Goal: Task Accomplishment & Management: Manage account settings

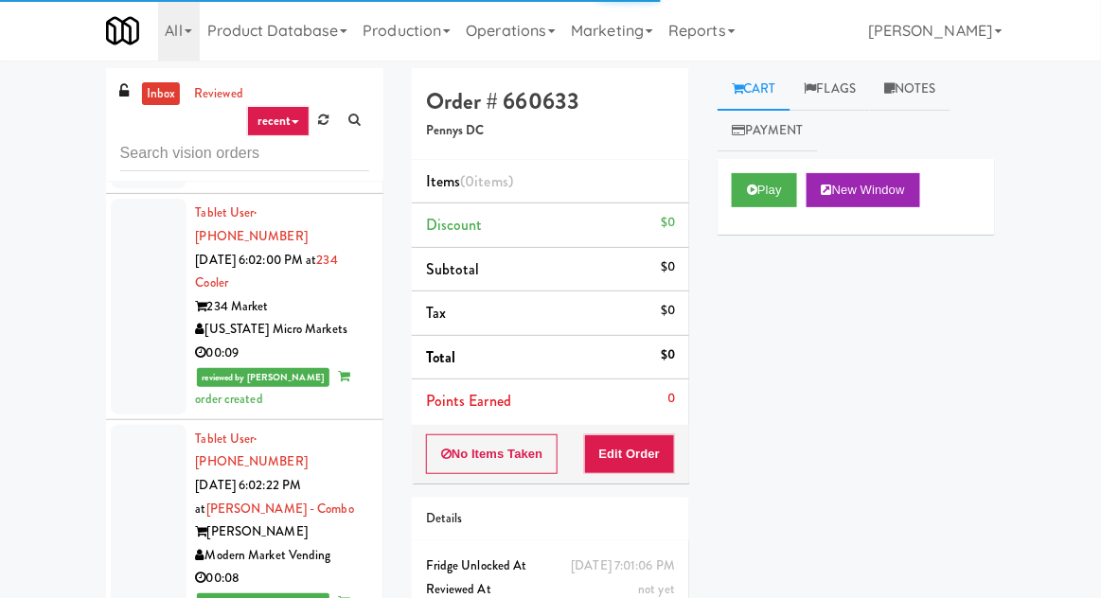
scroll to position [14227, 0]
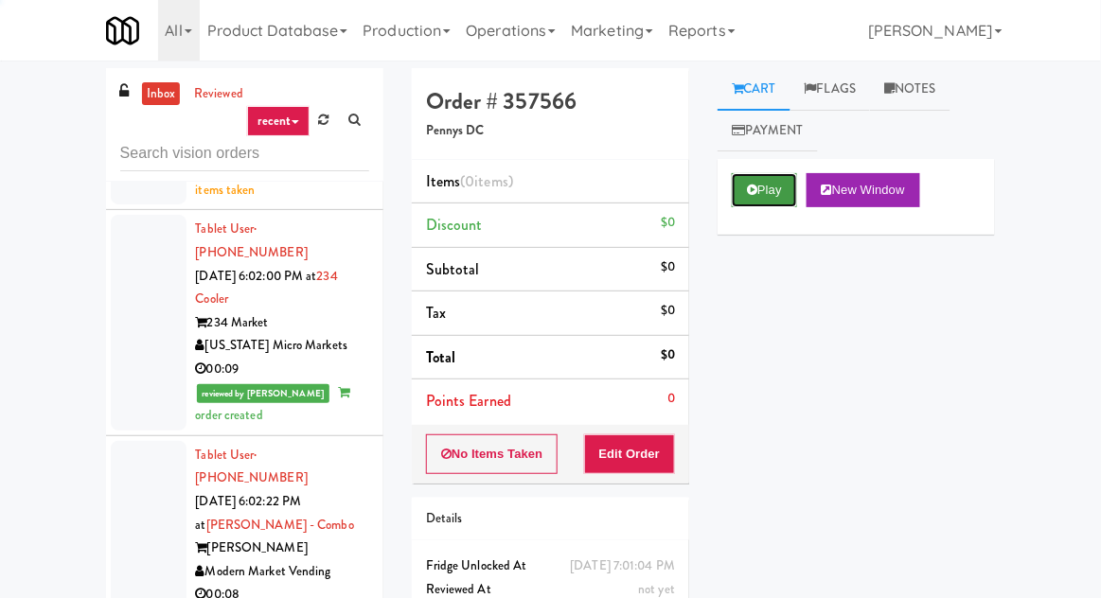
click at [765, 193] on button "Play" at bounding box center [764, 190] width 65 height 34
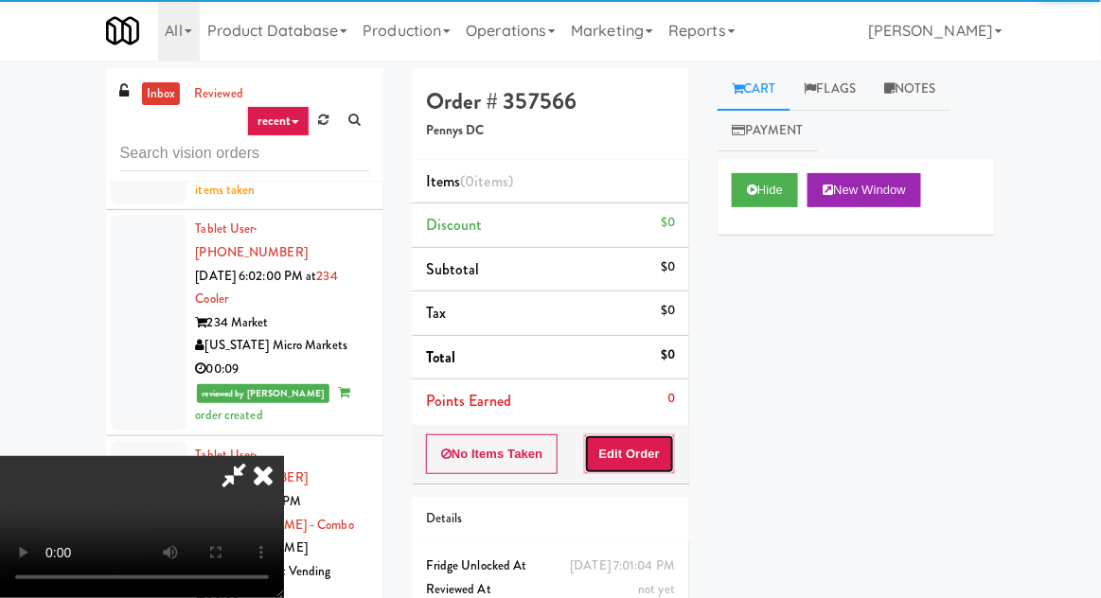
click at [648, 449] on button "Edit Order" at bounding box center [630, 454] width 92 height 40
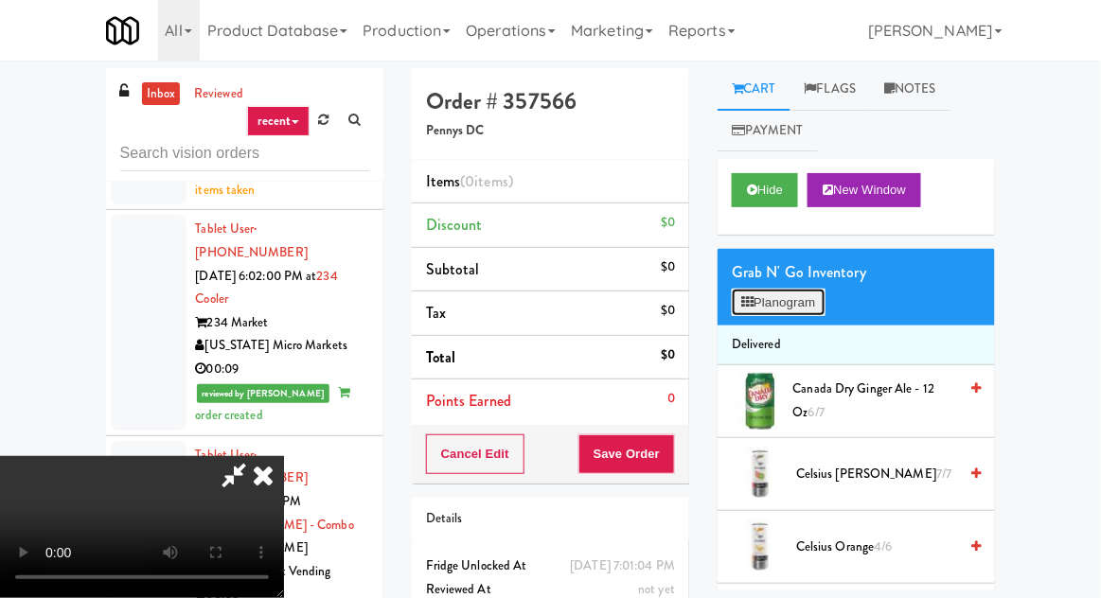
click at [782, 315] on button "Planogram" at bounding box center [778, 303] width 93 height 28
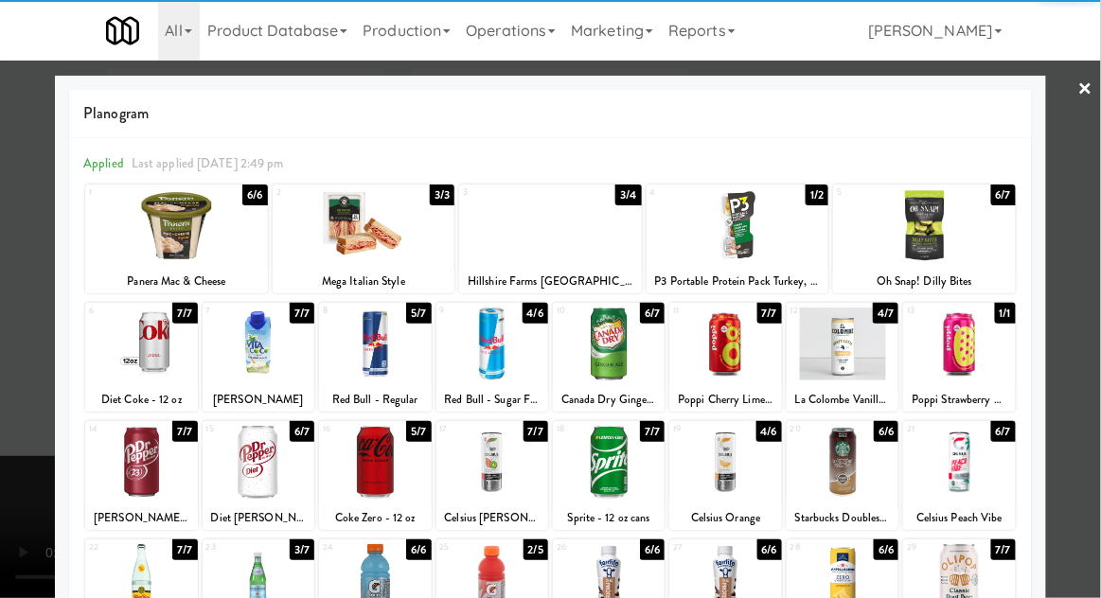
click at [349, 343] on div at bounding box center [375, 344] width 112 height 73
click at [39, 276] on div at bounding box center [550, 299] width 1101 height 598
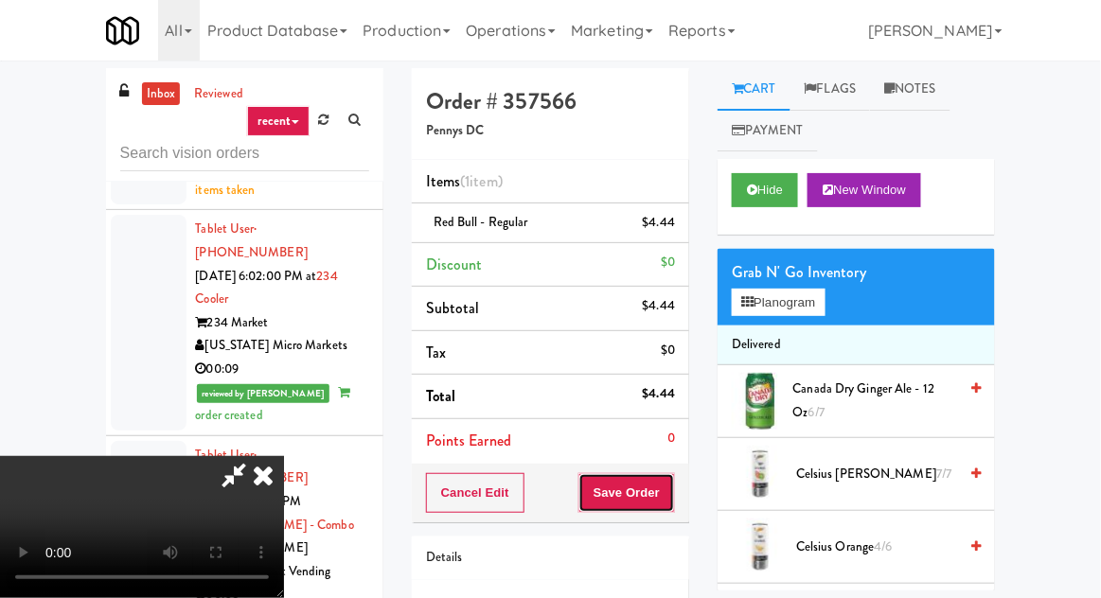
click at [674, 483] on button "Save Order" at bounding box center [626, 493] width 97 height 40
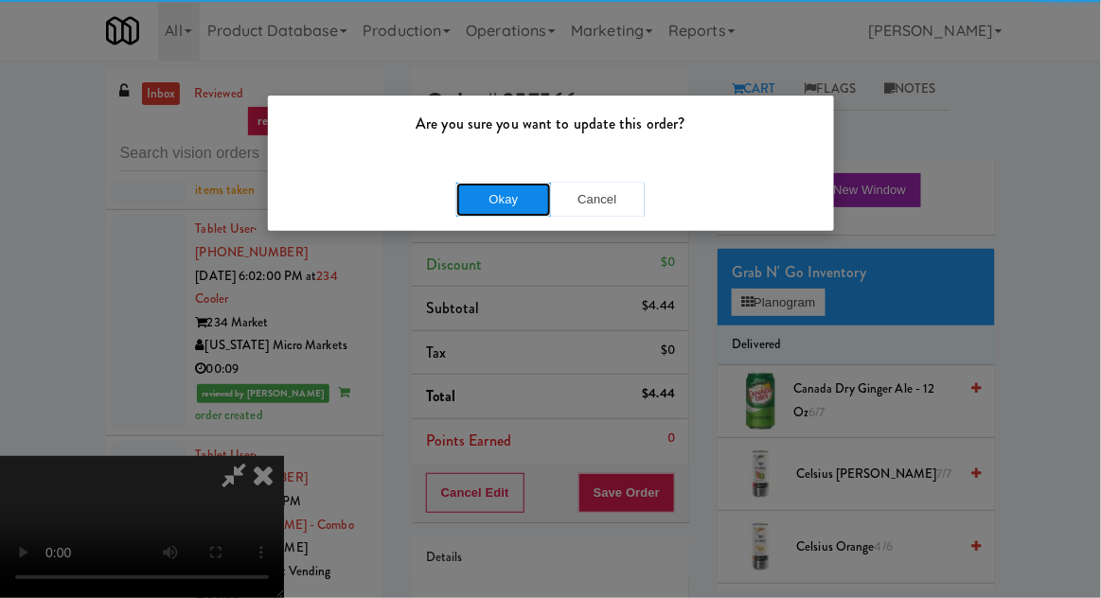
click at [478, 200] on button "Okay" at bounding box center [503, 200] width 95 height 34
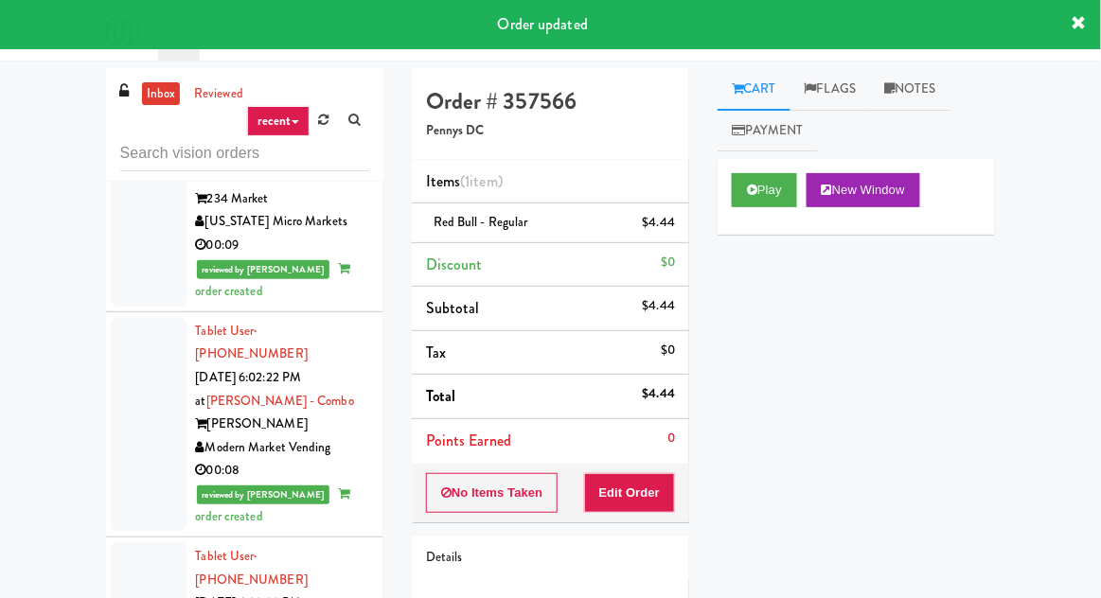
scroll to position [14431, 0]
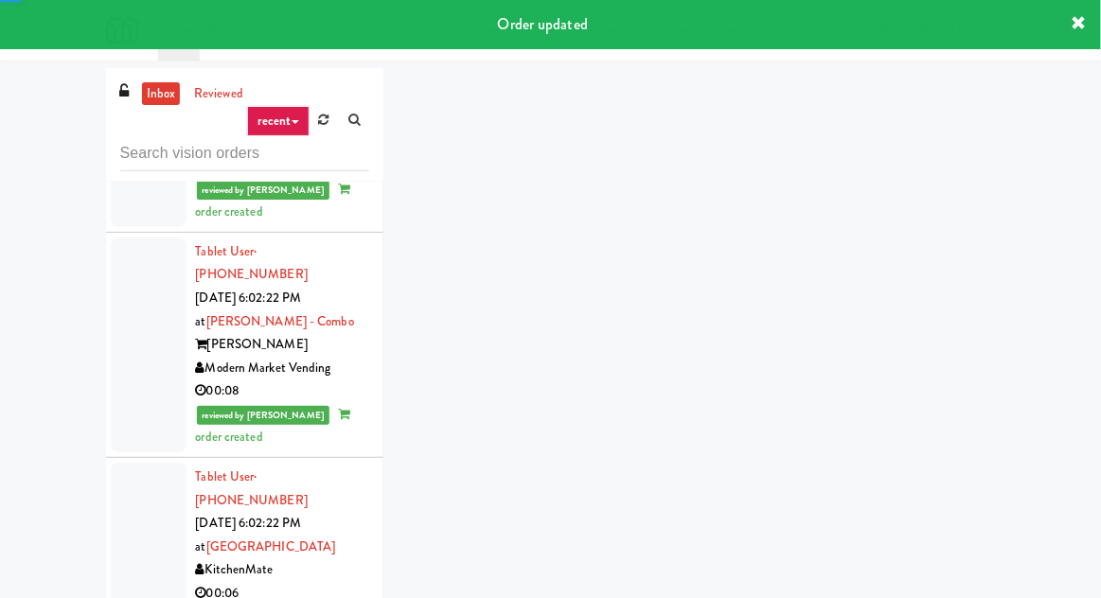
click at [770, 179] on div "inbox reviewed recent all unclear take inventory issue suspicious failed recent…" at bounding box center [551, 416] width 918 height 696
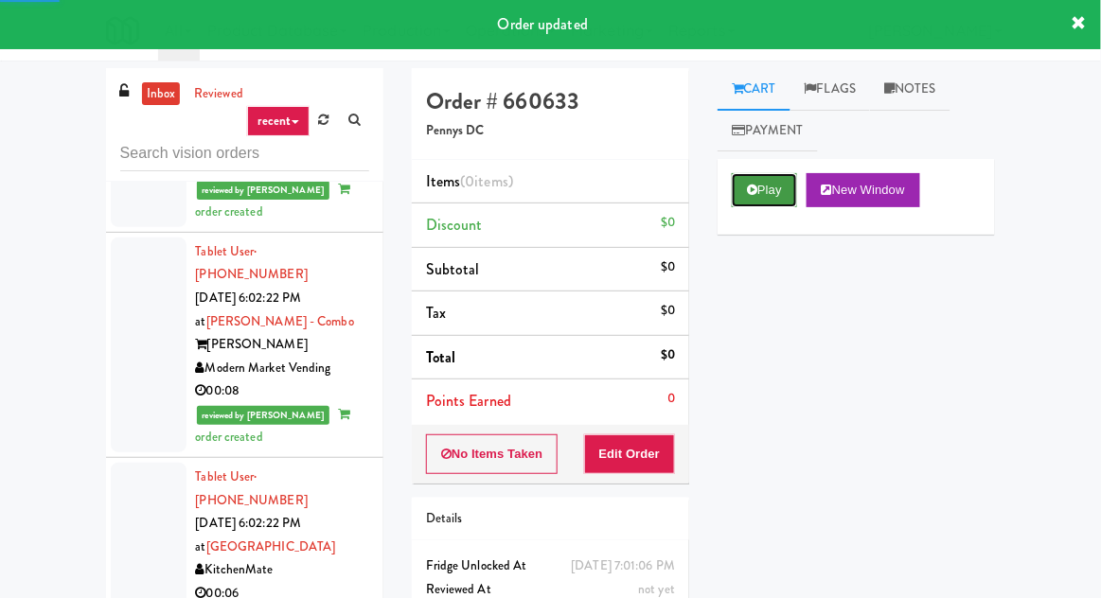
click at [735, 203] on button "Play" at bounding box center [764, 190] width 65 height 34
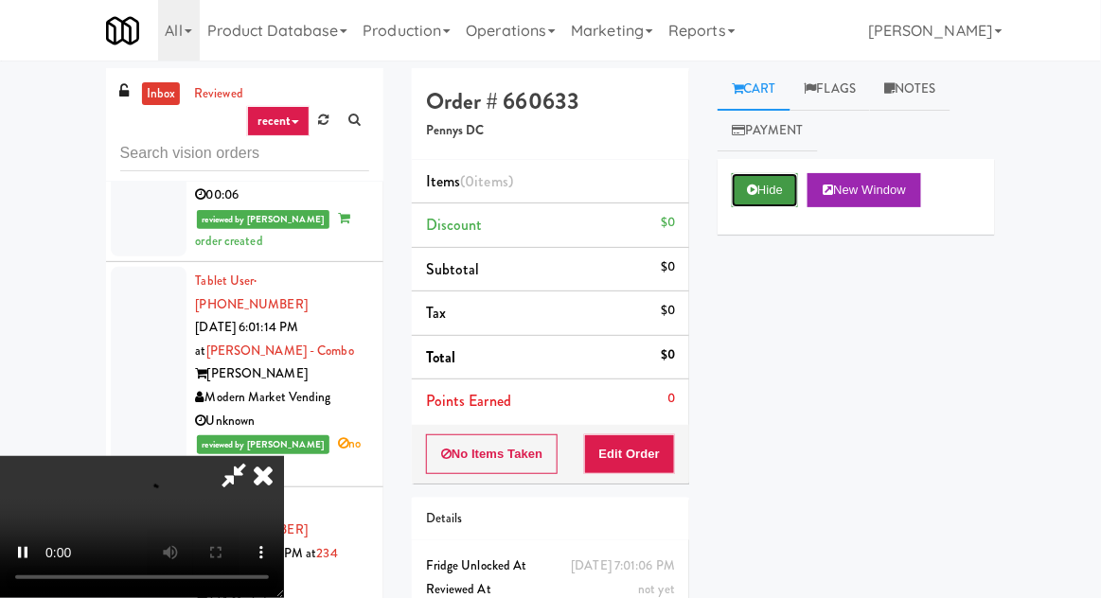
scroll to position [13950, 0]
click at [673, 455] on button "Edit Order" at bounding box center [630, 454] width 92 height 40
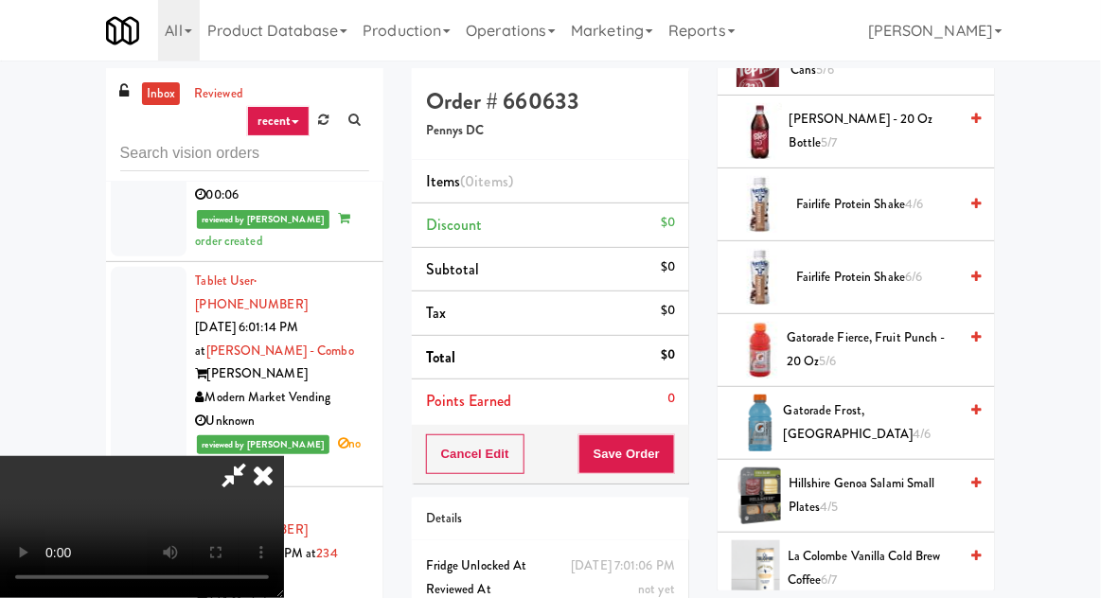
scroll to position [1216, 0]
click at [884, 418] on span "Gatorade Frost, Glacier Freeze 4/6" at bounding box center [870, 423] width 173 height 46
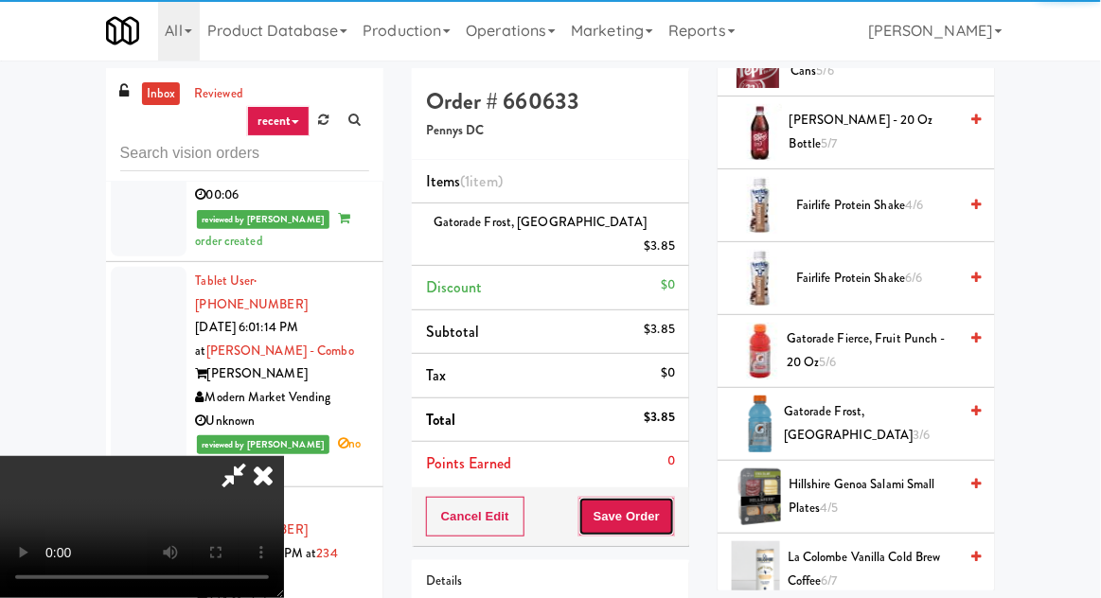
click at [667, 497] on button "Save Order" at bounding box center [626, 517] width 97 height 40
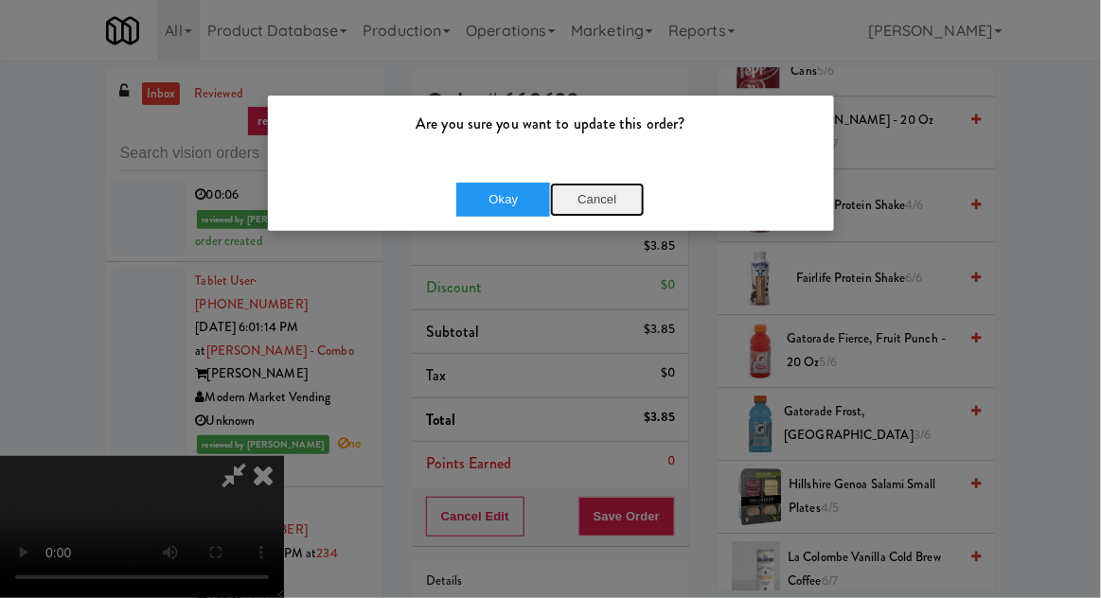
click at [601, 183] on button "Cancel" at bounding box center [597, 200] width 95 height 34
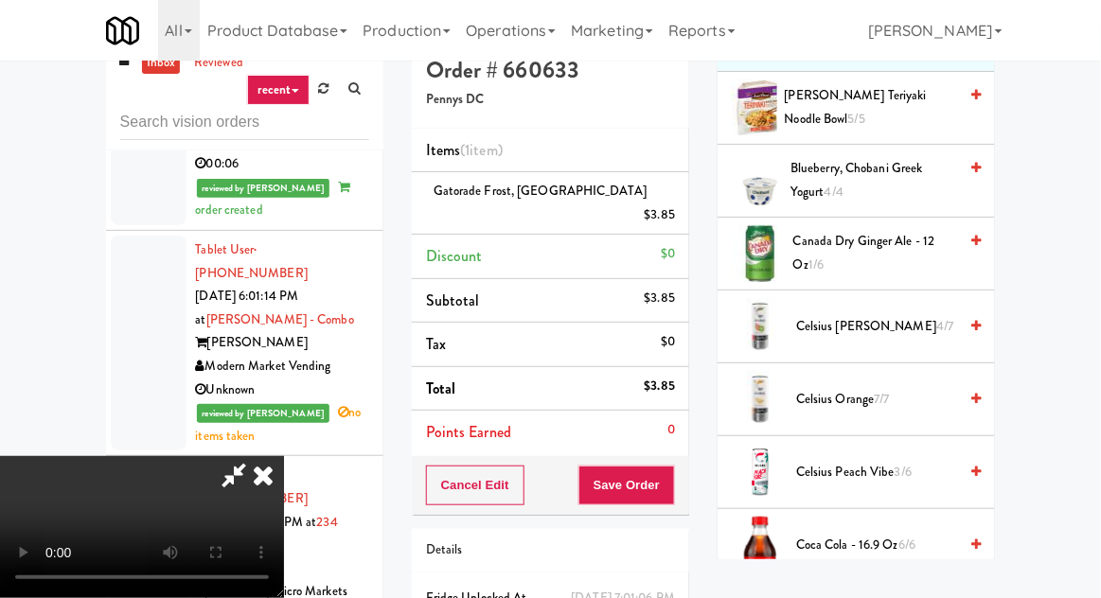
scroll to position [0, 0]
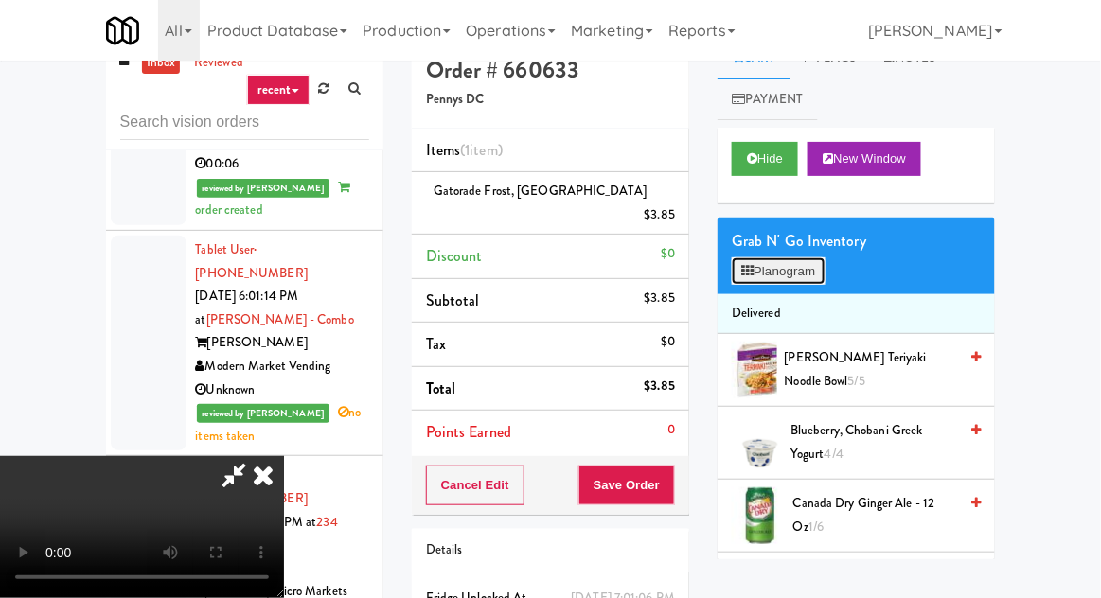
click at [789, 270] on button "Planogram" at bounding box center [778, 271] width 93 height 28
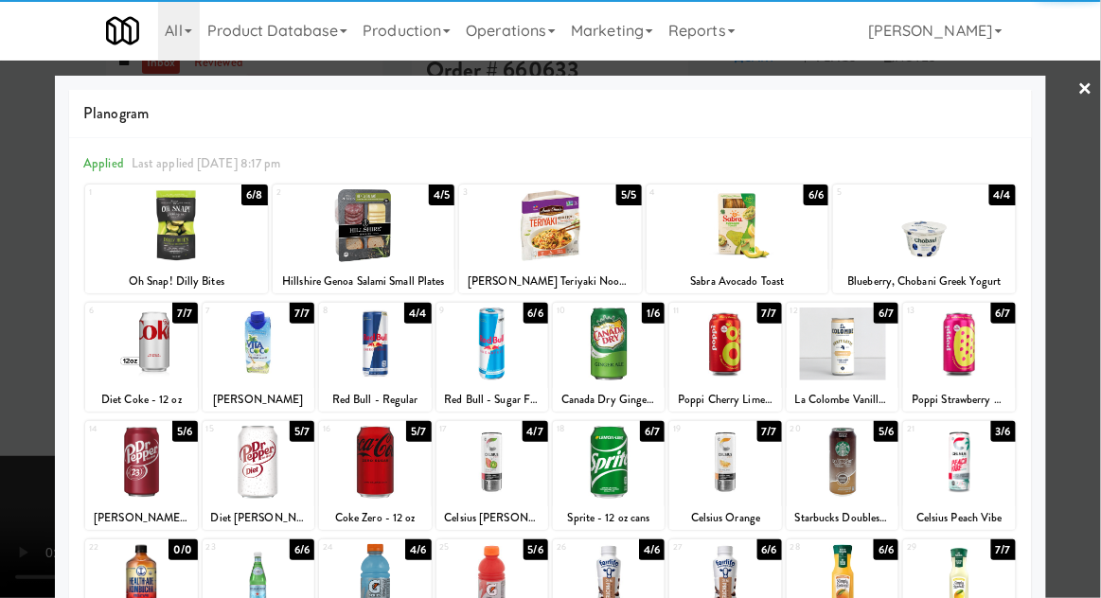
click at [747, 360] on div at bounding box center [725, 344] width 112 height 73
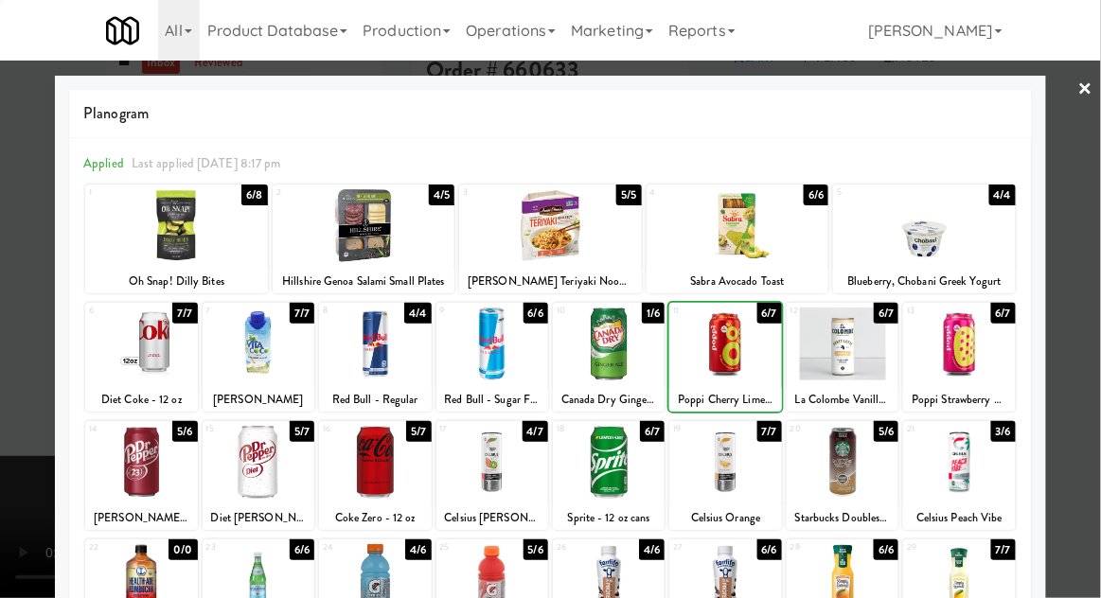
click at [121, 345] on div at bounding box center [141, 344] width 112 height 73
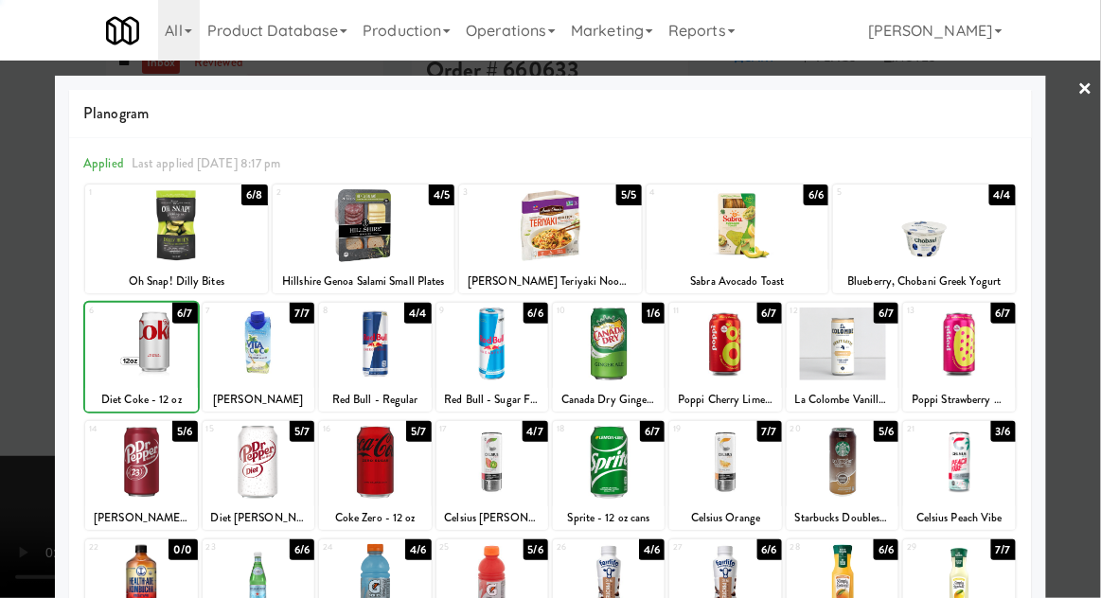
click at [39, 416] on div at bounding box center [550, 299] width 1101 height 598
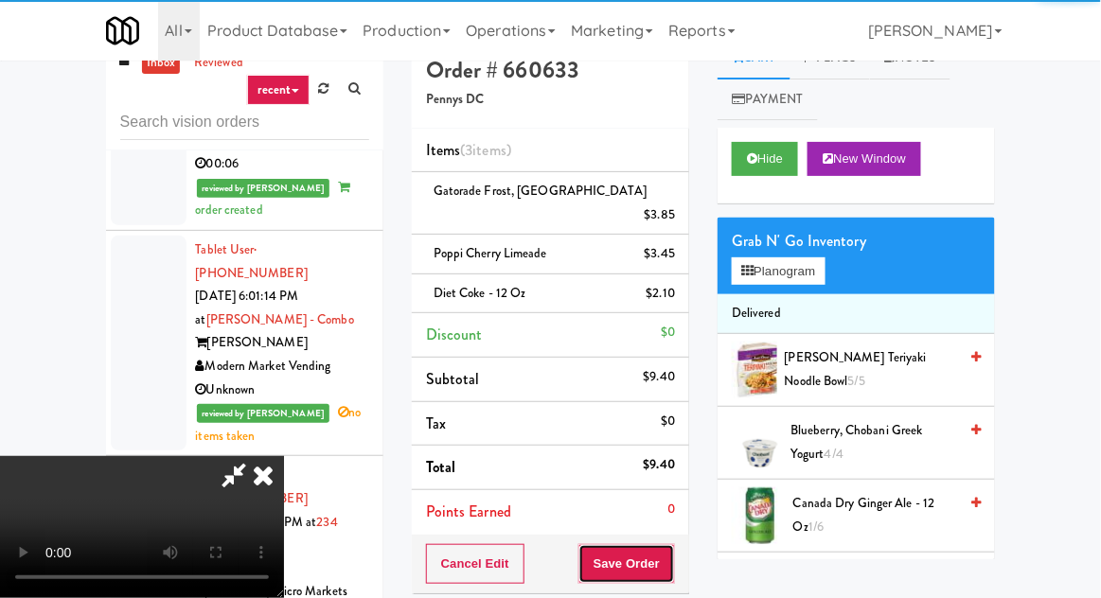
click at [671, 544] on button "Save Order" at bounding box center [626, 564] width 97 height 40
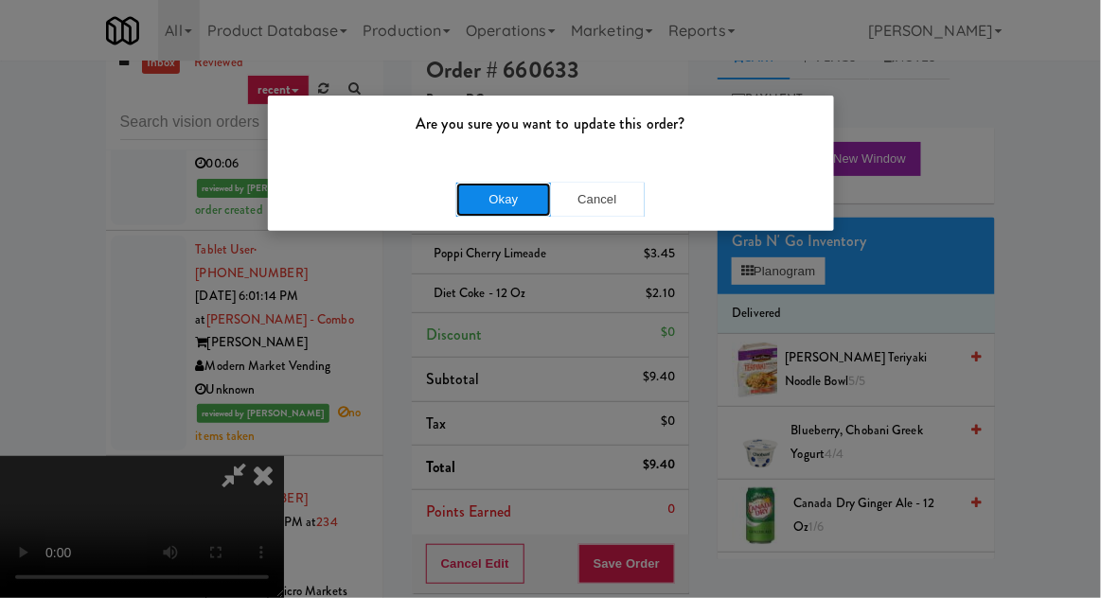
click at [469, 199] on button "Okay" at bounding box center [503, 200] width 95 height 34
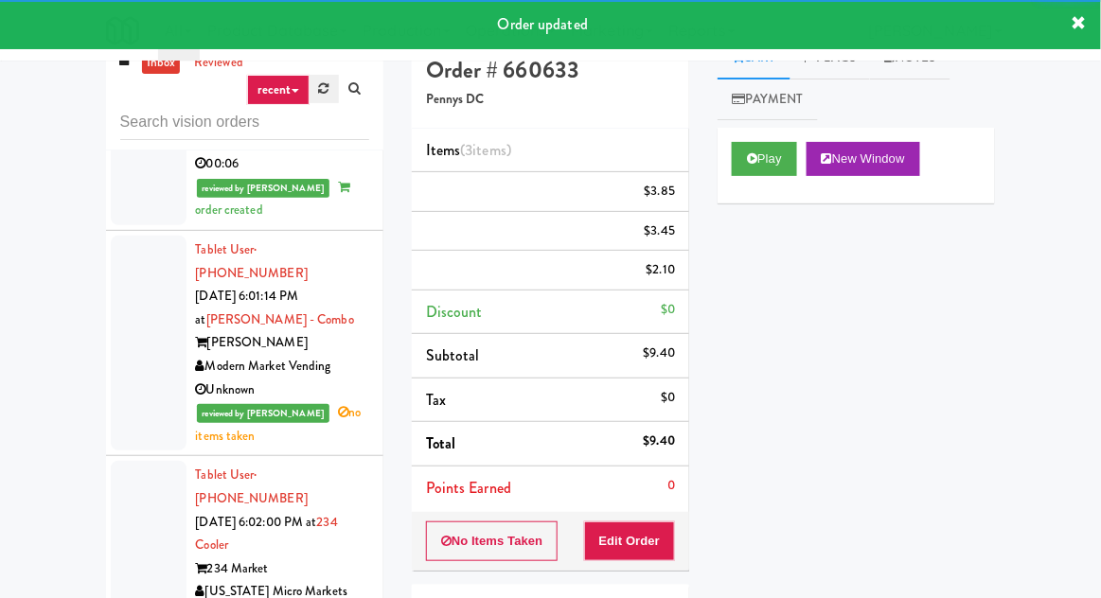
click at [318, 97] on link at bounding box center [324, 89] width 29 height 28
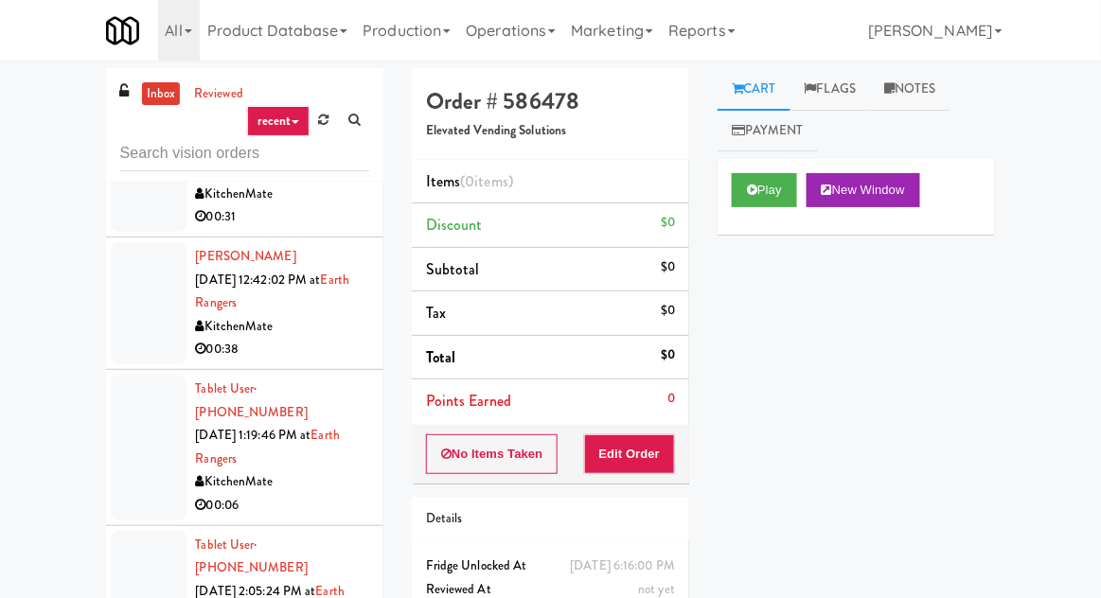
scroll to position [3744, 0]
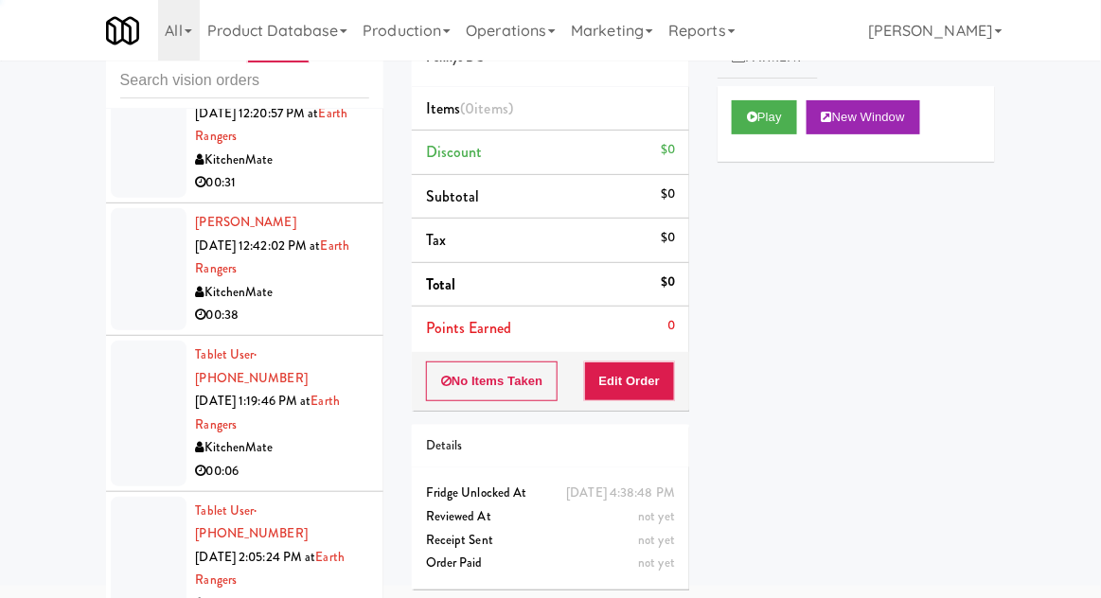
scroll to position [73, 0]
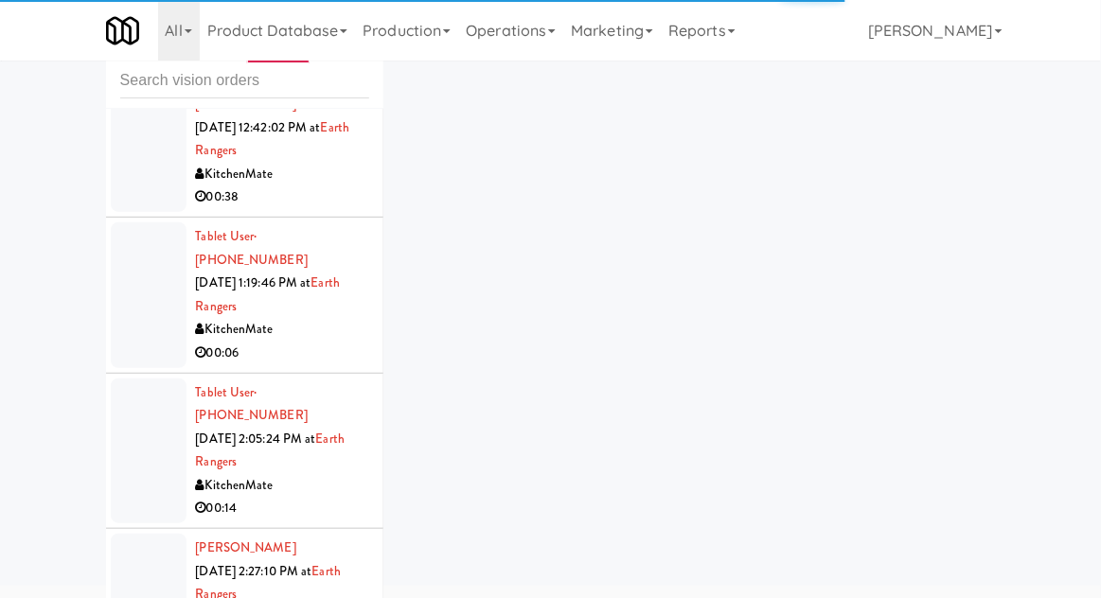
scroll to position [3896, 0]
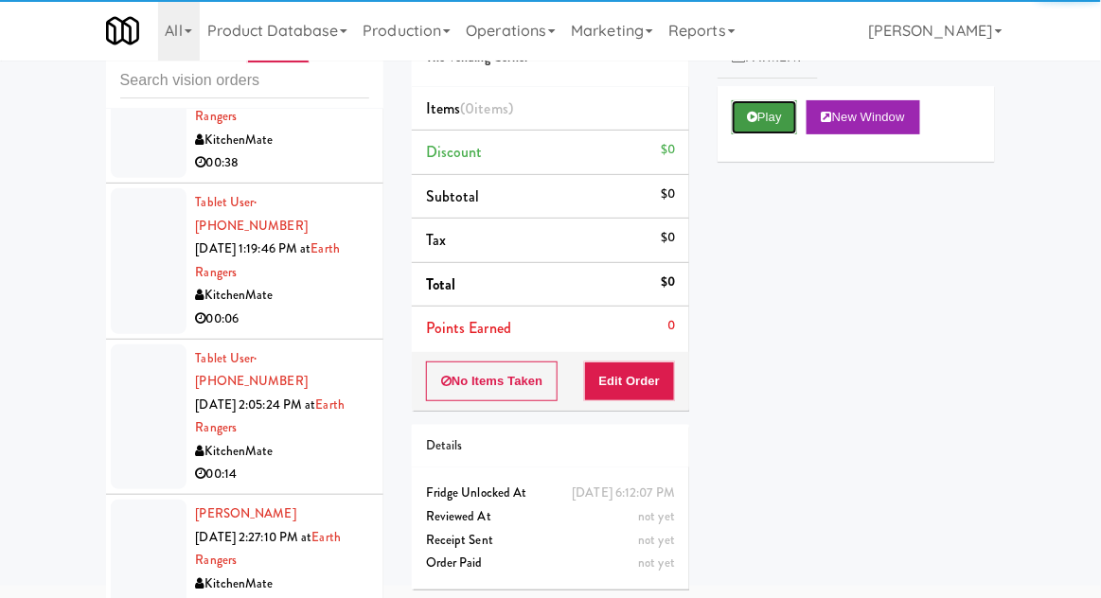
click at [740, 123] on button "Play" at bounding box center [764, 117] width 65 height 34
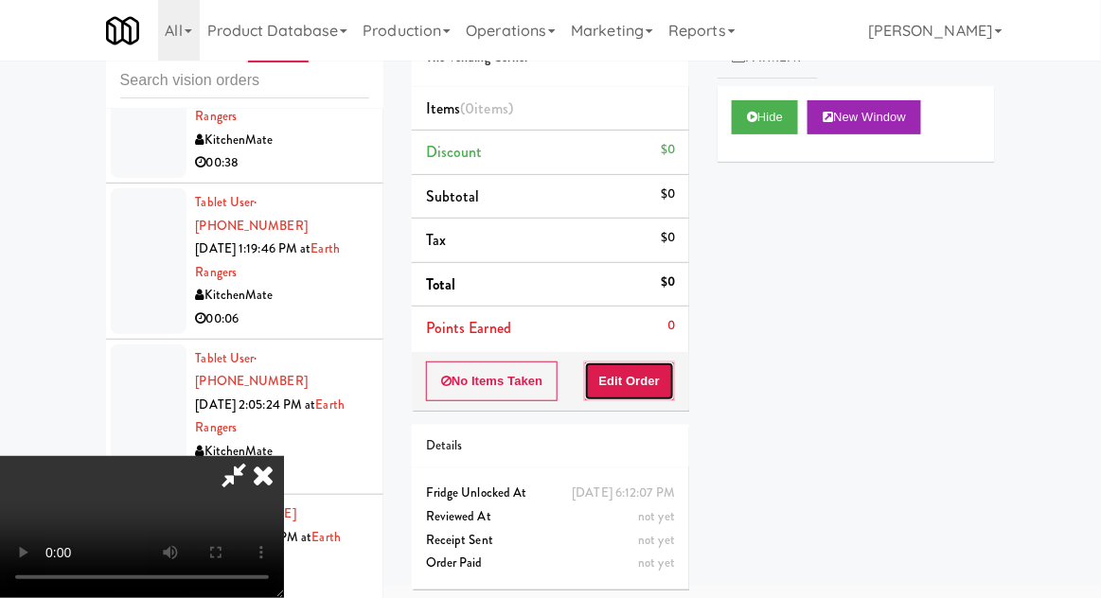
click at [632, 367] on button "Edit Order" at bounding box center [630, 382] width 92 height 40
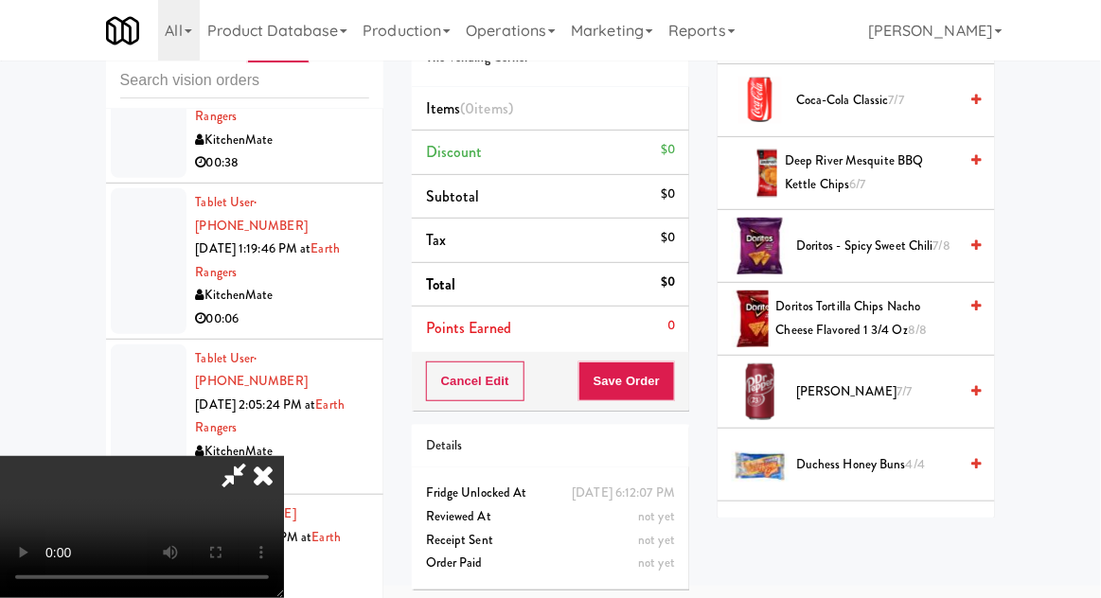
scroll to position [0, 0]
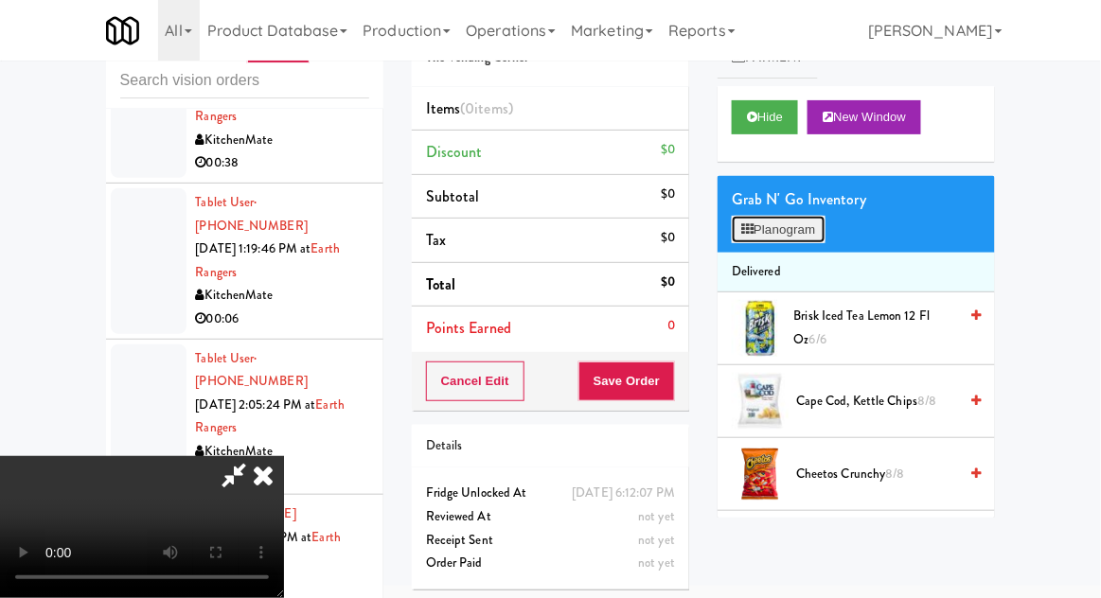
click at [809, 233] on button "Planogram" at bounding box center [778, 230] width 93 height 28
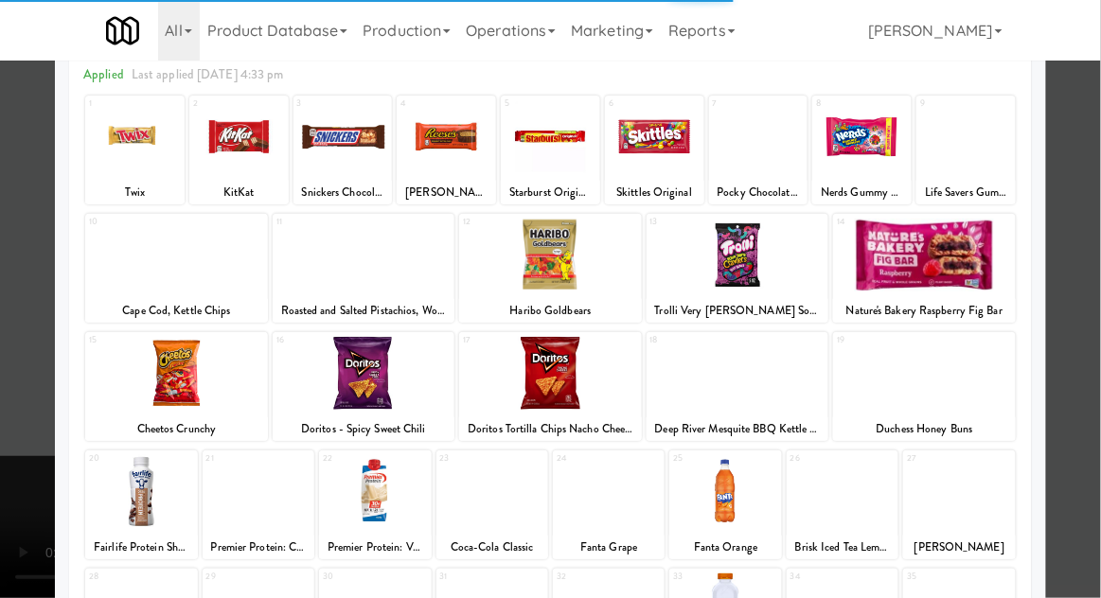
scroll to position [239, 0]
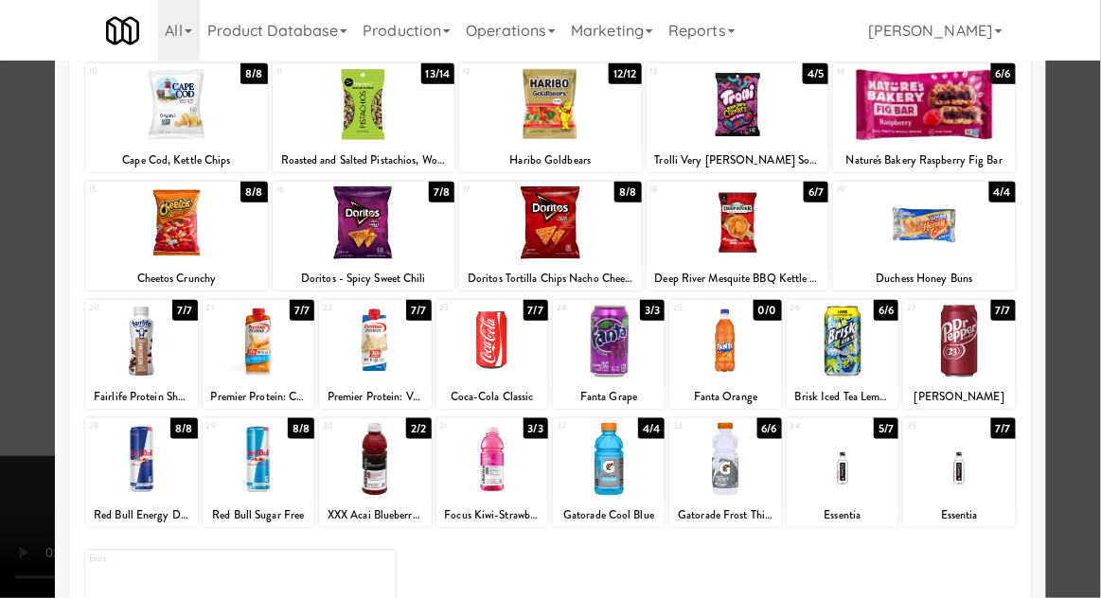
click at [1053, 275] on div at bounding box center [550, 299] width 1101 height 598
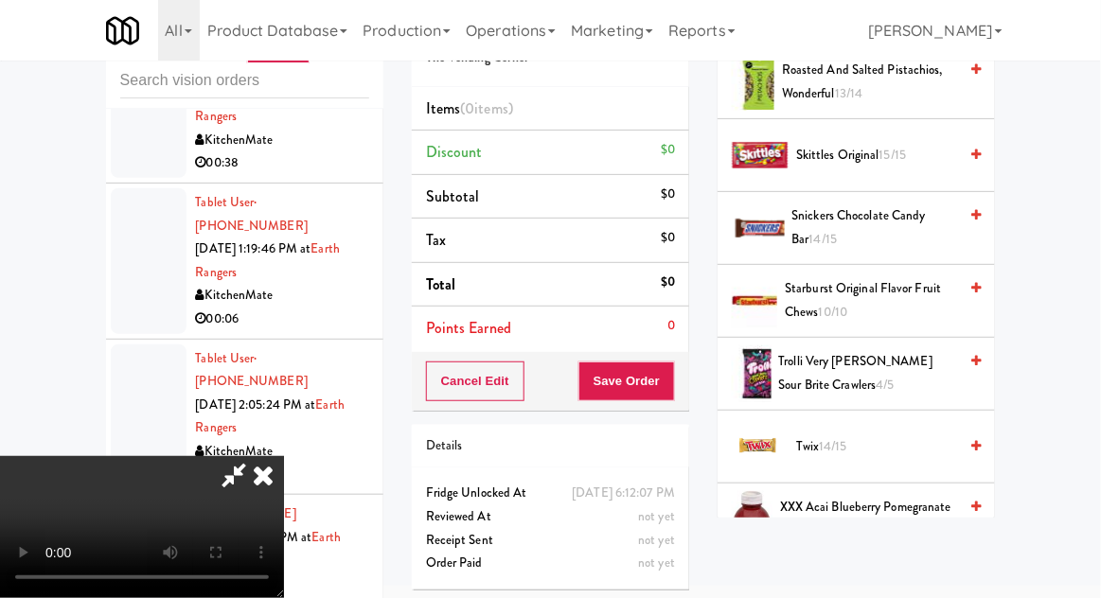
scroll to position [2372, 0]
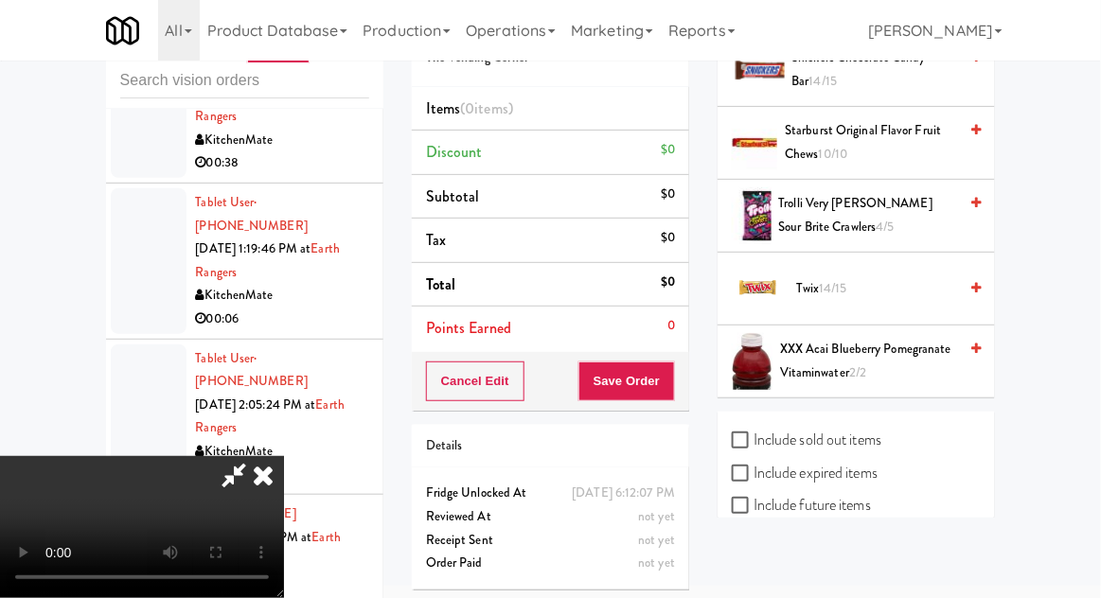
click at [888, 569] on label "Include previous static inventory" at bounding box center [837, 571] width 211 height 28
click at [753, 569] on input "Include previous static inventory" at bounding box center [743, 571] width 22 height 15
checkbox input "true"
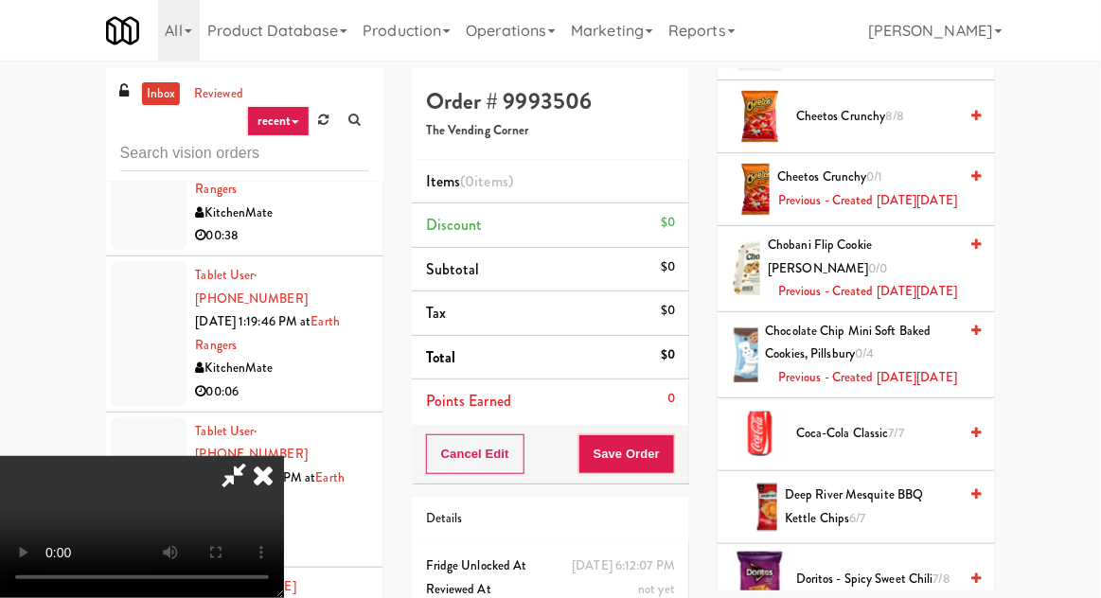
scroll to position [0, 0]
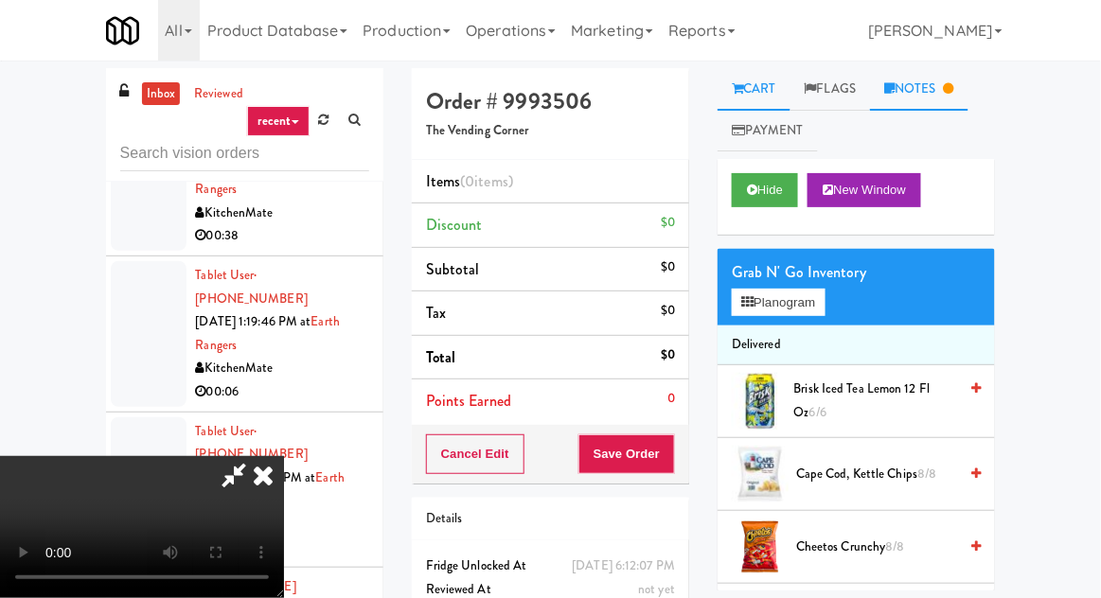
click at [939, 100] on link "Notes" at bounding box center [919, 89] width 98 height 43
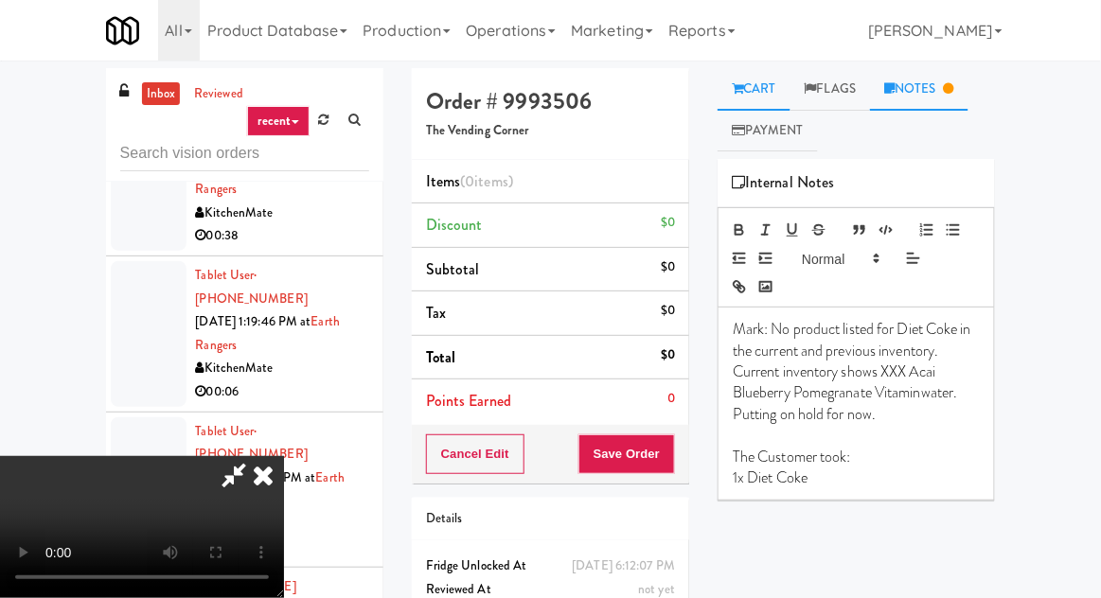
click at [758, 105] on link "Cart" at bounding box center [754, 89] width 73 height 43
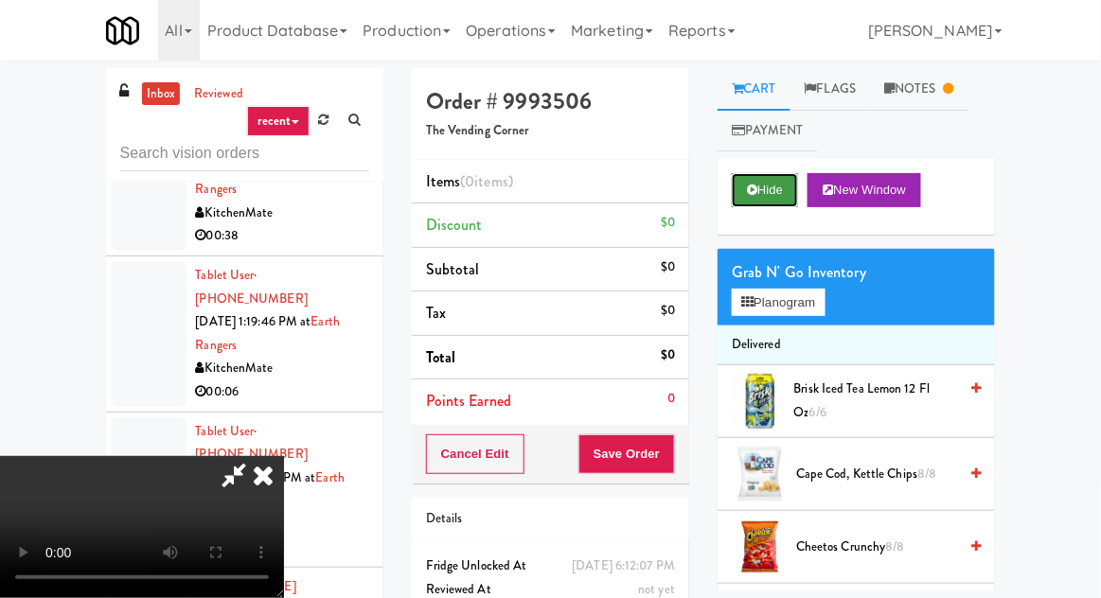
click at [763, 198] on button "Hide" at bounding box center [765, 190] width 66 height 34
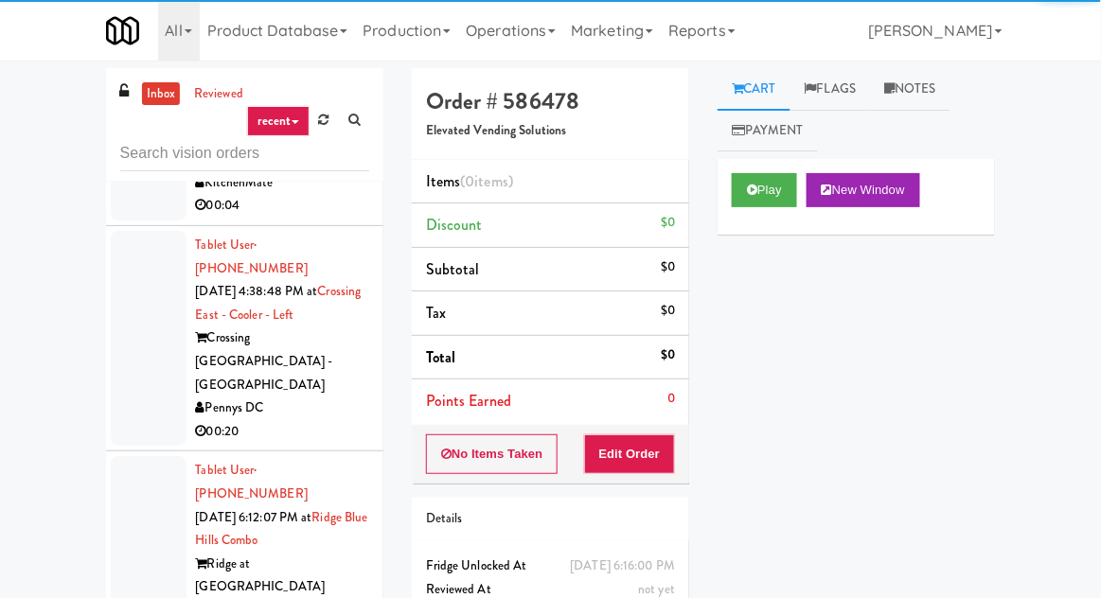
scroll to position [4390, 0]
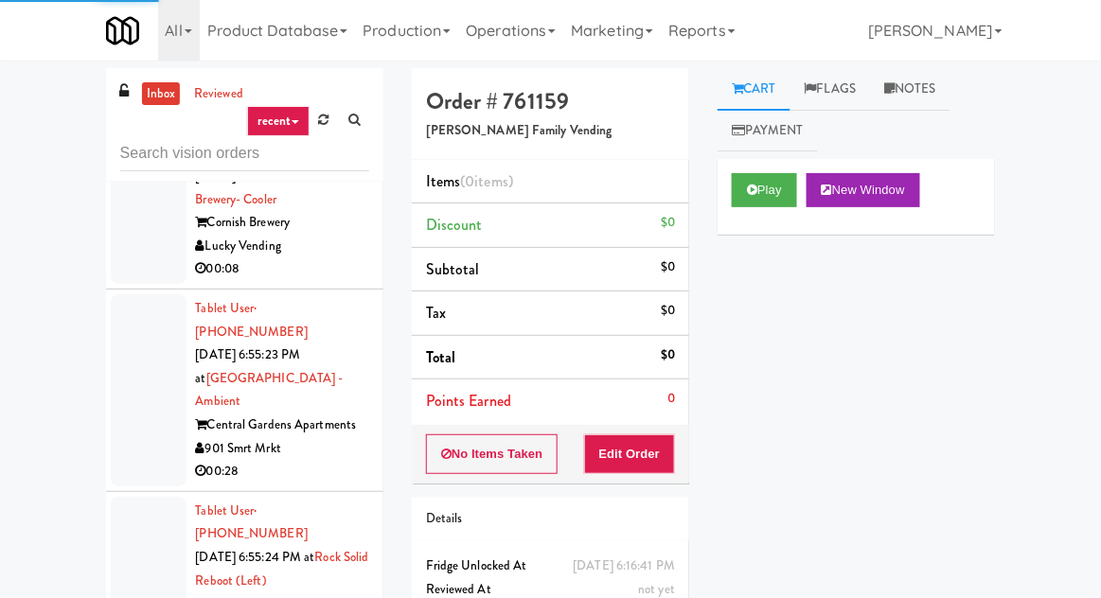
scroll to position [11527, 0]
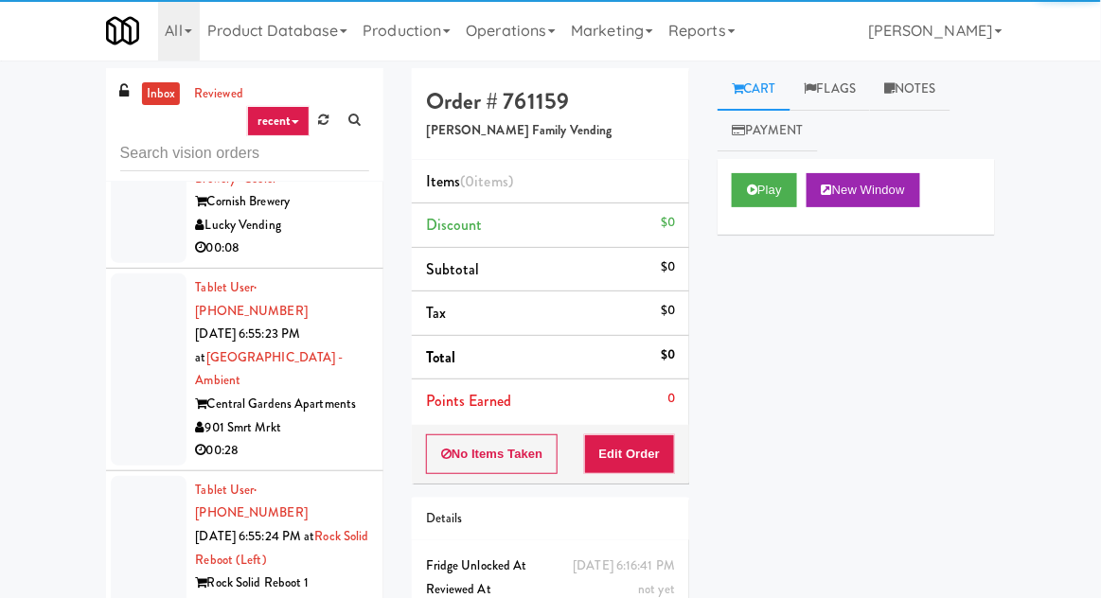
click at [745, 203] on button "Play" at bounding box center [764, 190] width 65 height 34
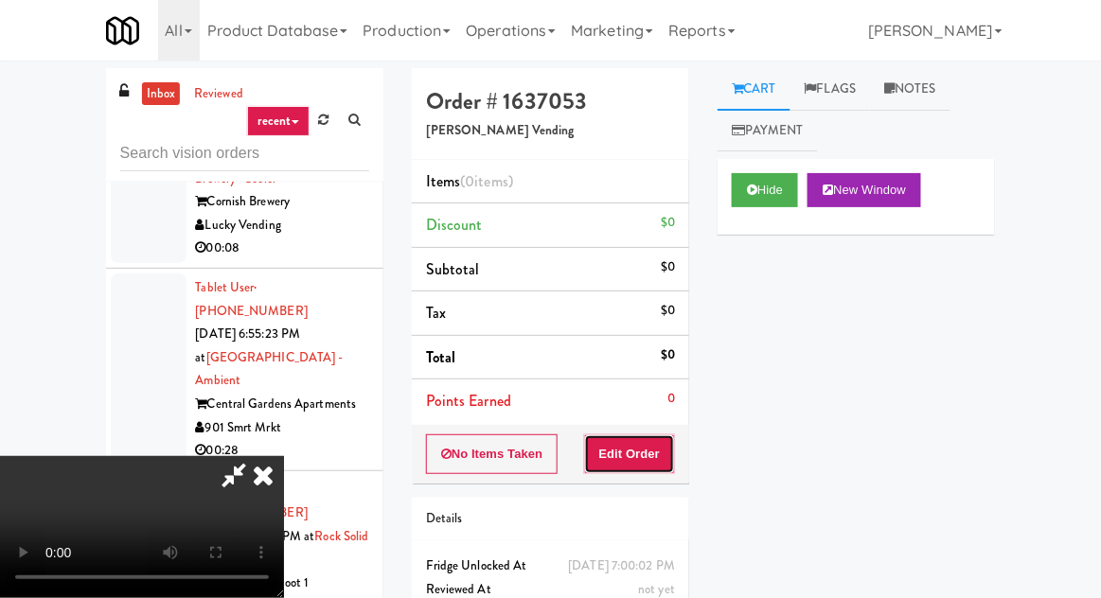
click at [647, 435] on button "Edit Order" at bounding box center [630, 454] width 92 height 40
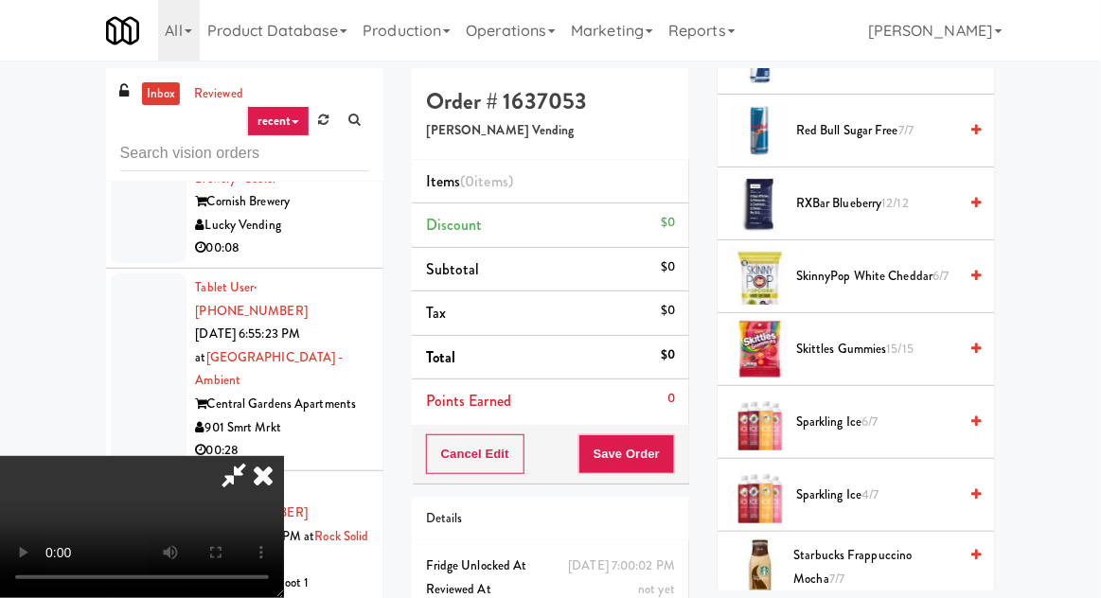
scroll to position [1869, 0]
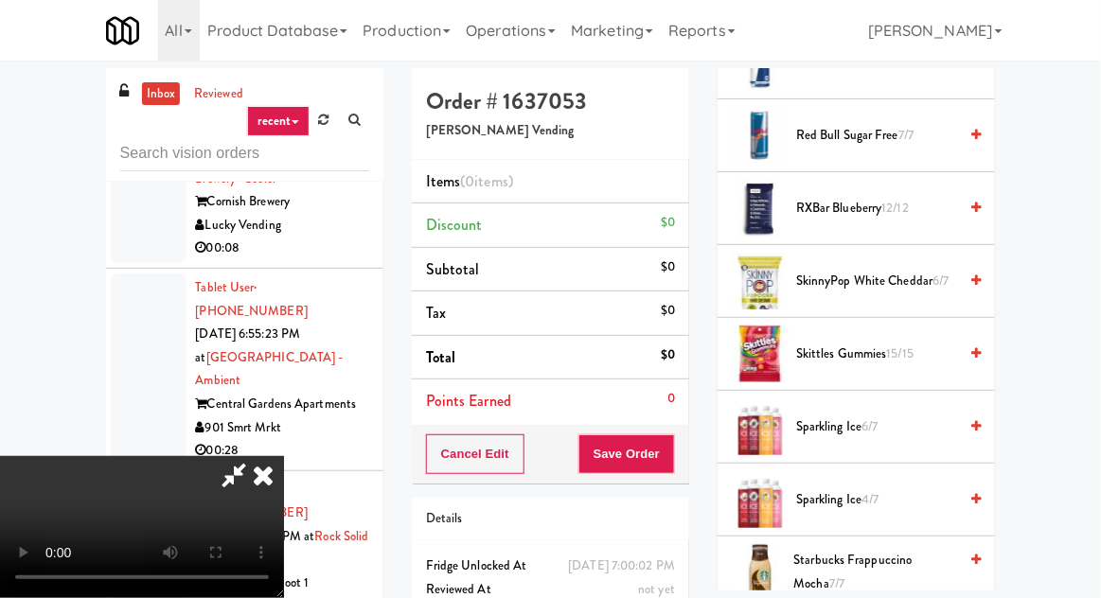
click at [903, 420] on span "Sparkling Ice 6/7" at bounding box center [876, 428] width 161 height 24
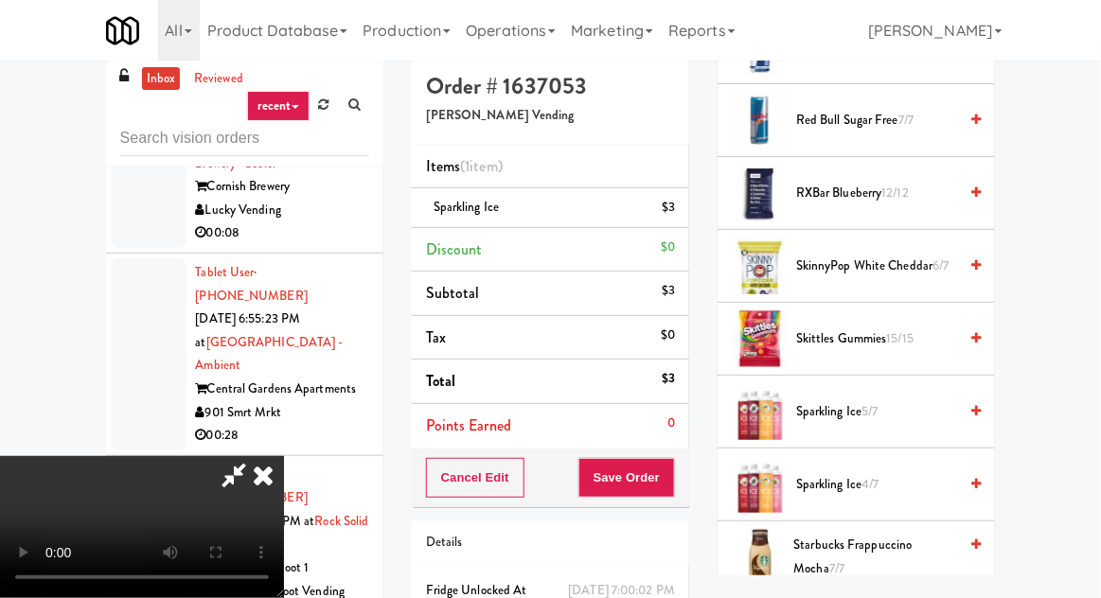
scroll to position [73, 0]
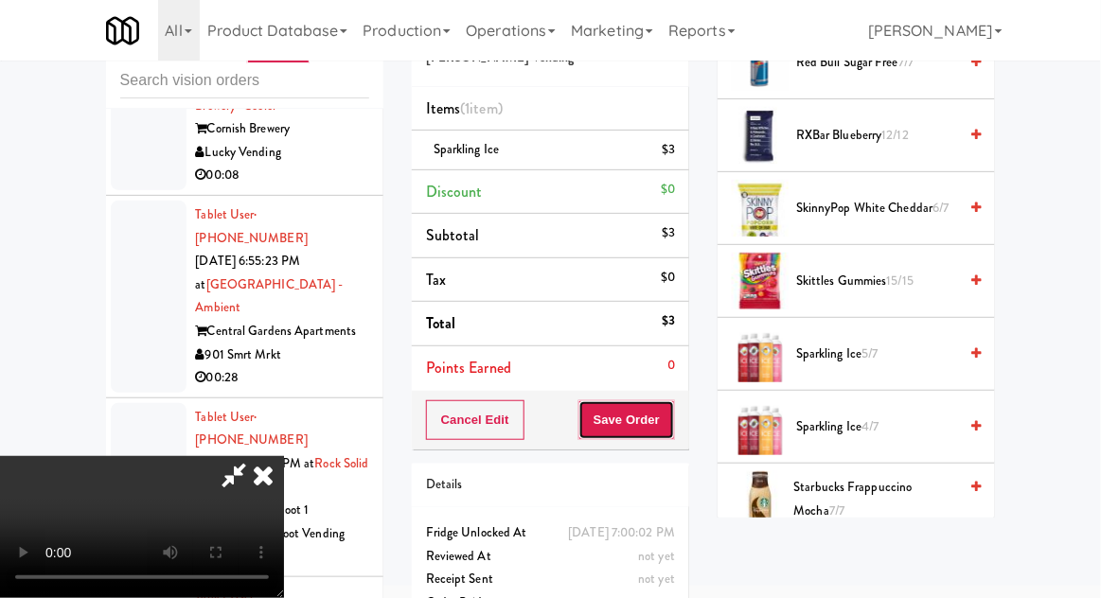
click at [671, 428] on button "Save Order" at bounding box center [626, 420] width 97 height 40
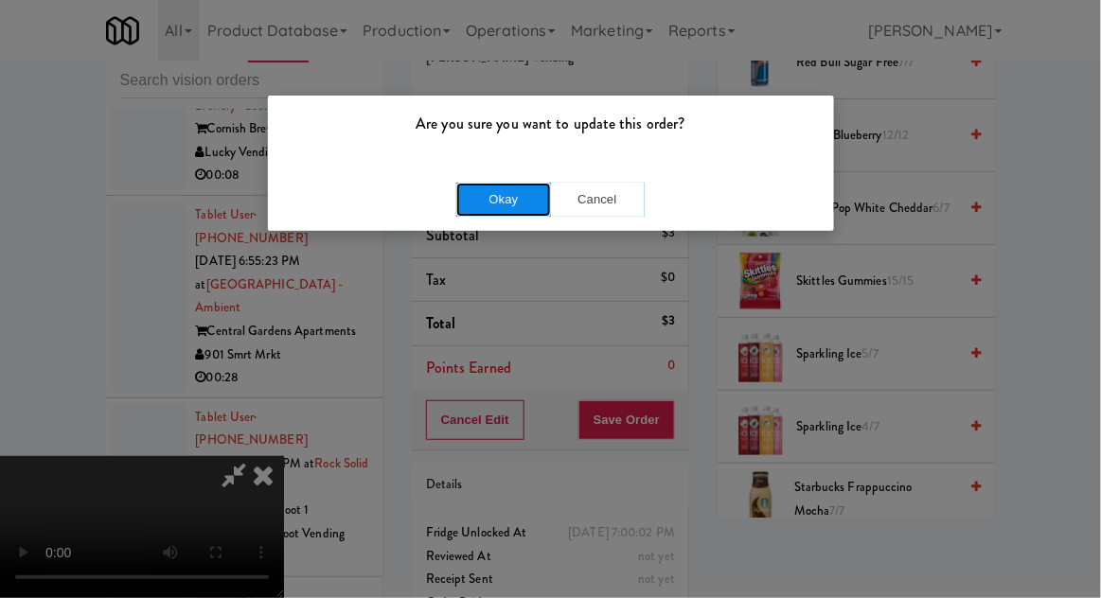
click at [476, 205] on button "Okay" at bounding box center [503, 200] width 95 height 34
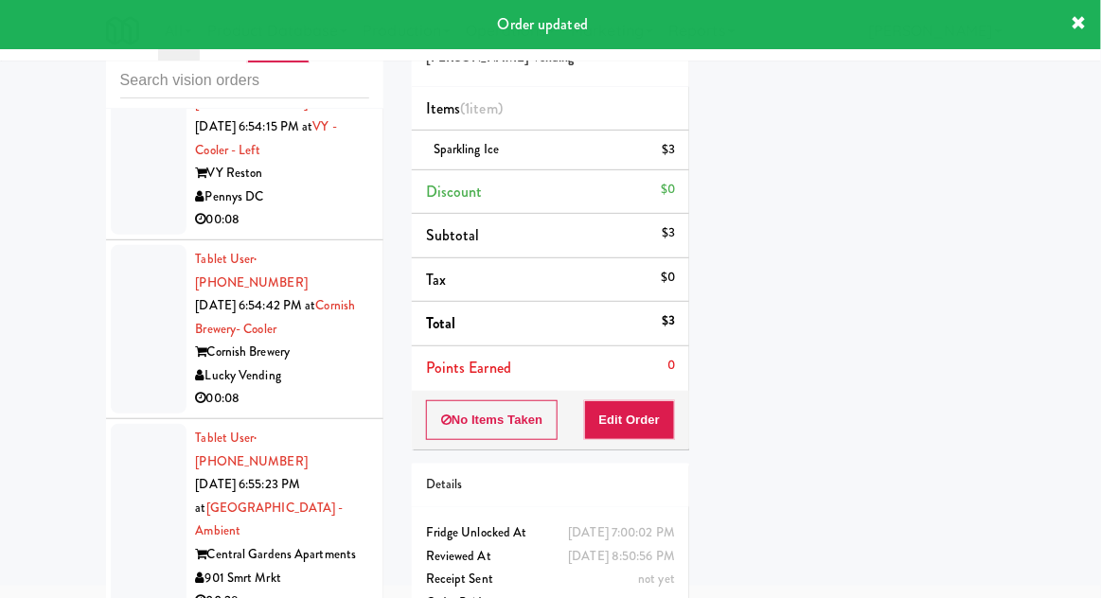
scroll to position [11304, 0]
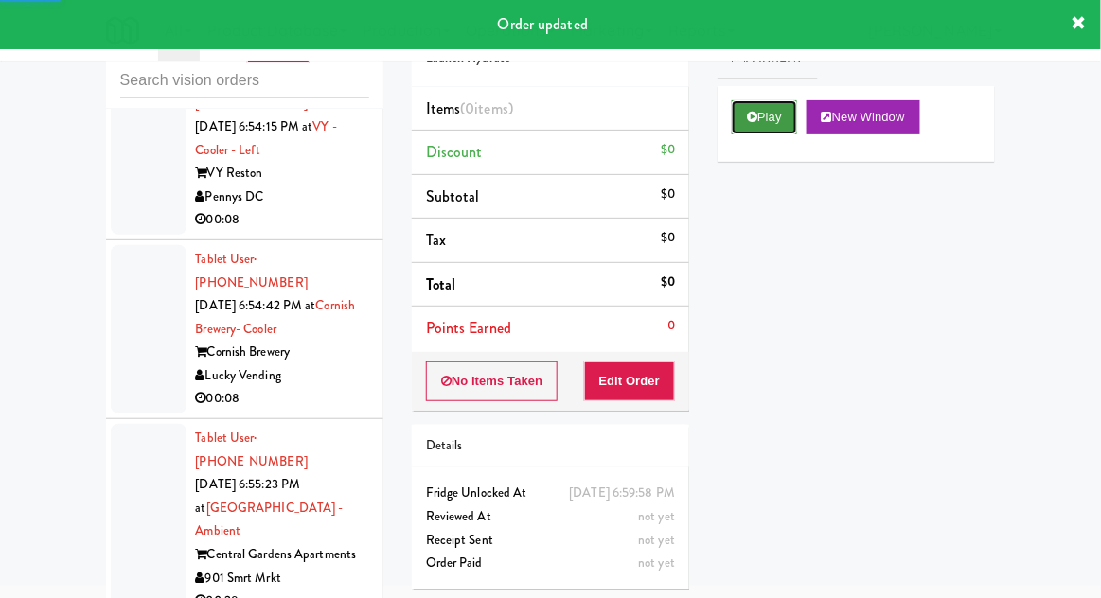
click at [770, 129] on button "Play" at bounding box center [764, 117] width 65 height 34
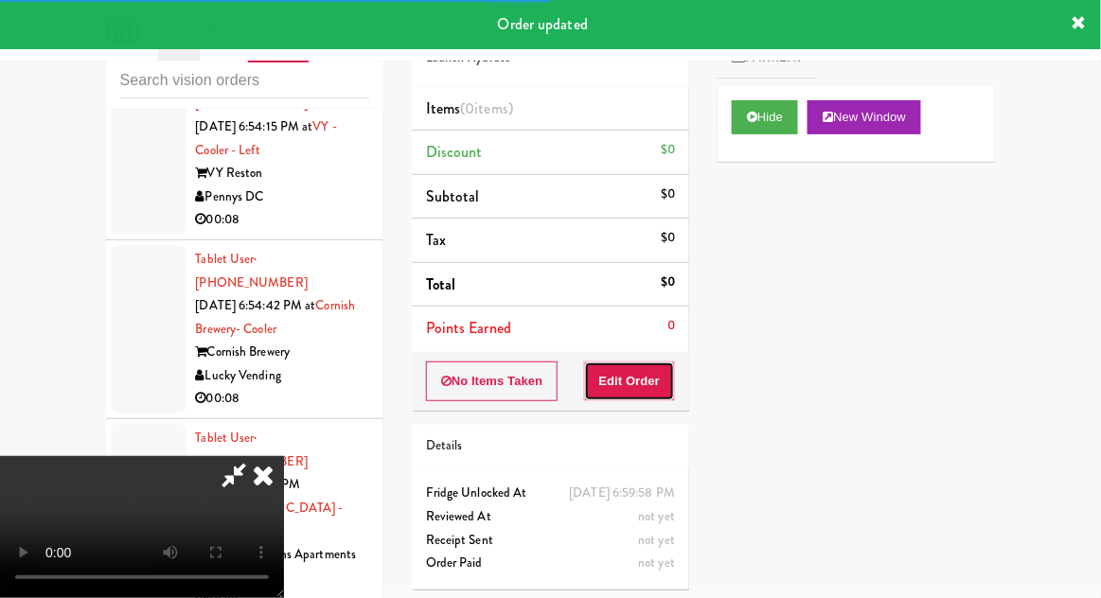
click at [624, 381] on button "Edit Order" at bounding box center [630, 382] width 92 height 40
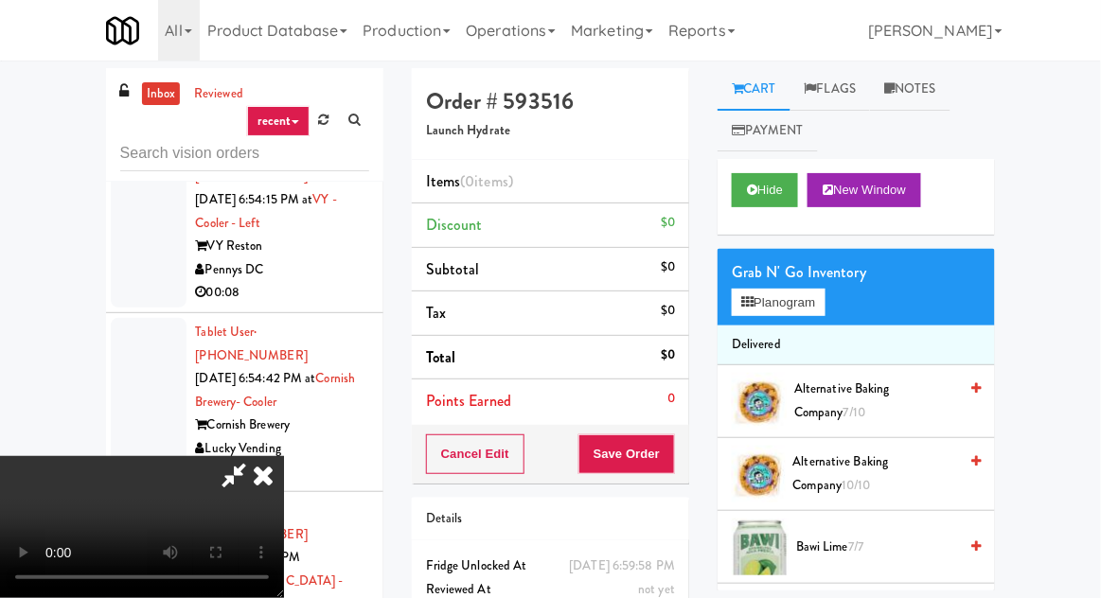
click at [789, 329] on li "Delivered" at bounding box center [856, 346] width 277 height 40
click at [819, 312] on button "Planogram" at bounding box center [778, 303] width 93 height 28
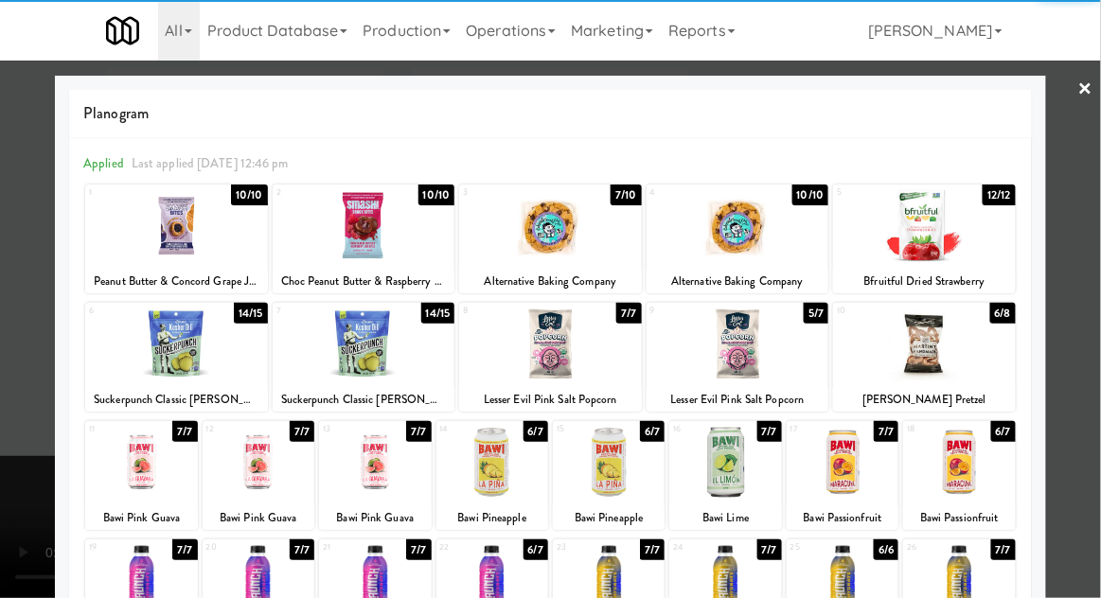
click at [335, 346] on div at bounding box center [364, 344] width 183 height 73
click at [23, 329] on div at bounding box center [550, 299] width 1101 height 598
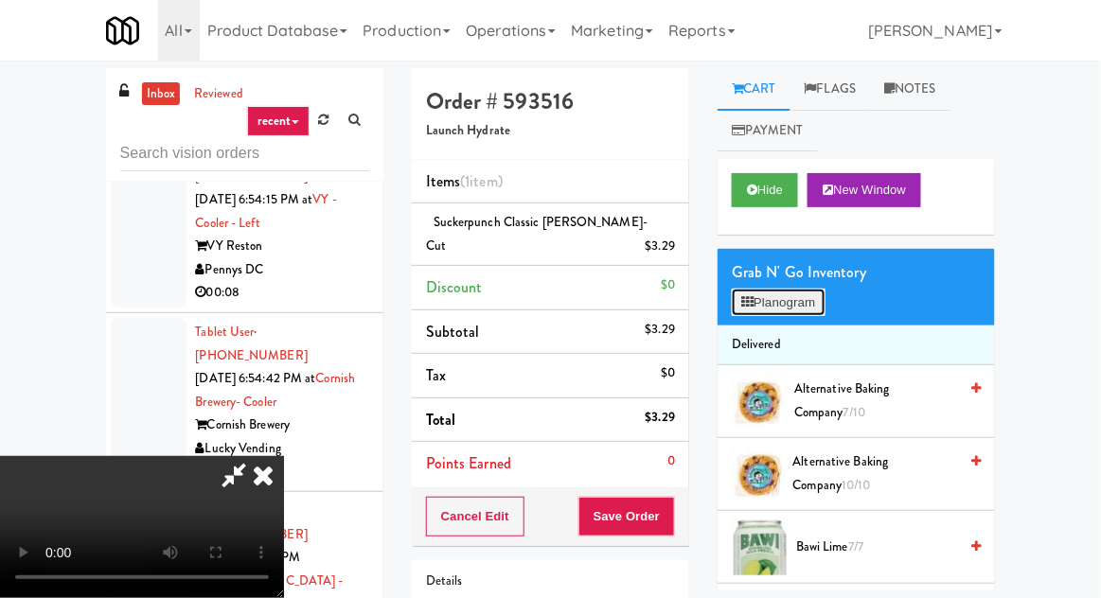
click at [784, 314] on button "Planogram" at bounding box center [778, 303] width 93 height 28
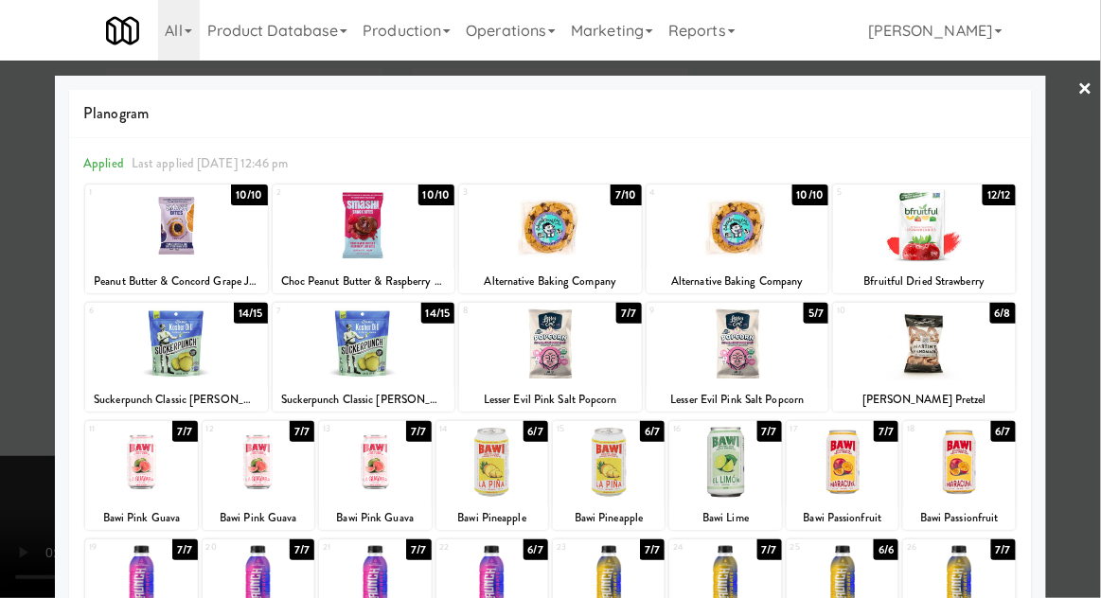
click at [150, 238] on div at bounding box center [176, 225] width 183 height 73
click at [11, 239] on div at bounding box center [550, 299] width 1101 height 598
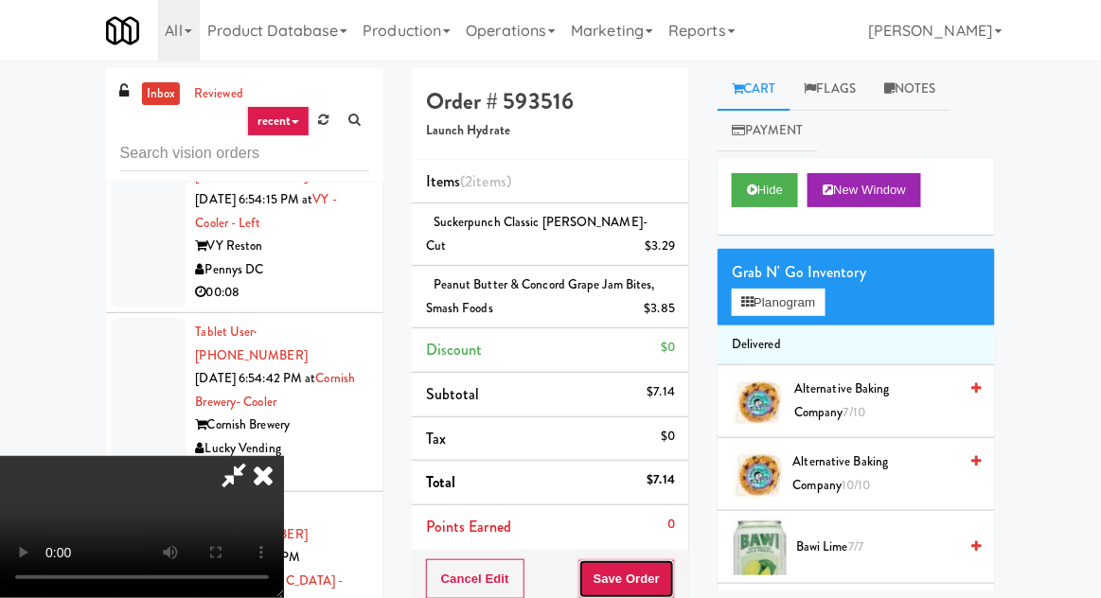
click at [672, 559] on button "Save Order" at bounding box center [626, 579] width 97 height 40
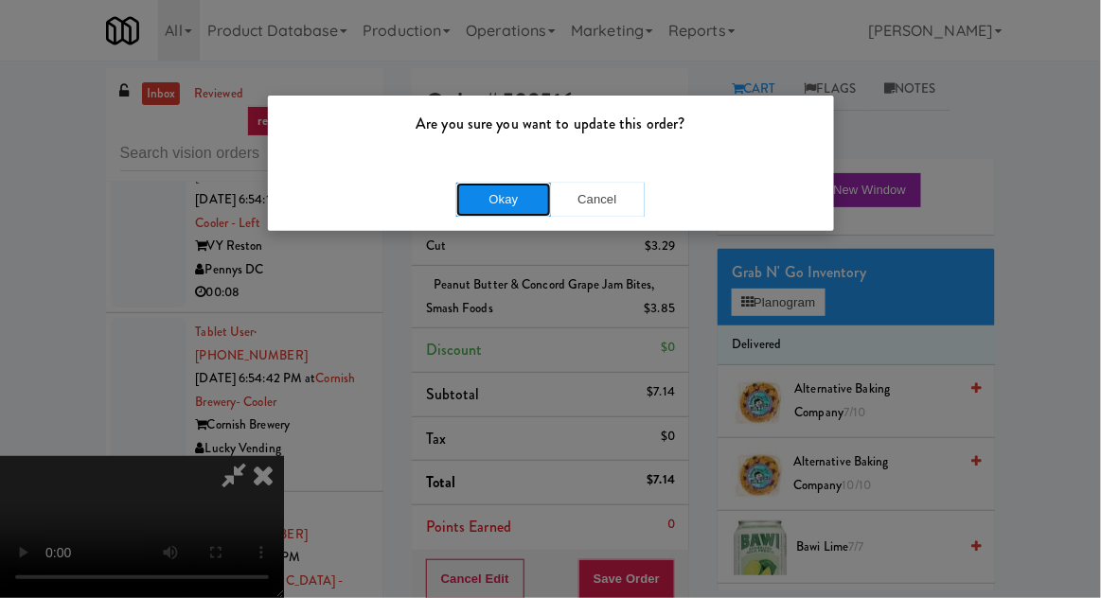
click at [486, 191] on button "Okay" at bounding box center [503, 200] width 95 height 34
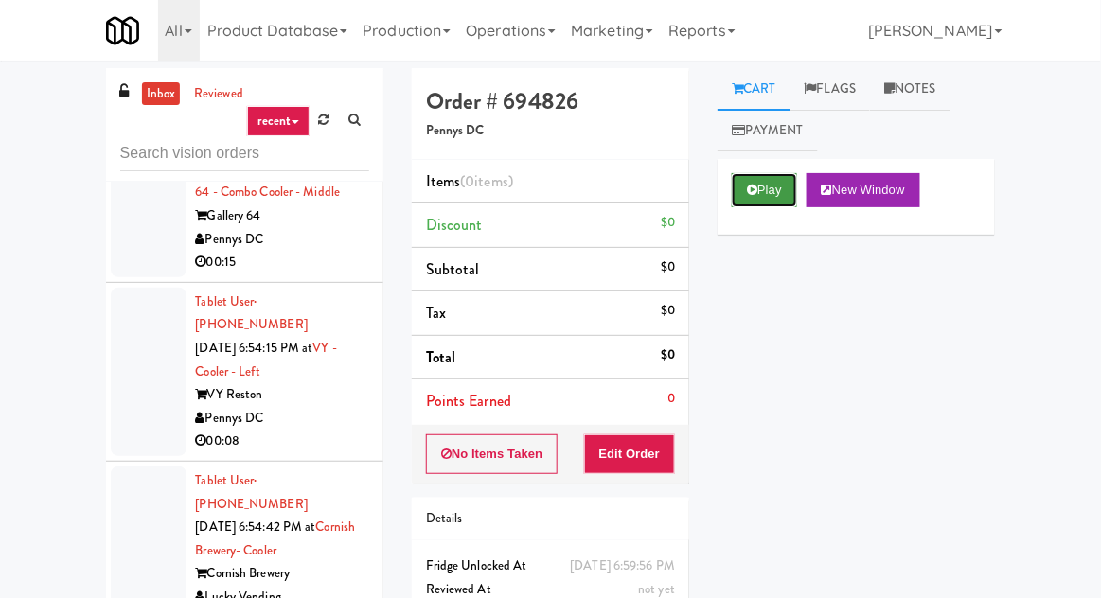
click at [774, 188] on button "Play" at bounding box center [764, 190] width 65 height 34
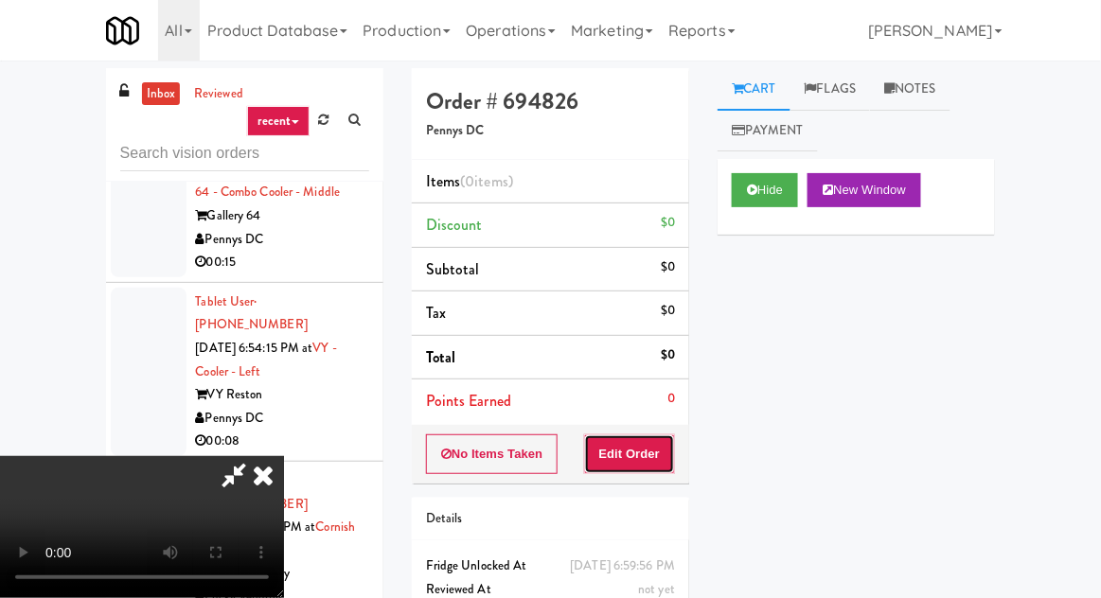
click at [638, 454] on button "Edit Order" at bounding box center [630, 454] width 92 height 40
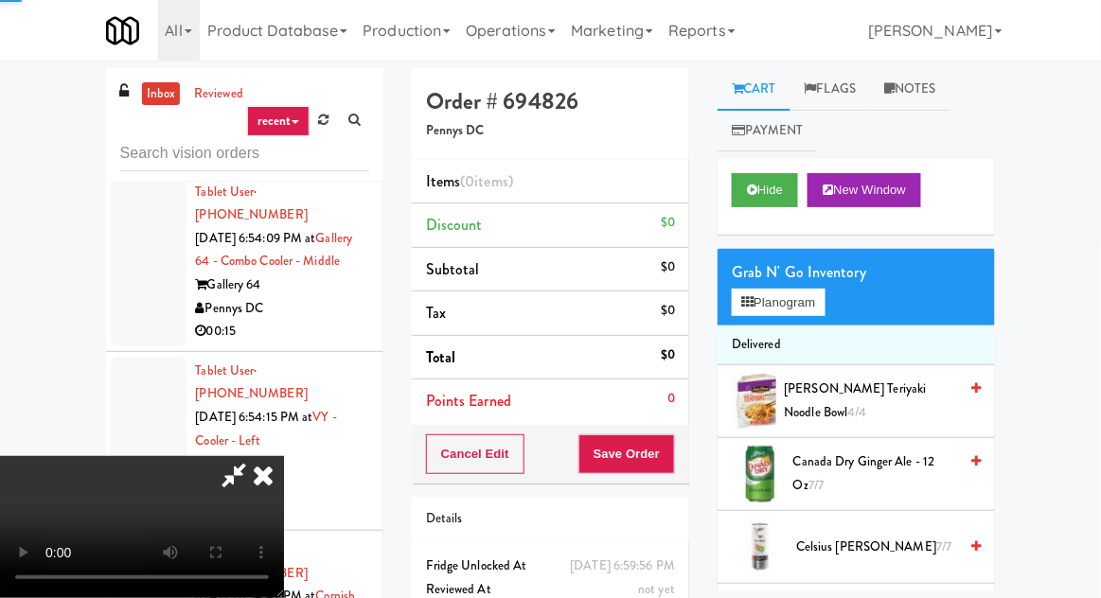
scroll to position [11026, 0]
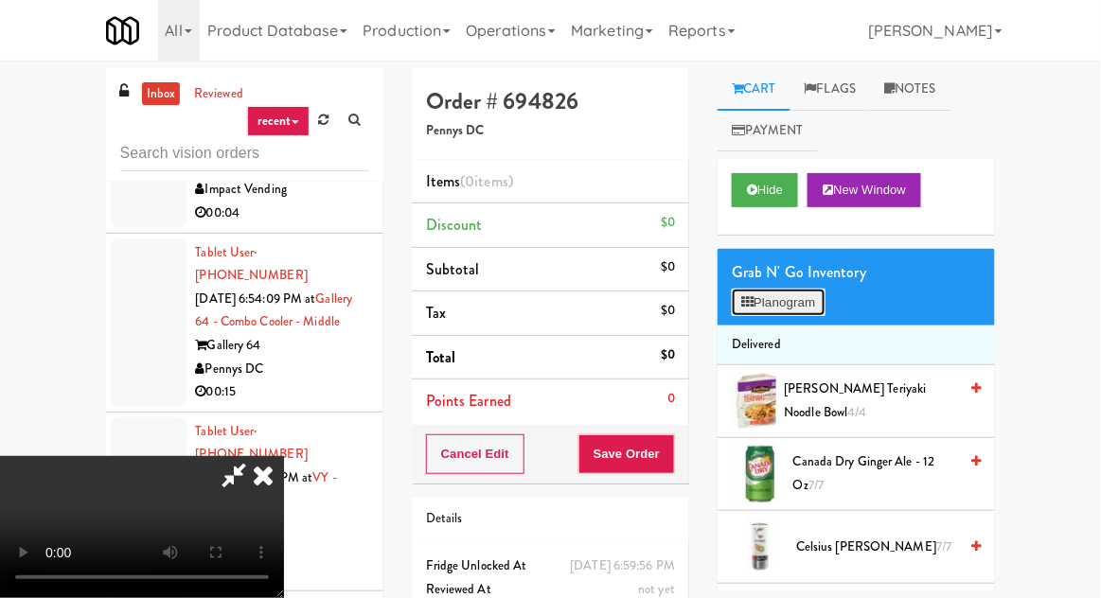
click at [795, 303] on button "Planogram" at bounding box center [778, 303] width 93 height 28
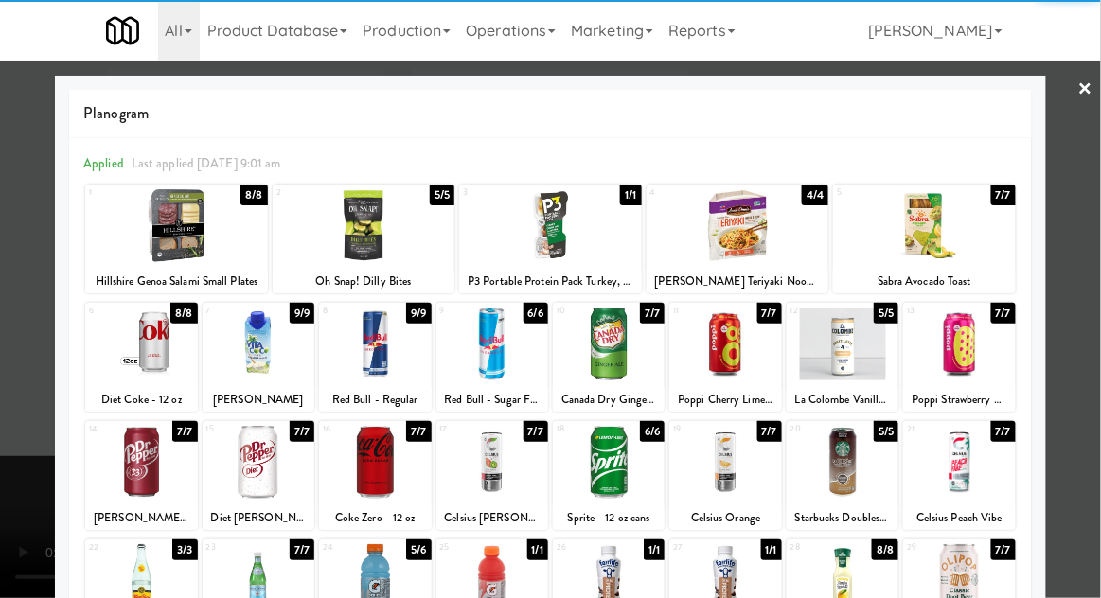
click at [121, 469] on div at bounding box center [141, 462] width 112 height 73
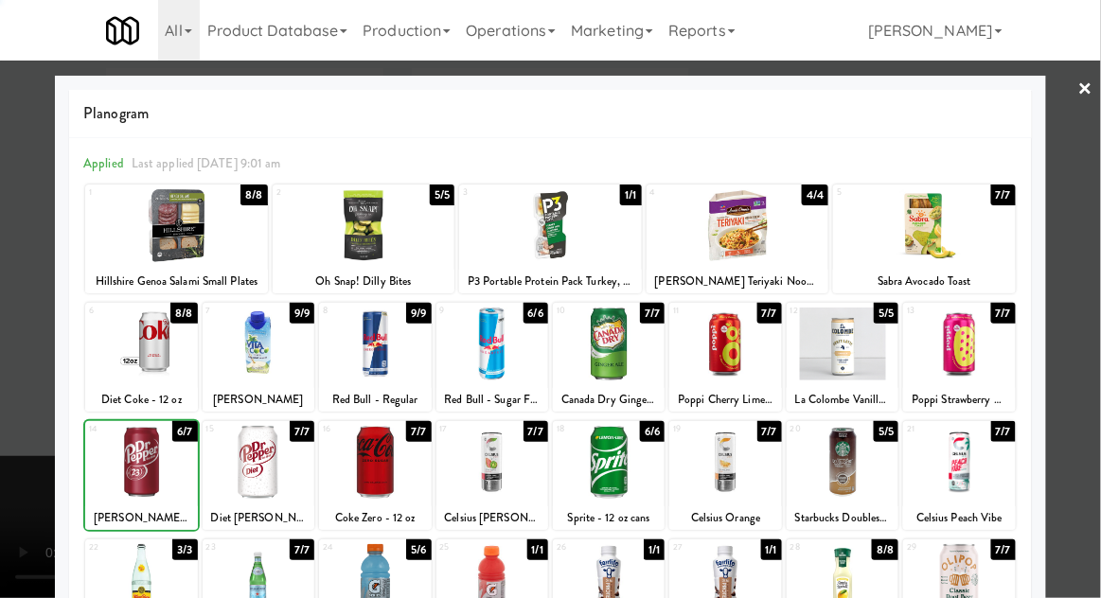
click at [21, 363] on div at bounding box center [550, 299] width 1101 height 598
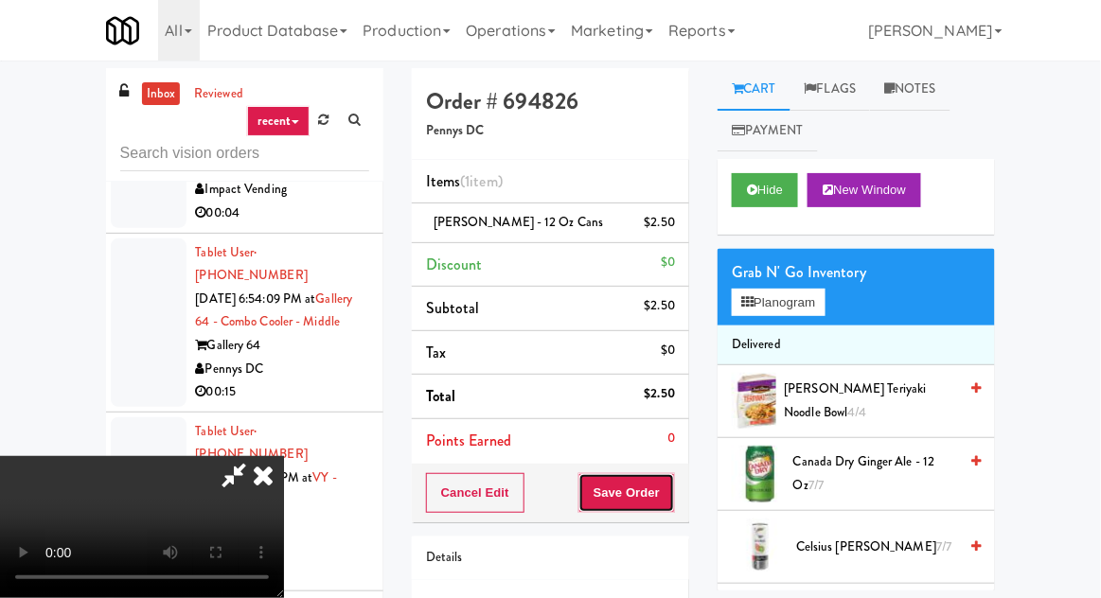
click at [671, 492] on button "Save Order" at bounding box center [626, 493] width 97 height 40
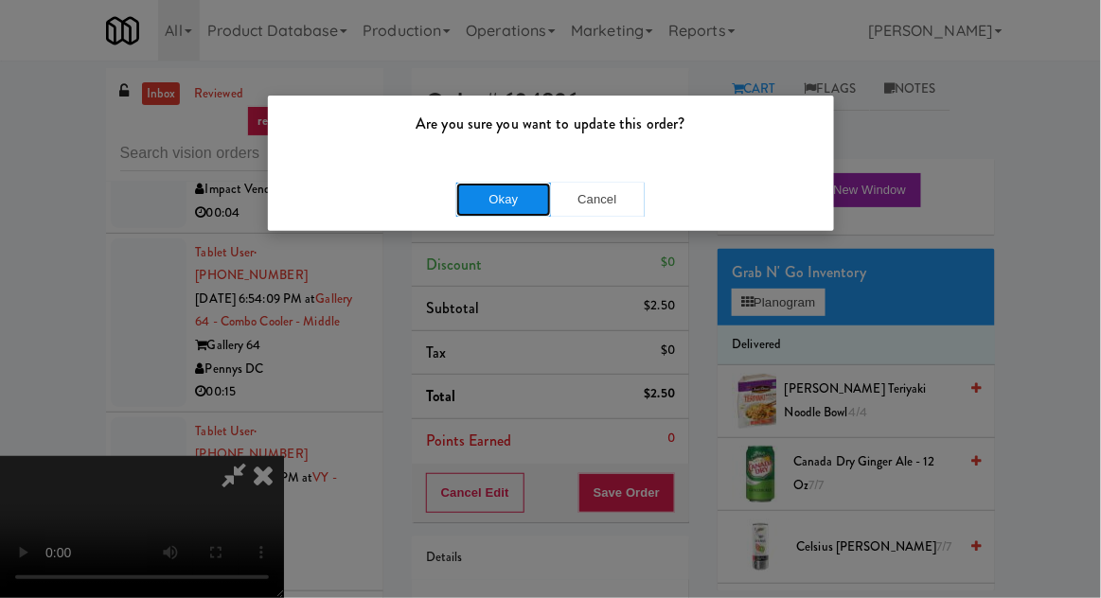
click at [476, 211] on button "Okay" at bounding box center [503, 200] width 95 height 34
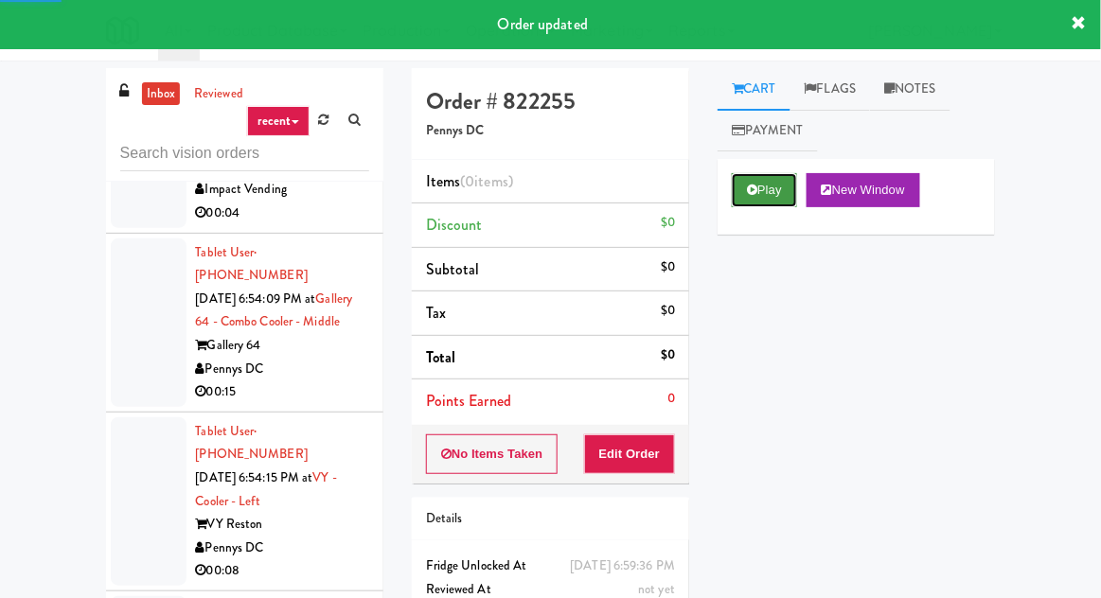
click at [772, 191] on button "Play" at bounding box center [764, 190] width 65 height 34
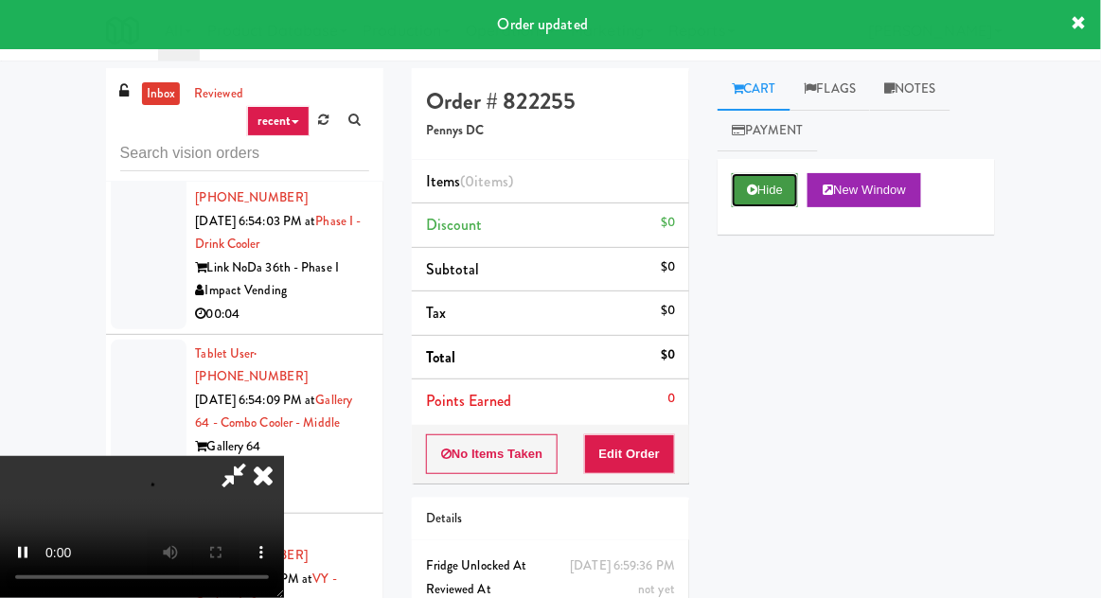
scroll to position [10926, 0]
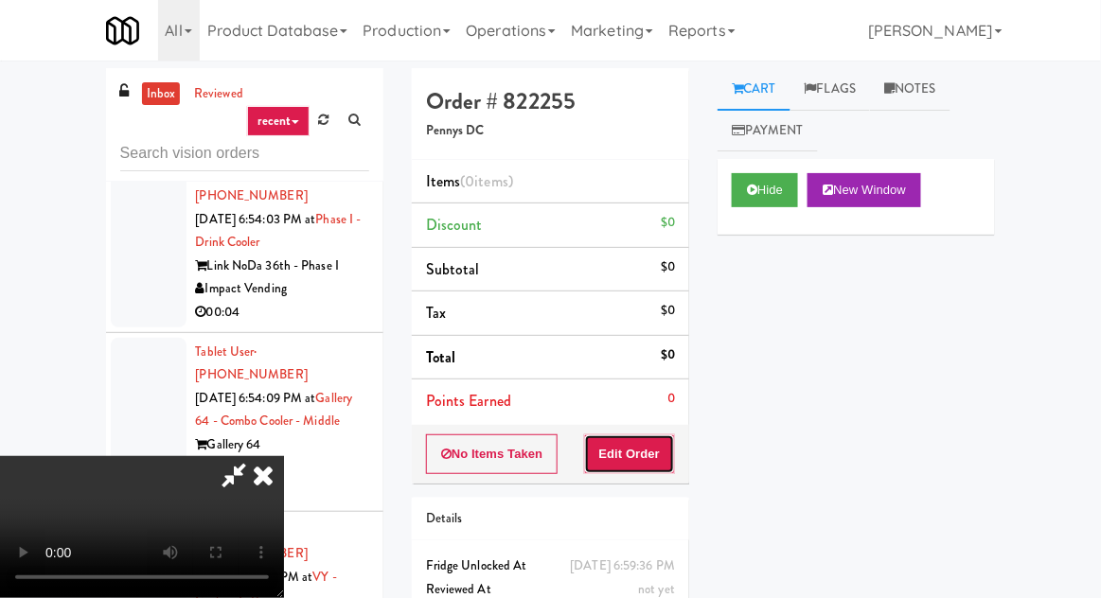
click at [656, 452] on button "Edit Order" at bounding box center [630, 454] width 92 height 40
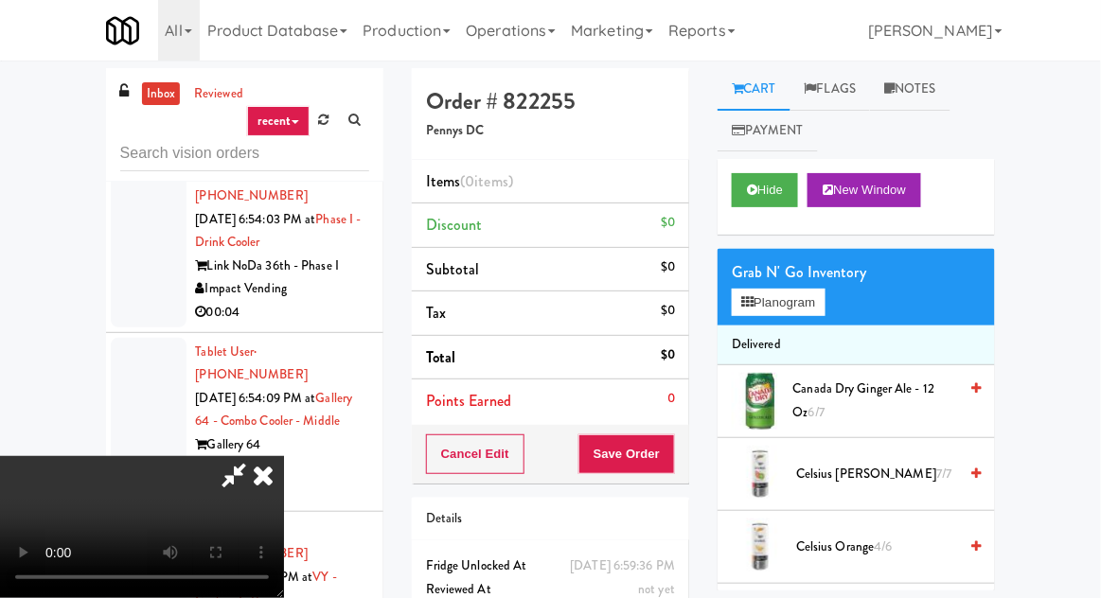
scroll to position [0, 0]
click at [783, 296] on button "Planogram" at bounding box center [778, 303] width 93 height 28
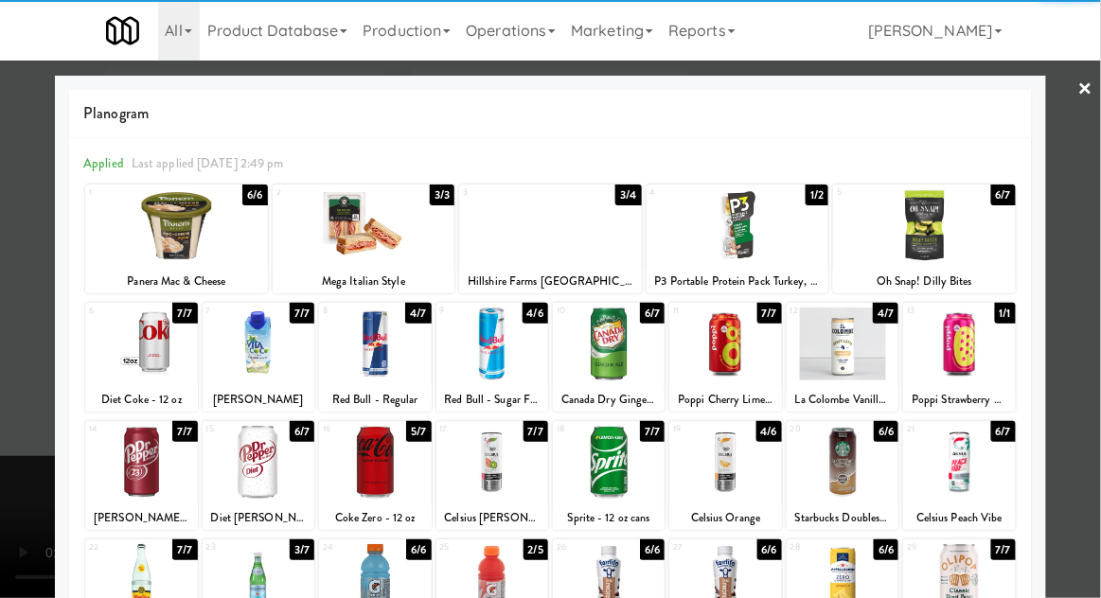
click at [346, 331] on div at bounding box center [375, 344] width 112 height 73
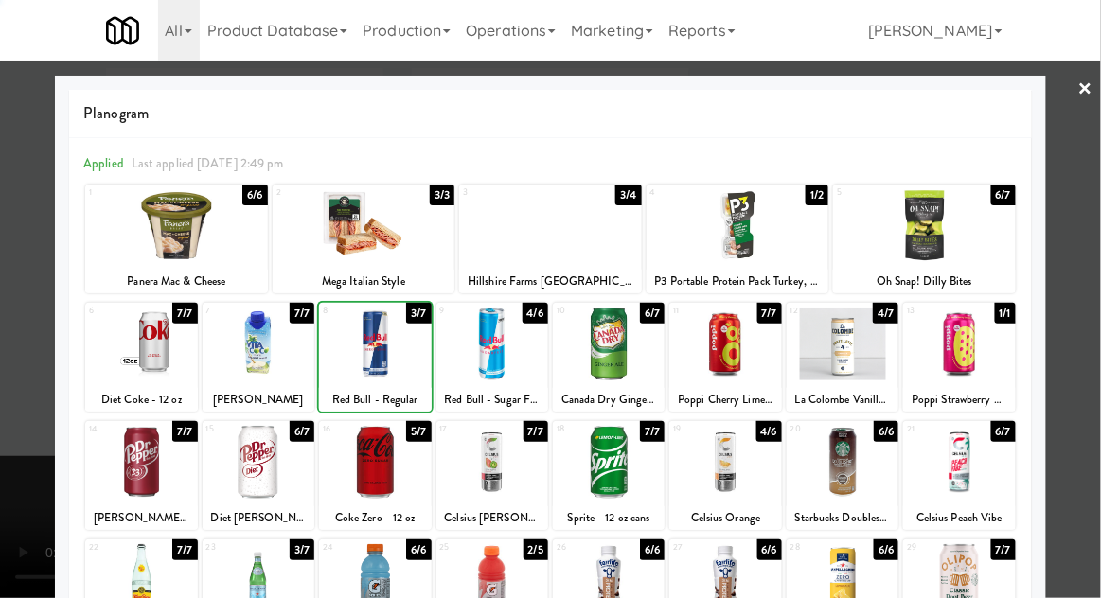
click at [6, 302] on div at bounding box center [550, 299] width 1101 height 598
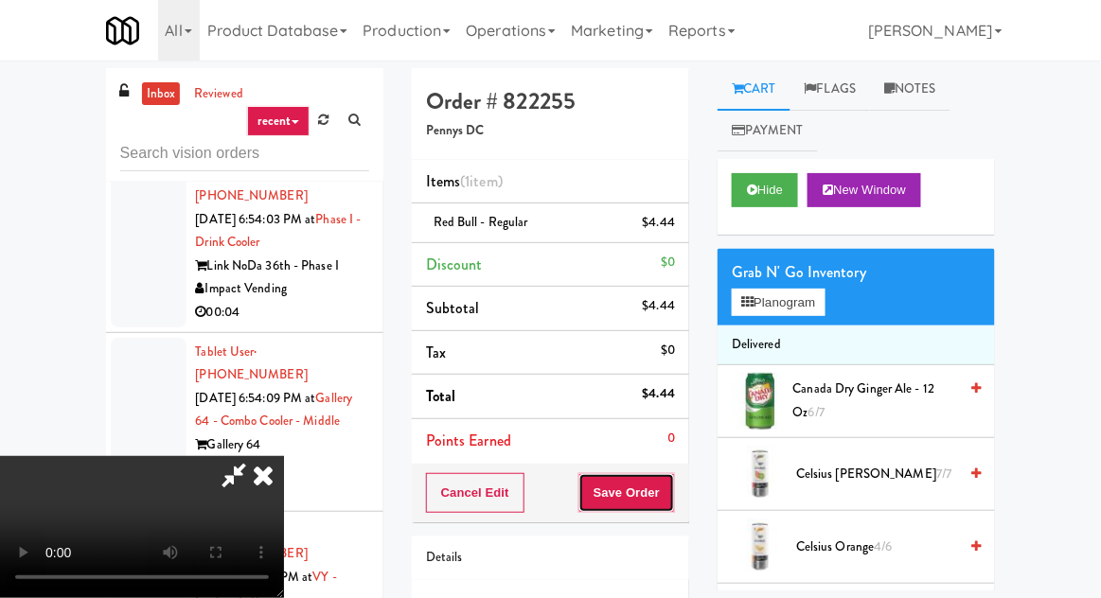
click at [671, 503] on button "Save Order" at bounding box center [626, 493] width 97 height 40
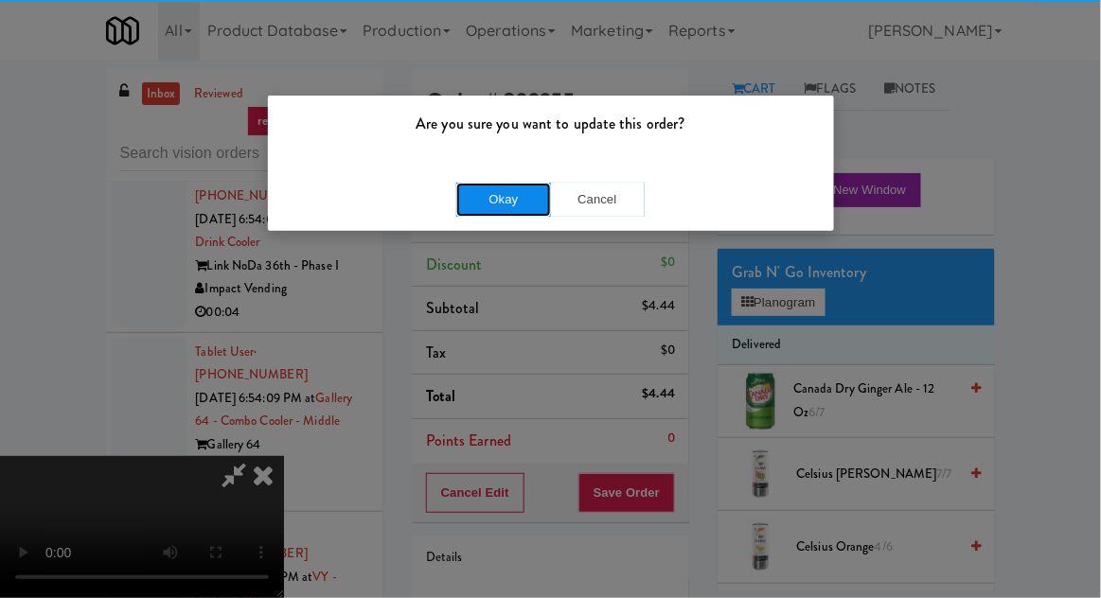
click at [474, 204] on button "Okay" at bounding box center [503, 200] width 95 height 34
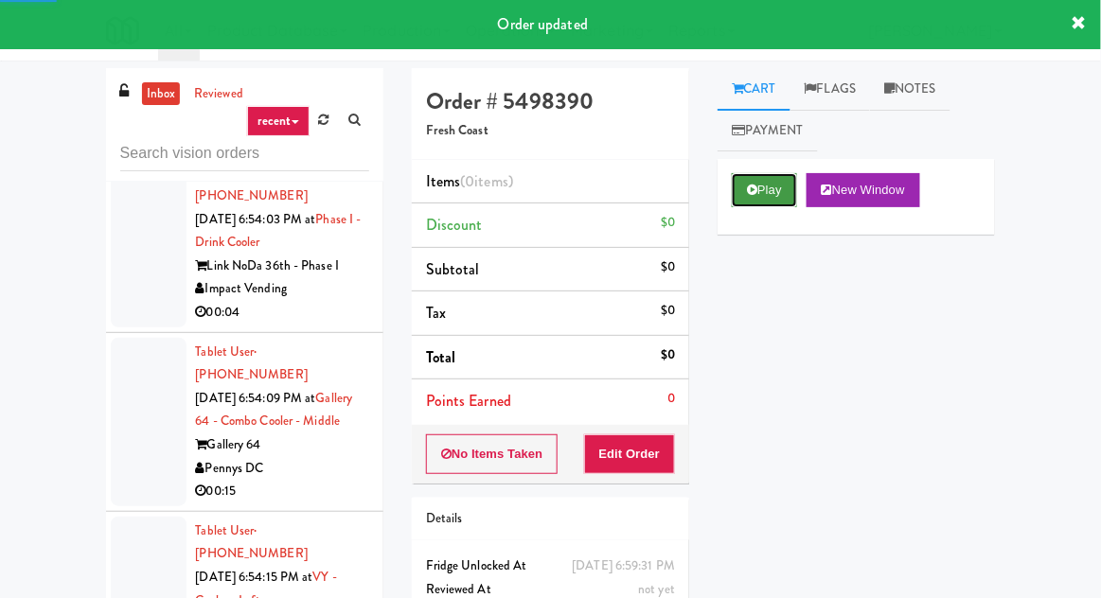
click at [758, 200] on button "Play" at bounding box center [764, 190] width 65 height 34
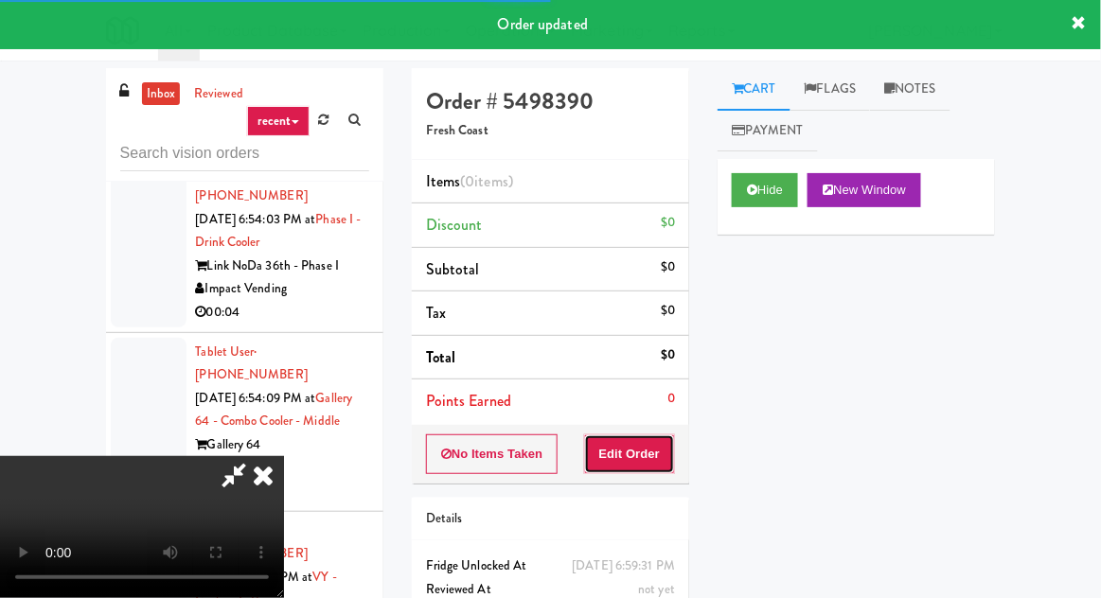
click at [665, 466] on button "Edit Order" at bounding box center [630, 454] width 92 height 40
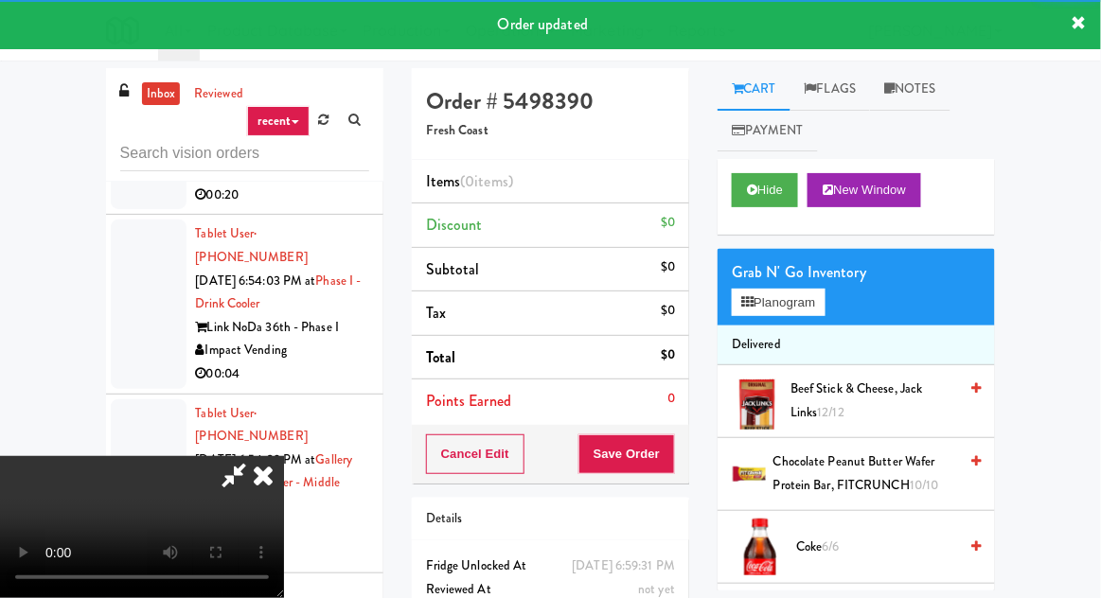
scroll to position [10811, 0]
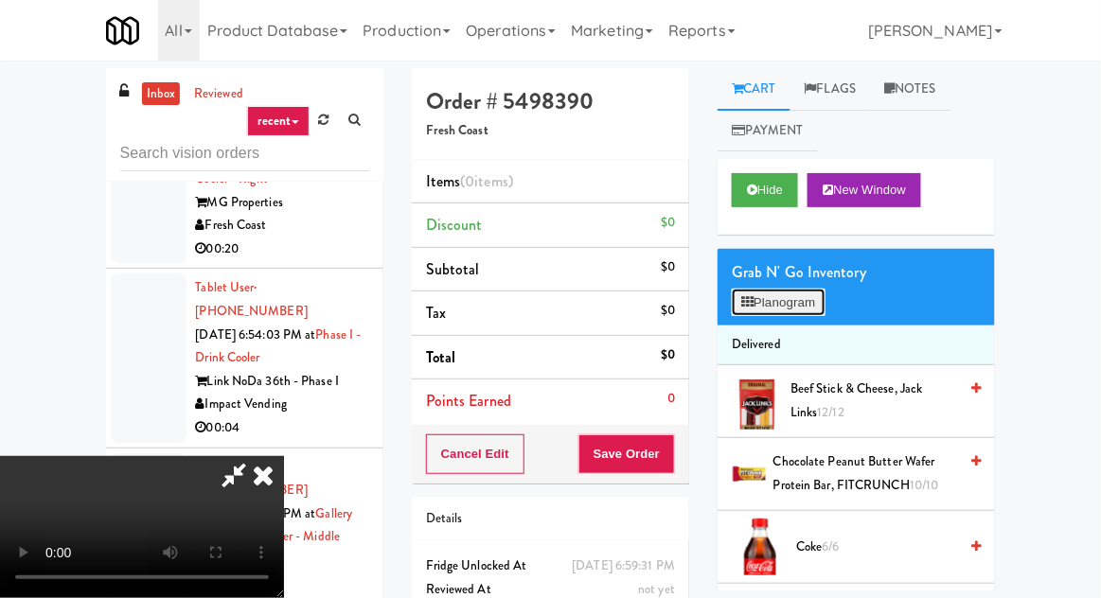
click at [808, 289] on button "Planogram" at bounding box center [778, 303] width 93 height 28
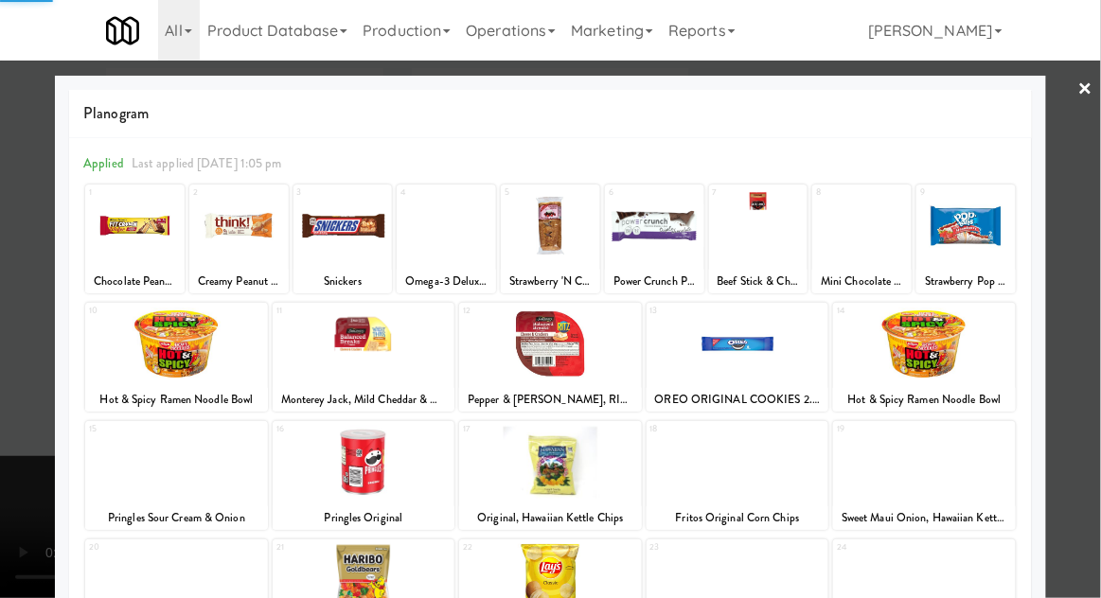
scroll to position [239, 0]
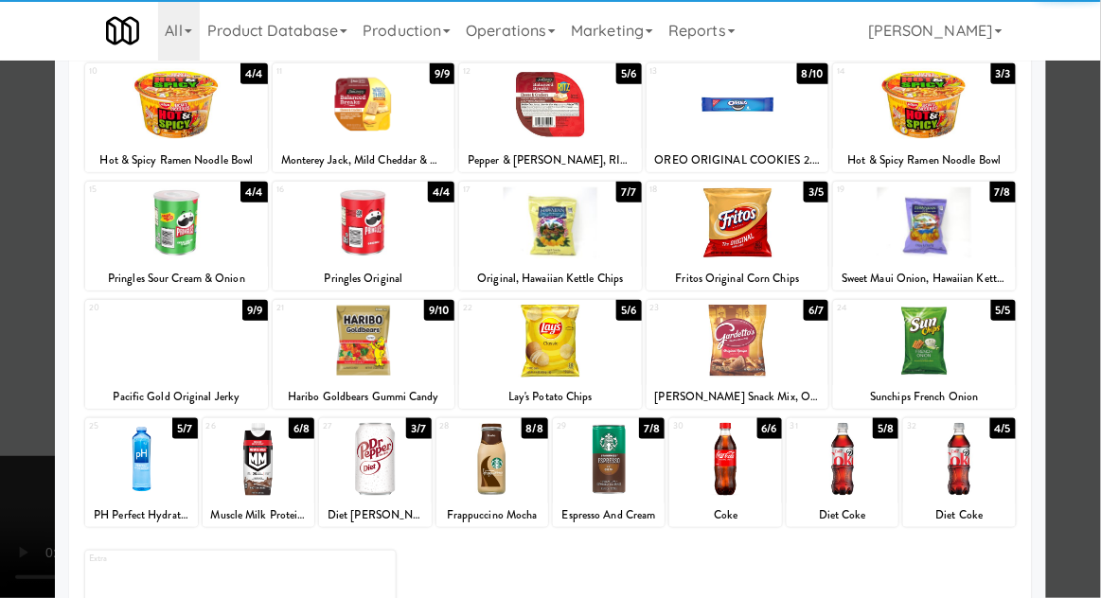
click at [133, 460] on div at bounding box center [141, 459] width 112 height 73
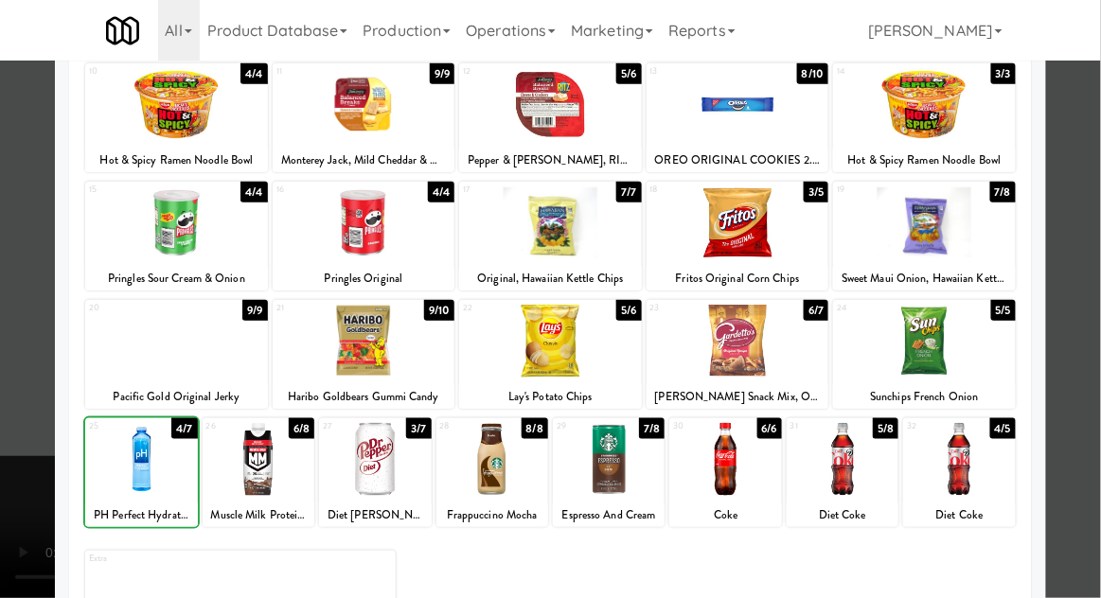
click at [30, 417] on div at bounding box center [550, 299] width 1101 height 598
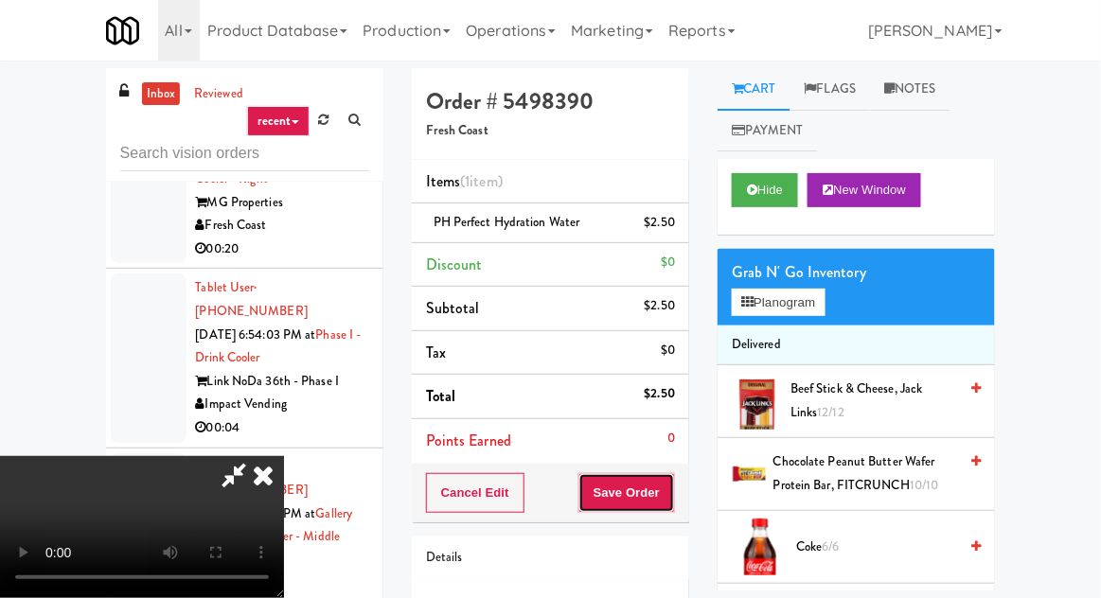
click at [673, 494] on button "Save Order" at bounding box center [626, 493] width 97 height 40
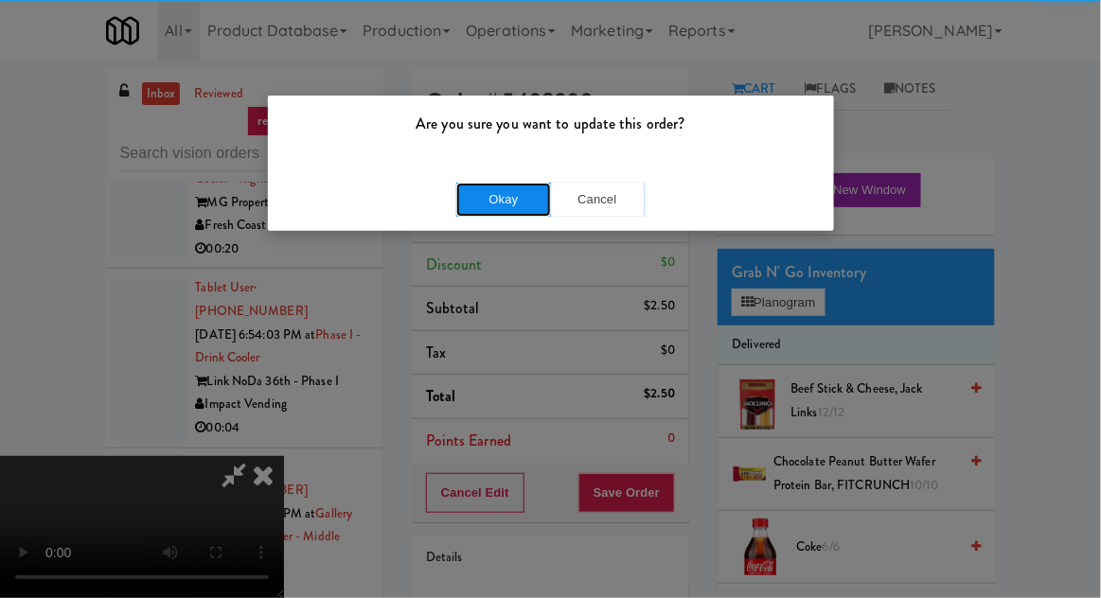
click at [483, 204] on button "Okay" at bounding box center [503, 200] width 95 height 34
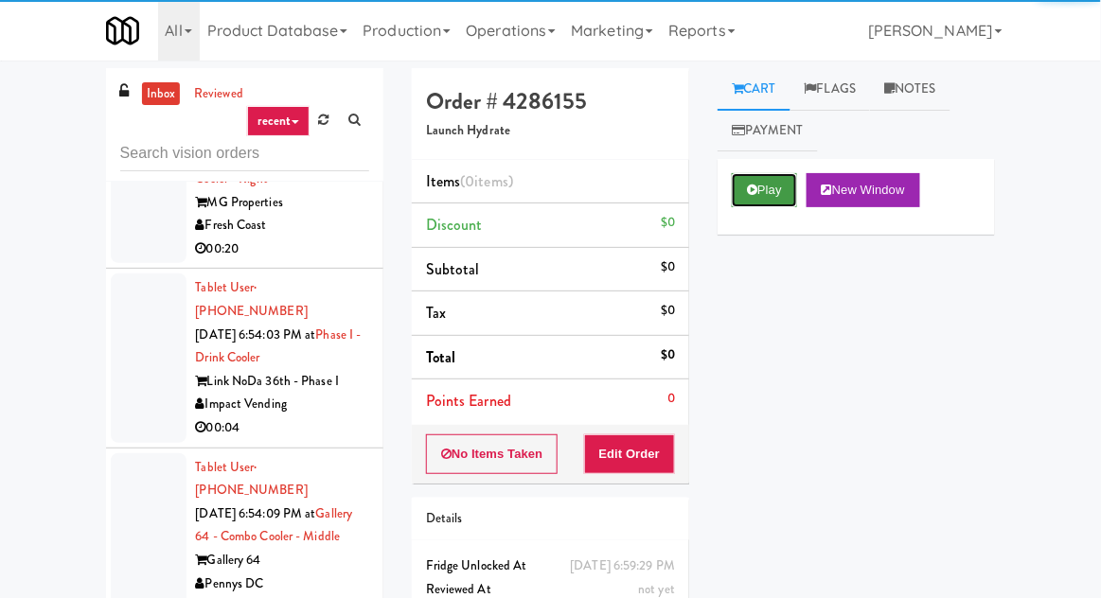
click at [753, 191] on icon at bounding box center [752, 190] width 10 height 12
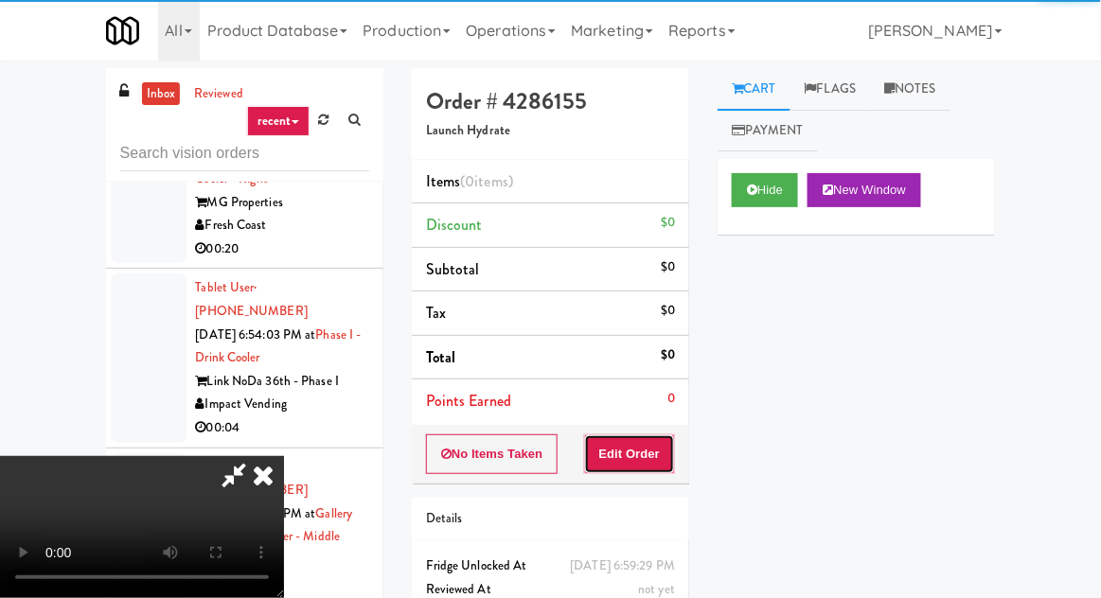
click at [642, 441] on button "Edit Order" at bounding box center [630, 454] width 92 height 40
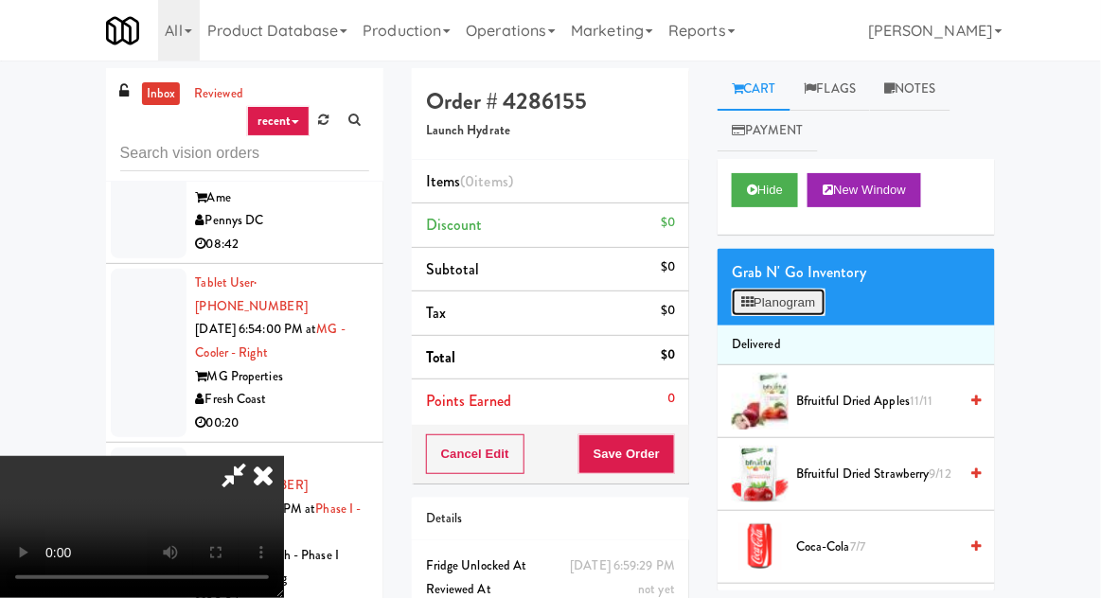
click at [809, 301] on button "Planogram" at bounding box center [778, 303] width 93 height 28
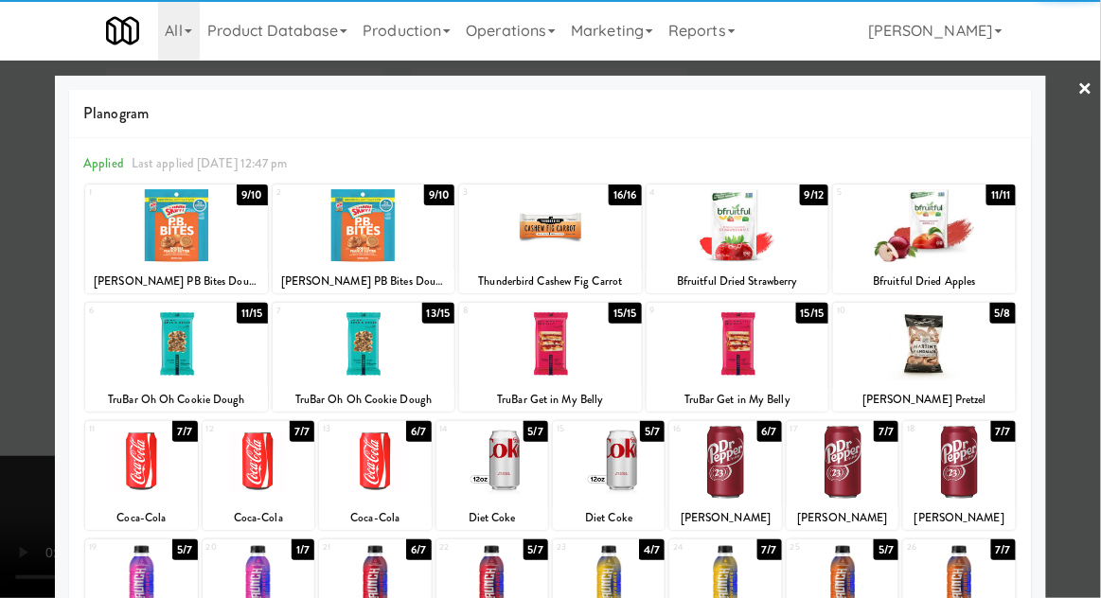
click at [343, 356] on div at bounding box center [364, 344] width 183 height 73
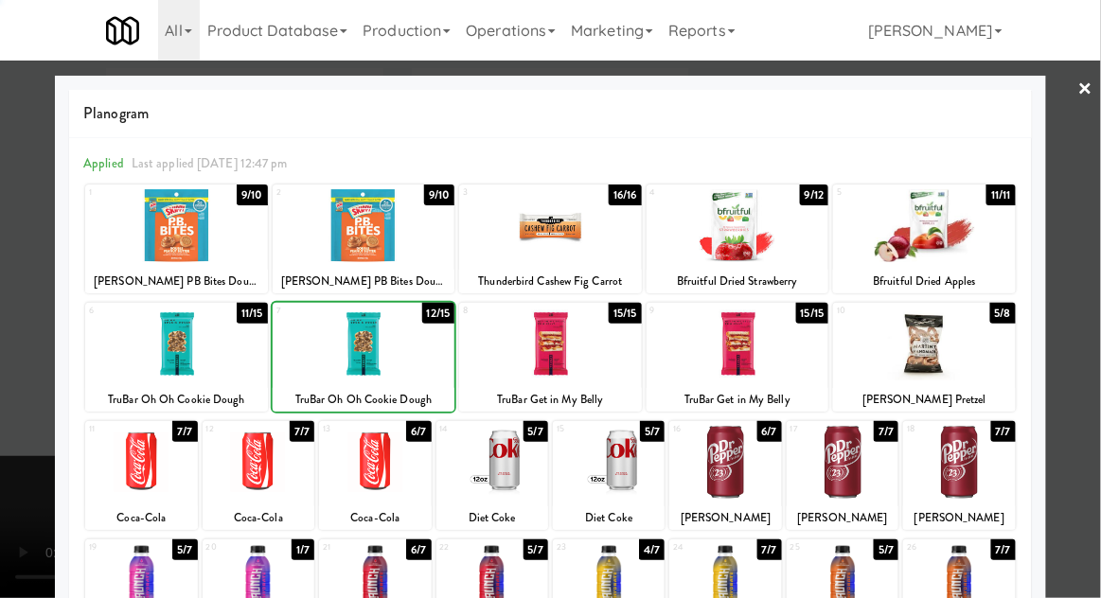
click at [46, 363] on div at bounding box center [550, 299] width 1101 height 598
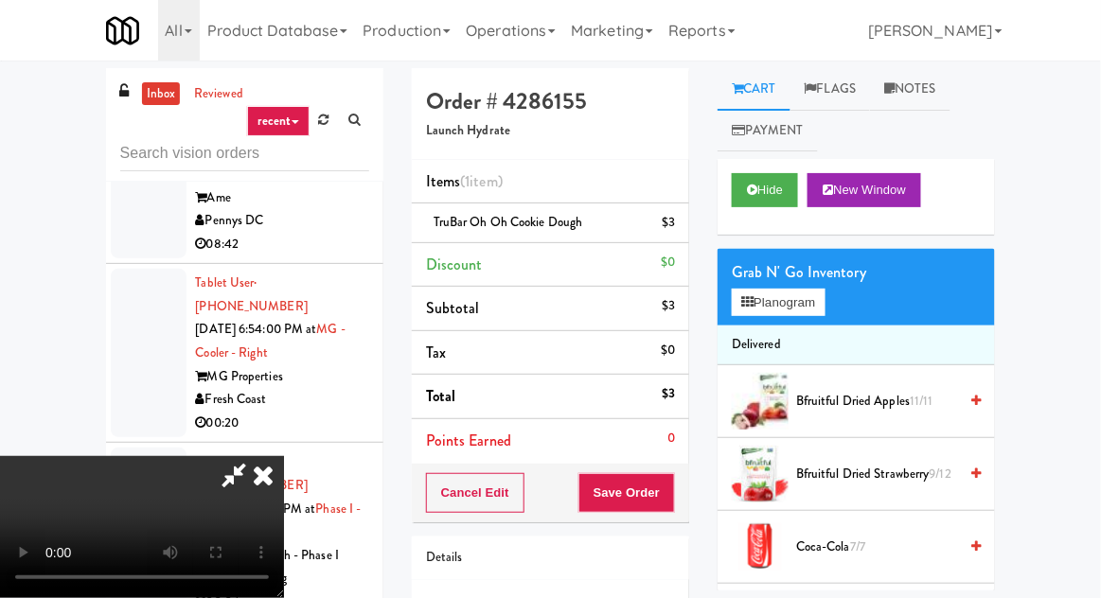
scroll to position [69, 0]
click at [777, 311] on button "Planogram" at bounding box center [778, 303] width 93 height 28
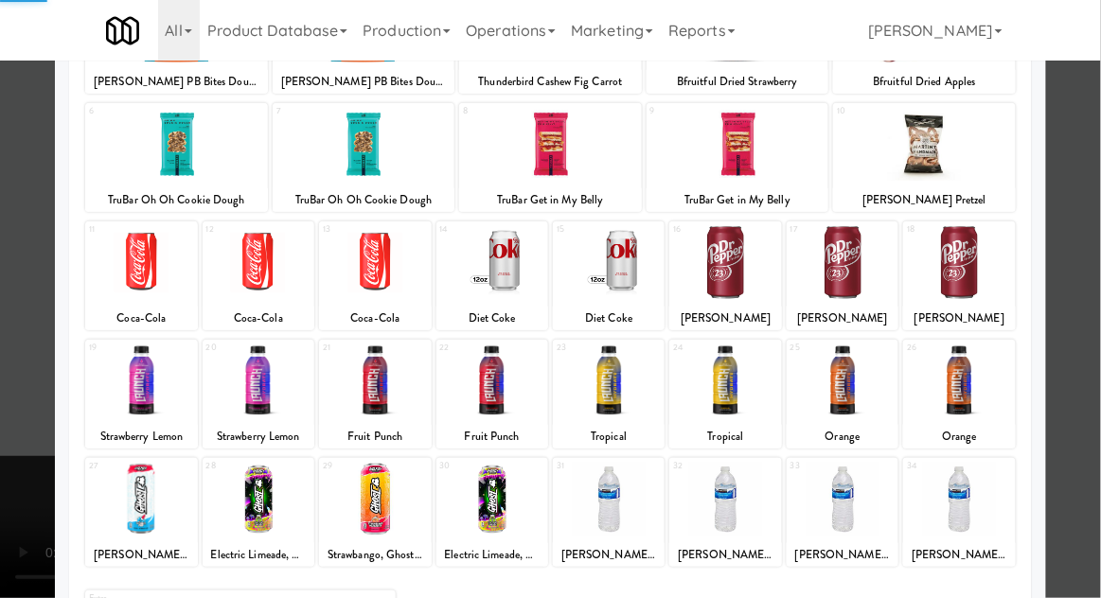
scroll to position [239, 0]
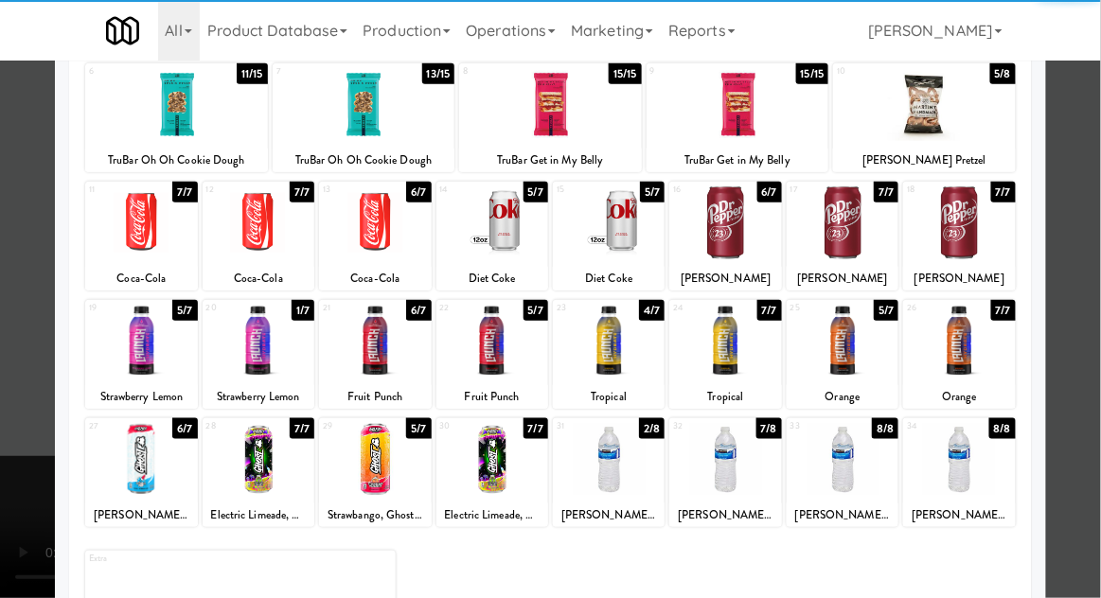
click at [626, 462] on div at bounding box center [609, 459] width 112 height 73
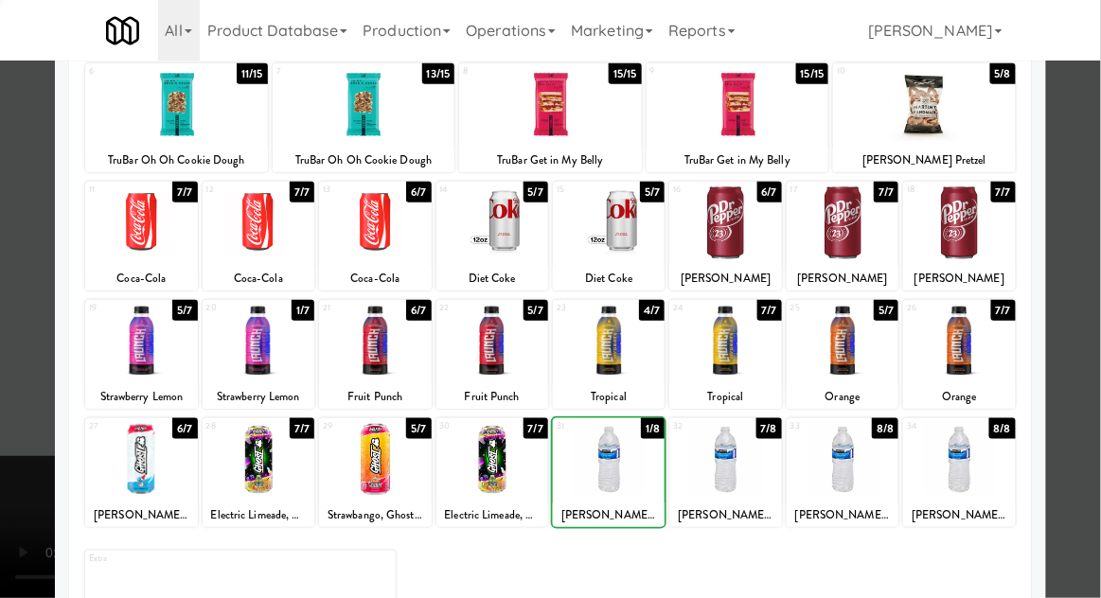
click at [27, 320] on div at bounding box center [550, 299] width 1101 height 598
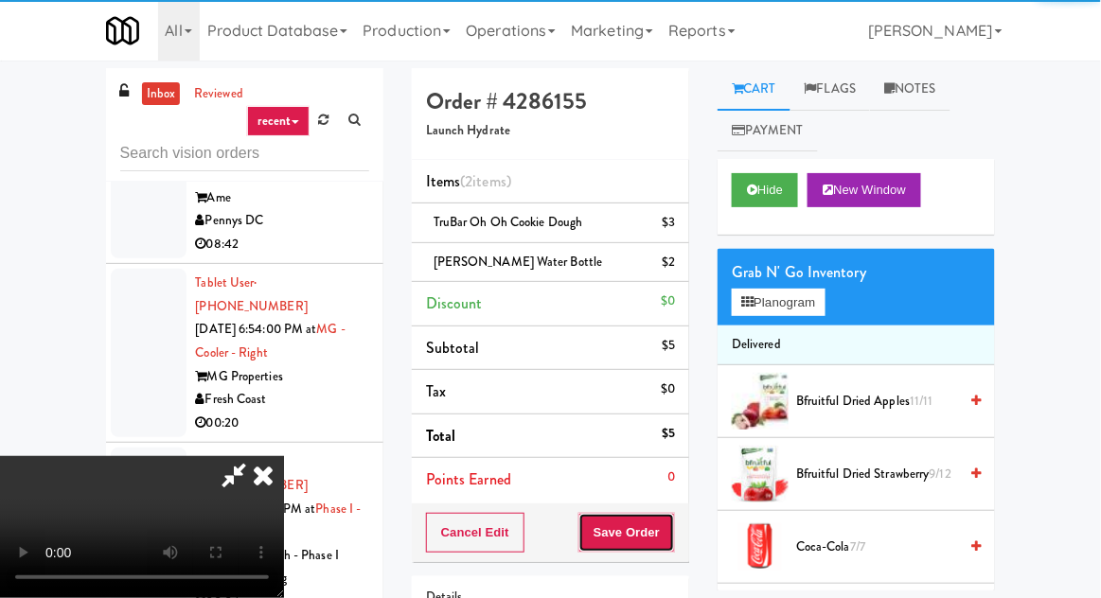
click at [669, 523] on button "Save Order" at bounding box center [626, 533] width 97 height 40
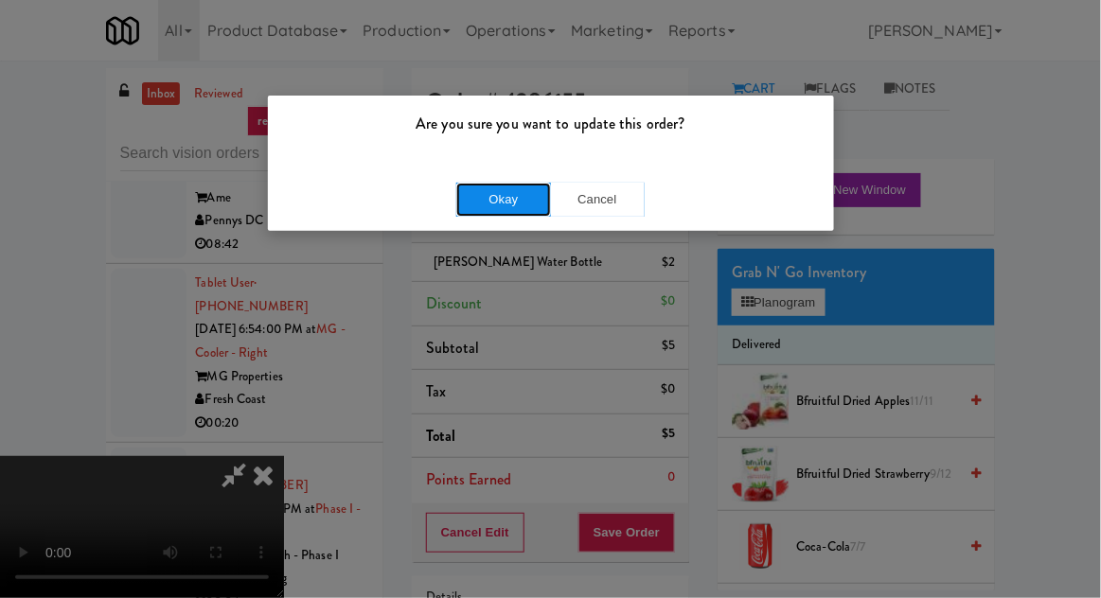
click at [486, 200] on button "Okay" at bounding box center [503, 200] width 95 height 34
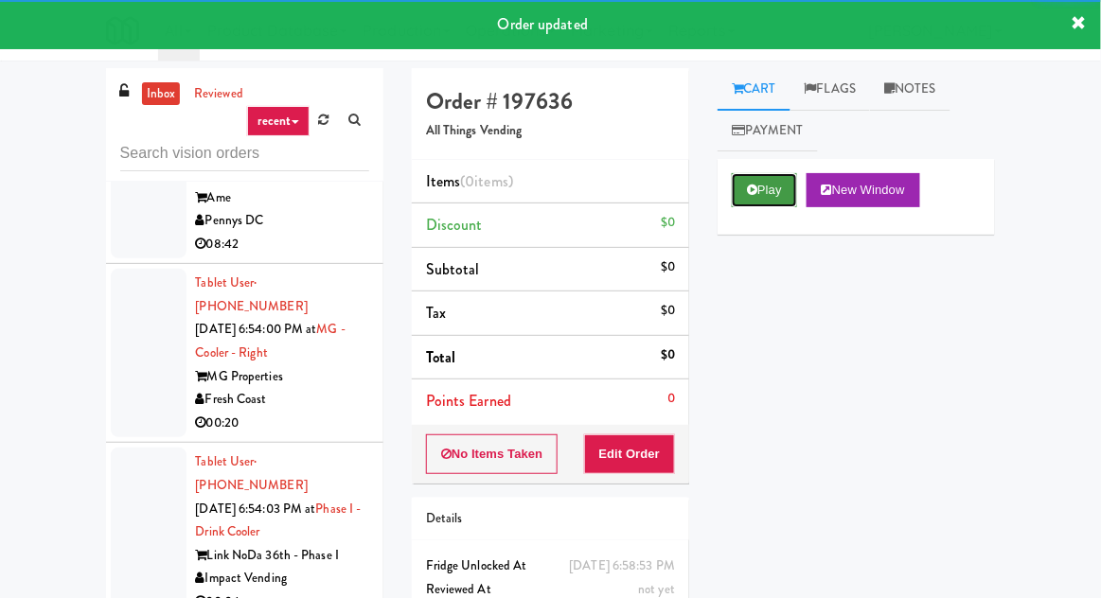
click at [769, 199] on button "Play" at bounding box center [764, 190] width 65 height 34
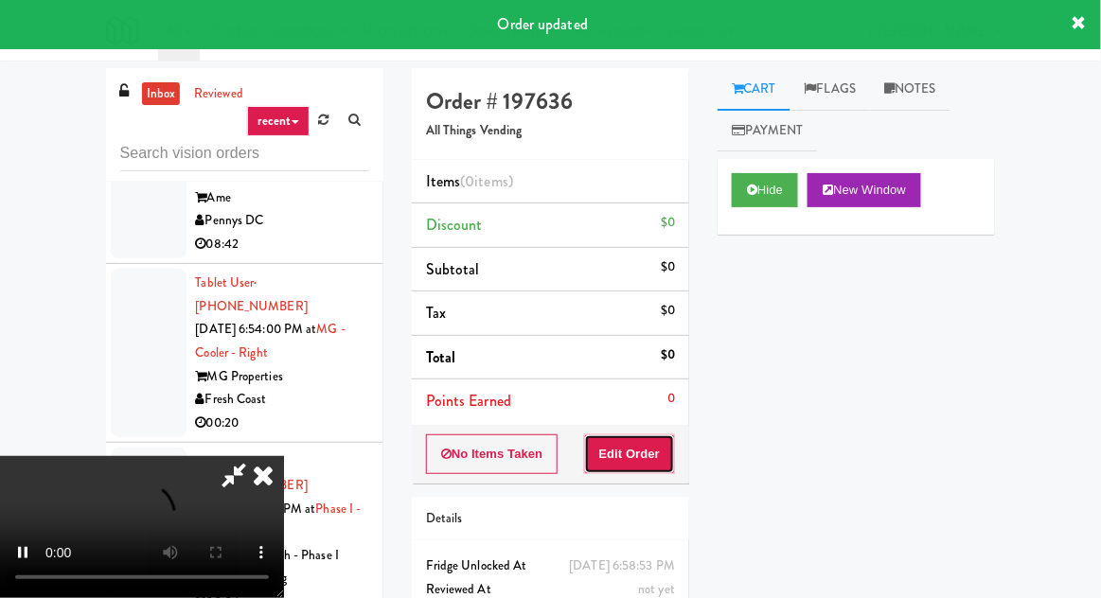
click at [654, 434] on button "Edit Order" at bounding box center [630, 454] width 92 height 40
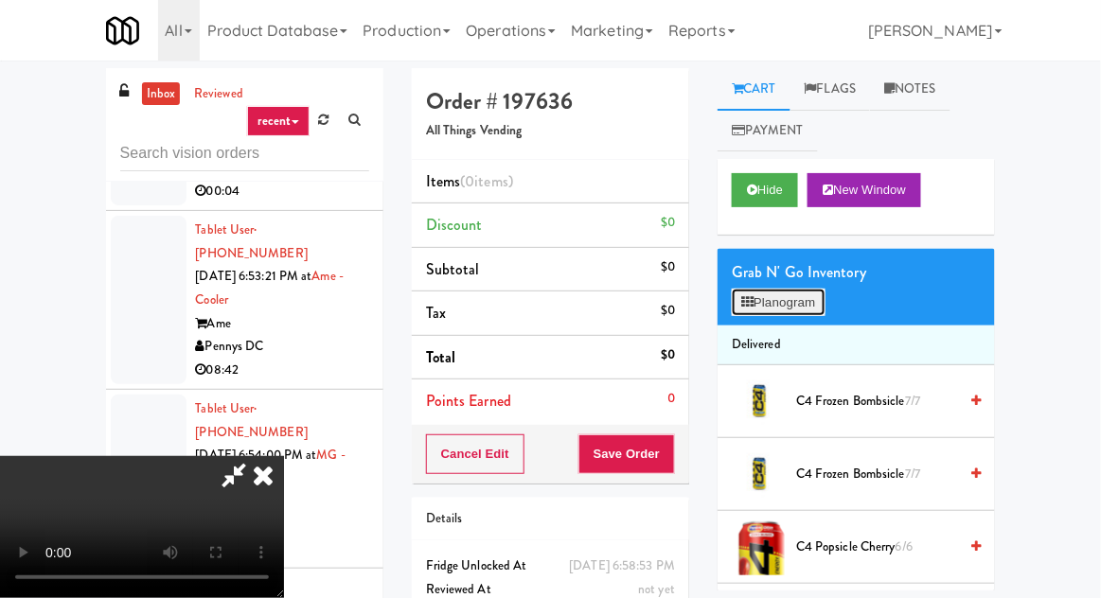
click at [805, 302] on button "Planogram" at bounding box center [778, 303] width 93 height 28
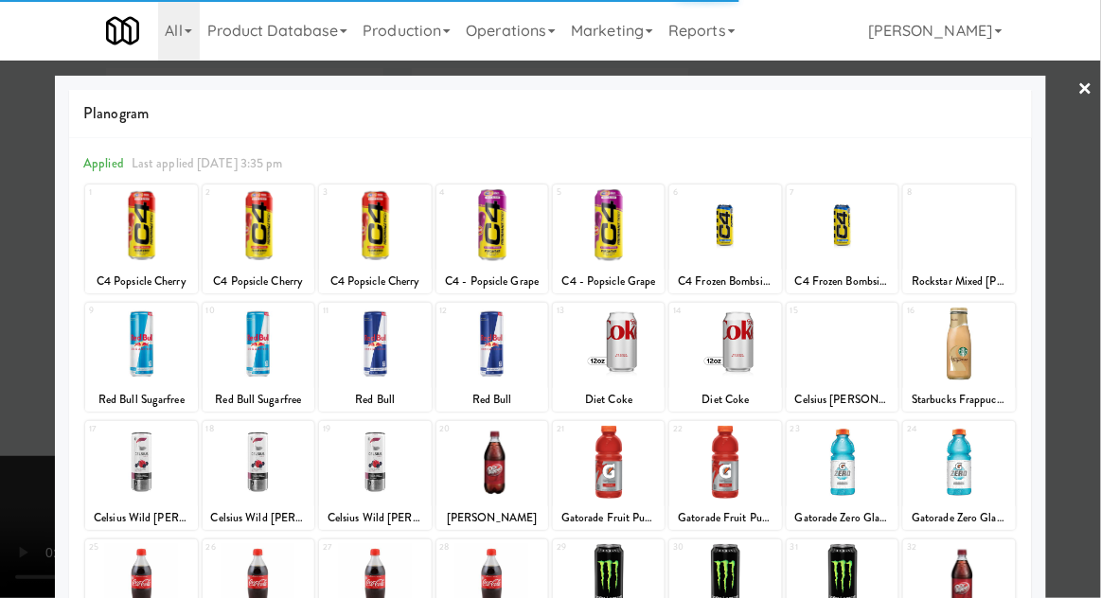
click at [859, 374] on div at bounding box center [843, 344] width 112 height 73
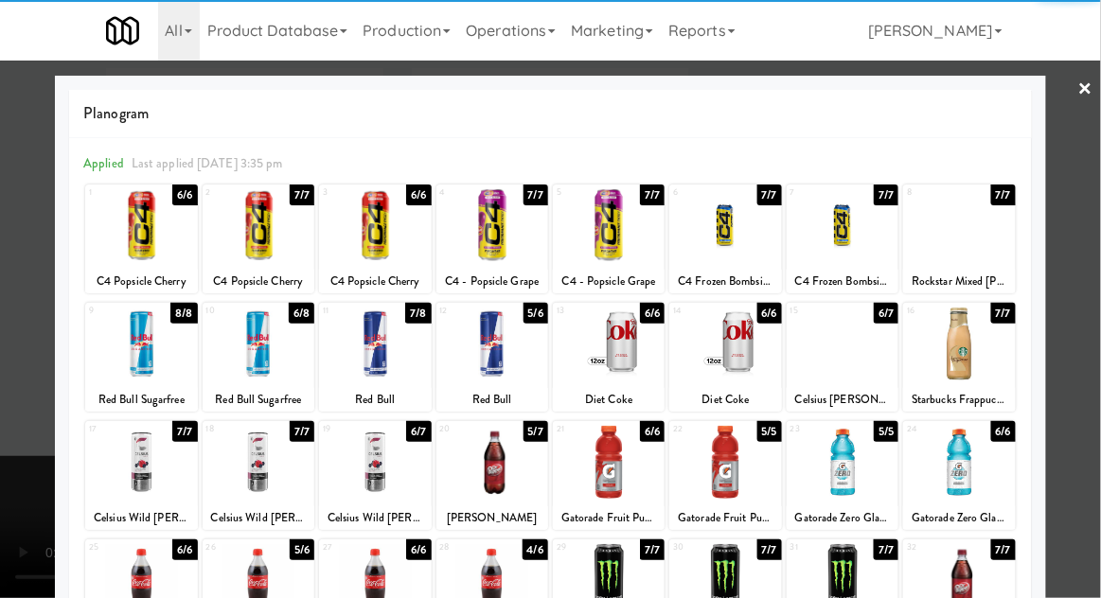
click at [27, 261] on div at bounding box center [550, 299] width 1101 height 598
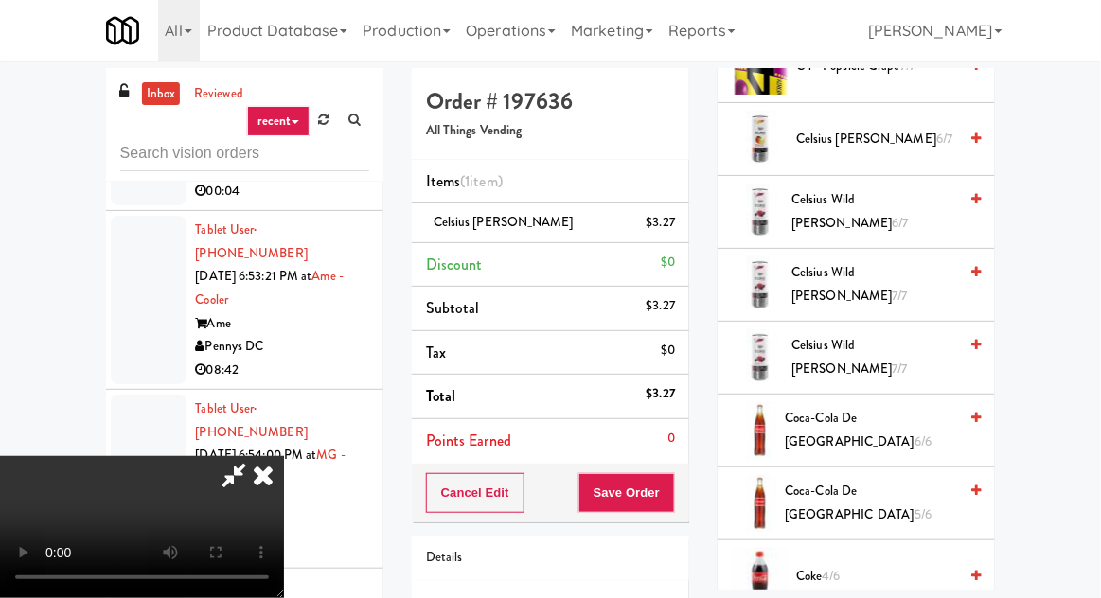
scroll to position [776, 0]
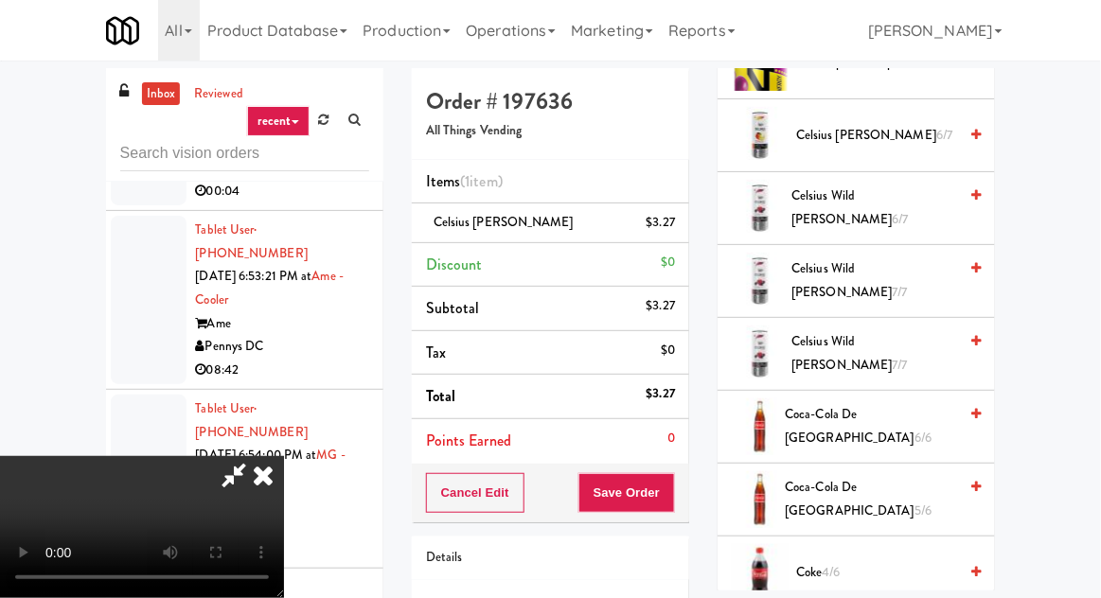
click at [936, 138] on span "6/7" at bounding box center [944, 135] width 16 height 18
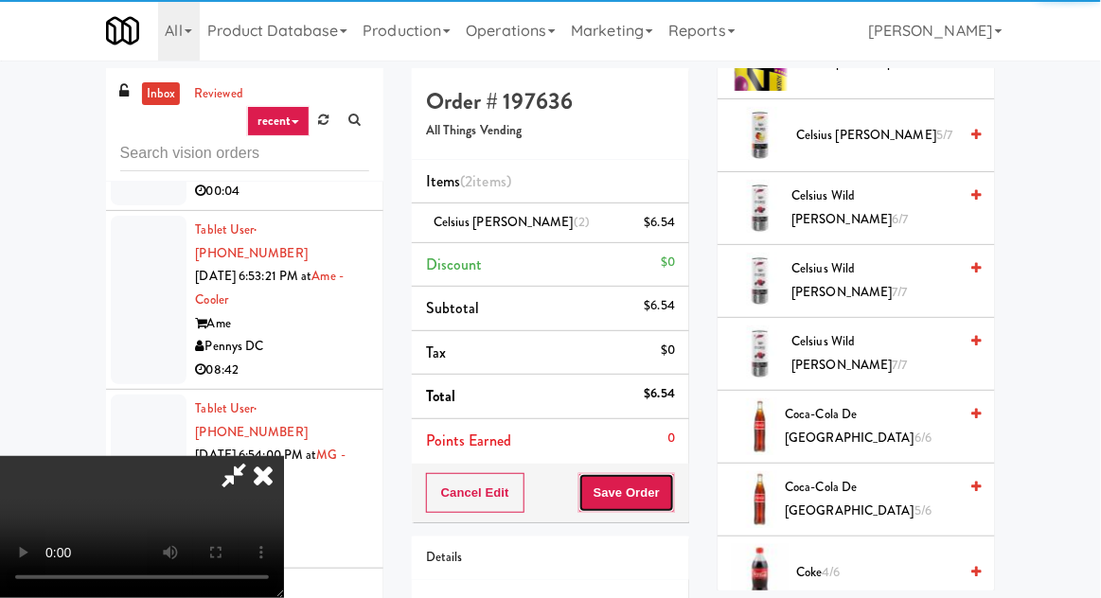
click at [674, 488] on button "Save Order" at bounding box center [626, 493] width 97 height 40
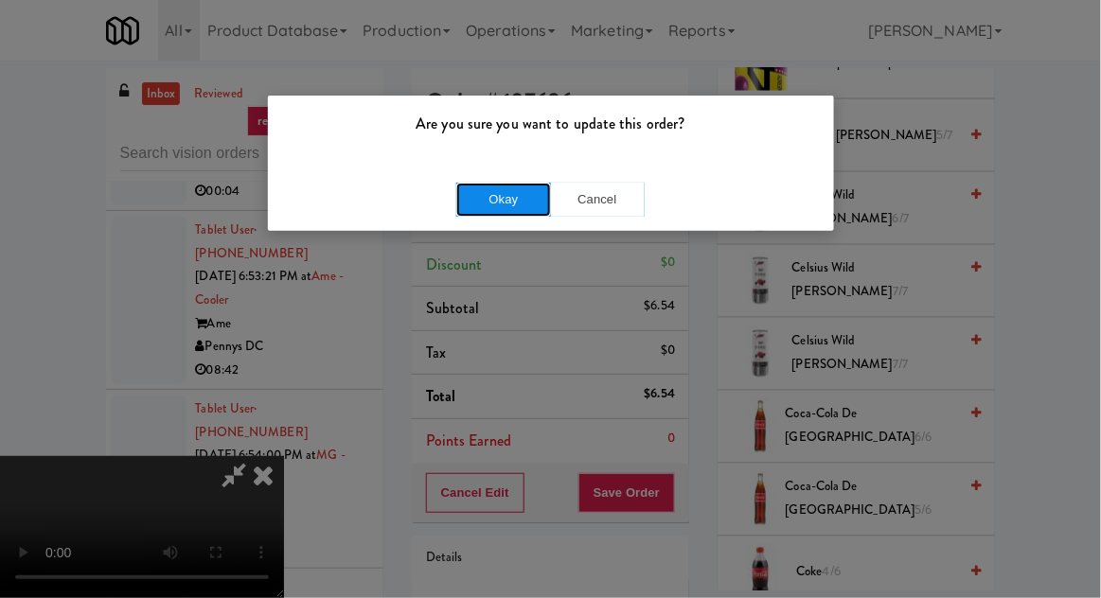
click at [508, 188] on button "Okay" at bounding box center [503, 200] width 95 height 34
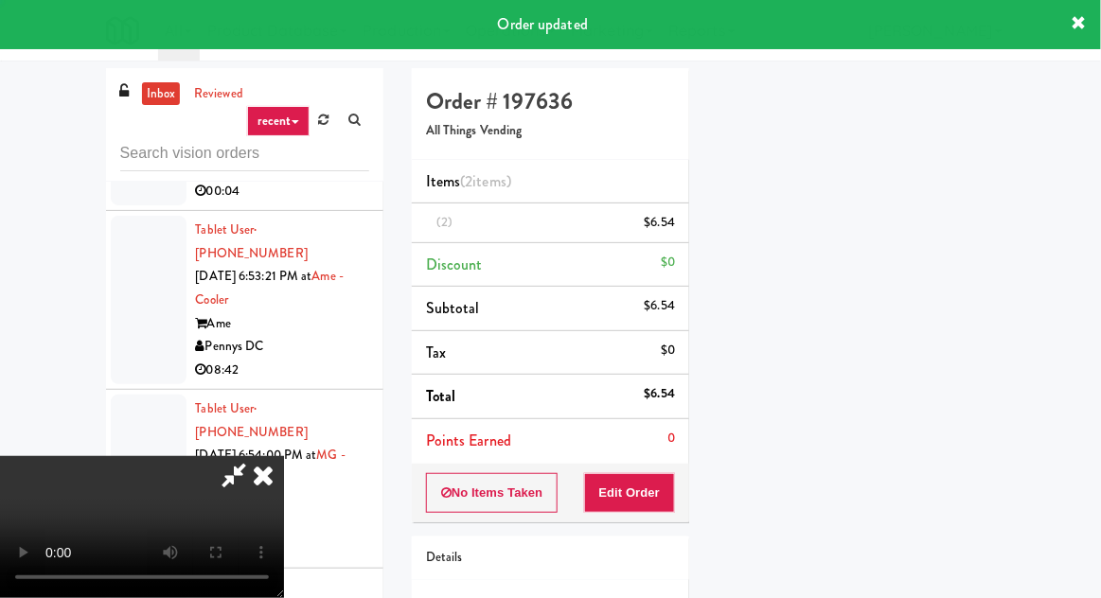
scroll to position [186, 0]
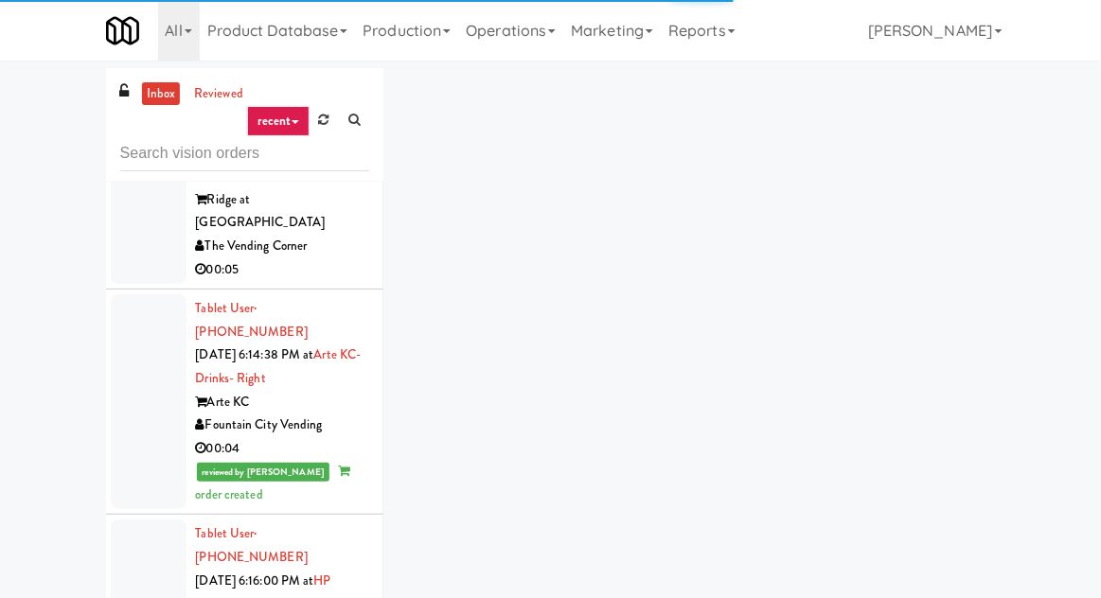
scroll to position [4828, 0]
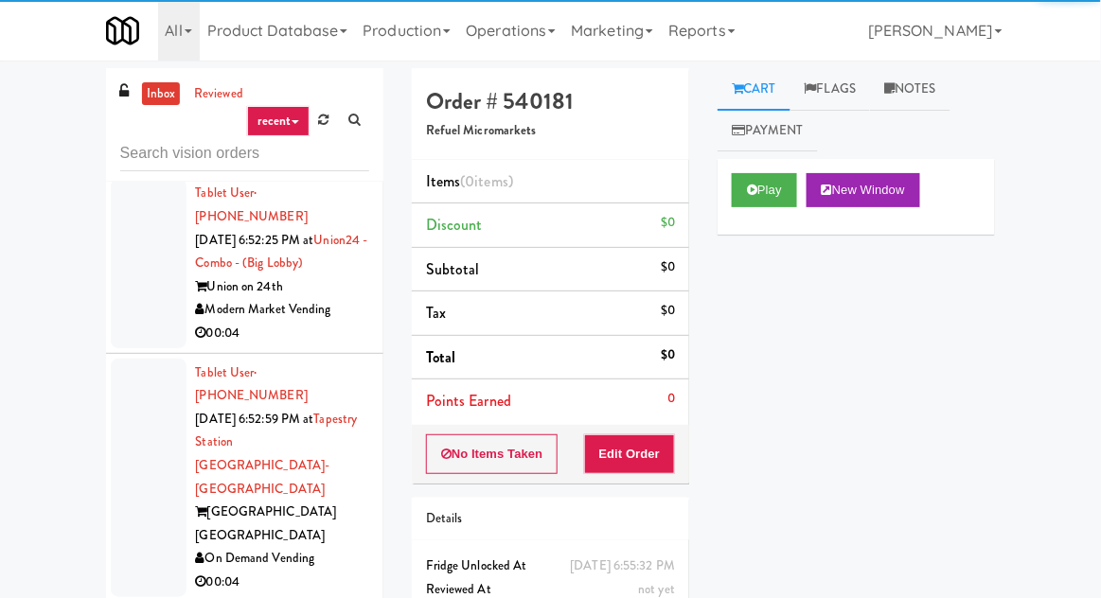
scroll to position [10202, 0]
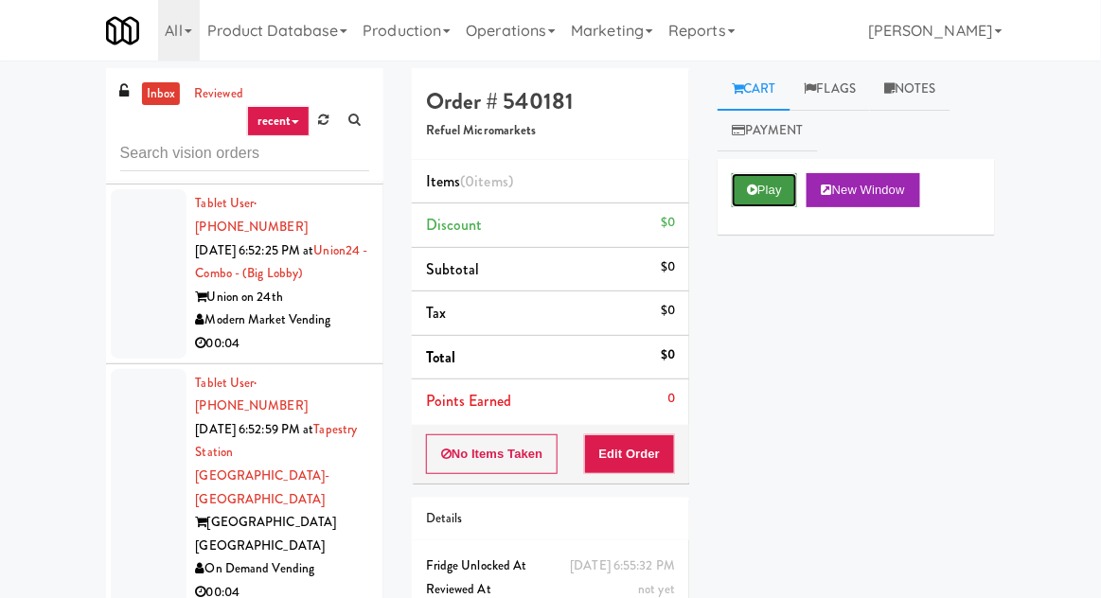
click at [774, 198] on button "Play" at bounding box center [764, 190] width 65 height 34
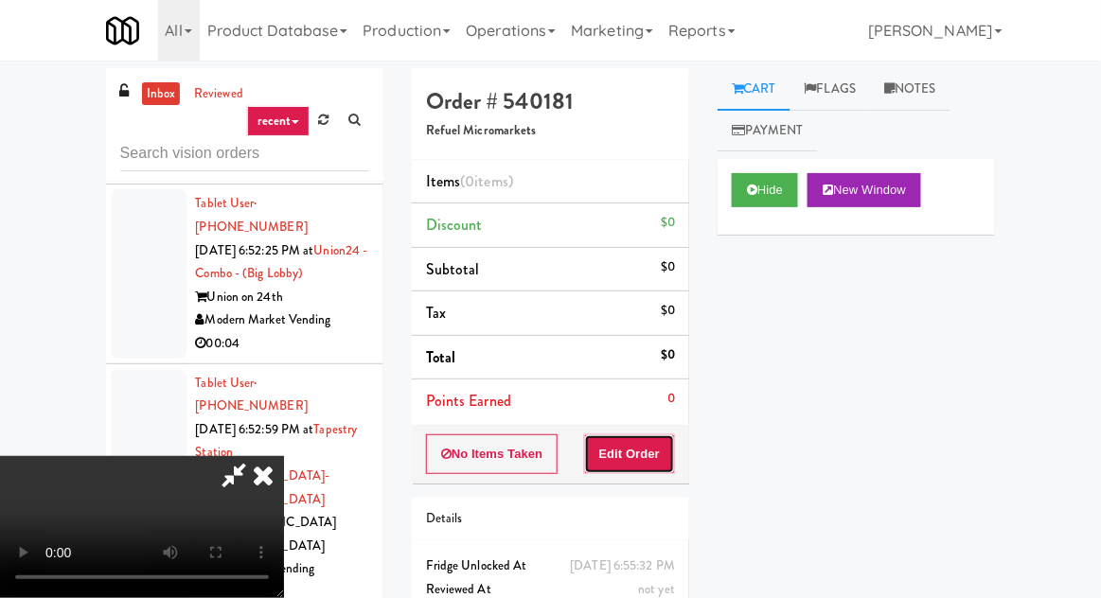
click at [662, 466] on button "Edit Order" at bounding box center [630, 454] width 92 height 40
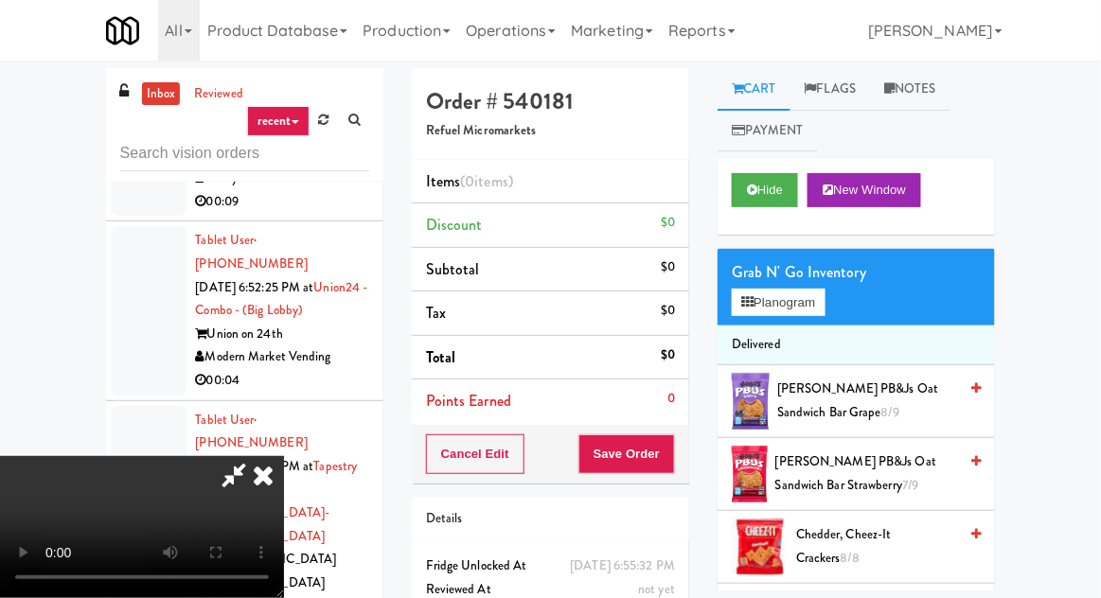
scroll to position [69, 0]
click at [779, 310] on button "Planogram" at bounding box center [778, 303] width 93 height 28
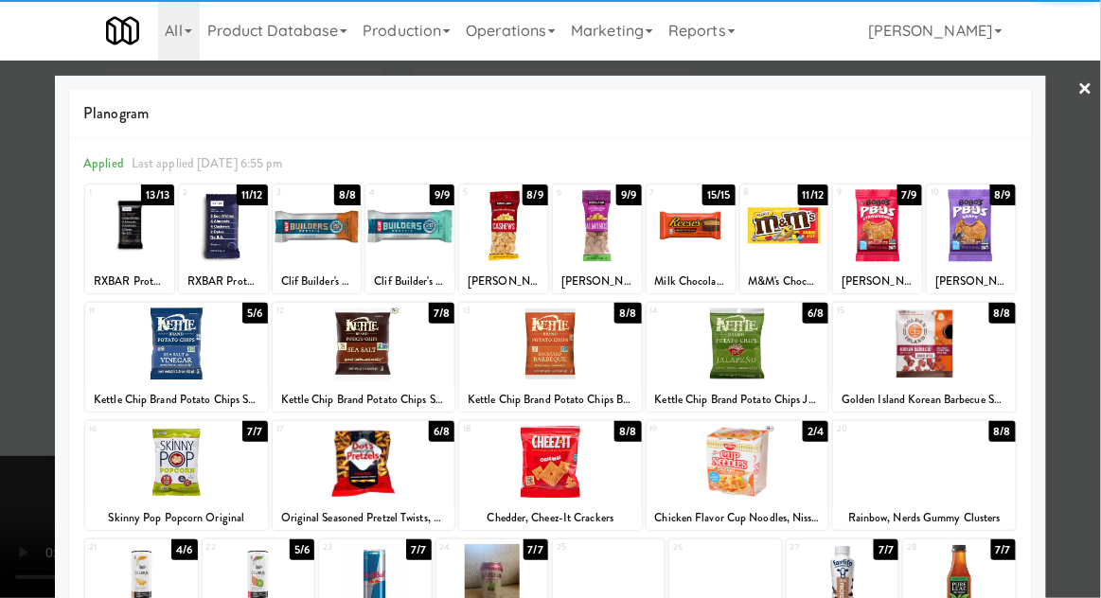
scroll to position [239, 0]
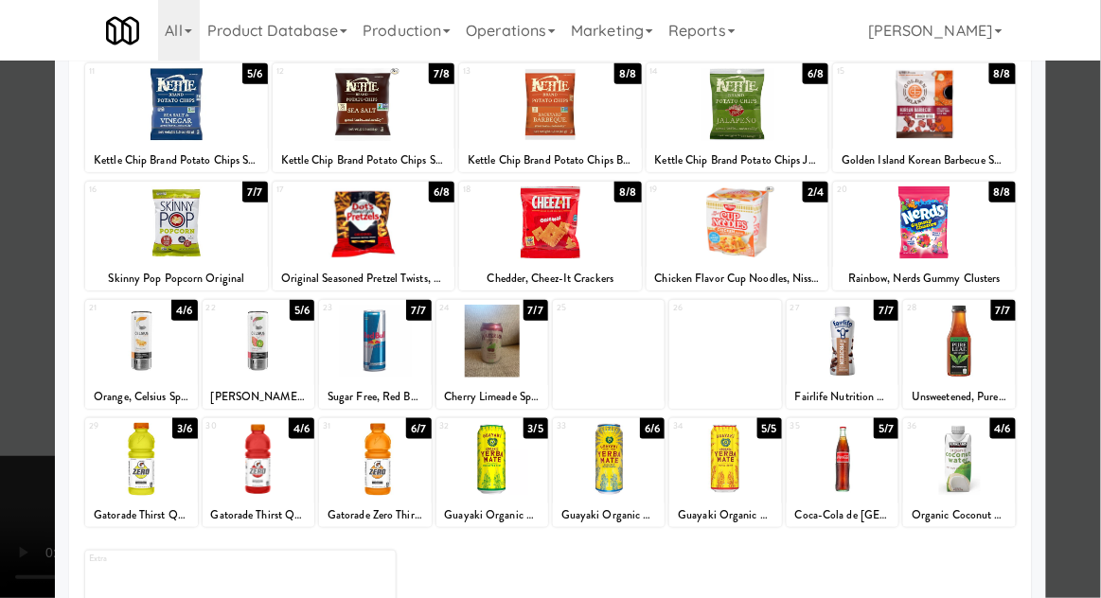
click at [636, 467] on div at bounding box center [609, 459] width 112 height 73
click at [15, 325] on div at bounding box center [550, 299] width 1101 height 598
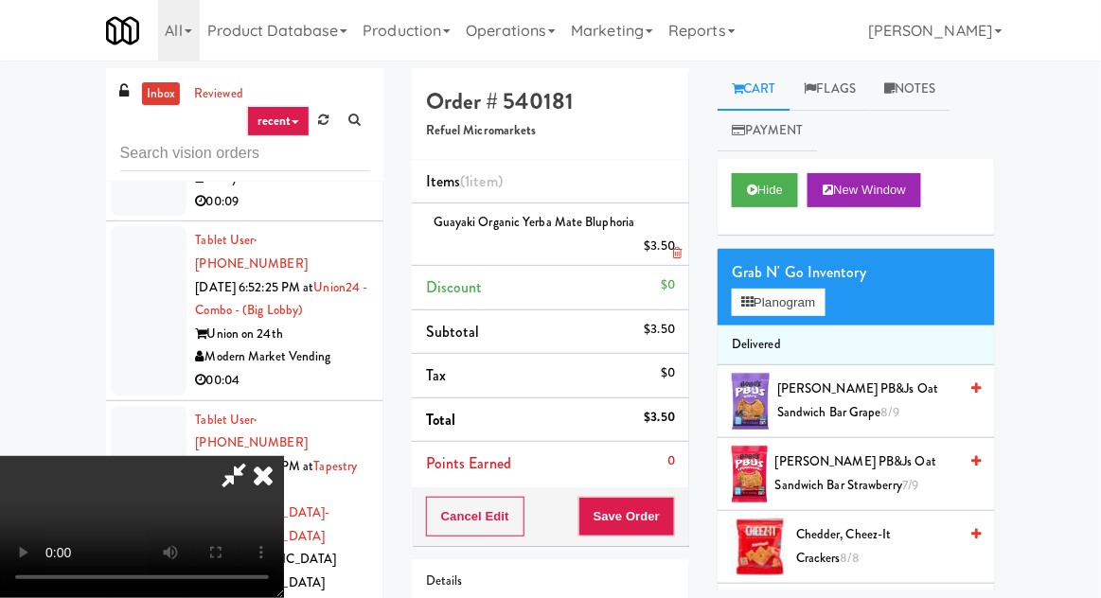
click at [675, 247] on div "$3.50" at bounding box center [660, 247] width 31 height 24
click at [676, 229] on li "Guayaki Organic Yerba Mate Bluphoria $3.50" at bounding box center [550, 235] width 277 height 62
click at [669, 254] on div "$3.50" at bounding box center [660, 247] width 31 height 24
click at [669, 245] on link at bounding box center [672, 254] width 17 height 24
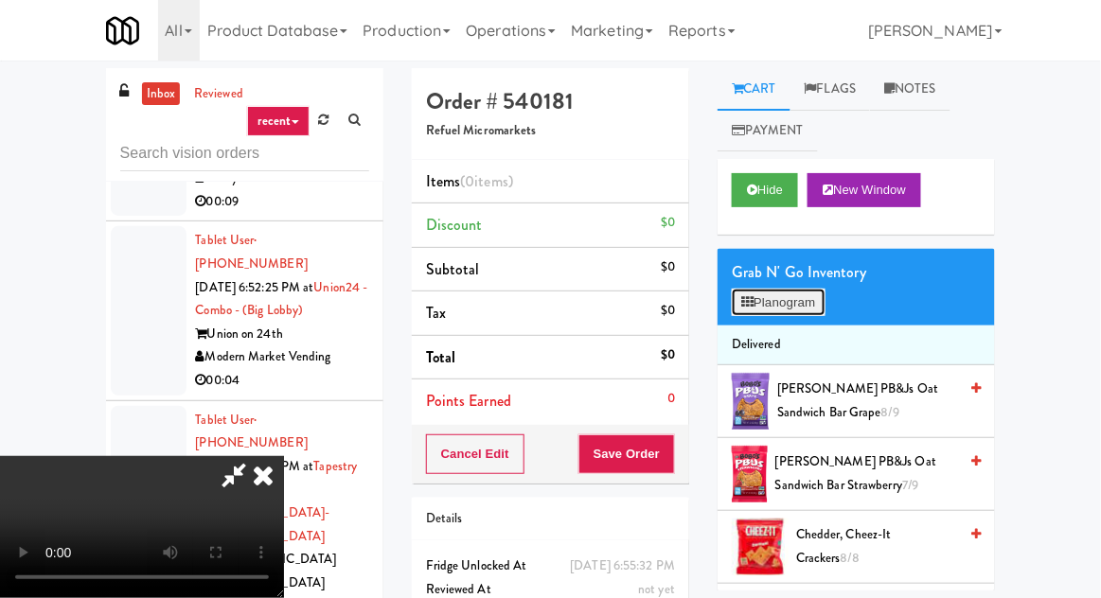
click at [793, 308] on button "Planogram" at bounding box center [778, 303] width 93 height 28
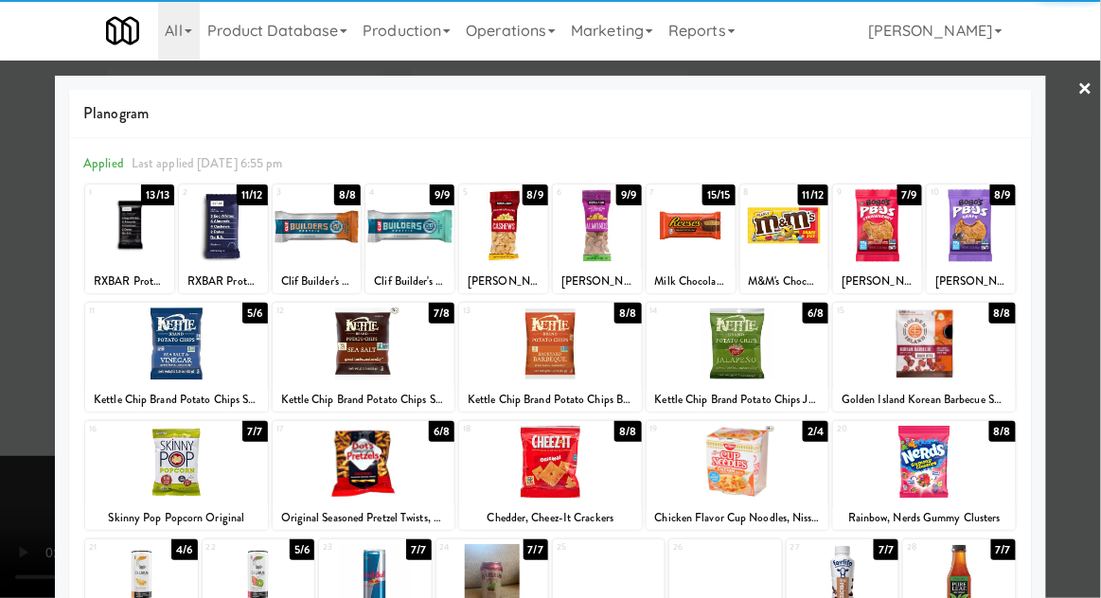
click at [961, 594] on div at bounding box center [959, 580] width 112 height 73
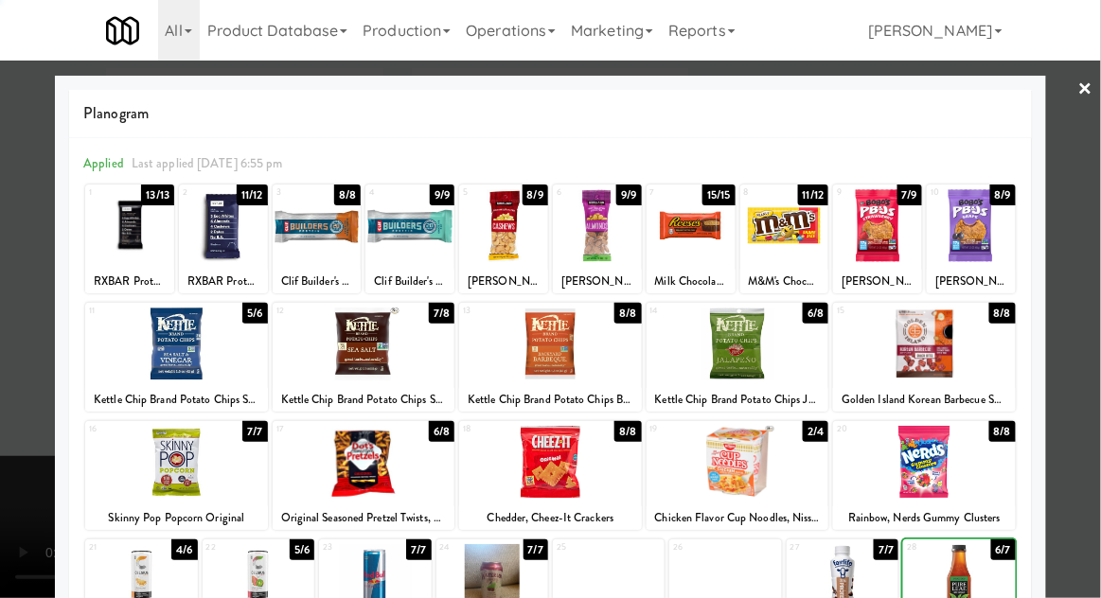
click at [11, 345] on div at bounding box center [550, 299] width 1101 height 598
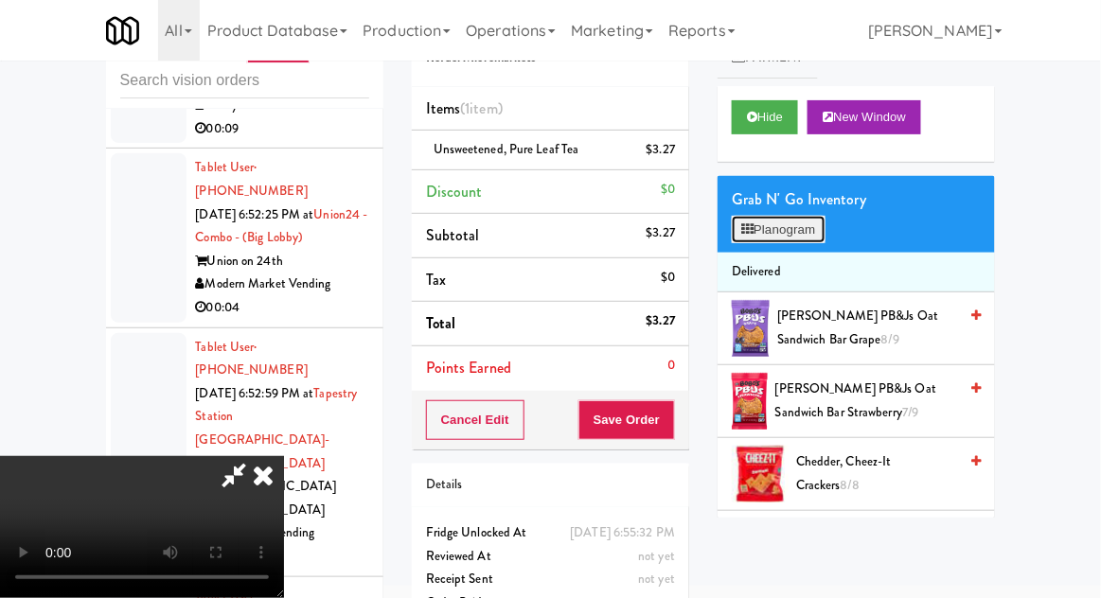
click at [824, 221] on button "Planogram" at bounding box center [778, 230] width 93 height 28
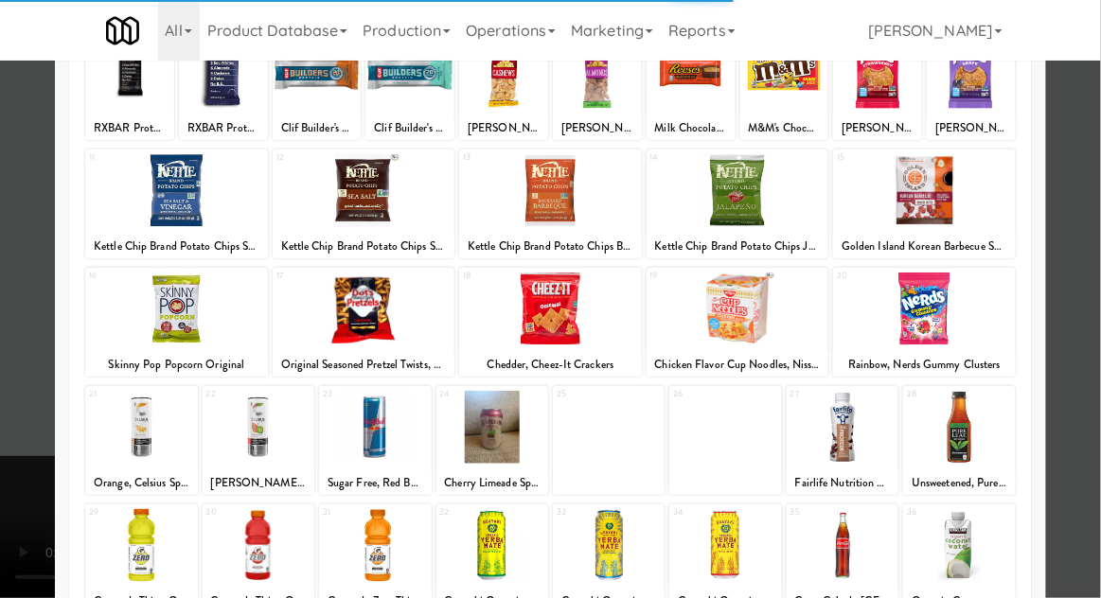
scroll to position [239, 0]
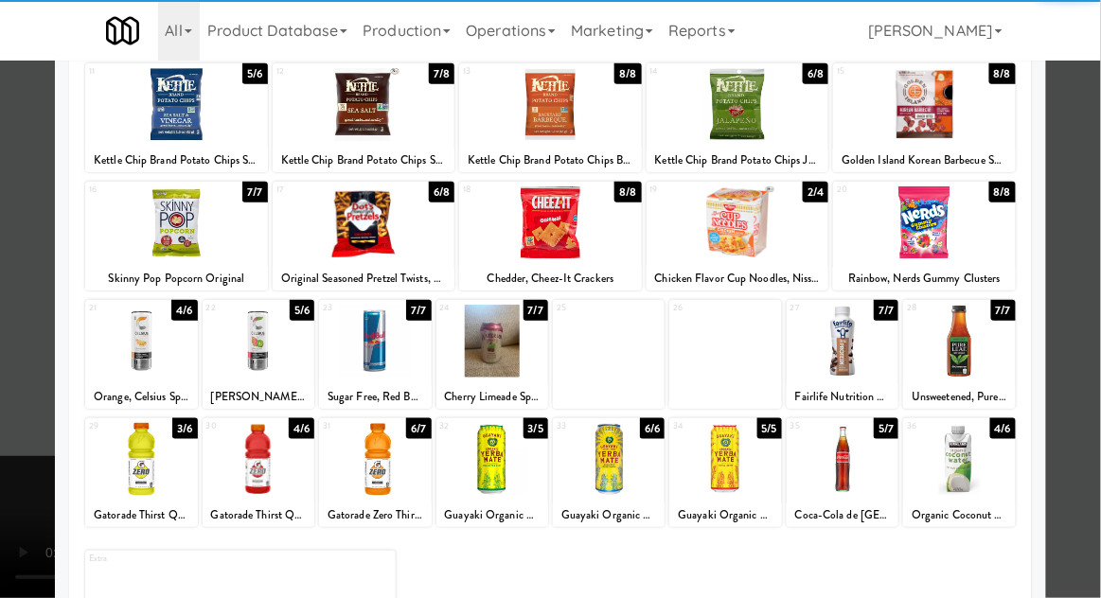
click at [246, 456] on div at bounding box center [259, 459] width 112 height 73
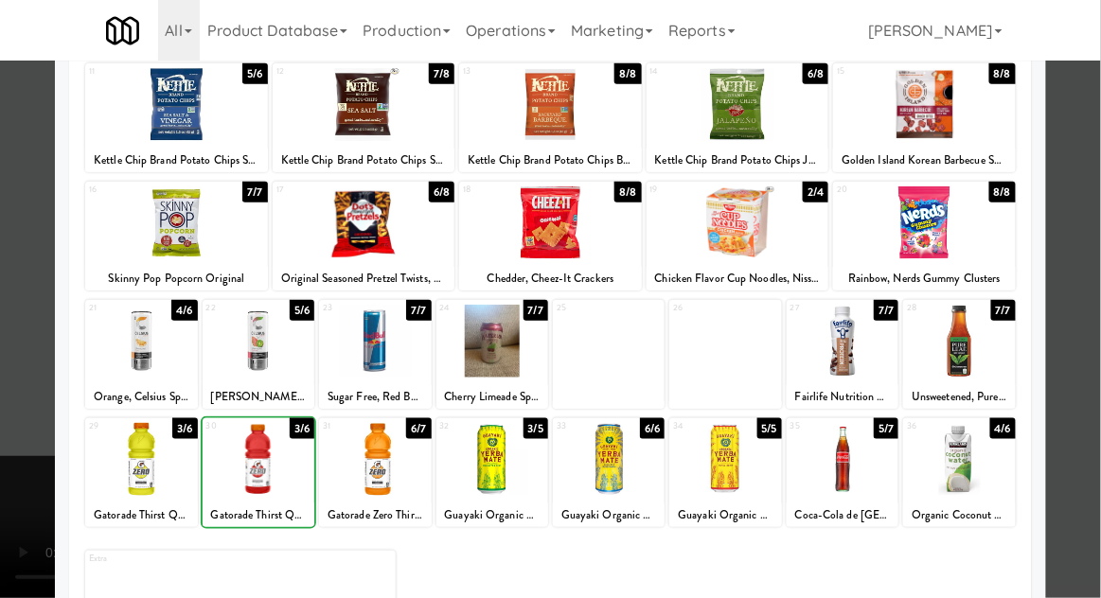
click at [25, 342] on div at bounding box center [550, 299] width 1101 height 598
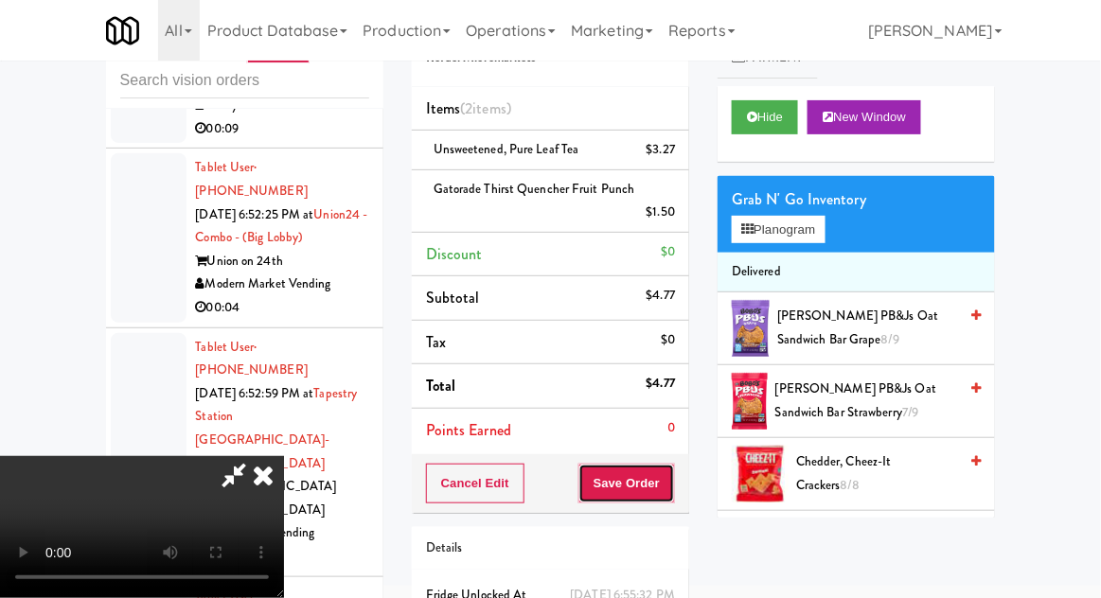
click at [668, 474] on button "Save Order" at bounding box center [626, 484] width 97 height 40
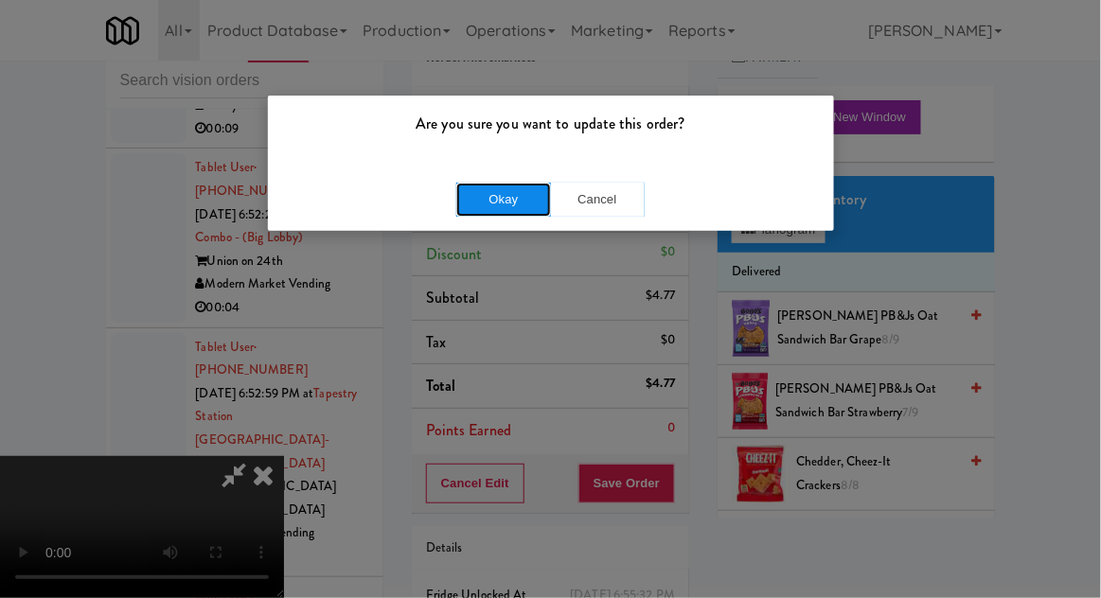
click at [475, 184] on button "Okay" at bounding box center [503, 200] width 95 height 34
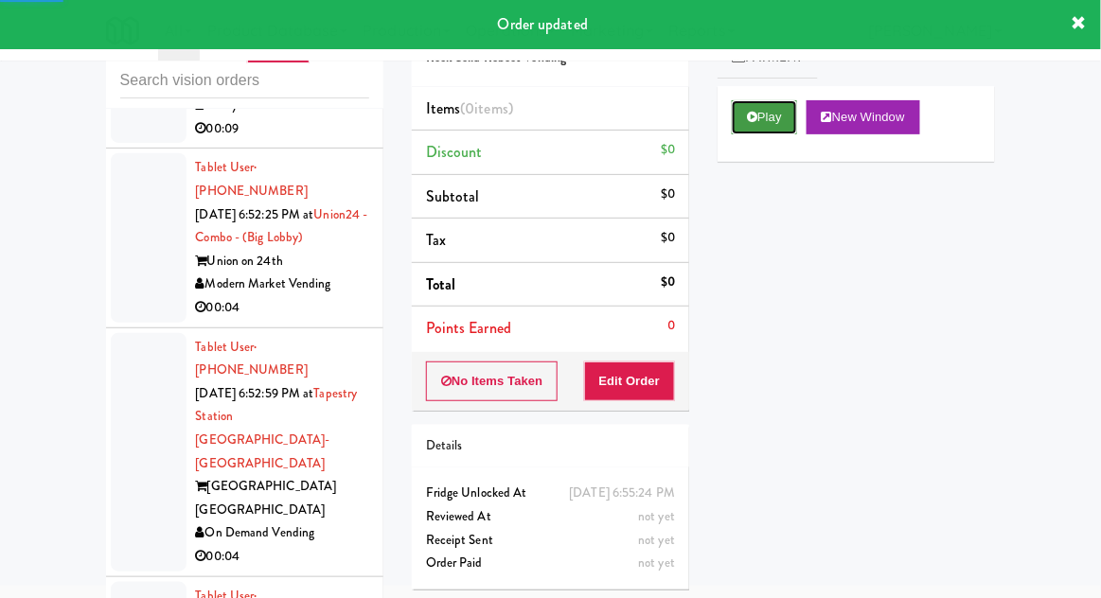
click at [771, 109] on button "Play" at bounding box center [764, 117] width 65 height 34
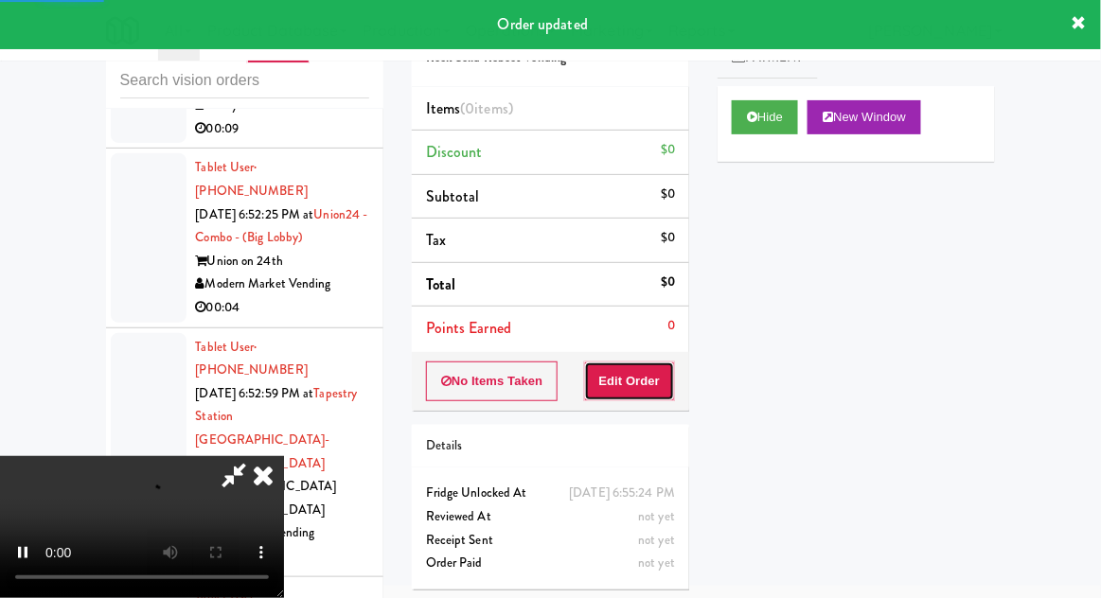
click at [647, 392] on button "Edit Order" at bounding box center [630, 382] width 92 height 40
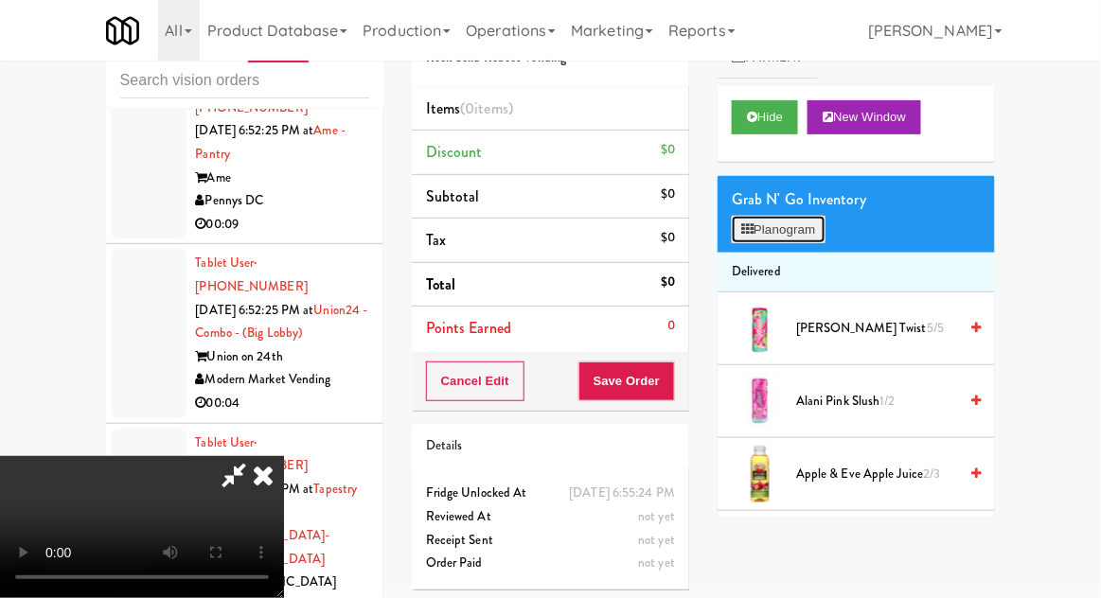
click at [790, 229] on button "Planogram" at bounding box center [778, 230] width 93 height 28
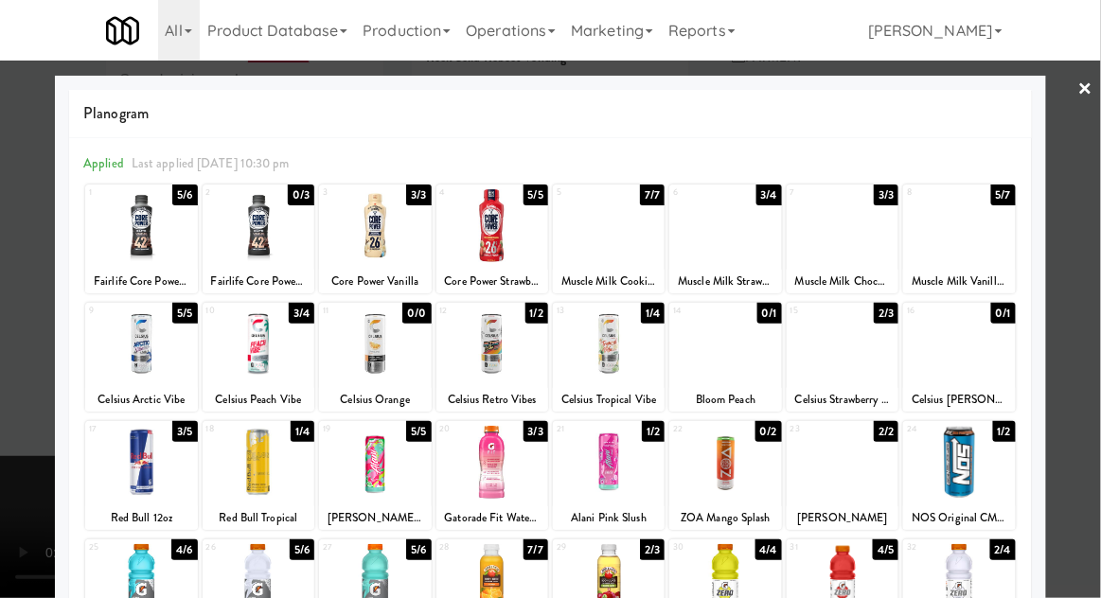
click at [862, 388] on div "Celsius Strawberry Lemonade" at bounding box center [842, 400] width 106 height 24
click at [27, 358] on div at bounding box center [550, 299] width 1101 height 598
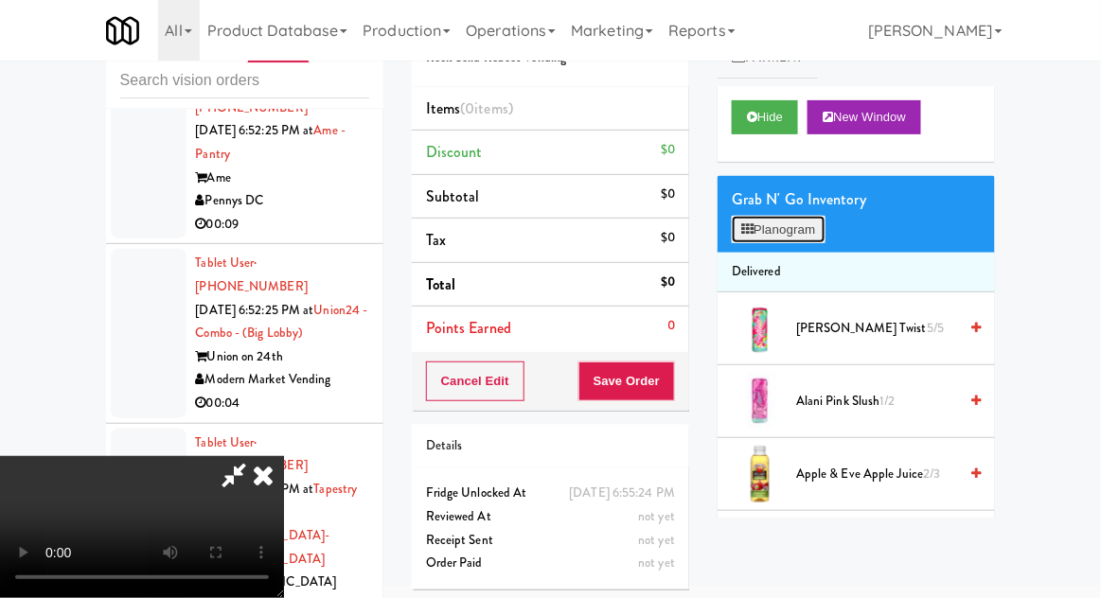
click at [803, 225] on button "Planogram" at bounding box center [778, 230] width 93 height 28
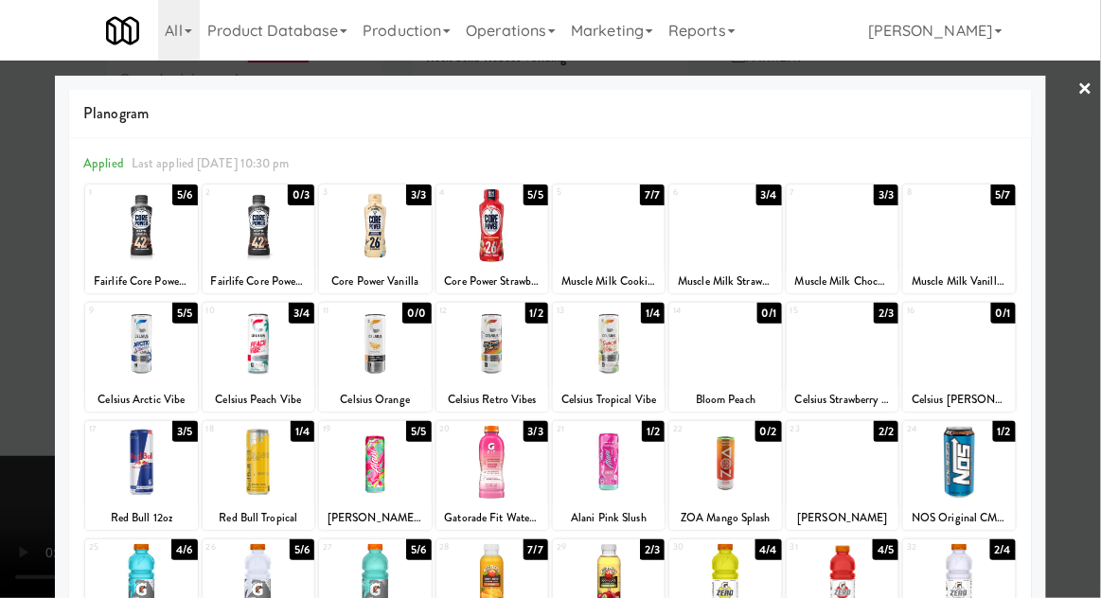
click at [846, 333] on div at bounding box center [843, 344] width 112 height 73
click at [51, 332] on div at bounding box center [550, 299] width 1101 height 598
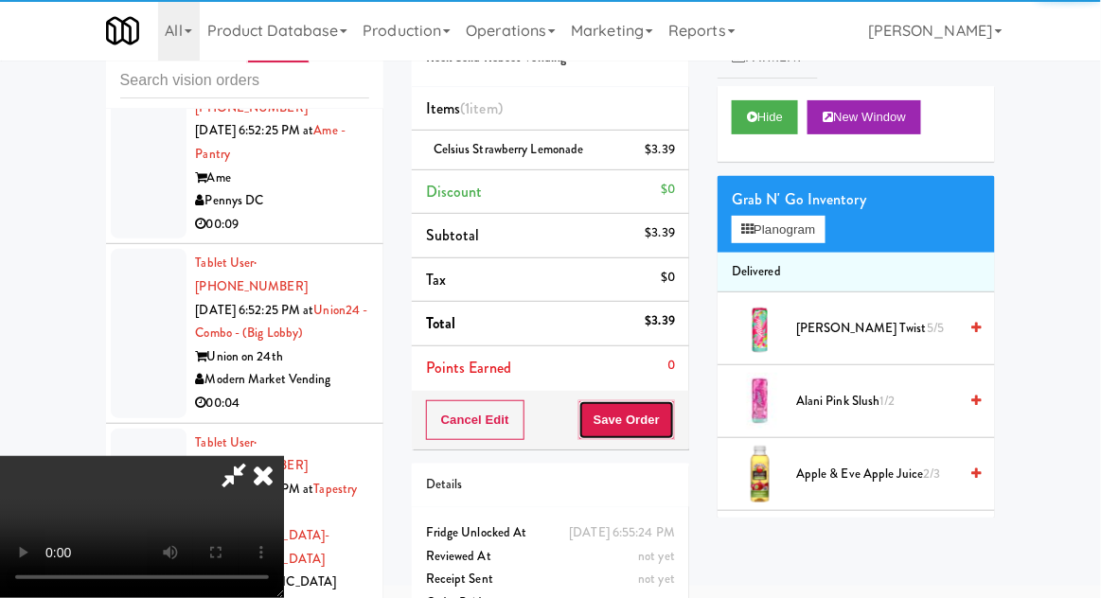
click at [674, 418] on button "Save Order" at bounding box center [626, 420] width 97 height 40
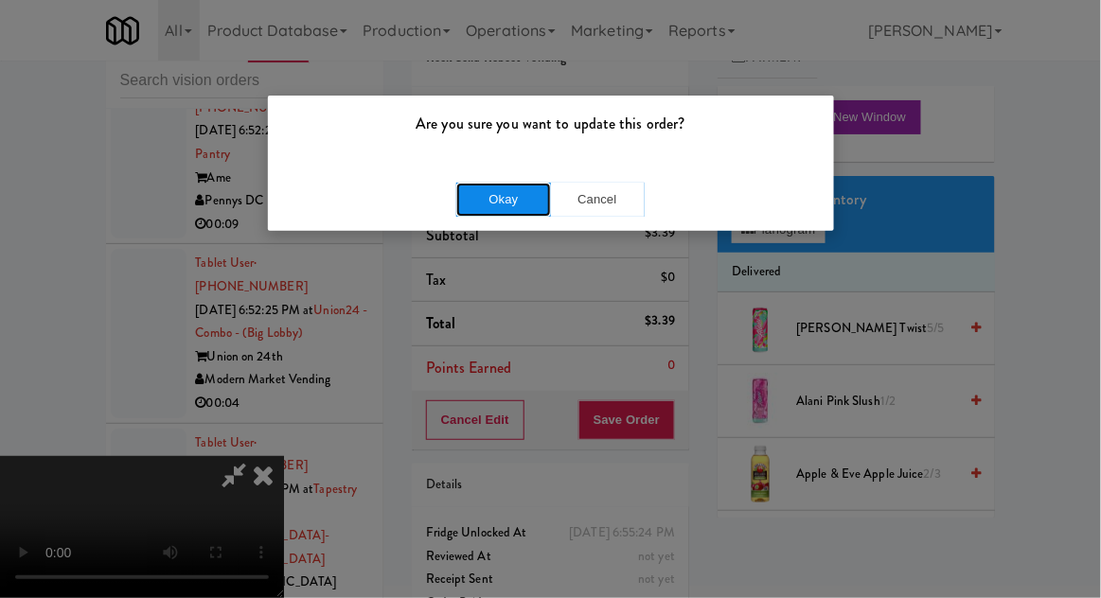
click at [522, 212] on button "Okay" at bounding box center [503, 200] width 95 height 34
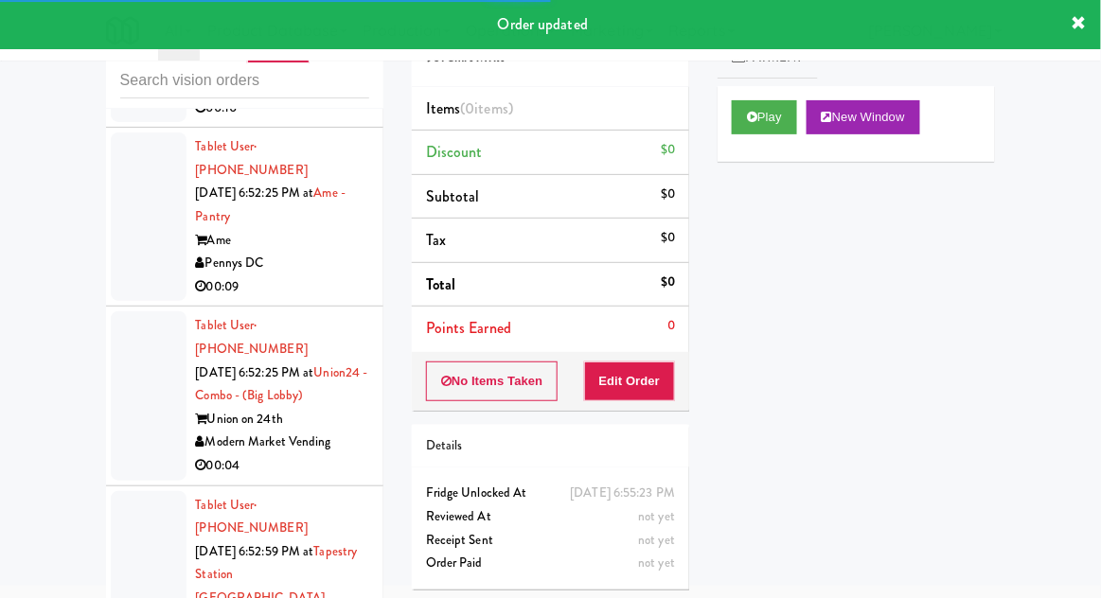
scroll to position [10003, 0]
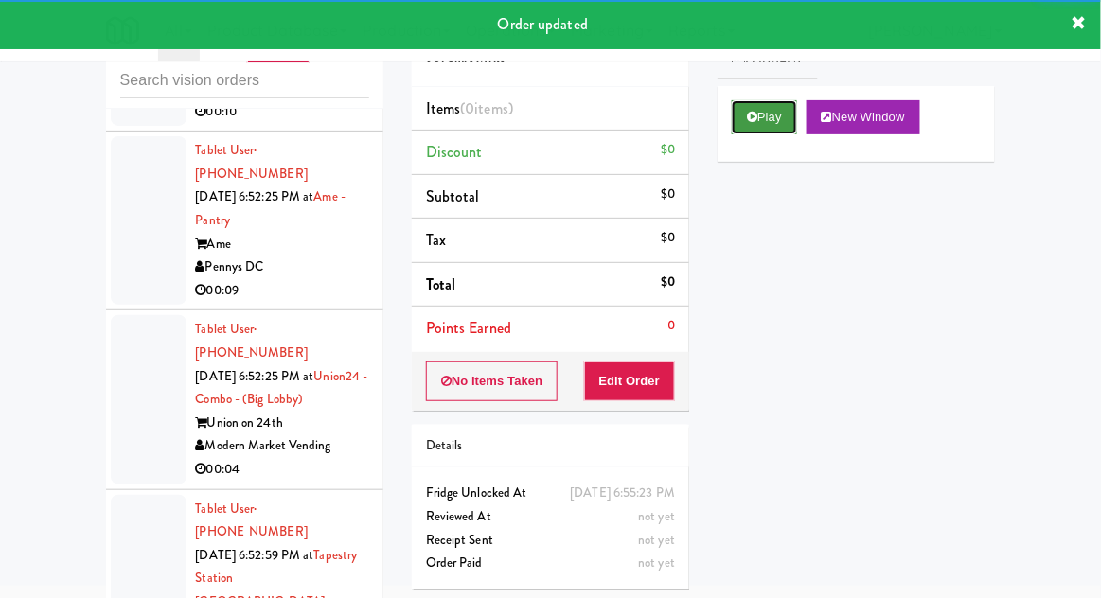
click at [792, 103] on button "Play" at bounding box center [764, 117] width 65 height 34
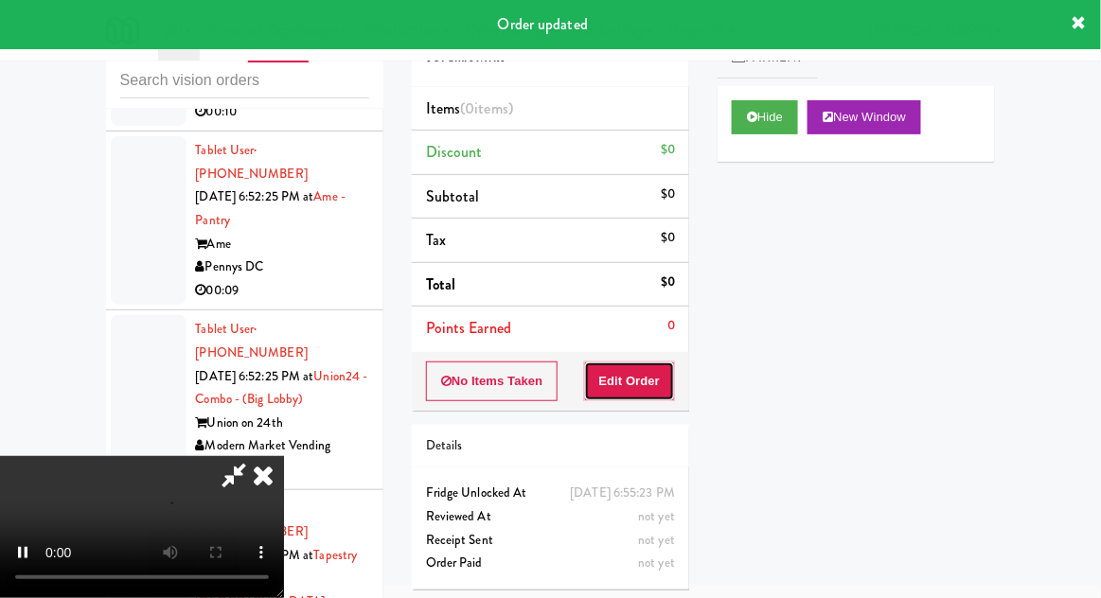
click at [646, 371] on button "Edit Order" at bounding box center [630, 382] width 92 height 40
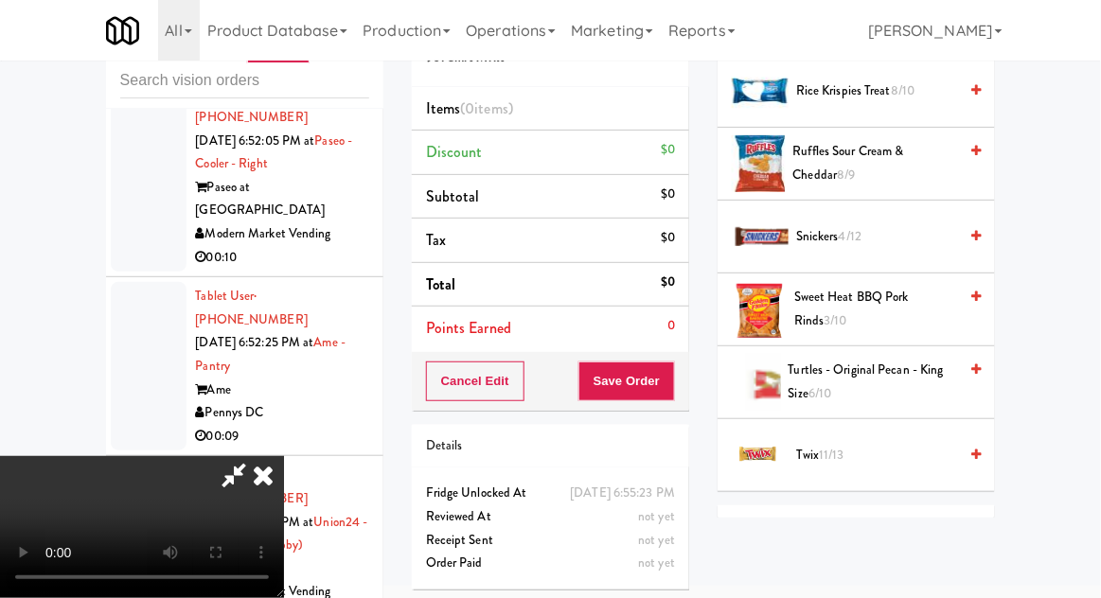
scroll to position [1841, 0]
click at [923, 227] on span "Snickers 4/12" at bounding box center [876, 237] width 161 height 24
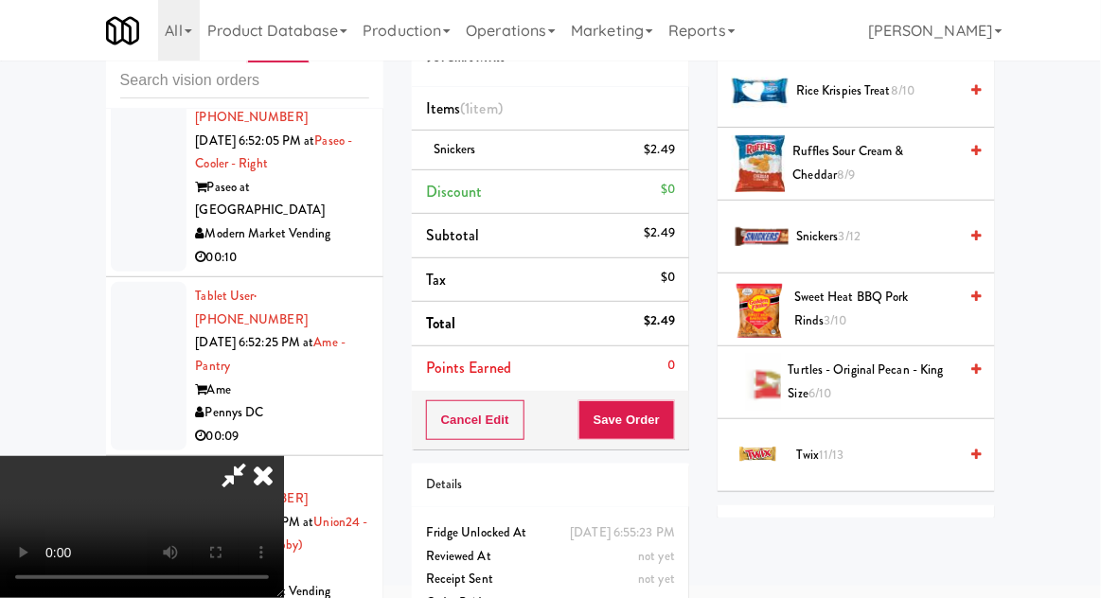
click at [929, 225] on span "Snickers 3/12" at bounding box center [876, 237] width 161 height 24
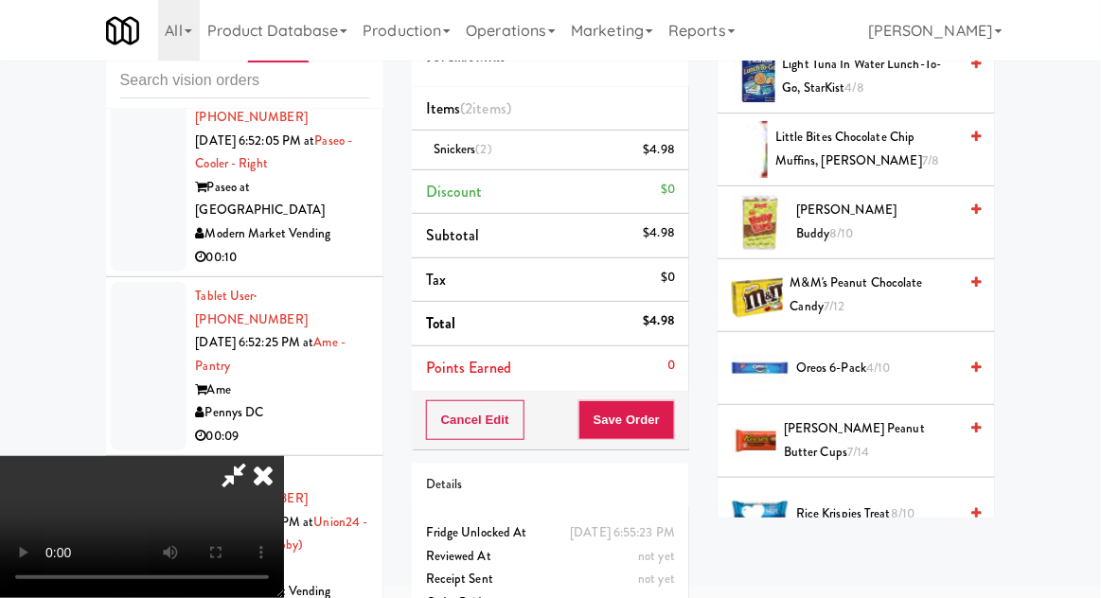
scroll to position [1417, 0]
click at [900, 297] on span "M&M's Peanut Chocolate Candy 7/12" at bounding box center [874, 296] width 168 height 46
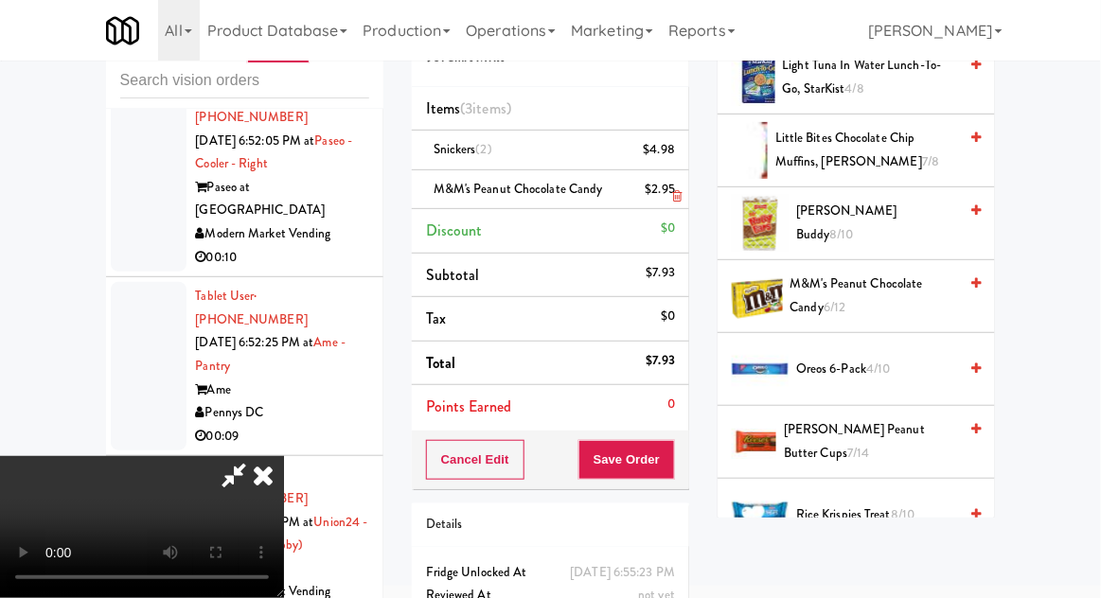
click at [687, 202] on li "M&M's Peanut Chocolate Candy $2.95" at bounding box center [550, 190] width 277 height 40
click at [678, 196] on icon at bounding box center [676, 196] width 9 height 12
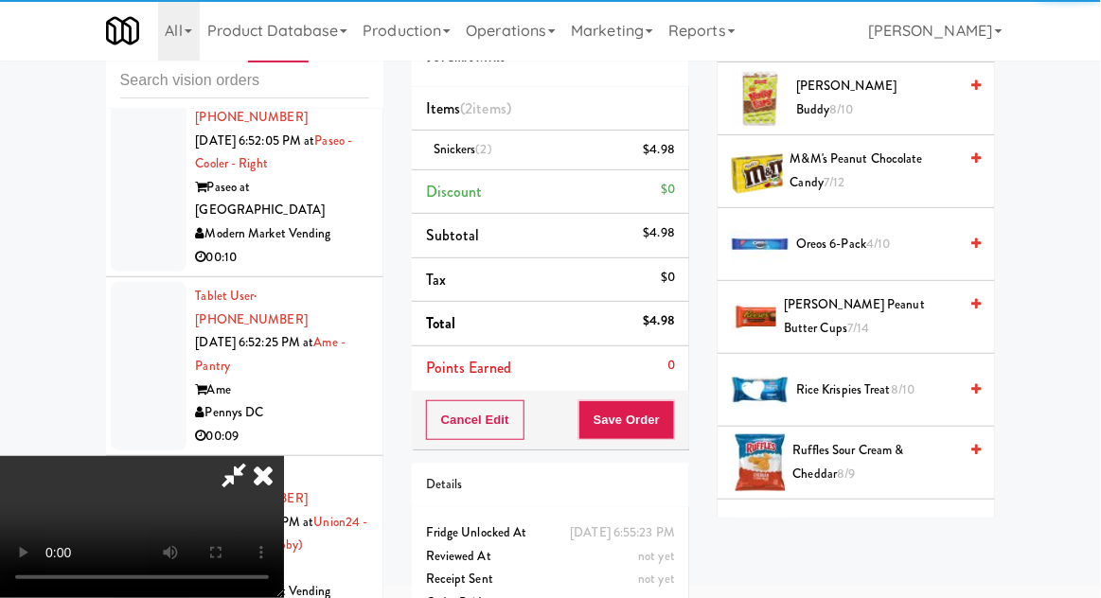
scroll to position [1541, 0]
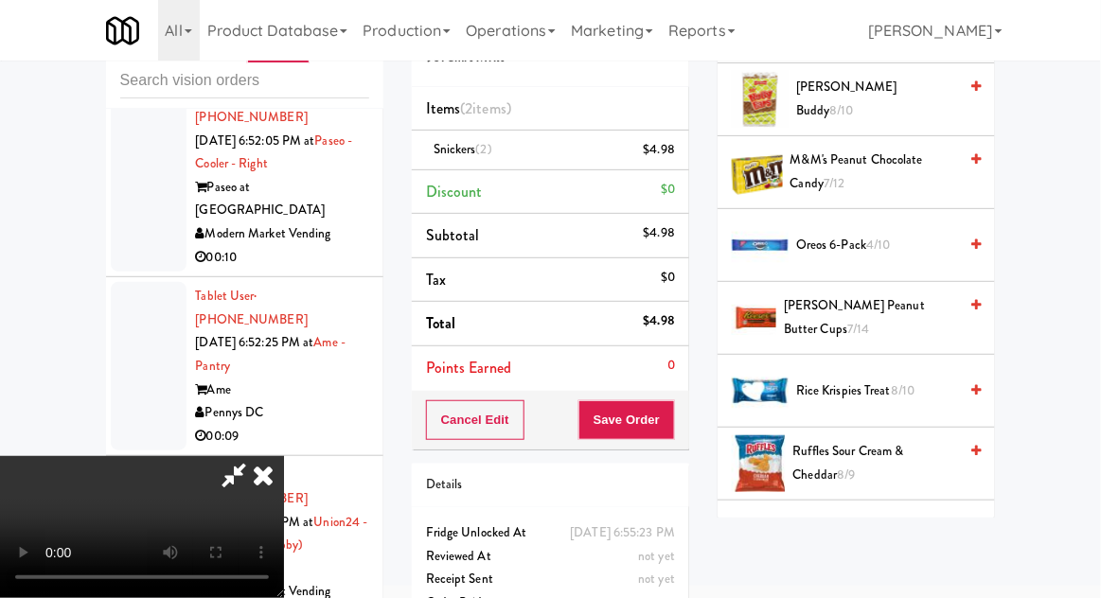
click at [879, 328] on span "Reese's Peanut Butter Cups 7/14" at bounding box center [870, 317] width 173 height 46
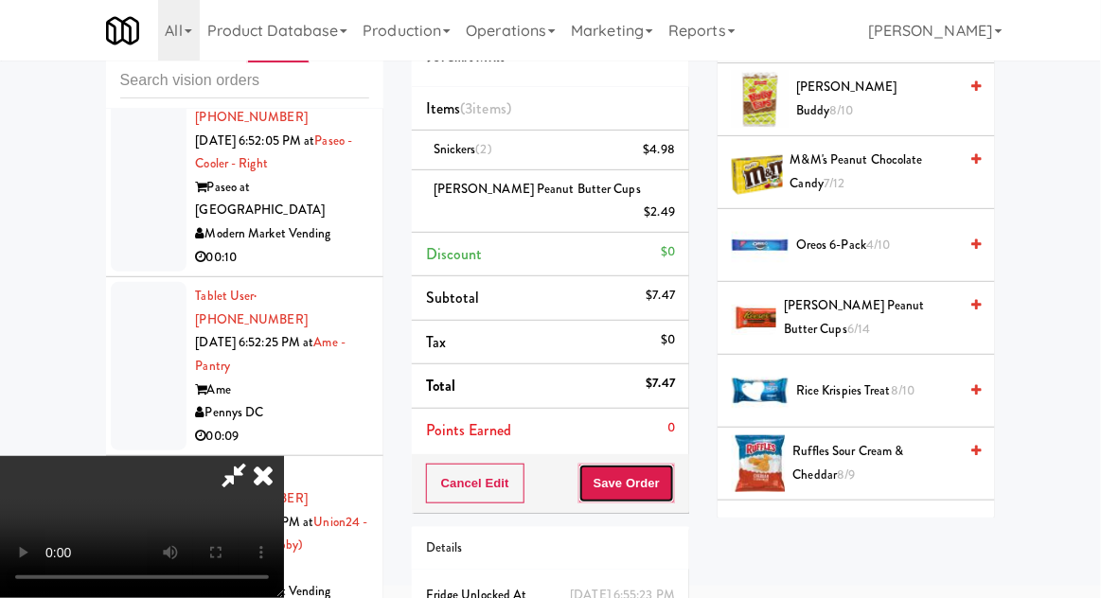
click at [671, 464] on button "Save Order" at bounding box center [626, 484] width 97 height 40
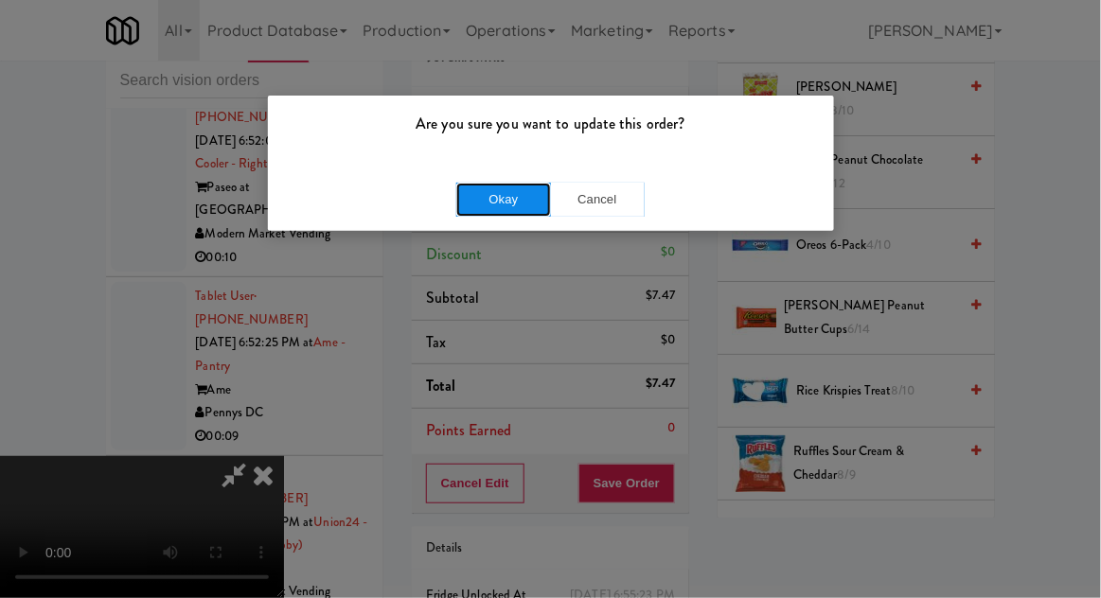
click at [505, 202] on button "Okay" at bounding box center [503, 200] width 95 height 34
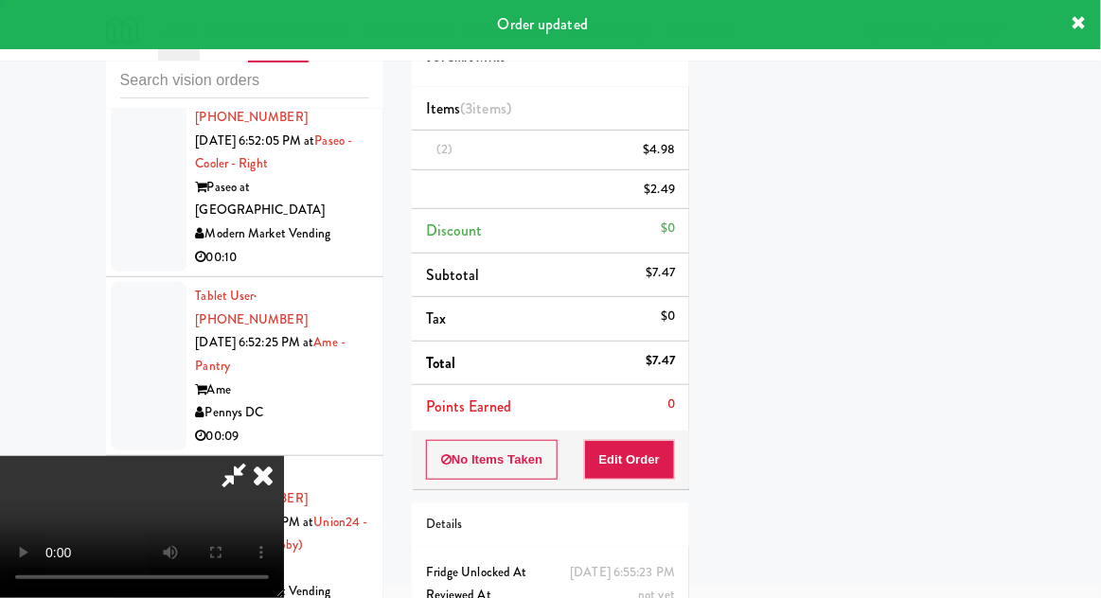
scroll to position [186, 0]
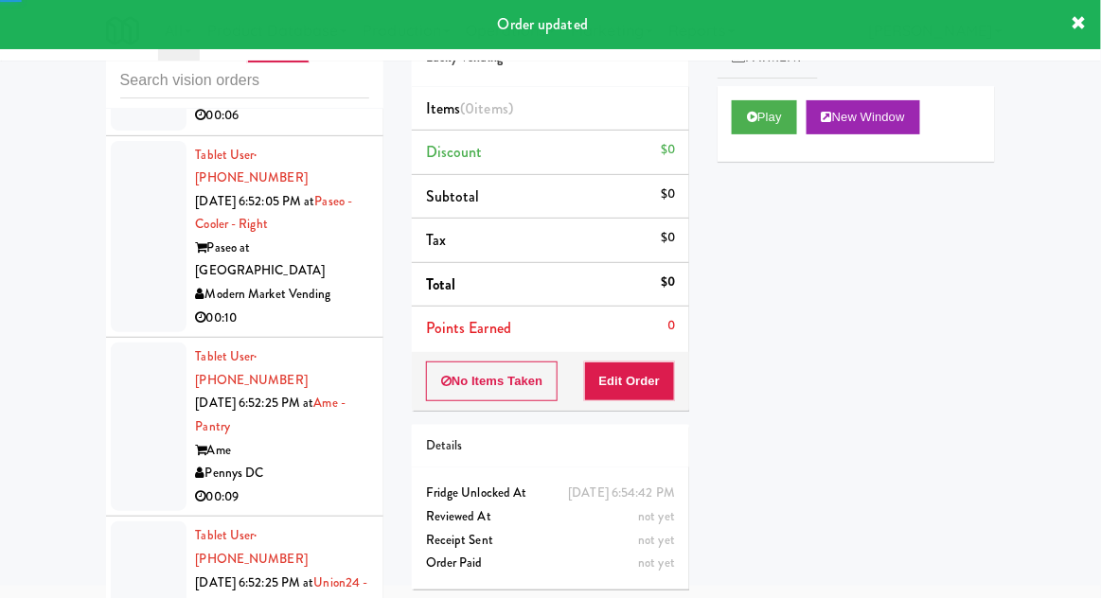
scroll to position [9759, 0]
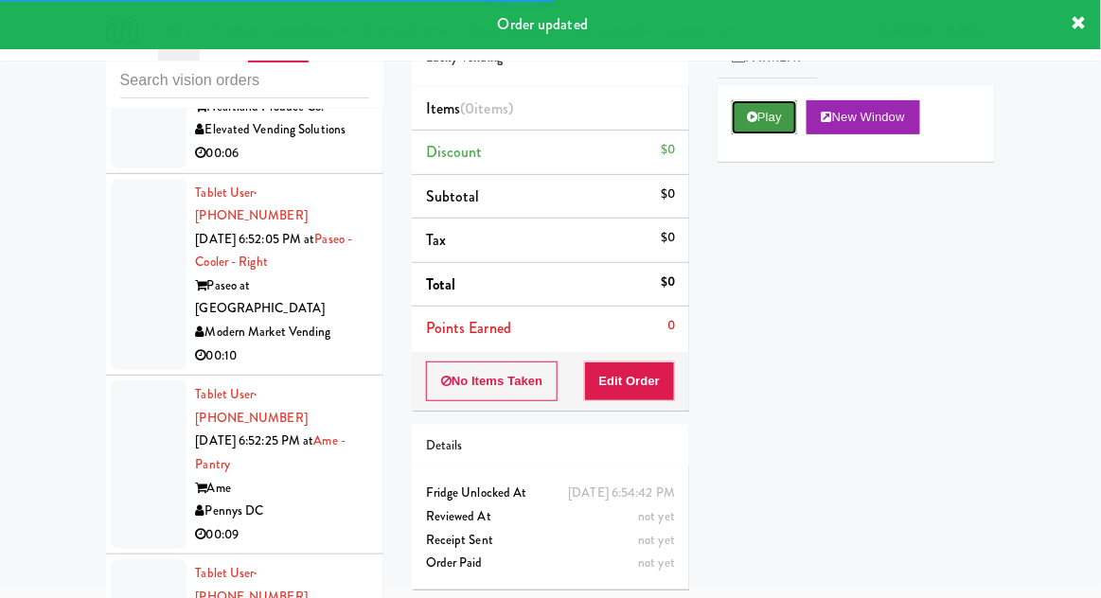
click at [767, 130] on button "Play" at bounding box center [764, 117] width 65 height 34
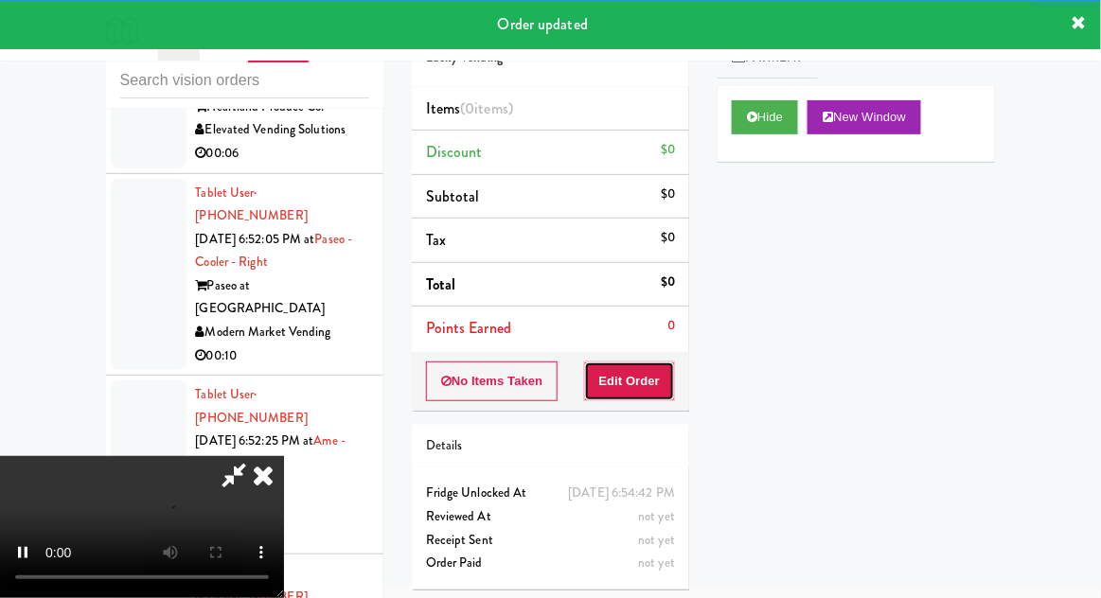
click at [641, 381] on button "Edit Order" at bounding box center [630, 382] width 92 height 40
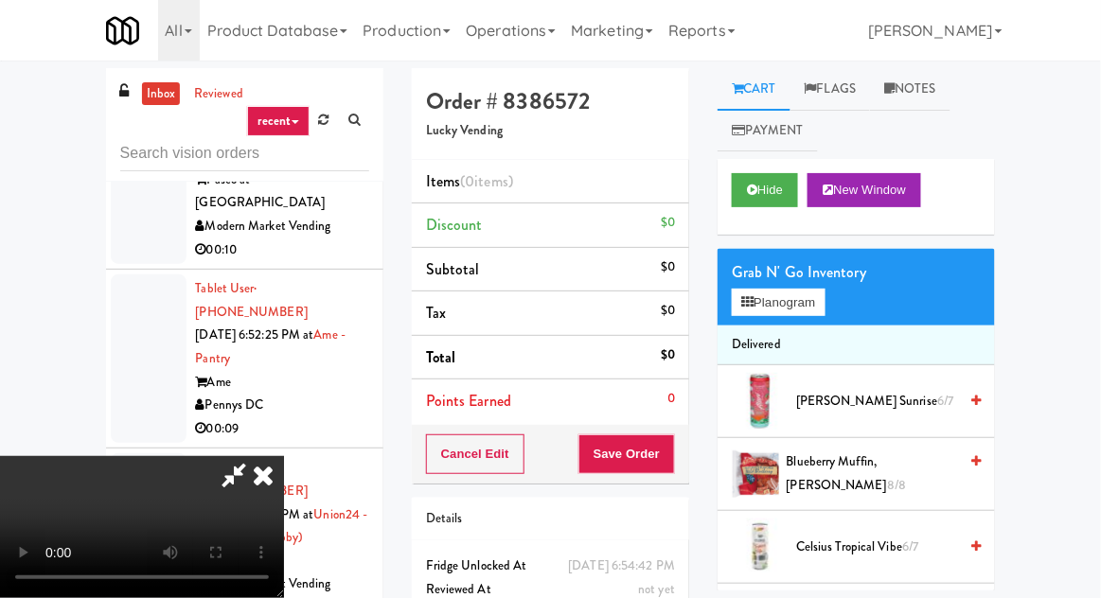
scroll to position [0, 0]
click at [794, 310] on button "Planogram" at bounding box center [778, 303] width 93 height 28
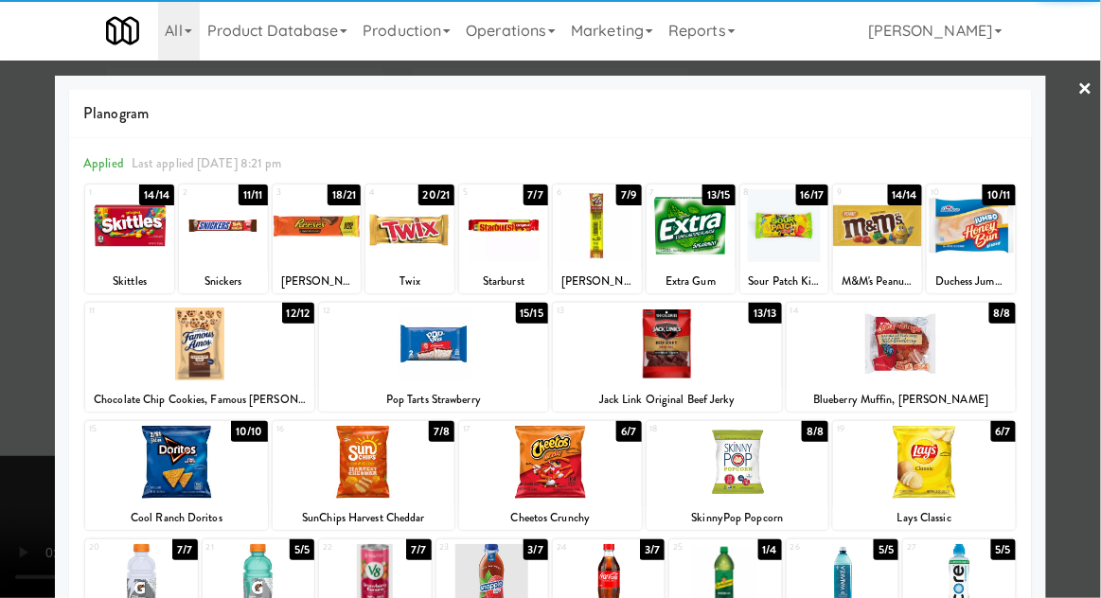
click at [116, 236] on div at bounding box center [129, 225] width 89 height 73
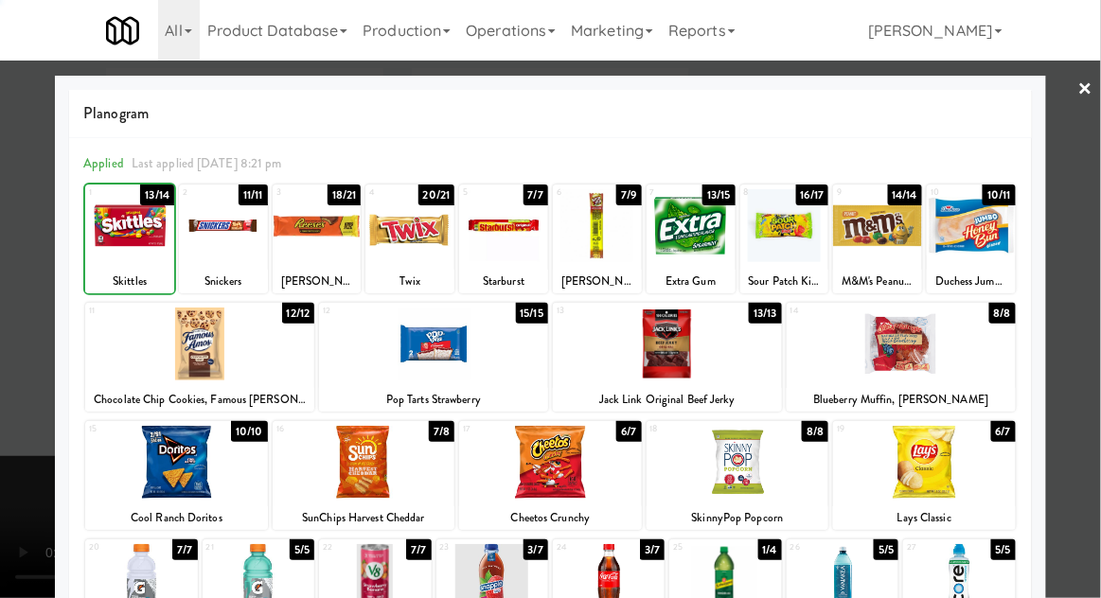
click at [17, 216] on div at bounding box center [550, 299] width 1101 height 598
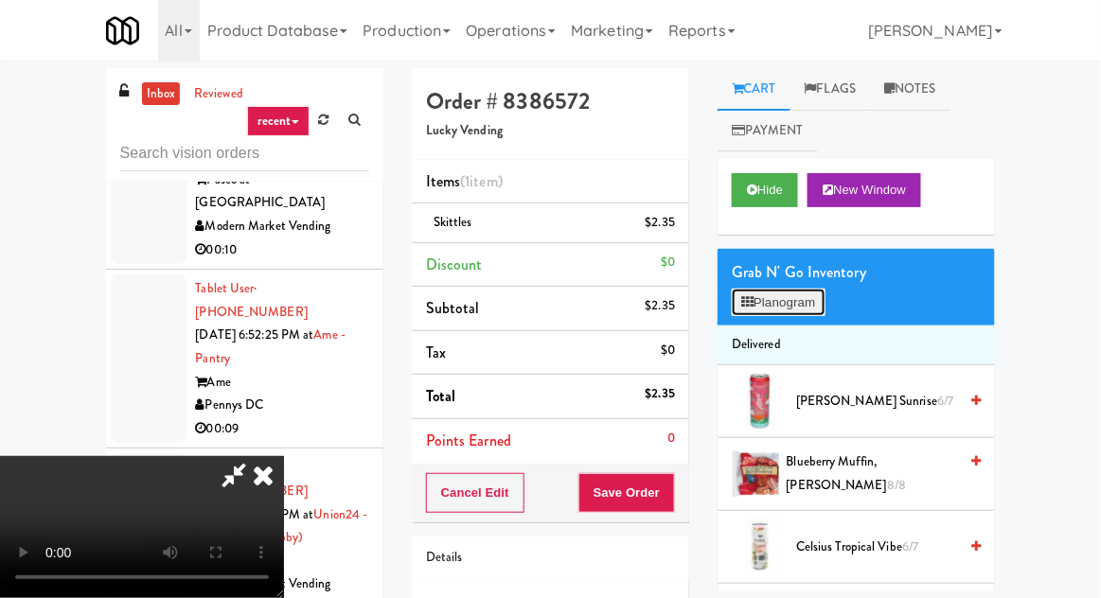
click at [795, 292] on button "Planogram" at bounding box center [778, 303] width 93 height 28
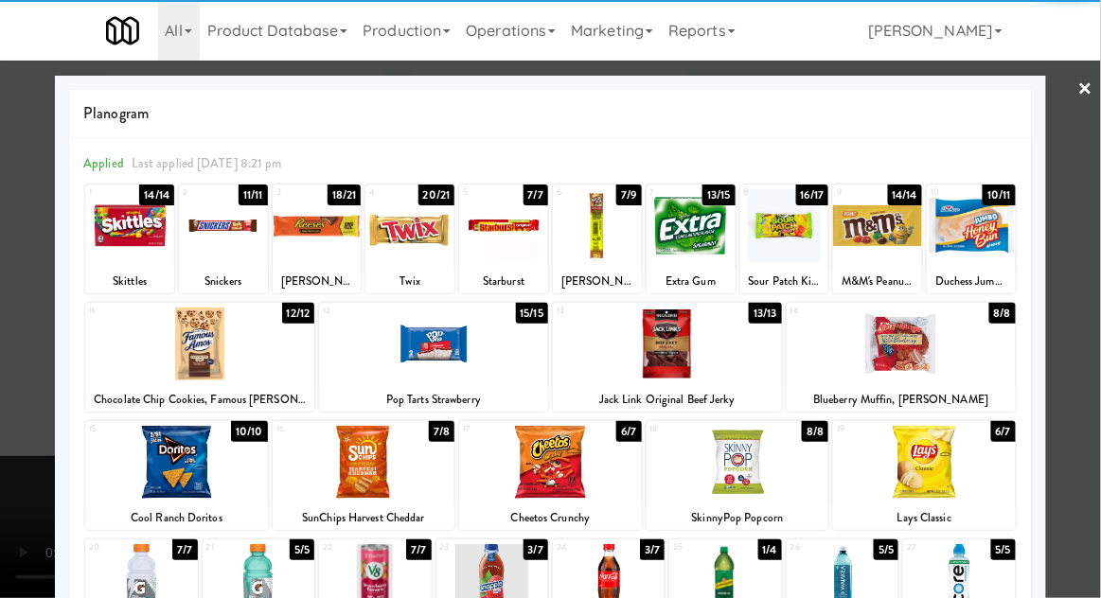
click at [513, 188] on div "5 7/7 Starburst" at bounding box center [503, 239] width 89 height 109
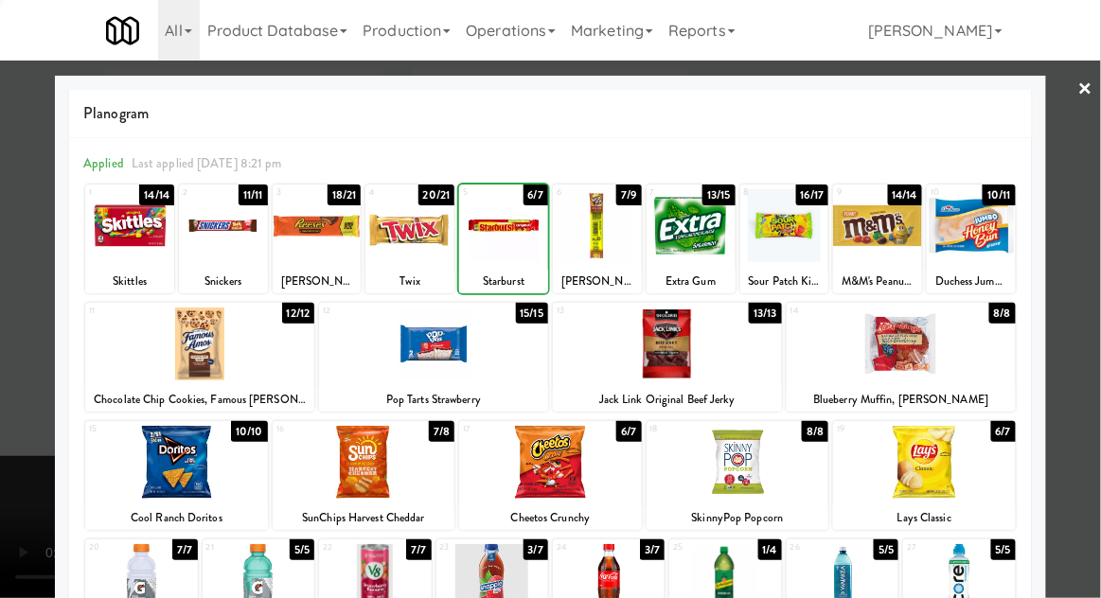
click at [8, 218] on div at bounding box center [550, 299] width 1101 height 598
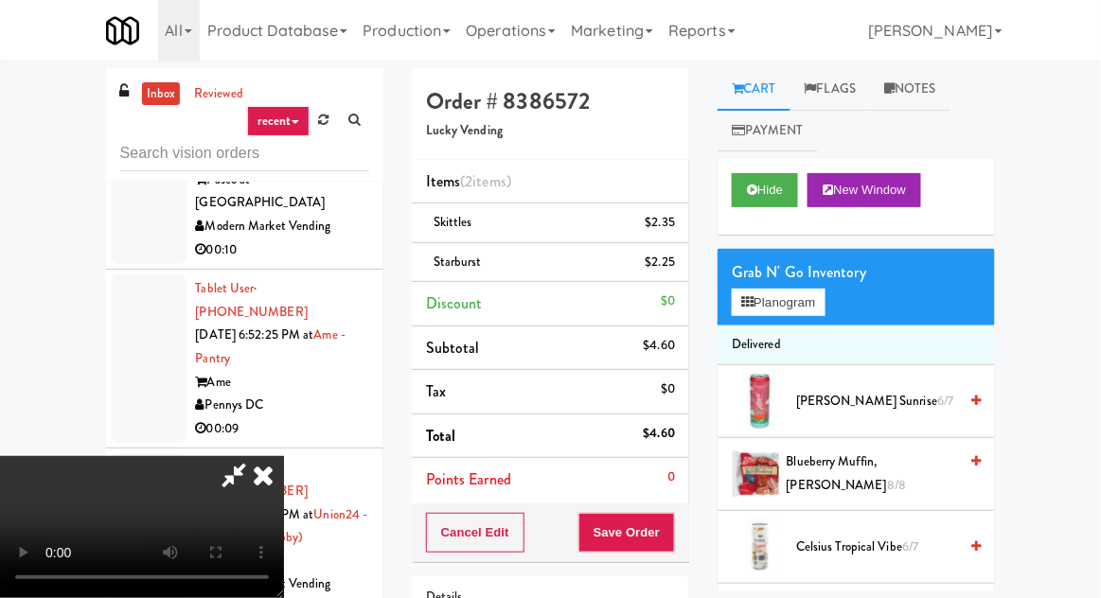
click at [694, 533] on div "Order # 8386572 Lucky Vending Items (2 items ) Skittles $2.35 Starburst $2.25 D…" at bounding box center [551, 411] width 306 height 687
click at [672, 523] on button "Save Order" at bounding box center [626, 533] width 97 height 40
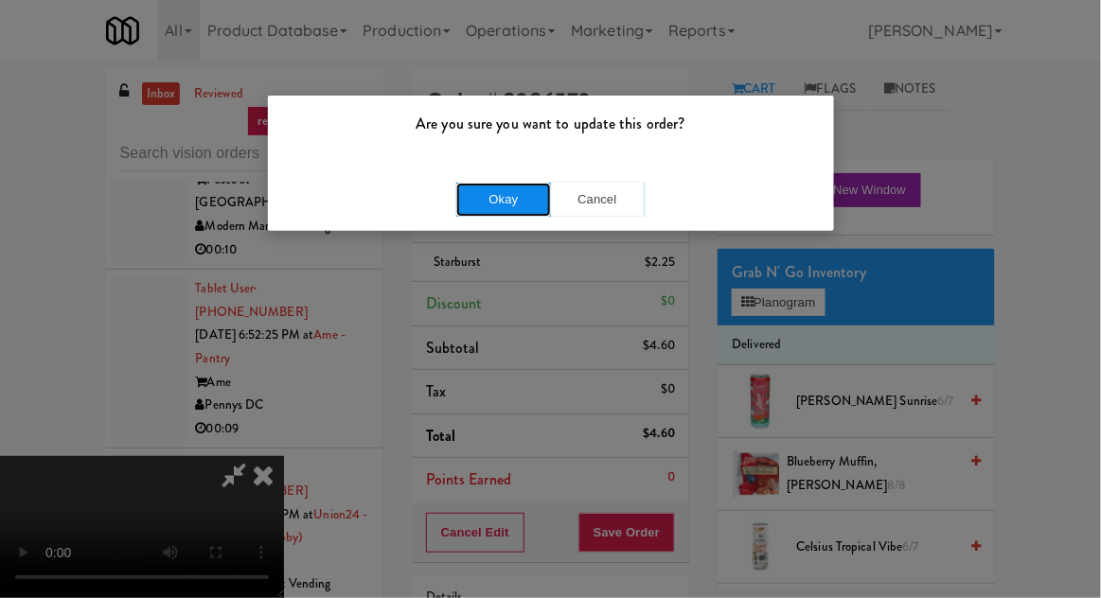
click at [530, 206] on button "Okay" at bounding box center [503, 200] width 95 height 34
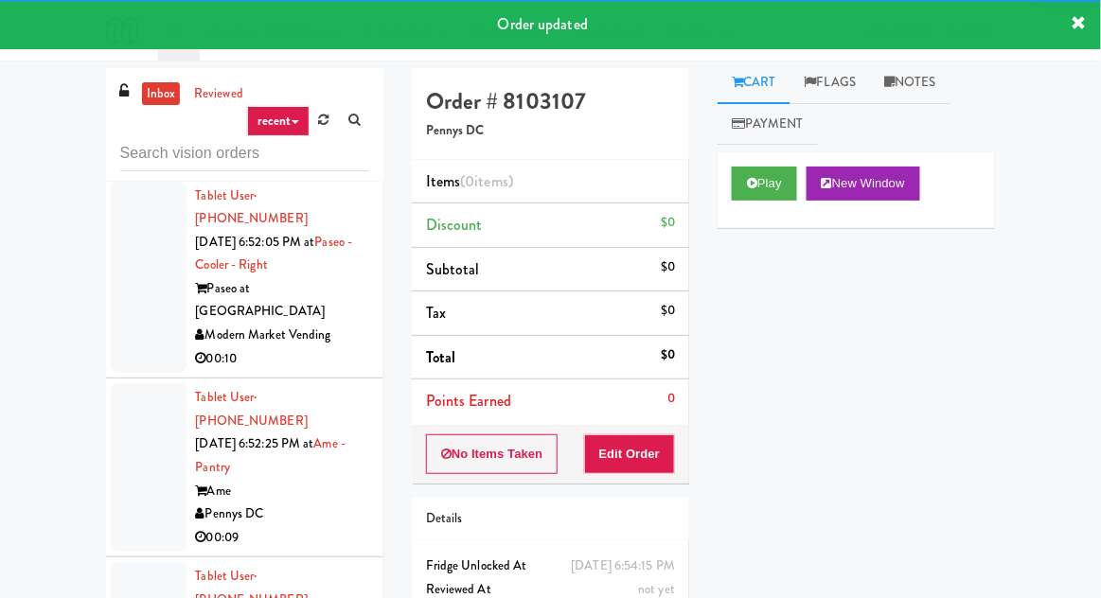
scroll to position [1, 0]
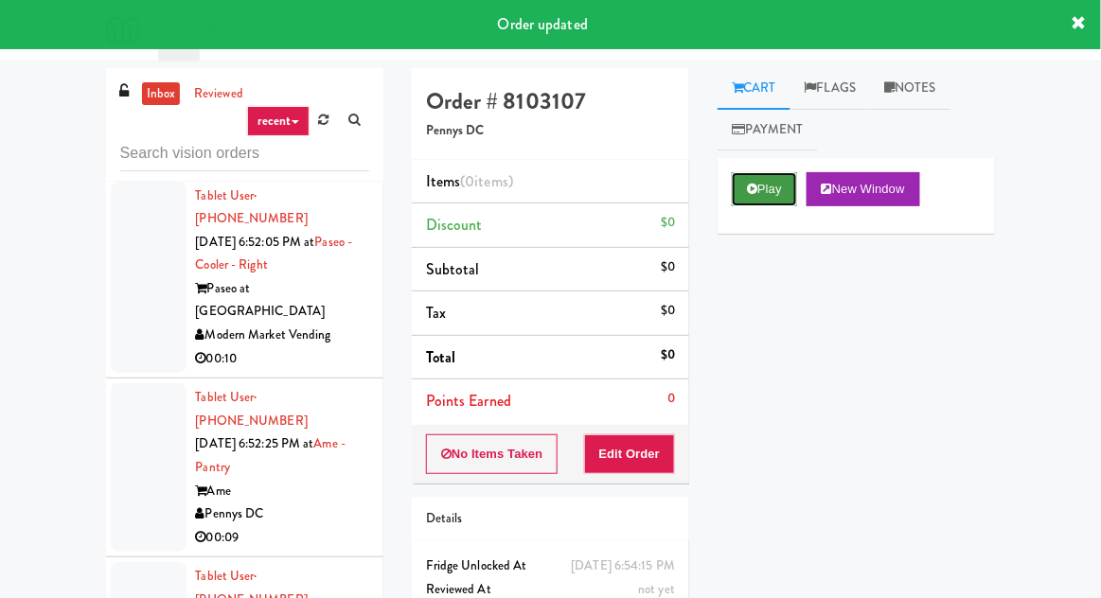
click at [775, 198] on button "Play" at bounding box center [764, 189] width 65 height 34
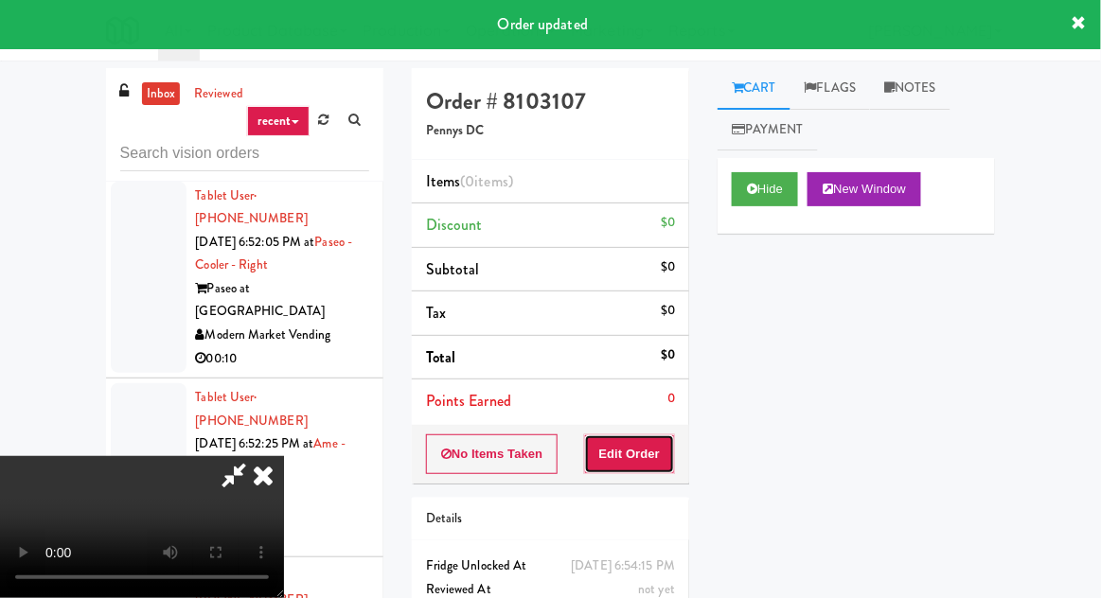
click at [665, 440] on button "Edit Order" at bounding box center [630, 454] width 92 height 40
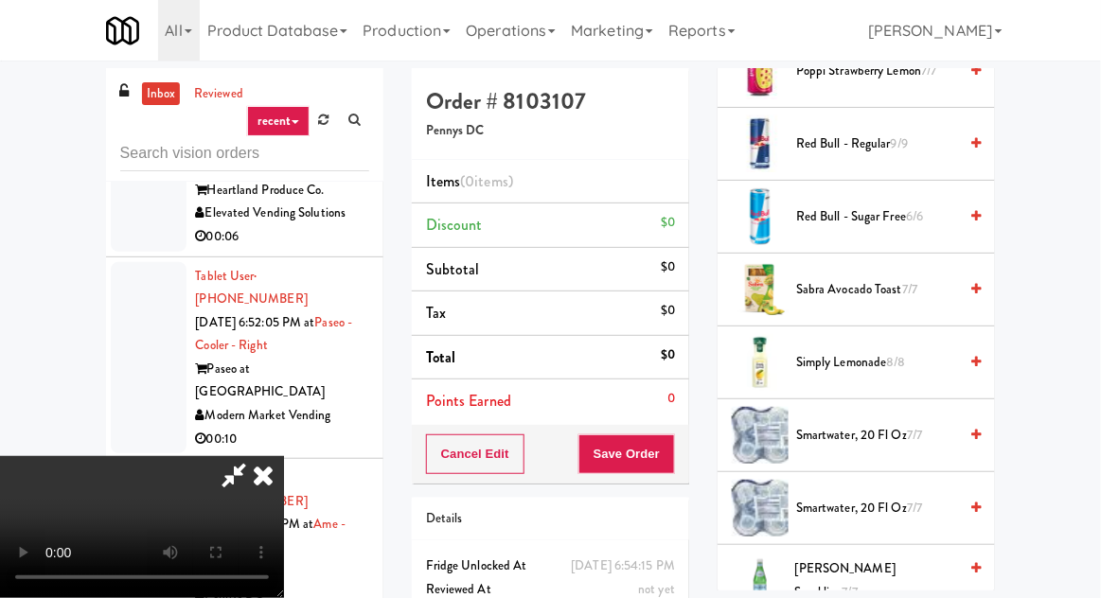
scroll to position [2517, 0]
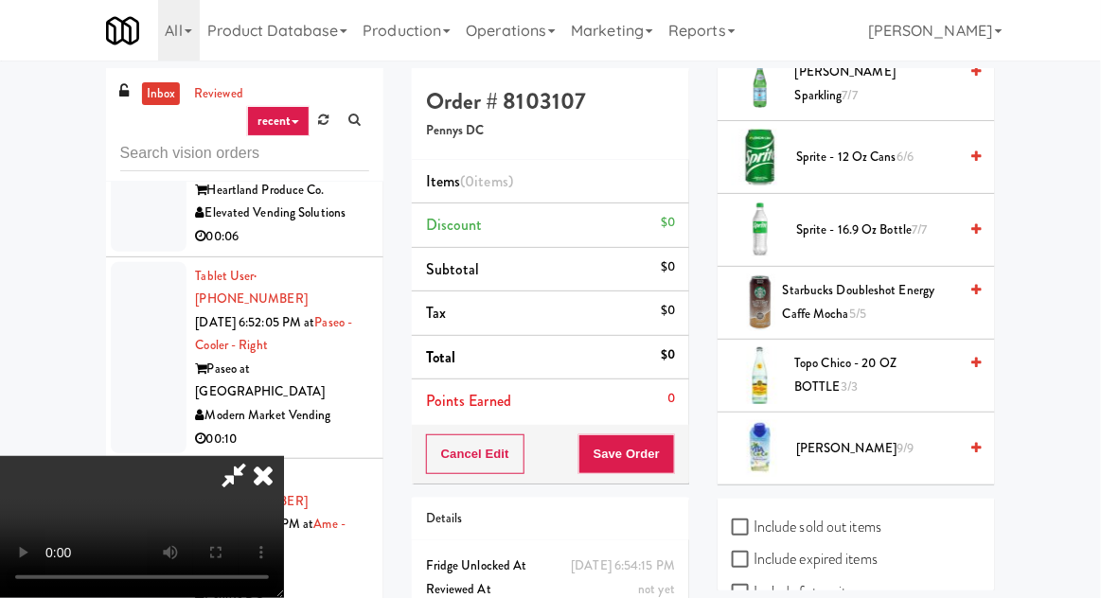
click at [896, 439] on span "9/9" at bounding box center [904, 448] width 17 height 18
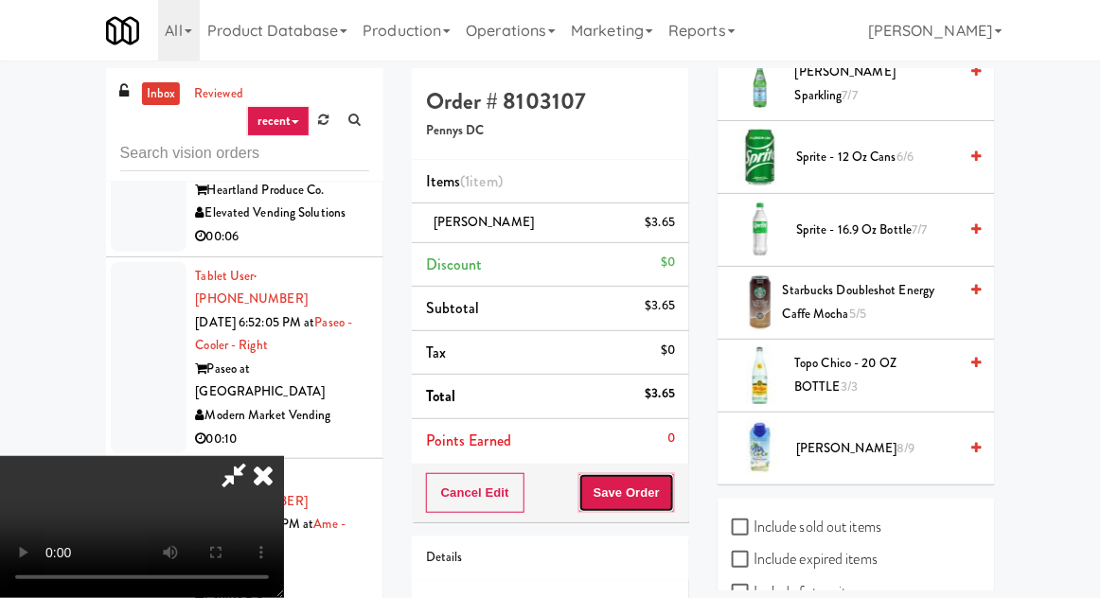
click at [664, 492] on button "Save Order" at bounding box center [626, 493] width 97 height 40
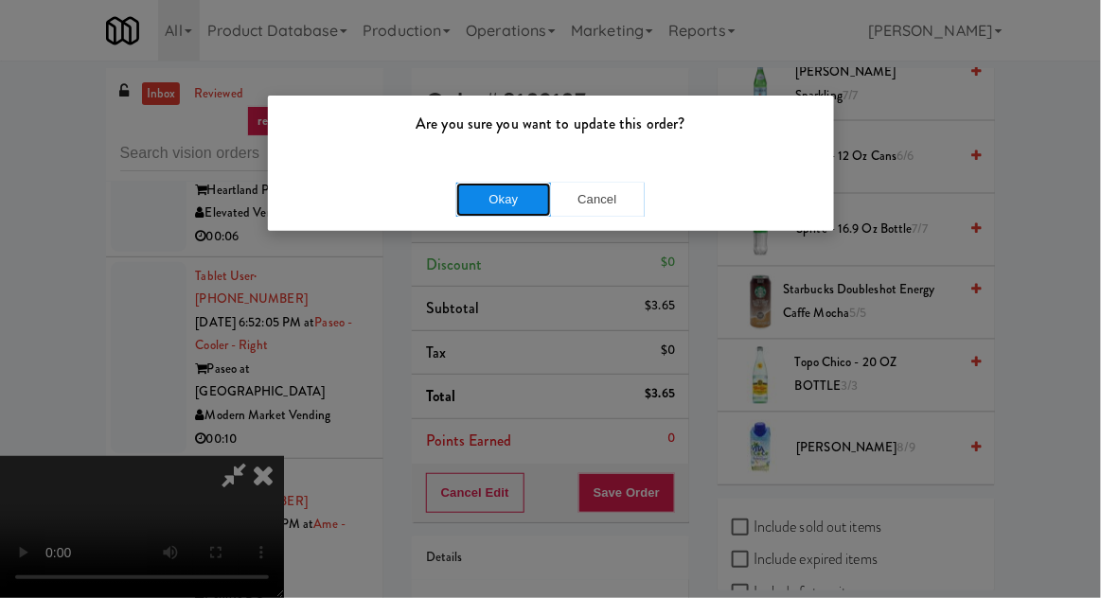
click at [477, 203] on button "Okay" at bounding box center [503, 200] width 95 height 34
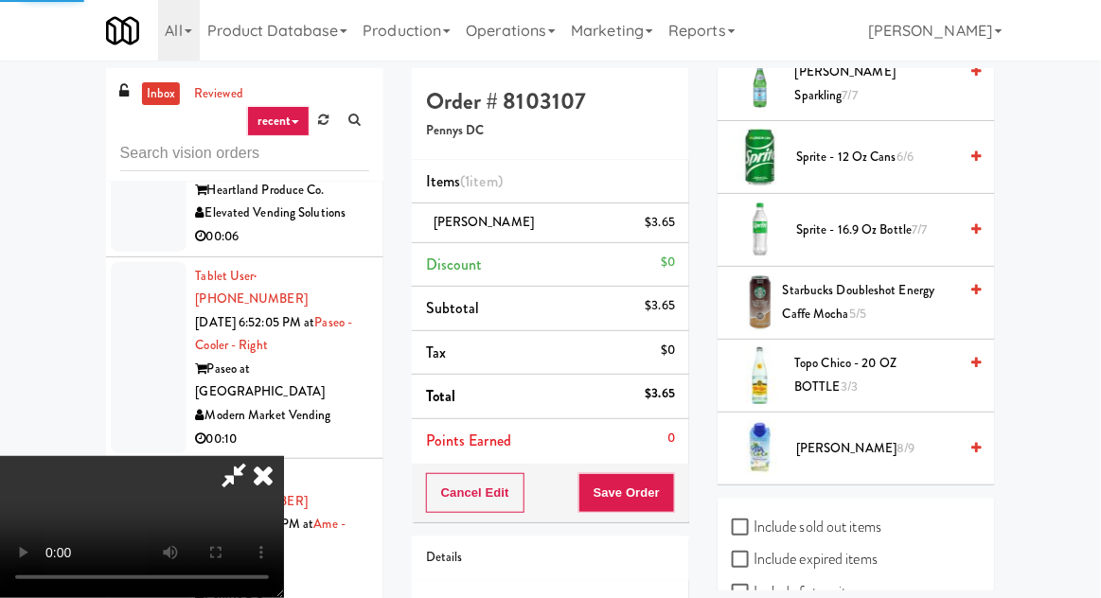
scroll to position [186, 0]
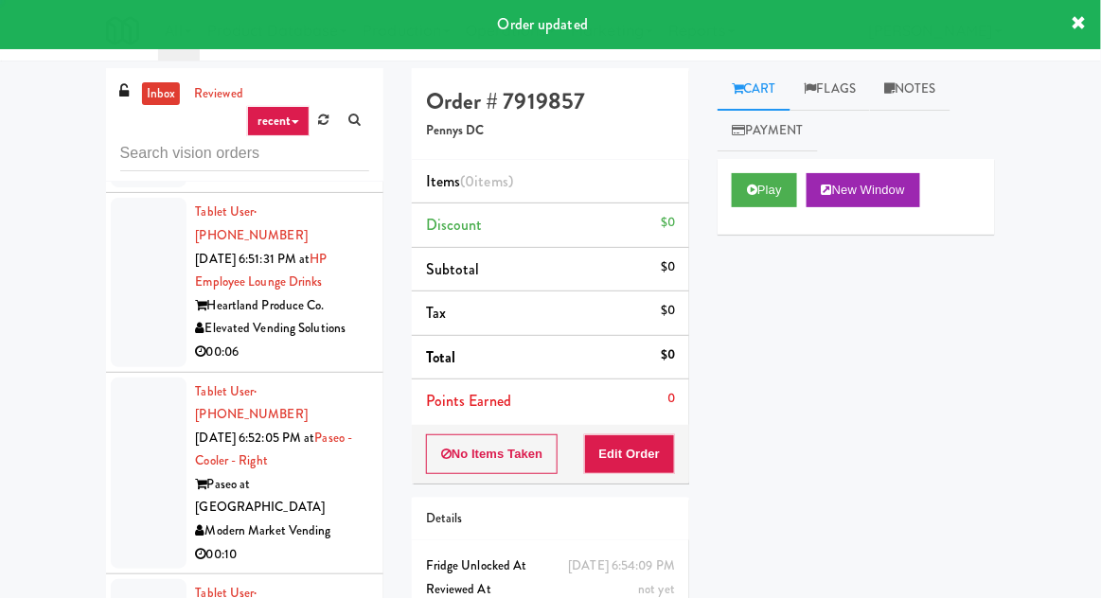
scroll to position [9629, 0]
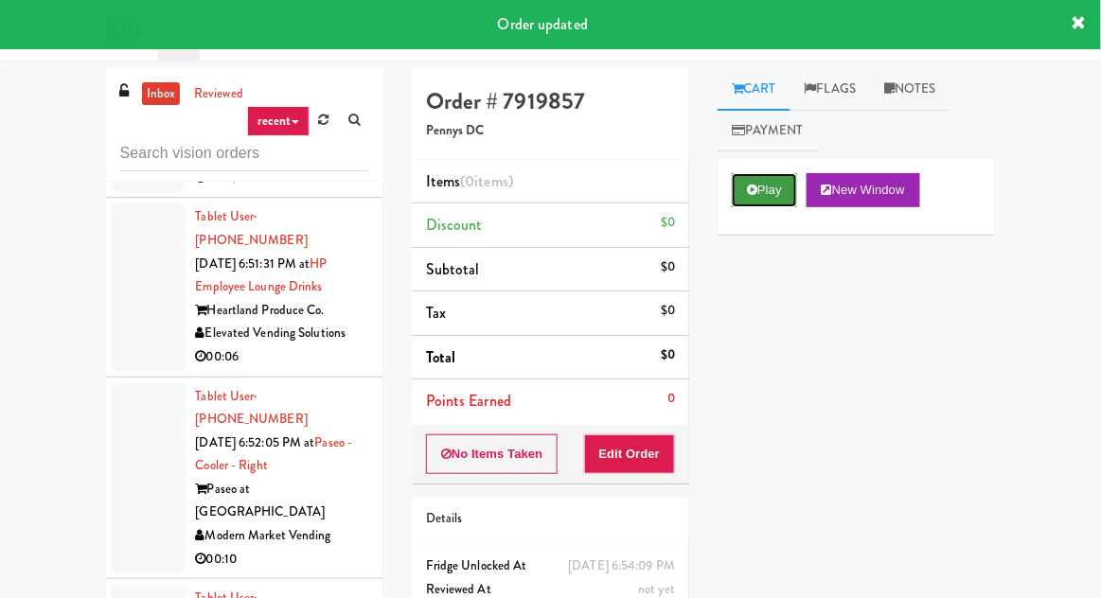
click at [759, 176] on button "Play" at bounding box center [764, 190] width 65 height 34
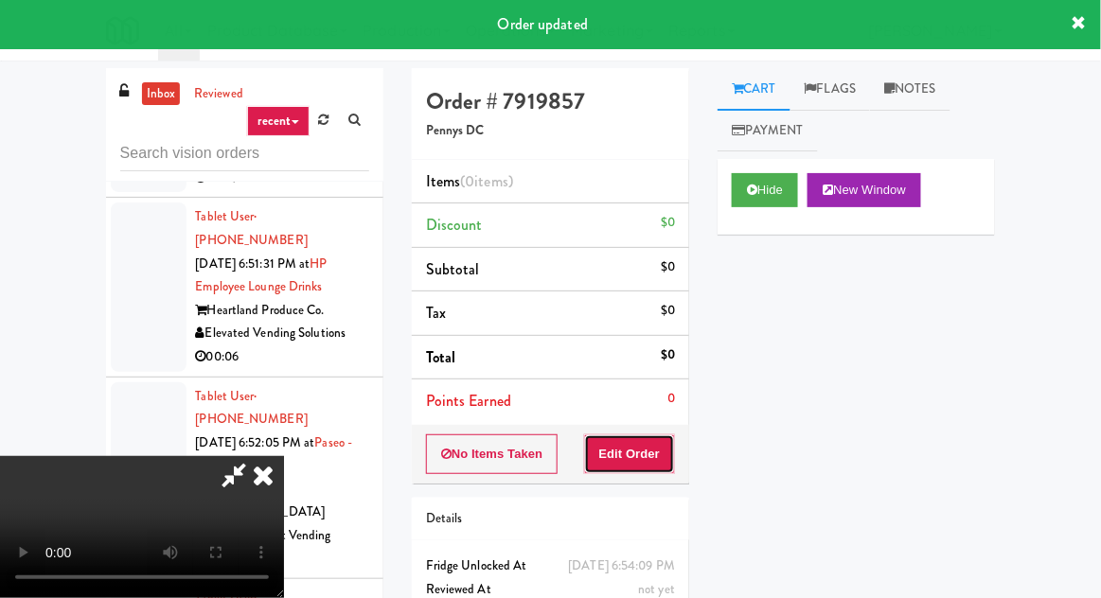
click at [653, 458] on button "Edit Order" at bounding box center [630, 454] width 92 height 40
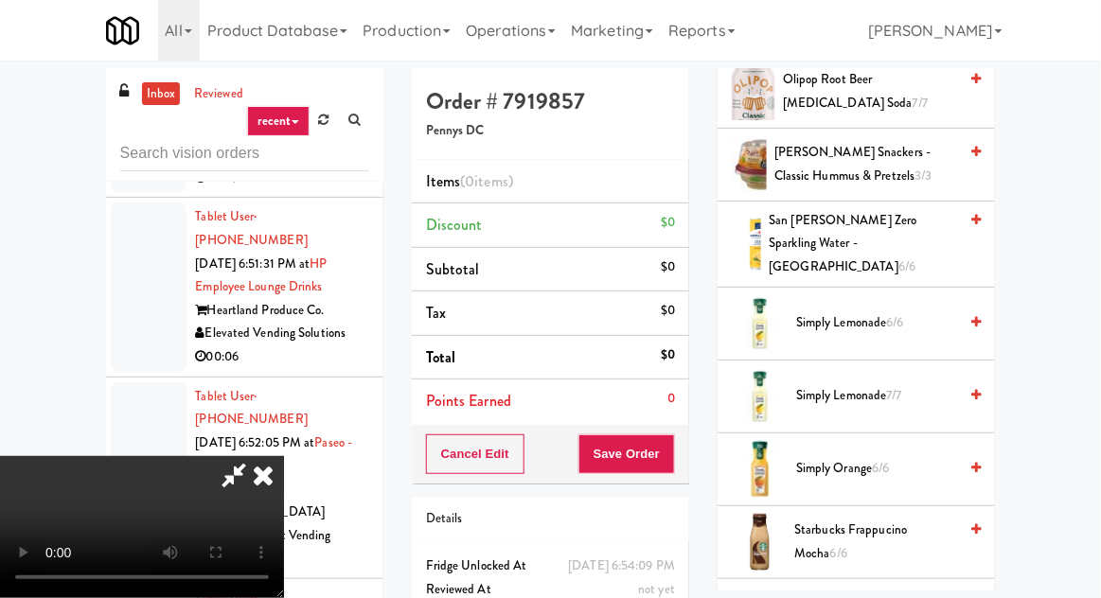
scroll to position [2226, 0]
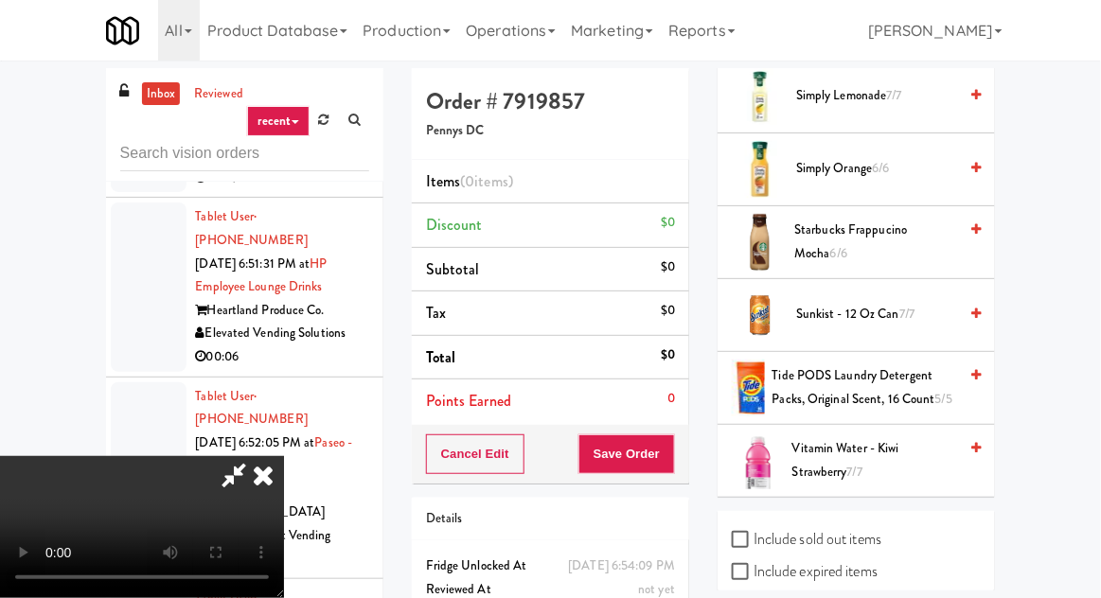
click at [869, 437] on span "Vitamin Water - Kiwi Strawberry 7/7" at bounding box center [875, 460] width 166 height 46
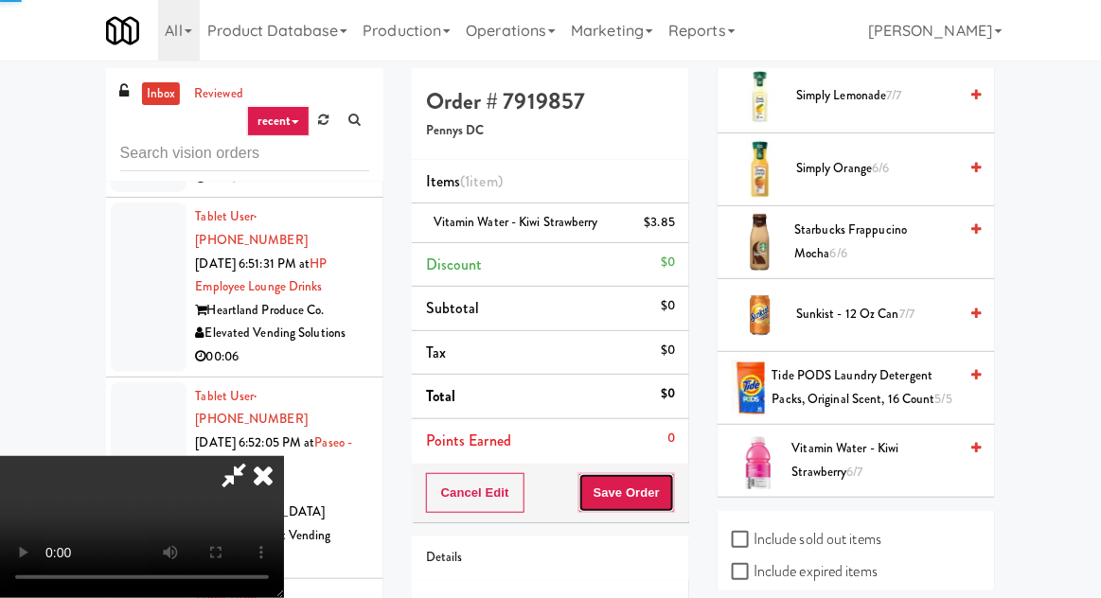
click at [672, 497] on button "Save Order" at bounding box center [626, 493] width 97 height 40
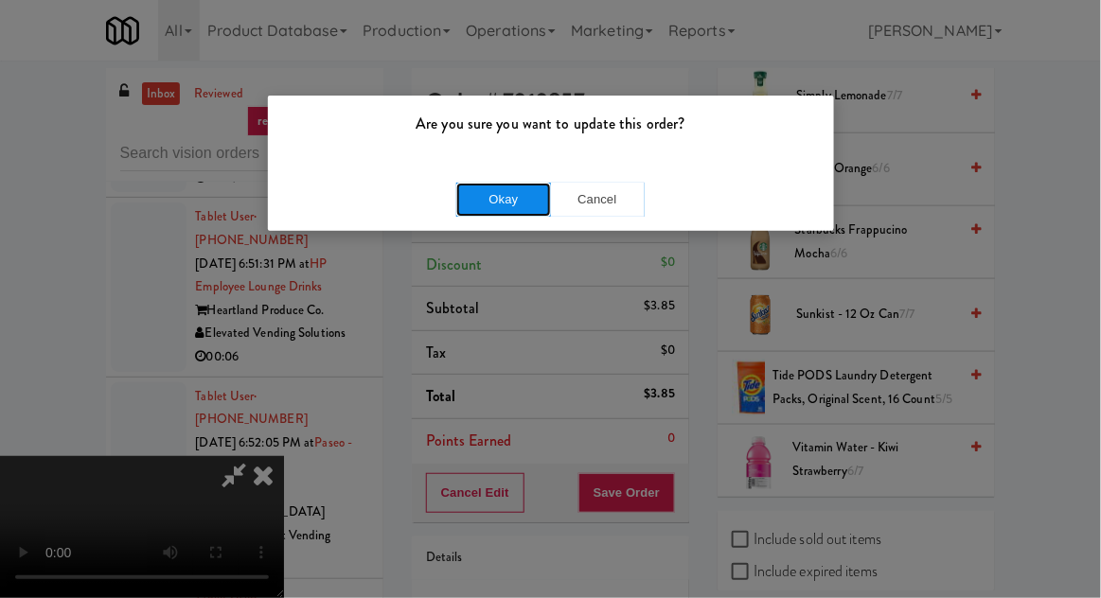
click at [460, 186] on button "Okay" at bounding box center [503, 200] width 95 height 34
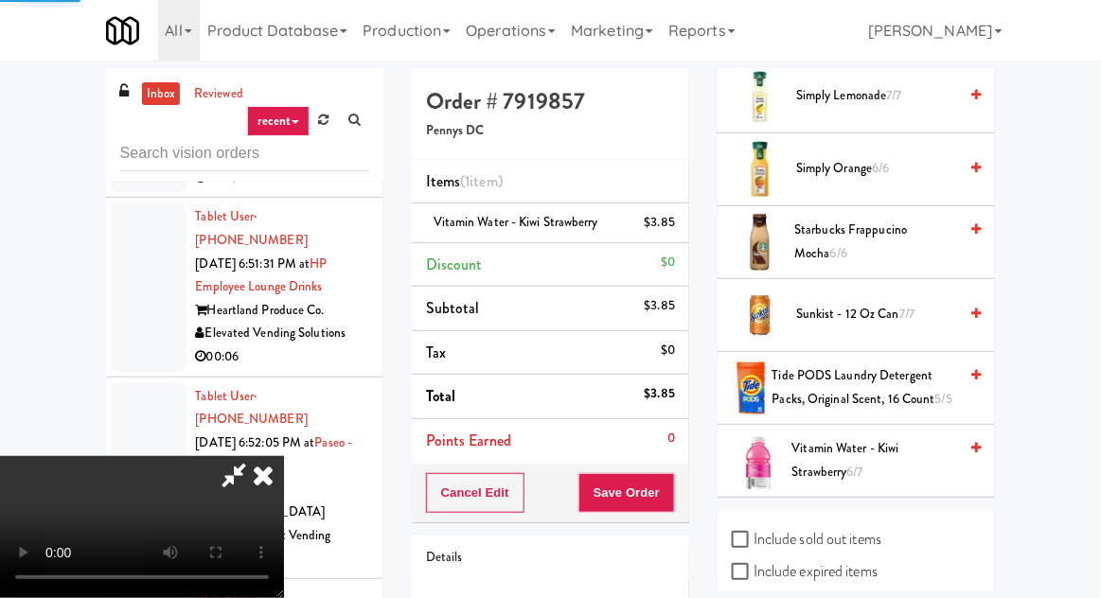
scroll to position [186, 0]
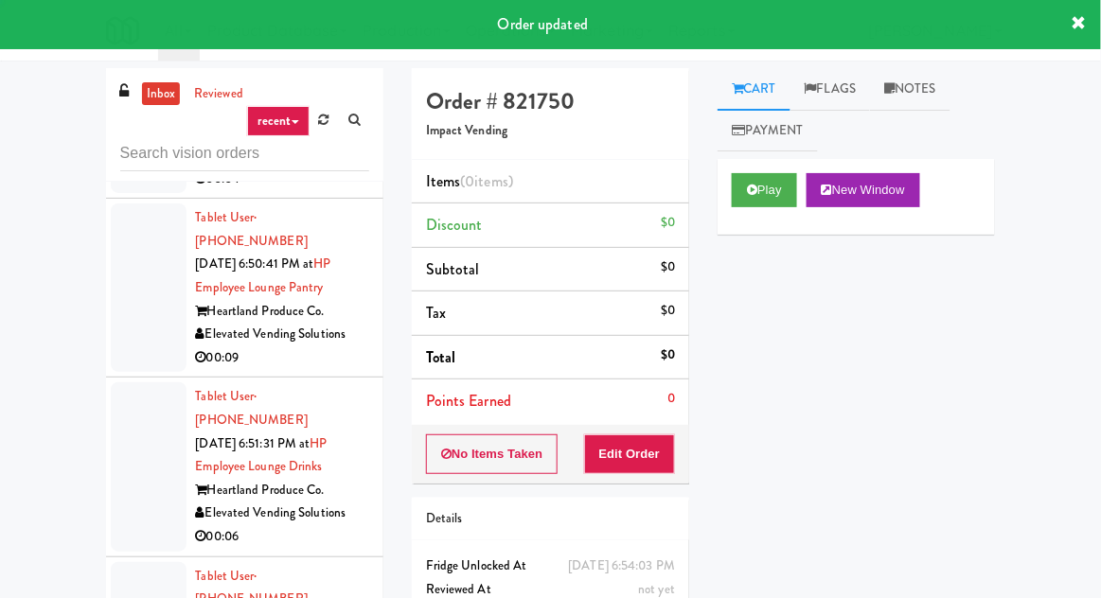
scroll to position [9446, 0]
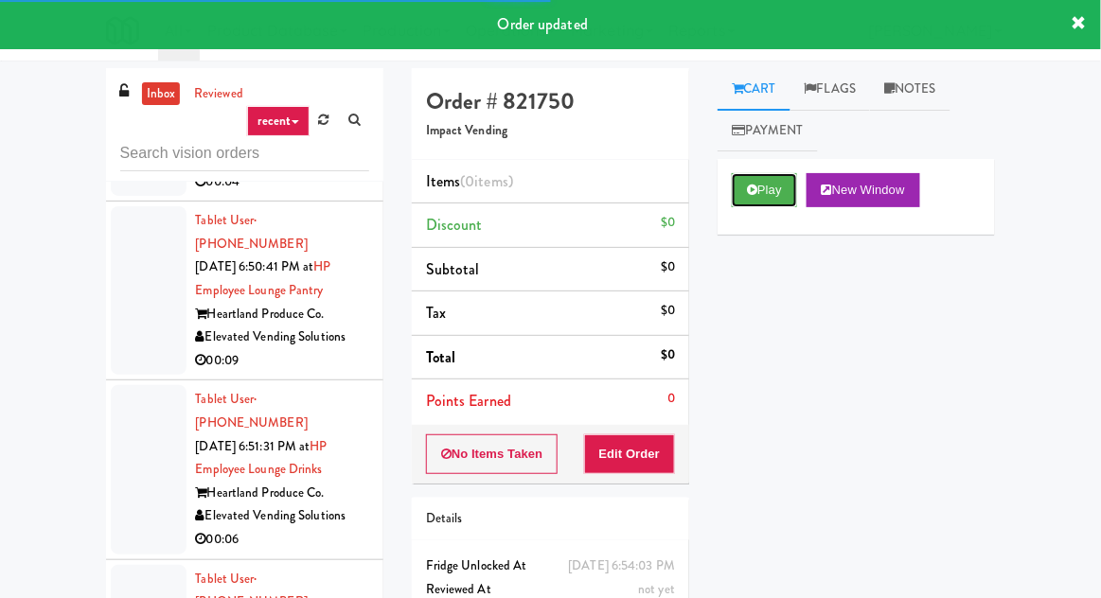
click at [751, 176] on button "Play" at bounding box center [764, 190] width 65 height 34
click at [1082, 538] on div "inbox reviewed recent all unclear take inventory issue suspicious failed recent…" at bounding box center [550, 416] width 1101 height 696
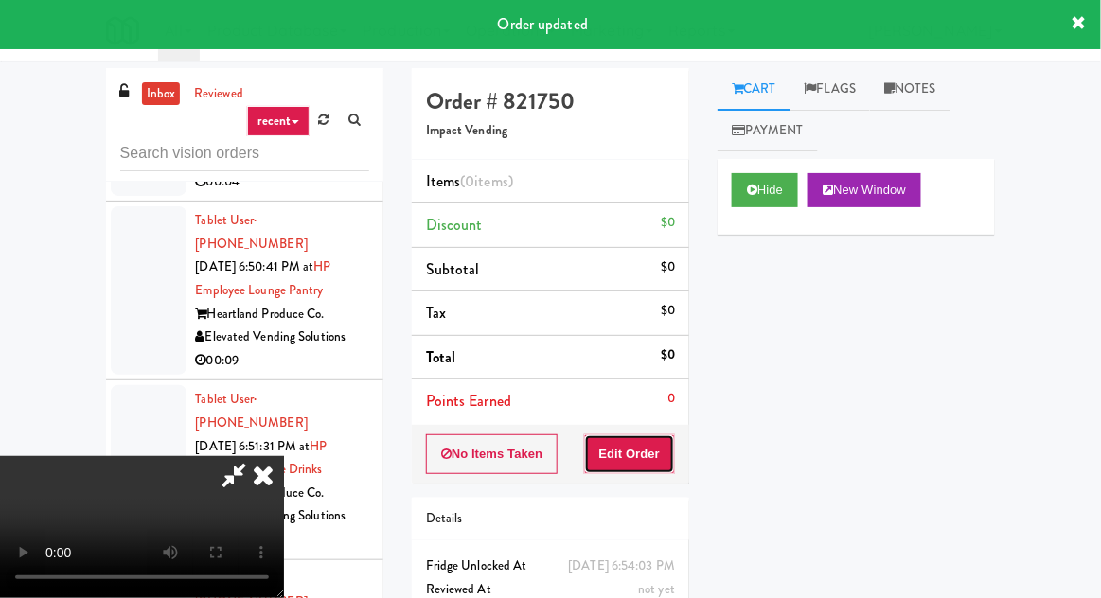
click at [656, 452] on button "Edit Order" at bounding box center [630, 454] width 92 height 40
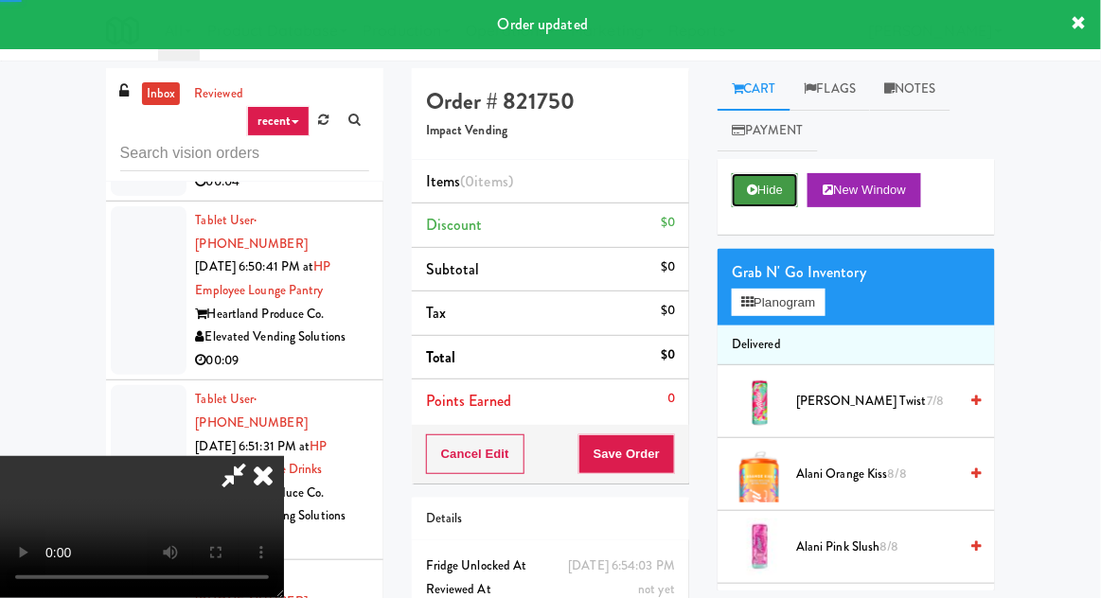
click at [780, 191] on button "Hide" at bounding box center [765, 190] width 66 height 34
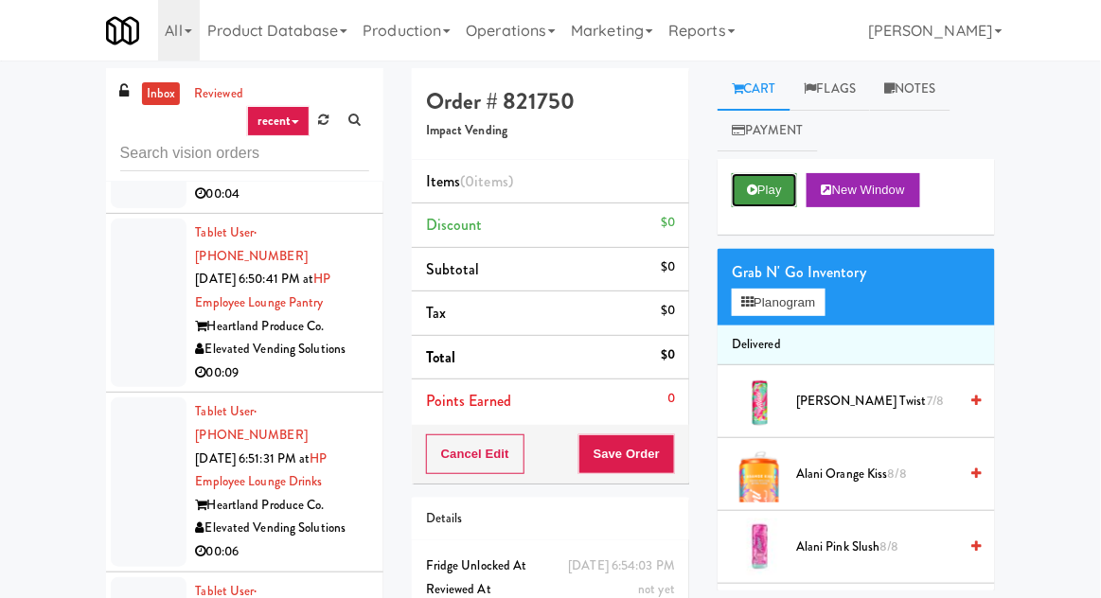
scroll to position [9438, 0]
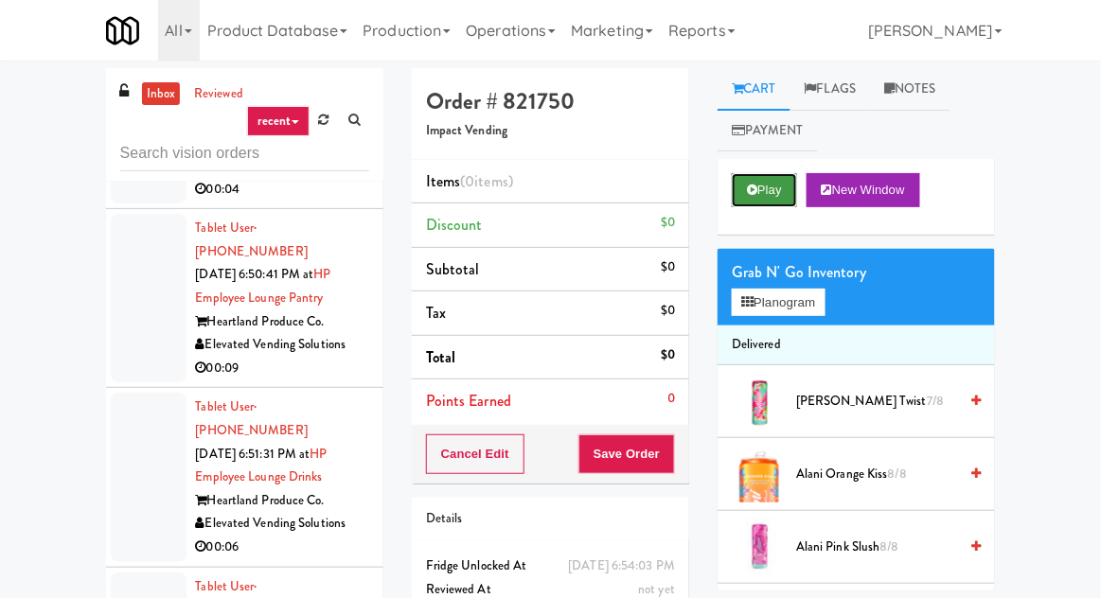
click at [774, 199] on button "Play" at bounding box center [764, 190] width 65 height 34
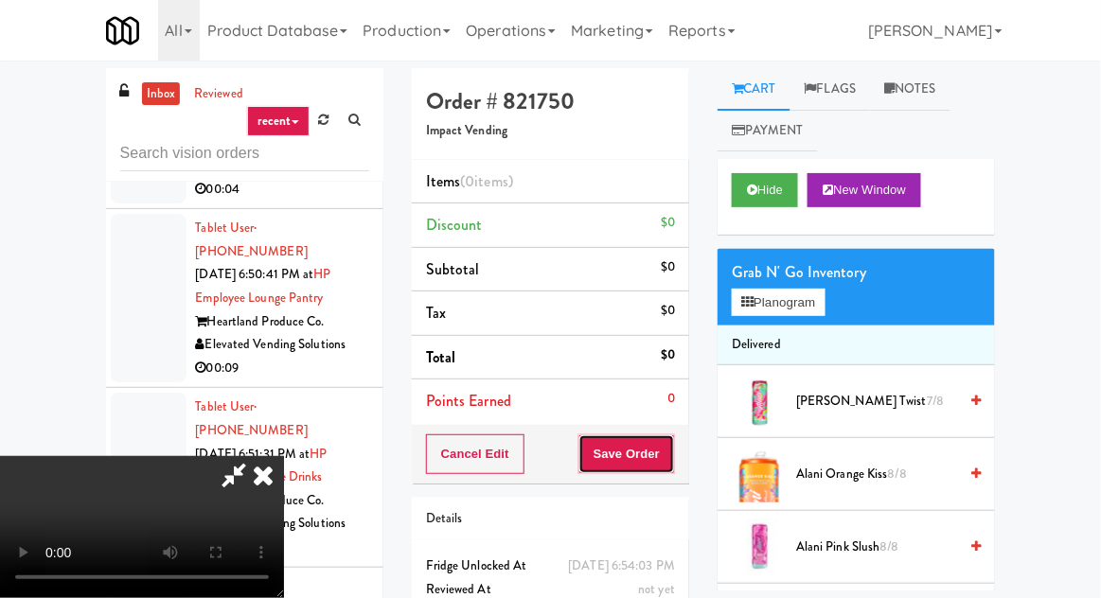
click at [652, 444] on button "Save Order" at bounding box center [626, 454] width 97 height 40
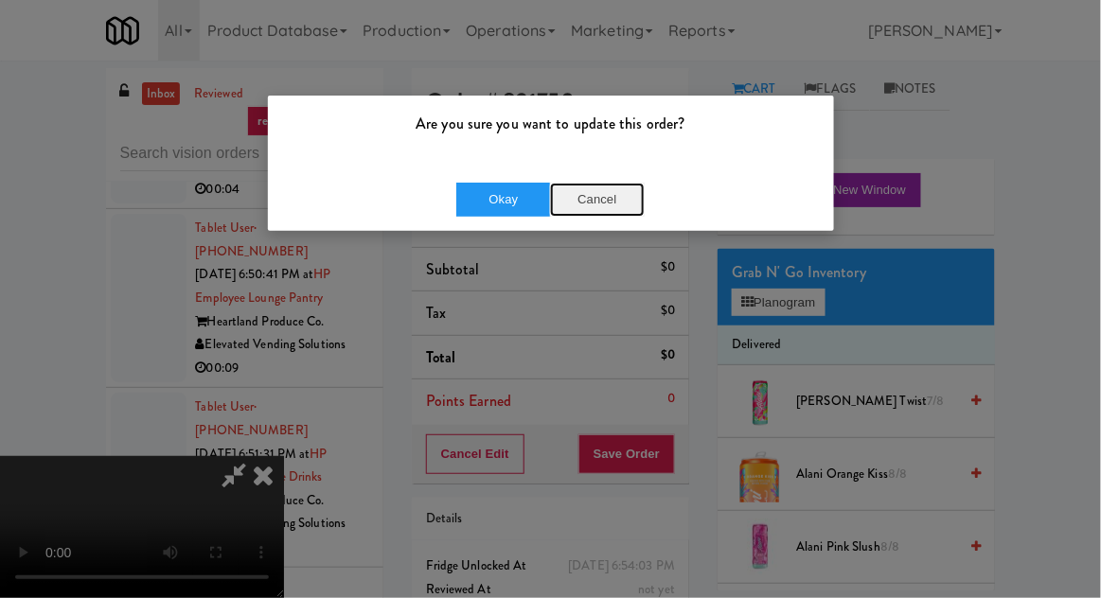
click at [615, 212] on button "Cancel" at bounding box center [597, 200] width 95 height 34
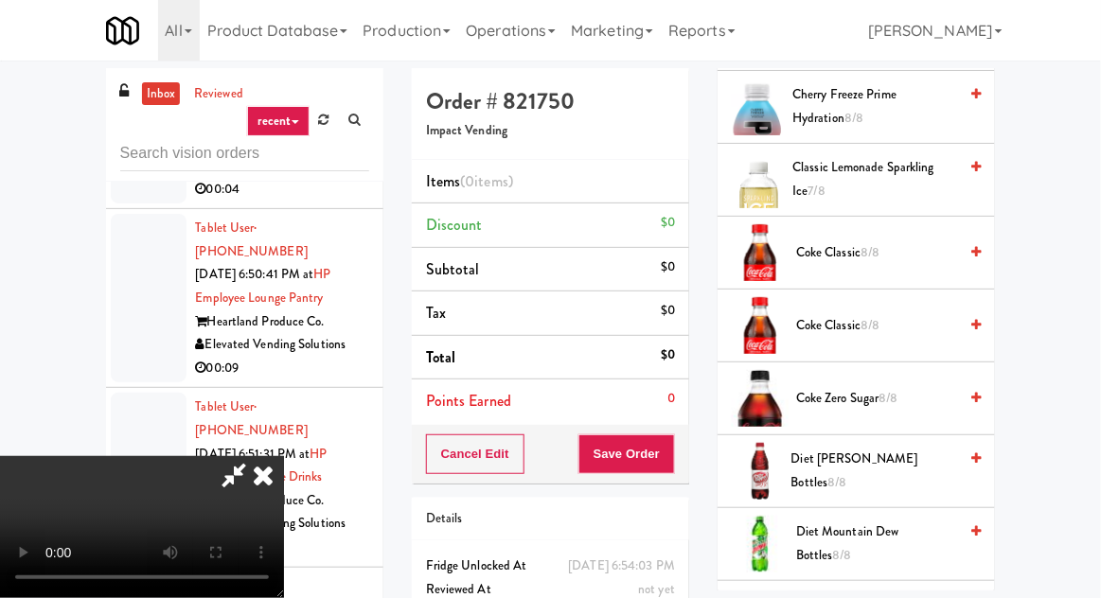
scroll to position [865, 0]
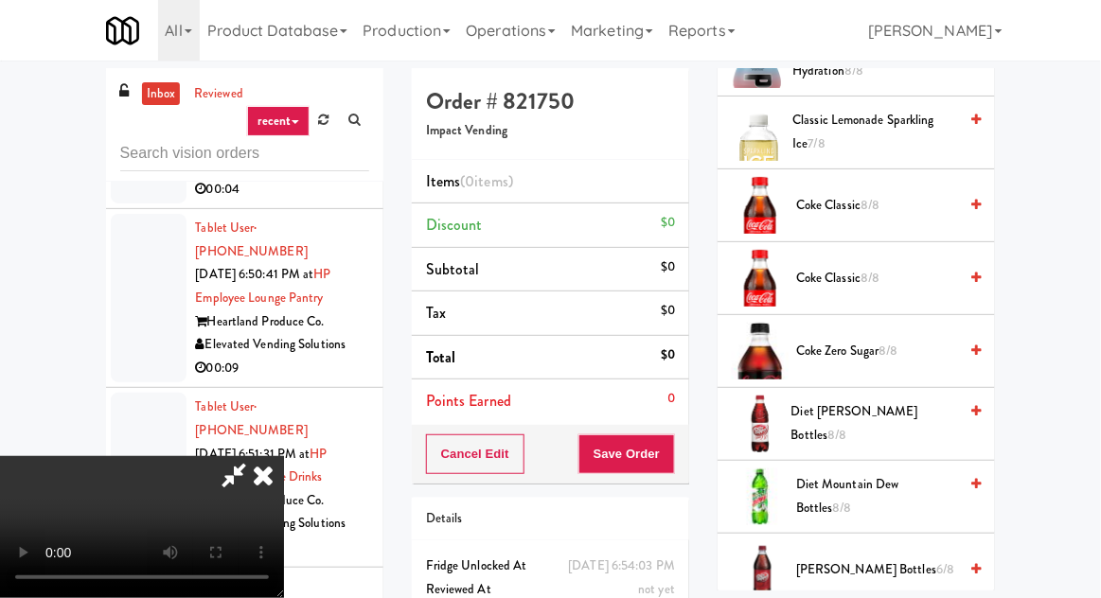
click at [865, 343] on span "Coke Zero Sugar 8/8" at bounding box center [876, 352] width 161 height 24
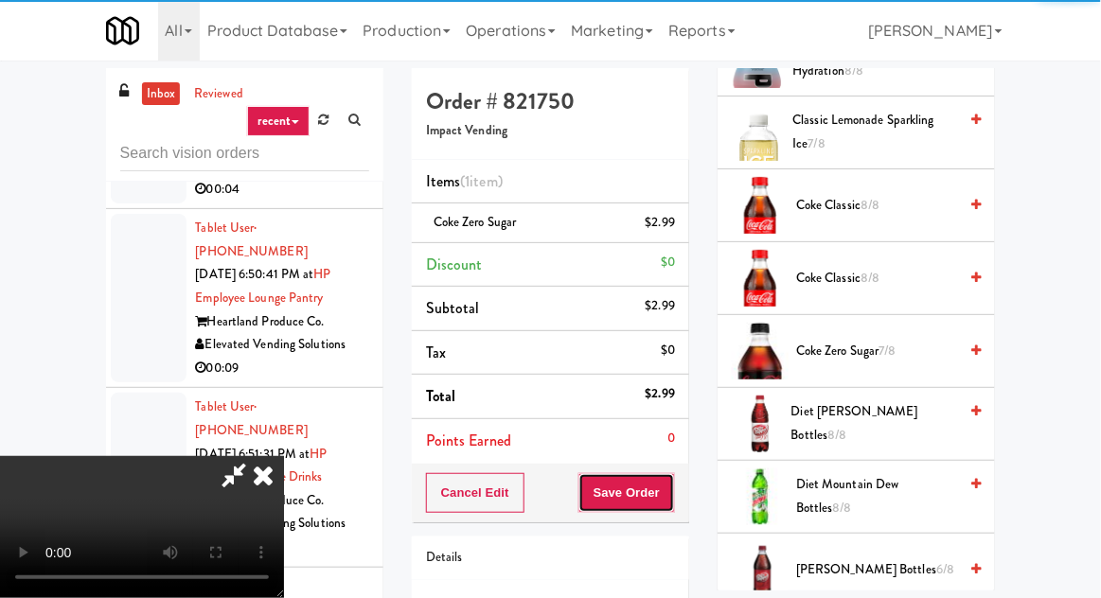
click at [670, 485] on button "Save Order" at bounding box center [626, 493] width 97 height 40
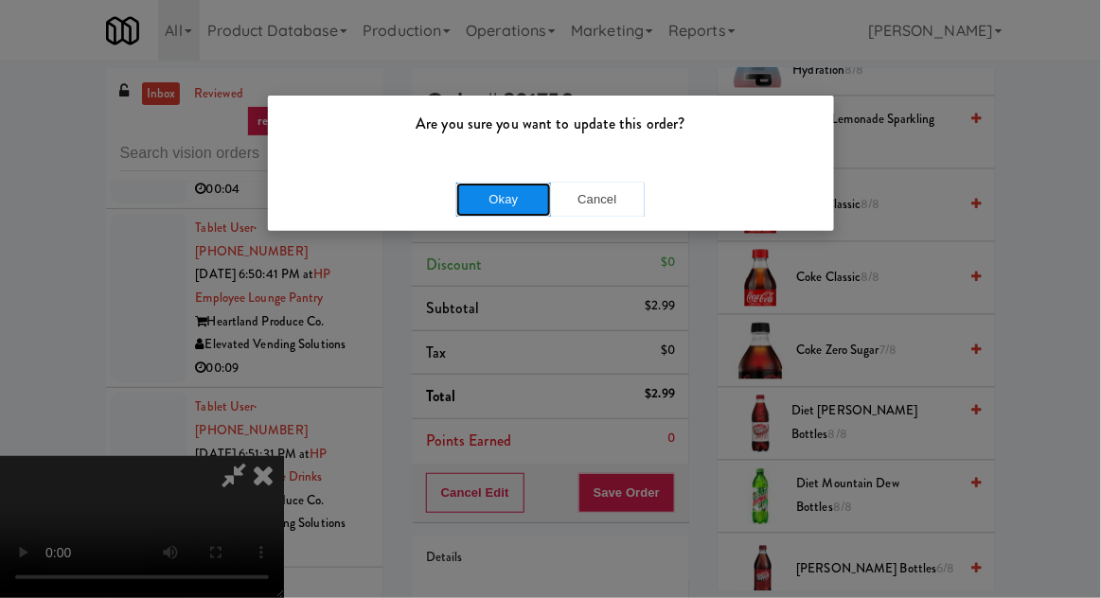
click at [490, 187] on button "Okay" at bounding box center [503, 200] width 95 height 34
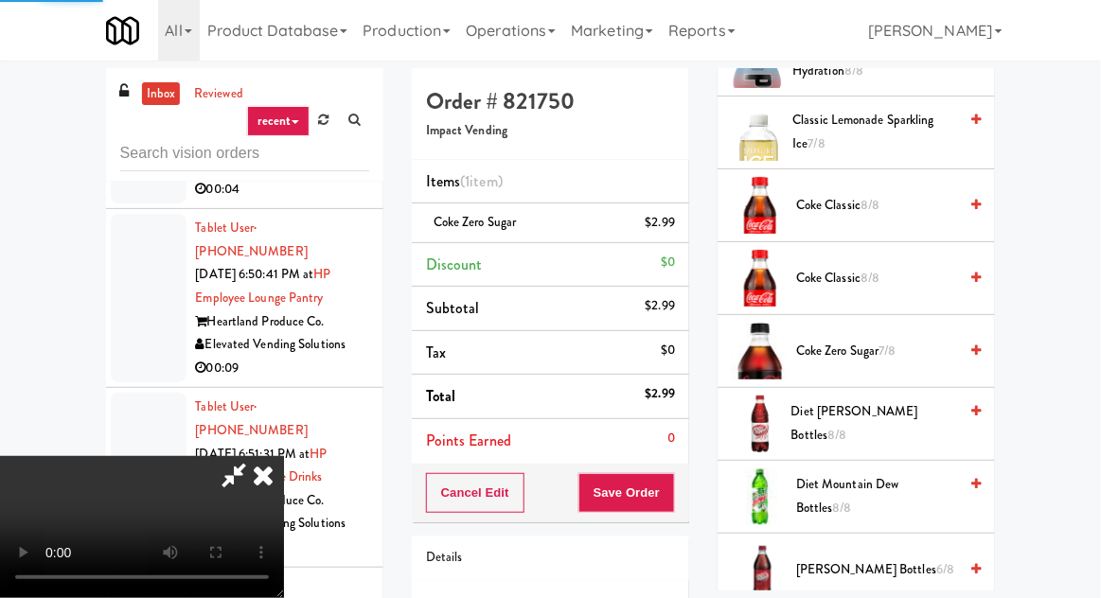
scroll to position [186, 0]
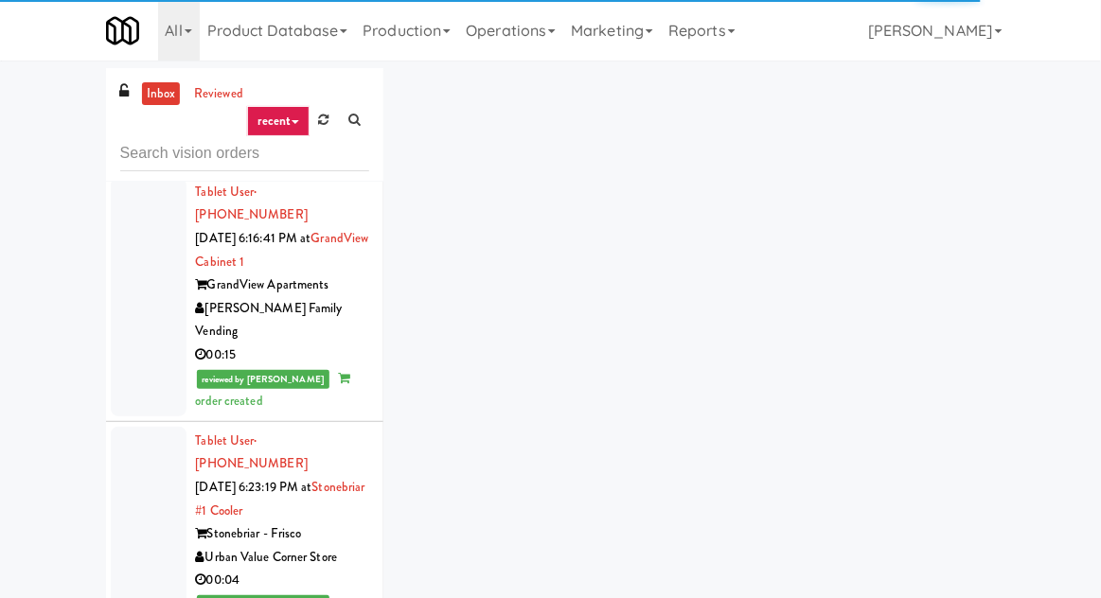
scroll to position [5386, 0]
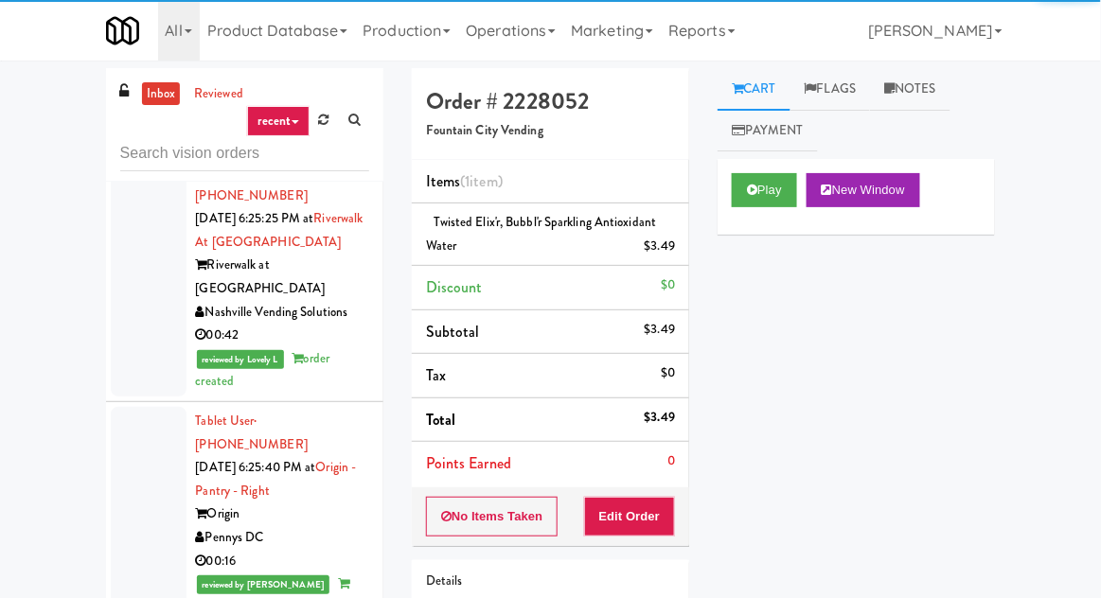
scroll to position [5798, 0]
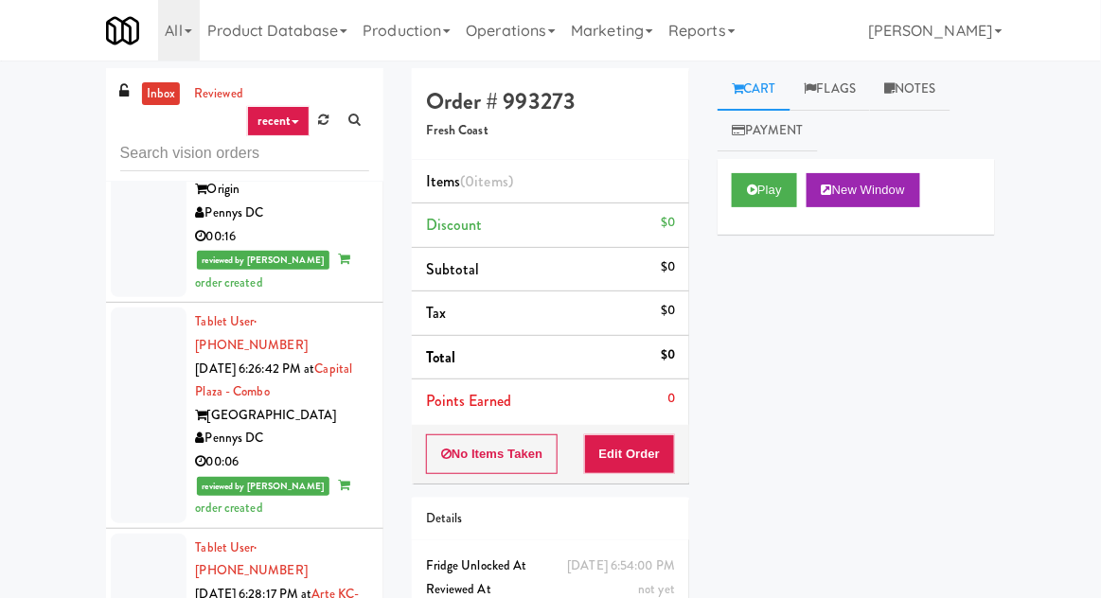
scroll to position [6157, 0]
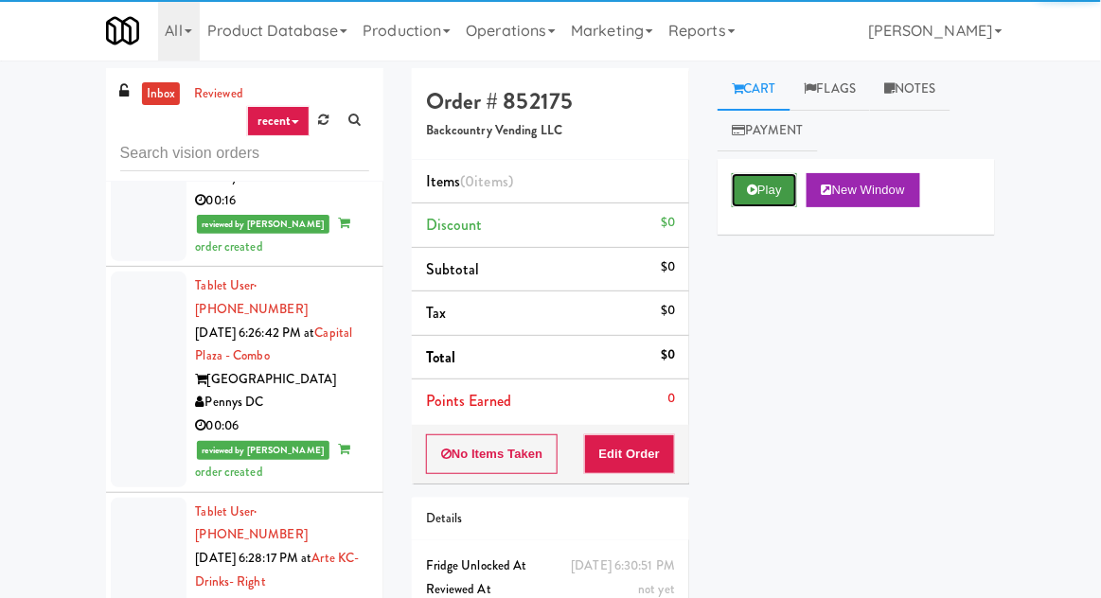
click at [774, 194] on button "Play" at bounding box center [764, 190] width 65 height 34
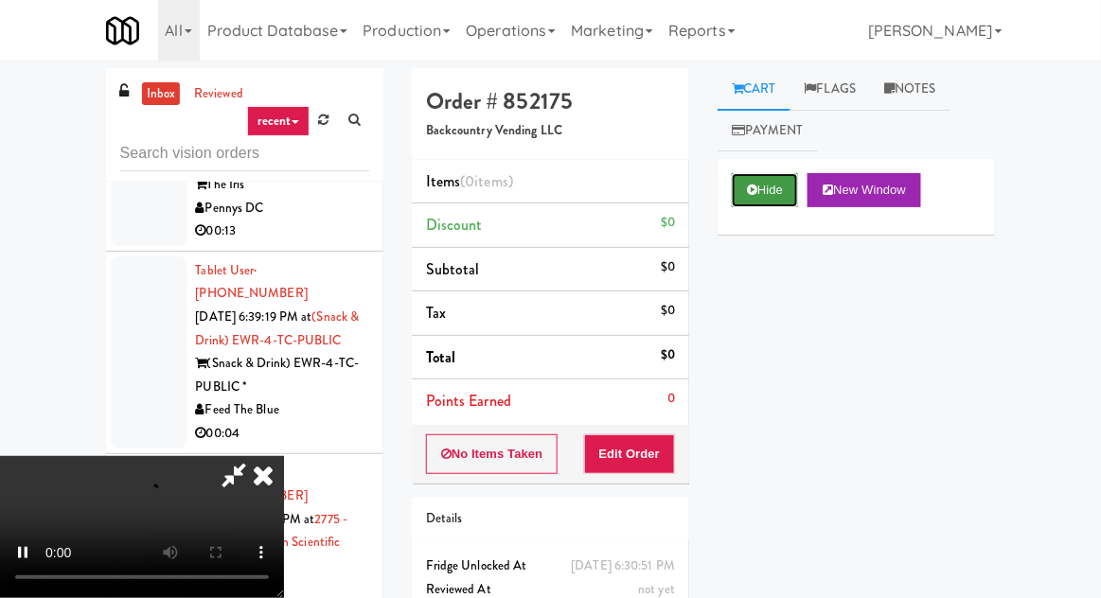
scroll to position [7647, 0]
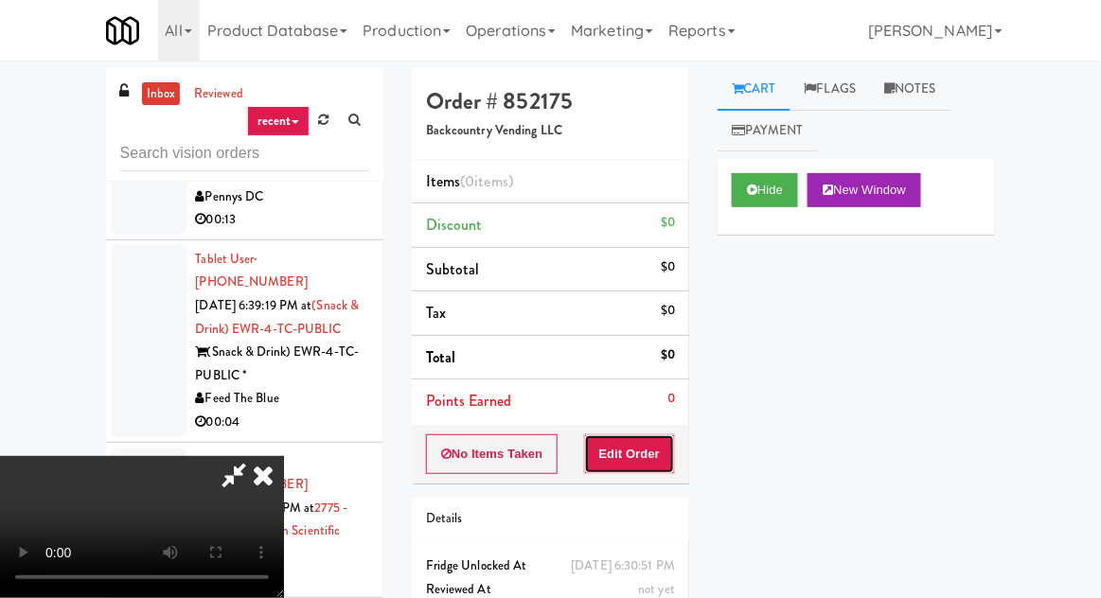
click at [673, 447] on button "Edit Order" at bounding box center [630, 454] width 92 height 40
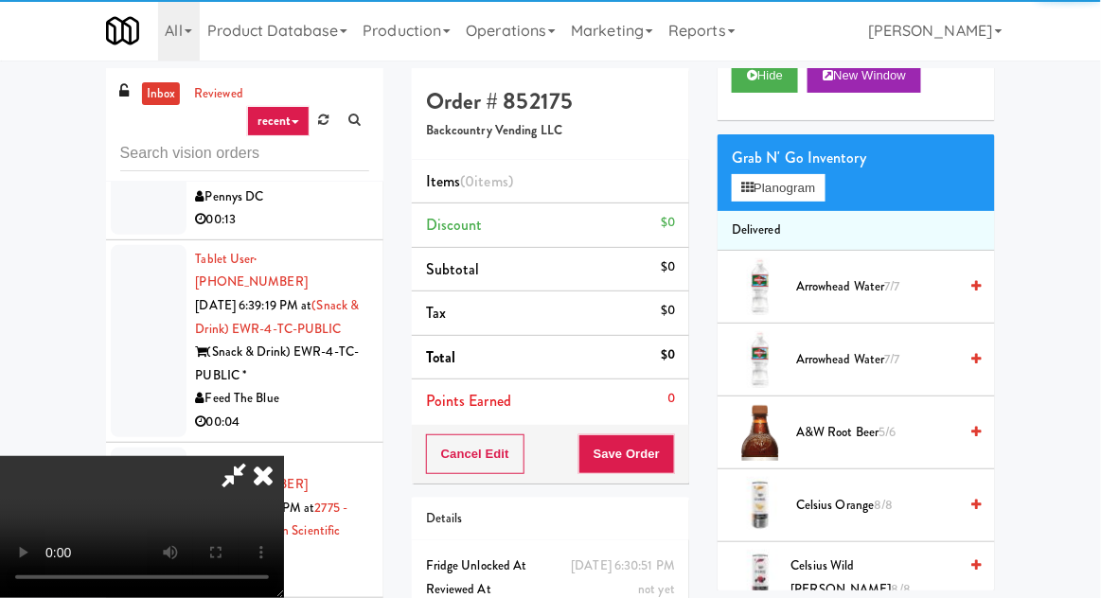
scroll to position [115, 0]
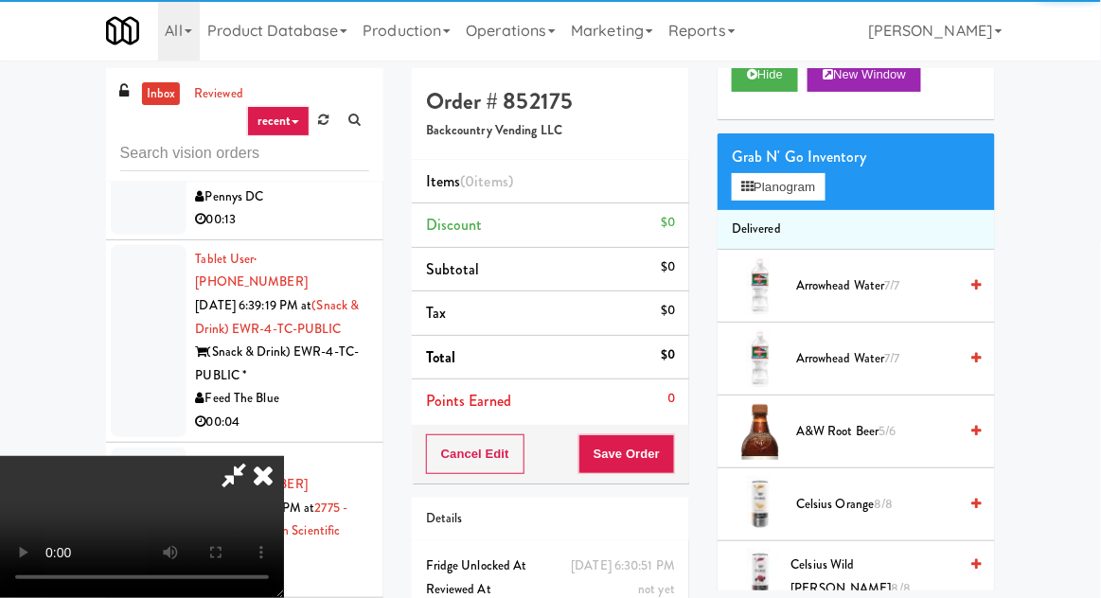
click at [877, 293] on span "Arrowhead Water 7/7" at bounding box center [876, 287] width 161 height 24
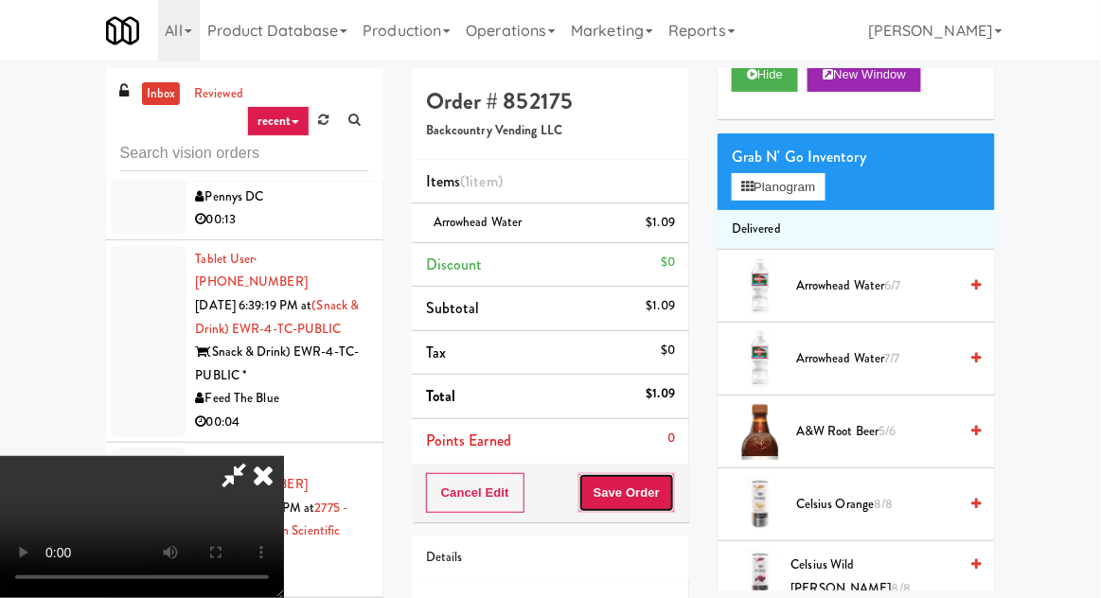
click at [667, 483] on button "Save Order" at bounding box center [626, 493] width 97 height 40
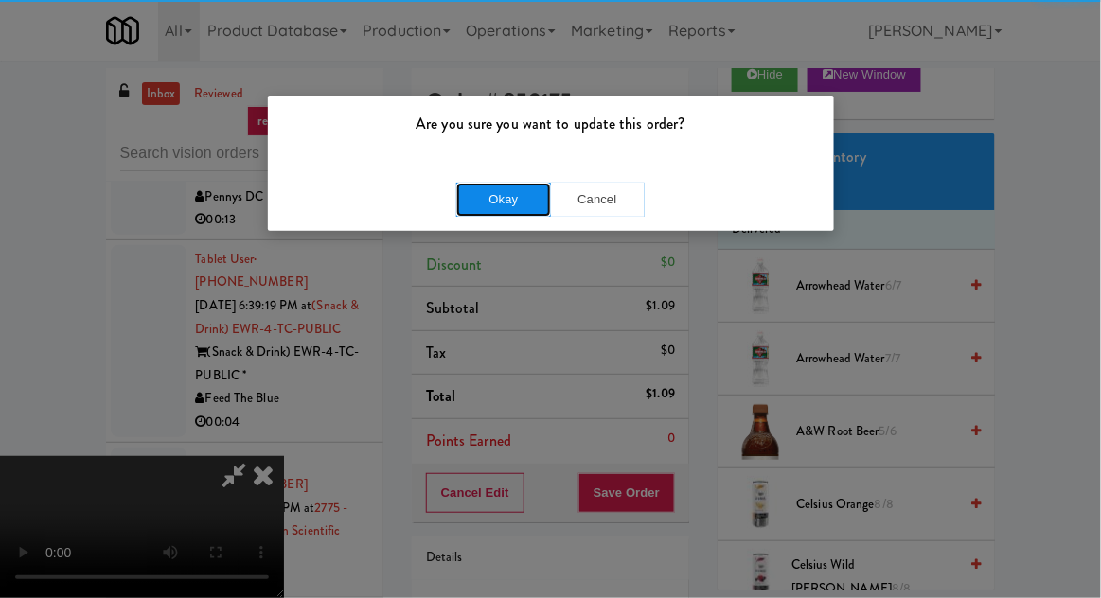
click at [506, 186] on button "Okay" at bounding box center [503, 200] width 95 height 34
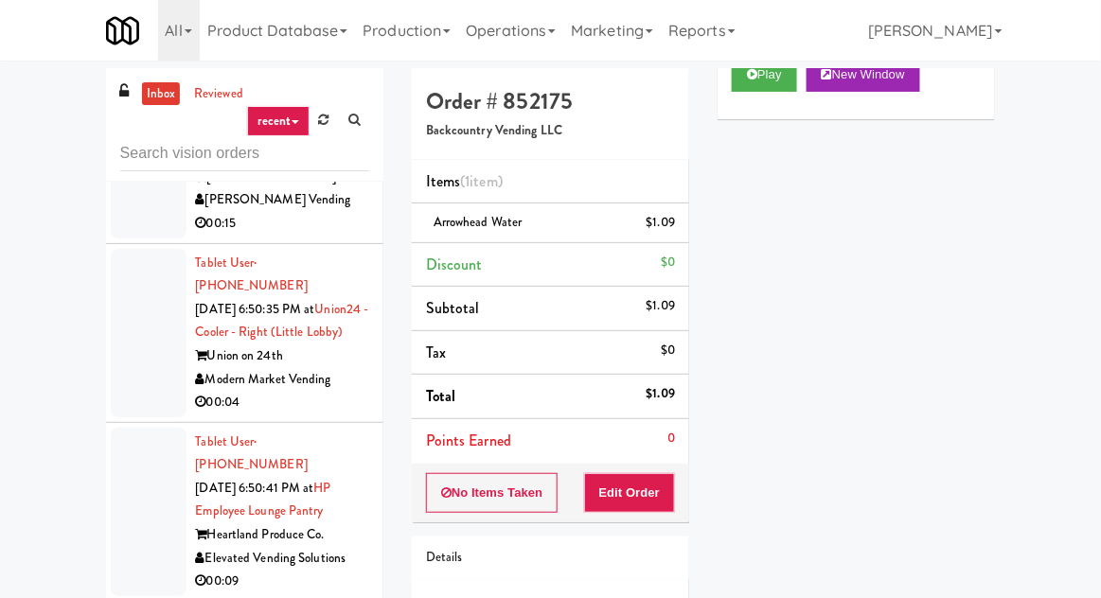
scroll to position [9598, 0]
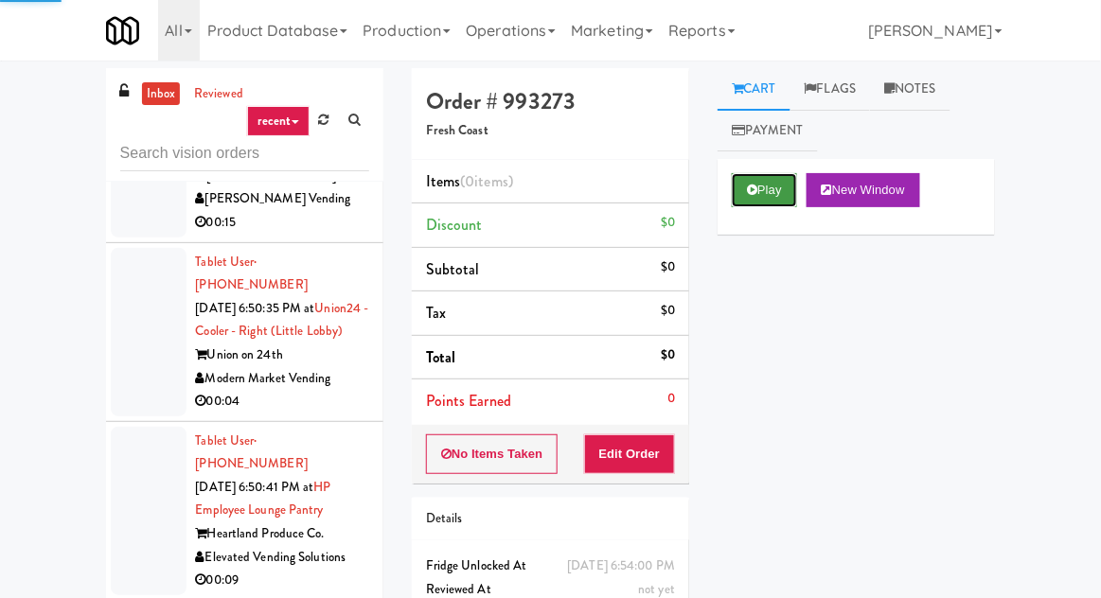
click at [753, 181] on button "Play" at bounding box center [764, 190] width 65 height 34
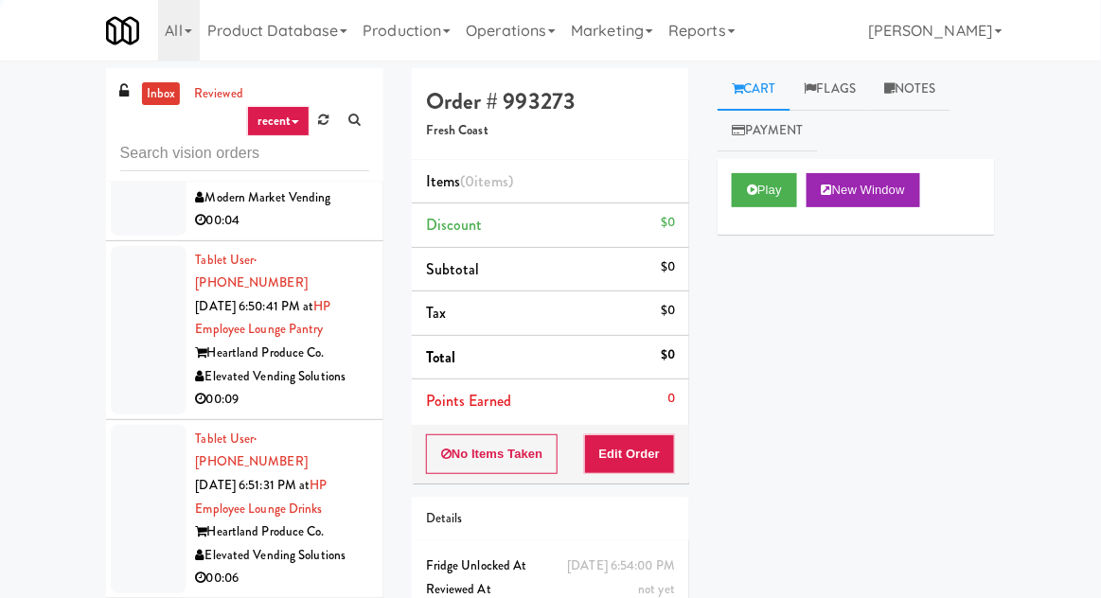
scroll to position [9779, 0]
click at [757, 182] on button "Play" at bounding box center [764, 190] width 65 height 34
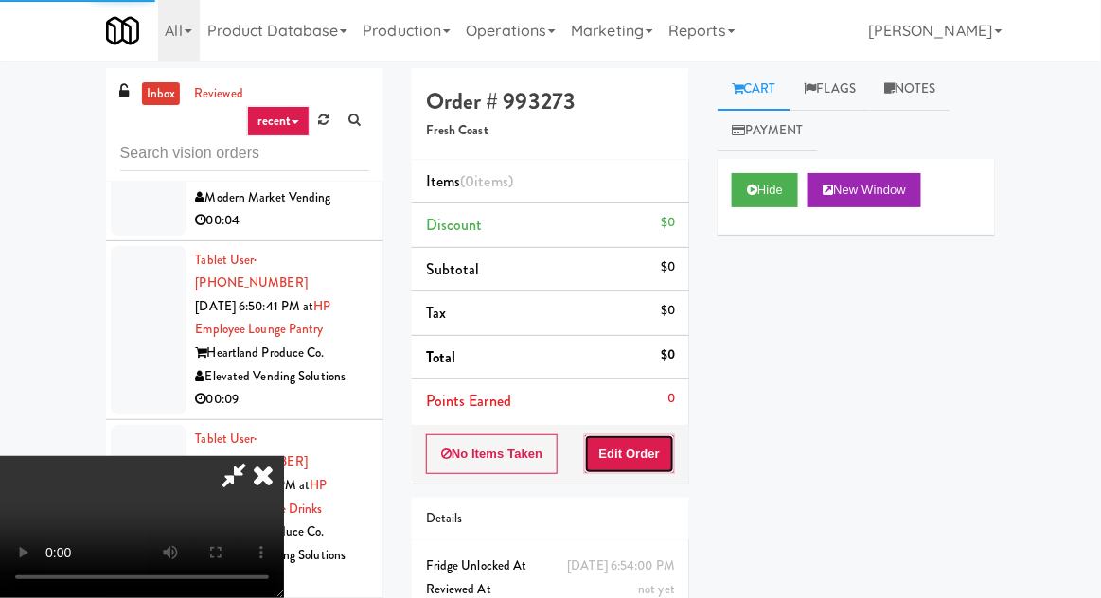
click at [640, 451] on button "Edit Order" at bounding box center [630, 454] width 92 height 40
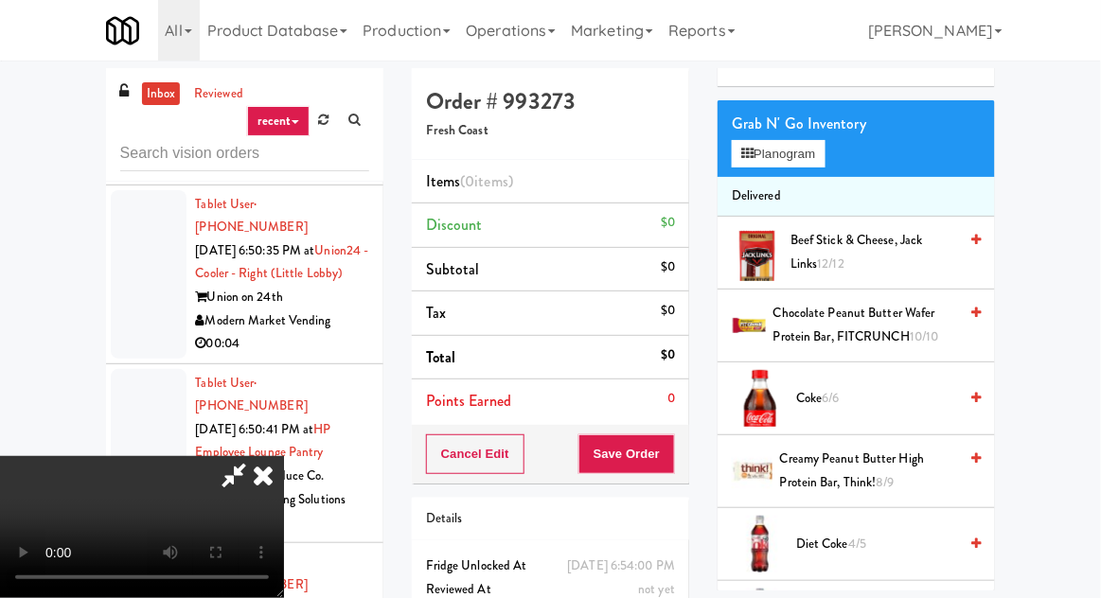
scroll to position [142, 0]
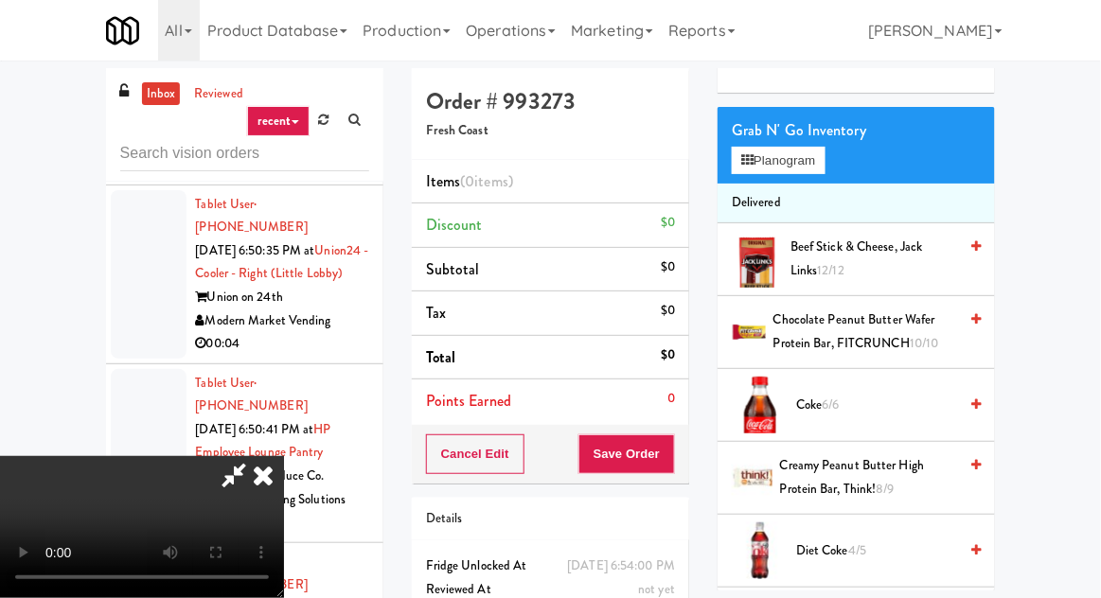
click at [874, 411] on span "Coke 6/6" at bounding box center [876, 406] width 161 height 24
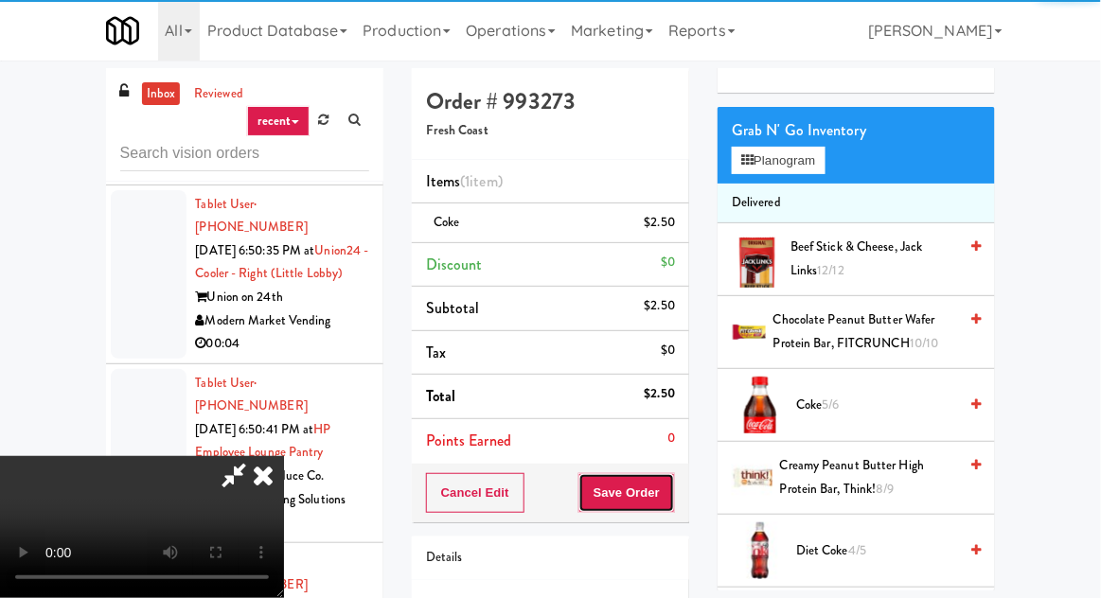
click at [664, 506] on button "Save Order" at bounding box center [626, 493] width 97 height 40
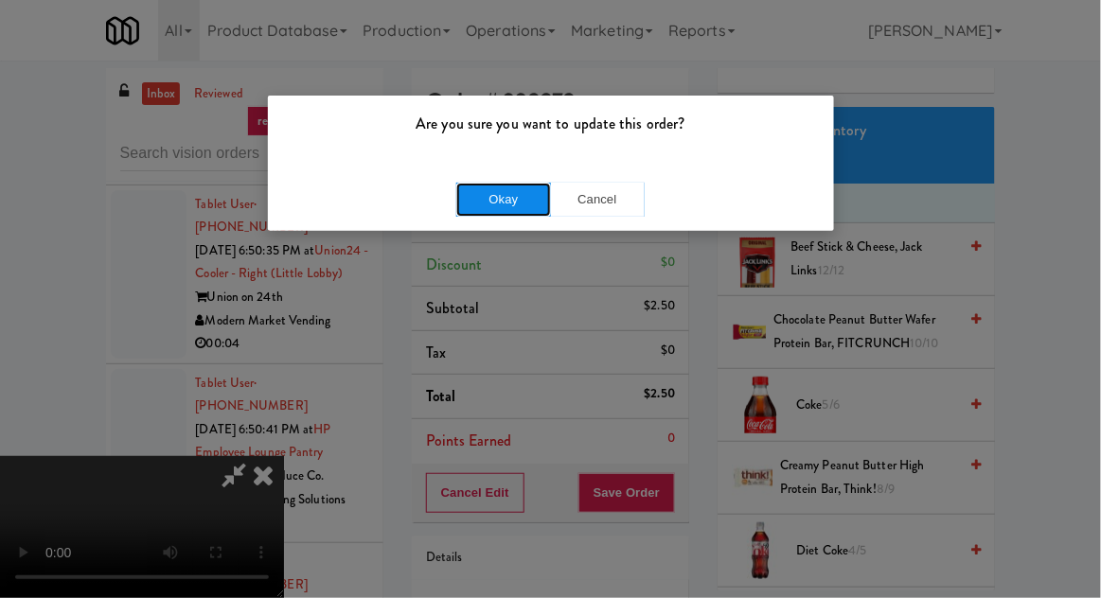
click at [523, 211] on button "Okay" at bounding box center [503, 200] width 95 height 34
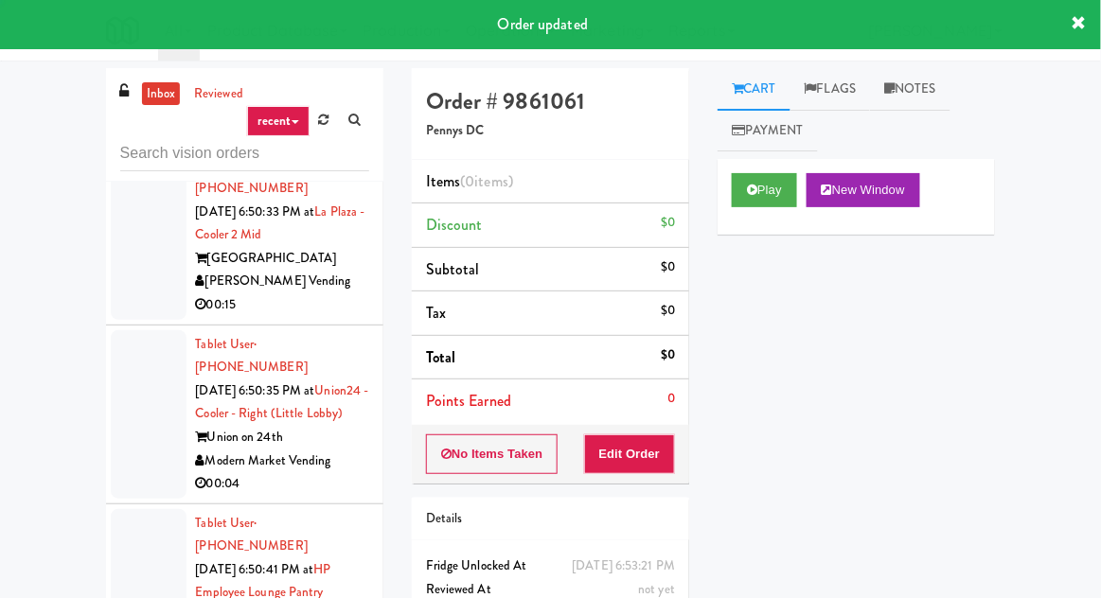
scroll to position [9508, 0]
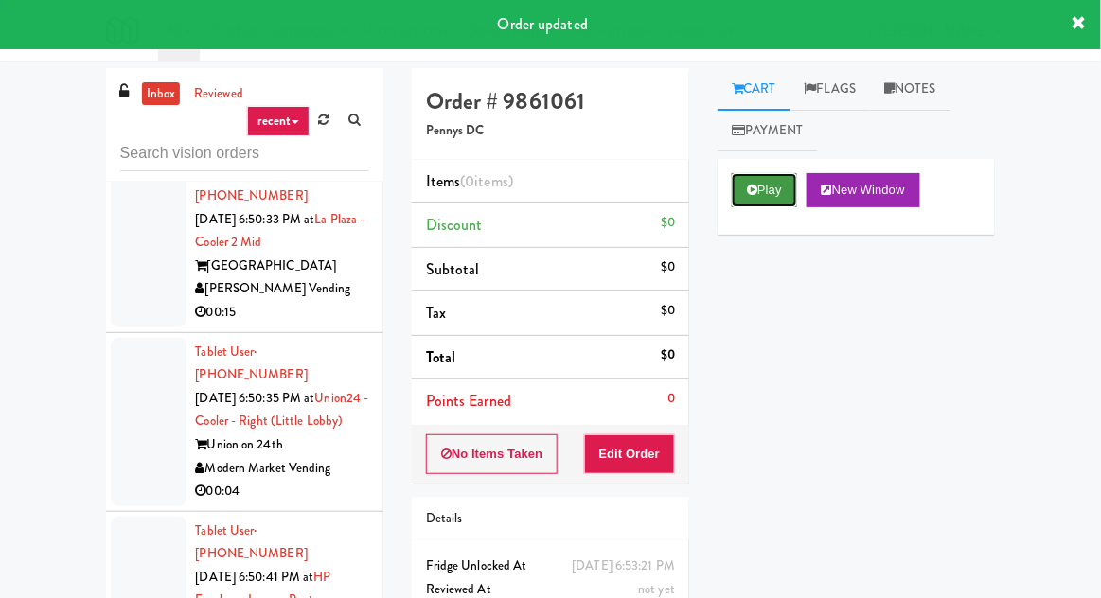
click at [756, 195] on icon at bounding box center [752, 190] width 10 height 12
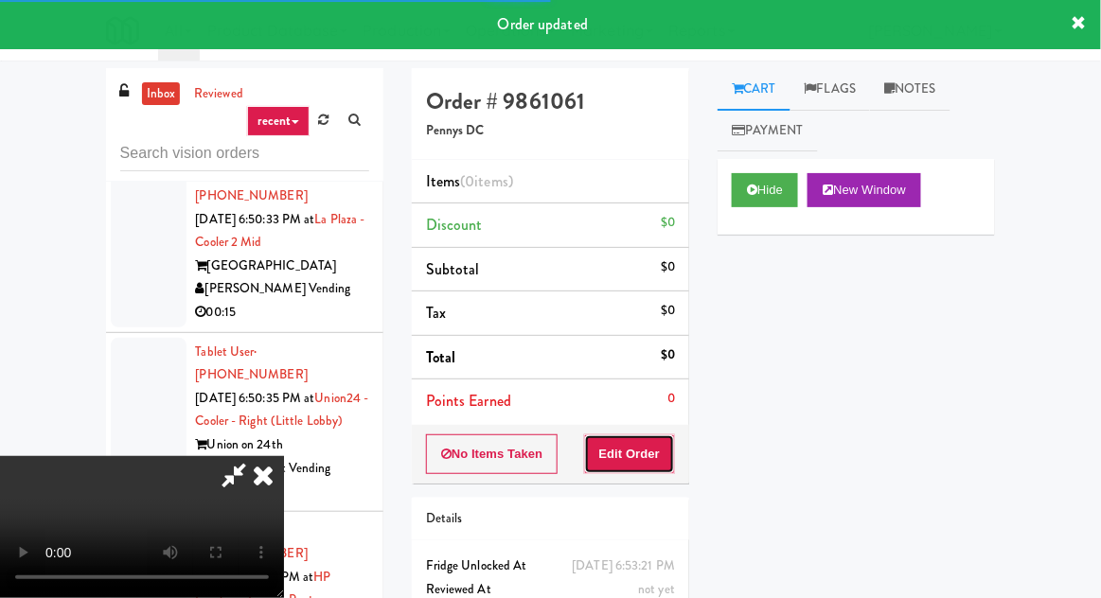
click at [668, 455] on button "Edit Order" at bounding box center [630, 454] width 92 height 40
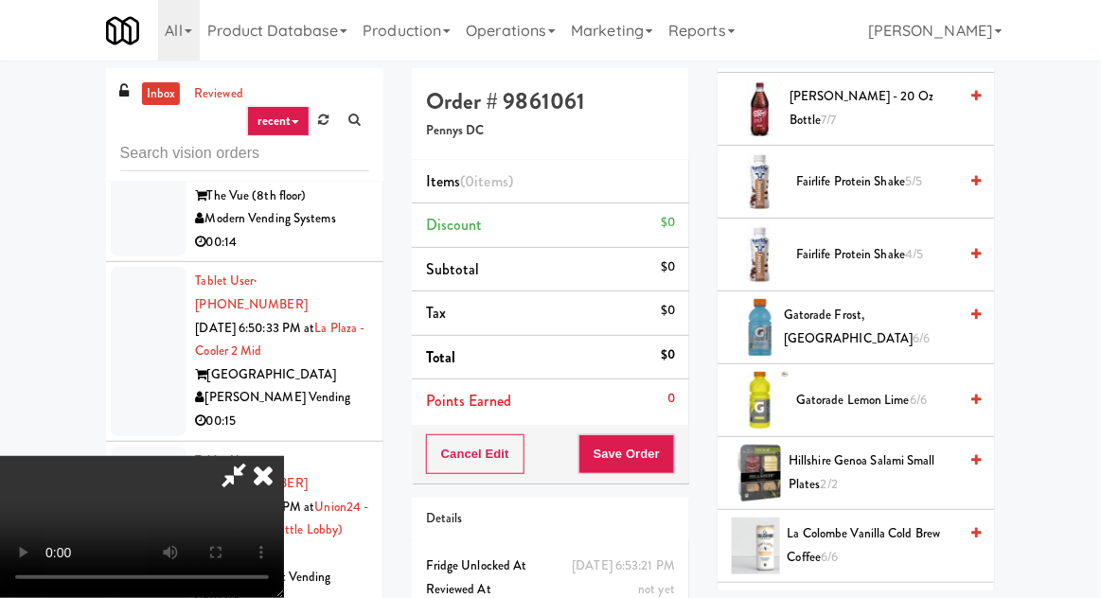
scroll to position [1095, 0]
click at [887, 325] on span "Gatorade Frost, Glacier Freeze 6/6" at bounding box center [870, 326] width 173 height 46
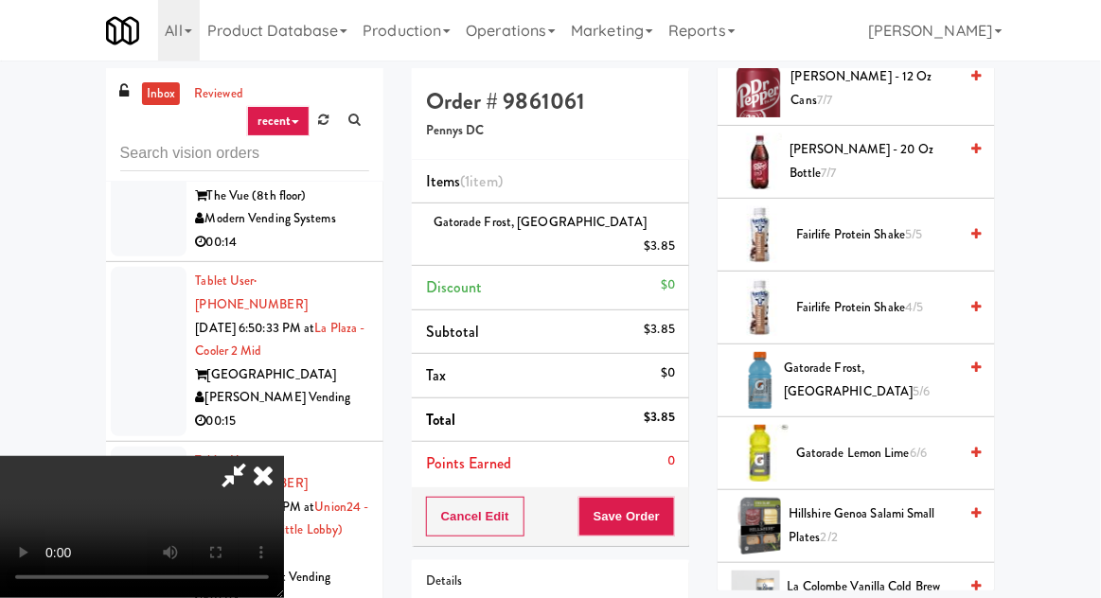
scroll to position [1043, 0]
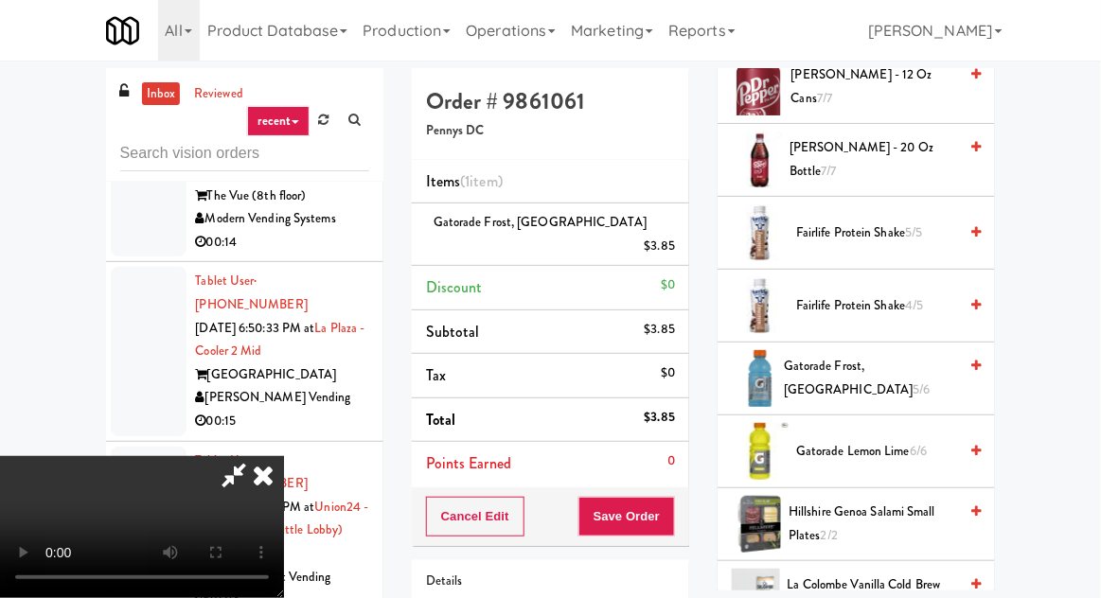
click at [920, 294] on span "Fairlife Protein Shake 4/5" at bounding box center [876, 306] width 161 height 24
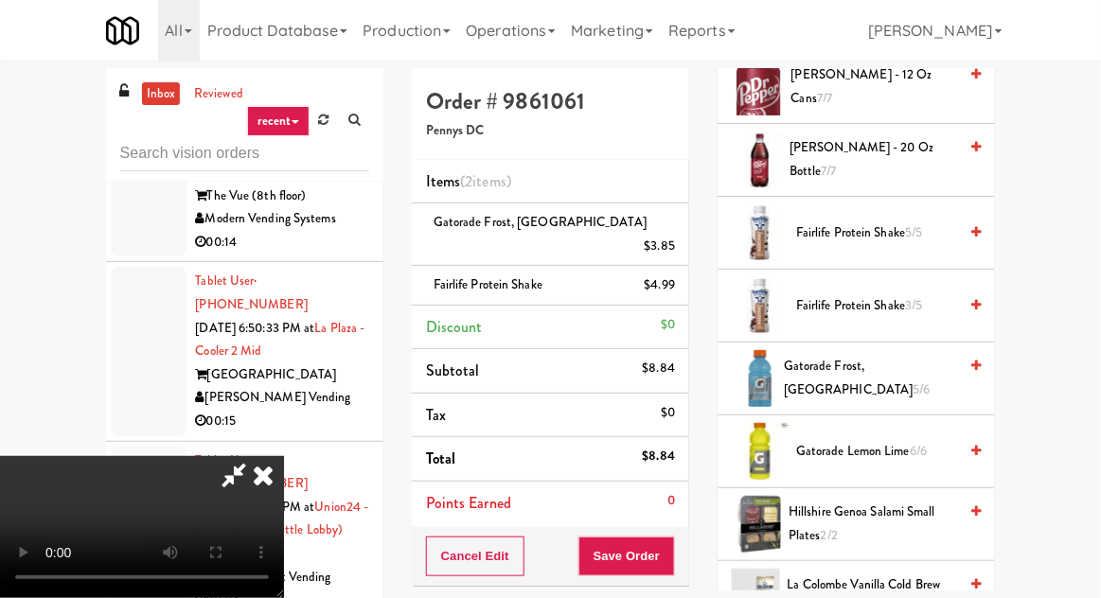
click at [930, 308] on span "Fairlife Protein Shake 3/5" at bounding box center [876, 306] width 161 height 24
click at [674, 537] on button "Save Order" at bounding box center [626, 557] width 97 height 40
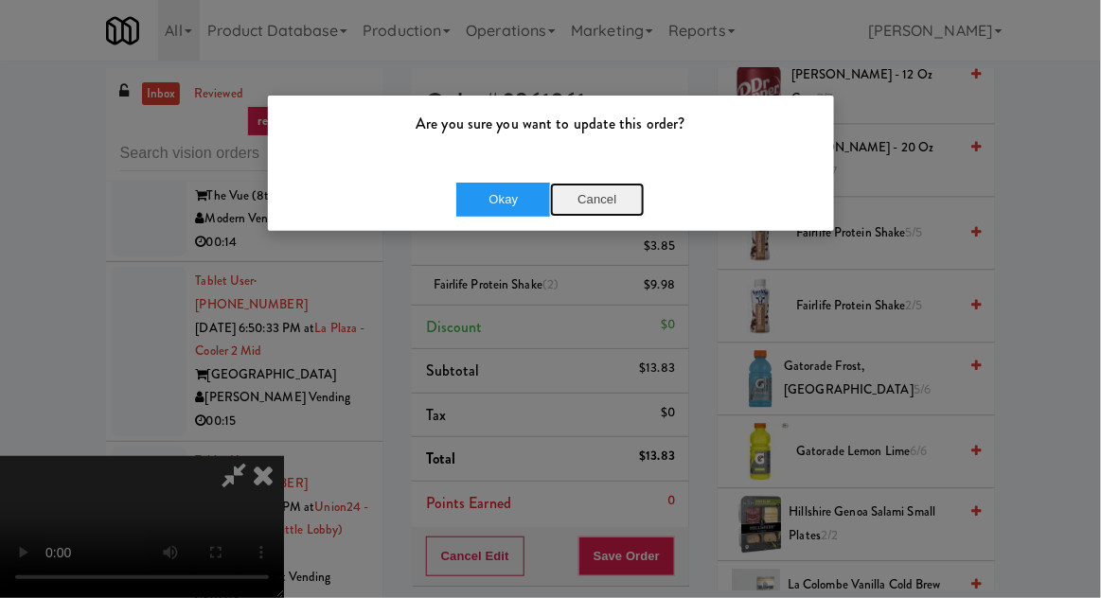
click at [611, 199] on button "Cancel" at bounding box center [597, 200] width 95 height 34
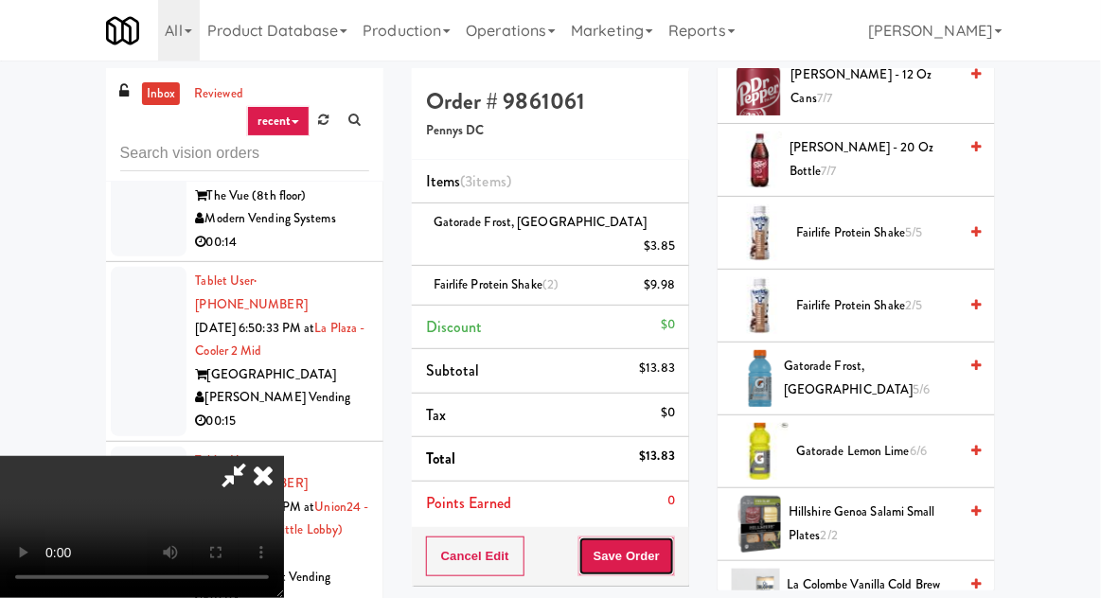
click at [672, 537] on button "Save Order" at bounding box center [626, 557] width 97 height 40
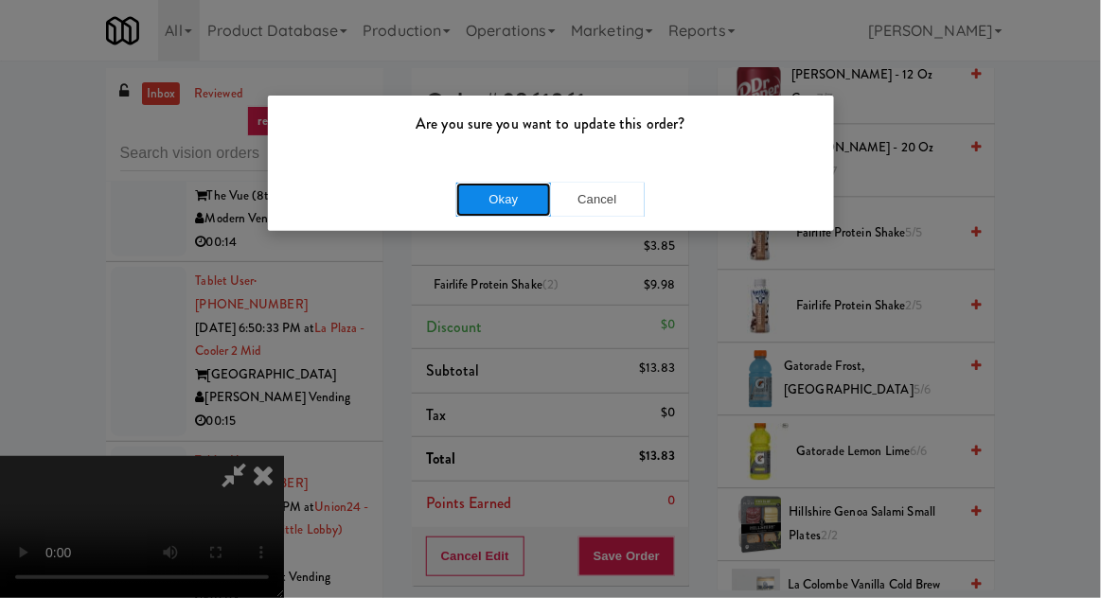
click at [532, 198] on button "Okay" at bounding box center [503, 200] width 95 height 34
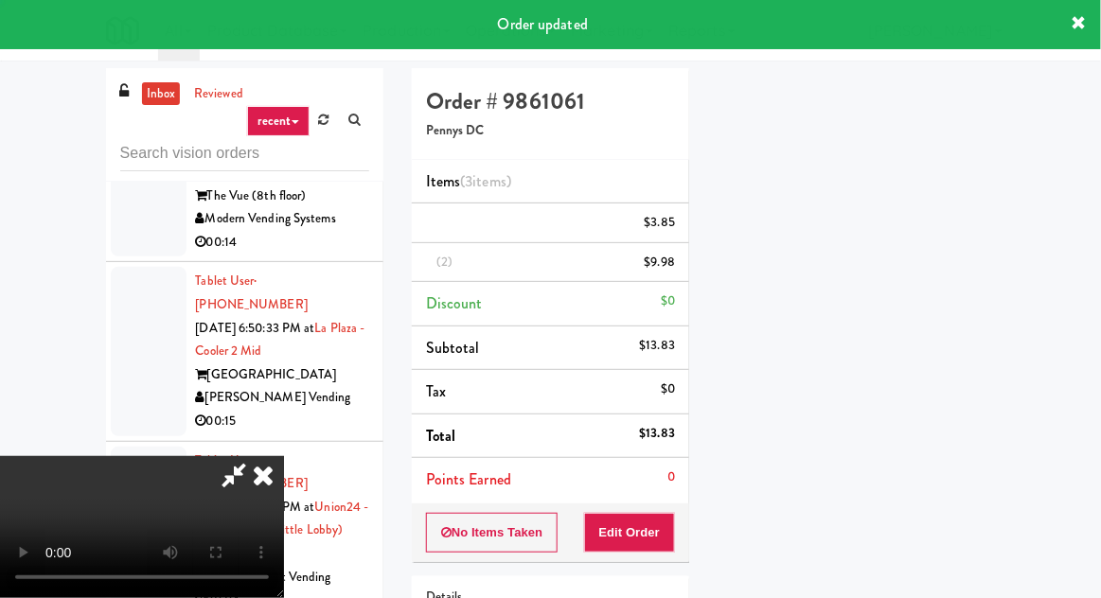
scroll to position [0, 0]
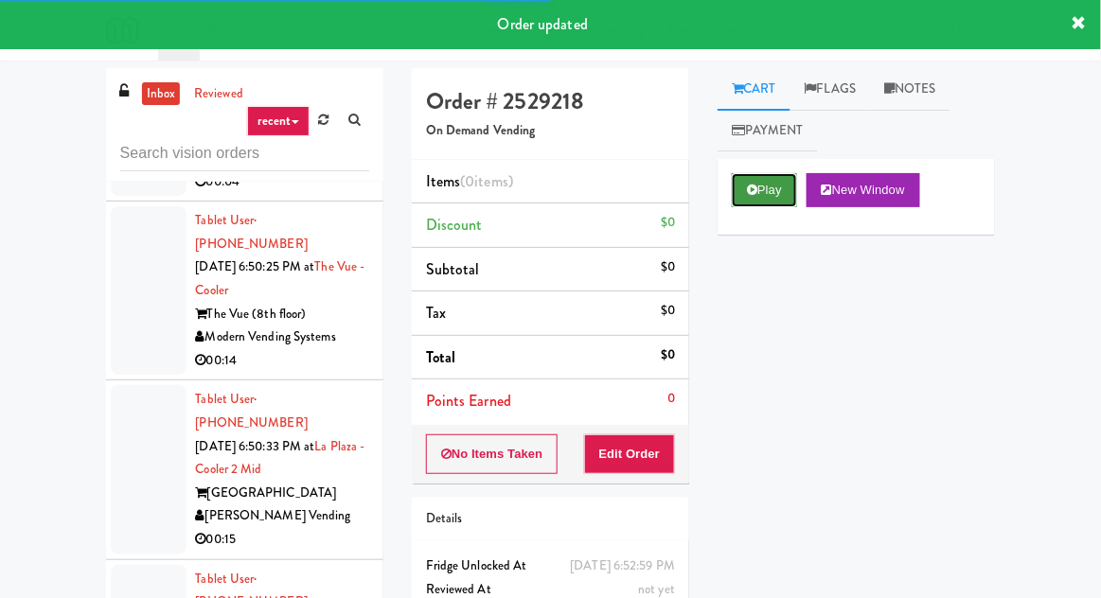
click at [777, 187] on button "Play" at bounding box center [764, 190] width 65 height 34
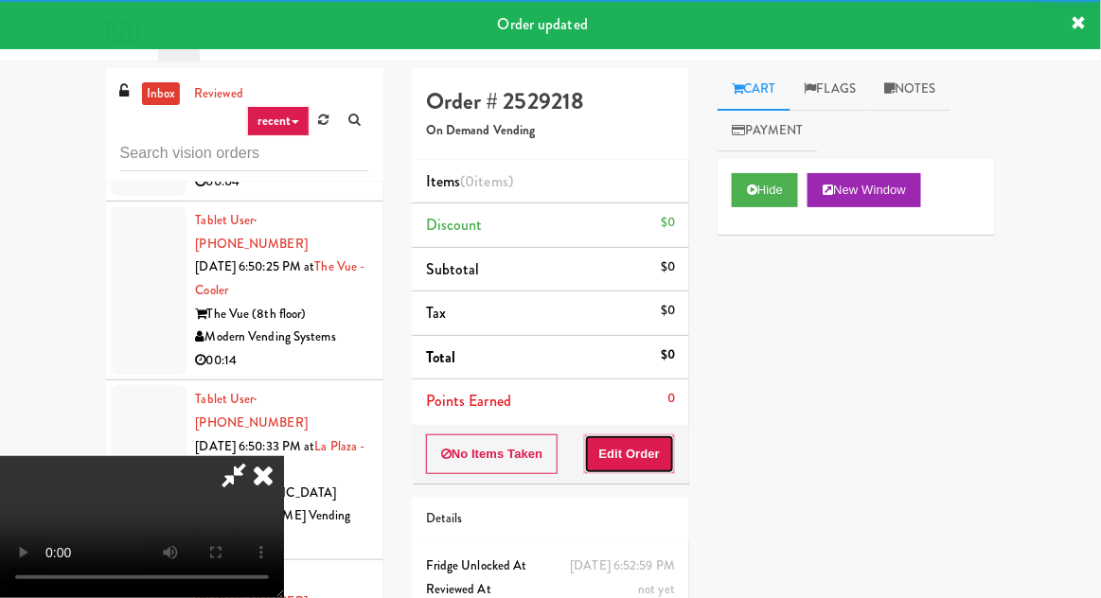
click at [645, 467] on button "Edit Order" at bounding box center [630, 454] width 92 height 40
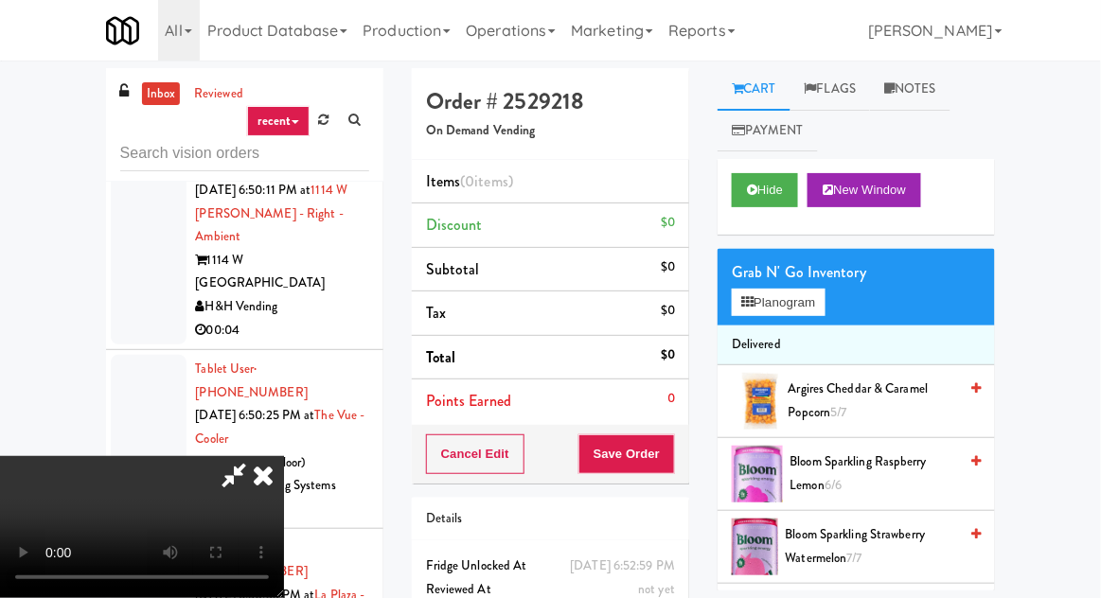
scroll to position [69, 0]
click at [819, 314] on button "Planogram" at bounding box center [778, 303] width 93 height 28
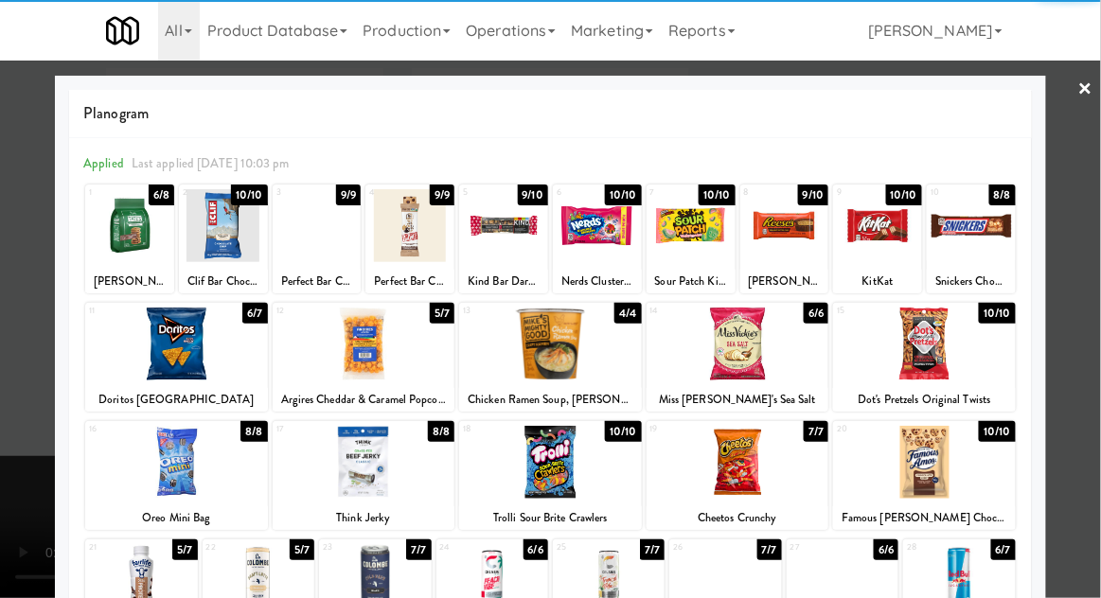
click at [931, 453] on div at bounding box center [924, 462] width 183 height 73
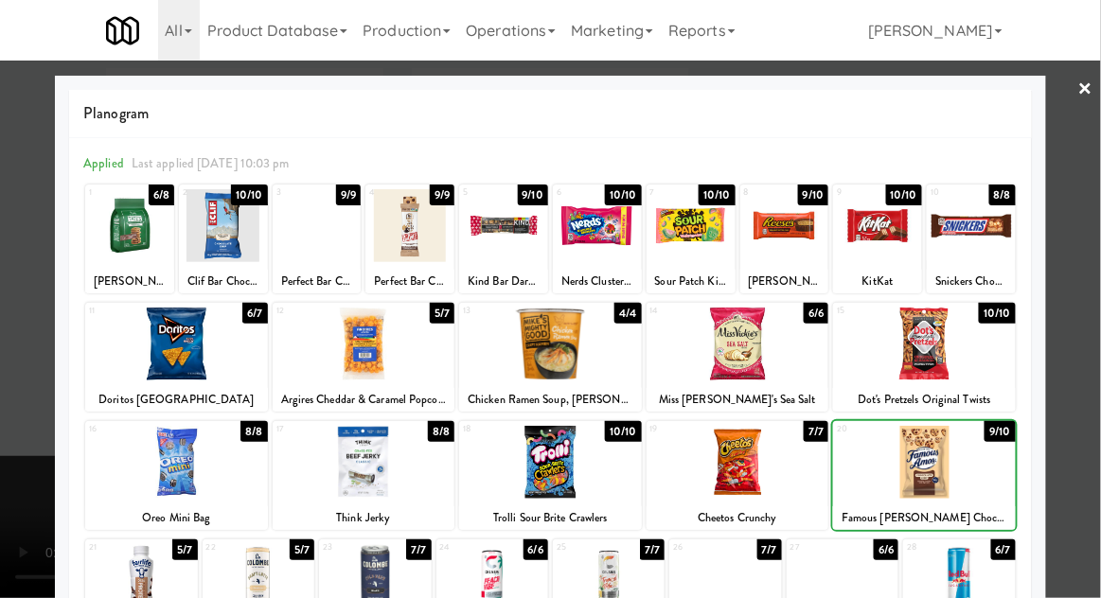
click at [6, 294] on div at bounding box center [550, 299] width 1101 height 598
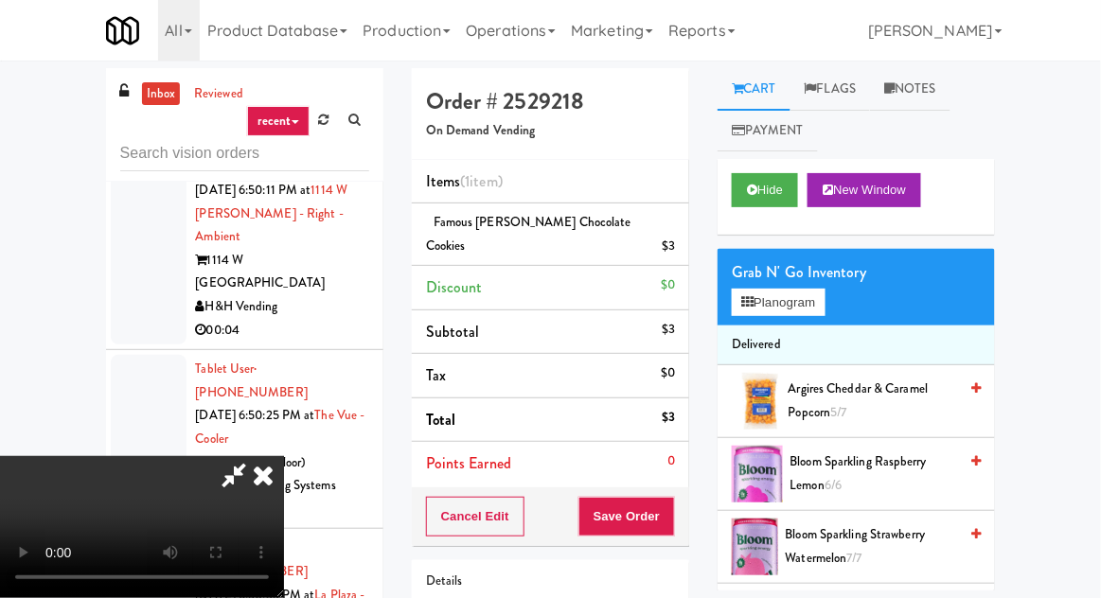
click at [690, 505] on div "Order # 2529218 On Demand Vending Items (1 item ) Famous Amos Chocolate Cookies…" at bounding box center [551, 403] width 306 height 671
click at [671, 497] on button "Save Order" at bounding box center [626, 517] width 97 height 40
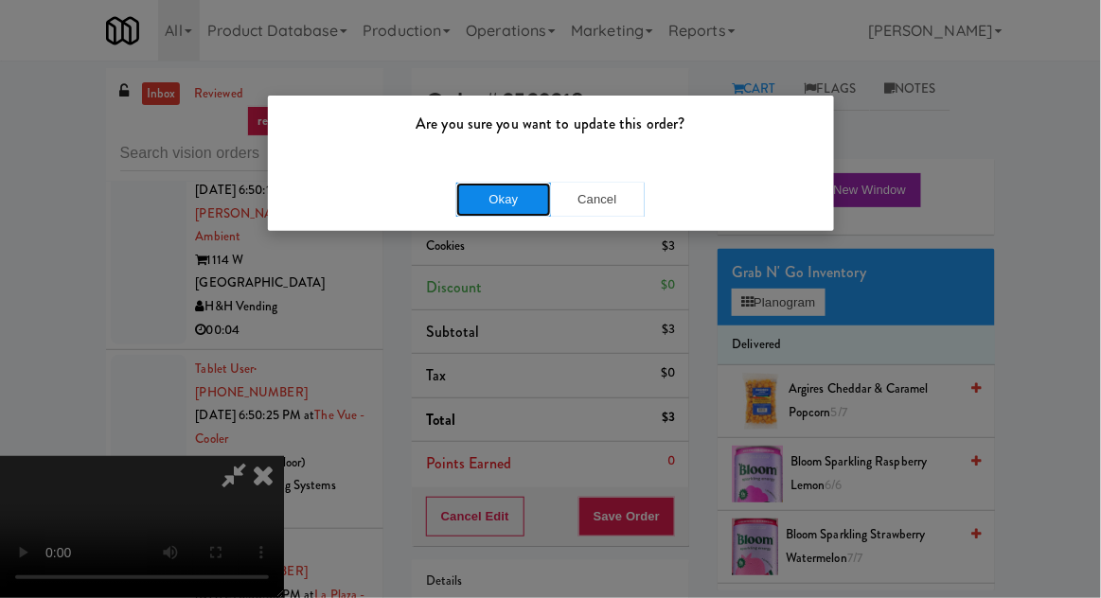
click at [490, 200] on button "Okay" at bounding box center [503, 200] width 95 height 34
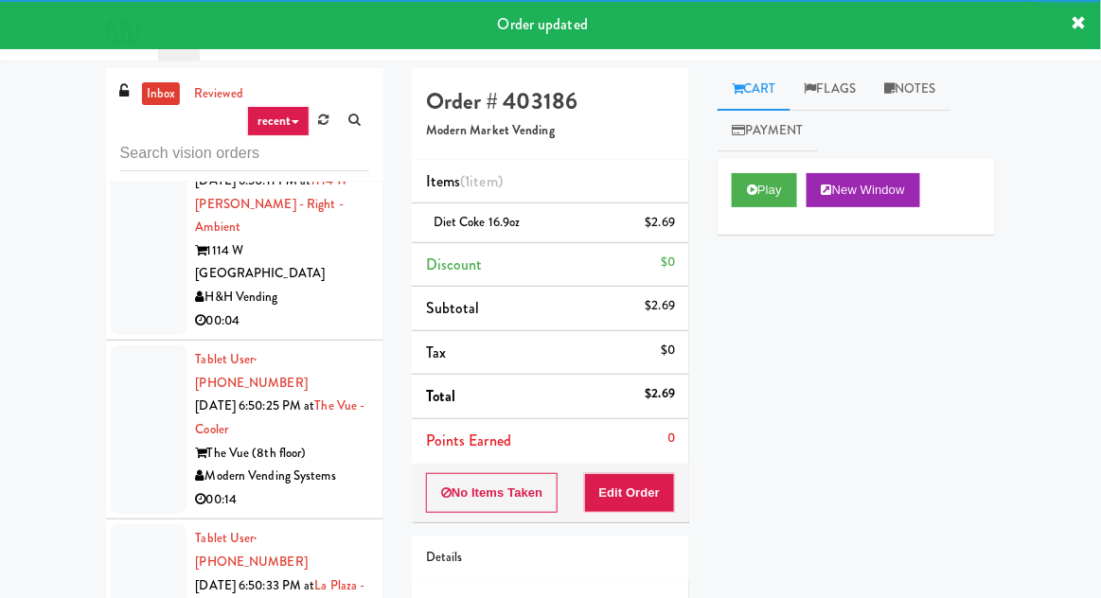
scroll to position [9144, 0]
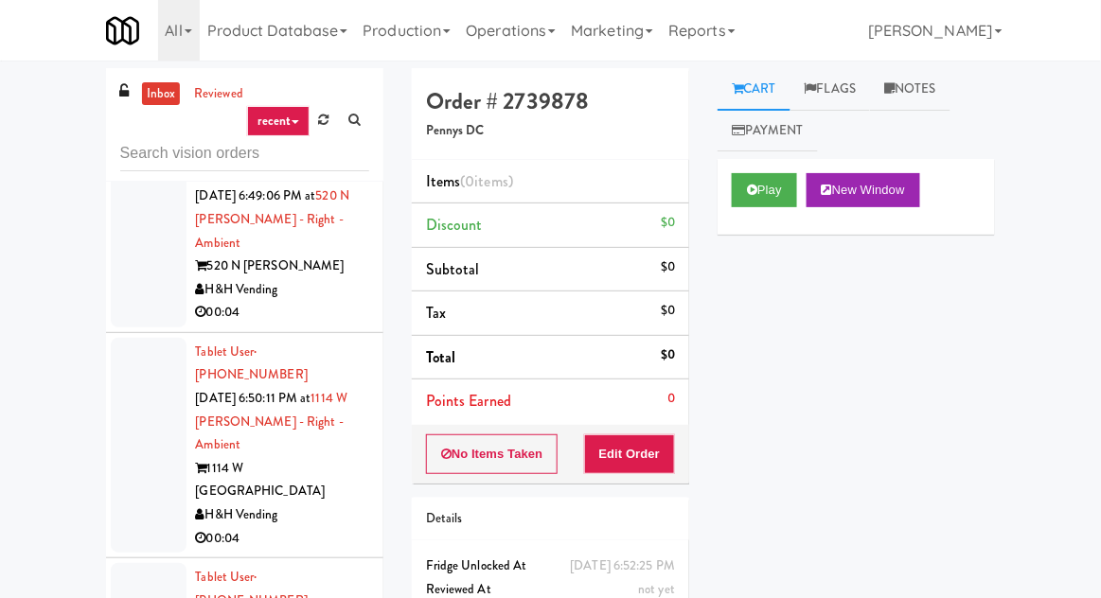
scroll to position [8924, 0]
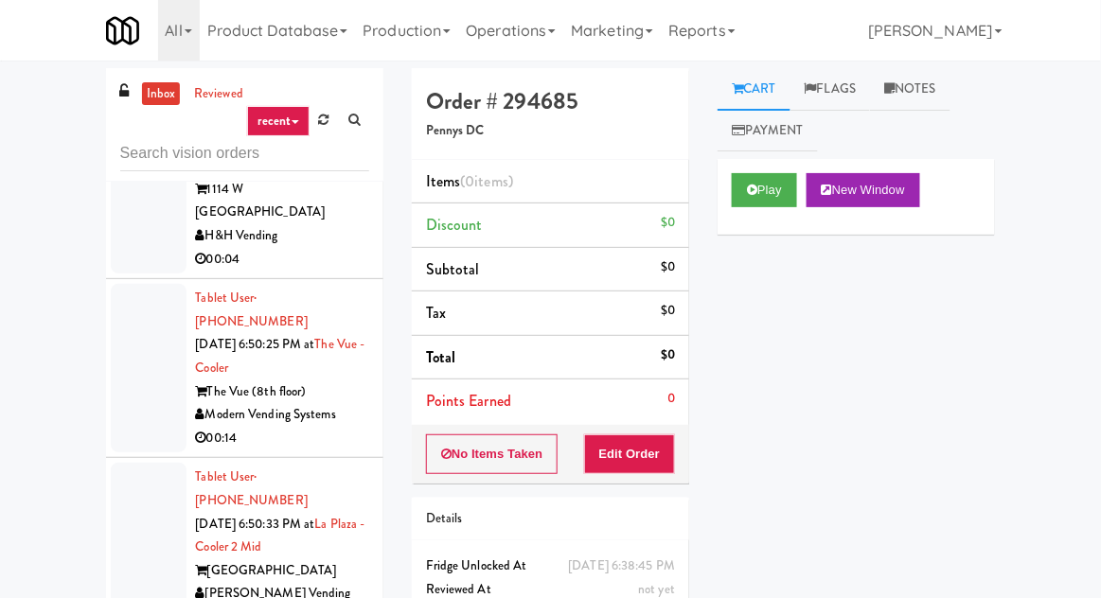
scroll to position [9151, 0]
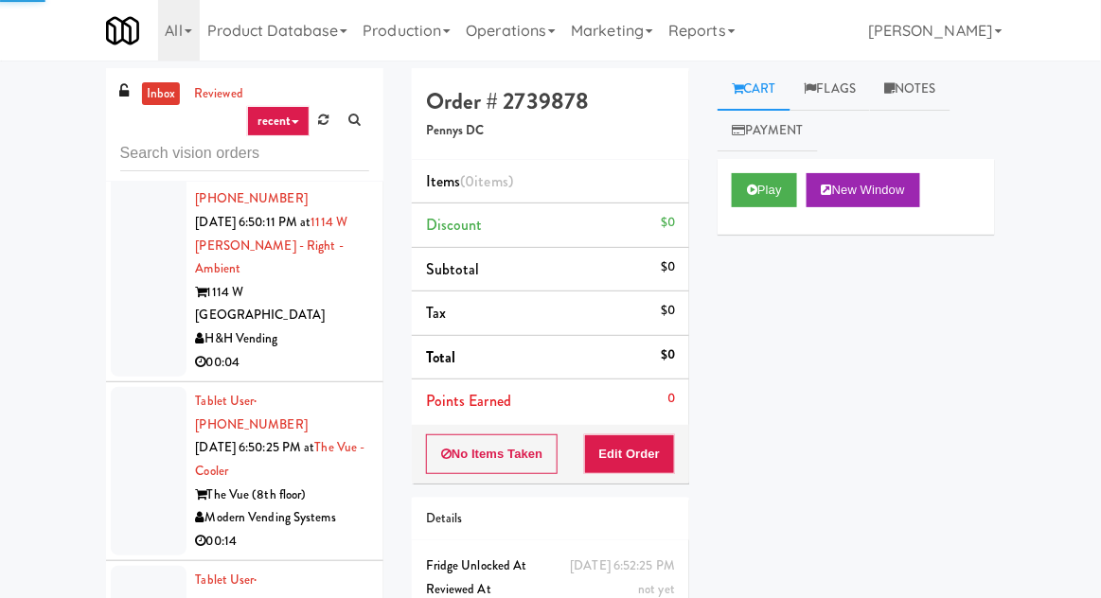
scroll to position [9089, 0]
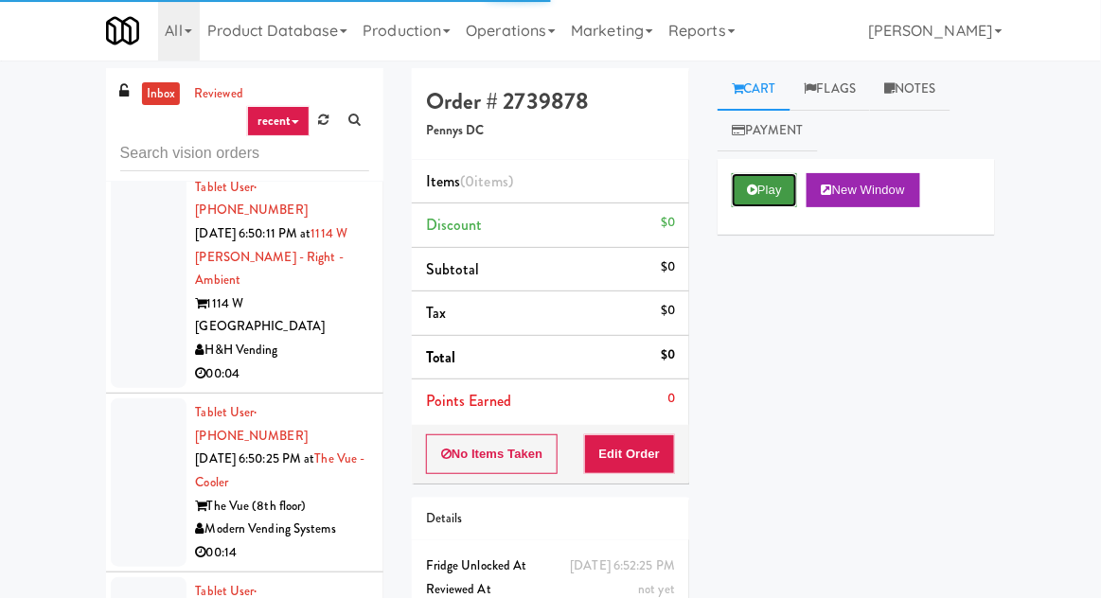
click at [752, 179] on button "Play" at bounding box center [764, 190] width 65 height 34
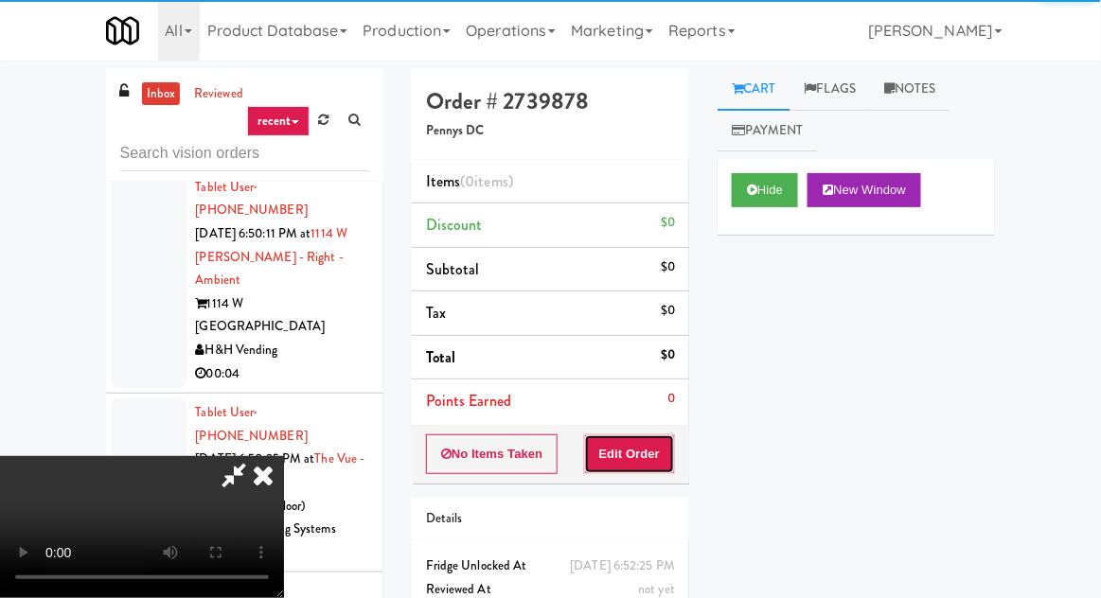
click at [654, 440] on button "Edit Order" at bounding box center [630, 454] width 92 height 40
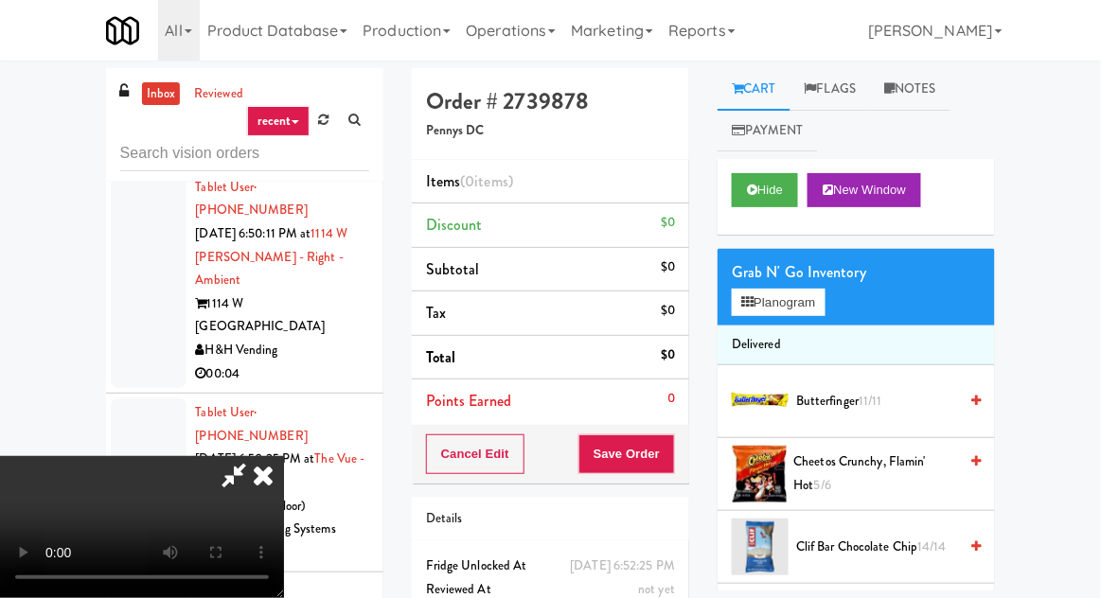
scroll to position [0, 0]
click at [789, 311] on button "Planogram" at bounding box center [778, 303] width 93 height 28
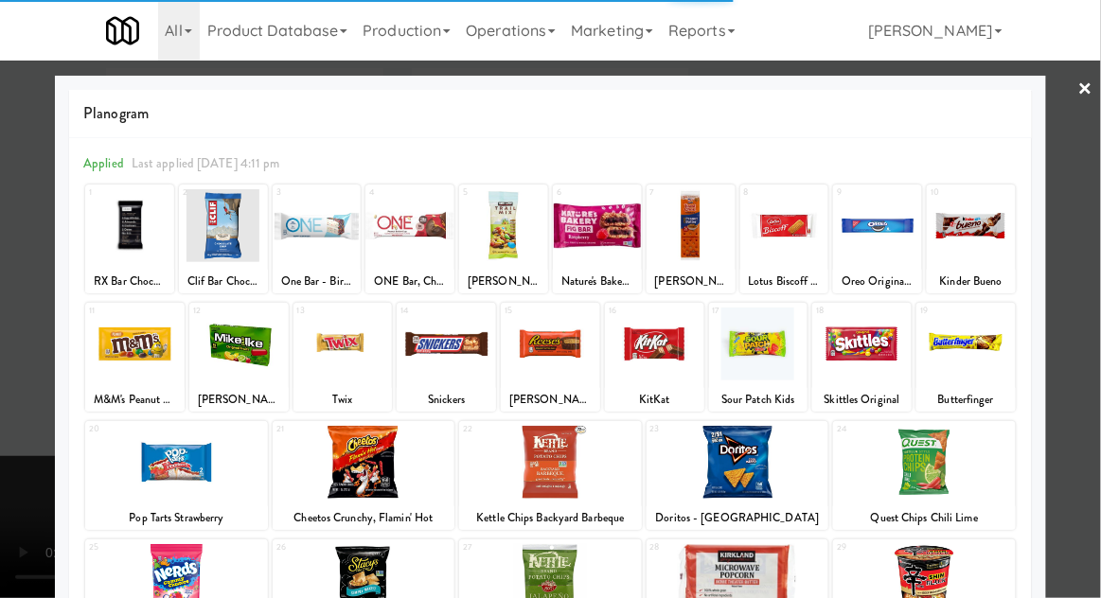
click at [924, 456] on div at bounding box center [924, 462] width 183 height 73
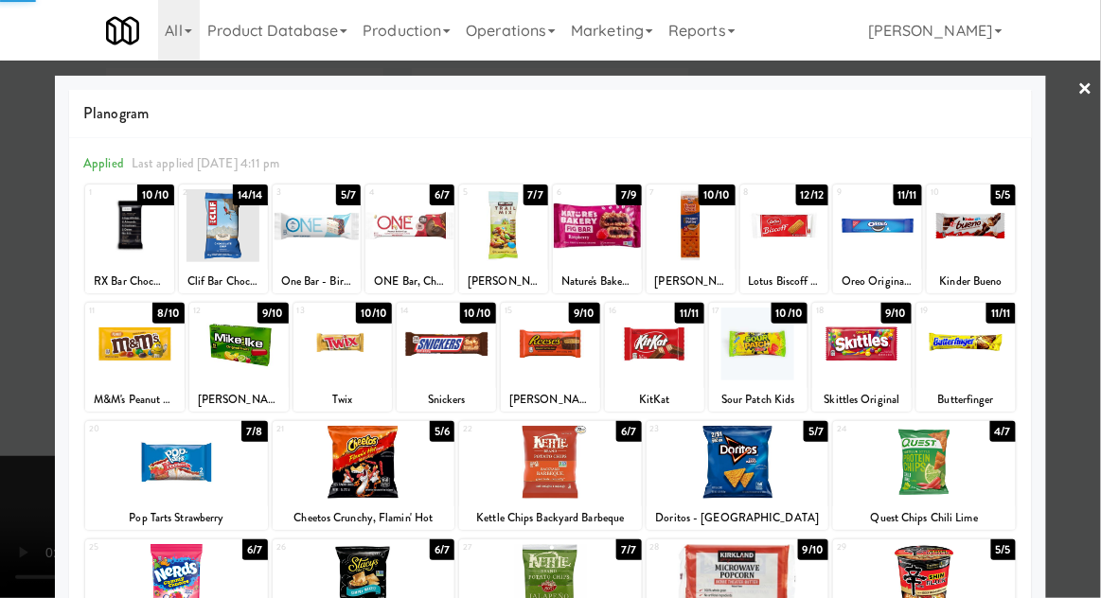
click at [931, 434] on div at bounding box center [924, 462] width 183 height 73
click at [9, 326] on div at bounding box center [550, 299] width 1101 height 598
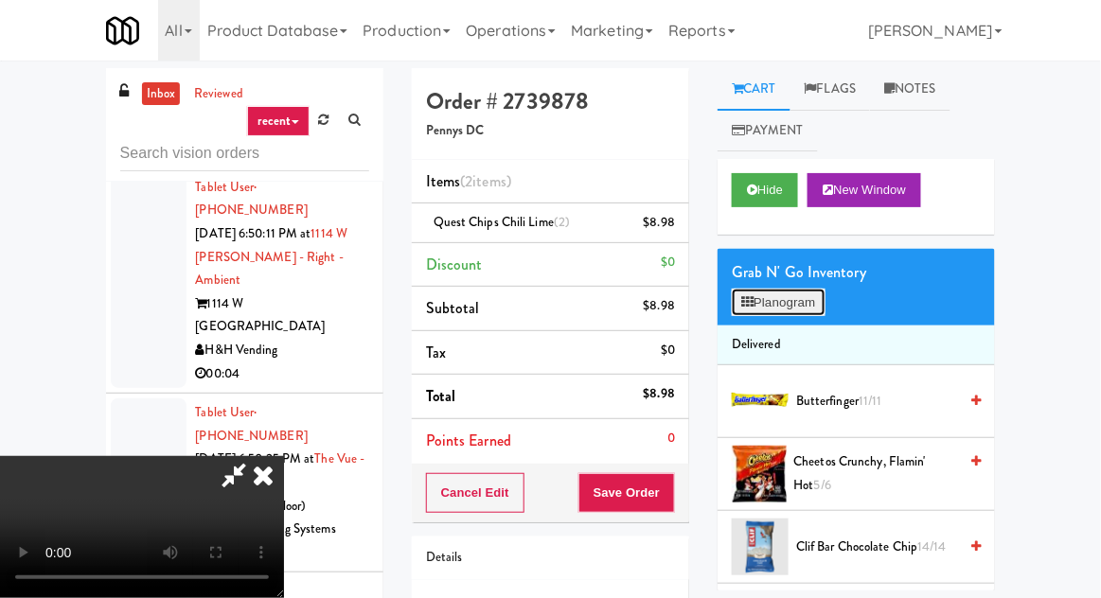
click at [800, 307] on button "Planogram" at bounding box center [778, 303] width 93 height 28
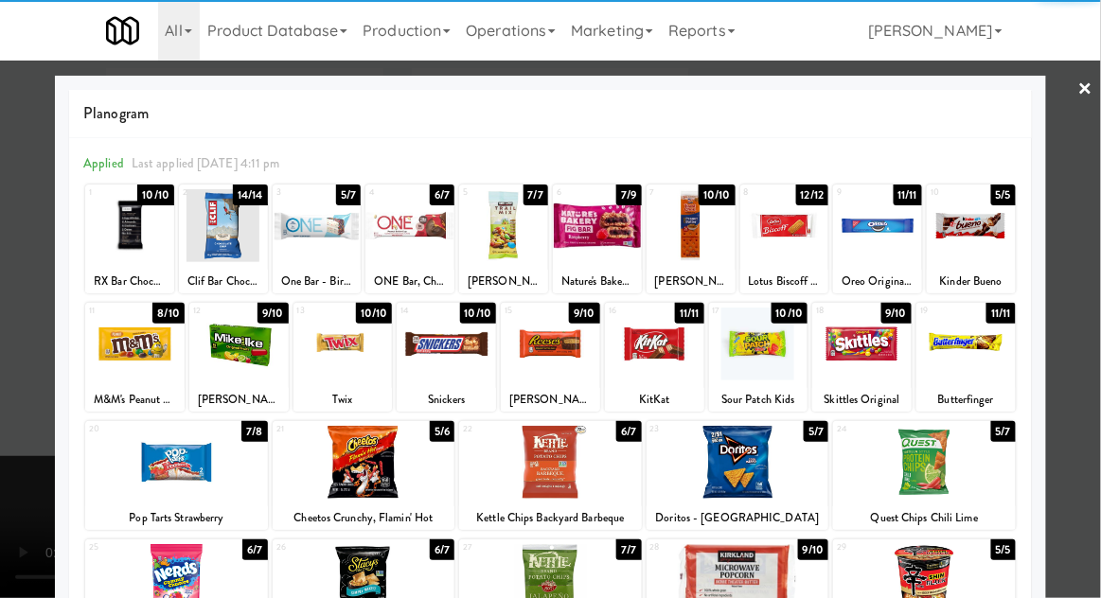
click at [945, 444] on div at bounding box center [924, 462] width 183 height 73
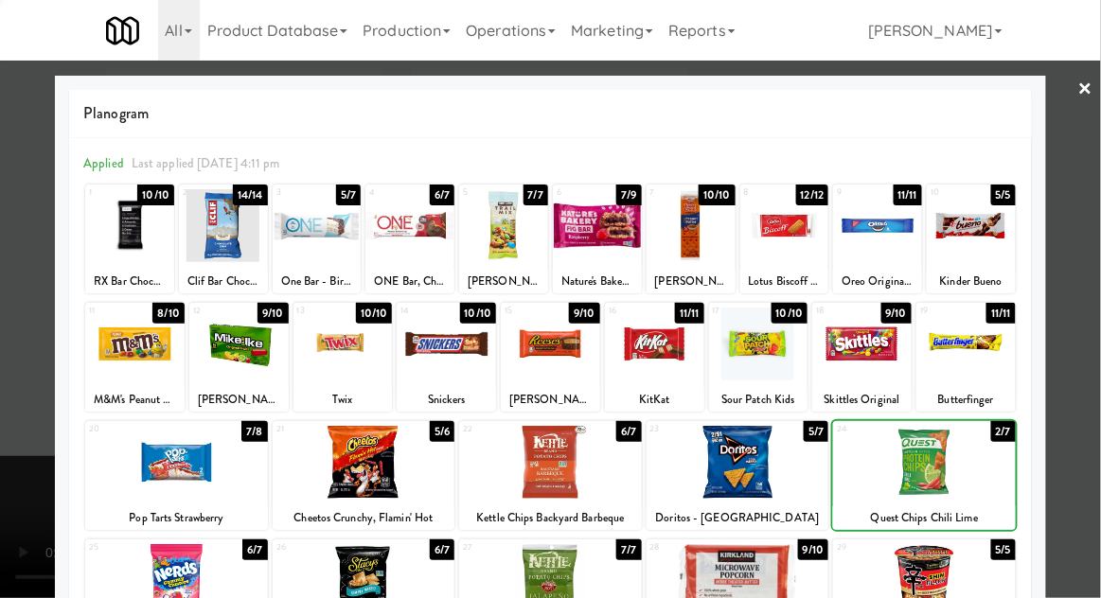
click at [8, 341] on div at bounding box center [550, 299] width 1101 height 598
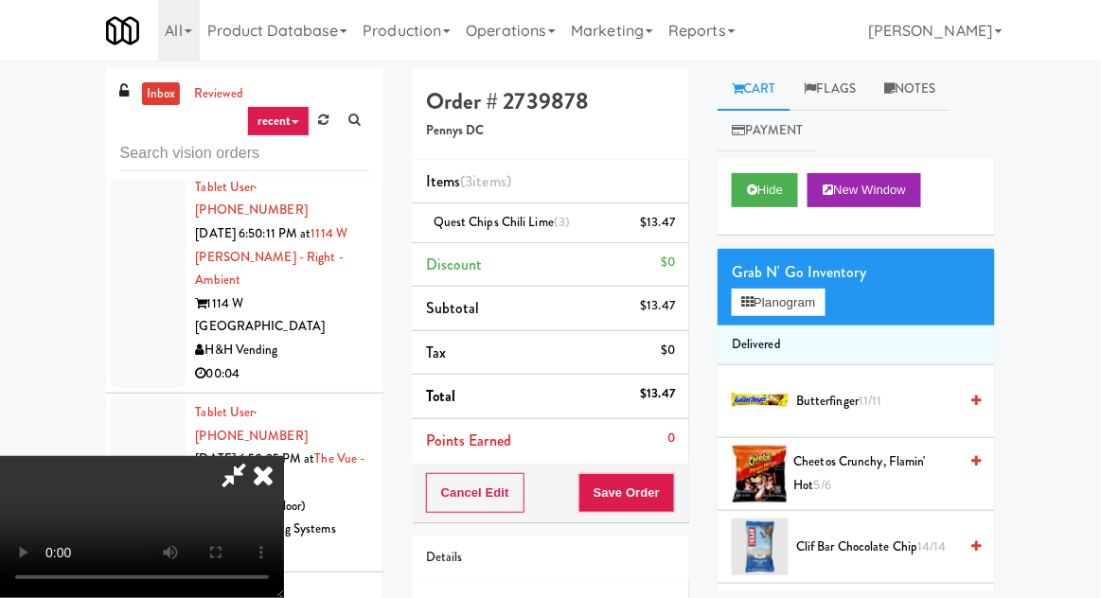
click at [686, 483] on div "Cancel Edit Save Order" at bounding box center [550, 493] width 277 height 59
click at [673, 490] on button "Save Order" at bounding box center [626, 493] width 97 height 40
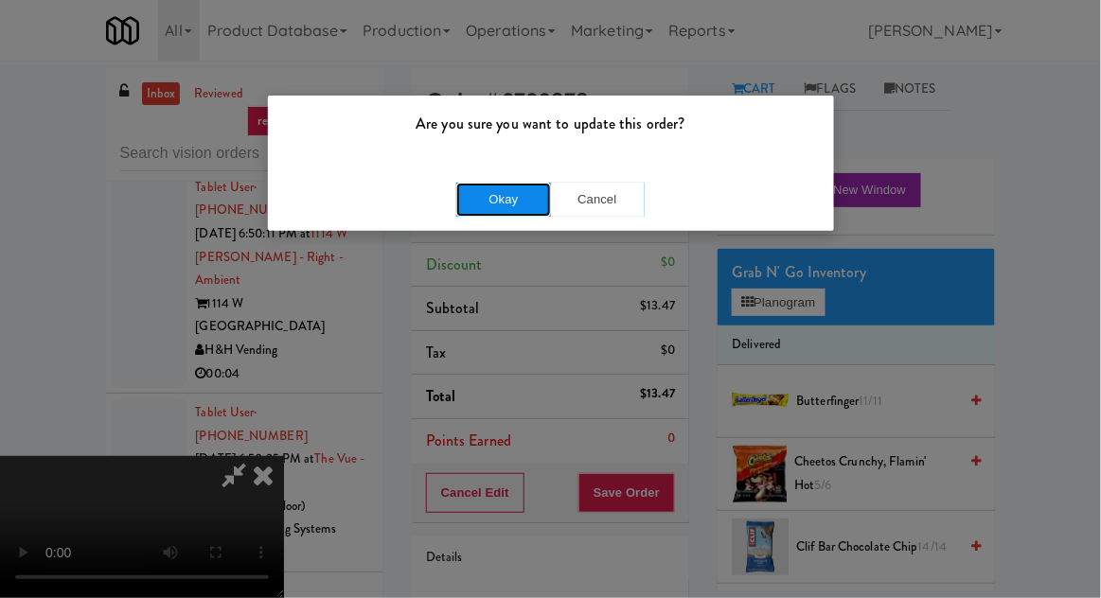
click at [505, 206] on button "Okay" at bounding box center [503, 200] width 95 height 34
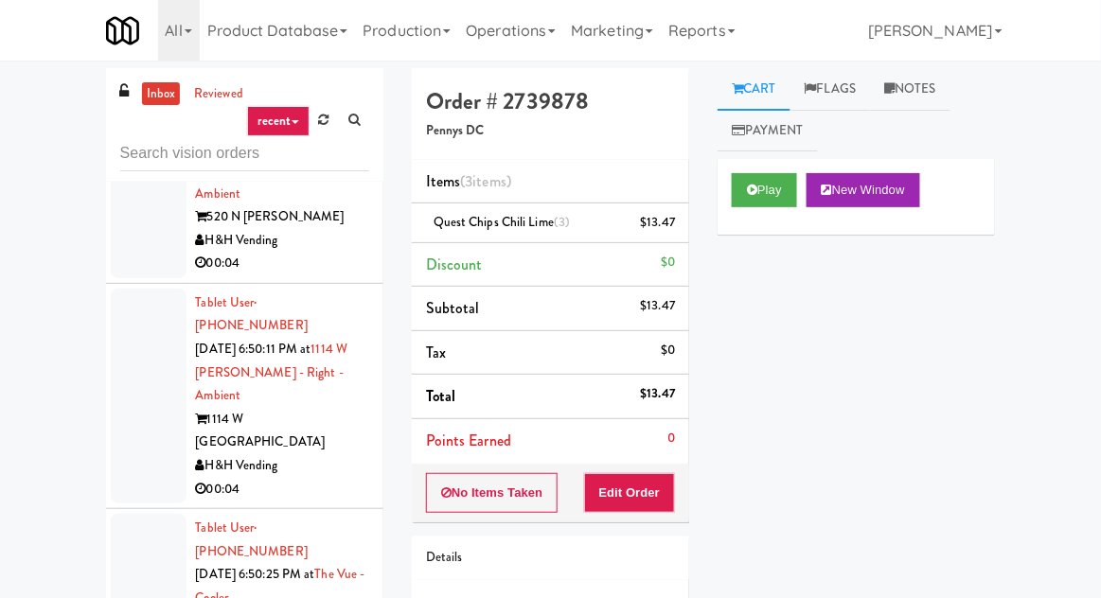
scroll to position [8939, 0]
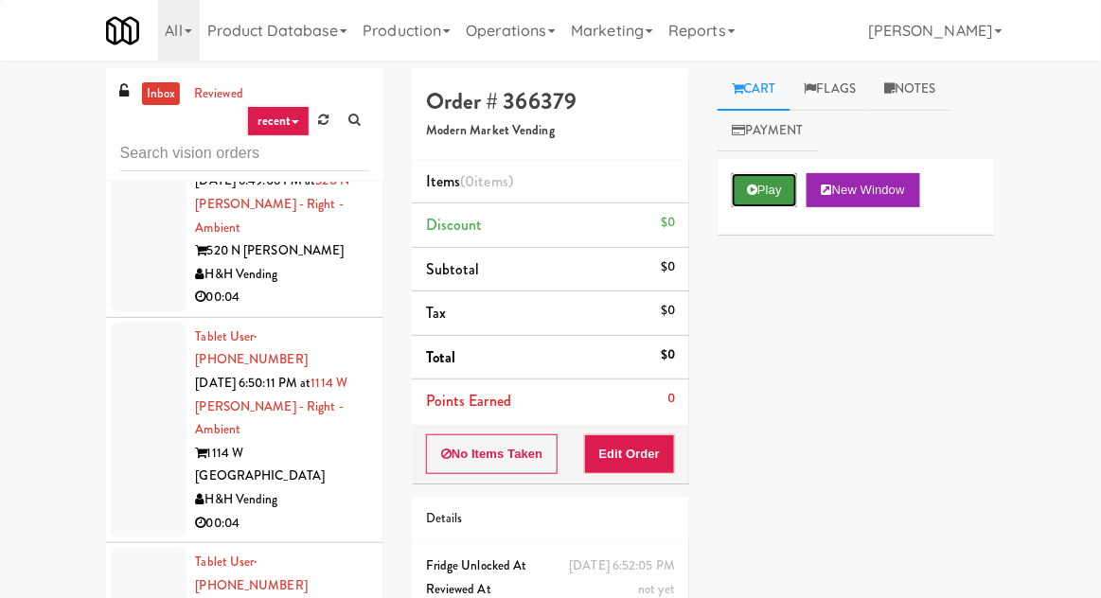
click at [761, 187] on button "Play" at bounding box center [764, 190] width 65 height 34
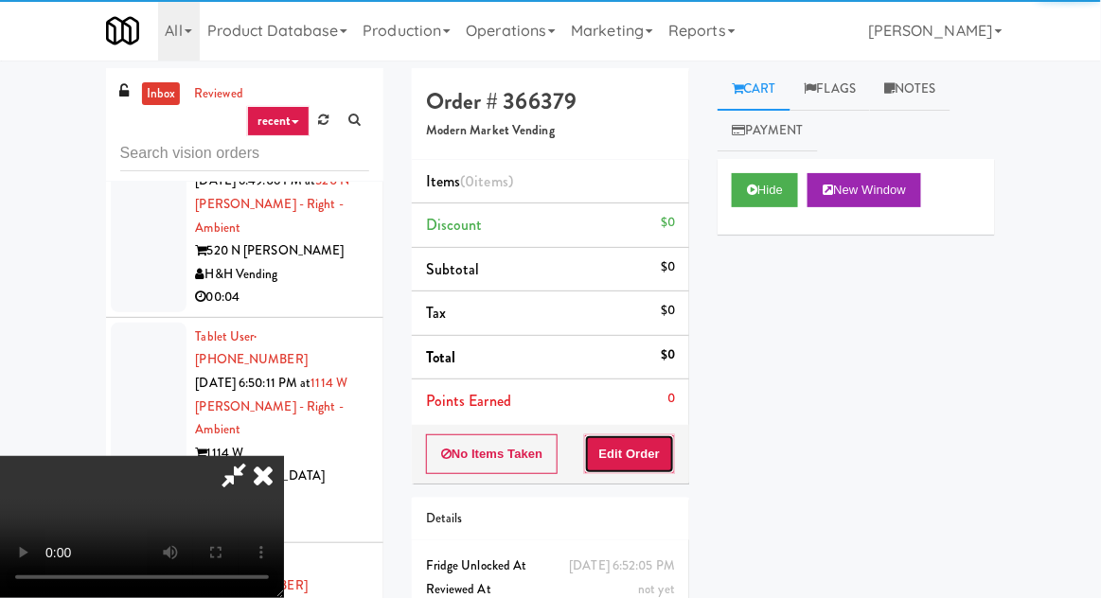
click at [655, 470] on button "Edit Order" at bounding box center [630, 454] width 92 height 40
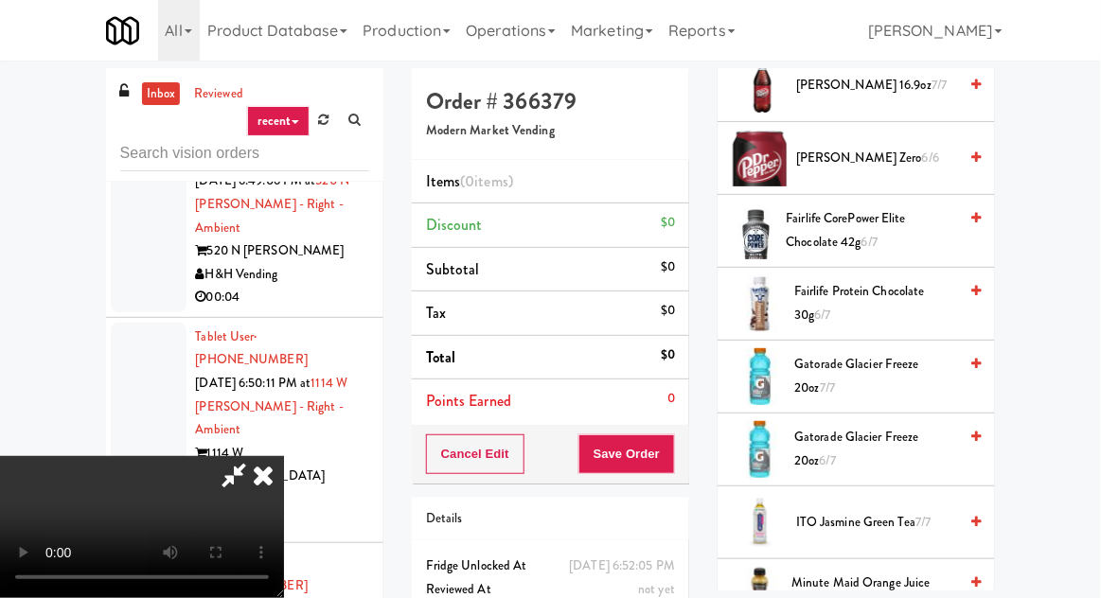
scroll to position [1192, 0]
click at [911, 358] on span "Gatorade Glacier Freeze 20oz 7/7" at bounding box center [876, 375] width 163 height 46
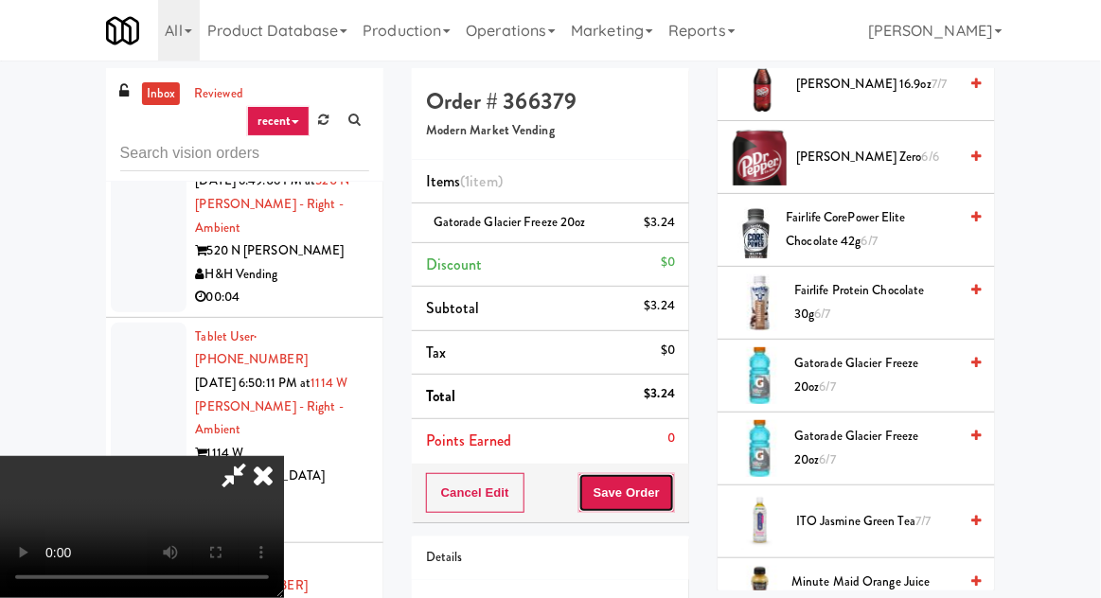
click at [661, 494] on button "Save Order" at bounding box center [626, 493] width 97 height 40
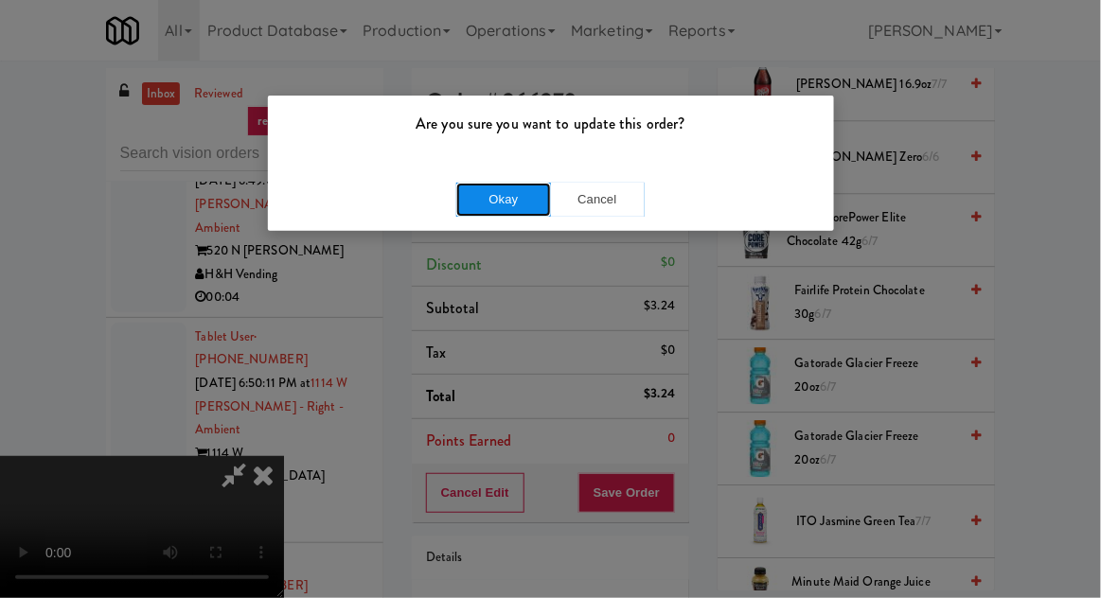
click at [492, 206] on button "Okay" at bounding box center [503, 200] width 95 height 34
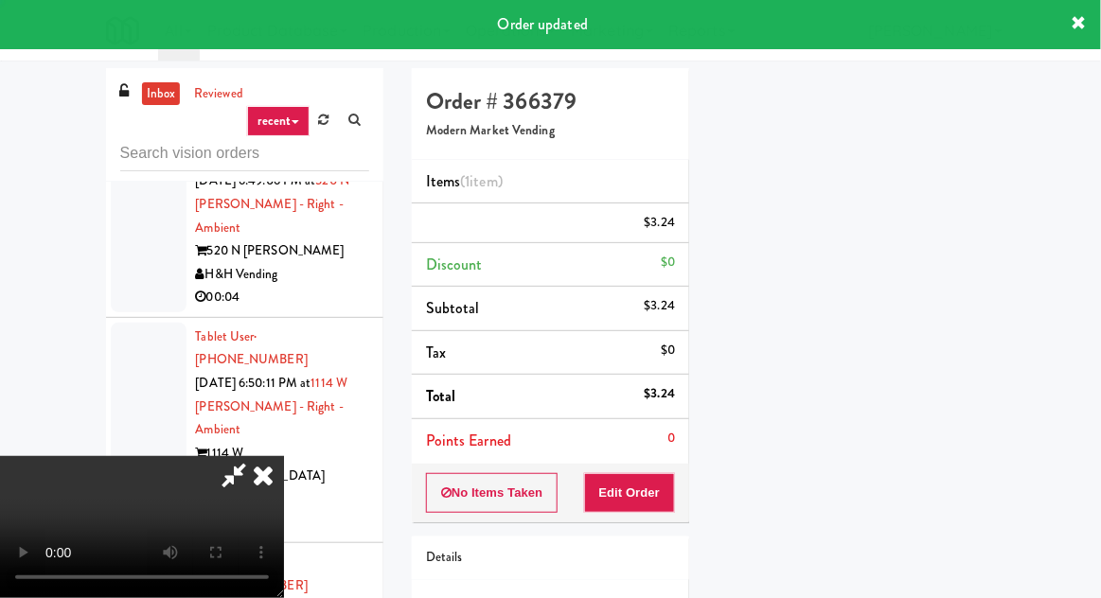
scroll to position [0, 0]
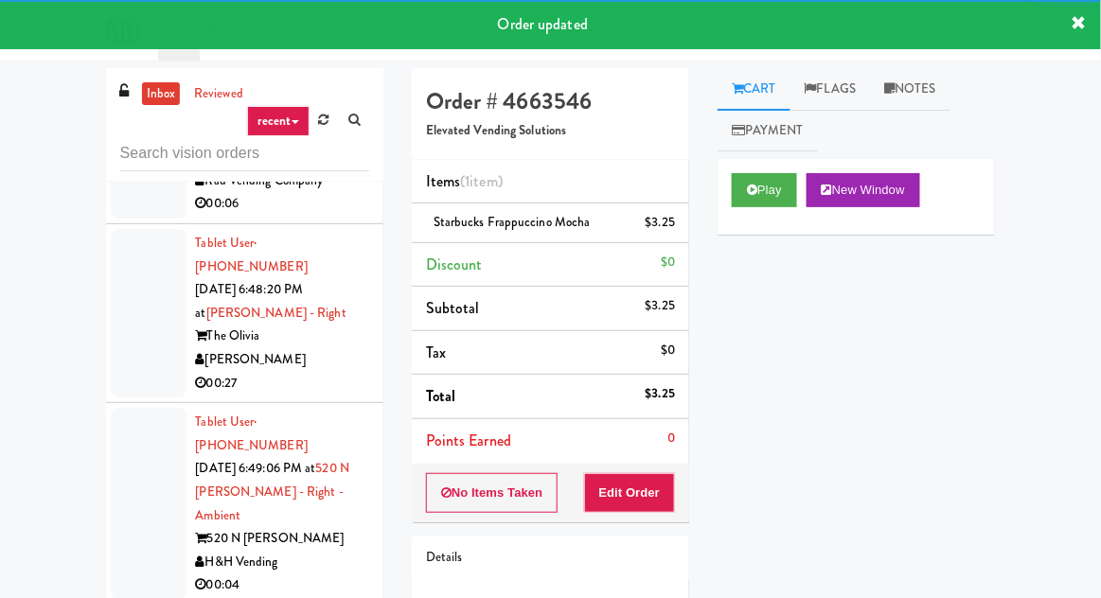
scroll to position [8654, 0]
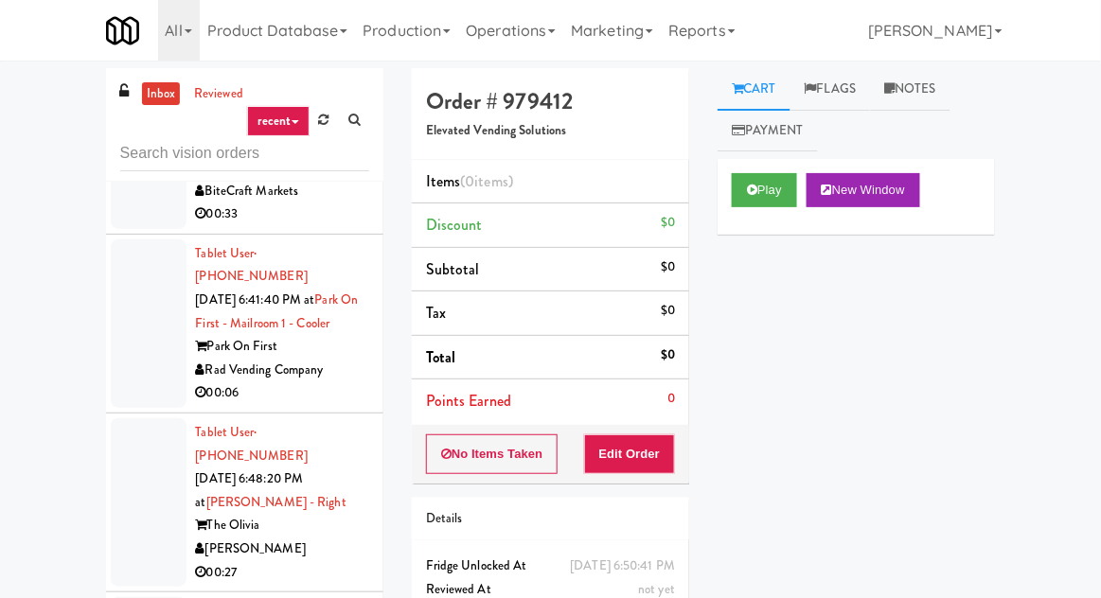
scroll to position [8462, 0]
click at [763, 186] on button "Play" at bounding box center [764, 190] width 65 height 34
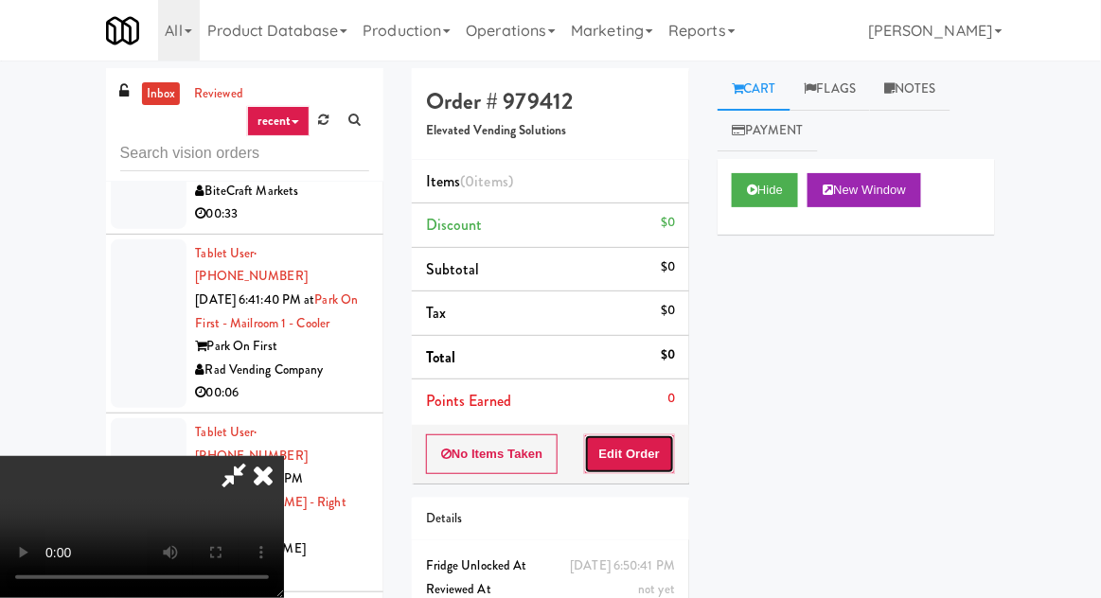
click at [650, 437] on button "Edit Order" at bounding box center [630, 454] width 92 height 40
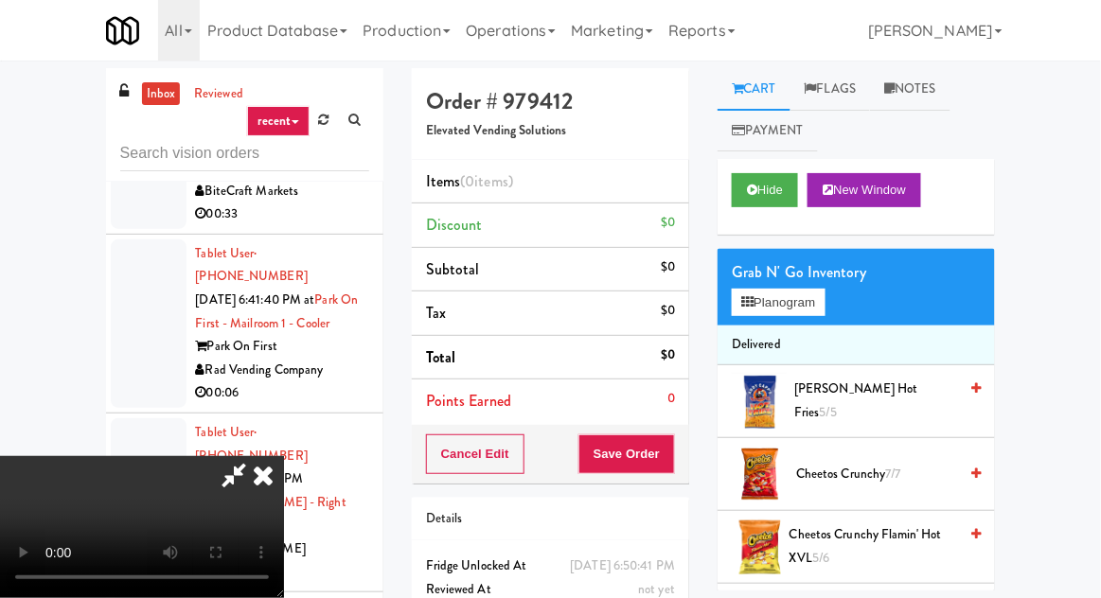
scroll to position [0, 0]
click at [773, 178] on button "Hide" at bounding box center [765, 190] width 66 height 34
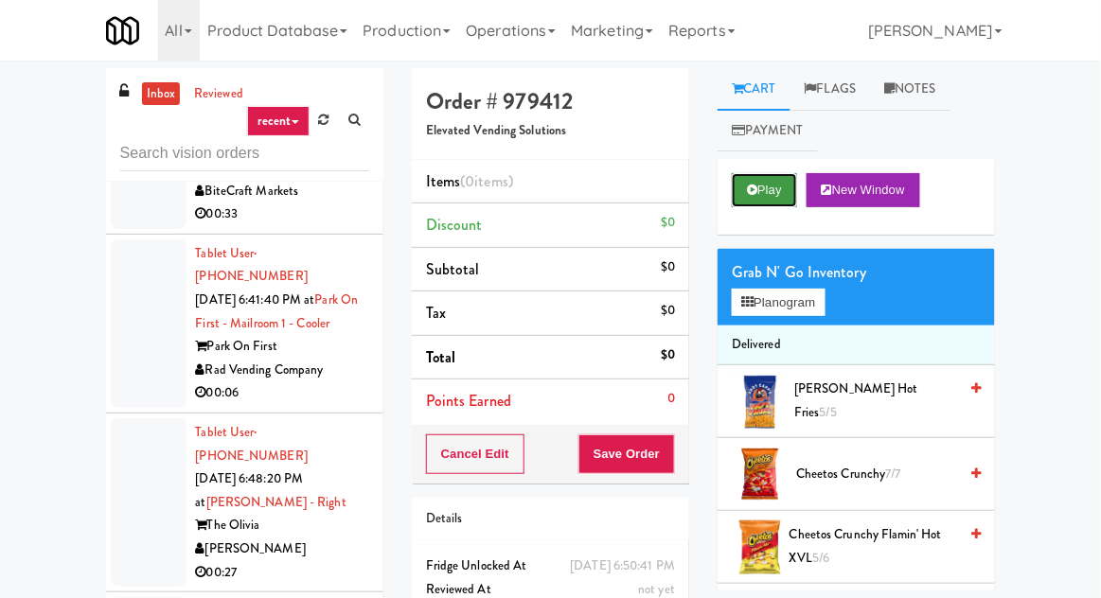
click at [767, 184] on button "Play" at bounding box center [764, 190] width 65 height 34
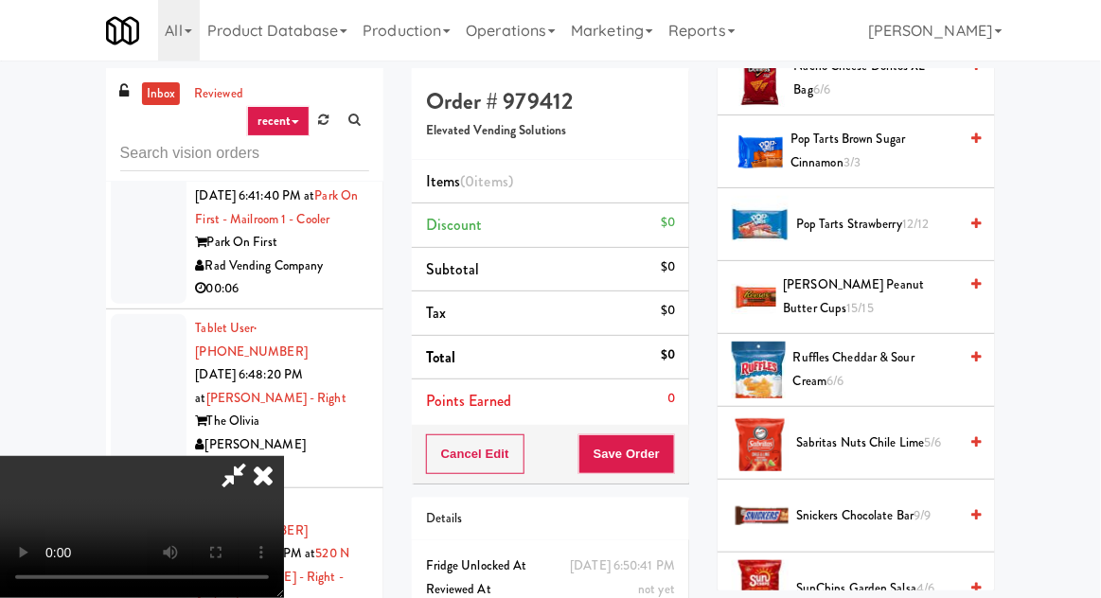
scroll to position [1264, 0]
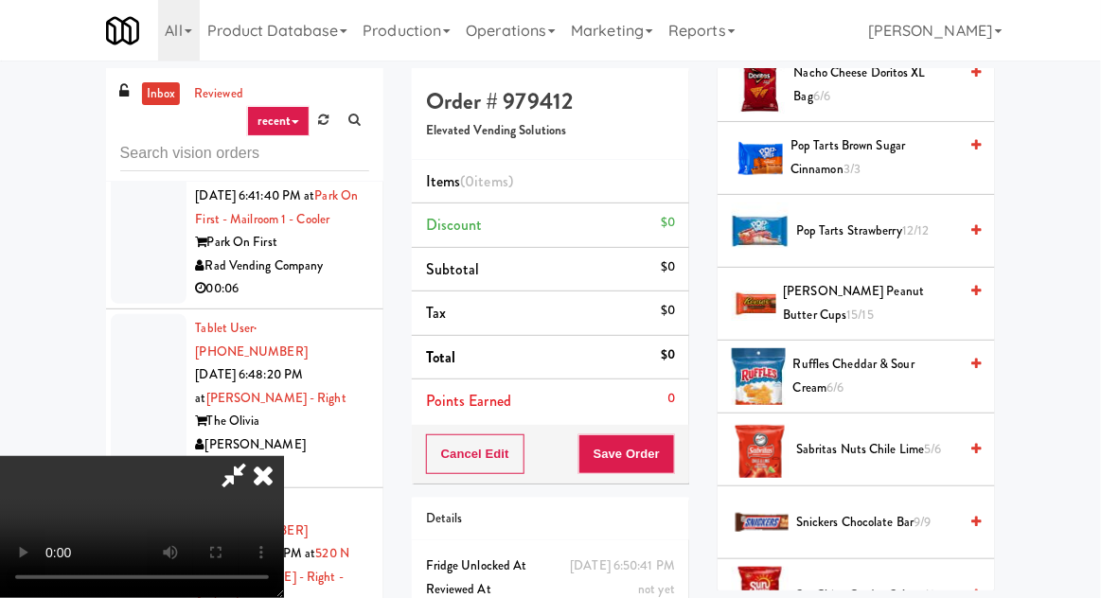
click at [913, 222] on span "12/12" at bounding box center [915, 230] width 27 height 18
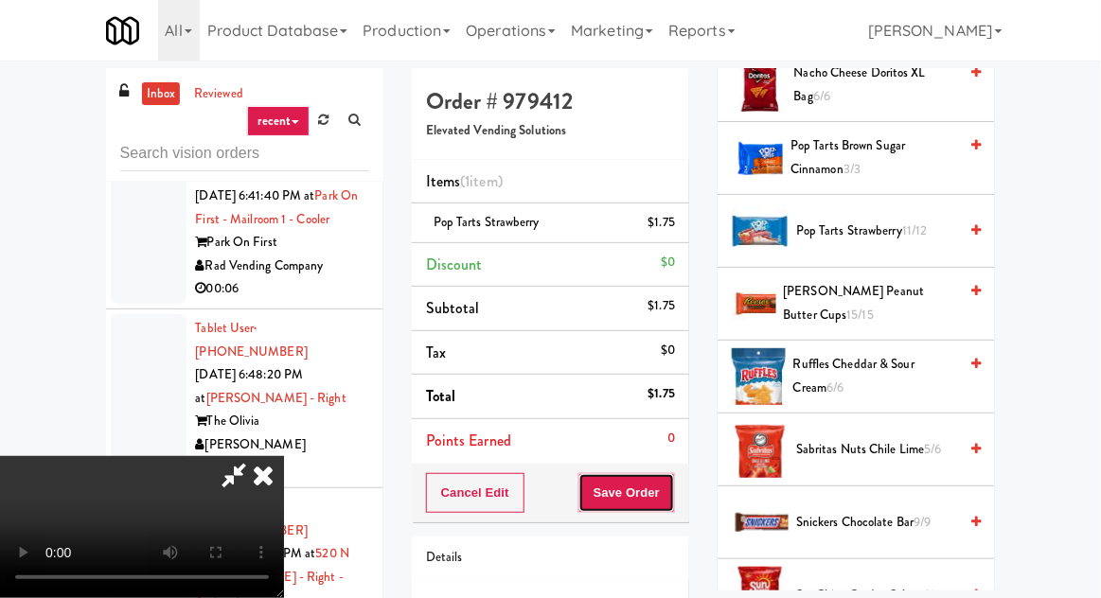
click at [675, 504] on button "Save Order" at bounding box center [626, 493] width 97 height 40
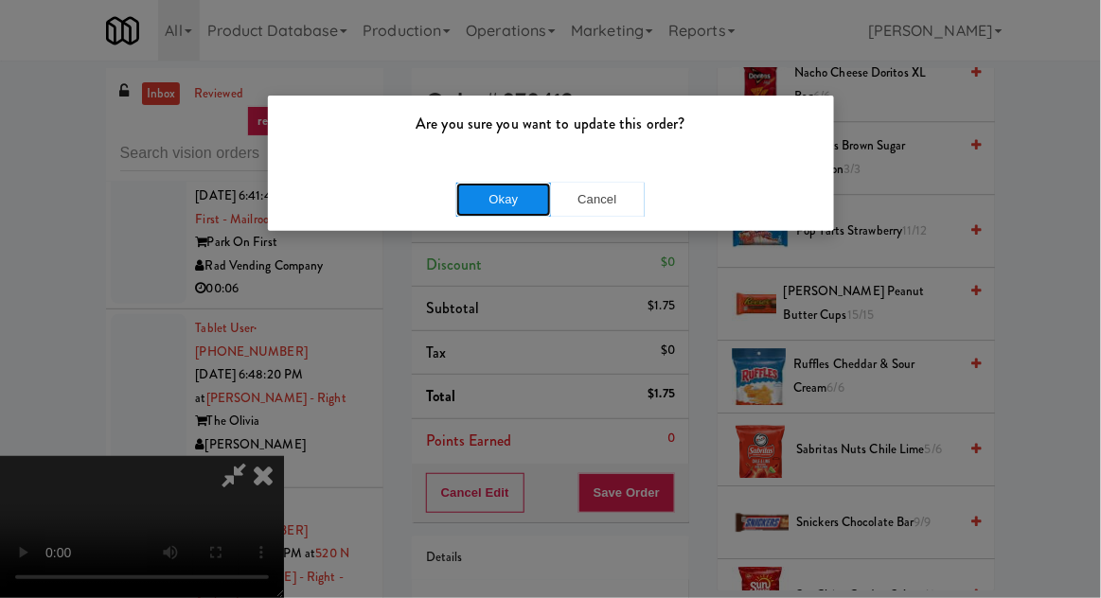
click at [488, 199] on button "Okay" at bounding box center [503, 200] width 95 height 34
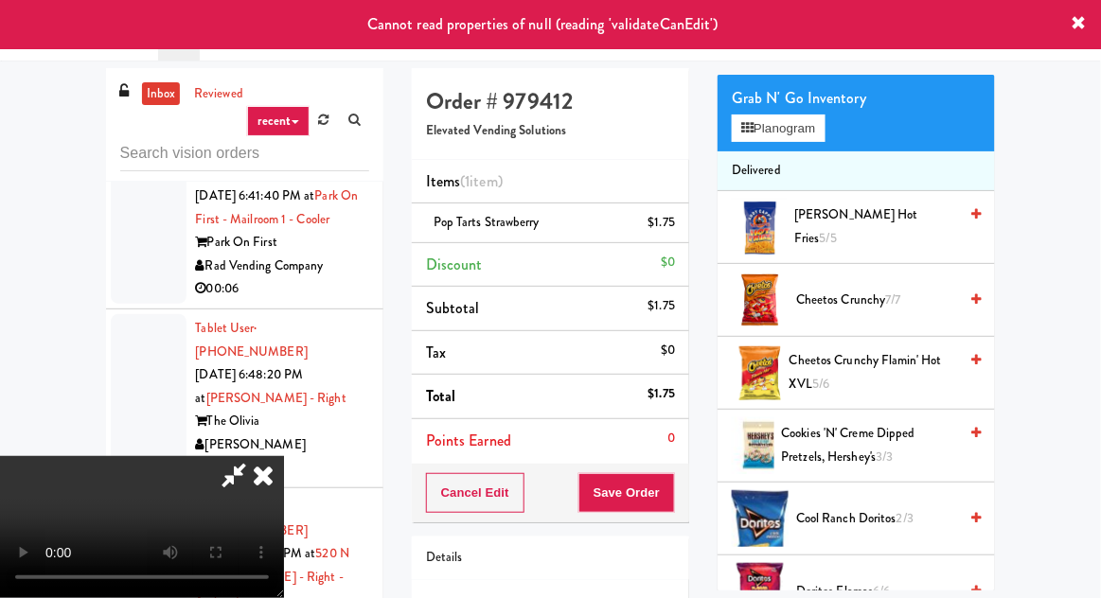
scroll to position [0, 0]
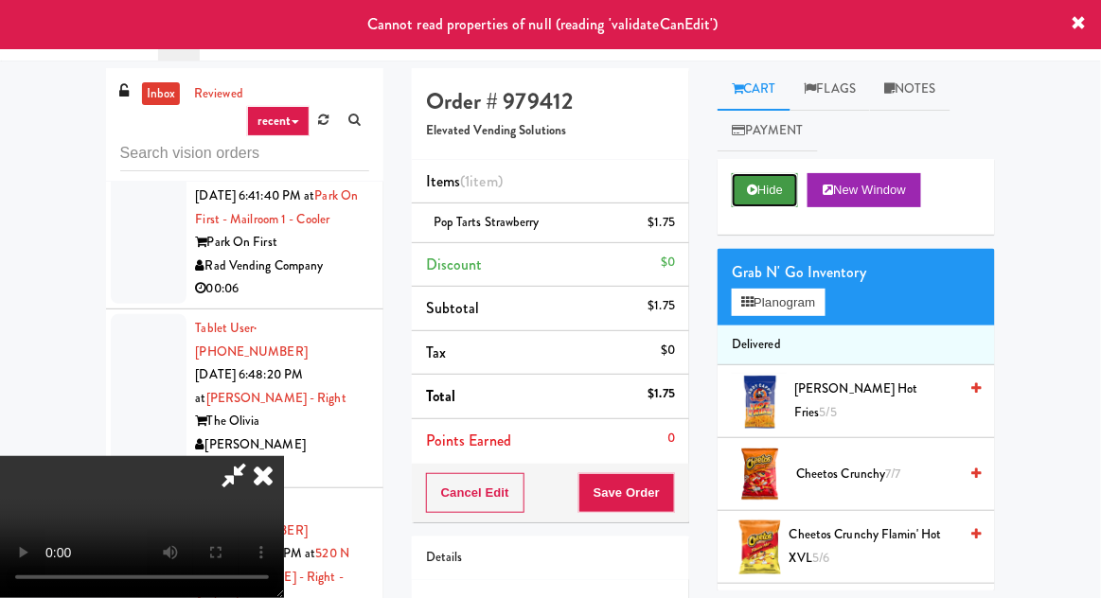
click at [768, 191] on button "Hide" at bounding box center [765, 190] width 66 height 34
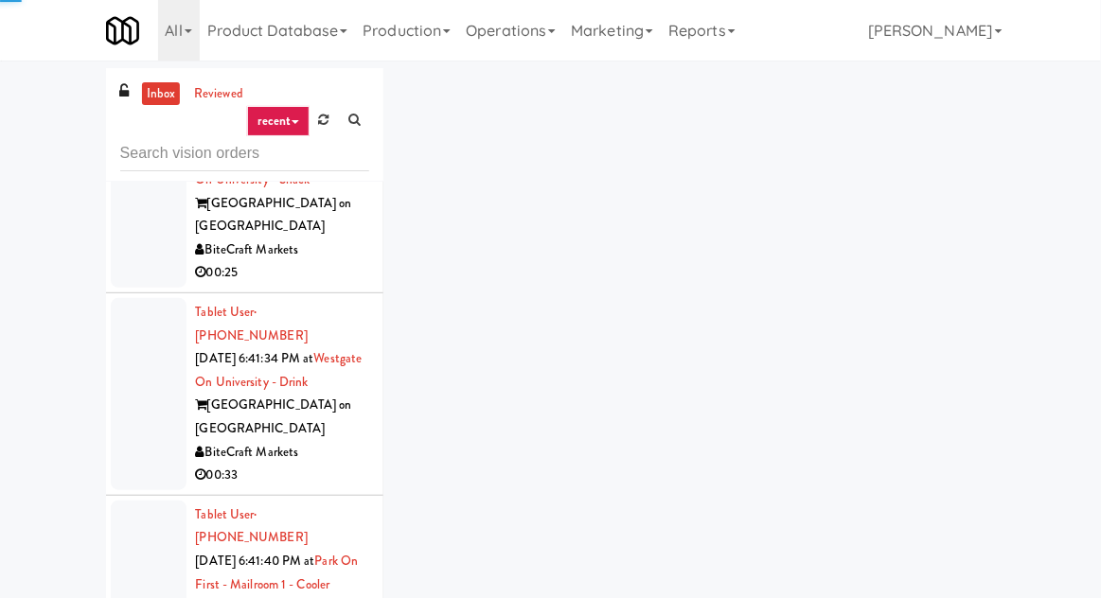
scroll to position [8135, 0]
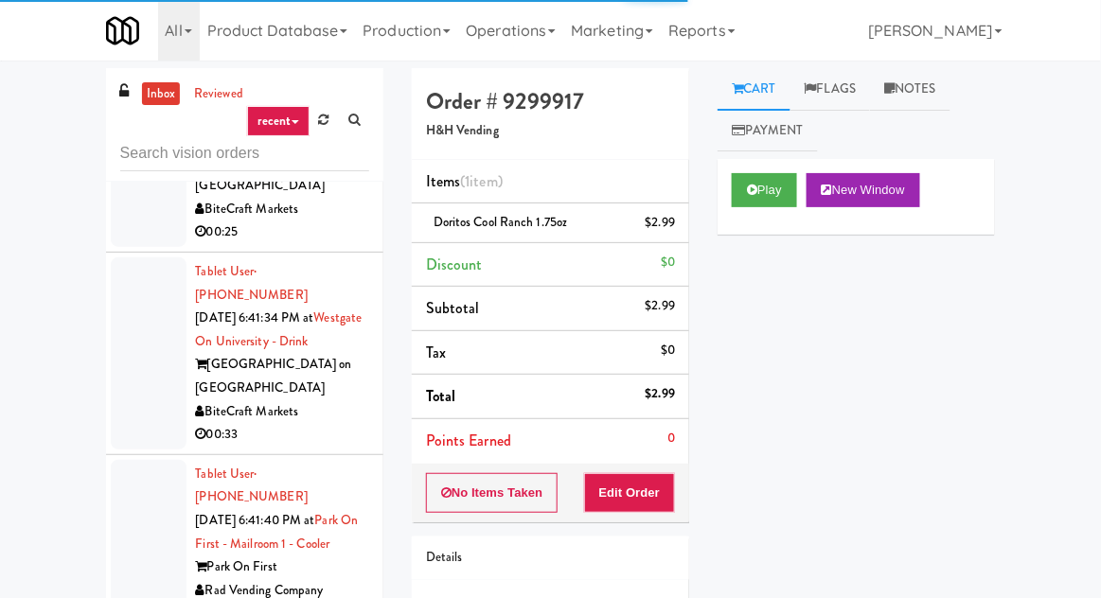
scroll to position [8248, 0]
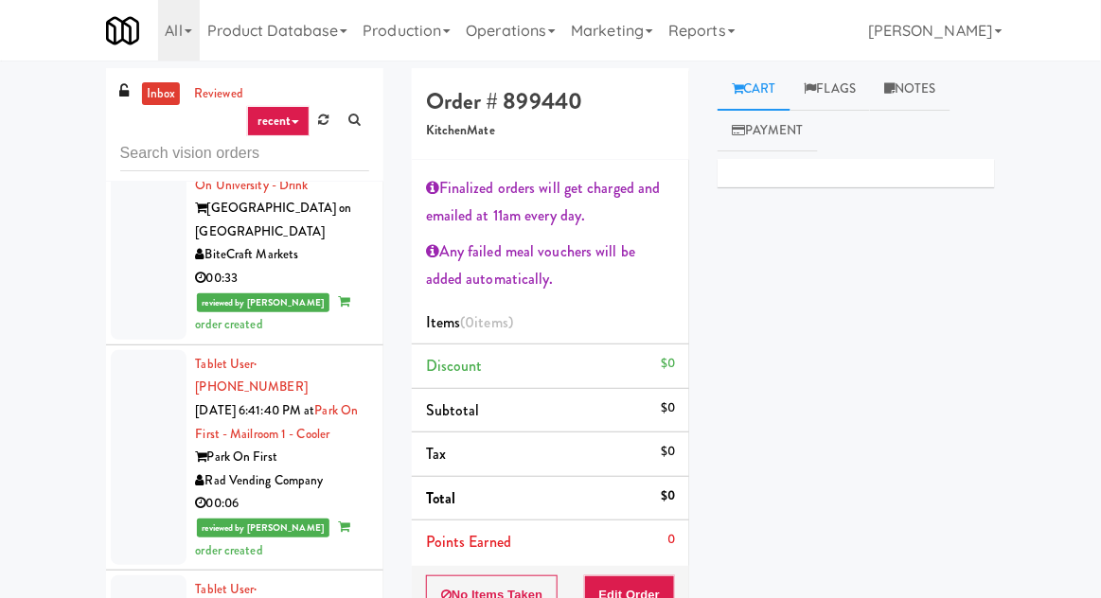
scroll to position [8583, 0]
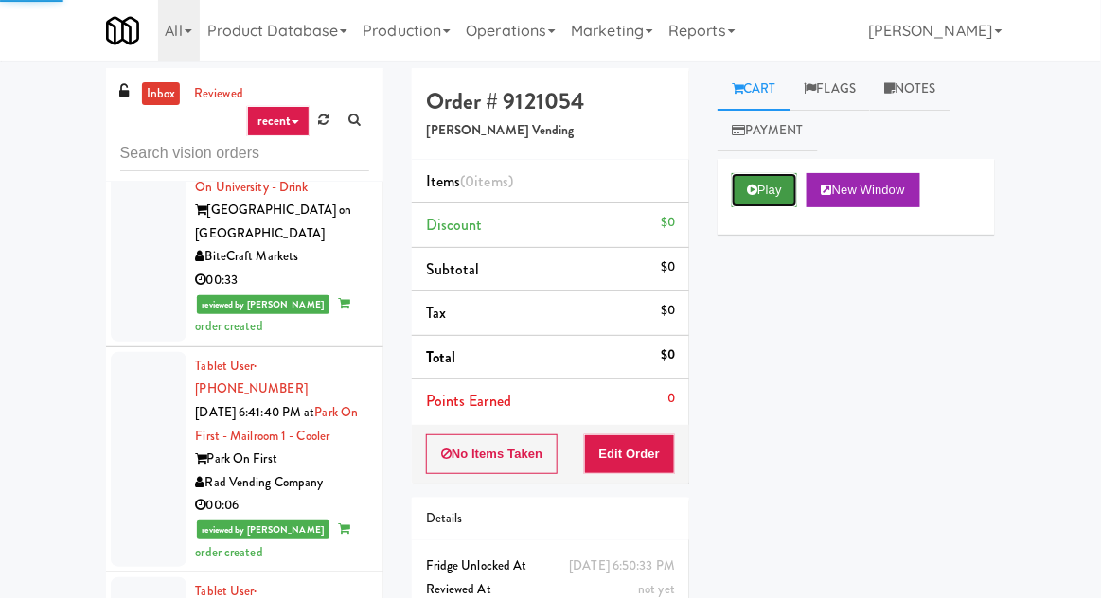
click at [757, 188] on button "Play" at bounding box center [764, 190] width 65 height 34
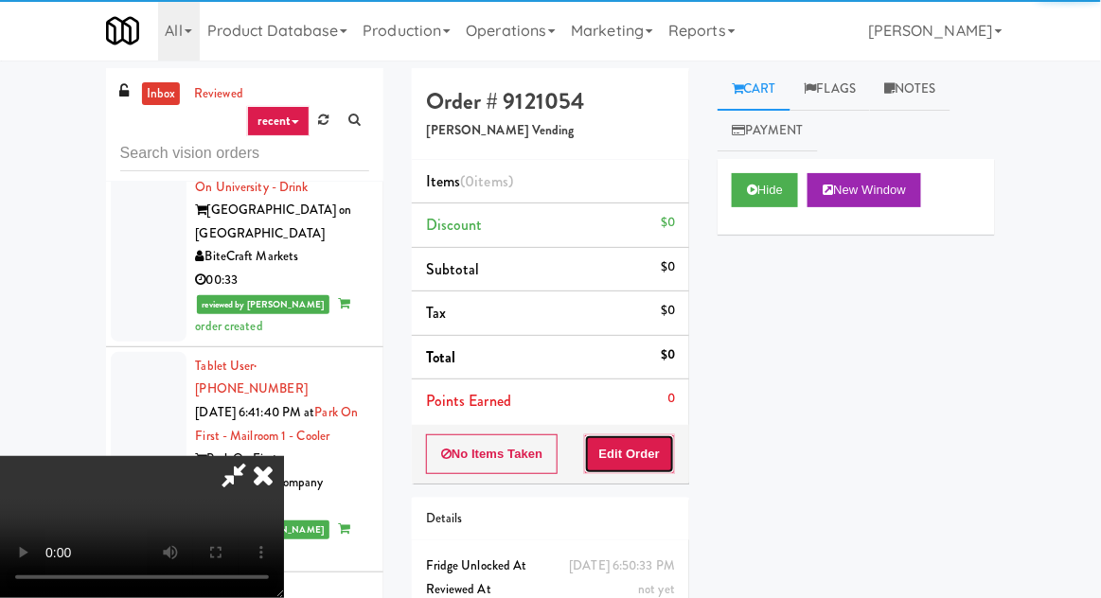
click at [637, 437] on button "Edit Order" at bounding box center [630, 454] width 92 height 40
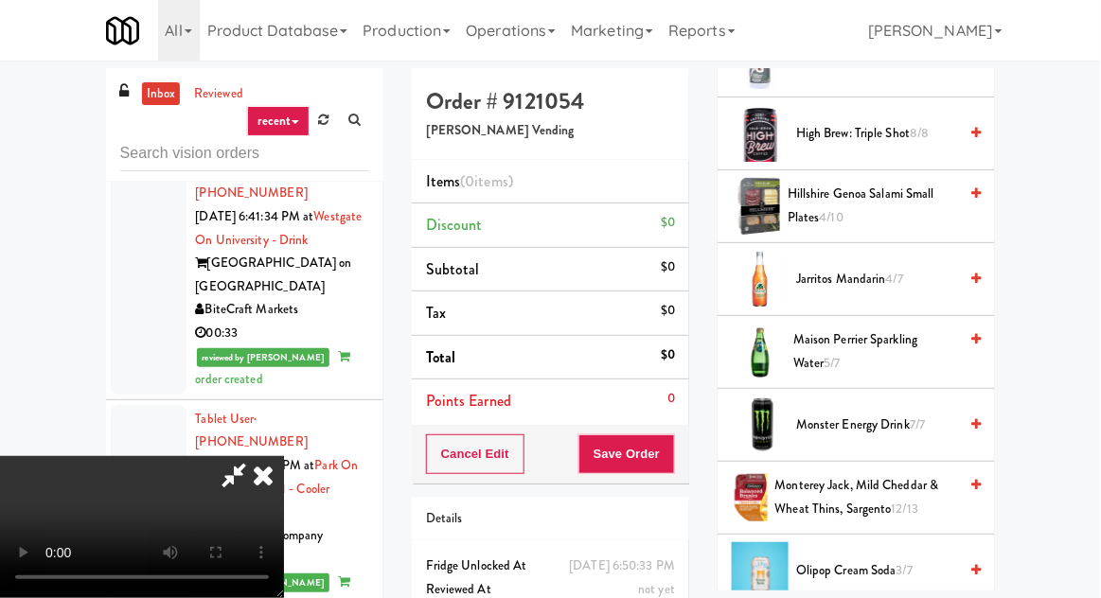
scroll to position [1663, 0]
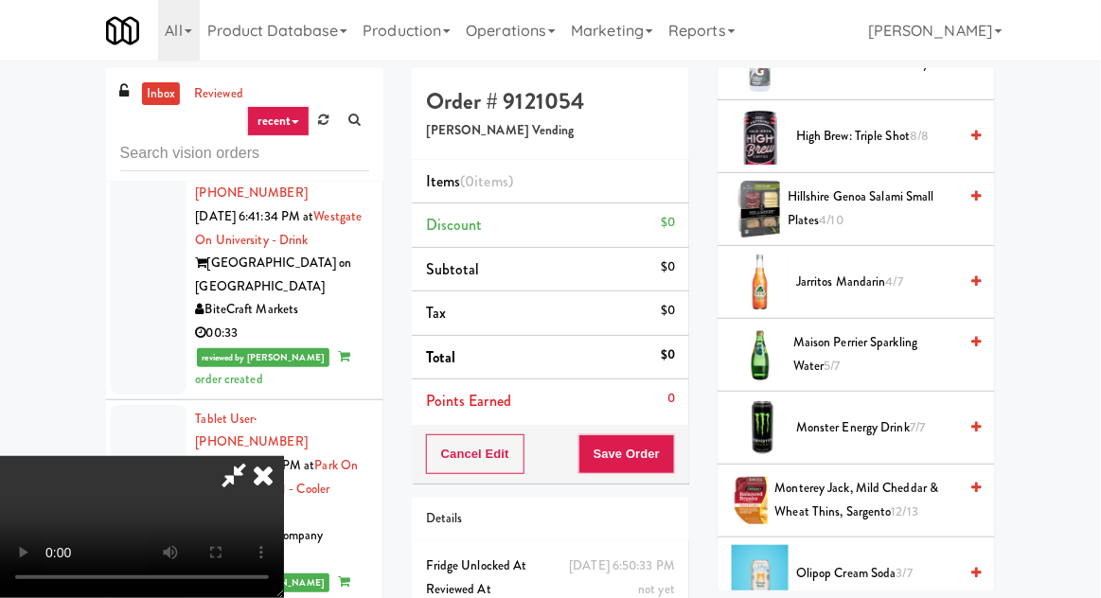
click at [932, 271] on span "Jarritos Mandarin 4/7" at bounding box center [876, 283] width 161 height 24
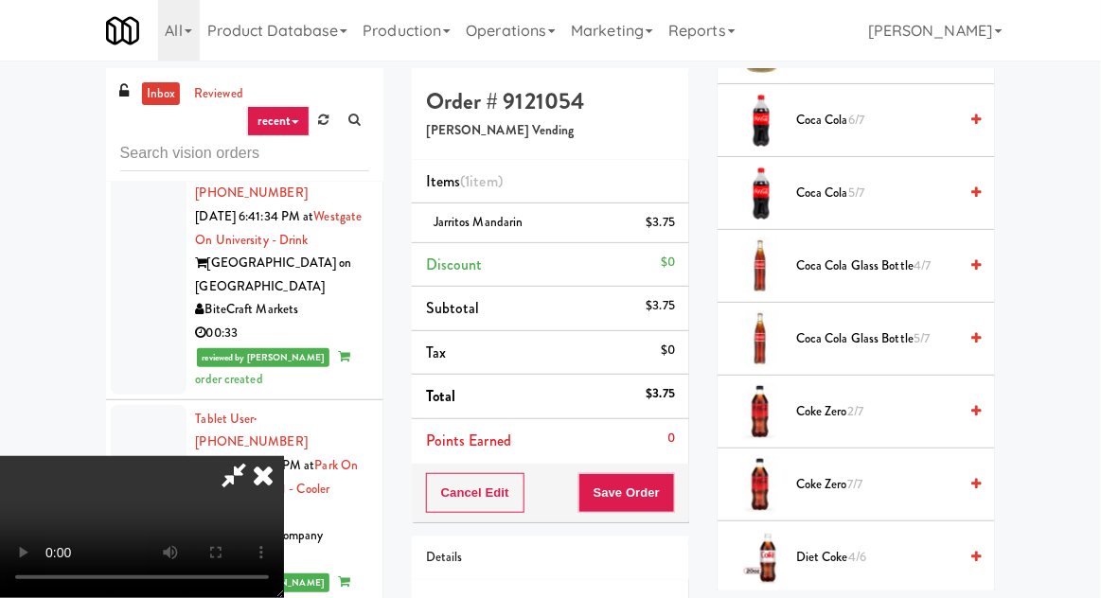
scroll to position [729, 0]
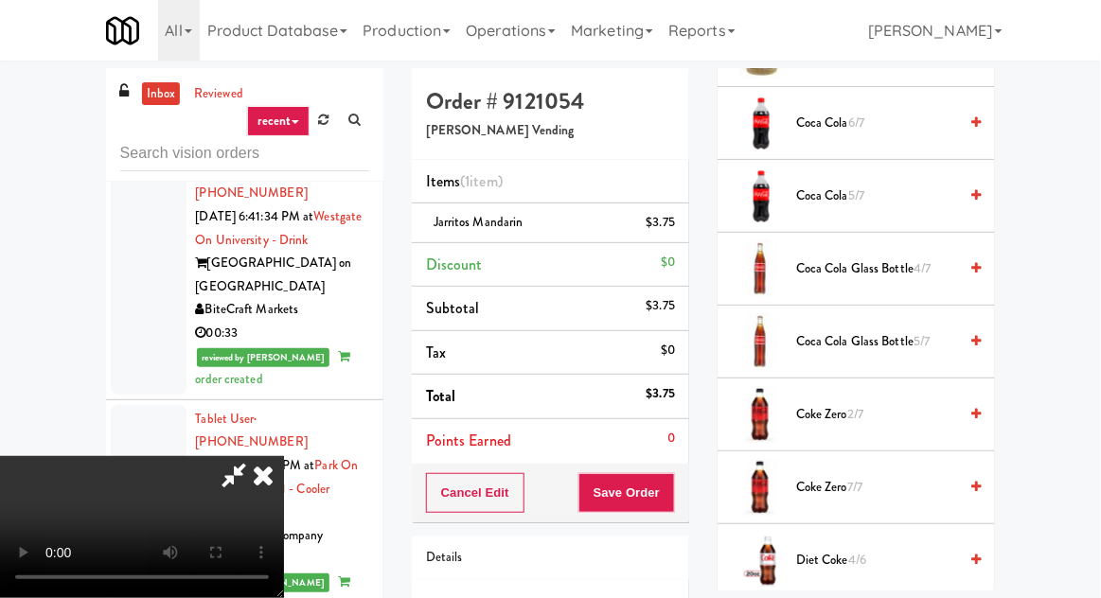
click at [918, 332] on span "5/7" at bounding box center [921, 341] width 16 height 18
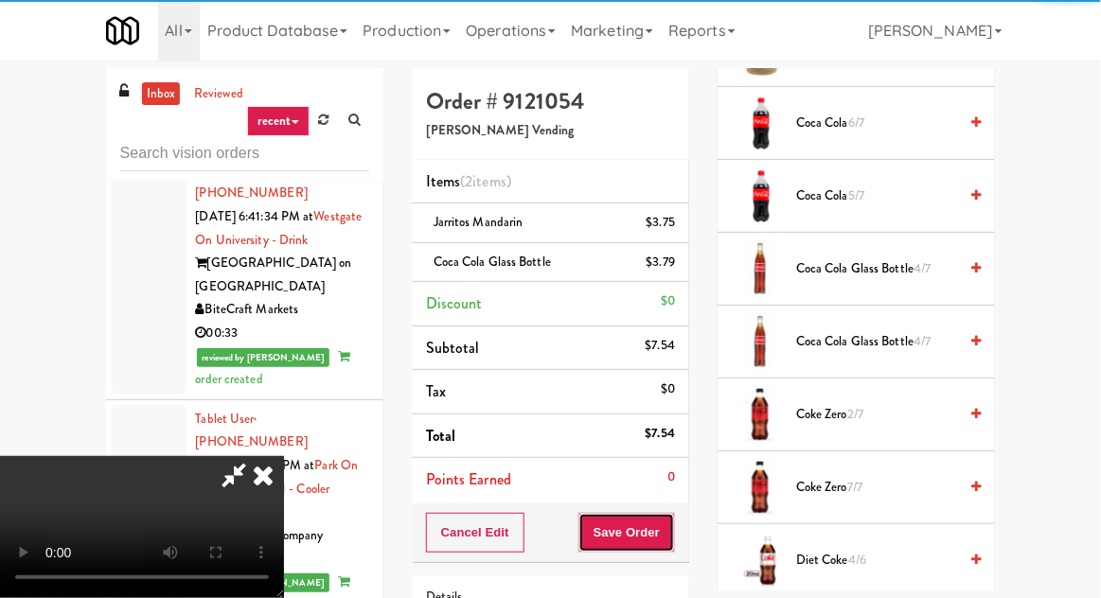
click at [675, 522] on button "Save Order" at bounding box center [626, 533] width 97 height 40
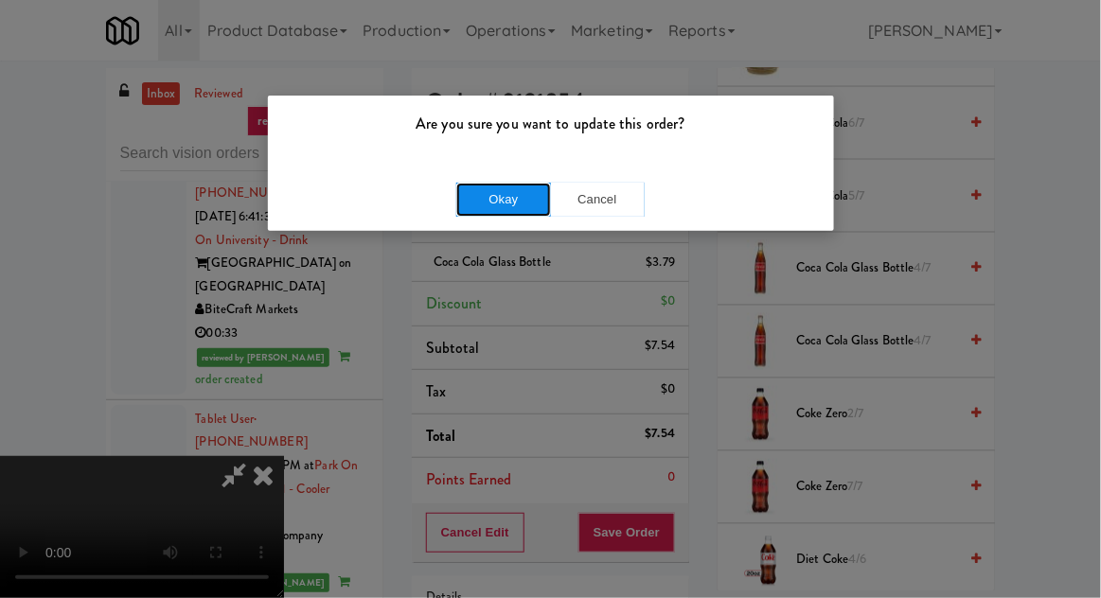
click at [471, 198] on button "Okay" at bounding box center [503, 200] width 95 height 34
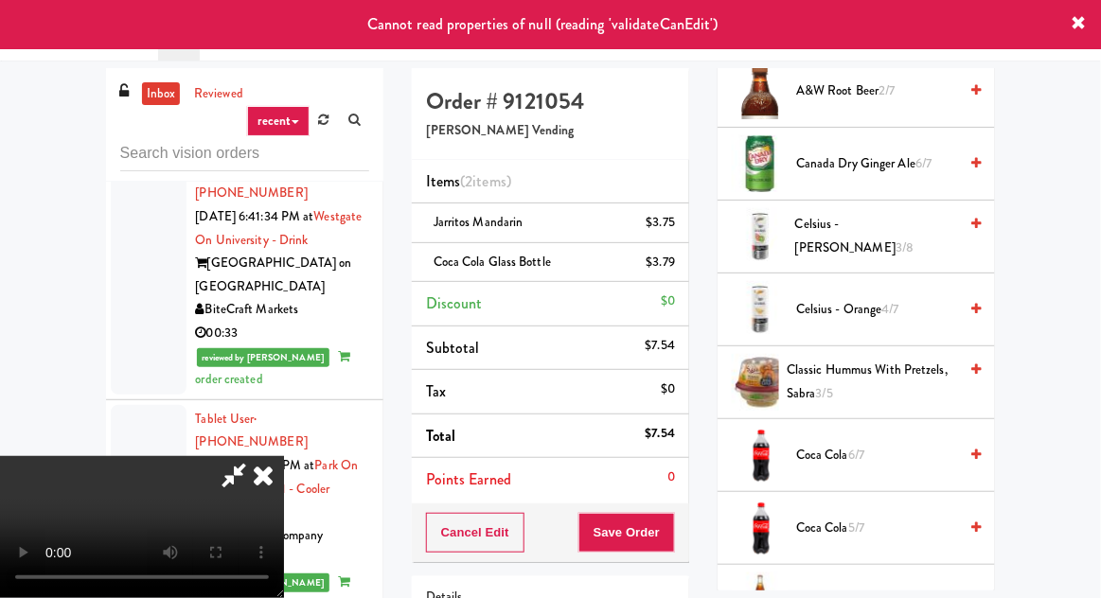
scroll to position [0, 0]
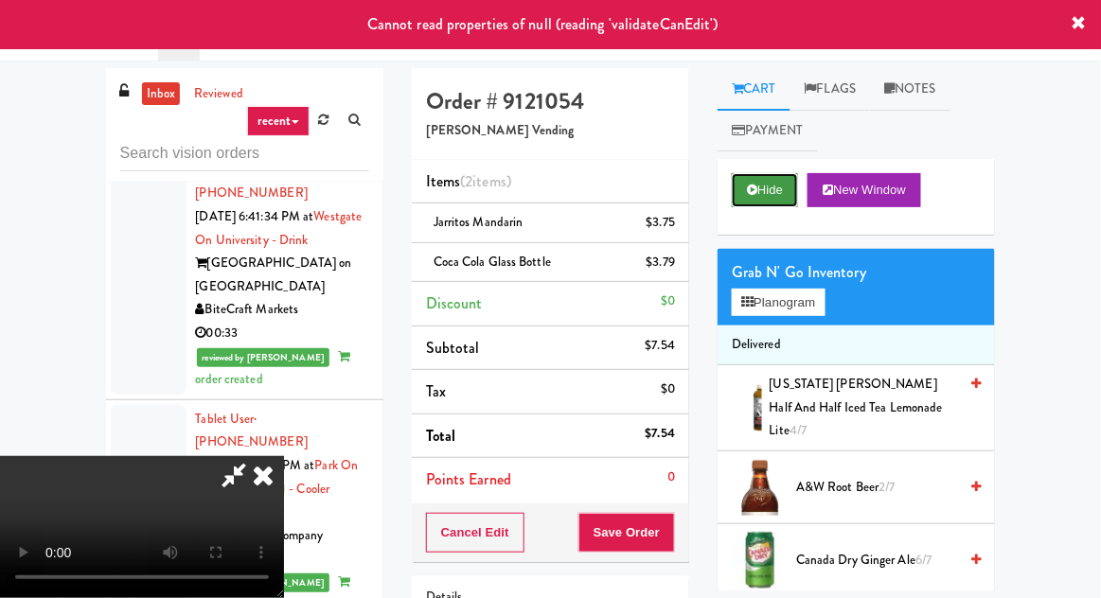
click at [762, 195] on button "Hide" at bounding box center [765, 190] width 66 height 34
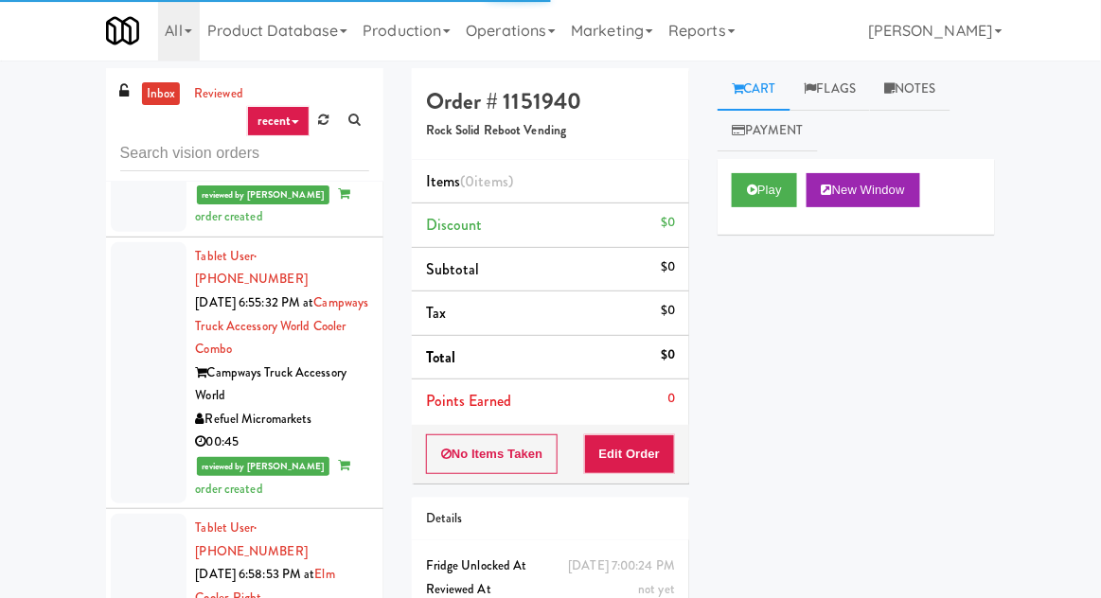
scroll to position [13612, 0]
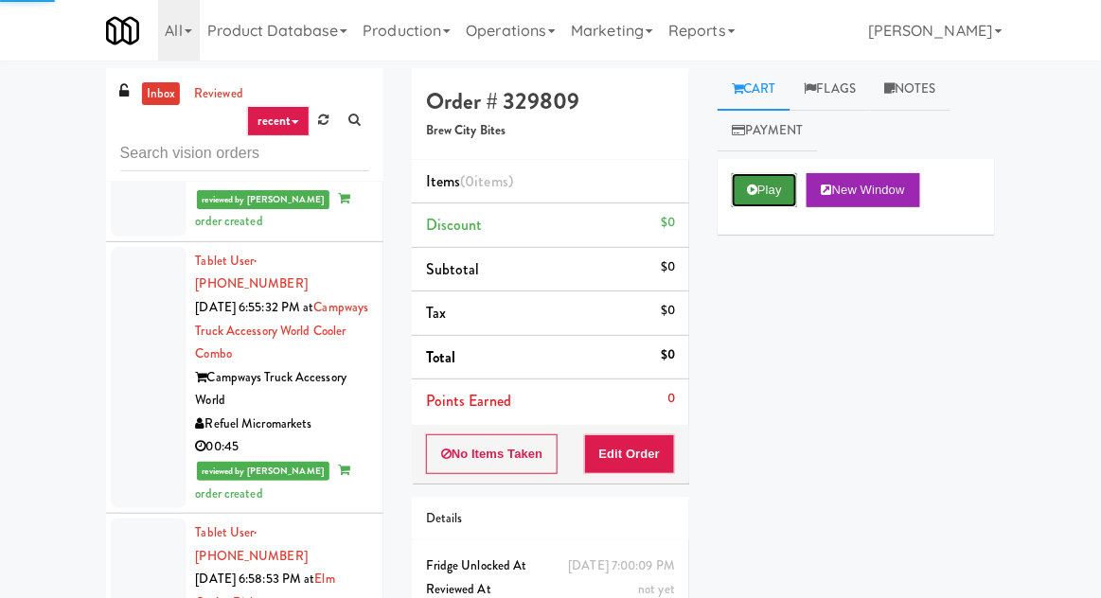
click at [760, 183] on button "Play" at bounding box center [764, 190] width 65 height 34
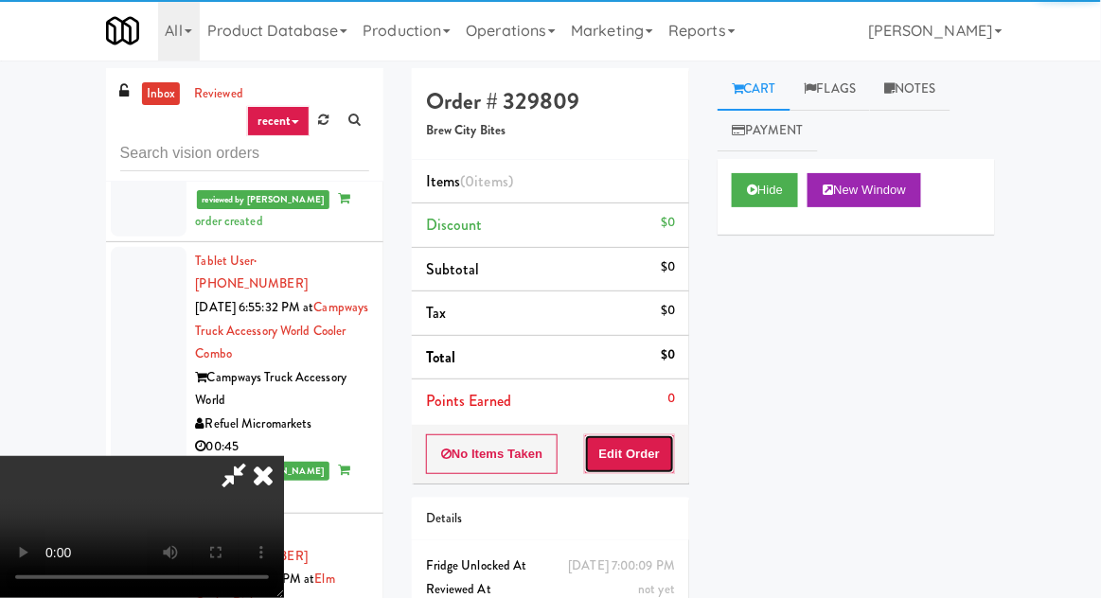
click at [658, 445] on button "Edit Order" at bounding box center [630, 454] width 92 height 40
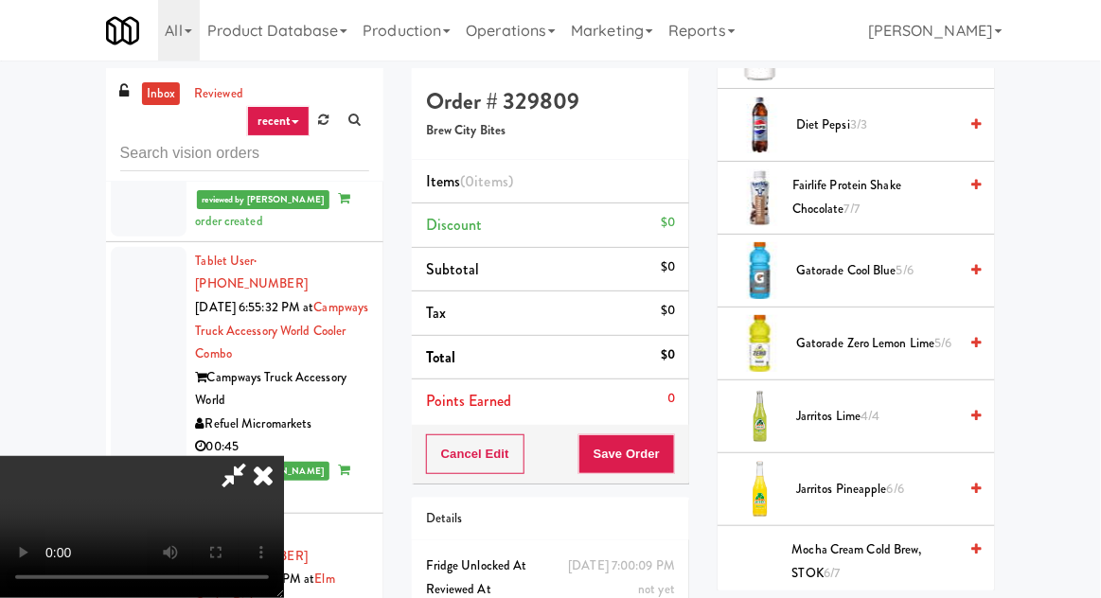
scroll to position [1303, 0]
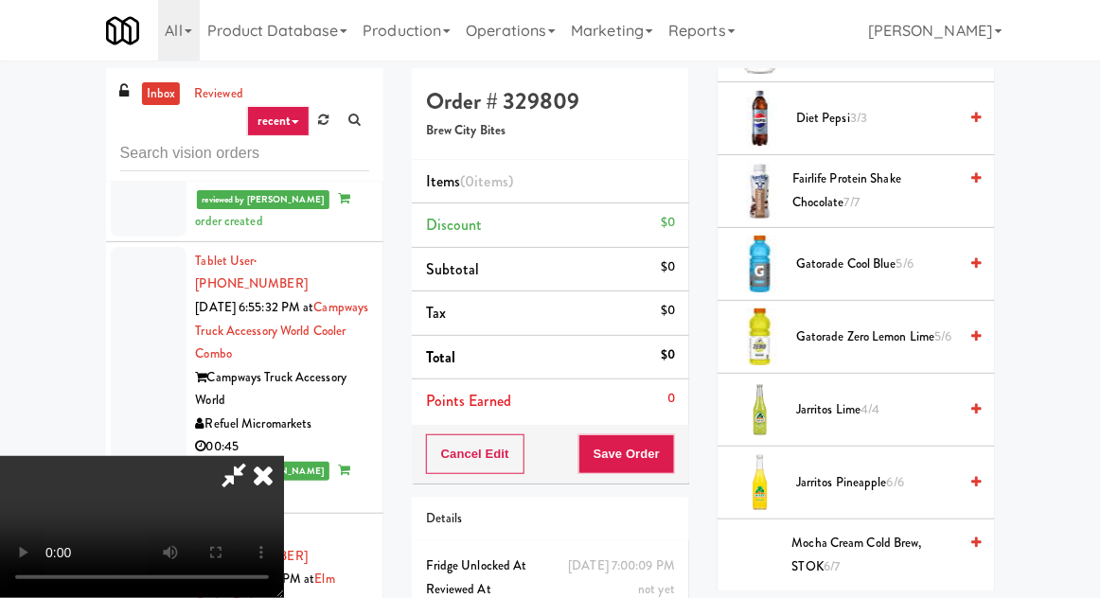
click at [885, 481] on span "Jarritos Pineapple 6/6" at bounding box center [876, 483] width 161 height 24
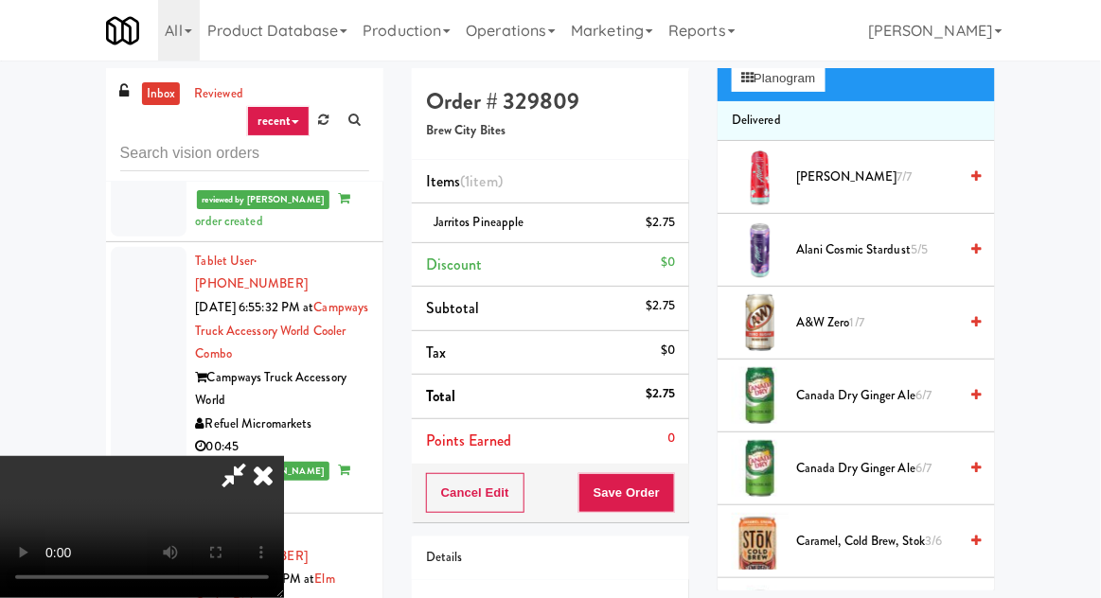
scroll to position [0, 0]
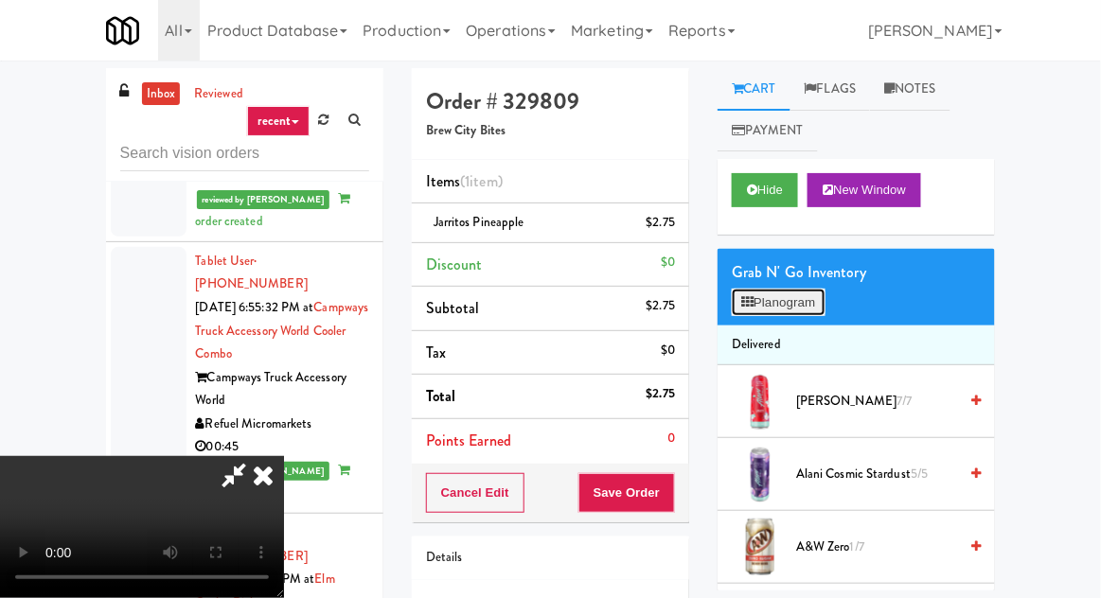
click at [785, 303] on button "Planogram" at bounding box center [778, 303] width 93 height 28
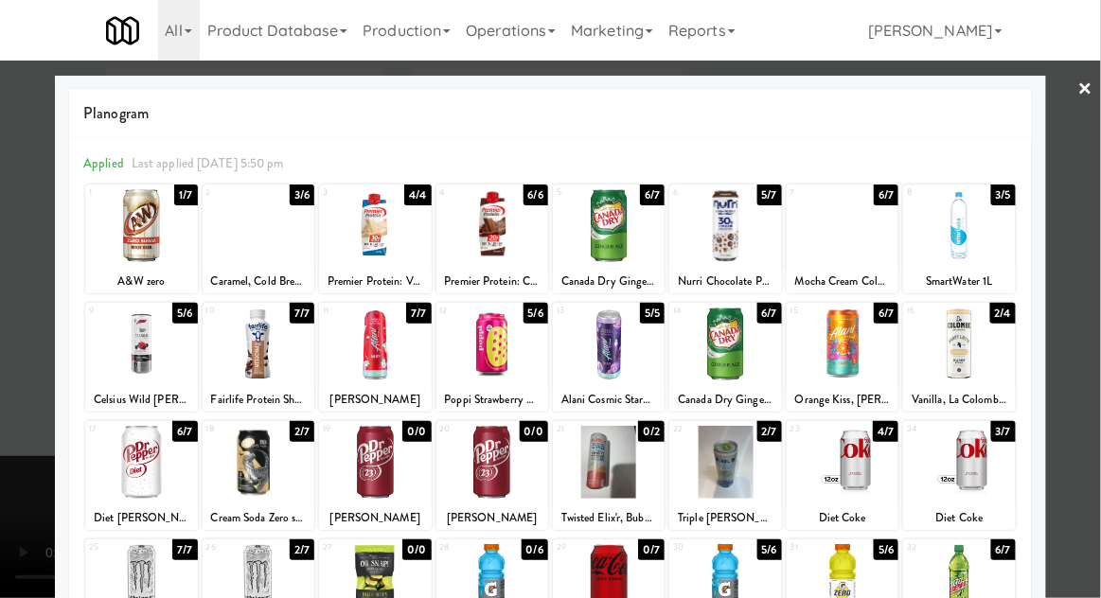
click at [133, 468] on div at bounding box center [141, 462] width 112 height 73
click at [16, 360] on div at bounding box center [550, 299] width 1101 height 598
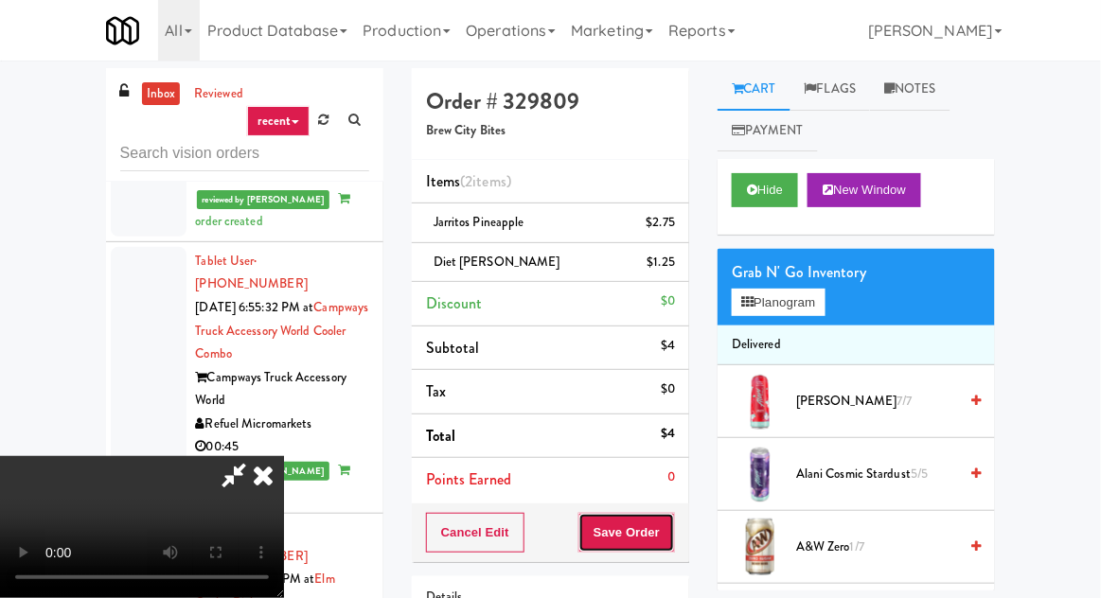
click at [674, 516] on button "Save Order" at bounding box center [626, 533] width 97 height 40
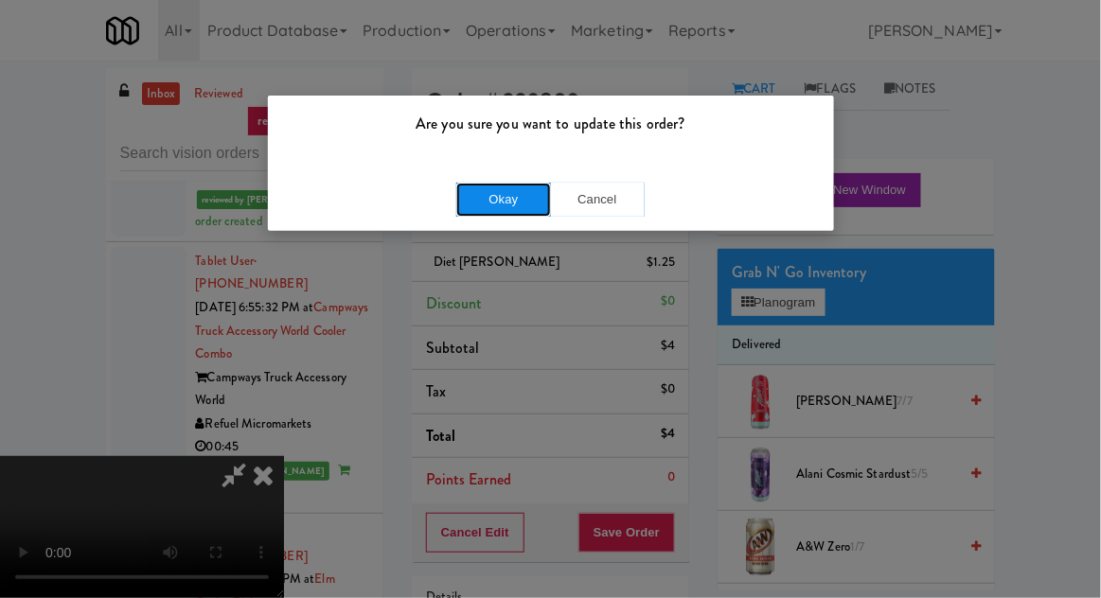
click at [481, 189] on button "Okay" at bounding box center [503, 200] width 95 height 34
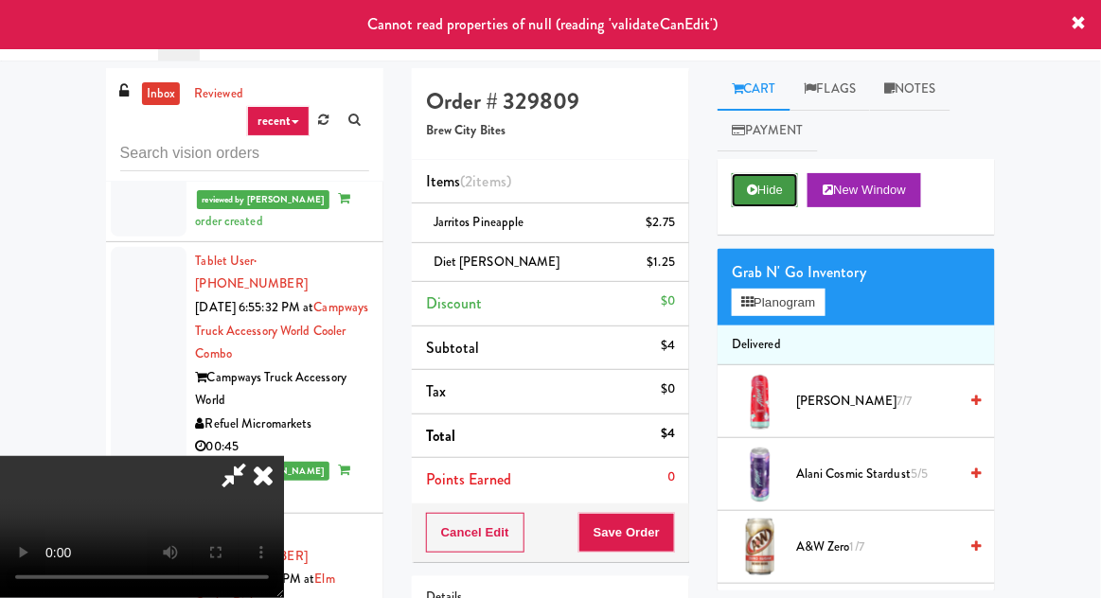
click at [753, 183] on button "Hide" at bounding box center [765, 190] width 66 height 34
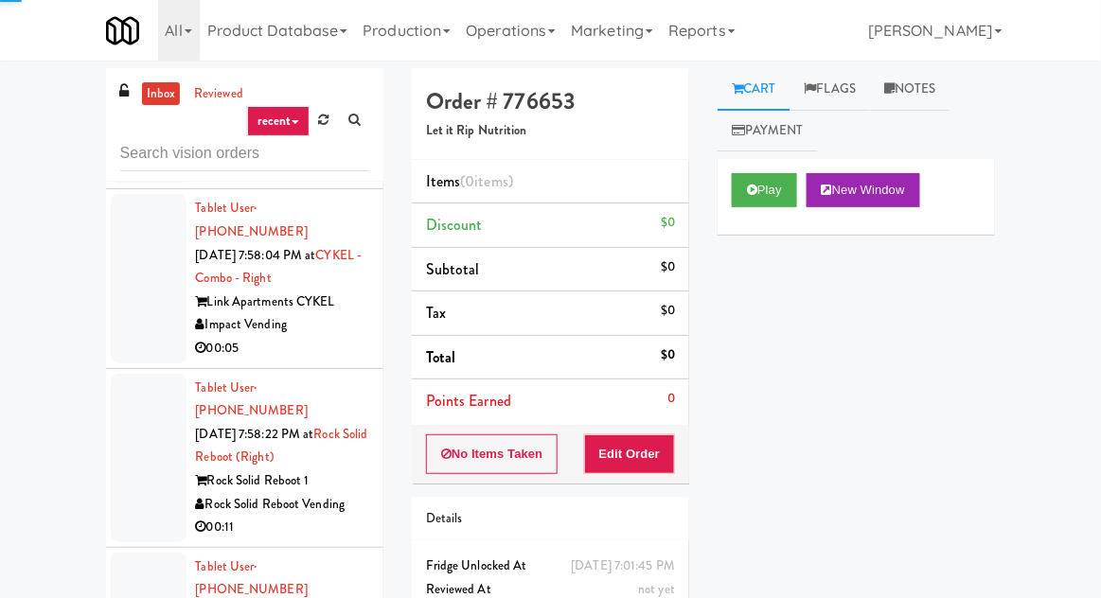
scroll to position [33026, 0]
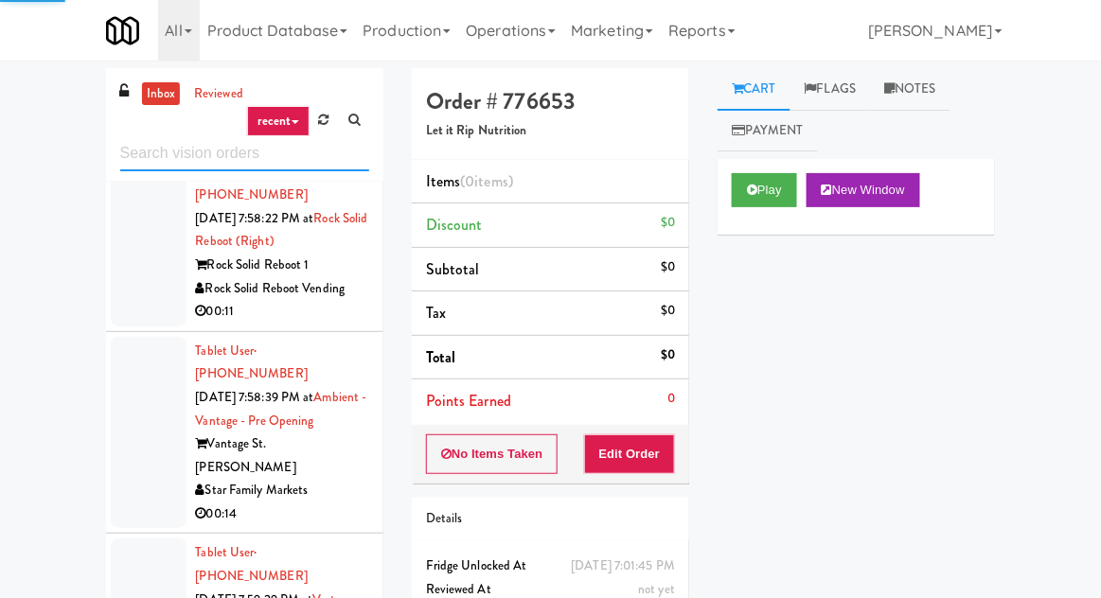
click at [212, 158] on input "text" at bounding box center [244, 153] width 249 height 35
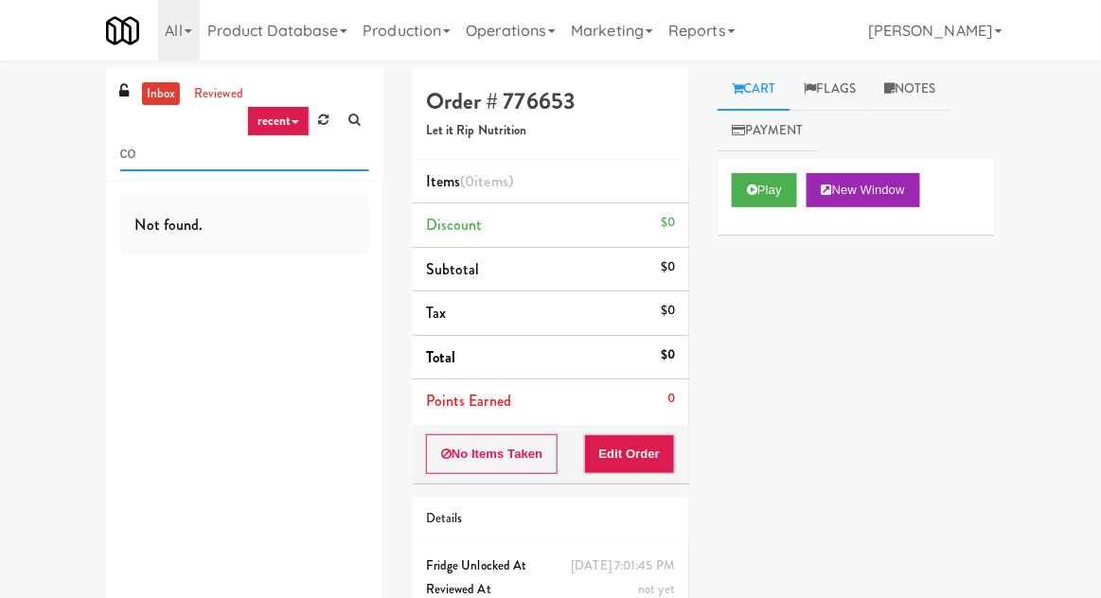
scroll to position [0, 0]
type input "cooler"
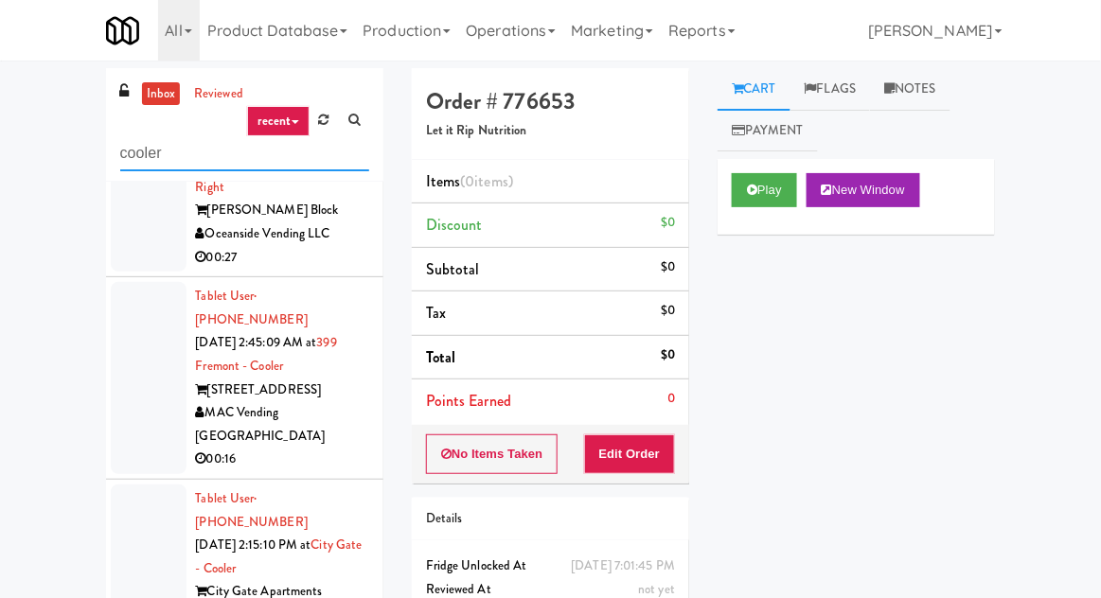
scroll to position [106, 0]
click at [122, 329] on div at bounding box center [149, 378] width 76 height 192
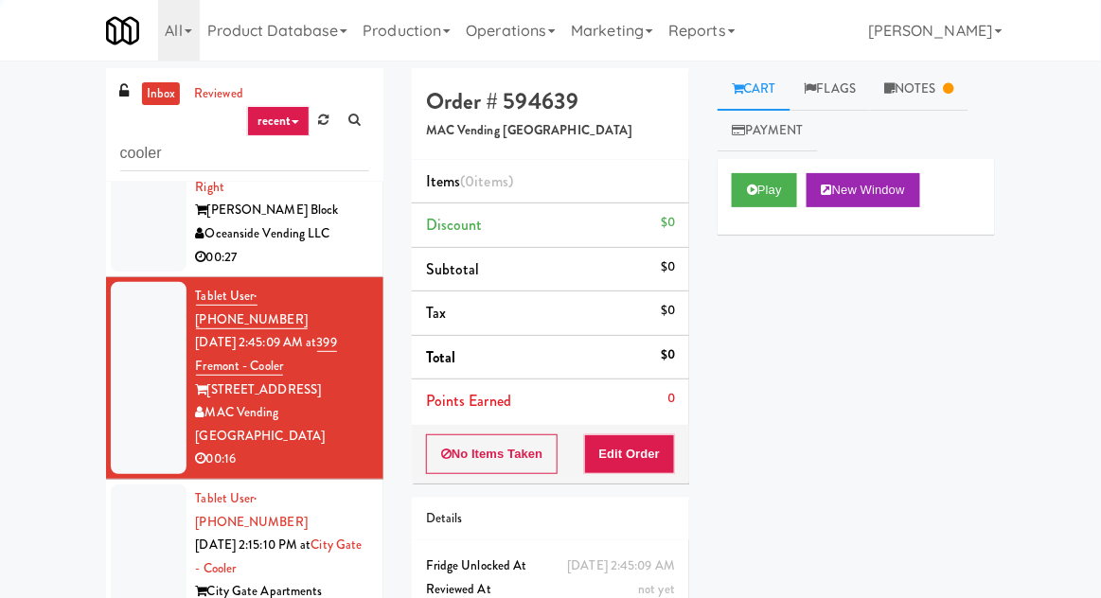
click at [141, 485] on div at bounding box center [149, 569] width 76 height 168
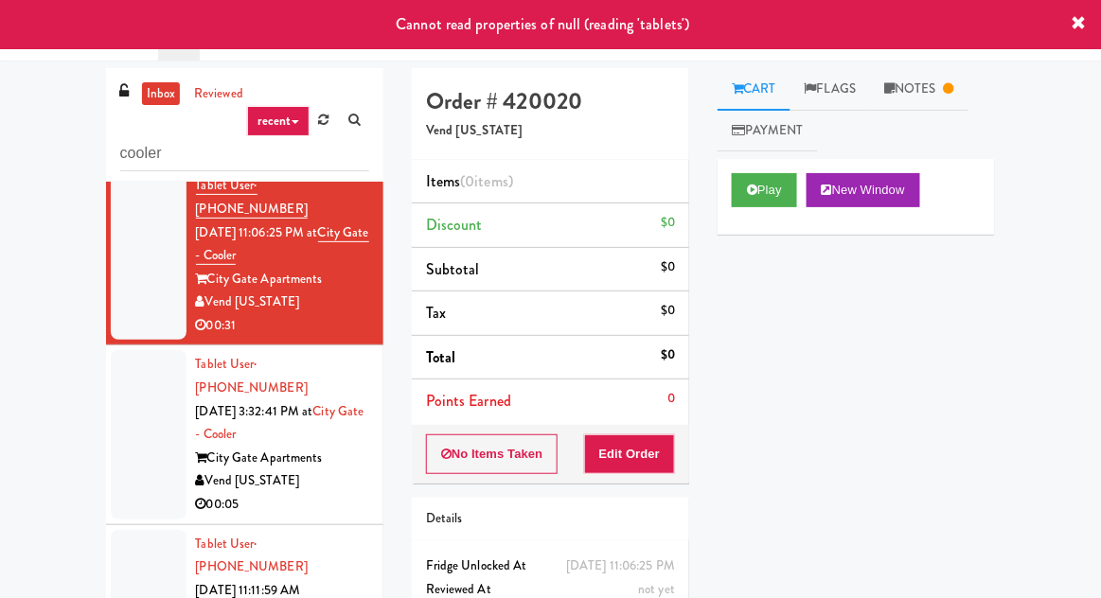
scroll to position [778, 0]
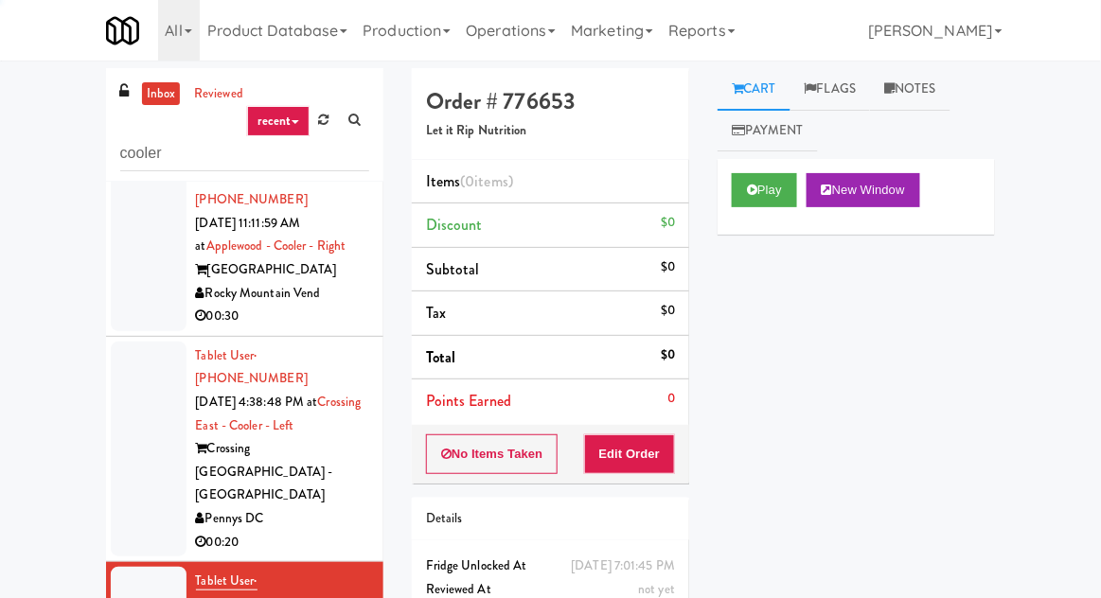
scroll to position [1144, 0]
click at [127, 342] on div at bounding box center [149, 449] width 76 height 215
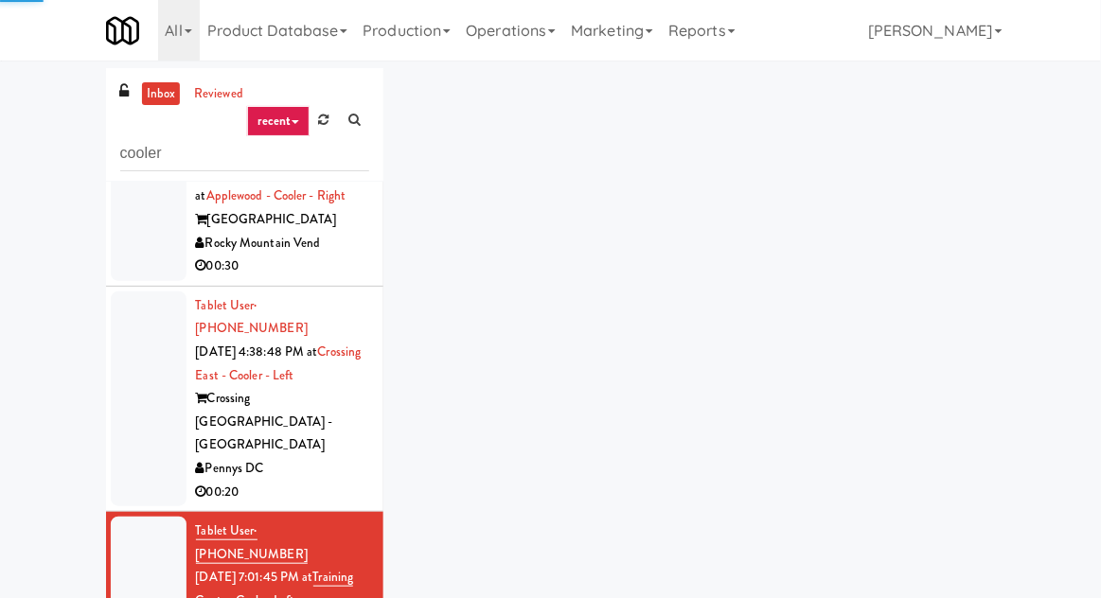
scroll to position [1227, 0]
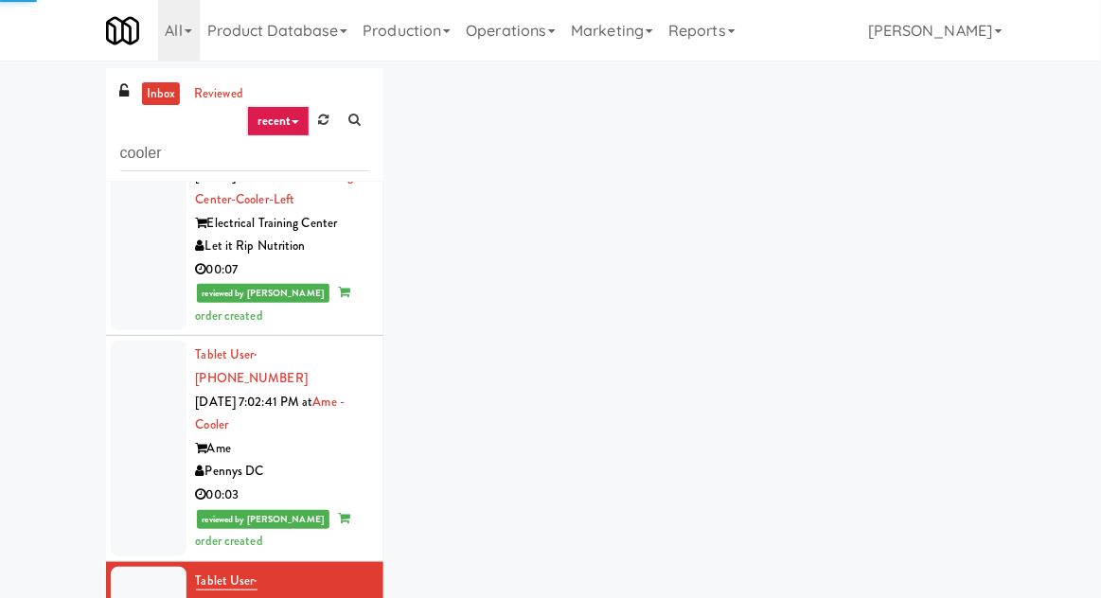
scroll to position [1599, 0]
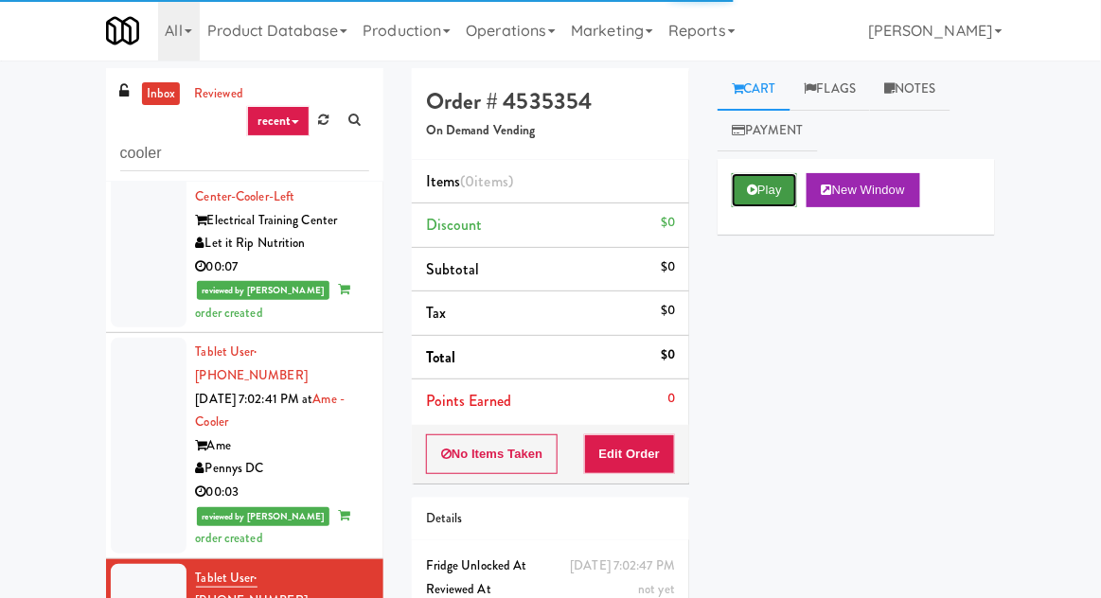
click at [773, 189] on button "Play" at bounding box center [764, 190] width 65 height 34
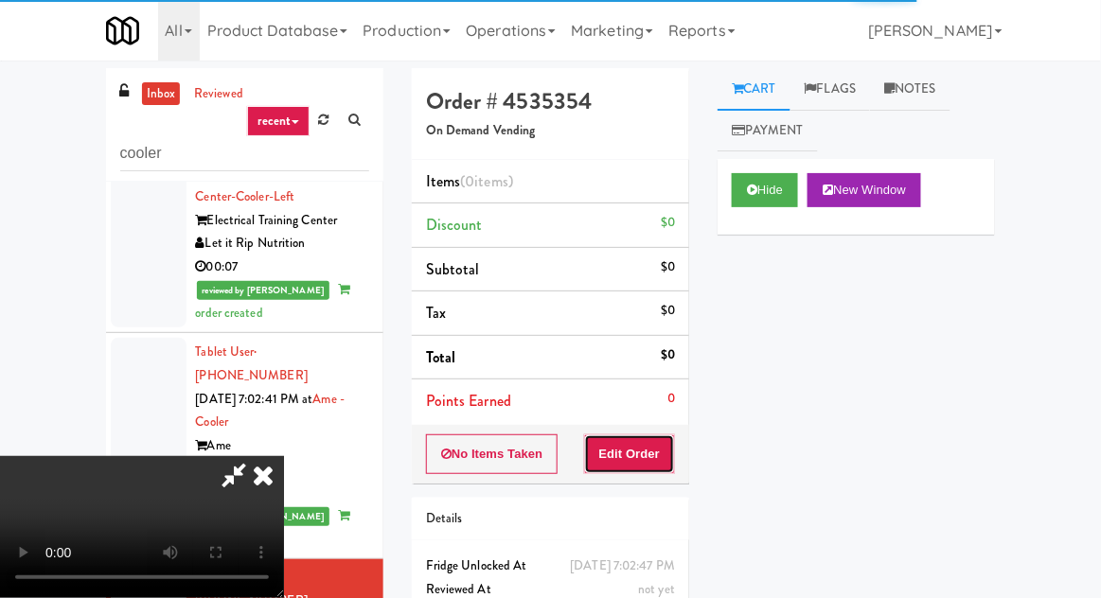
click at [656, 434] on button "Edit Order" at bounding box center [630, 454] width 92 height 40
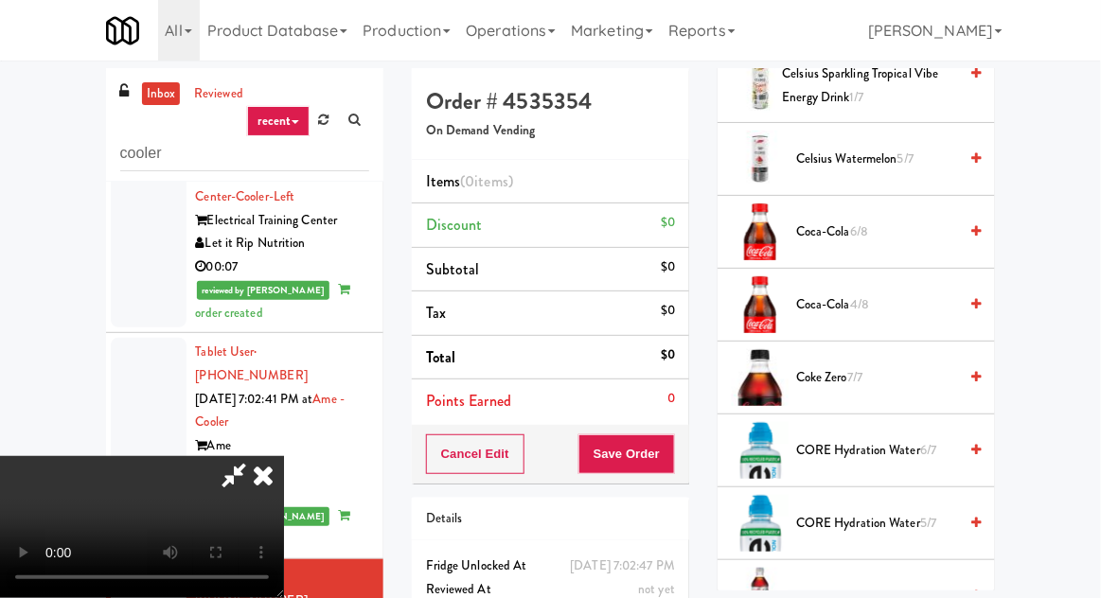
scroll to position [1043, 0]
click at [936, 224] on span "Coca-Cola 6/8" at bounding box center [876, 233] width 161 height 24
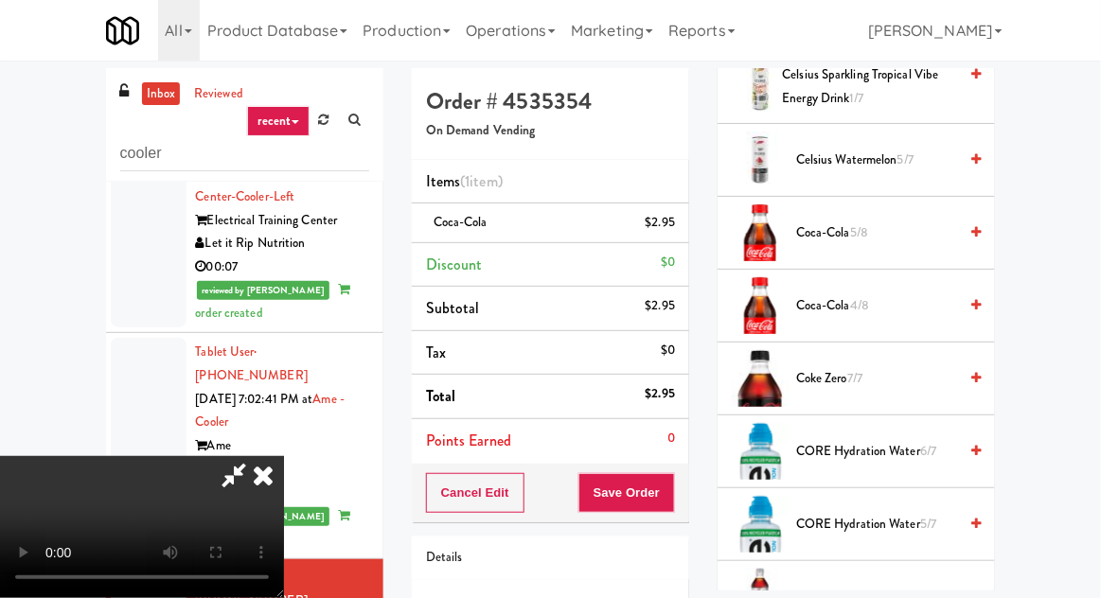
click at [922, 228] on span "Coca-Cola 5/8" at bounding box center [876, 233] width 161 height 24
click at [922, 230] on span "Coca-Cola 4/8" at bounding box center [876, 233] width 161 height 24
click at [674, 483] on button "Save Order" at bounding box center [626, 493] width 97 height 40
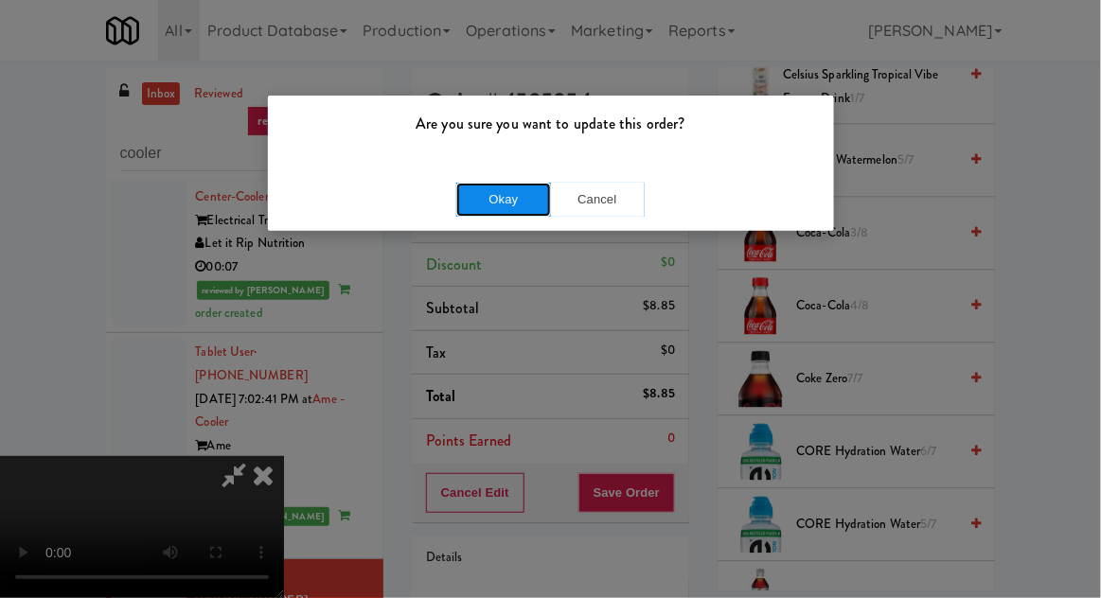
click at [494, 186] on button "Okay" at bounding box center [503, 200] width 95 height 34
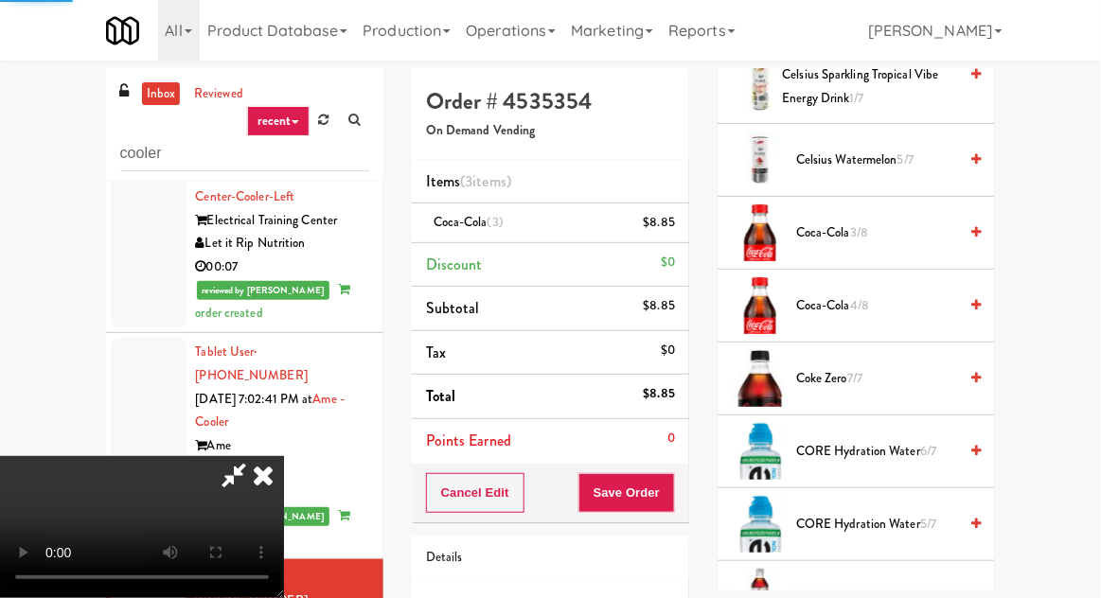
scroll to position [186, 0]
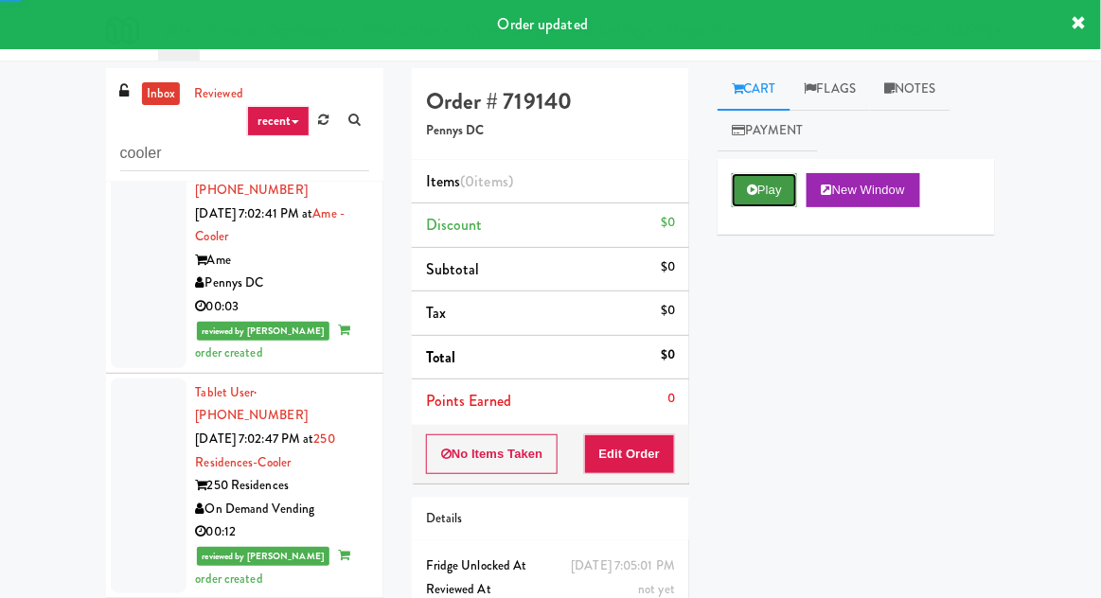
click at [776, 198] on button "Play" at bounding box center [764, 190] width 65 height 34
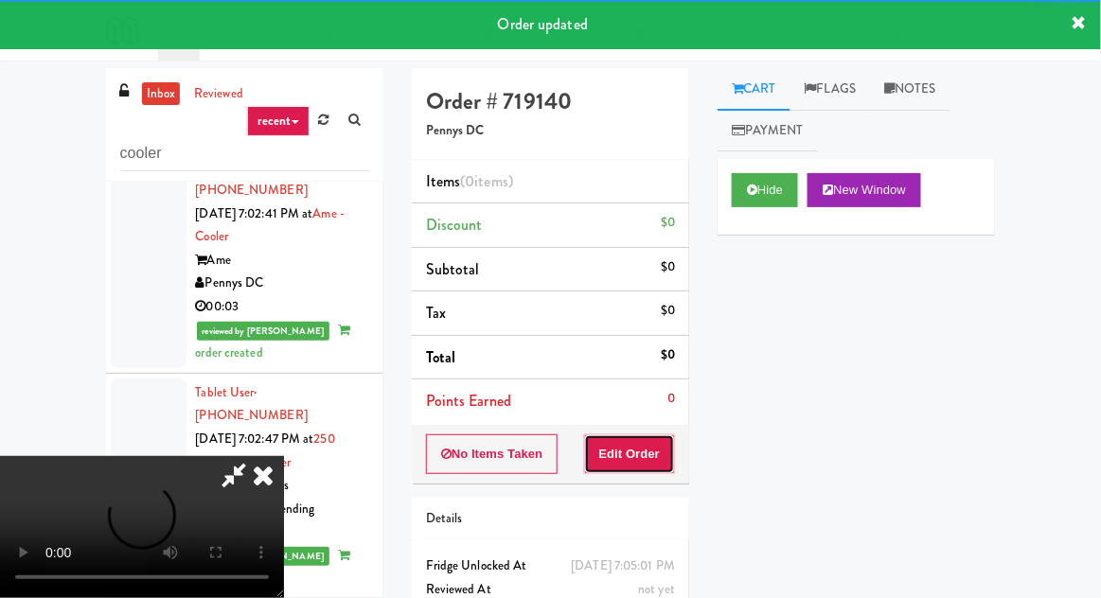
click at [639, 434] on button "Edit Order" at bounding box center [630, 454] width 92 height 40
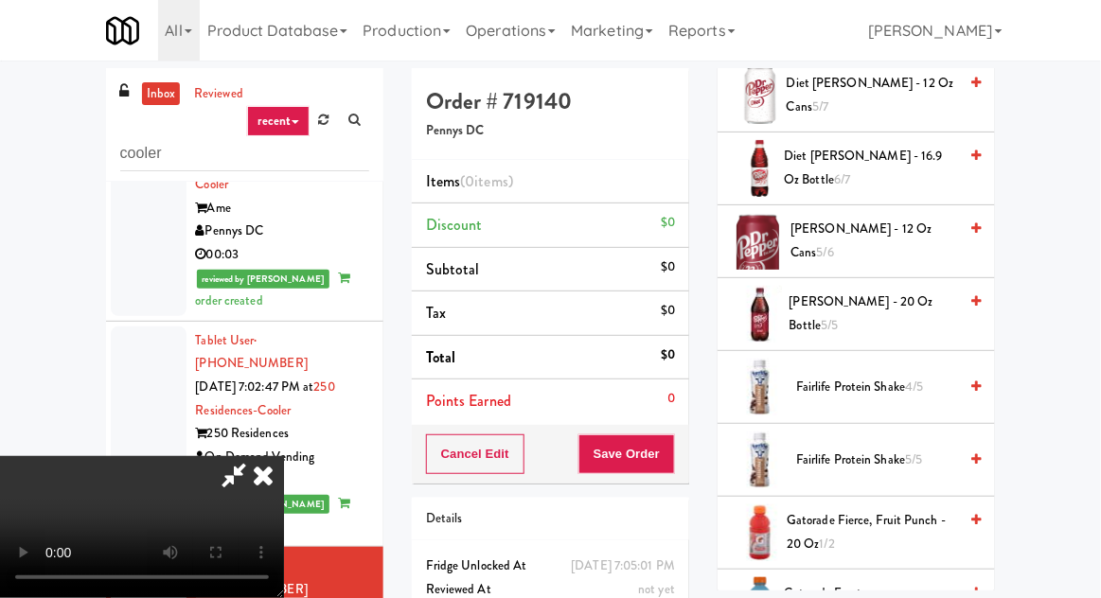
scroll to position [895, 0]
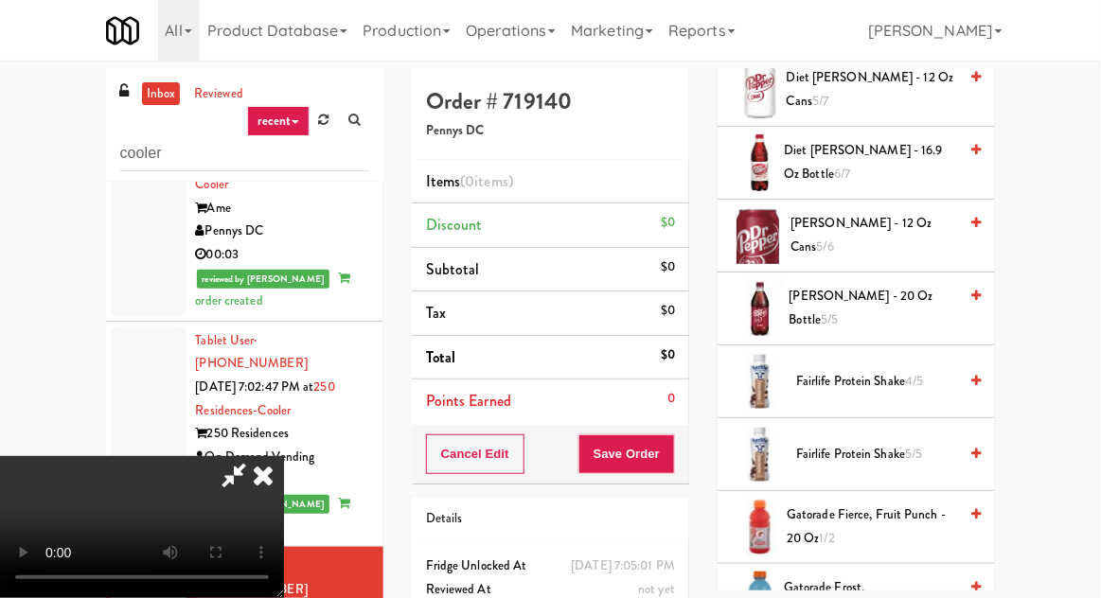
click at [870, 370] on span "Fairlife Protein Shake 4/5" at bounding box center [876, 382] width 161 height 24
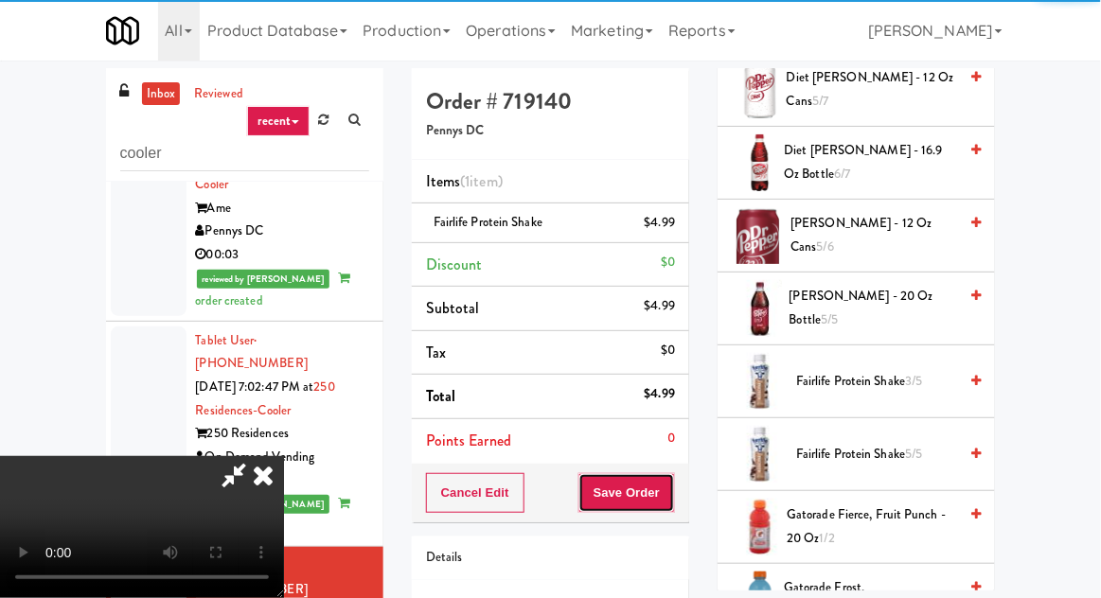
click at [675, 473] on button "Save Order" at bounding box center [626, 493] width 97 height 40
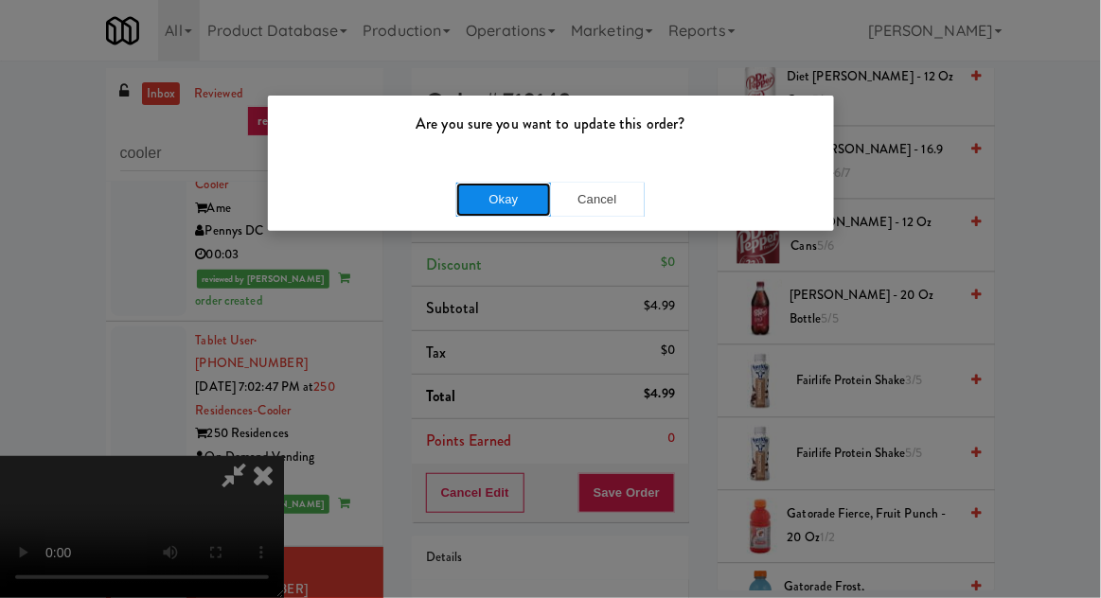
click at [461, 195] on button "Okay" at bounding box center [503, 200] width 95 height 34
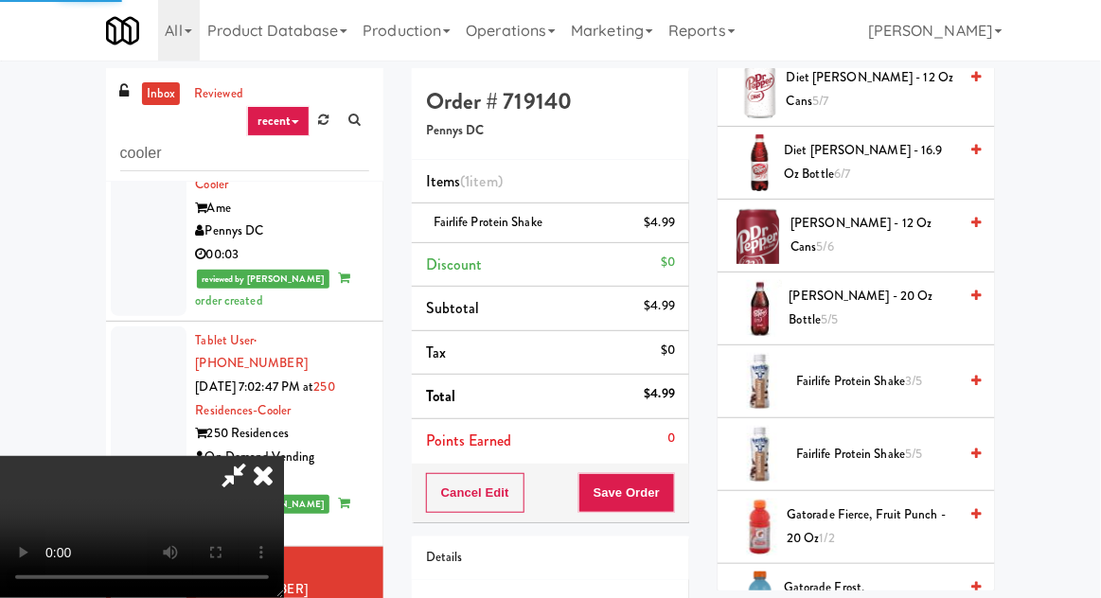
scroll to position [186, 0]
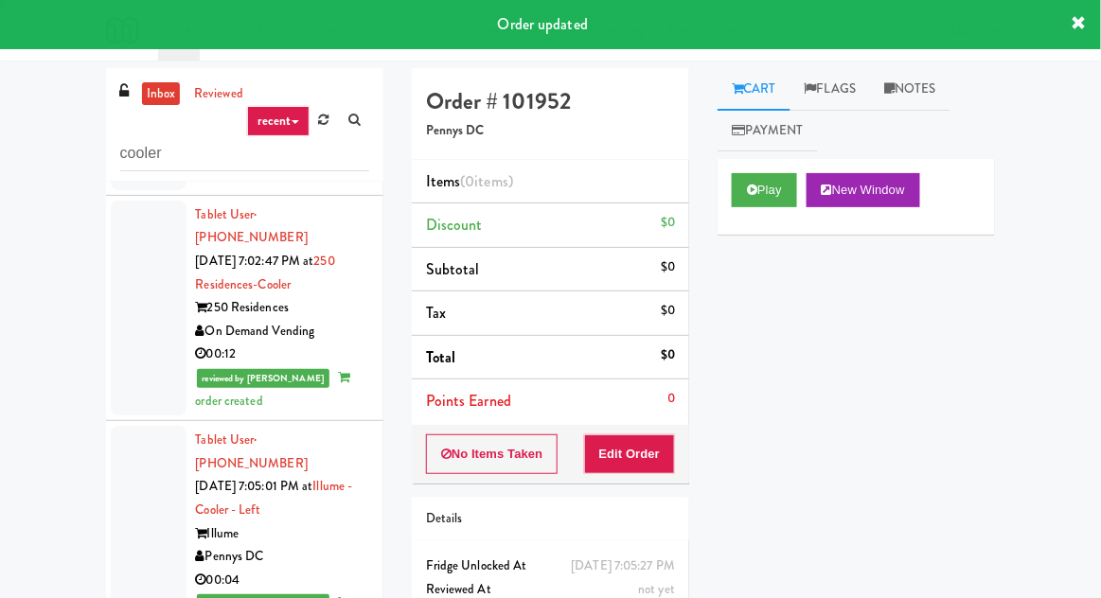
scroll to position [1962, 0]
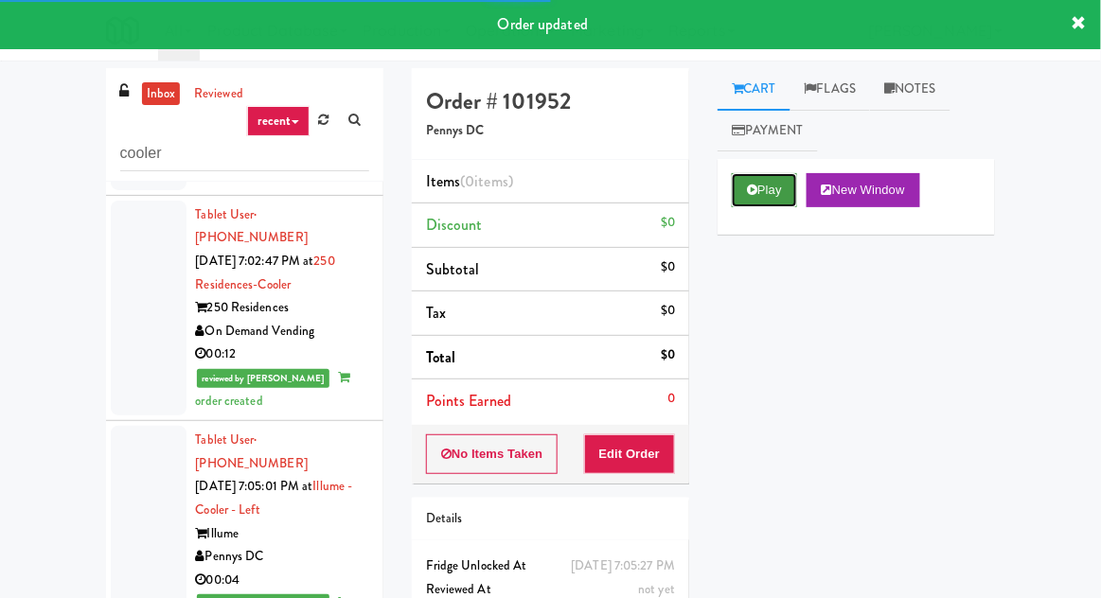
click at [770, 191] on button "Play" at bounding box center [764, 190] width 65 height 34
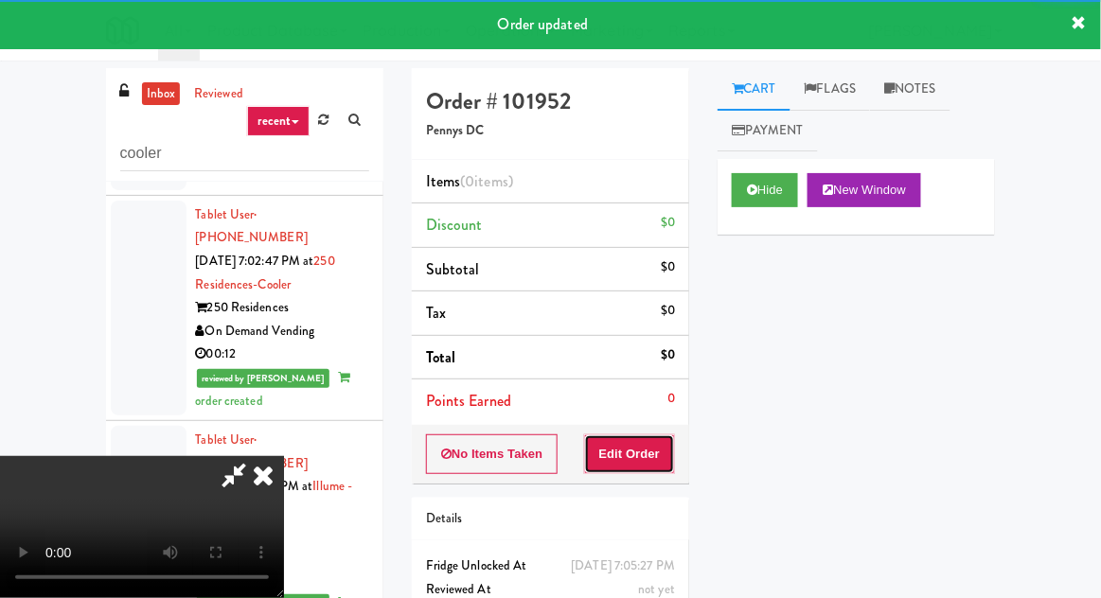
click at [655, 451] on button "Edit Order" at bounding box center [630, 454] width 92 height 40
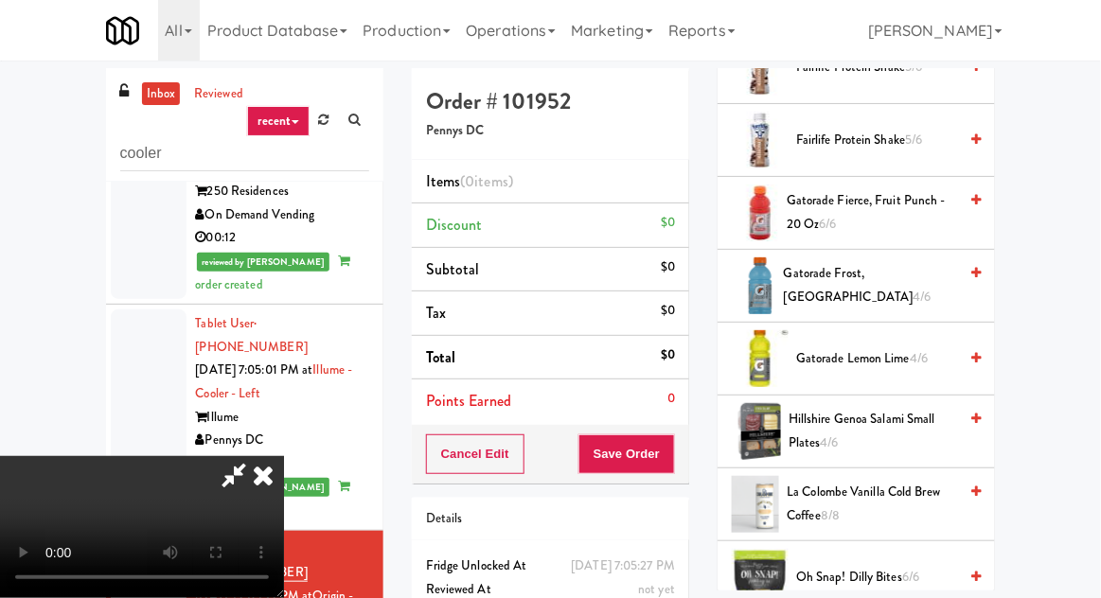
scroll to position [1371, 0]
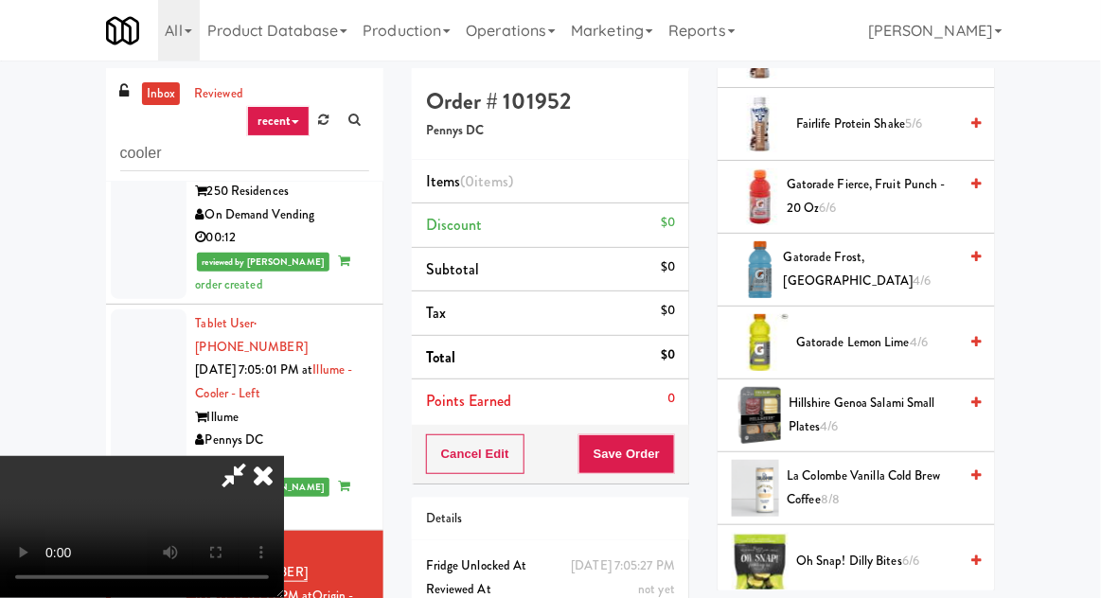
click at [873, 336] on span "Gatorade Lemon Lime 4/6" at bounding box center [876, 343] width 161 height 24
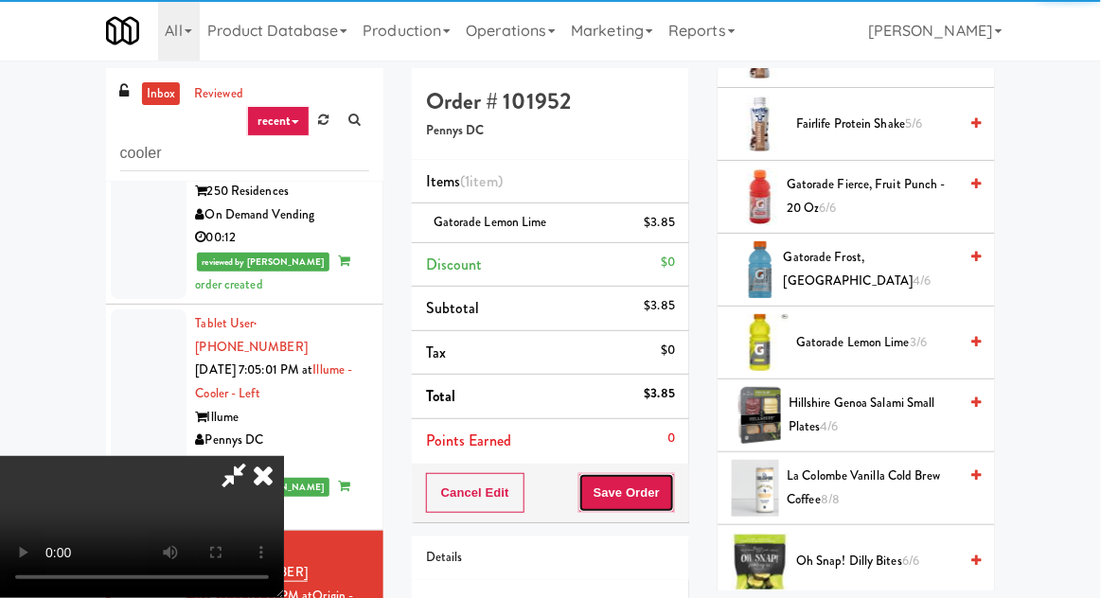
click at [672, 496] on button "Save Order" at bounding box center [626, 493] width 97 height 40
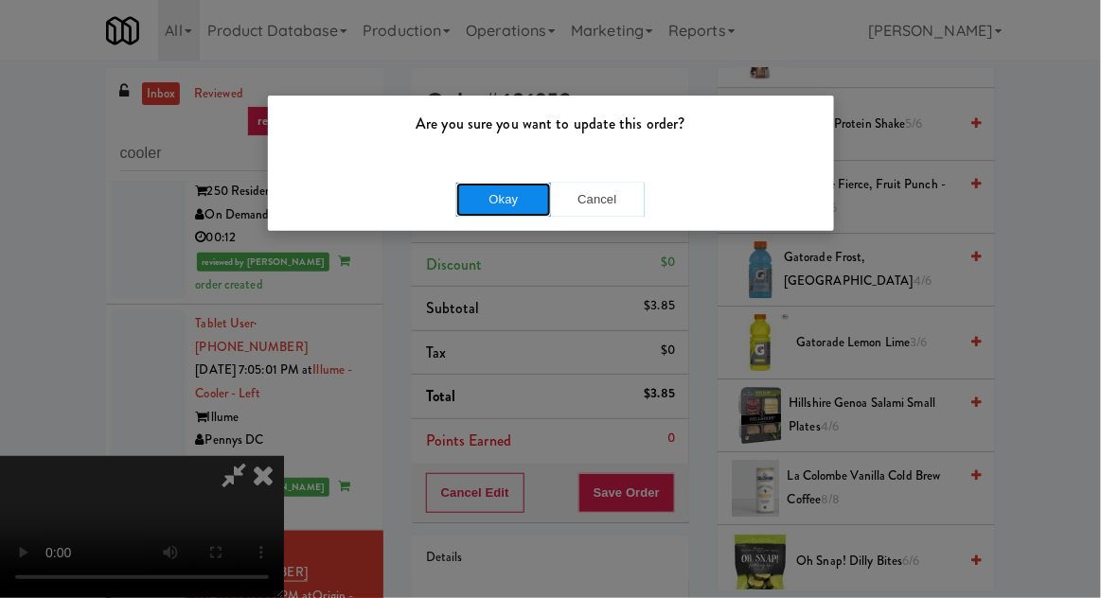
click at [497, 204] on button "Okay" at bounding box center [503, 200] width 95 height 34
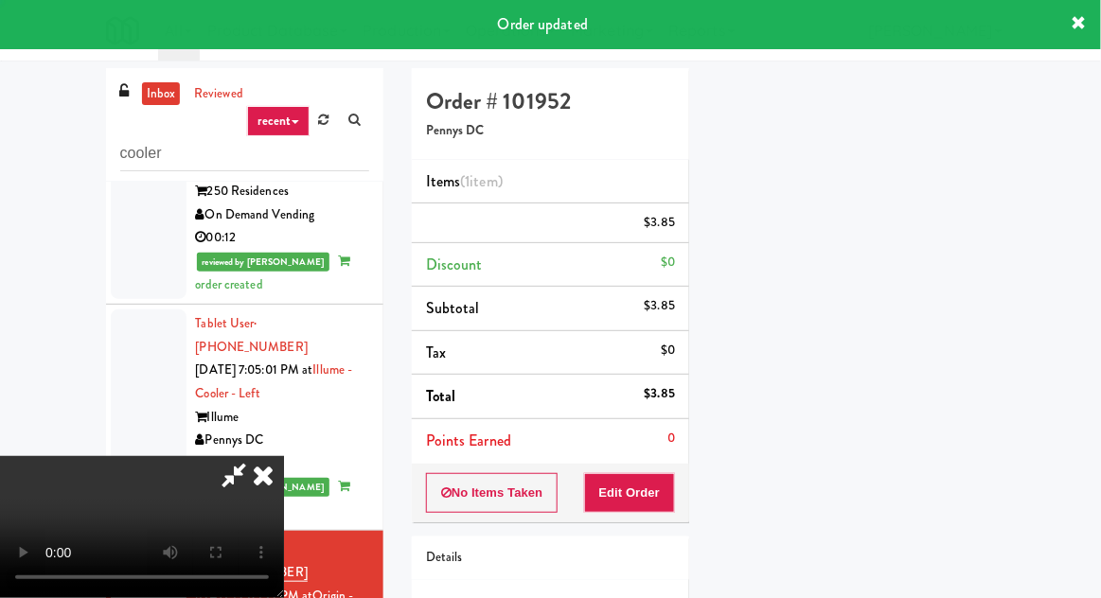
scroll to position [0, 0]
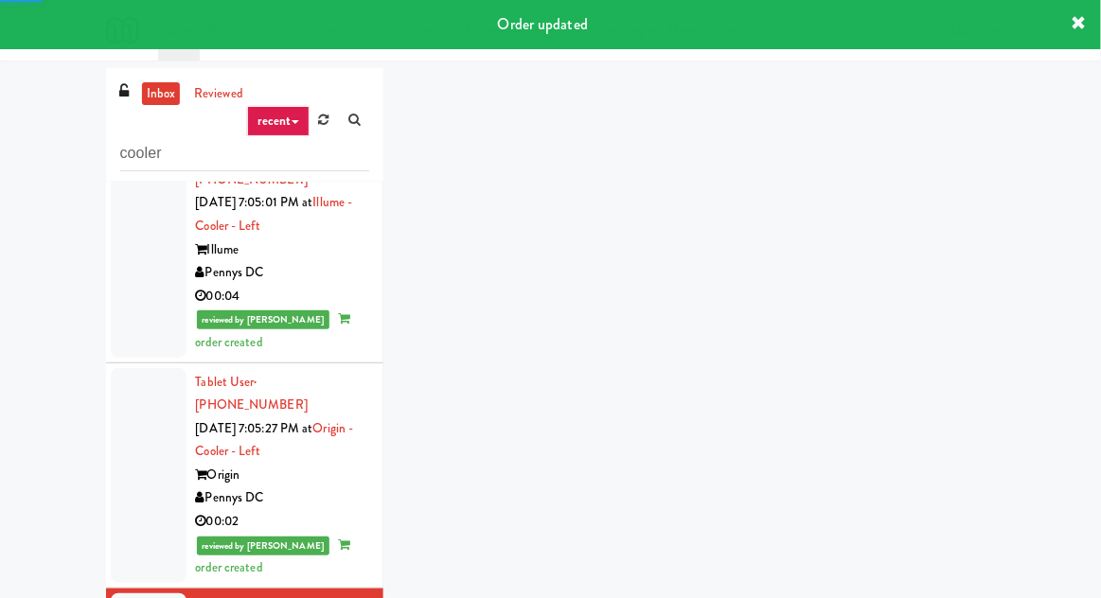
scroll to position [2250, 0]
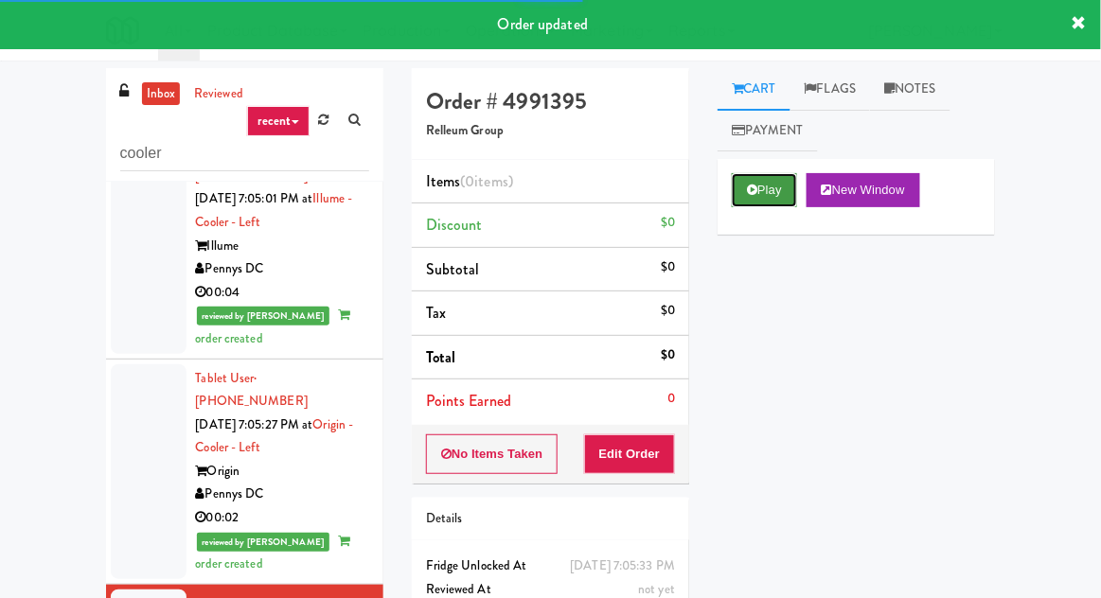
click at [762, 203] on button "Play" at bounding box center [764, 190] width 65 height 34
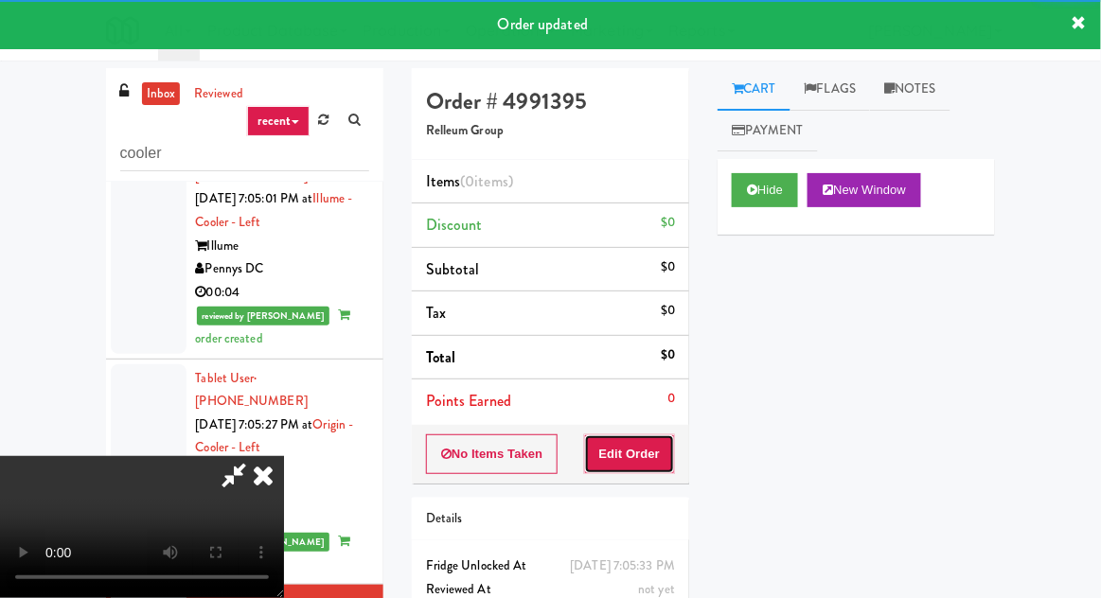
click at [633, 452] on button "Edit Order" at bounding box center [630, 454] width 92 height 40
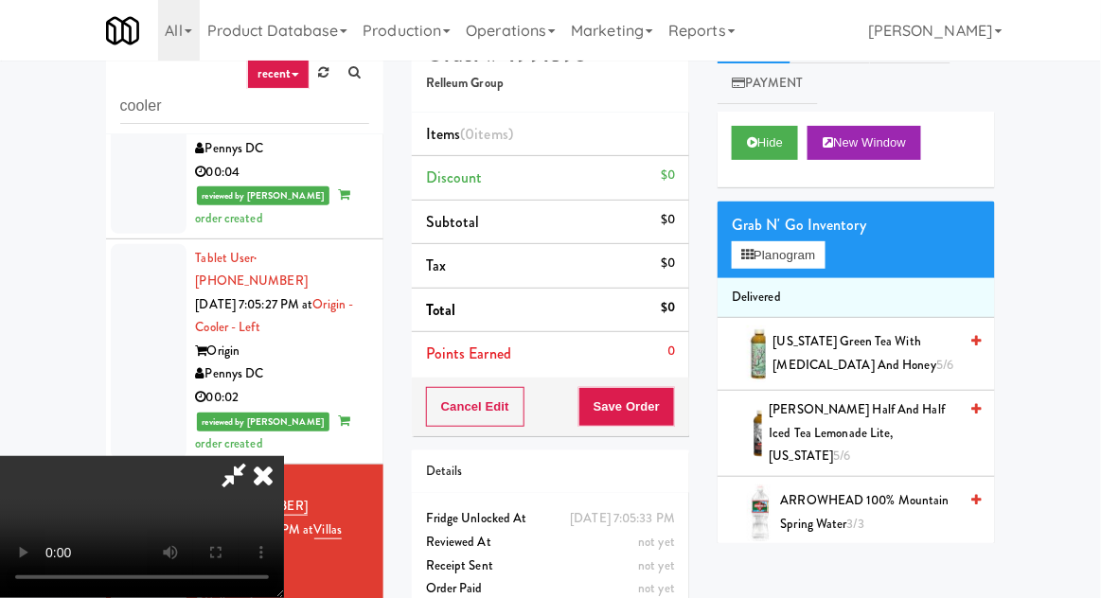
scroll to position [73, 0]
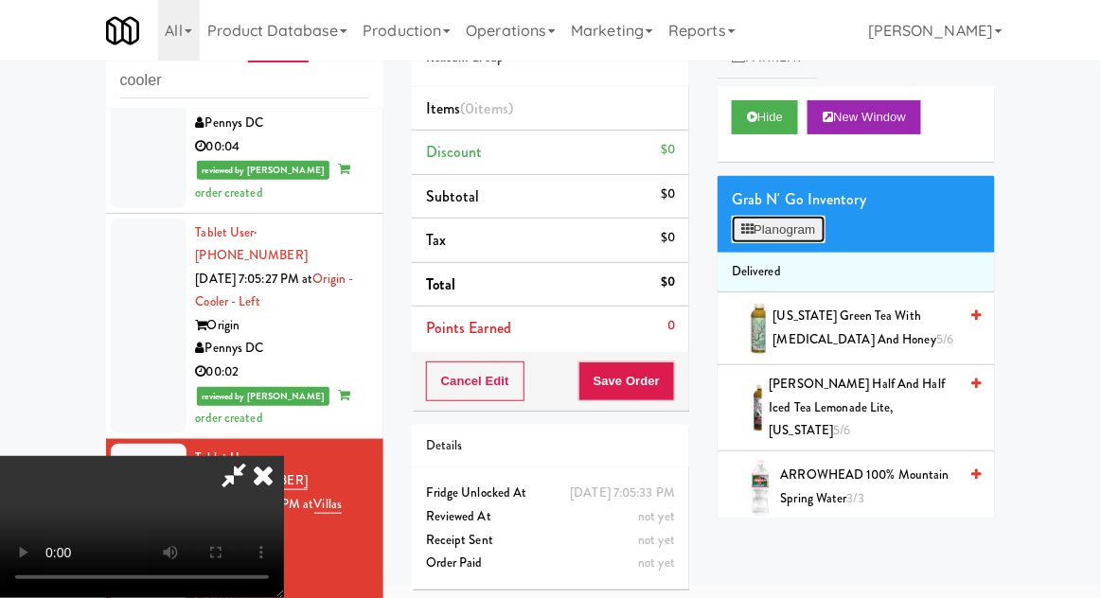
click at [804, 229] on button "Planogram" at bounding box center [778, 230] width 93 height 28
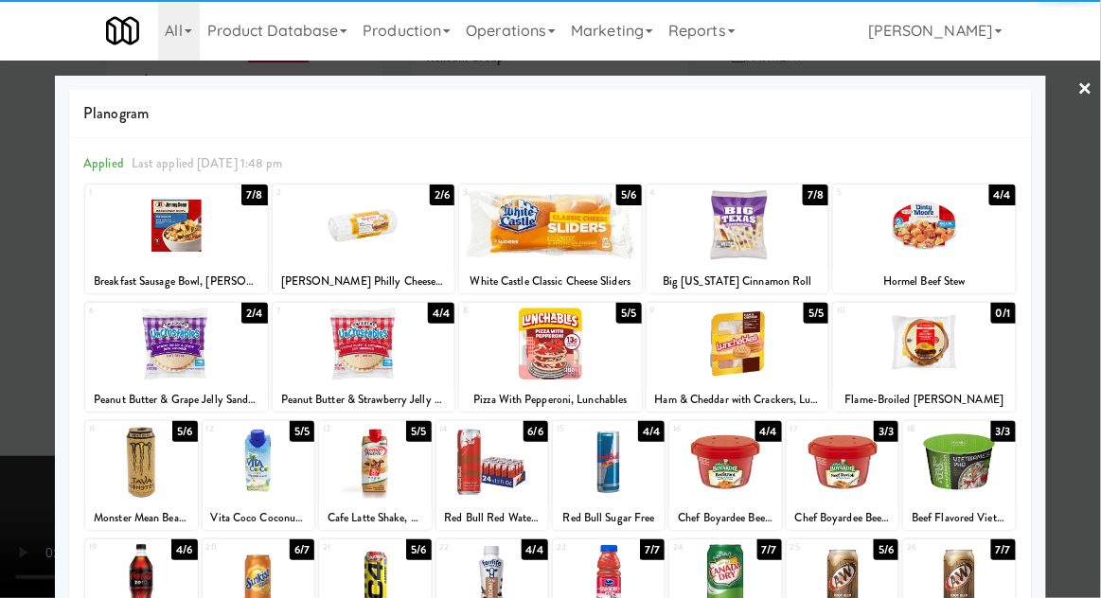
click at [963, 244] on div at bounding box center [924, 225] width 183 height 73
click at [38, 327] on div at bounding box center [550, 299] width 1101 height 598
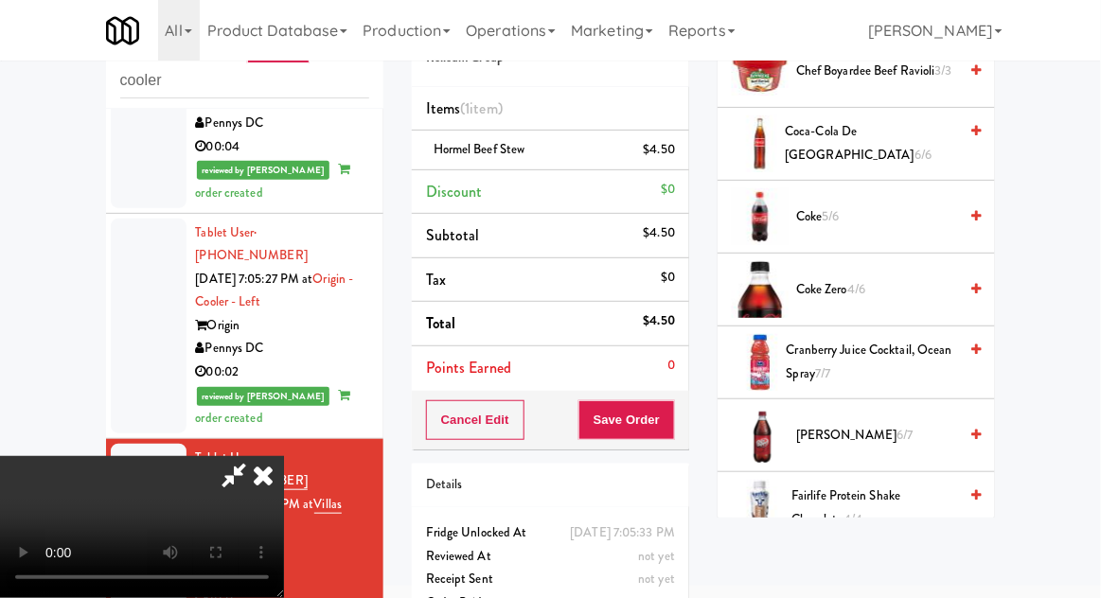
scroll to position [1267, 0]
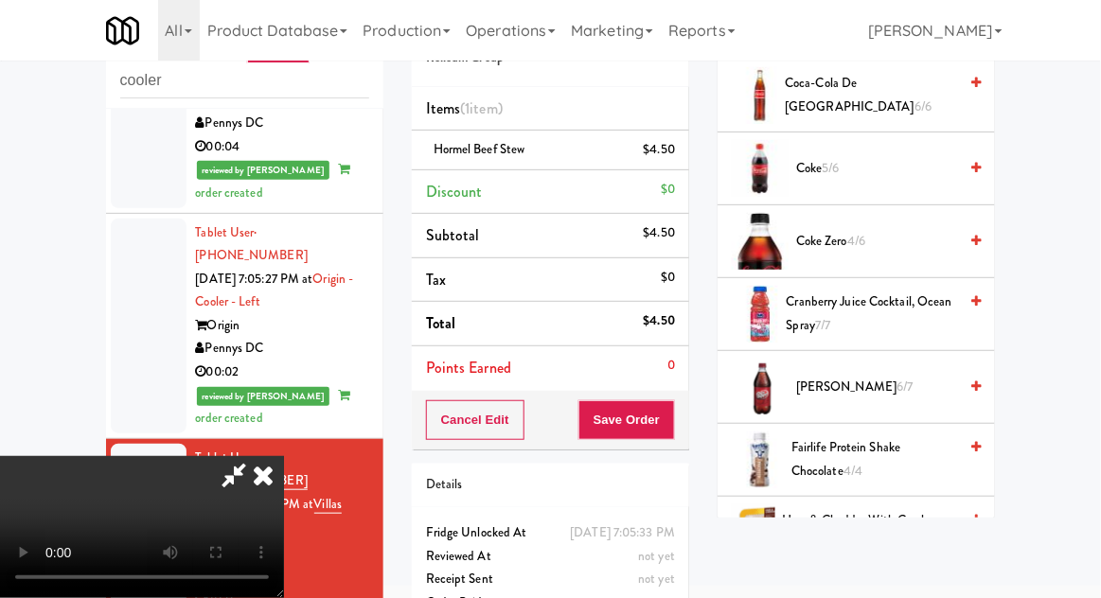
click at [896, 378] on span "6/7" at bounding box center [904, 387] width 16 height 18
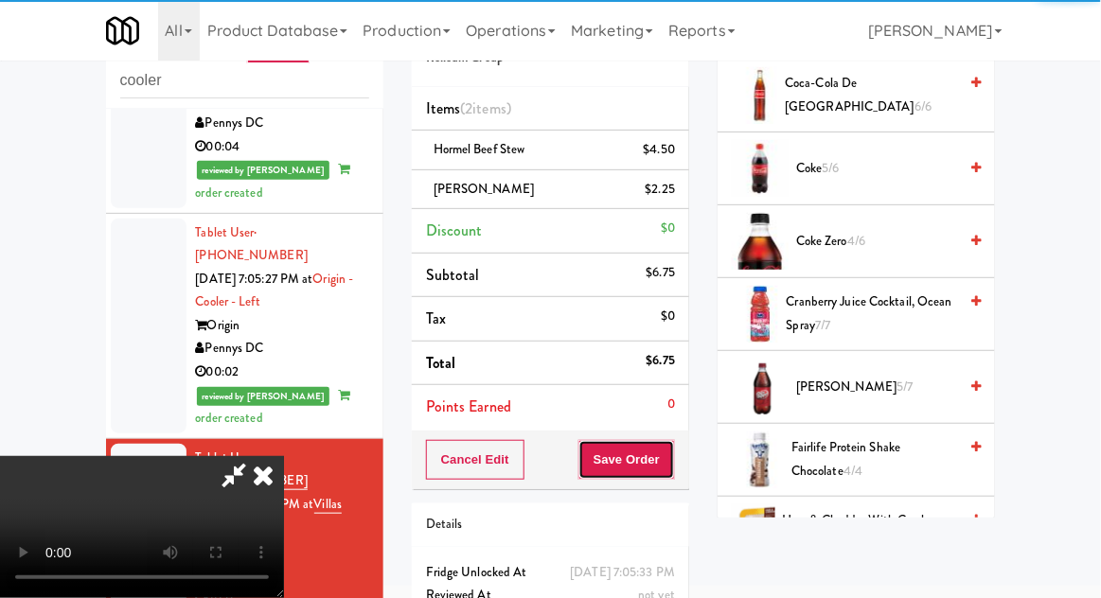
click at [671, 470] on button "Save Order" at bounding box center [626, 460] width 97 height 40
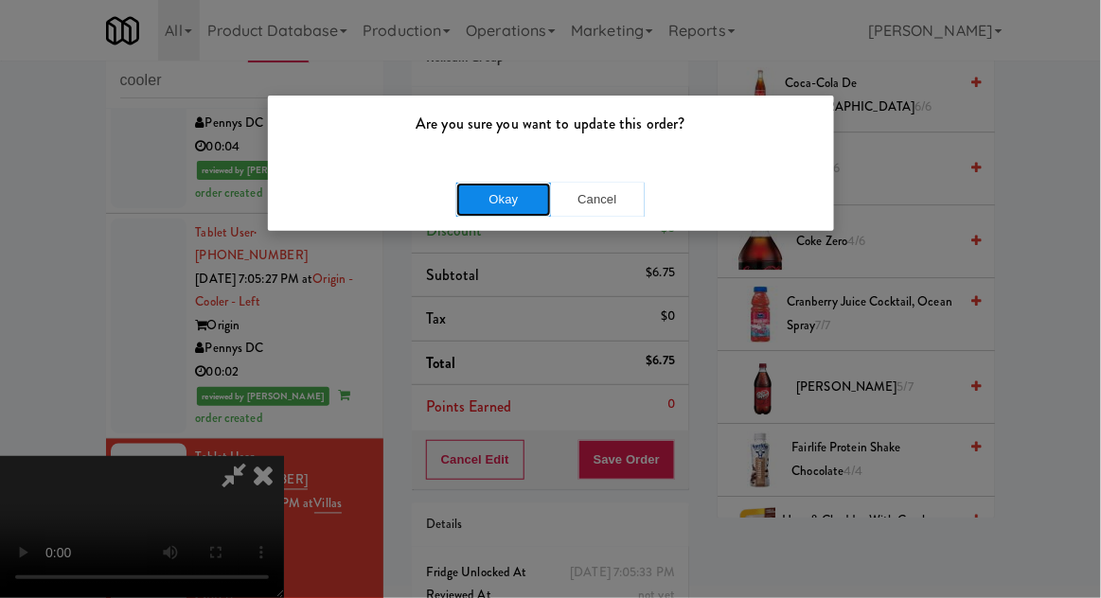
click at [466, 212] on button "Okay" at bounding box center [503, 200] width 95 height 34
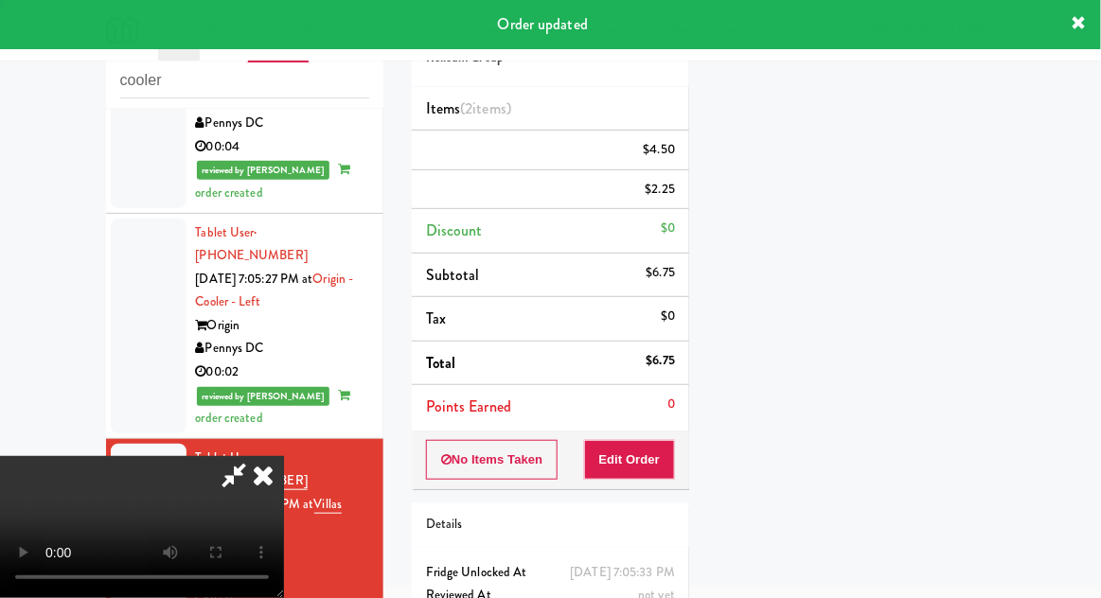
scroll to position [0, 0]
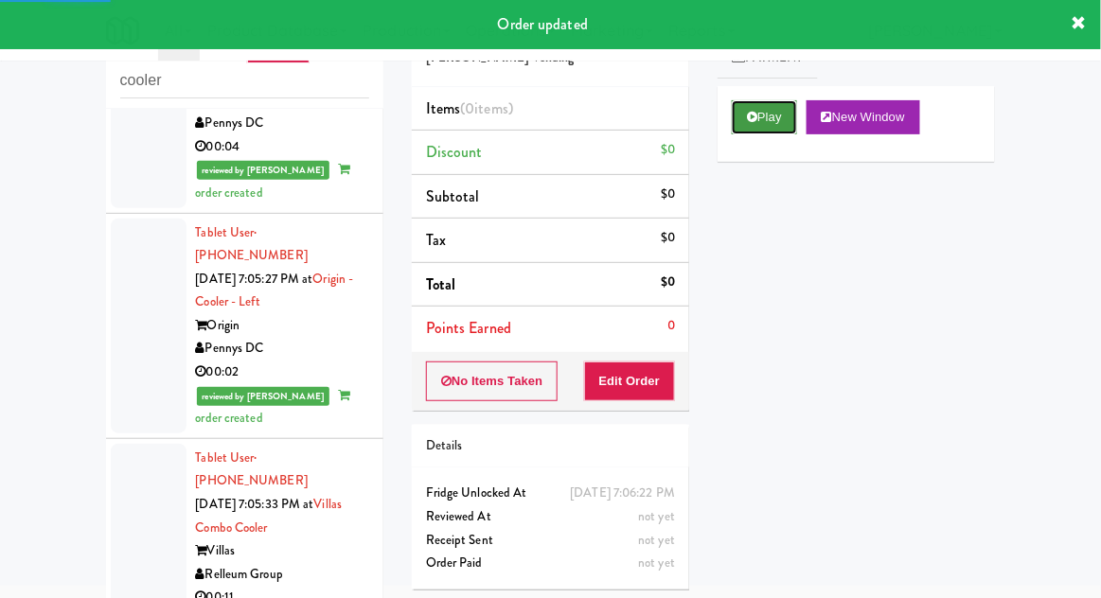
click at [752, 126] on button "Play" at bounding box center [764, 117] width 65 height 34
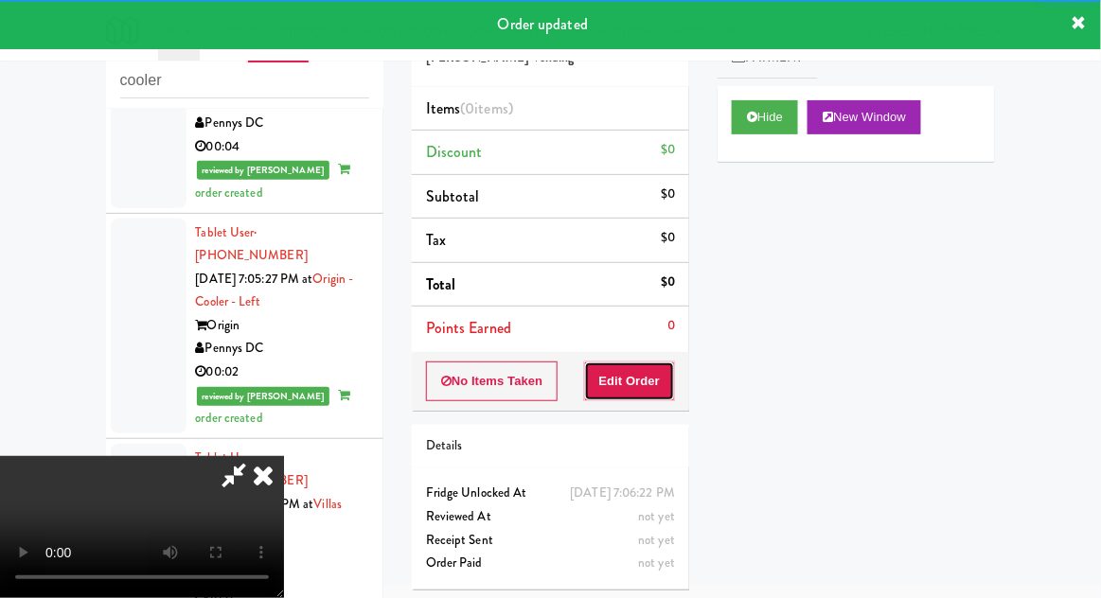
click at [640, 376] on button "Edit Order" at bounding box center [630, 382] width 92 height 40
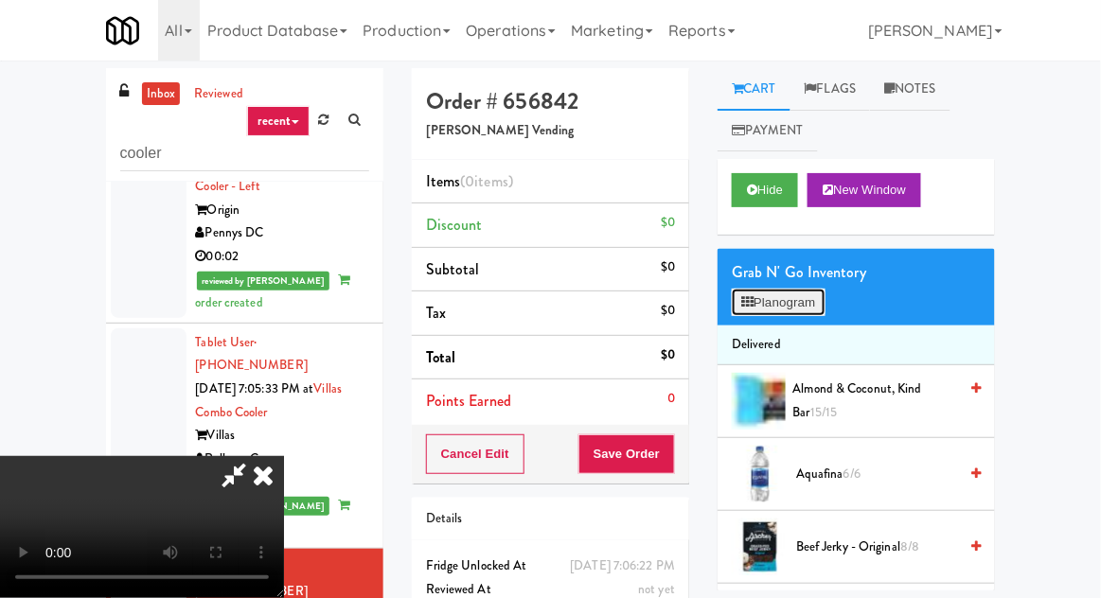
click at [820, 308] on button "Planogram" at bounding box center [778, 303] width 93 height 28
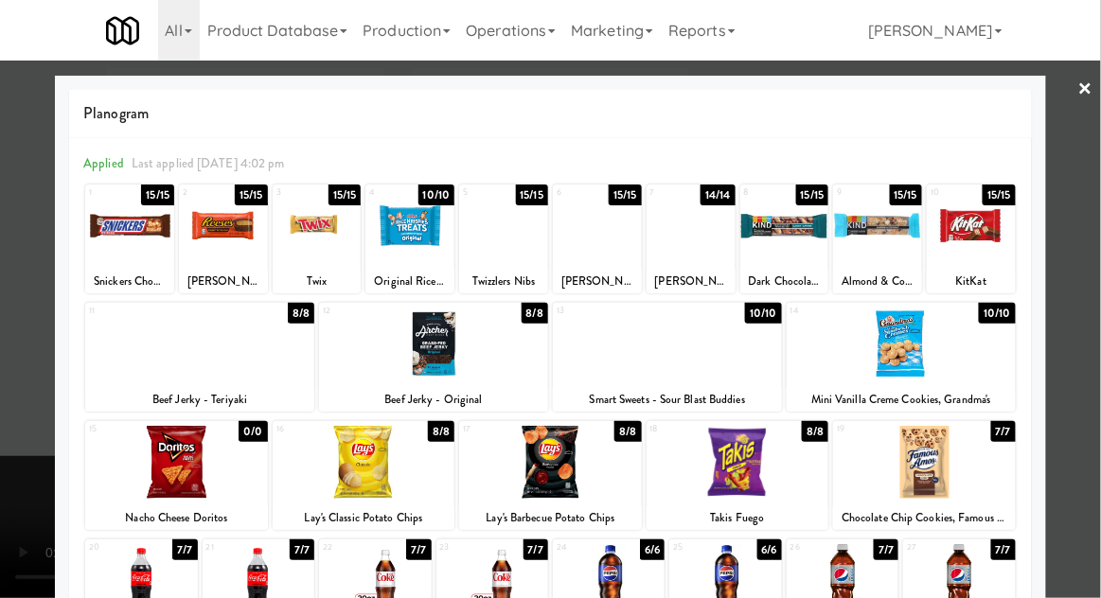
click at [746, 362] on div at bounding box center [667, 344] width 229 height 73
click at [28, 279] on div at bounding box center [550, 299] width 1101 height 598
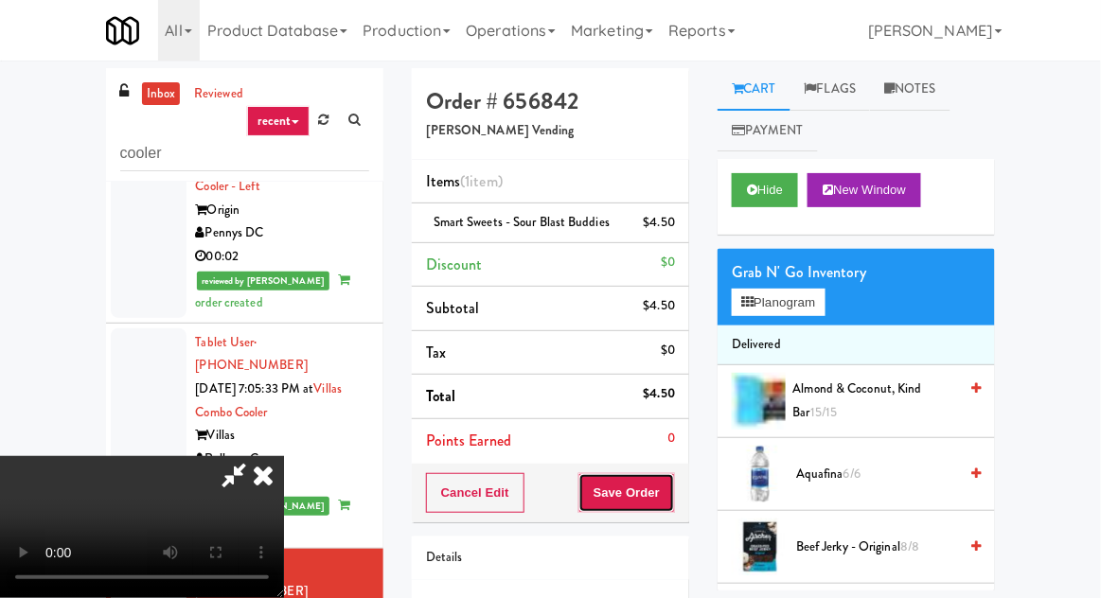
click at [667, 488] on button "Save Order" at bounding box center [626, 493] width 97 height 40
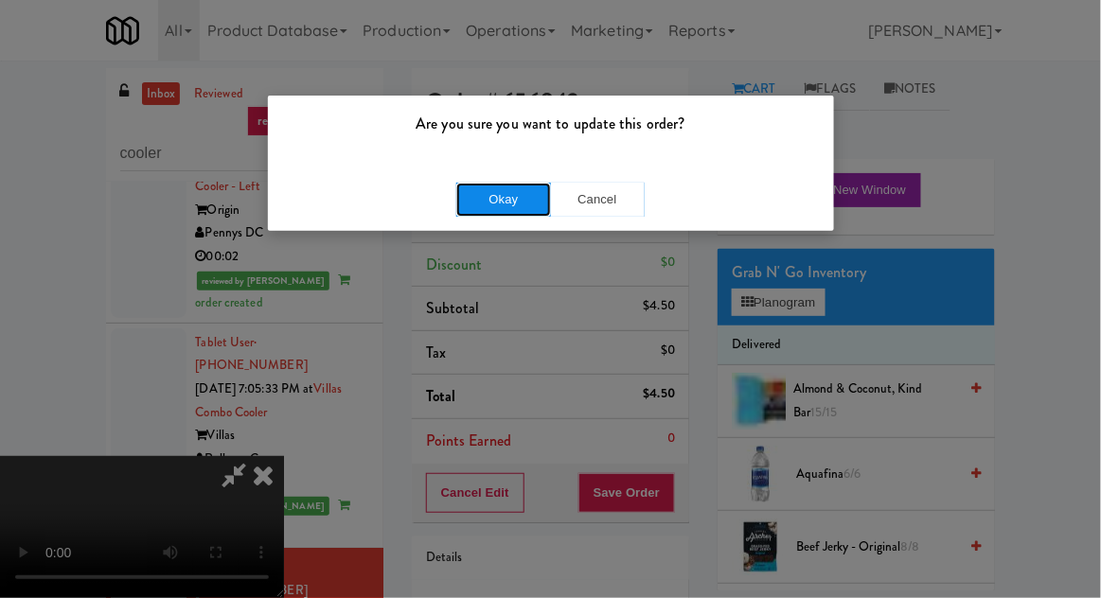
click at [475, 183] on button "Okay" at bounding box center [503, 200] width 95 height 34
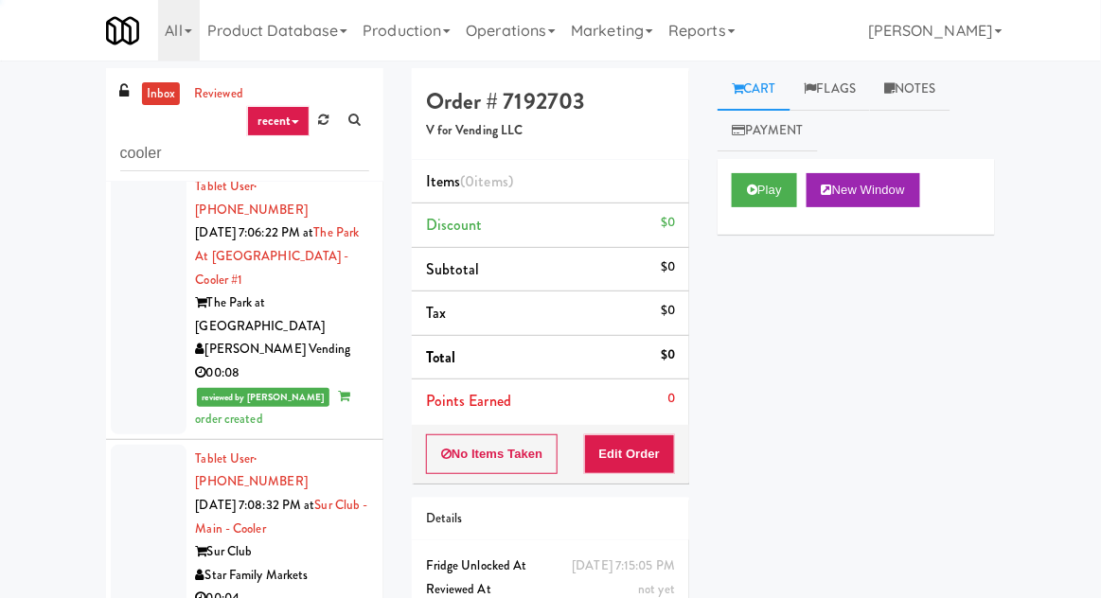
scroll to position [2895, 0]
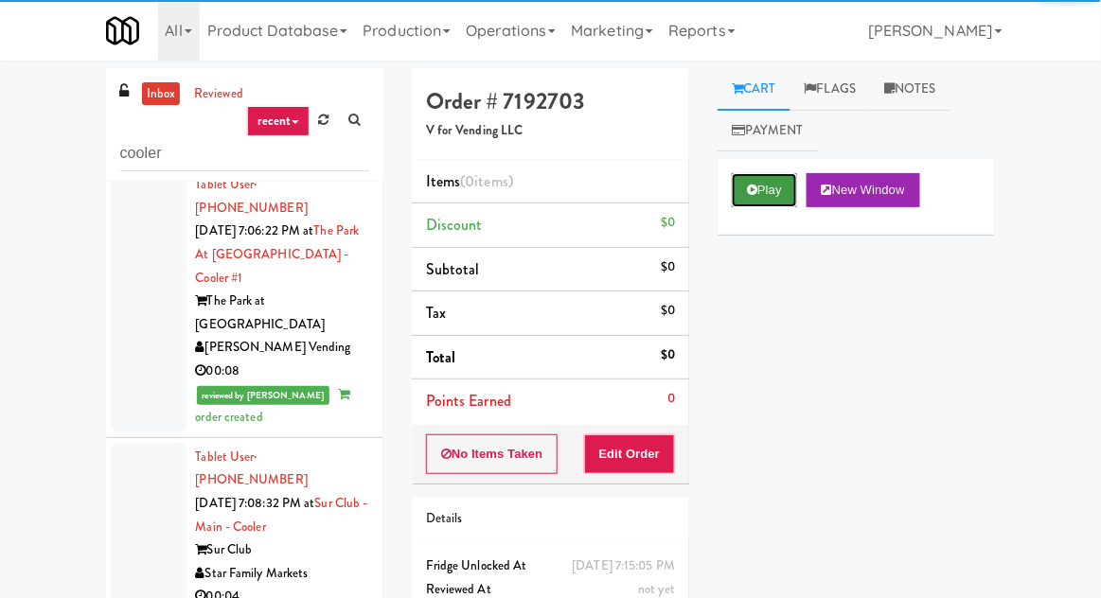
click at [765, 189] on button "Play" at bounding box center [764, 190] width 65 height 34
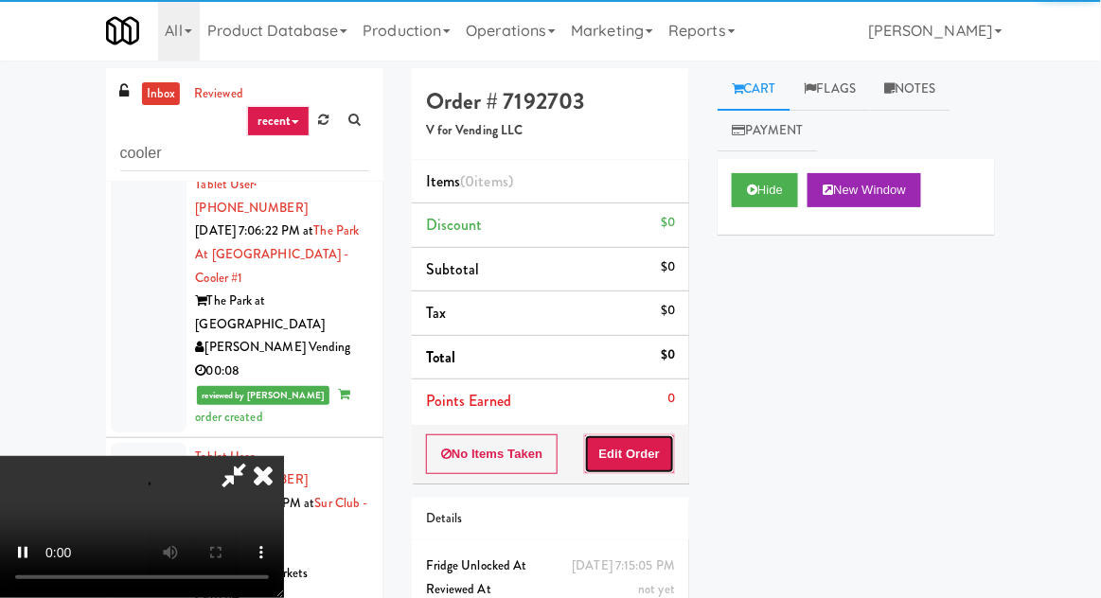
click at [637, 443] on button "Edit Order" at bounding box center [630, 454] width 92 height 40
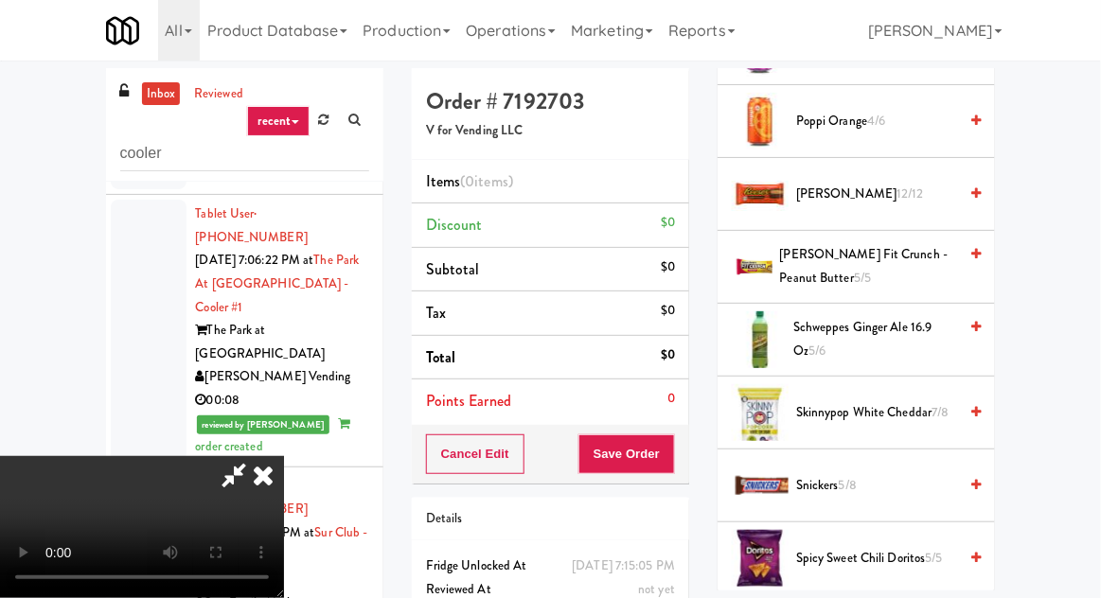
scroll to position [1812, 0]
click at [870, 333] on span "Schweppes Ginger Ale 16.9 oz 5/6" at bounding box center [875, 338] width 164 height 46
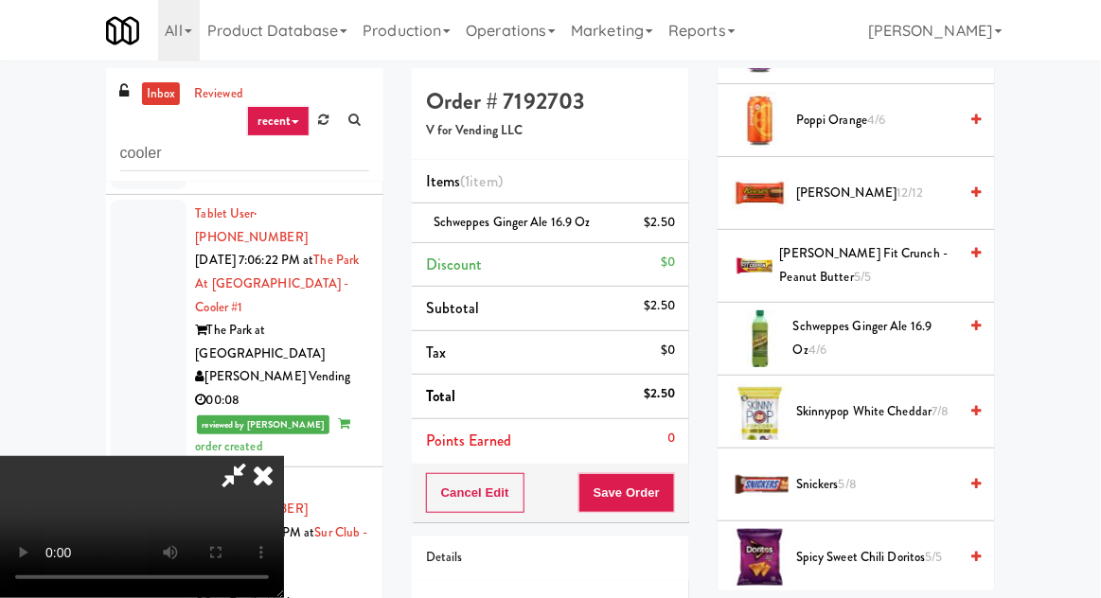
click at [868, 332] on span "Schweppes Ginger Ale 16.9 oz 4/6" at bounding box center [875, 338] width 164 height 46
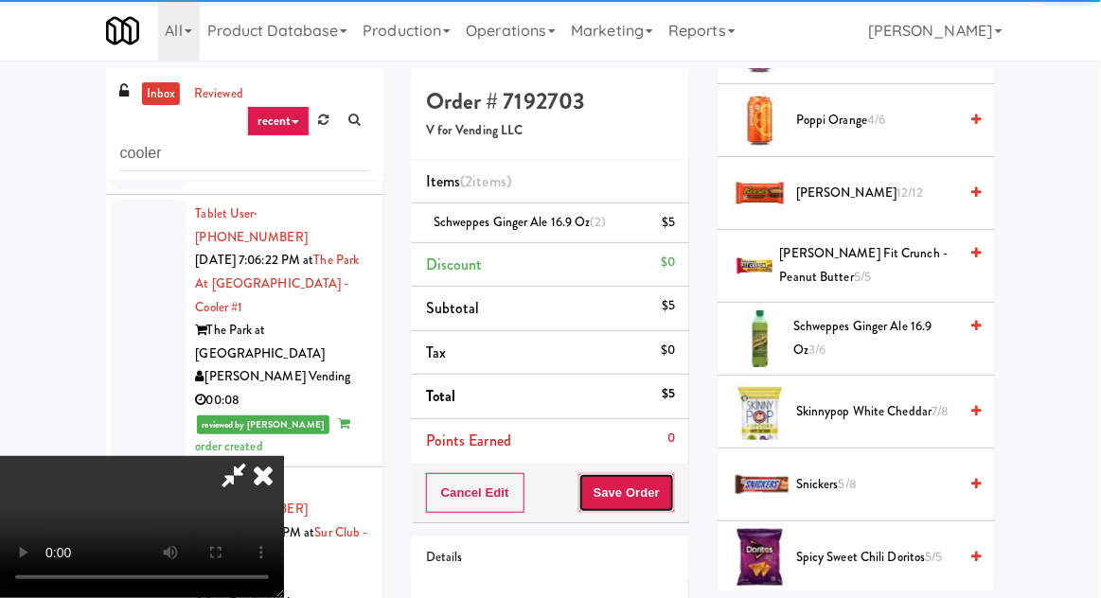
click at [675, 488] on button "Save Order" at bounding box center [626, 493] width 97 height 40
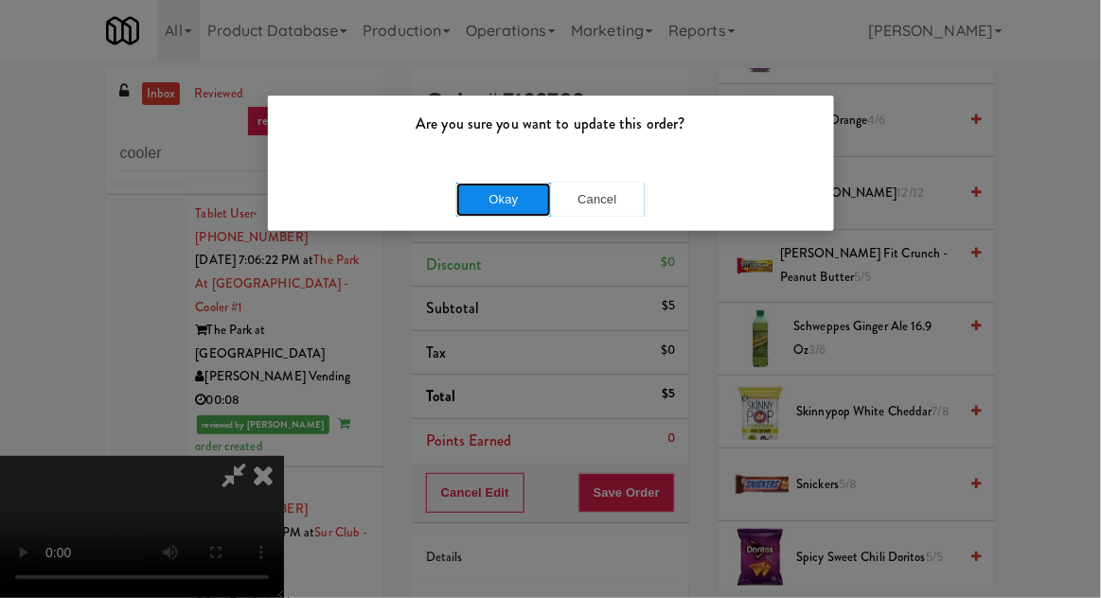
click at [469, 189] on button "Okay" at bounding box center [503, 200] width 95 height 34
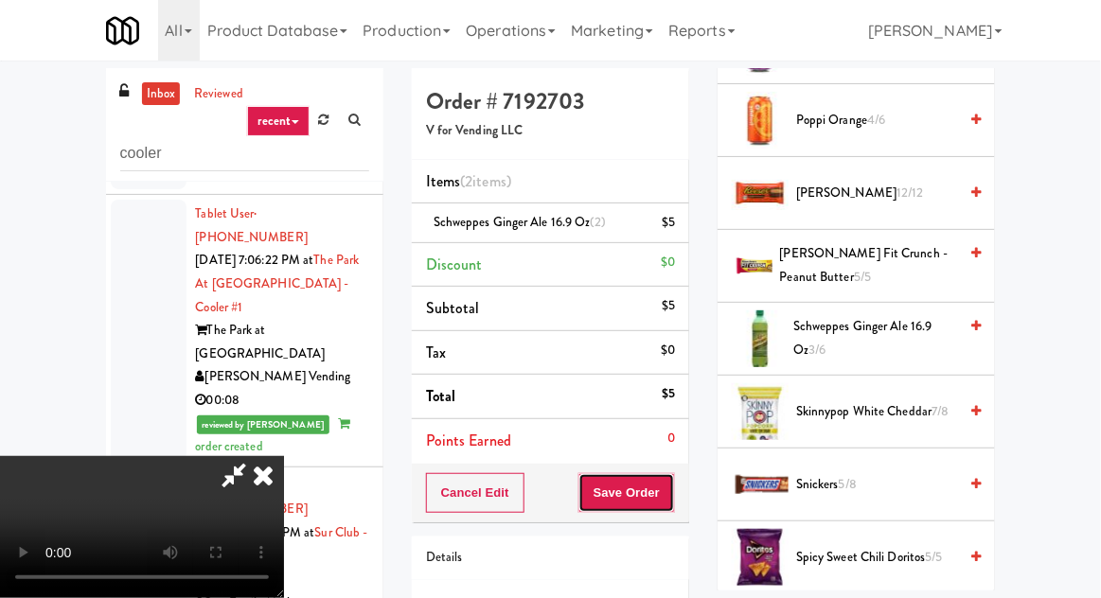
click at [672, 483] on button "Save Order" at bounding box center [626, 493] width 97 height 40
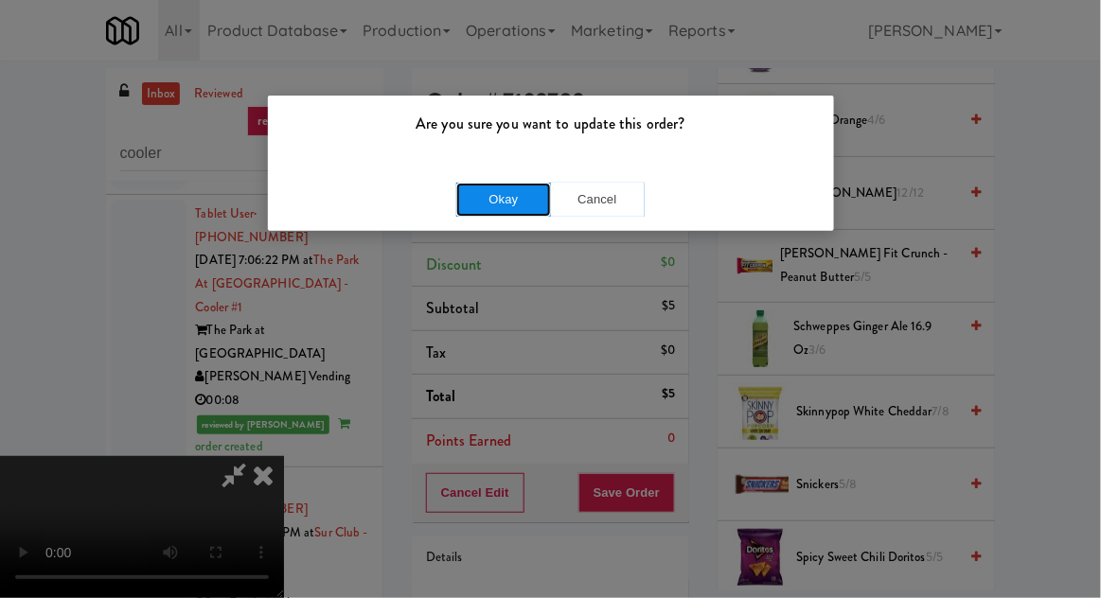
click at [468, 197] on button "Okay" at bounding box center [503, 200] width 95 height 34
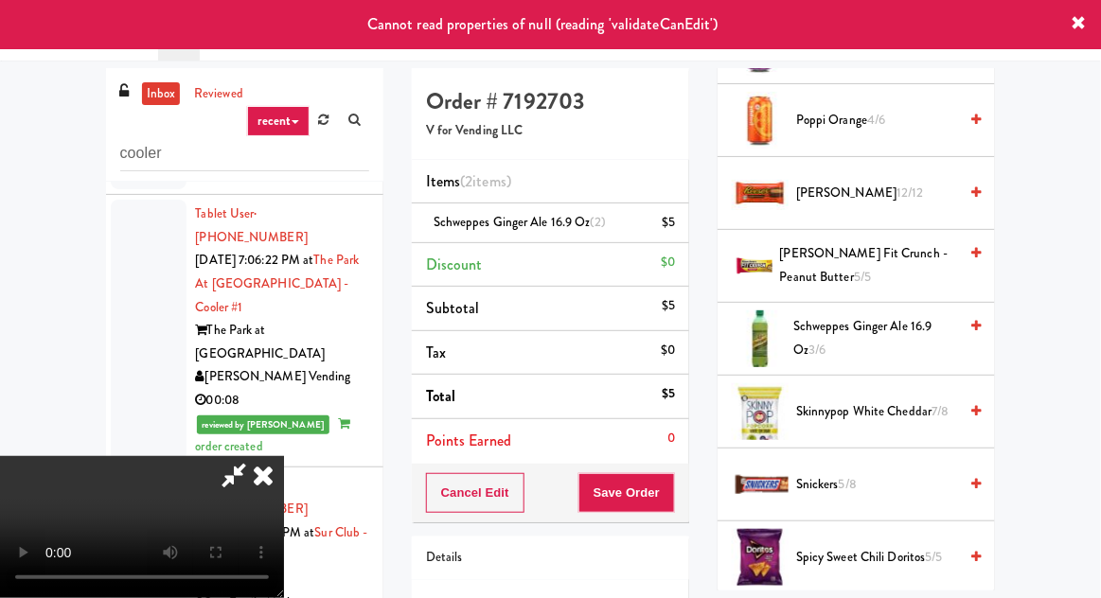
click at [256, 456] on icon at bounding box center [234, 475] width 44 height 38
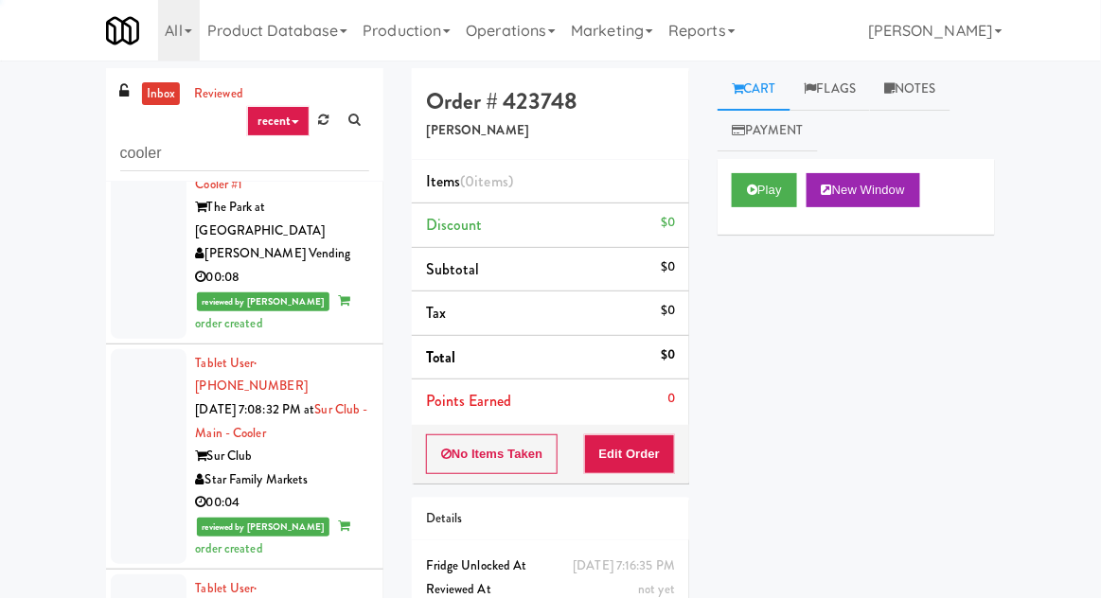
scroll to position [2991, 0]
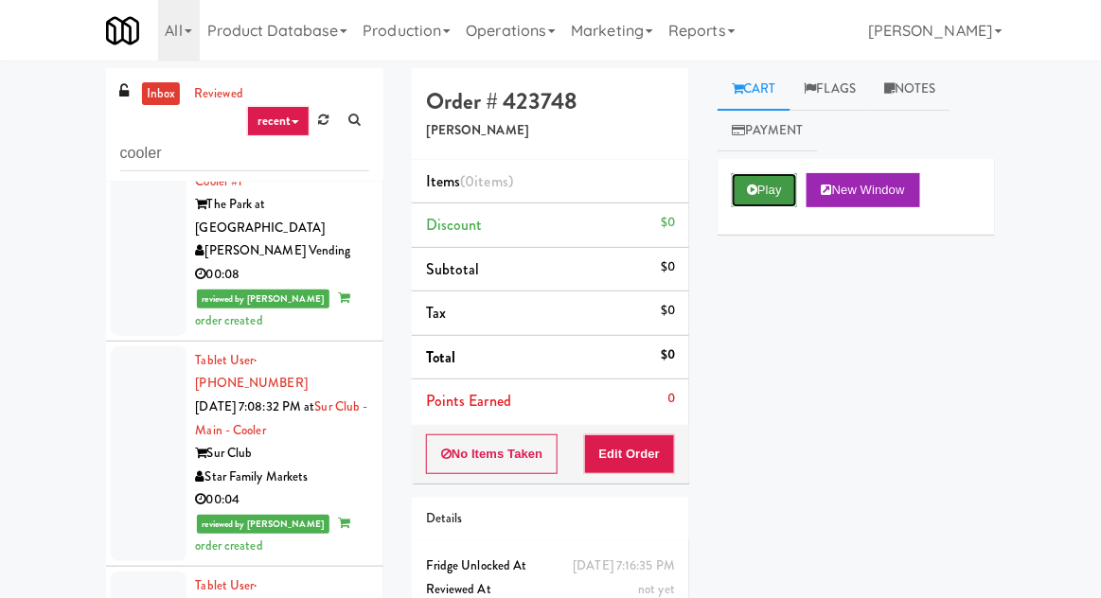
click at [763, 188] on button "Play" at bounding box center [764, 190] width 65 height 34
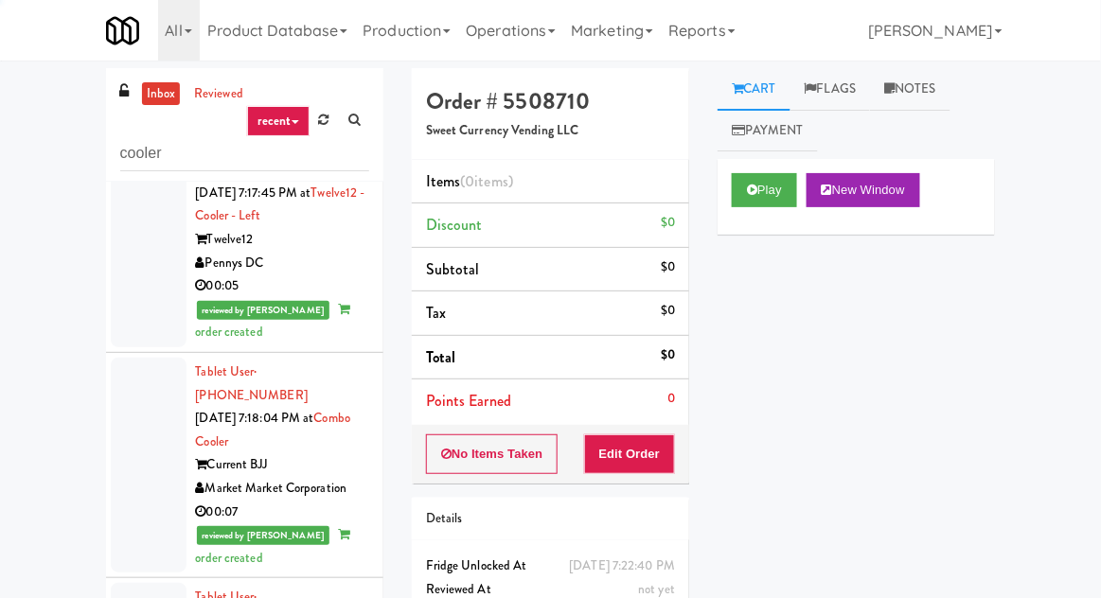
scroll to position [4070, 0]
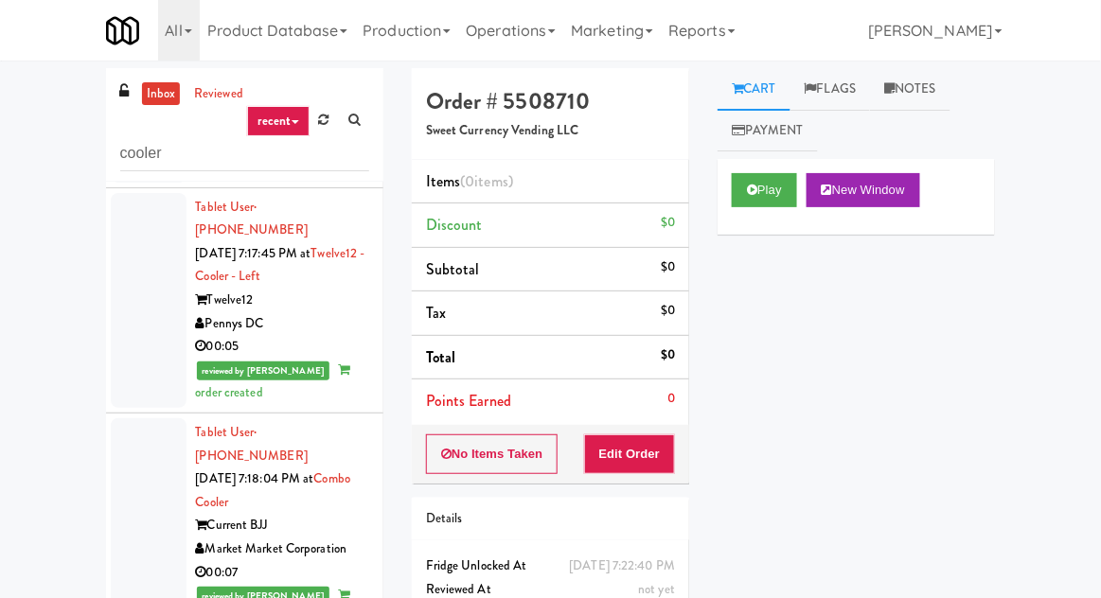
click at [736, 235] on div "Play New Window Primary Flag Clear Flag if unable to determine what was taken o…" at bounding box center [856, 514] width 277 height 710
click at [634, 445] on button "Edit Order" at bounding box center [630, 454] width 92 height 40
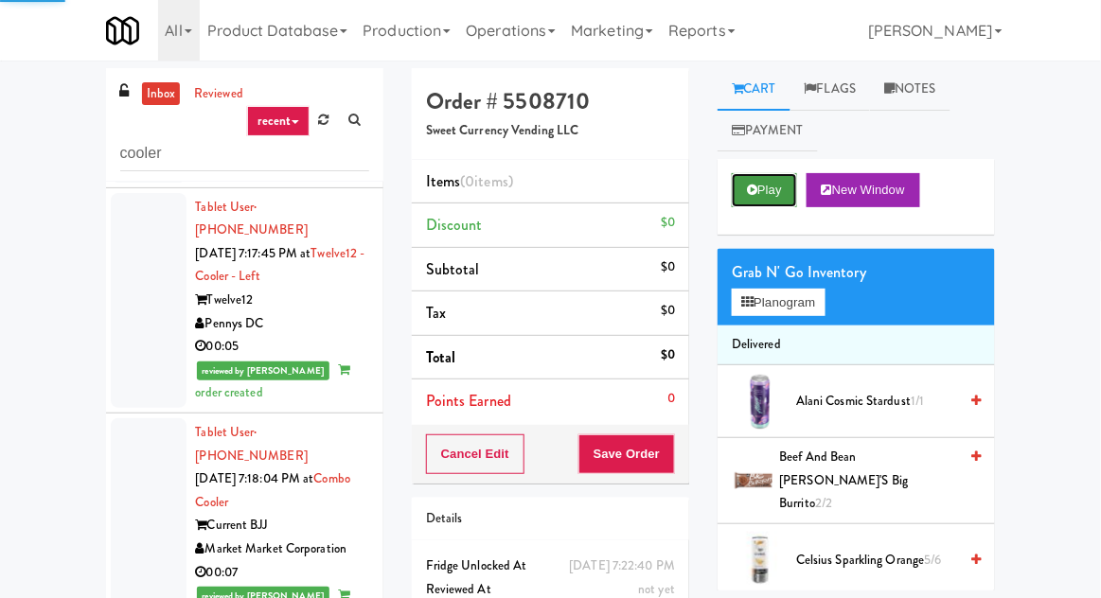
click at [780, 189] on button "Play" at bounding box center [764, 190] width 65 height 34
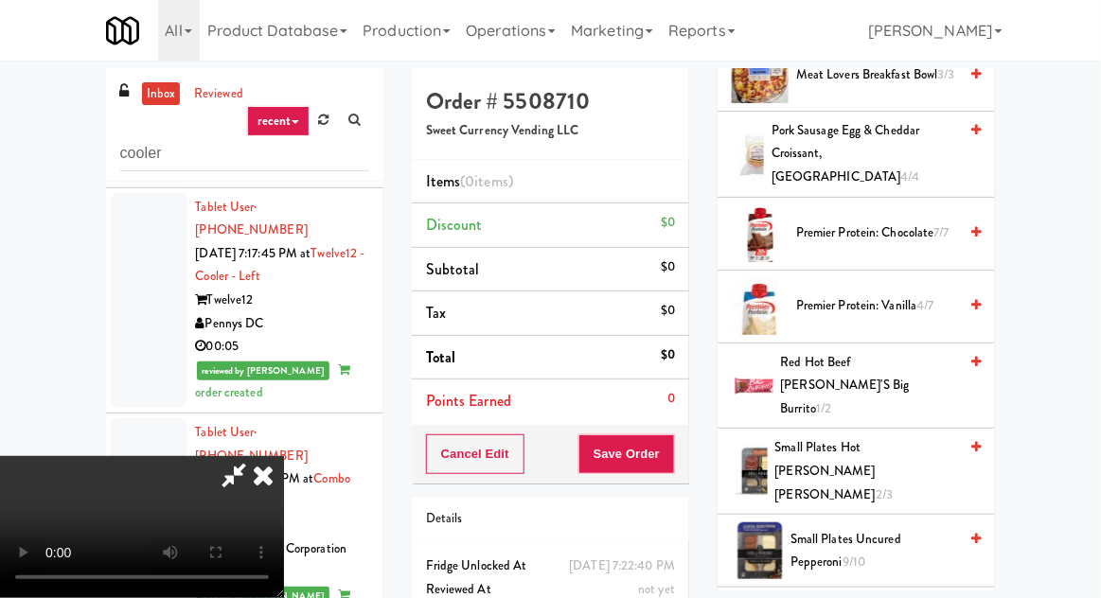
scroll to position [916, 0]
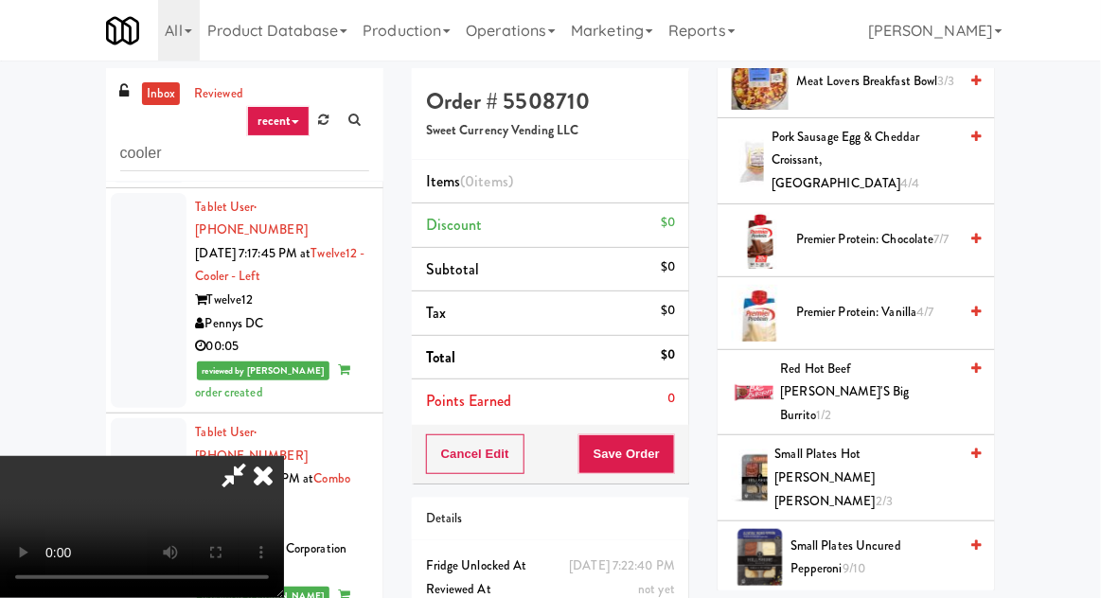
click at [899, 358] on span "Red Hot Beef Tina's Big Burrito 1/2" at bounding box center [869, 393] width 177 height 70
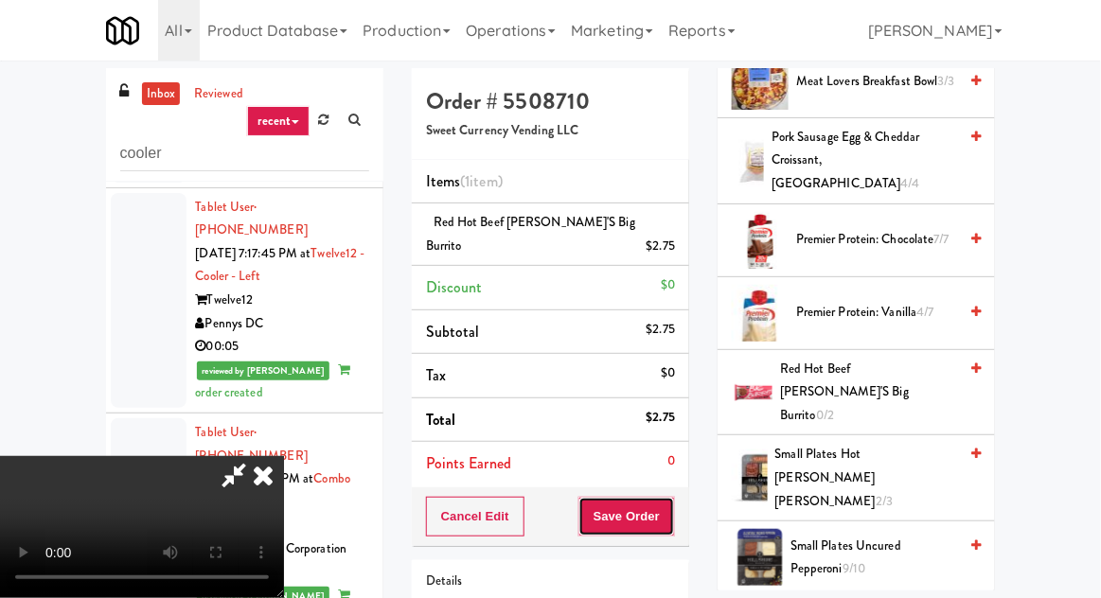
click at [672, 497] on button "Save Order" at bounding box center [626, 517] width 97 height 40
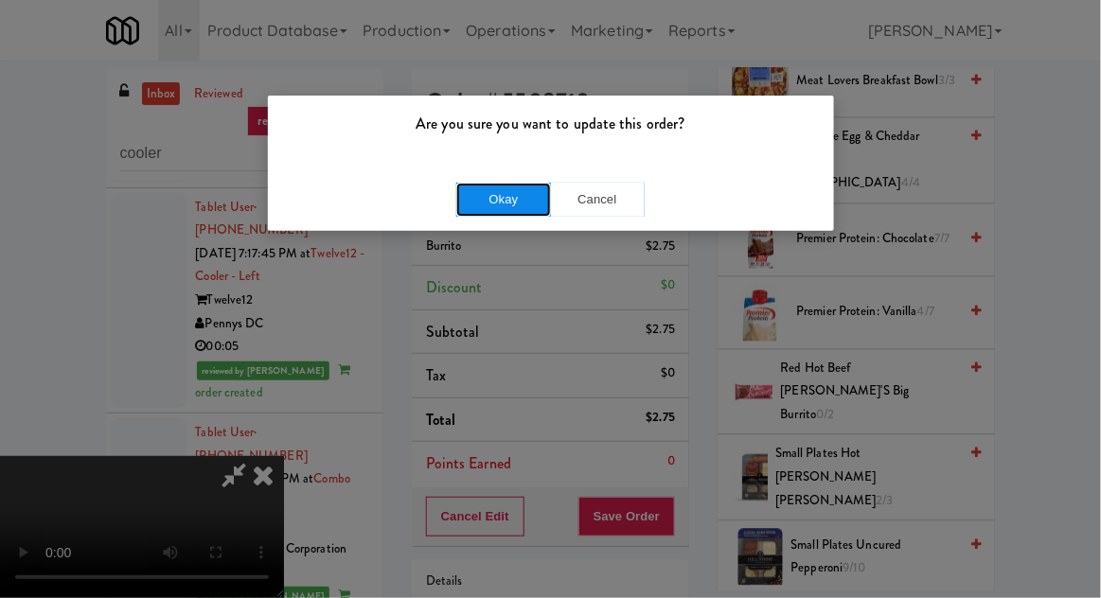
click at [472, 211] on button "Okay" at bounding box center [503, 200] width 95 height 34
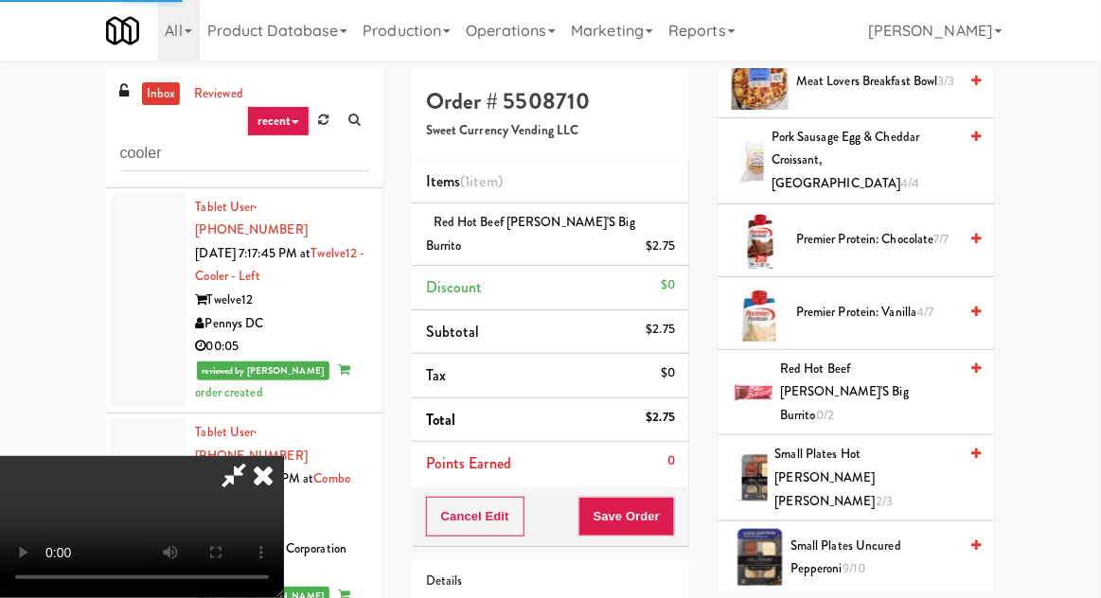
scroll to position [186, 0]
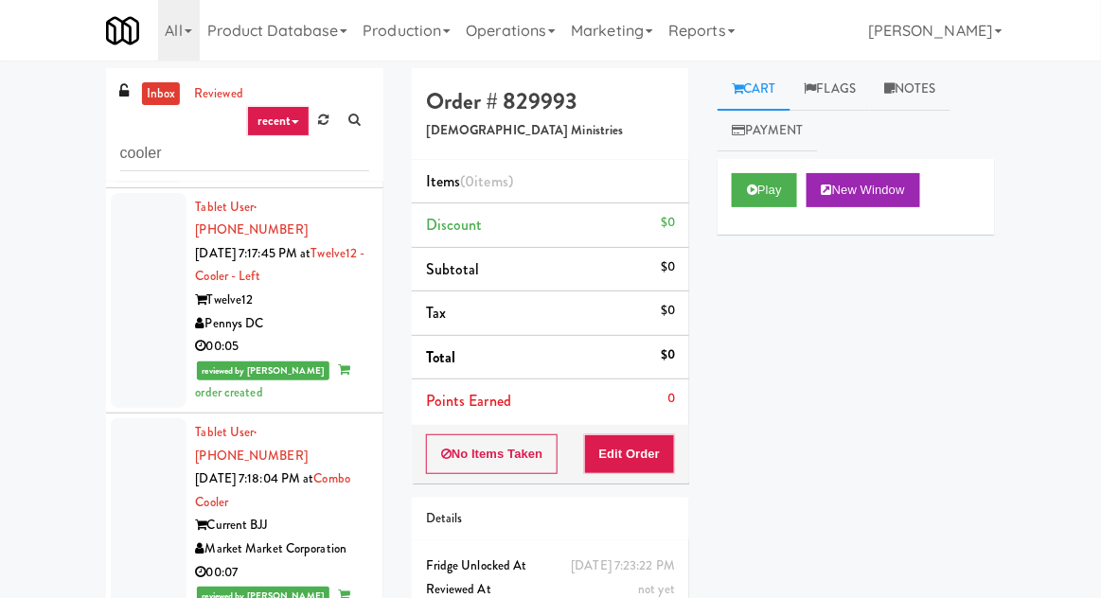
click at [1099, 14] on nav "Toggle navigation All 325 Vending https://fridge.kitchenmate.com/vision-orders/…" at bounding box center [550, 30] width 1101 height 61
click at [757, 195] on icon at bounding box center [752, 190] width 10 height 12
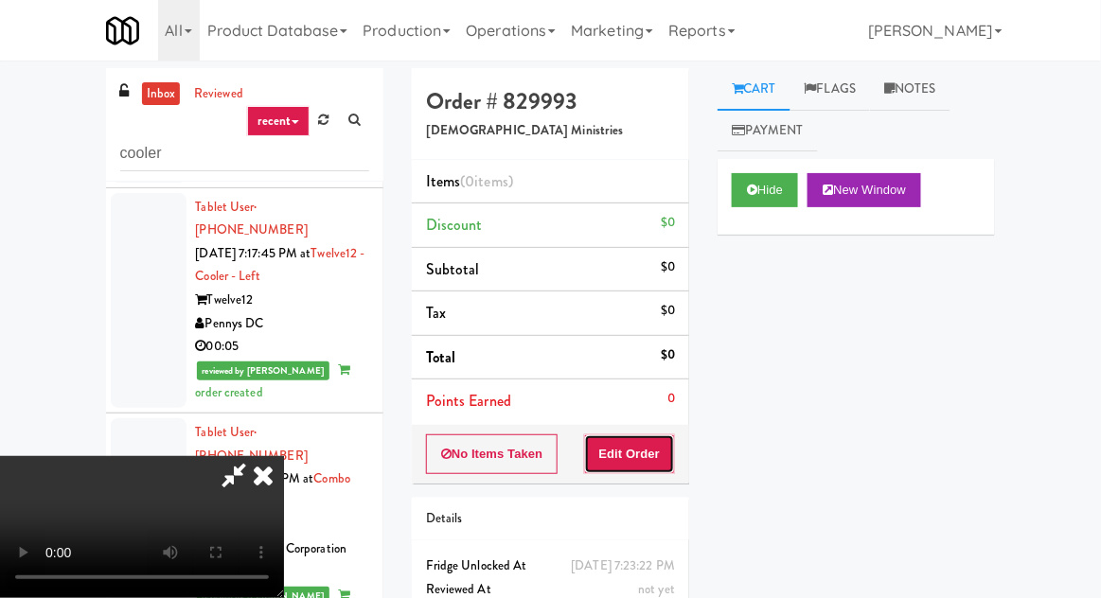
click at [630, 455] on button "Edit Order" at bounding box center [630, 454] width 92 height 40
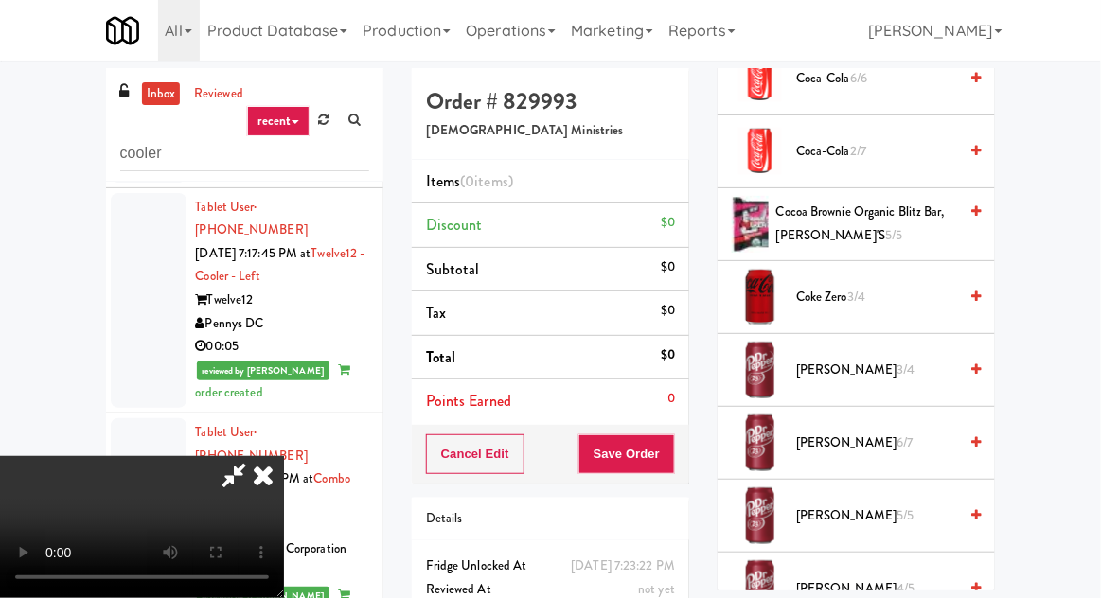
scroll to position [780, 0]
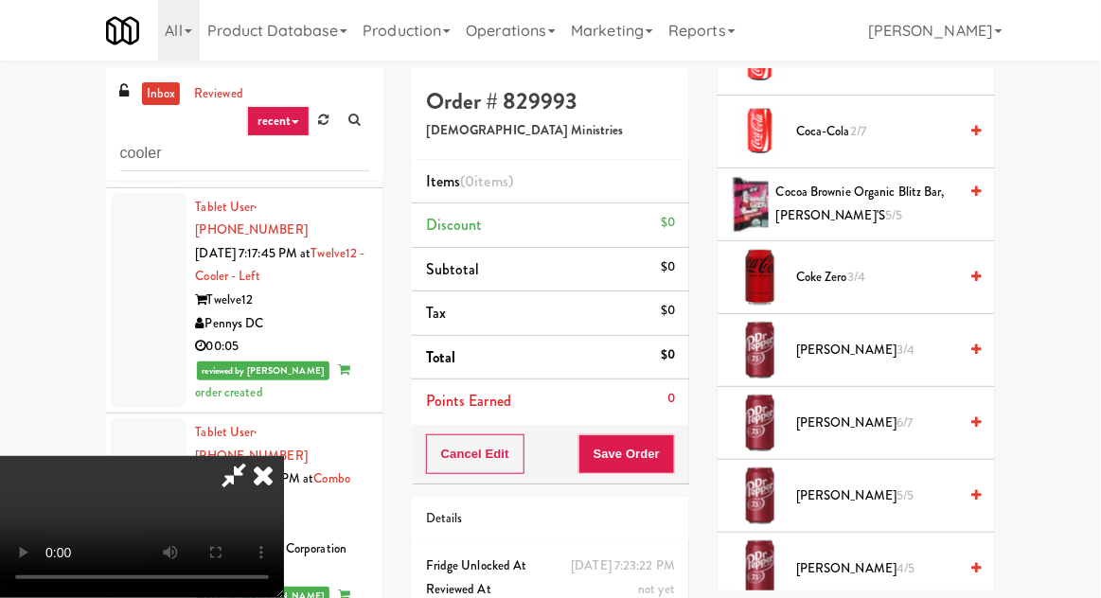
click at [945, 349] on span "Dr Pepper 3/4" at bounding box center [876, 351] width 161 height 24
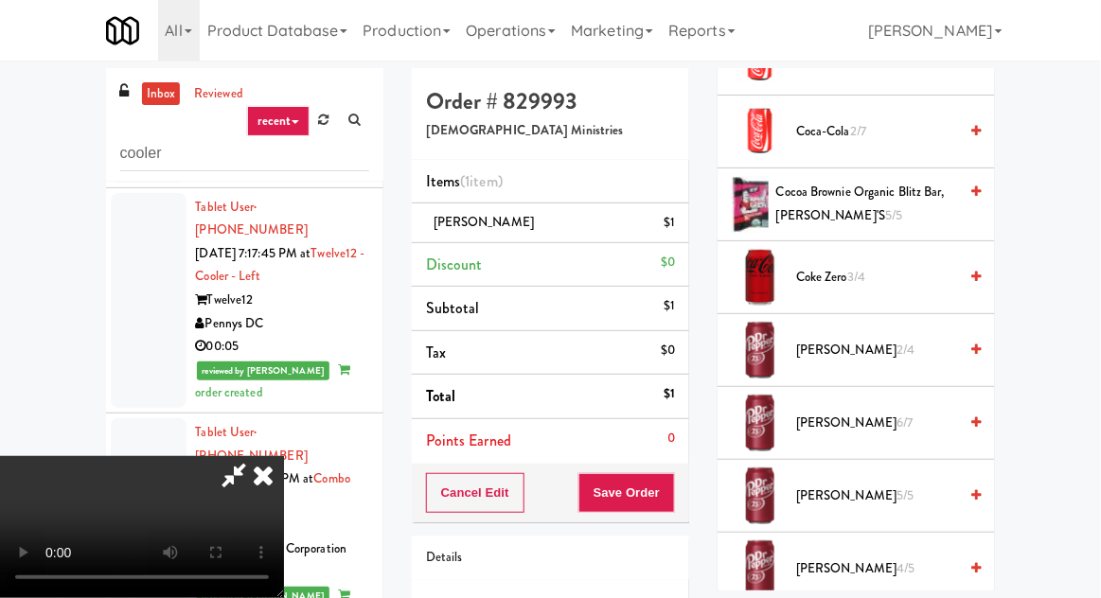
click at [947, 339] on span "Dr Pepper 2/4" at bounding box center [876, 351] width 161 height 24
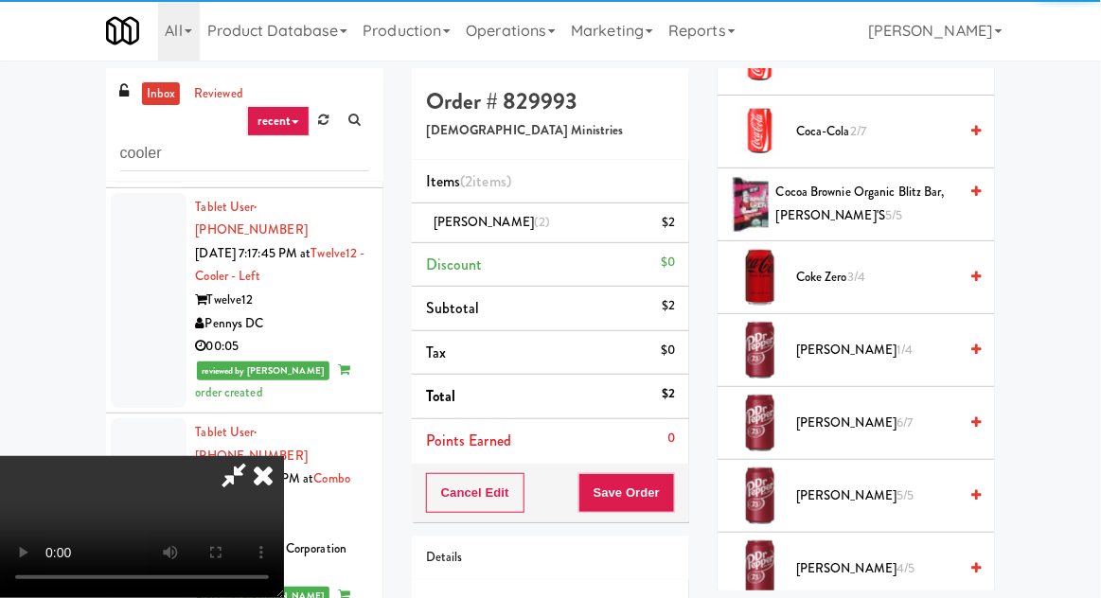
click at [688, 509] on div "Cancel Edit Save Order" at bounding box center [550, 493] width 277 height 59
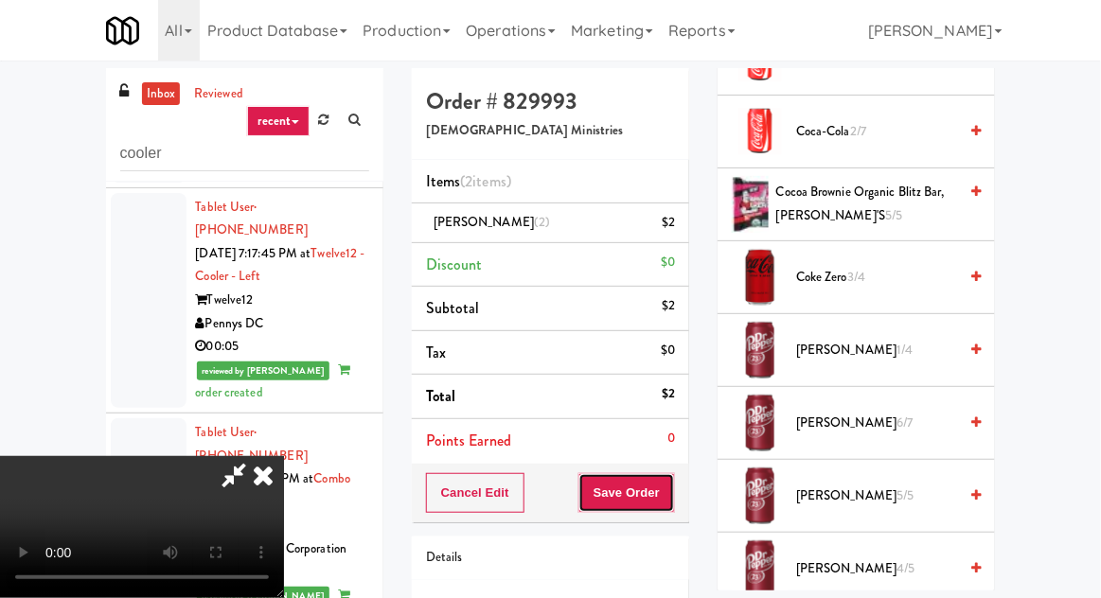
click at [671, 496] on button "Save Order" at bounding box center [626, 493] width 97 height 40
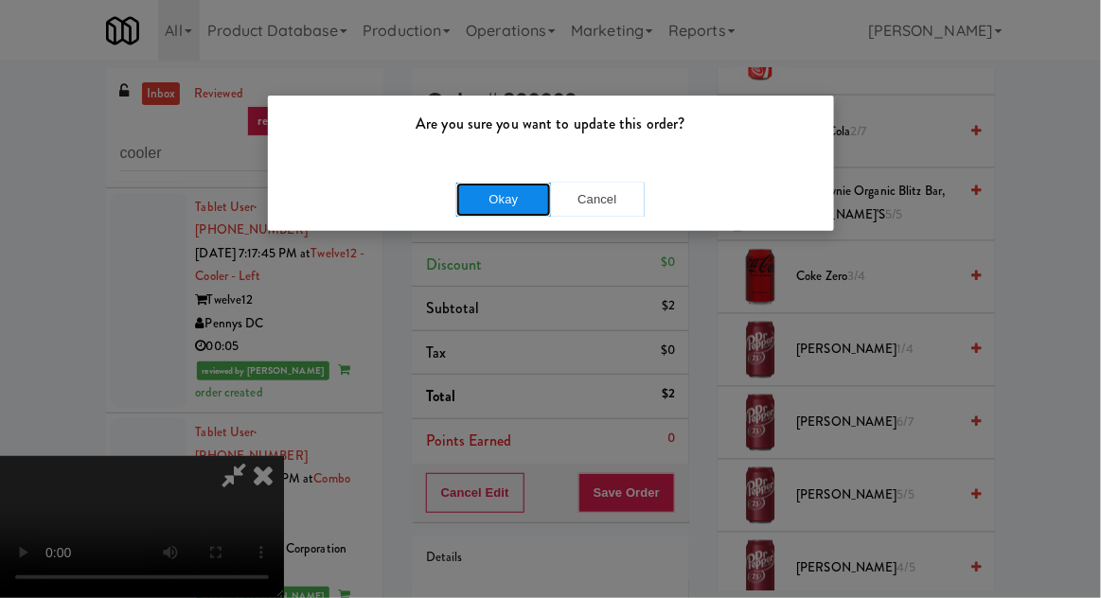
click at [489, 202] on button "Okay" at bounding box center [503, 200] width 95 height 34
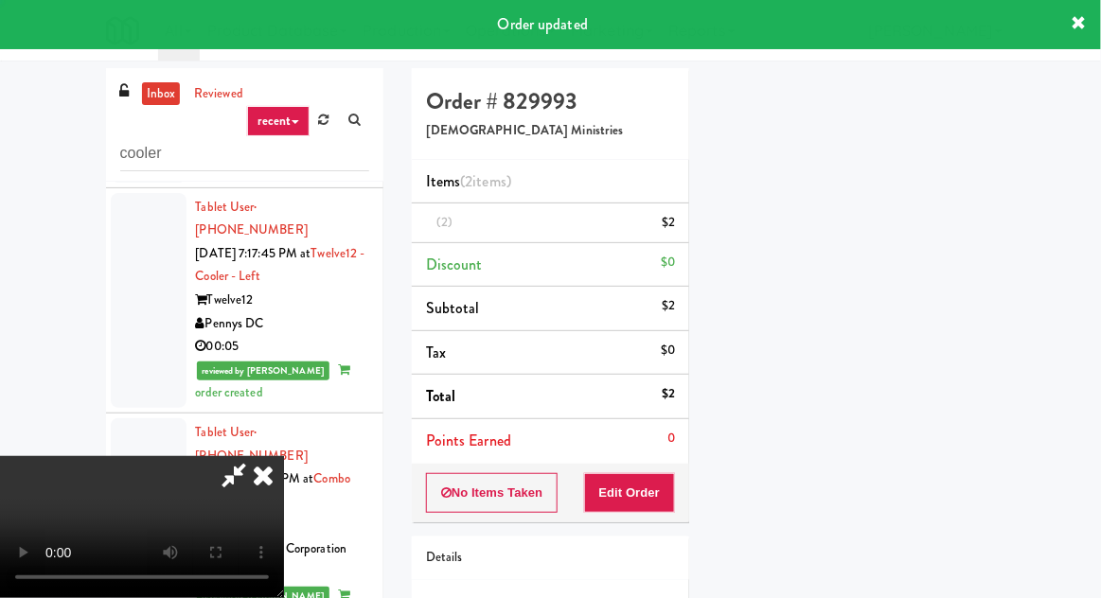
scroll to position [186, 0]
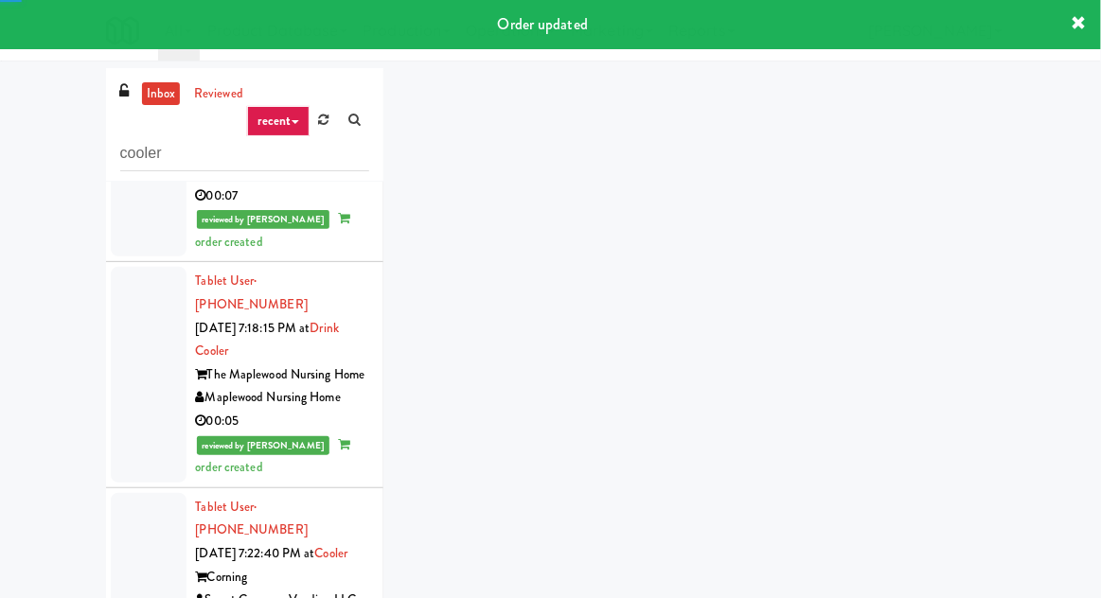
scroll to position [4447, 0]
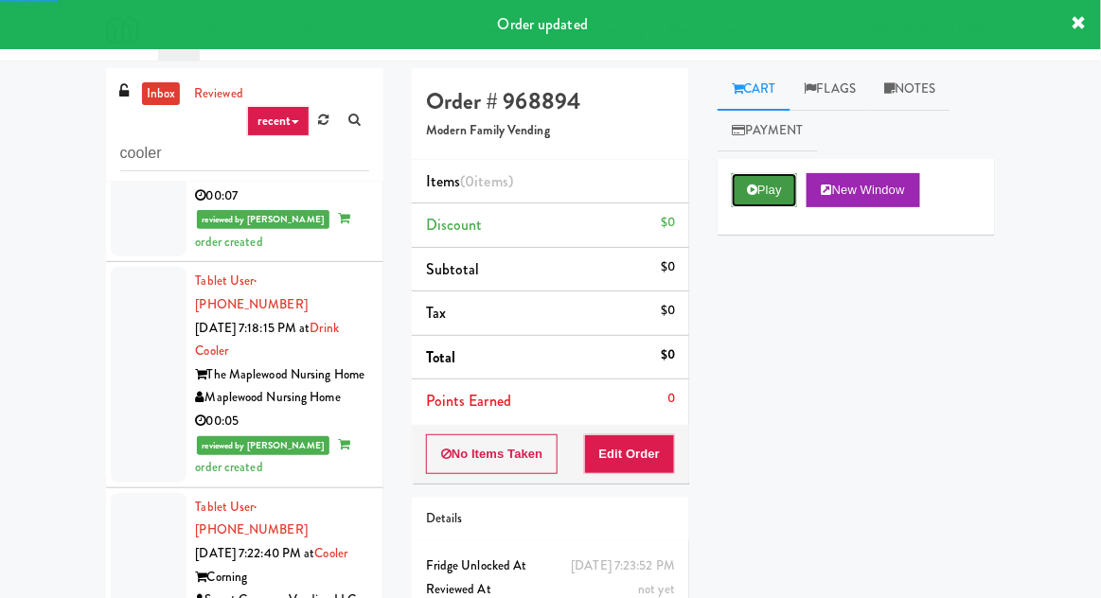
click at [758, 200] on button "Play" at bounding box center [764, 190] width 65 height 34
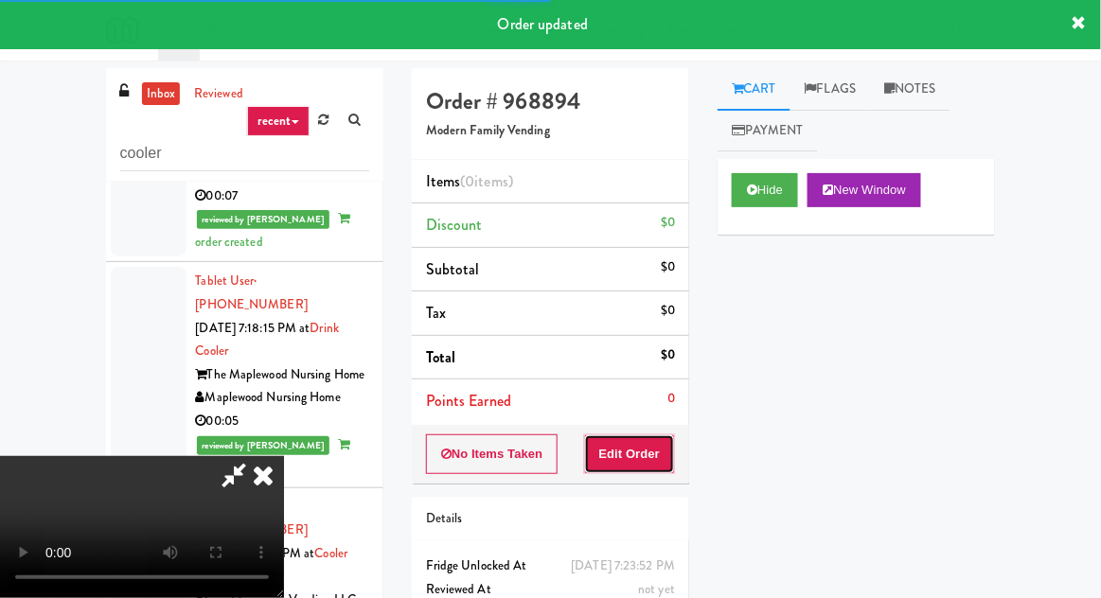
click at [649, 456] on button "Edit Order" at bounding box center [630, 454] width 92 height 40
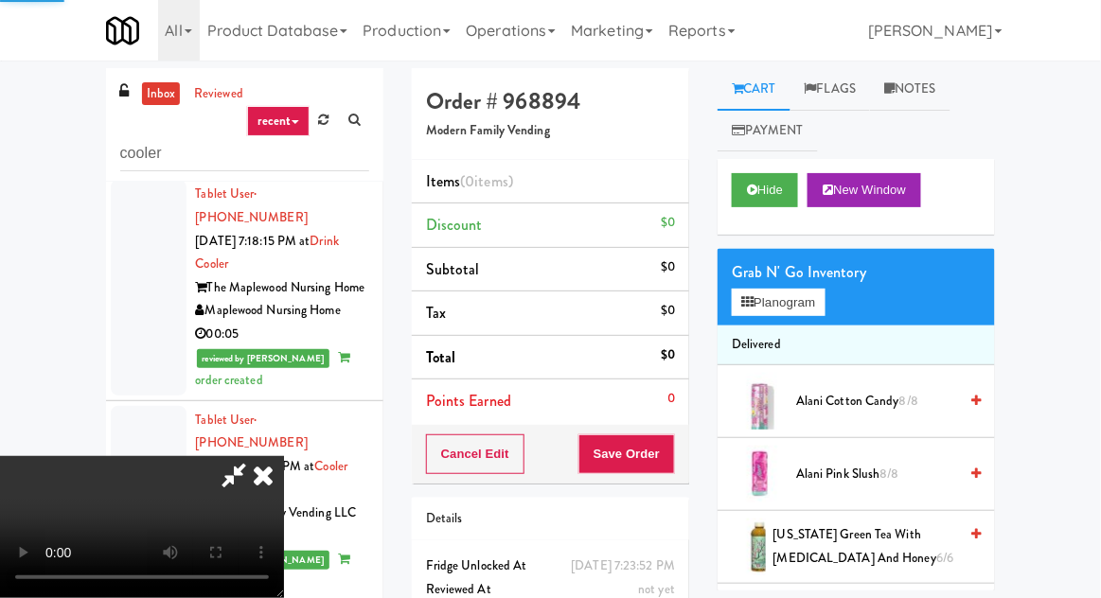
scroll to position [4535, 0]
click at [806, 306] on button "Planogram" at bounding box center [778, 303] width 93 height 28
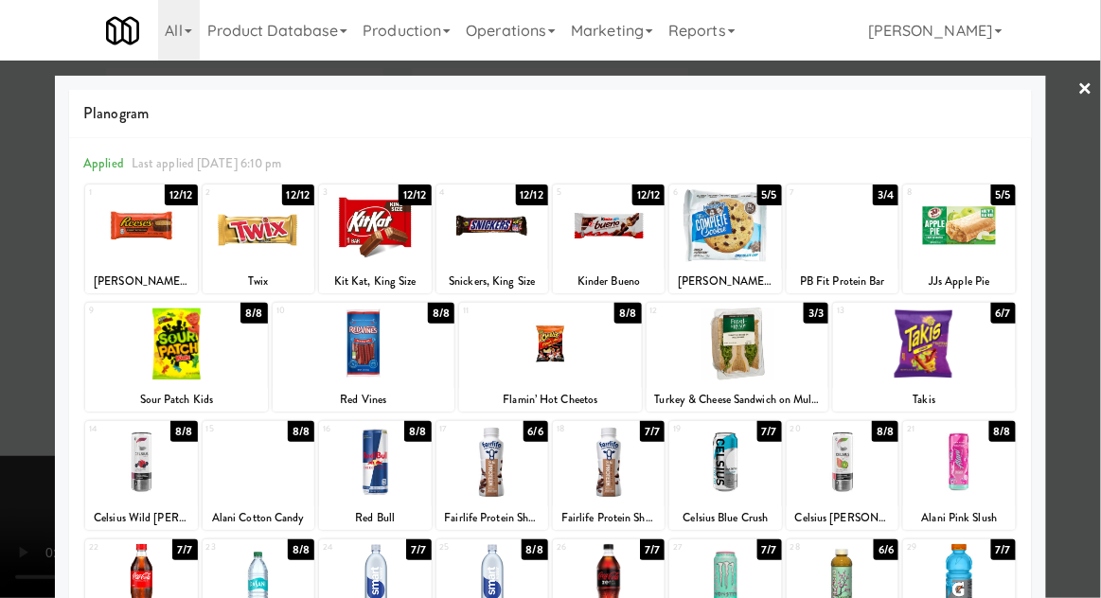
click at [758, 355] on div at bounding box center [738, 344] width 183 height 73
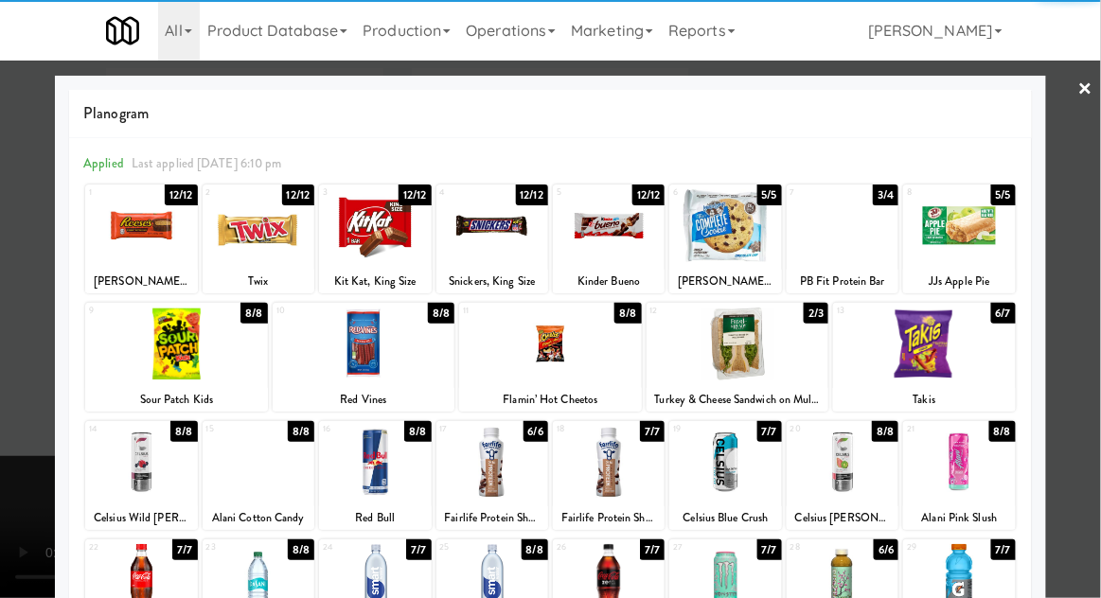
click at [21, 422] on div at bounding box center [550, 299] width 1101 height 598
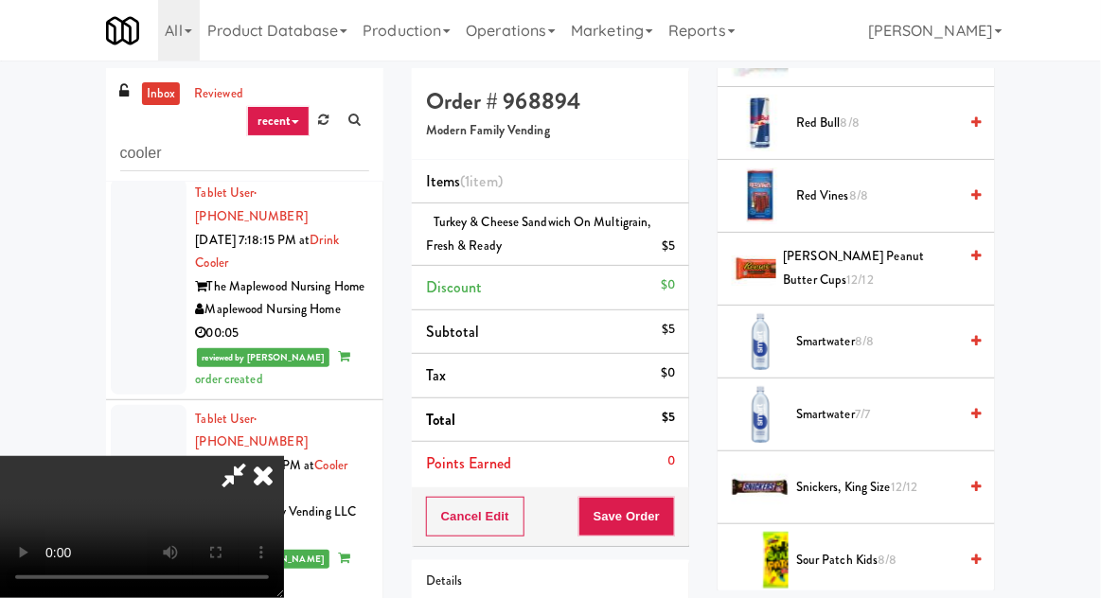
scroll to position [2114, 0]
click at [930, 185] on span "Red Vines 8/8" at bounding box center [876, 197] width 161 height 24
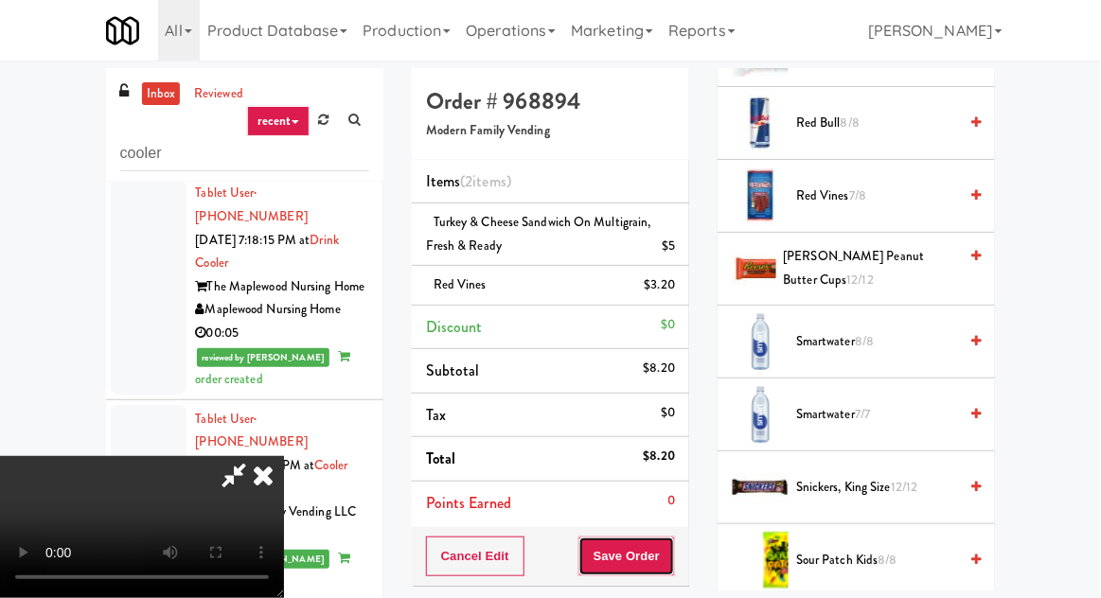
click at [668, 553] on button "Save Order" at bounding box center [626, 557] width 97 height 40
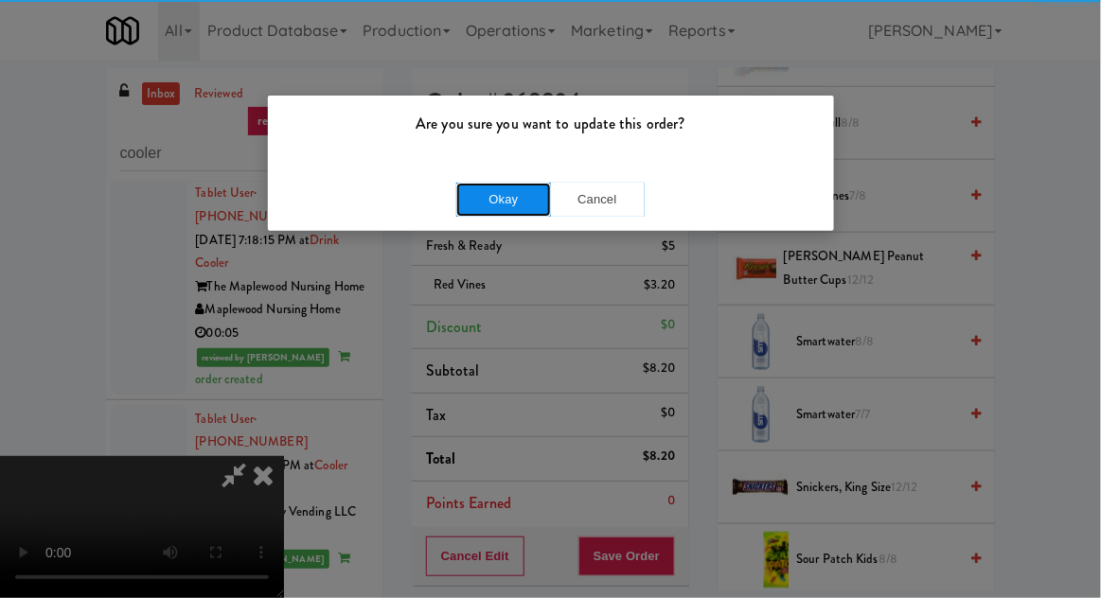
click at [474, 209] on button "Okay" at bounding box center [503, 200] width 95 height 34
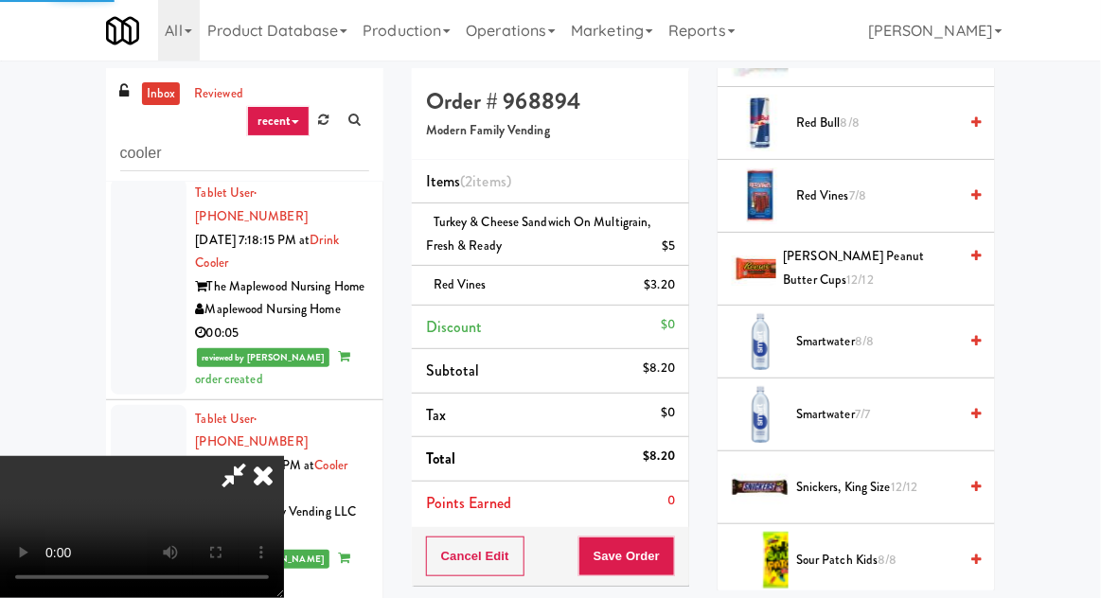
scroll to position [186, 0]
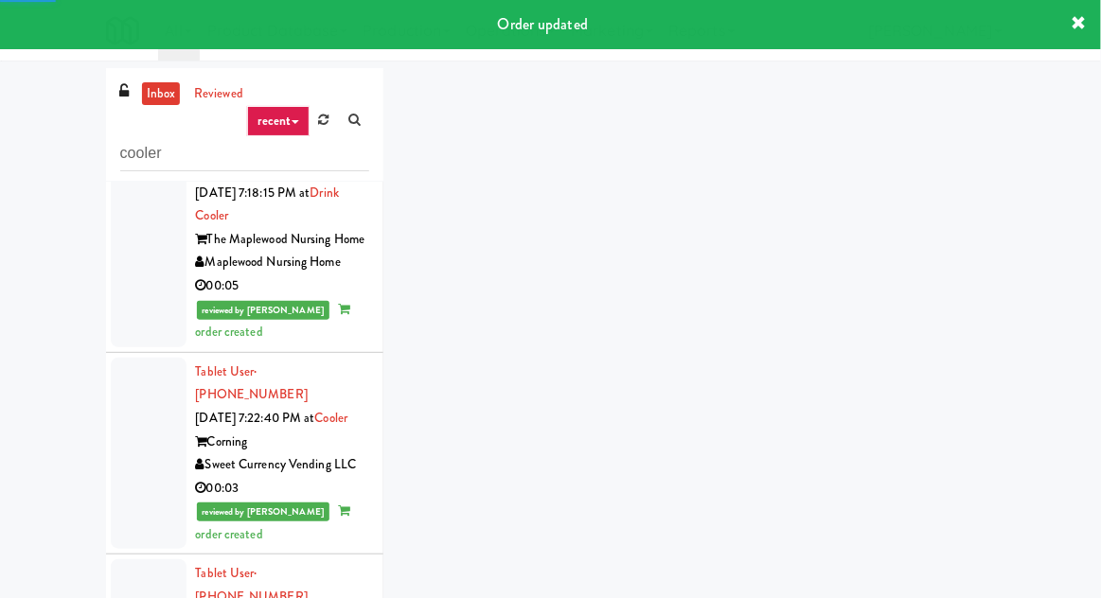
scroll to position [4594, 0]
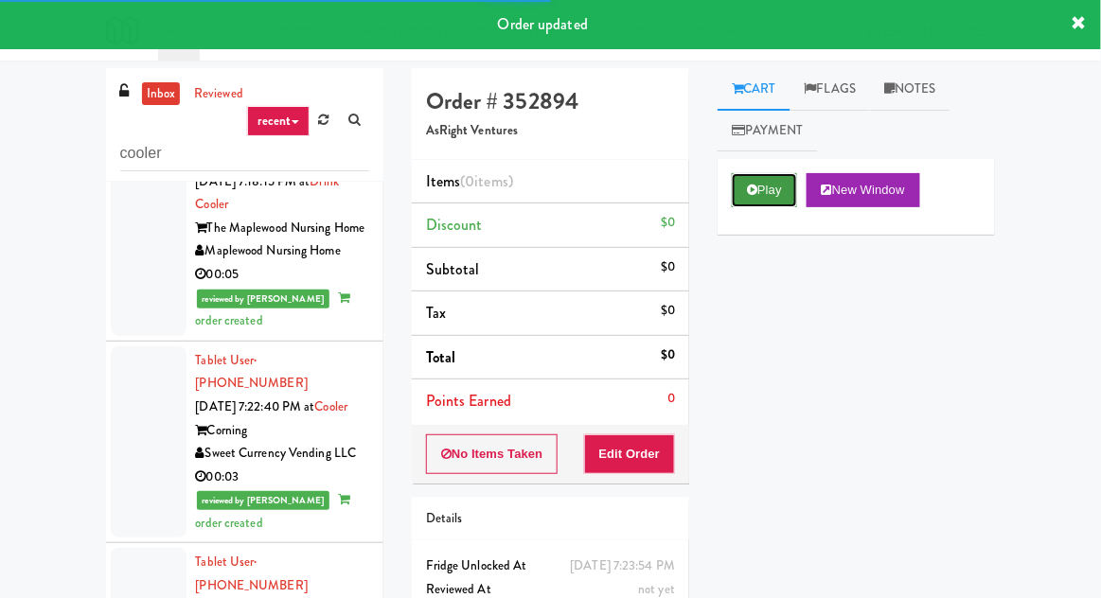
click at [767, 197] on button "Play" at bounding box center [764, 190] width 65 height 34
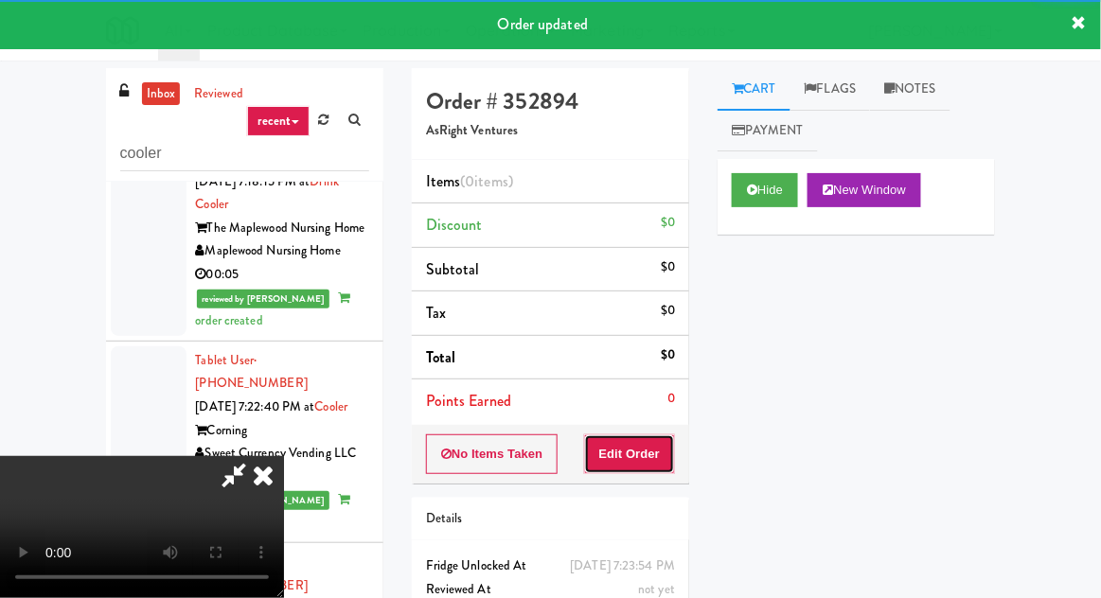
click at [641, 467] on button "Edit Order" at bounding box center [630, 454] width 92 height 40
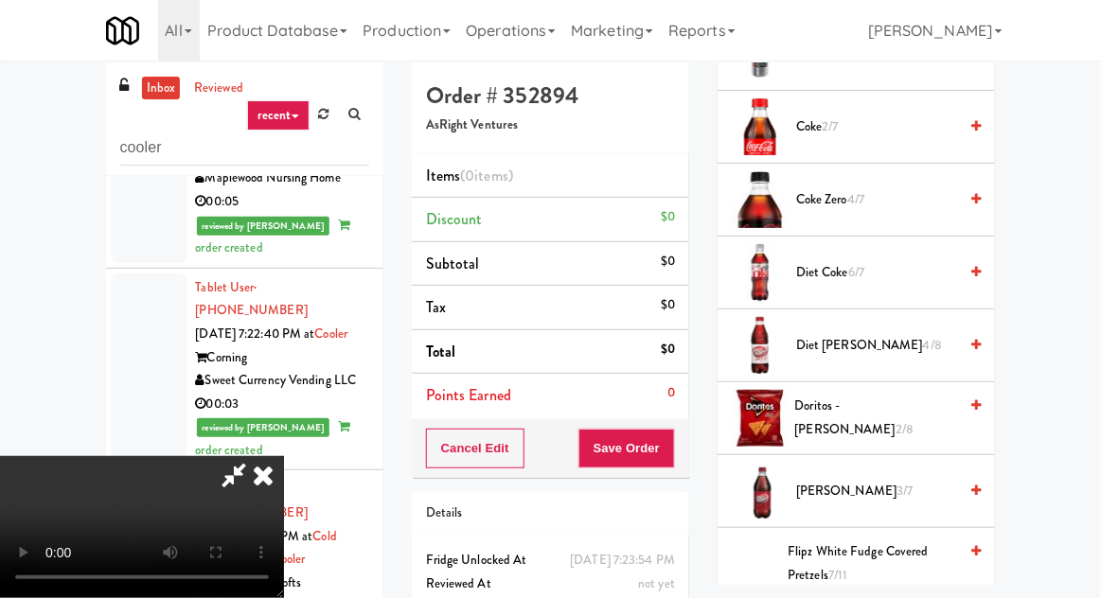
scroll to position [788, 0]
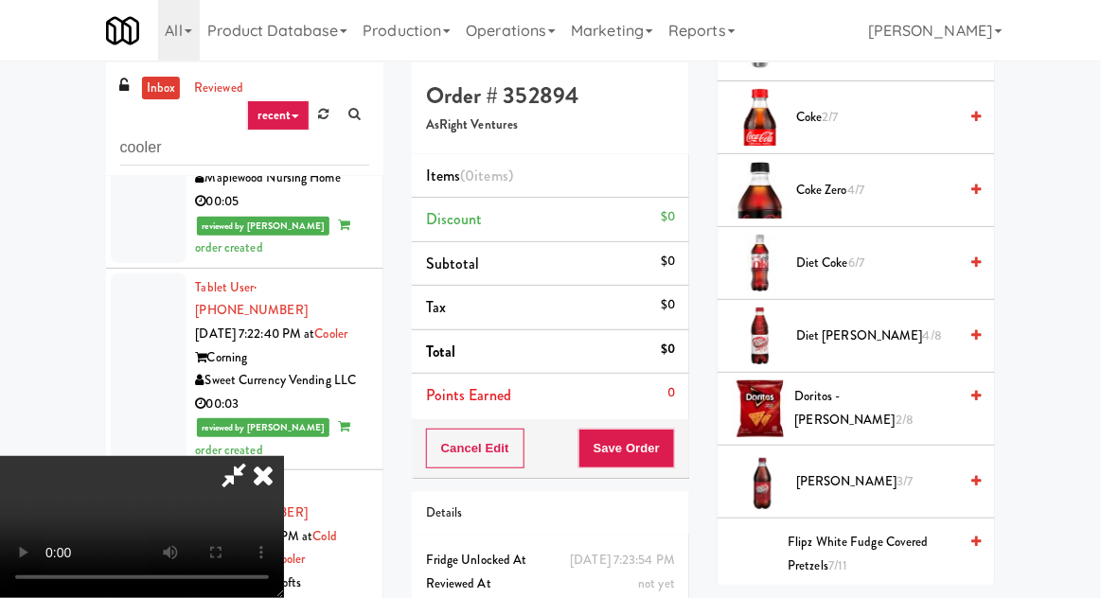
click at [923, 327] on span "4/8" at bounding box center [932, 336] width 19 height 18
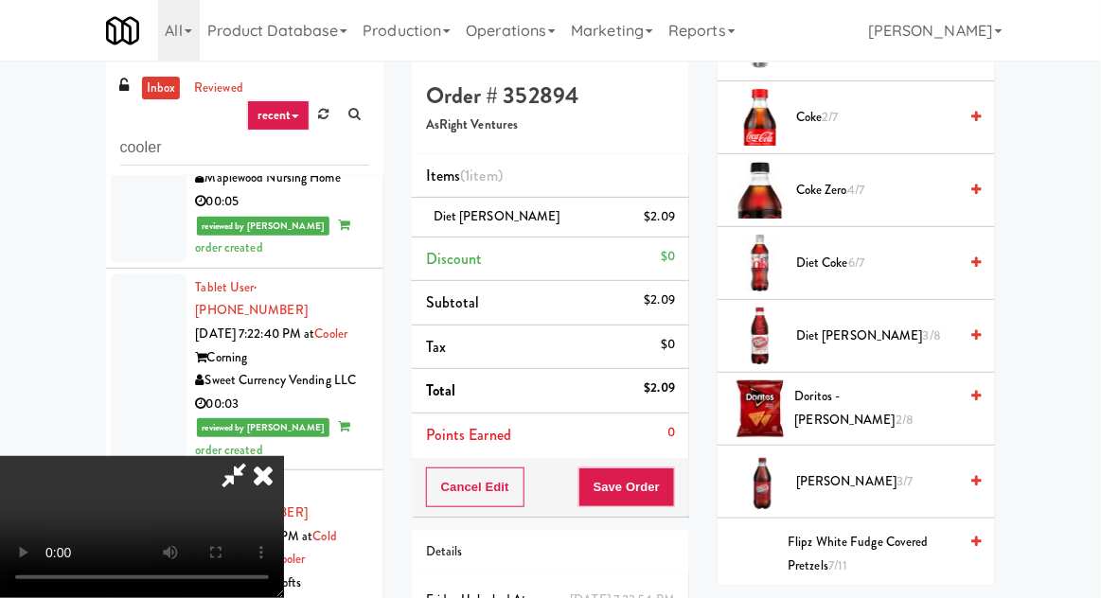
click at [899, 179] on span "Coke Zero 4/7" at bounding box center [876, 191] width 161 height 24
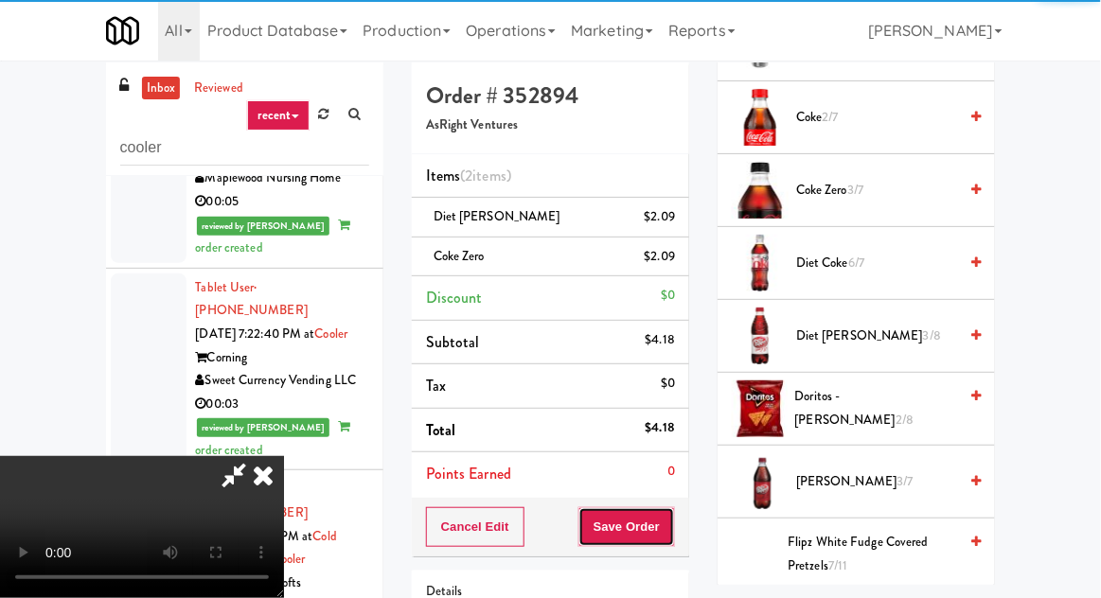
click at [672, 518] on button "Save Order" at bounding box center [626, 527] width 97 height 40
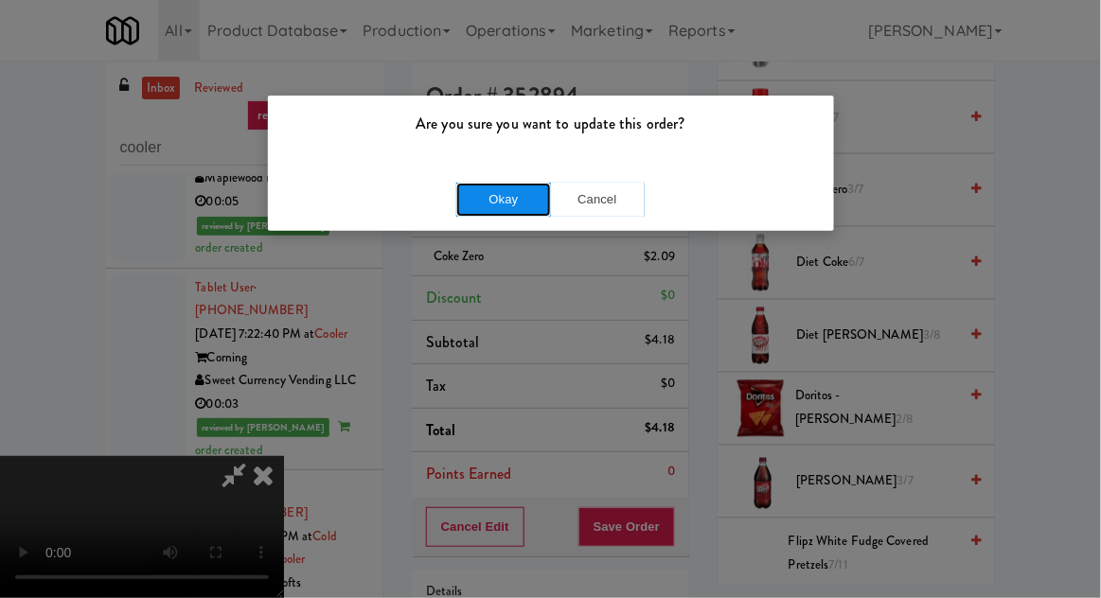
click at [481, 184] on button "Okay" at bounding box center [503, 200] width 95 height 34
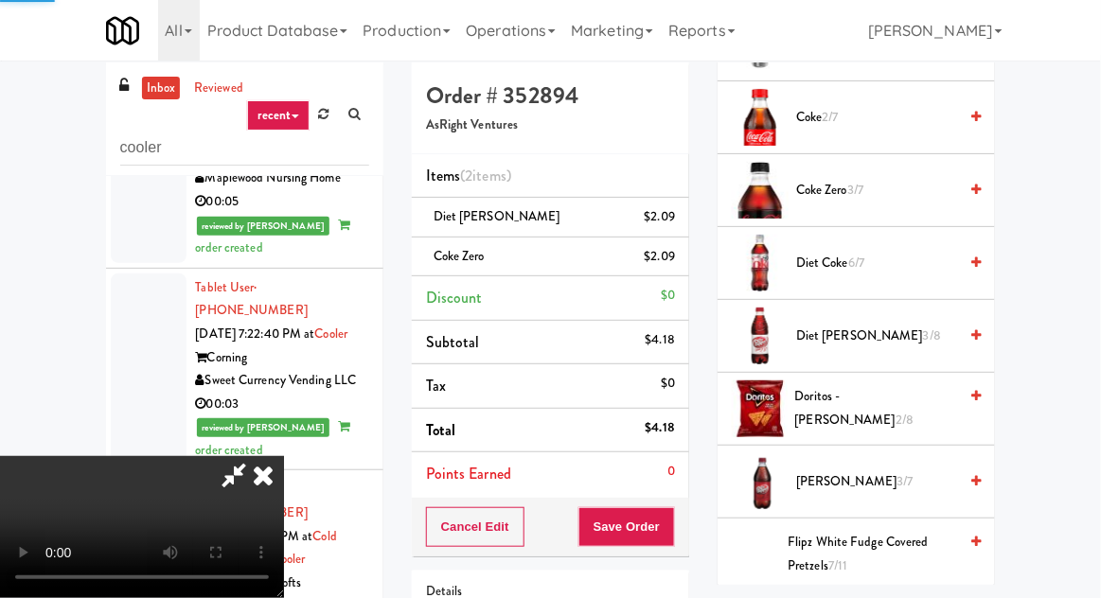
scroll to position [186, 0]
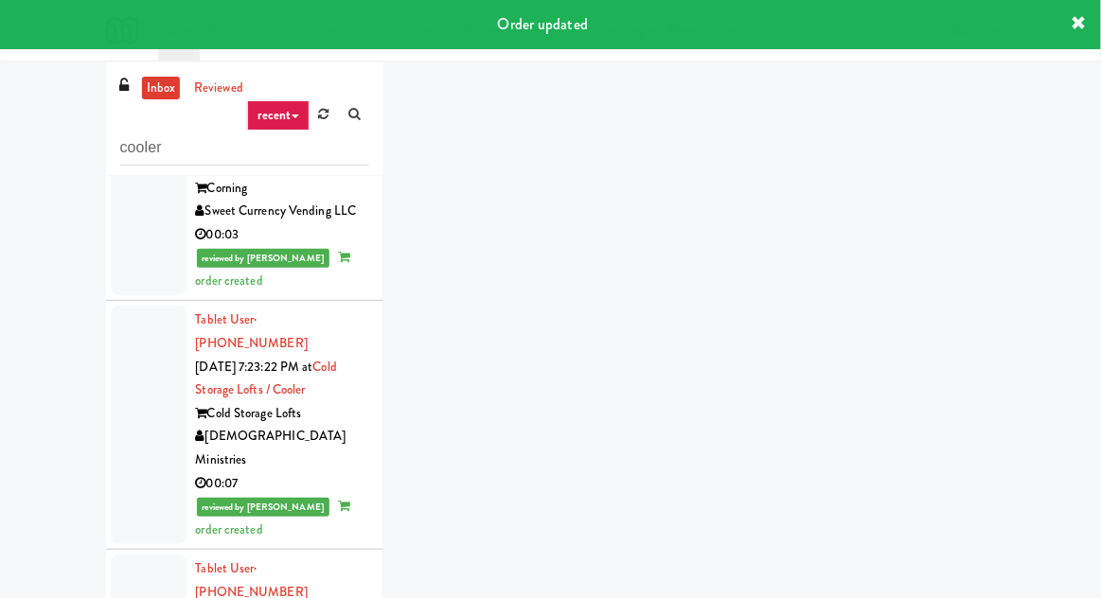
scroll to position [4829, 0]
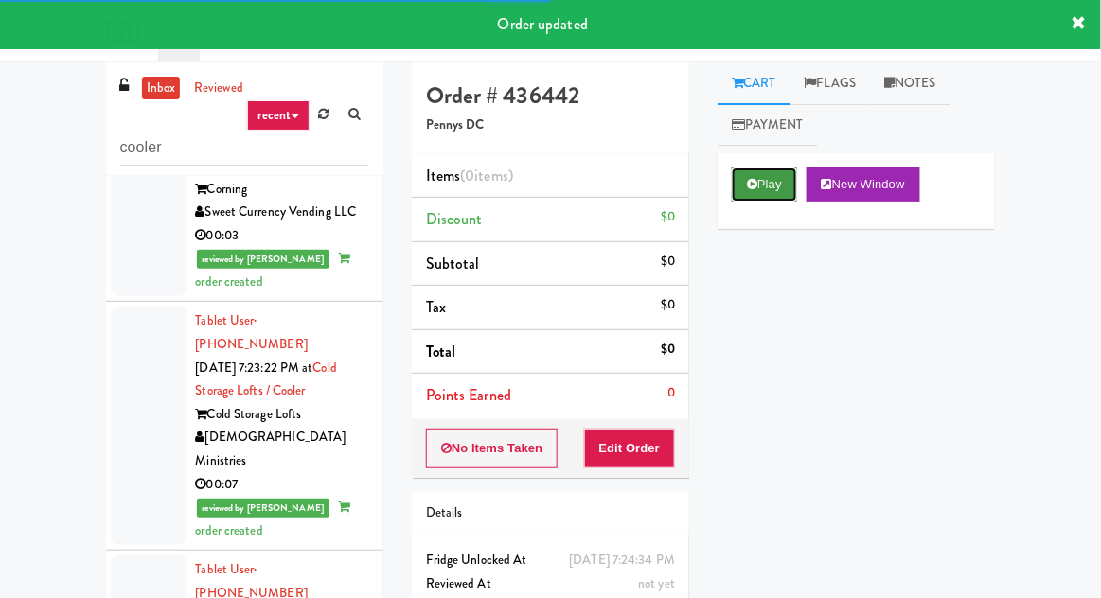
click at [767, 180] on button "Play" at bounding box center [764, 185] width 65 height 34
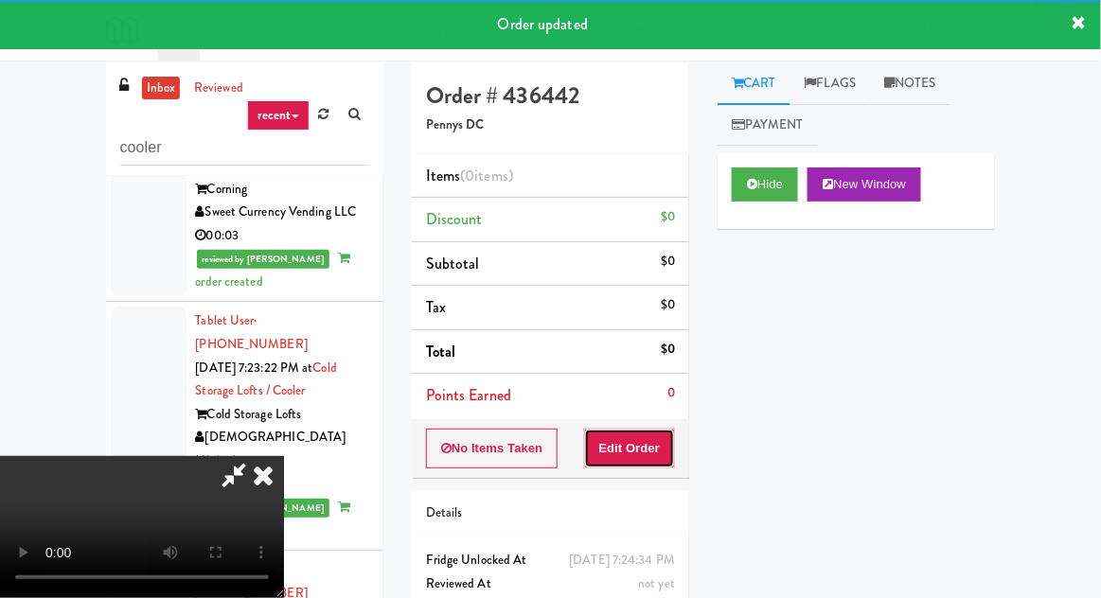
click at [639, 433] on button "Edit Order" at bounding box center [630, 449] width 92 height 40
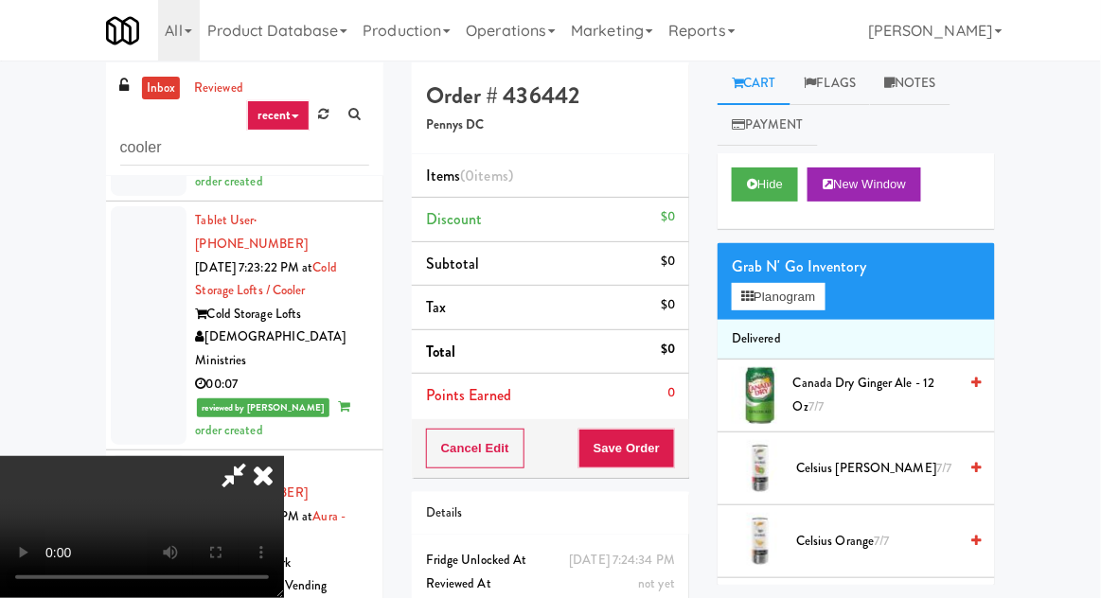
scroll to position [0, 0]
click at [824, 289] on button "Planogram" at bounding box center [778, 297] width 93 height 28
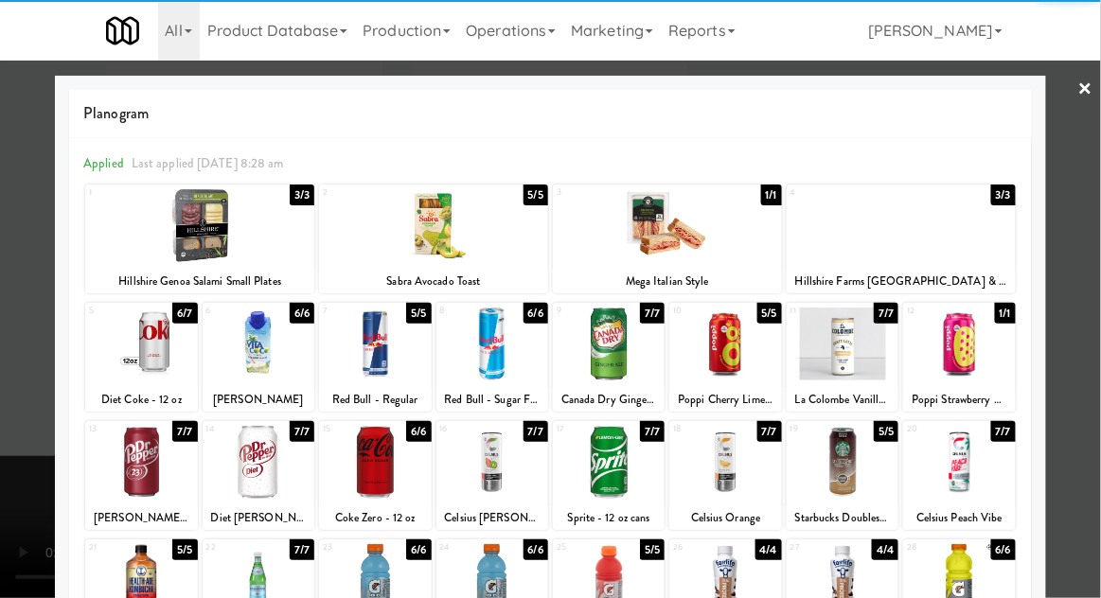
click at [472, 344] on div at bounding box center [492, 344] width 112 height 73
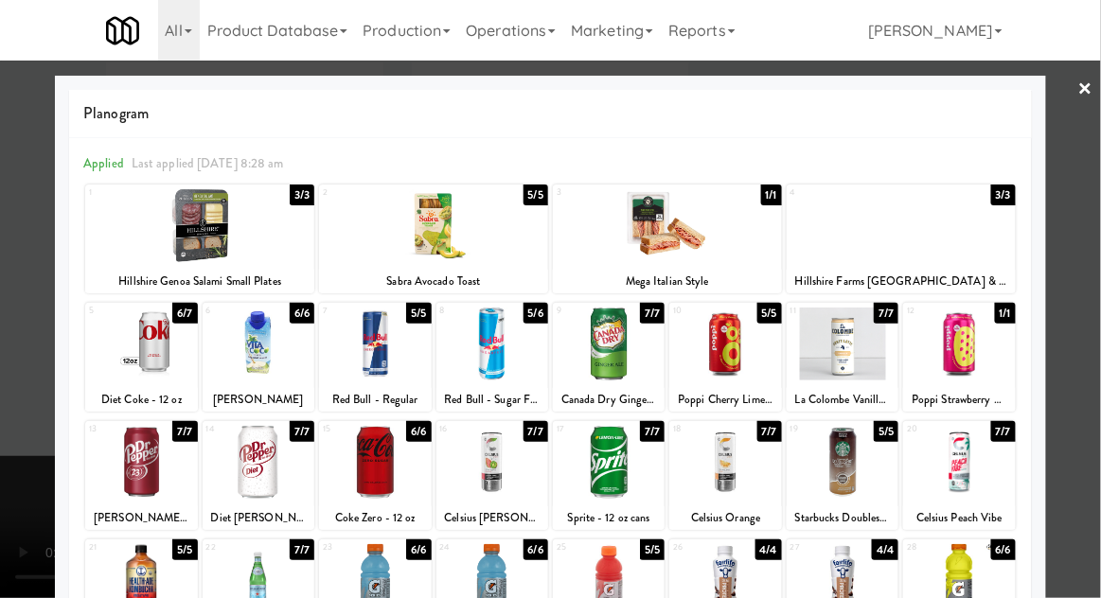
click at [11, 235] on div at bounding box center [550, 299] width 1101 height 598
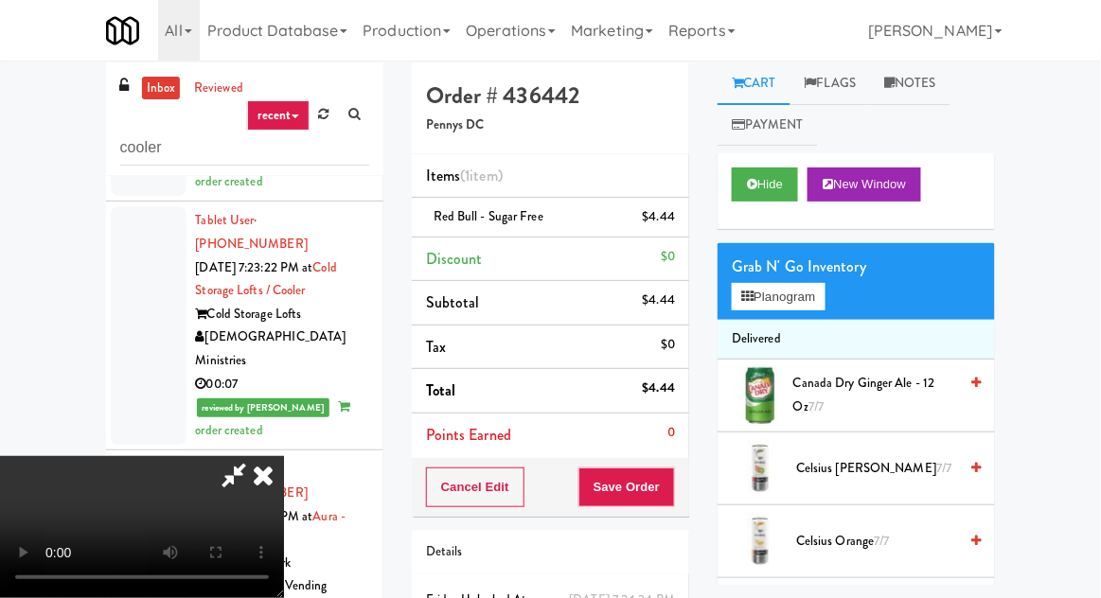
click at [692, 470] on div "Order # 436442 Pennys DC Items (1 item ) Red Bull - Sugar Free $4.44 Discount $…" at bounding box center [551, 385] width 306 height 647
click at [670, 490] on button "Save Order" at bounding box center [626, 488] width 97 height 40
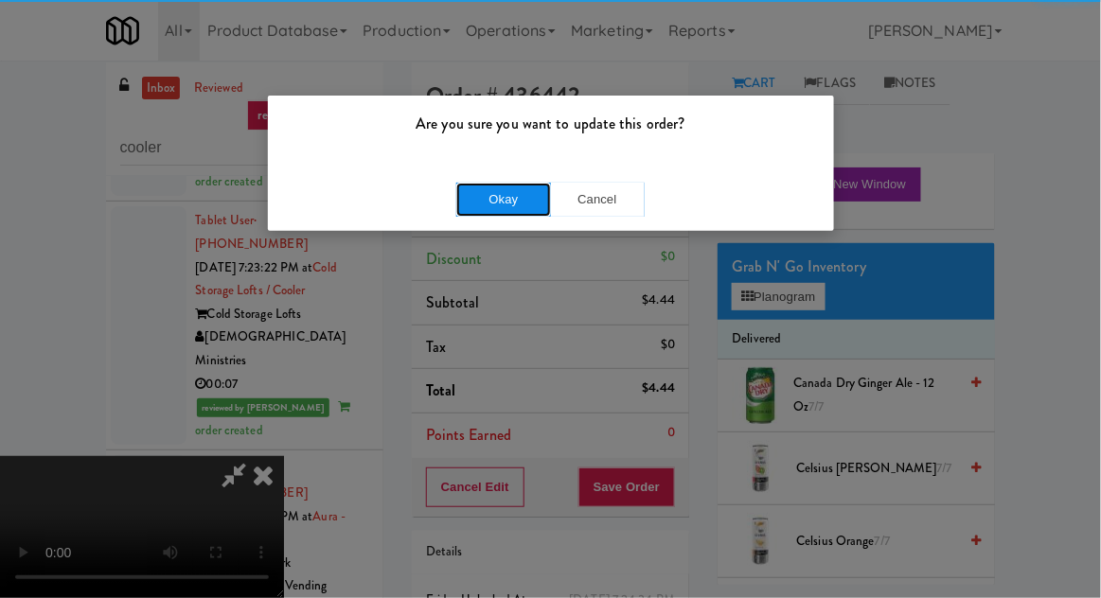
click at [470, 186] on button "Okay" at bounding box center [503, 200] width 95 height 34
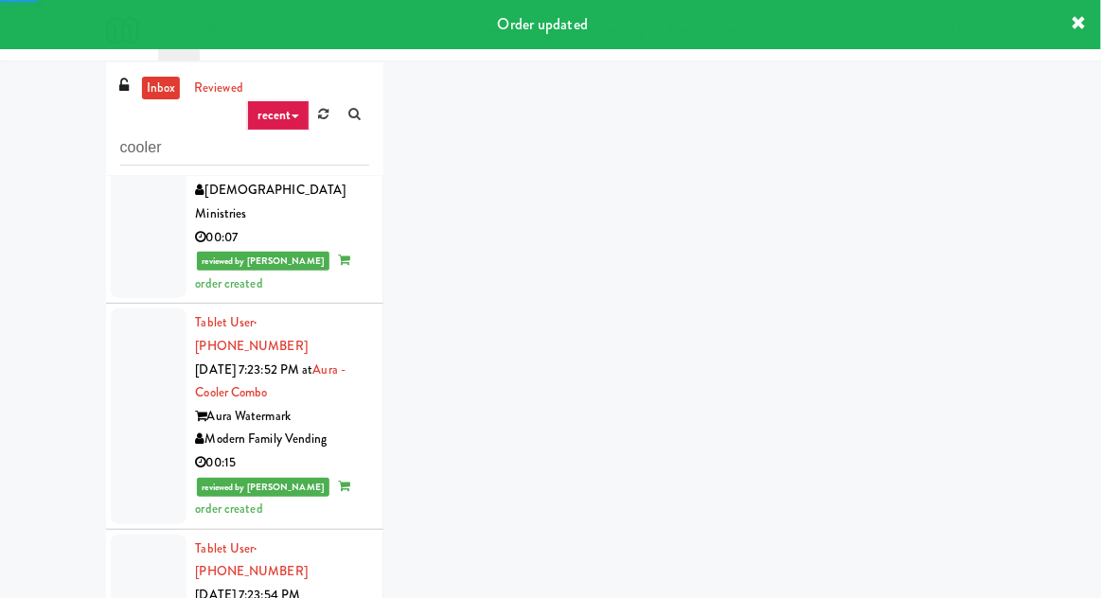
scroll to position [5076, 0]
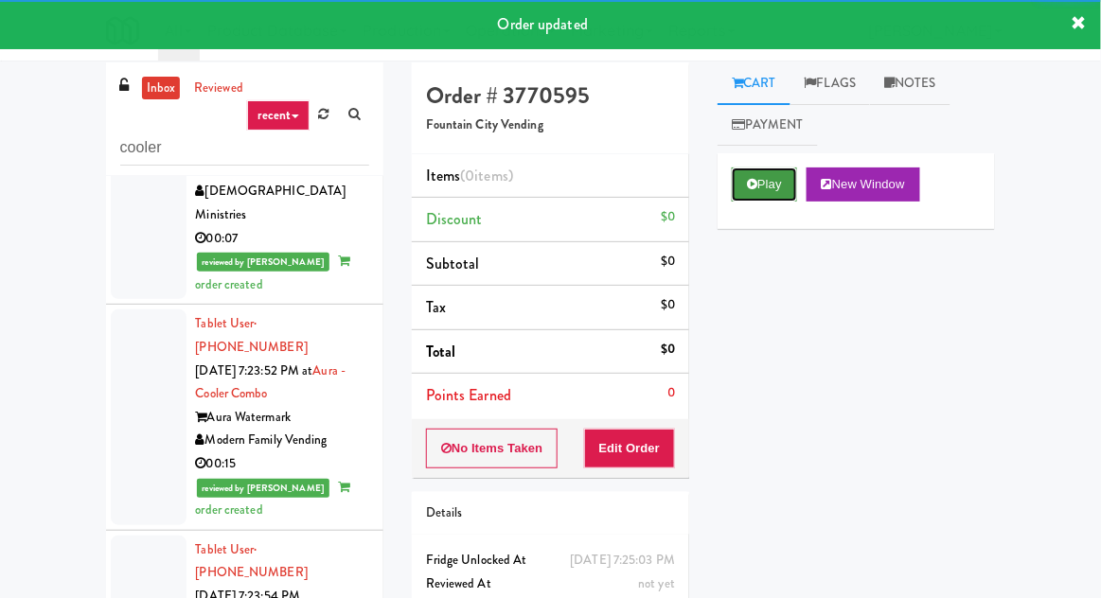
click at [766, 175] on button "Play" at bounding box center [764, 185] width 65 height 34
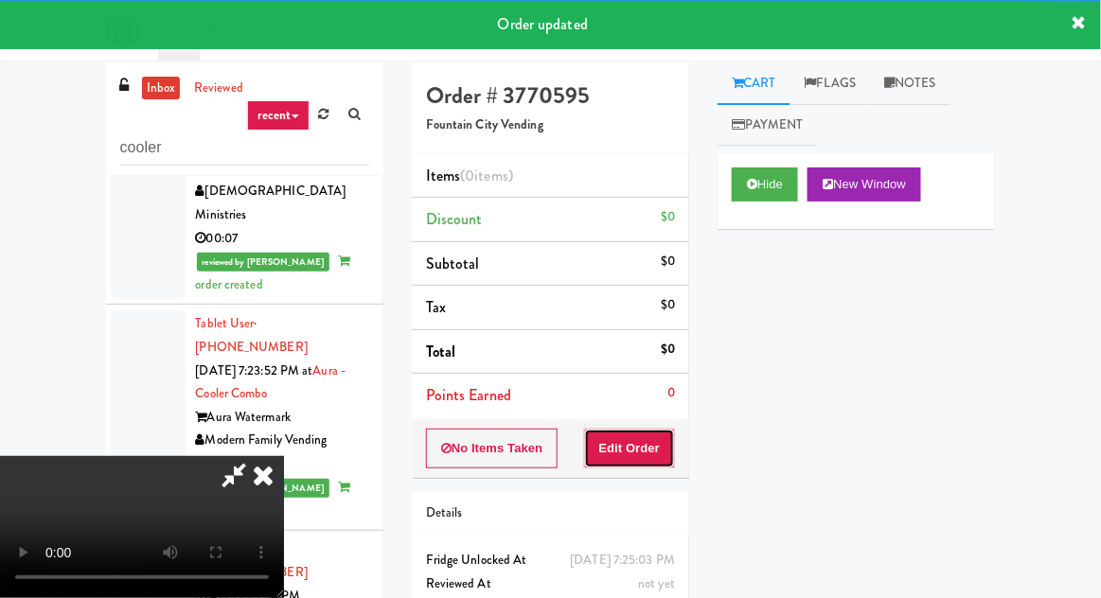
click at [651, 448] on button "Edit Order" at bounding box center [630, 449] width 92 height 40
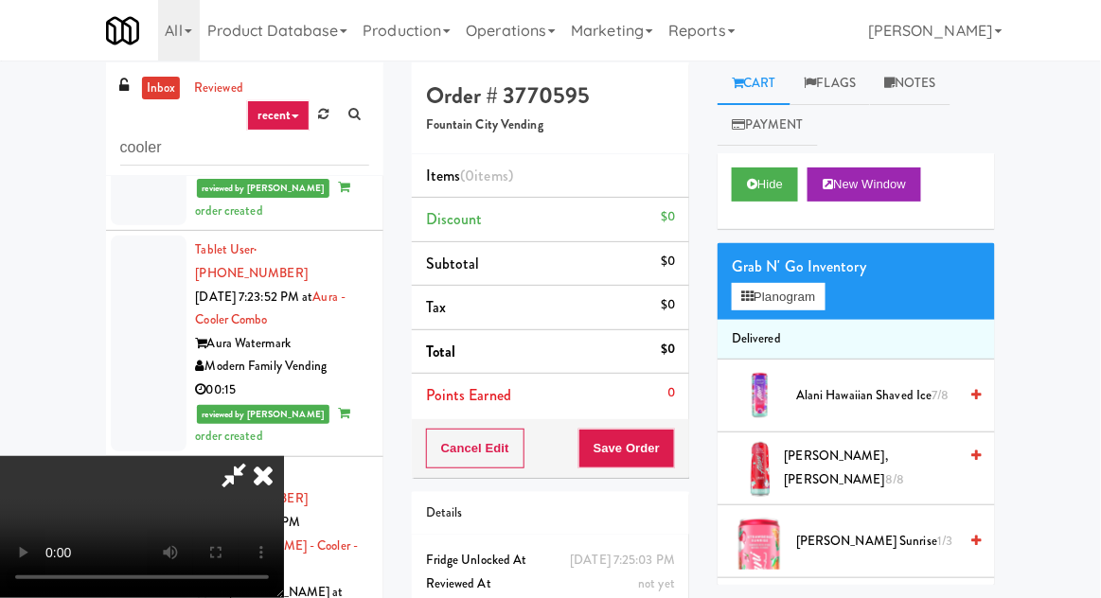
scroll to position [69, 0]
click at [808, 293] on button "Planogram" at bounding box center [778, 297] width 93 height 28
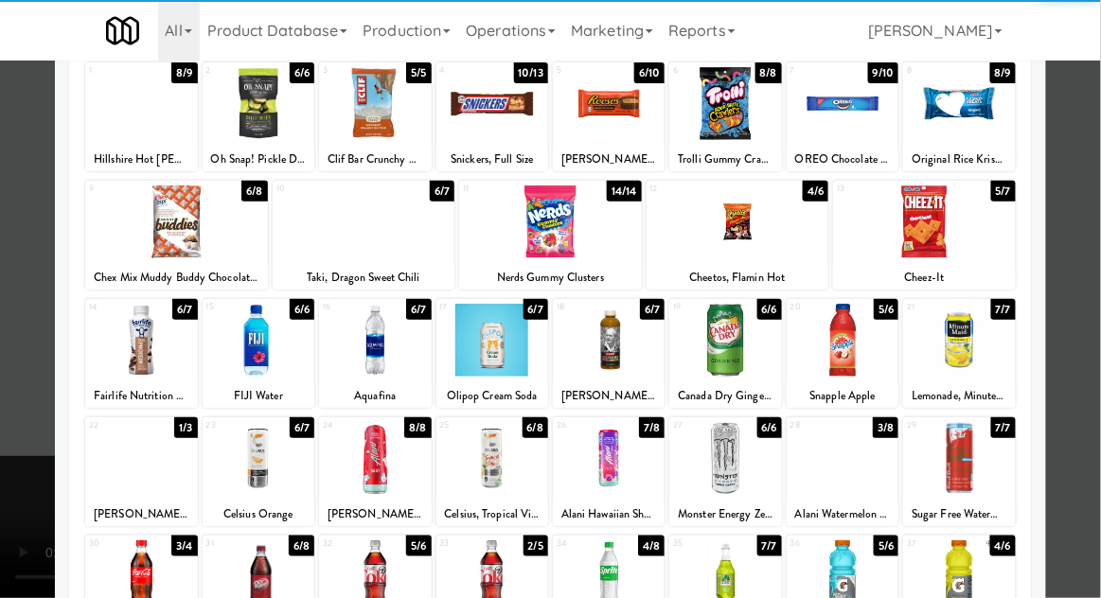
scroll to position [239, 0]
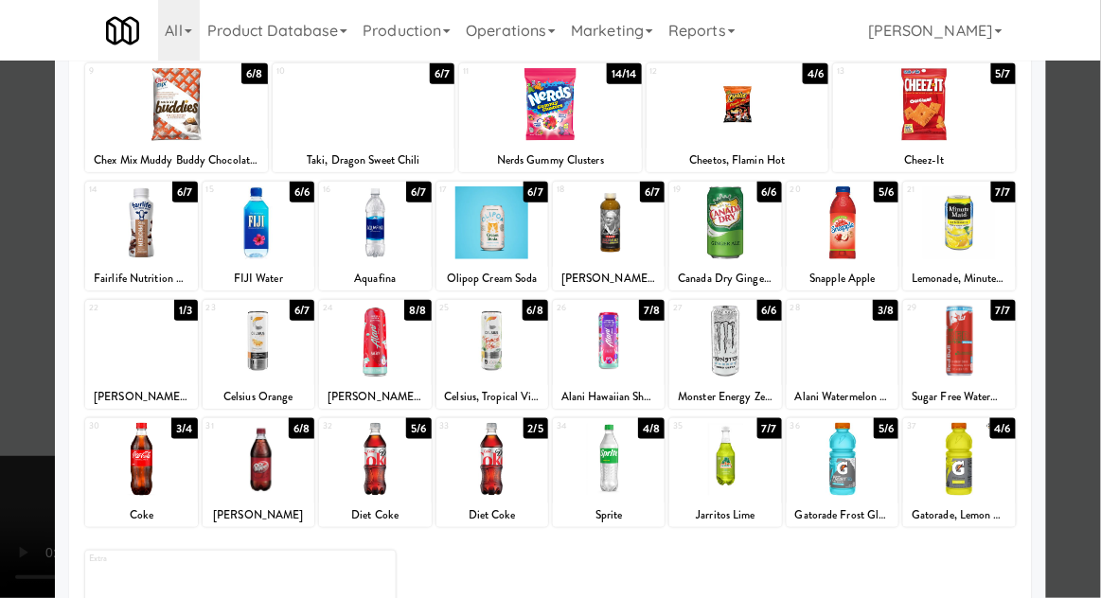
click at [530, 235] on div at bounding box center [492, 222] width 112 height 73
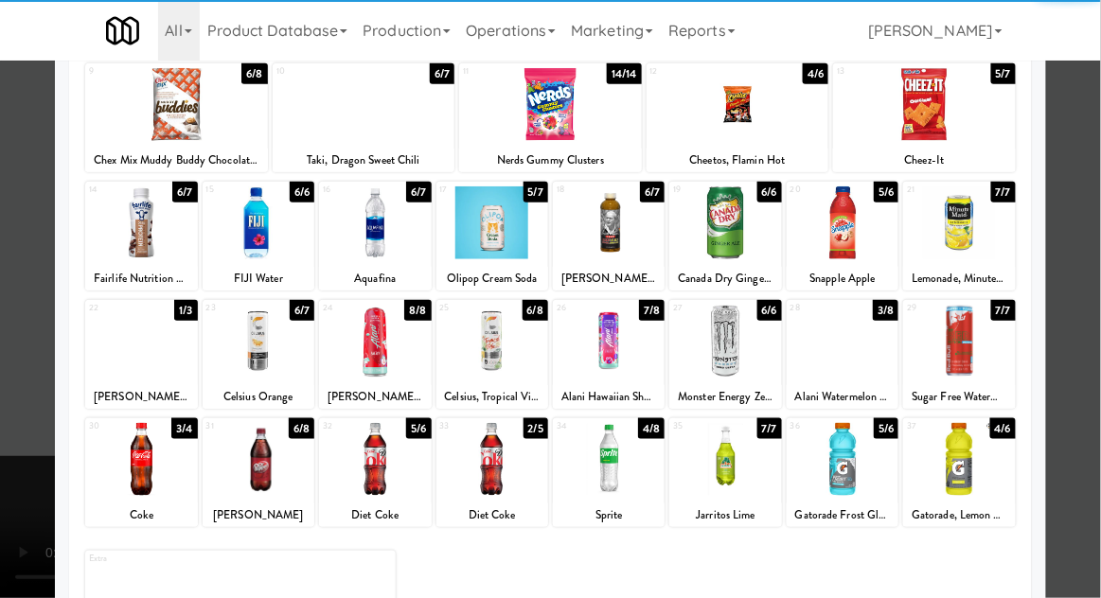
click at [15, 313] on div at bounding box center [550, 299] width 1101 height 598
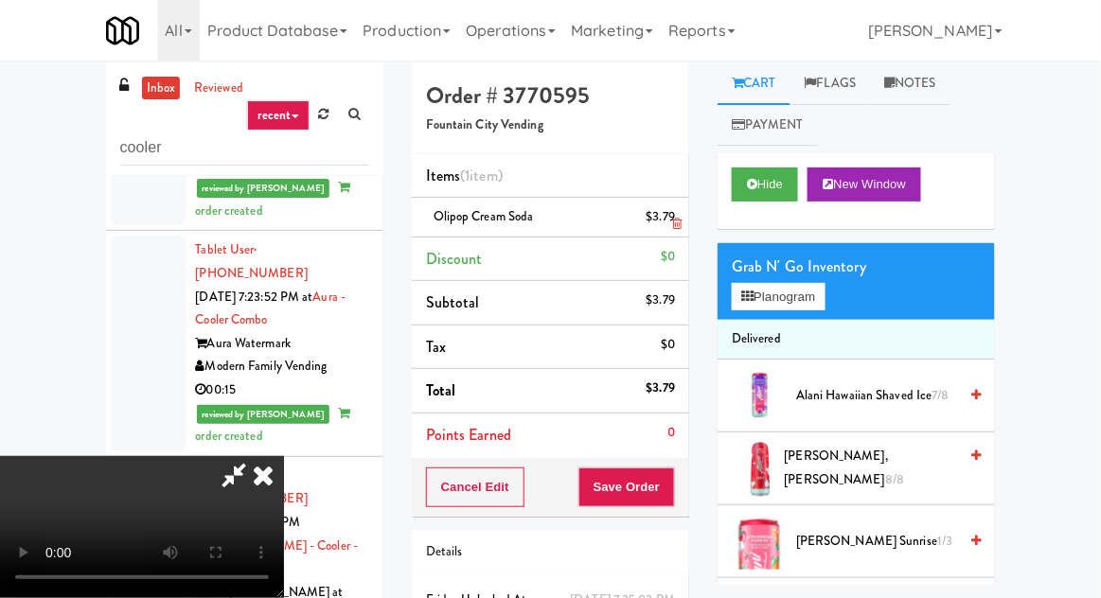
click at [681, 220] on li "Olipop Cream Soda $3.79" at bounding box center [550, 218] width 277 height 40
click at [679, 225] on icon at bounding box center [676, 224] width 9 height 12
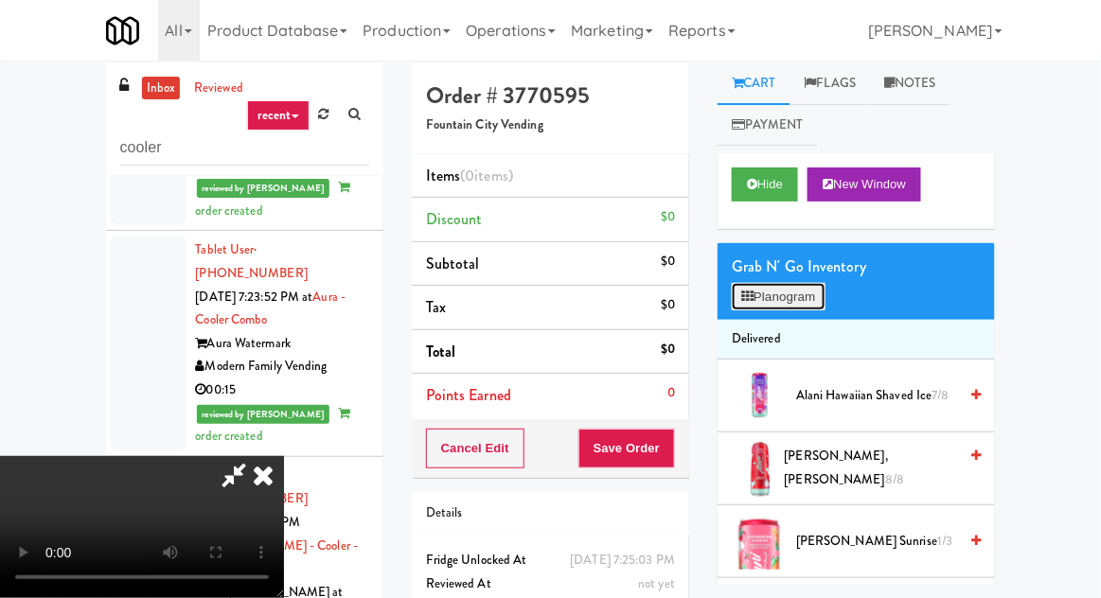
click at [805, 297] on button "Planogram" at bounding box center [778, 297] width 93 height 28
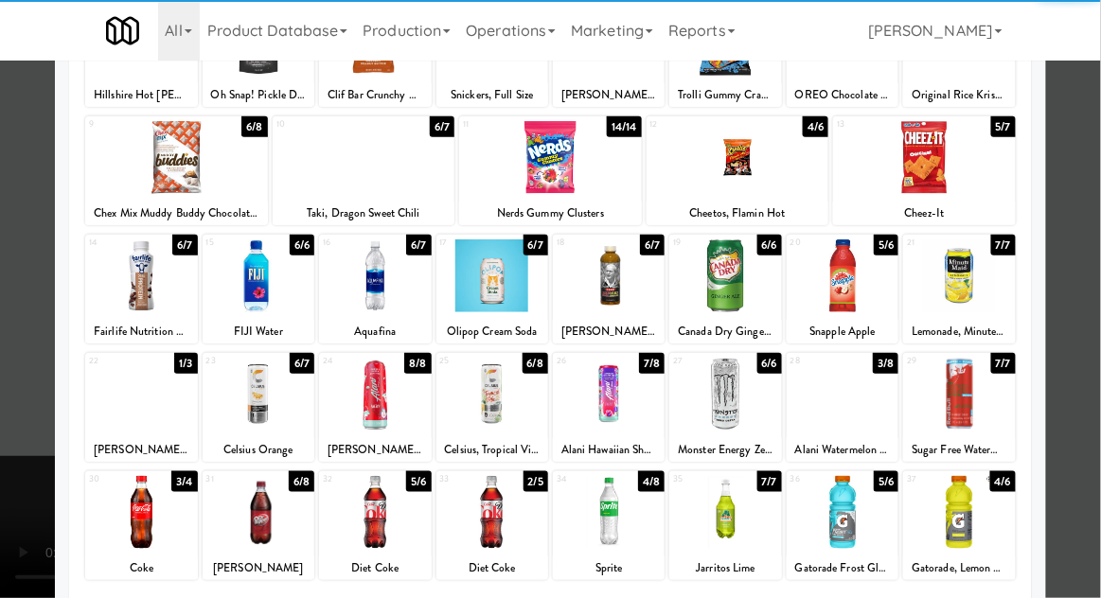
scroll to position [239, 0]
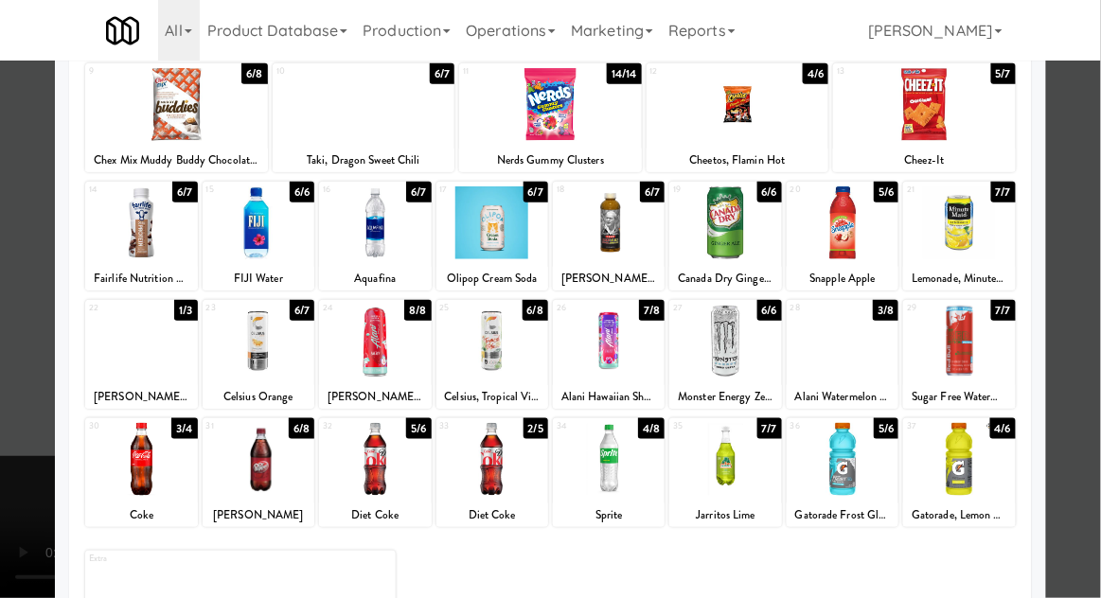
click at [486, 353] on div at bounding box center [492, 341] width 112 height 73
click at [11, 290] on div at bounding box center [550, 299] width 1101 height 598
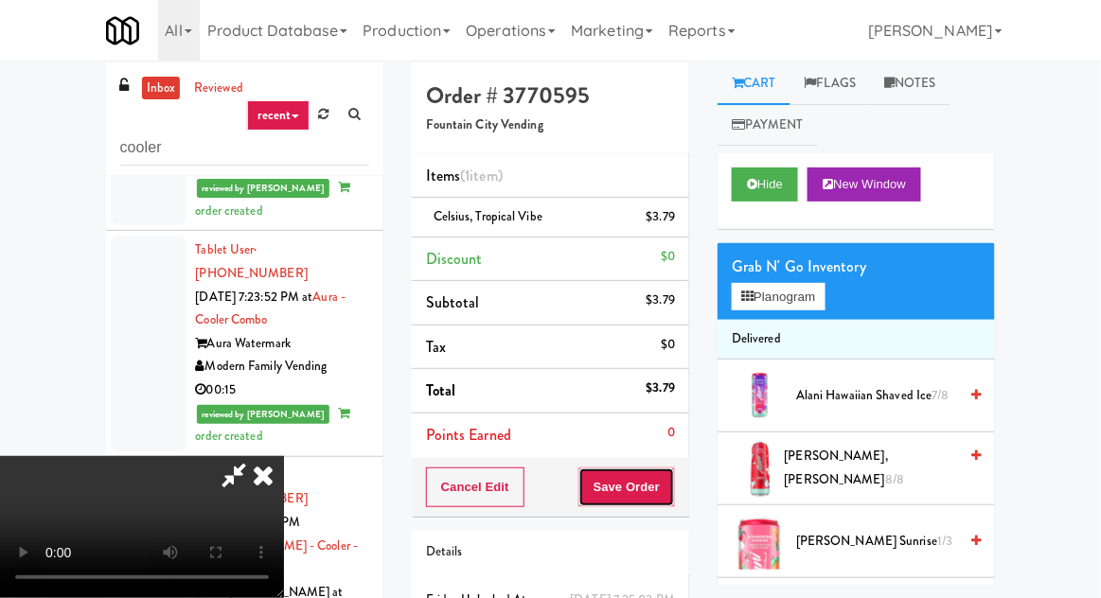
click at [671, 484] on button "Save Order" at bounding box center [626, 488] width 97 height 40
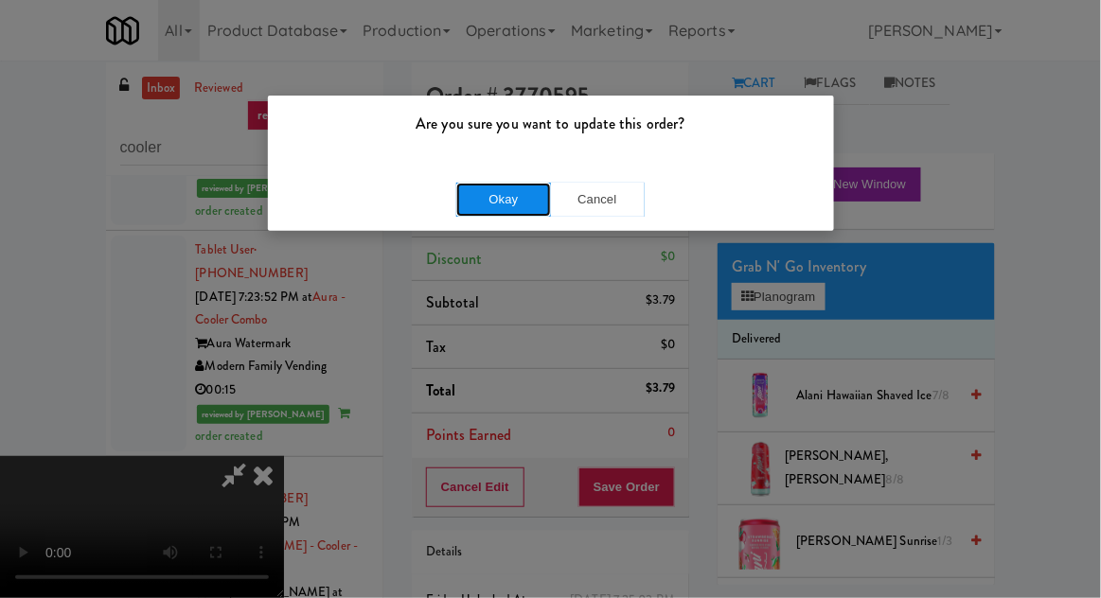
click at [483, 189] on button "Okay" at bounding box center [503, 200] width 95 height 34
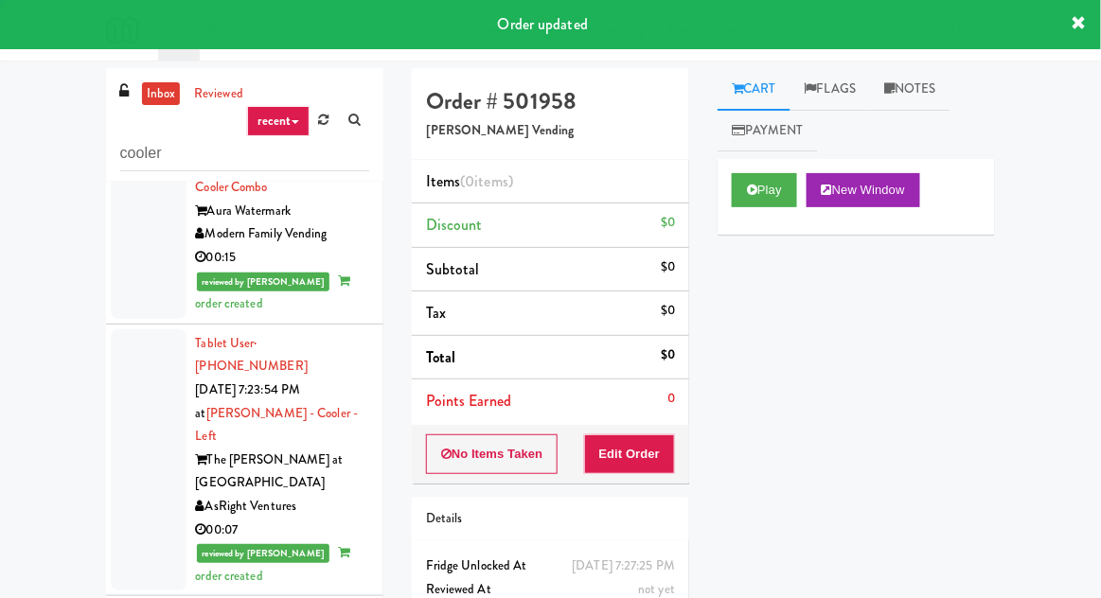
scroll to position [5289, 0]
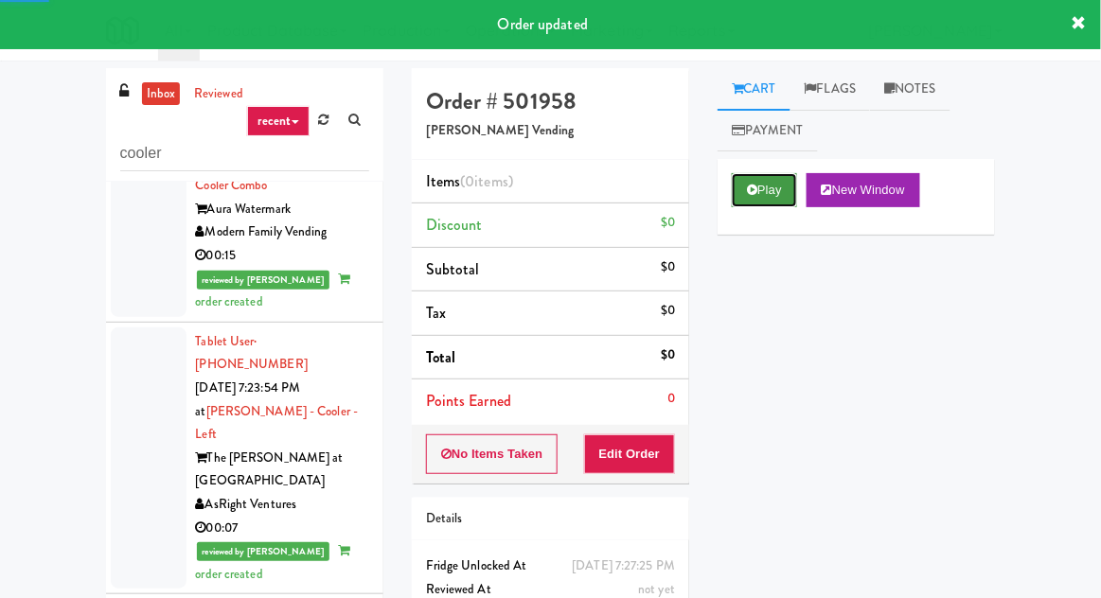
click at [759, 176] on button "Play" at bounding box center [764, 190] width 65 height 34
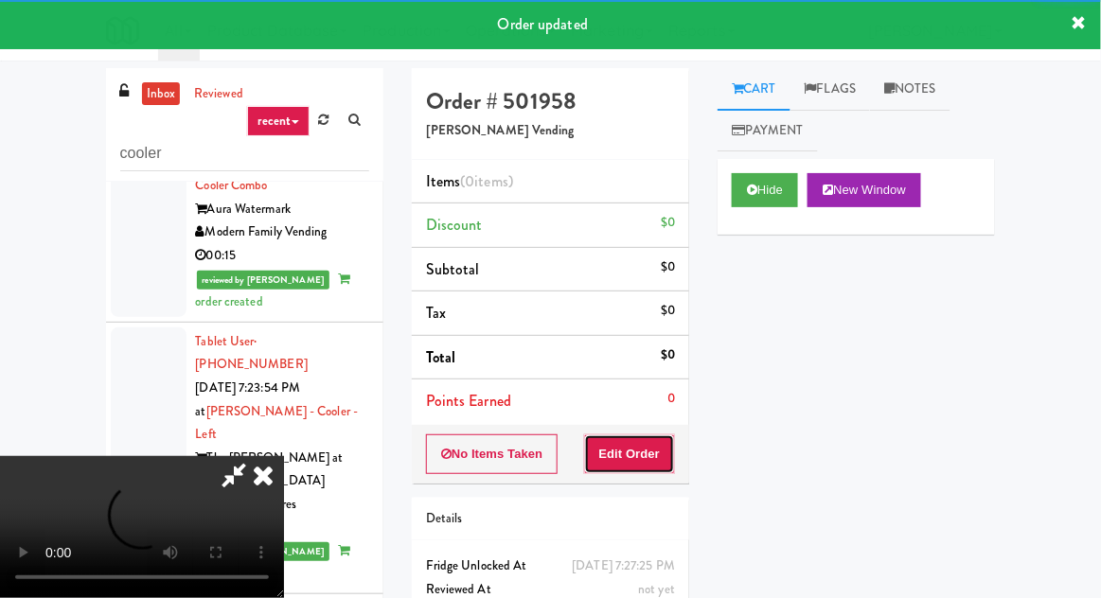
click at [626, 434] on button "Edit Order" at bounding box center [630, 454] width 92 height 40
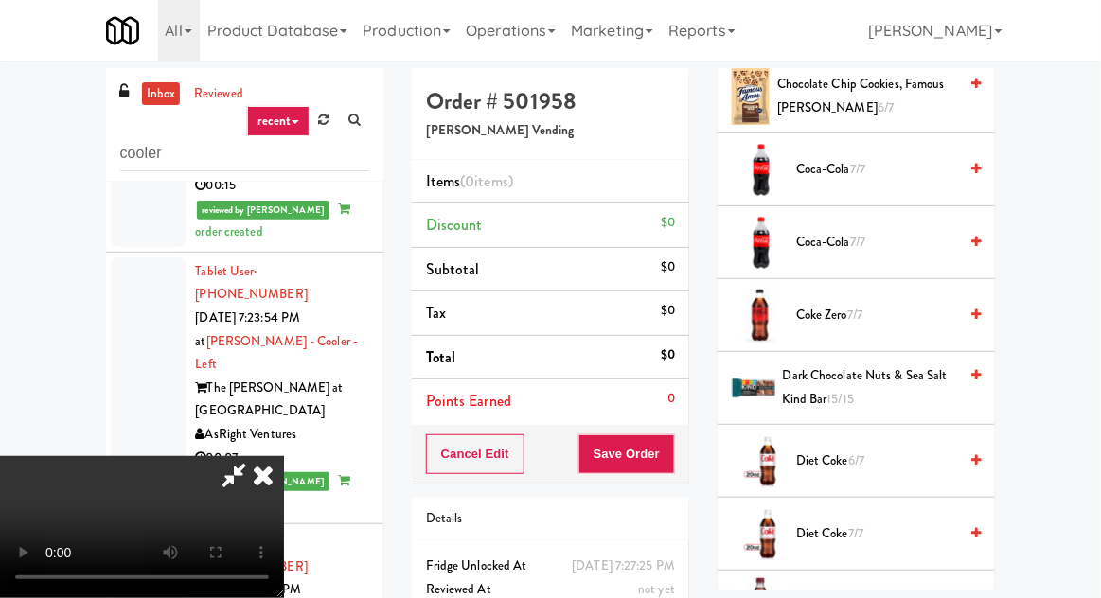
scroll to position [672, 0]
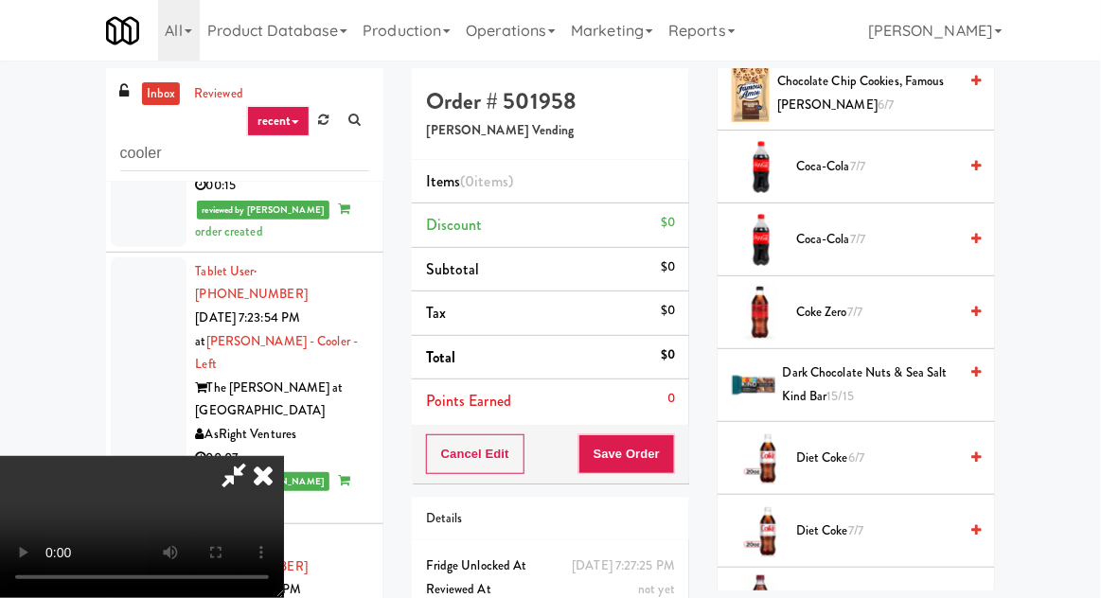
click at [873, 307] on span "Coke Zero 7/7" at bounding box center [876, 313] width 161 height 24
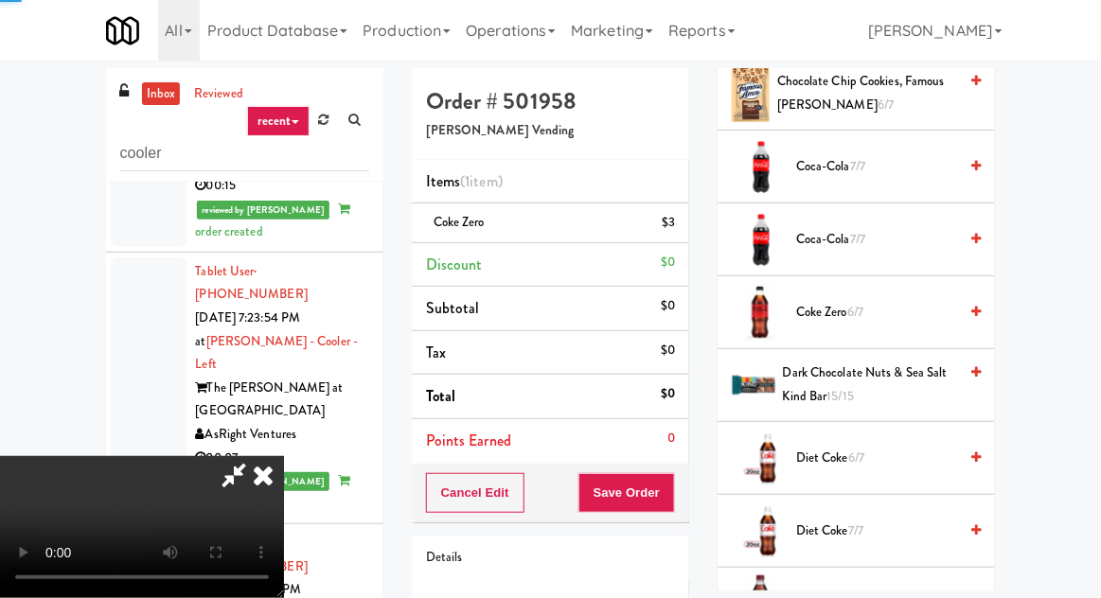
click at [686, 482] on div "Cancel Edit Save Order" at bounding box center [550, 493] width 277 height 59
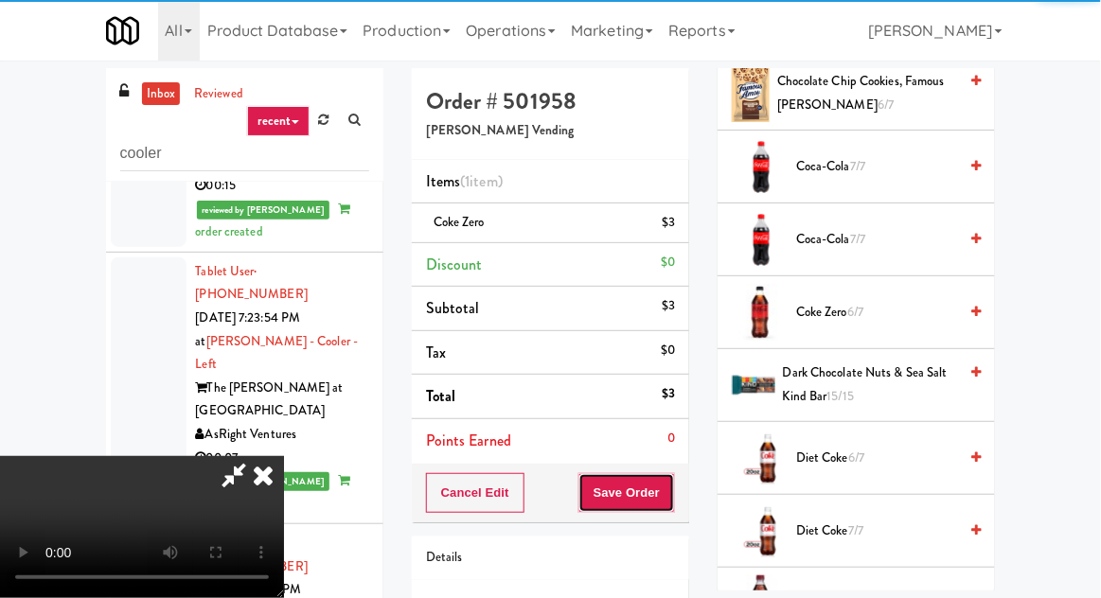
click at [674, 488] on button "Save Order" at bounding box center [626, 493] width 97 height 40
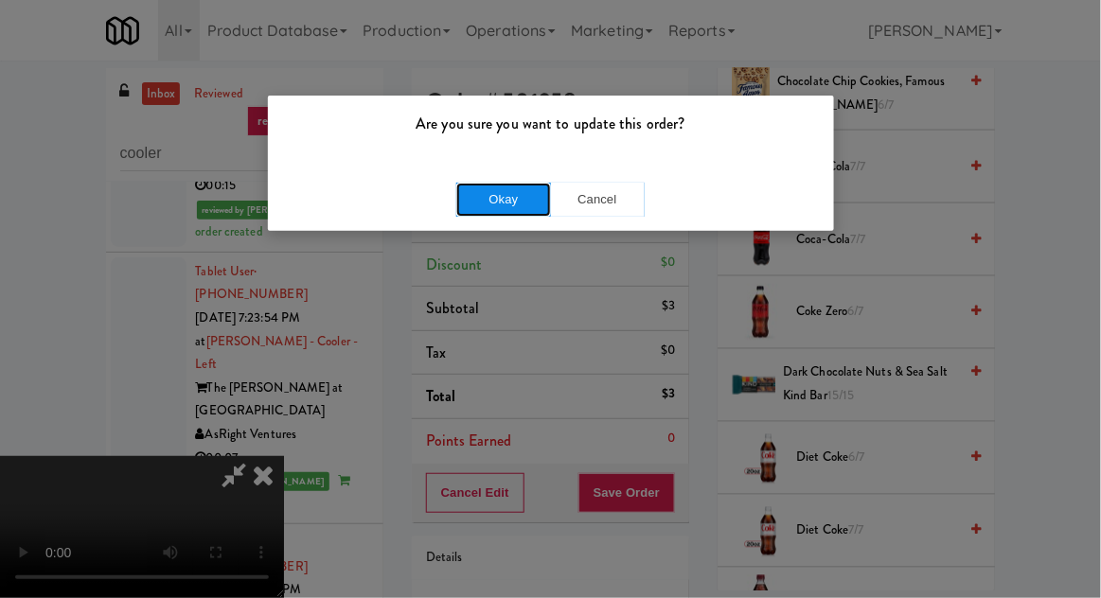
click at [482, 196] on button "Okay" at bounding box center [503, 200] width 95 height 34
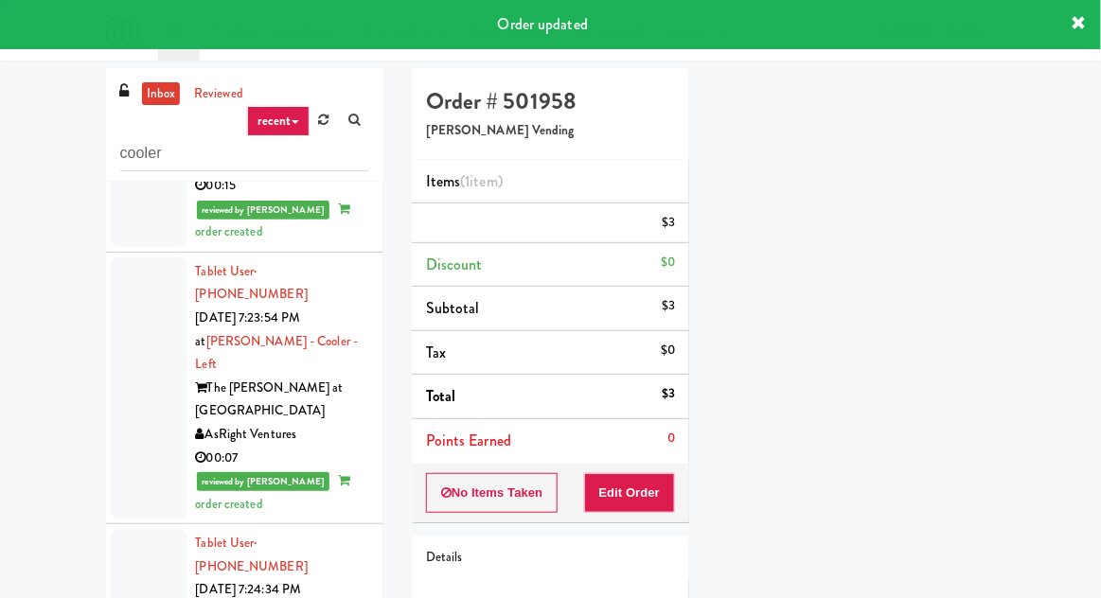
scroll to position [0, 0]
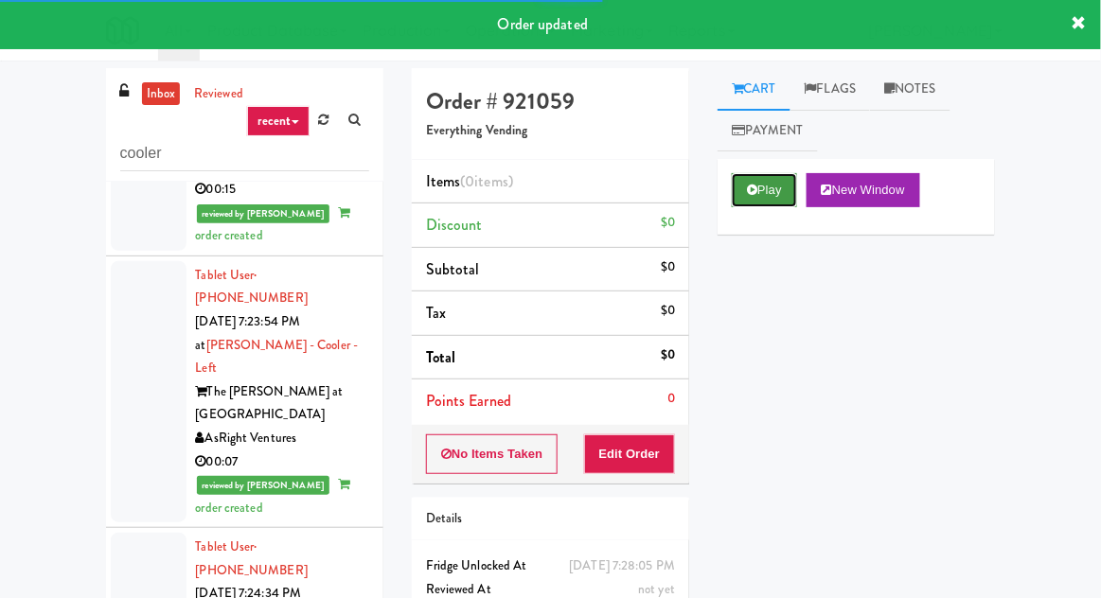
click at [756, 180] on button "Play" at bounding box center [764, 190] width 65 height 34
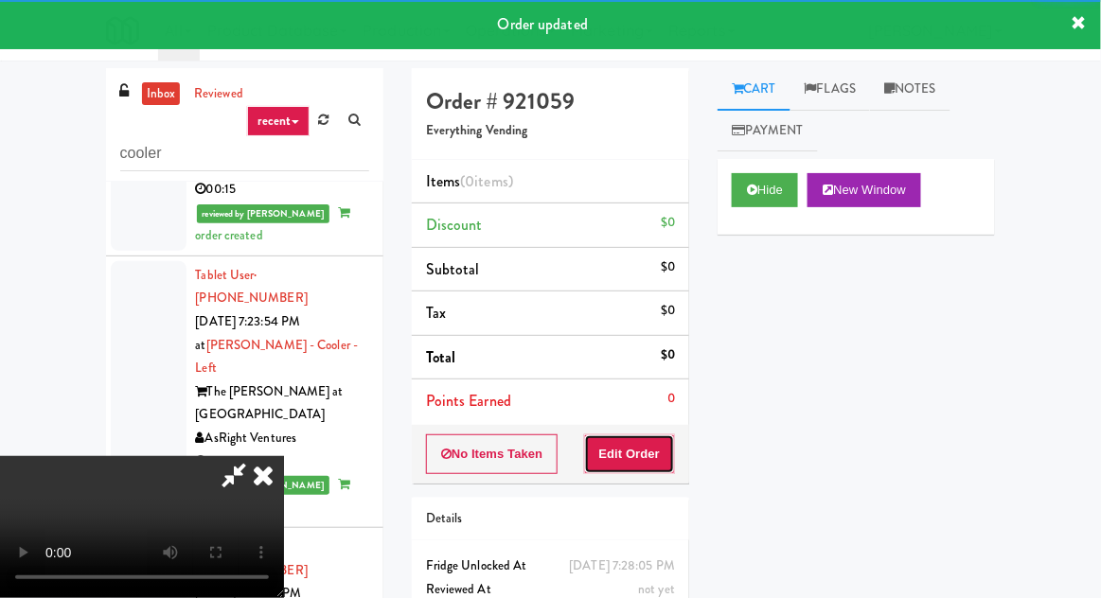
click at [640, 464] on button "Edit Order" at bounding box center [630, 454] width 92 height 40
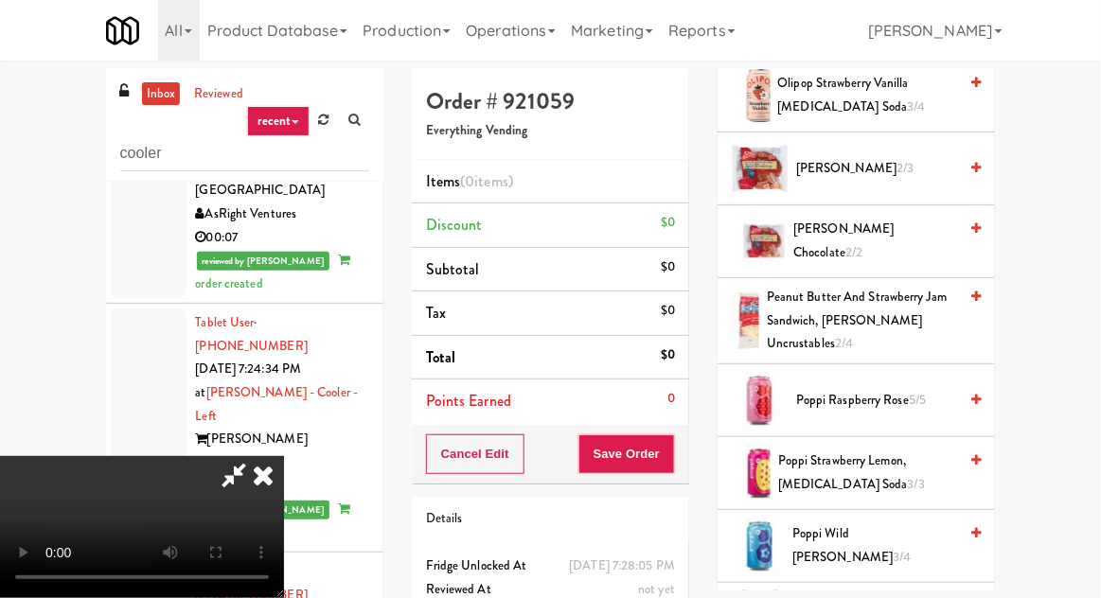
scroll to position [1107, 0]
click at [861, 312] on span "Peanut Butter and Strawberry Jam Sandwich, Smucker’s Uncrustables 2/4" at bounding box center [862, 321] width 190 height 70
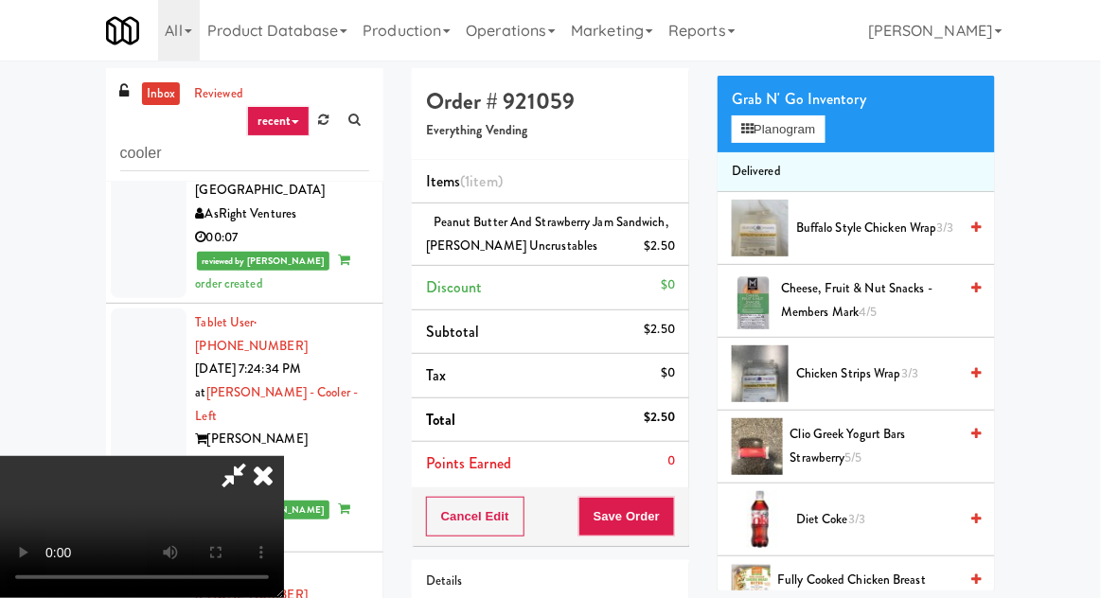
scroll to position [0, 0]
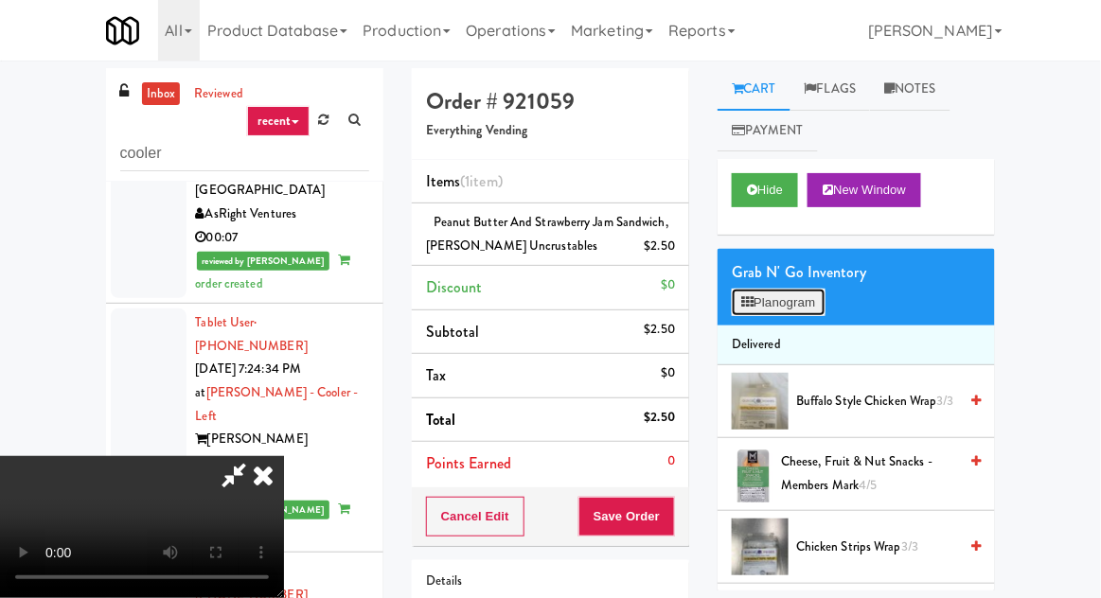
click at [797, 312] on button "Planogram" at bounding box center [778, 303] width 93 height 28
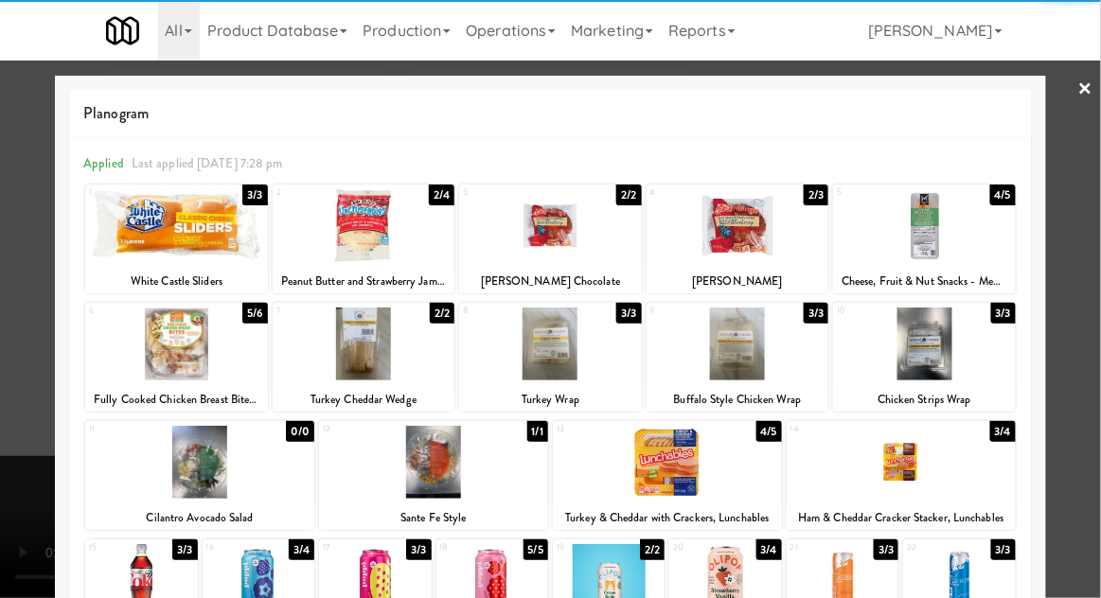
click at [159, 352] on div at bounding box center [176, 344] width 183 height 73
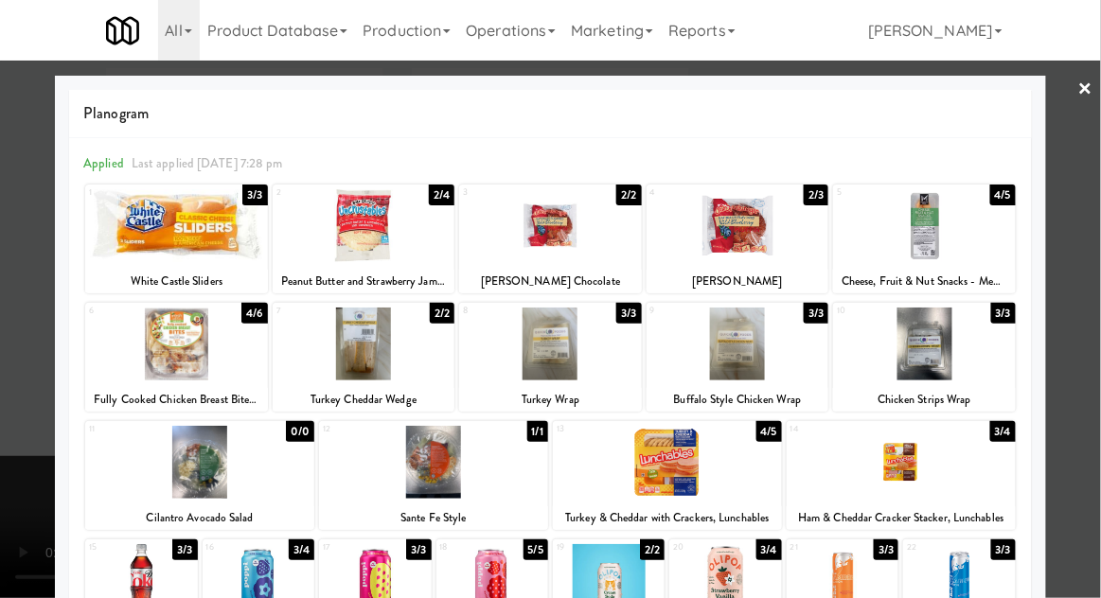
click at [32, 278] on div at bounding box center [550, 299] width 1101 height 598
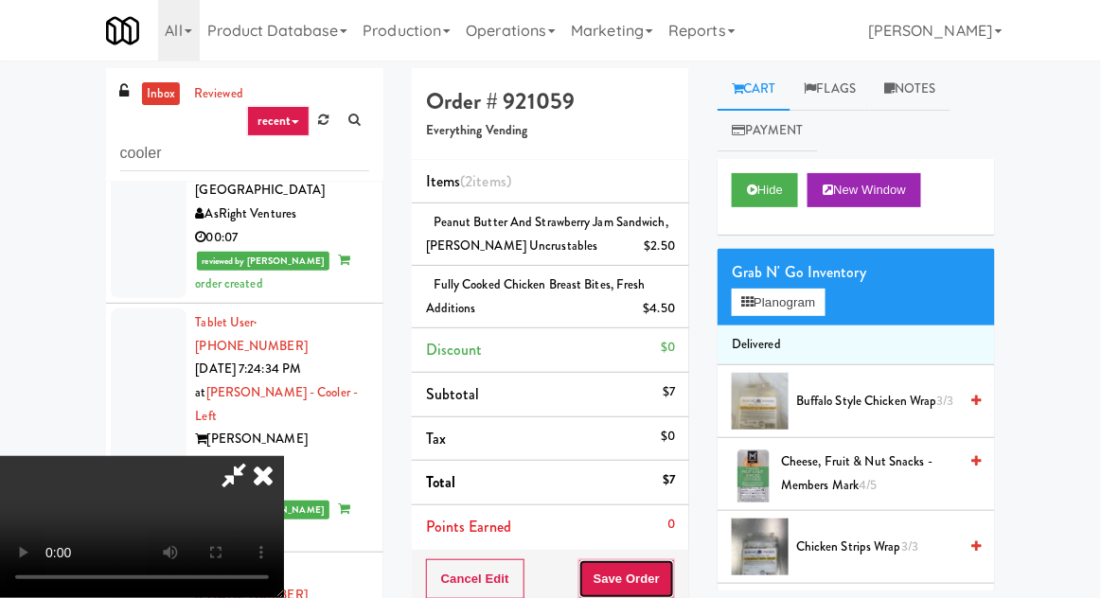
click at [674, 569] on button "Save Order" at bounding box center [626, 579] width 97 height 40
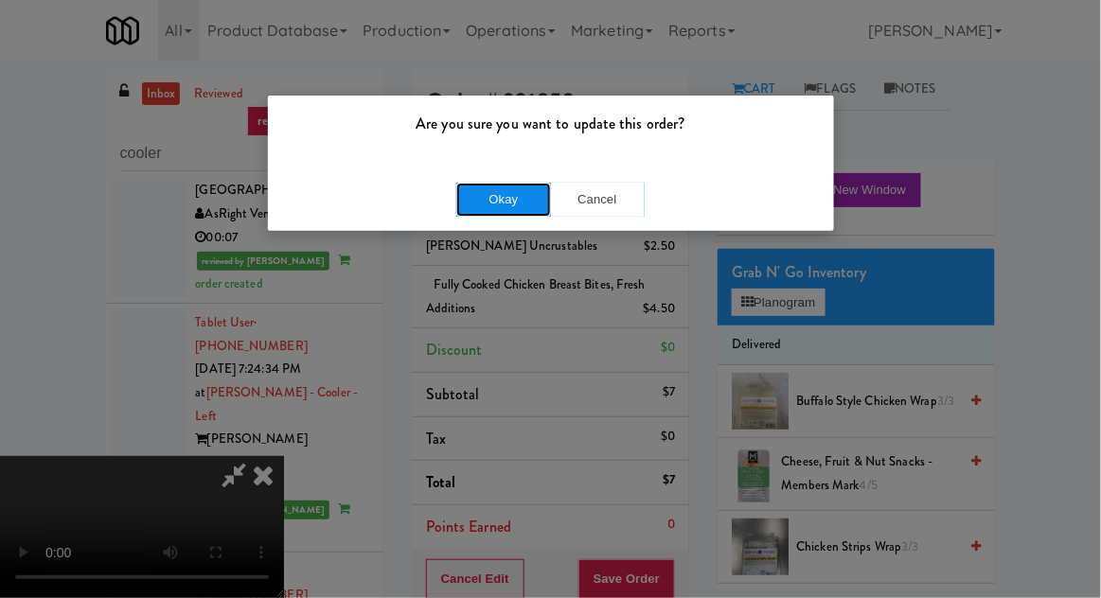
click at [471, 184] on button "Okay" at bounding box center [503, 200] width 95 height 34
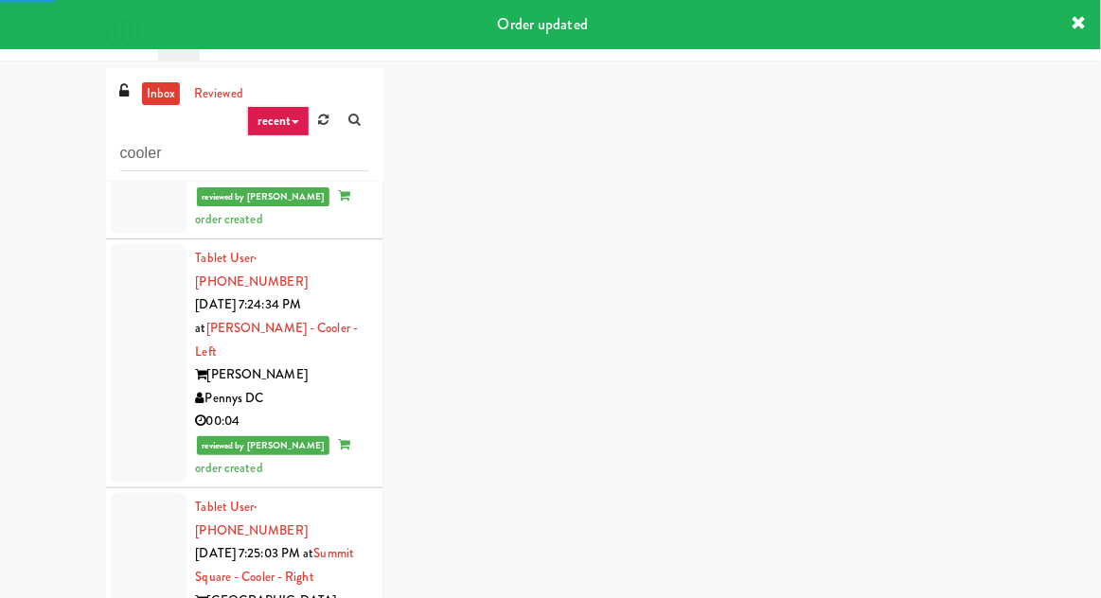
scroll to position [5681, 0]
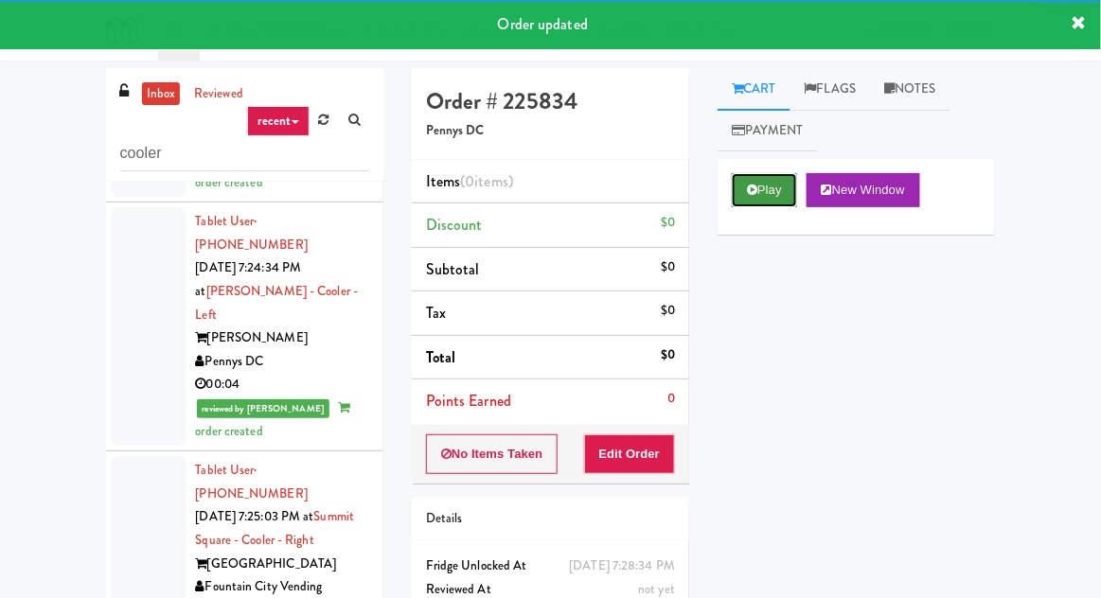
click at [764, 203] on button "Play" at bounding box center [764, 190] width 65 height 34
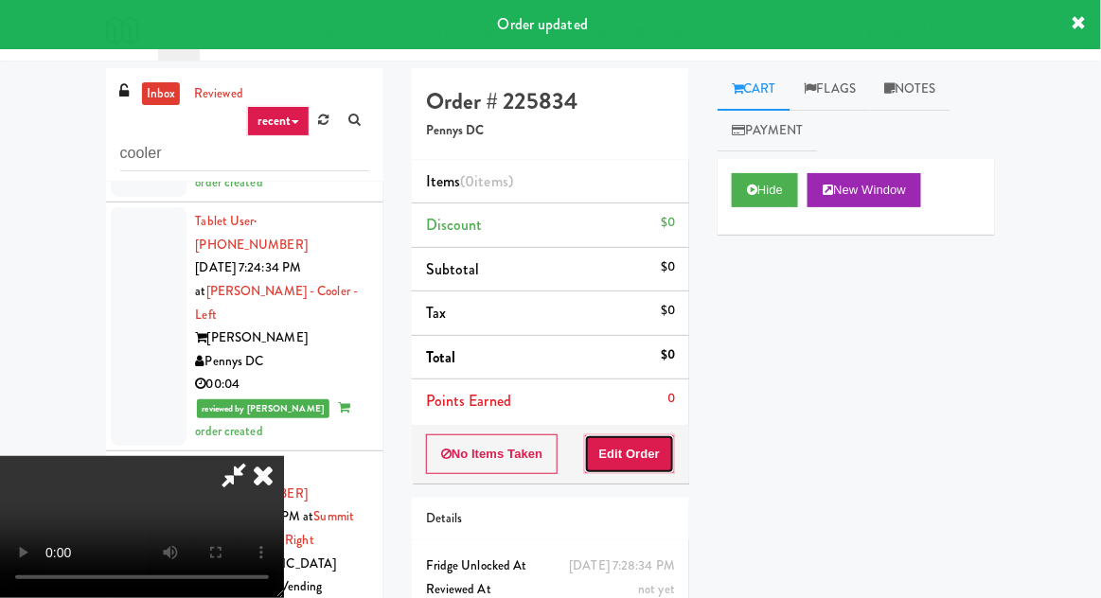
click at [647, 457] on button "Edit Order" at bounding box center [630, 454] width 92 height 40
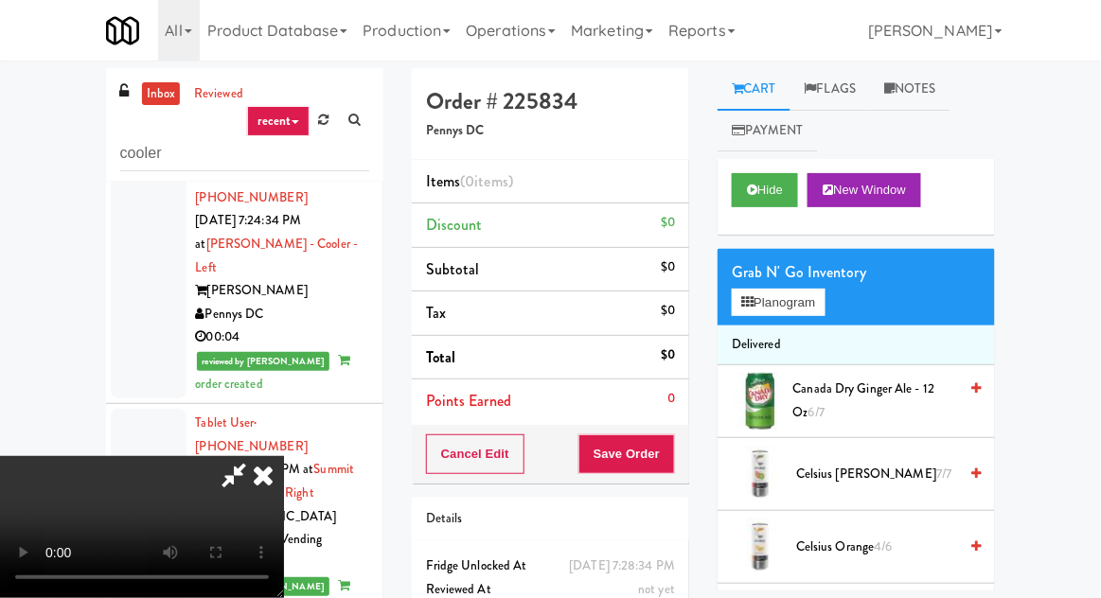
scroll to position [0, 0]
click at [799, 304] on button "Planogram" at bounding box center [778, 303] width 93 height 28
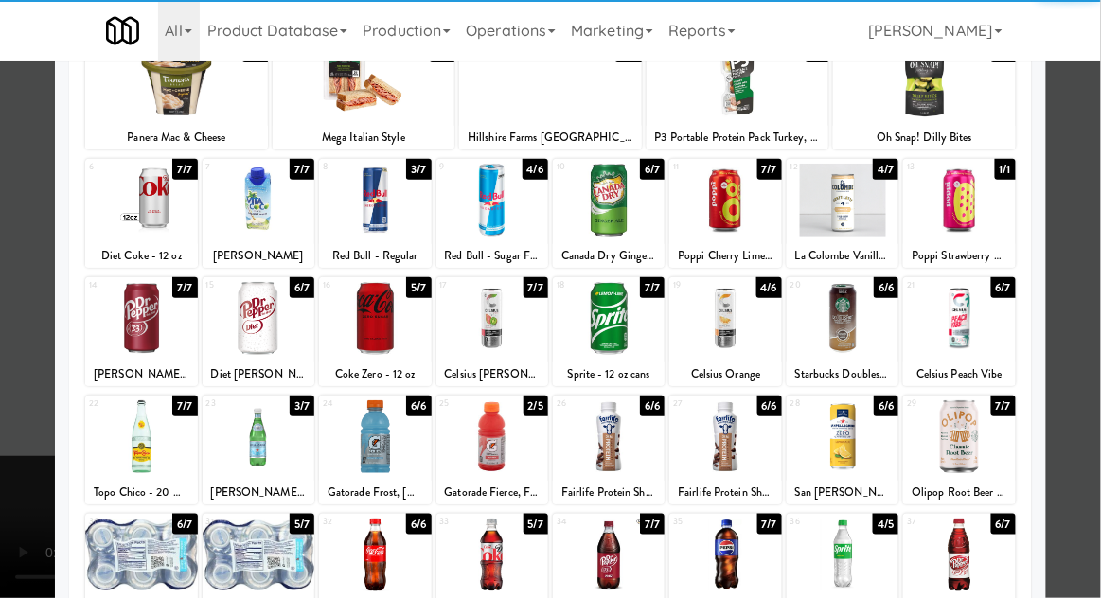
scroll to position [147, 0]
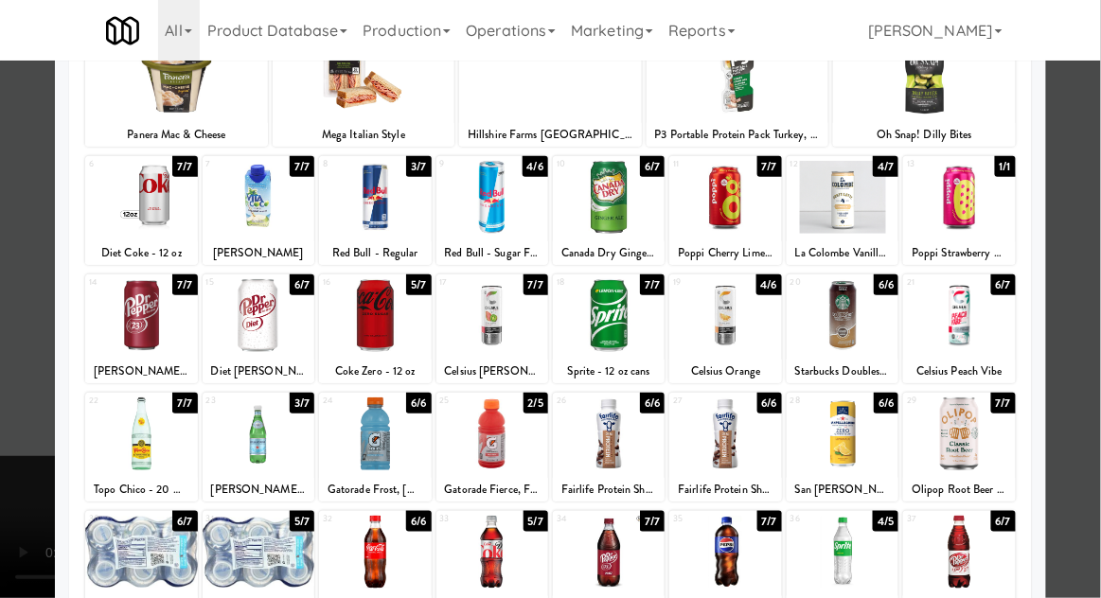
click at [969, 325] on div at bounding box center [959, 315] width 112 height 73
click at [21, 328] on div at bounding box center [550, 299] width 1101 height 598
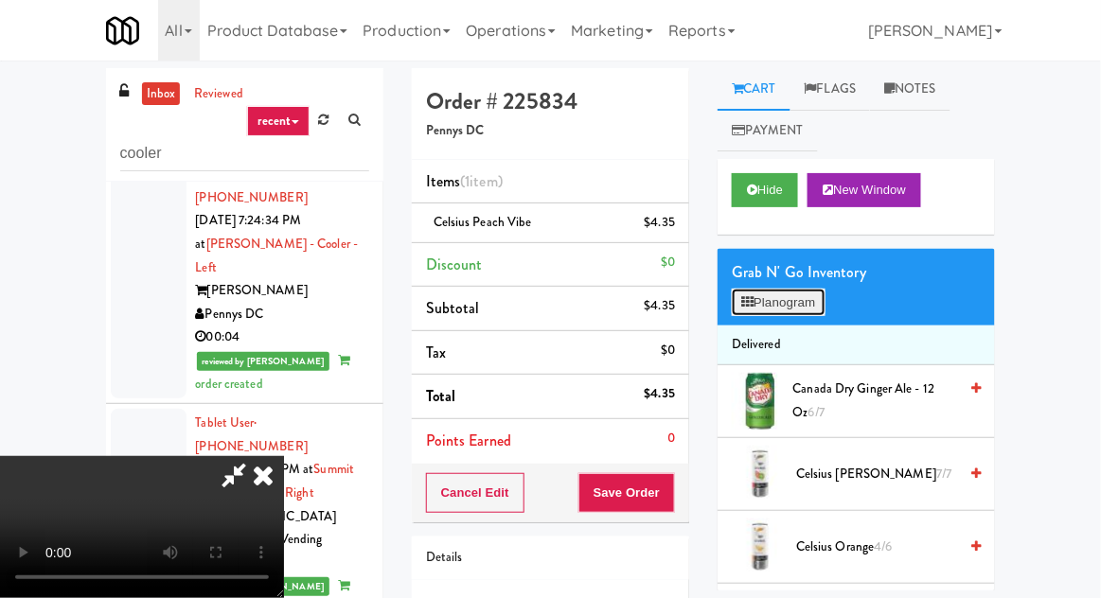
click at [810, 309] on button "Planogram" at bounding box center [778, 303] width 93 height 28
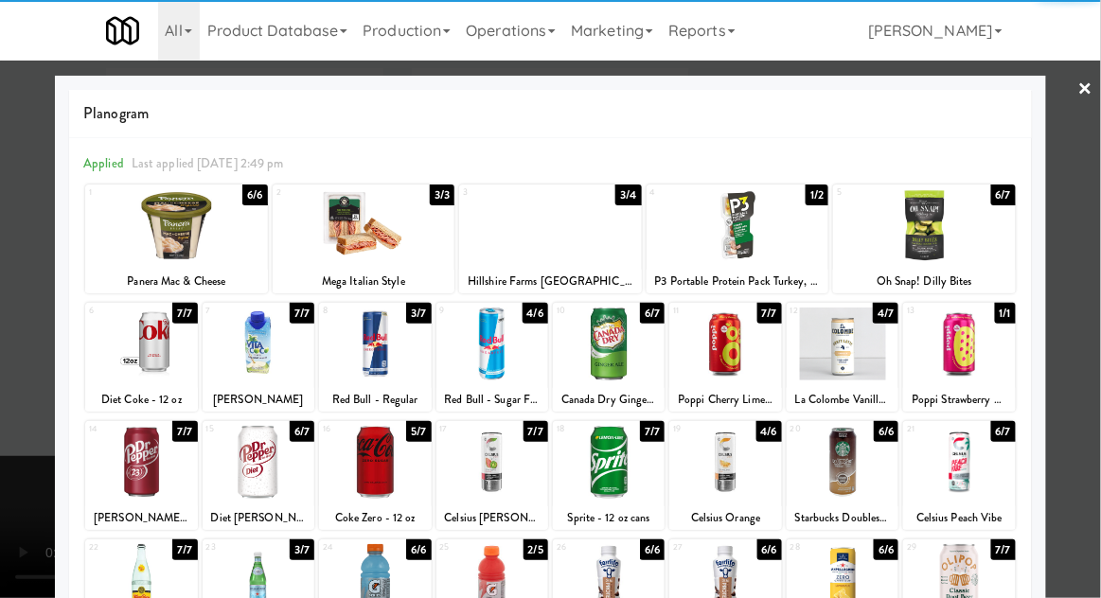
click at [984, 591] on div at bounding box center [959, 580] width 112 height 73
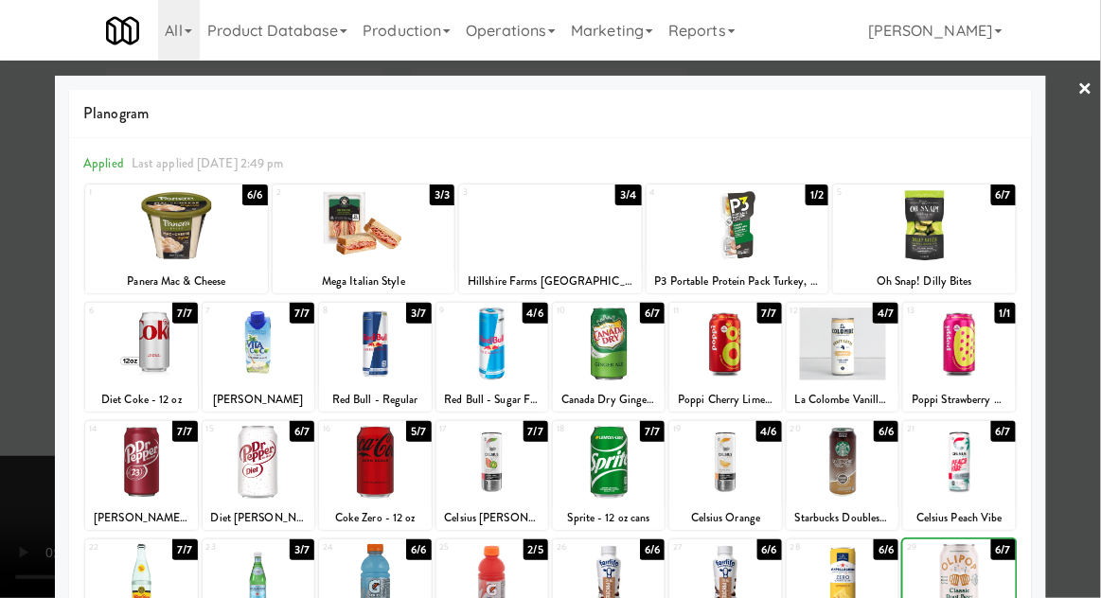
click at [1099, 436] on div at bounding box center [550, 299] width 1101 height 598
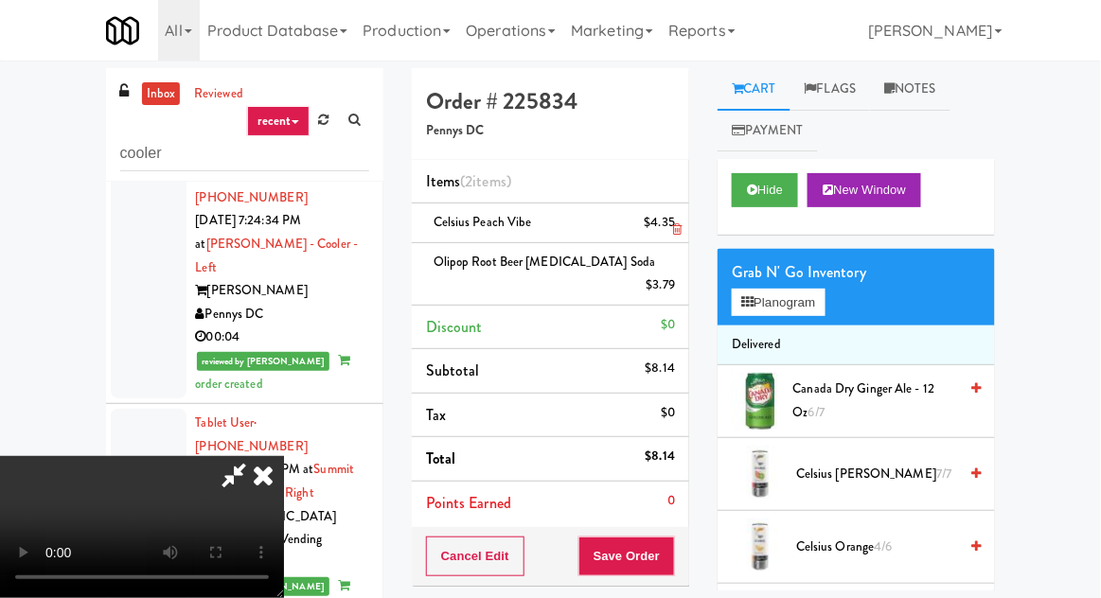
click at [685, 213] on li "Celsius Peach Vibe $4.35" at bounding box center [550, 224] width 277 height 40
click at [680, 220] on link at bounding box center [672, 231] width 17 height 24
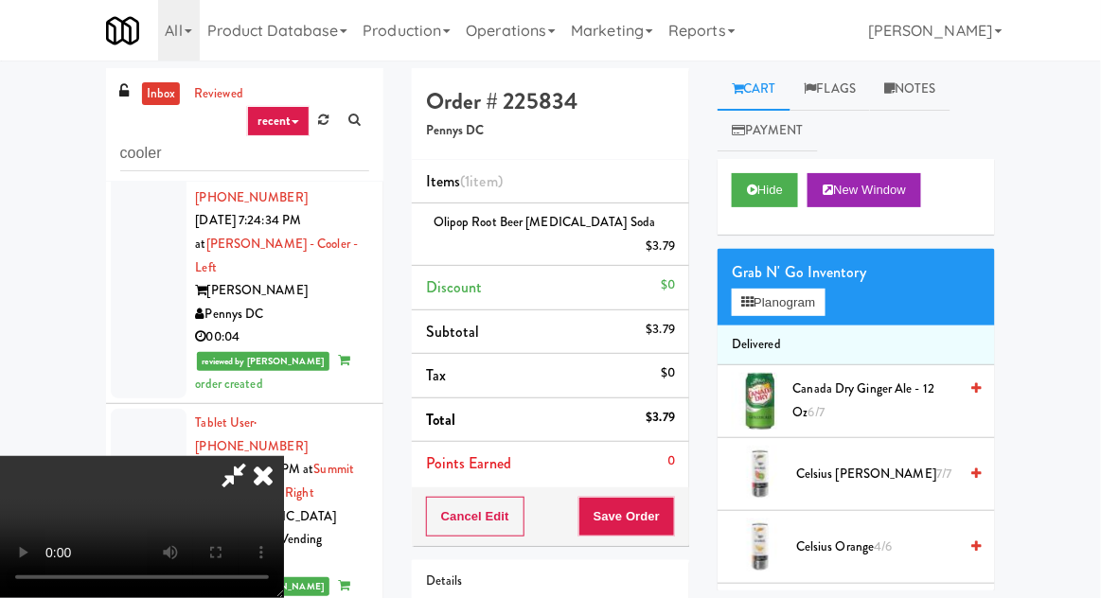
scroll to position [69, 0]
click at [771, 302] on button "Planogram" at bounding box center [778, 303] width 93 height 28
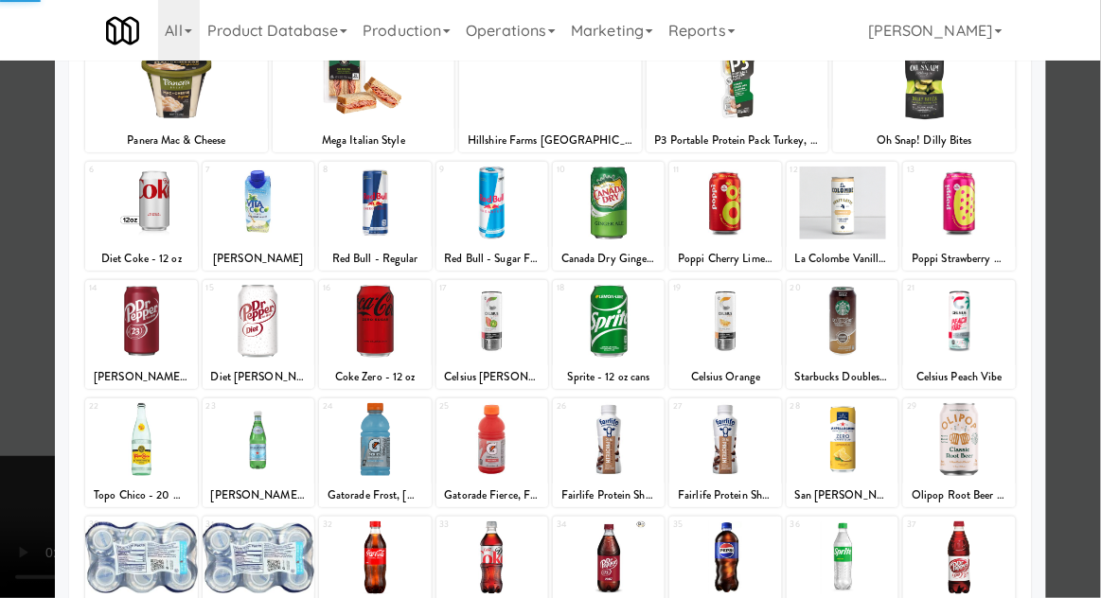
scroll to position [239, 0]
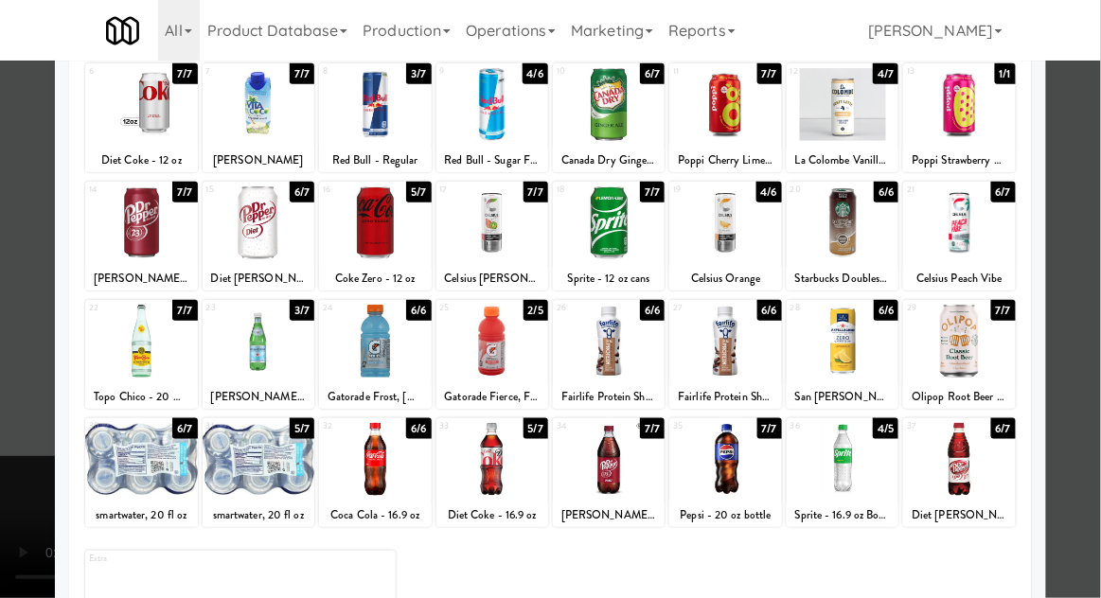
click at [8, 302] on div at bounding box center [550, 299] width 1101 height 598
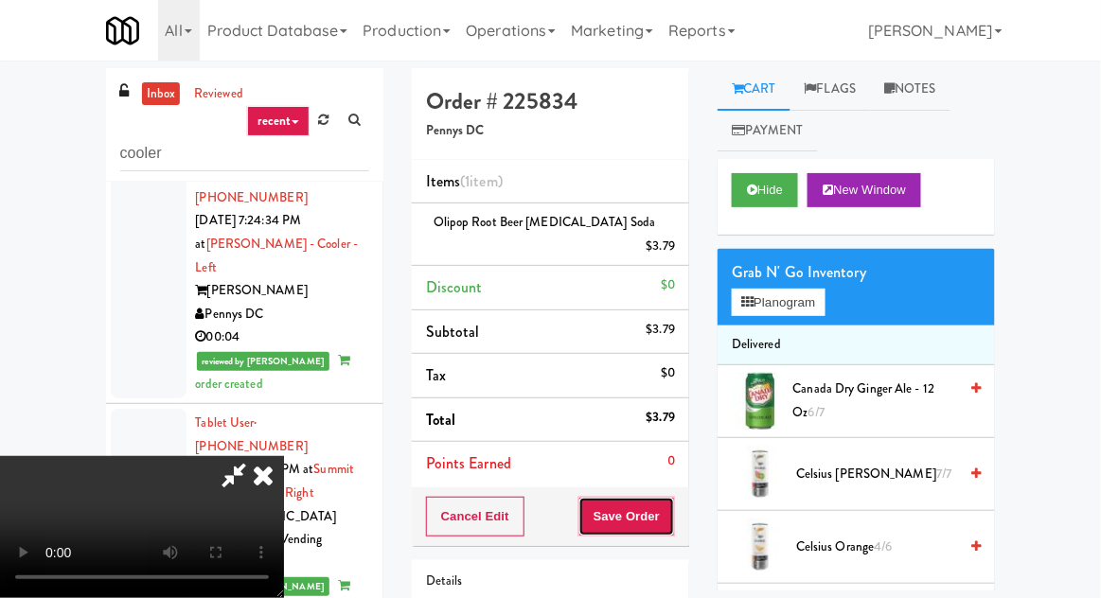
click at [673, 497] on button "Save Order" at bounding box center [626, 517] width 97 height 40
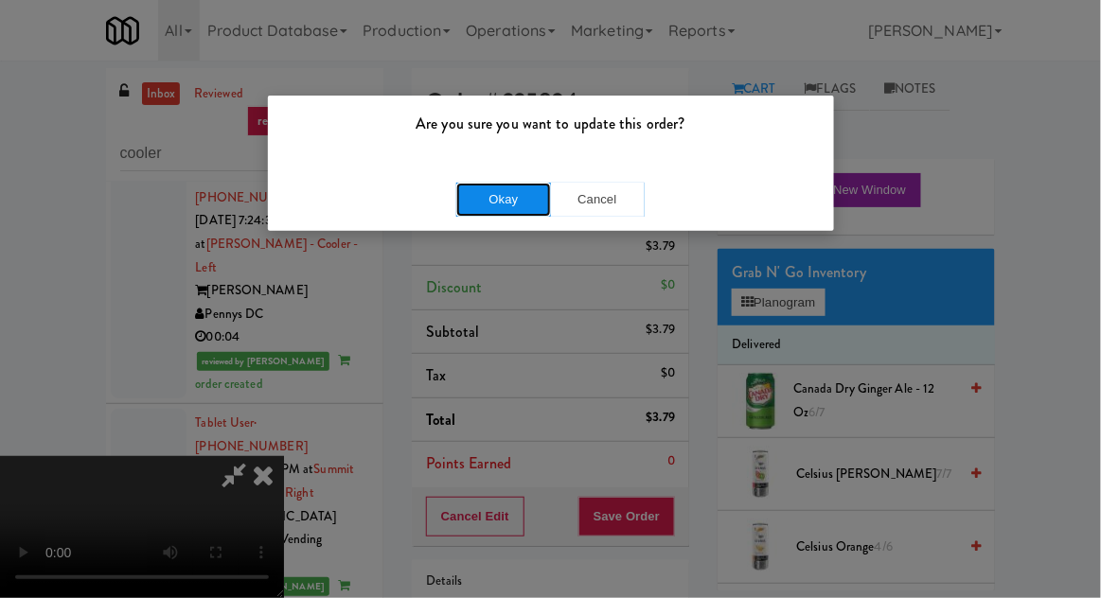
click at [470, 199] on button "Okay" at bounding box center [503, 200] width 95 height 34
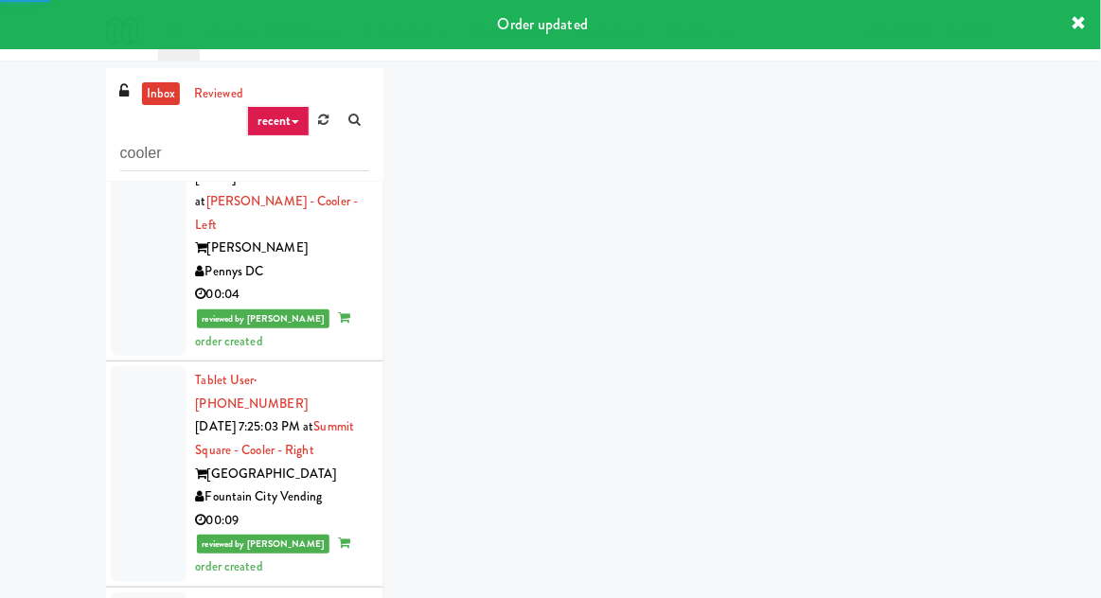
scroll to position [5827, 0]
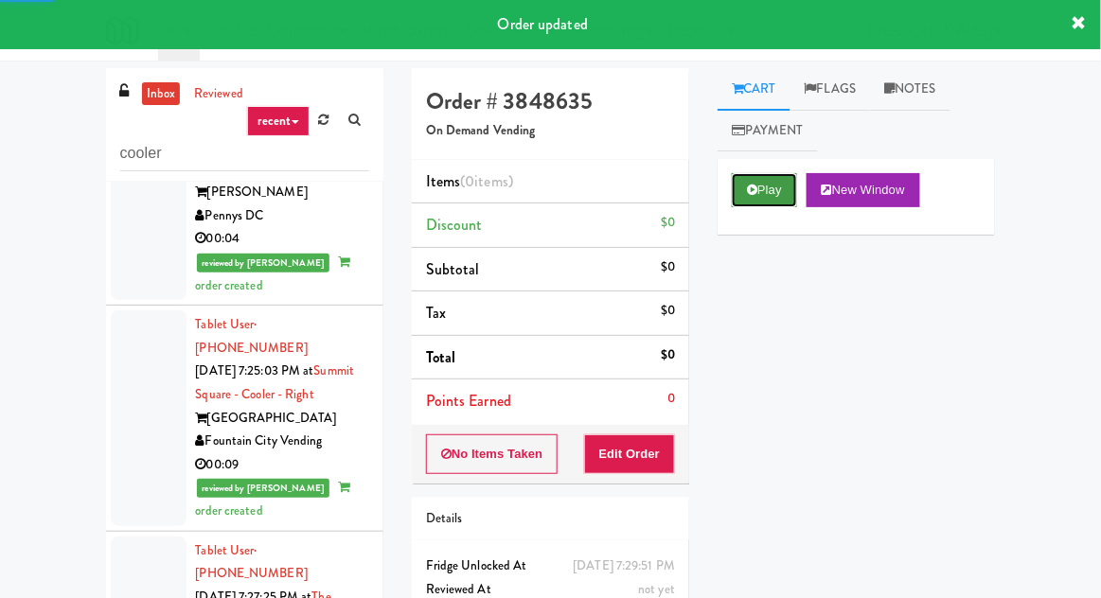
click at [763, 182] on button "Play" at bounding box center [764, 190] width 65 height 34
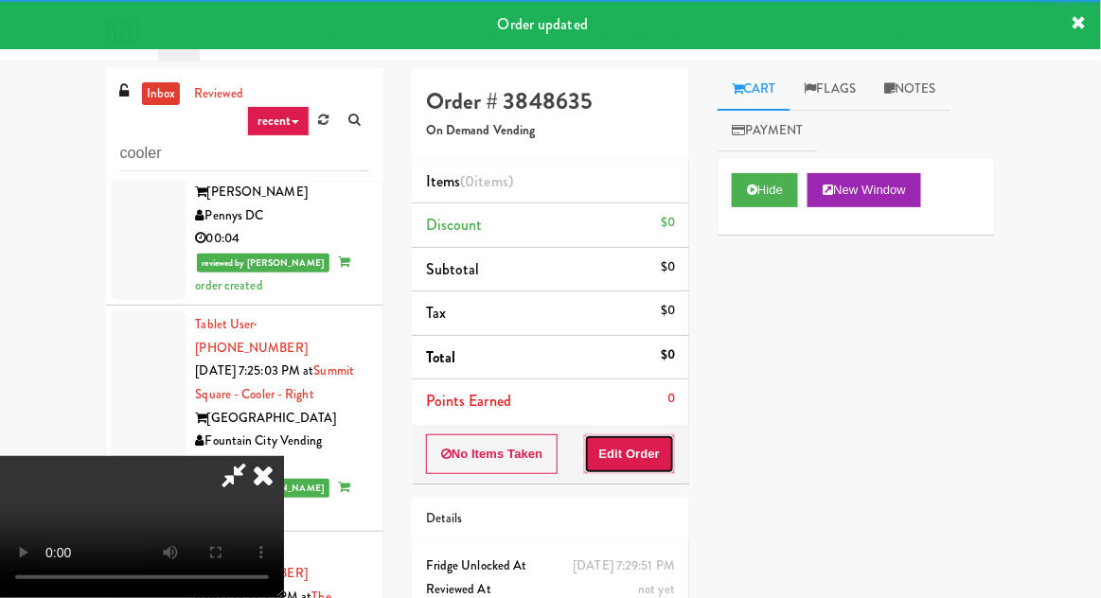
click at [617, 434] on button "Edit Order" at bounding box center [630, 454] width 92 height 40
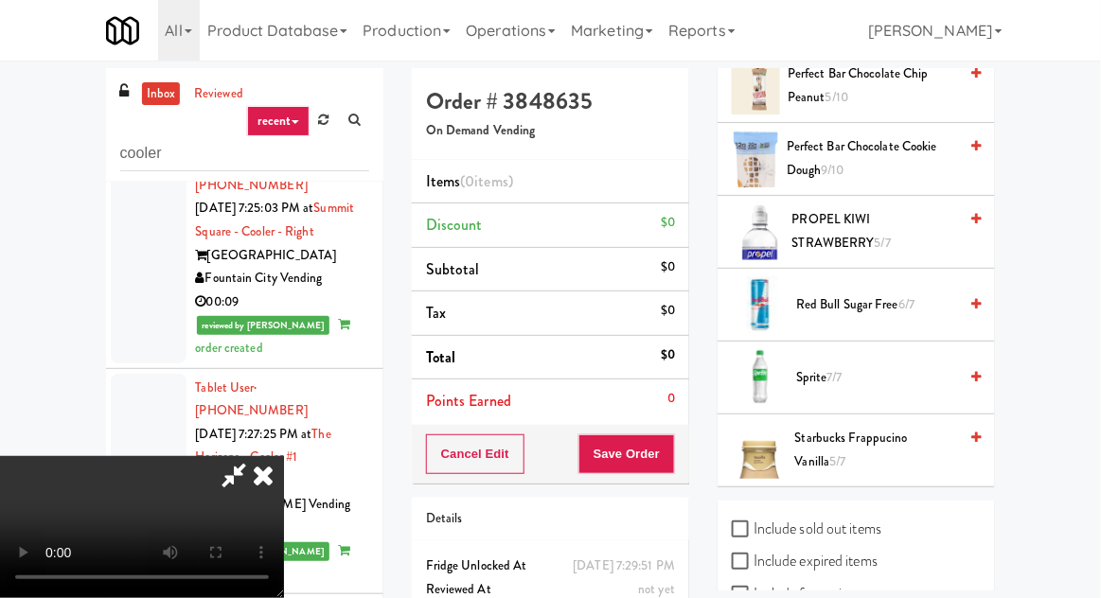
scroll to position [2748, 0]
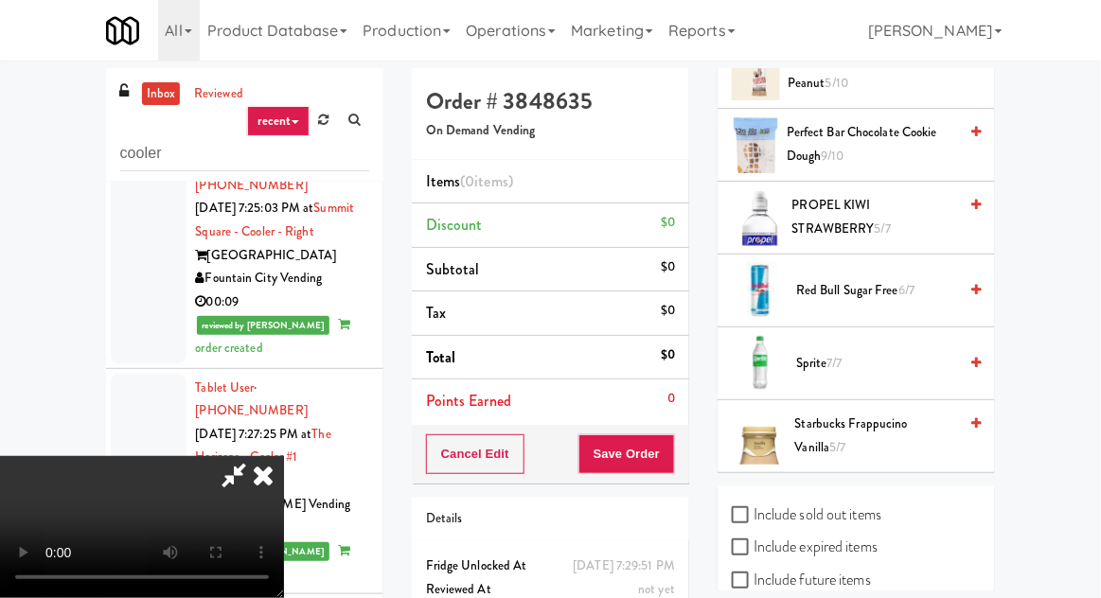
click at [849, 352] on span "Sprite 7/7" at bounding box center [876, 364] width 161 height 24
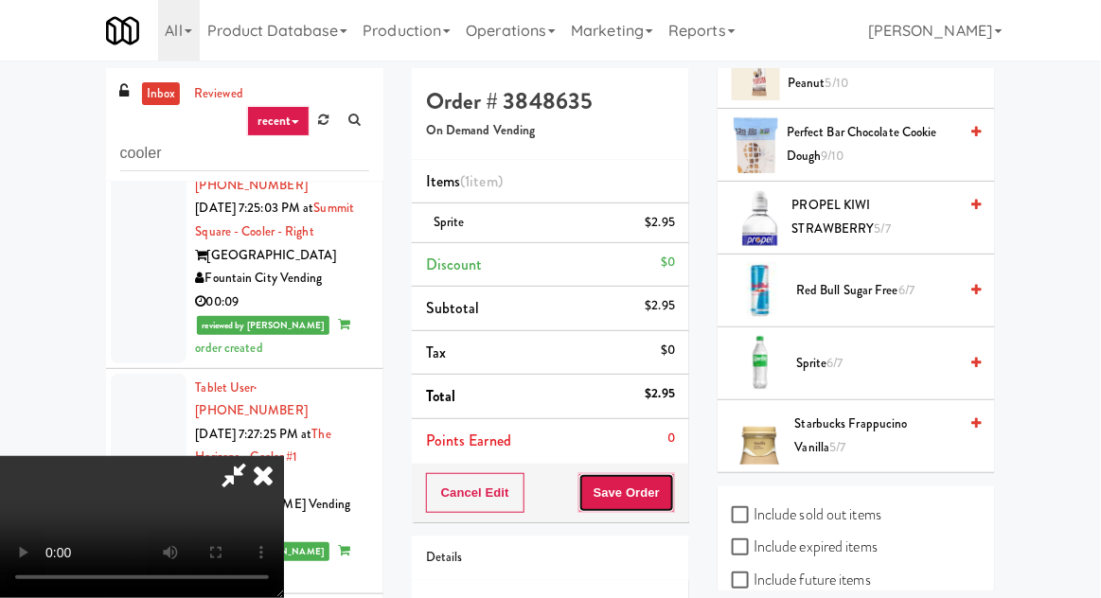
click at [669, 483] on button "Save Order" at bounding box center [626, 493] width 97 height 40
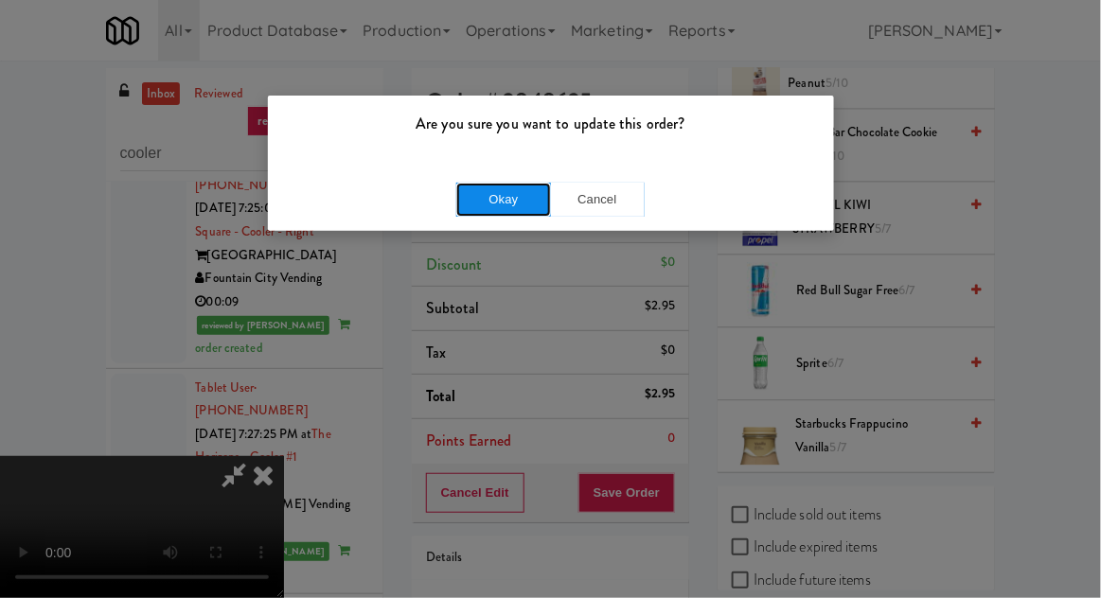
click at [495, 186] on button "Okay" at bounding box center [503, 200] width 95 height 34
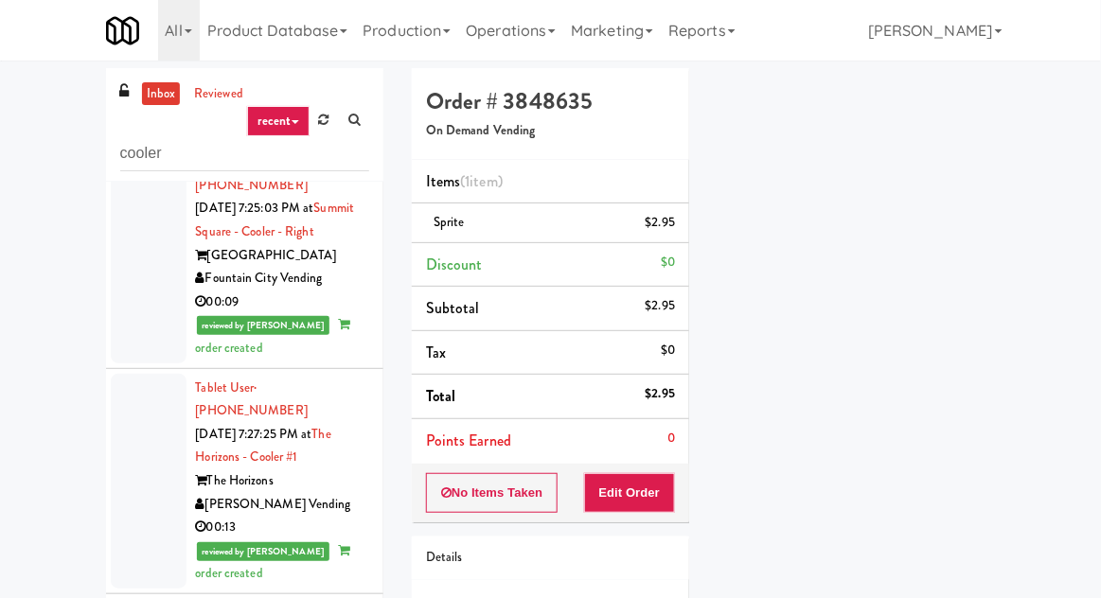
scroll to position [186, 0]
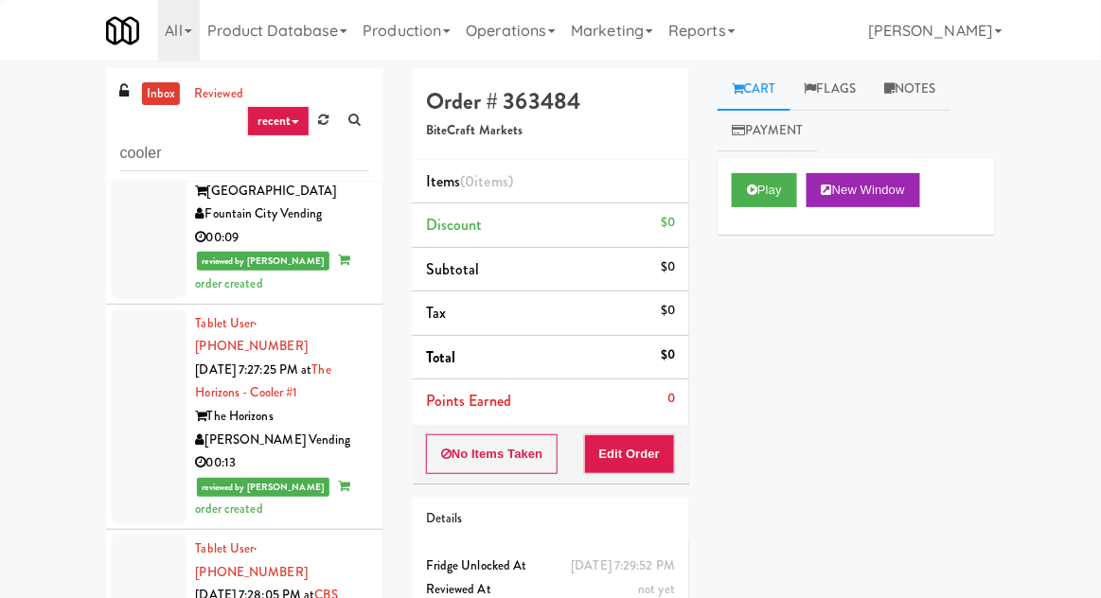
scroll to position [6070, 0]
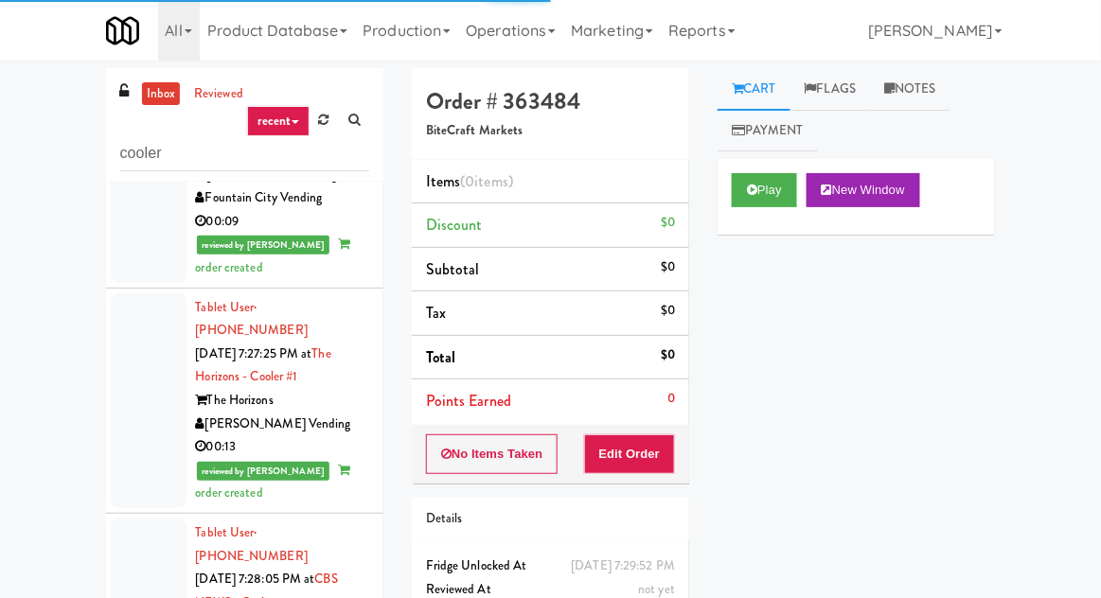
click at [752, 223] on div "Play New Window" at bounding box center [856, 197] width 277 height 76
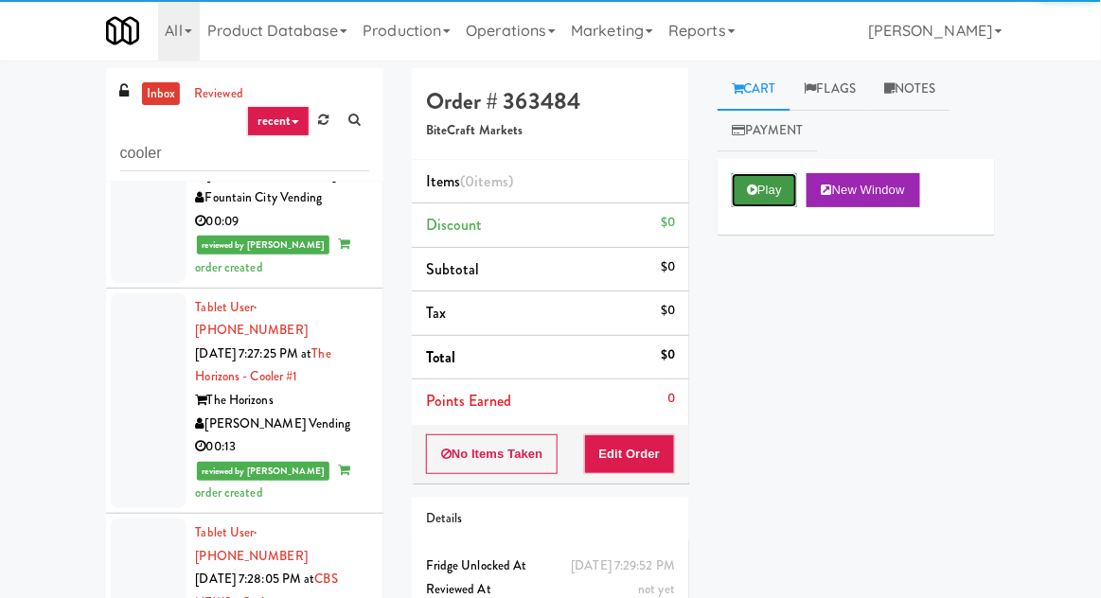
click at [770, 203] on button "Play" at bounding box center [764, 190] width 65 height 34
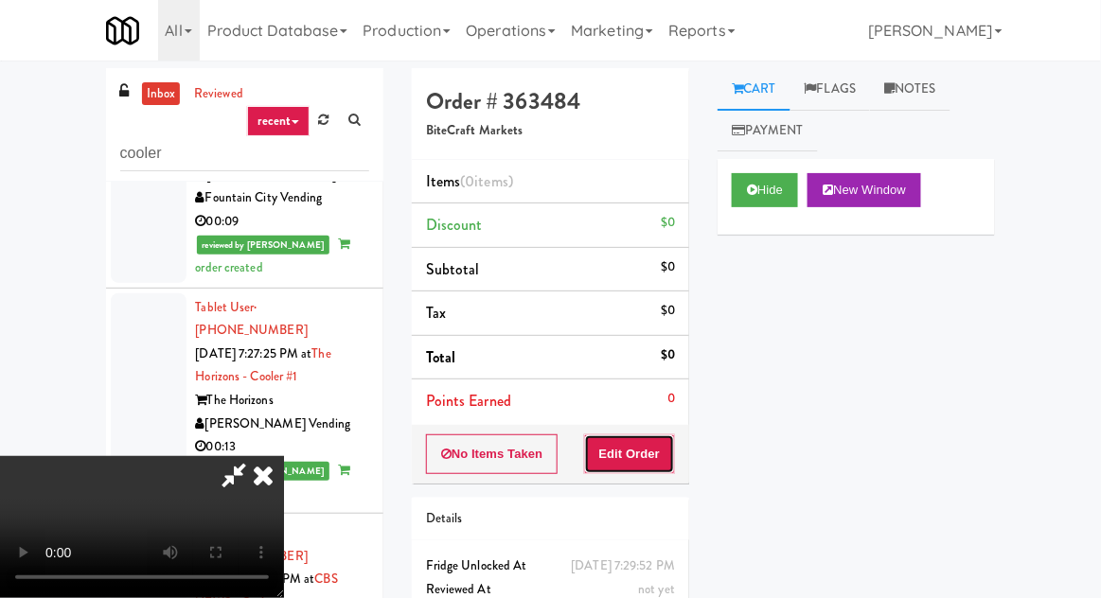
click at [649, 436] on button "Edit Order" at bounding box center [630, 454] width 92 height 40
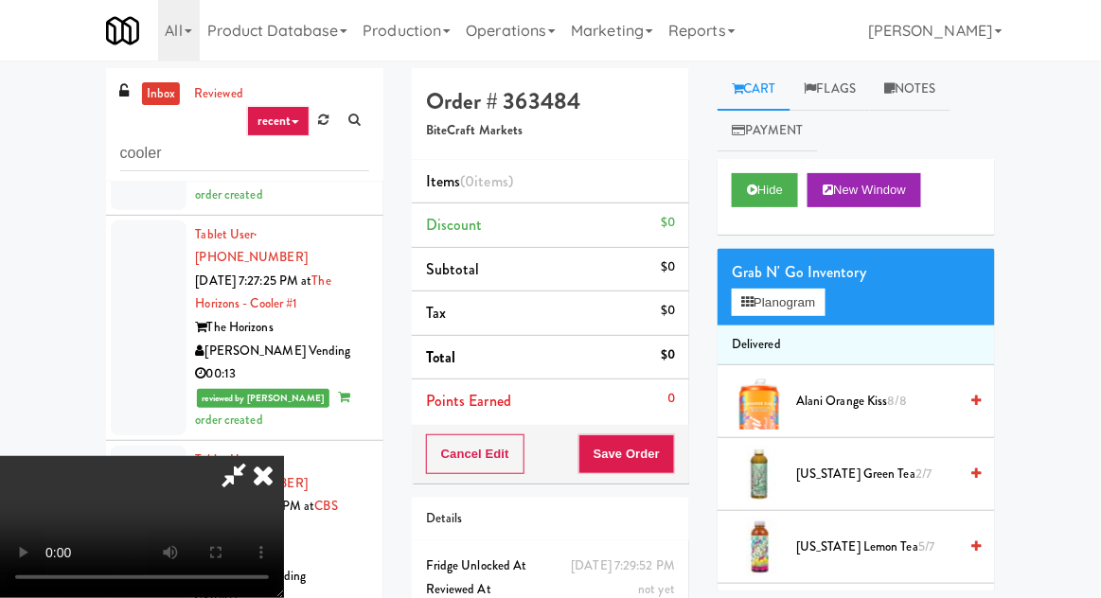
scroll to position [0, 0]
click at [788, 310] on button "Planogram" at bounding box center [778, 303] width 93 height 28
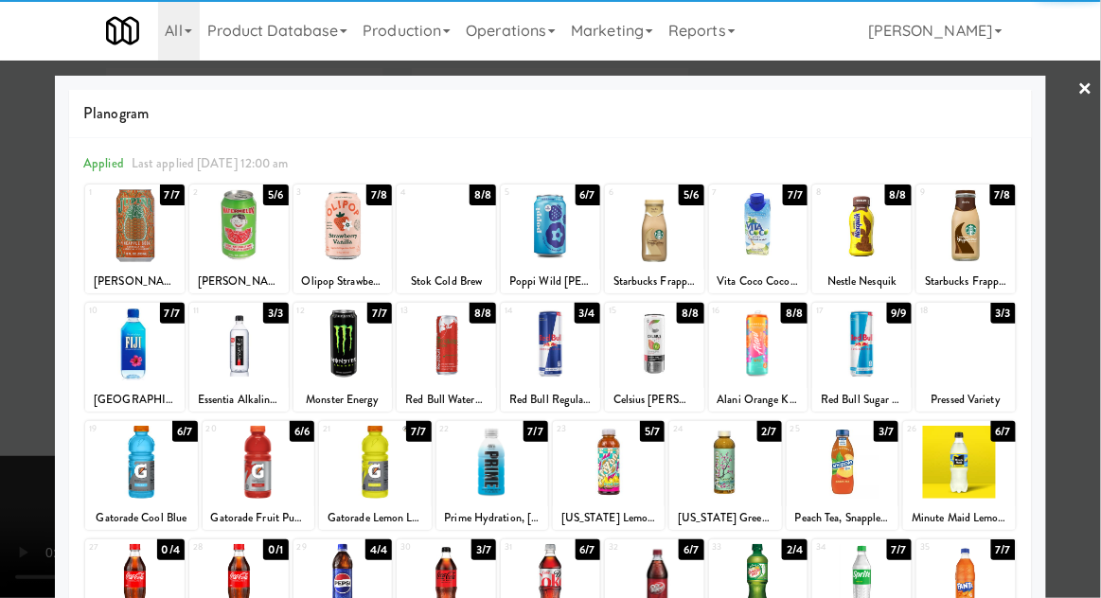
click at [323, 345] on div at bounding box center [342, 344] width 99 height 73
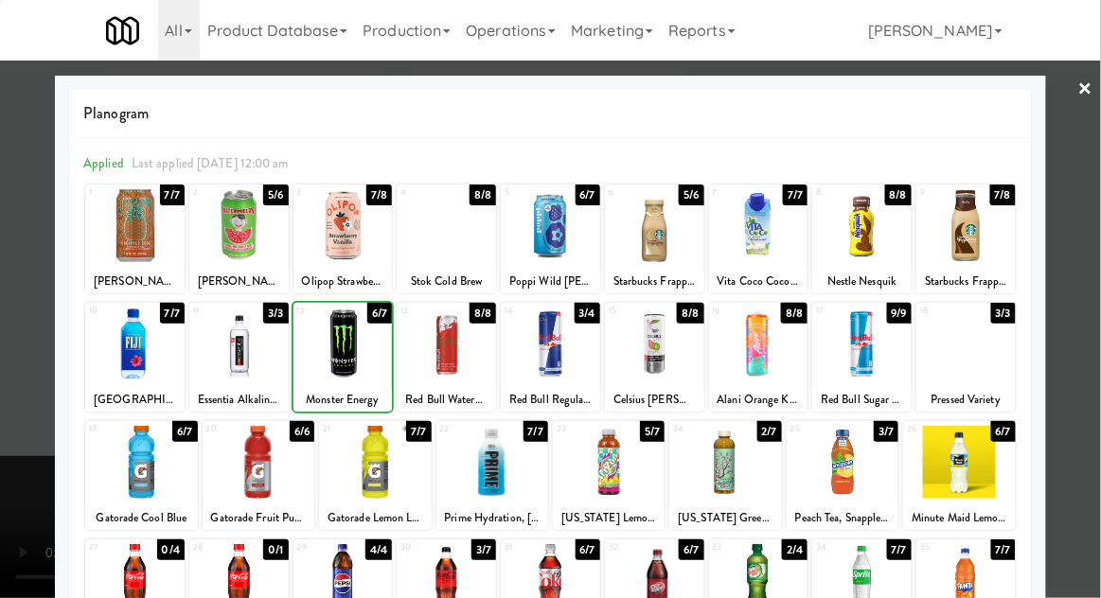
click at [9, 278] on div at bounding box center [550, 299] width 1101 height 598
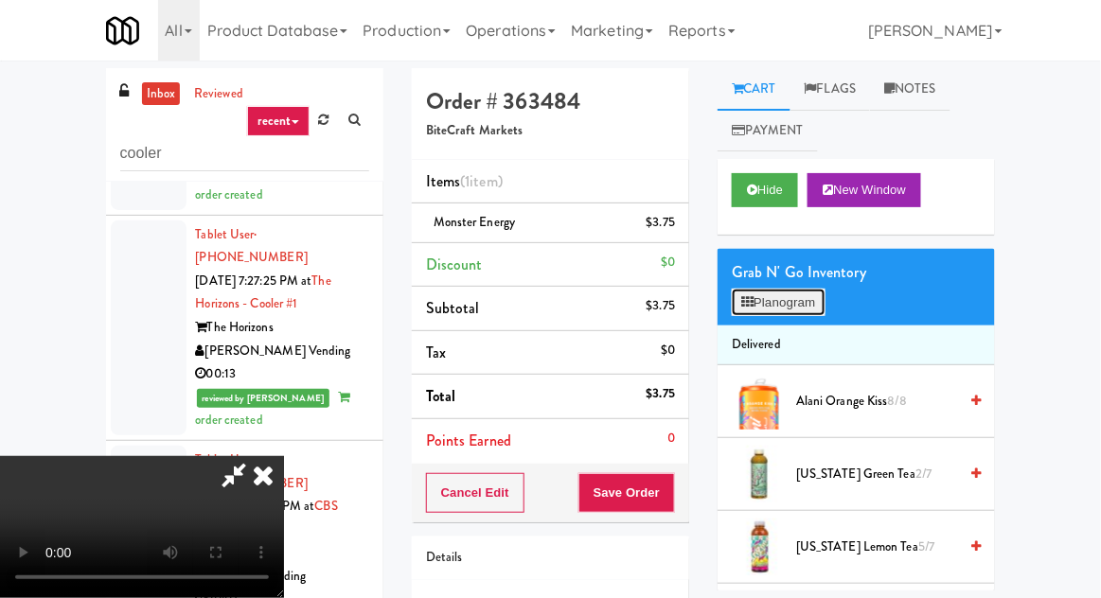
click at [779, 303] on button "Planogram" at bounding box center [778, 303] width 93 height 28
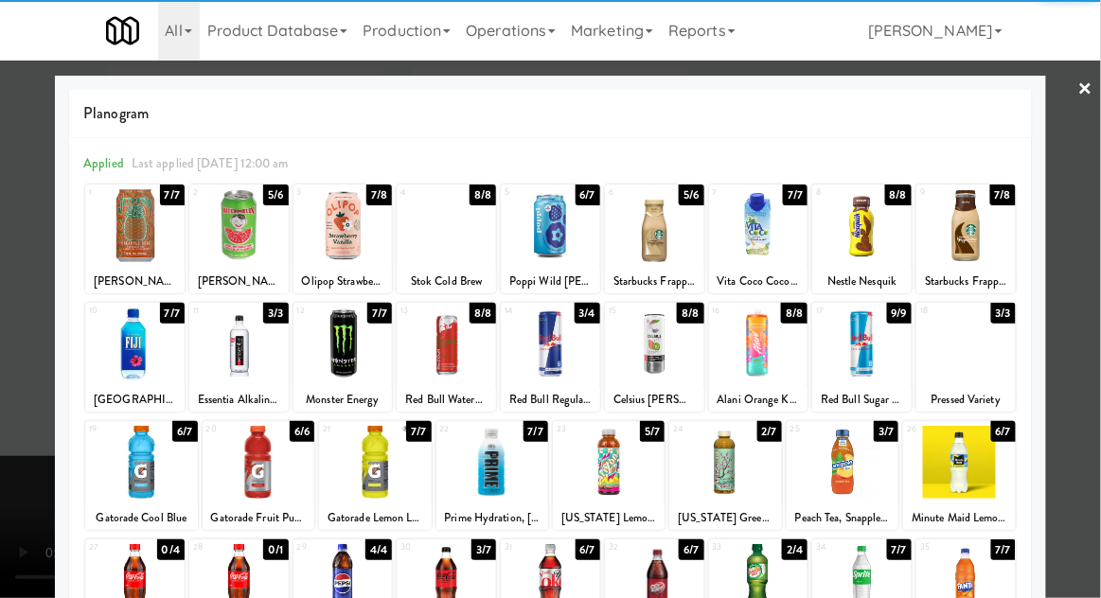
click at [121, 347] on div at bounding box center [134, 344] width 99 height 73
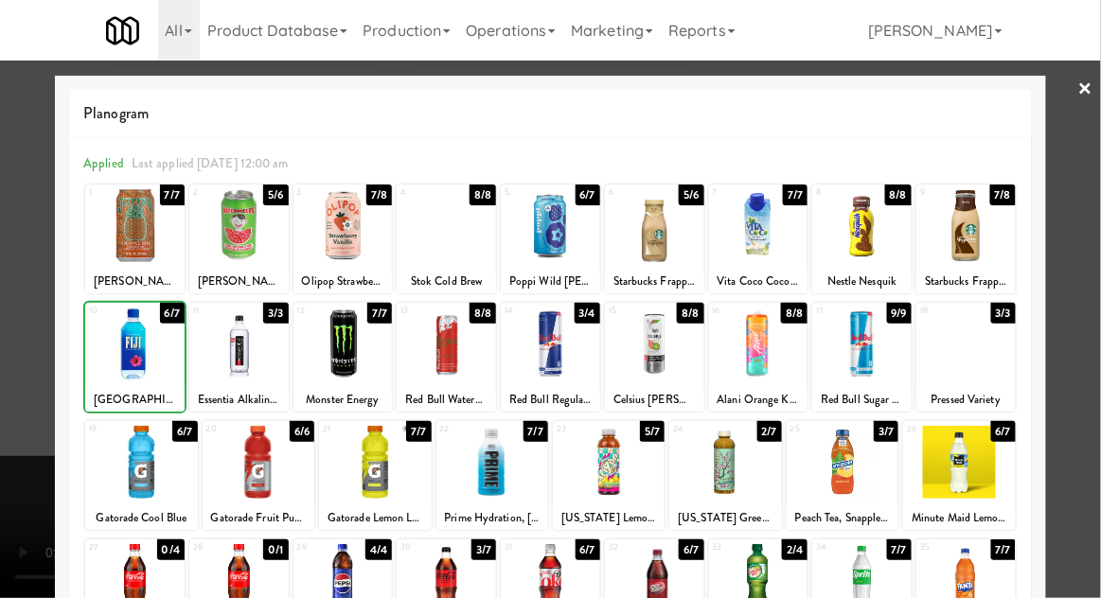
click at [15, 252] on div at bounding box center [550, 299] width 1101 height 598
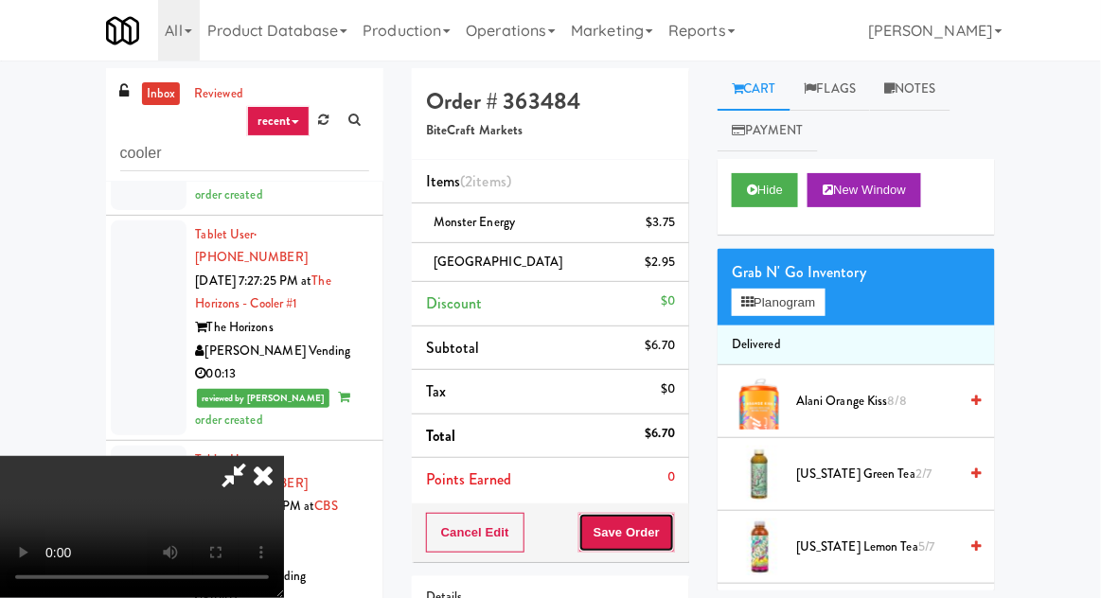
click at [674, 523] on button "Save Order" at bounding box center [626, 533] width 97 height 40
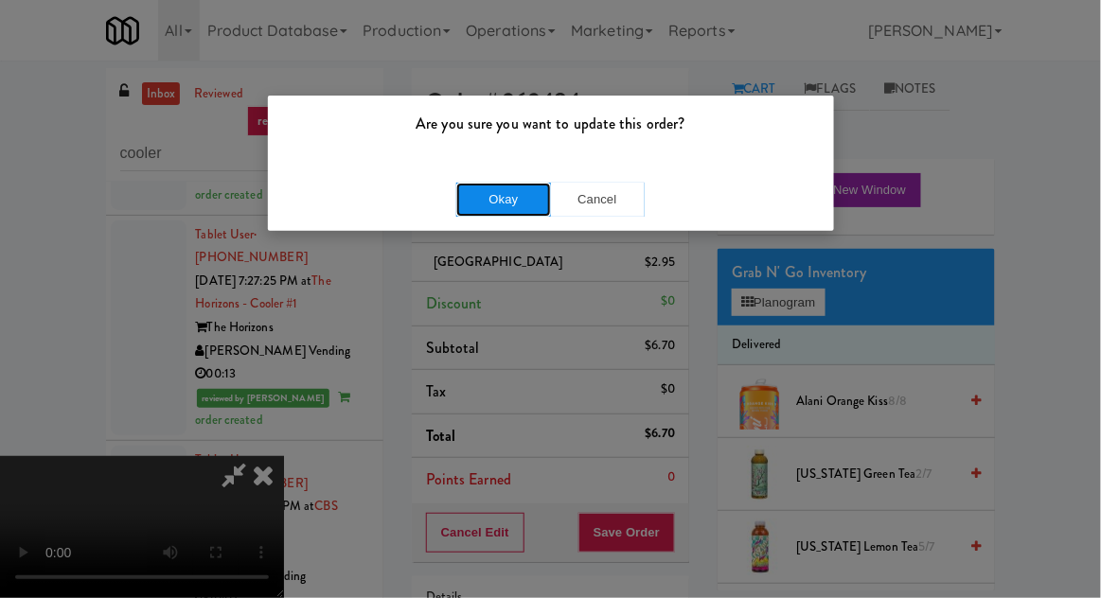
click at [462, 187] on button "Okay" at bounding box center [503, 200] width 95 height 34
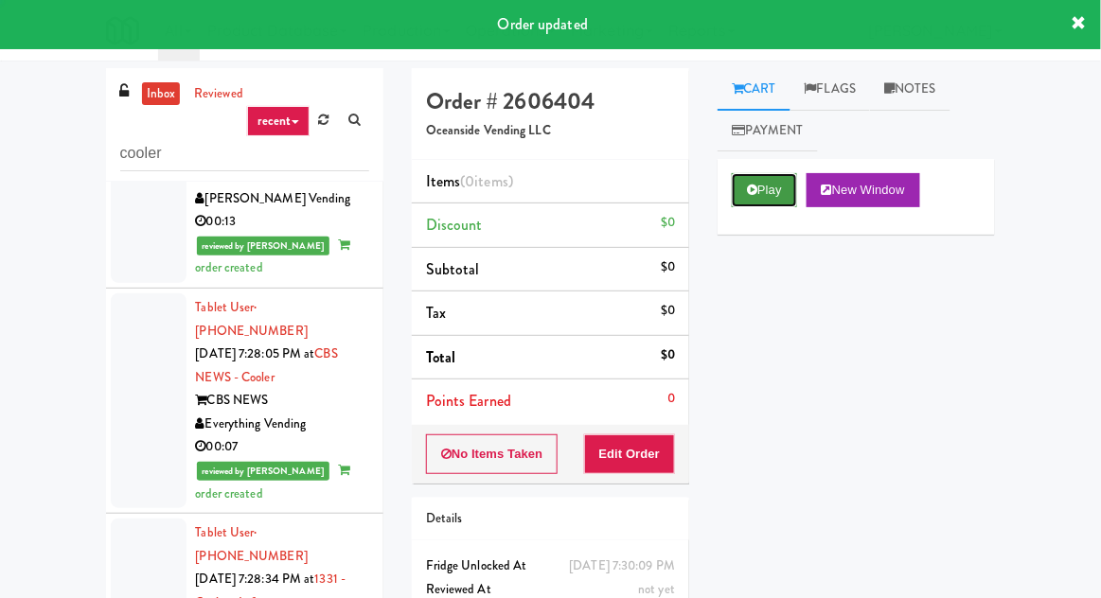
click at [765, 186] on button "Play" at bounding box center [764, 190] width 65 height 34
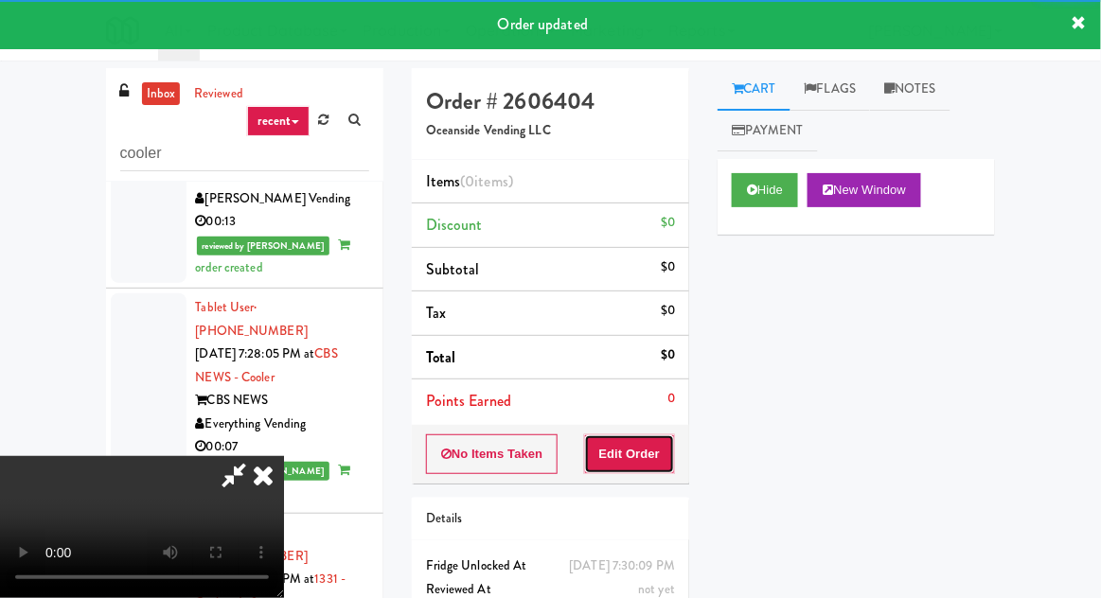
click at [652, 437] on button "Edit Order" at bounding box center [630, 454] width 92 height 40
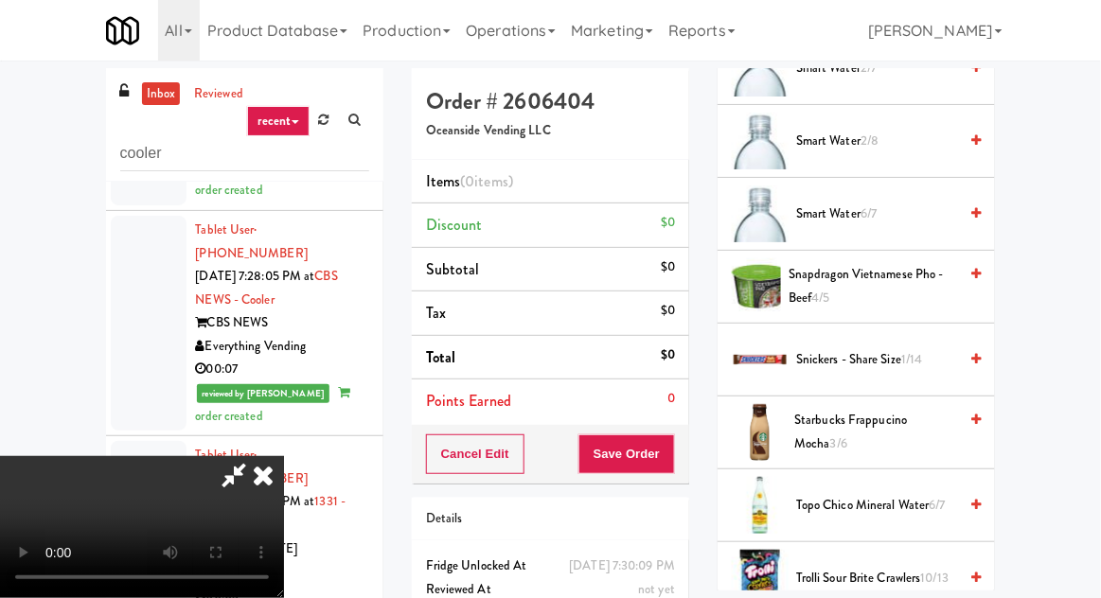
scroll to position [1572, 0]
click at [884, 207] on span "Smart Water 6/7" at bounding box center [876, 215] width 161 height 24
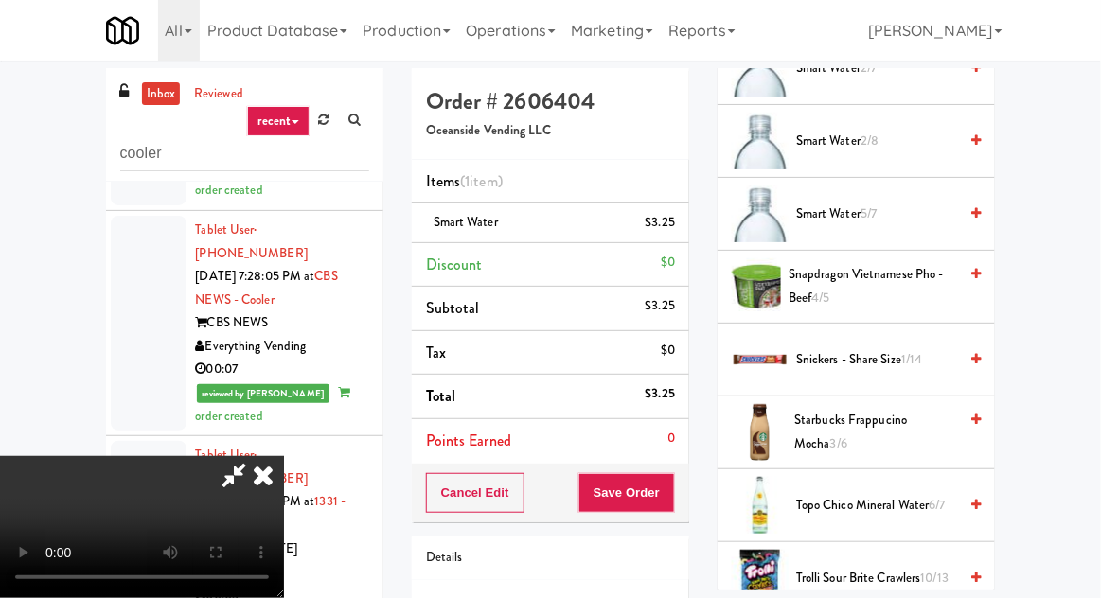
click at [867, 210] on span "5/7" at bounding box center [868, 213] width 16 height 18
click at [877, 204] on span "4/7" at bounding box center [868, 213] width 17 height 18
click at [673, 487] on button "Save Order" at bounding box center [626, 493] width 97 height 40
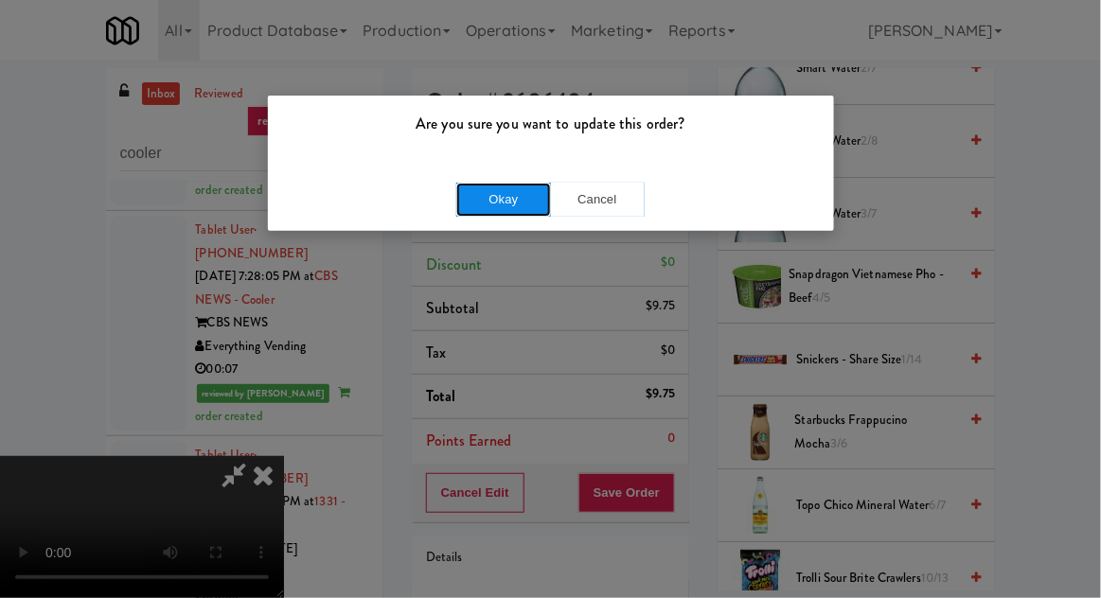
click at [470, 205] on button "Okay" at bounding box center [503, 200] width 95 height 34
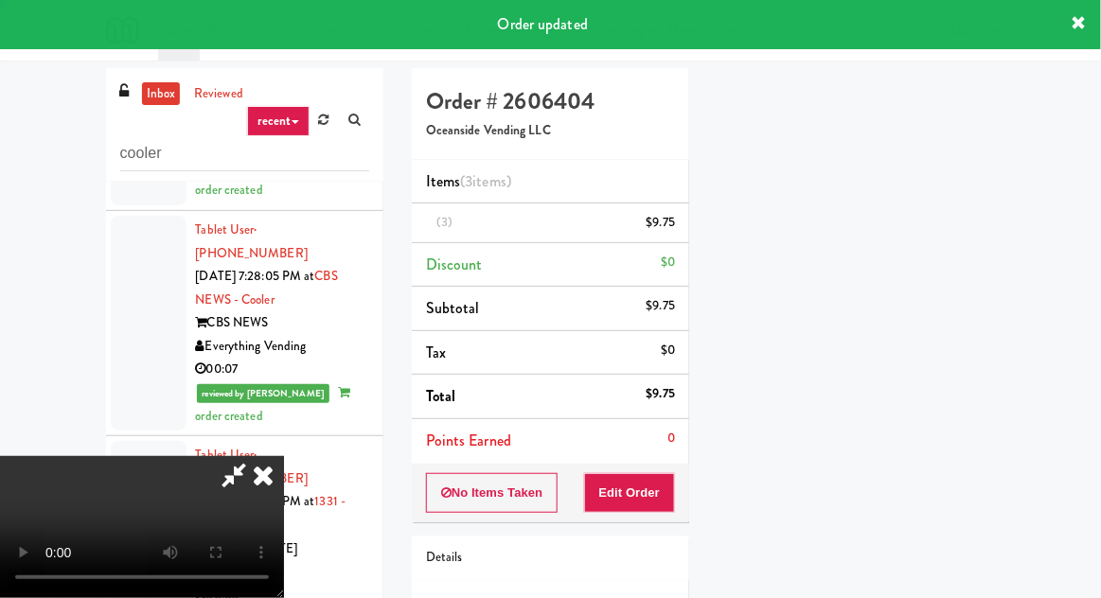
scroll to position [186, 0]
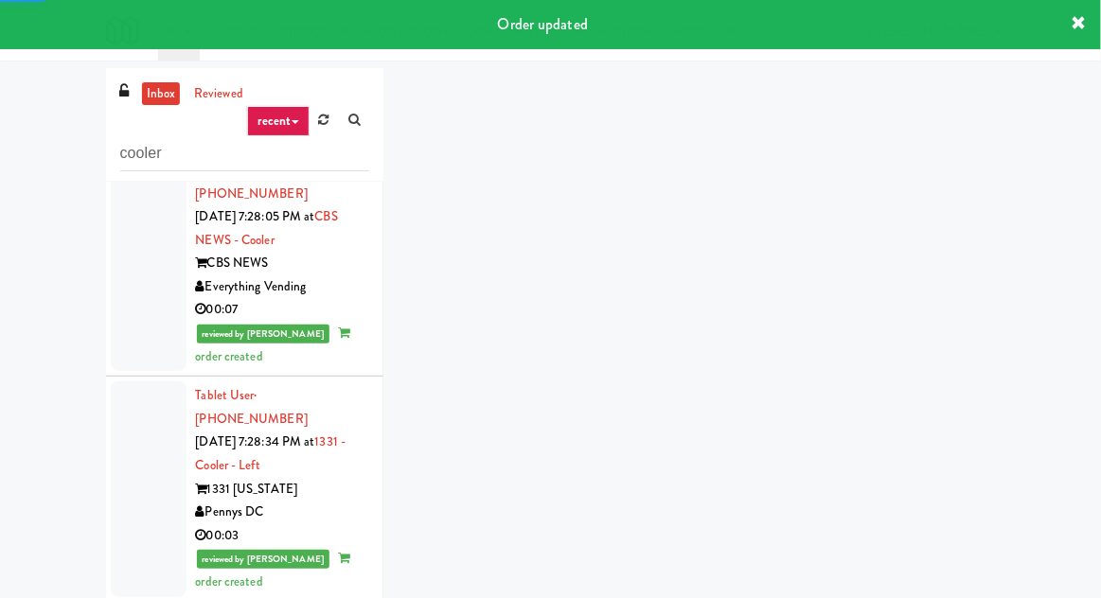
scroll to position [6491, 0]
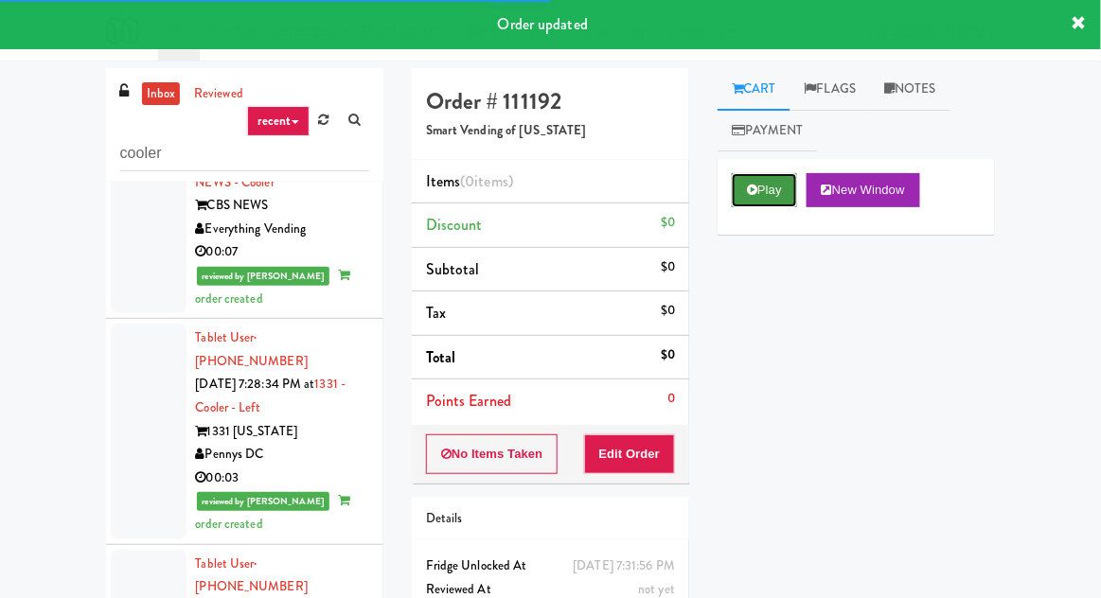
click at [762, 183] on button "Play" at bounding box center [764, 190] width 65 height 34
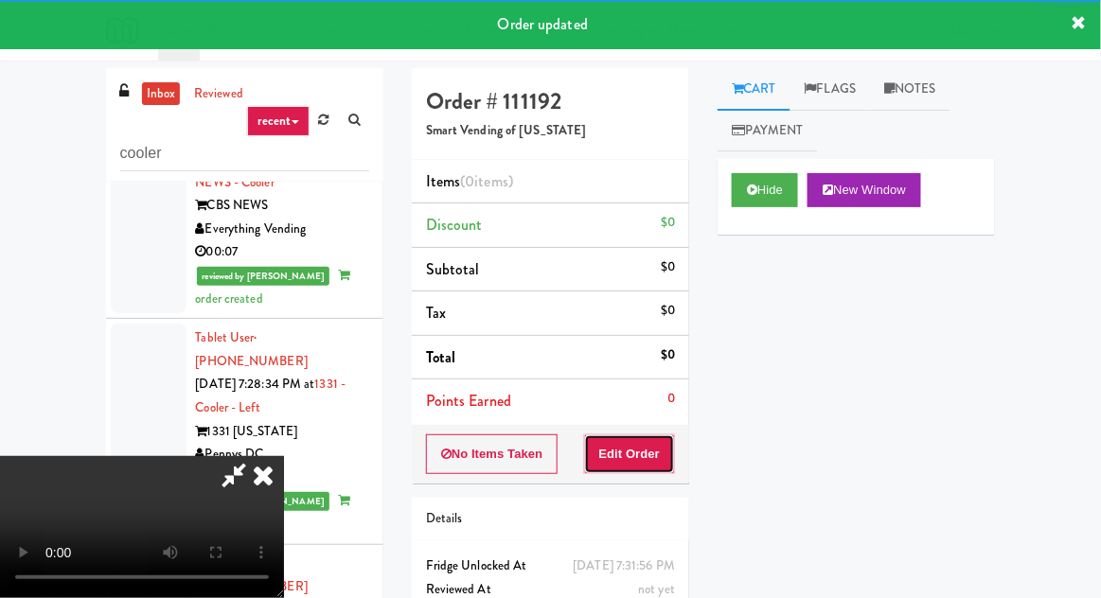
click at [641, 452] on button "Edit Order" at bounding box center [630, 454] width 92 height 40
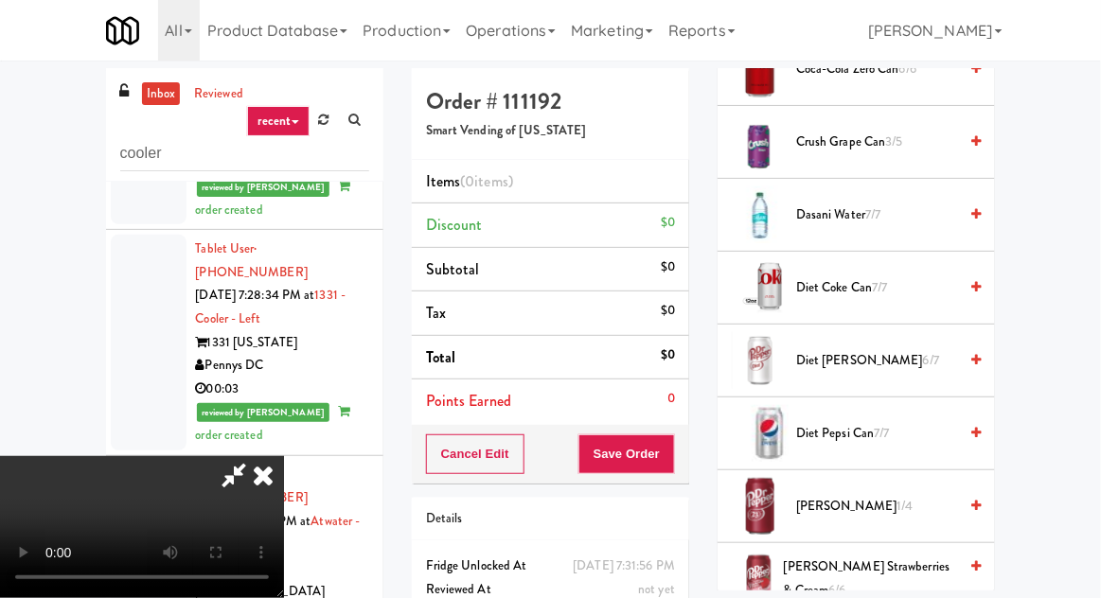
scroll to position [718, 0]
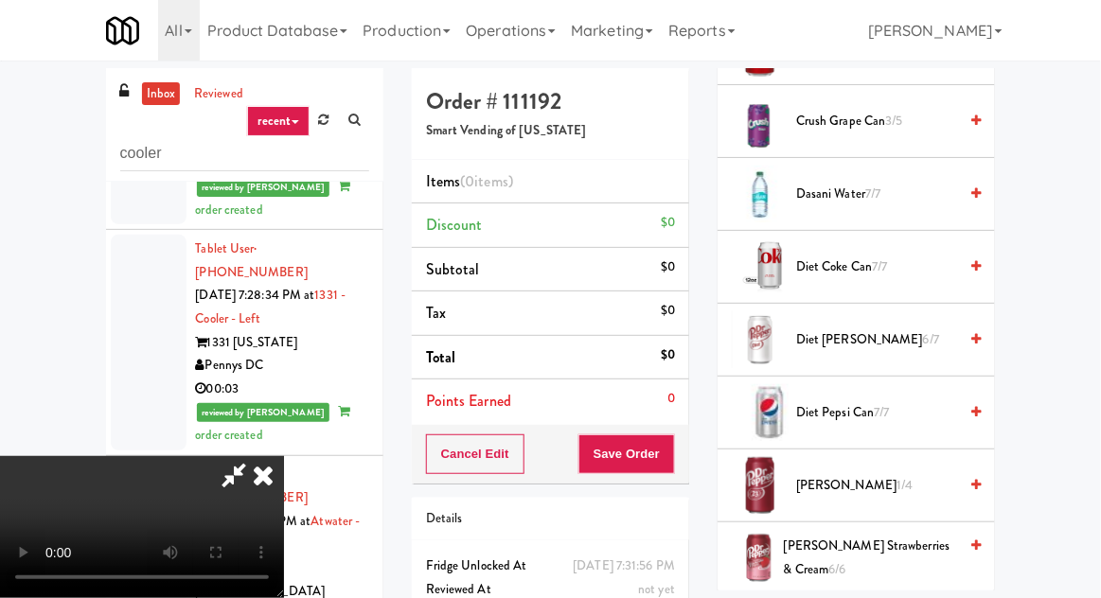
click at [862, 335] on span "Diet Dr Pepper Can 6/7" at bounding box center [876, 340] width 161 height 24
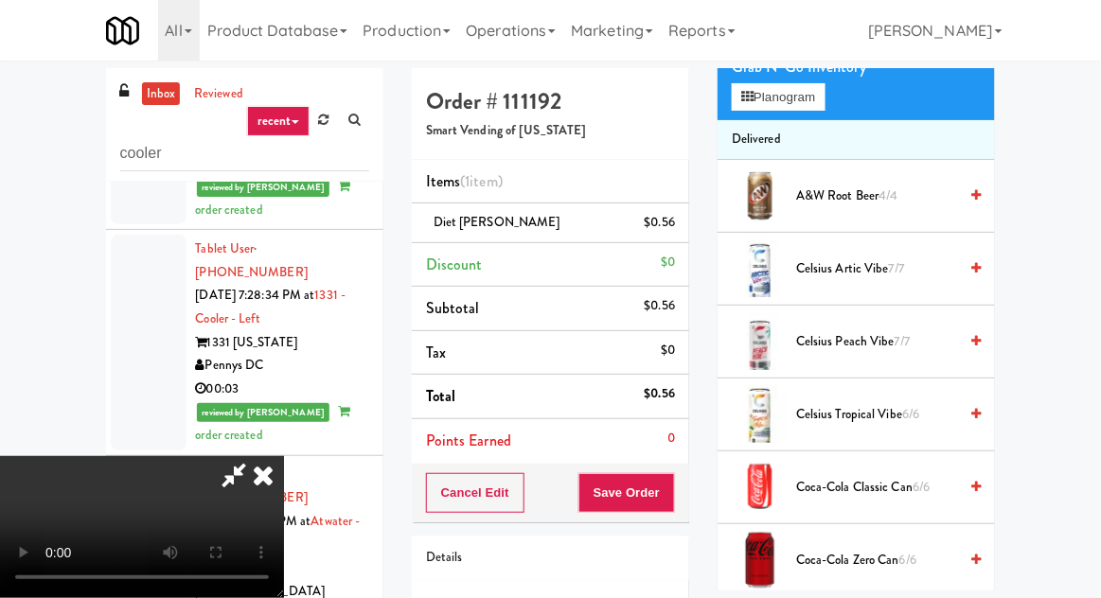
scroll to position [162, 0]
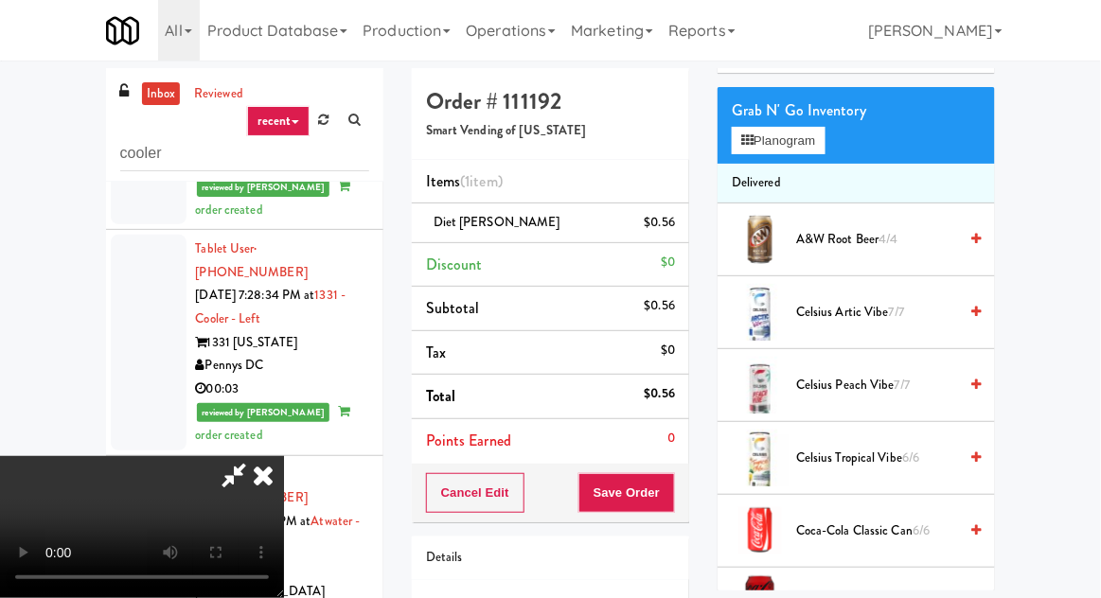
click at [887, 234] on span "4/4" at bounding box center [887, 239] width 19 height 18
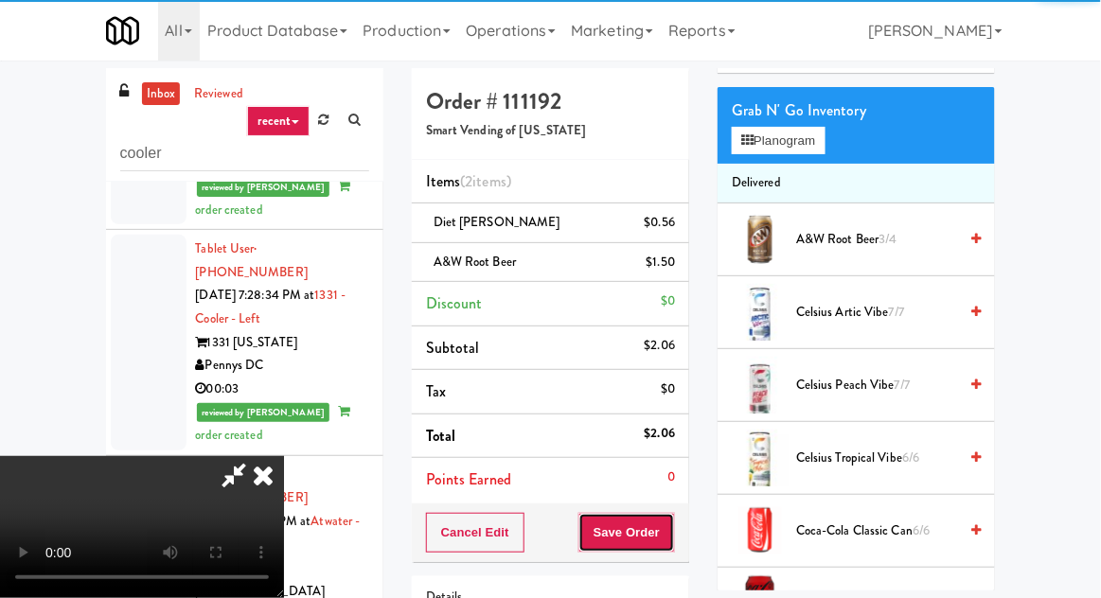
click at [671, 538] on button "Save Order" at bounding box center [626, 533] width 97 height 40
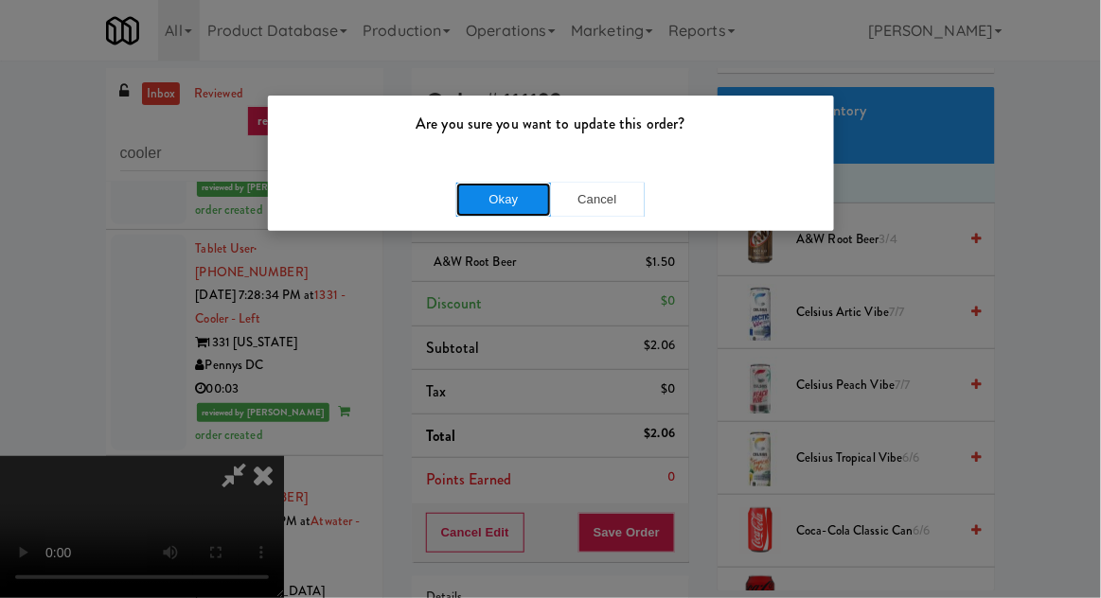
click at [486, 194] on button "Okay" at bounding box center [503, 200] width 95 height 34
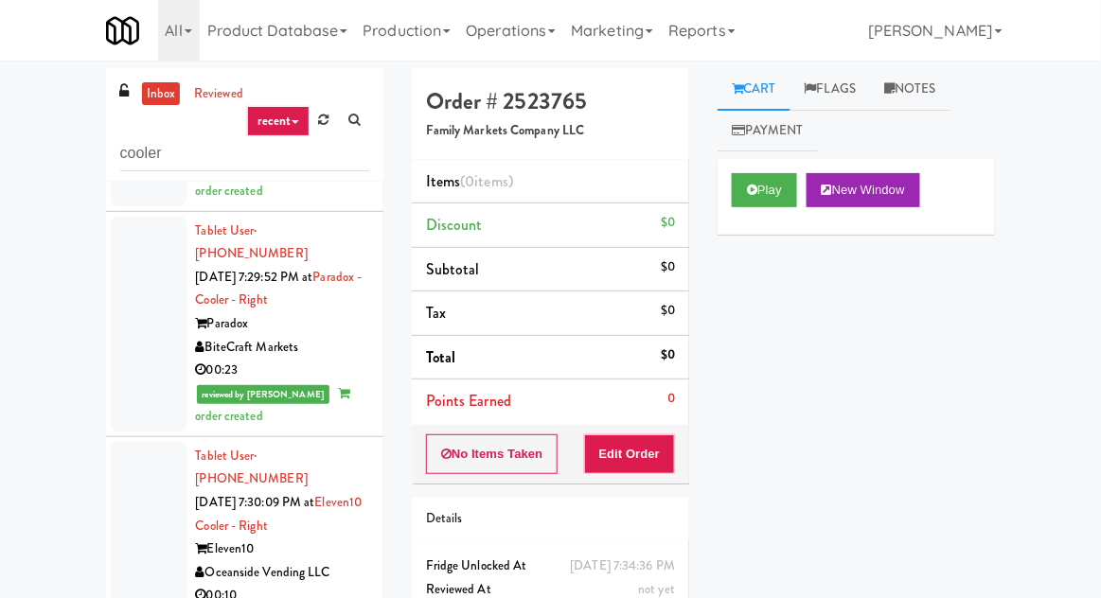
scroll to position [7074, 0]
click at [753, 197] on button "Play" at bounding box center [764, 190] width 65 height 34
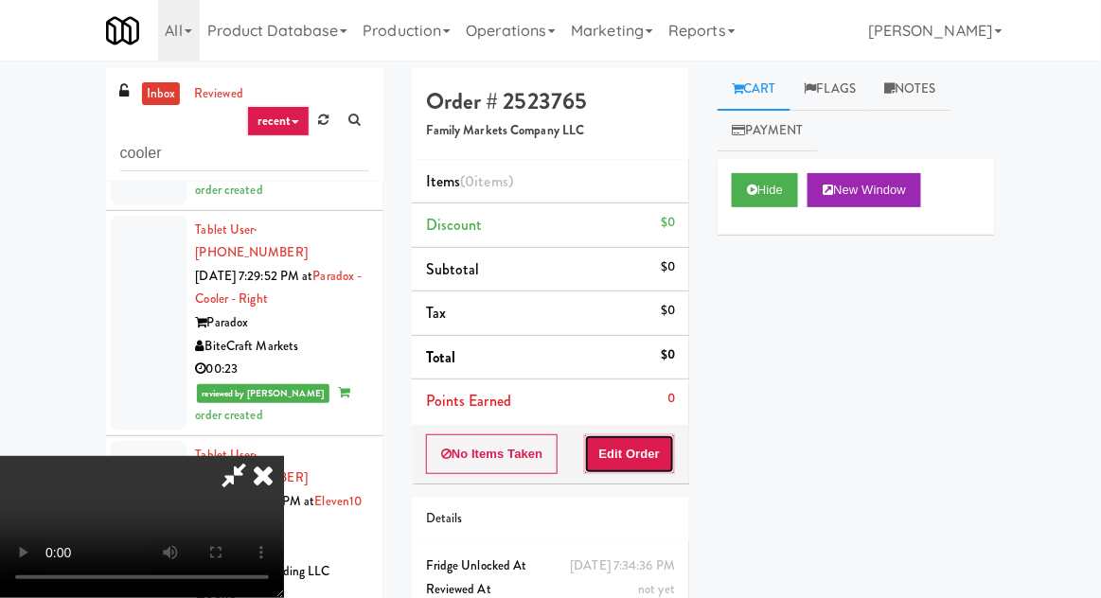
click at [630, 441] on button "Edit Order" at bounding box center [630, 454] width 92 height 40
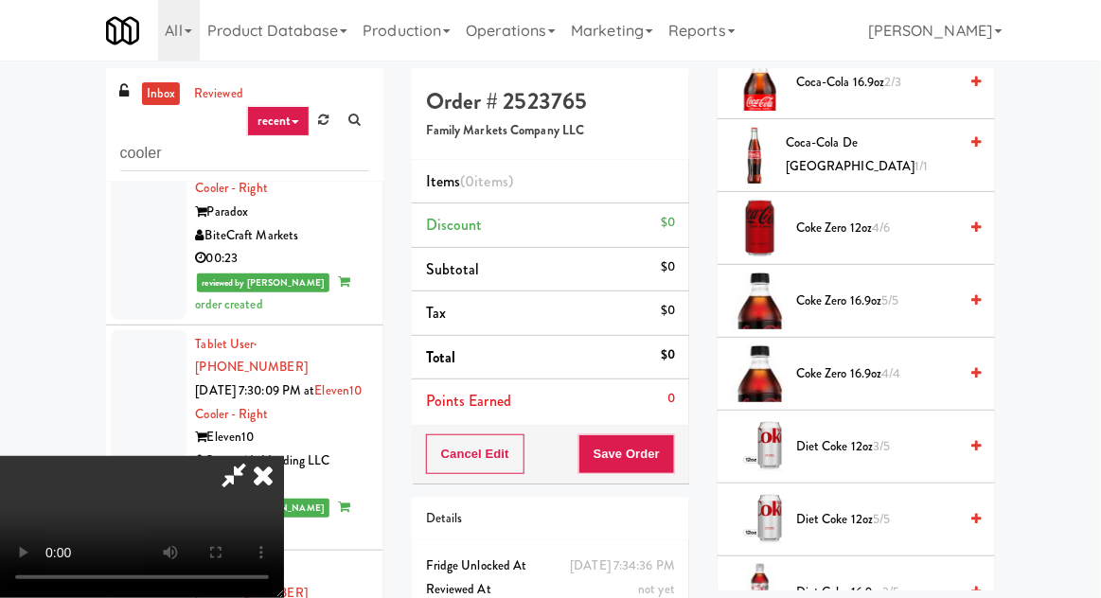
scroll to position [1272, 0]
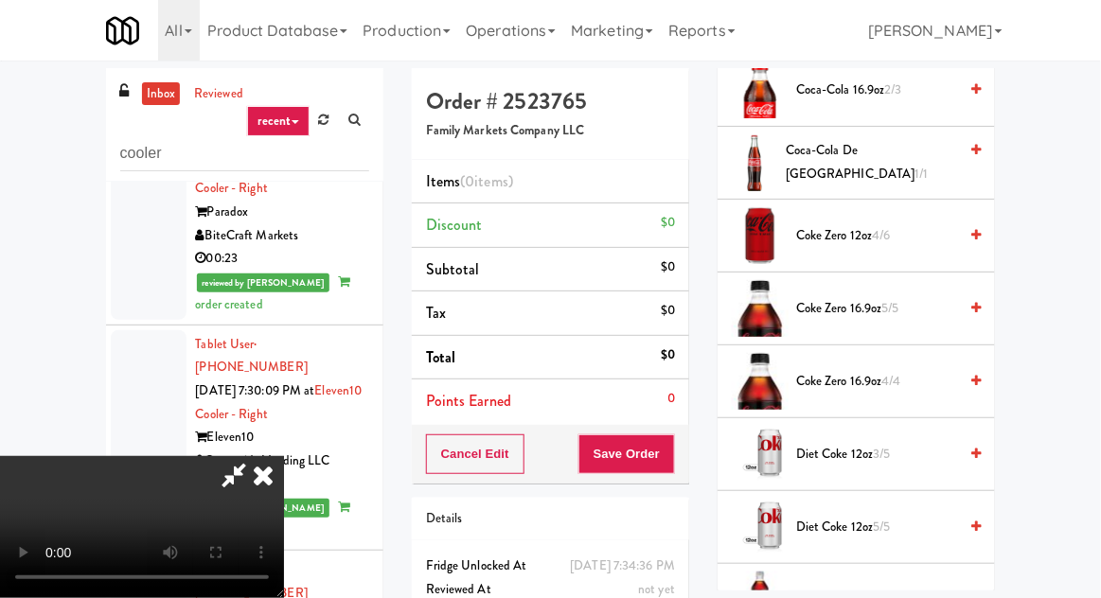
click at [892, 373] on span "Coke Zero 16.9oz 4/4" at bounding box center [876, 382] width 161 height 24
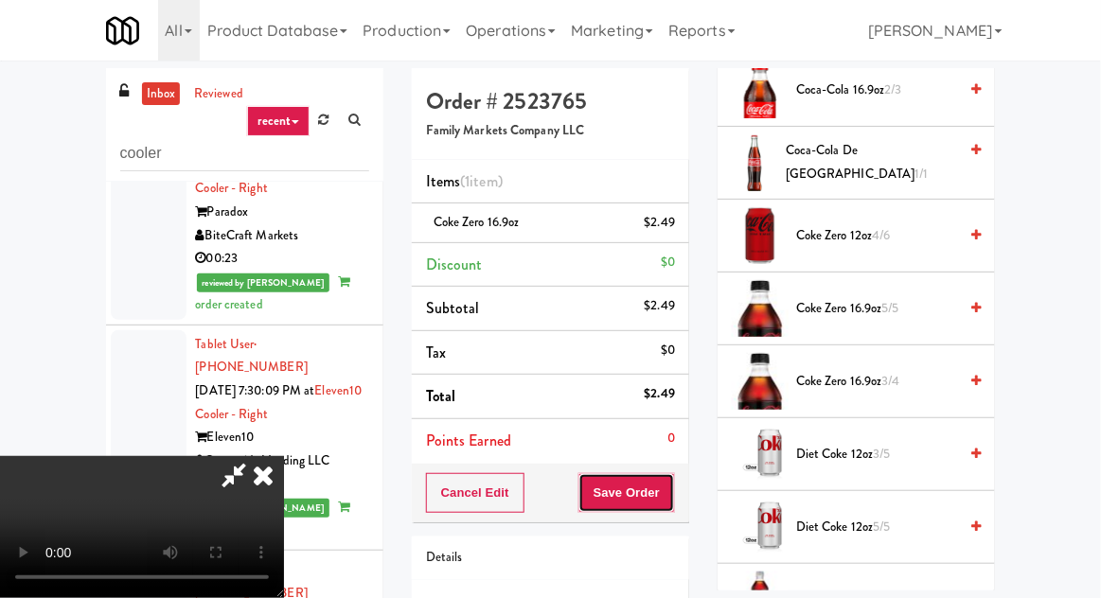
click at [670, 489] on button "Save Order" at bounding box center [626, 493] width 97 height 40
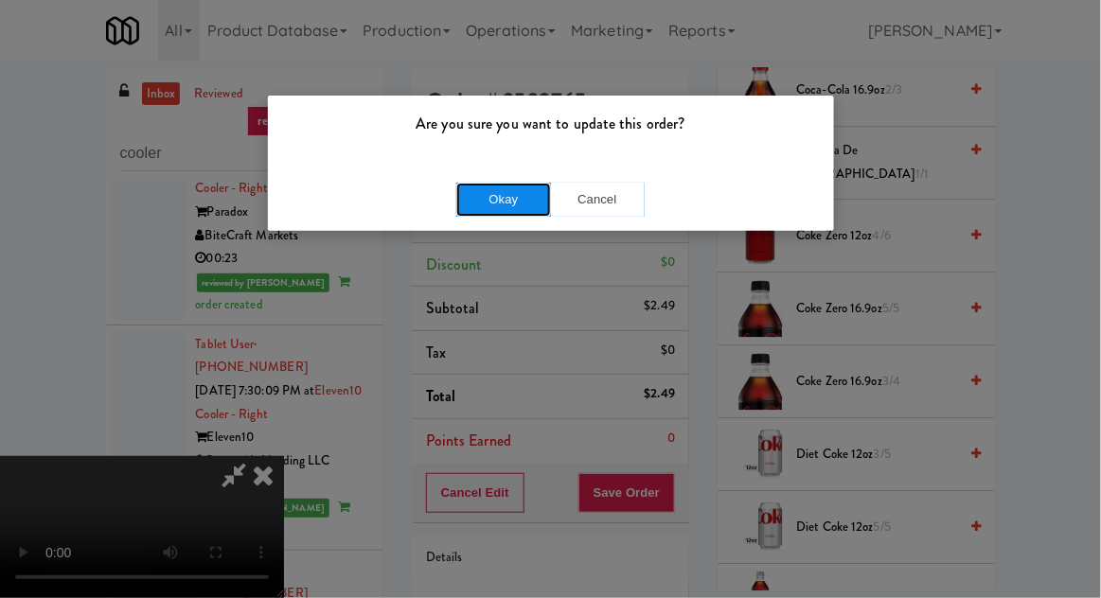
click at [500, 187] on button "Okay" at bounding box center [503, 200] width 95 height 34
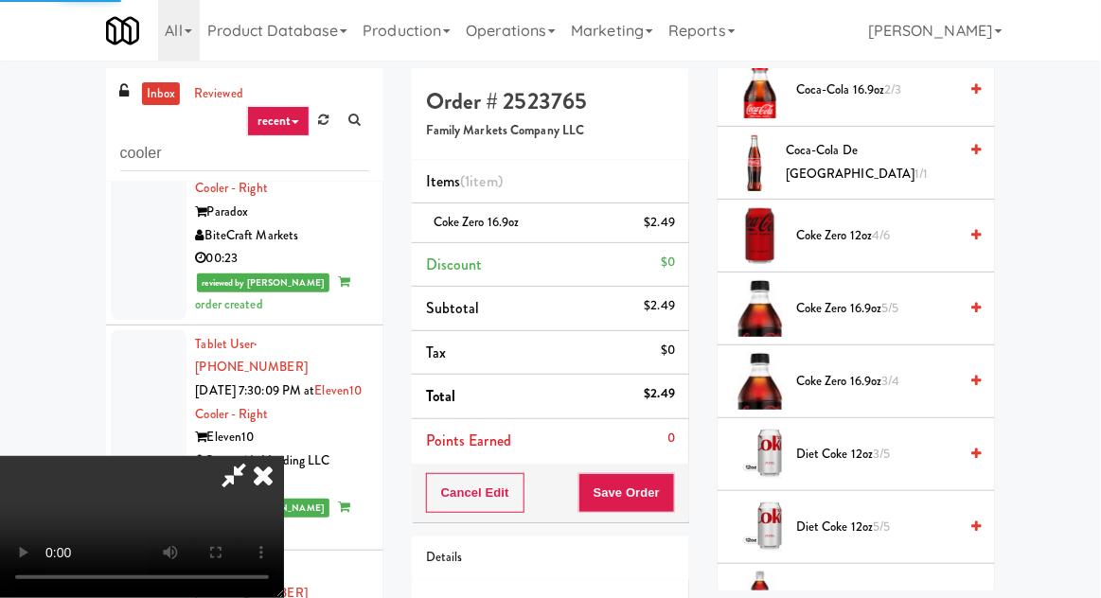
scroll to position [186, 0]
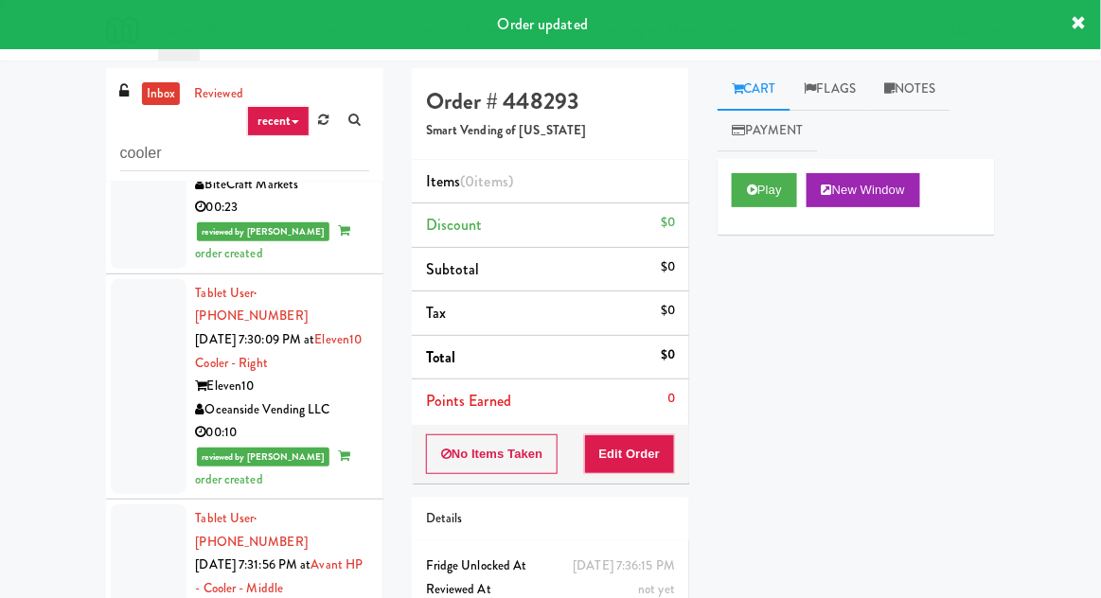
scroll to position [7260, 0]
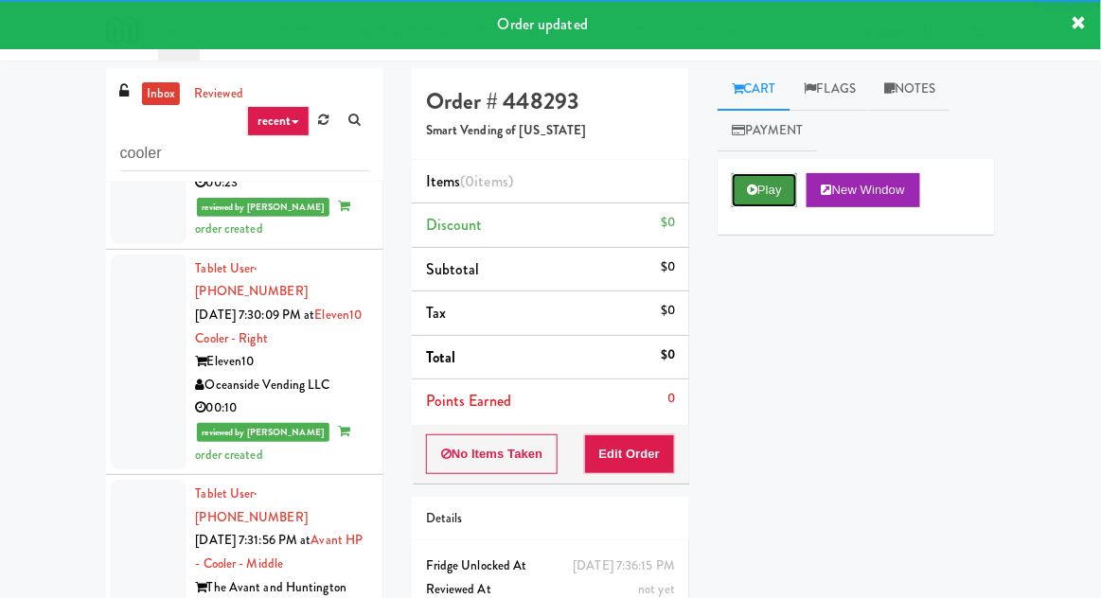
click at [747, 174] on button "Play" at bounding box center [764, 190] width 65 height 34
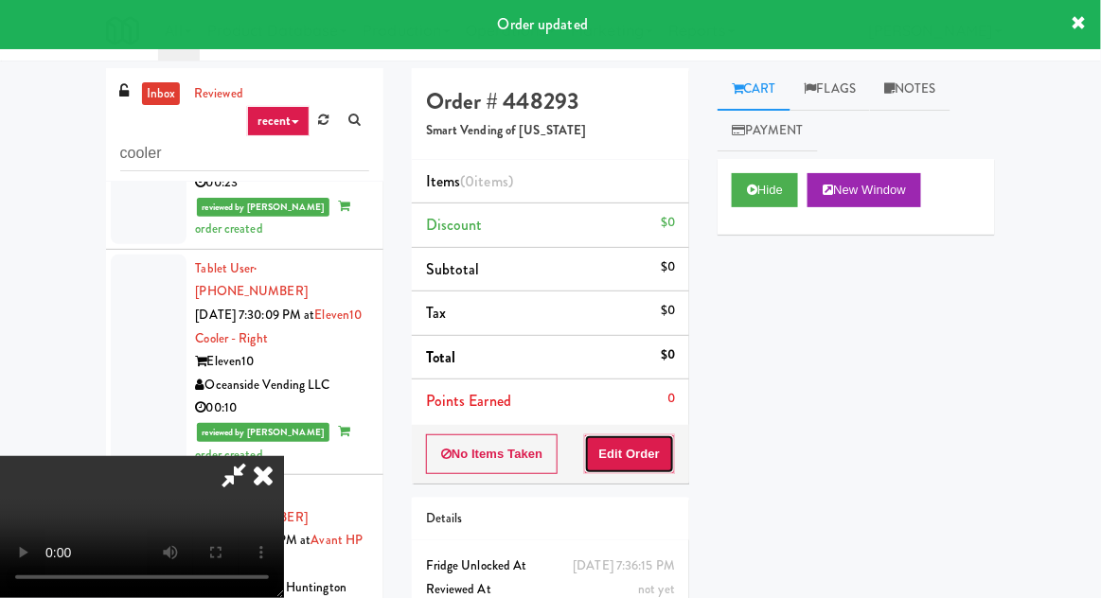
click at [641, 447] on button "Edit Order" at bounding box center [630, 454] width 92 height 40
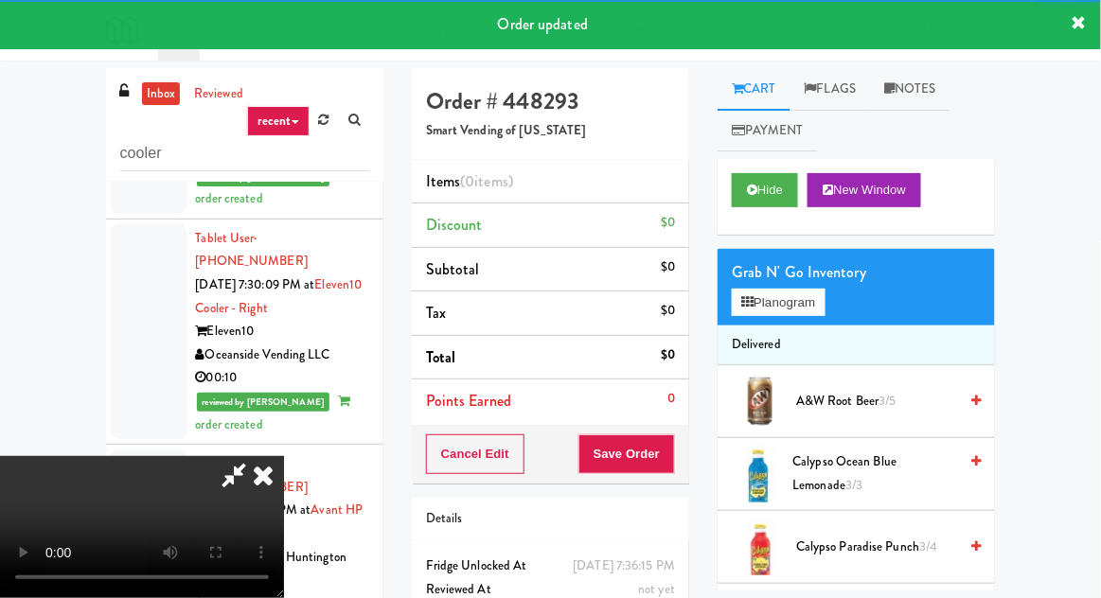
scroll to position [7308, 0]
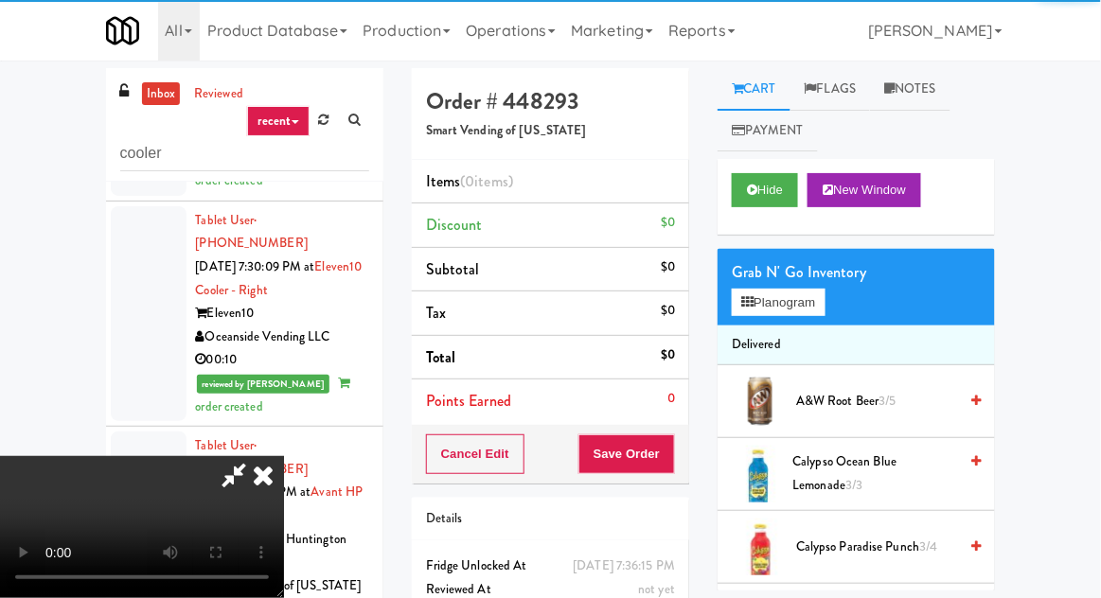
click at [852, 392] on span "A&W Root Beer 3/5" at bounding box center [876, 402] width 161 height 24
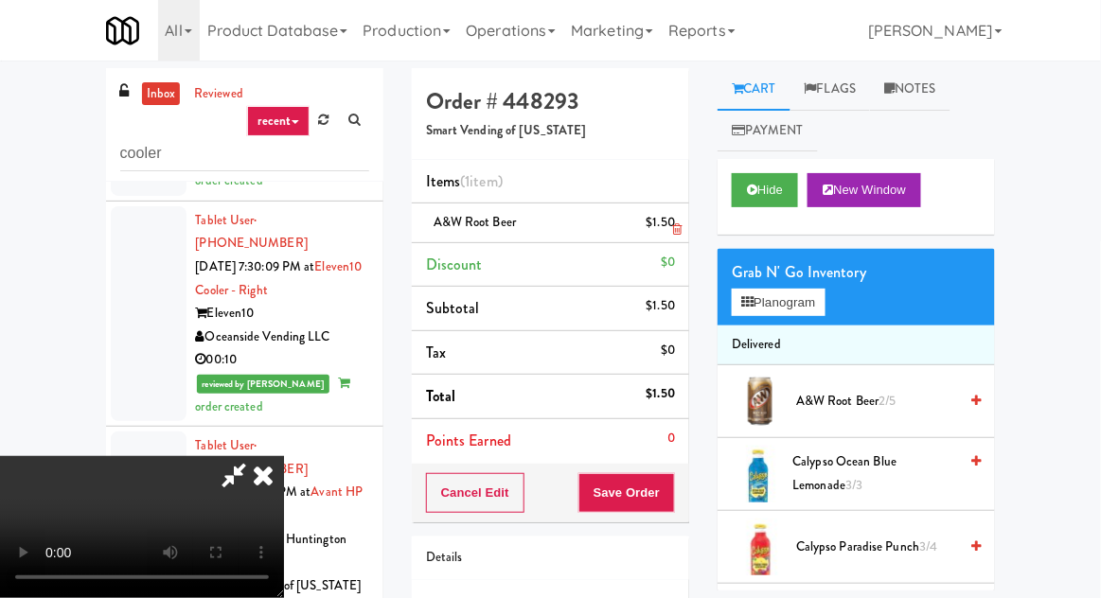
click at [684, 204] on li "A&W Root Beer $1.50" at bounding box center [550, 224] width 277 height 40
click at [685, 206] on li "A&W Root Beer $1.50" at bounding box center [550, 224] width 277 height 40
click at [678, 226] on icon at bounding box center [676, 229] width 9 height 12
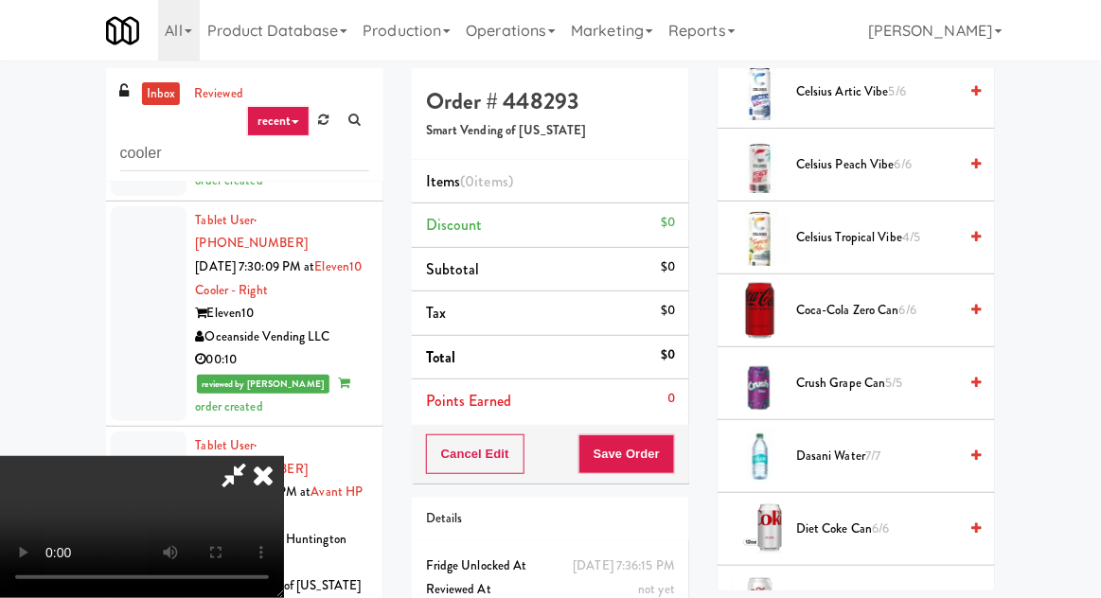
scroll to position [544, 0]
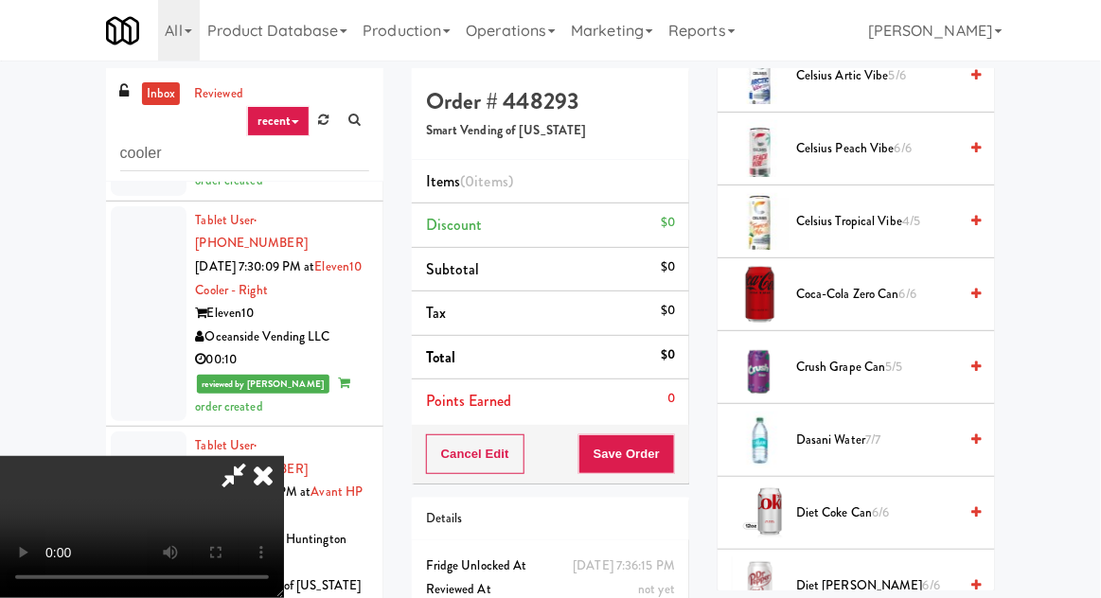
click at [873, 363] on span "Crush Grape Can 5/5" at bounding box center [876, 368] width 161 height 24
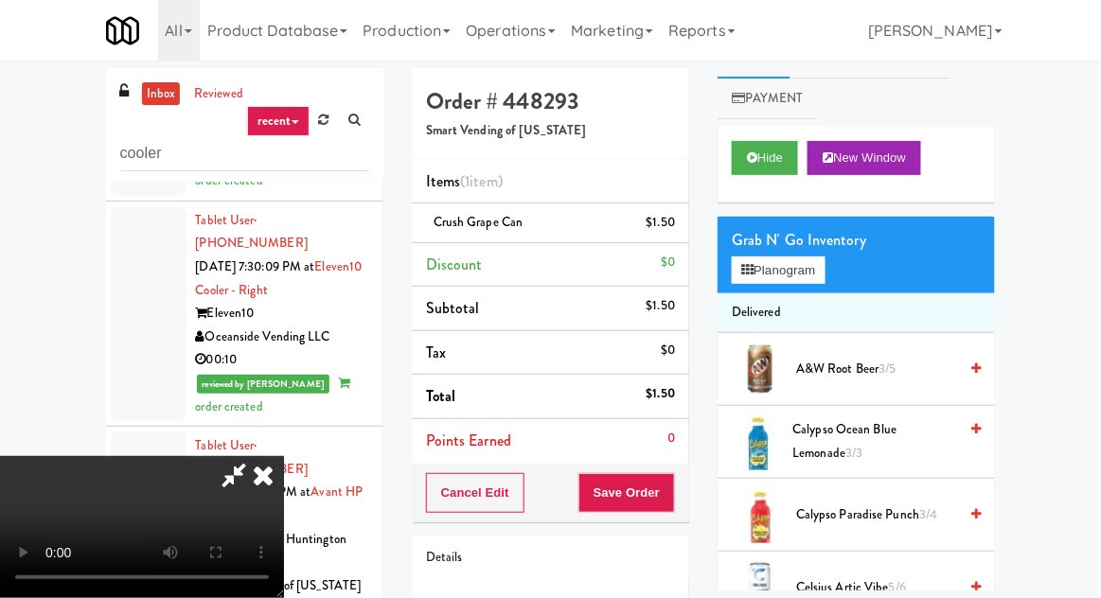
scroll to position [0, 0]
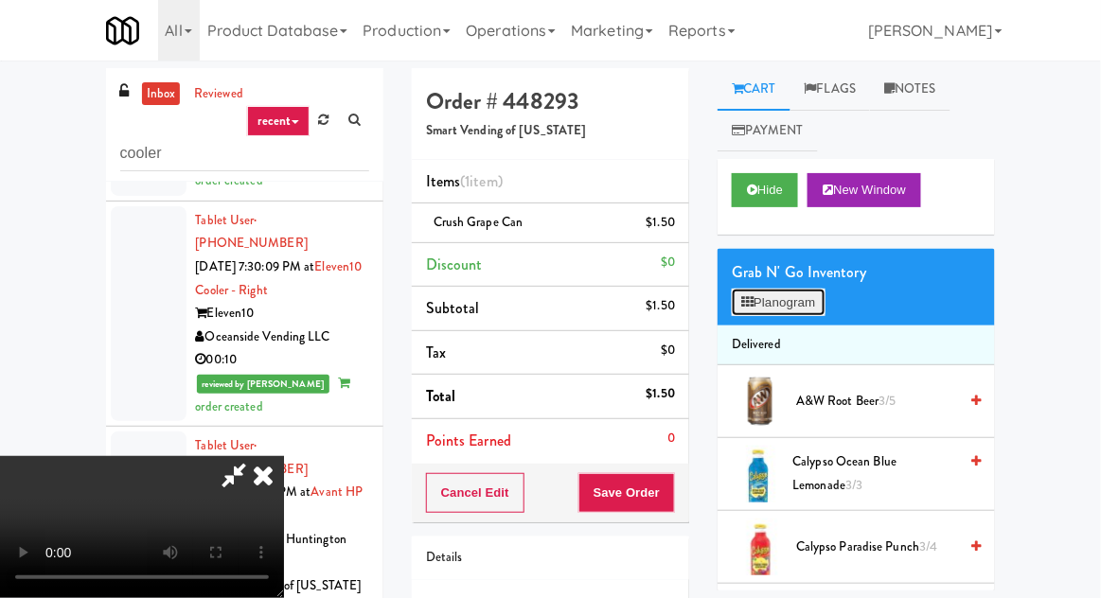
click at [808, 292] on button "Planogram" at bounding box center [778, 303] width 93 height 28
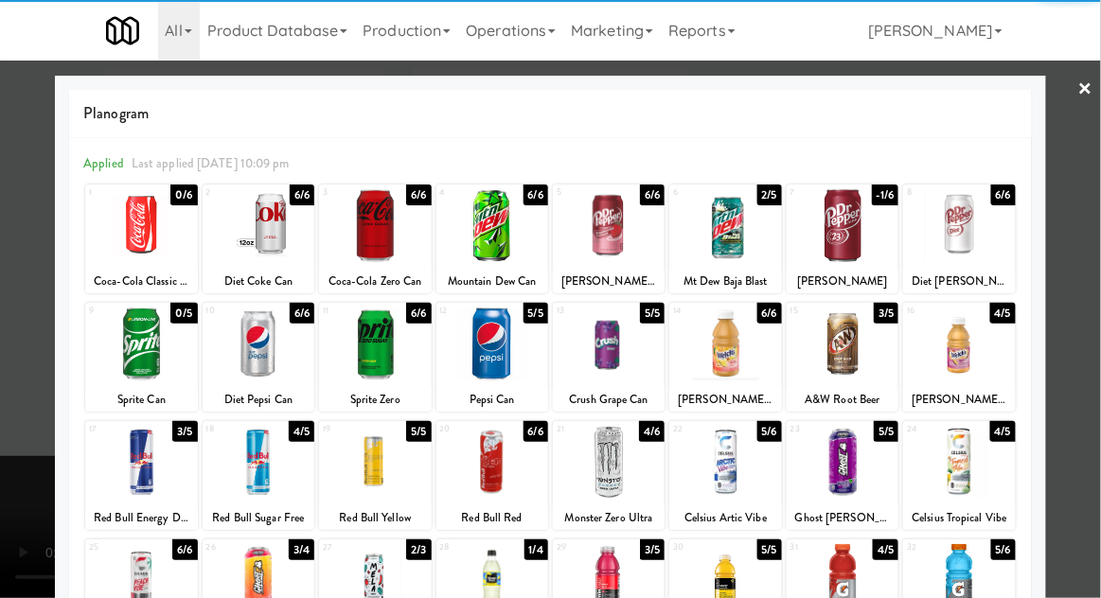
click at [123, 252] on div at bounding box center [141, 225] width 112 height 73
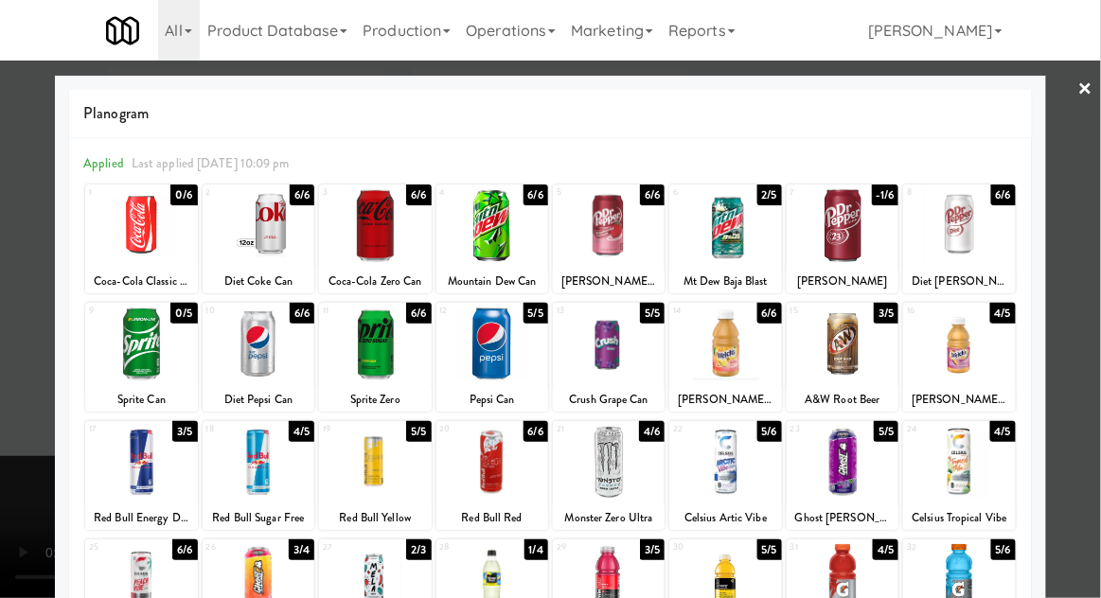
click at [11, 363] on div at bounding box center [550, 299] width 1101 height 598
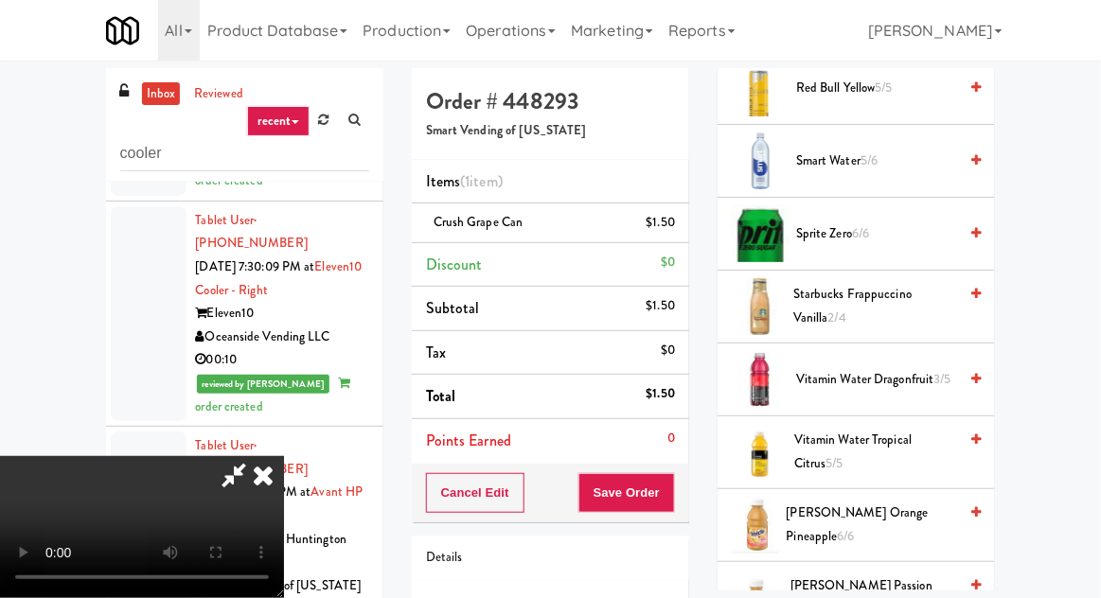
scroll to position [2444, 0]
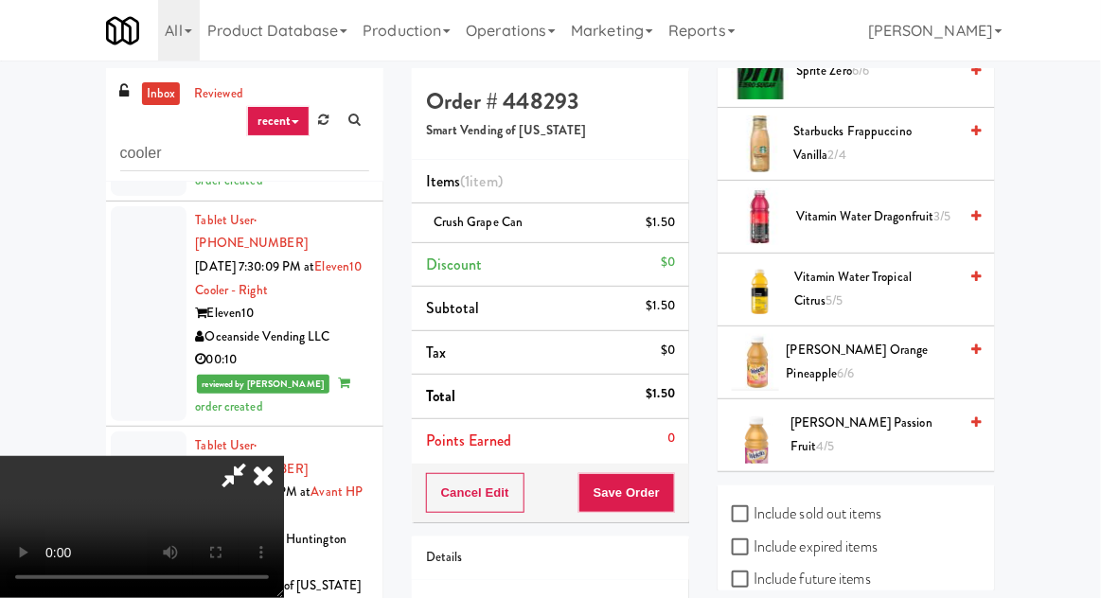
click at [846, 502] on label "Include sold out items" at bounding box center [807, 514] width 150 height 28
click at [753, 507] on input "Include sold out items" at bounding box center [743, 514] width 22 height 15
checkbox input "true"
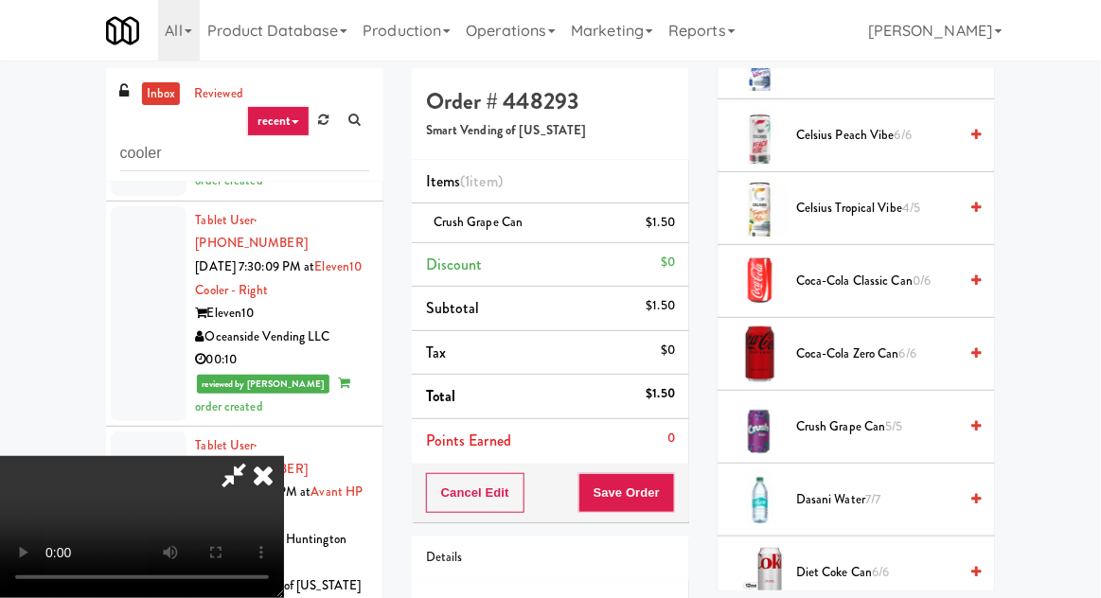
scroll to position [555, 0]
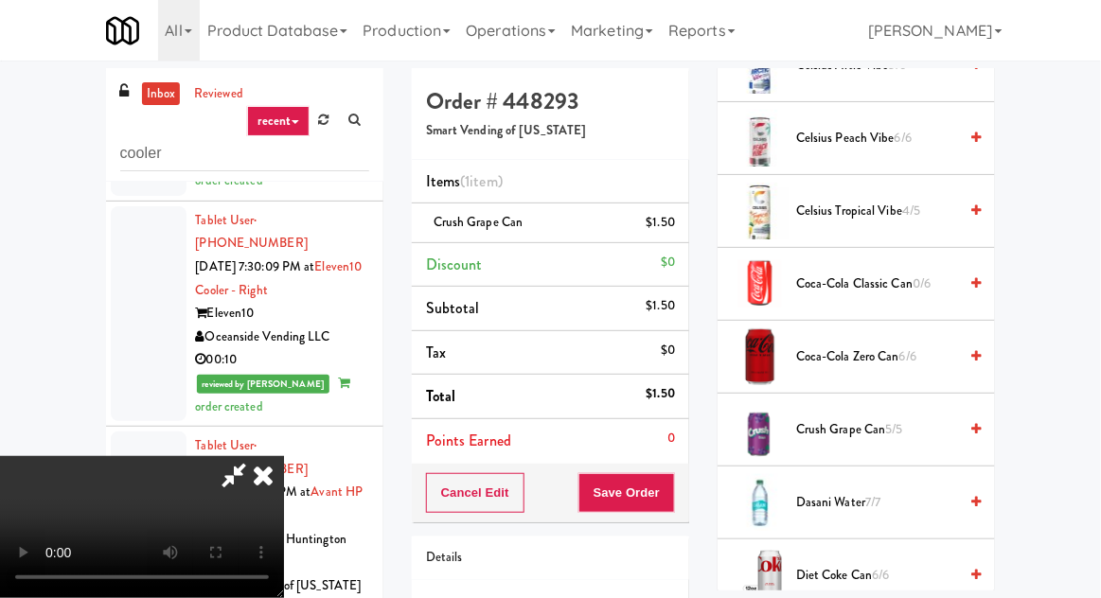
click at [889, 275] on span "Coca-Cola Classic Can 0/6" at bounding box center [876, 285] width 161 height 24
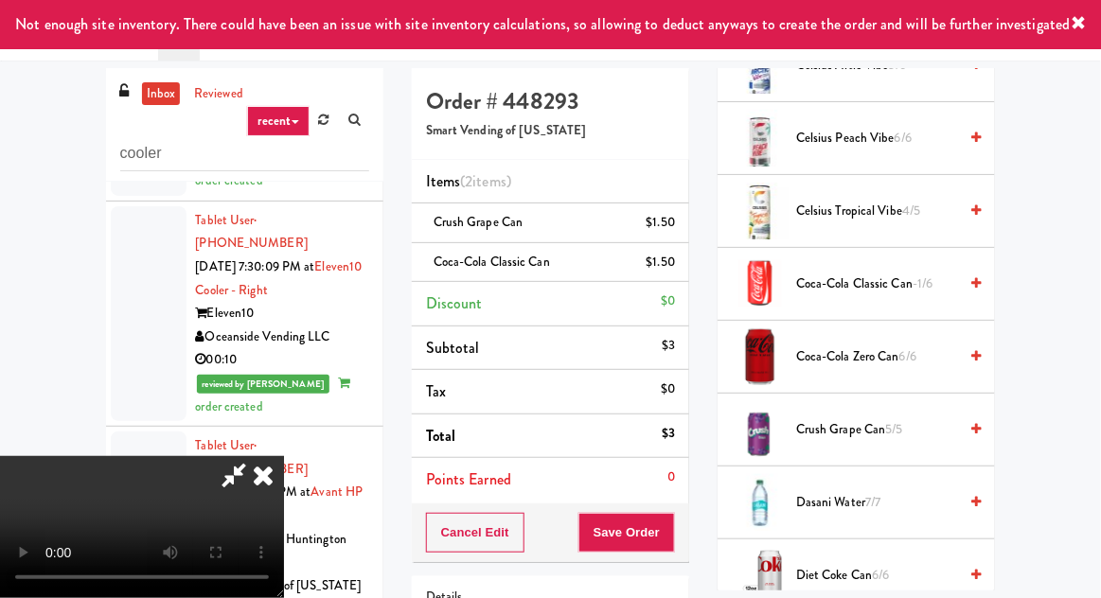
click at [687, 527] on div "Cancel Edit Save Order" at bounding box center [550, 533] width 277 height 59
click at [674, 543] on button "Save Order" at bounding box center [626, 533] width 97 height 40
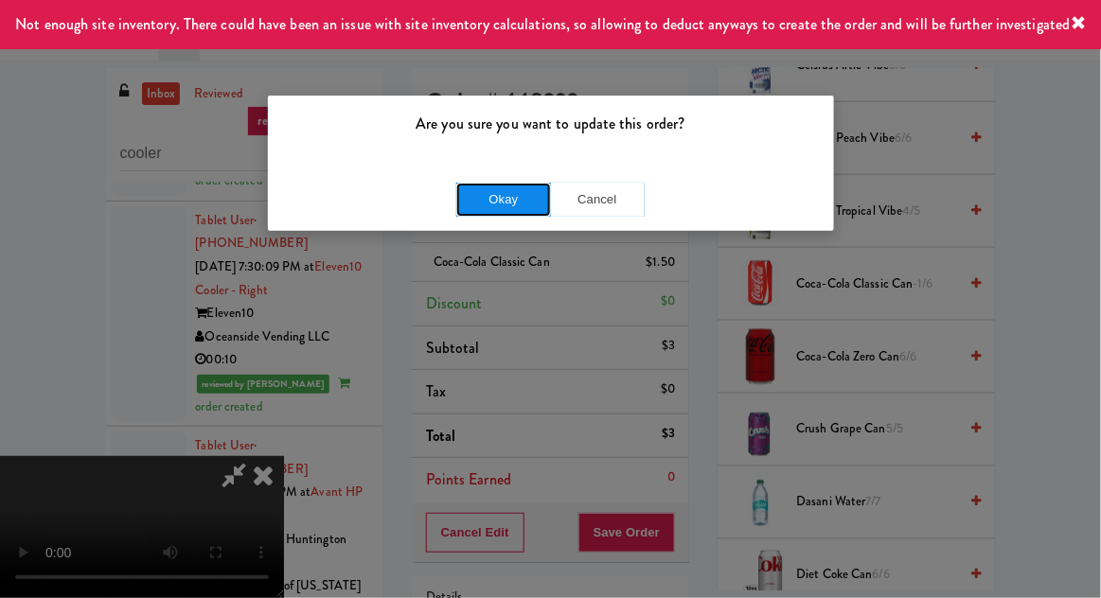
click at [470, 200] on button "Okay" at bounding box center [503, 200] width 95 height 34
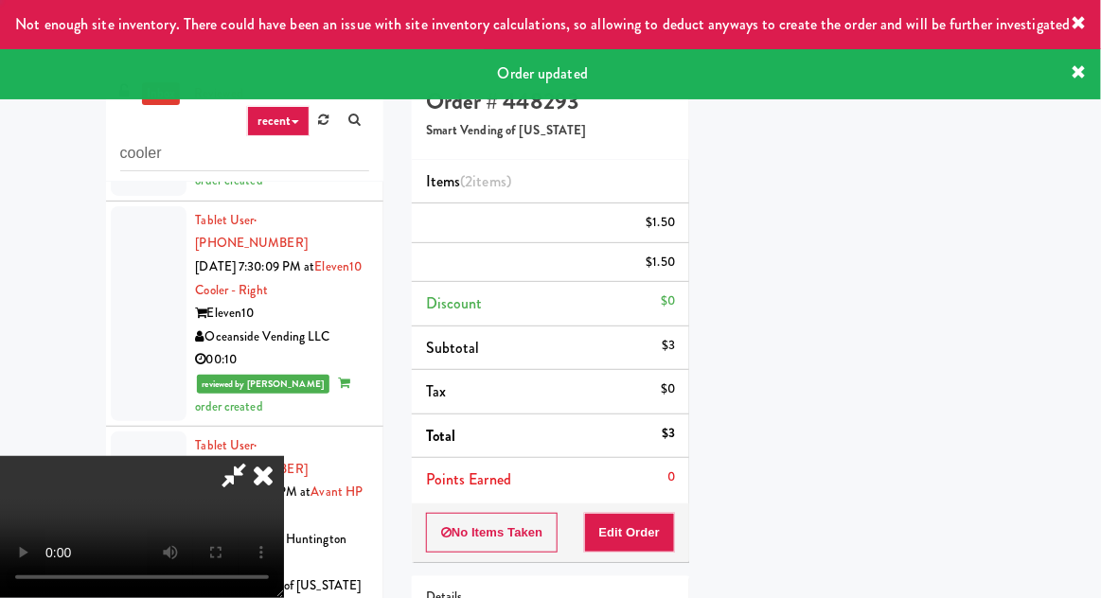
scroll to position [186, 0]
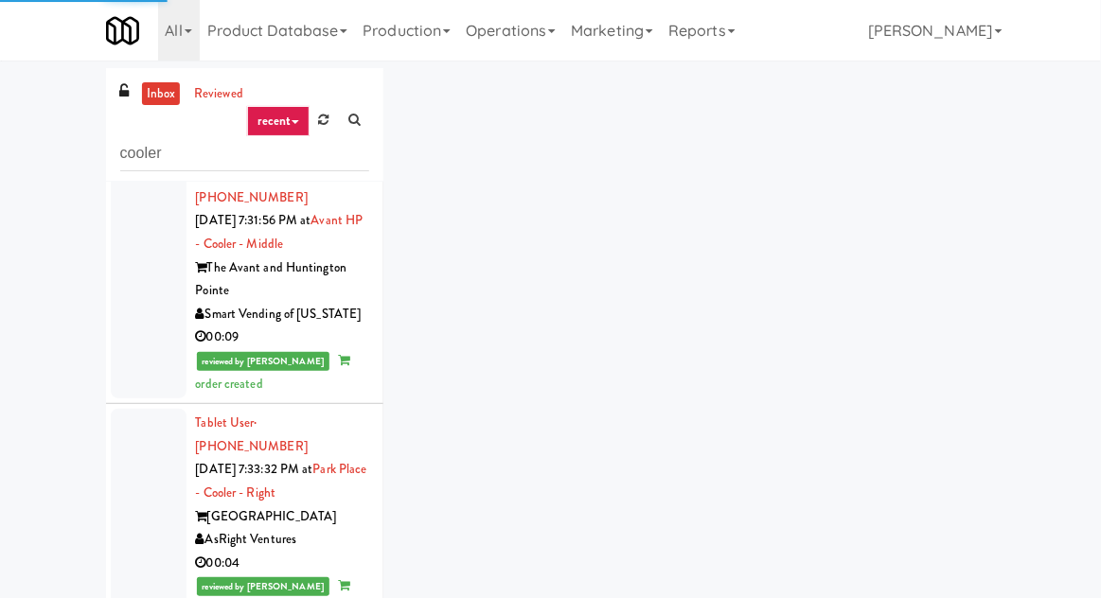
scroll to position [7580, 0]
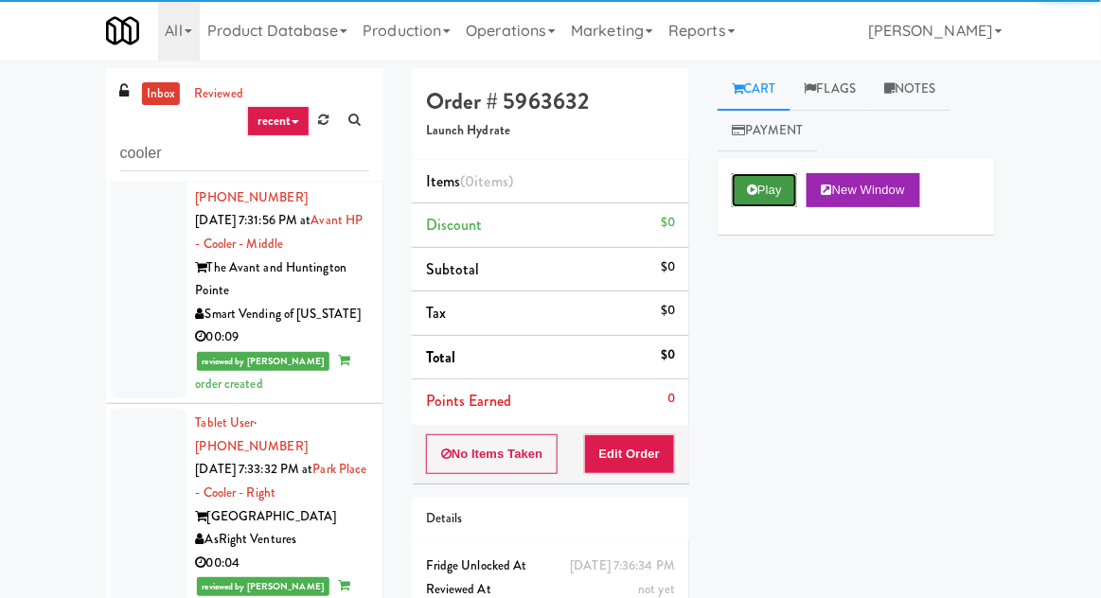
click at [735, 183] on button "Play" at bounding box center [764, 190] width 65 height 34
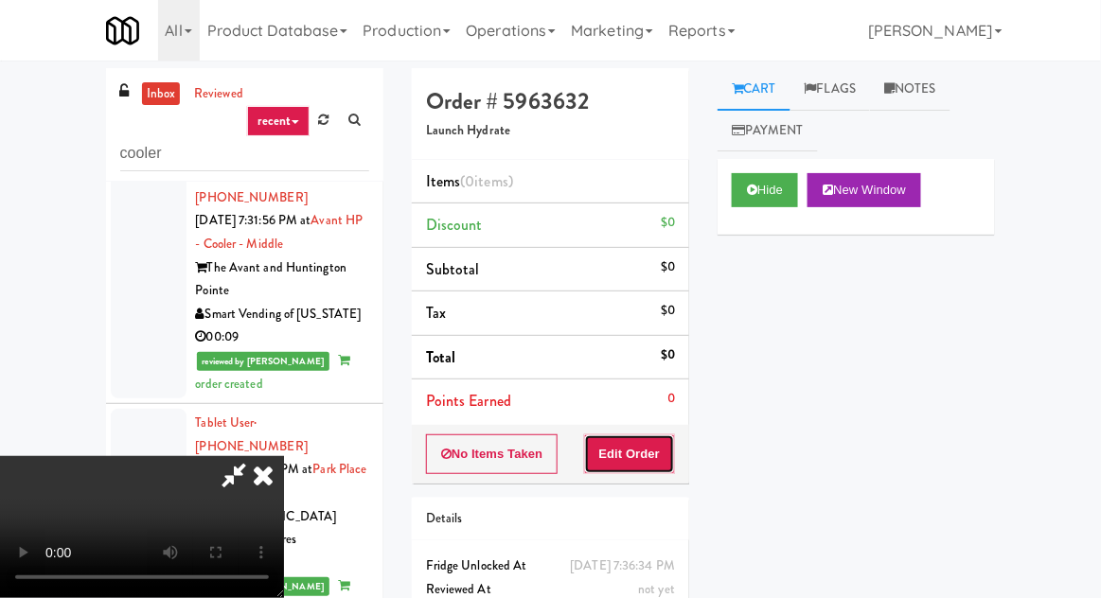
click at [629, 444] on button "Edit Order" at bounding box center [630, 454] width 92 height 40
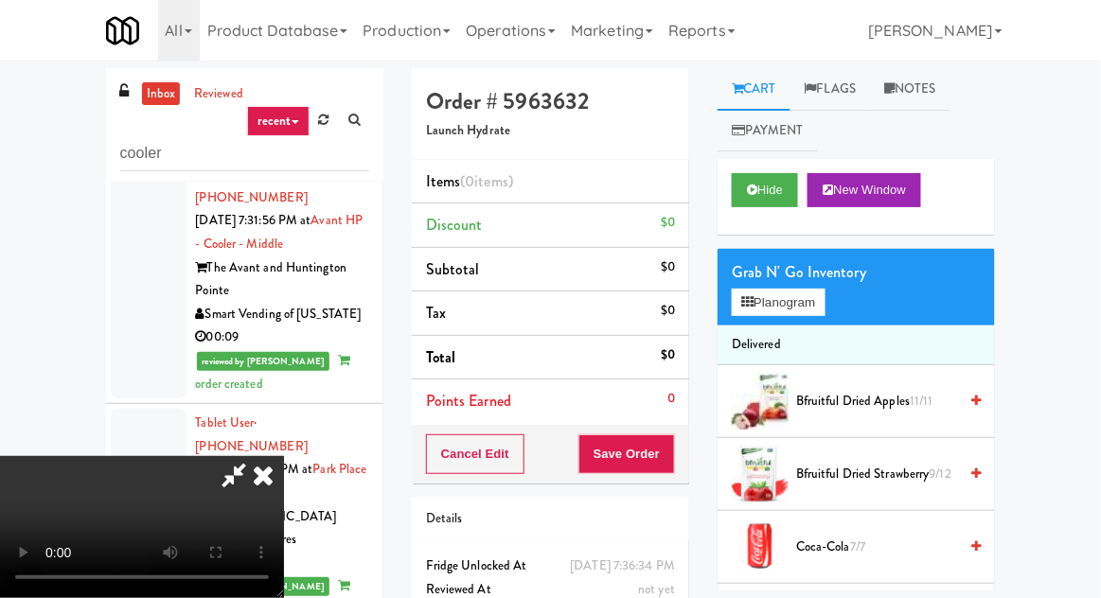
scroll to position [0, 0]
click at [787, 300] on button "Planogram" at bounding box center [778, 303] width 93 height 28
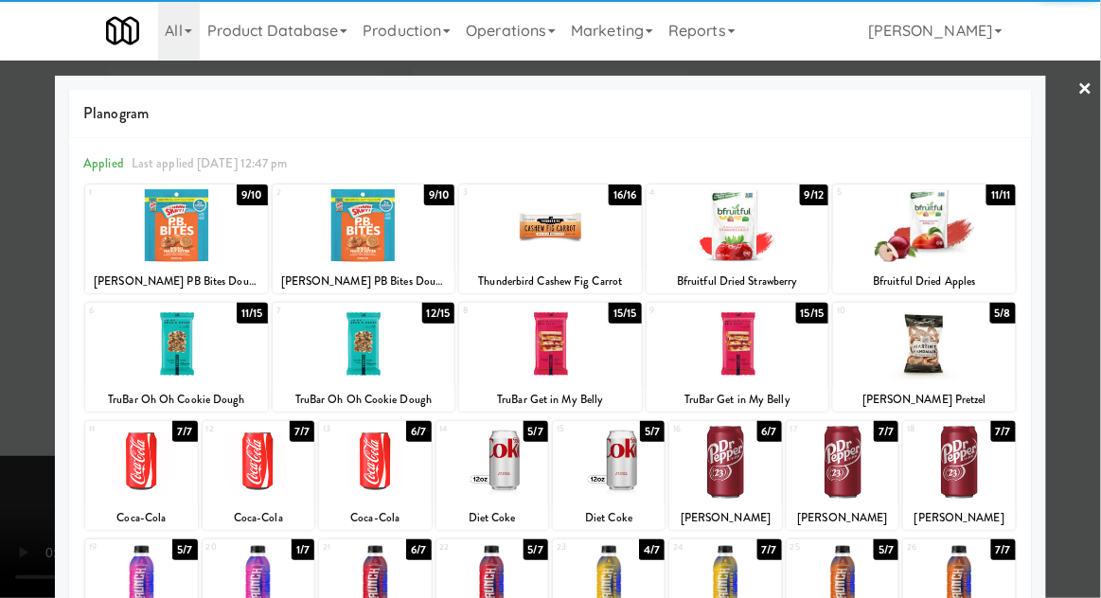
click at [336, 343] on div at bounding box center [364, 344] width 183 height 73
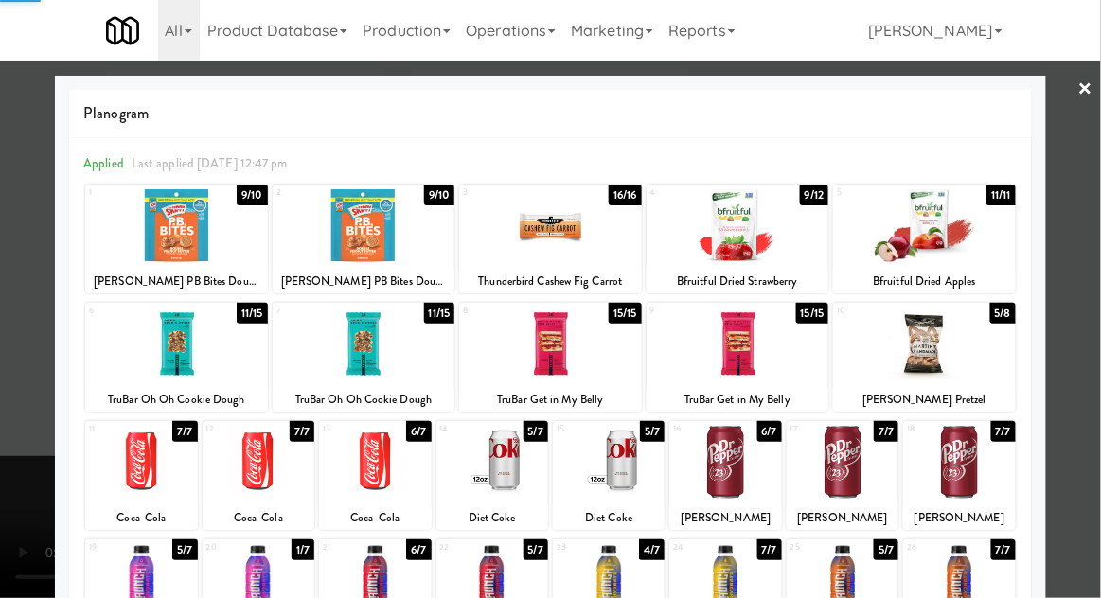
click at [16, 285] on div at bounding box center [550, 299] width 1101 height 598
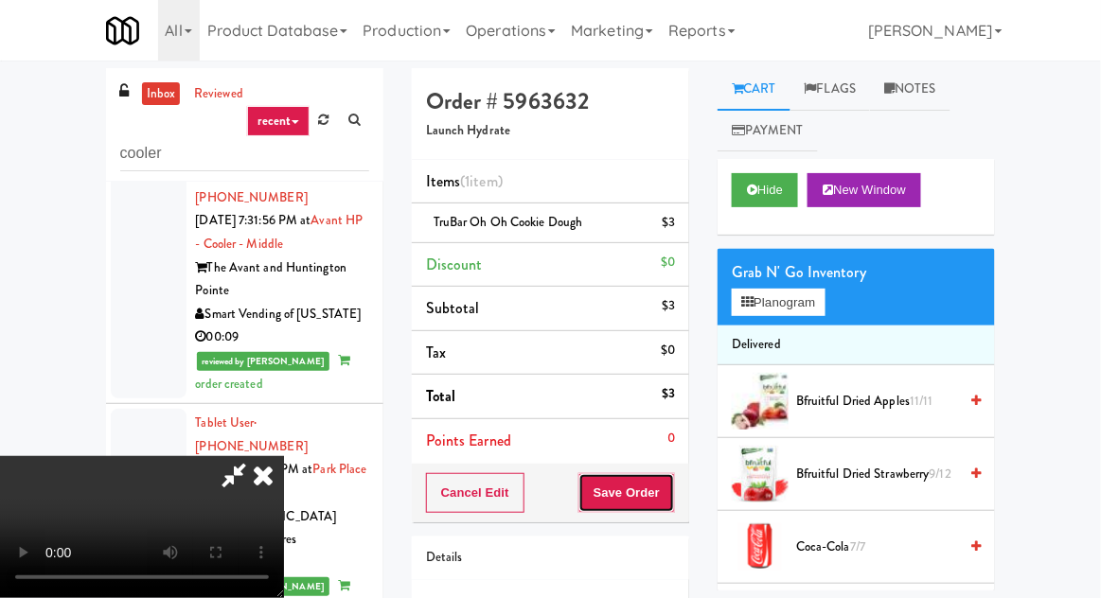
click at [672, 502] on button "Save Order" at bounding box center [626, 493] width 97 height 40
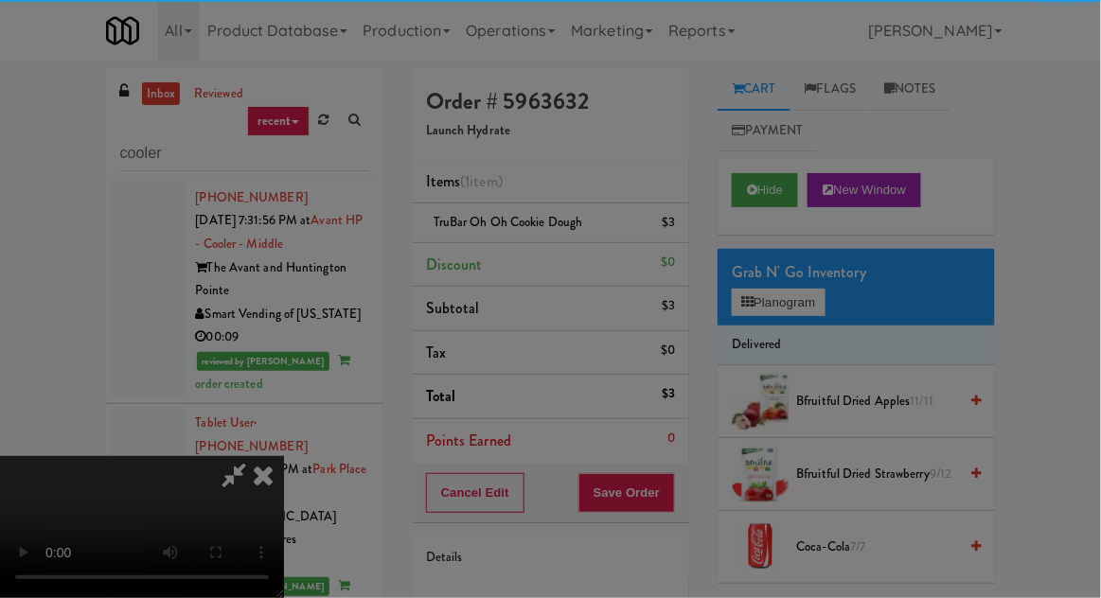
click at [0, 0] on div "Are you sure you want to update this order? Okay Cancel" at bounding box center [0, 0] width 0 height 0
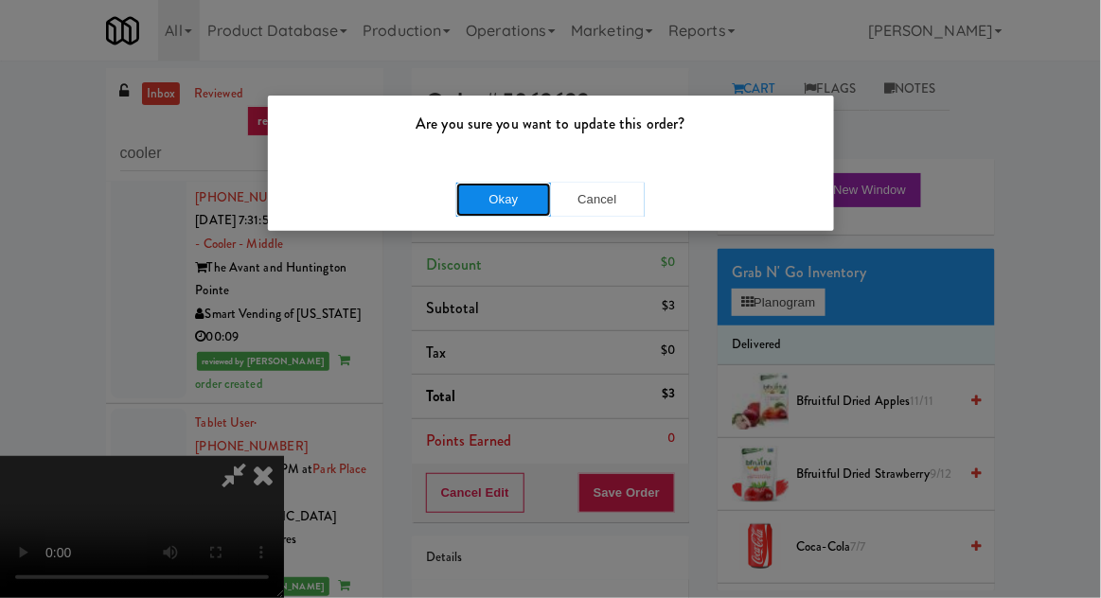
click at [509, 189] on button "Okay" at bounding box center [503, 200] width 95 height 34
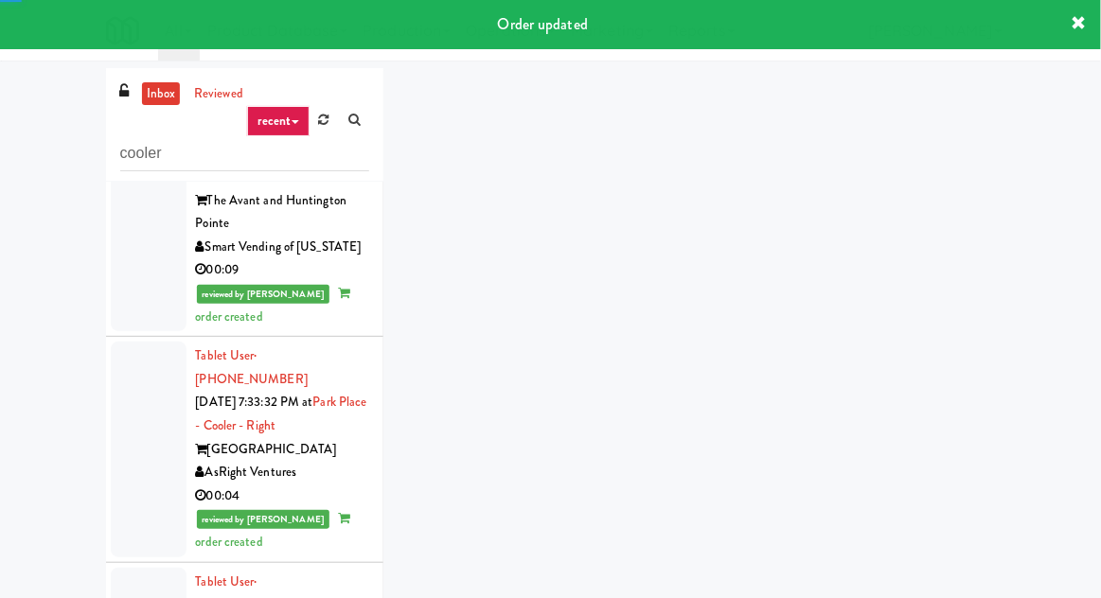
scroll to position [7721, 0]
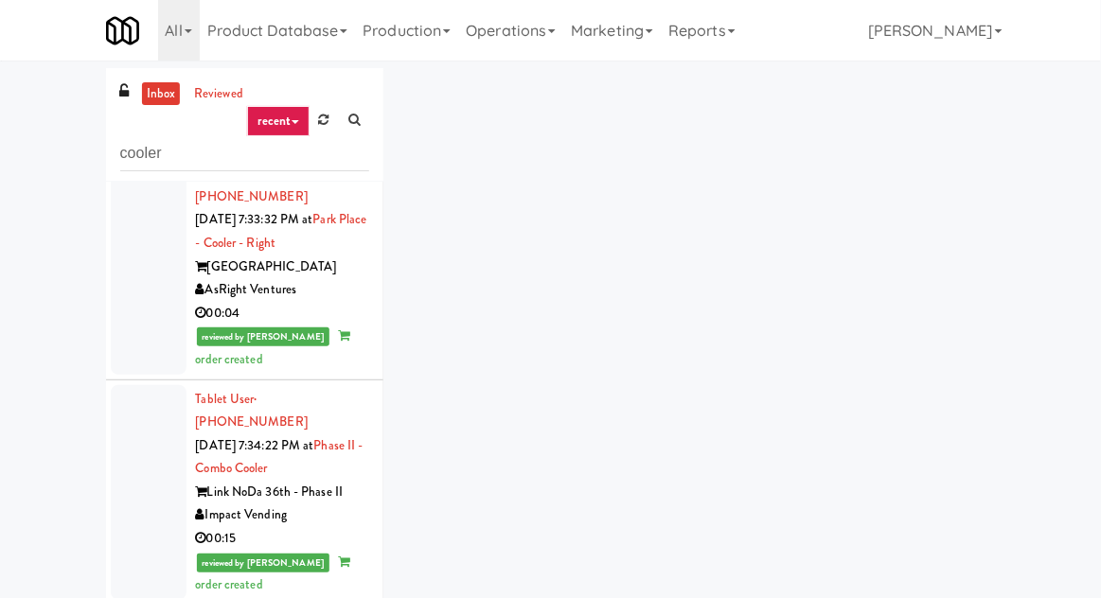
scroll to position [7893, 0]
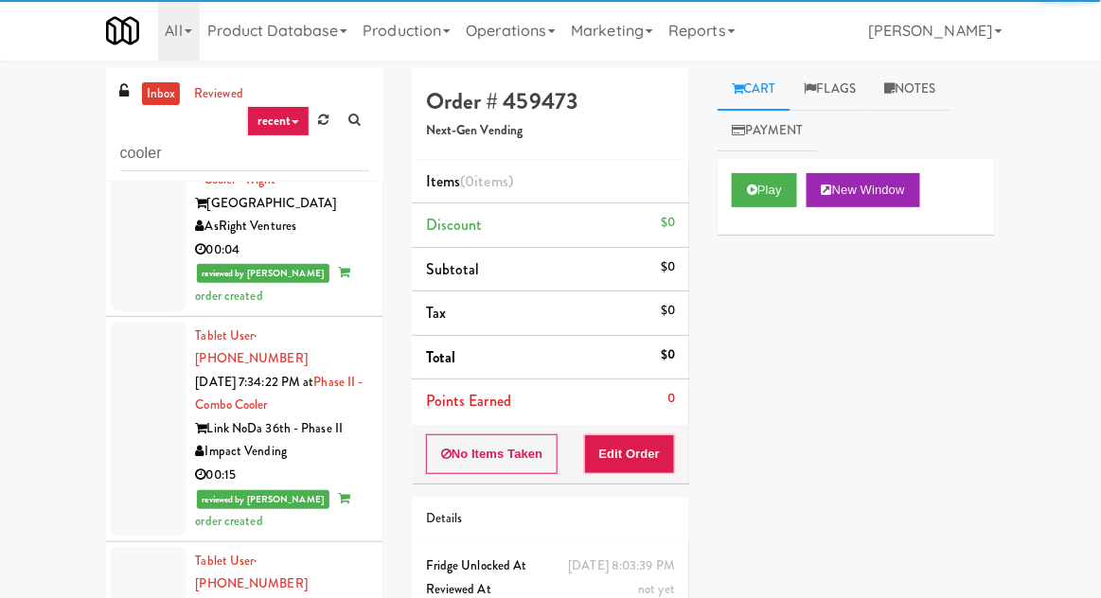
click at [745, 162] on div "Play New Window" at bounding box center [856, 197] width 277 height 76
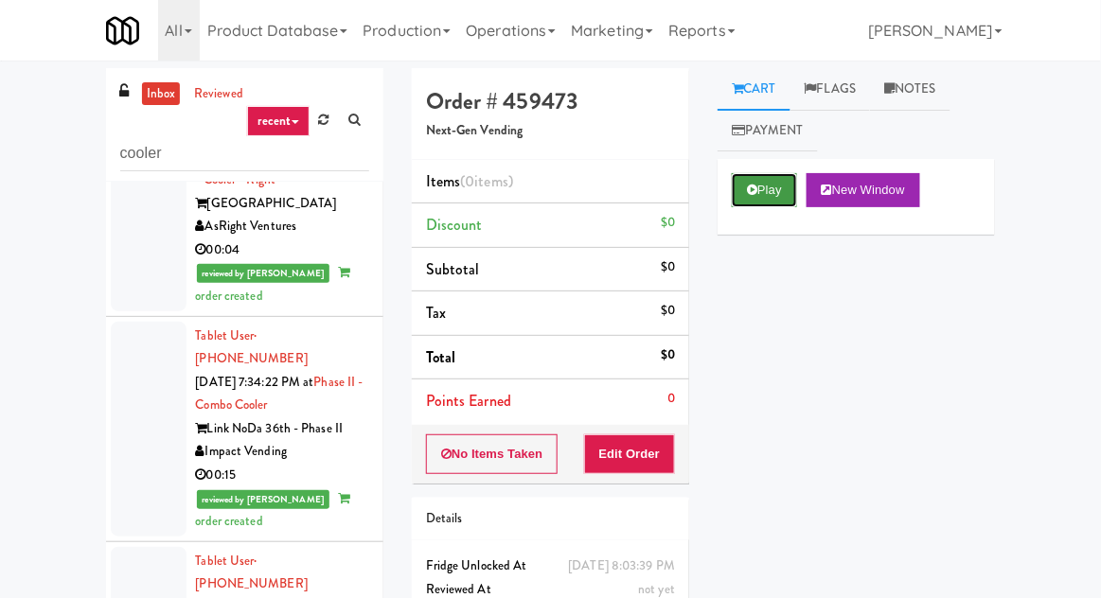
click at [739, 190] on button "Play" at bounding box center [764, 190] width 65 height 34
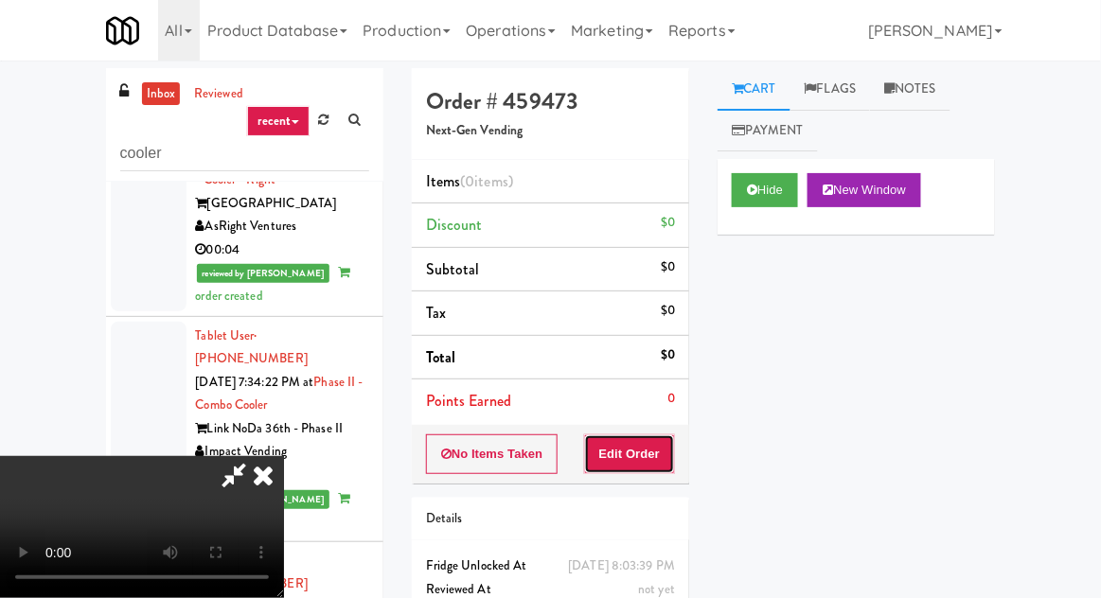
click at [621, 459] on button "Edit Order" at bounding box center [630, 454] width 92 height 40
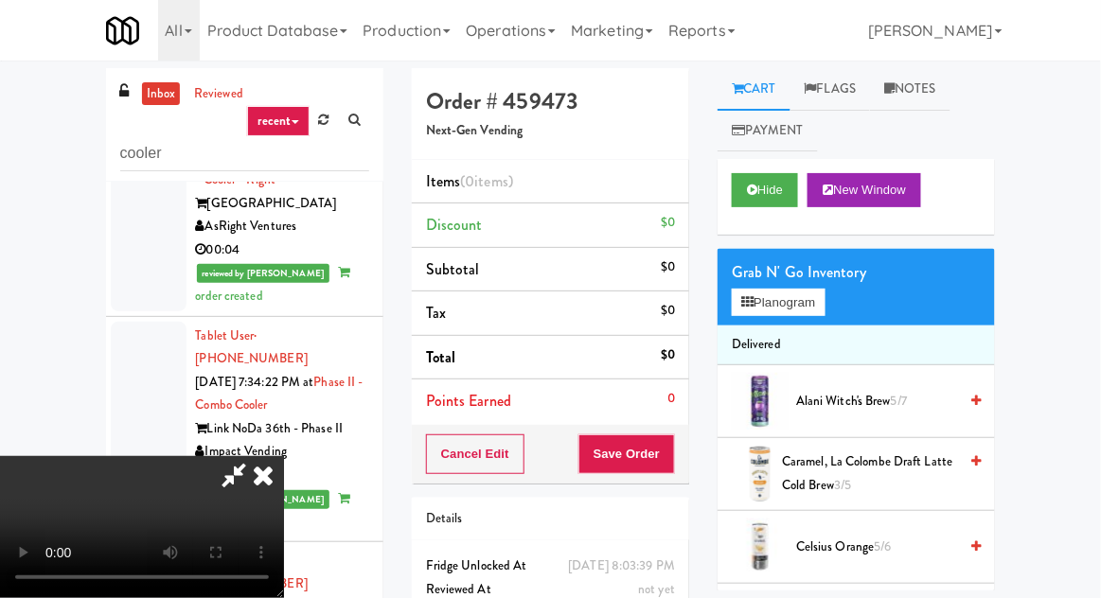
scroll to position [73, 0]
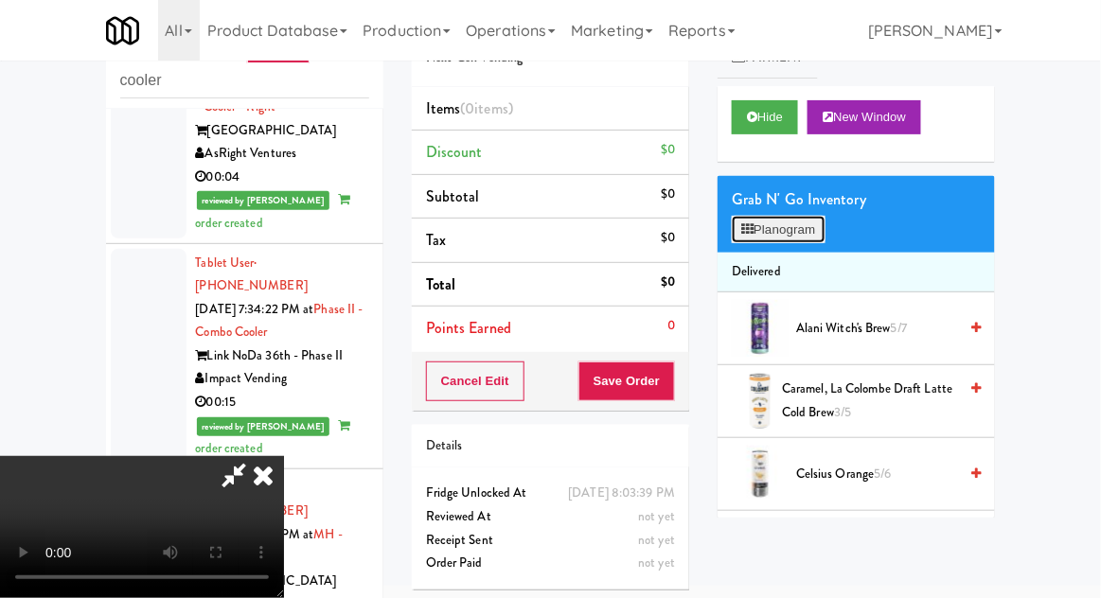
click at [741, 218] on button "Planogram" at bounding box center [778, 230] width 93 height 28
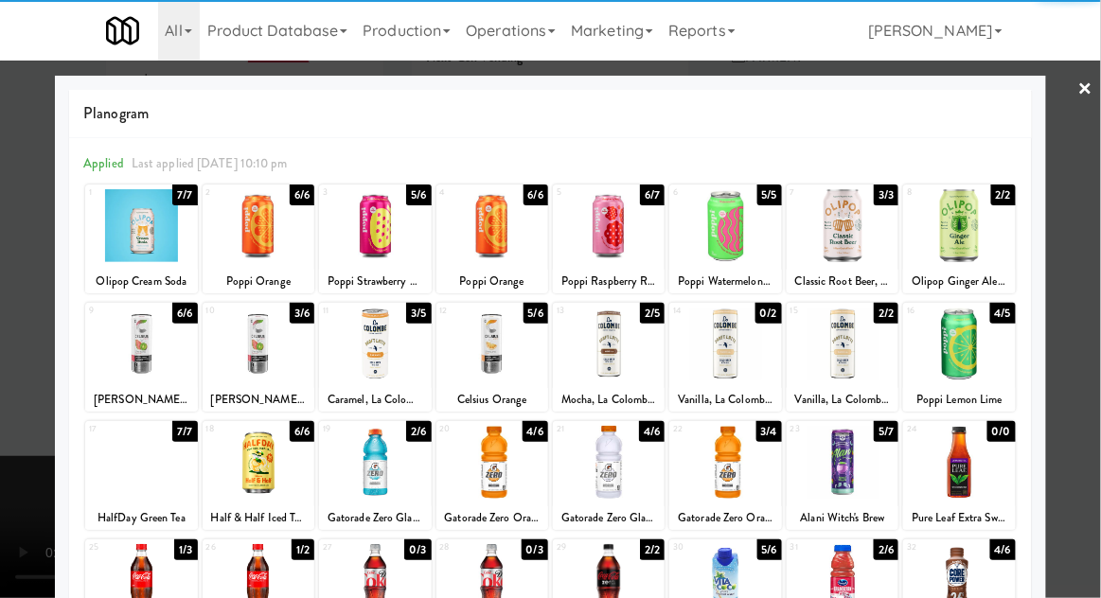
click at [832, 212] on div at bounding box center [843, 225] width 112 height 73
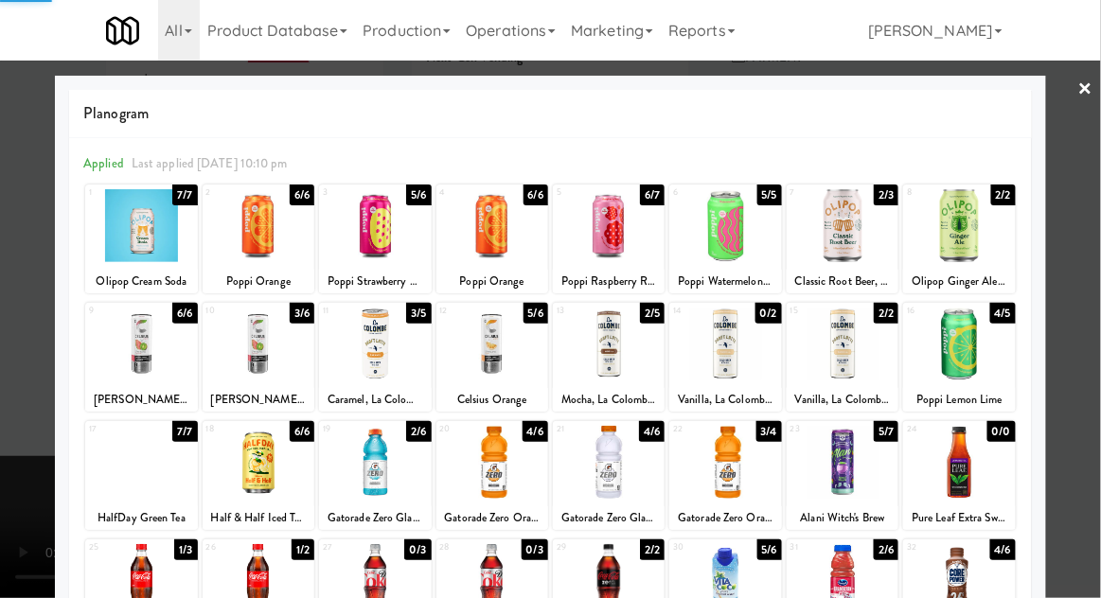
click at [1089, 218] on div at bounding box center [550, 299] width 1101 height 598
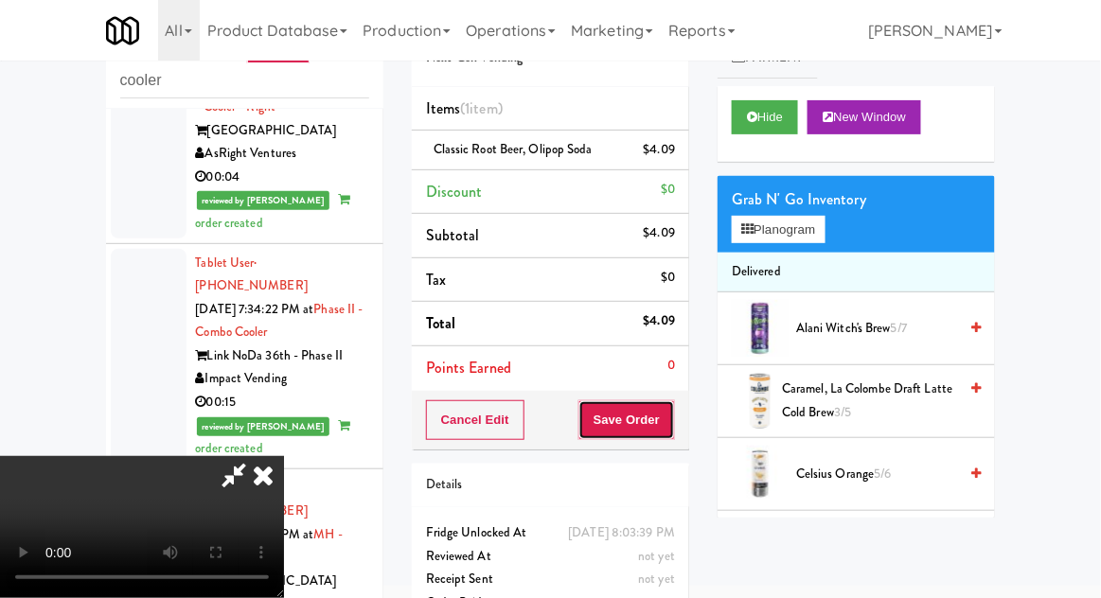
click at [664, 405] on button "Save Order" at bounding box center [626, 420] width 97 height 40
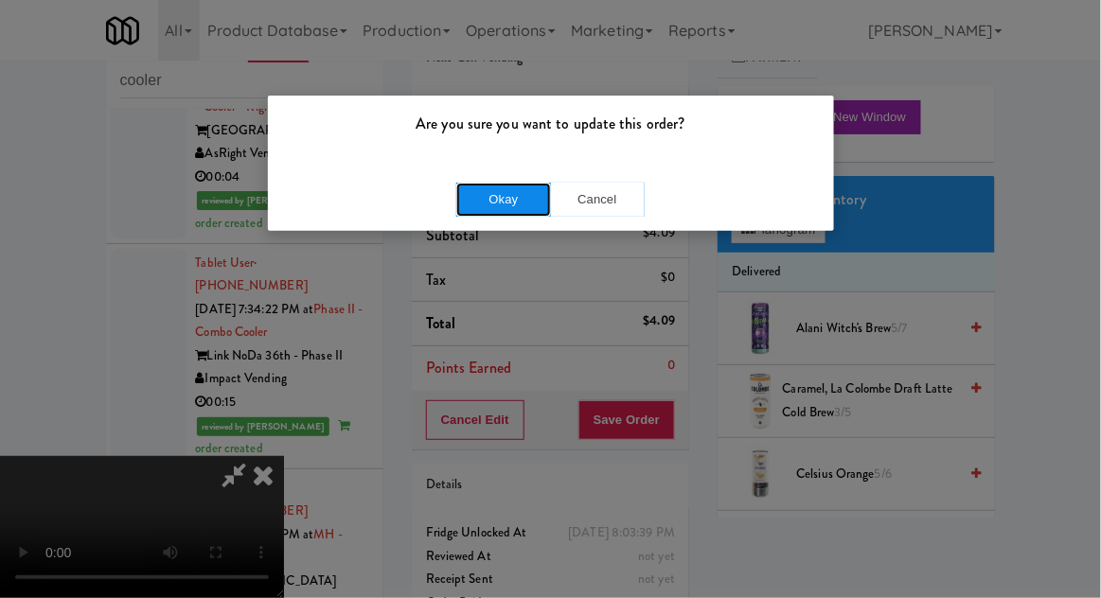
click at [486, 200] on button "Okay" at bounding box center [503, 200] width 95 height 34
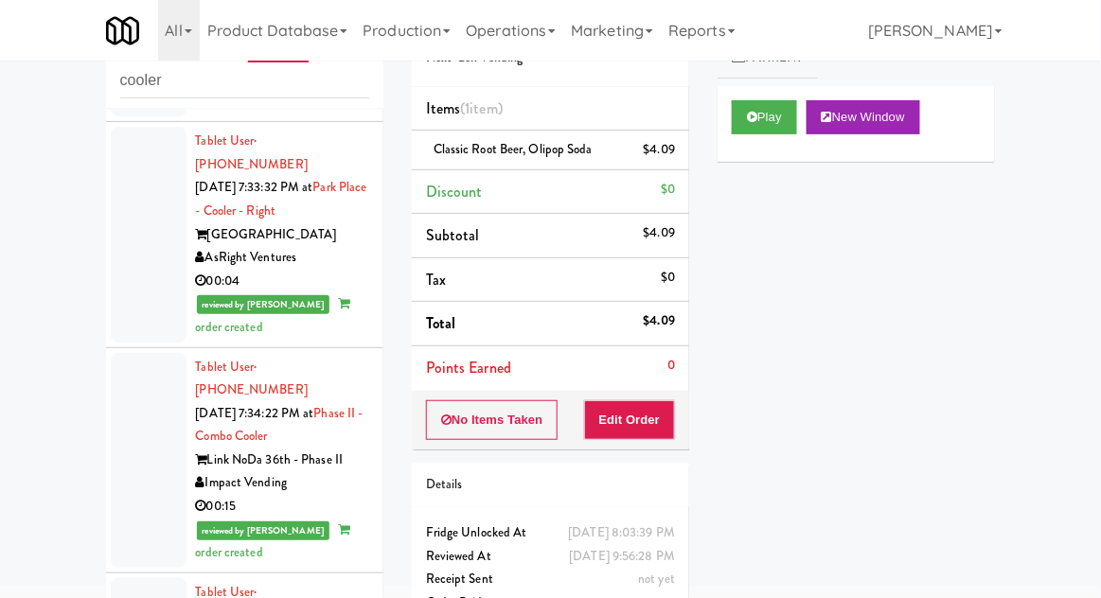
scroll to position [7801, 0]
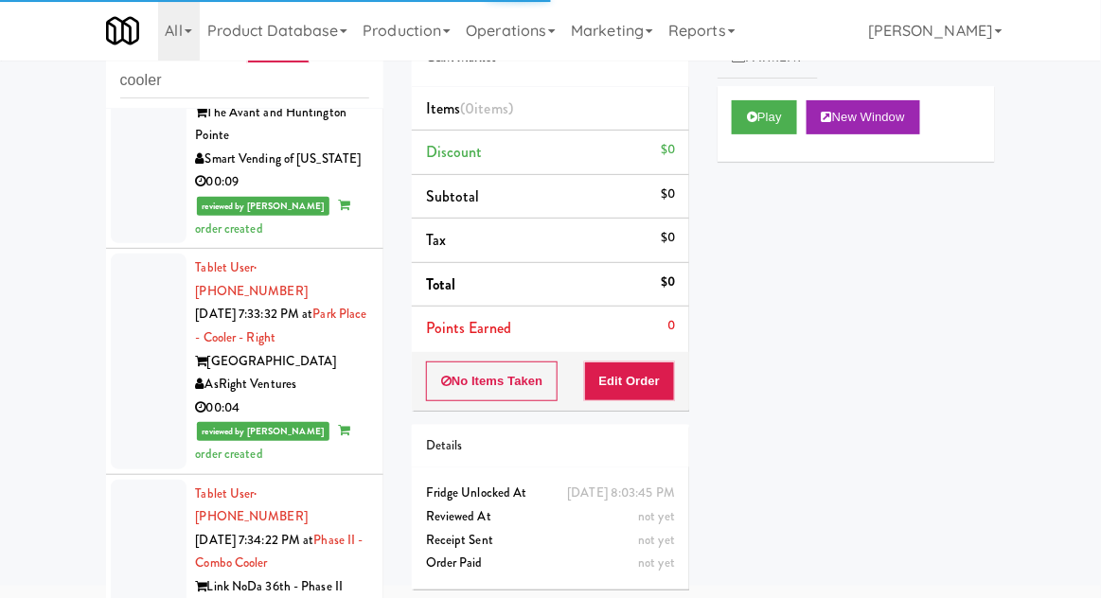
scroll to position [7649, 0]
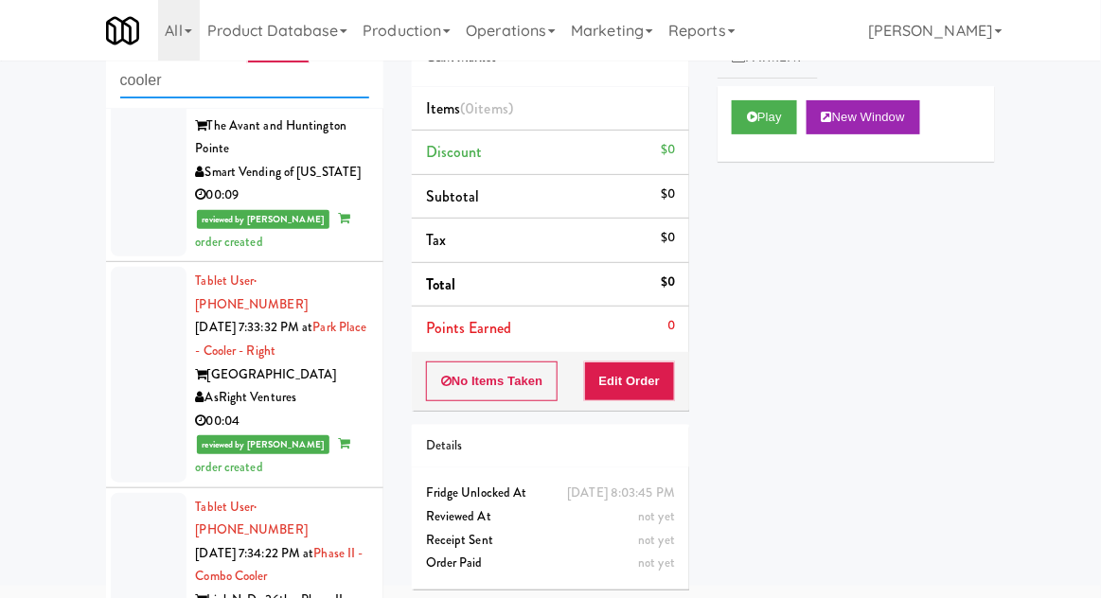
click at [160, 80] on input "cooler" at bounding box center [244, 80] width 249 height 35
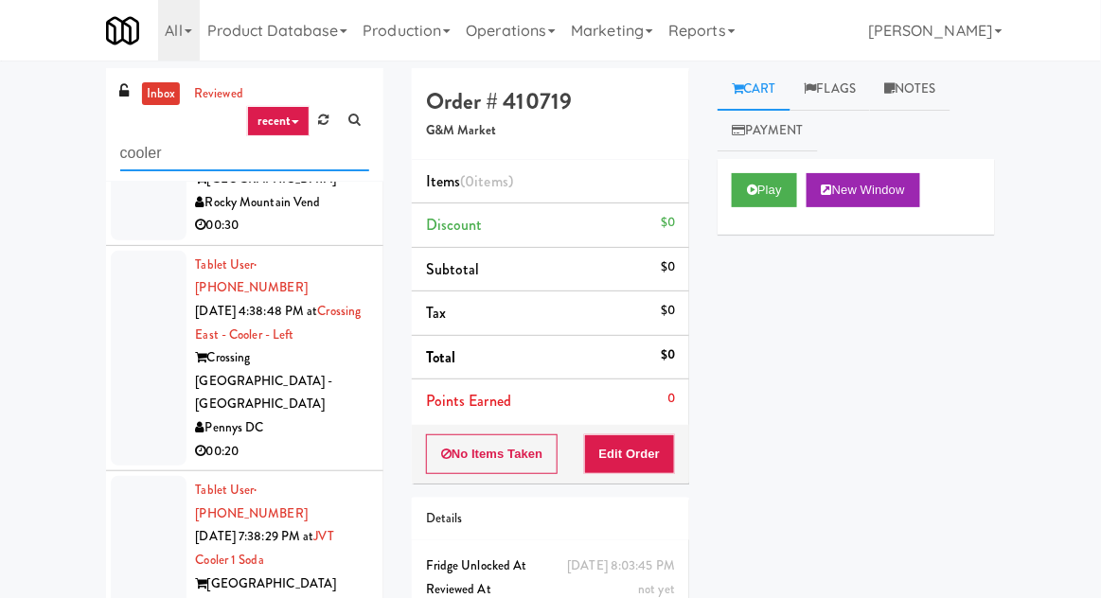
scroll to position [1236, 0]
click at [132, 475] on div at bounding box center [149, 559] width 76 height 168
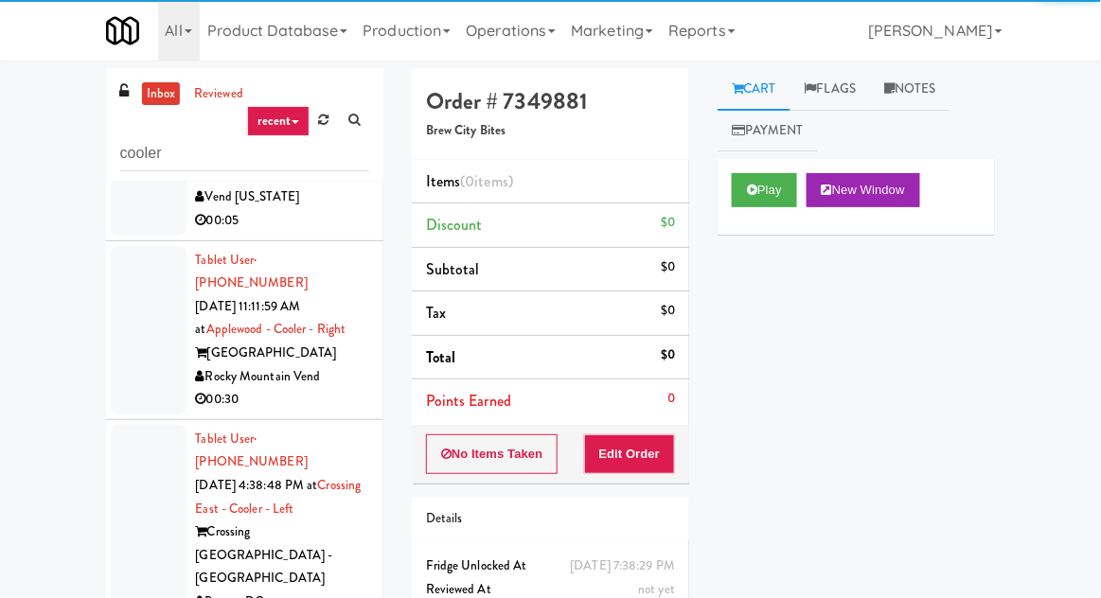
click at [129, 425] on div at bounding box center [149, 532] width 76 height 215
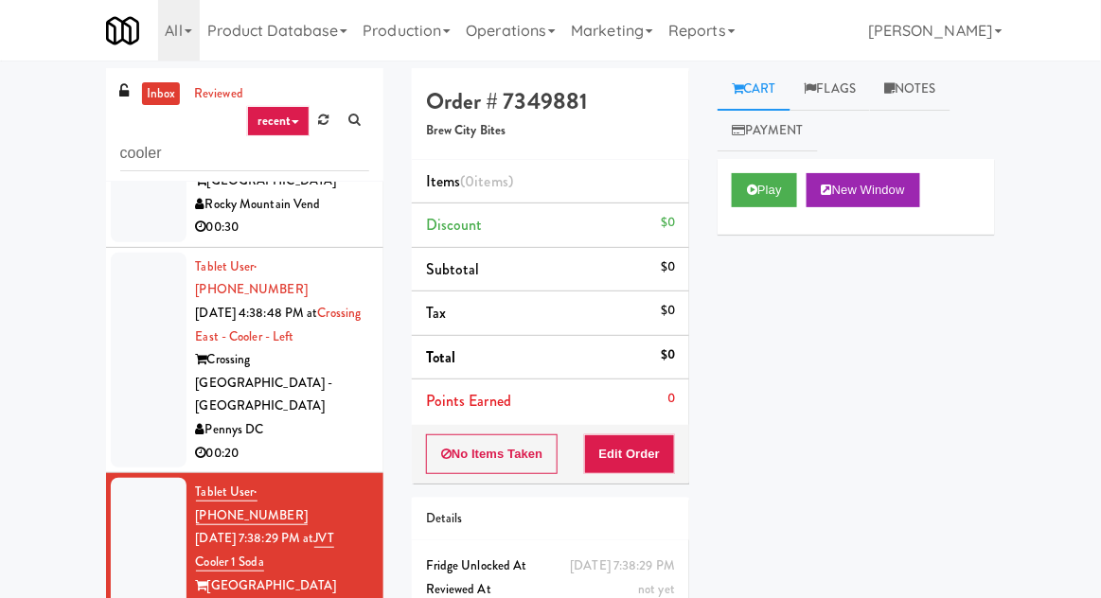
scroll to position [1234, 0]
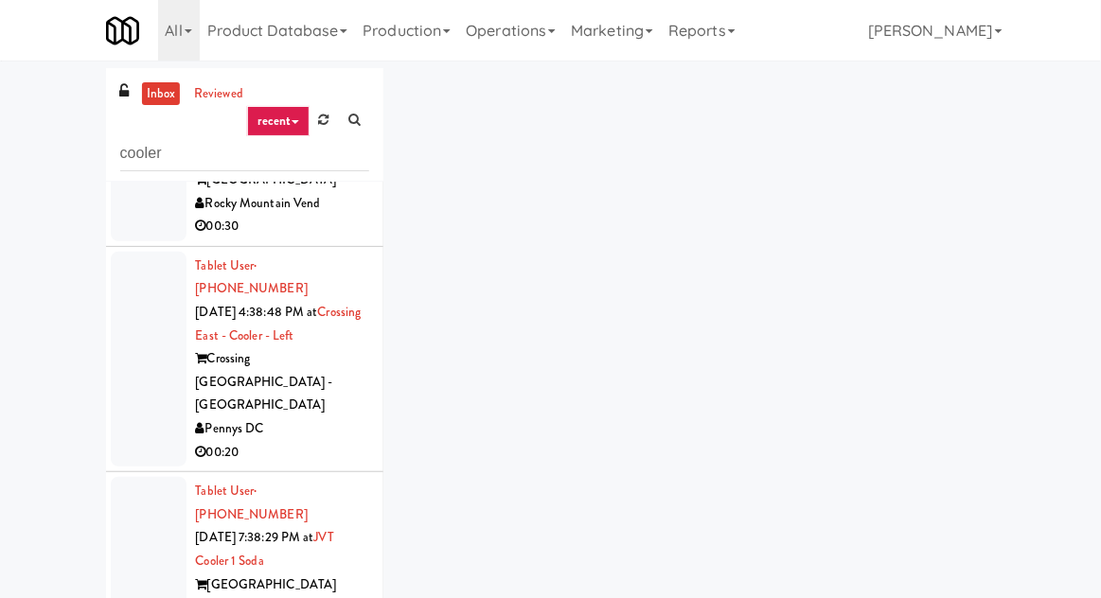
click at [138, 477] on div at bounding box center [149, 561] width 76 height 168
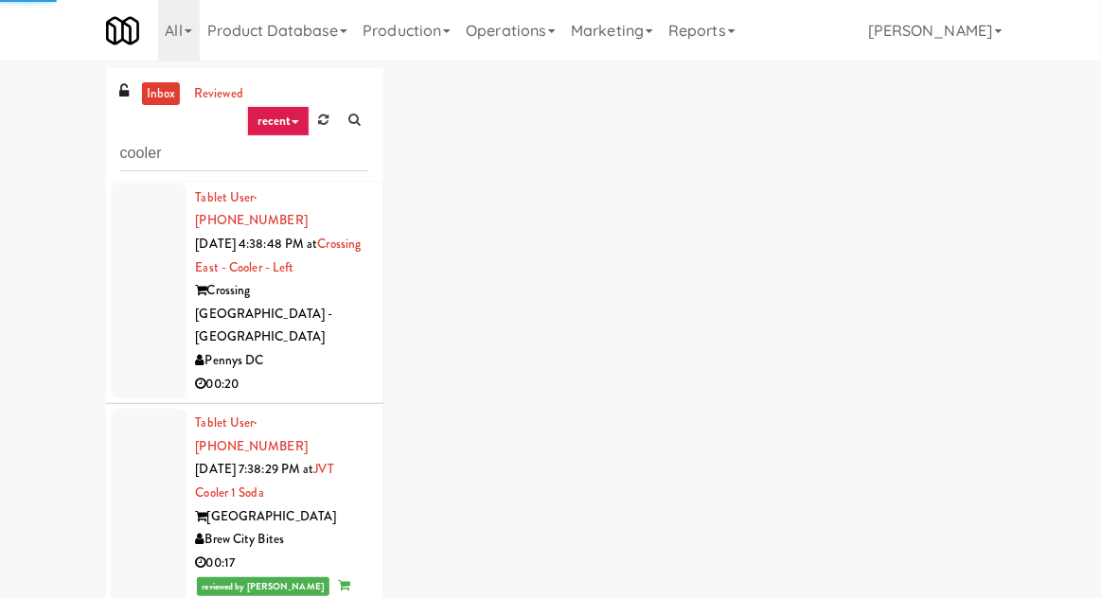
scroll to position [1382, 0]
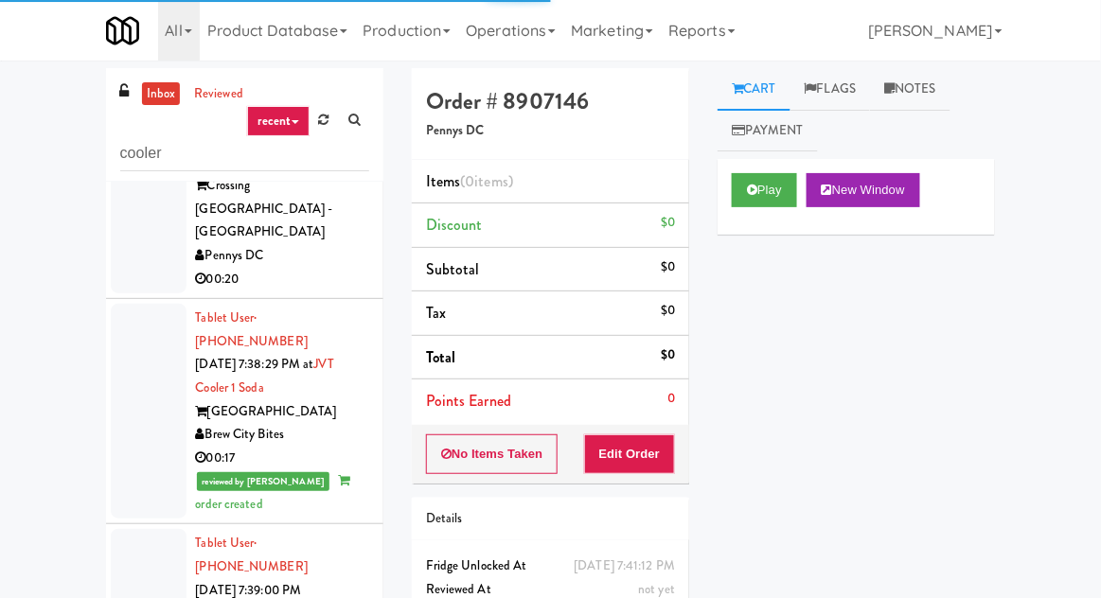
scroll to position [1409, 0]
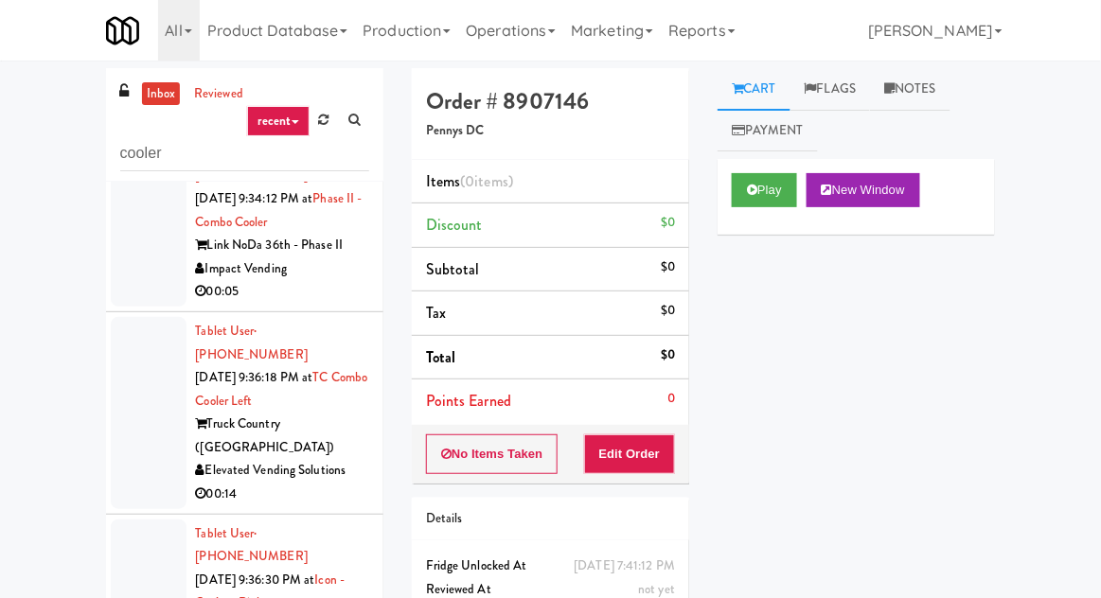
scroll to position [29211, 0]
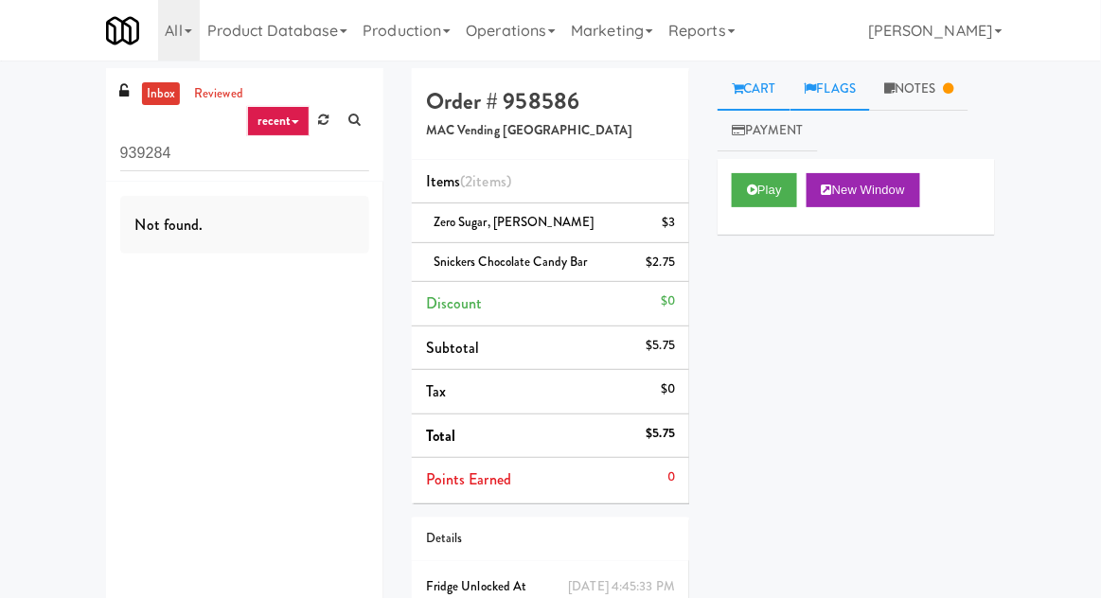
click at [838, 90] on link "Flags" at bounding box center [830, 89] width 80 height 43
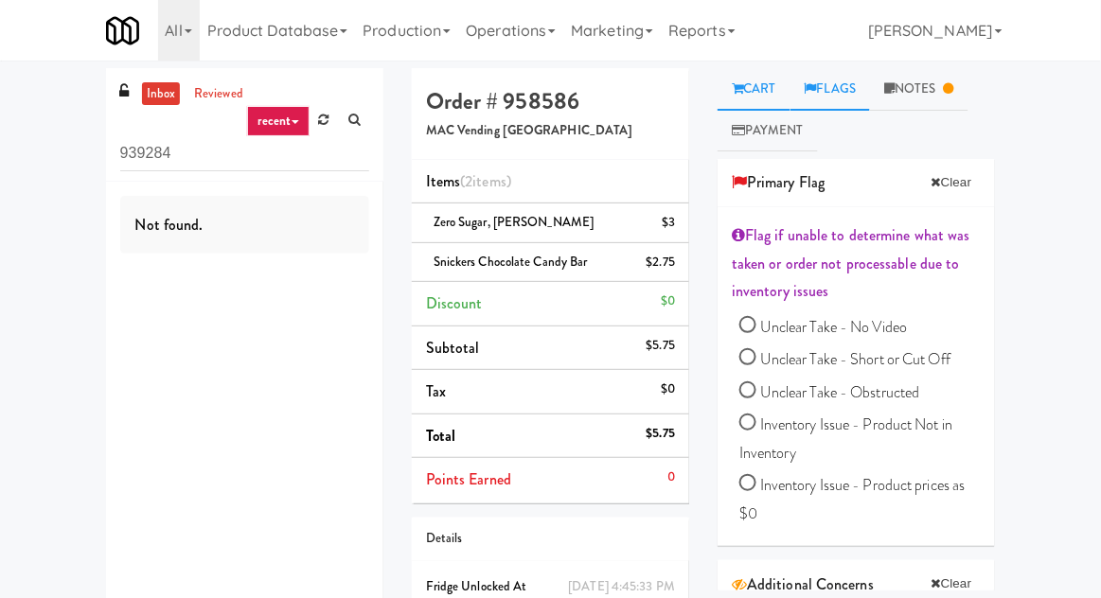
click at [766, 99] on link "Cart" at bounding box center [754, 89] width 73 height 43
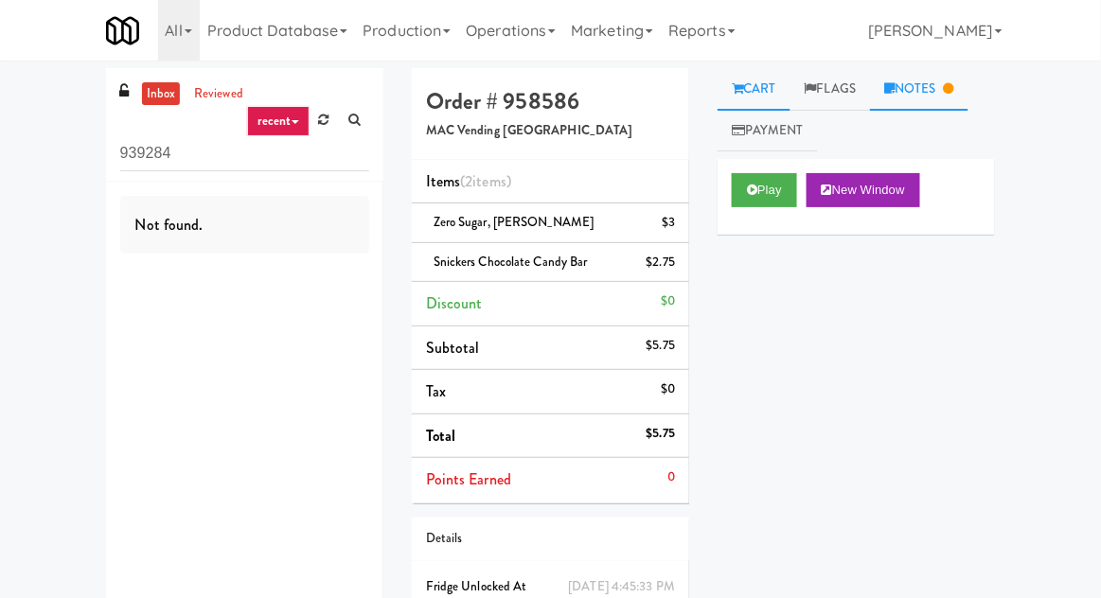
click at [933, 95] on link "Notes" at bounding box center [919, 89] width 98 height 43
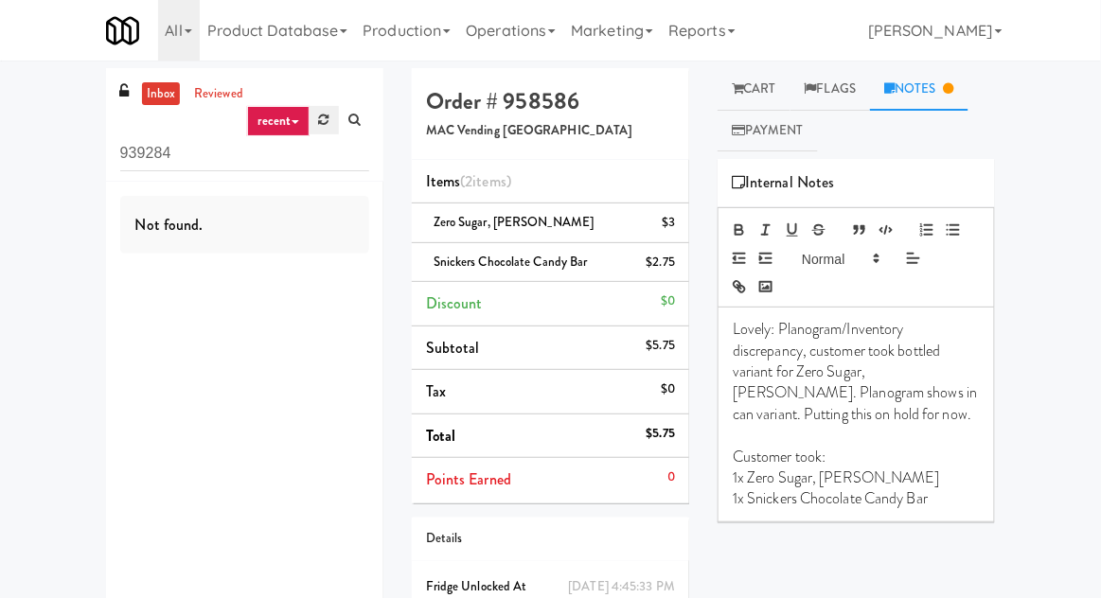
click at [315, 125] on link at bounding box center [324, 120] width 29 height 28
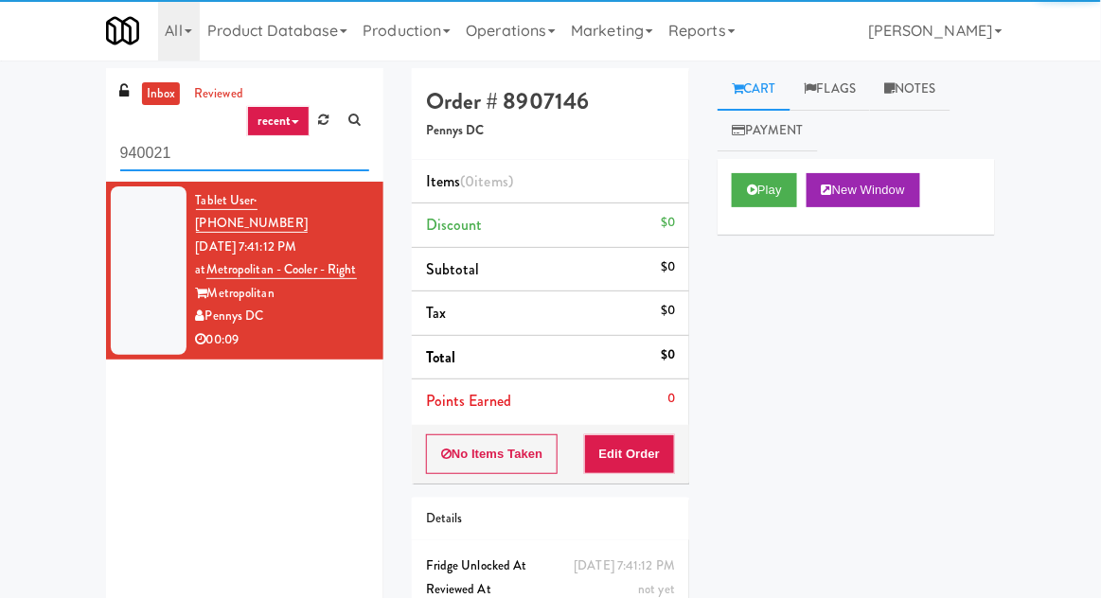
click at [186, 155] on input "940021" at bounding box center [244, 153] width 249 height 35
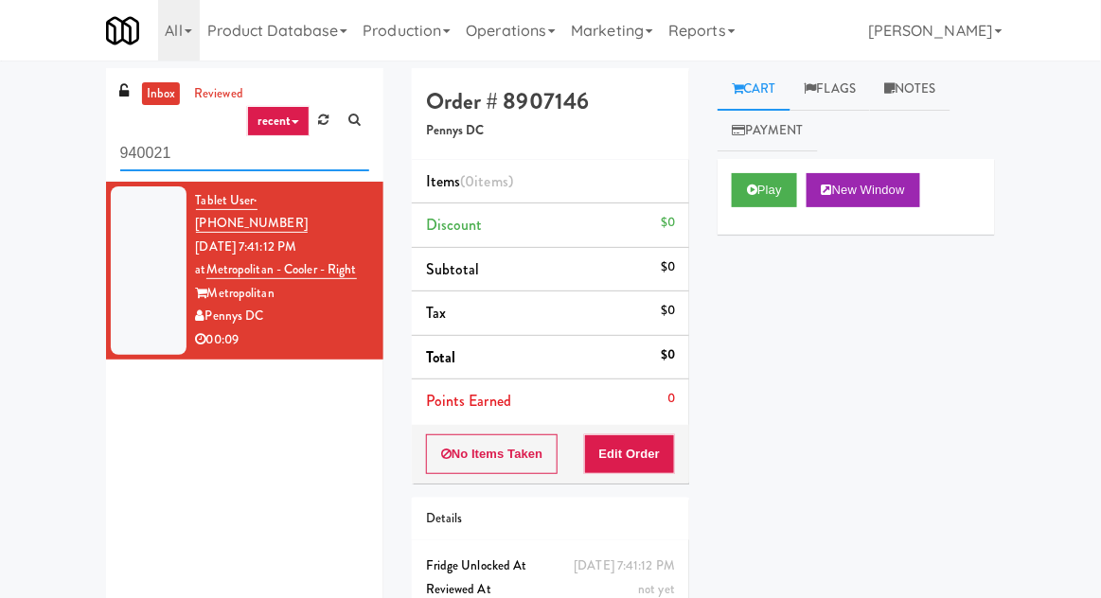
click at [147, 159] on input "940021" at bounding box center [244, 153] width 249 height 35
click at [321, 121] on icon at bounding box center [324, 120] width 10 height 12
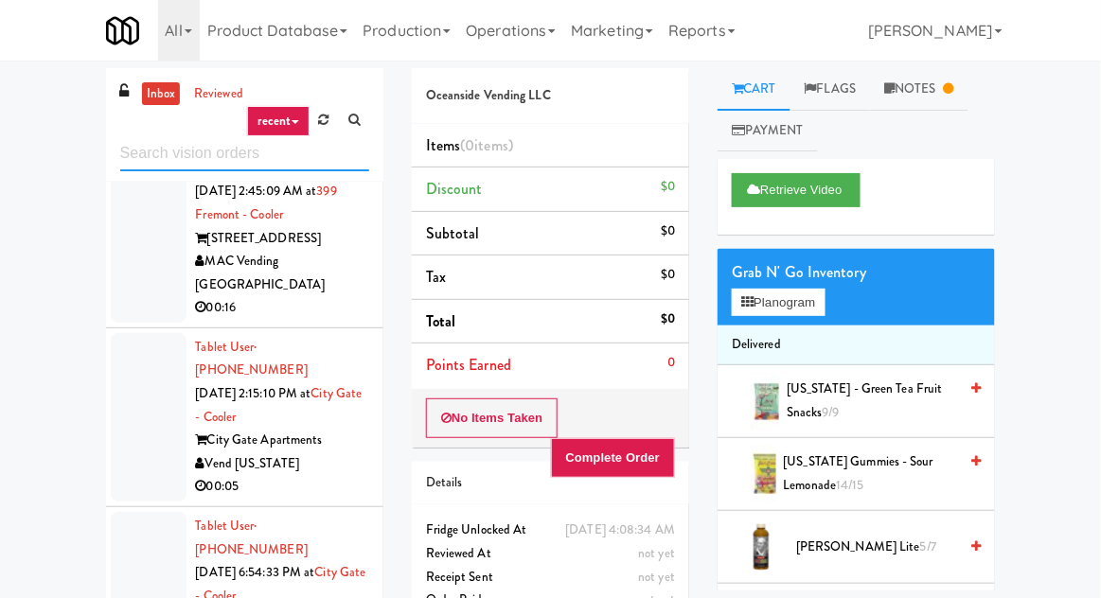
scroll to position [825, 0]
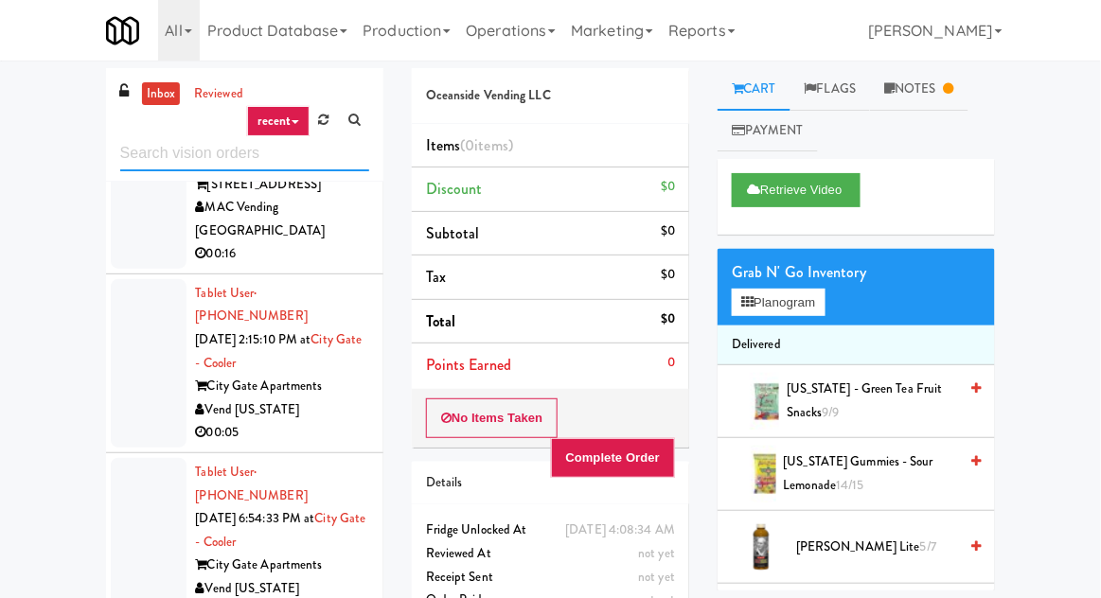
click at [187, 144] on input "text" at bounding box center [244, 153] width 249 height 35
type input "fridge"
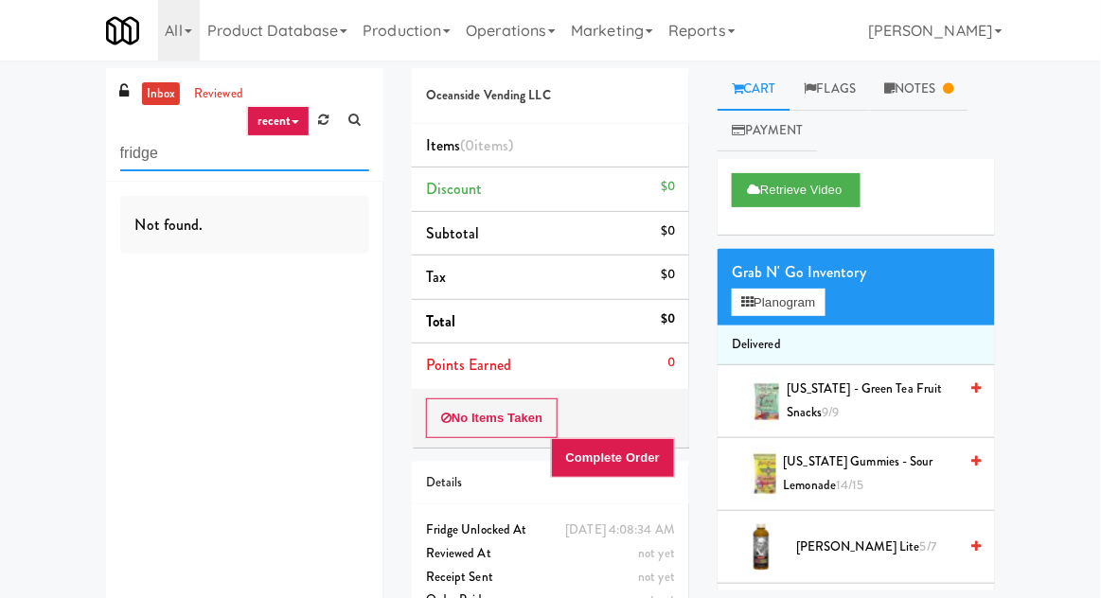
scroll to position [0, 0]
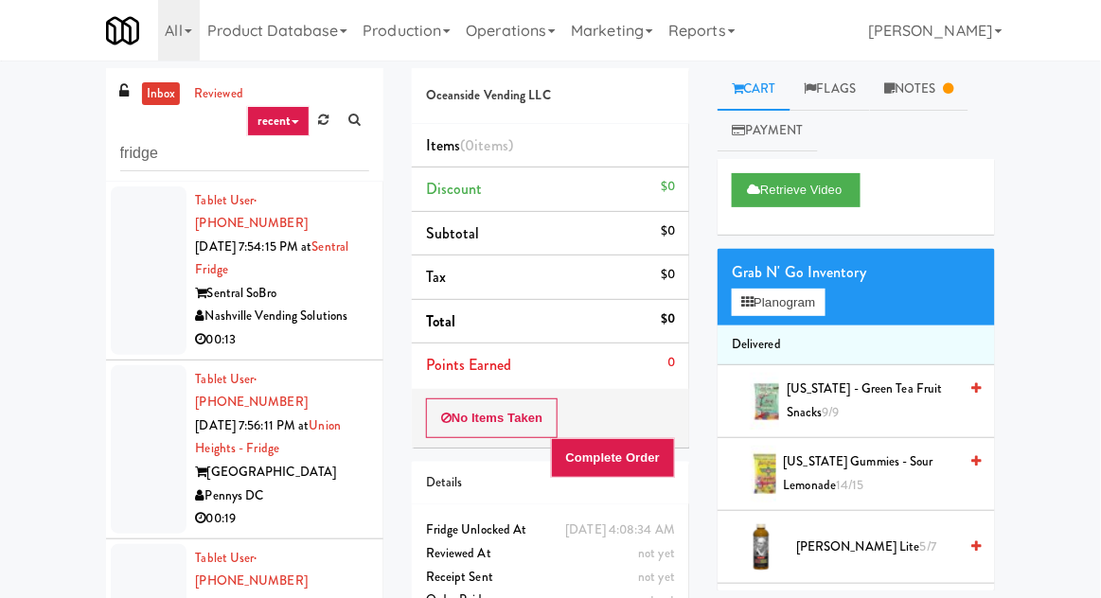
click at [150, 284] on div at bounding box center [149, 270] width 76 height 168
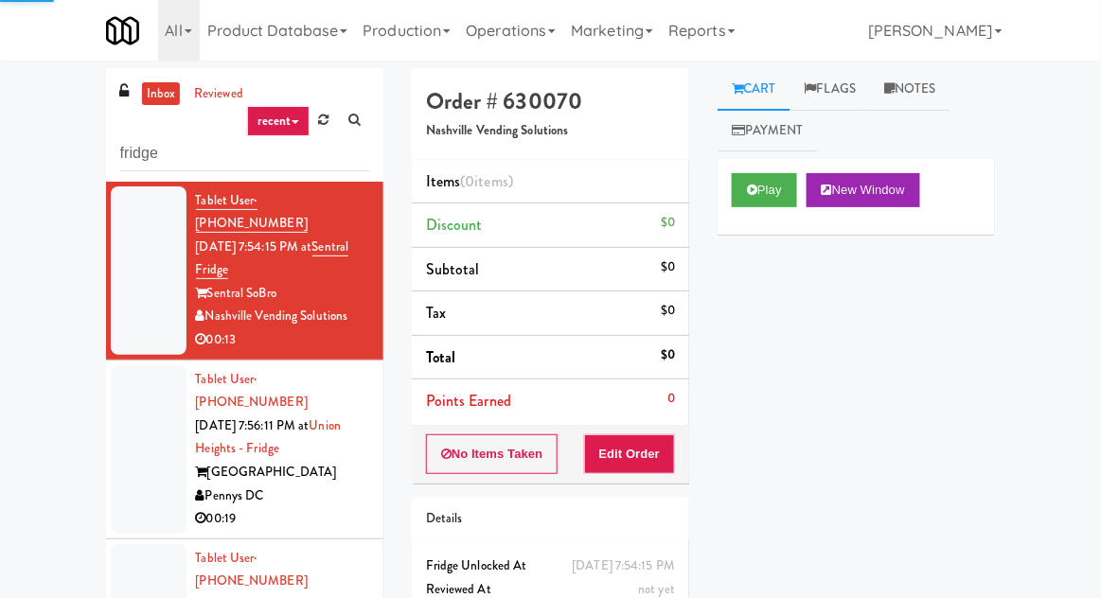
scroll to position [4, 0]
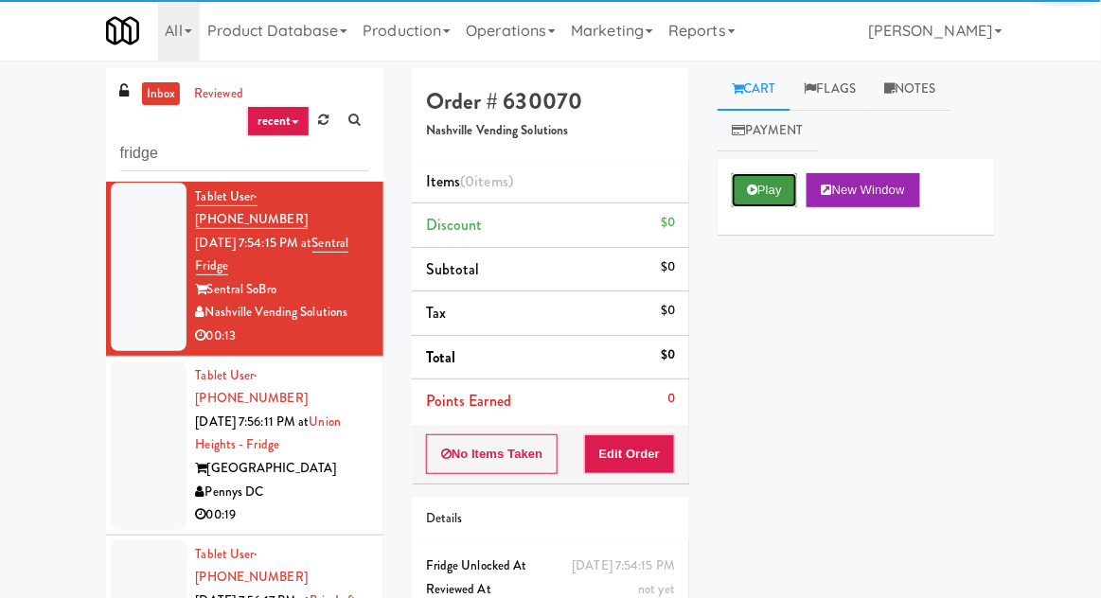
click at [738, 200] on button "Play" at bounding box center [764, 190] width 65 height 34
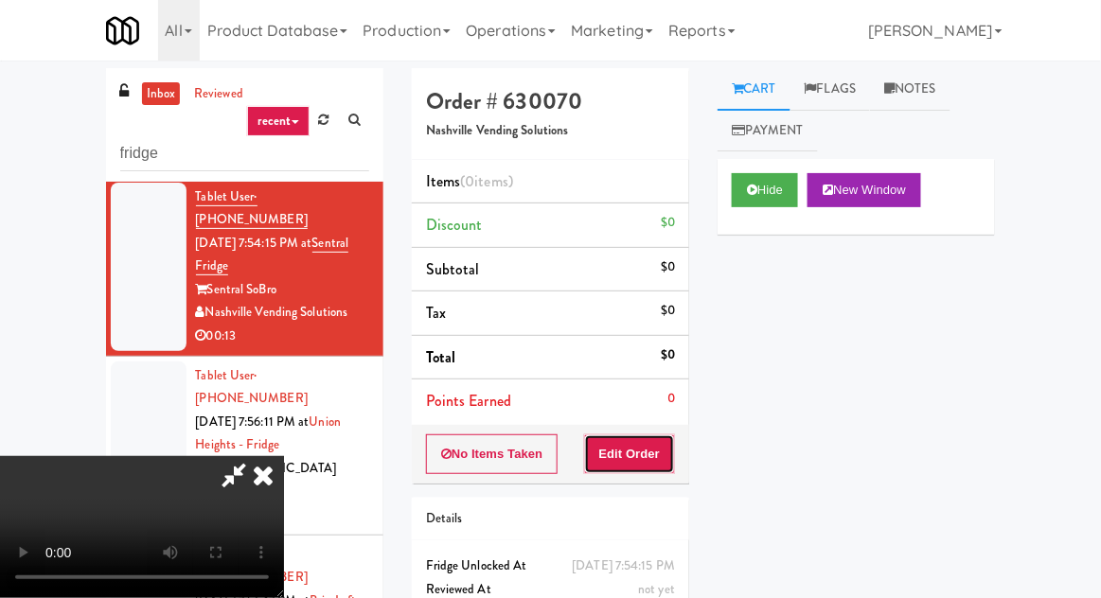
click at [636, 440] on button "Edit Order" at bounding box center [630, 454] width 92 height 40
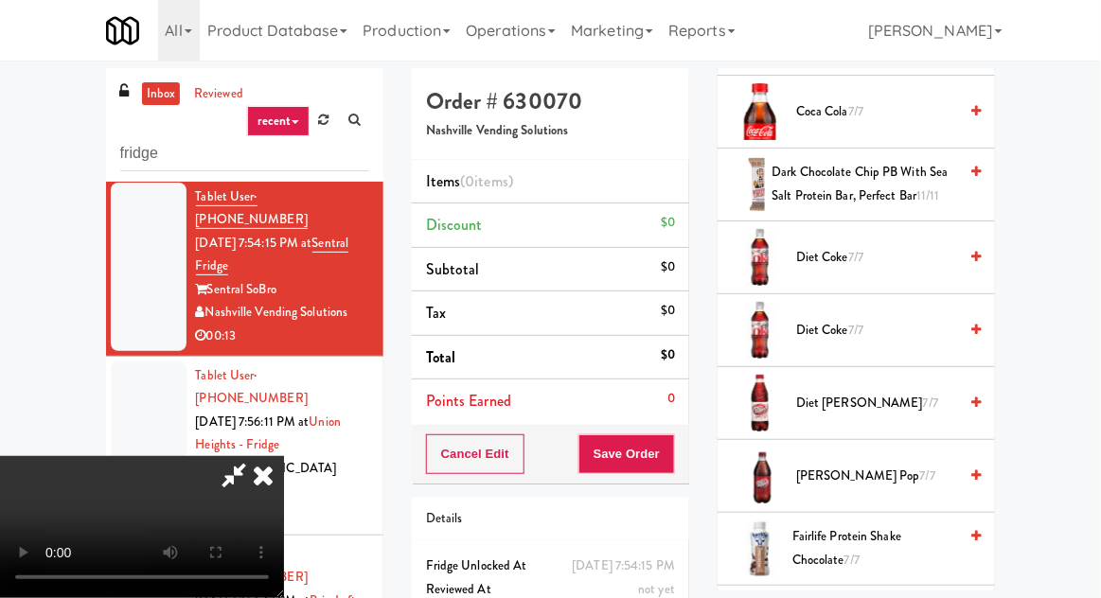
scroll to position [880, 0]
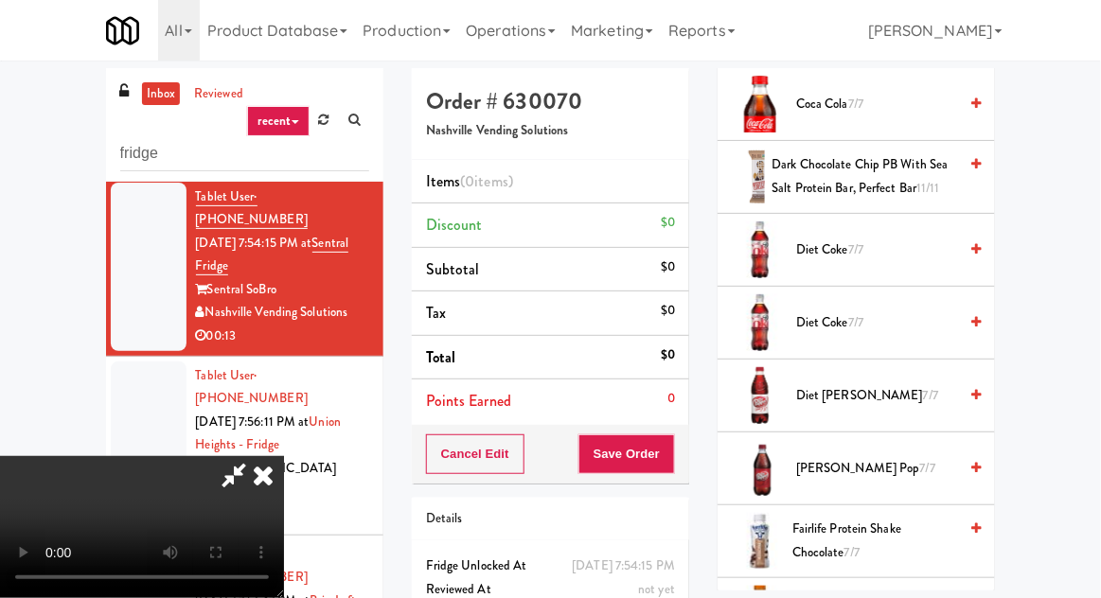
click at [923, 396] on span "7/7" at bounding box center [930, 395] width 15 height 18
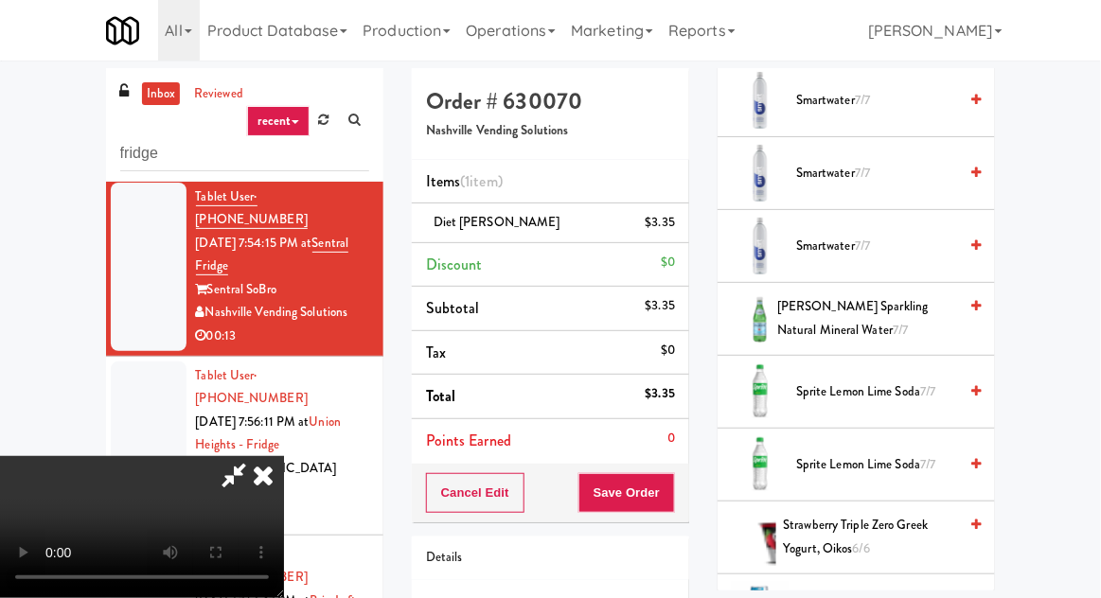
scroll to position [2414, 0]
click at [907, 246] on span "Smartwater 7/7" at bounding box center [876, 248] width 161 height 24
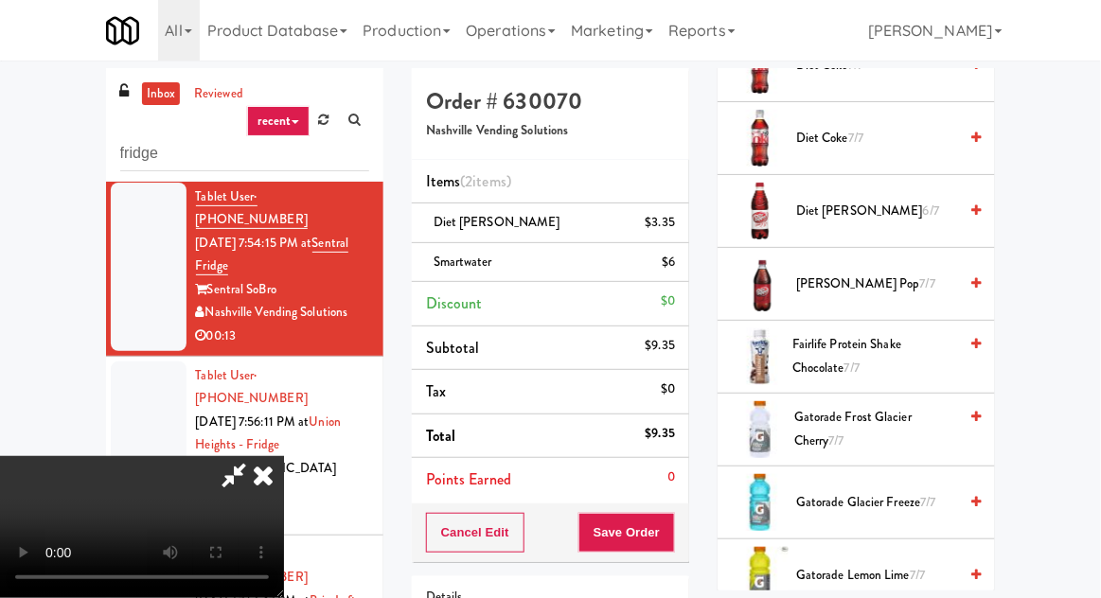
scroll to position [1064, 0]
click at [900, 205] on span "Diet Dr Pepper 6/7" at bounding box center [876, 213] width 161 height 24
click at [671, 523] on button "Save Order" at bounding box center [626, 533] width 97 height 40
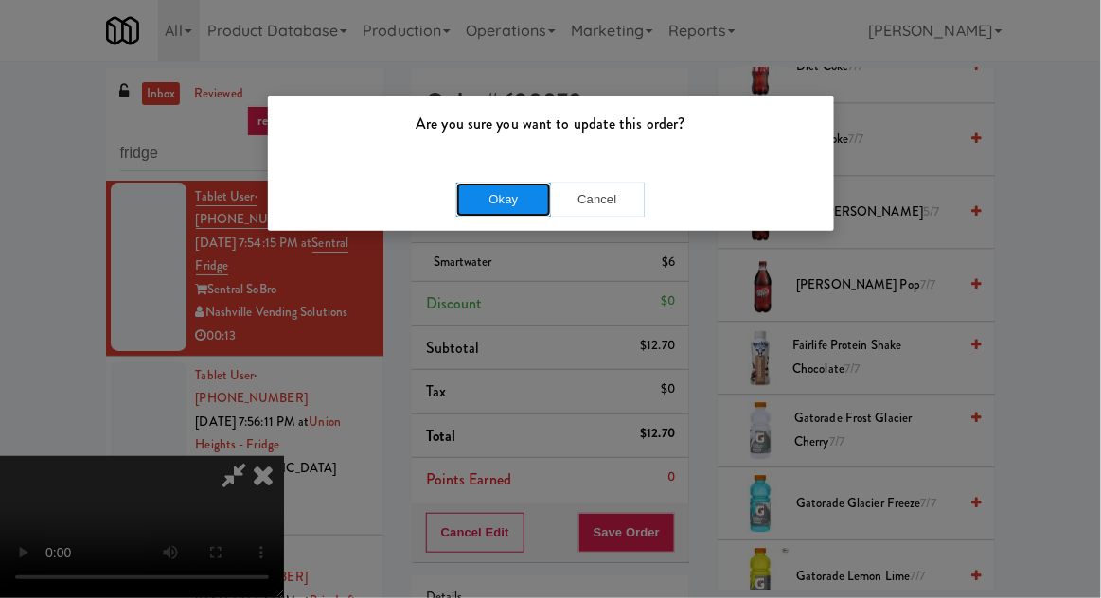
click at [472, 186] on button "Okay" at bounding box center [503, 200] width 95 height 34
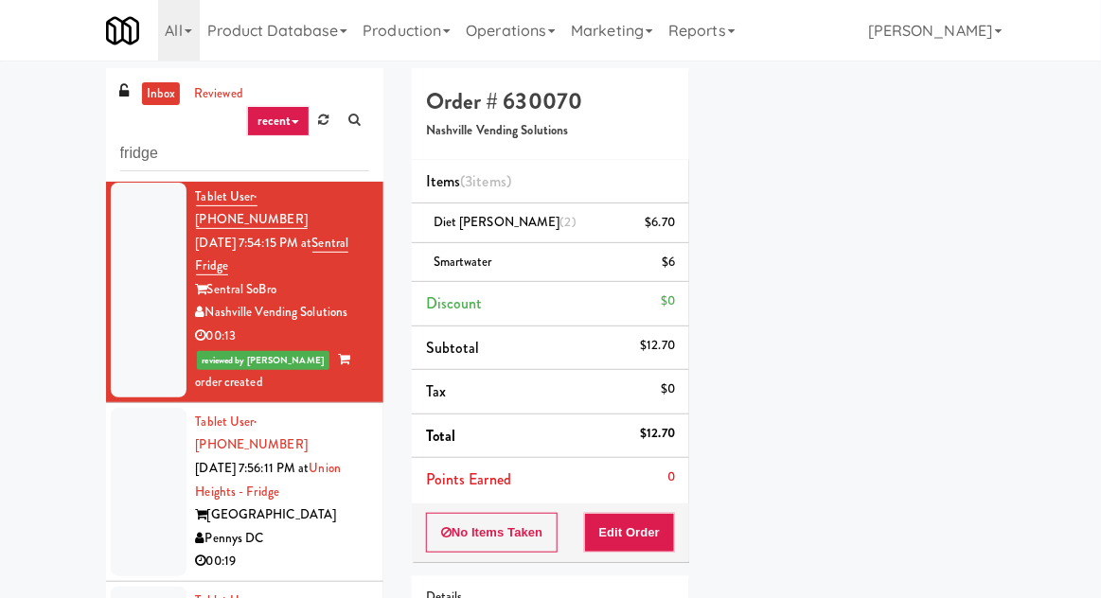
scroll to position [186, 0]
click at [110, 441] on li "Tablet User · (267) 294-1285 Aug 26, 2025 7:56:11 PM at Union Heights - Fridge …" at bounding box center [244, 492] width 277 height 179
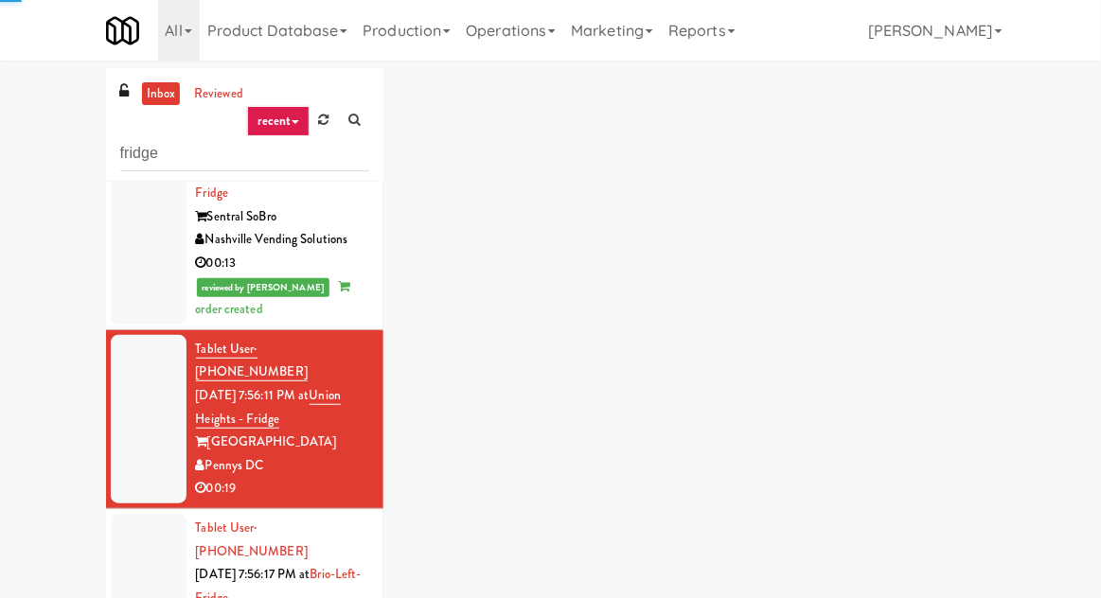
scroll to position [122, 0]
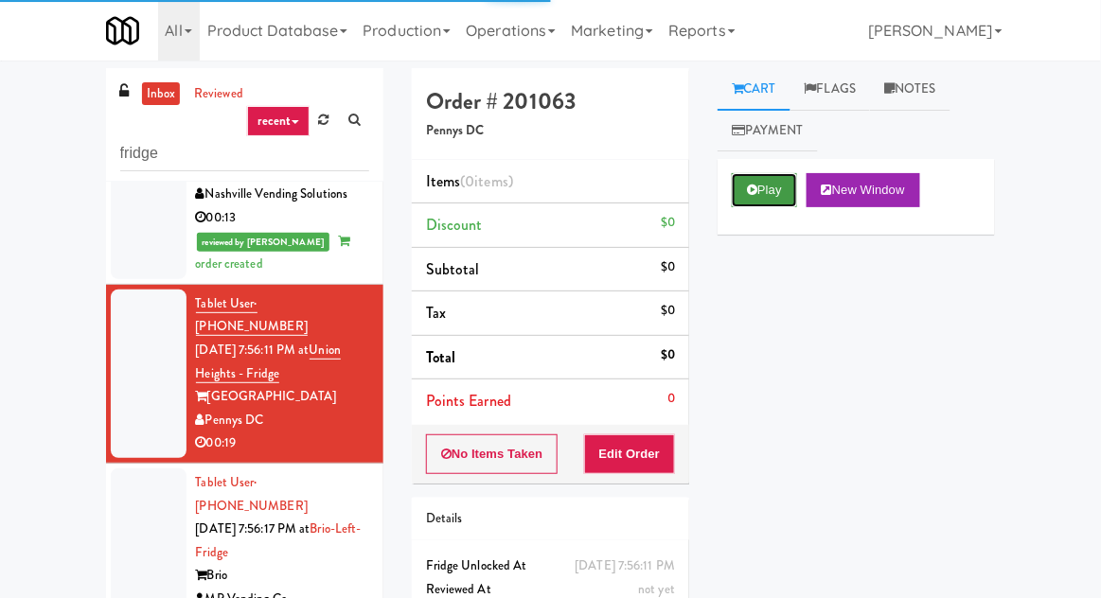
click at [752, 204] on button "Play" at bounding box center [764, 190] width 65 height 34
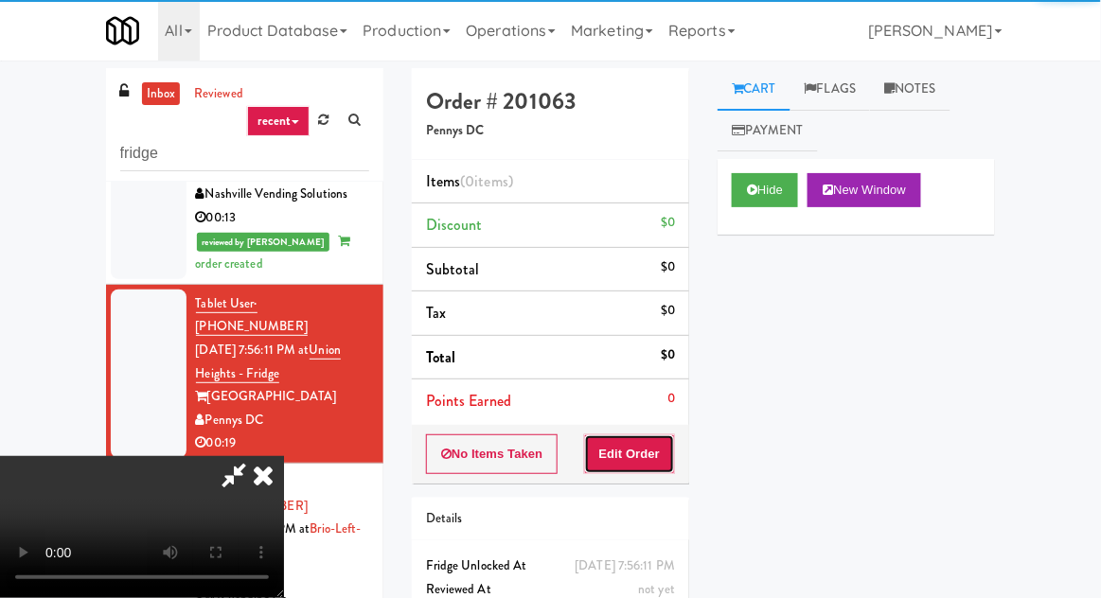
click at [628, 454] on button "Edit Order" at bounding box center [630, 454] width 92 height 40
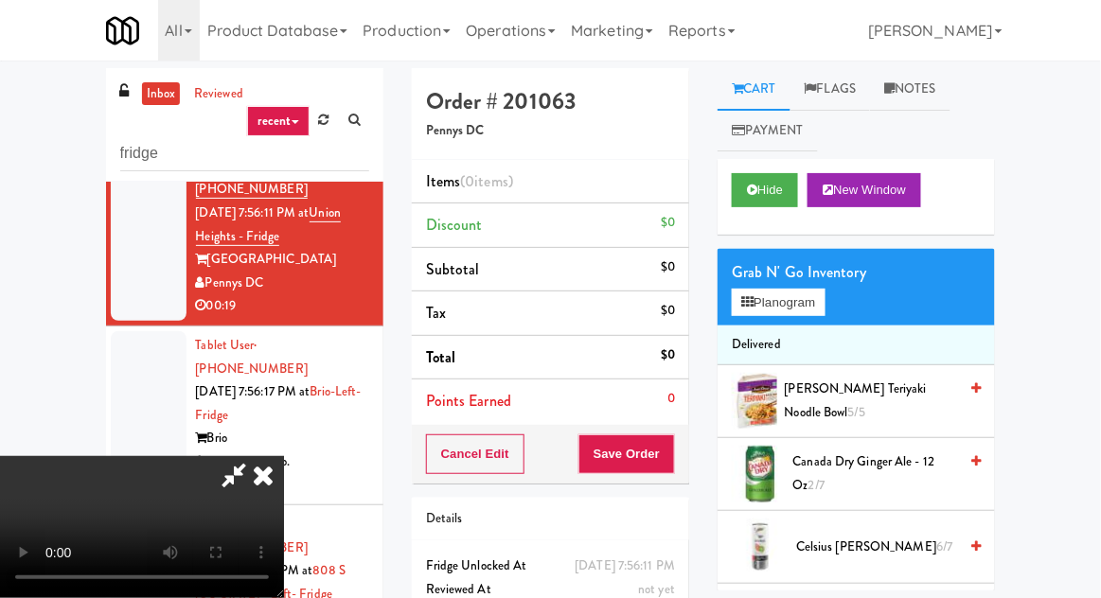
scroll to position [0, 0]
click at [788, 308] on button "Planogram" at bounding box center [778, 303] width 93 height 28
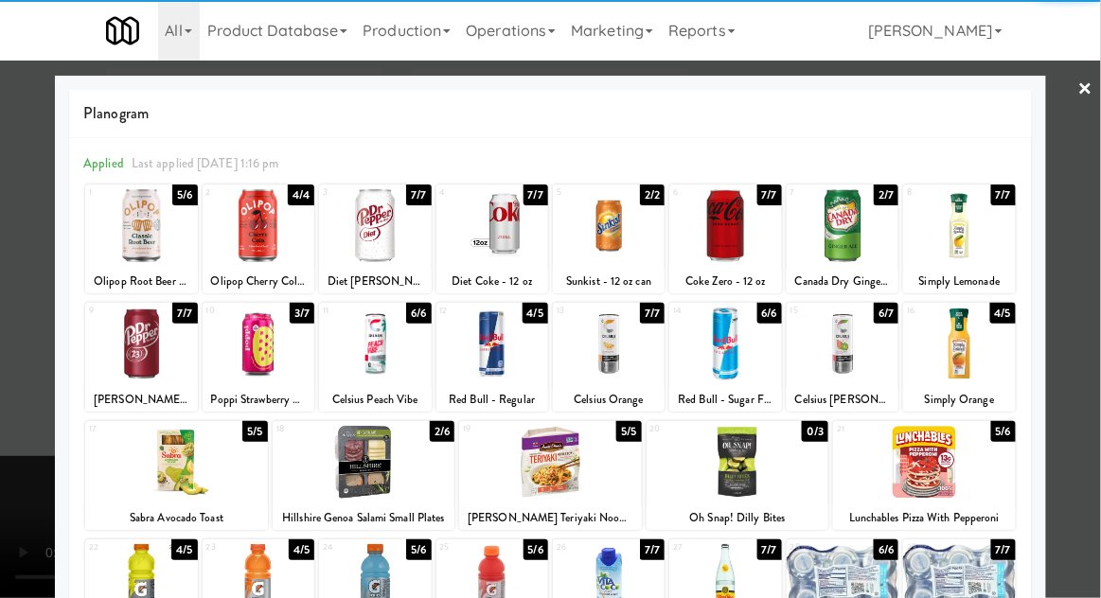
click at [860, 371] on div at bounding box center [843, 344] width 112 height 73
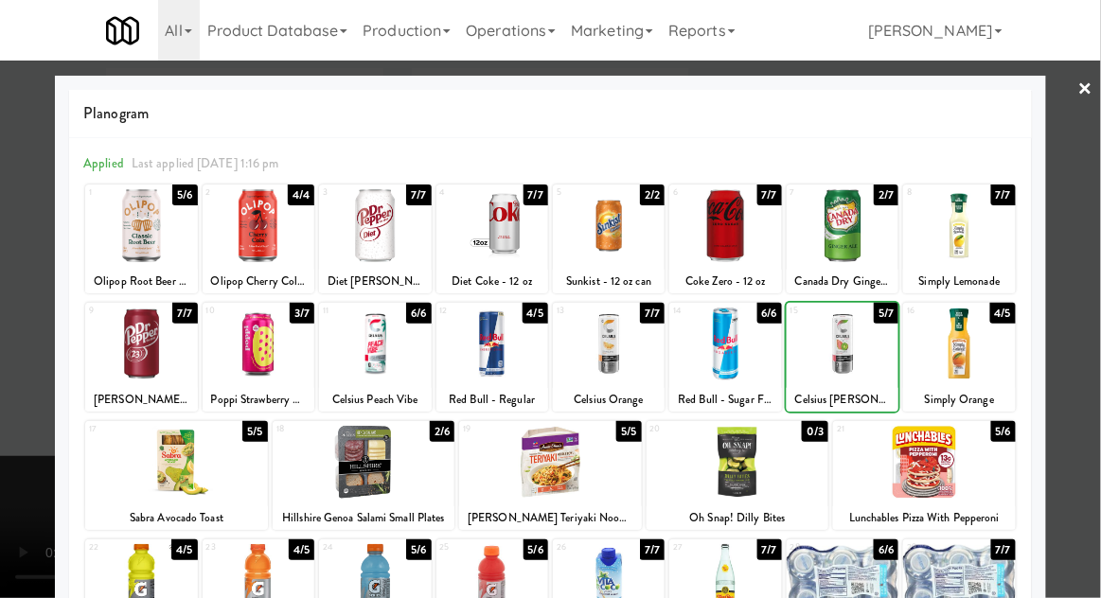
click at [25, 248] on div at bounding box center [550, 299] width 1101 height 598
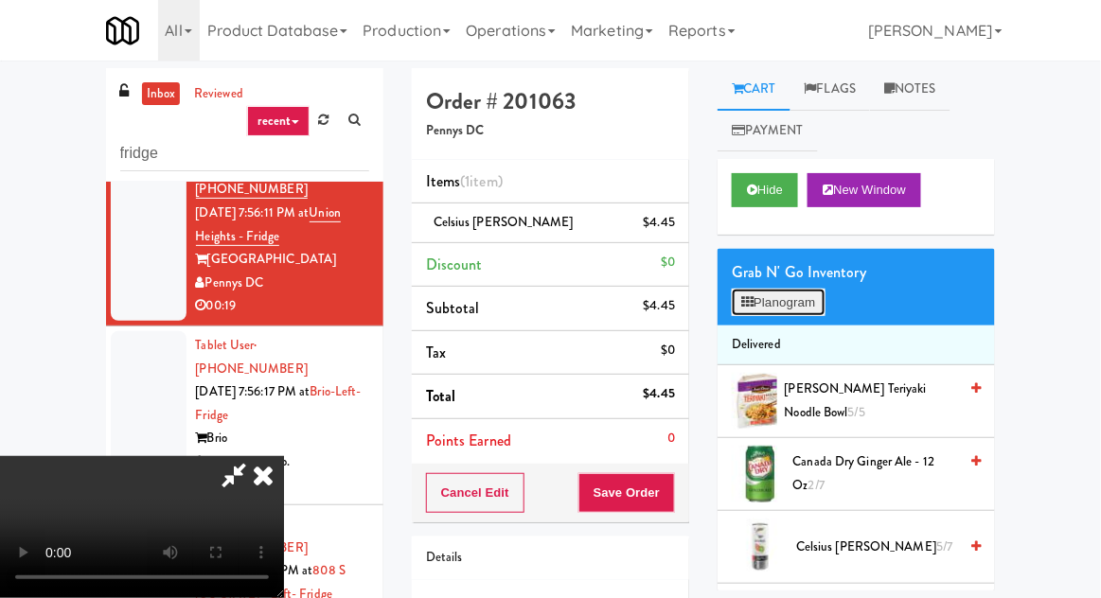
click at [788, 310] on button "Planogram" at bounding box center [778, 303] width 93 height 28
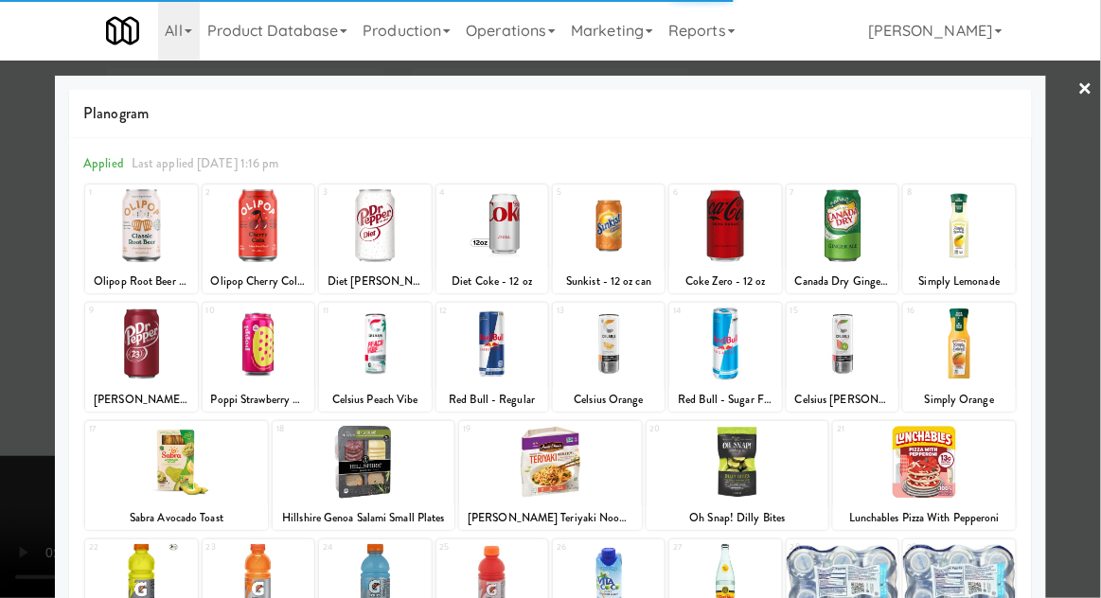
click at [255, 339] on div at bounding box center [259, 344] width 112 height 73
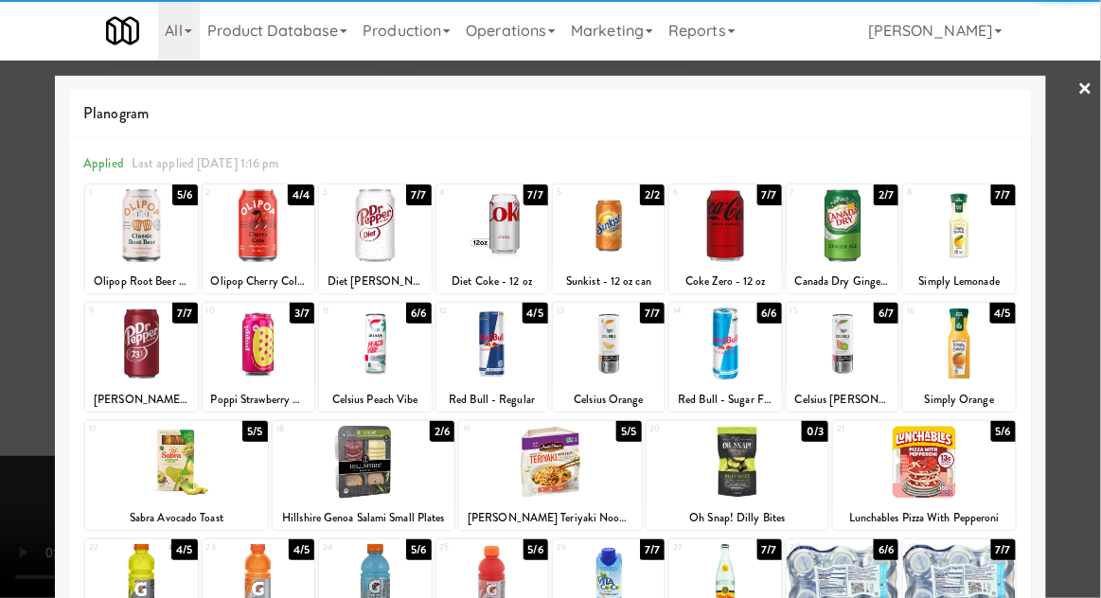
click at [241, 349] on div at bounding box center [259, 344] width 112 height 73
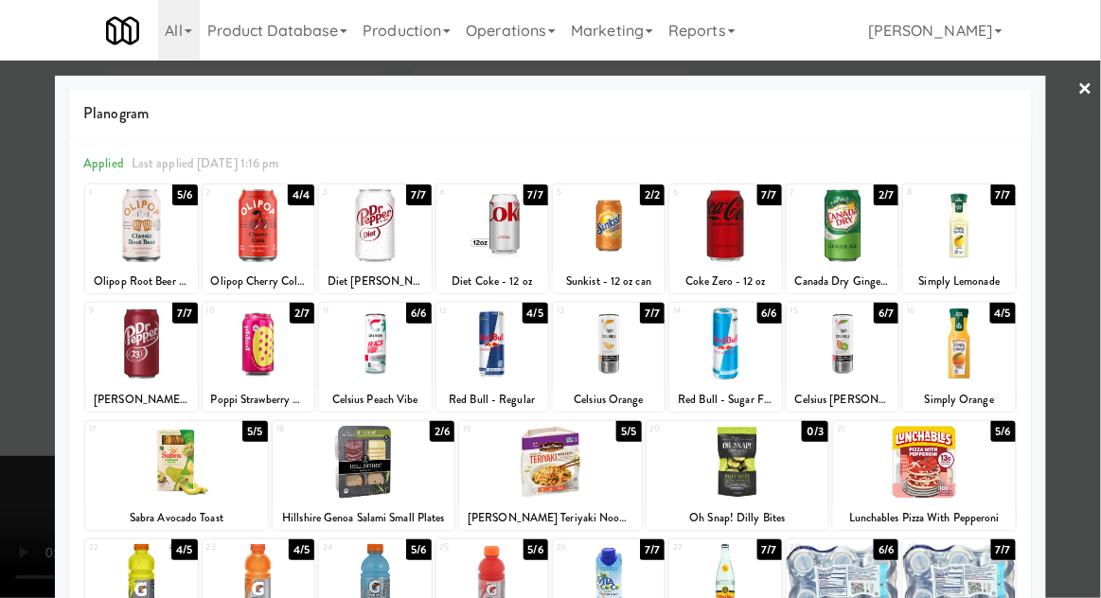
click at [11, 296] on div at bounding box center [550, 299] width 1101 height 598
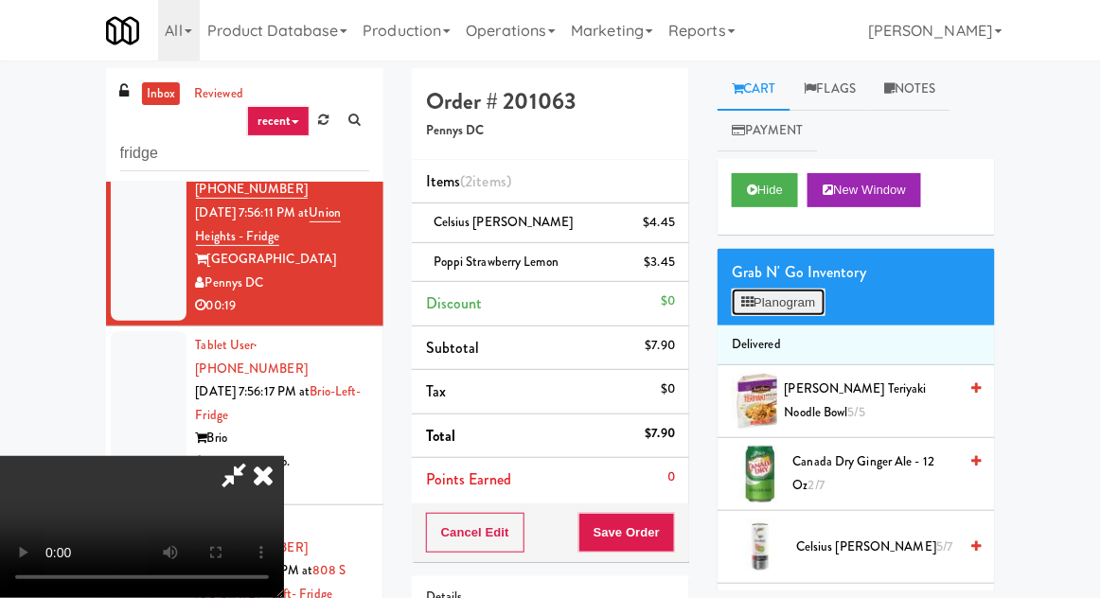
click at [796, 310] on button "Planogram" at bounding box center [778, 303] width 93 height 28
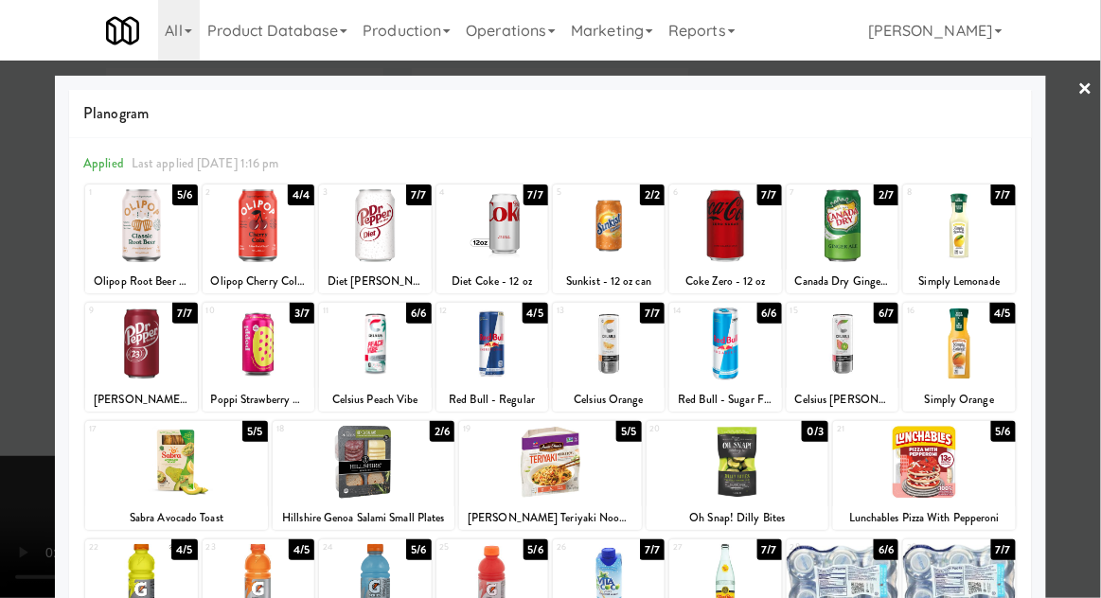
click at [646, 242] on div at bounding box center [609, 225] width 112 height 73
click at [32, 259] on div at bounding box center [550, 299] width 1101 height 598
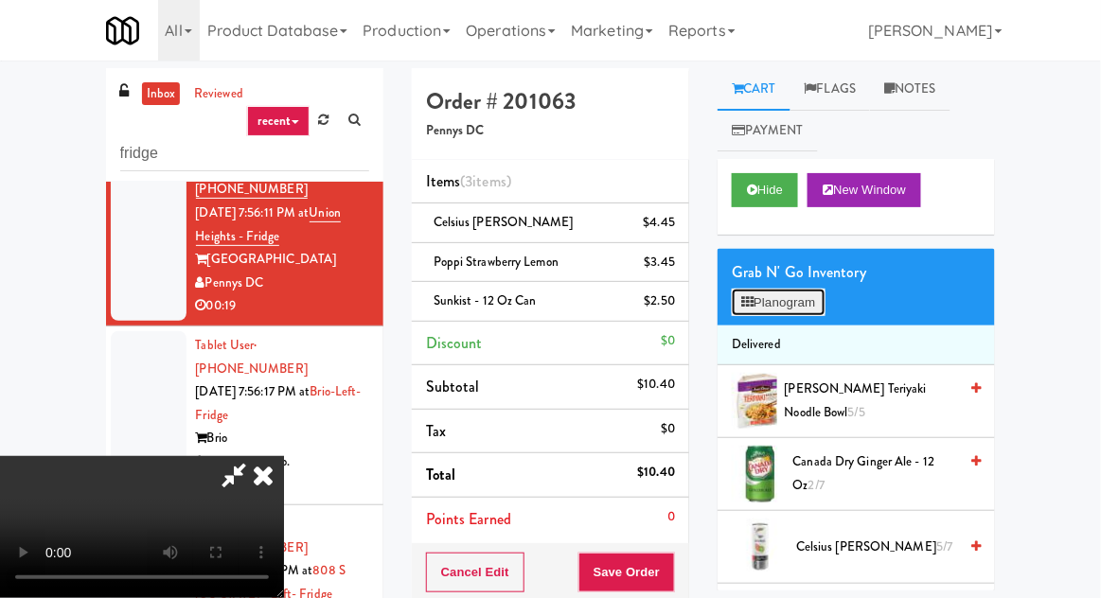
click at [761, 308] on button "Planogram" at bounding box center [778, 303] width 93 height 28
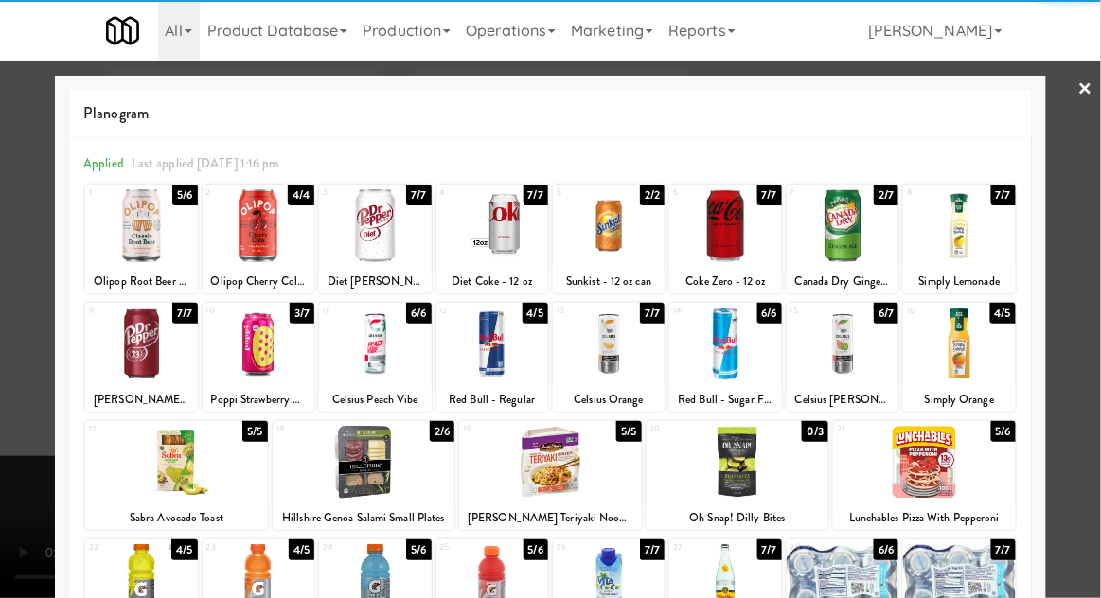
click at [133, 240] on div at bounding box center [141, 225] width 112 height 73
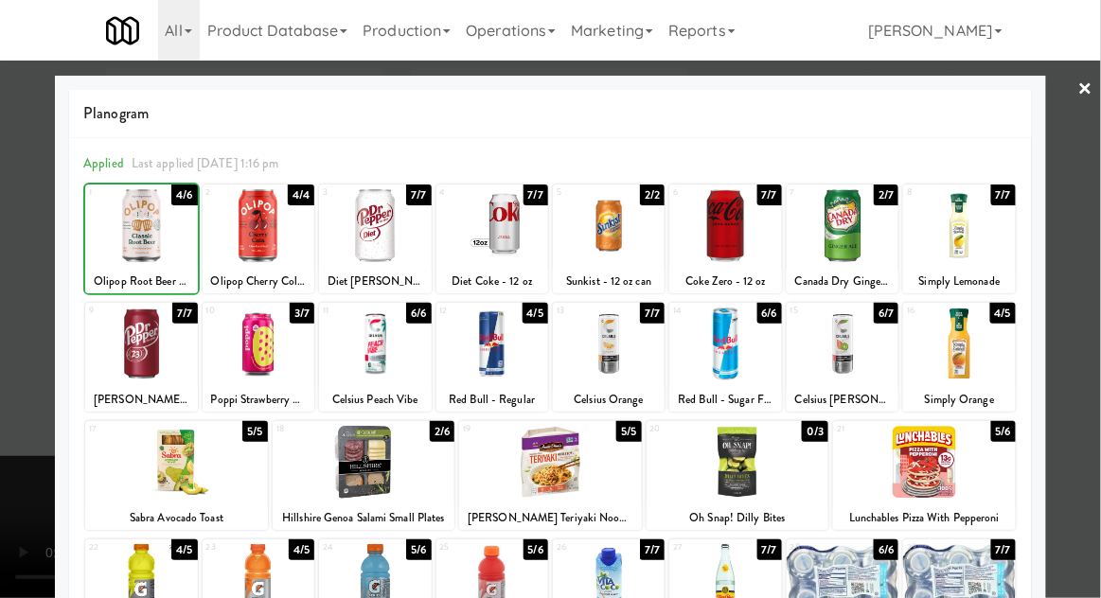
click at [36, 244] on div at bounding box center [550, 299] width 1101 height 598
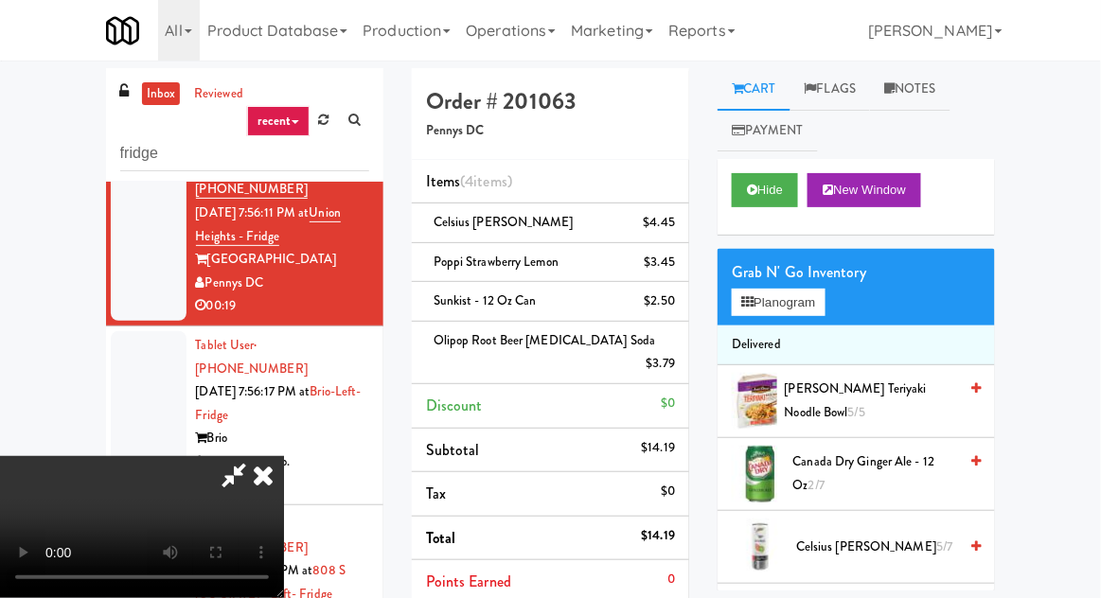
click at [672, 573] on li "Points Earned 0" at bounding box center [550, 582] width 277 height 44
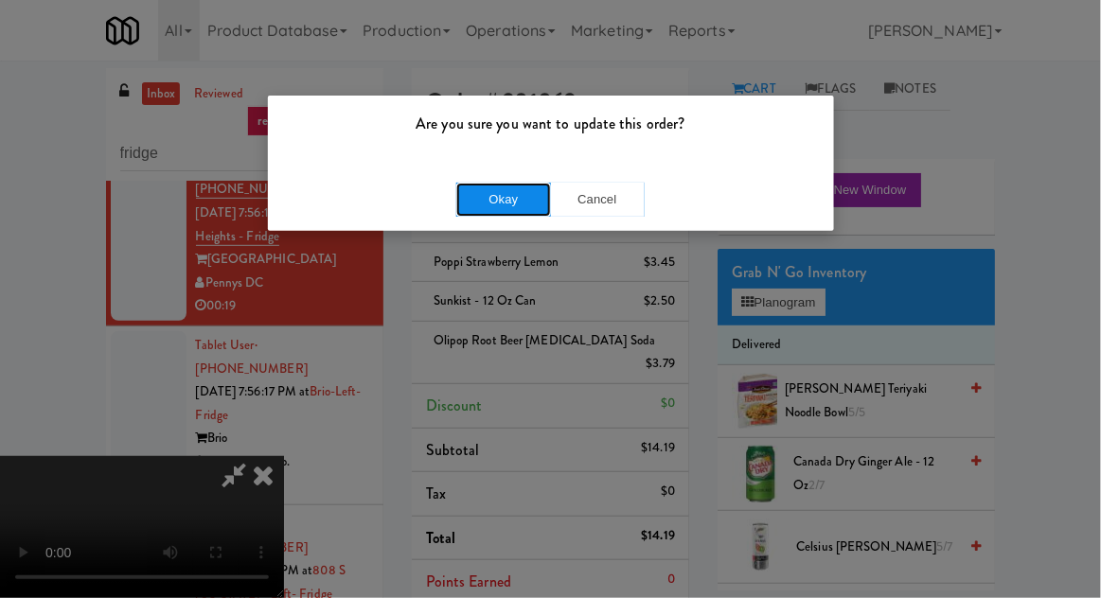
click at [468, 186] on button "Okay" at bounding box center [503, 200] width 95 height 34
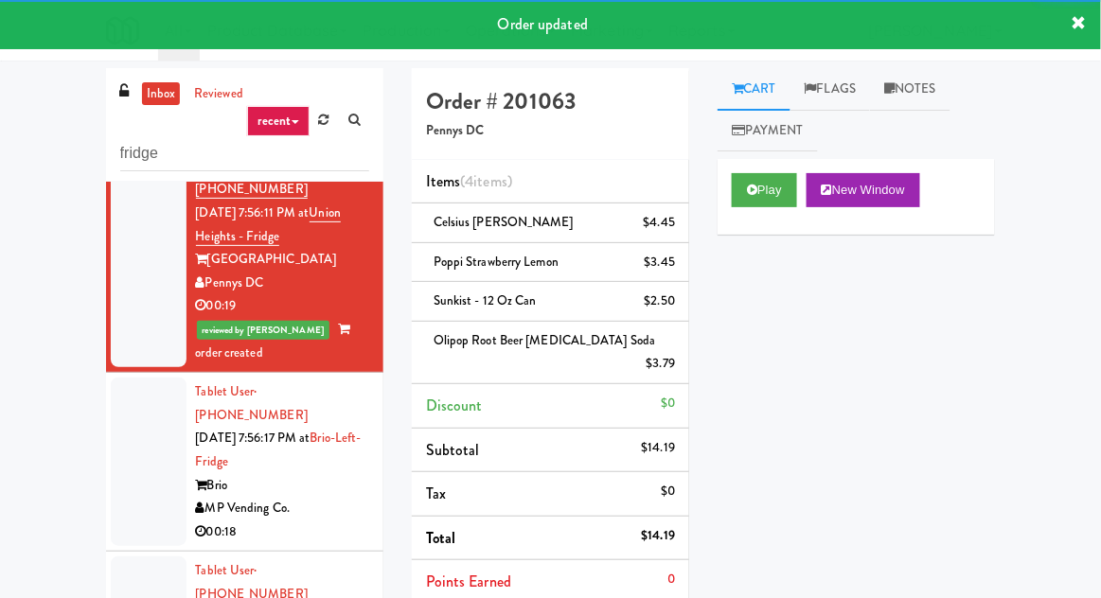
click at [145, 378] on div at bounding box center [149, 462] width 76 height 168
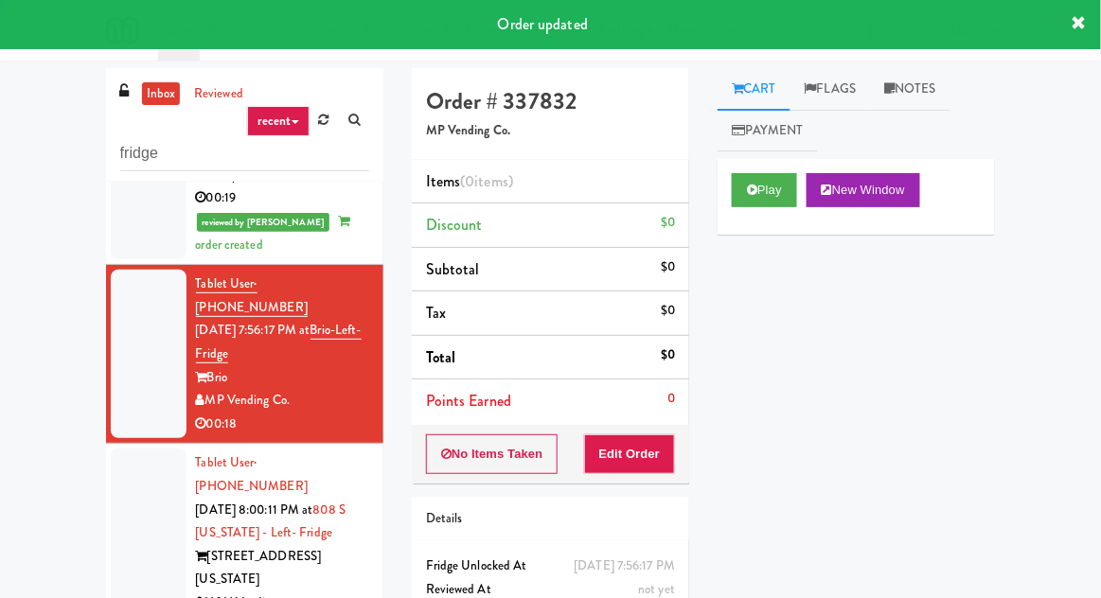
scroll to position [367, 0]
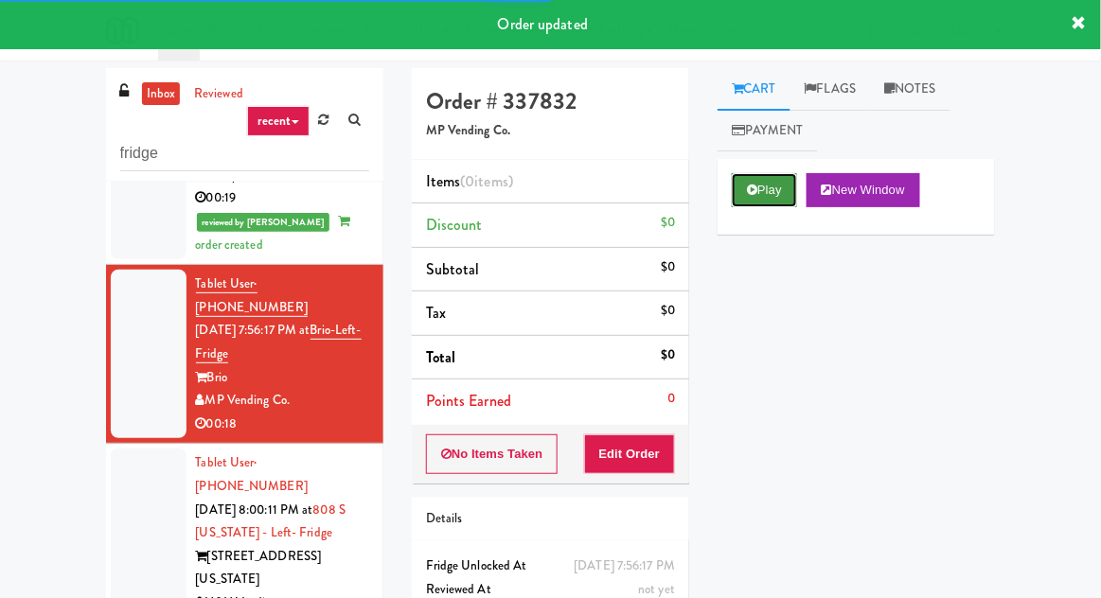
click at [768, 182] on button "Play" at bounding box center [764, 190] width 65 height 34
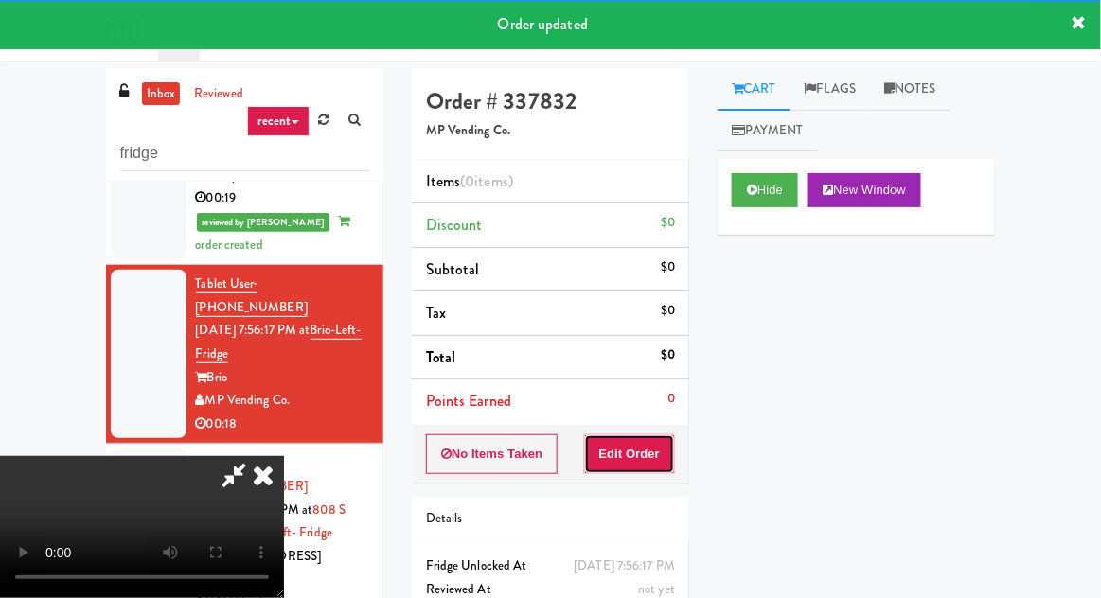
click at [653, 448] on button "Edit Order" at bounding box center [630, 454] width 92 height 40
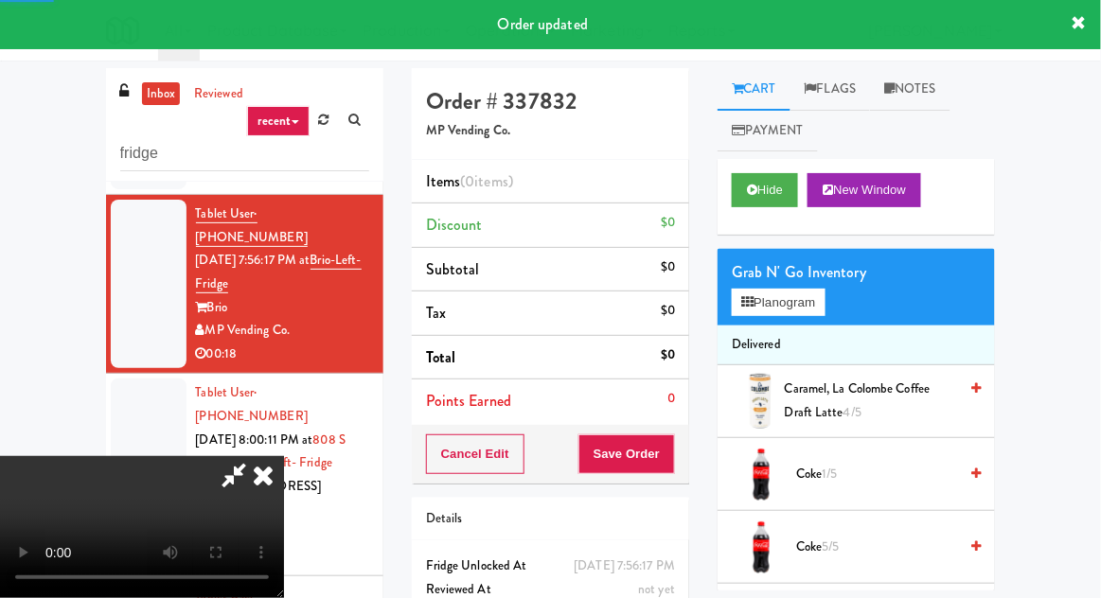
scroll to position [439, 0]
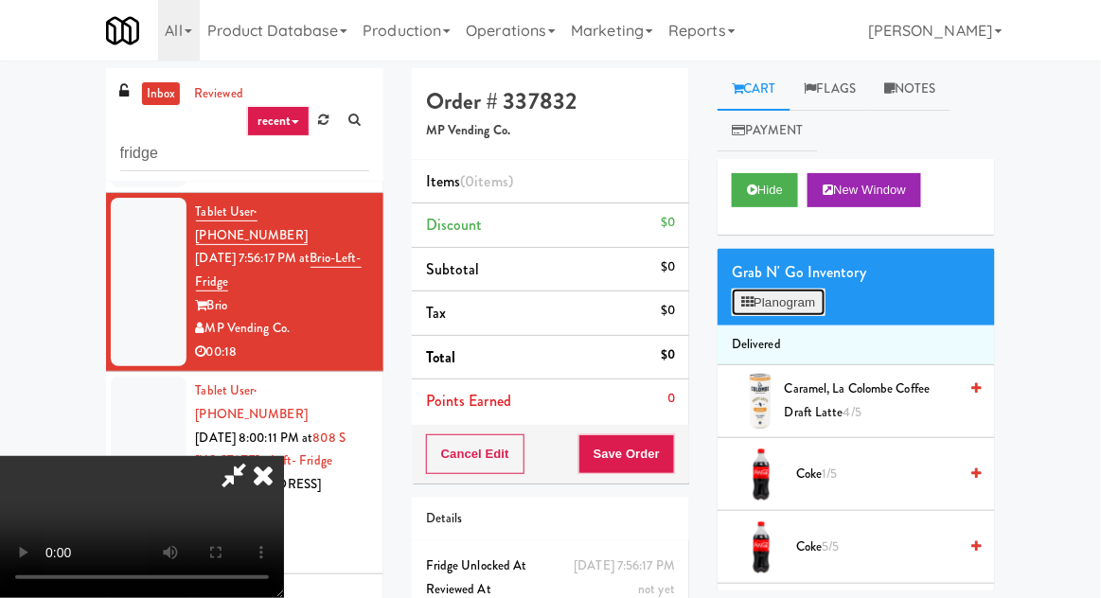
click at [777, 311] on button "Planogram" at bounding box center [778, 303] width 93 height 28
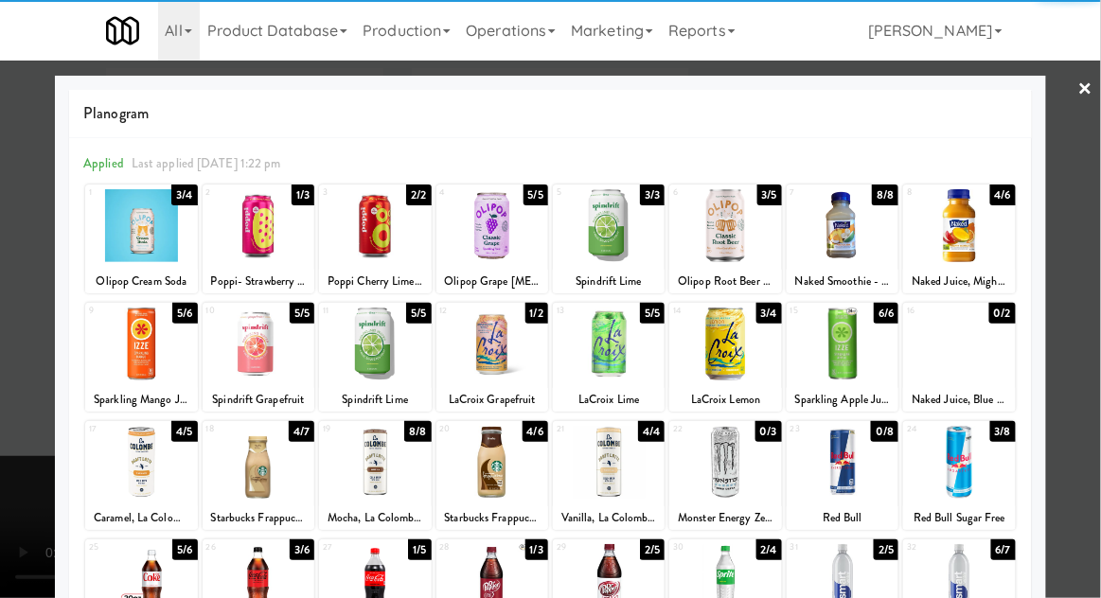
click at [966, 473] on div at bounding box center [959, 462] width 112 height 73
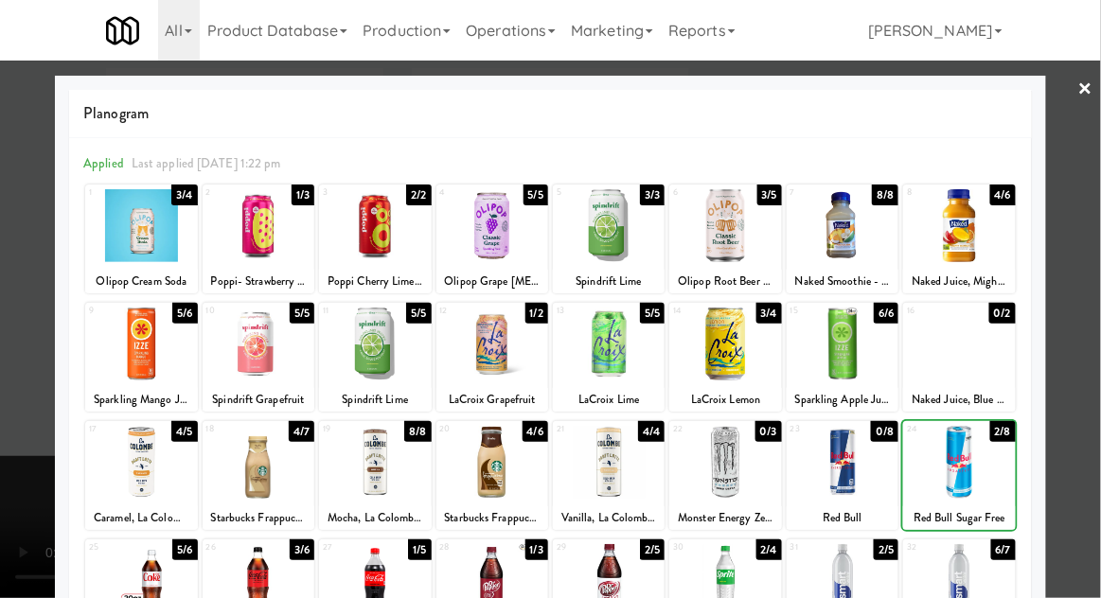
click at [15, 332] on div at bounding box center [550, 299] width 1101 height 598
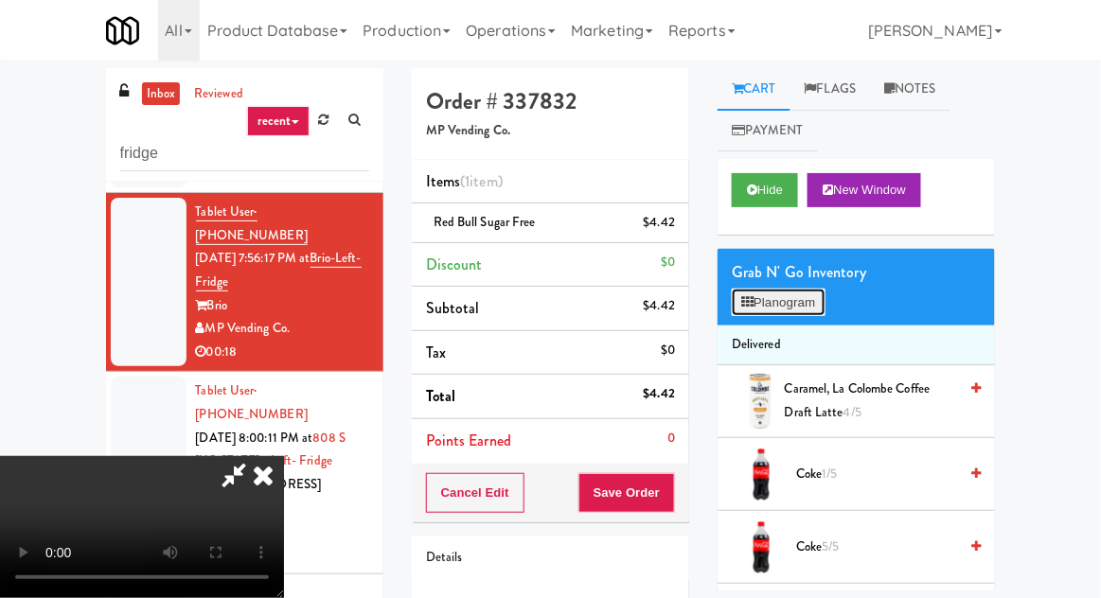
click at [790, 305] on button "Planogram" at bounding box center [778, 303] width 93 height 28
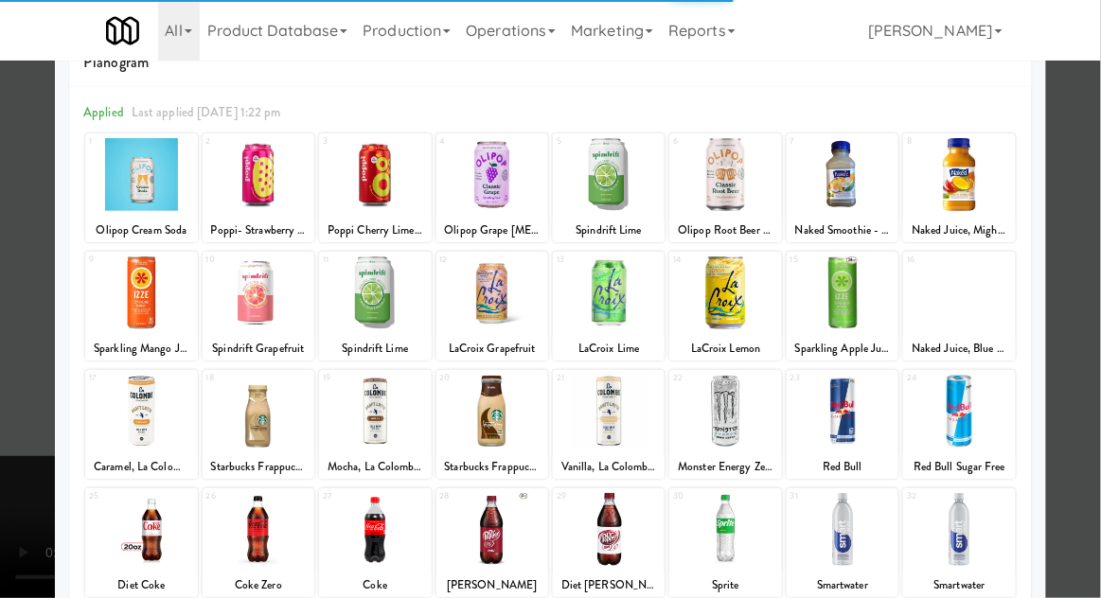
scroll to position [50, 0]
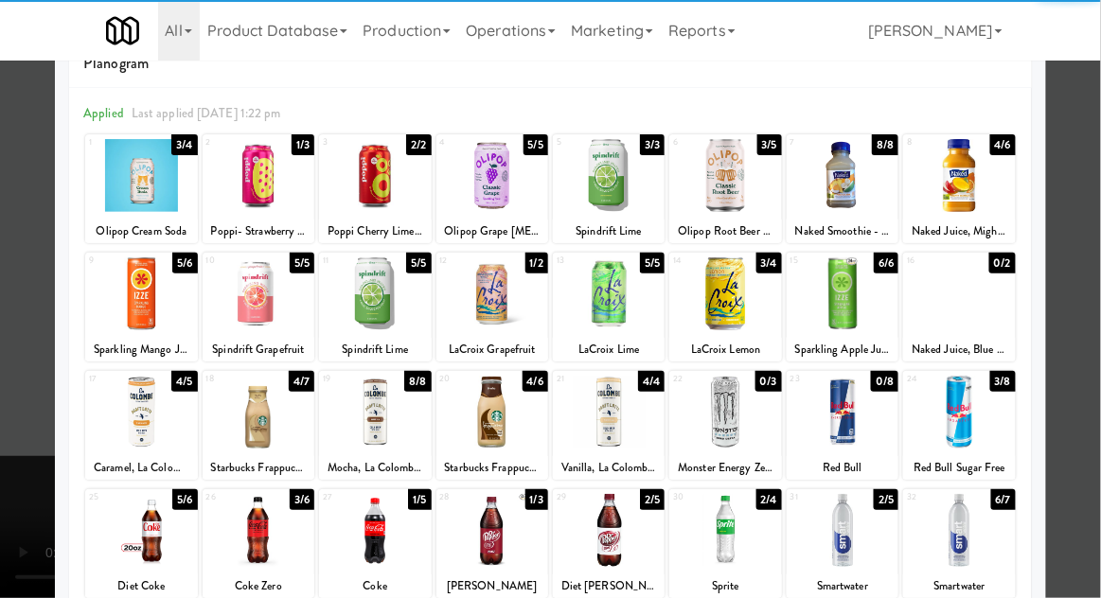
click at [360, 420] on div at bounding box center [375, 412] width 112 height 73
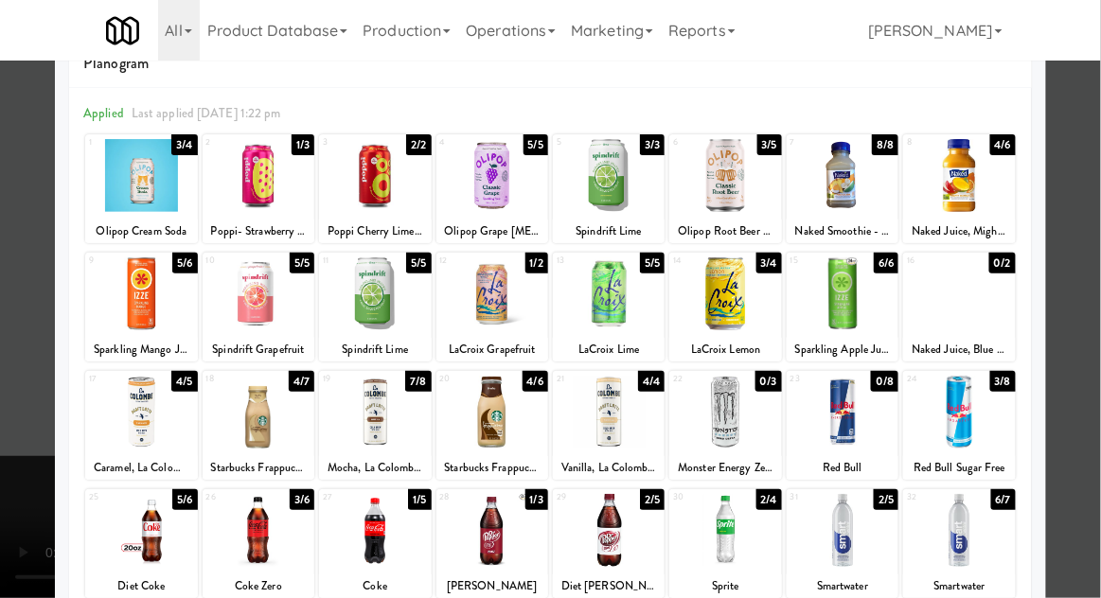
click at [7, 422] on div at bounding box center [550, 299] width 1101 height 598
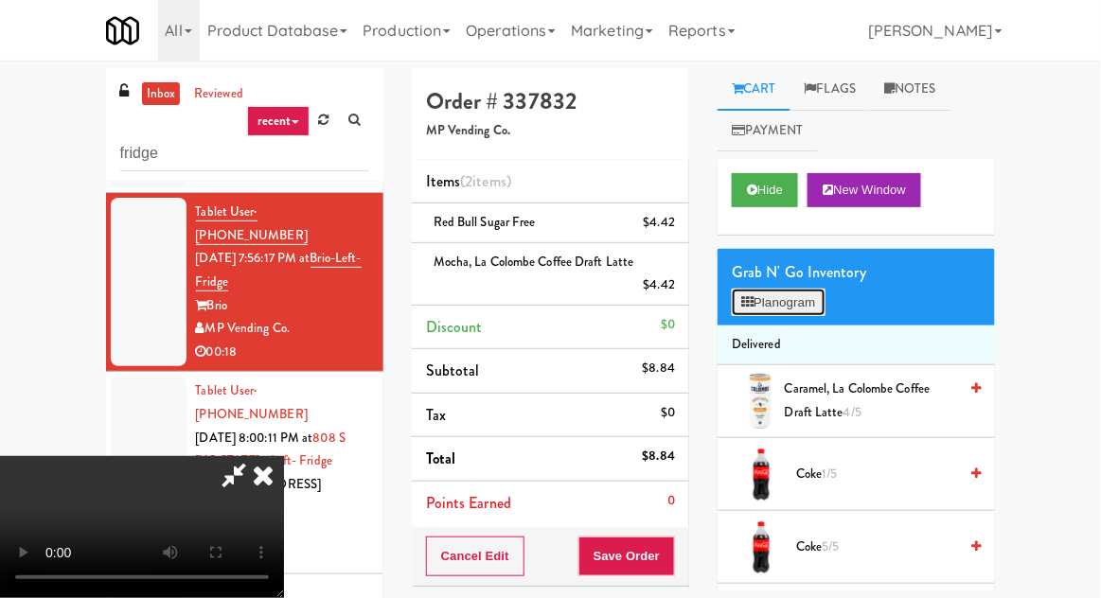
click at [797, 302] on button "Planogram" at bounding box center [778, 303] width 93 height 28
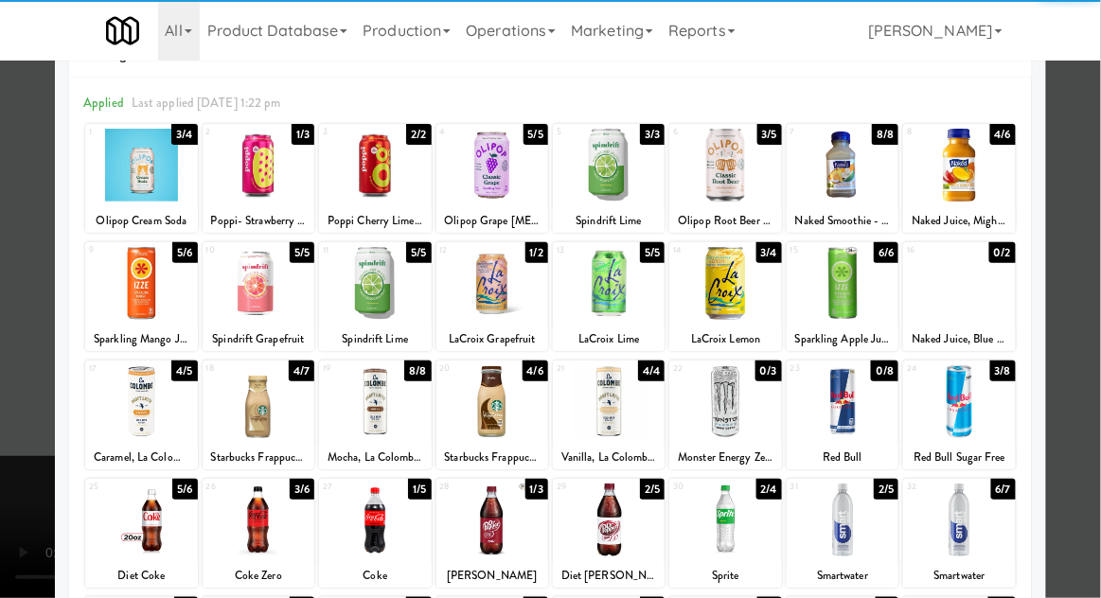
scroll to position [99, 0]
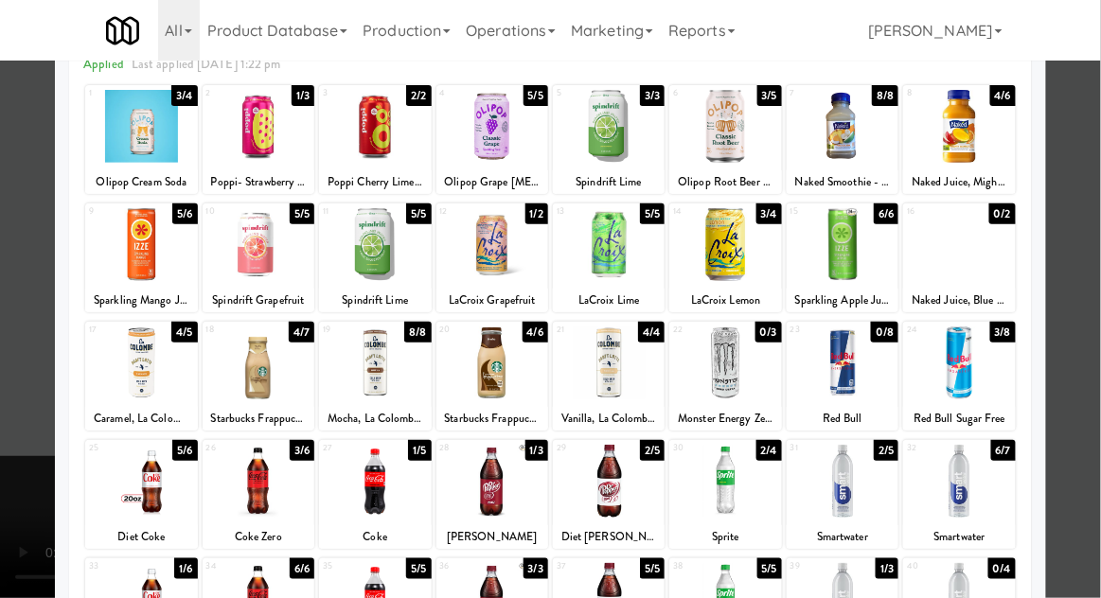
click at [9, 434] on div at bounding box center [550, 299] width 1101 height 598
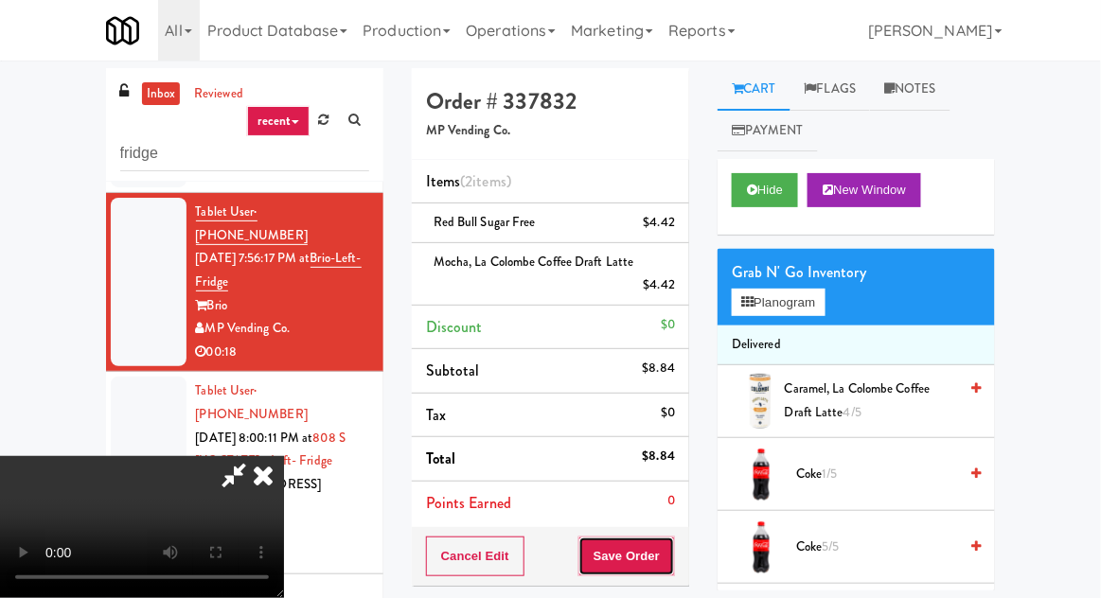
click at [671, 548] on button "Save Order" at bounding box center [626, 557] width 97 height 40
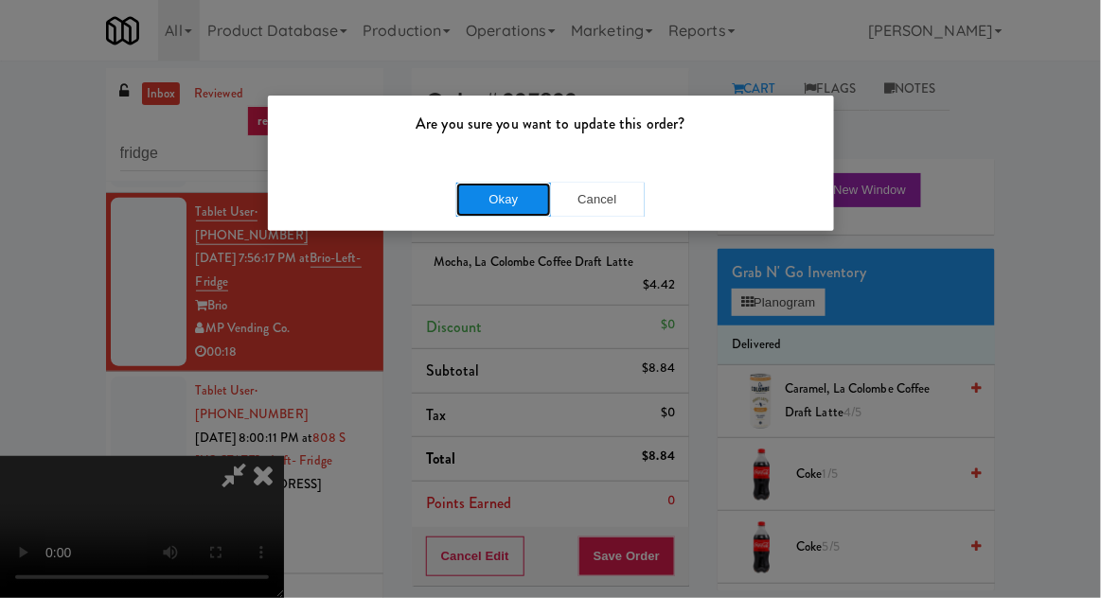
click at [470, 203] on button "Okay" at bounding box center [503, 200] width 95 height 34
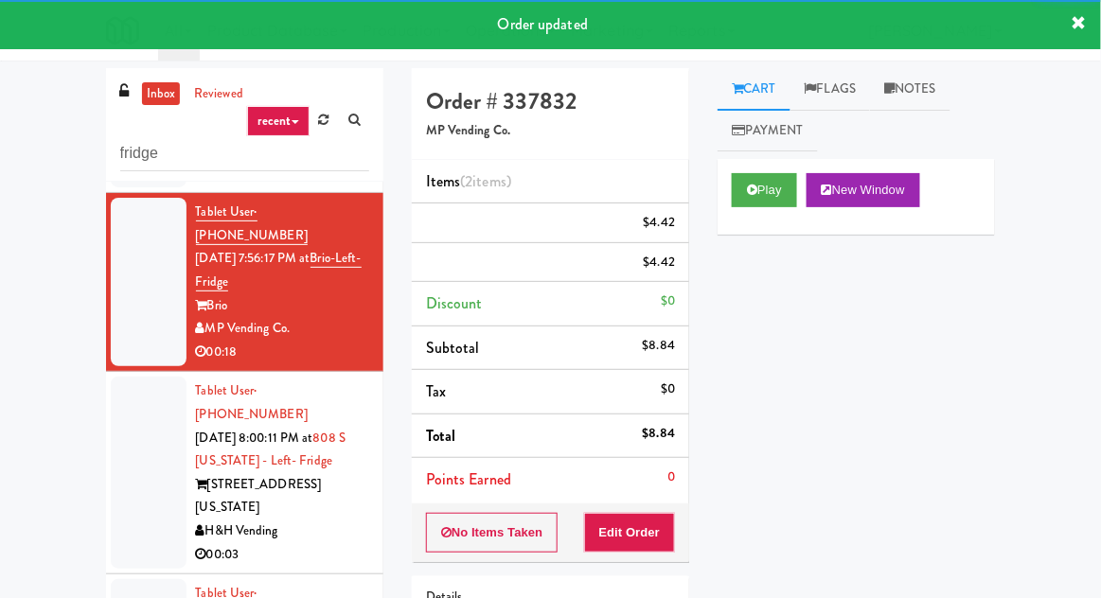
click at [109, 389] on li "Tablet User · (312) 358-7621 Aug 26, 2025 8:00:11 PM at 808 S Michigan - Left- …" at bounding box center [244, 473] width 277 height 203
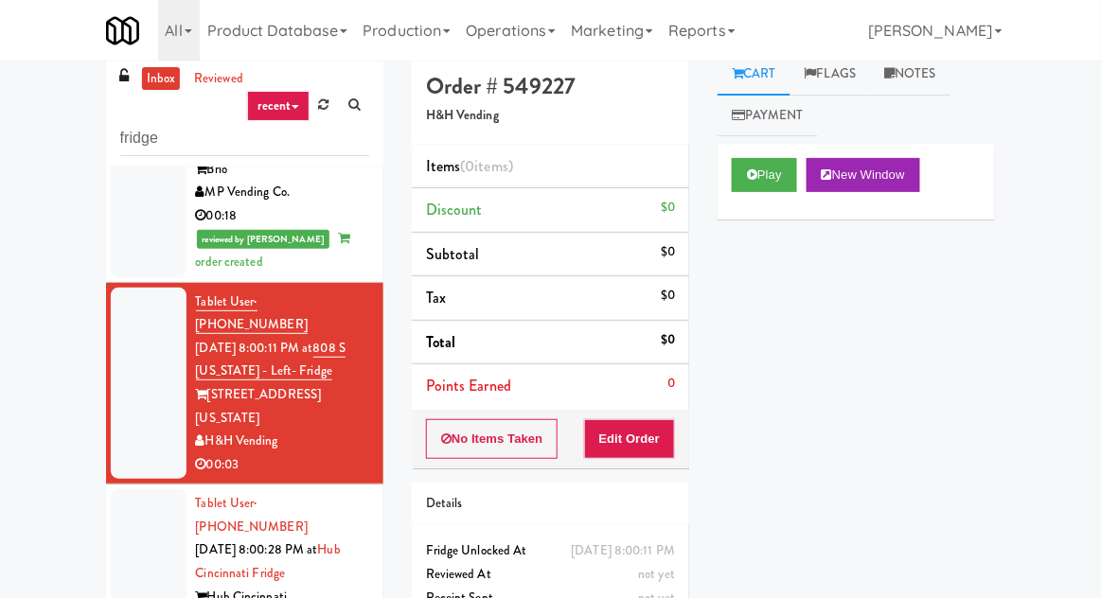
scroll to position [14, 0]
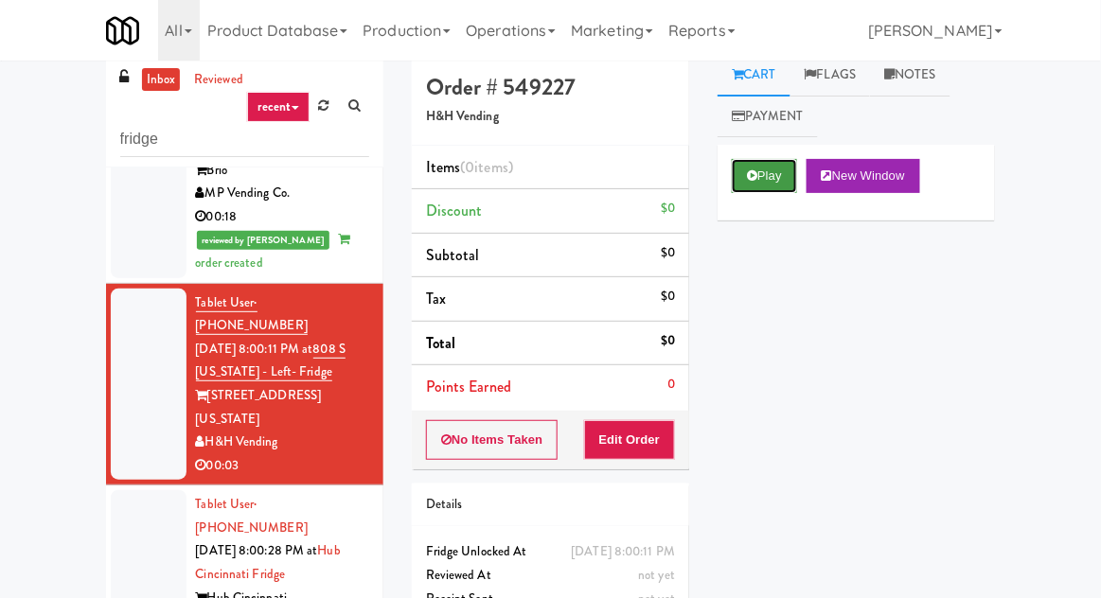
click at [754, 181] on icon at bounding box center [752, 175] width 10 height 12
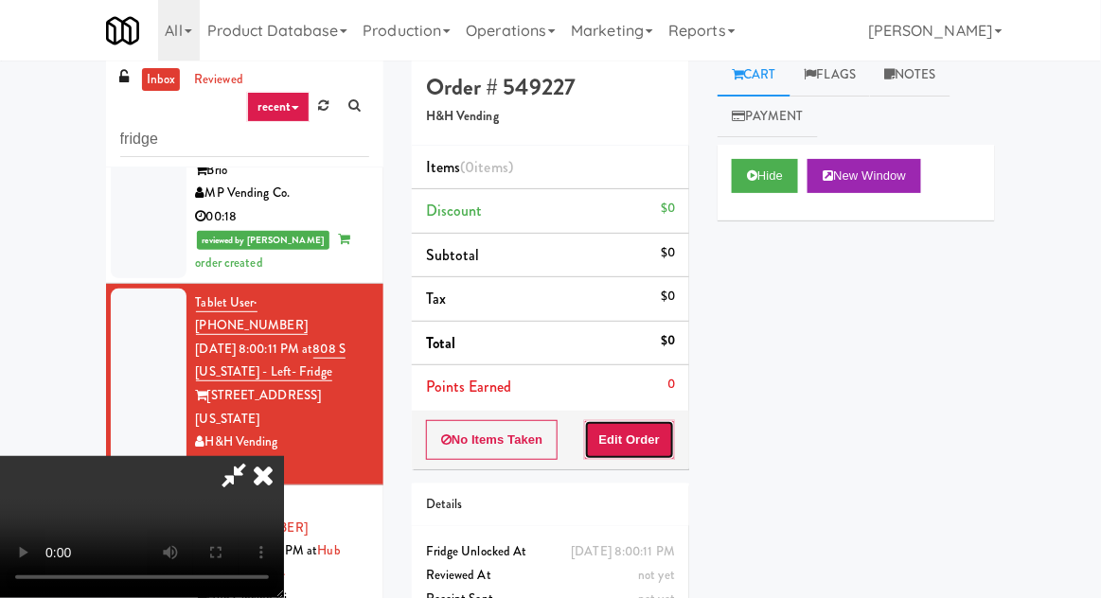
click at [656, 420] on button "Edit Order" at bounding box center [630, 440] width 92 height 40
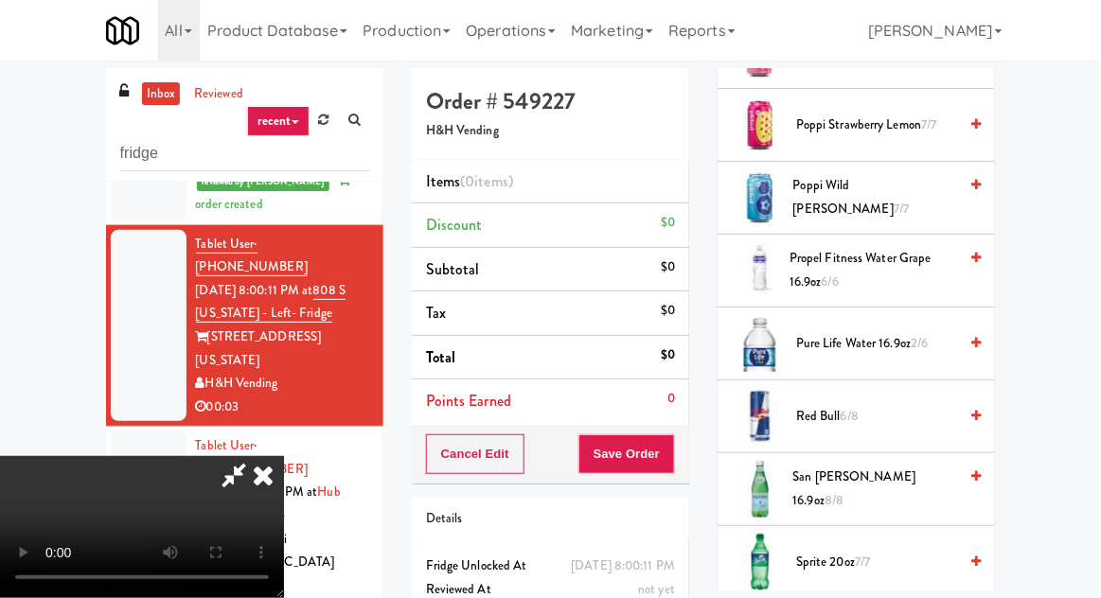
scroll to position [2314, 0]
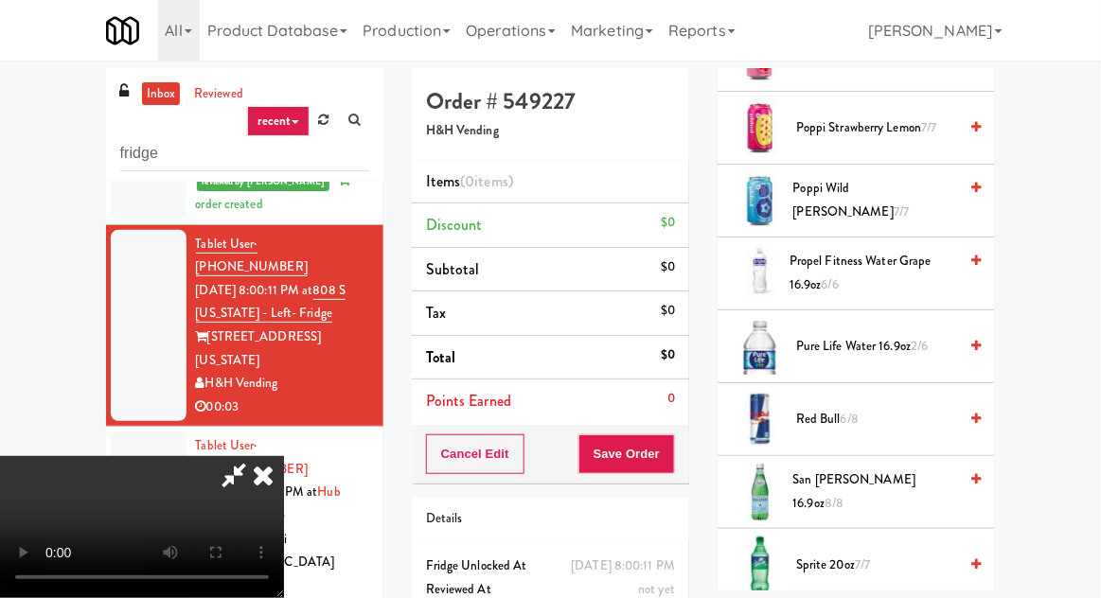
click at [870, 259] on span "Propel Fitness Water grape 16.9oz 6/6" at bounding box center [873, 273] width 168 height 46
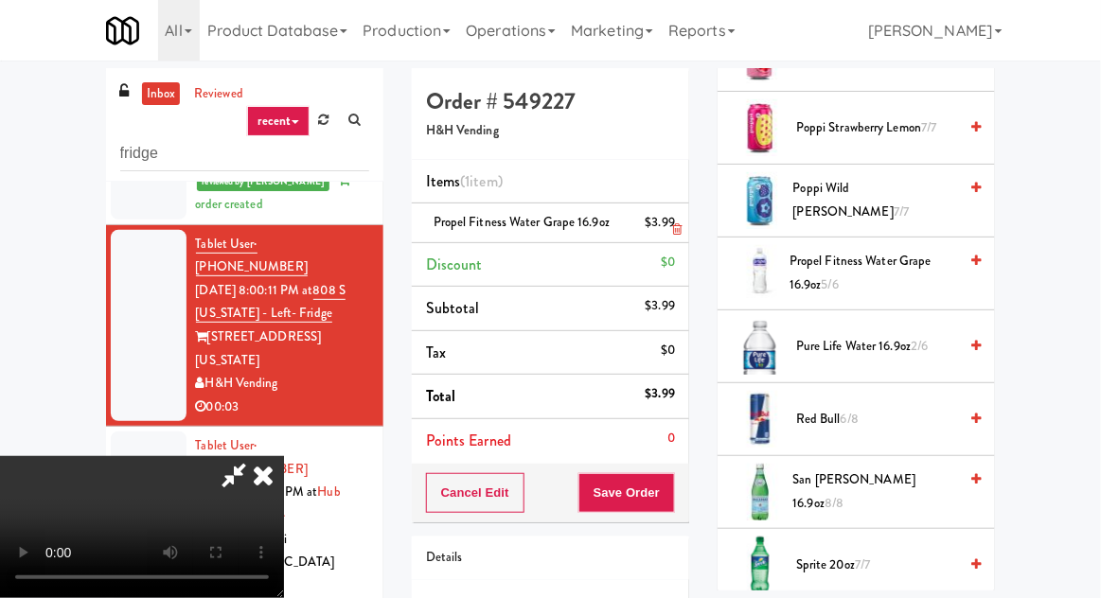
click at [676, 230] on li "Propel Fitness Water grape 16.9oz $3.99" at bounding box center [550, 224] width 277 height 40
click at [676, 221] on link at bounding box center [672, 231] width 17 height 24
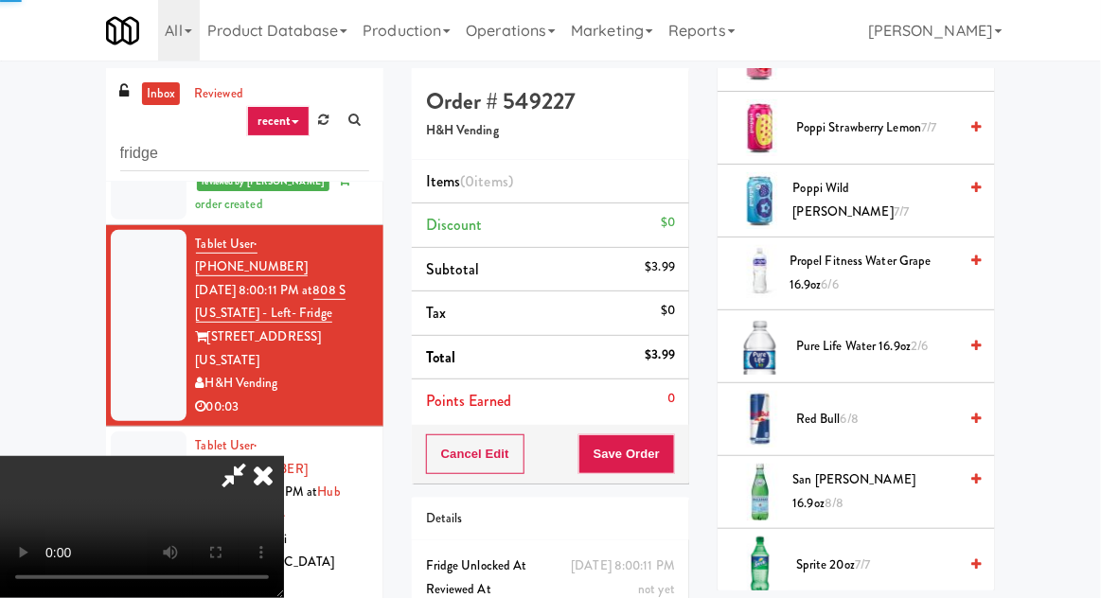
click at [842, 348] on span "Pure Life Water 16.9oz 2/6" at bounding box center [876, 347] width 161 height 24
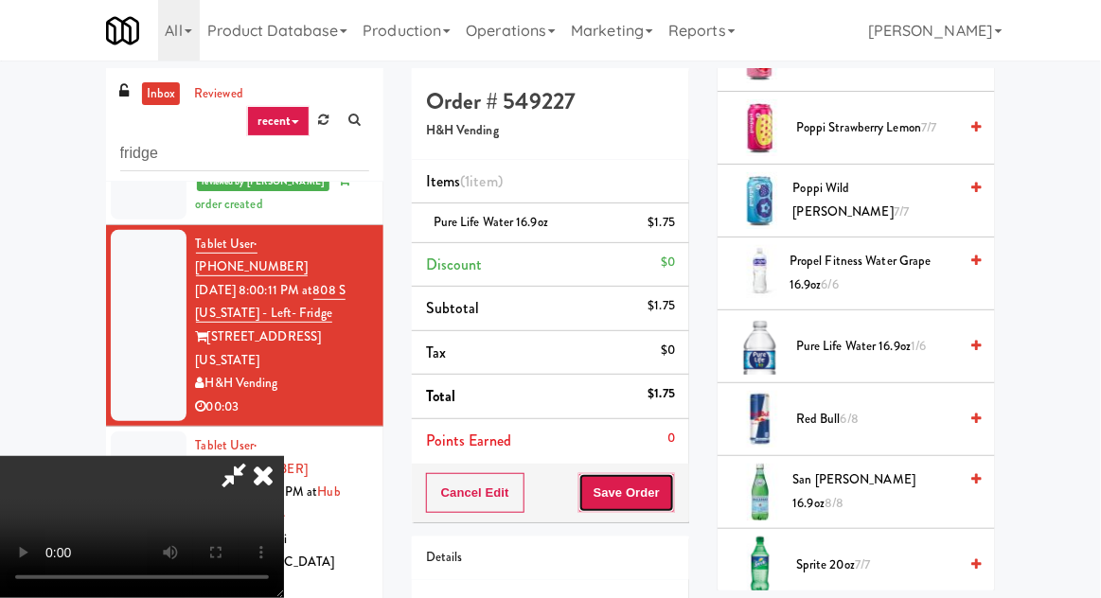
click at [674, 488] on button "Save Order" at bounding box center [626, 493] width 97 height 40
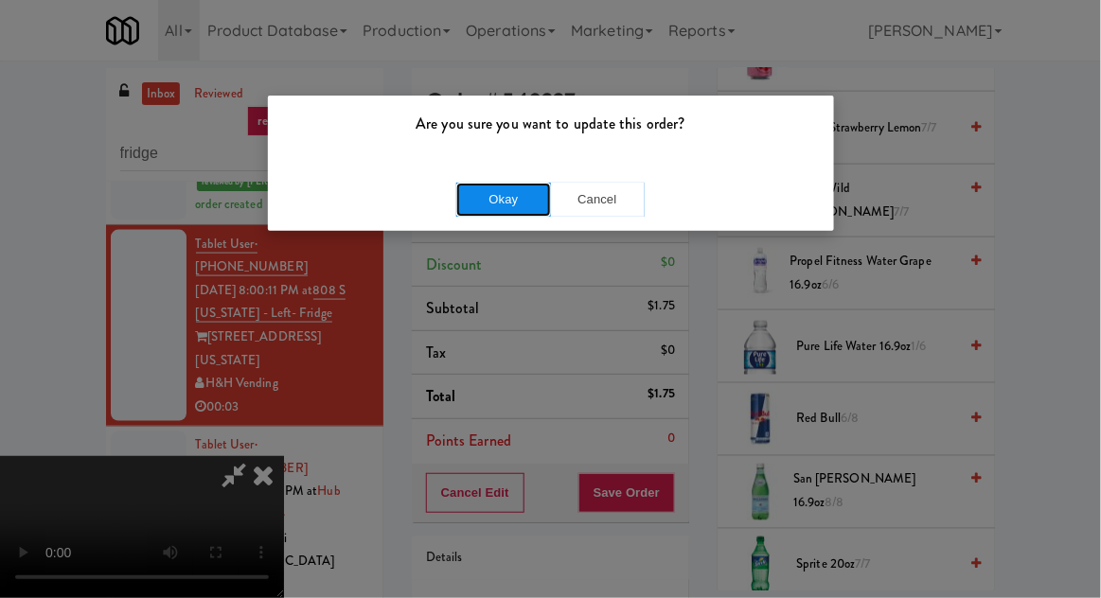
click at [470, 189] on button "Okay" at bounding box center [503, 200] width 95 height 34
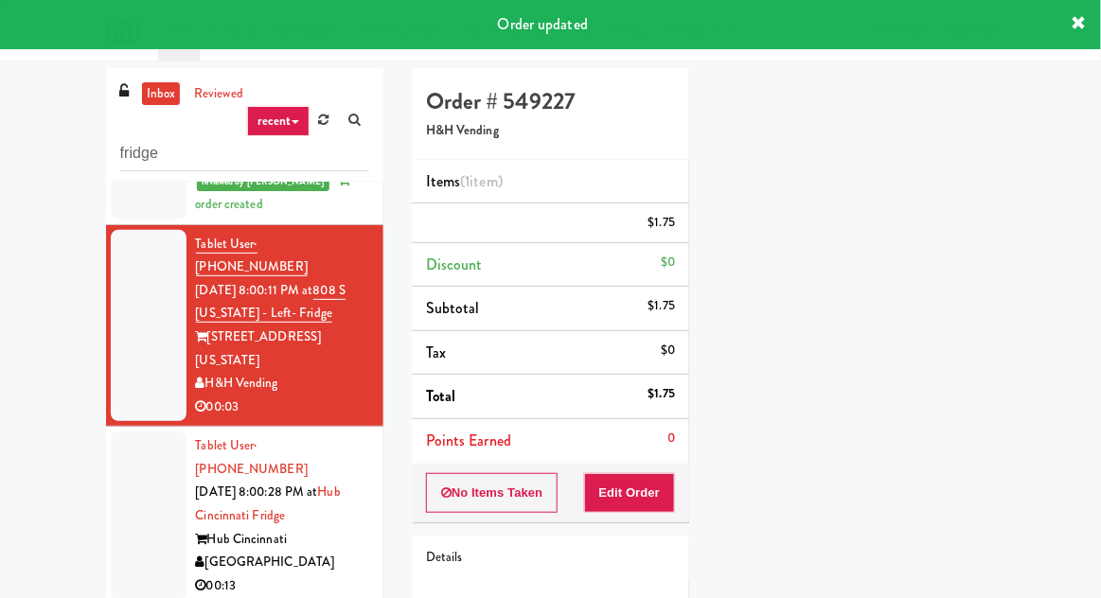
scroll to position [0, 0]
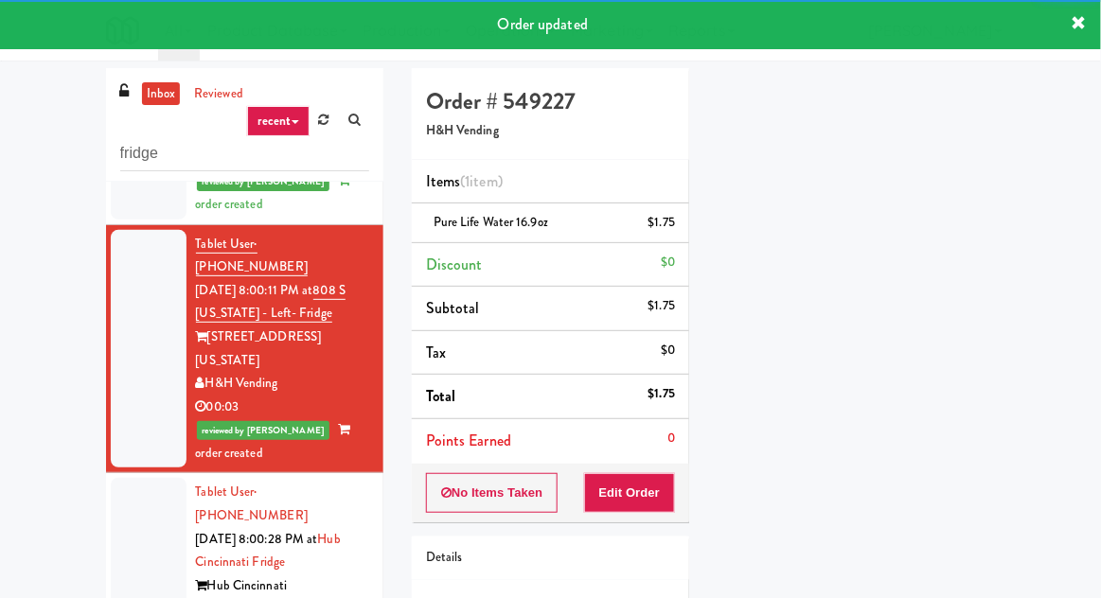
click at [127, 478] on div at bounding box center [149, 562] width 76 height 168
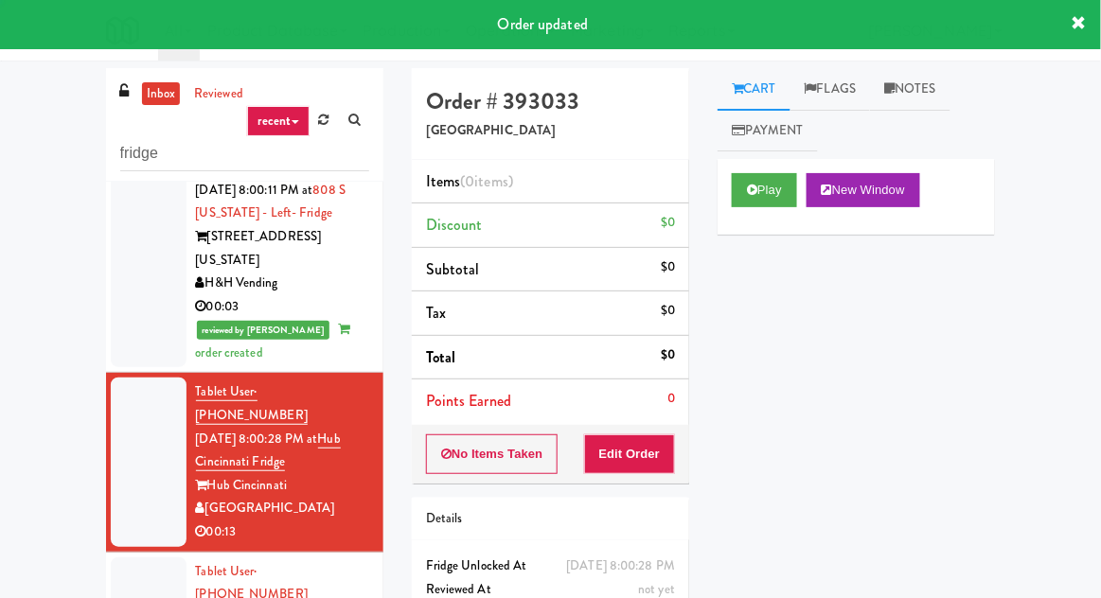
scroll to position [734, 0]
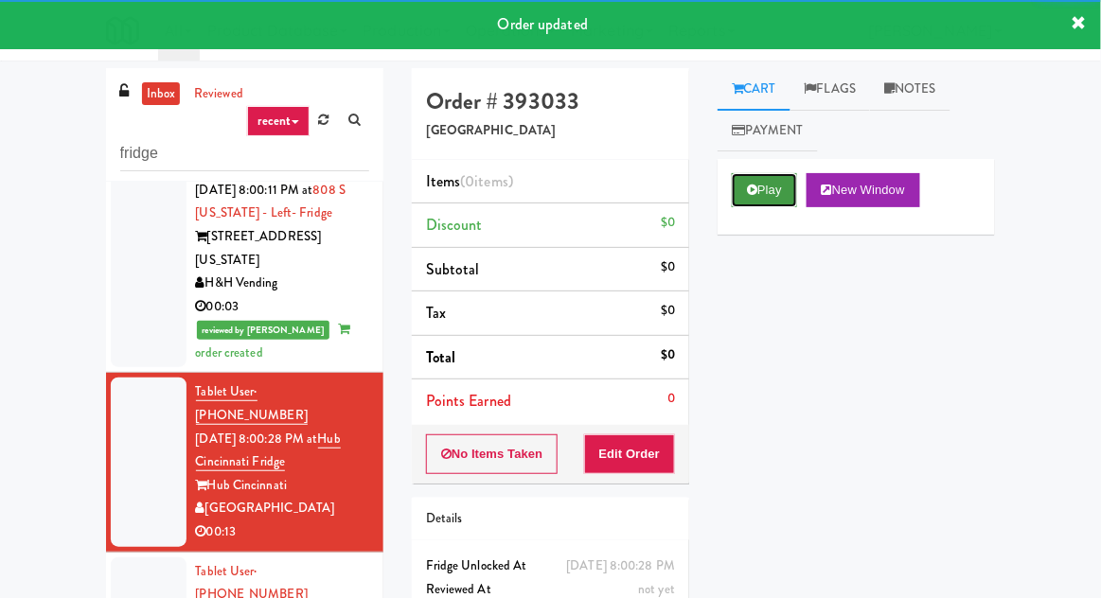
click at [752, 186] on icon at bounding box center [752, 190] width 10 height 12
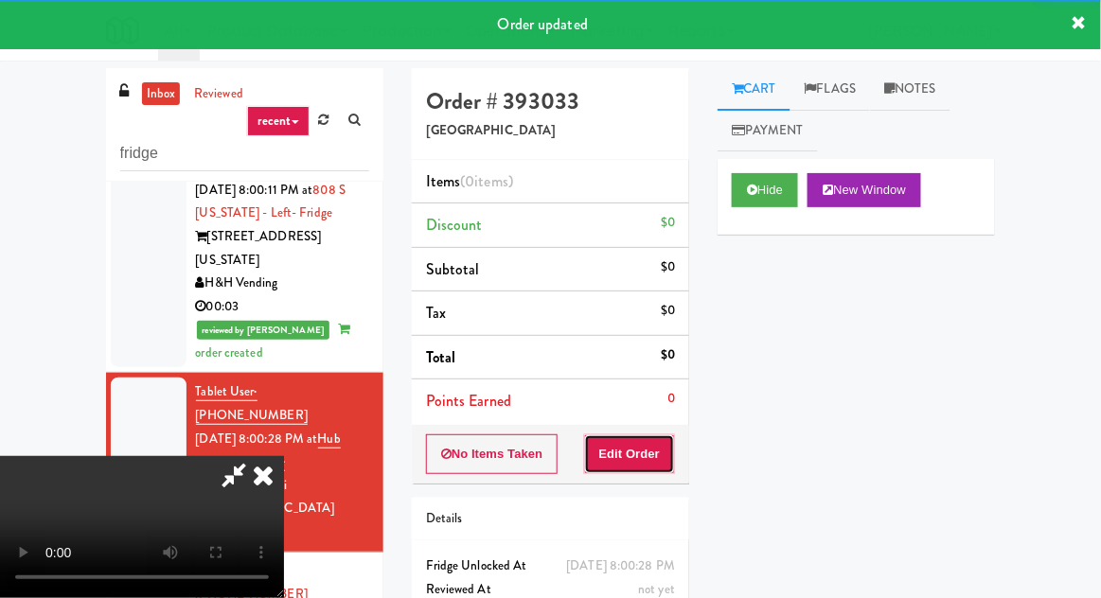
click at [638, 439] on button "Edit Order" at bounding box center [630, 454] width 92 height 40
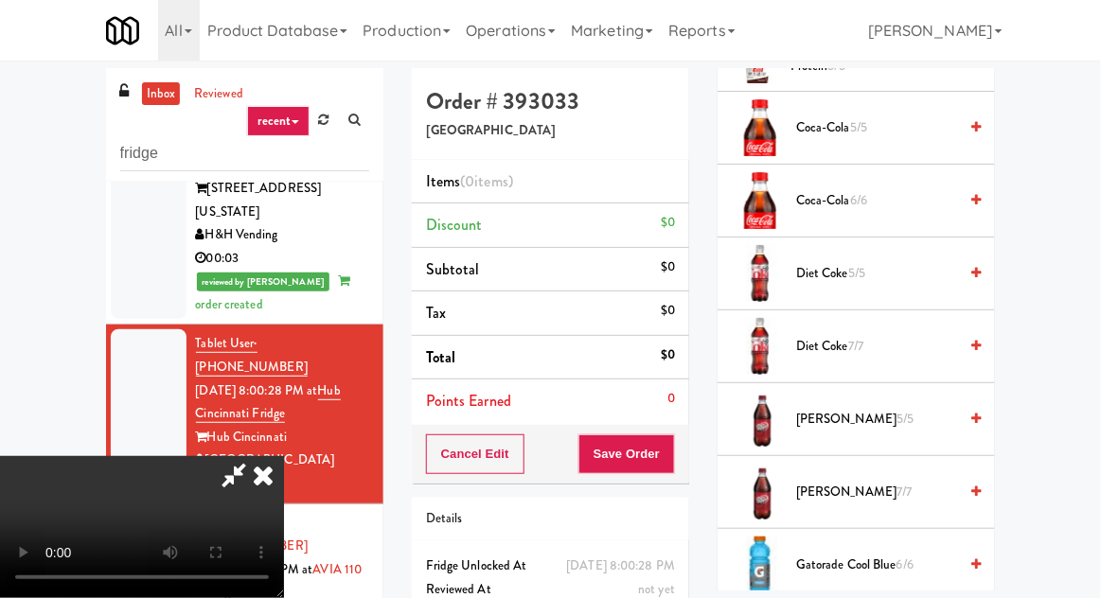
scroll to position [797, 0]
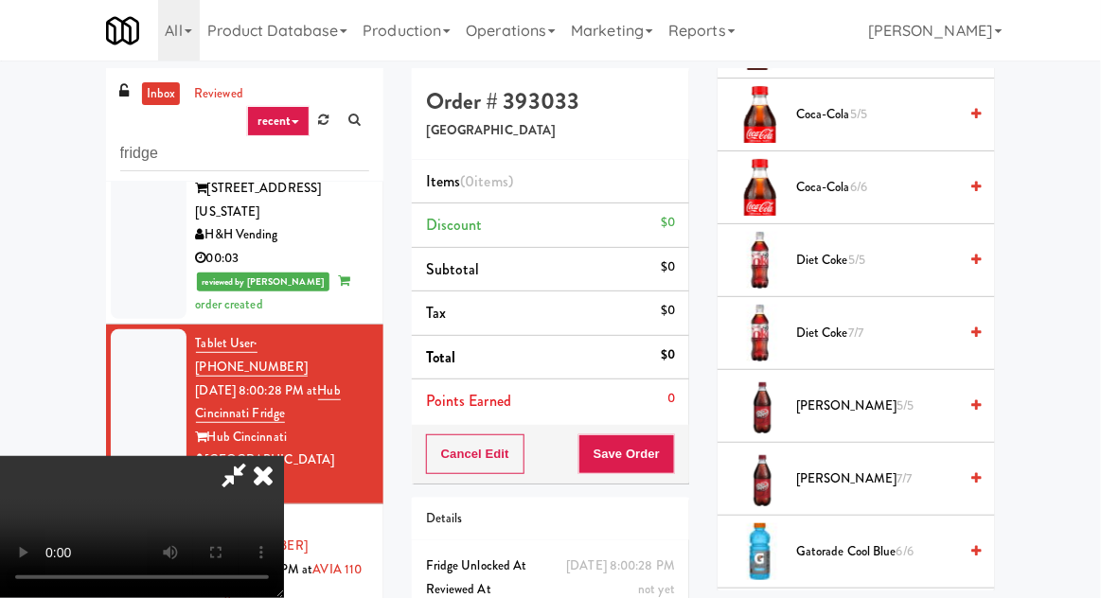
click at [839, 257] on span "Diet Coke 5/5" at bounding box center [876, 261] width 161 height 24
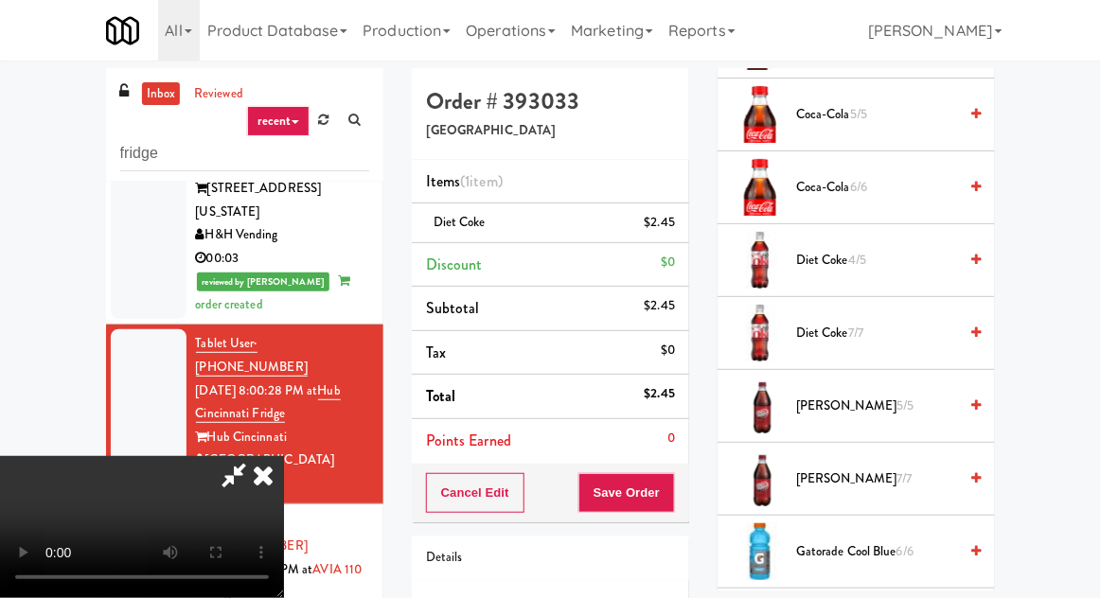
click at [856, 254] on span "4/5" at bounding box center [857, 260] width 18 height 18
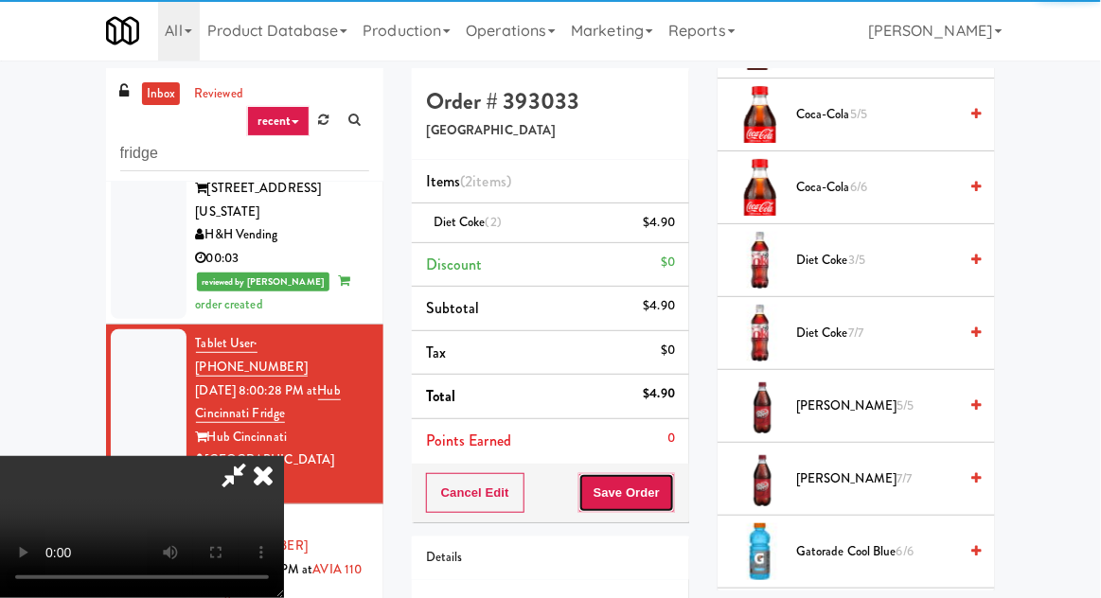
click at [672, 486] on button "Save Order" at bounding box center [626, 493] width 97 height 40
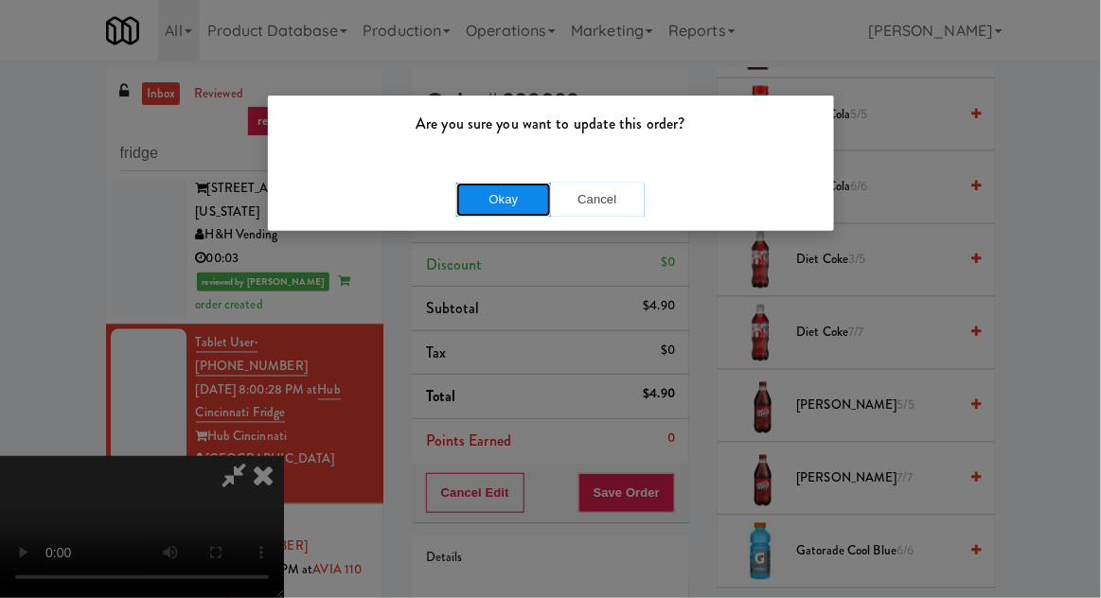
click at [502, 188] on button "Okay" at bounding box center [503, 200] width 95 height 34
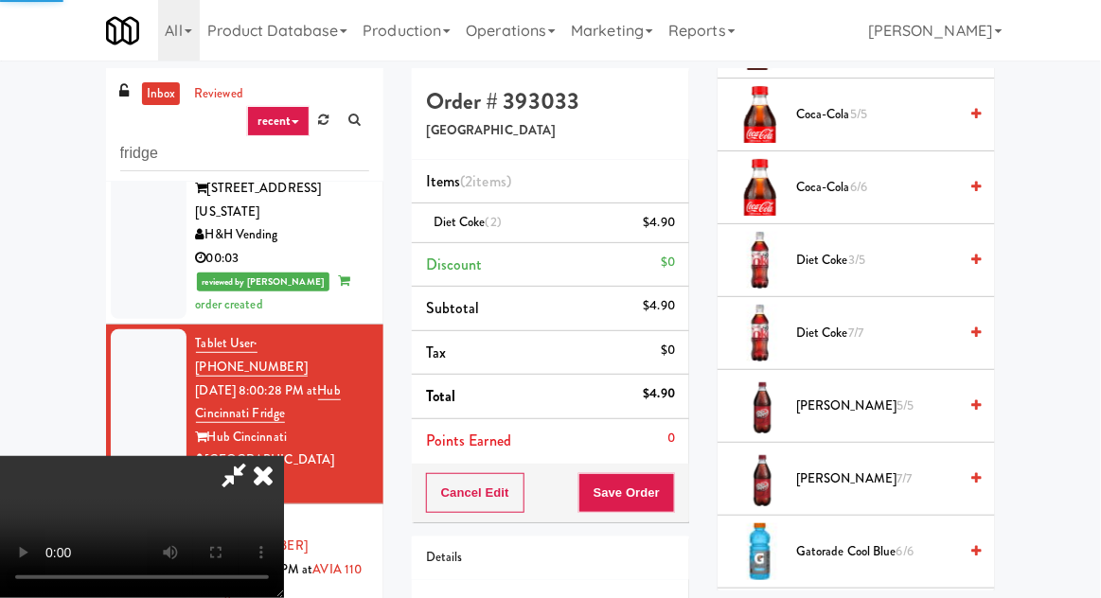
scroll to position [186, 0]
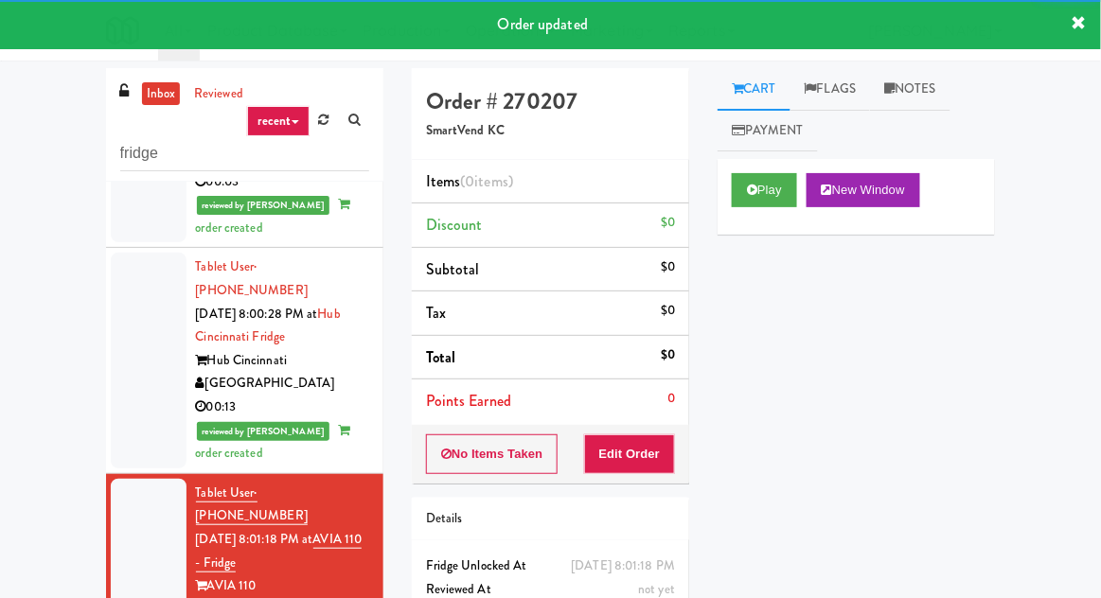
scroll to position [913, 0]
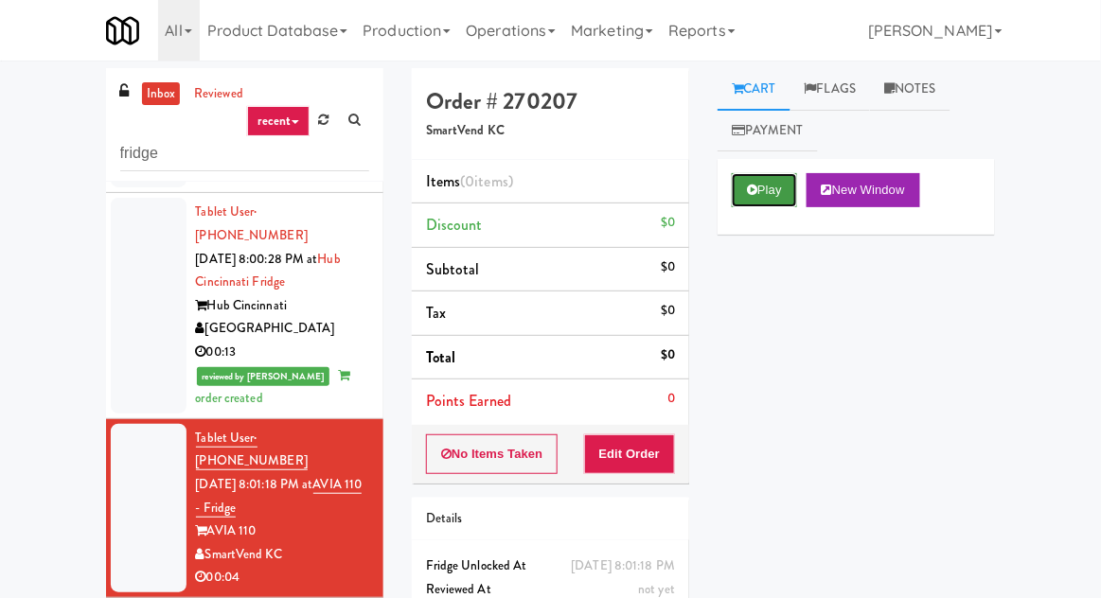
click at [750, 193] on icon at bounding box center [752, 190] width 10 height 12
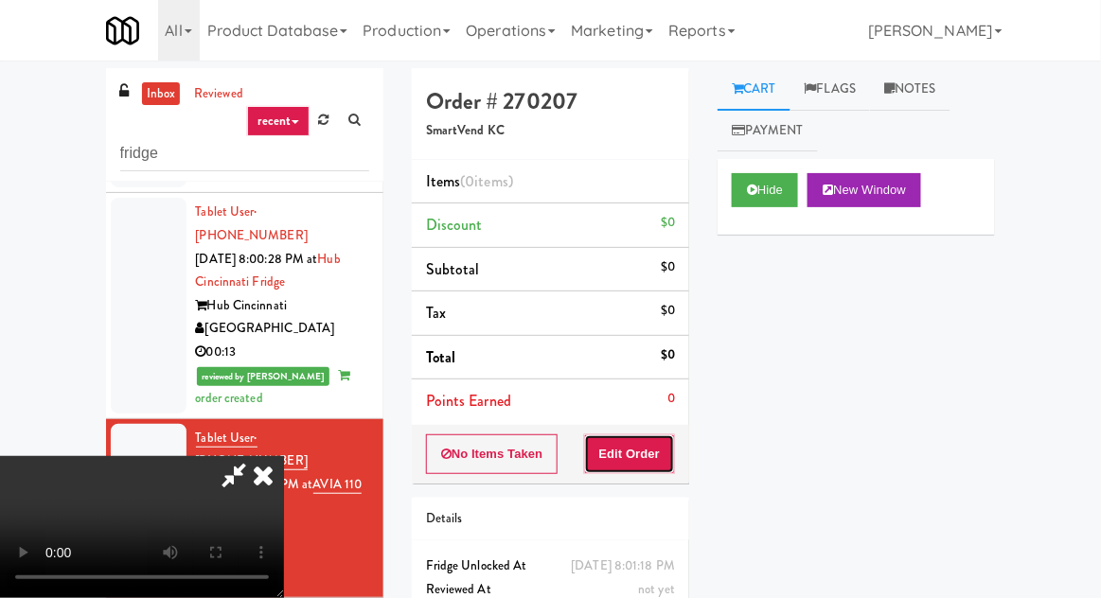
click at [624, 470] on button "Edit Order" at bounding box center [630, 454] width 92 height 40
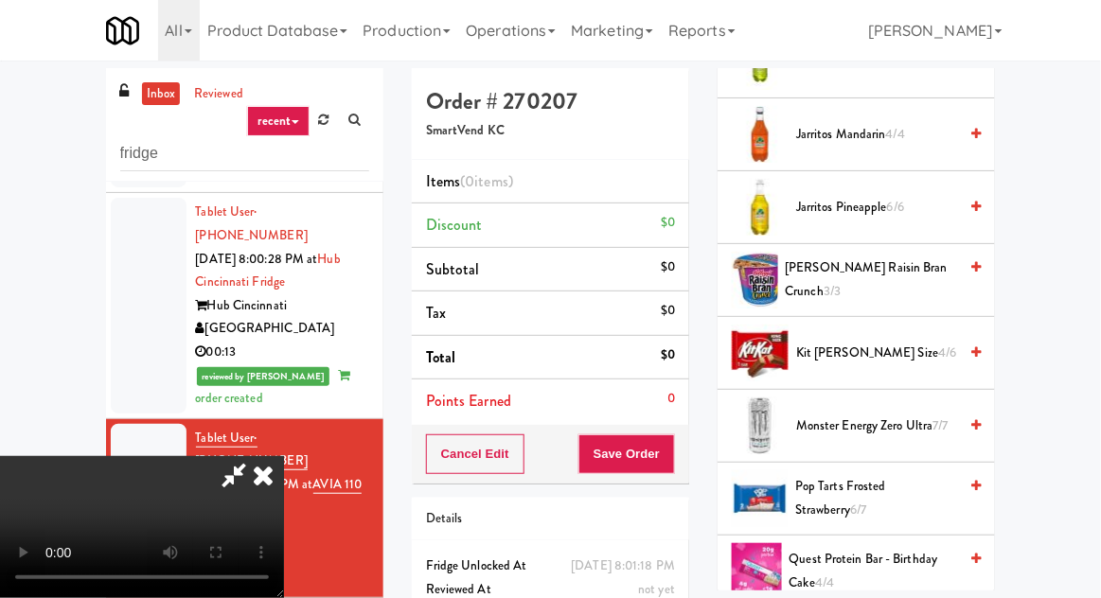
scroll to position [1380, 0]
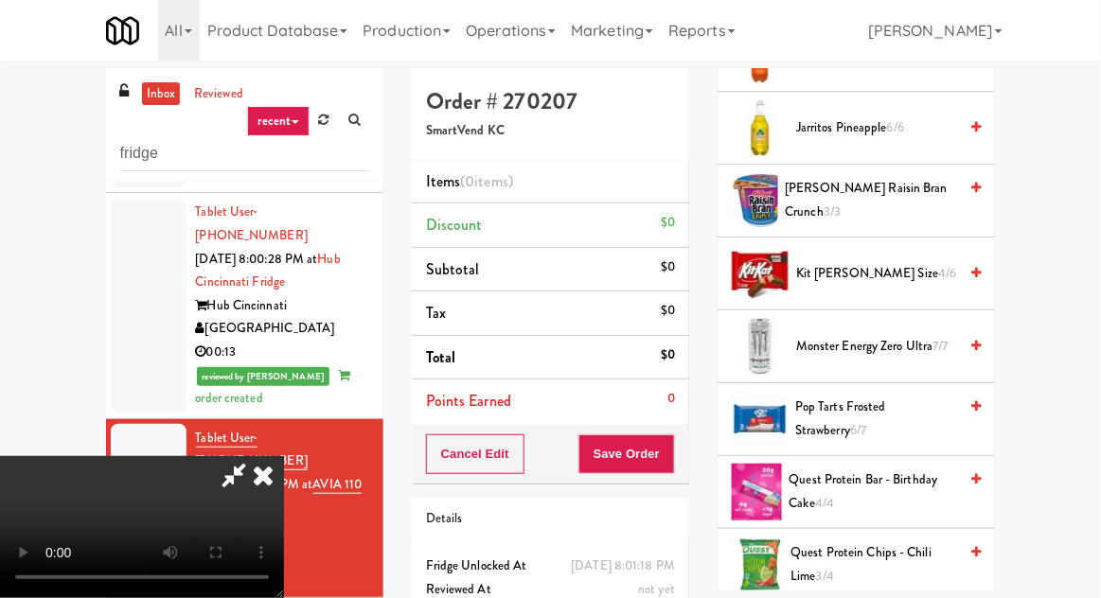
click at [916, 335] on span "Monster Energy Zero Ultra 7/7" at bounding box center [876, 347] width 161 height 24
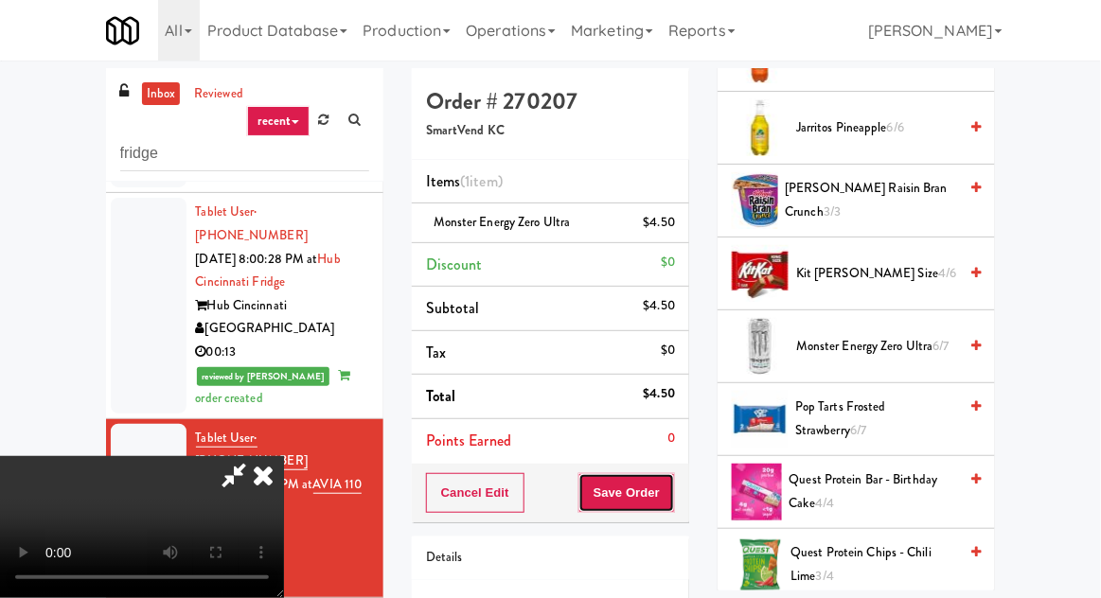
click at [674, 475] on button "Save Order" at bounding box center [626, 493] width 97 height 40
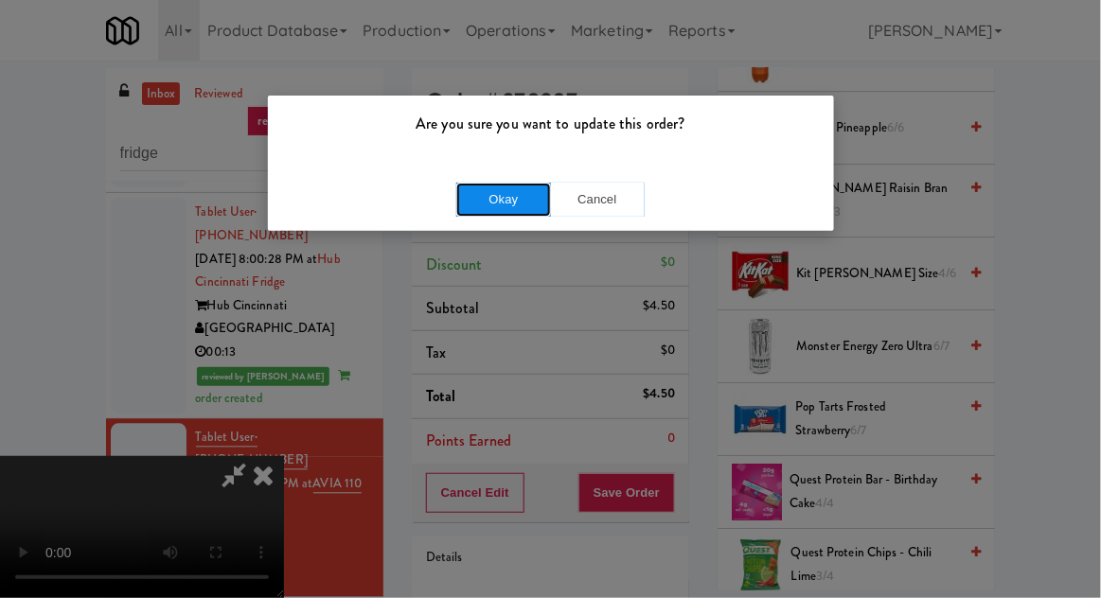
click at [487, 197] on button "Okay" at bounding box center [503, 200] width 95 height 34
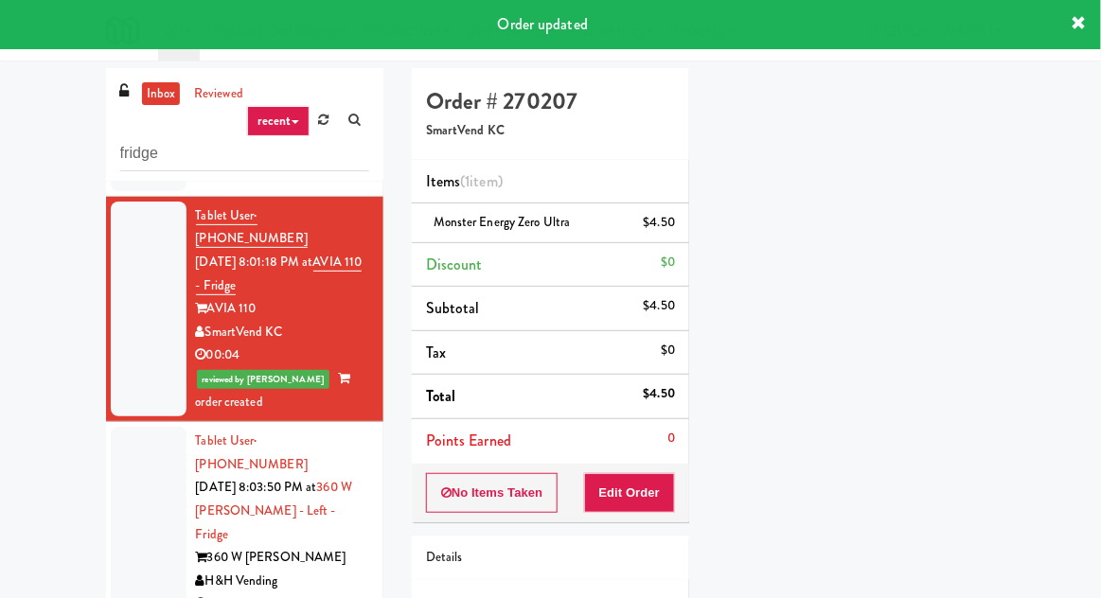
scroll to position [1138, 0]
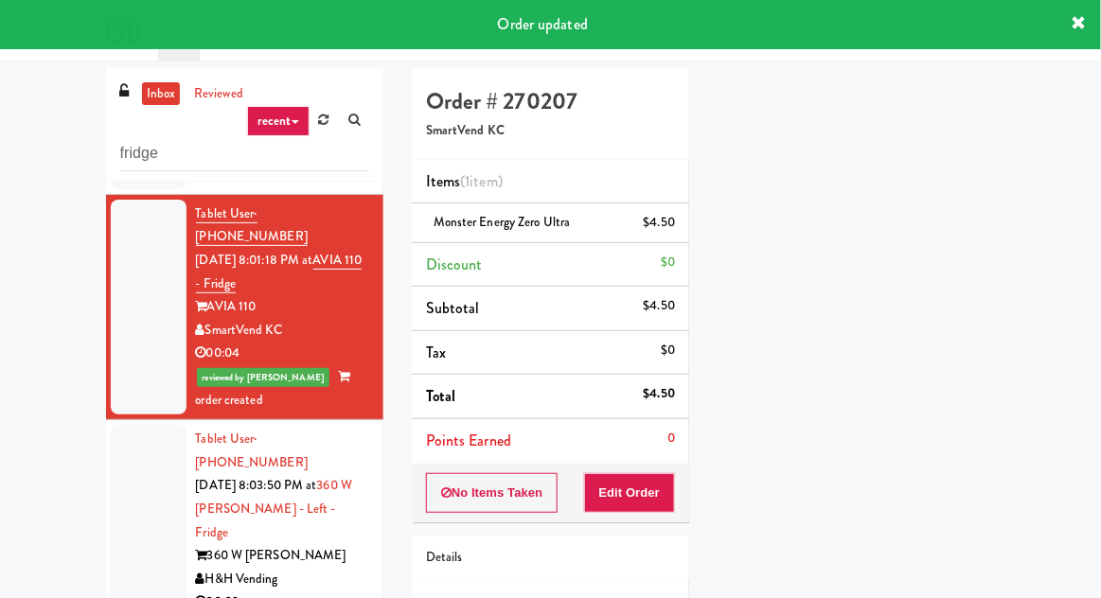
click at [149, 425] on div at bounding box center [149, 521] width 76 height 192
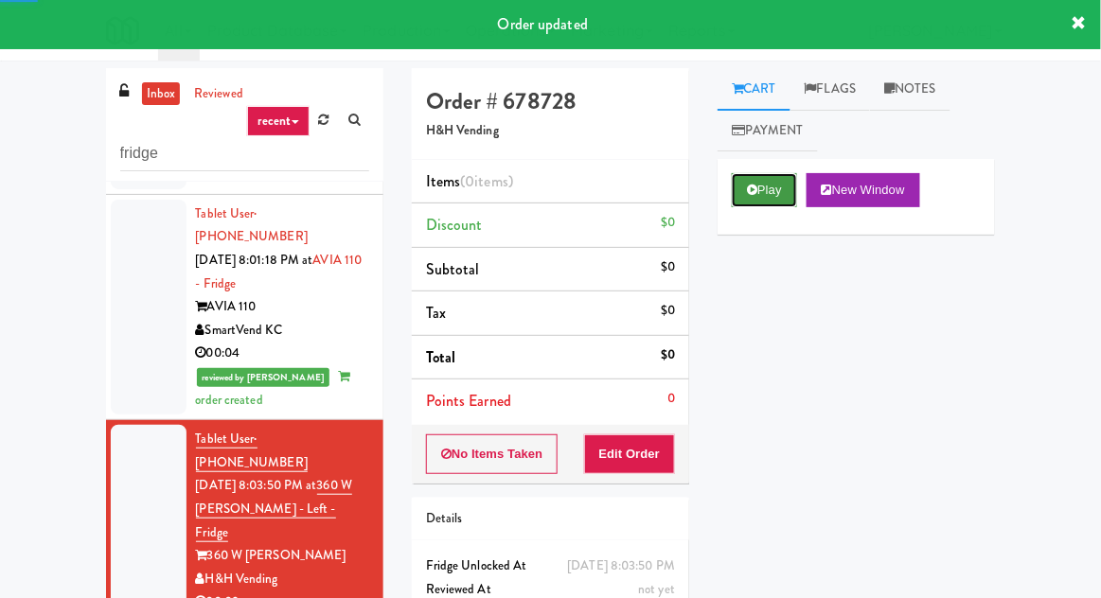
click at [769, 191] on button "Play" at bounding box center [764, 190] width 65 height 34
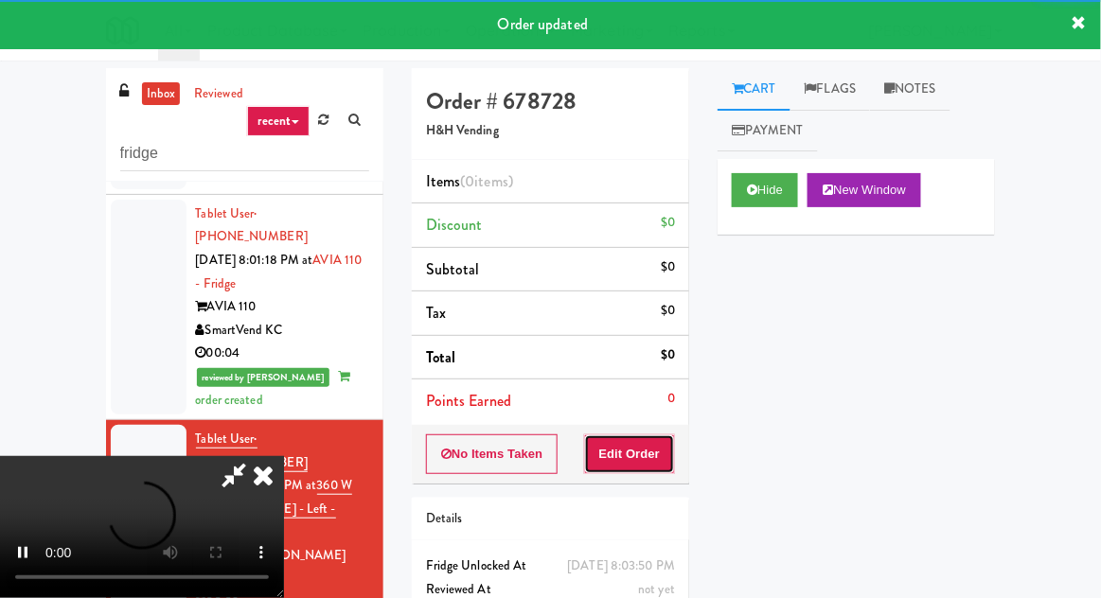
click at [653, 460] on button "Edit Order" at bounding box center [630, 454] width 92 height 40
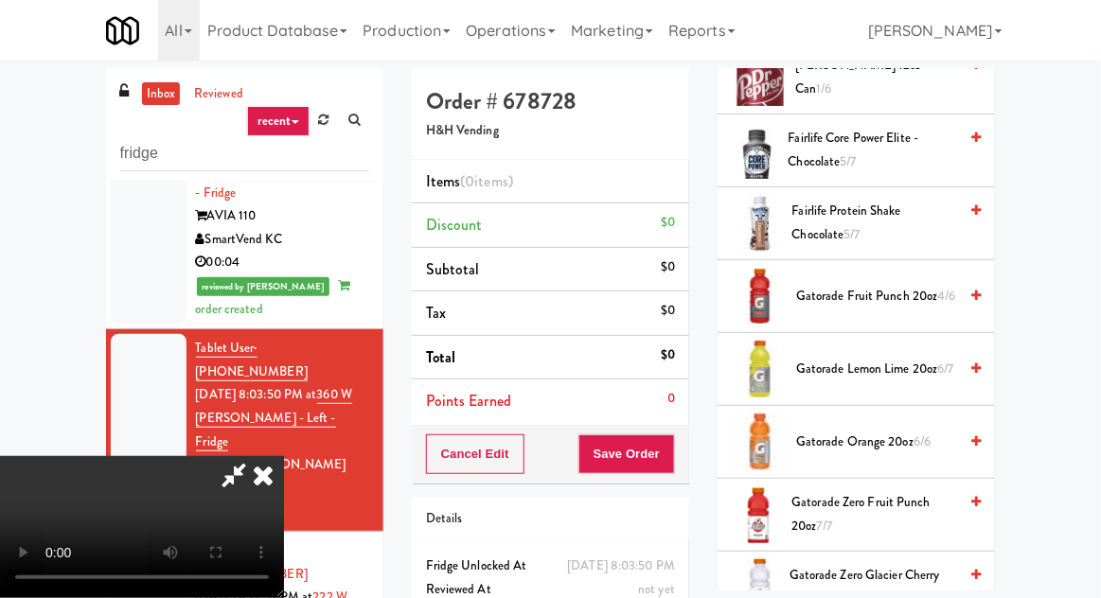
scroll to position [1026, 0]
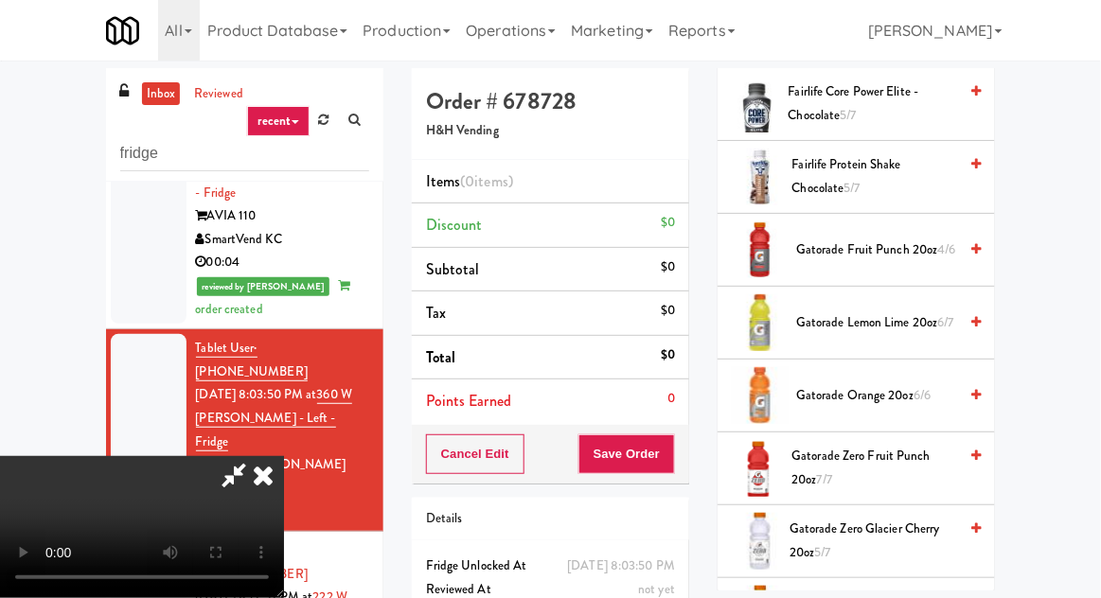
click at [886, 470] on span "Gatorade Zero Fruit Punch 20oz 7/7" at bounding box center [875, 468] width 166 height 46
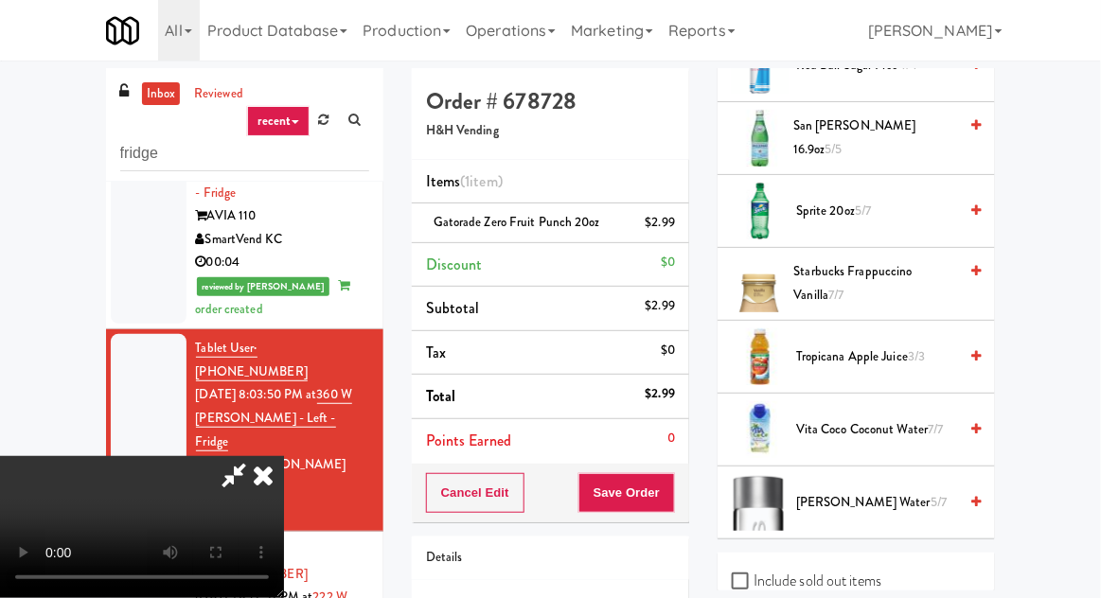
scroll to position [2419, 0]
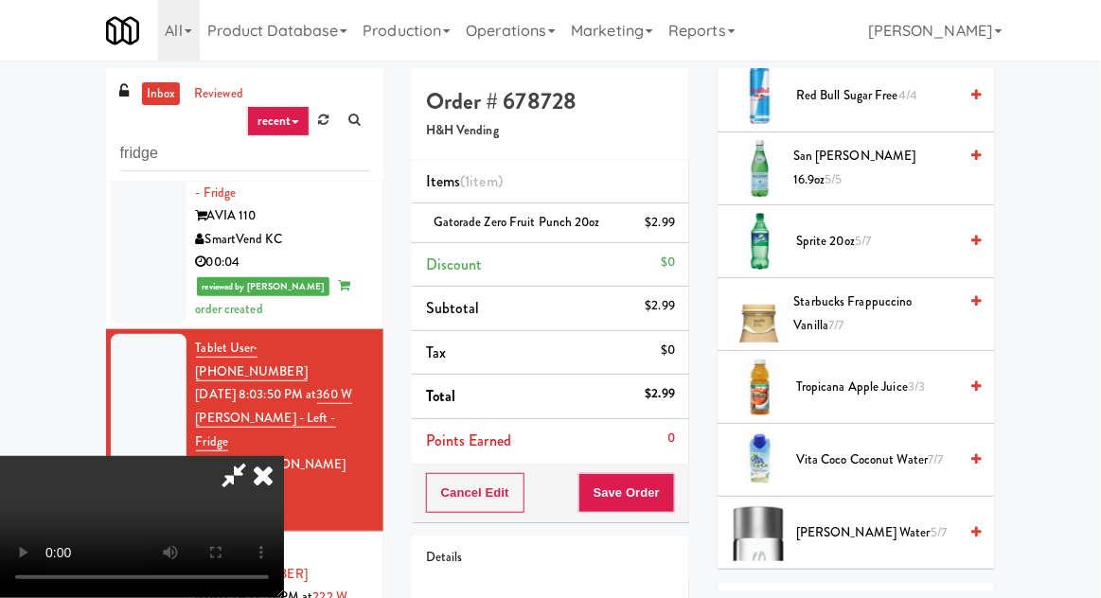
click at [906, 230] on span "Sprite 20oz 5/7" at bounding box center [876, 242] width 161 height 24
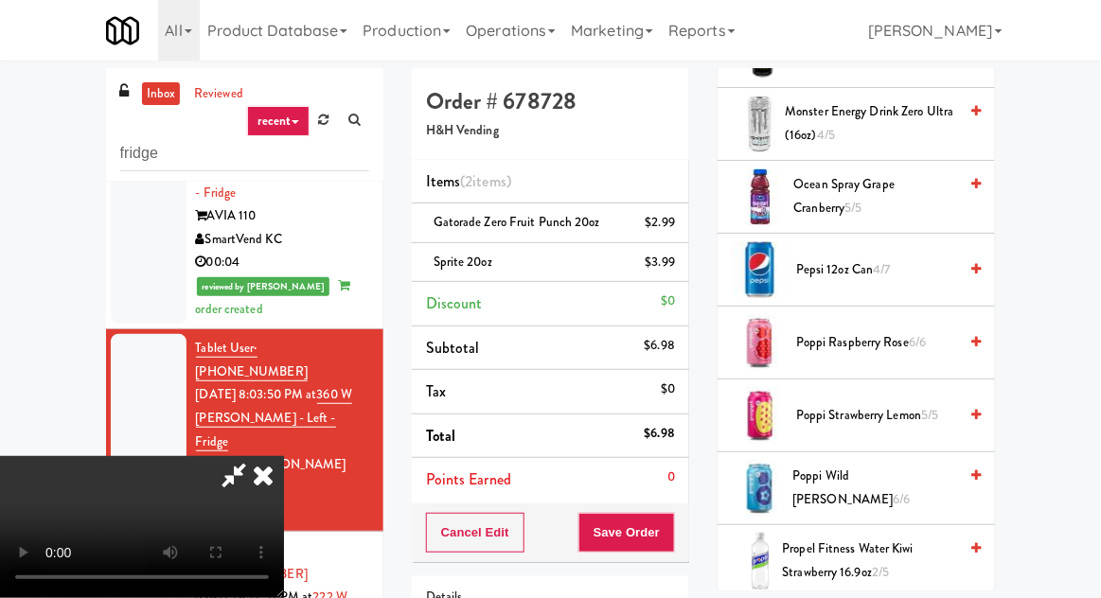
scroll to position [1731, 0]
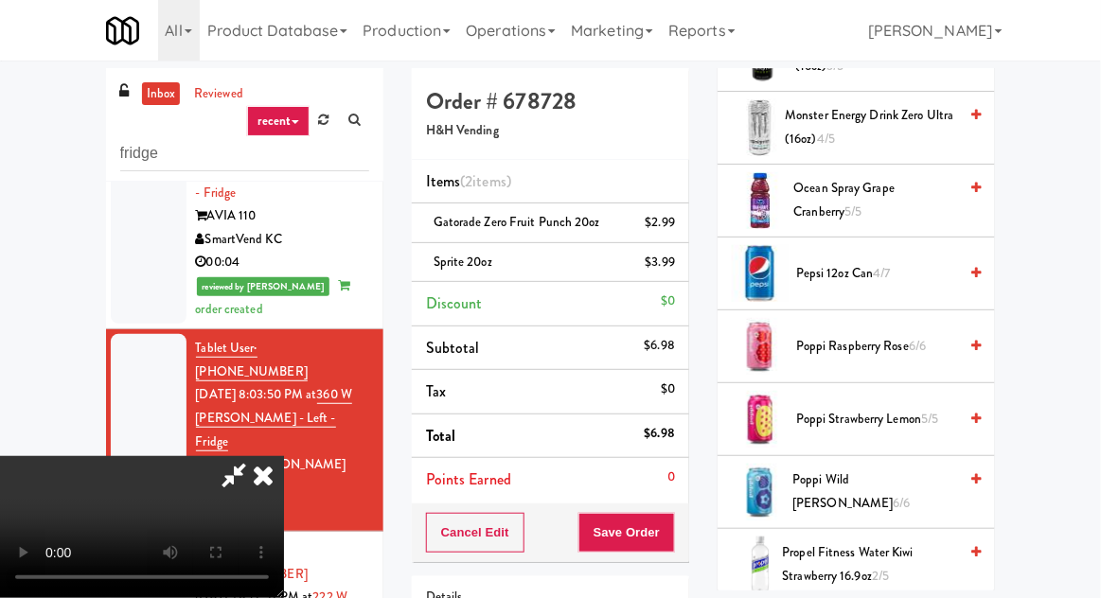
click at [877, 264] on span "4/7" at bounding box center [882, 273] width 17 height 18
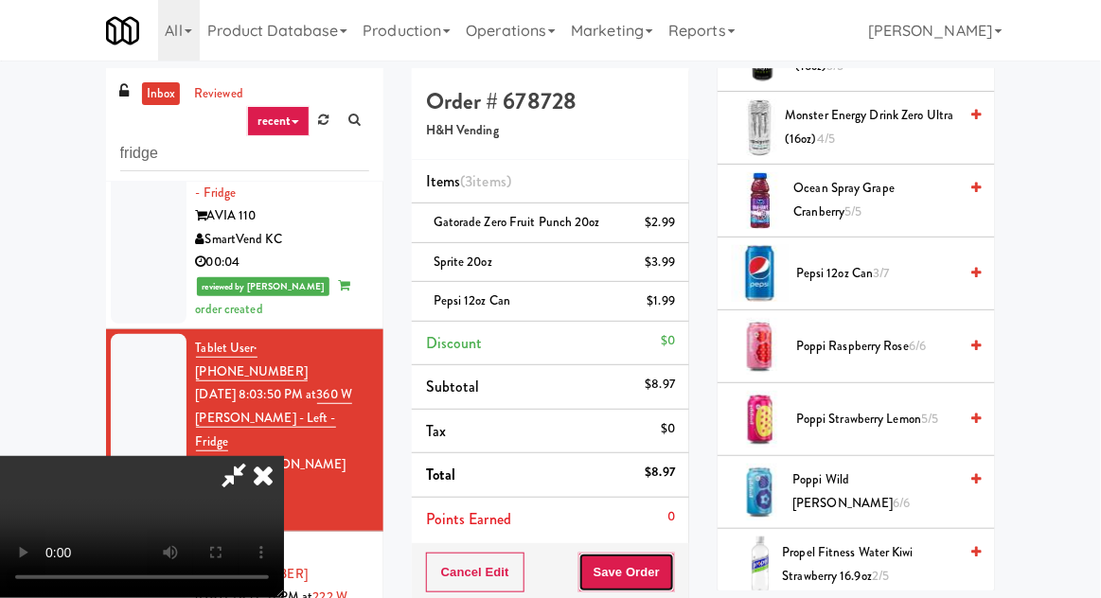
click at [671, 561] on button "Save Order" at bounding box center [626, 573] width 97 height 40
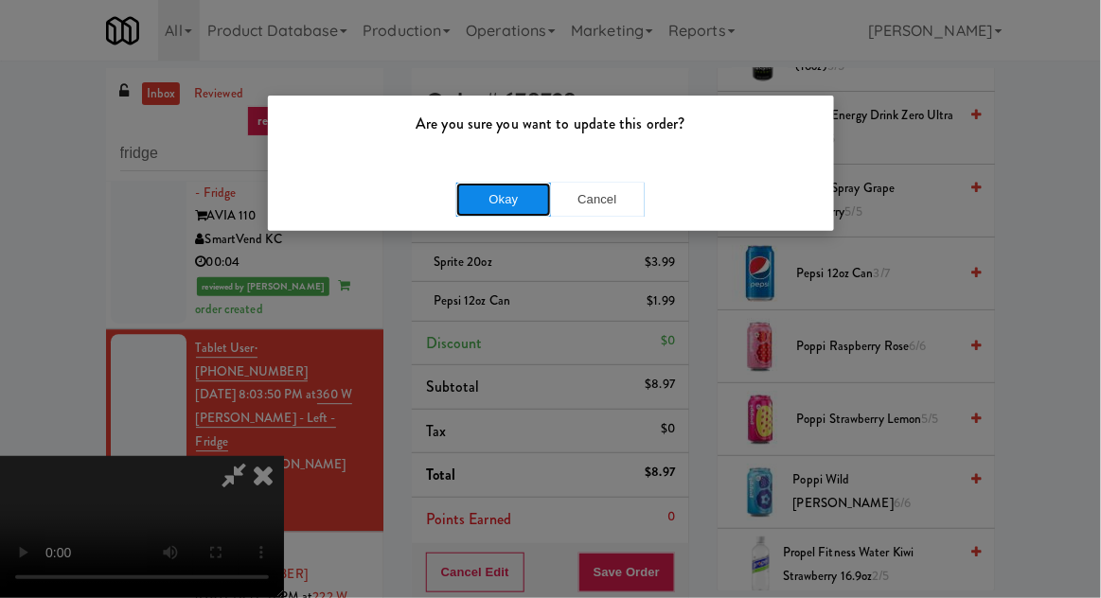
click at [496, 199] on button "Okay" at bounding box center [503, 200] width 95 height 34
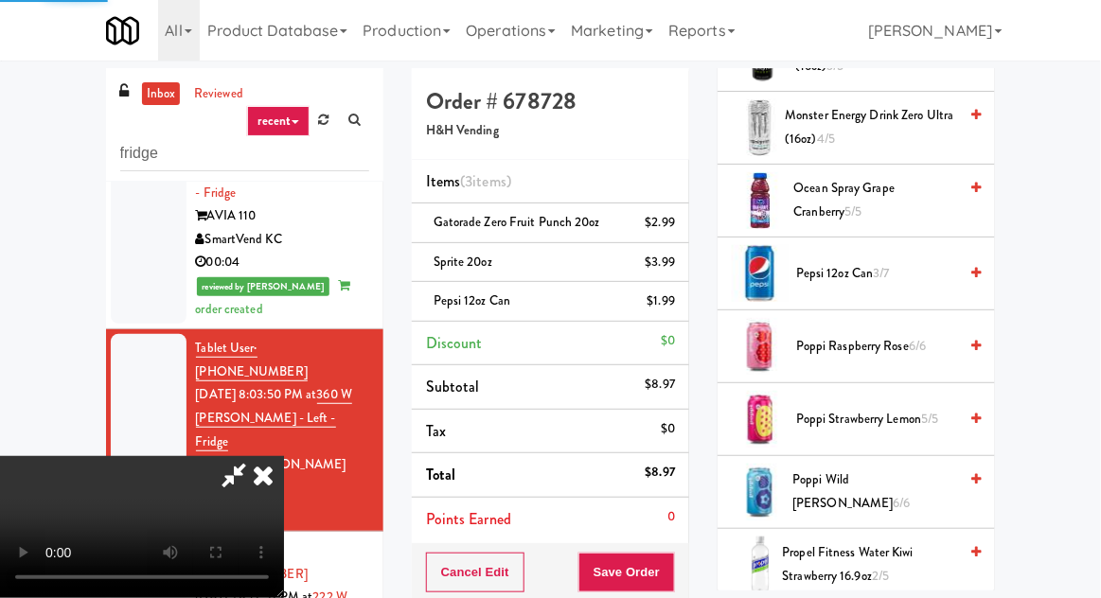
scroll to position [186, 0]
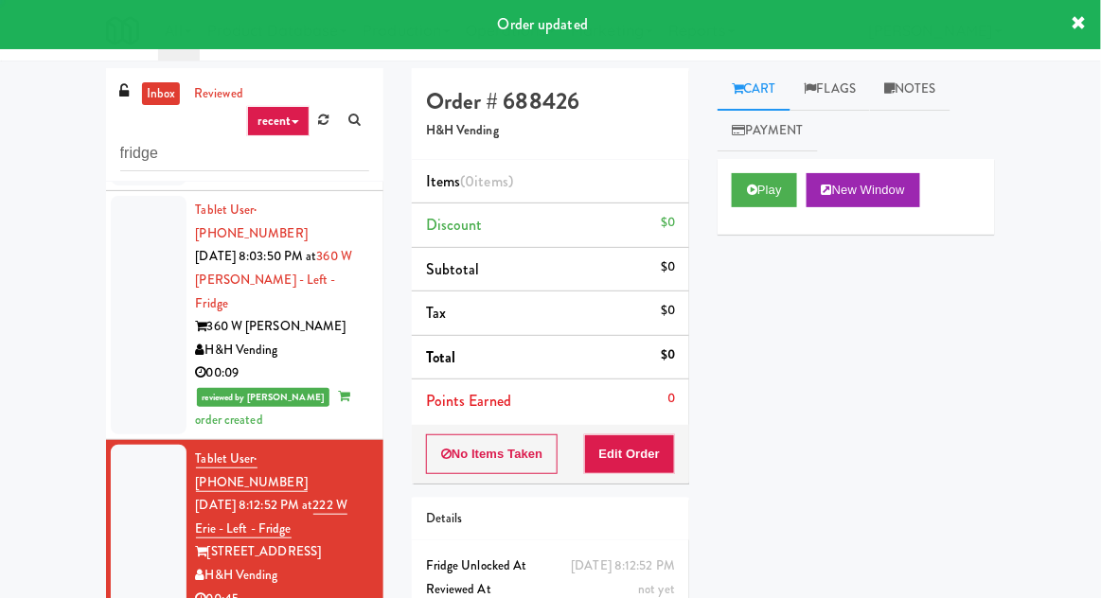
scroll to position [1368, 0]
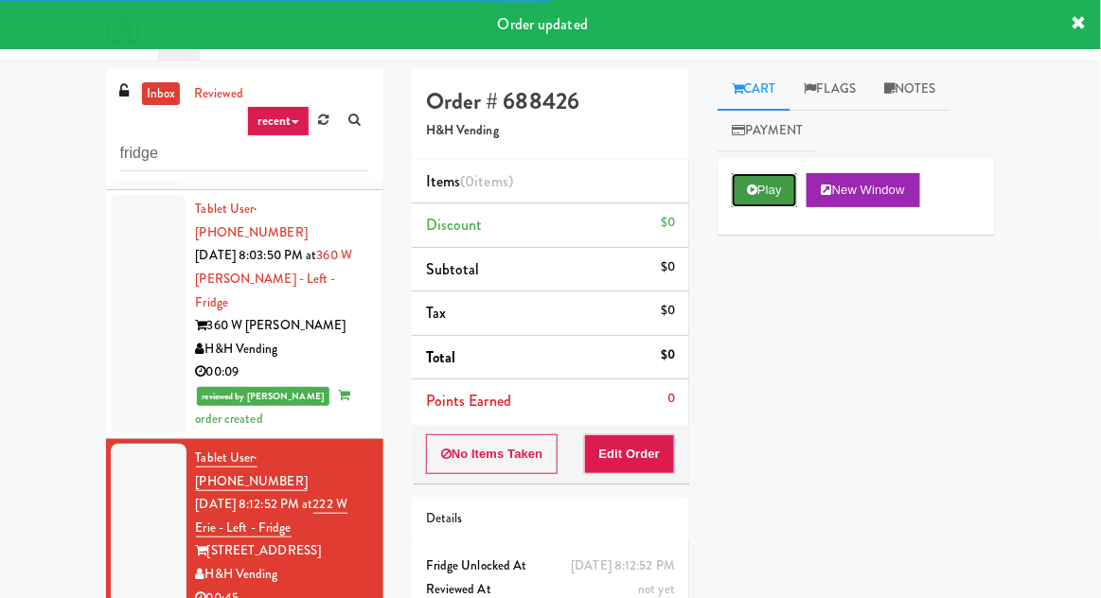
click at [764, 185] on button "Play" at bounding box center [764, 190] width 65 height 34
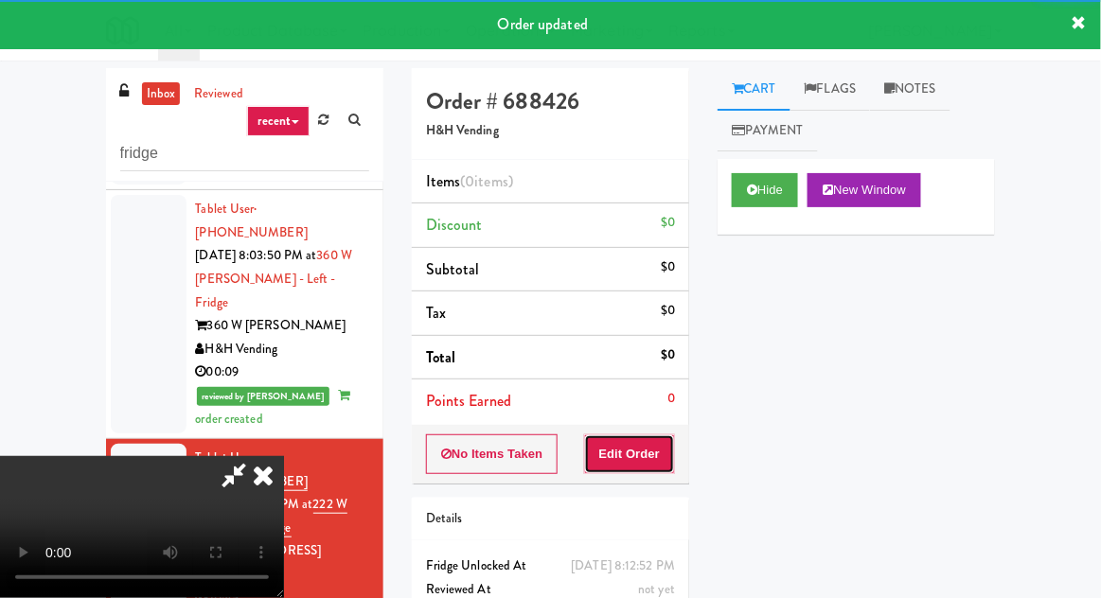
click at [658, 441] on button "Edit Order" at bounding box center [630, 454] width 92 height 40
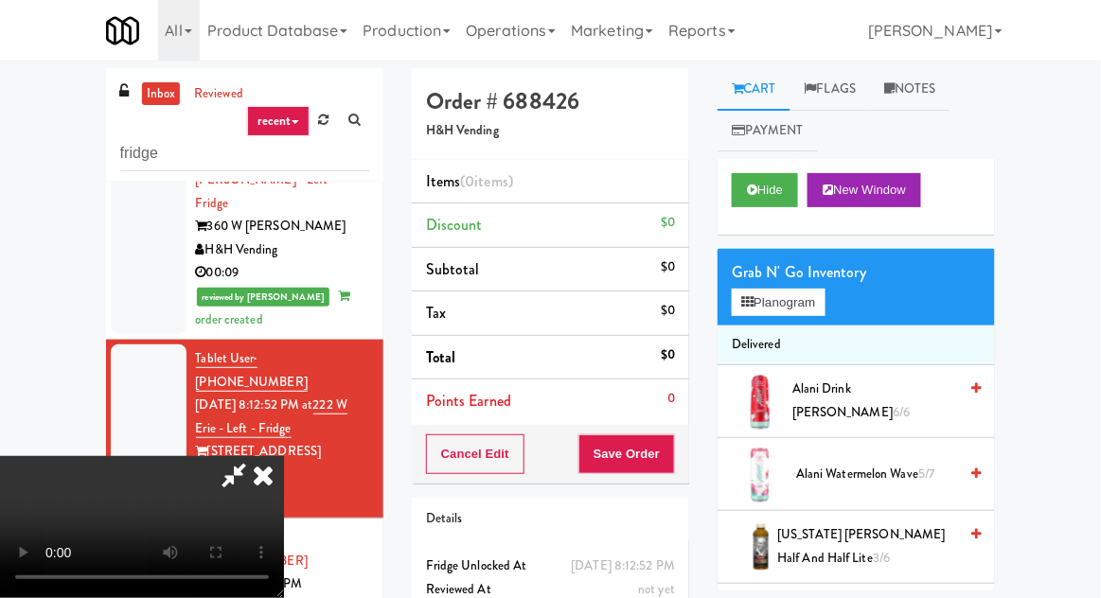
scroll to position [0, 0]
click at [817, 313] on button "Planogram" at bounding box center [778, 303] width 93 height 28
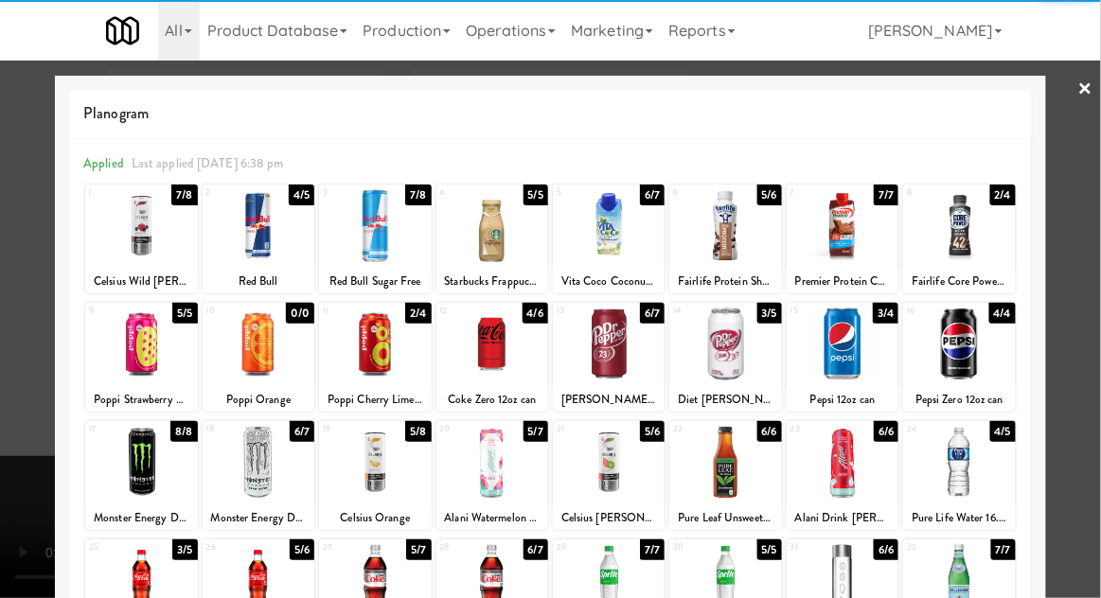
click at [9, 218] on div at bounding box center [550, 299] width 1101 height 598
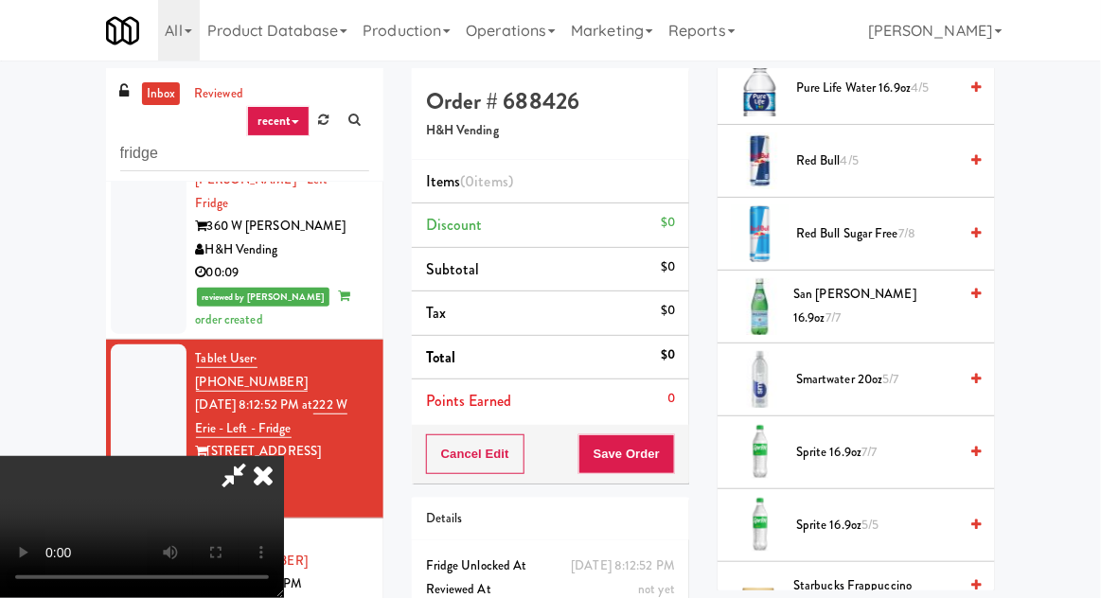
scroll to position [2663, 0]
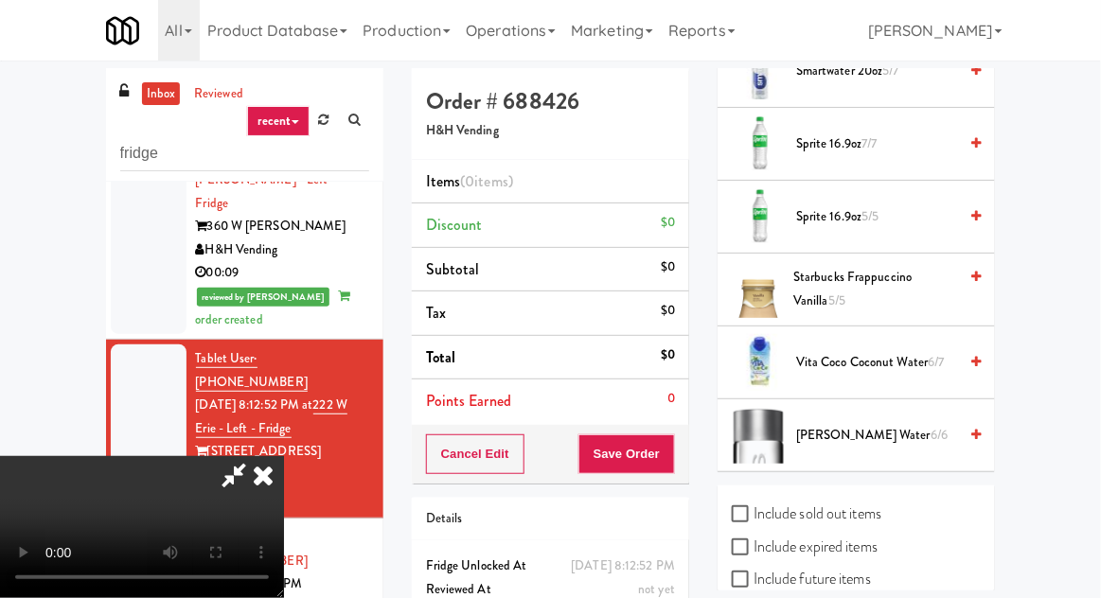
click at [930, 426] on span "6/6" at bounding box center [938, 435] width 17 height 18
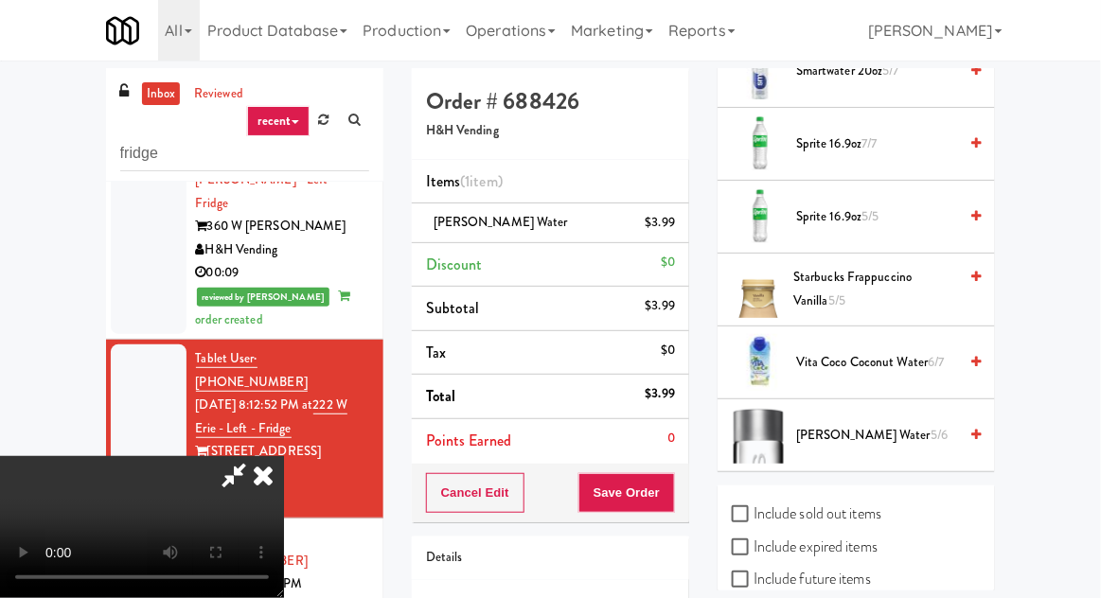
scroll to position [0, 0]
click at [668, 487] on button "Save Order" at bounding box center [626, 493] width 97 height 40
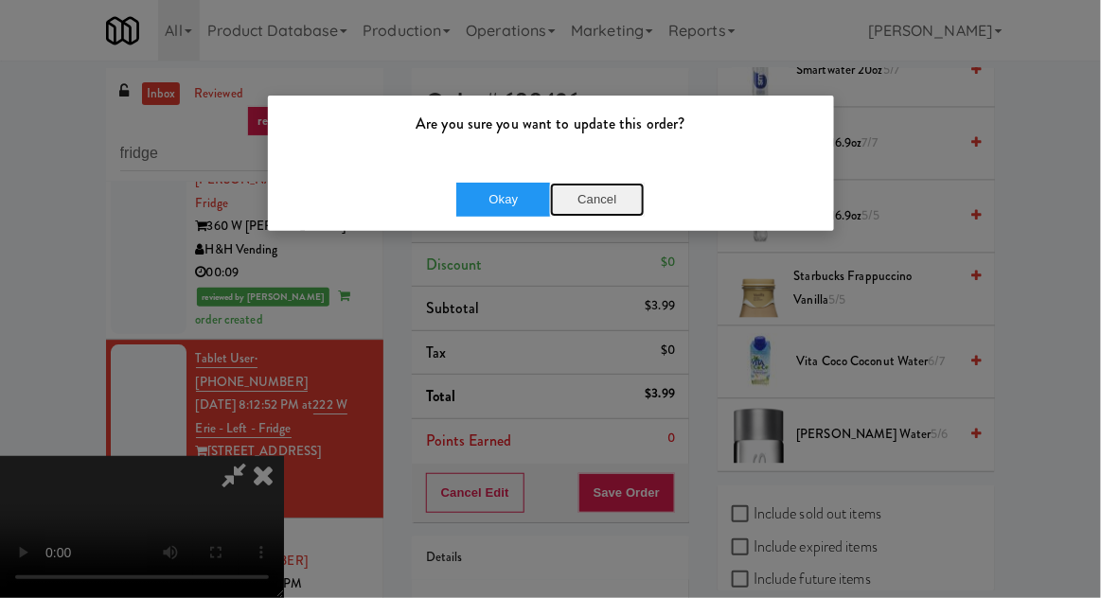
click at [599, 204] on button "Cancel" at bounding box center [597, 200] width 95 height 34
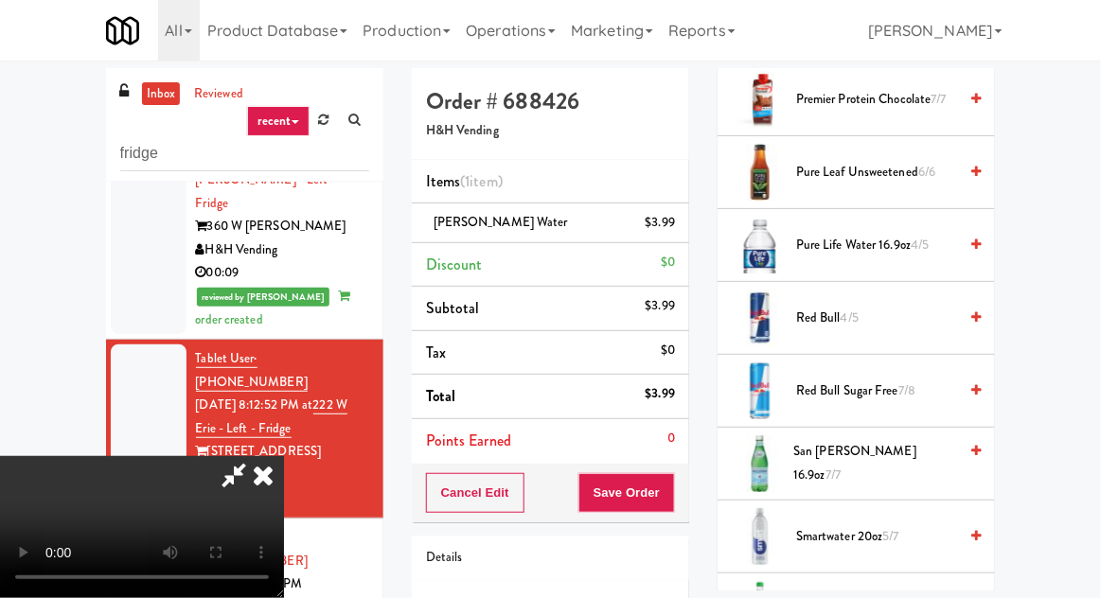
scroll to position [2178, 0]
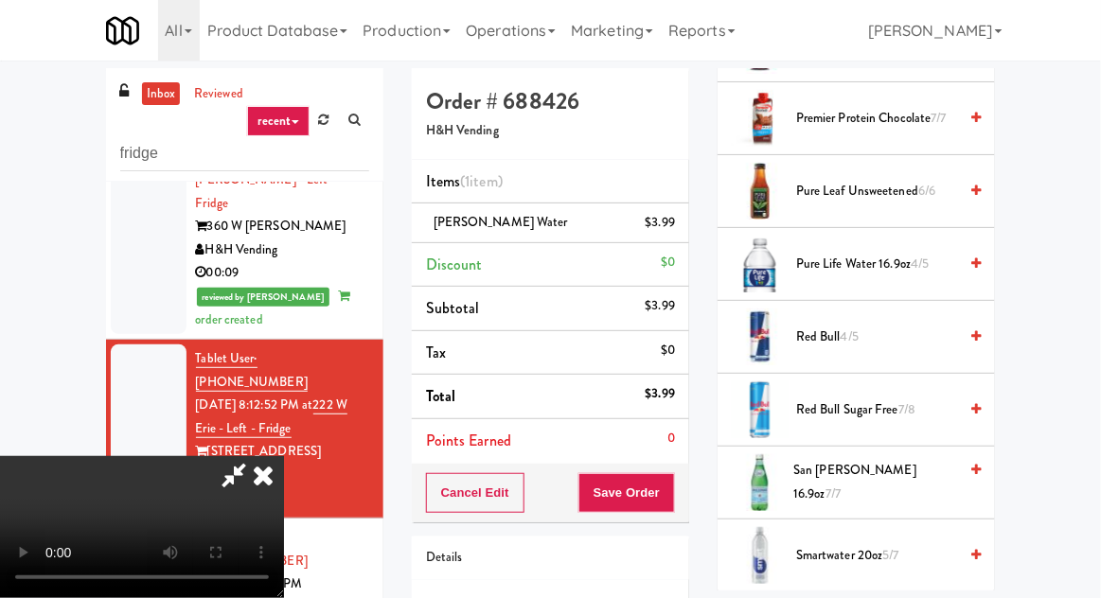
click at [851, 328] on span "4/5" at bounding box center [850, 337] width 18 height 18
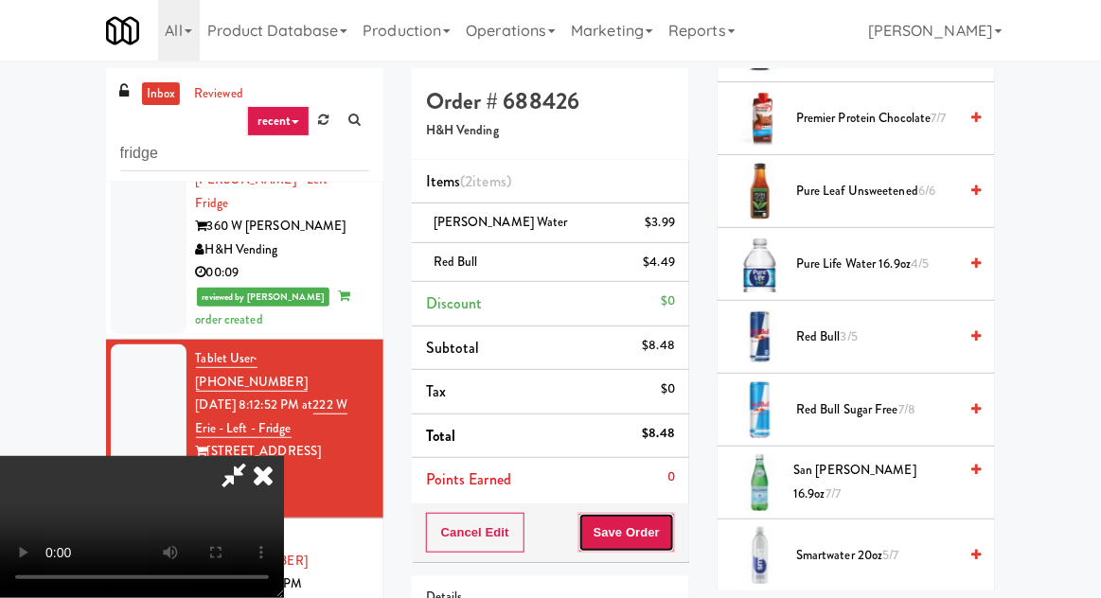
click at [669, 529] on button "Save Order" at bounding box center [626, 533] width 97 height 40
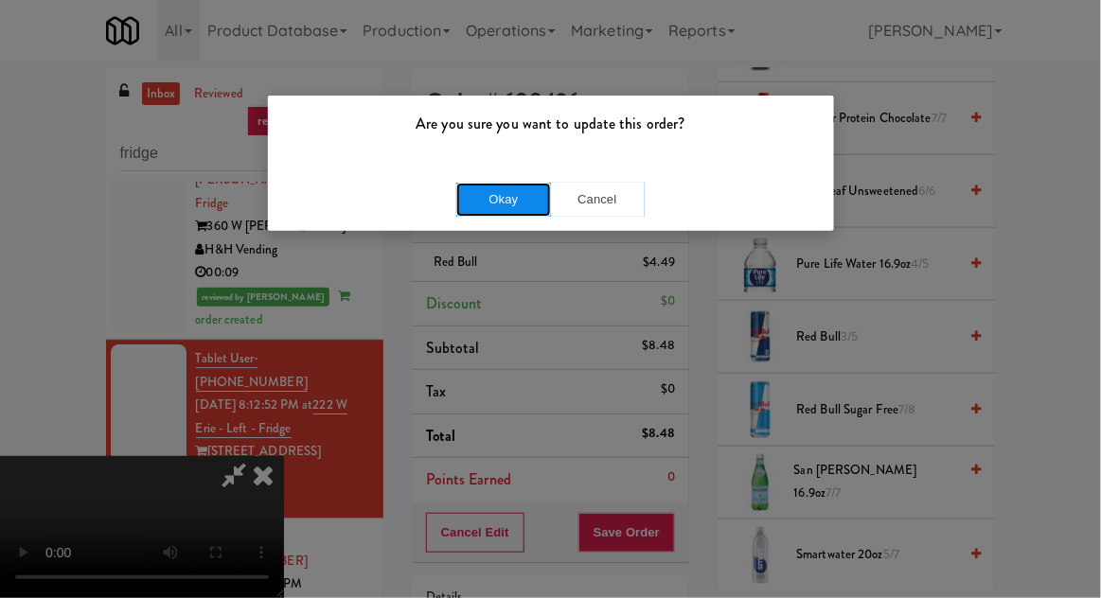
click at [476, 200] on button "Okay" at bounding box center [503, 200] width 95 height 34
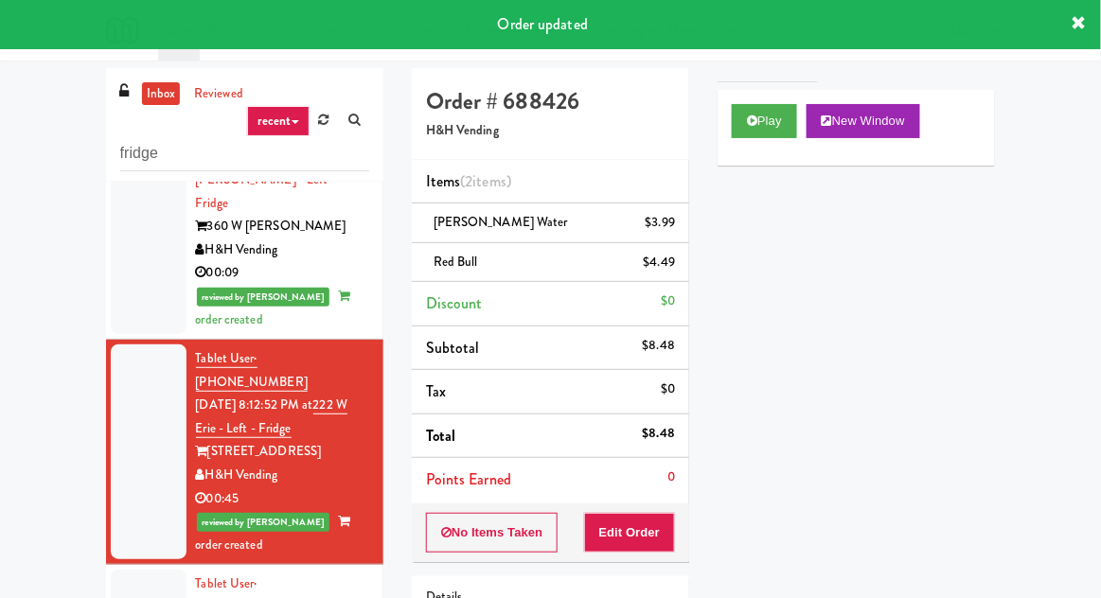
scroll to position [0, 0]
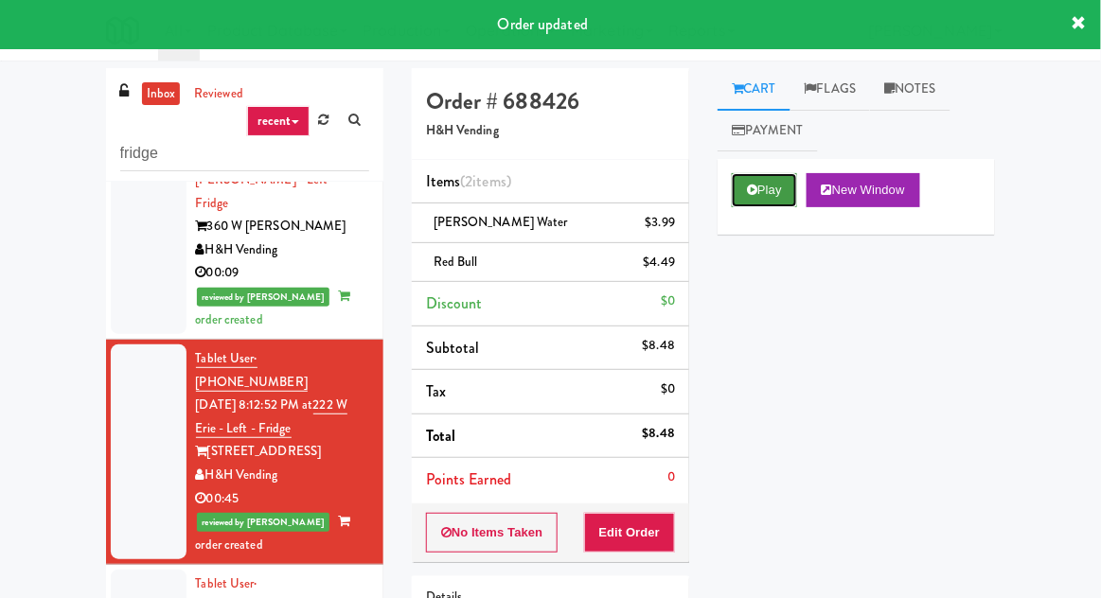
click at [762, 203] on button "Play" at bounding box center [764, 190] width 65 height 34
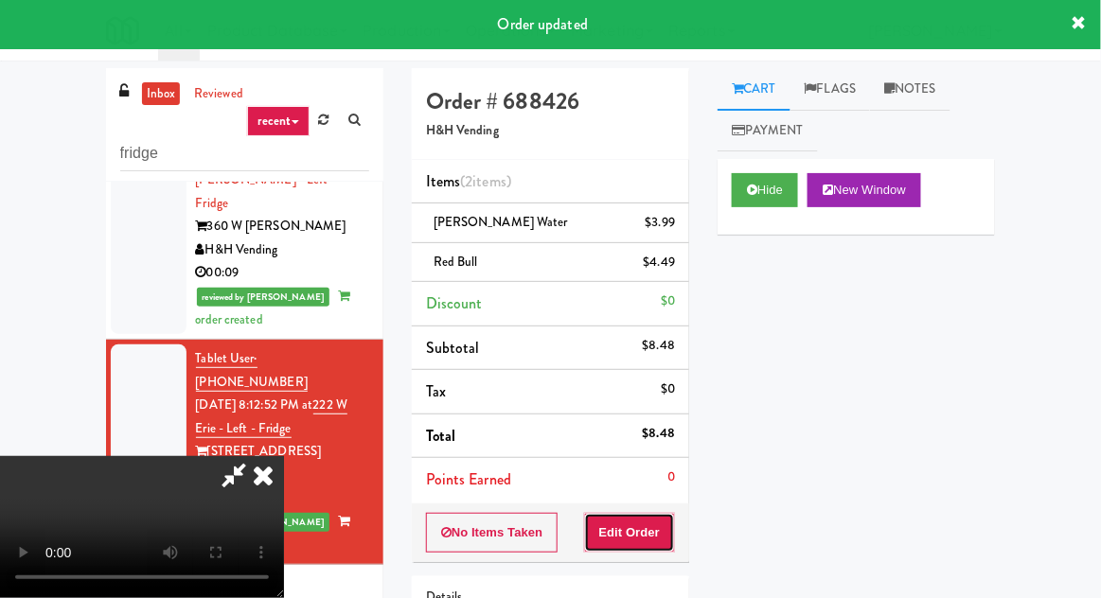
click at [666, 513] on button "Edit Order" at bounding box center [630, 533] width 92 height 40
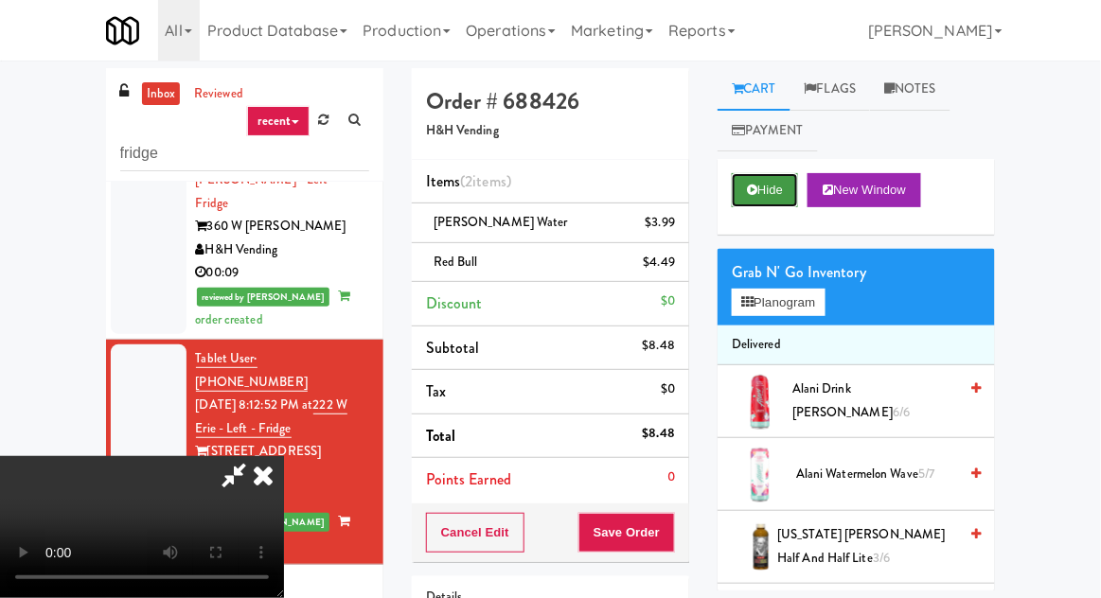
click at [761, 191] on button "Hide" at bounding box center [765, 190] width 66 height 34
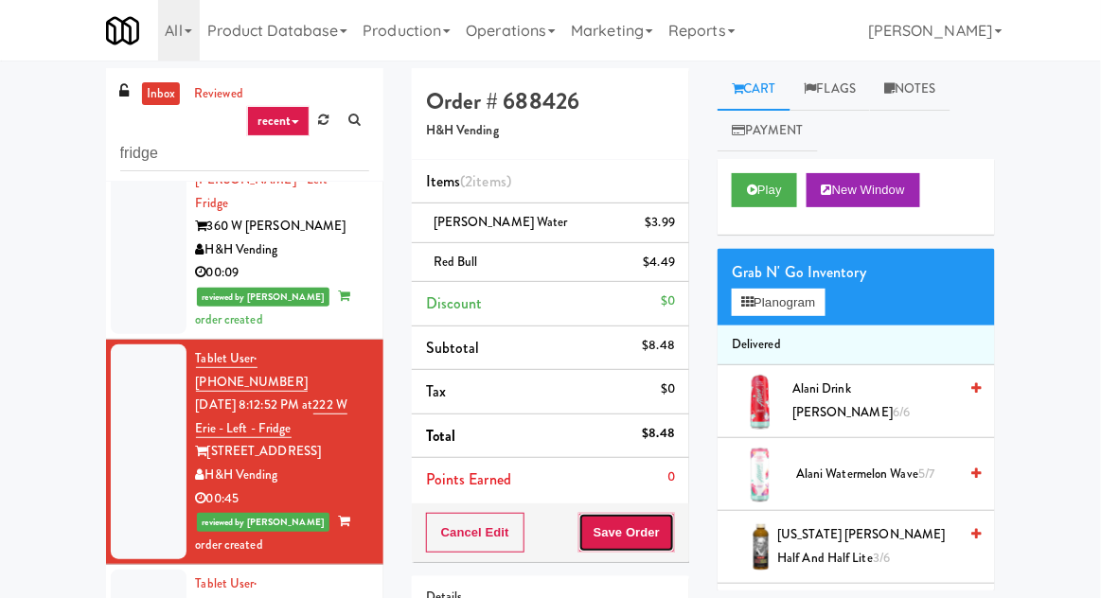
click at [643, 541] on button "Save Order" at bounding box center [626, 533] width 97 height 40
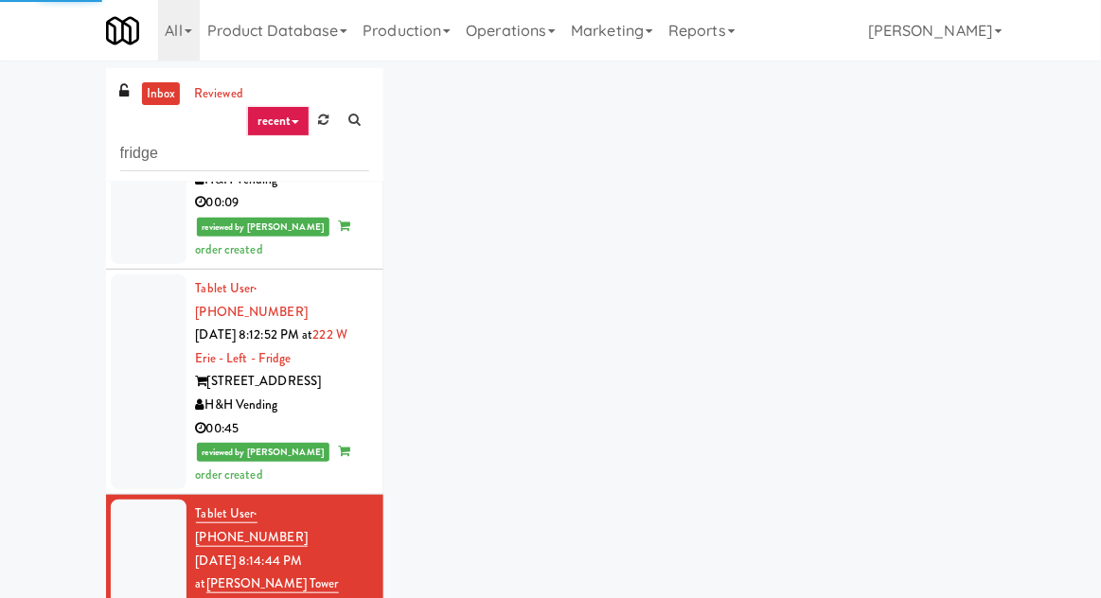
scroll to position [1565, 0]
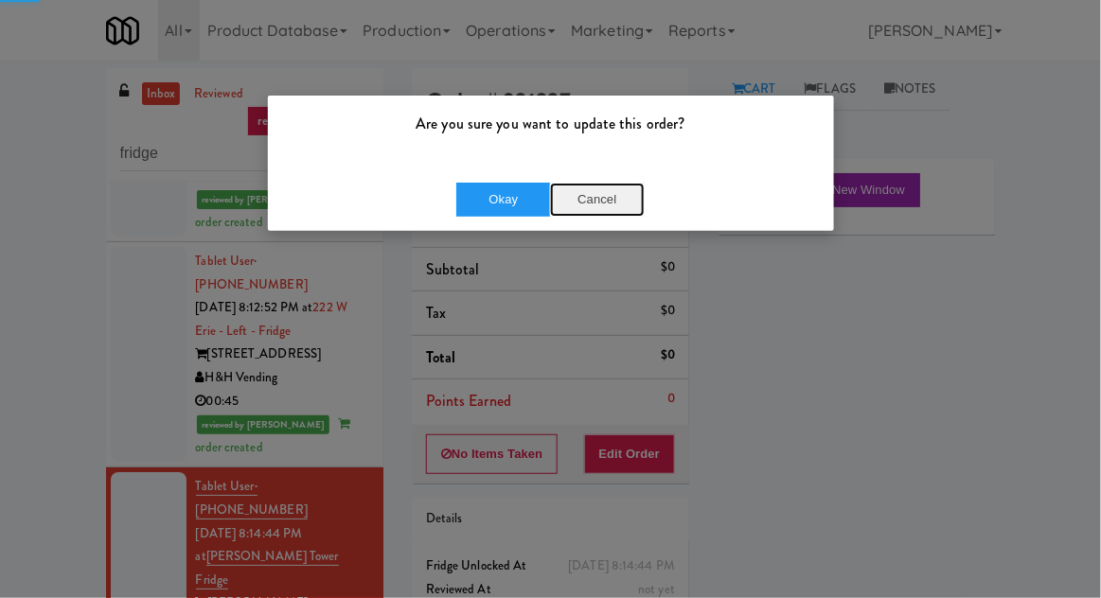
click at [605, 185] on button "Cancel" at bounding box center [597, 200] width 95 height 34
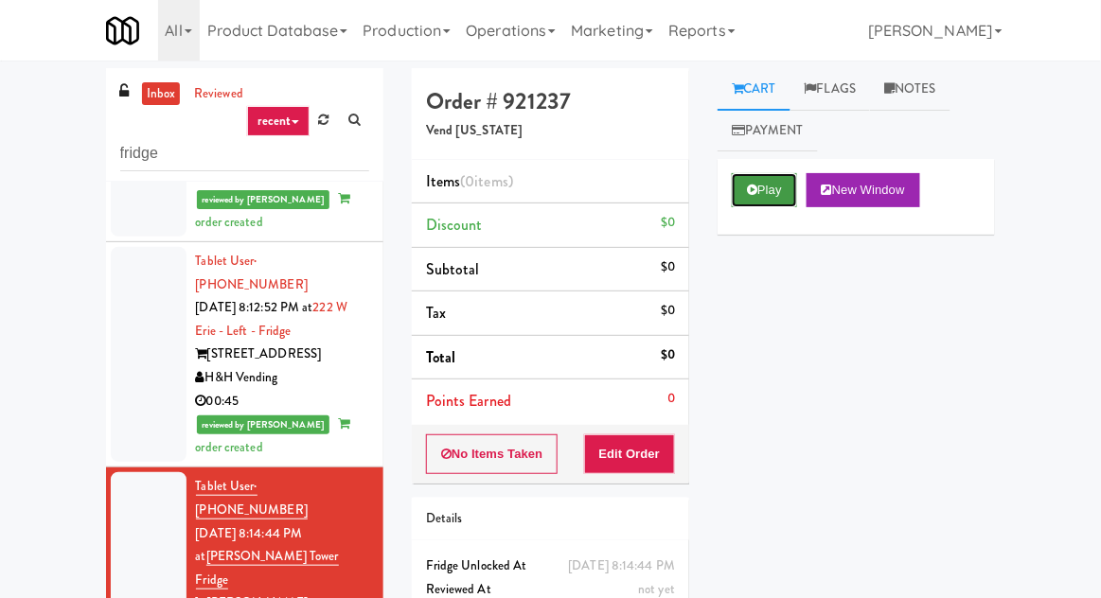
click at [756, 189] on icon at bounding box center [752, 190] width 10 height 12
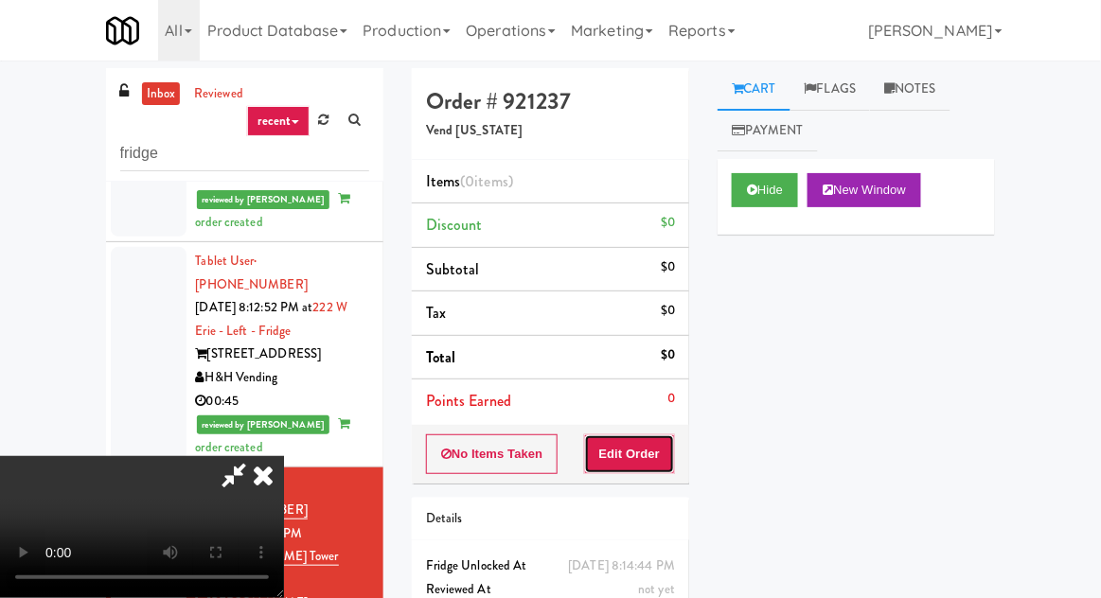
click at [647, 468] on button "Edit Order" at bounding box center [630, 454] width 92 height 40
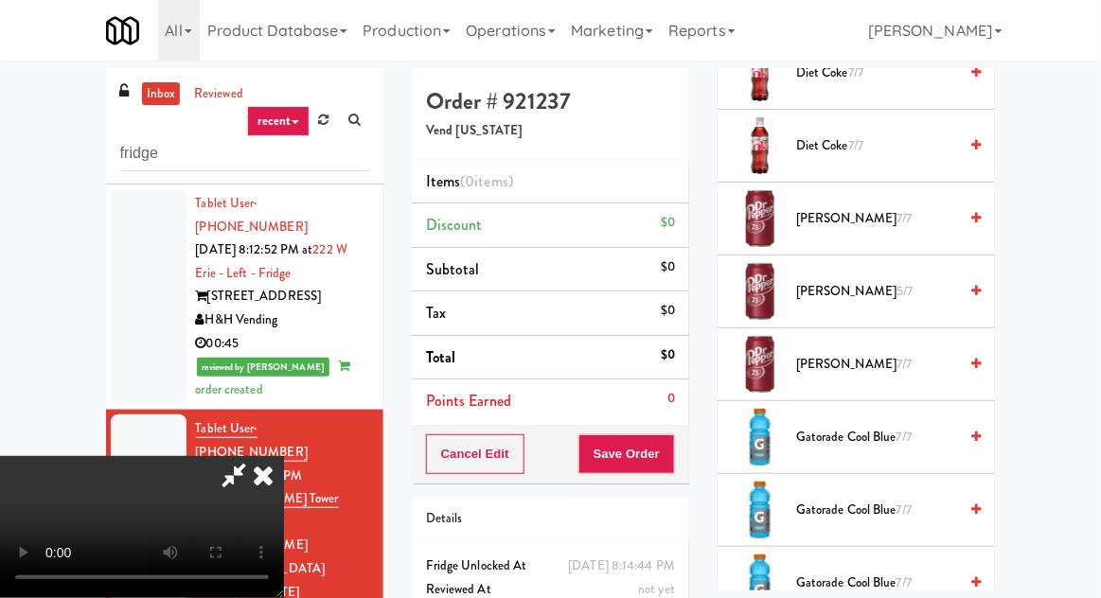
scroll to position [1426, 0]
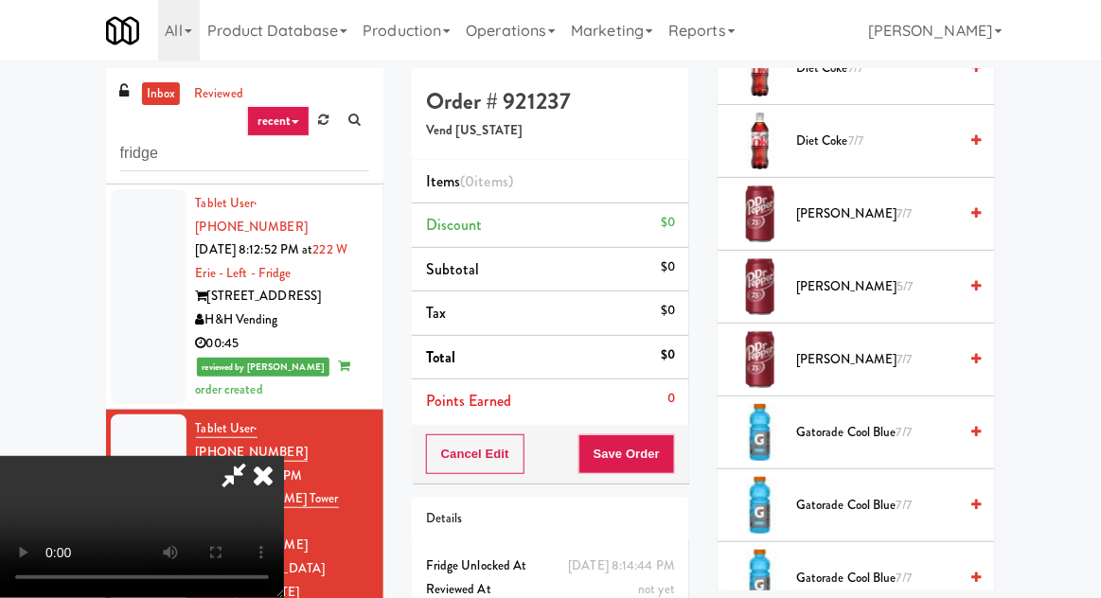
click at [883, 281] on span "Dr Pepper 5/7" at bounding box center [876, 287] width 161 height 24
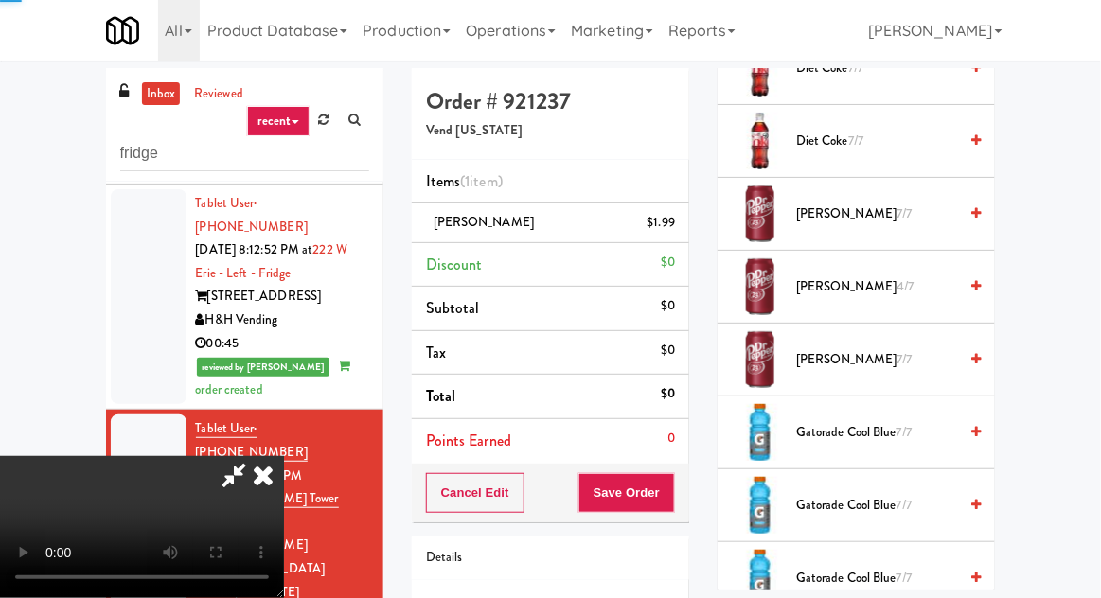
click at [895, 279] on span "Dr Pepper 4/7" at bounding box center [876, 287] width 161 height 24
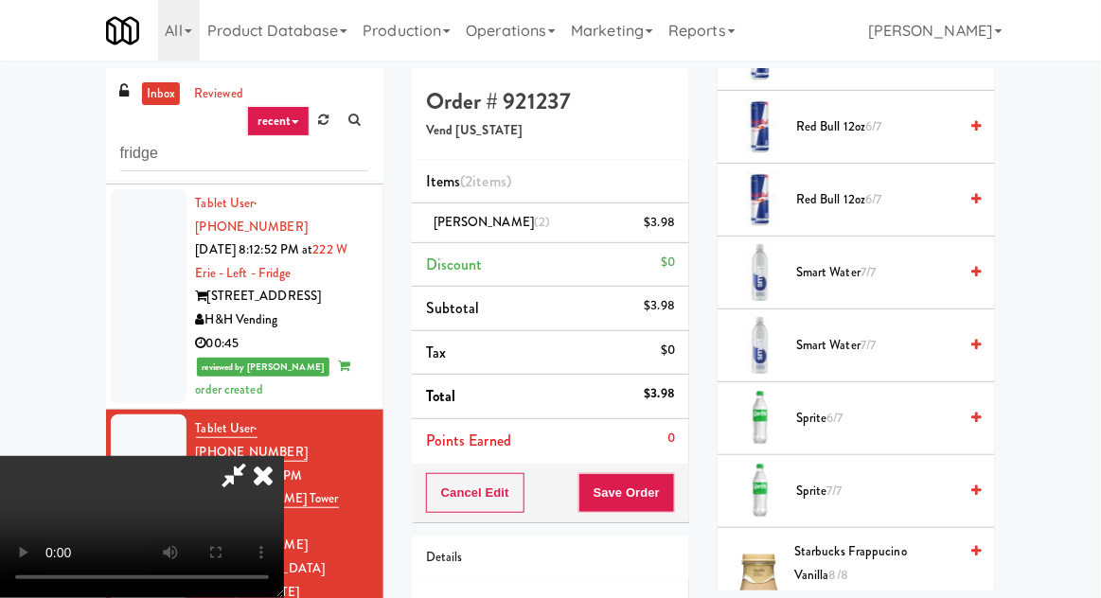
scroll to position [2536, 0]
click at [891, 190] on span "Red Bull 12oz 6/7" at bounding box center [876, 198] width 161 height 24
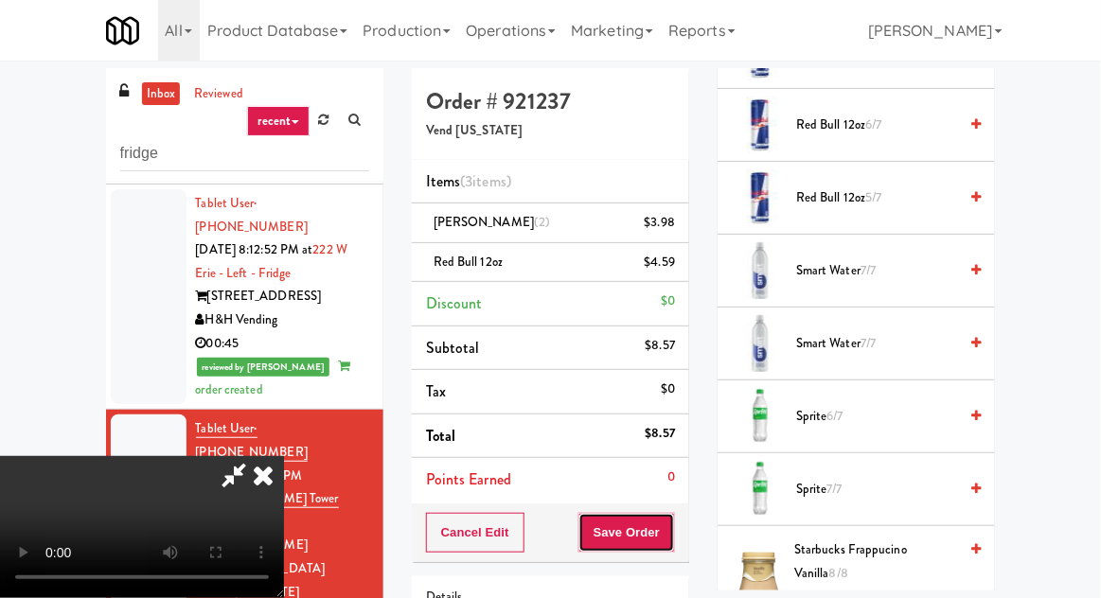
click at [672, 526] on button "Save Order" at bounding box center [626, 533] width 97 height 40
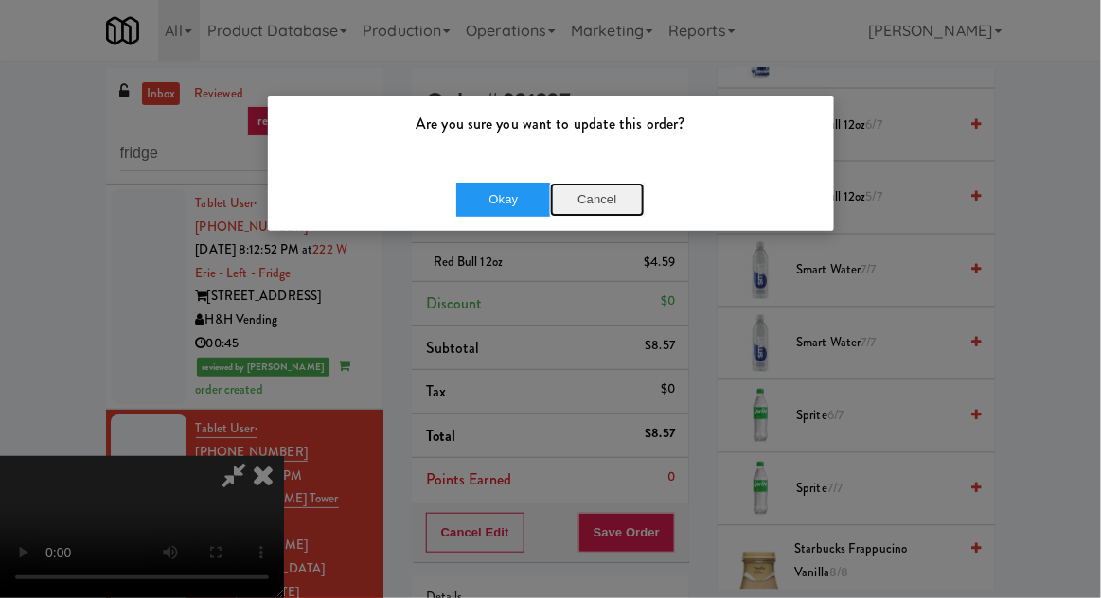
click at [611, 198] on button "Cancel" at bounding box center [597, 200] width 95 height 34
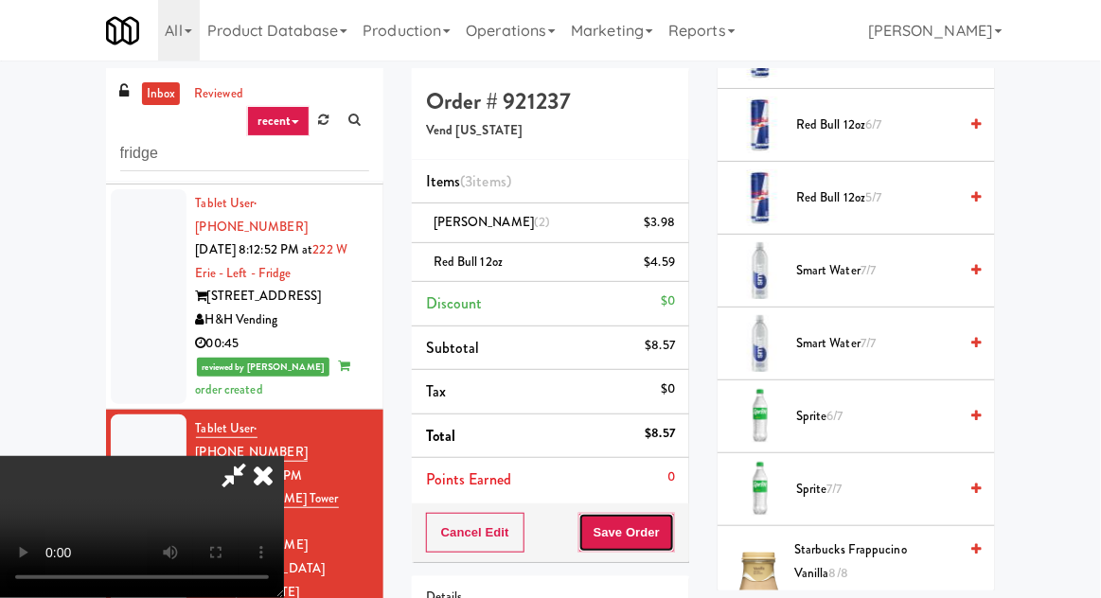
click at [675, 533] on button "Save Order" at bounding box center [626, 533] width 97 height 40
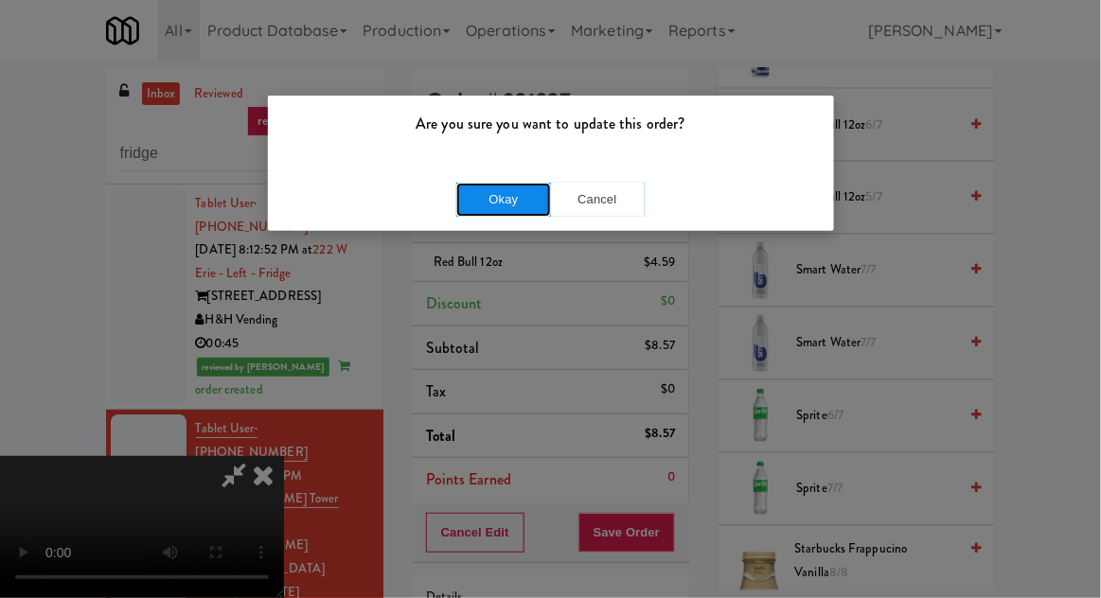
click at [479, 184] on button "Okay" at bounding box center [503, 200] width 95 height 34
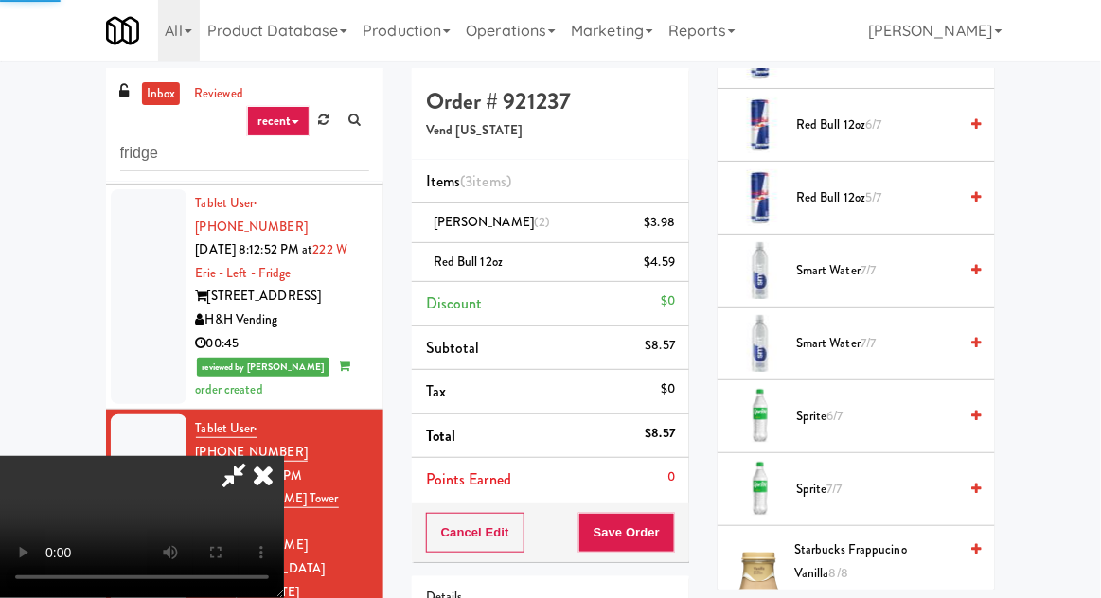
scroll to position [186, 0]
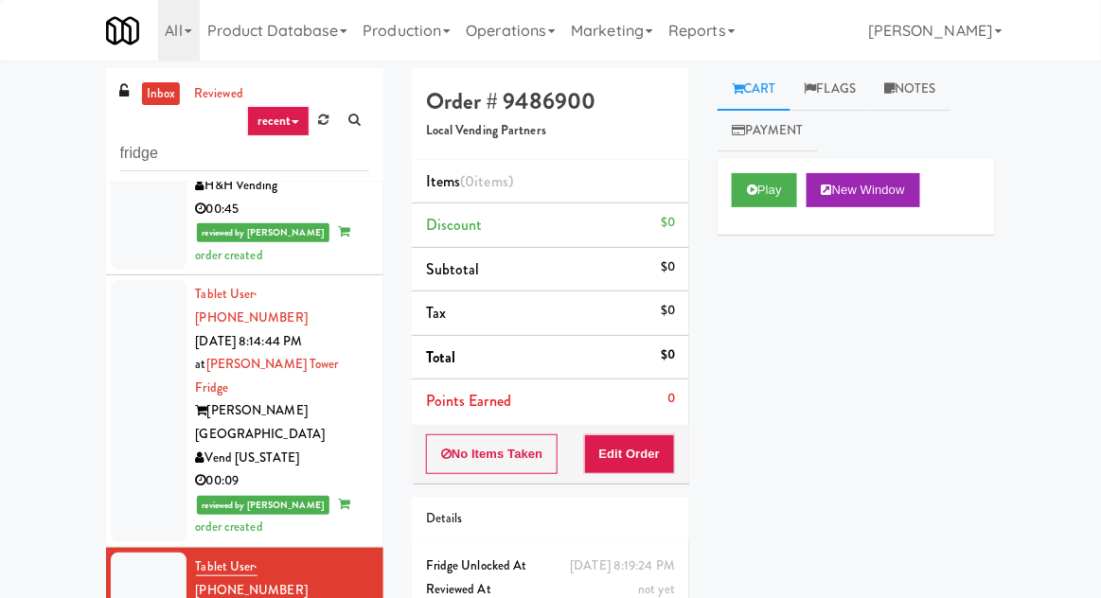
scroll to position [1756, 0]
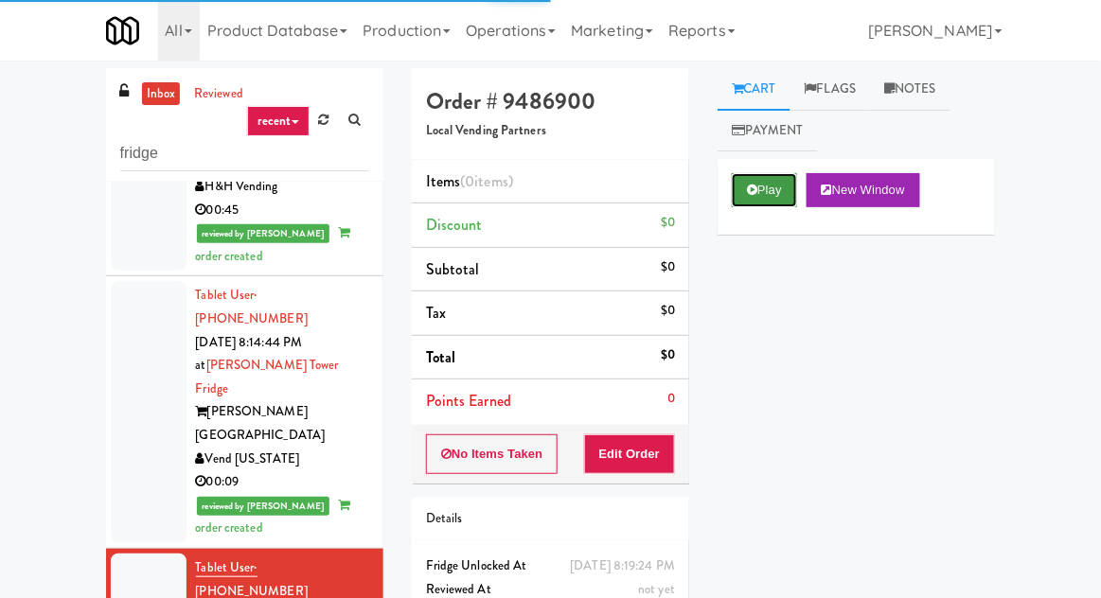
click at [740, 197] on button "Play" at bounding box center [764, 190] width 65 height 34
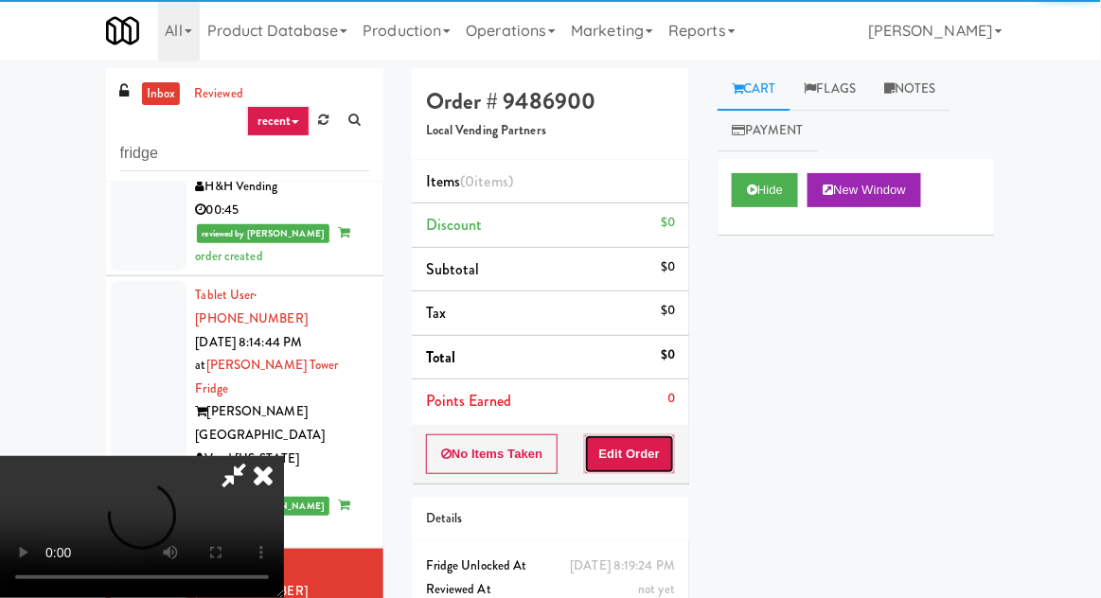
click at [635, 456] on button "Edit Order" at bounding box center [630, 454] width 92 height 40
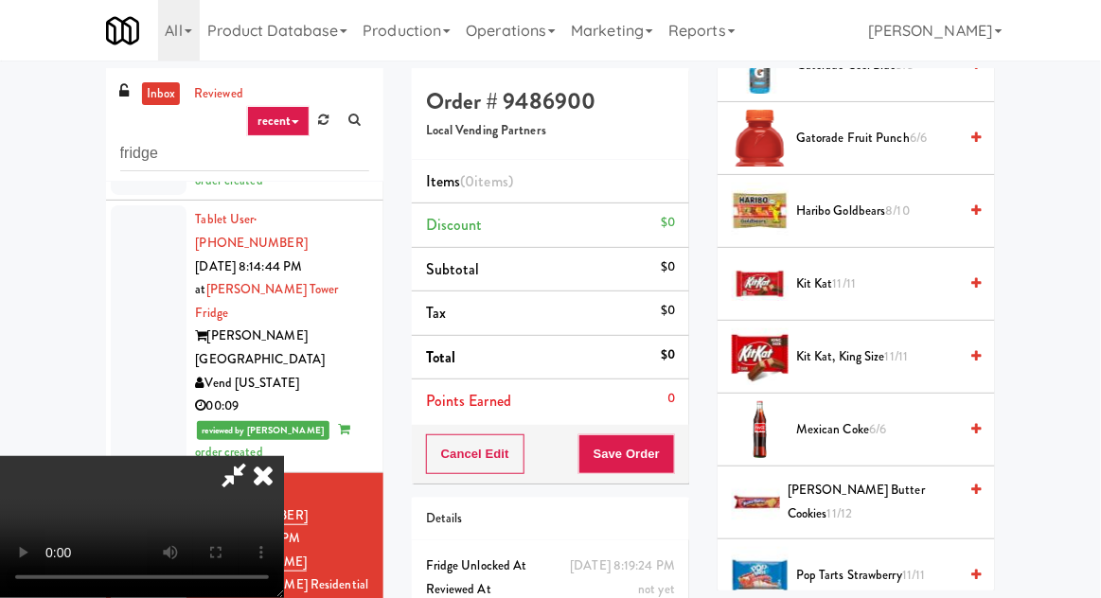
scroll to position [1353, 0]
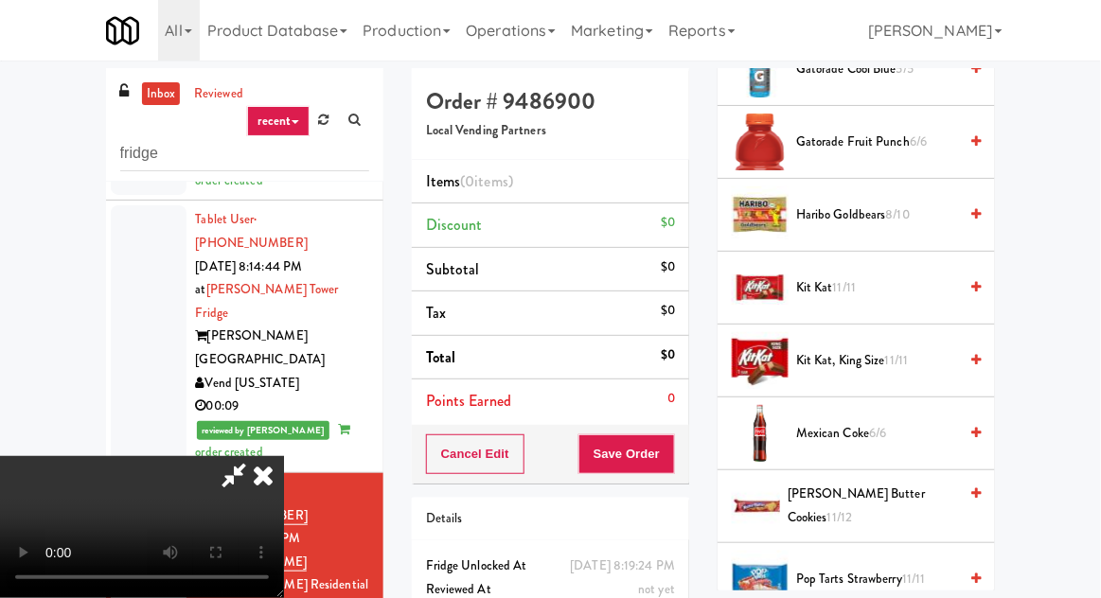
click at [897, 208] on span "8/10" at bounding box center [898, 214] width 24 height 18
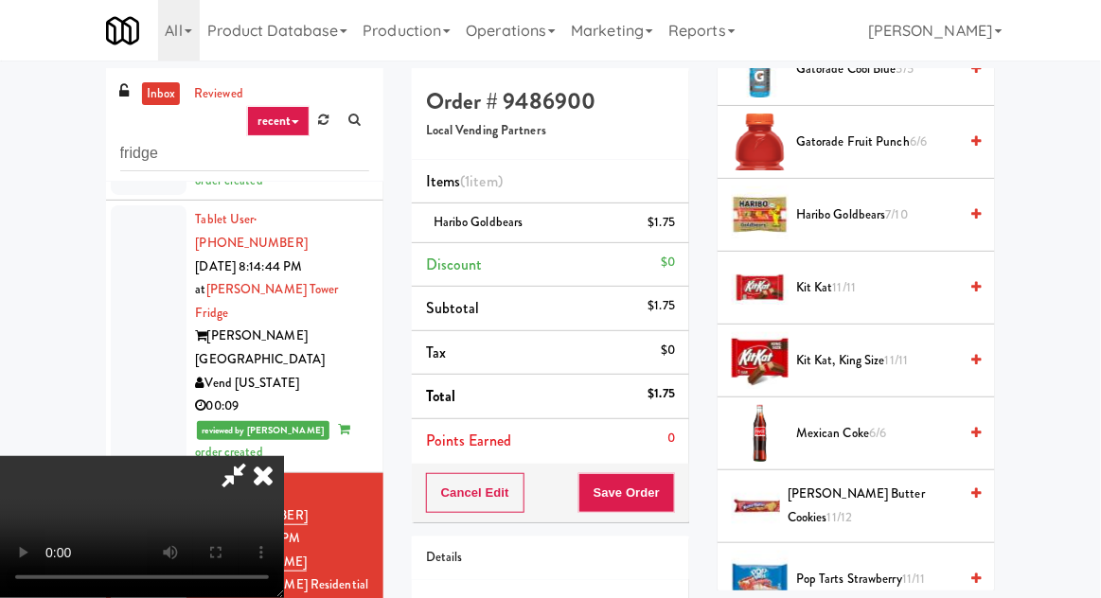
click at [870, 204] on span "Haribo Goldbears 7/10" at bounding box center [876, 216] width 161 height 24
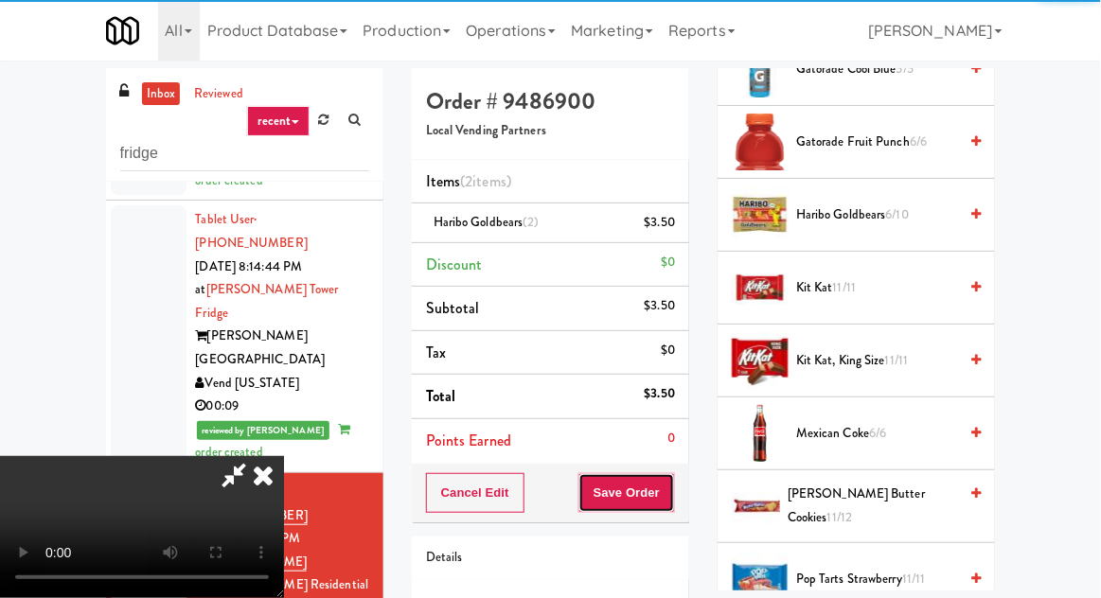
click at [671, 482] on button "Save Order" at bounding box center [626, 493] width 97 height 40
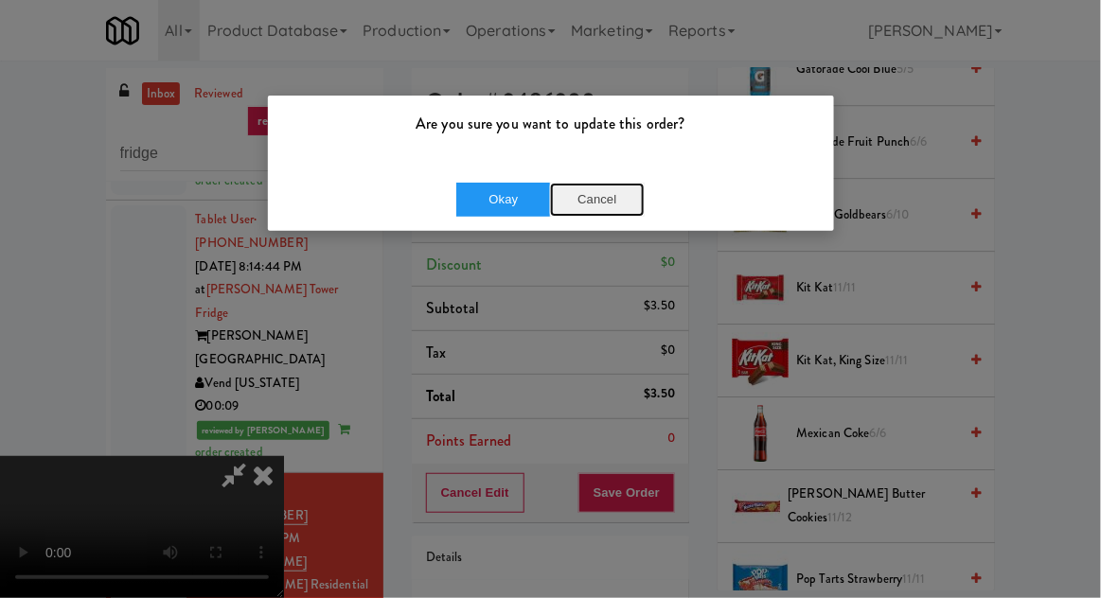
click at [622, 186] on button "Cancel" at bounding box center [597, 200] width 95 height 34
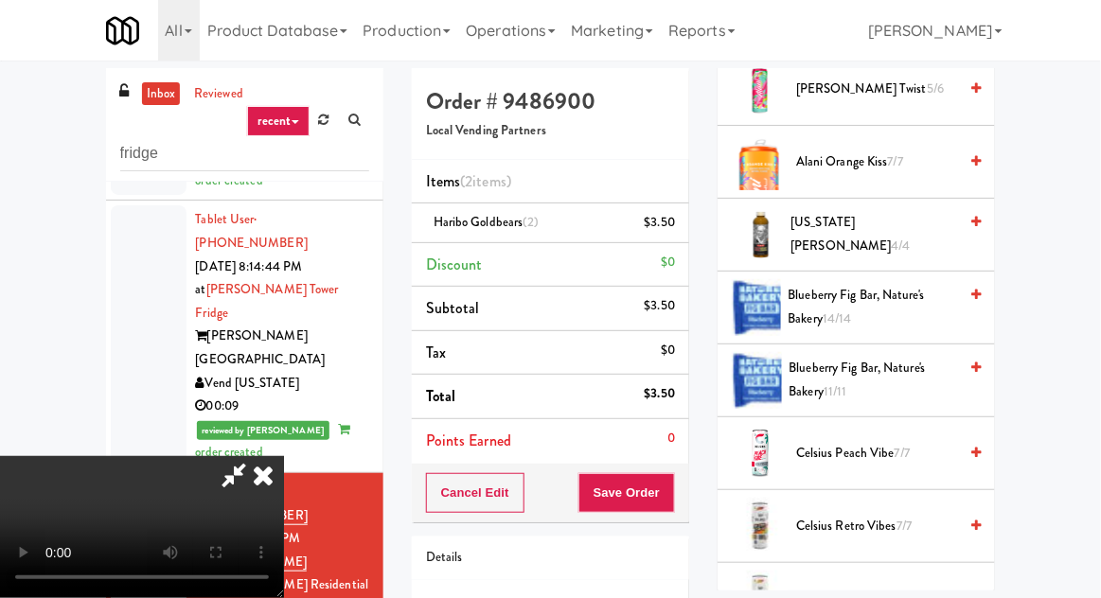
scroll to position [0, 0]
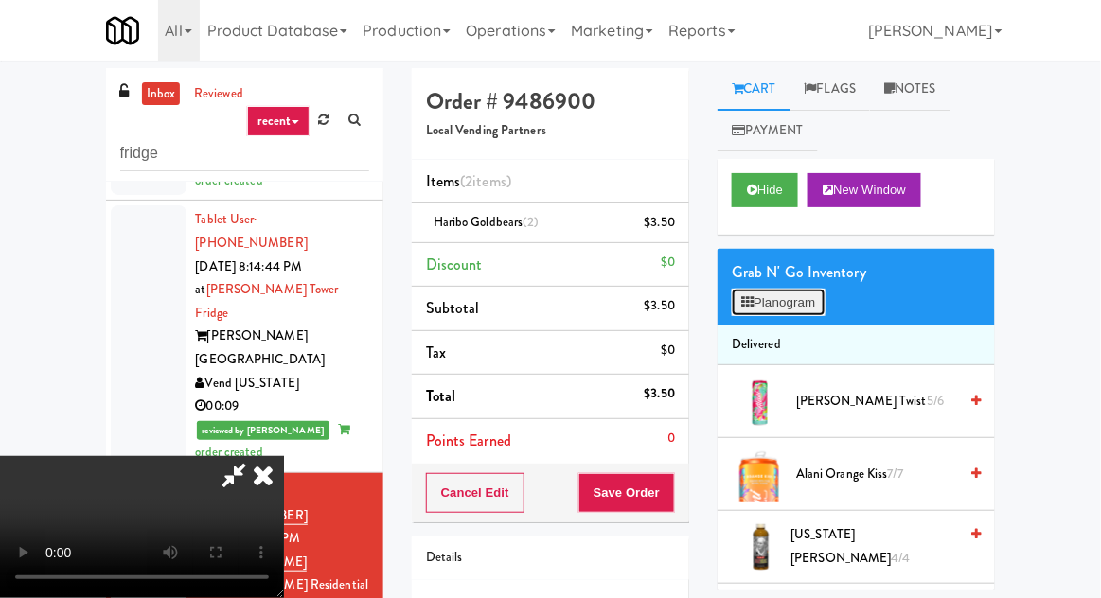
click at [804, 290] on button "Planogram" at bounding box center [778, 303] width 93 height 28
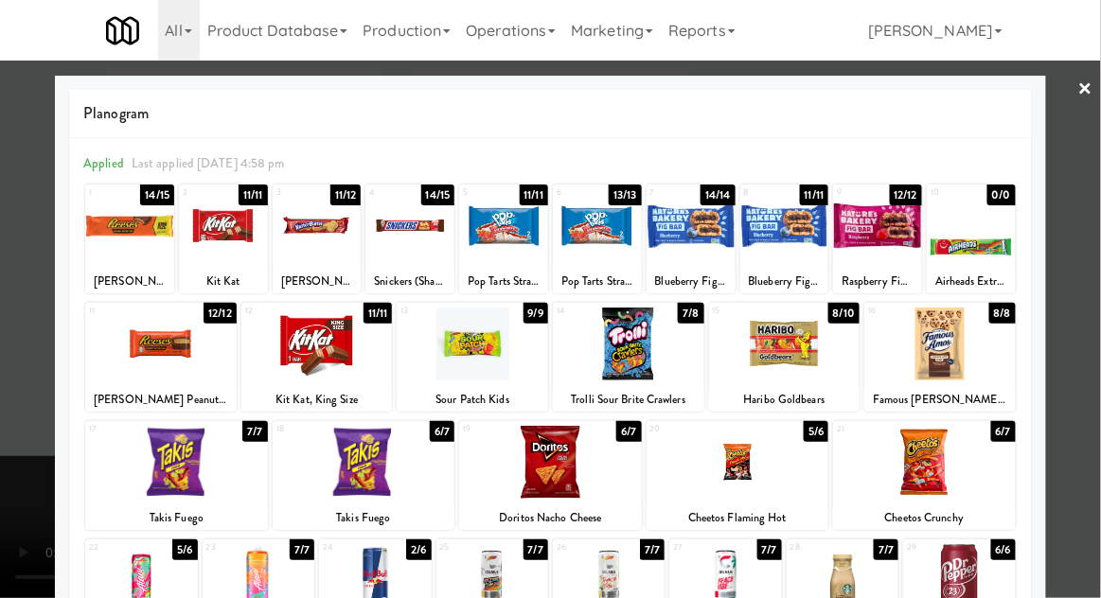
click at [585, 462] on div at bounding box center [550, 462] width 183 height 73
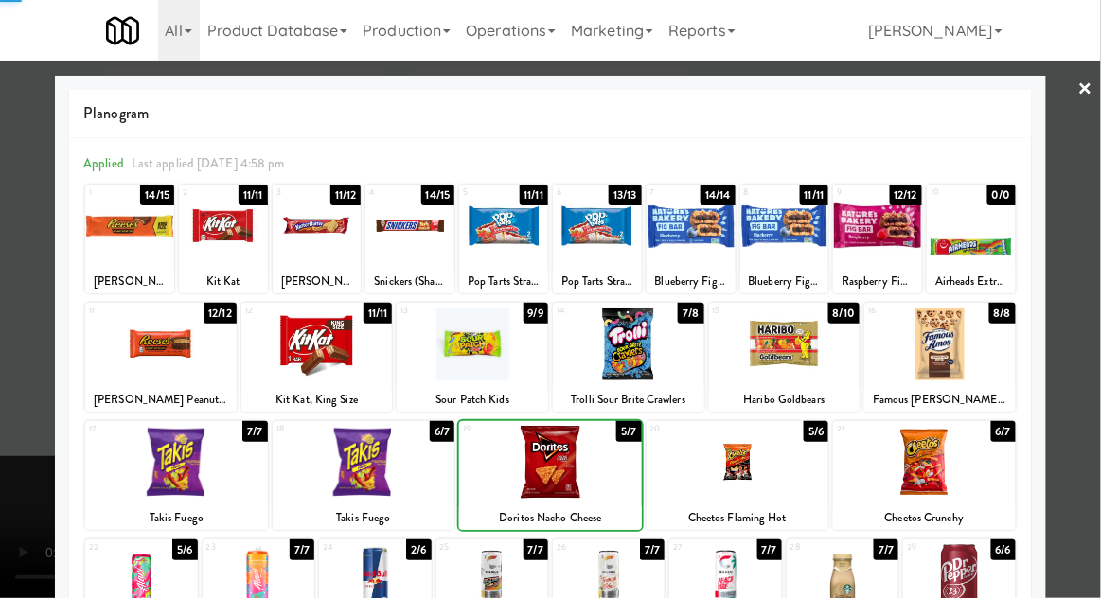
click at [28, 314] on div at bounding box center [550, 299] width 1101 height 598
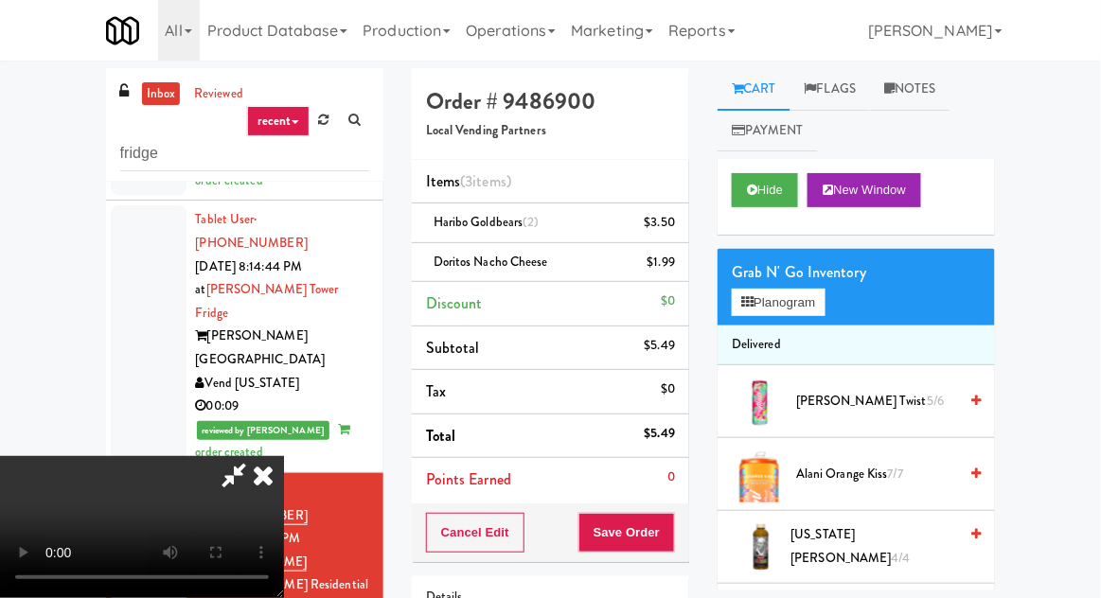
click at [690, 520] on div "Order # 9486900 Local Vending Partners Items (3 items ) Haribo Goldbears (2) $3…" at bounding box center [551, 411] width 306 height 687
click at [673, 527] on button "Save Order" at bounding box center [626, 533] width 97 height 40
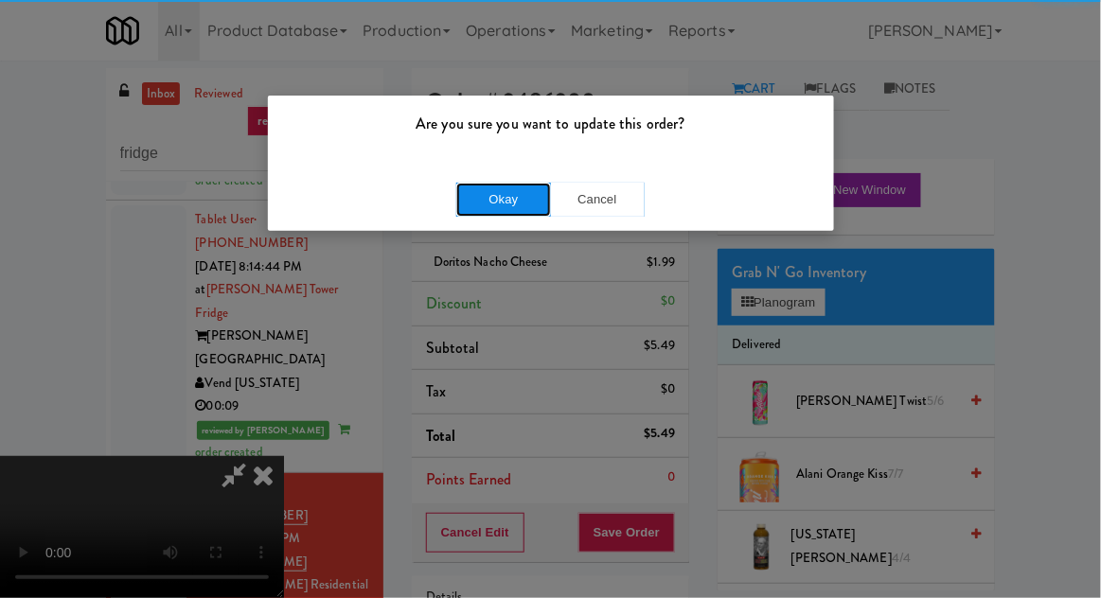
click at [471, 195] on button "Okay" at bounding box center [503, 200] width 95 height 34
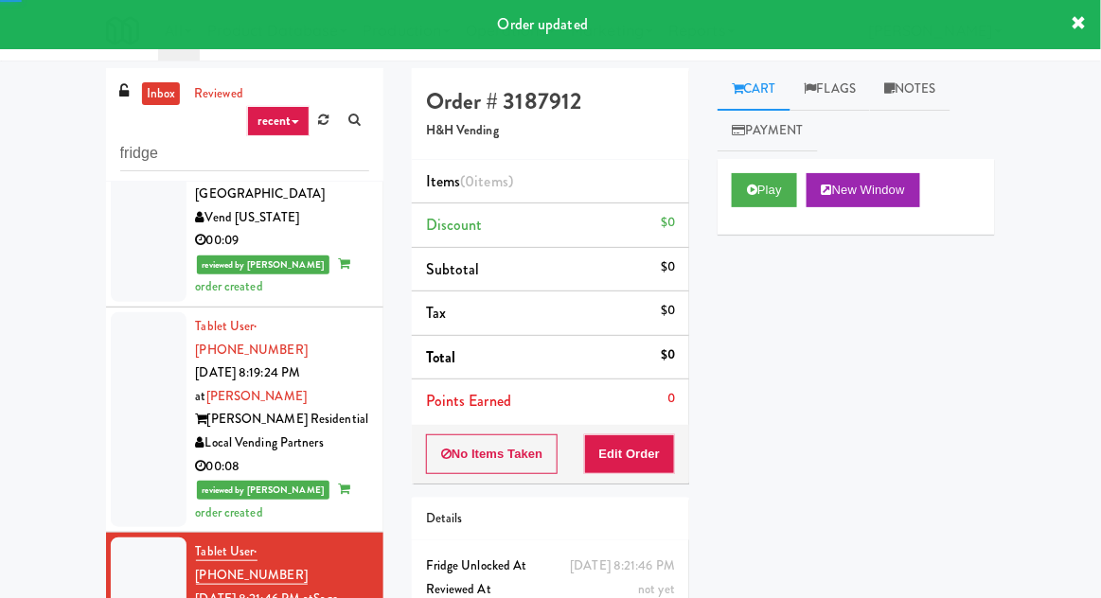
scroll to position [1996, 0]
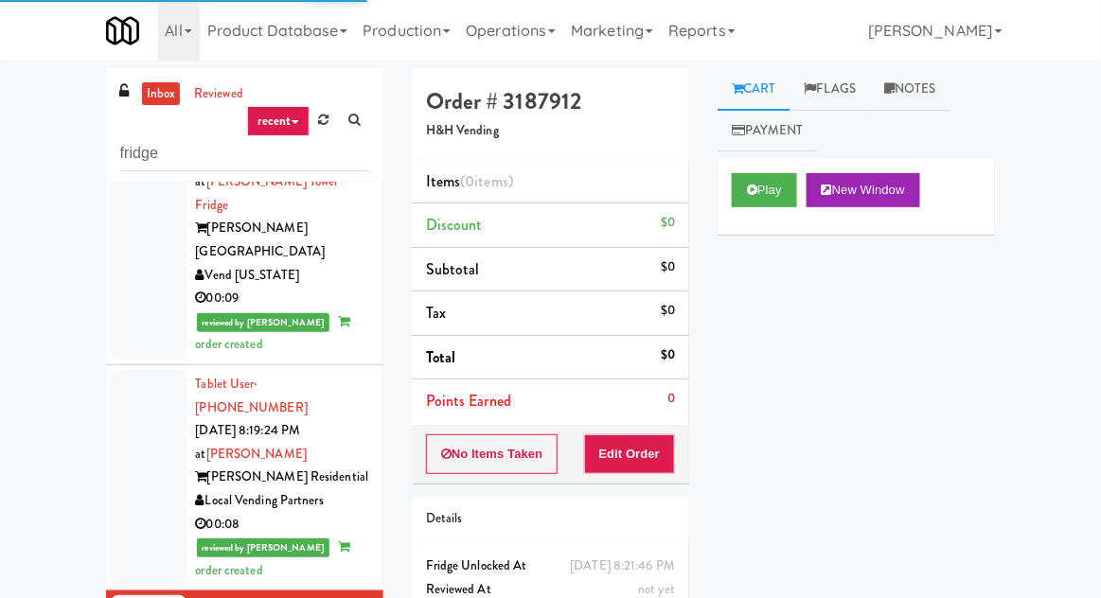
scroll to position [1935, 0]
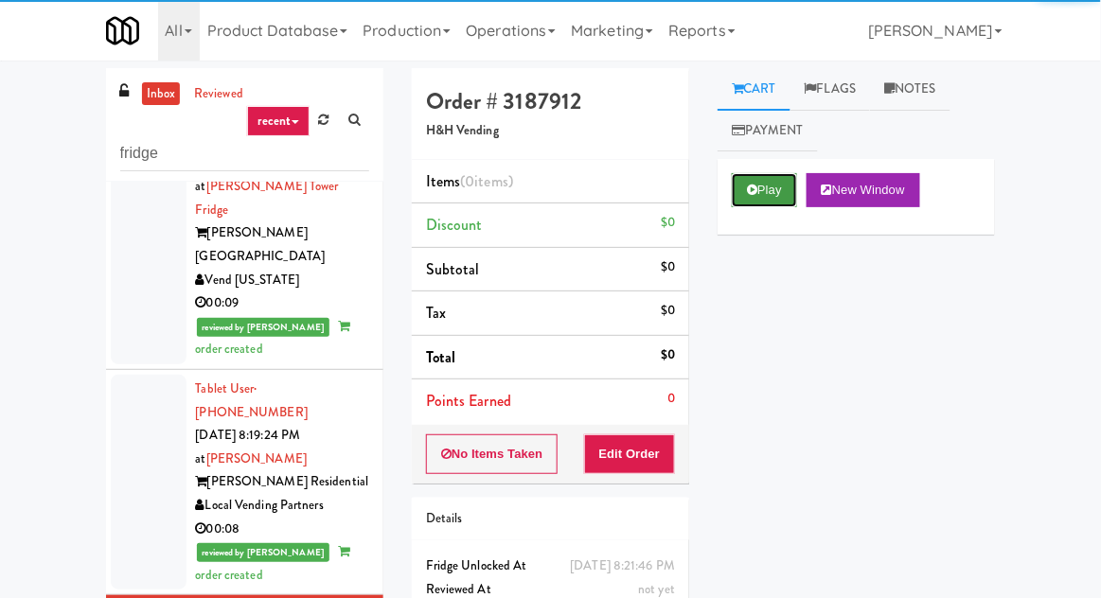
click at [764, 179] on button "Play" at bounding box center [764, 190] width 65 height 34
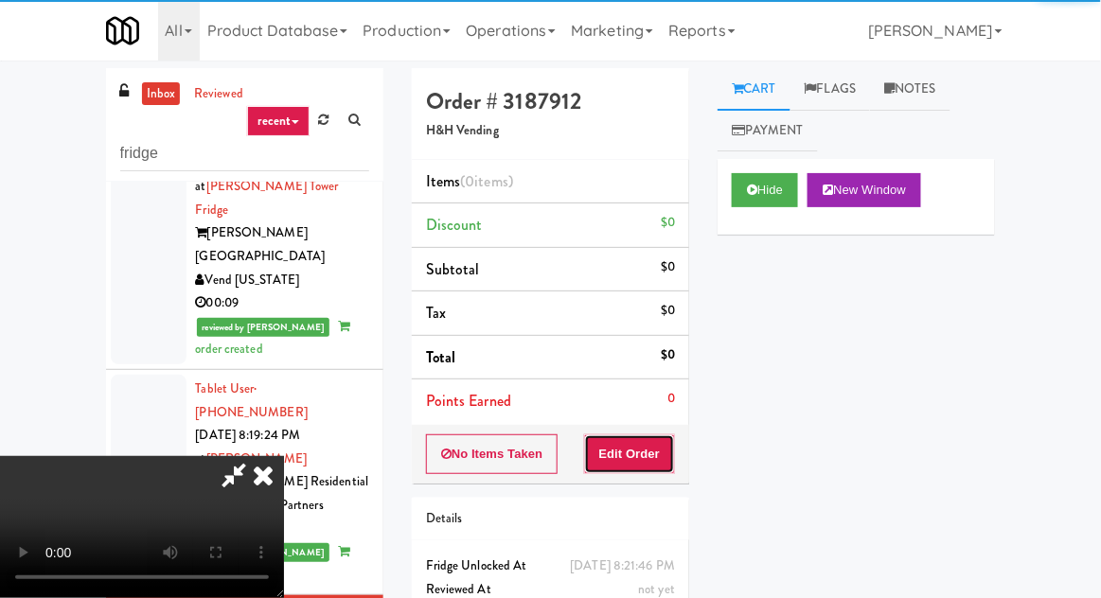
click at [651, 470] on button "Edit Order" at bounding box center [630, 454] width 92 height 40
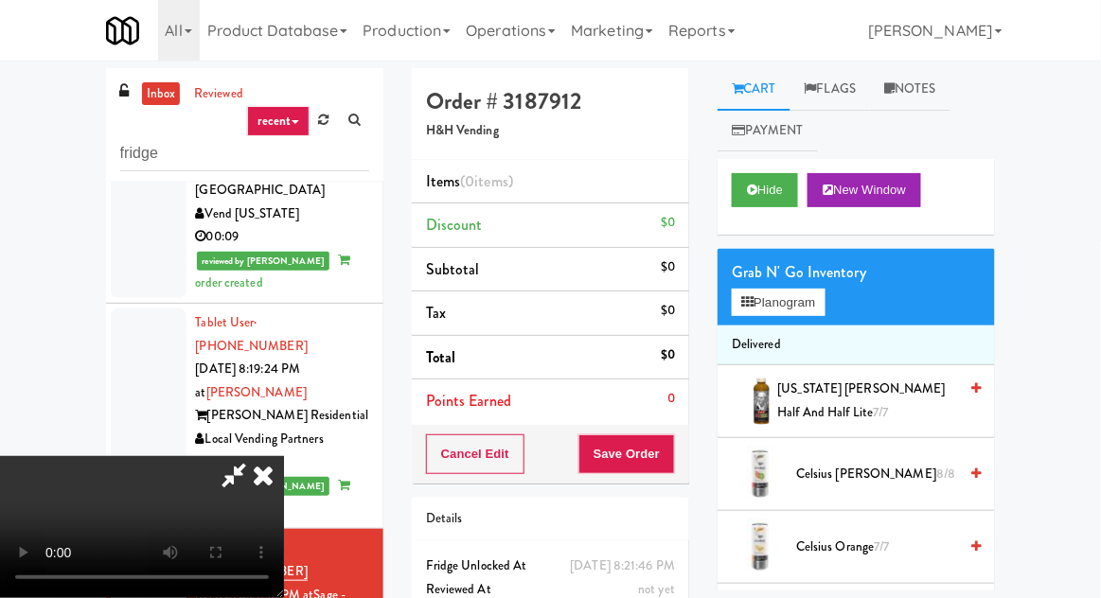
scroll to position [2030, 0]
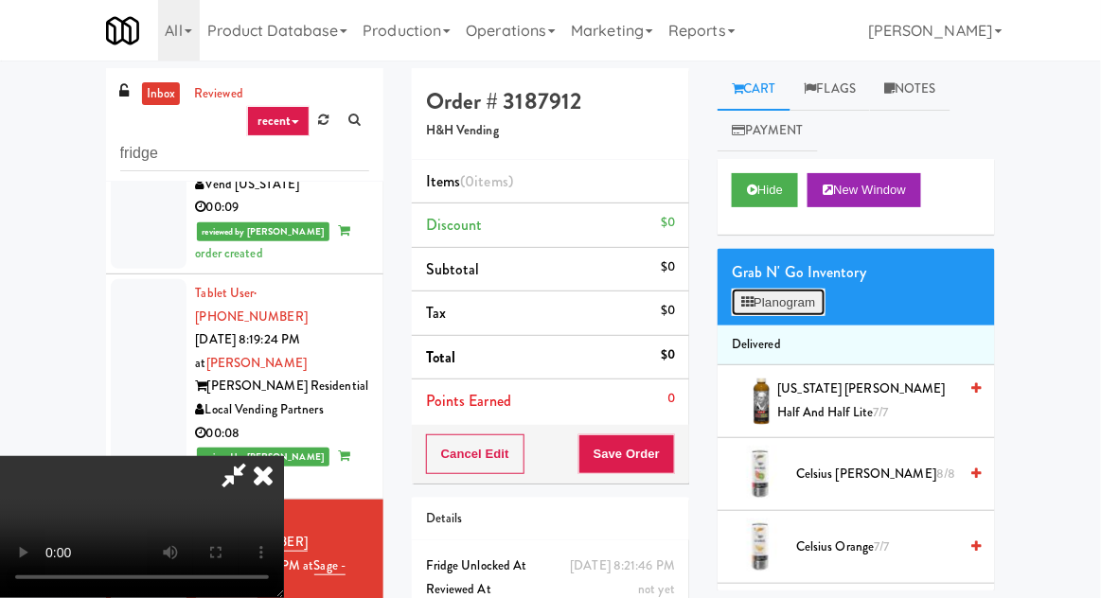
click at [791, 302] on button "Planogram" at bounding box center [778, 303] width 93 height 28
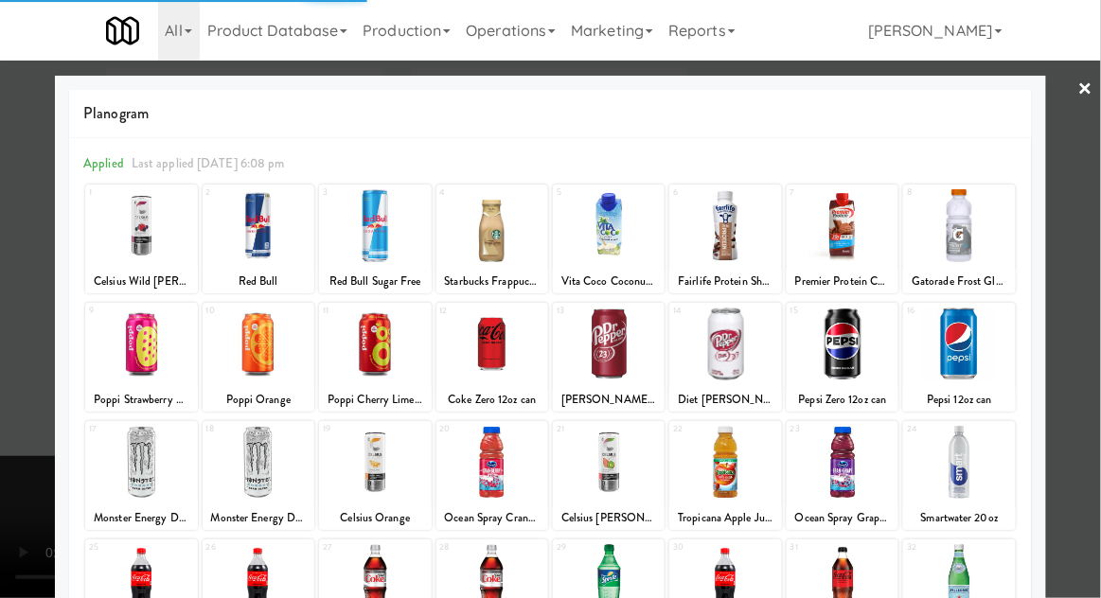
scroll to position [239, 0]
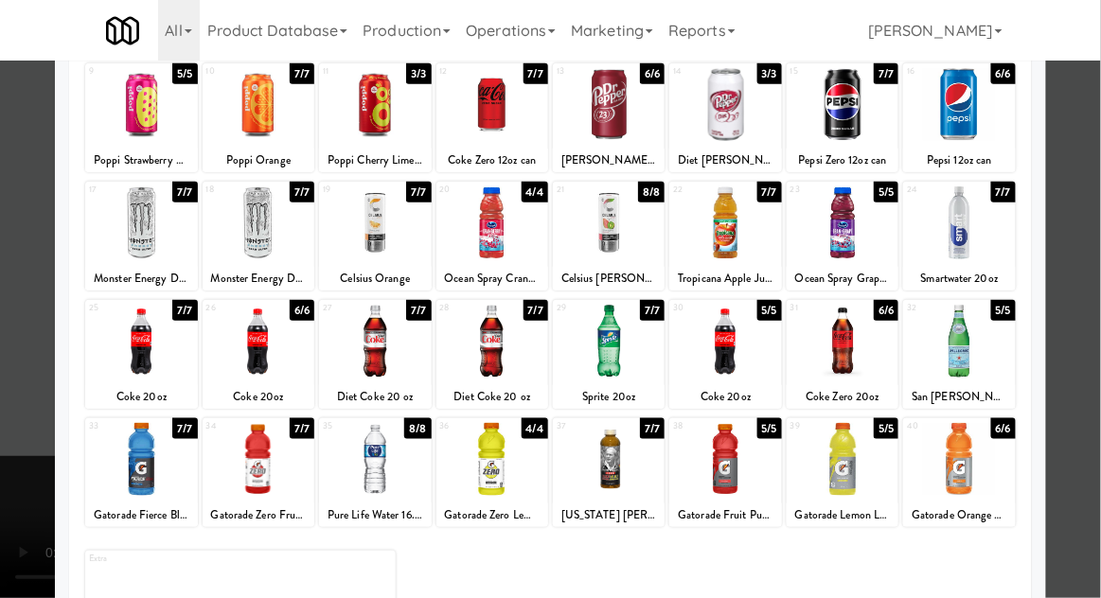
click at [861, 238] on div at bounding box center [843, 222] width 112 height 73
click at [45, 359] on div at bounding box center [550, 299] width 1101 height 598
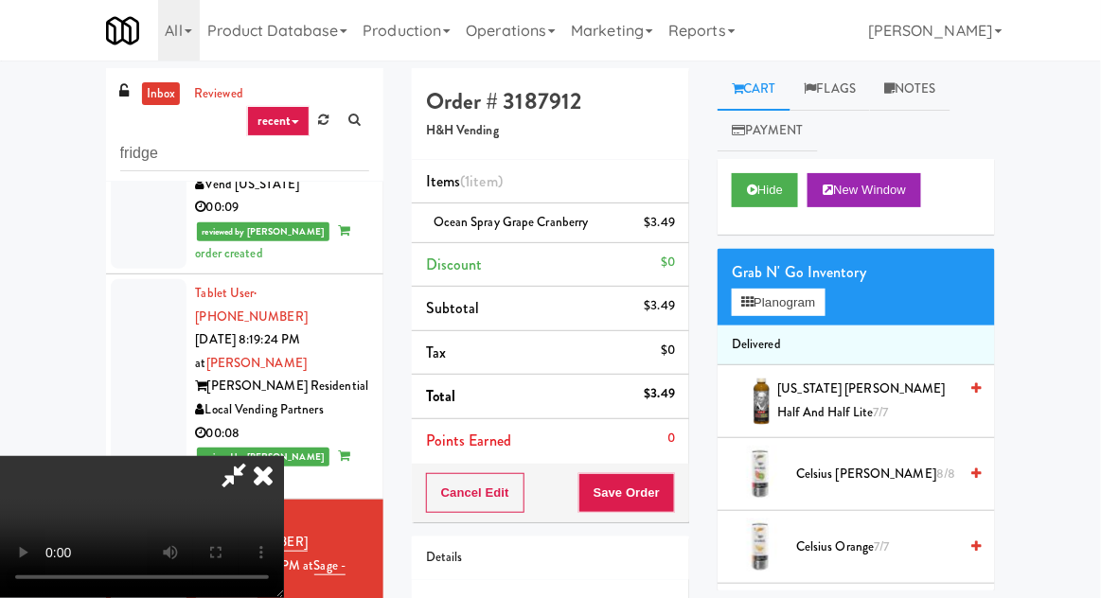
click at [686, 505] on div "Cancel Edit Save Order" at bounding box center [550, 493] width 277 height 59
click at [693, 481] on div "Order # 3187912 H&H Vending Items (1 item ) Ocean Spray Grape Cranberry $3.49 D…" at bounding box center [551, 391] width 306 height 647
click at [674, 492] on button "Save Order" at bounding box center [626, 493] width 97 height 40
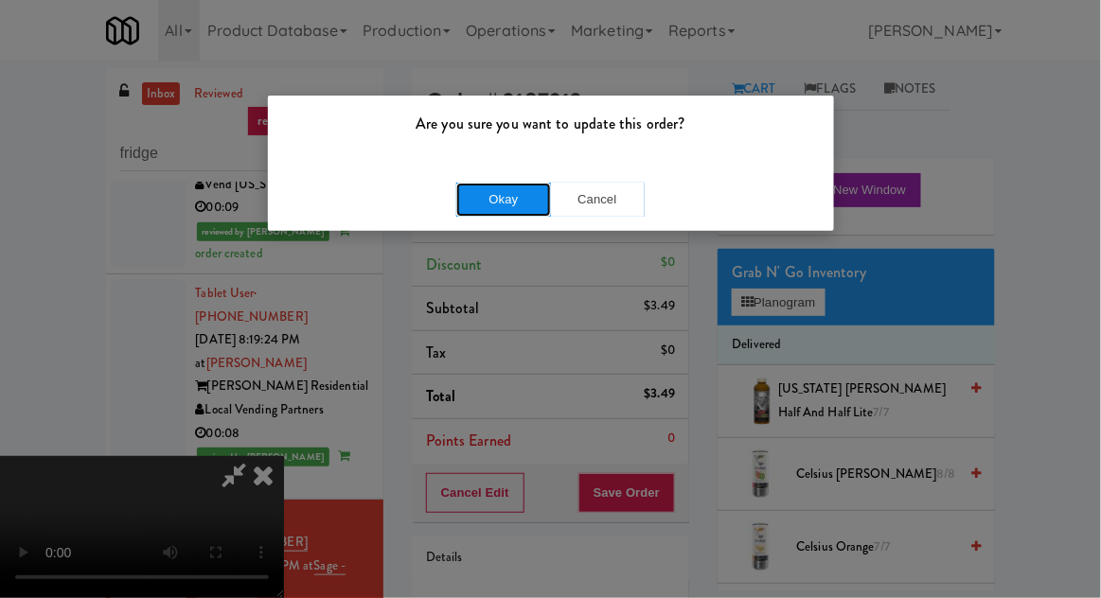
click at [497, 197] on button "Okay" at bounding box center [503, 200] width 95 height 34
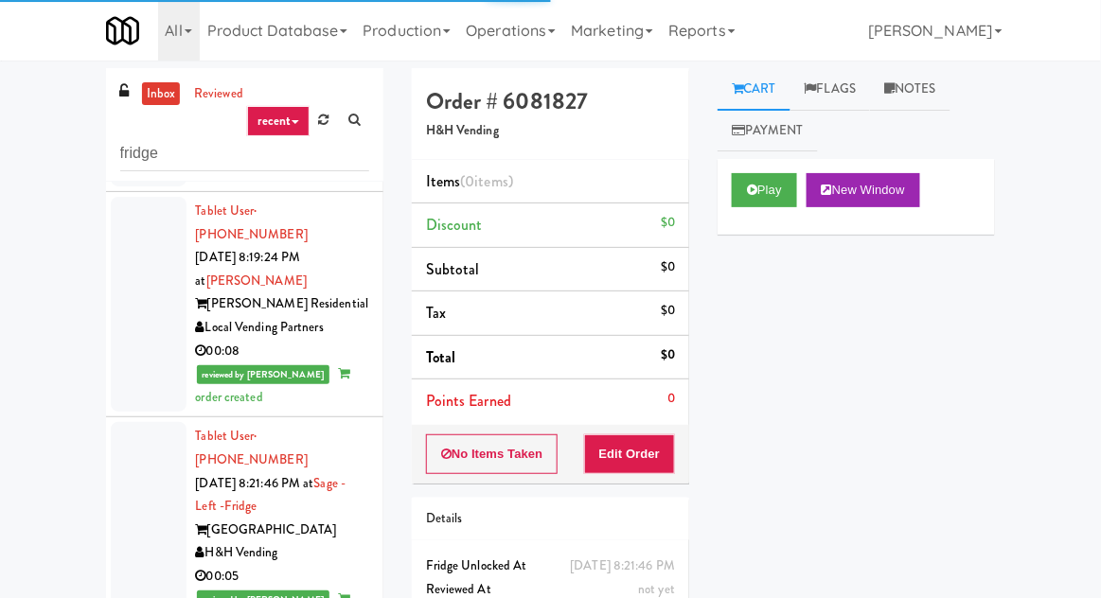
scroll to position [2112, 0]
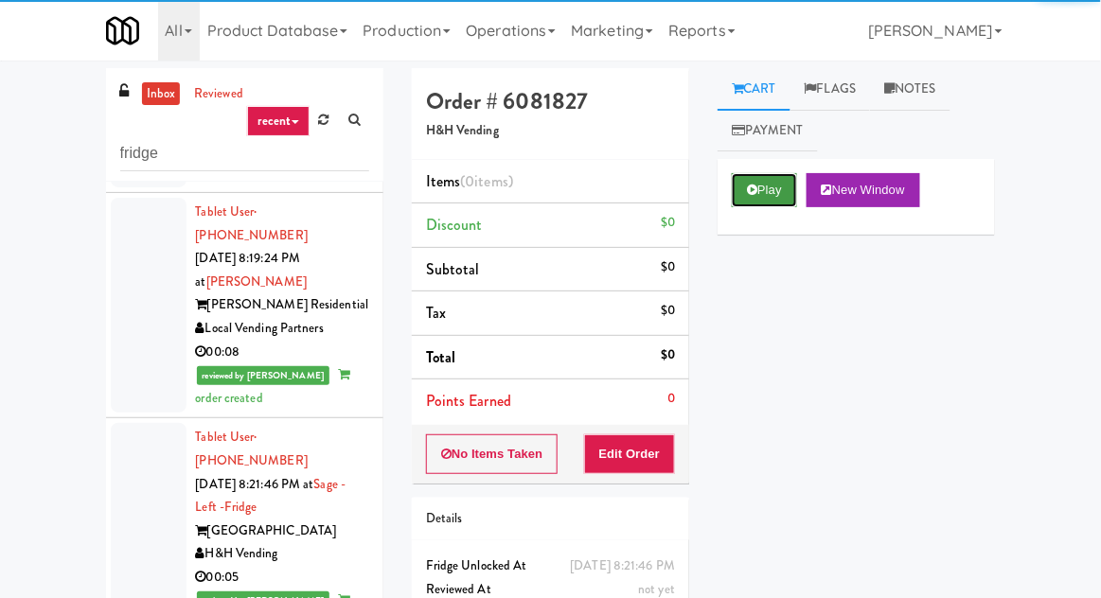
click at [776, 195] on button "Play" at bounding box center [764, 190] width 65 height 34
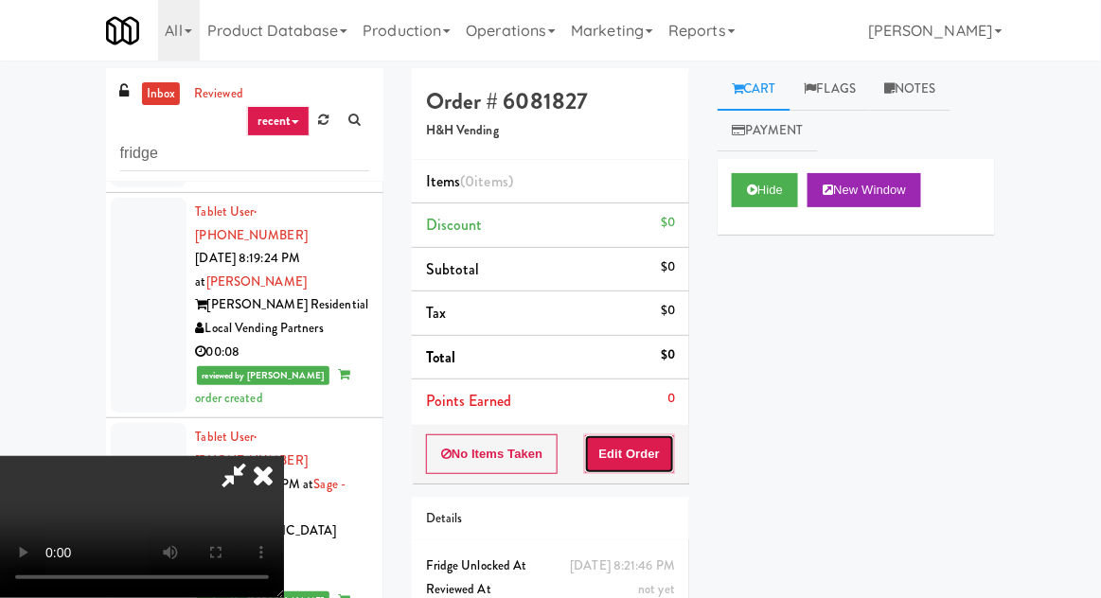
click at [638, 460] on button "Edit Order" at bounding box center [630, 454] width 92 height 40
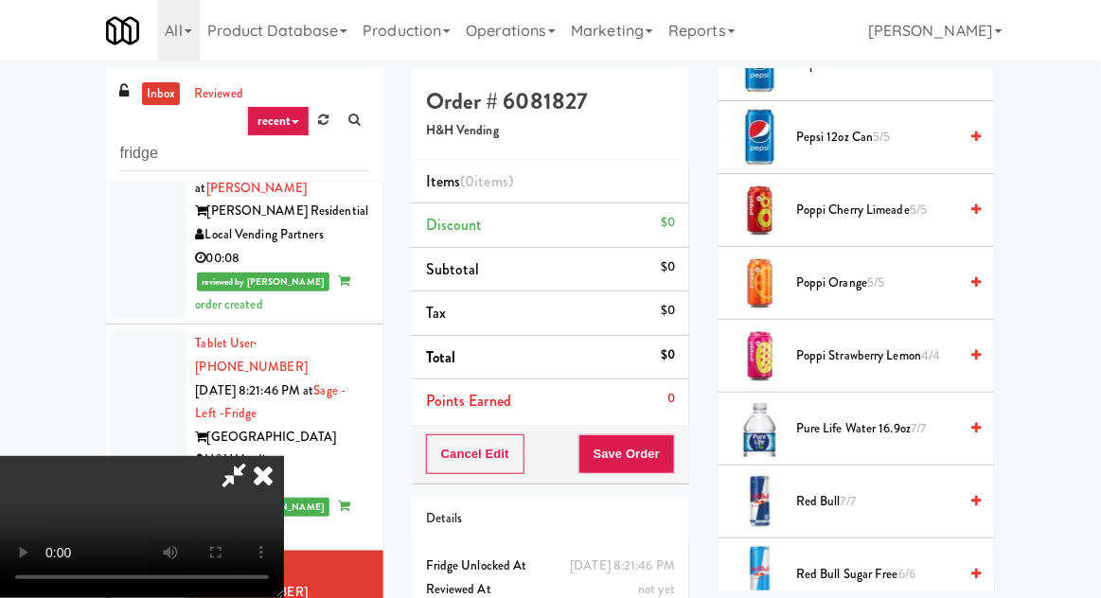
scroll to position [2157, 0]
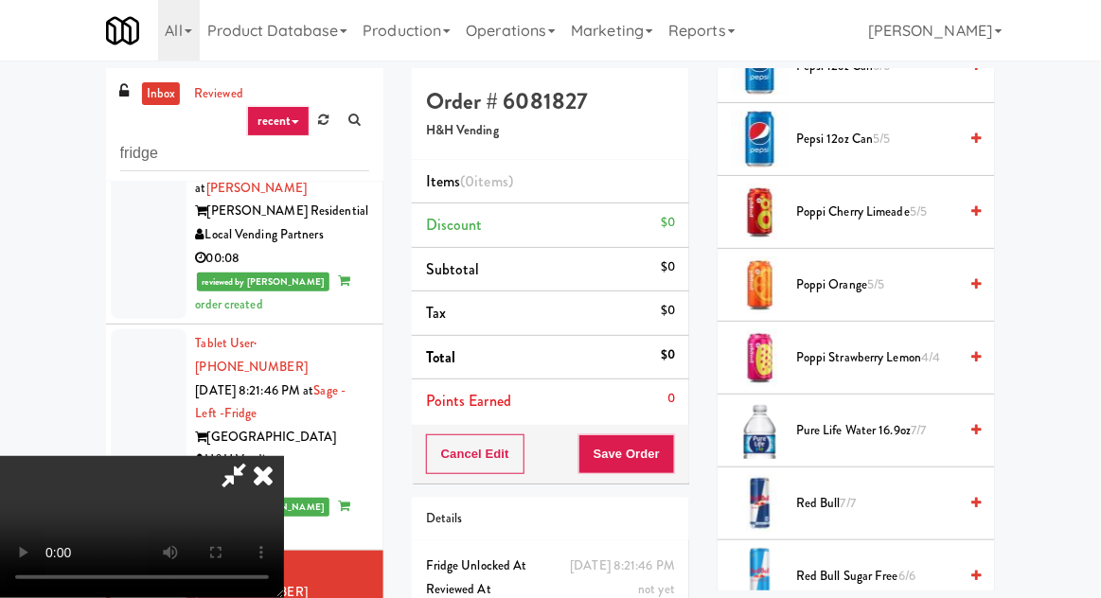
click at [912, 424] on span "Pure Life Water 16.9oz 7/7" at bounding box center [876, 431] width 161 height 24
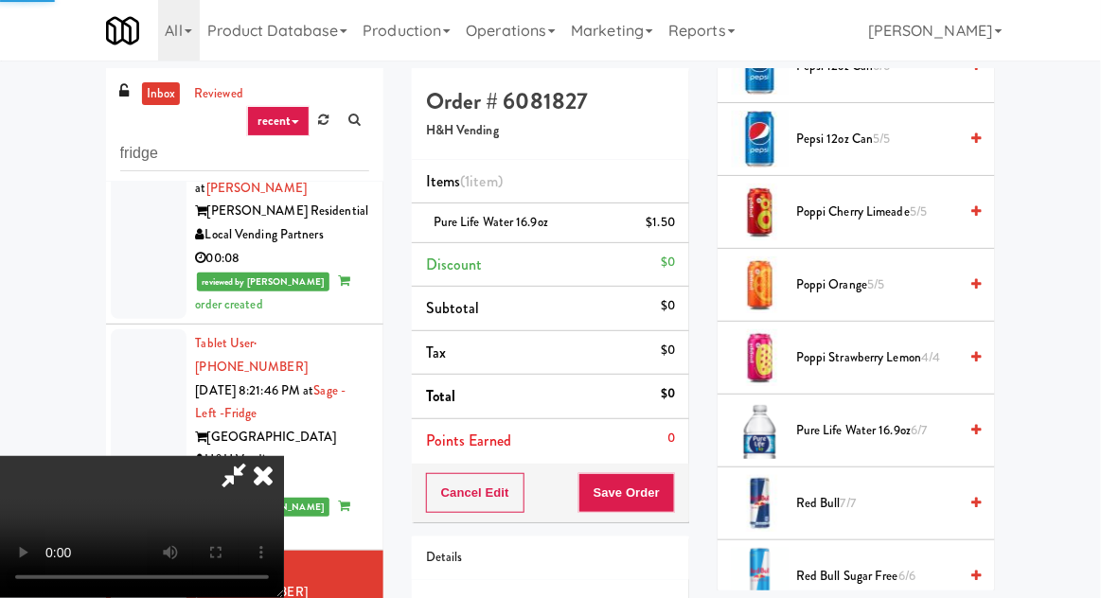
click at [941, 433] on span "Pure Life Water 16.9oz 6/7" at bounding box center [876, 431] width 161 height 24
click at [671, 479] on button "Save Order" at bounding box center [626, 493] width 97 height 40
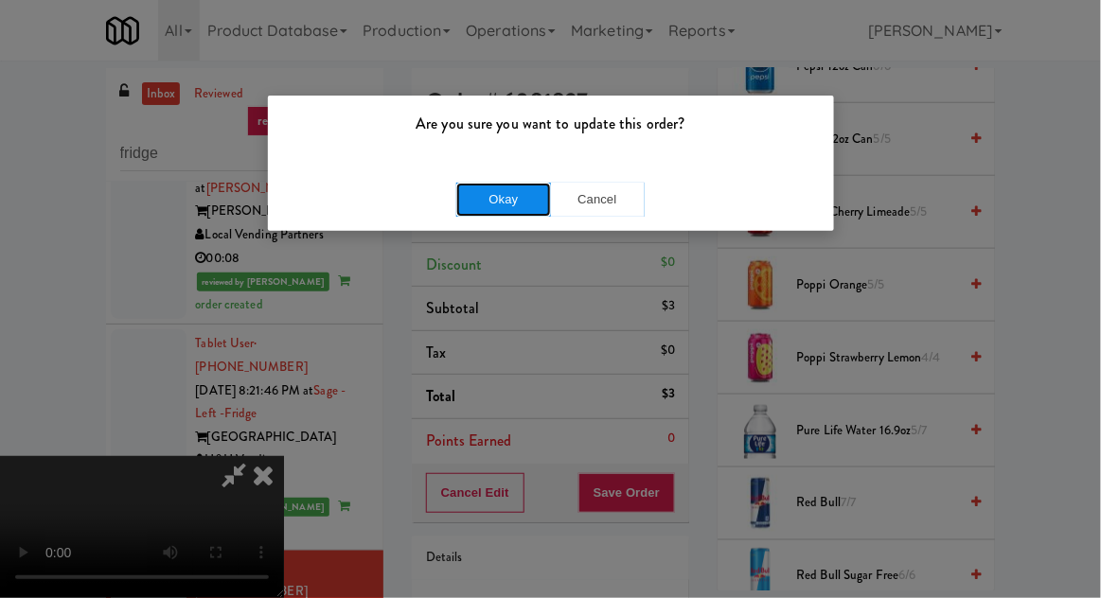
click at [482, 206] on button "Okay" at bounding box center [503, 200] width 95 height 34
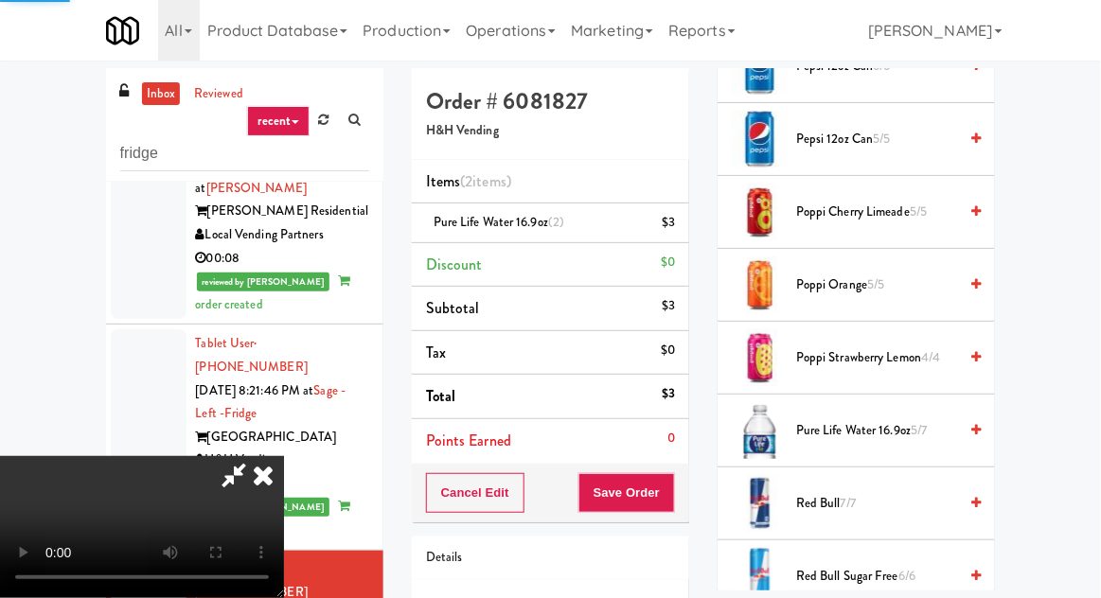
scroll to position [186, 0]
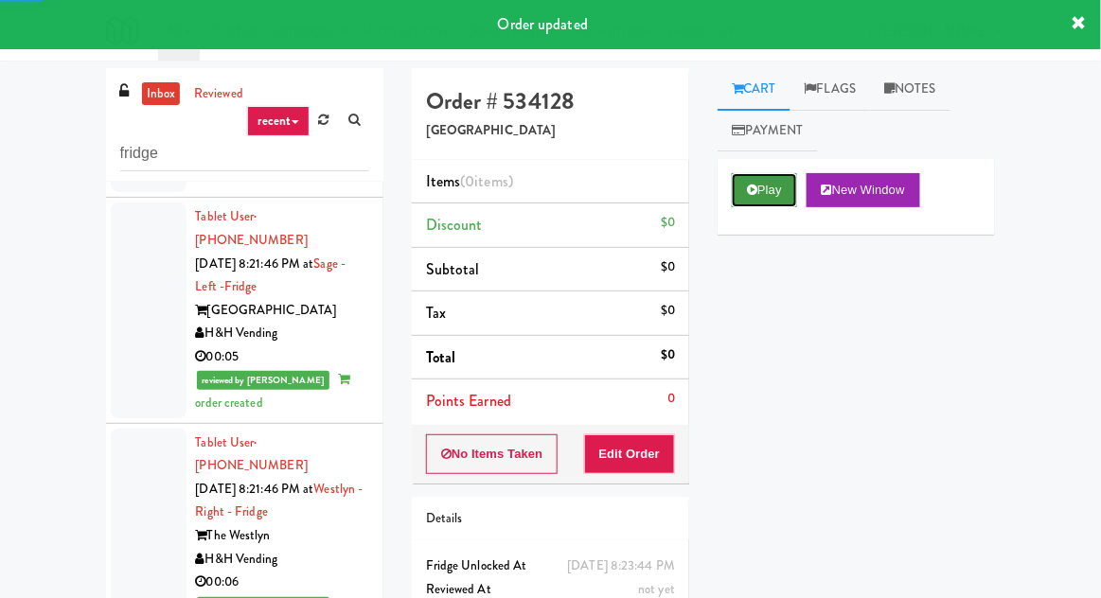
click at [763, 196] on button "Play" at bounding box center [764, 190] width 65 height 34
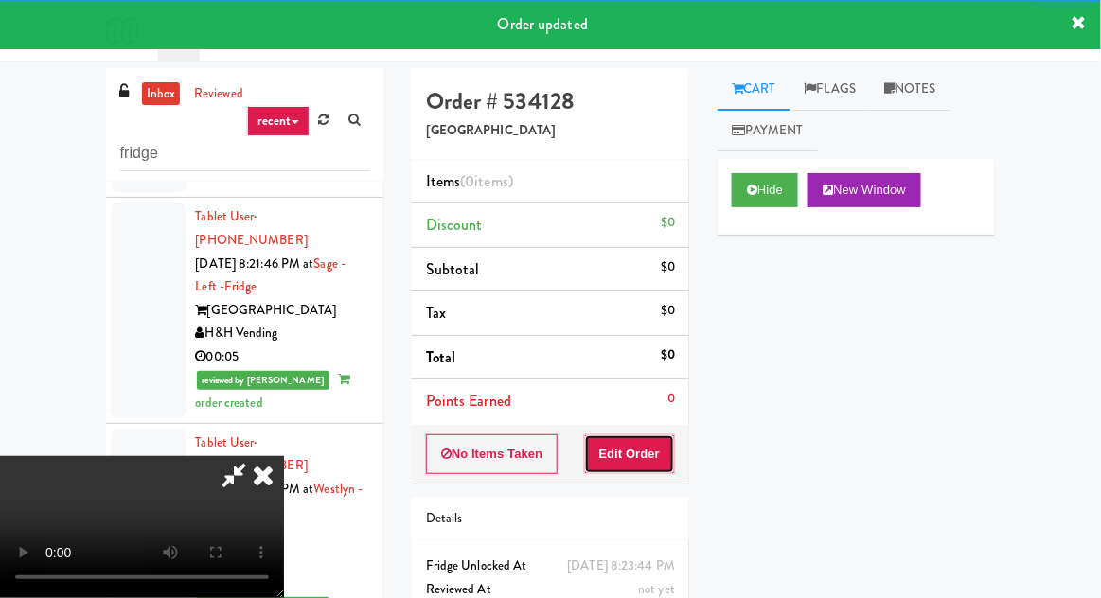
click at [649, 439] on button "Edit Order" at bounding box center [630, 454] width 92 height 40
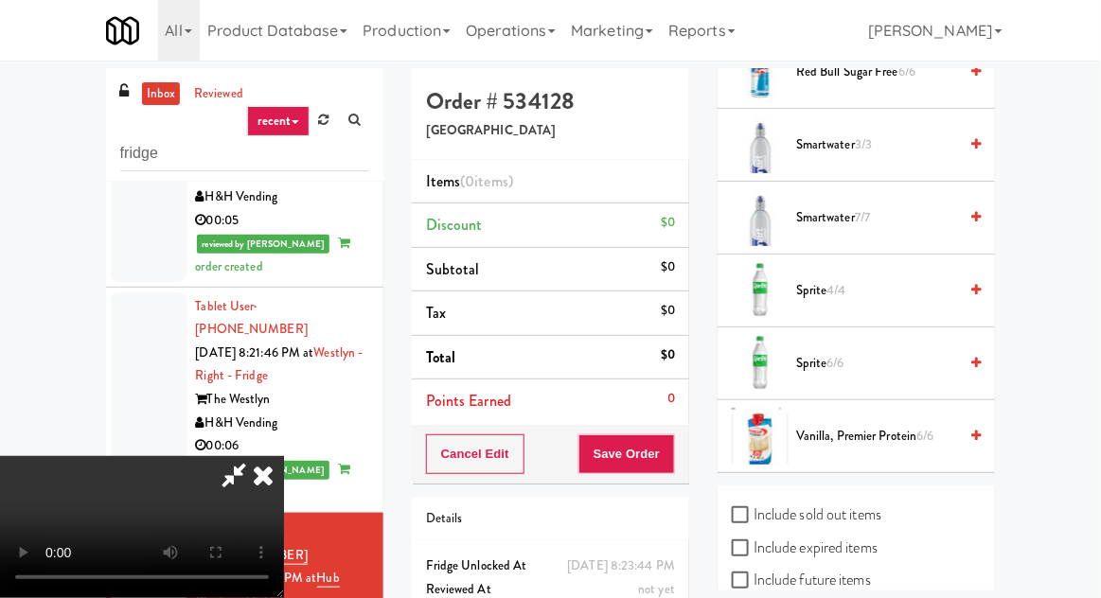
scroll to position [21, 0]
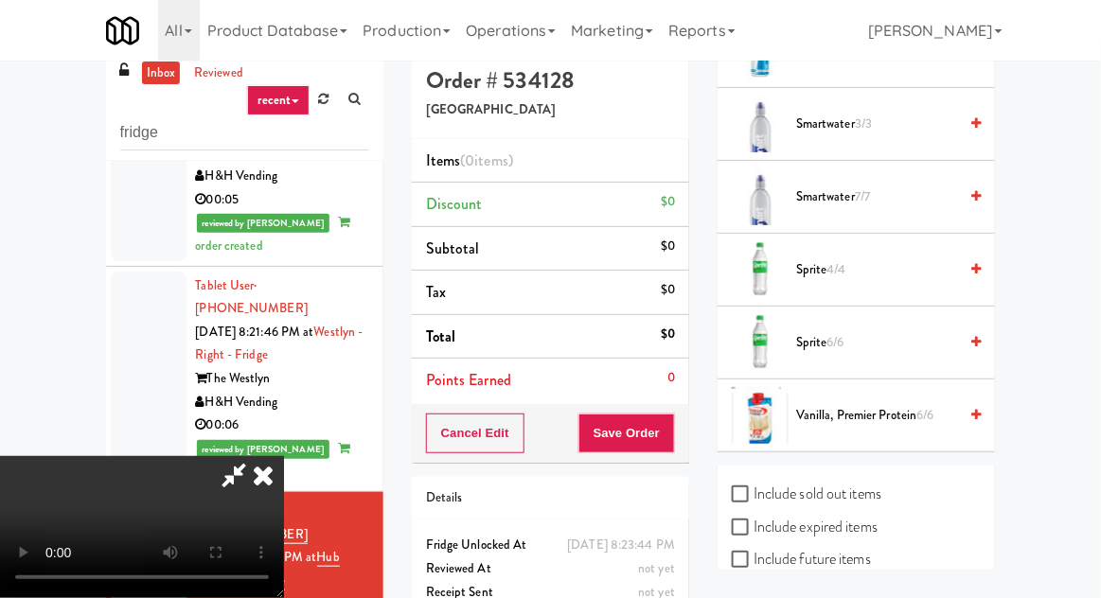
click at [935, 186] on span "Smartwater 7/7" at bounding box center [876, 198] width 161 height 24
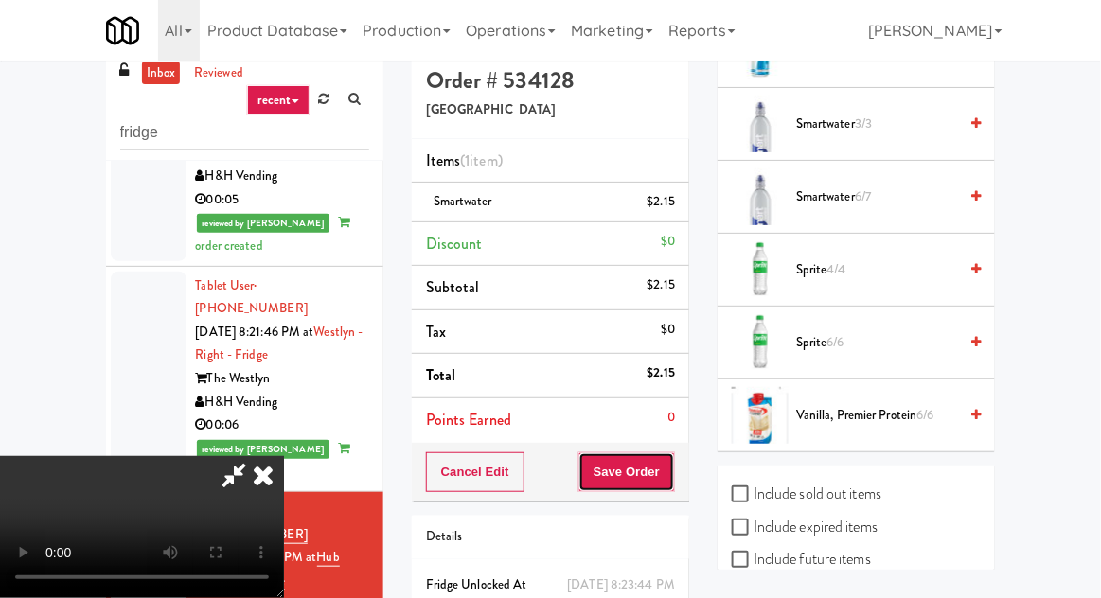
click at [671, 463] on button "Save Order" at bounding box center [626, 472] width 97 height 40
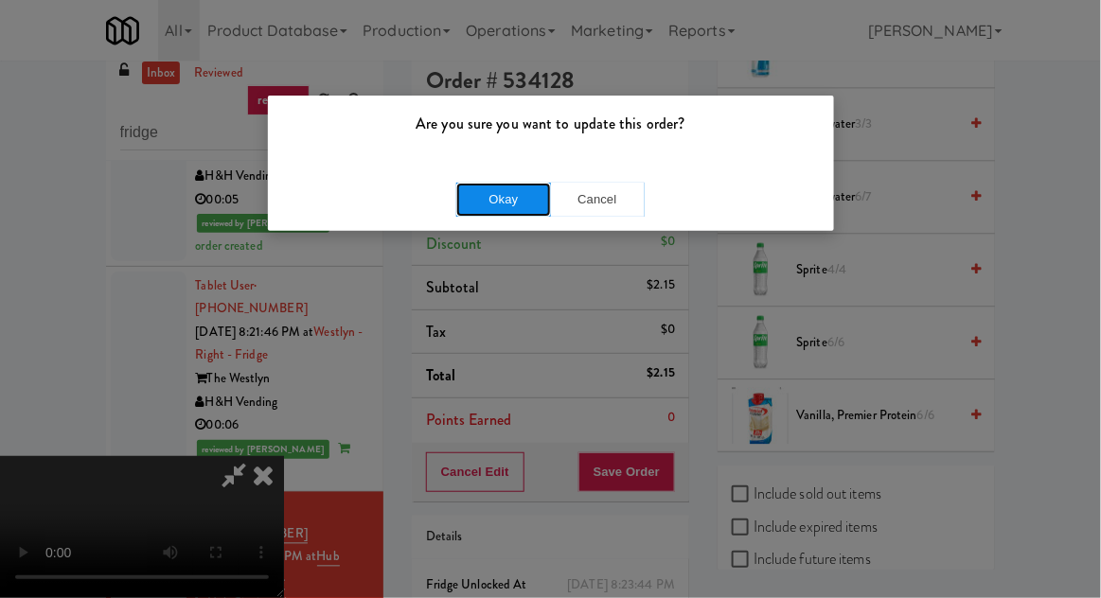
click at [490, 203] on button "Okay" at bounding box center [503, 200] width 95 height 34
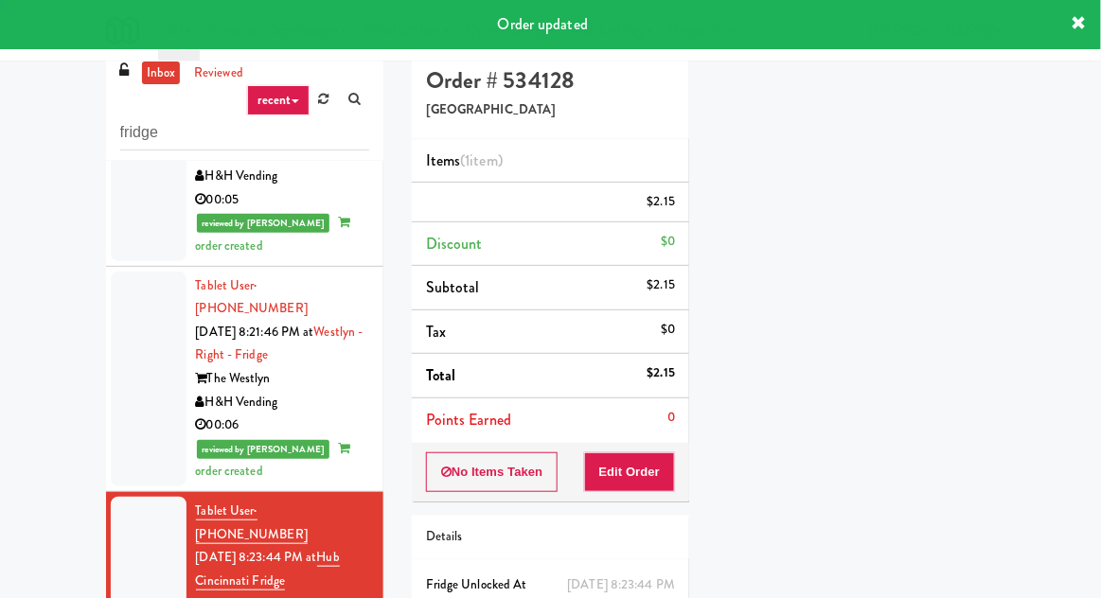
scroll to position [0, 0]
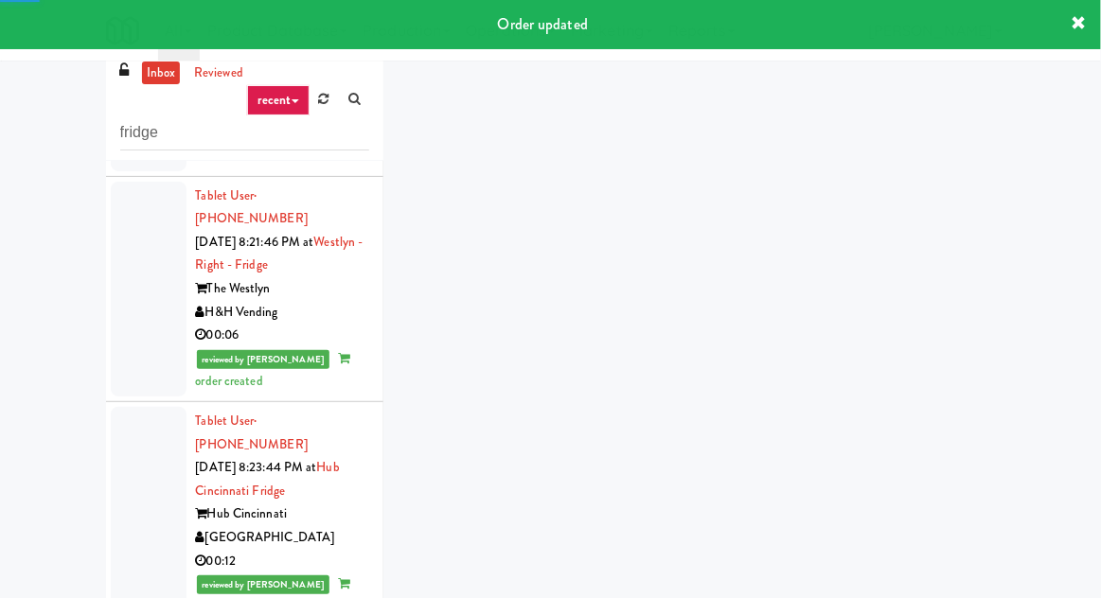
scroll to position [2560, 0]
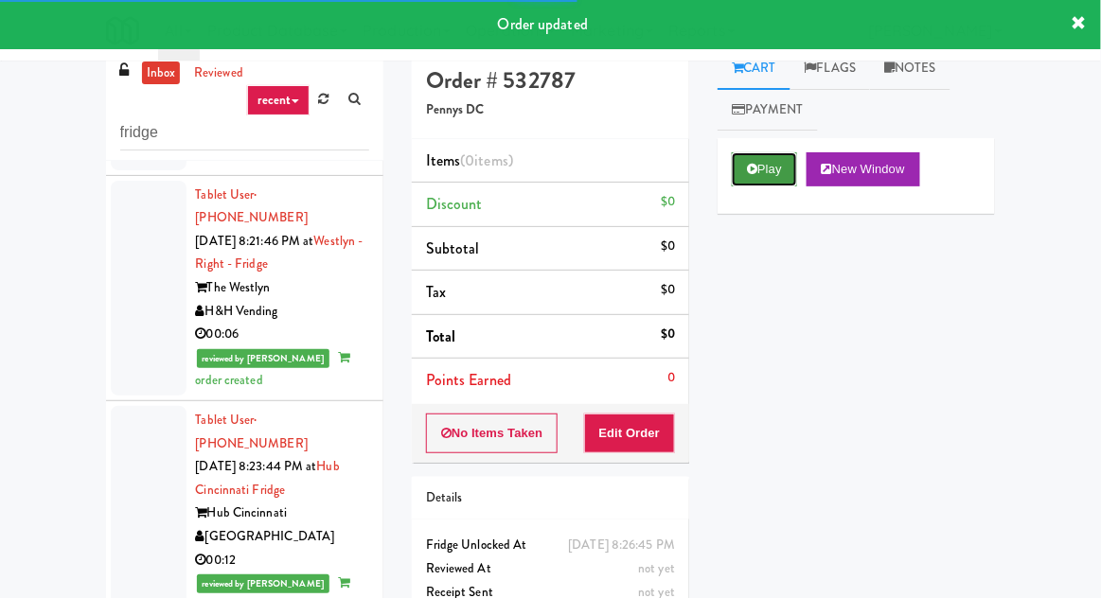
click at [774, 168] on button "Play" at bounding box center [764, 169] width 65 height 34
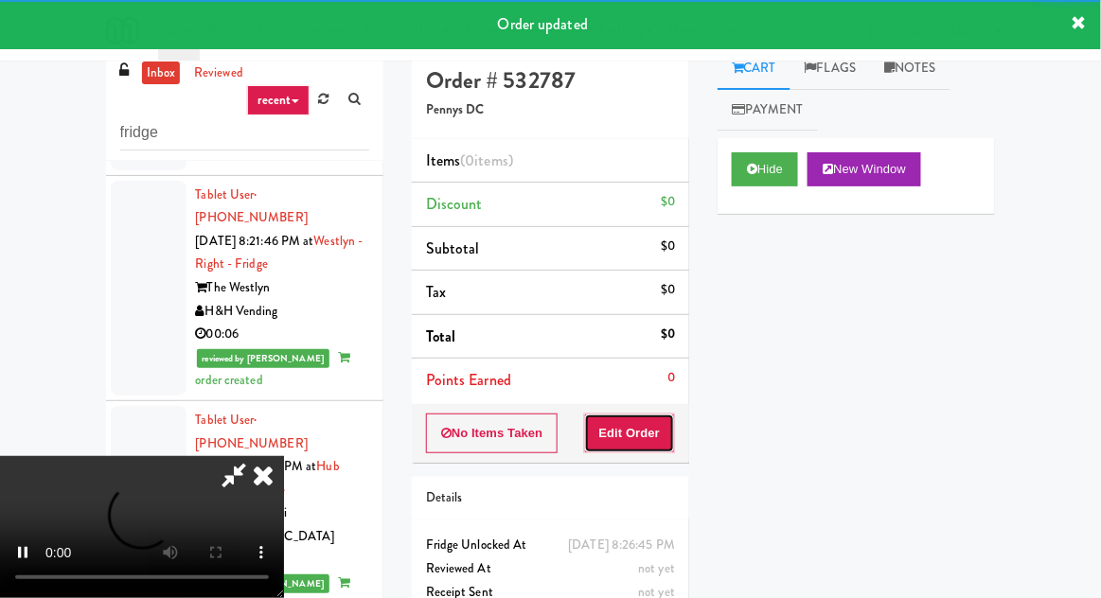
click at [660, 425] on button "Edit Order" at bounding box center [630, 434] width 92 height 40
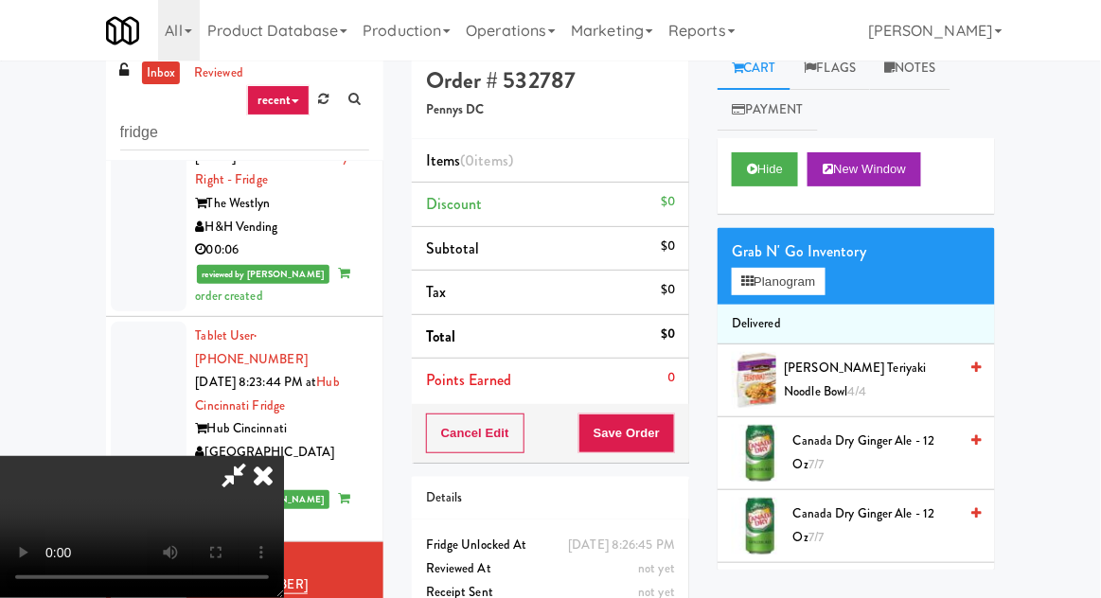
scroll to position [0, 0]
click at [791, 293] on button "Planogram" at bounding box center [778, 282] width 93 height 28
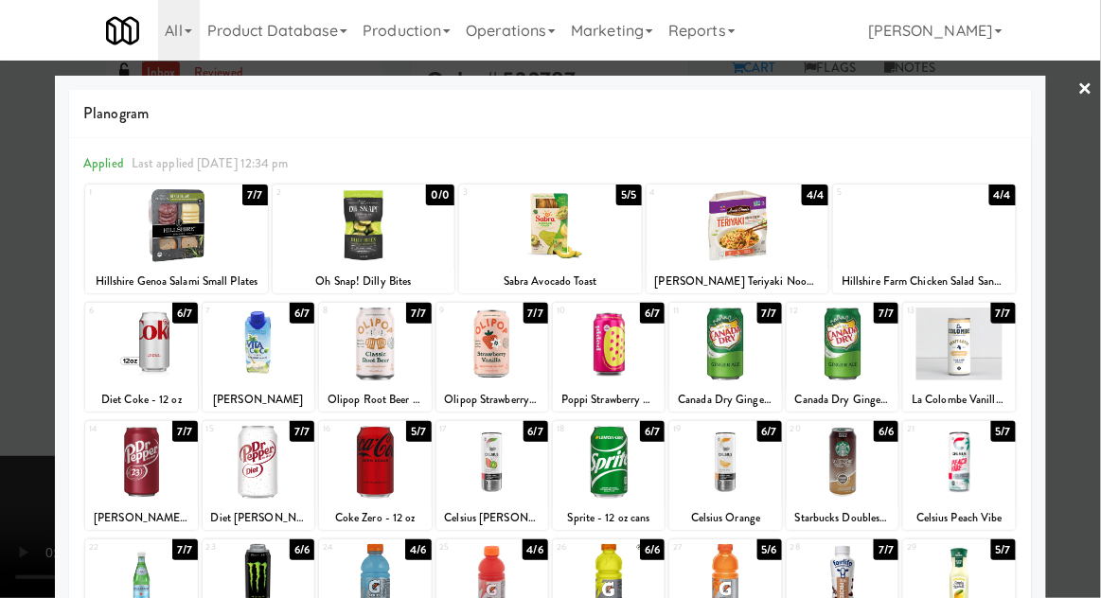
click at [510, 353] on div at bounding box center [492, 344] width 112 height 73
click at [38, 262] on div at bounding box center [550, 299] width 1101 height 598
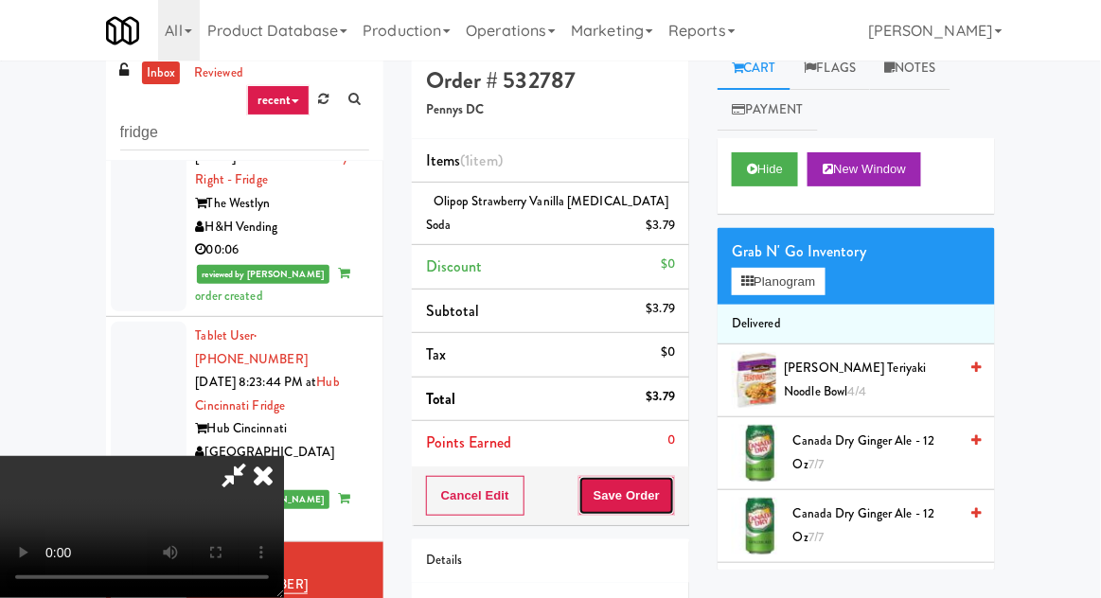
click at [666, 496] on button "Save Order" at bounding box center [626, 496] width 97 height 40
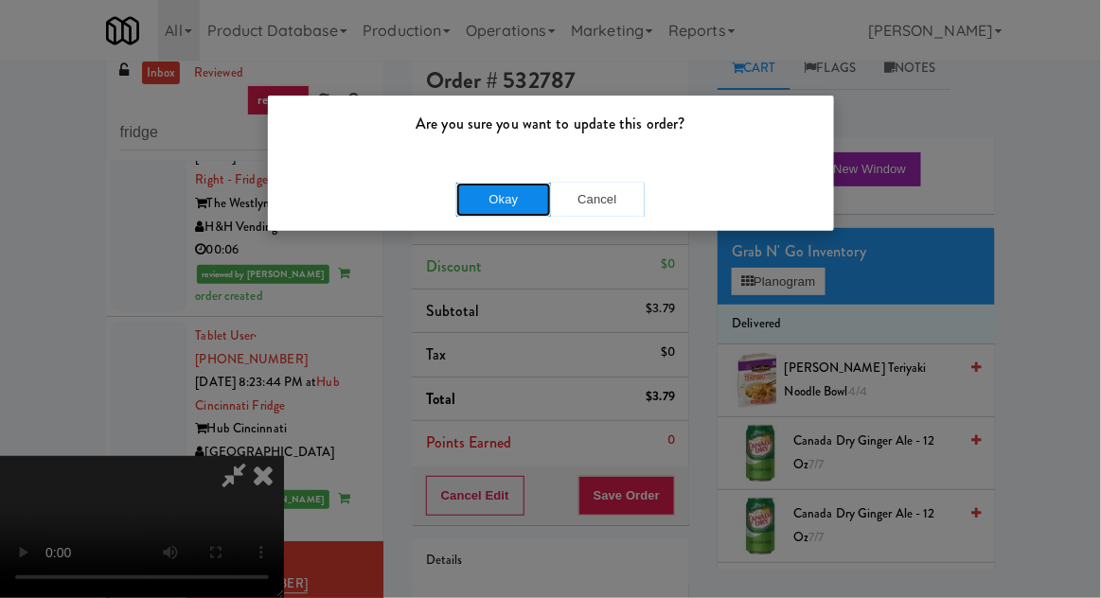
click at [486, 215] on button "Okay" at bounding box center [503, 200] width 95 height 34
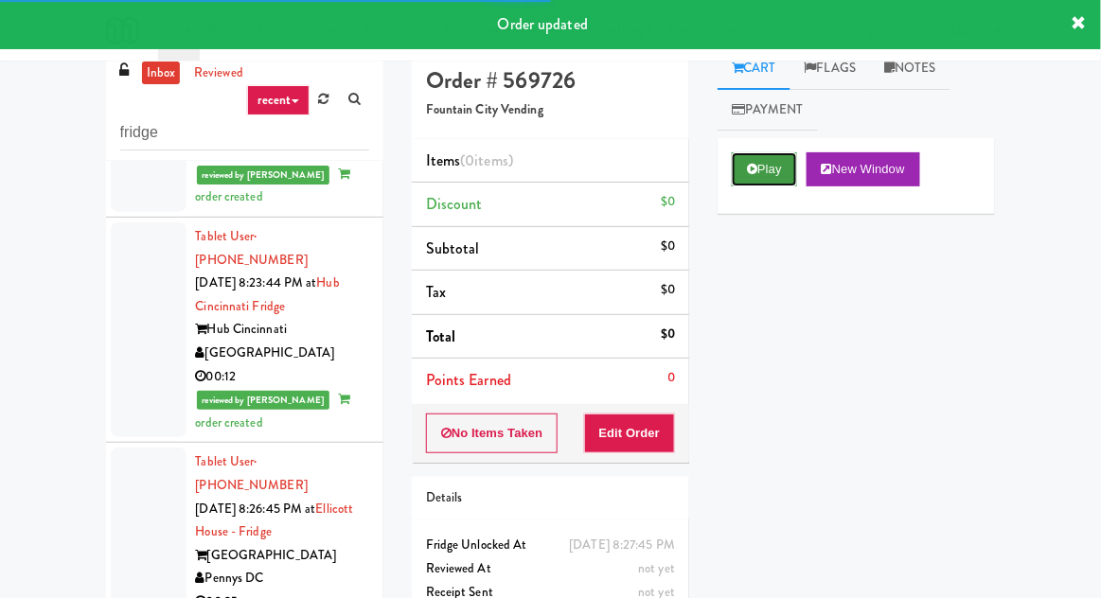
click at [755, 165] on icon at bounding box center [752, 169] width 10 height 12
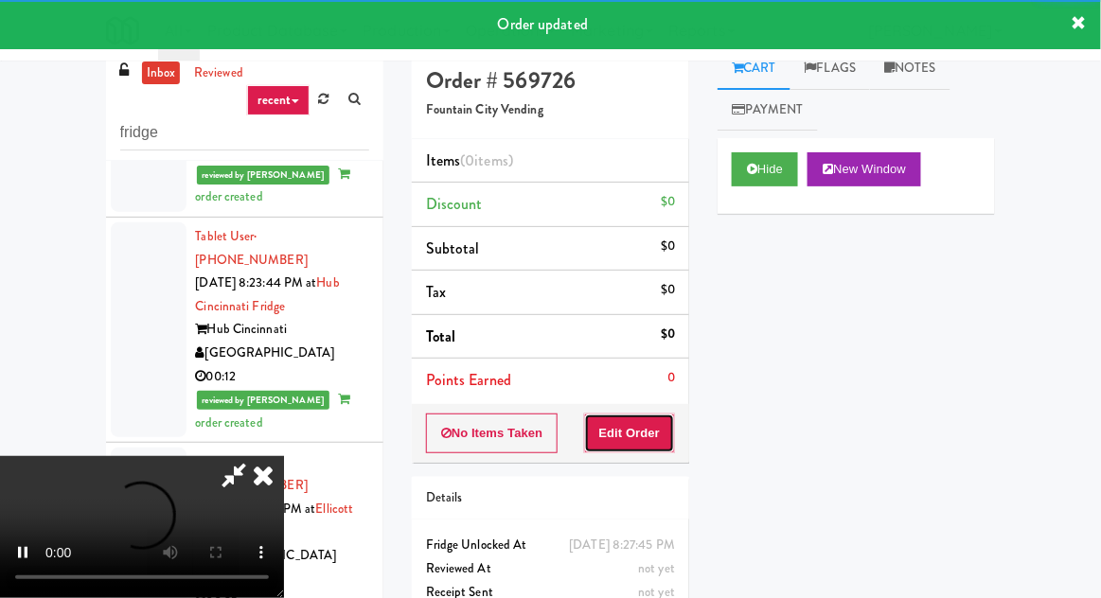
click at [627, 417] on button "Edit Order" at bounding box center [630, 434] width 92 height 40
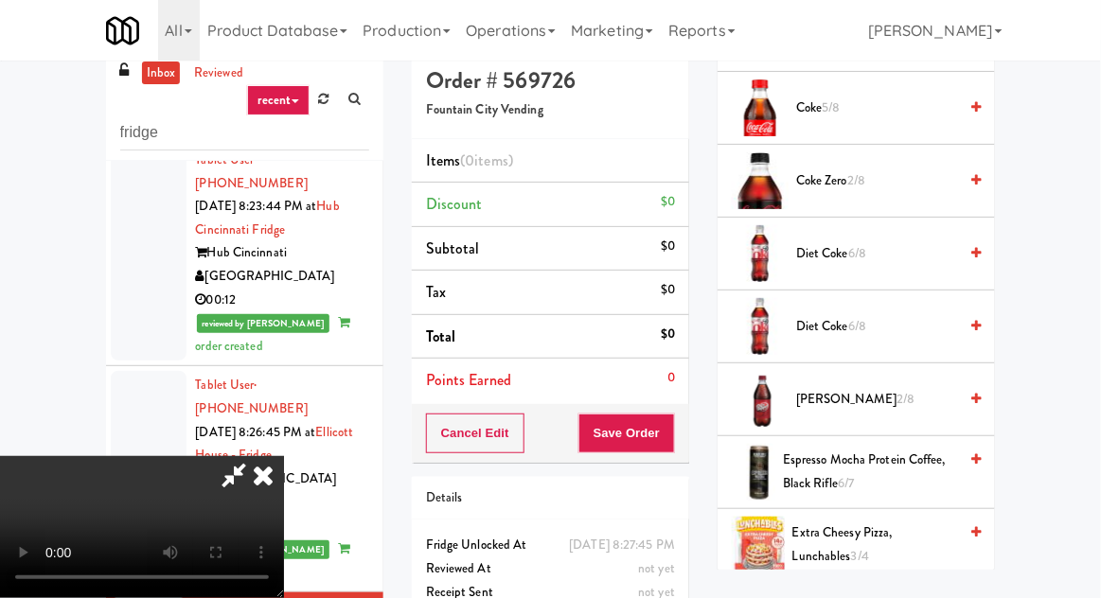
scroll to position [877, 0]
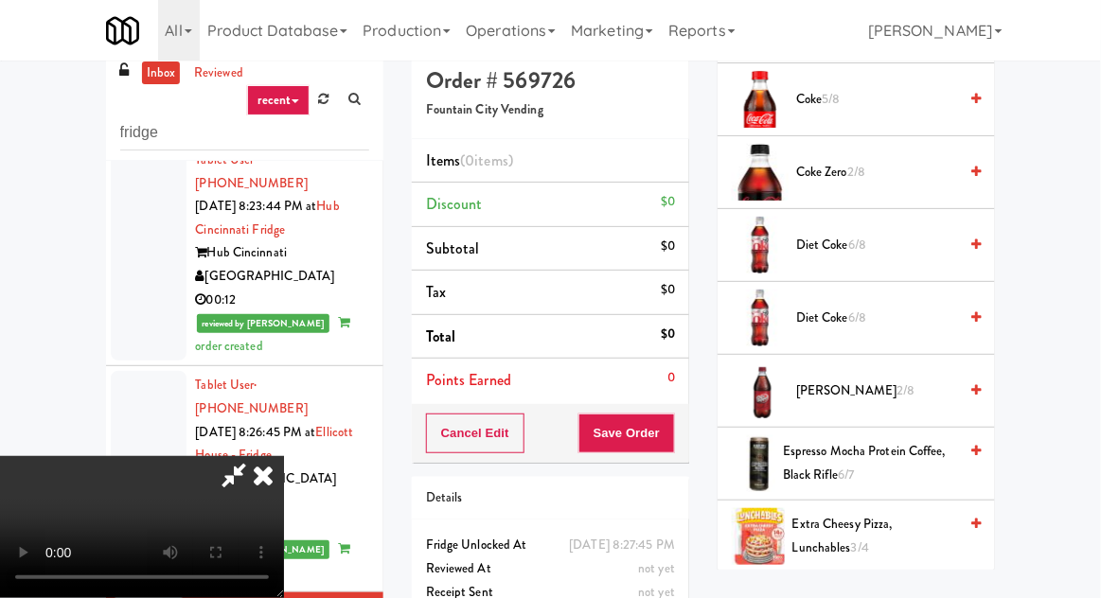
click at [878, 236] on span "Diet Coke 6/8" at bounding box center [876, 246] width 161 height 24
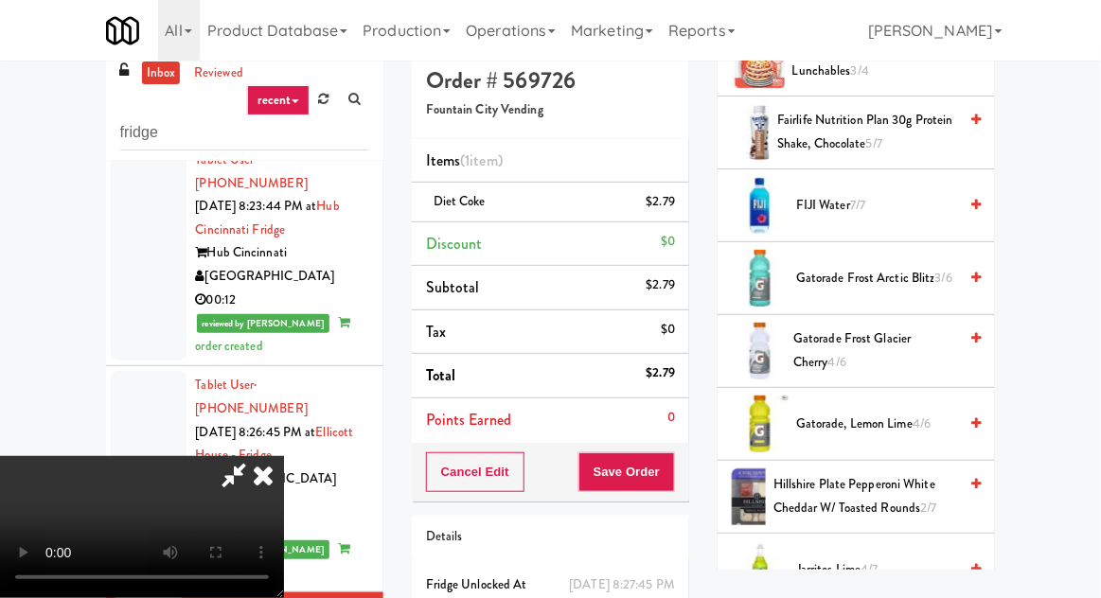
scroll to position [1366, 0]
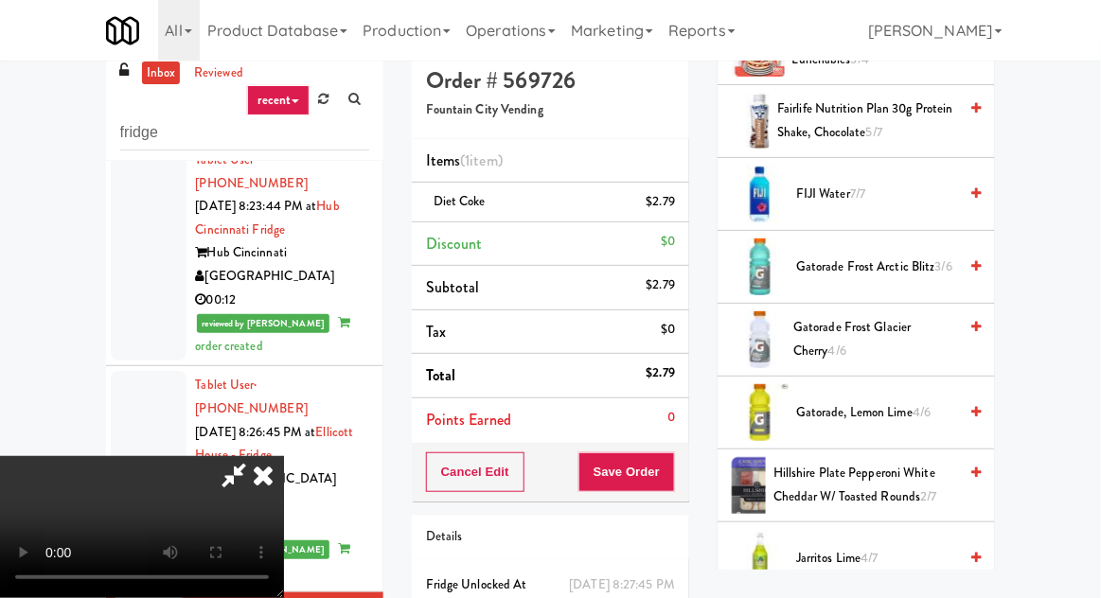
click at [877, 256] on span "Gatorade Frost Arctic Blitz 3/6" at bounding box center [876, 268] width 161 height 24
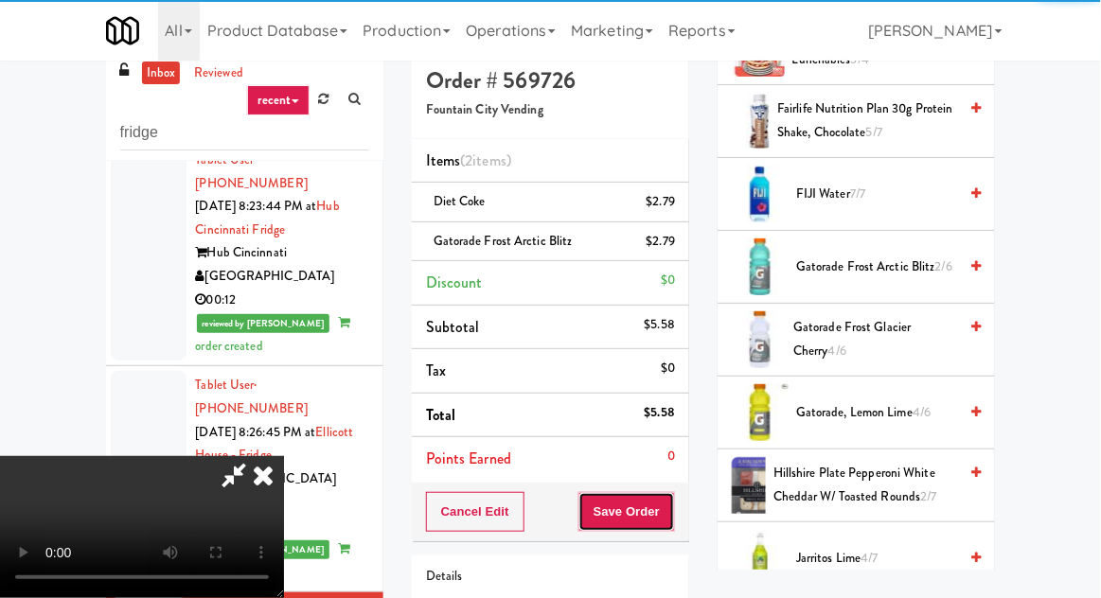
click at [673, 521] on button "Save Order" at bounding box center [626, 512] width 97 height 40
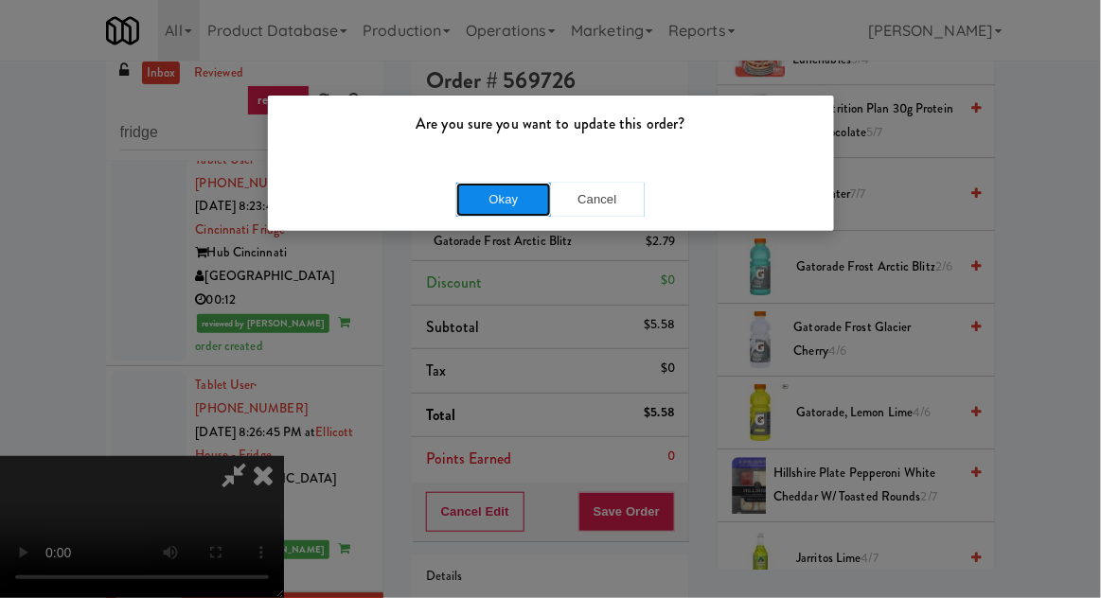
click at [478, 206] on button "Okay" at bounding box center [503, 200] width 95 height 34
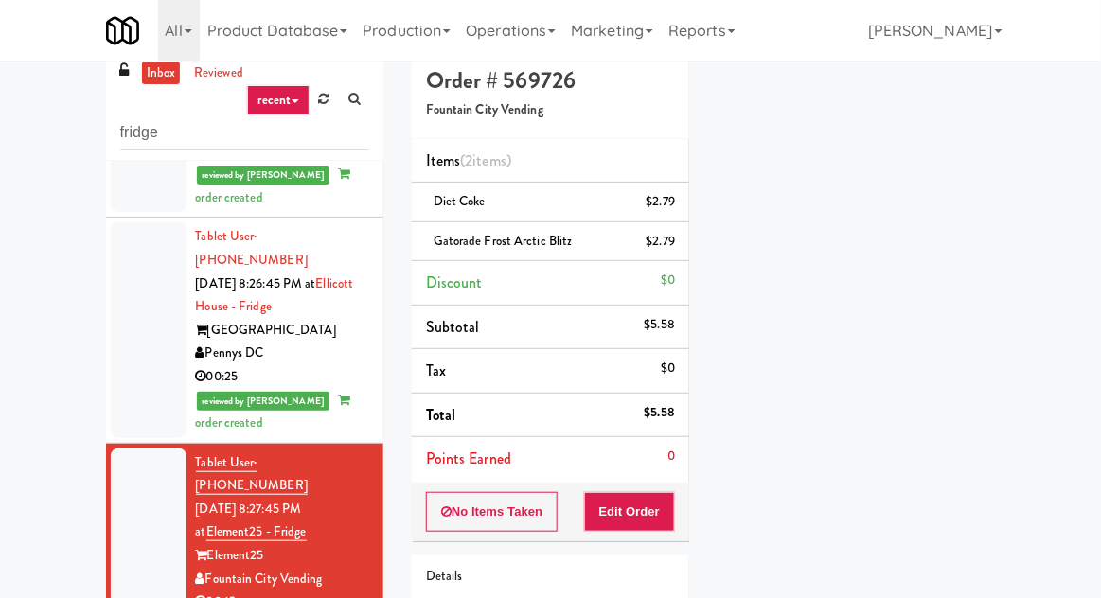
scroll to position [2966, 0]
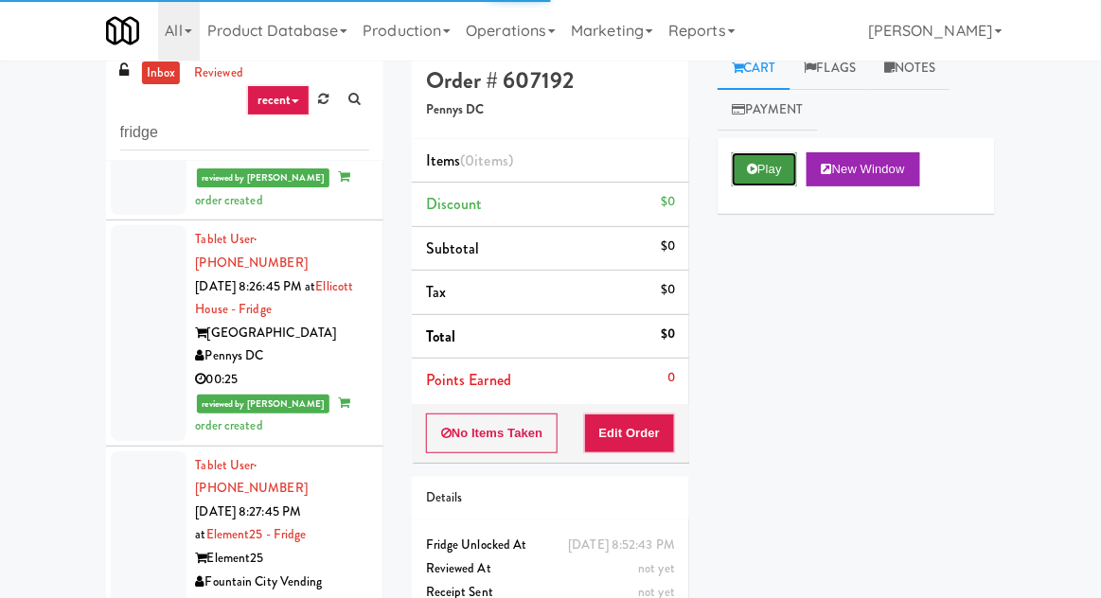
click at [767, 164] on button "Play" at bounding box center [764, 169] width 65 height 34
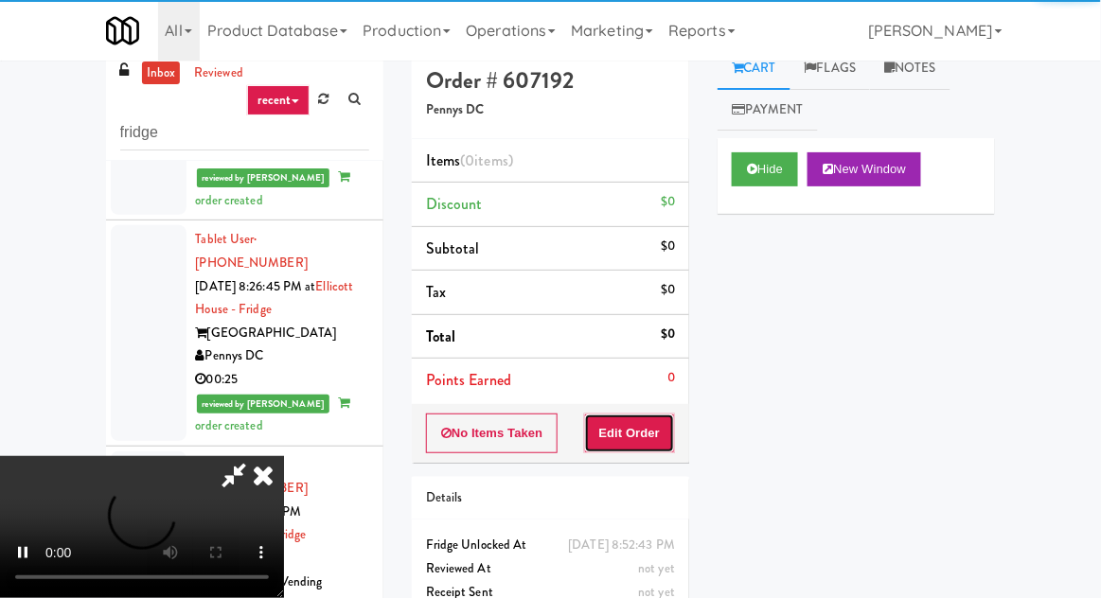
click at [666, 435] on button "Edit Order" at bounding box center [630, 434] width 92 height 40
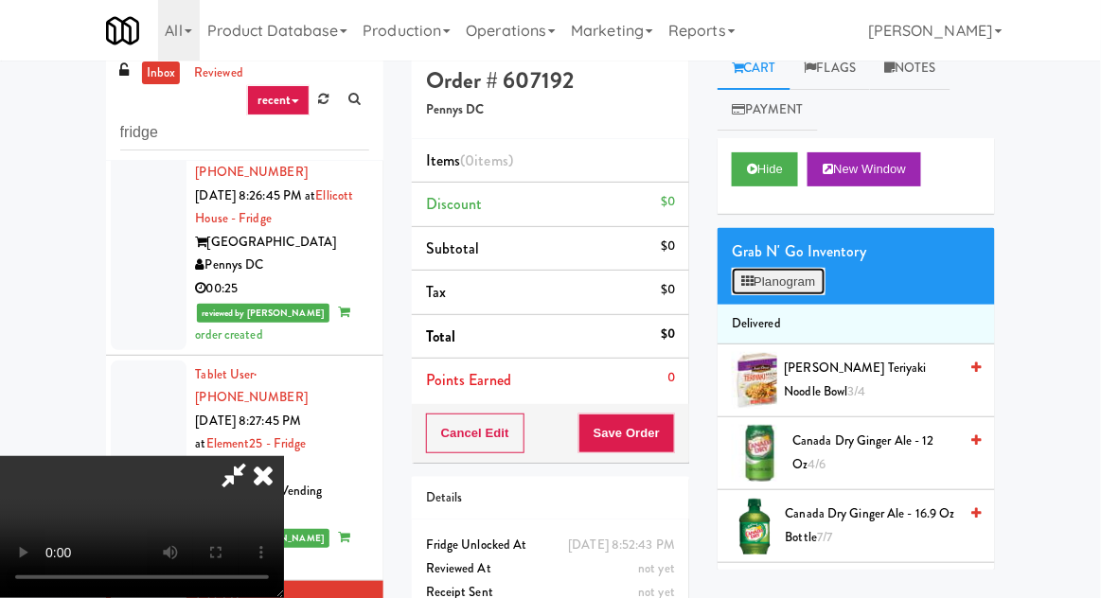
click at [811, 278] on button "Planogram" at bounding box center [778, 282] width 93 height 28
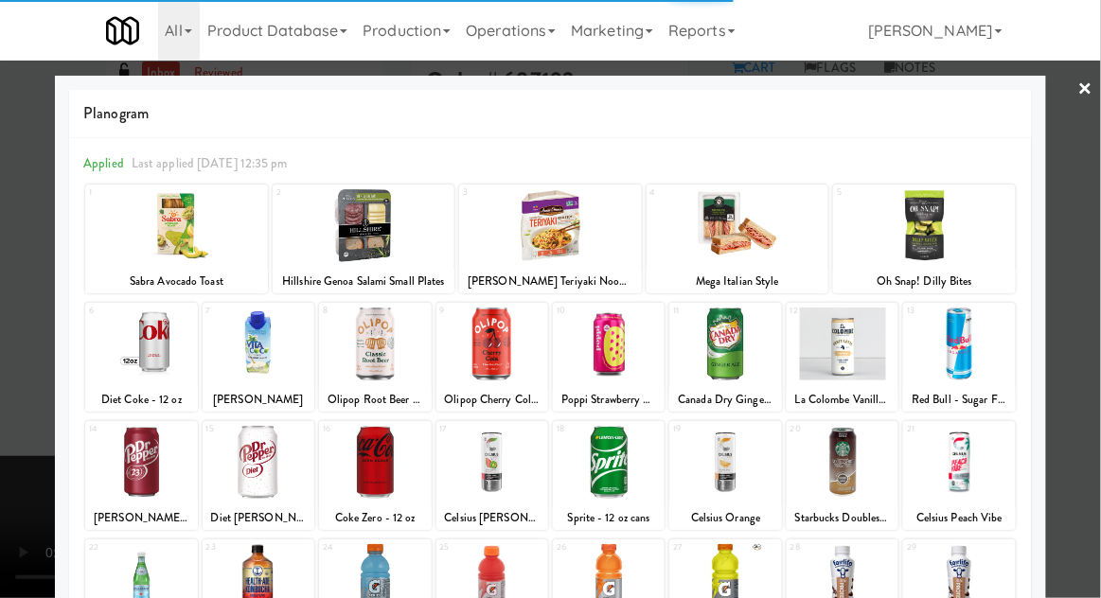
click at [146, 359] on div at bounding box center [141, 344] width 112 height 73
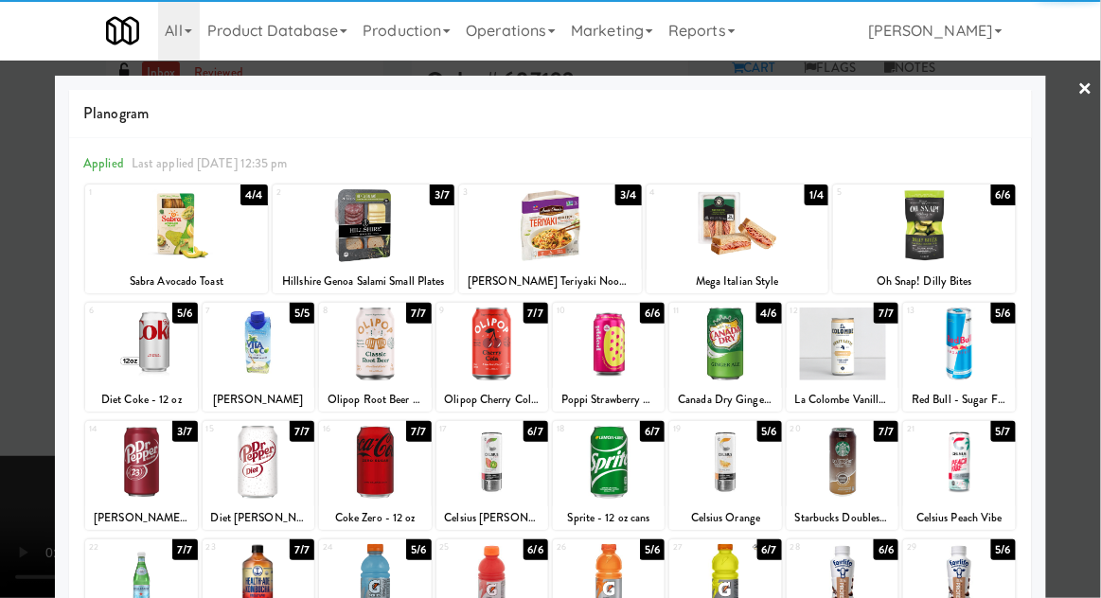
click at [133, 356] on div at bounding box center [141, 344] width 112 height 73
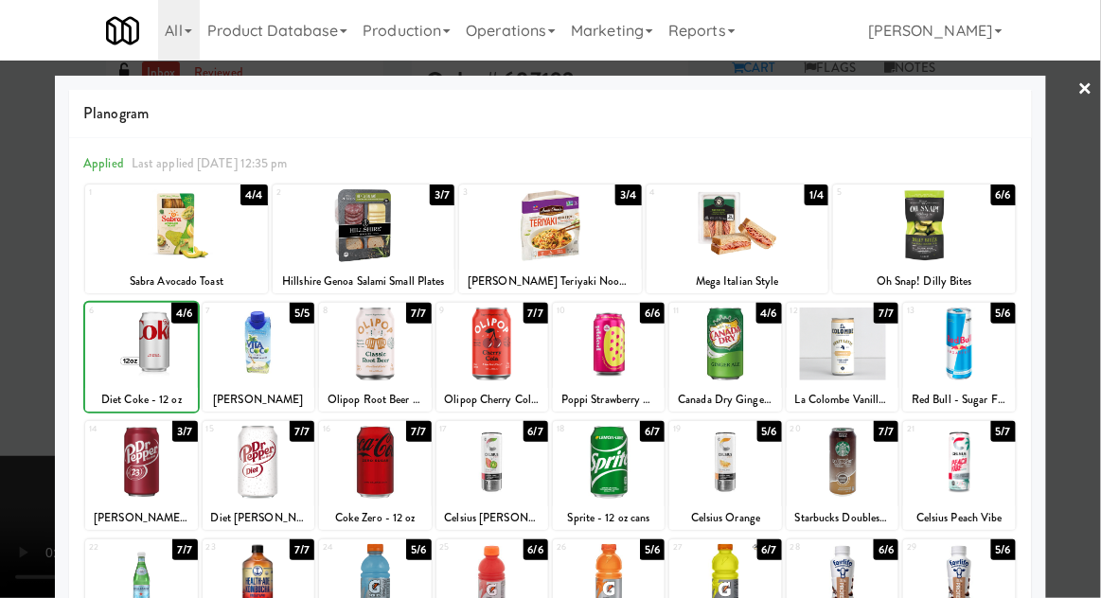
click at [13, 285] on div at bounding box center [550, 299] width 1101 height 598
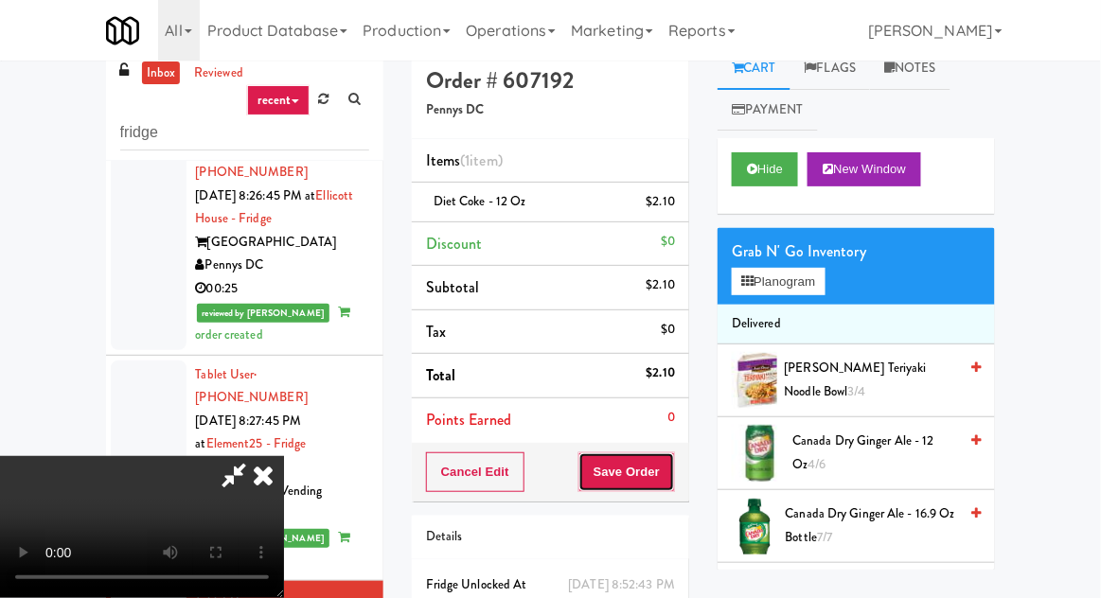
click at [668, 469] on button "Save Order" at bounding box center [626, 472] width 97 height 40
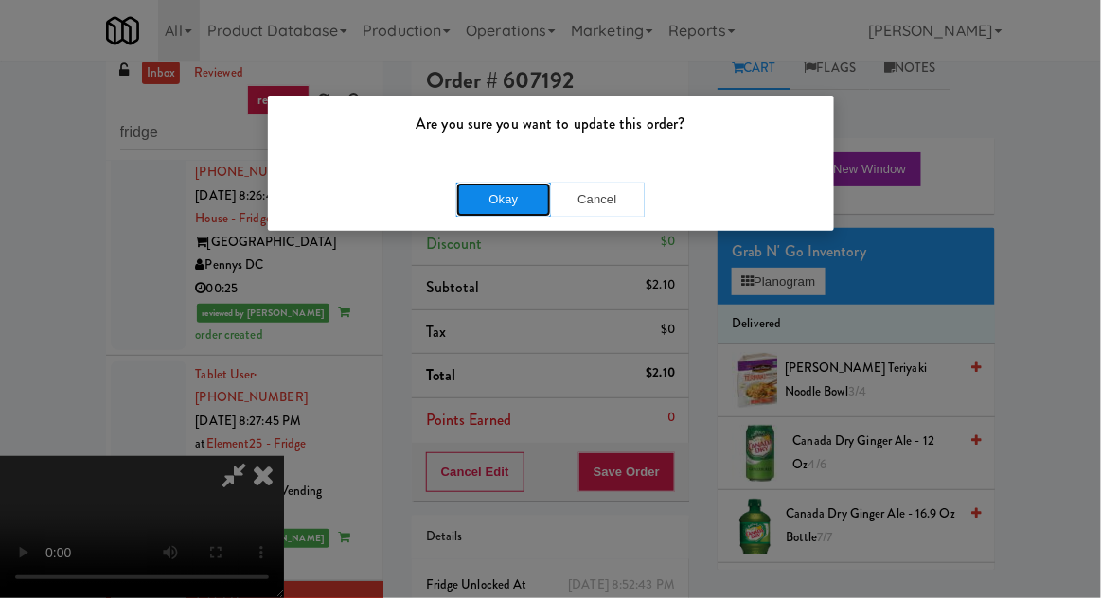
click at [475, 199] on button "Okay" at bounding box center [503, 200] width 95 height 34
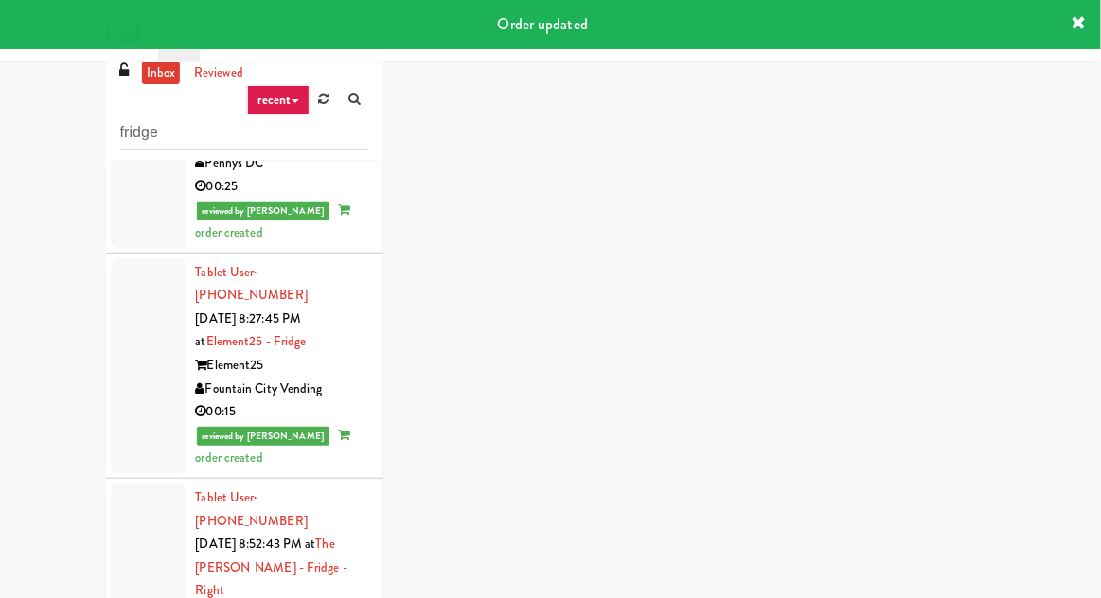
scroll to position [3222, 0]
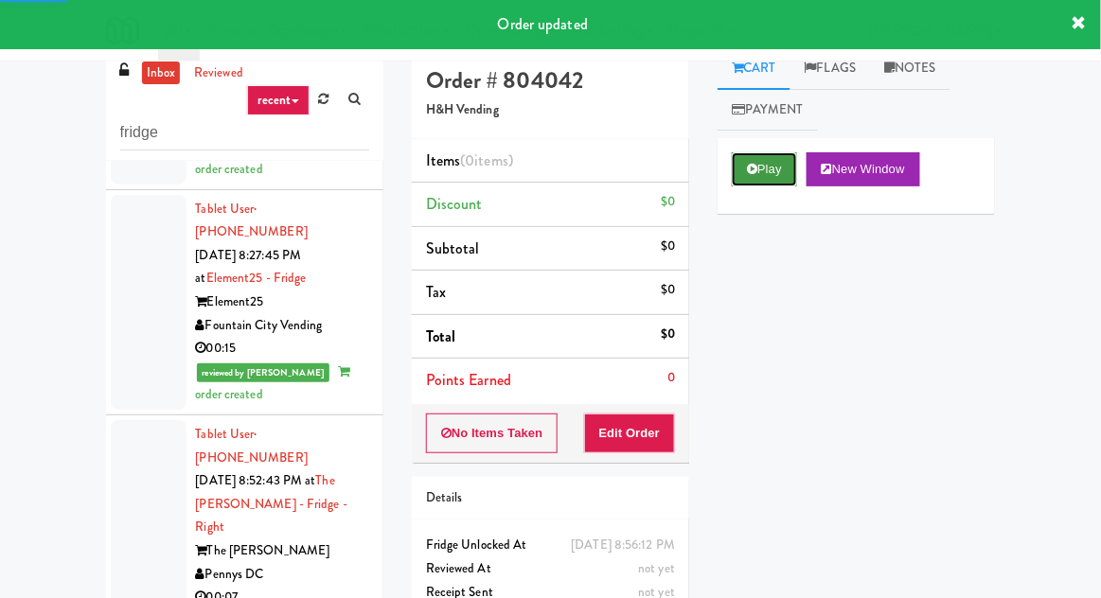
click at [753, 181] on button "Play" at bounding box center [764, 169] width 65 height 34
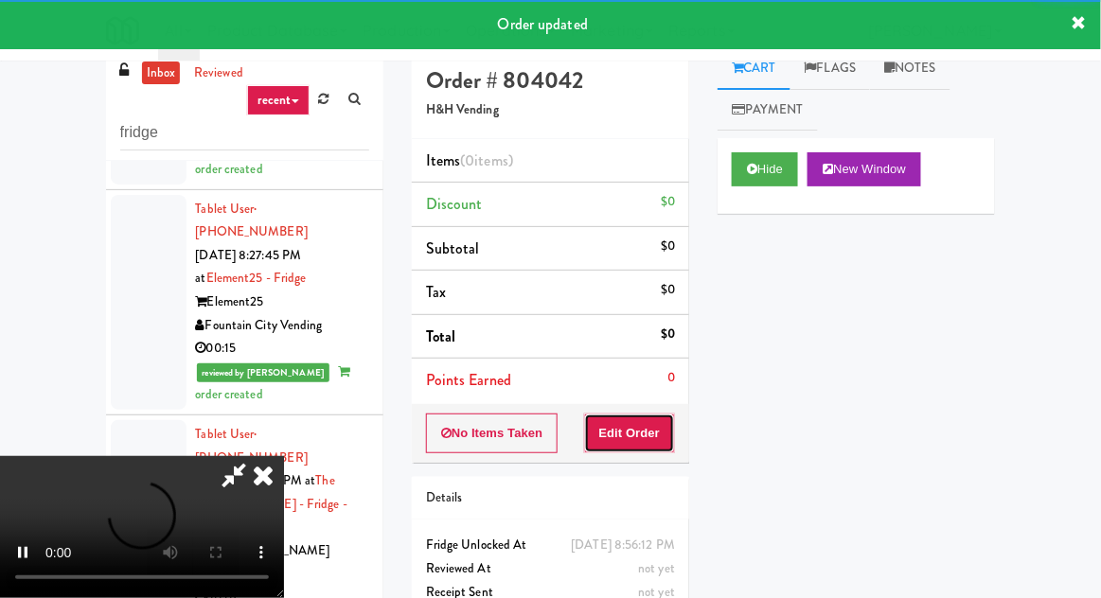
click at [636, 430] on button "Edit Order" at bounding box center [630, 434] width 92 height 40
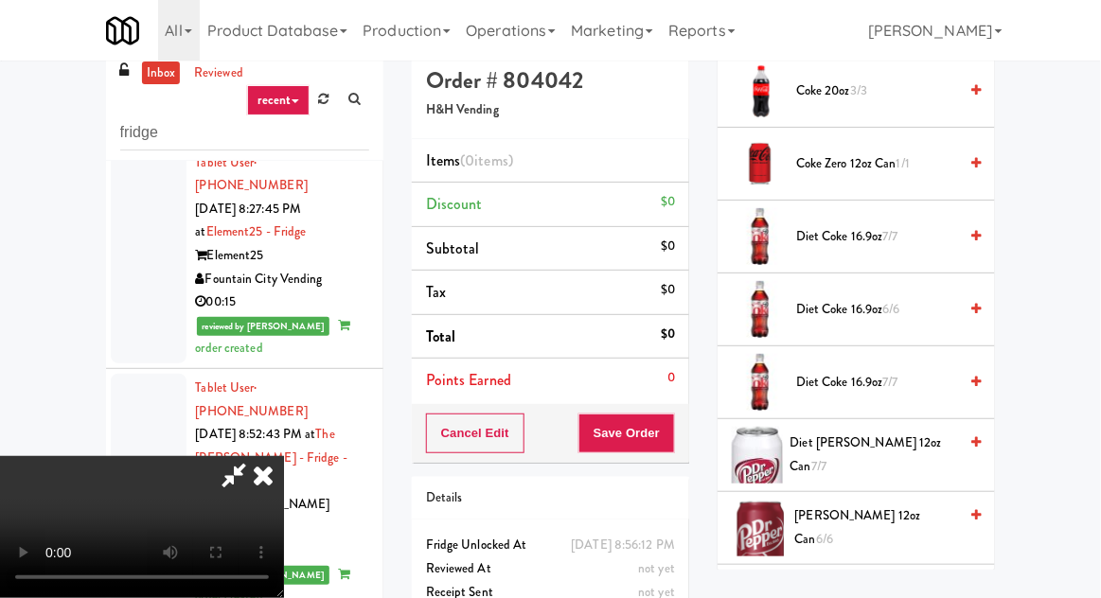
scroll to position [1003, 0]
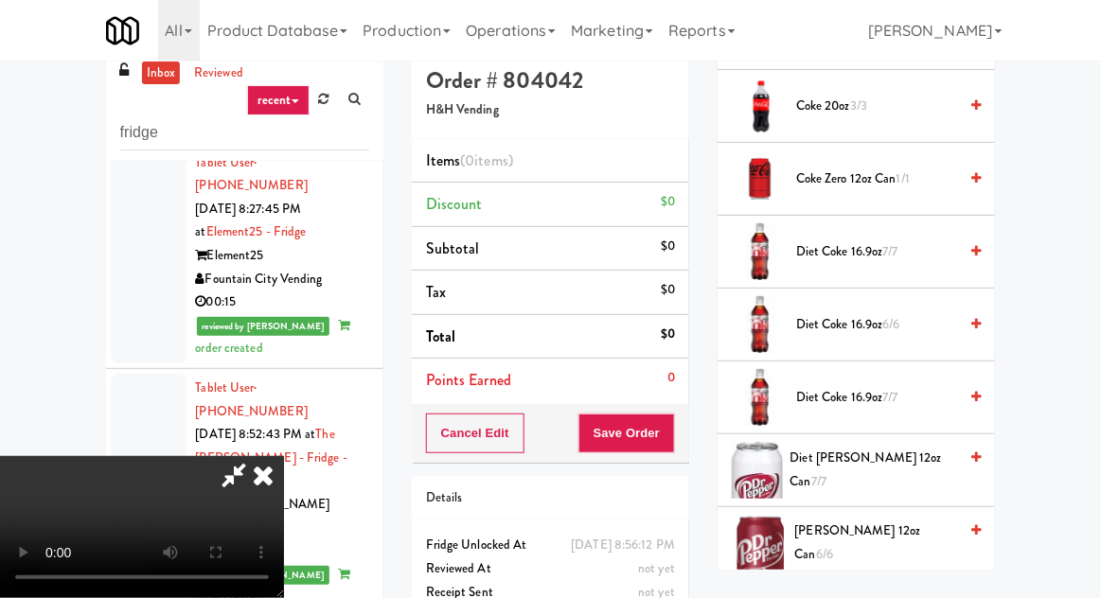
click at [880, 179] on span "Coke Zero 12oz can 1/1" at bounding box center [876, 180] width 161 height 24
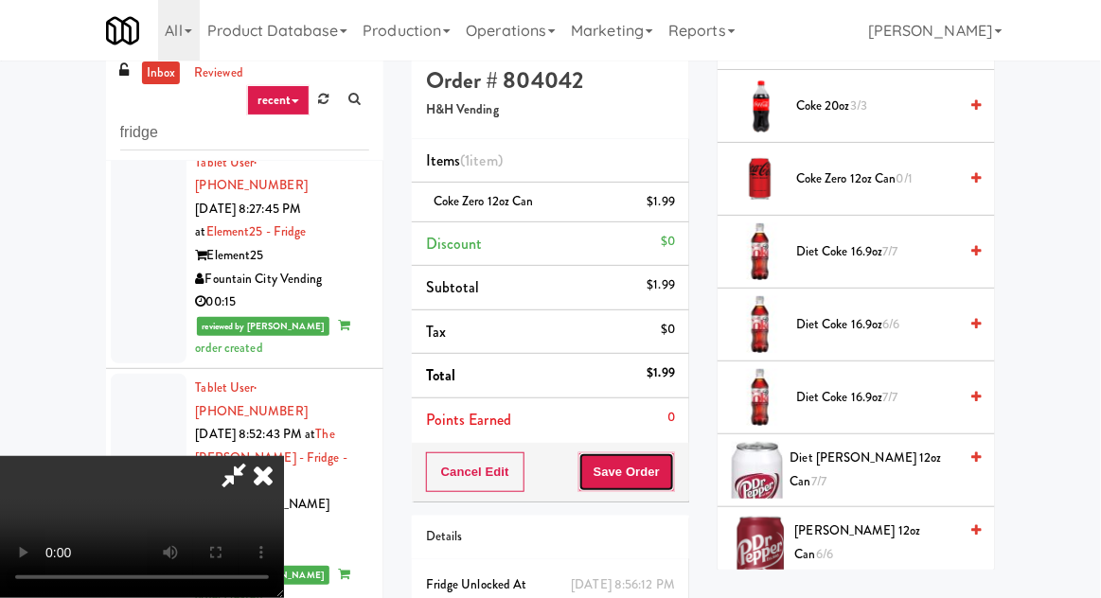
click at [668, 468] on button "Save Order" at bounding box center [626, 472] width 97 height 40
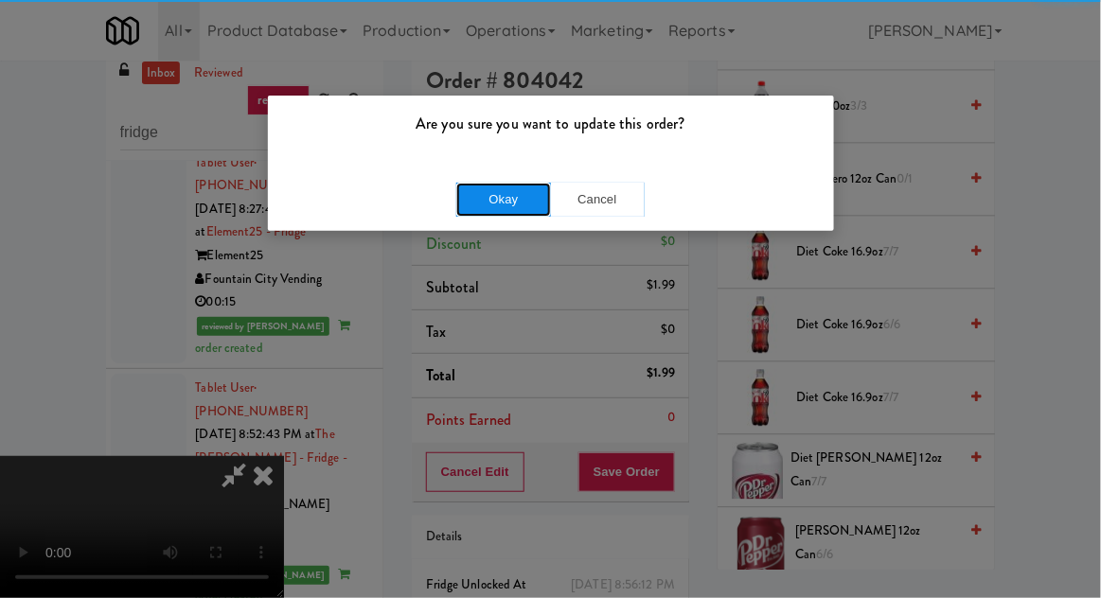
click at [490, 202] on button "Okay" at bounding box center [503, 200] width 95 height 34
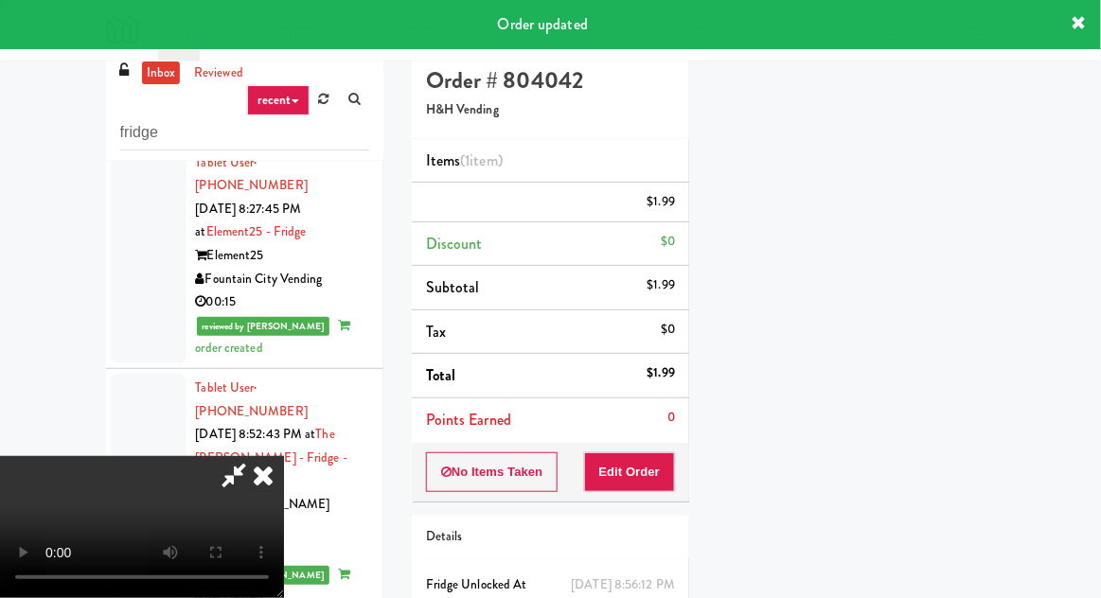
scroll to position [186, 0]
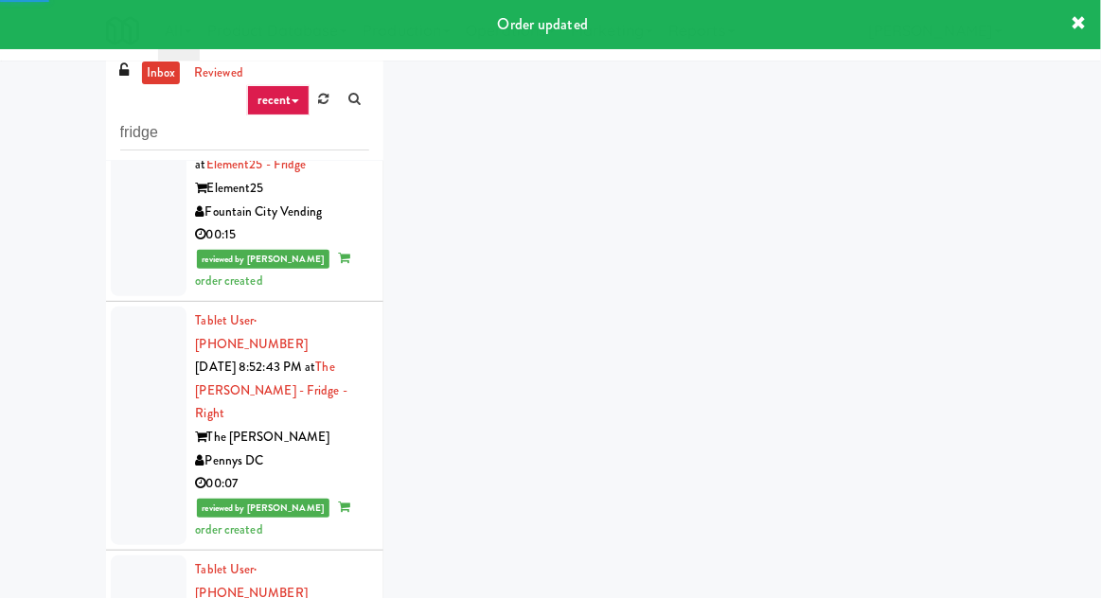
scroll to position [3369, 0]
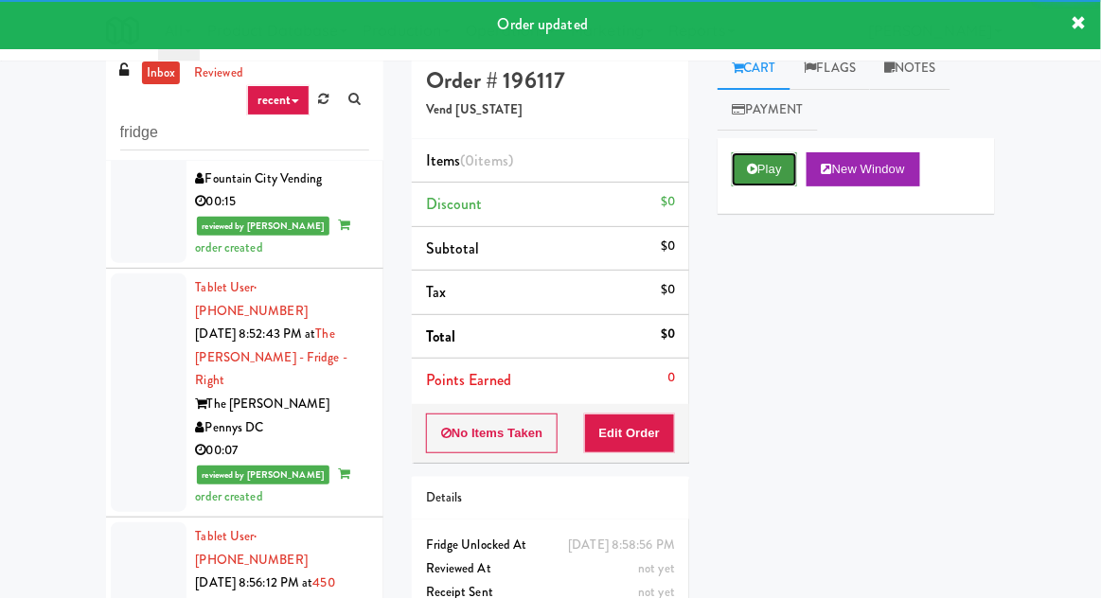
click at [779, 177] on button "Play" at bounding box center [764, 169] width 65 height 34
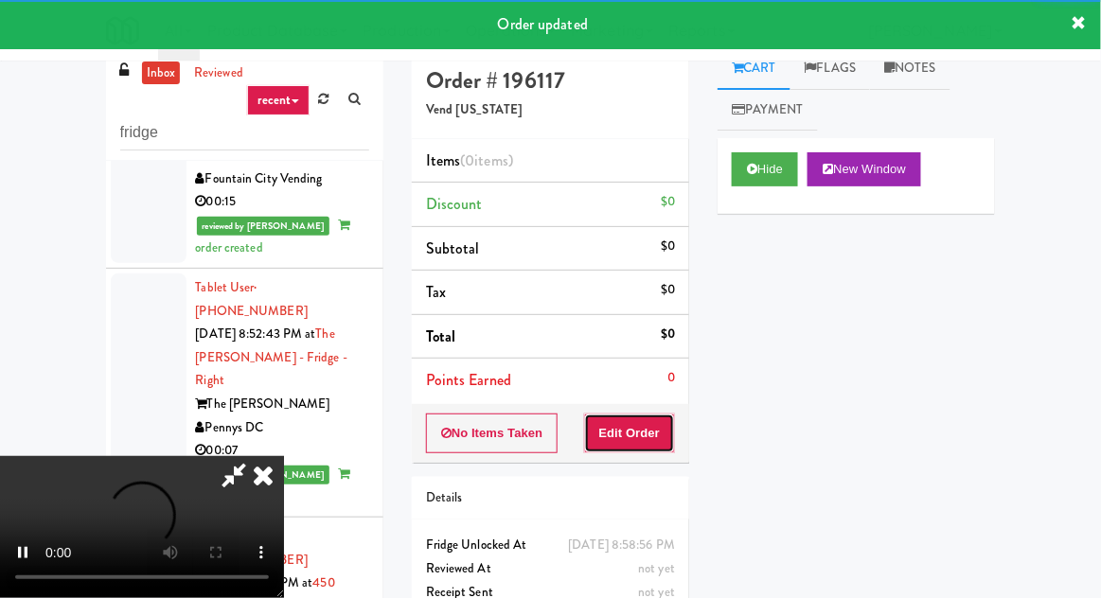
click at [648, 433] on button "Edit Order" at bounding box center [630, 434] width 92 height 40
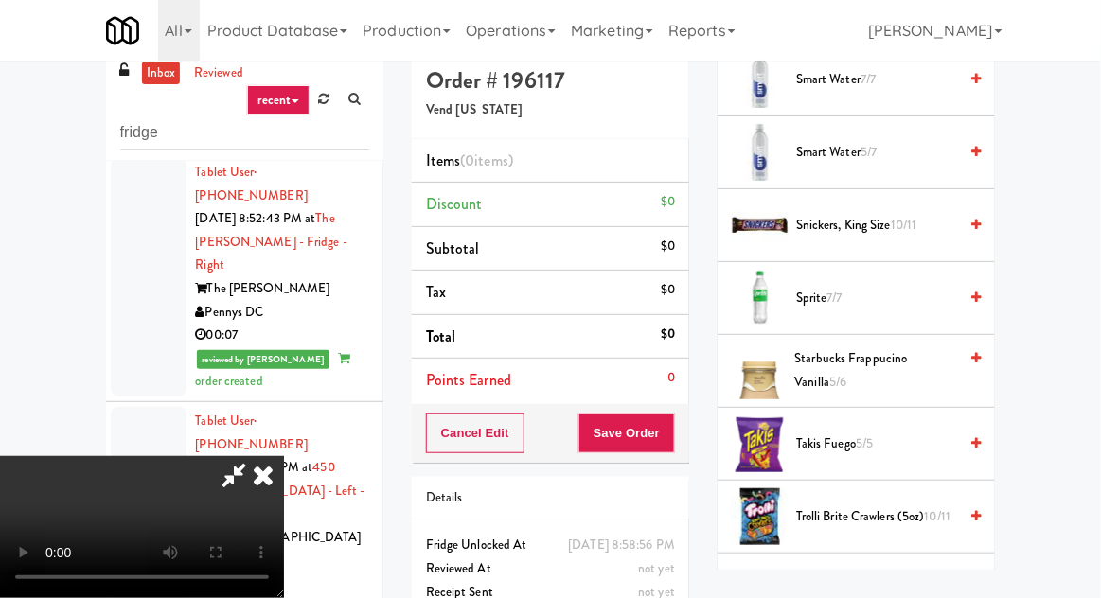
scroll to position [2590, 0]
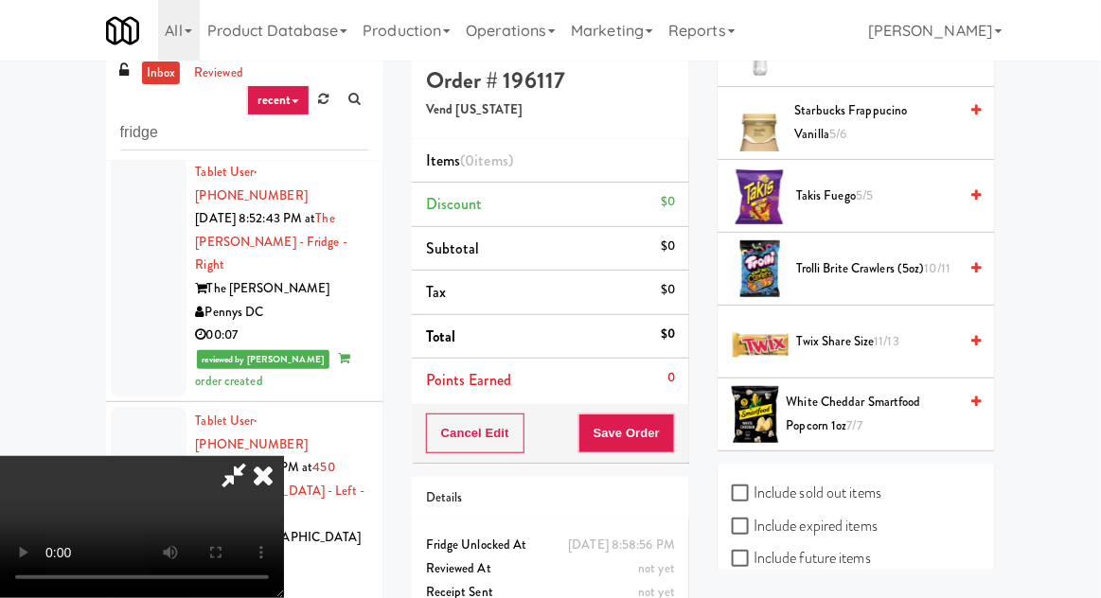
click at [873, 330] on span "Twix Share Size 11/13" at bounding box center [876, 342] width 161 height 24
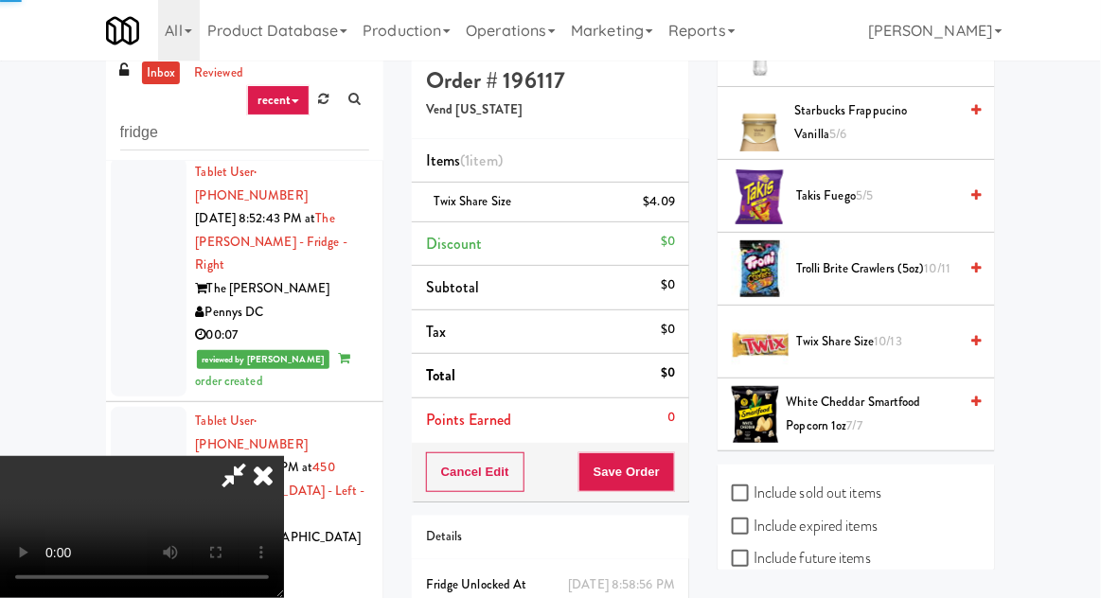
click at [888, 332] on span "10/13" at bounding box center [889, 341] width 28 height 18
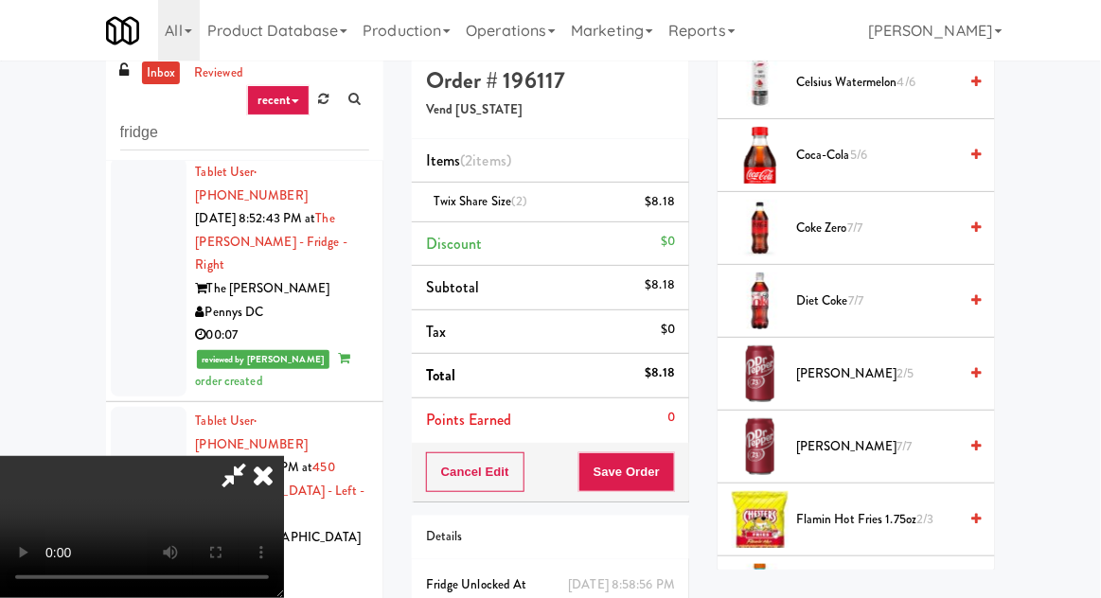
scroll to position [646, 0]
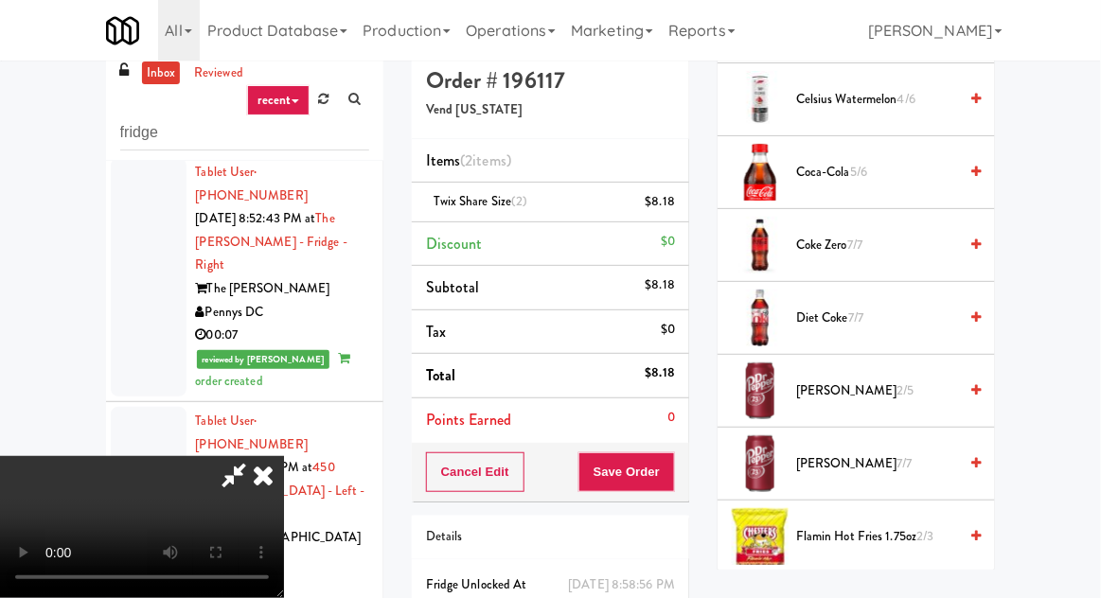
click at [884, 384] on span "Dr Pepper 2/5" at bounding box center [876, 392] width 161 height 24
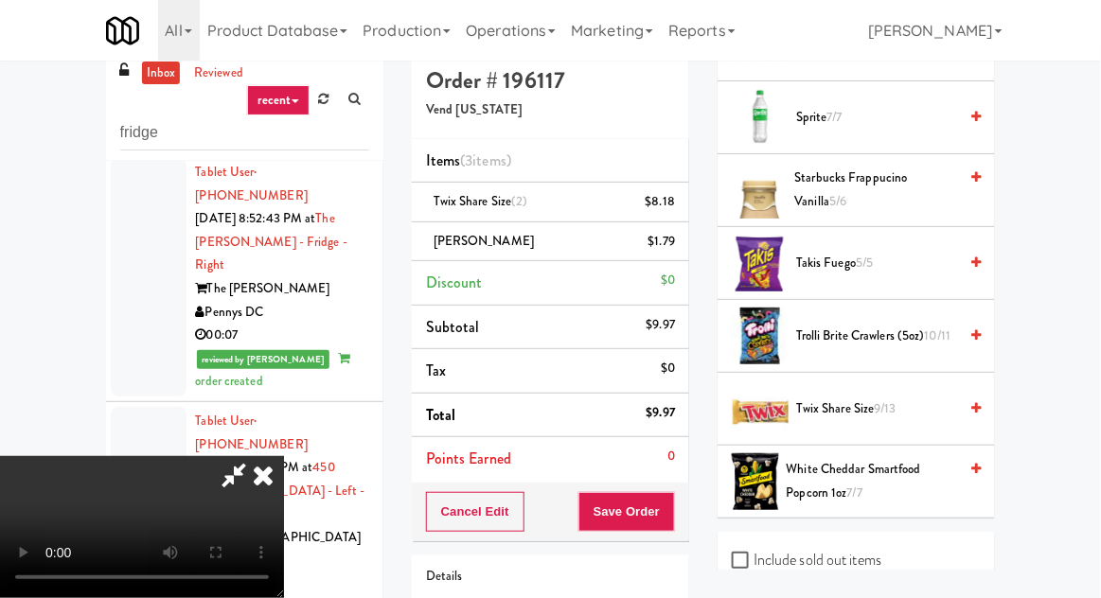
scroll to position [2530, 0]
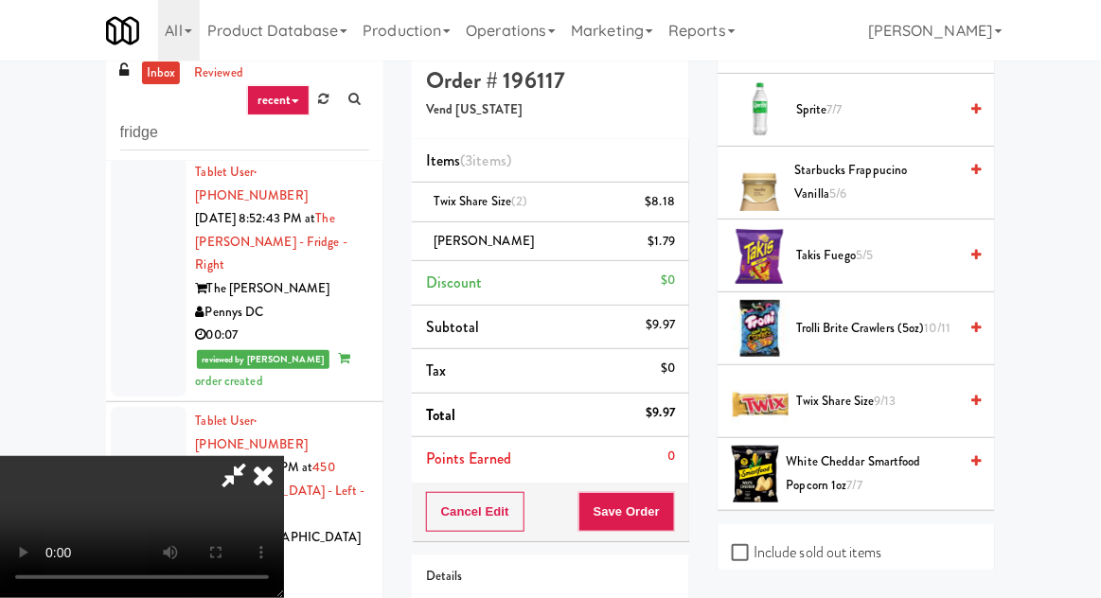
click at [888, 244] on span "Takis Fuego 5/5" at bounding box center [876, 256] width 161 height 24
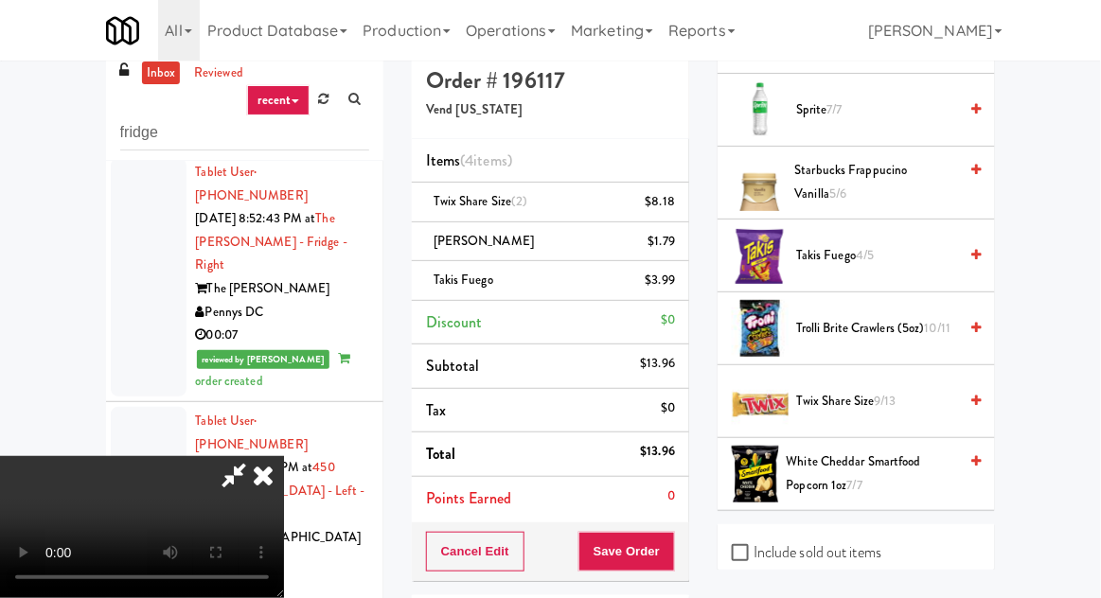
scroll to position [2590, 0]
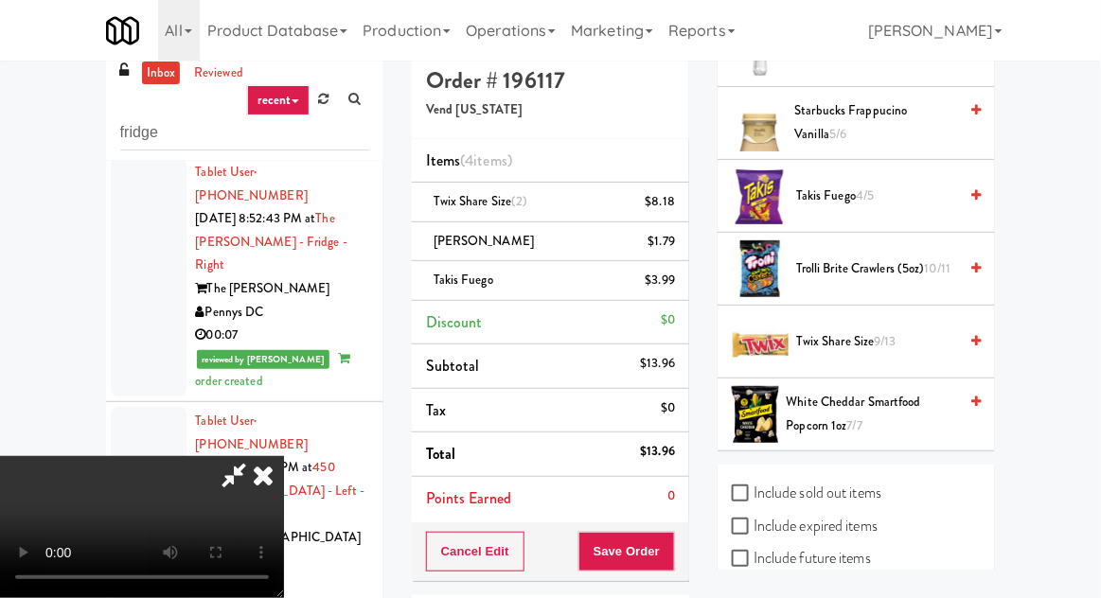
click at [887, 259] on span "Trolli Brite Crawlers (5oz) 10/11" at bounding box center [876, 269] width 161 height 24
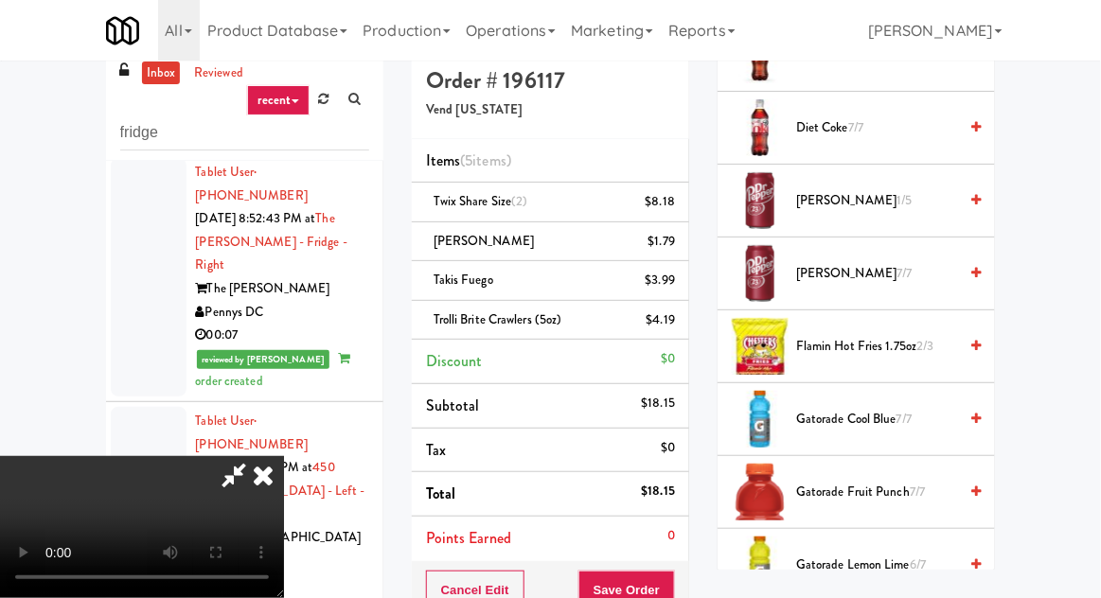
scroll to position [833, 0]
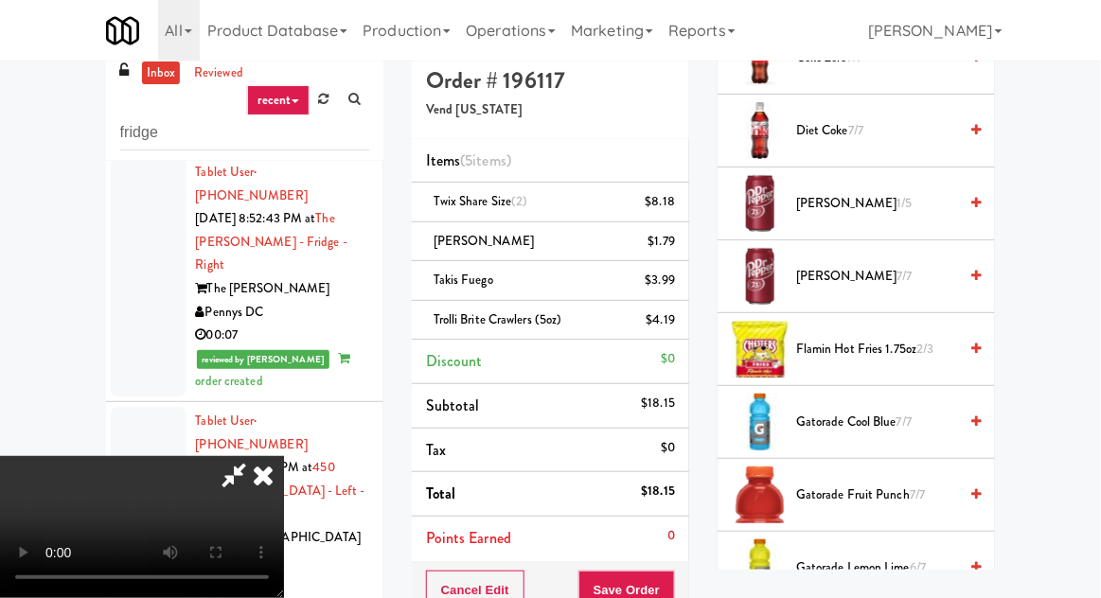
click at [897, 342] on span "Flamin Hot Fries 1.75oz 2/3" at bounding box center [876, 350] width 161 height 24
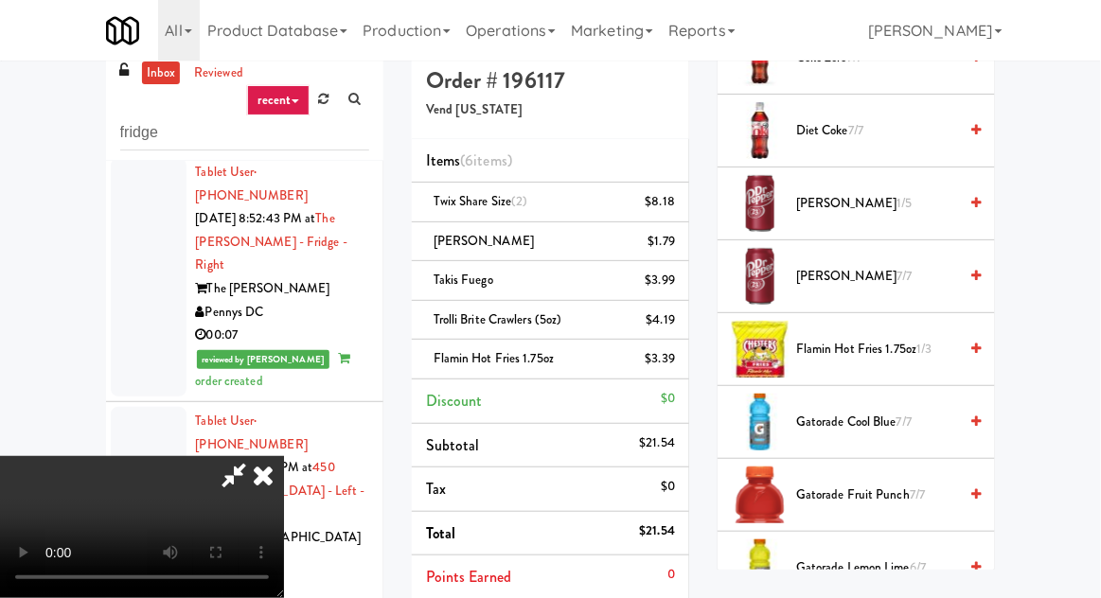
click at [904, 343] on span "Flamin Hot Fries 1.75oz 1/3" at bounding box center [876, 350] width 161 height 24
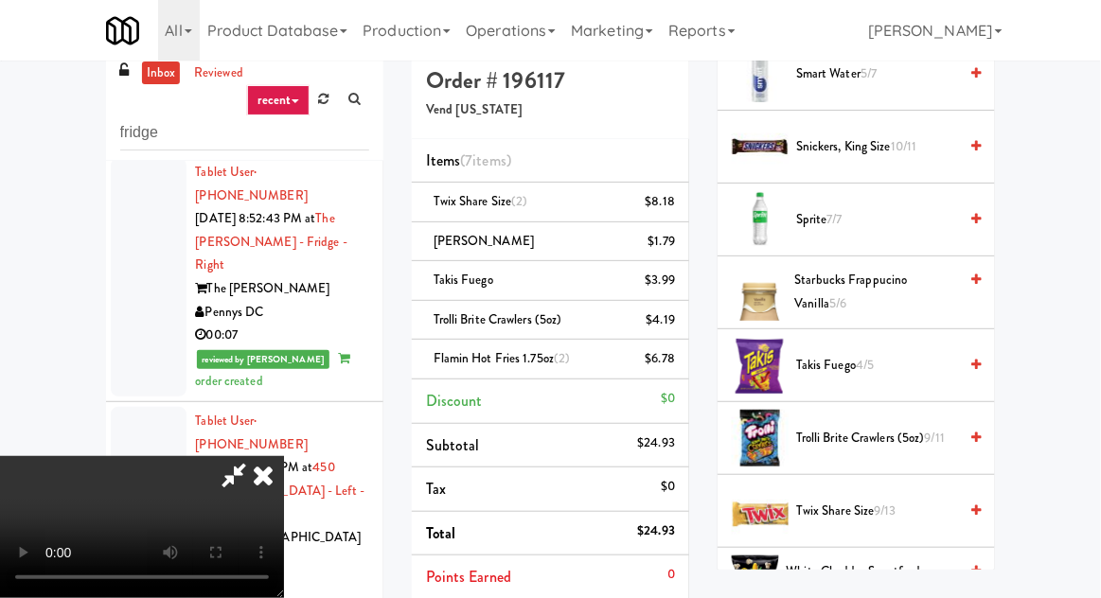
scroll to position [2590, 0]
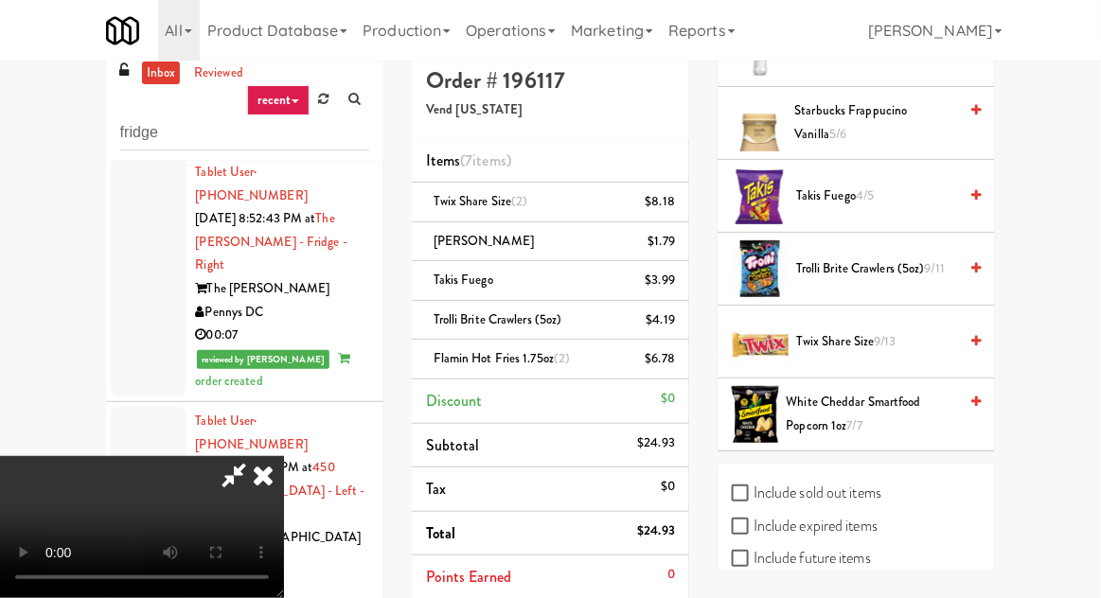
click at [890, 332] on span "9/13" at bounding box center [886, 341] width 22 height 18
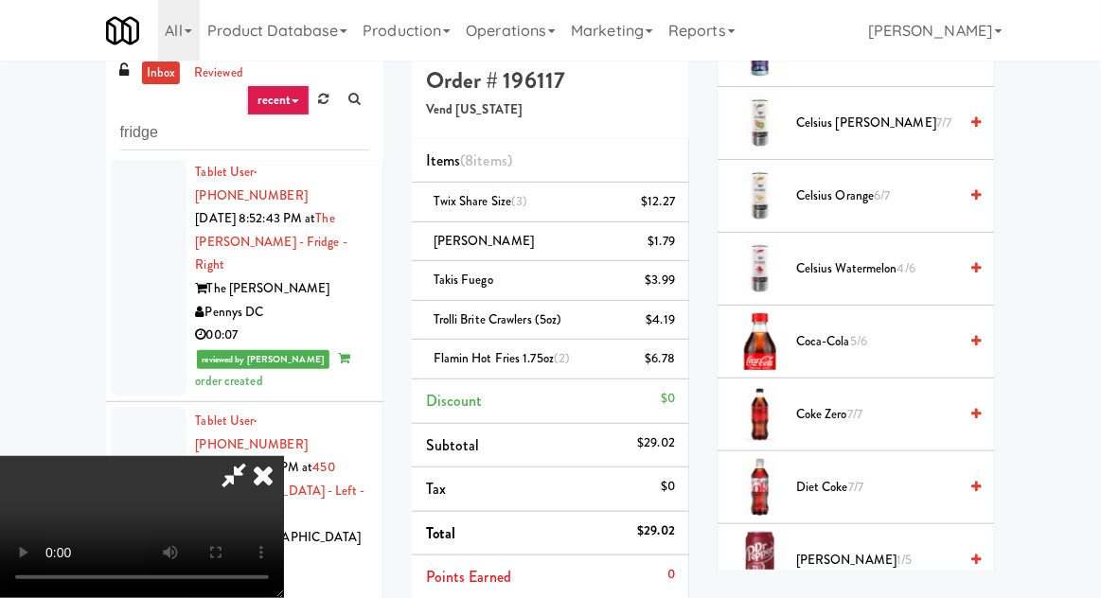
scroll to position [0, 0]
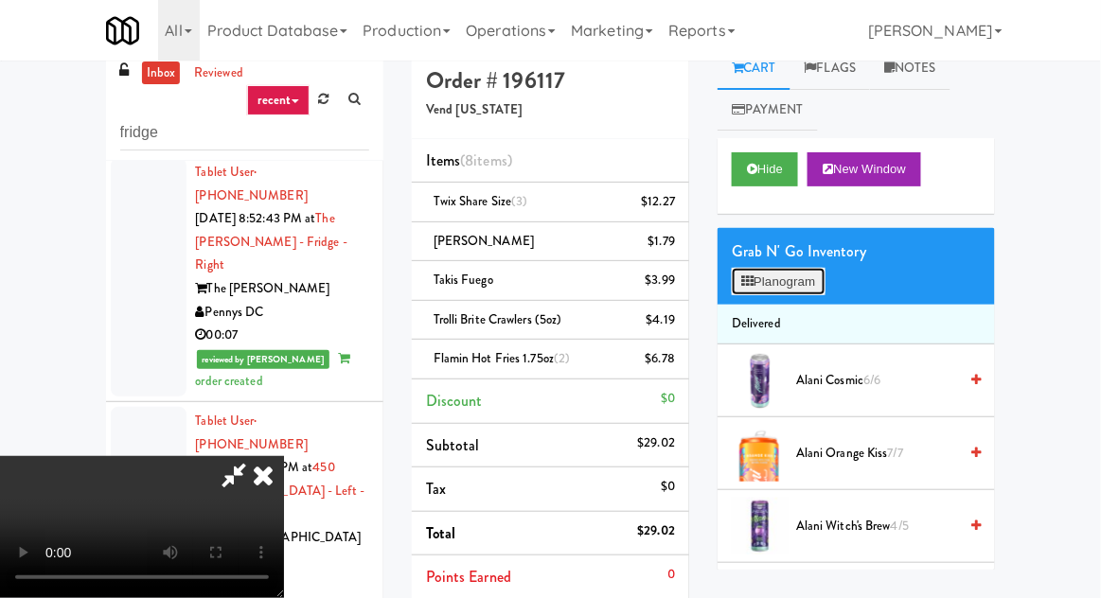
click at [806, 276] on button "Planogram" at bounding box center [778, 282] width 93 height 28
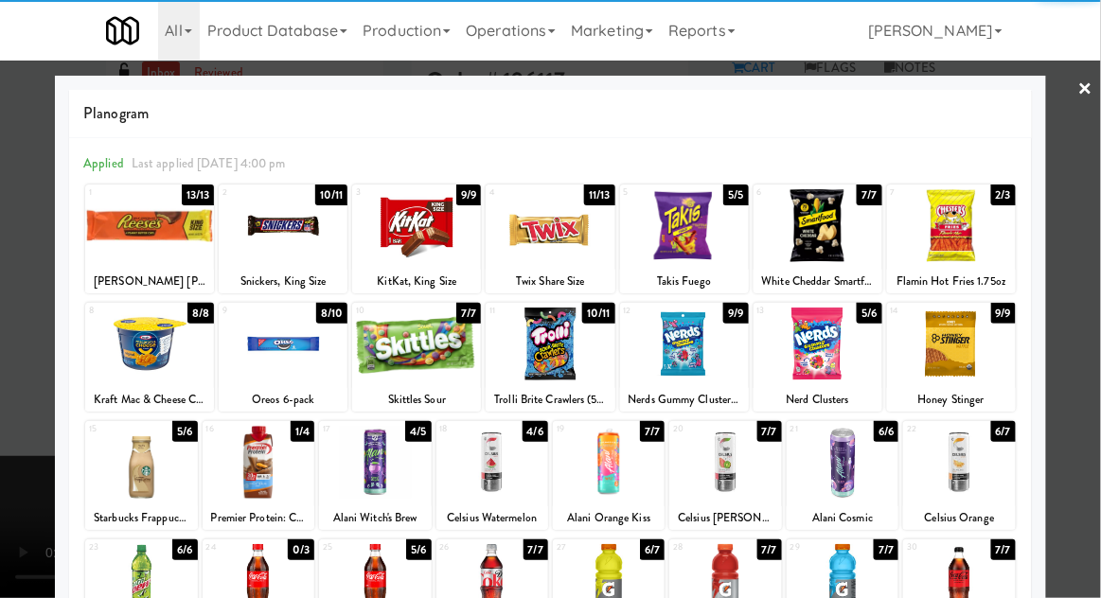
click at [965, 357] on div at bounding box center [951, 344] width 129 height 73
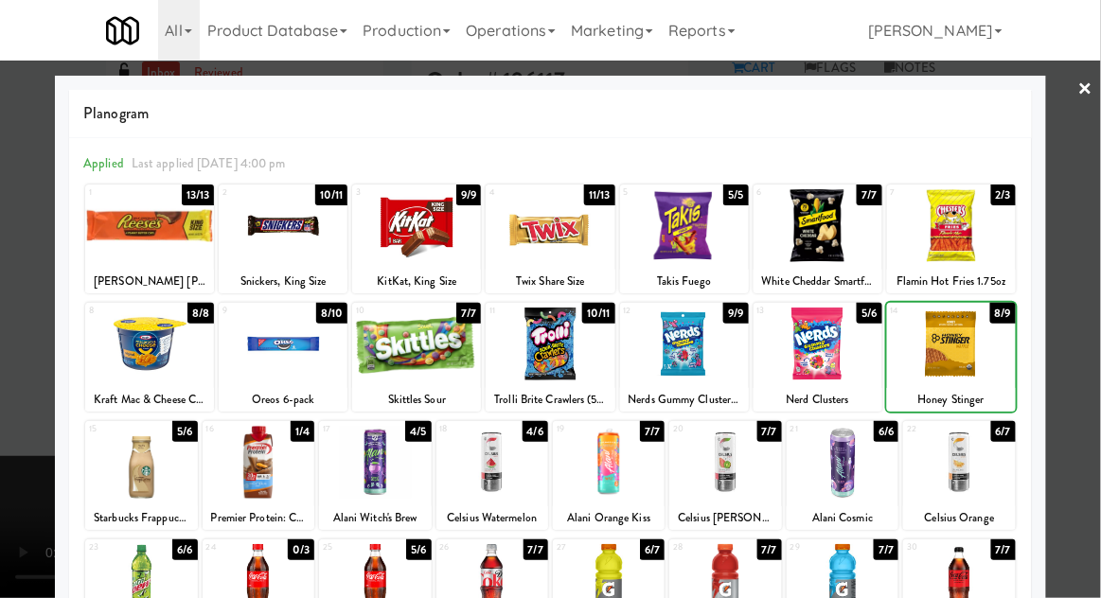
click at [1081, 264] on div at bounding box center [550, 299] width 1101 height 598
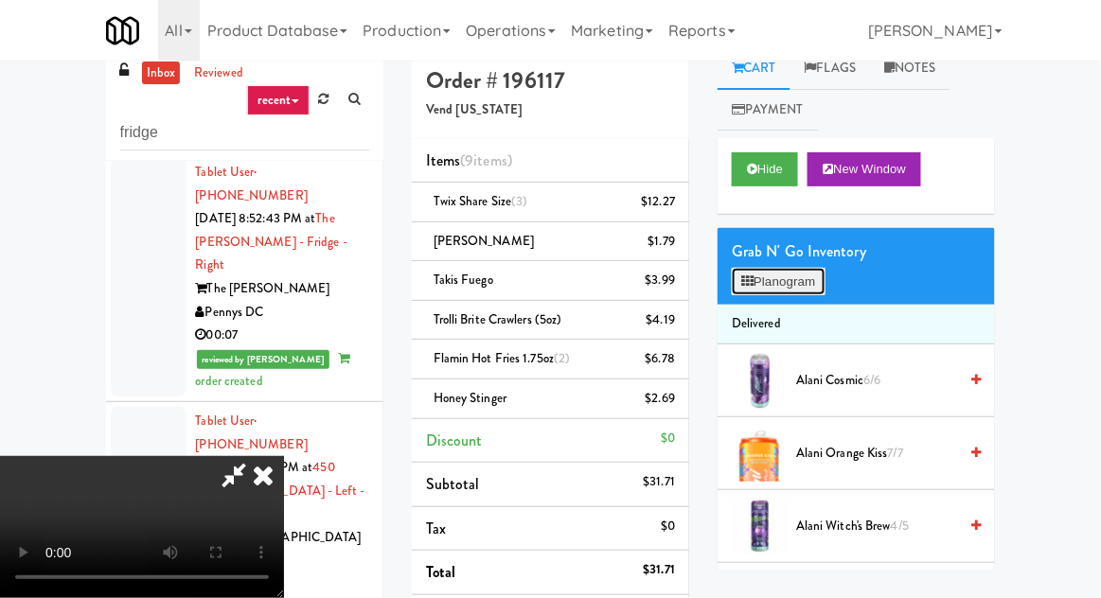
click at [792, 292] on button "Planogram" at bounding box center [778, 282] width 93 height 28
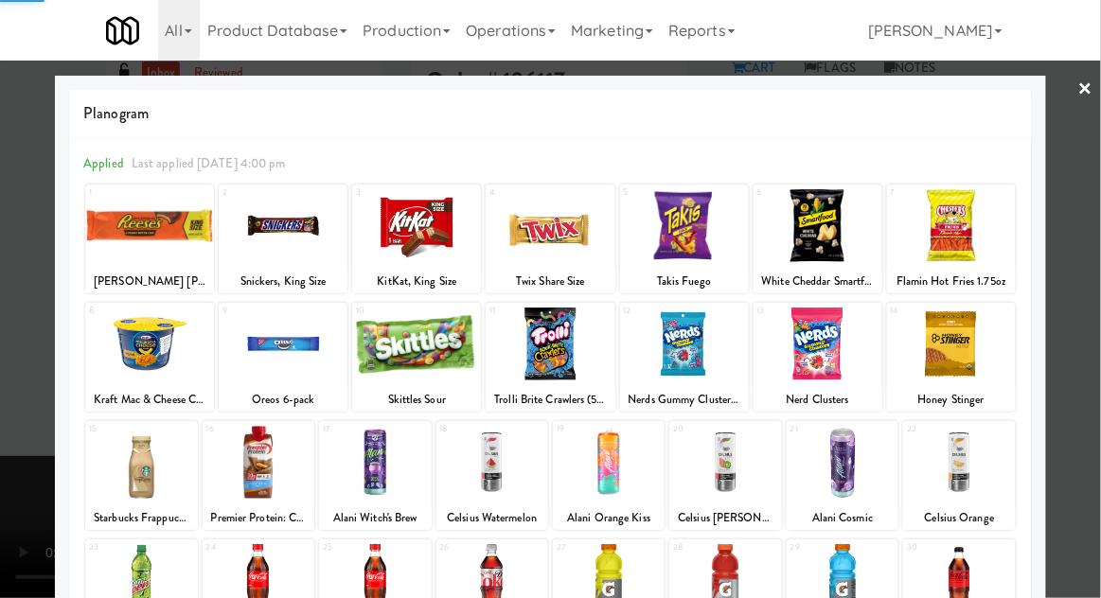
click at [971, 350] on div at bounding box center [951, 344] width 129 height 73
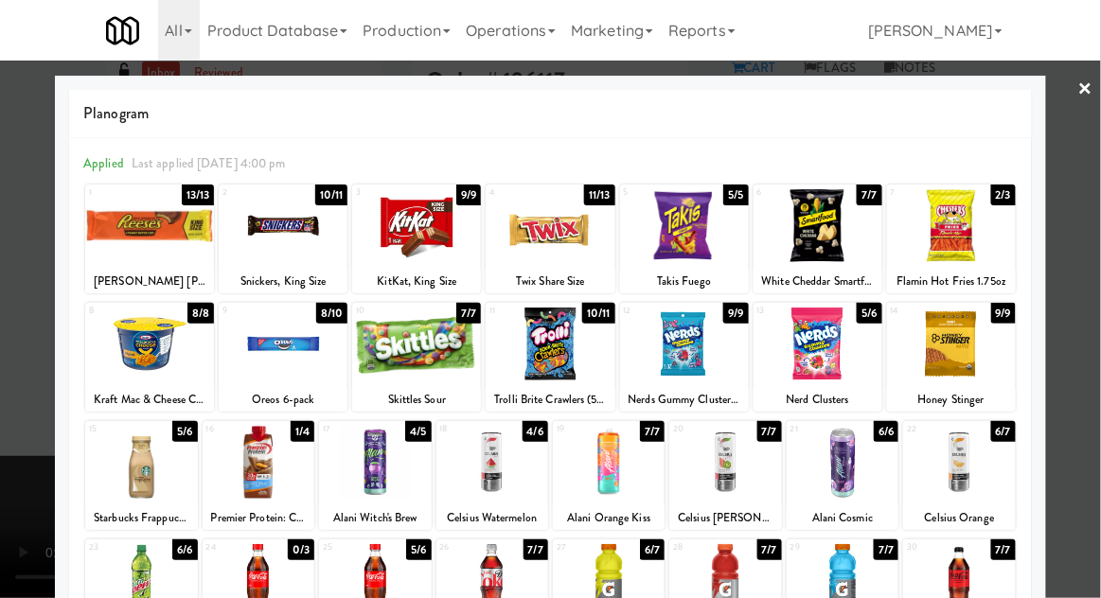
click at [1087, 276] on div at bounding box center [550, 299] width 1101 height 598
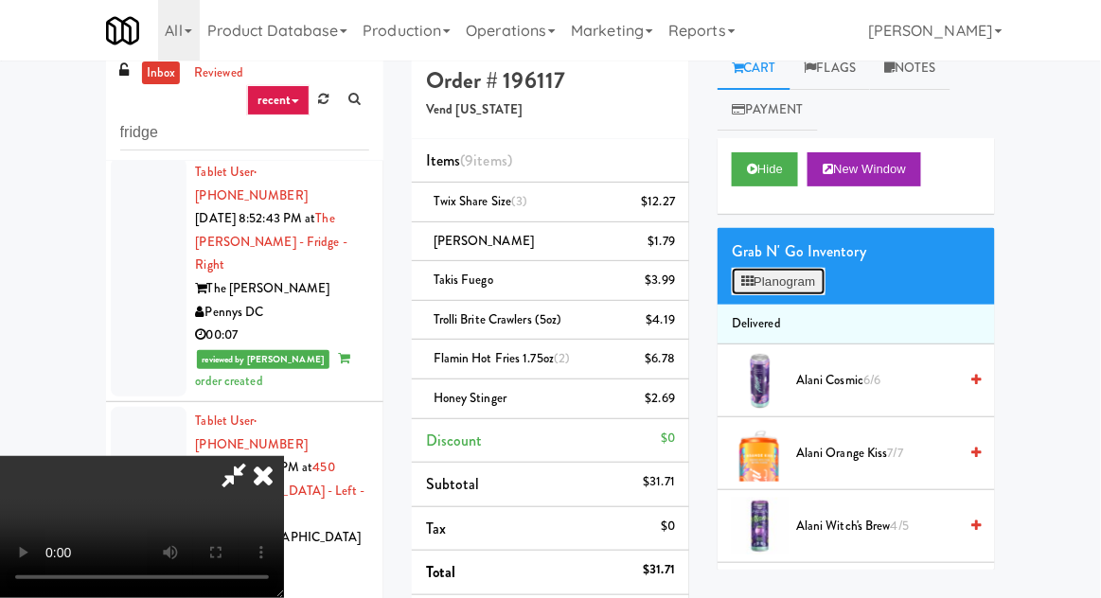
click at [805, 286] on button "Planogram" at bounding box center [778, 282] width 93 height 28
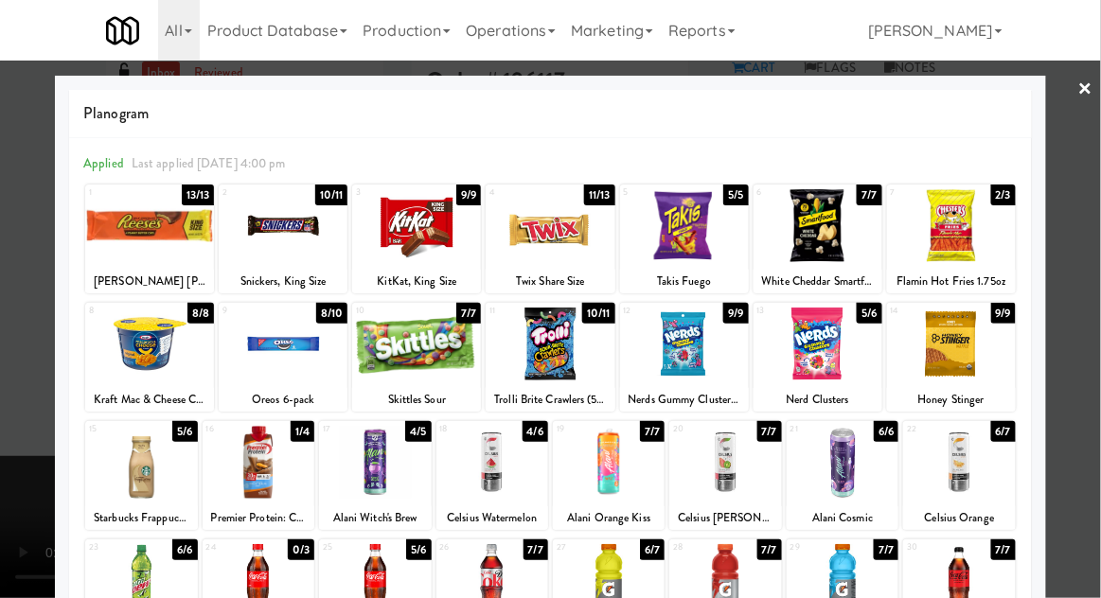
click at [998, 354] on div at bounding box center [951, 344] width 129 height 73
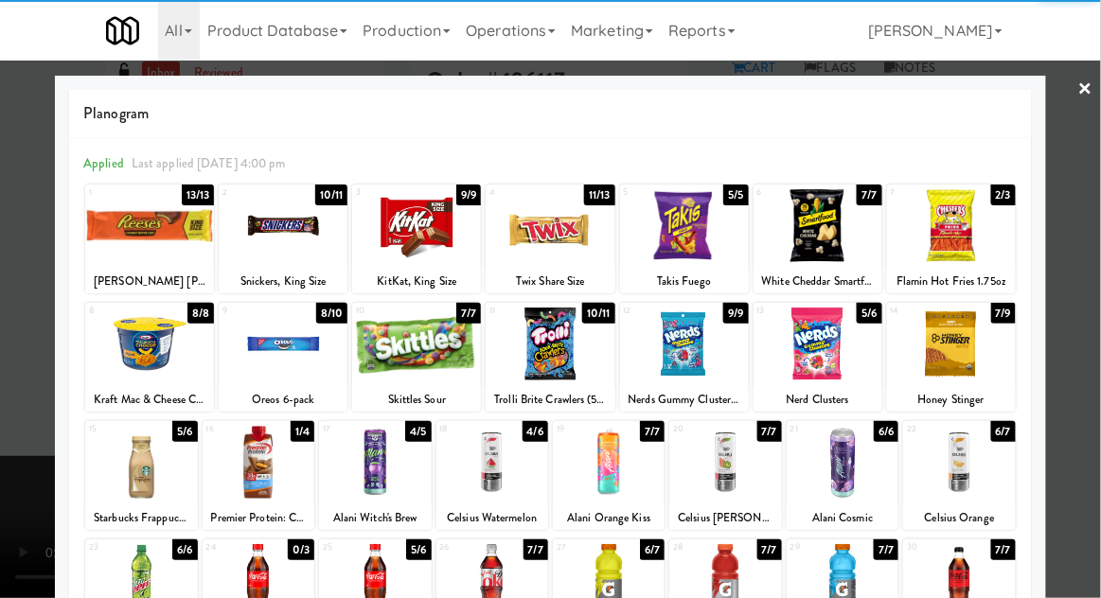
click at [1079, 303] on div at bounding box center [550, 299] width 1101 height 598
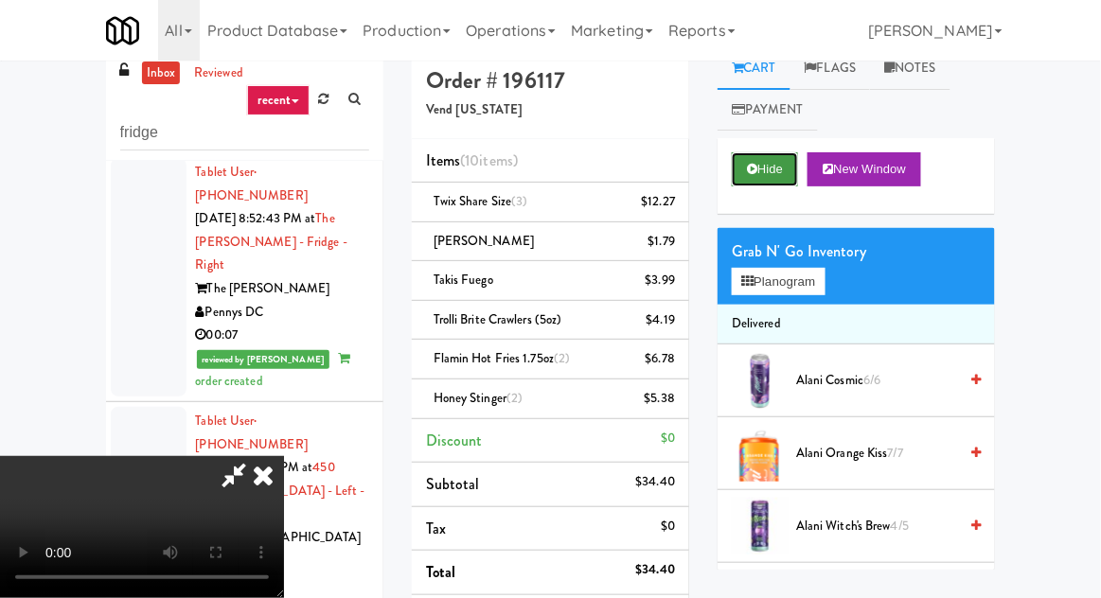
click at [765, 164] on button "Hide" at bounding box center [765, 169] width 66 height 34
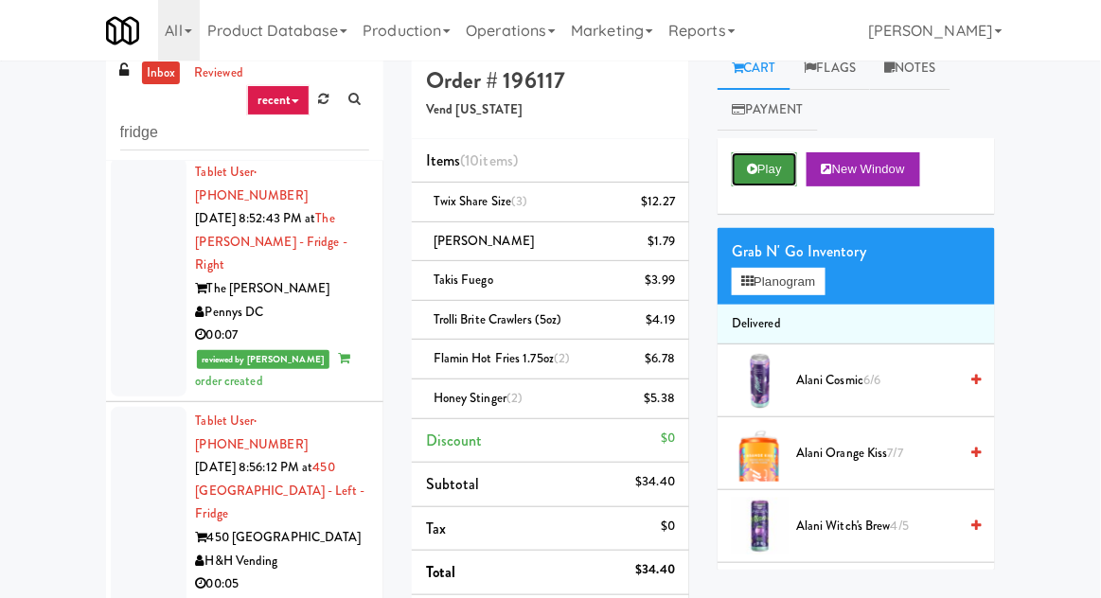
click at [765, 182] on button "Play" at bounding box center [764, 169] width 65 height 34
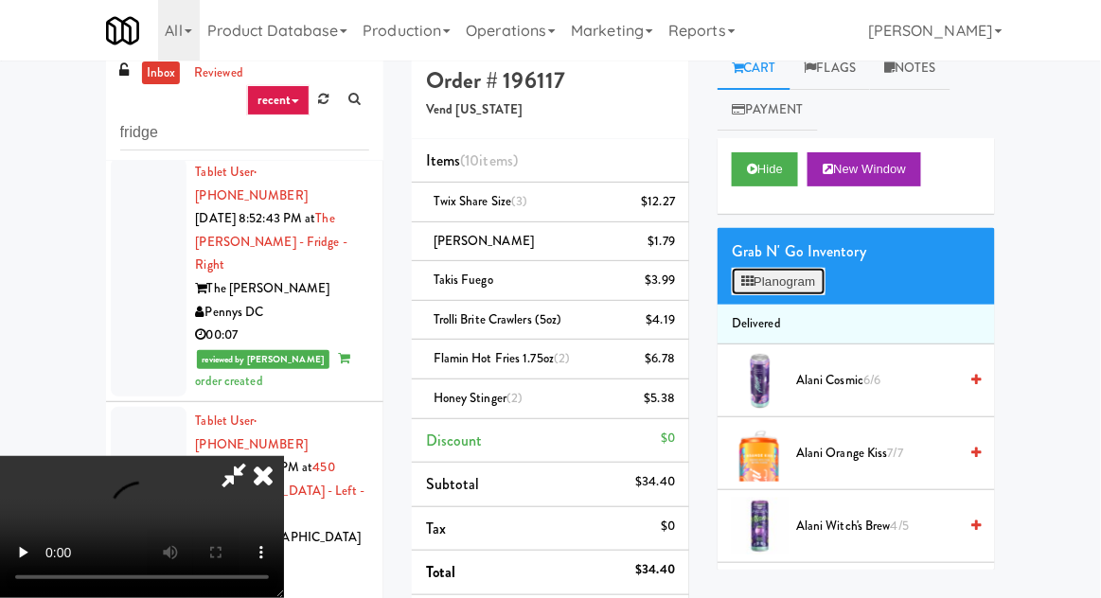
click at [788, 282] on button "Planogram" at bounding box center [778, 282] width 93 height 28
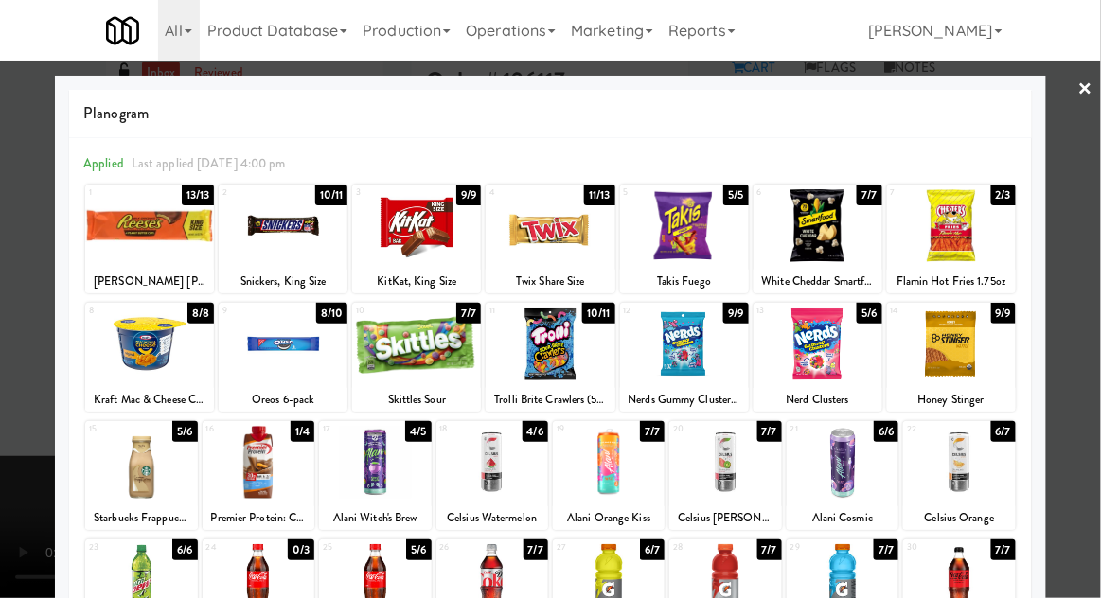
click at [401, 227] on div at bounding box center [416, 225] width 129 height 73
click at [8, 232] on div at bounding box center [550, 299] width 1101 height 598
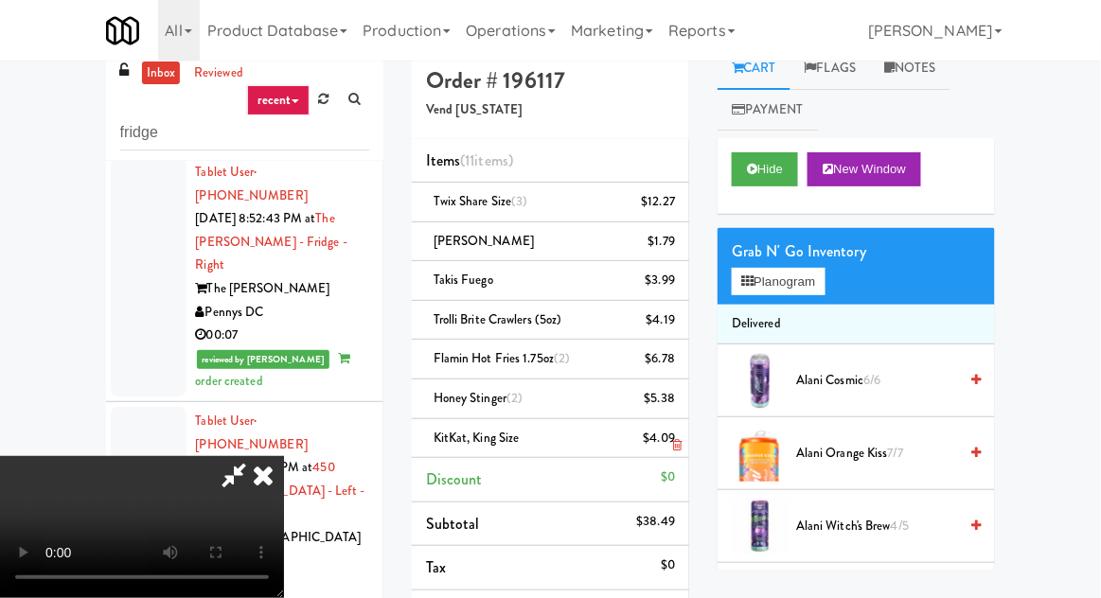
click at [681, 452] on li "KitKat, King Size $4.09" at bounding box center [550, 439] width 277 height 40
click at [677, 445] on icon at bounding box center [676, 445] width 9 height 12
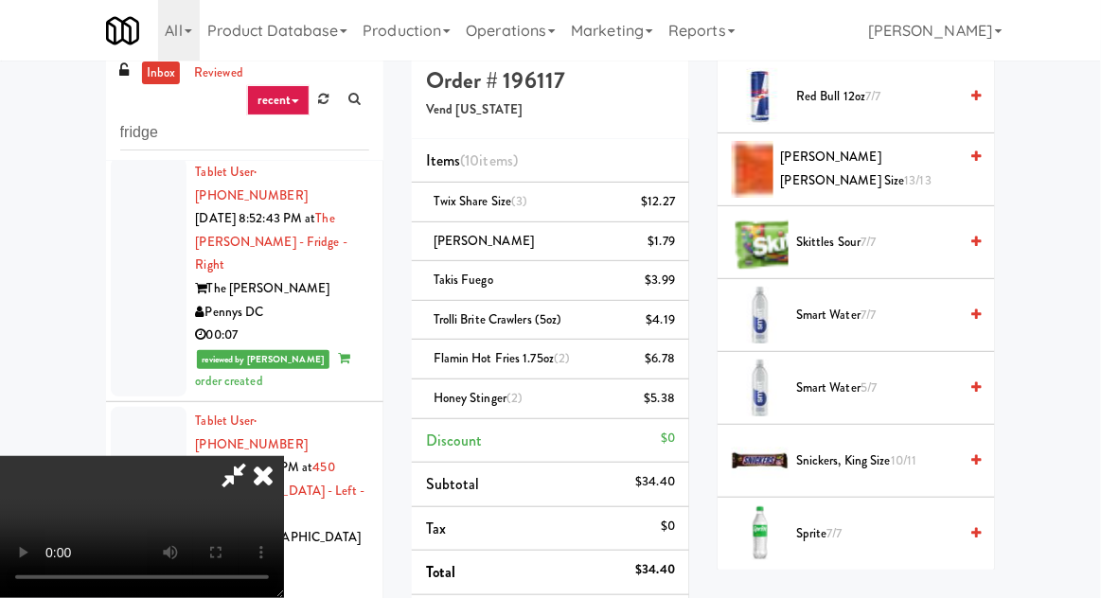
scroll to position [2222, 0]
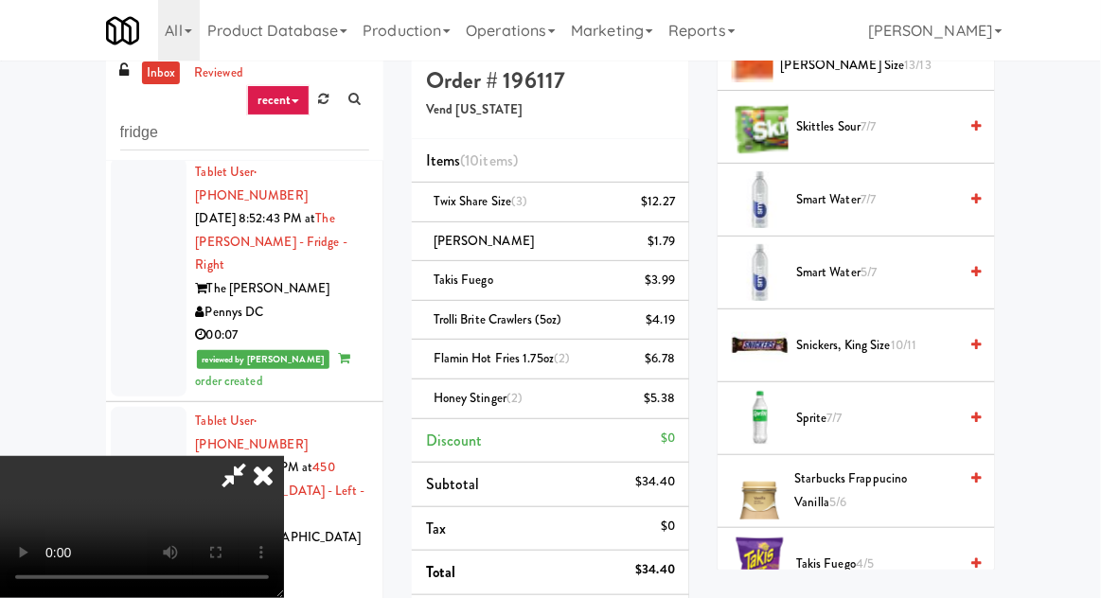
click at [891, 343] on span "Snickers, King Size 10/11" at bounding box center [876, 346] width 161 height 24
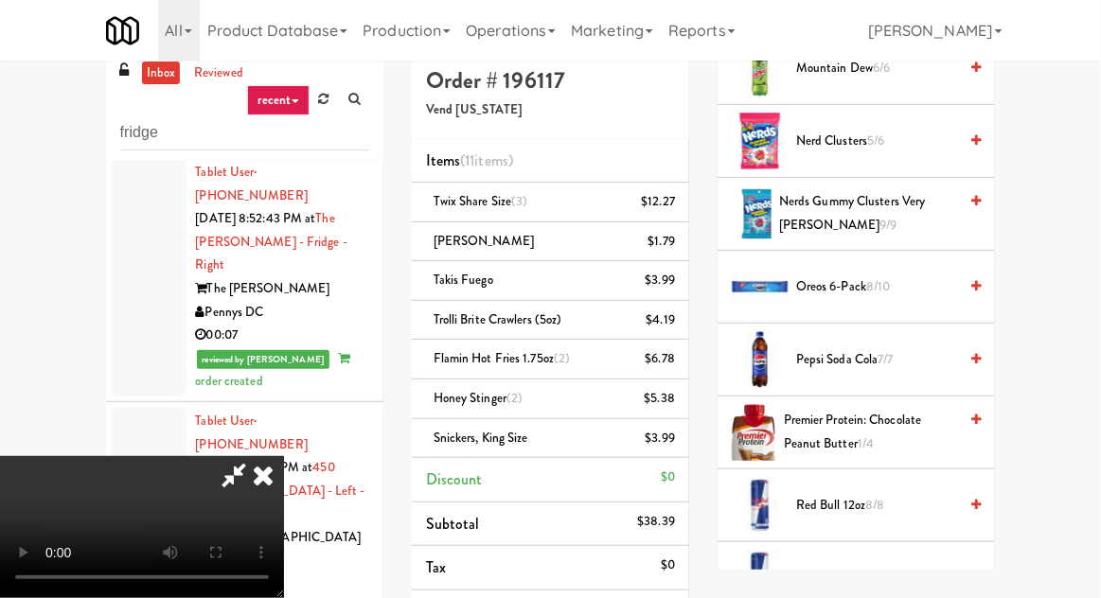
click at [895, 209] on span "Nerds Gummy Clusters Very Berry 9/9" at bounding box center [868, 213] width 178 height 46
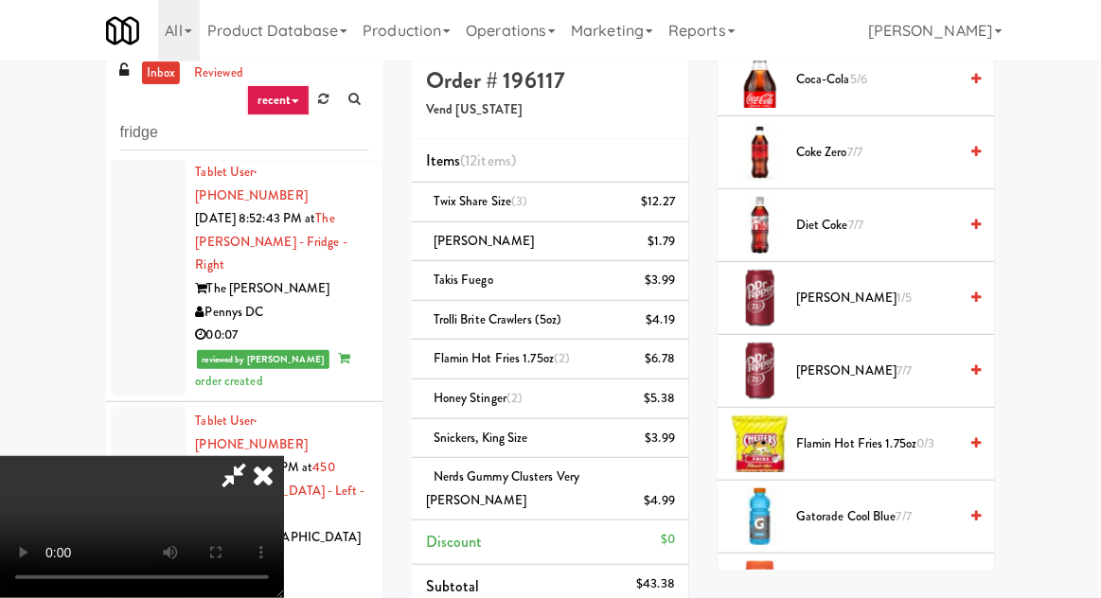
scroll to position [731, 0]
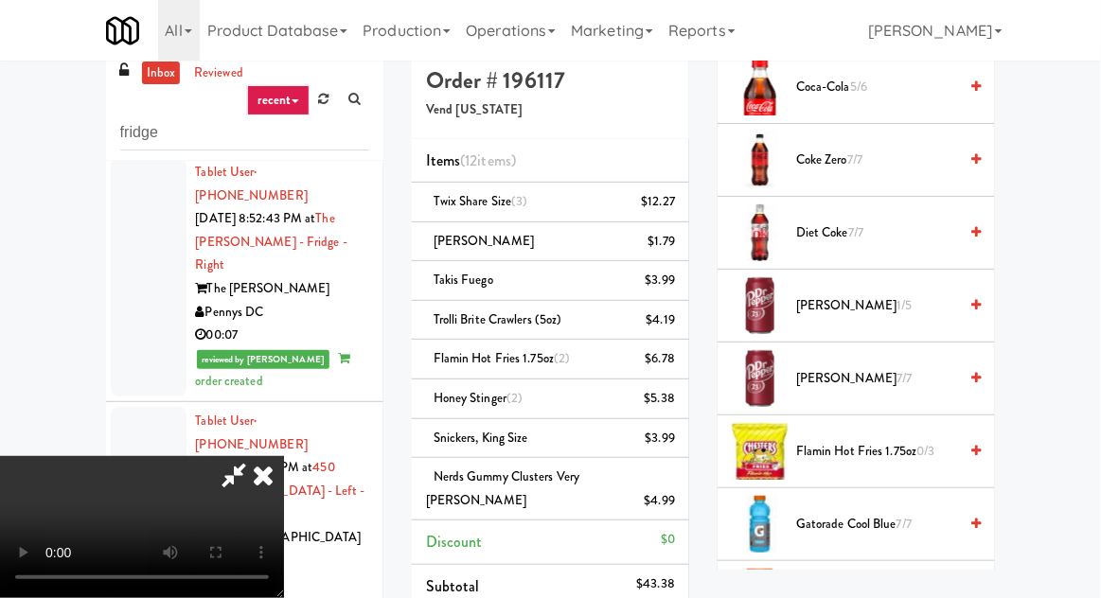
click at [891, 294] on span "Dr Pepper 1/5" at bounding box center [876, 306] width 161 height 24
click at [887, 513] on span "Gatorade Cool Blue 7/7" at bounding box center [876, 525] width 161 height 24
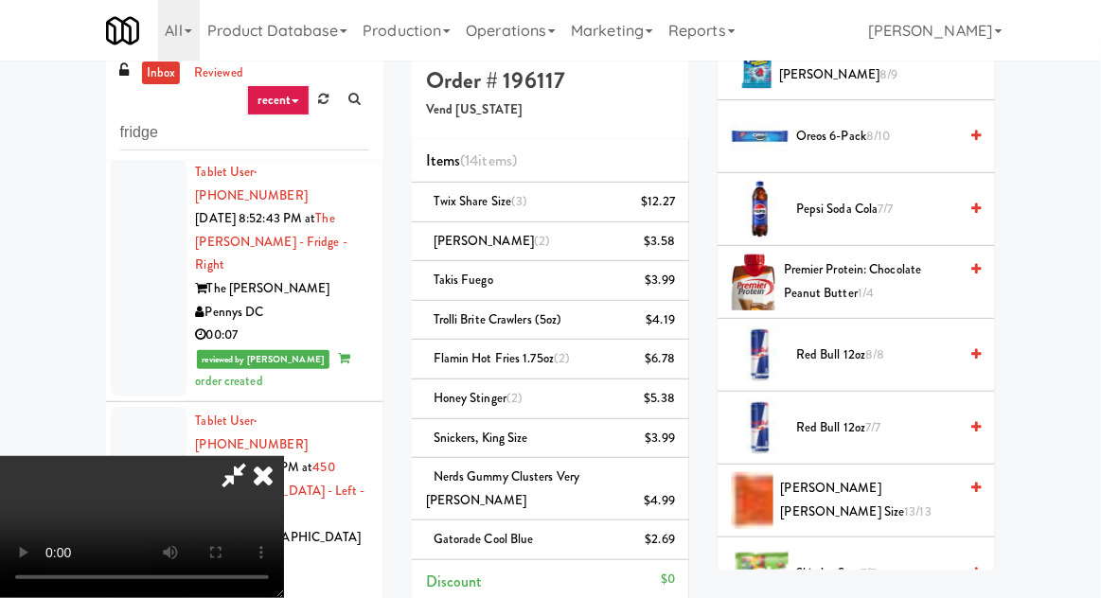
scroll to position [1797, 0]
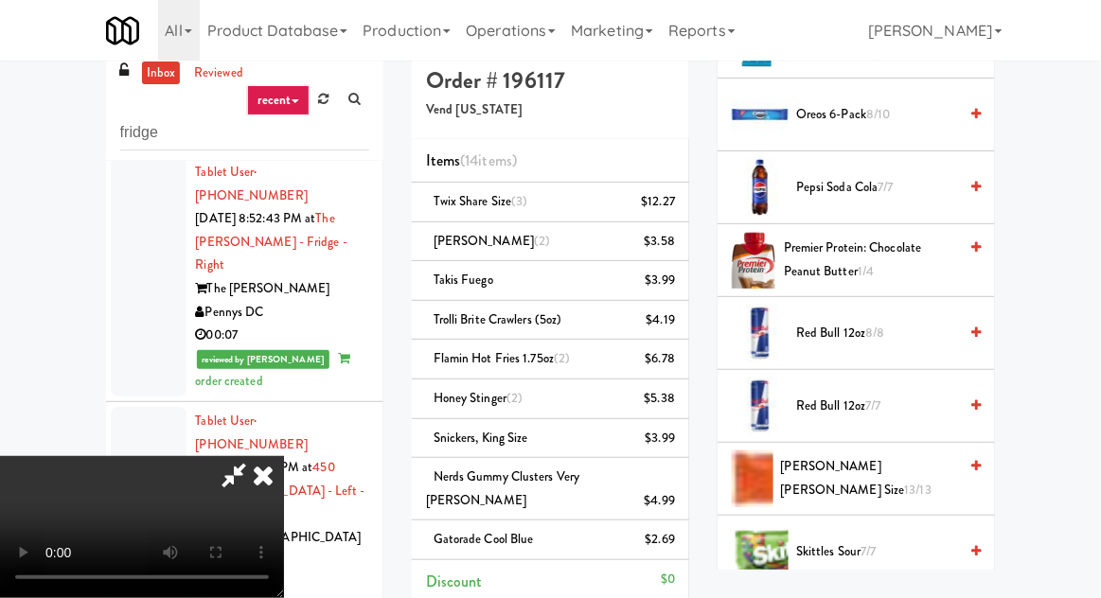
click at [888, 252] on span "Premier Protein: Chocolate Peanut Butter 1/4" at bounding box center [870, 260] width 173 height 46
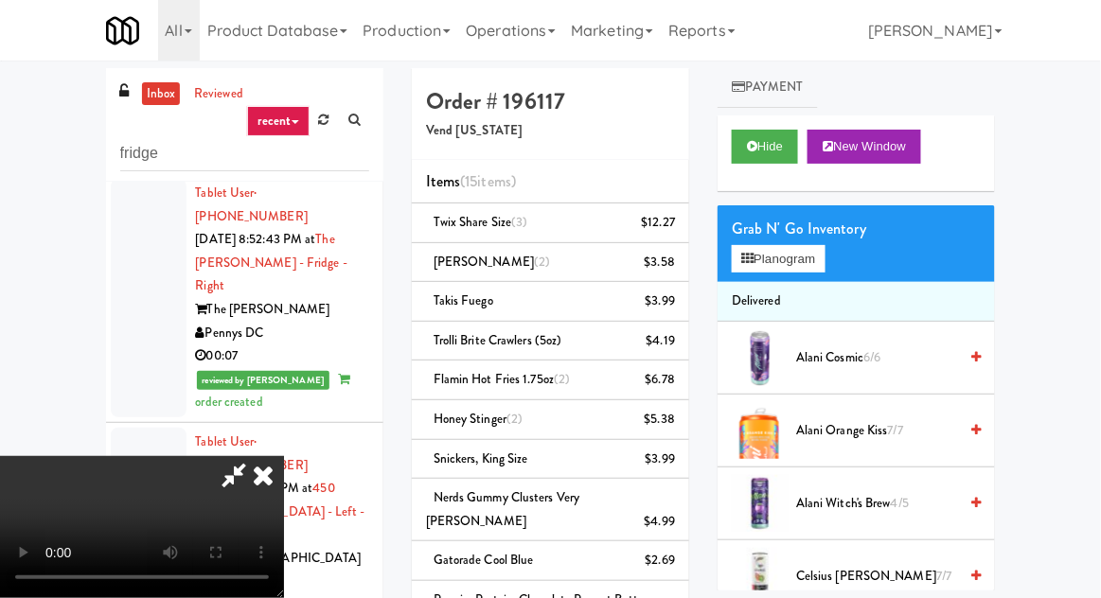
scroll to position [0, 0]
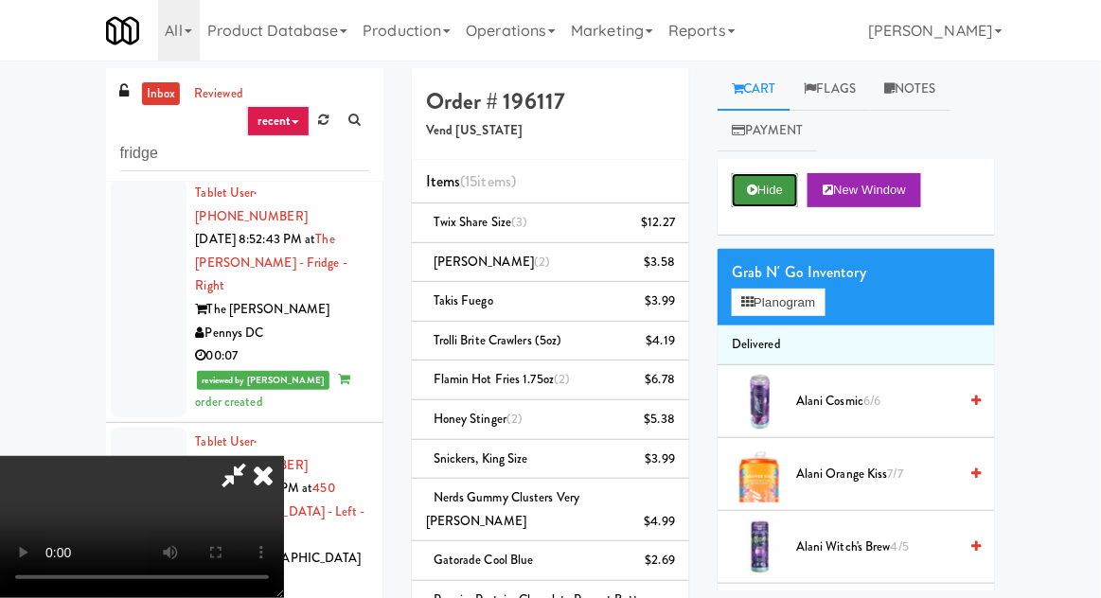
click at [769, 186] on button "Hide" at bounding box center [765, 190] width 66 height 34
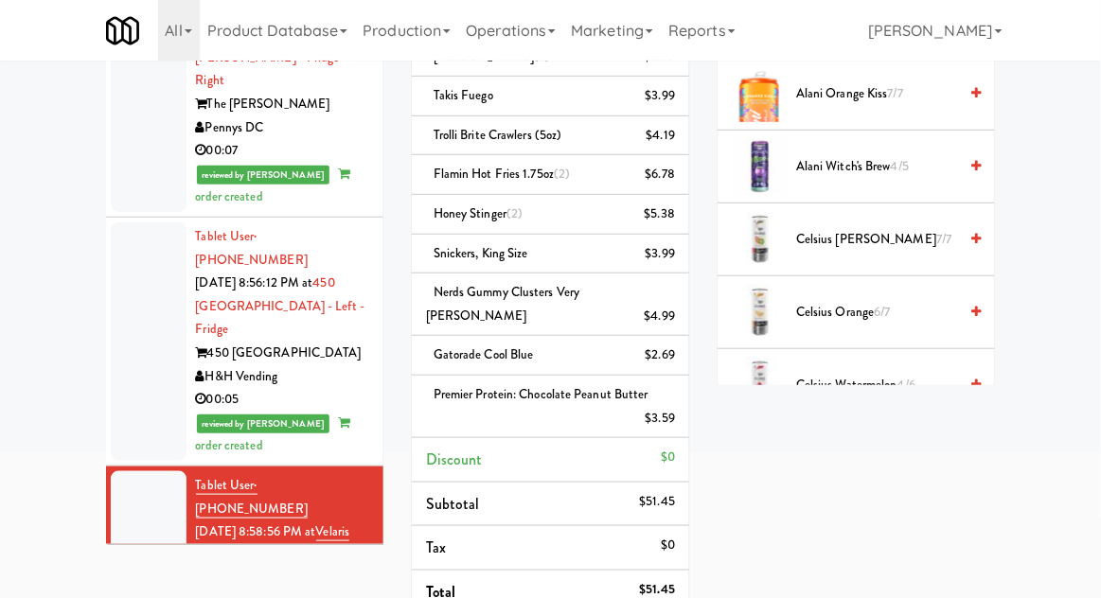
scroll to position [423, 0]
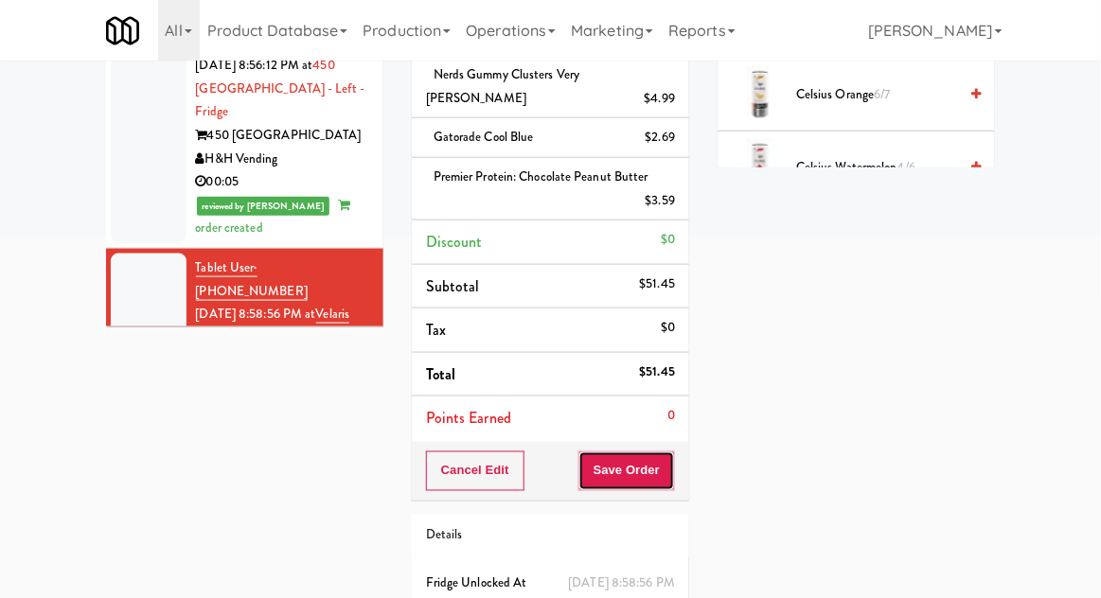
click at [663, 452] on button "Save Order" at bounding box center [626, 472] width 97 height 40
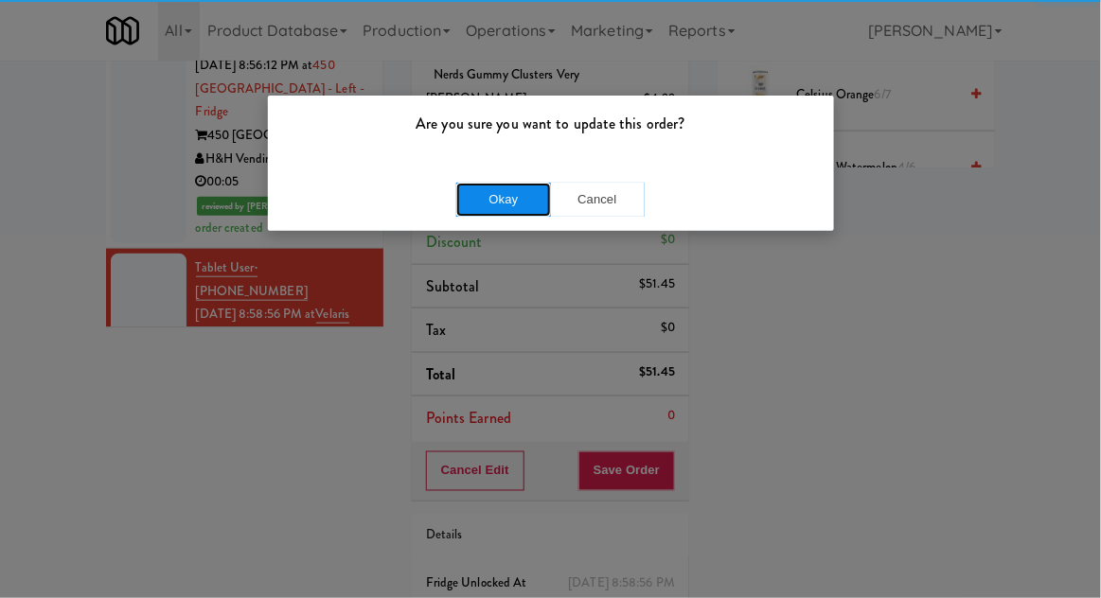
click at [472, 206] on button "Okay" at bounding box center [503, 200] width 95 height 34
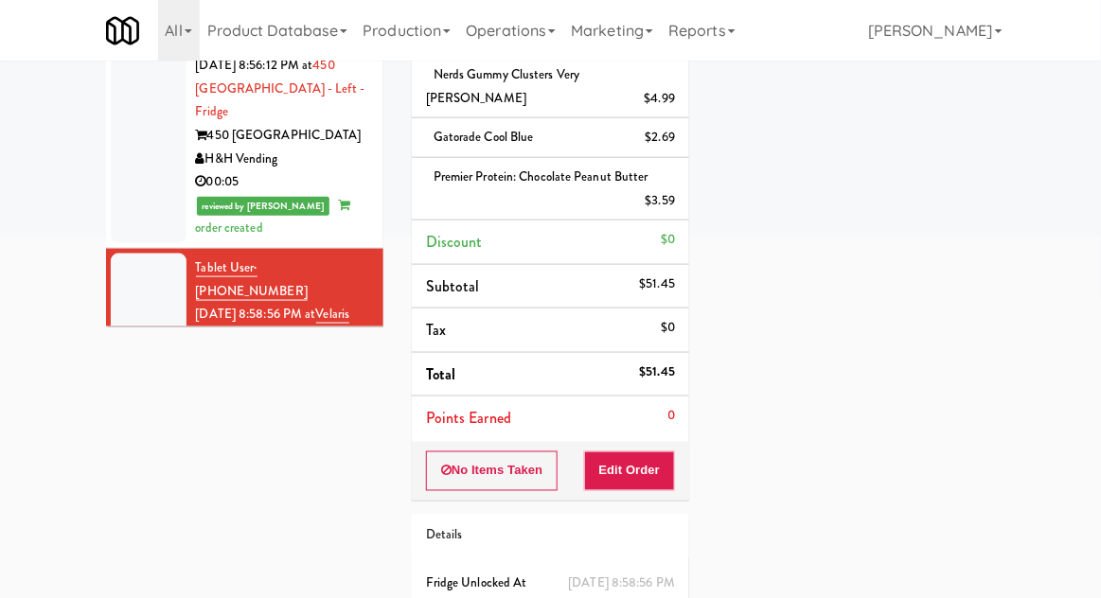
scroll to position [0, 0]
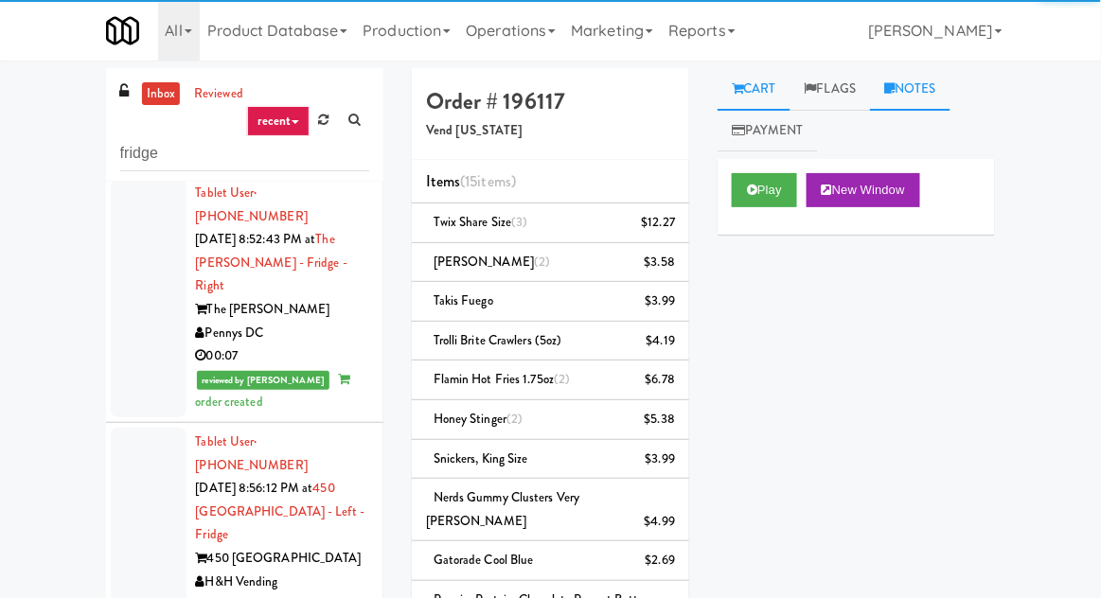
click at [931, 82] on link "Notes" at bounding box center [910, 89] width 80 height 43
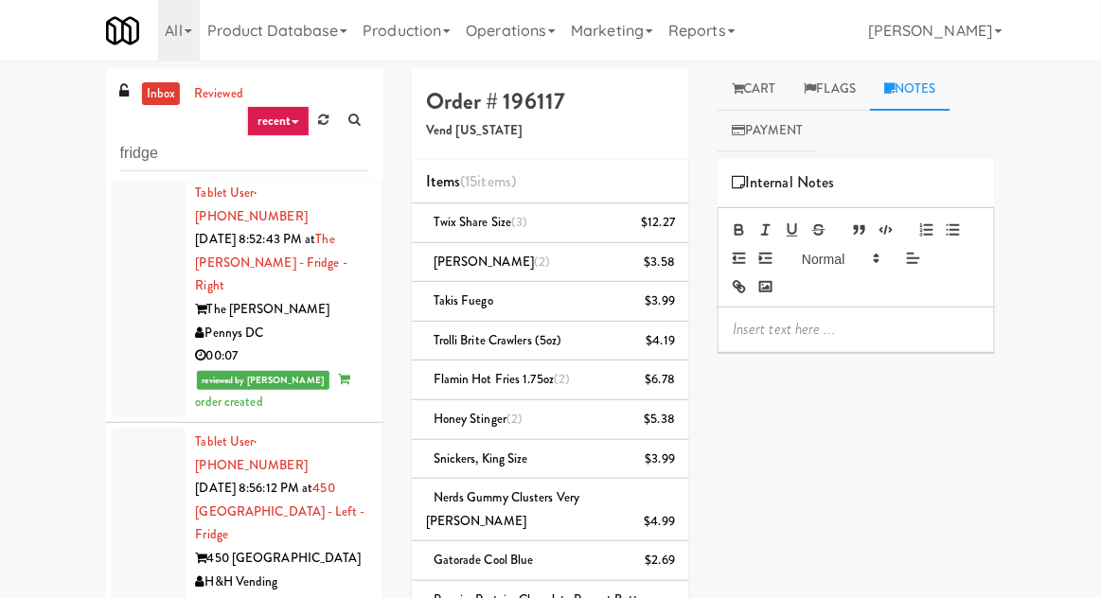
click at [851, 347] on div at bounding box center [855, 330] width 275 height 44
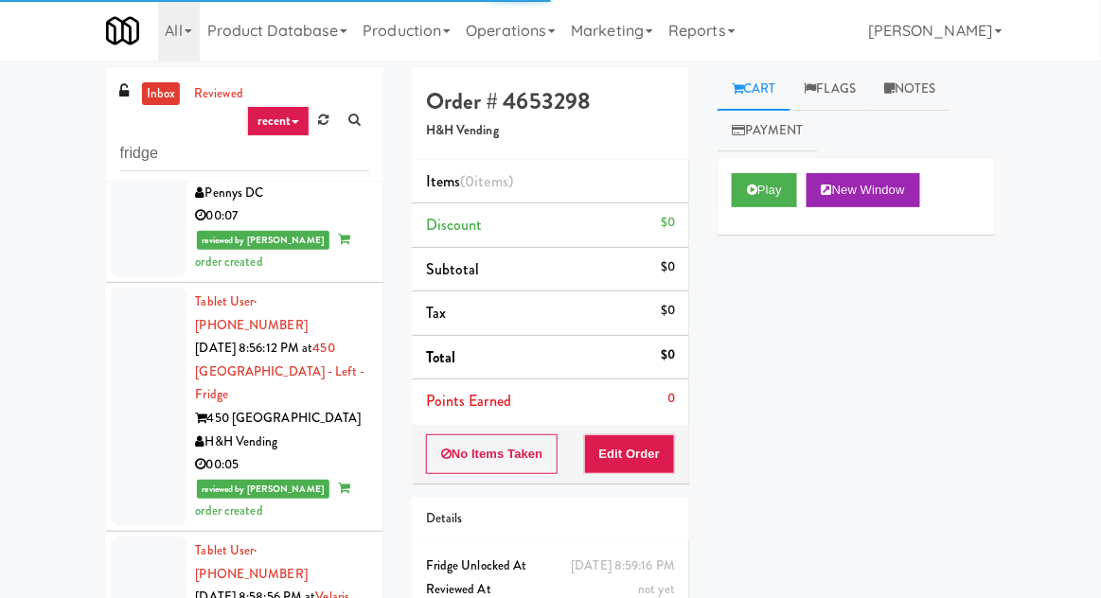
scroll to position [3623, 0]
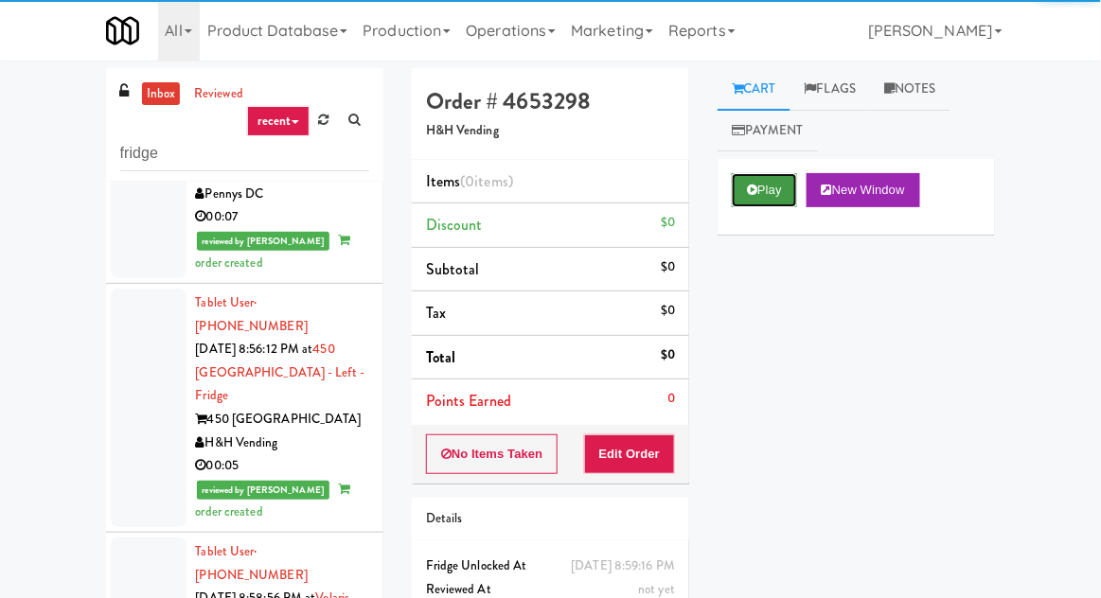
click at [758, 180] on button "Play" at bounding box center [764, 190] width 65 height 34
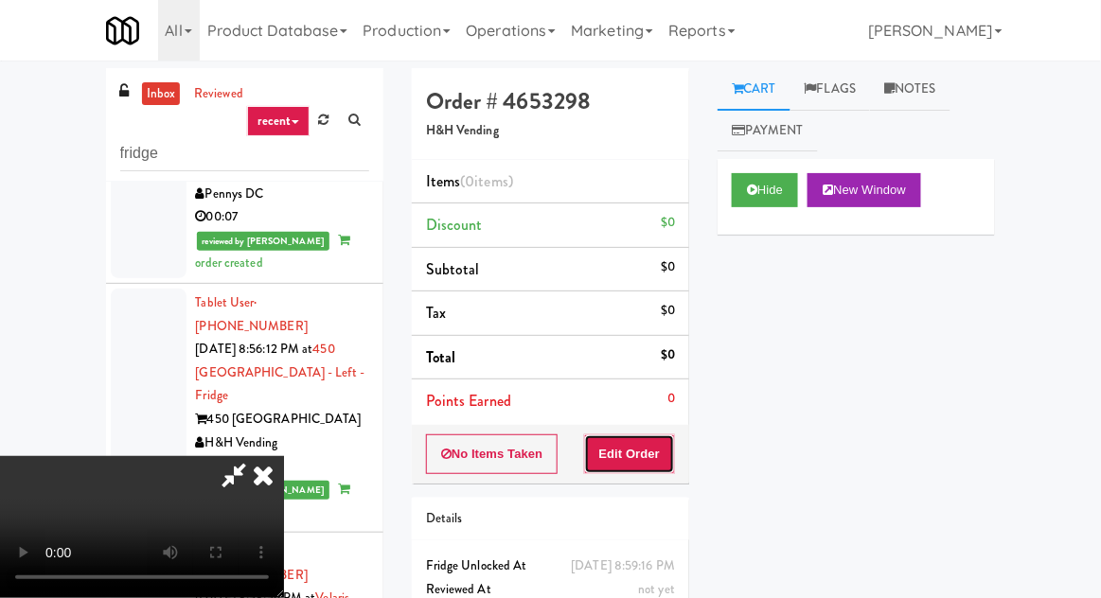
click at [643, 447] on button "Edit Order" at bounding box center [630, 454] width 92 height 40
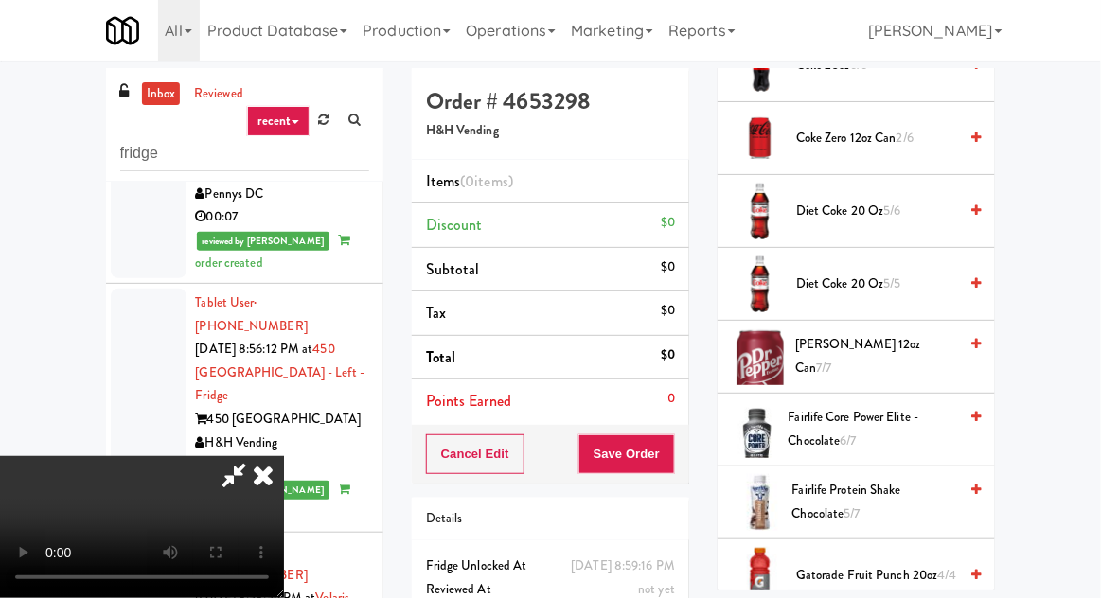
scroll to position [773, 0]
click at [832, 359] on span "7/7" at bounding box center [824, 368] width 15 height 18
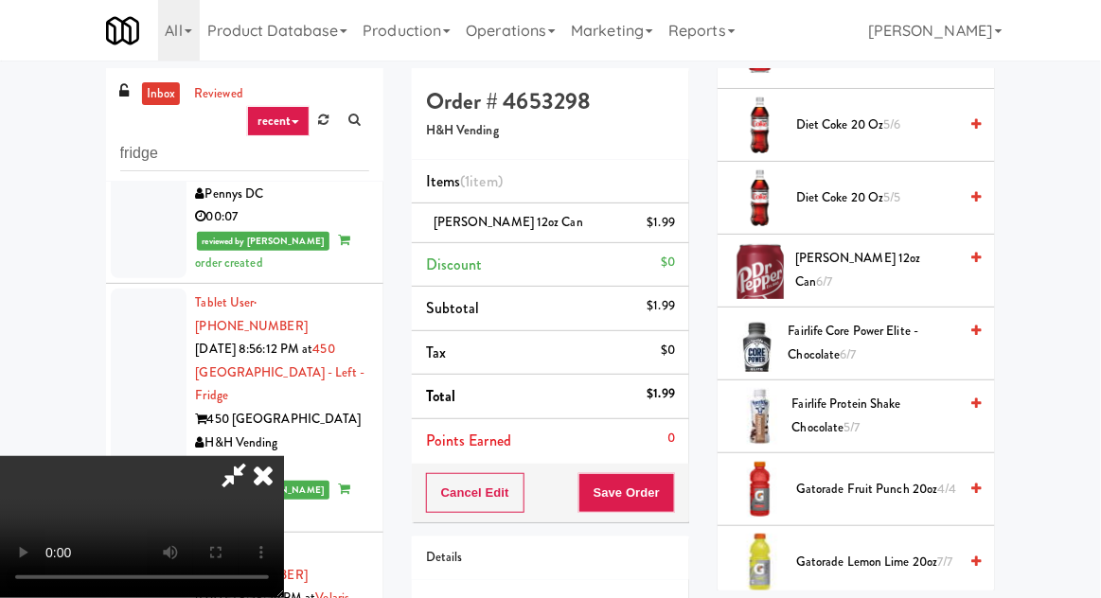
scroll to position [860, 0]
click at [898, 269] on span "Dr Pepper 12oz can 6/7" at bounding box center [876, 269] width 162 height 46
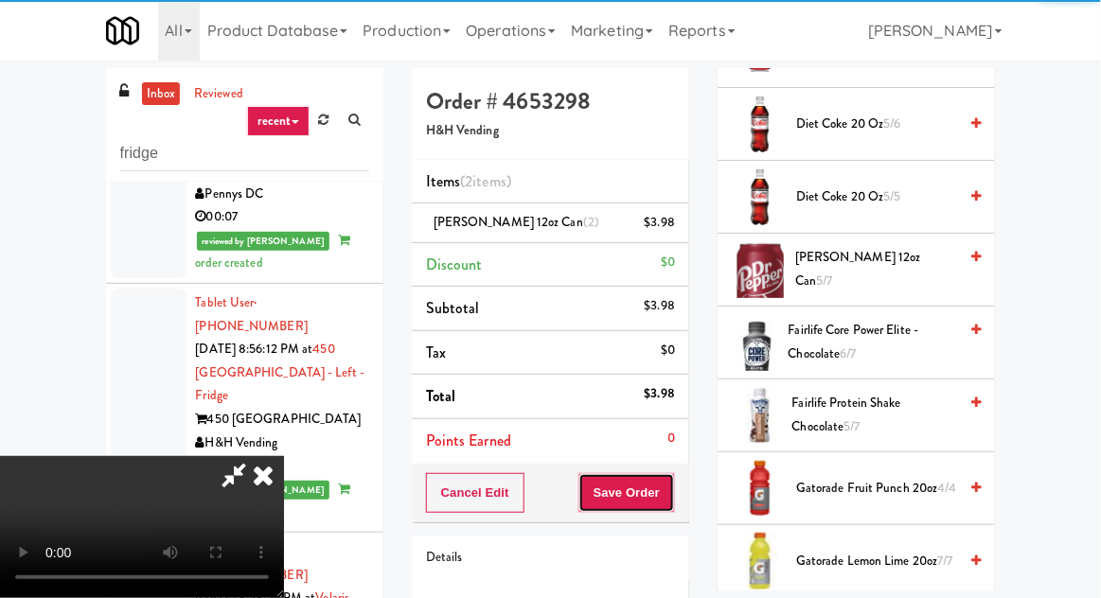
click at [675, 497] on button "Save Order" at bounding box center [626, 493] width 97 height 40
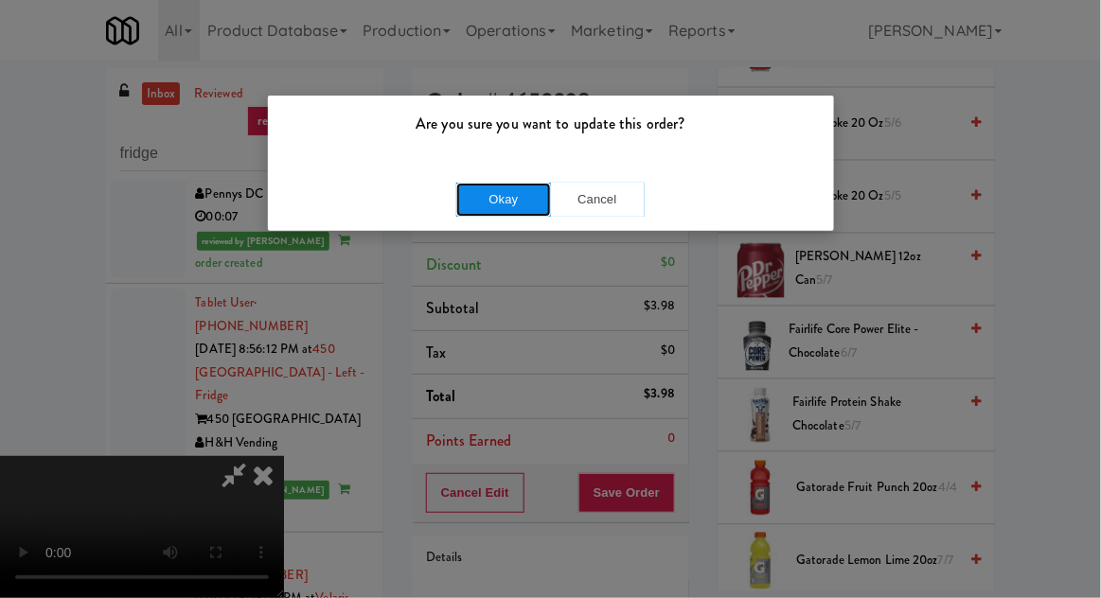
click at [486, 189] on button "Okay" at bounding box center [503, 200] width 95 height 34
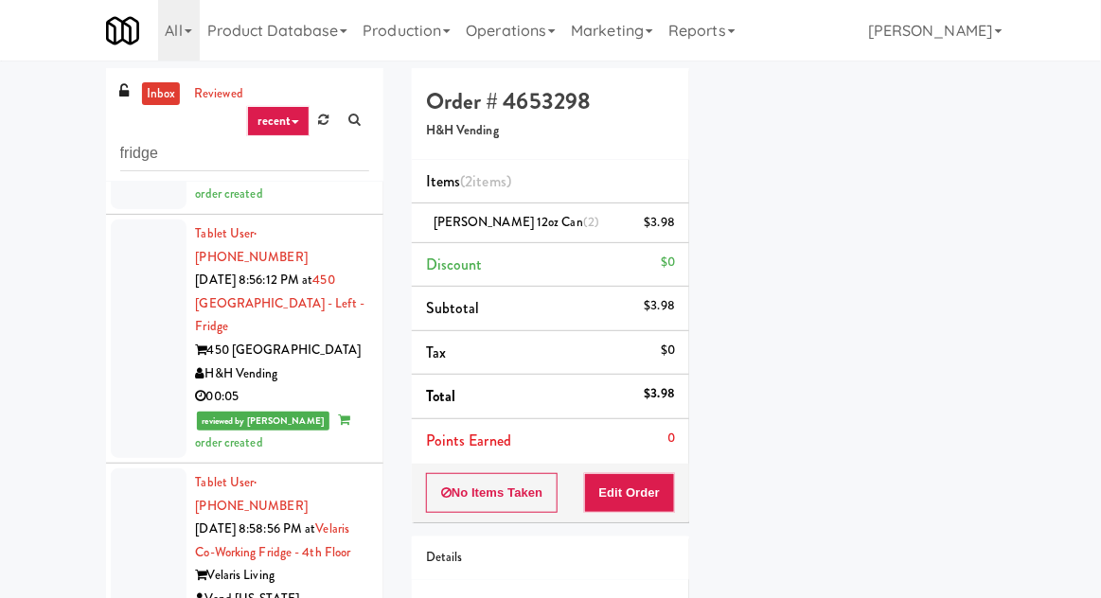
scroll to position [3799, 0]
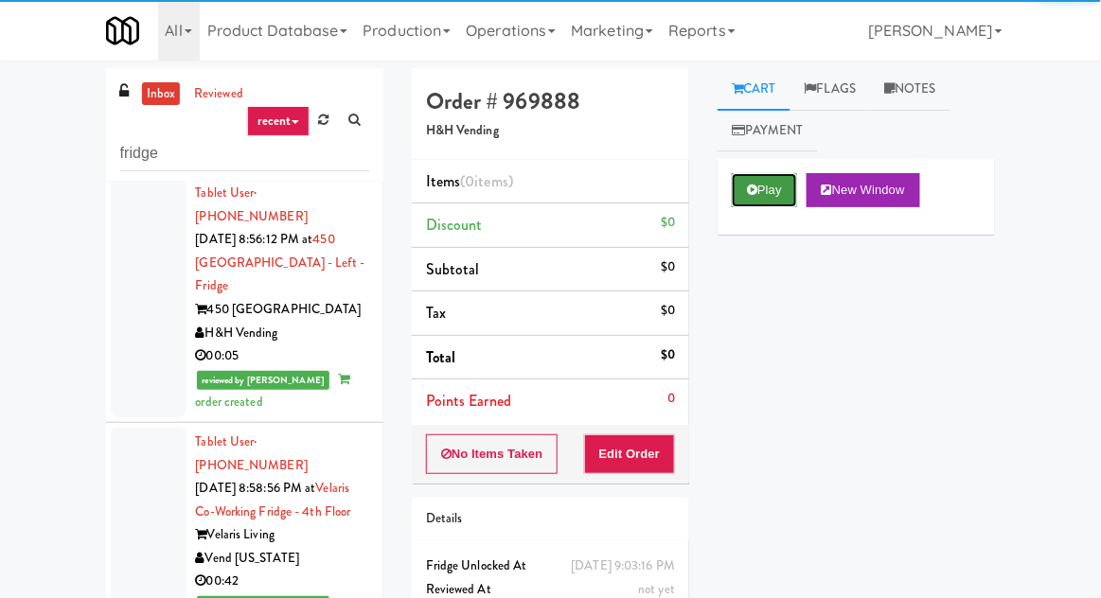
click at [774, 195] on button "Play" at bounding box center [764, 190] width 65 height 34
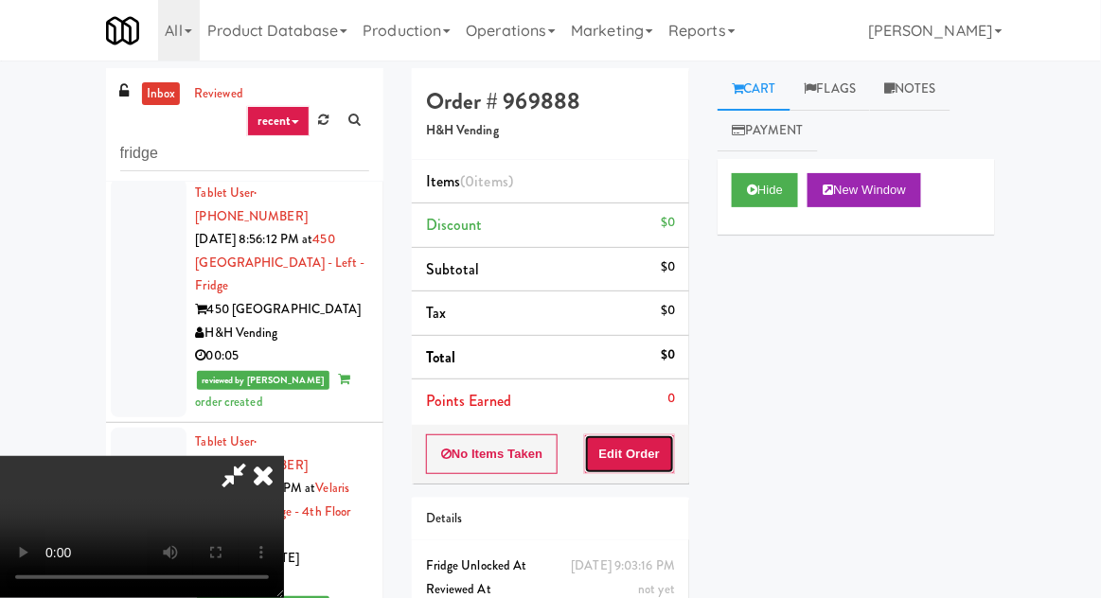
click at [636, 435] on button "Edit Order" at bounding box center [630, 454] width 92 height 40
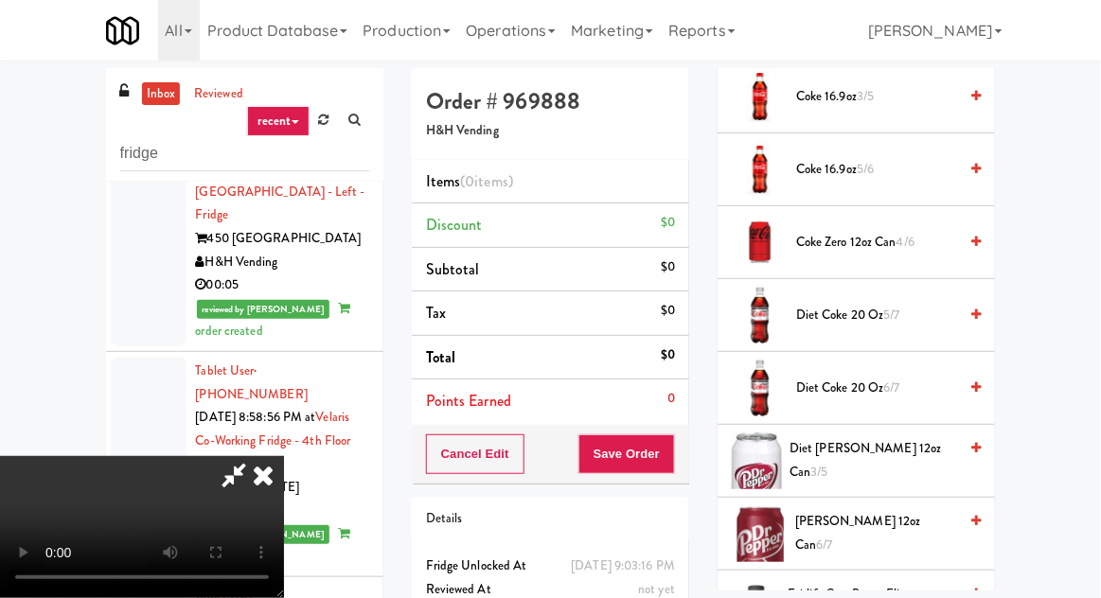
scroll to position [750, 0]
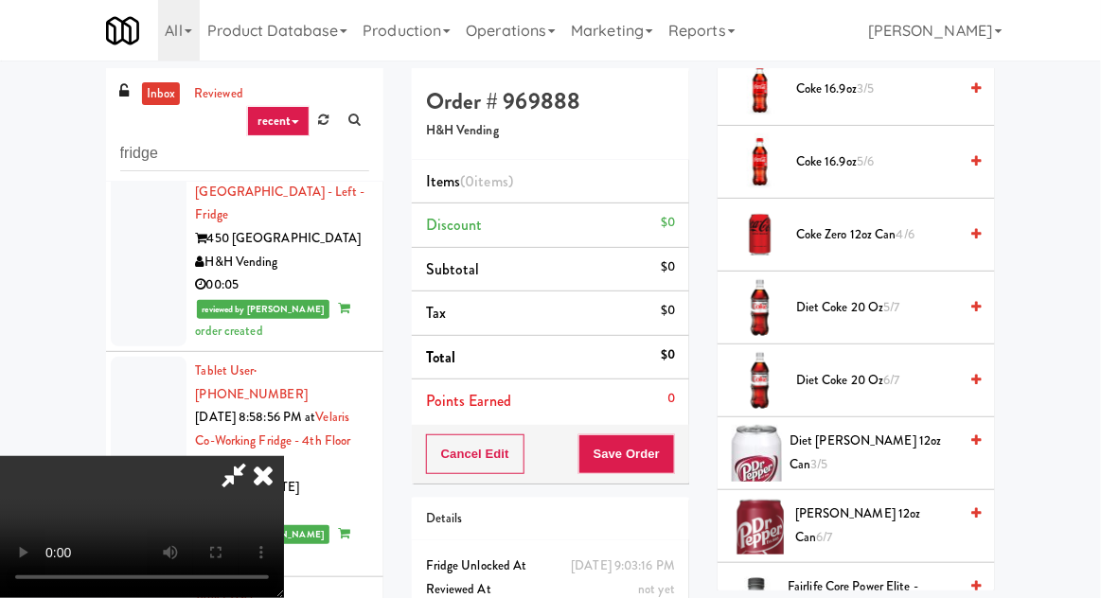
click at [861, 515] on span "Dr Pepper 12oz can 6/7" at bounding box center [876, 526] width 162 height 46
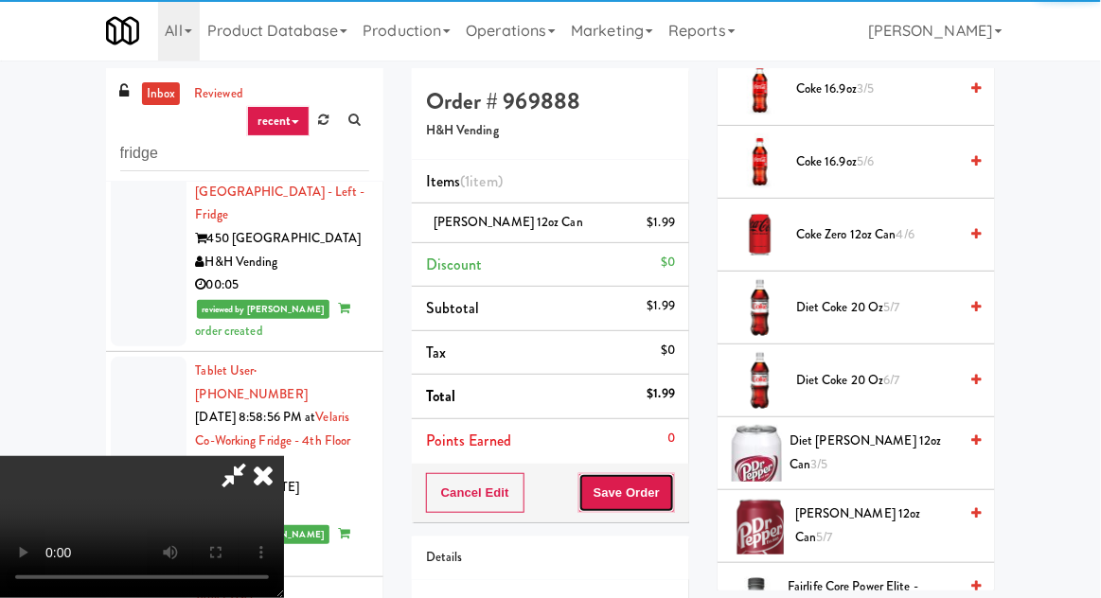
click at [675, 488] on button "Save Order" at bounding box center [626, 493] width 97 height 40
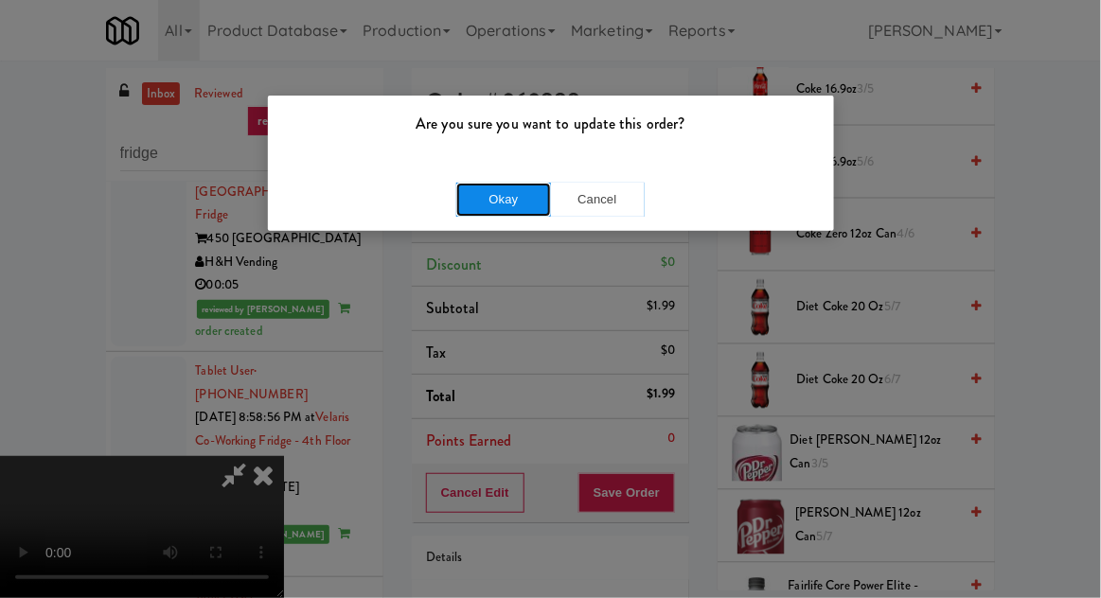
click at [467, 196] on button "Okay" at bounding box center [503, 200] width 95 height 34
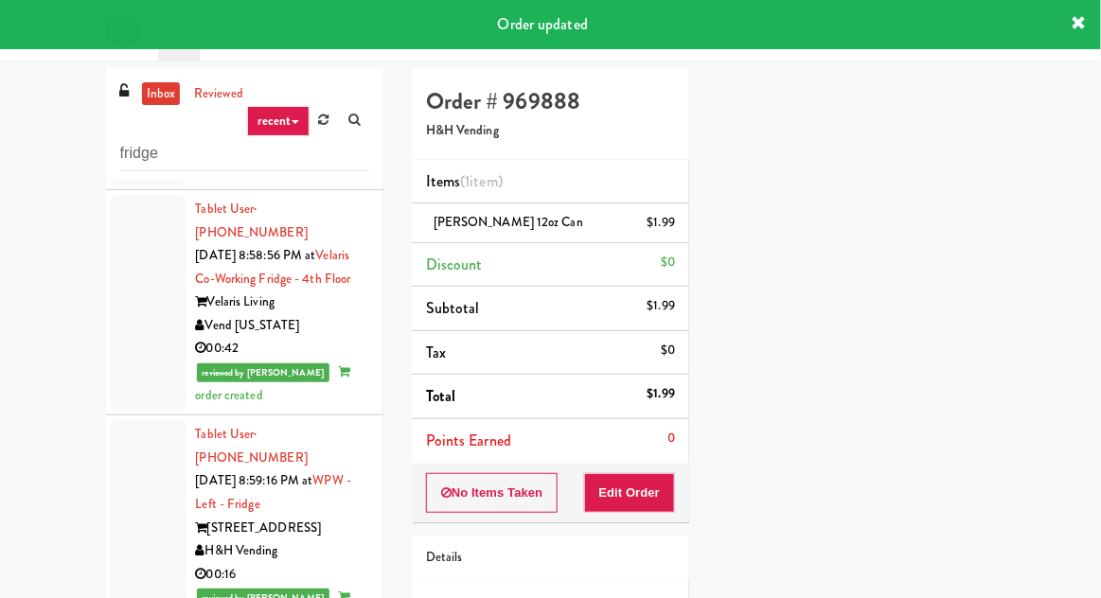
scroll to position [3966, 0]
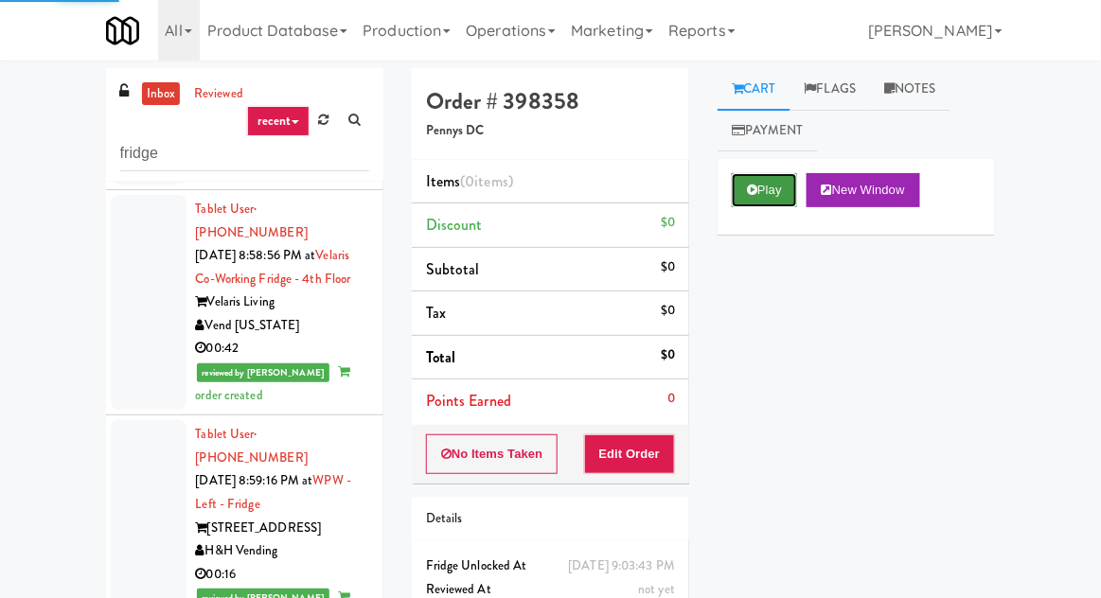
click at [770, 177] on button "Play" at bounding box center [764, 190] width 65 height 34
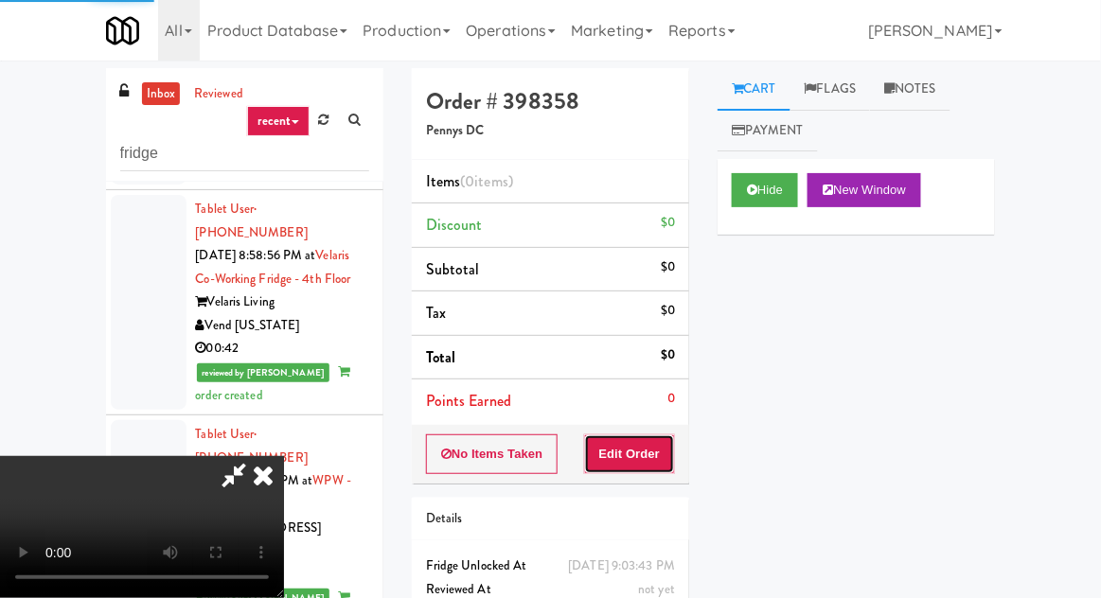
click at [634, 435] on button "Edit Order" at bounding box center [630, 454] width 92 height 40
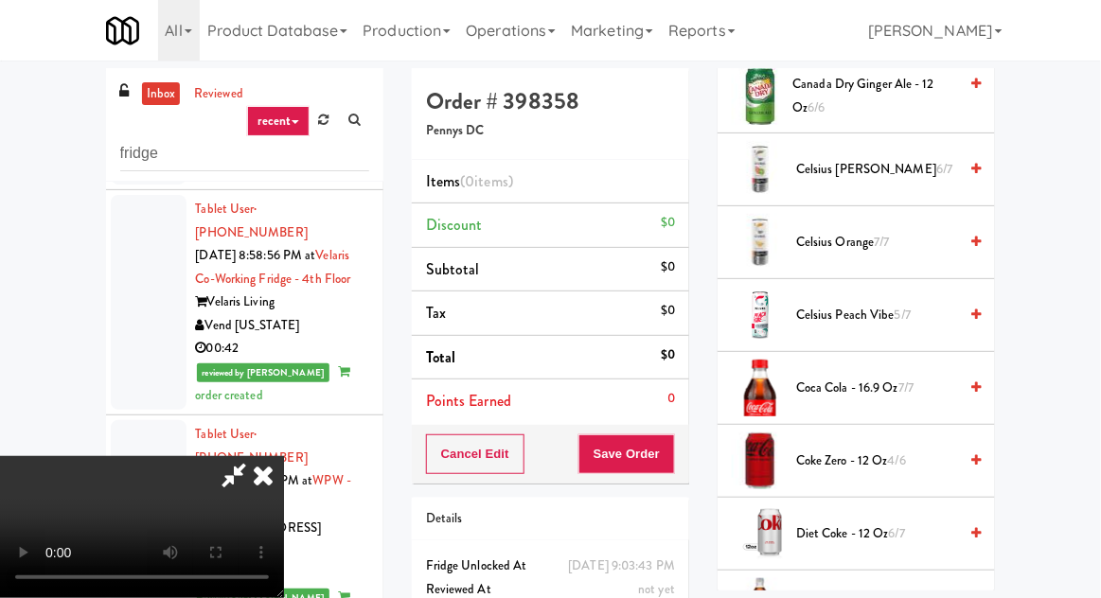
scroll to position [459, 0]
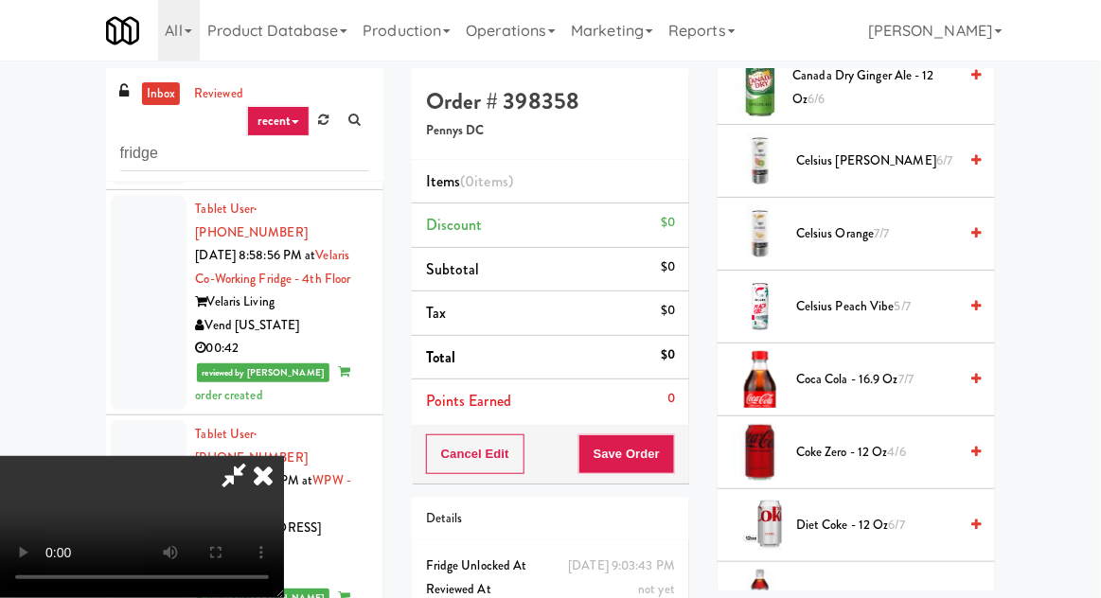
click at [872, 373] on span "Coca Cola - 16.9 oz 7/7" at bounding box center [876, 380] width 161 height 24
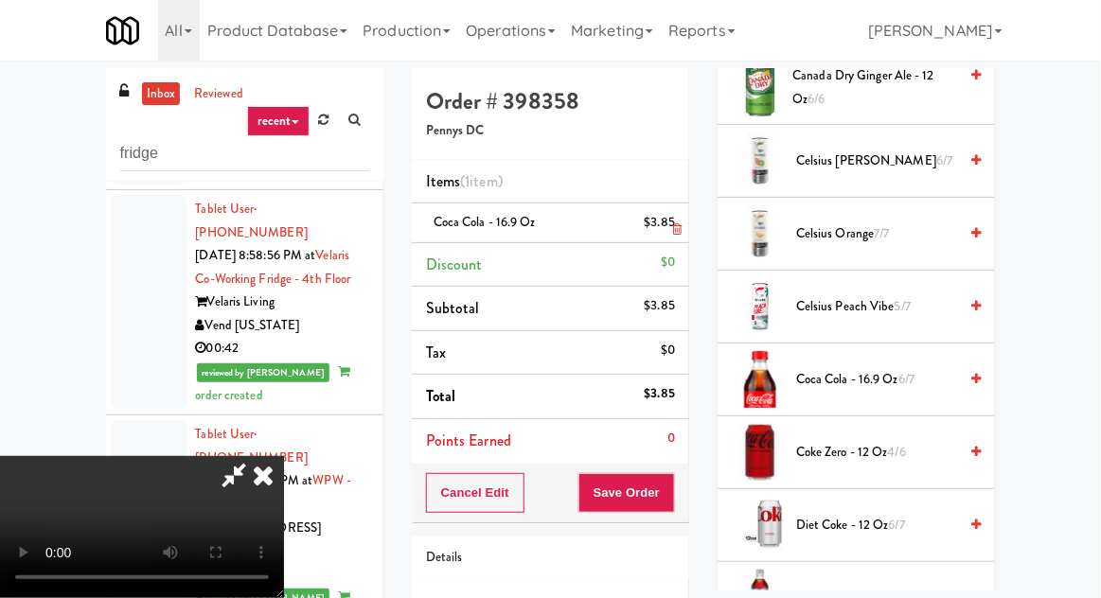
click at [682, 209] on li "Coca Cola - 16.9 oz $3.85" at bounding box center [550, 224] width 277 height 40
click at [677, 226] on icon at bounding box center [676, 229] width 9 height 12
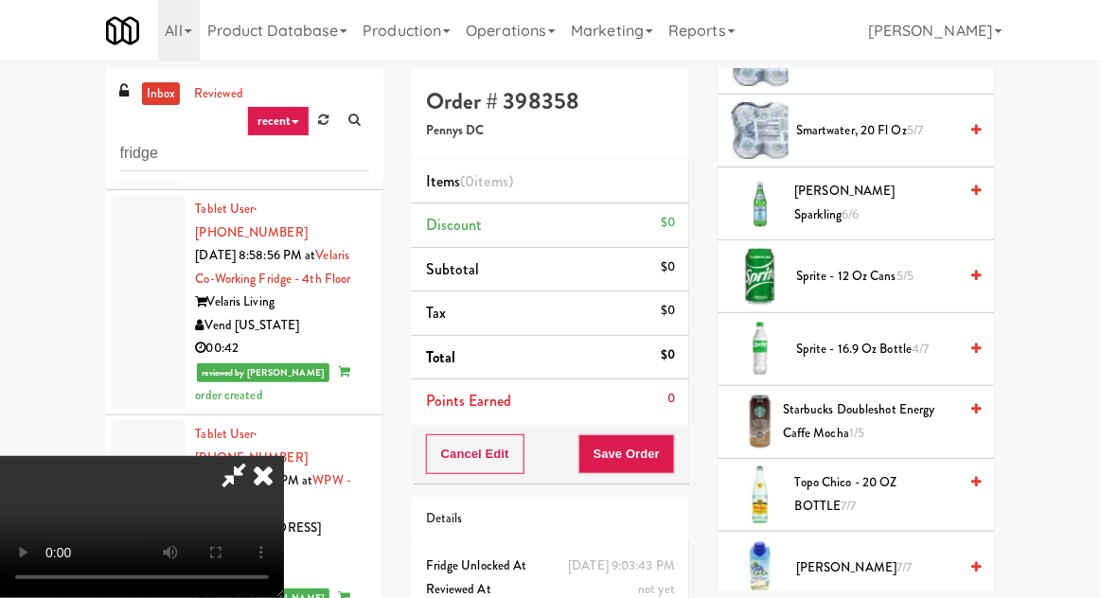
scroll to position [2385, 0]
click at [886, 341] on span "Sprite - 16.9 oz Bottle 4/7" at bounding box center [876, 349] width 161 height 24
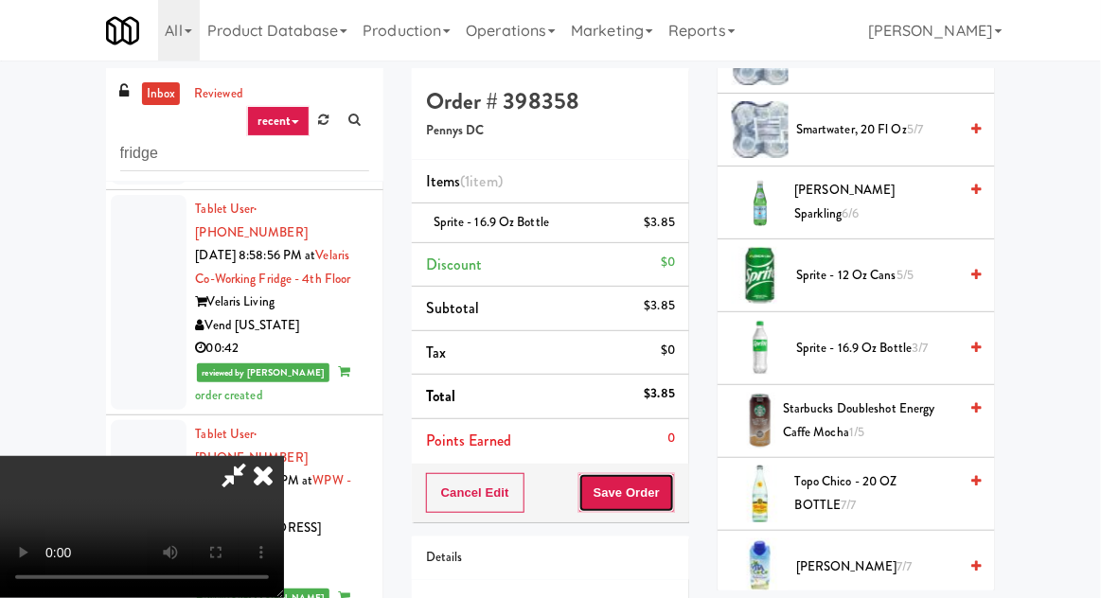
click at [663, 489] on button "Save Order" at bounding box center [626, 493] width 97 height 40
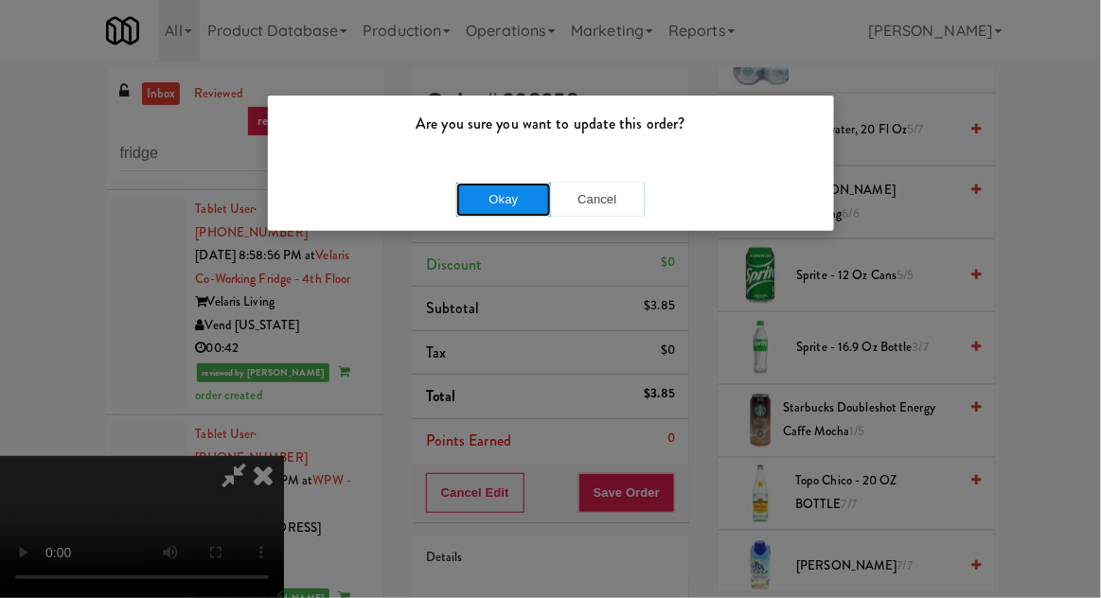
click at [492, 202] on button "Okay" at bounding box center [503, 200] width 95 height 34
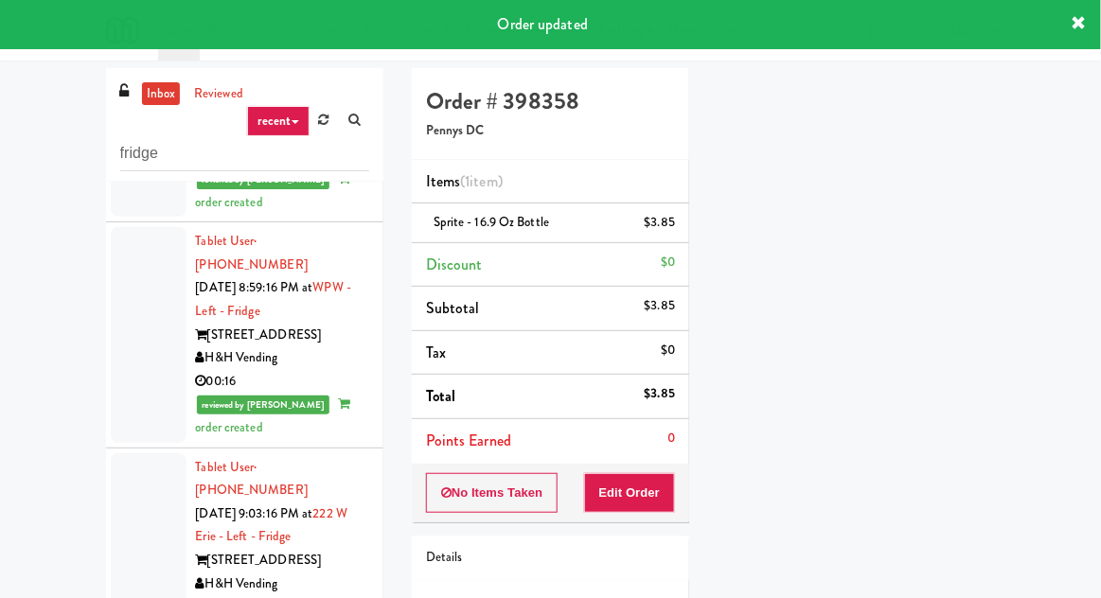
scroll to position [4173, 0]
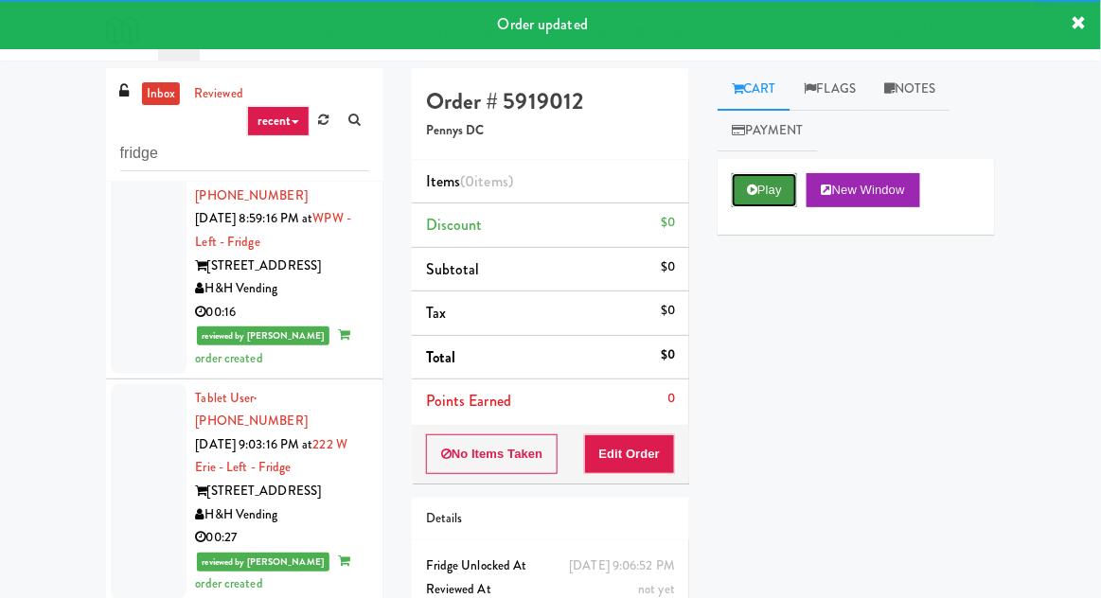
click at [771, 190] on button "Play" at bounding box center [764, 190] width 65 height 34
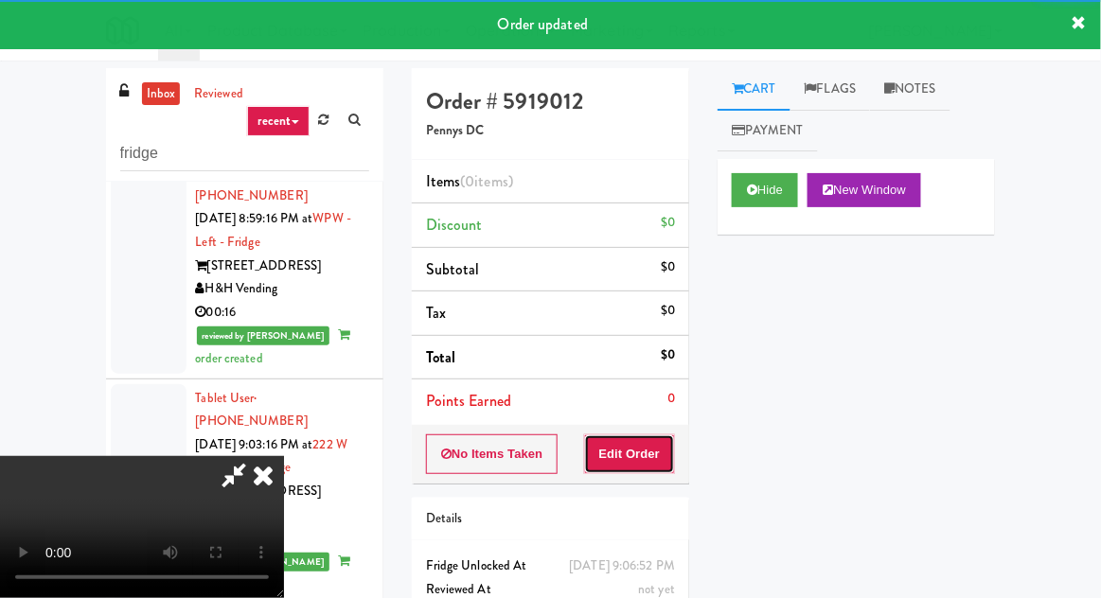
click at [646, 435] on button "Edit Order" at bounding box center [630, 454] width 92 height 40
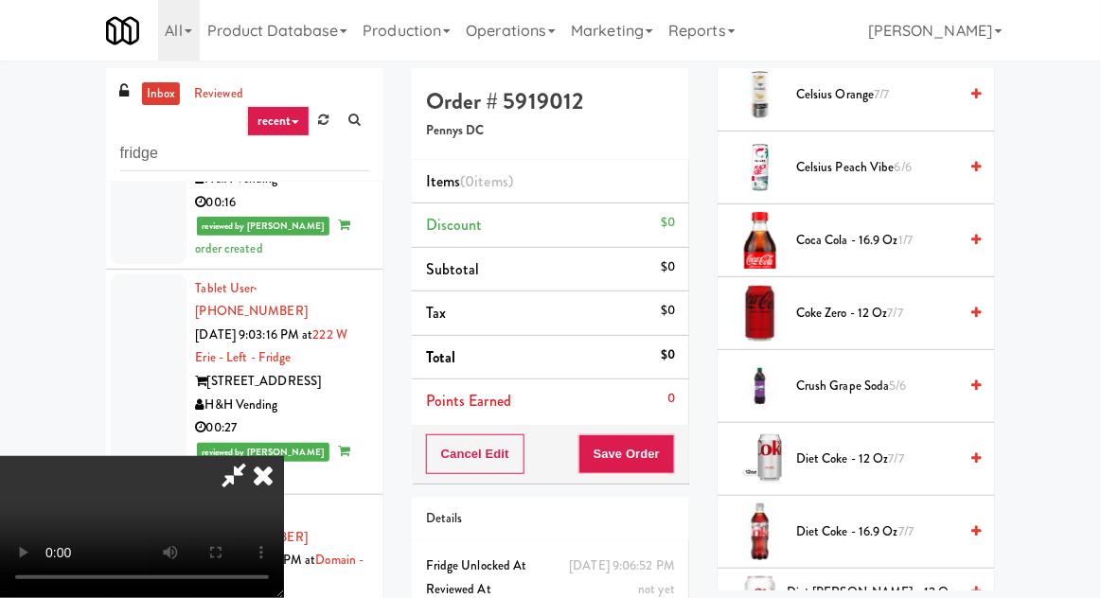
scroll to position [524, 0]
click at [920, 231] on span "Coca Cola - 16.9 oz 1/7" at bounding box center [876, 242] width 161 height 24
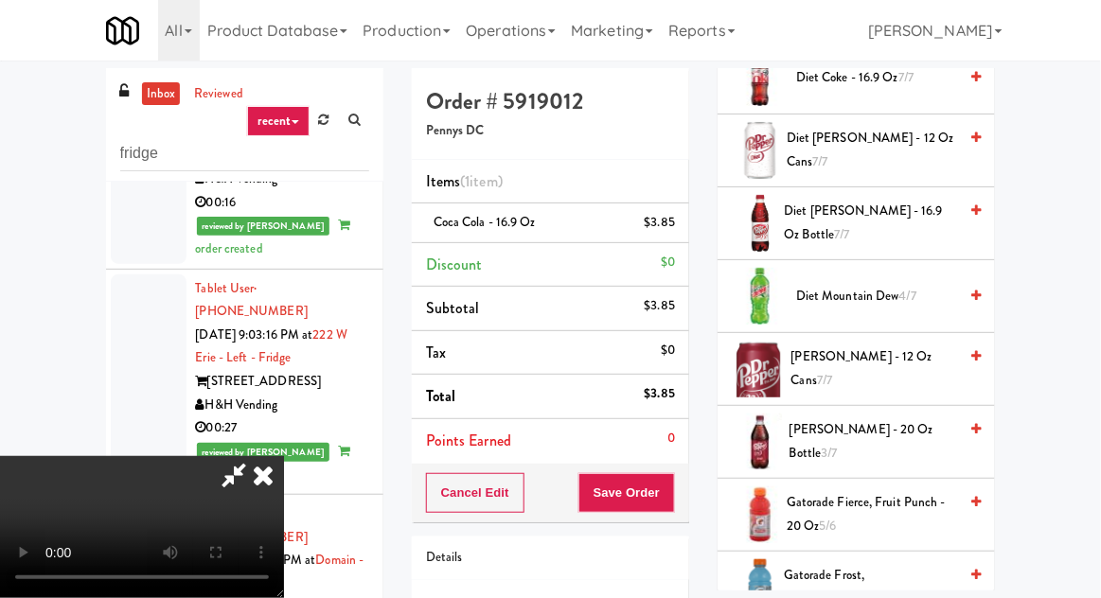
scroll to position [979, 0]
click at [891, 436] on span "Dr Pepper - 20 oz Bottle 3/7" at bounding box center [873, 442] width 168 height 46
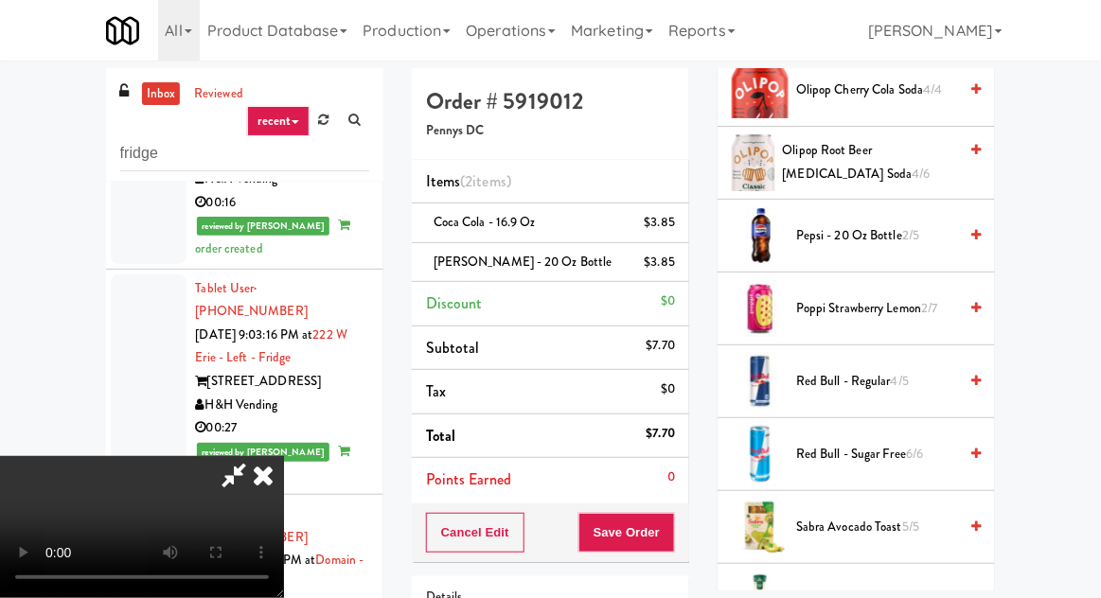
scroll to position [1915, 0]
click at [916, 224] on span "Pepsi - 20 oz bottle 2/5" at bounding box center [876, 236] width 161 height 24
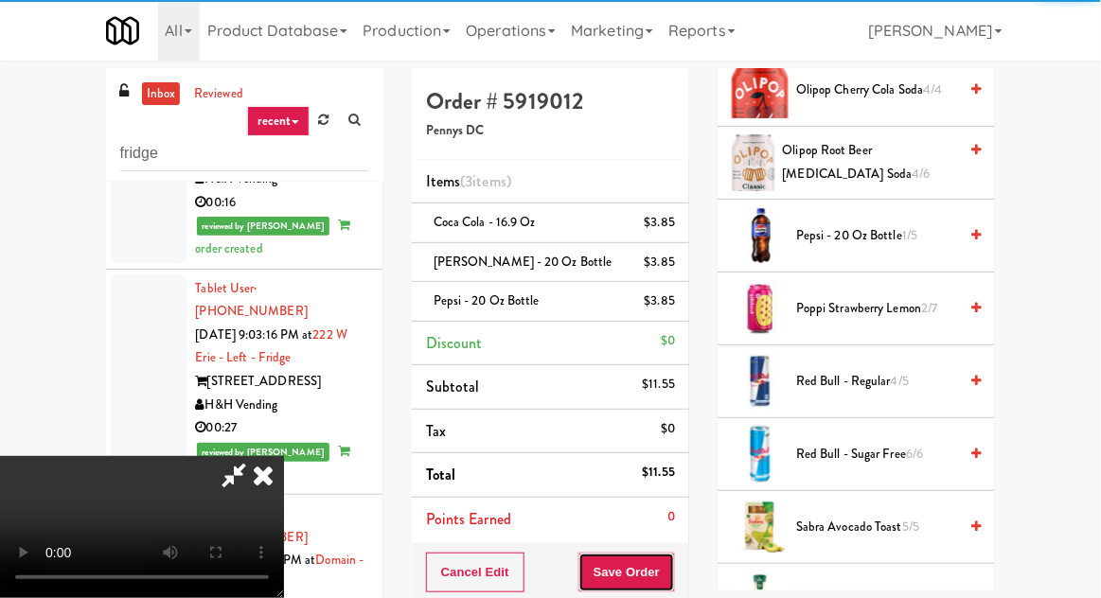
click at [674, 560] on button "Save Order" at bounding box center [626, 573] width 97 height 40
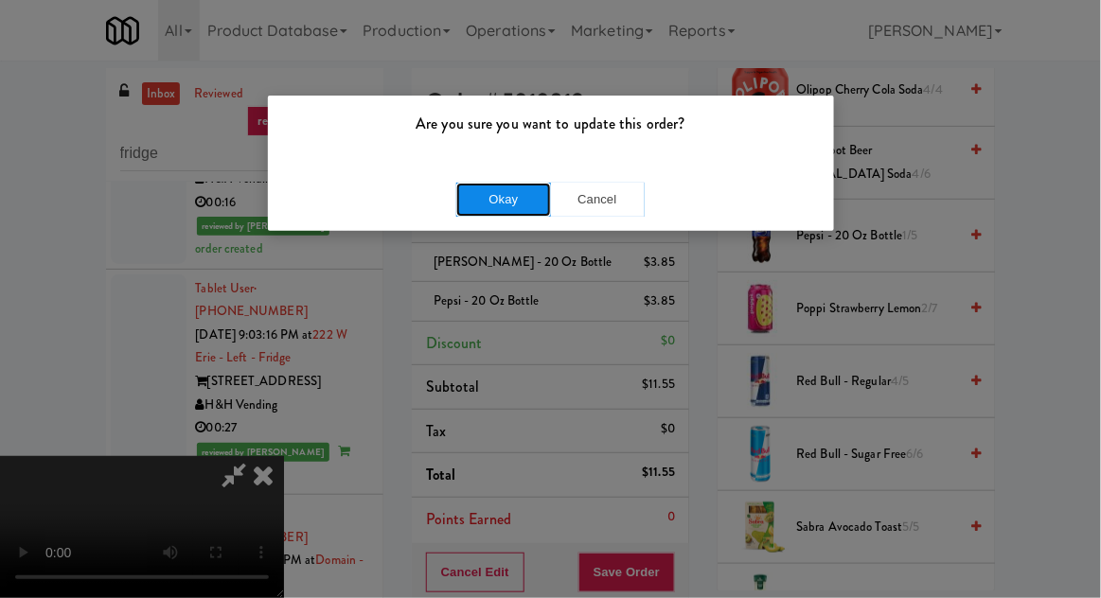
click at [495, 193] on button "Okay" at bounding box center [503, 200] width 95 height 34
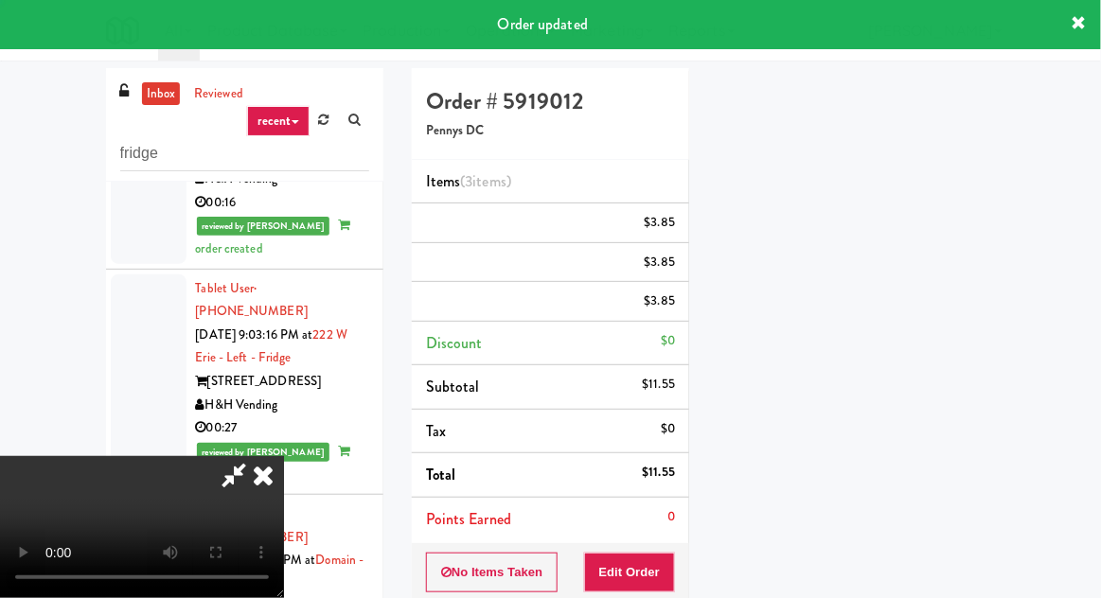
scroll to position [186, 0]
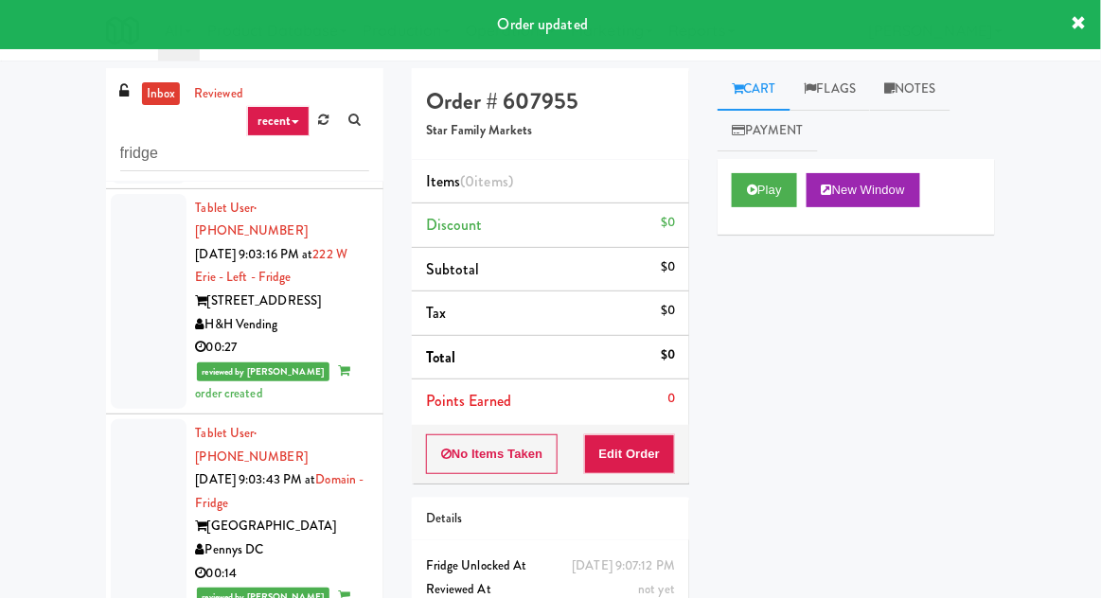
scroll to position [4461, 0]
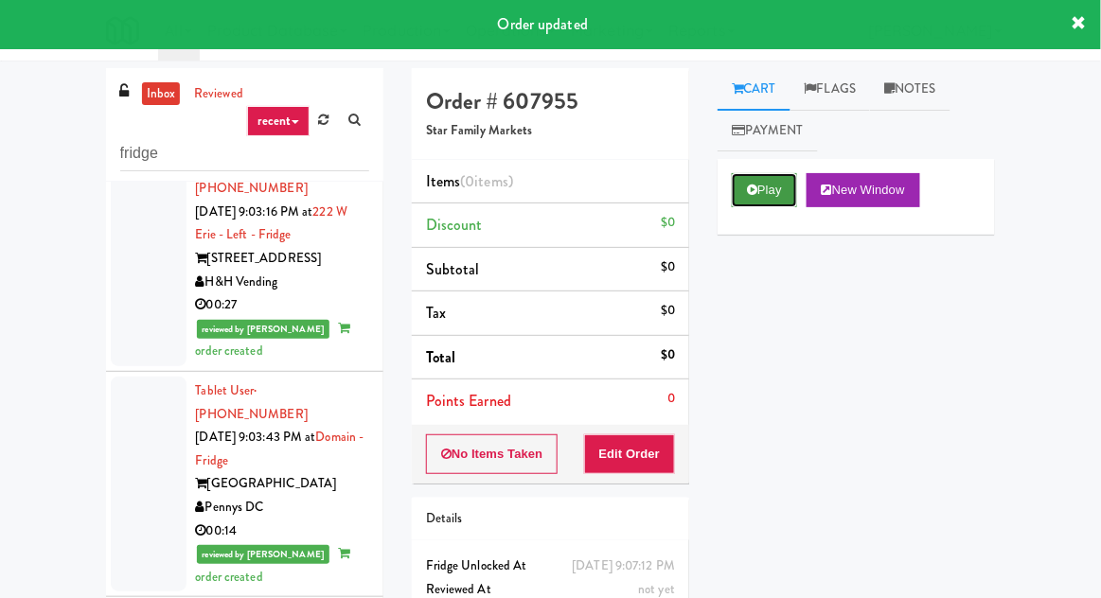
click at [767, 190] on button "Play" at bounding box center [764, 190] width 65 height 34
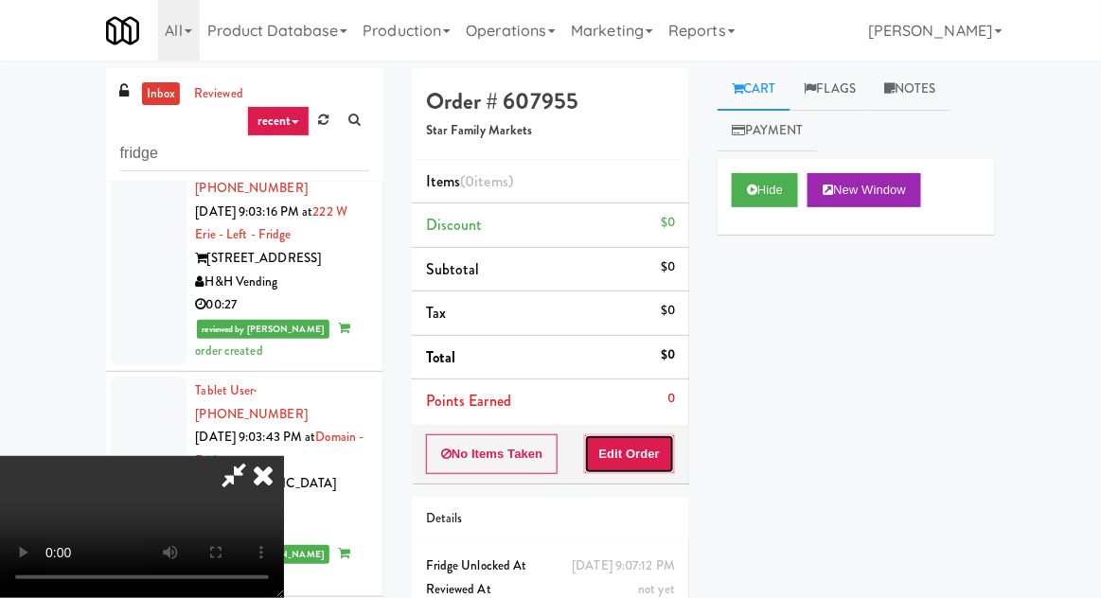
click at [638, 464] on button "Edit Order" at bounding box center [630, 454] width 92 height 40
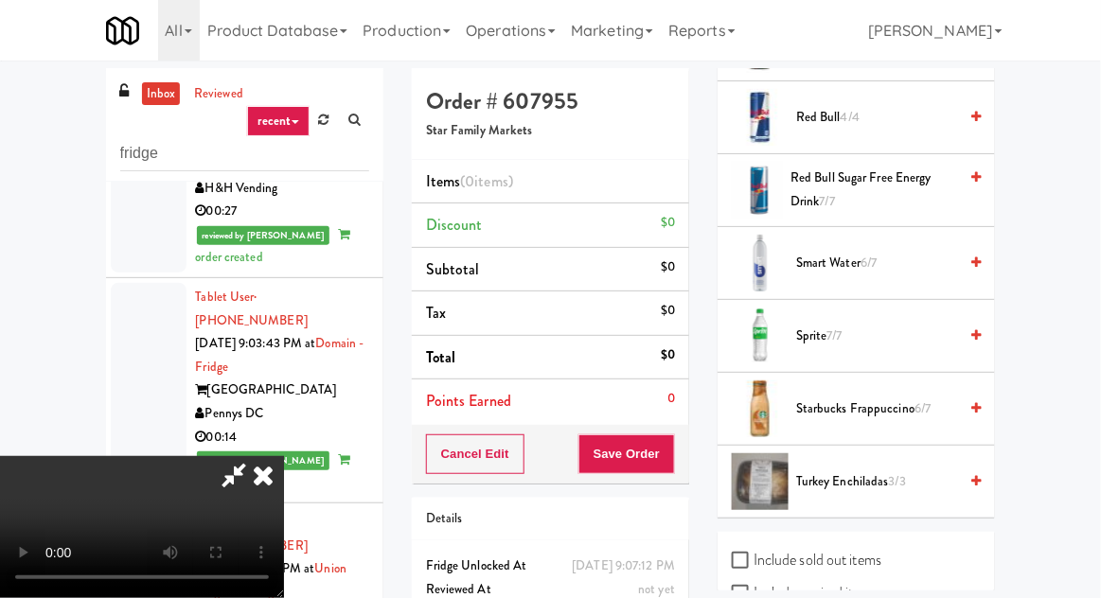
scroll to position [2181, 0]
click at [890, 250] on span "Smart Water 6/7" at bounding box center [876, 262] width 161 height 24
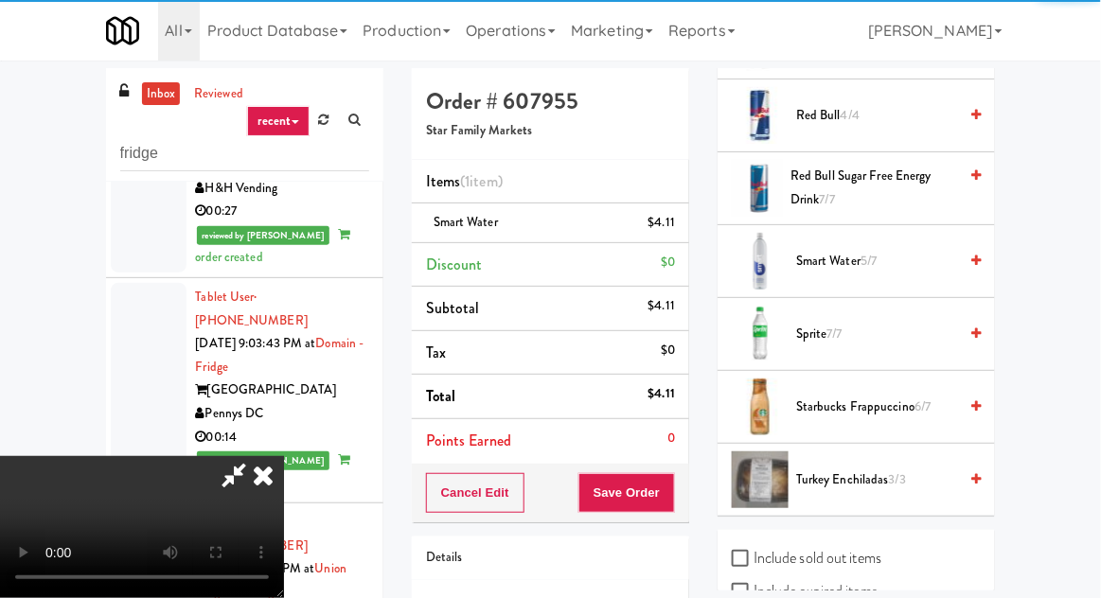
scroll to position [69, 0]
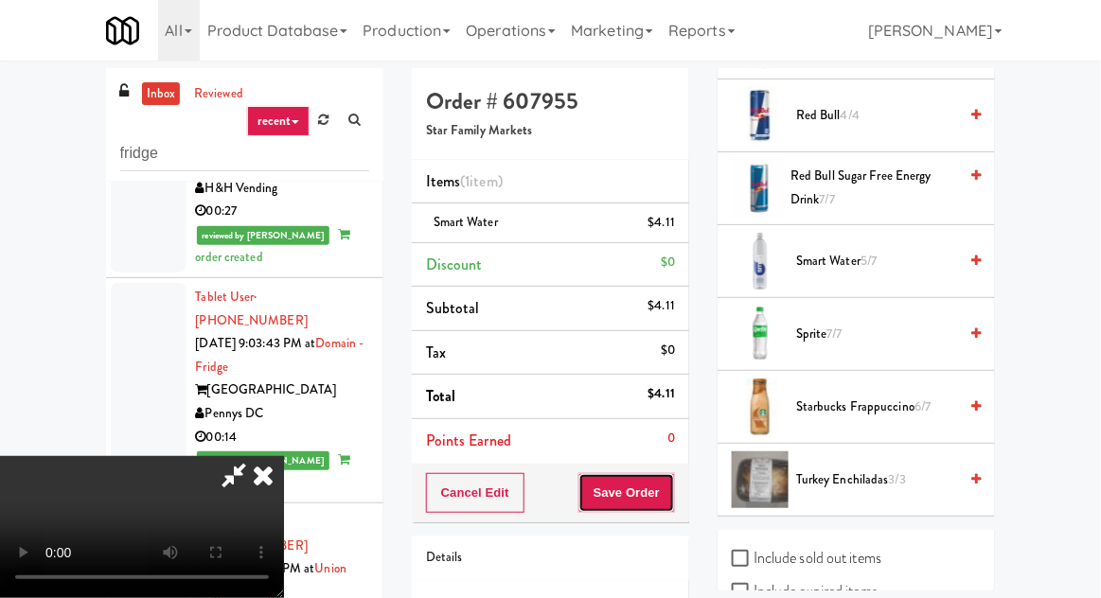
click at [662, 487] on button "Save Order" at bounding box center [626, 493] width 97 height 40
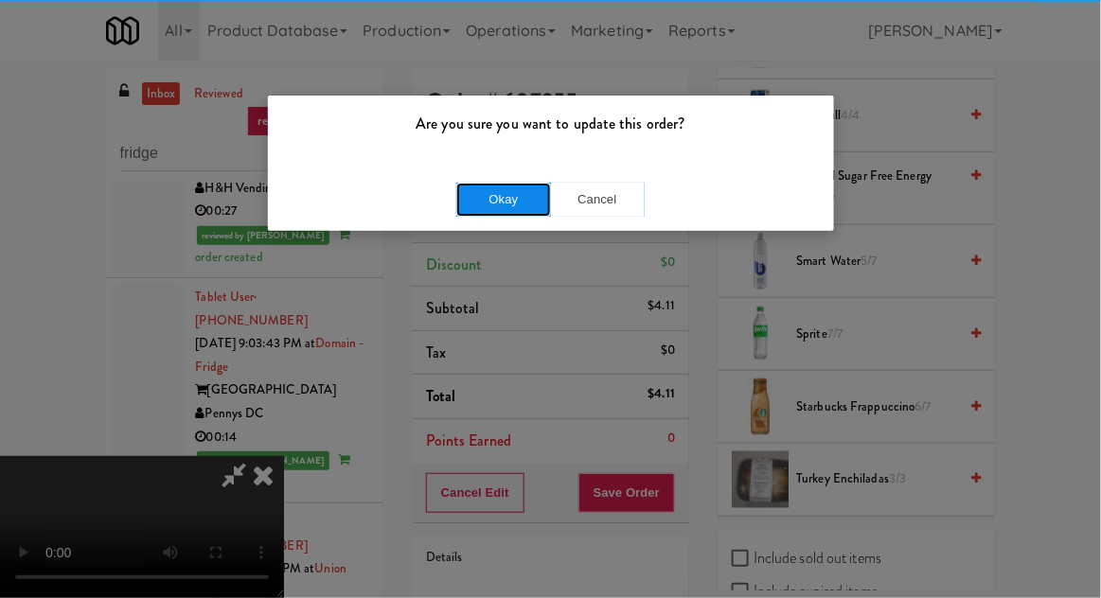
click at [479, 208] on button "Okay" at bounding box center [503, 200] width 95 height 34
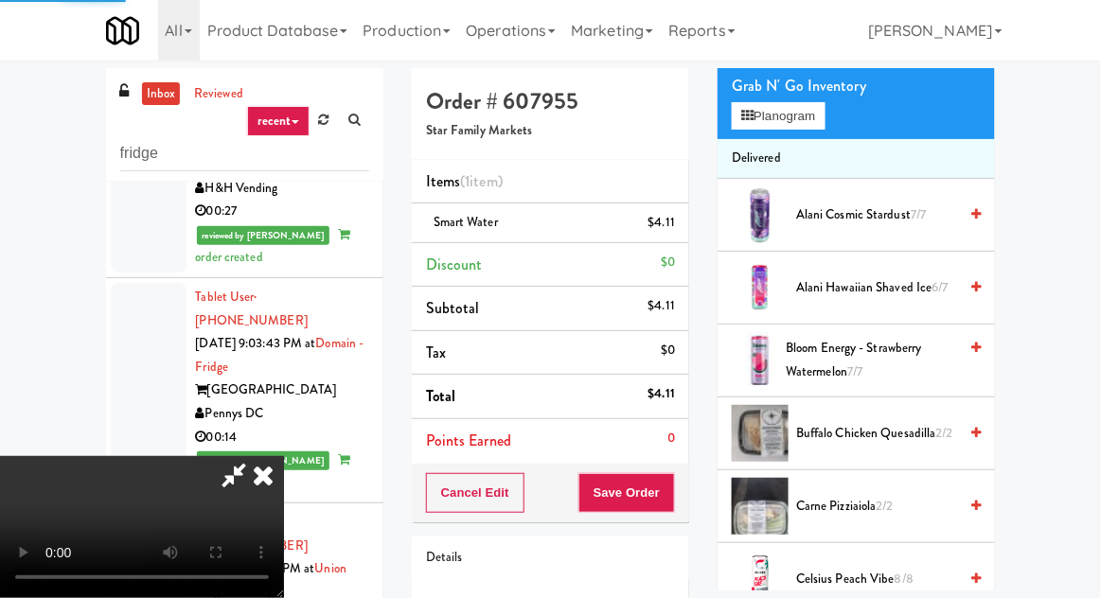
scroll to position [0, 0]
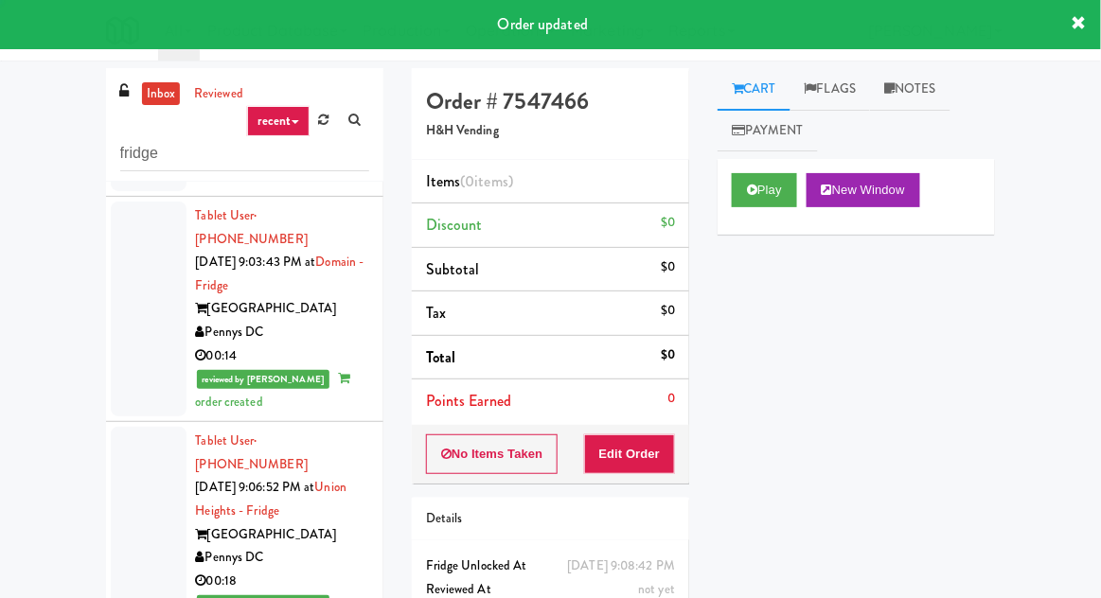
scroll to position [4635, 0]
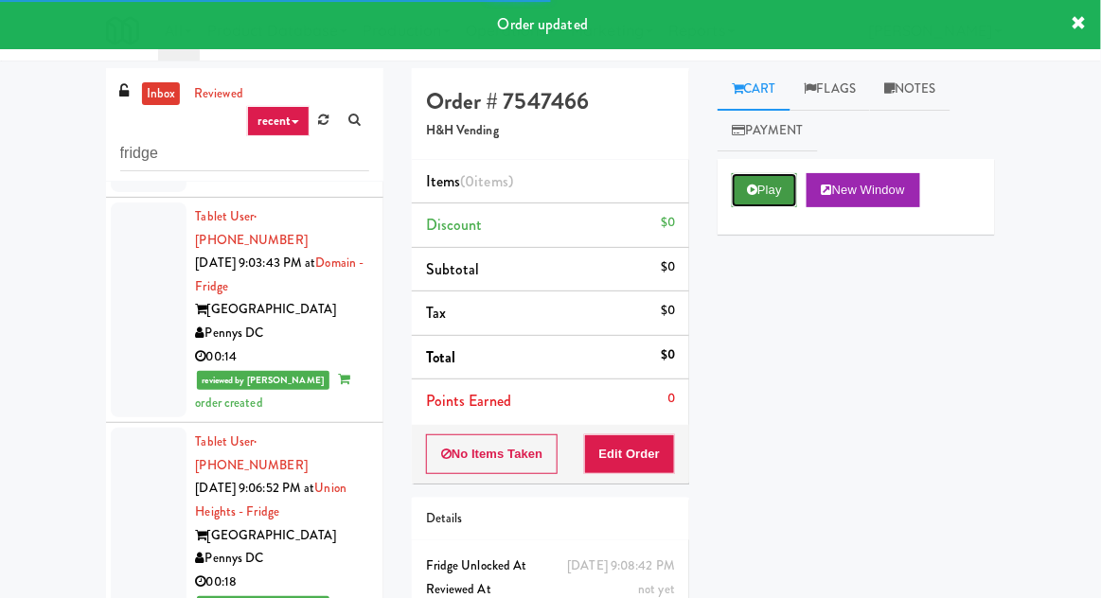
click at [746, 203] on button "Play" at bounding box center [764, 190] width 65 height 34
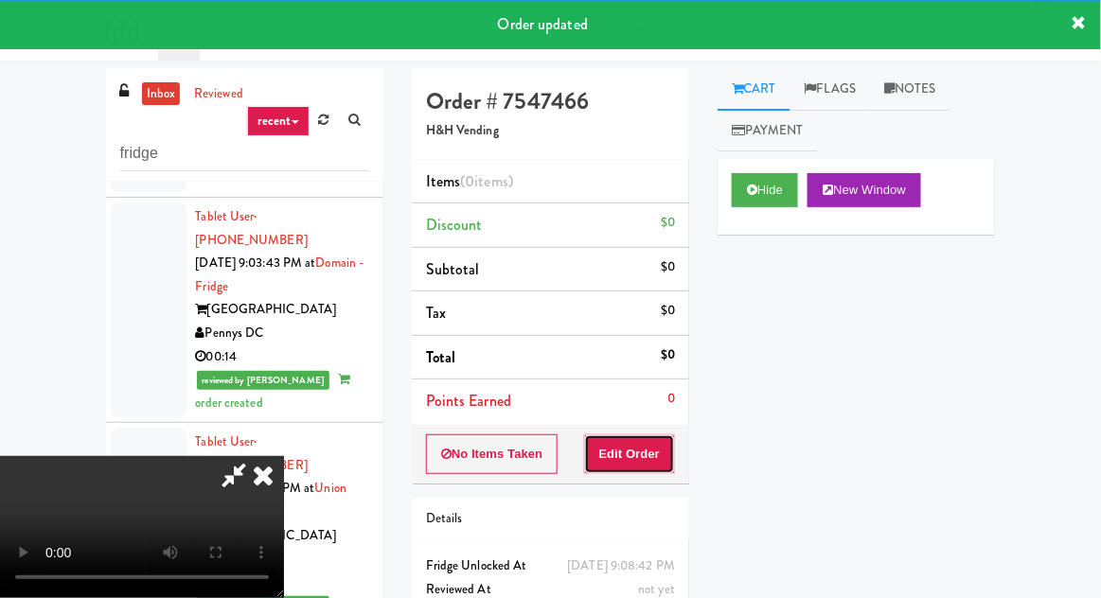
click at [631, 452] on button "Edit Order" at bounding box center [630, 454] width 92 height 40
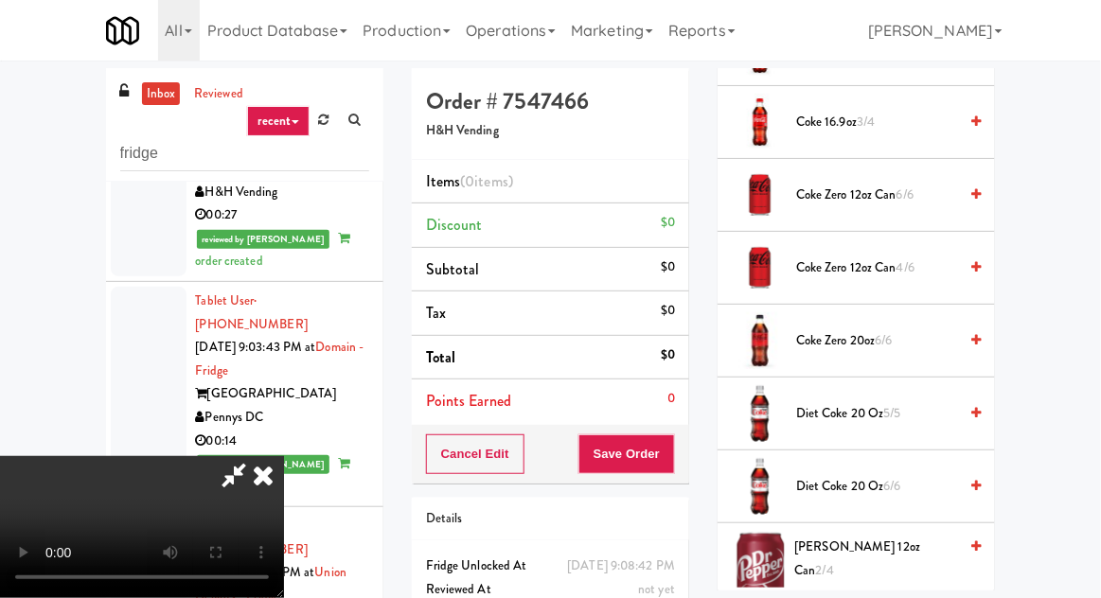
scroll to position [791, 0]
click at [861, 408] on span "Diet Coke 20 oz 5/5" at bounding box center [876, 412] width 161 height 24
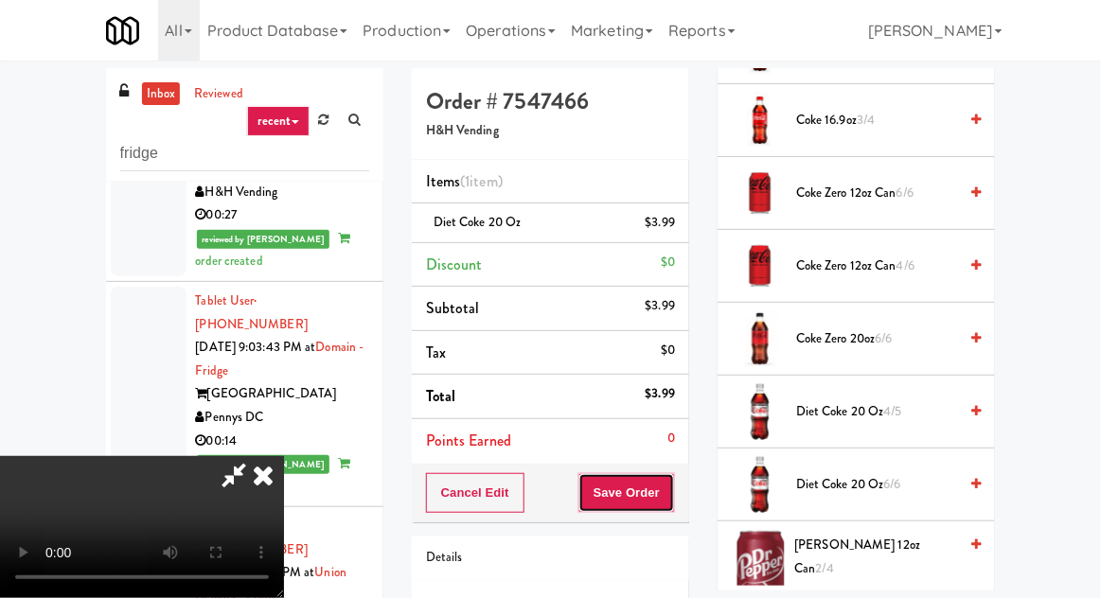
click at [670, 488] on button "Save Order" at bounding box center [626, 493] width 97 height 40
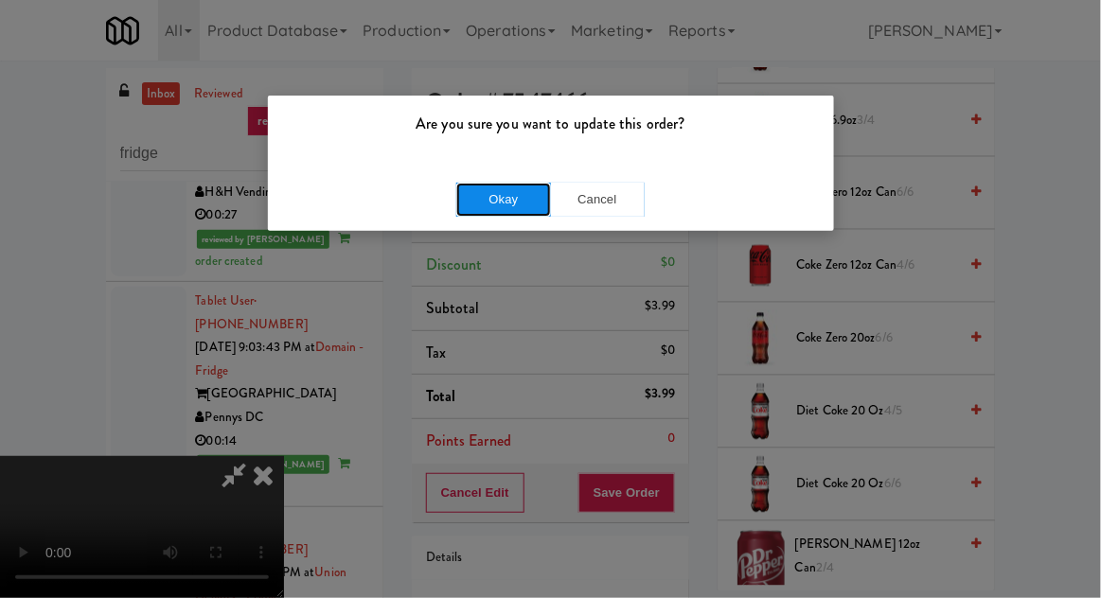
click at [472, 186] on button "Okay" at bounding box center [503, 200] width 95 height 34
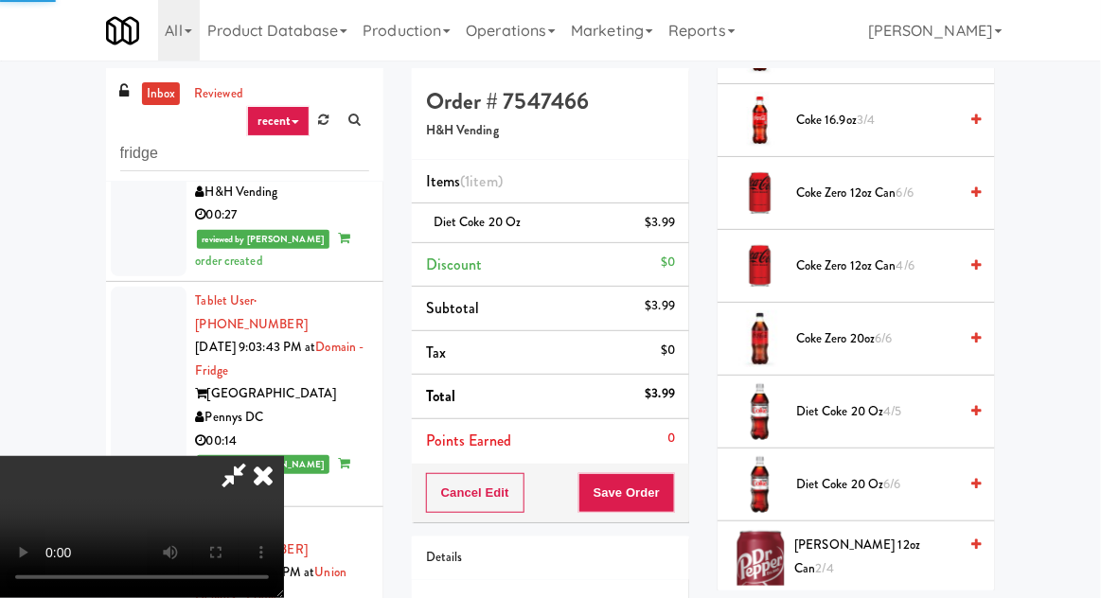
scroll to position [186, 0]
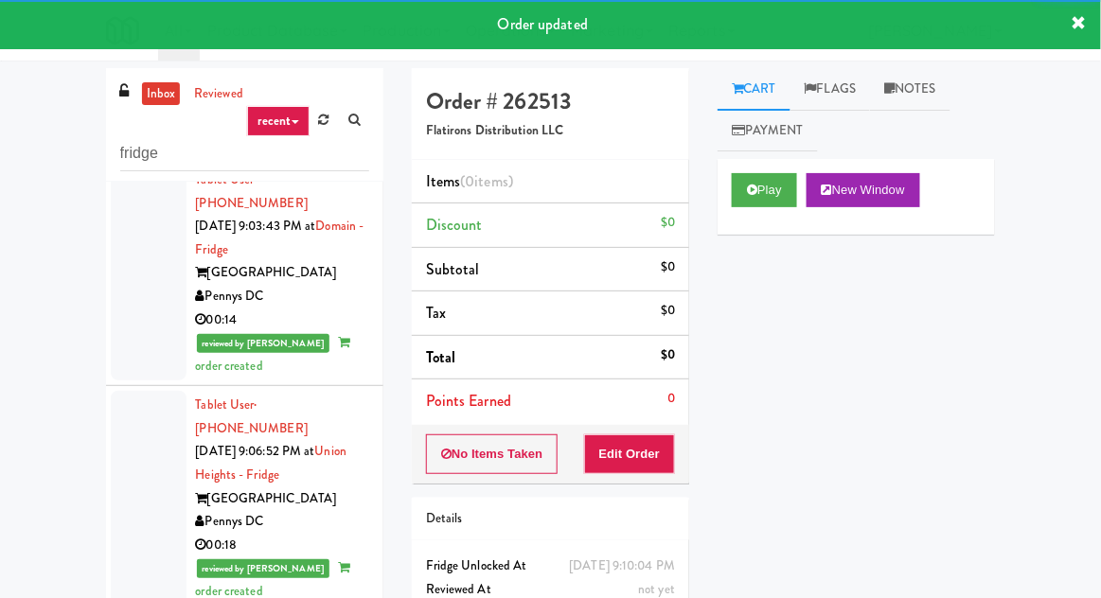
scroll to position [4673, 0]
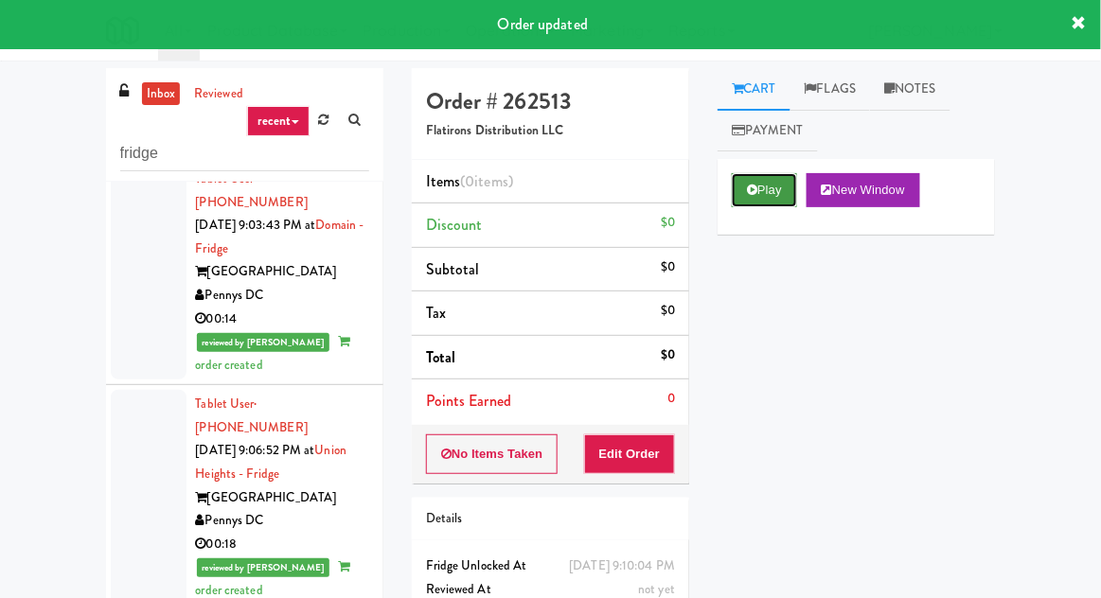
click at [773, 198] on button "Play" at bounding box center [764, 190] width 65 height 34
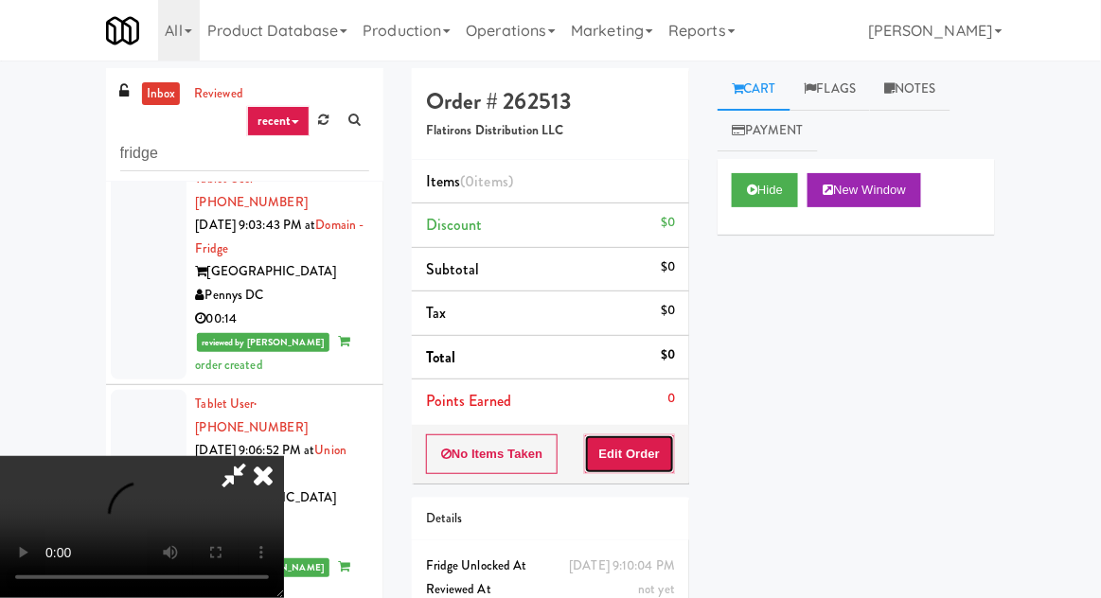
click at [647, 452] on button "Edit Order" at bounding box center [630, 454] width 92 height 40
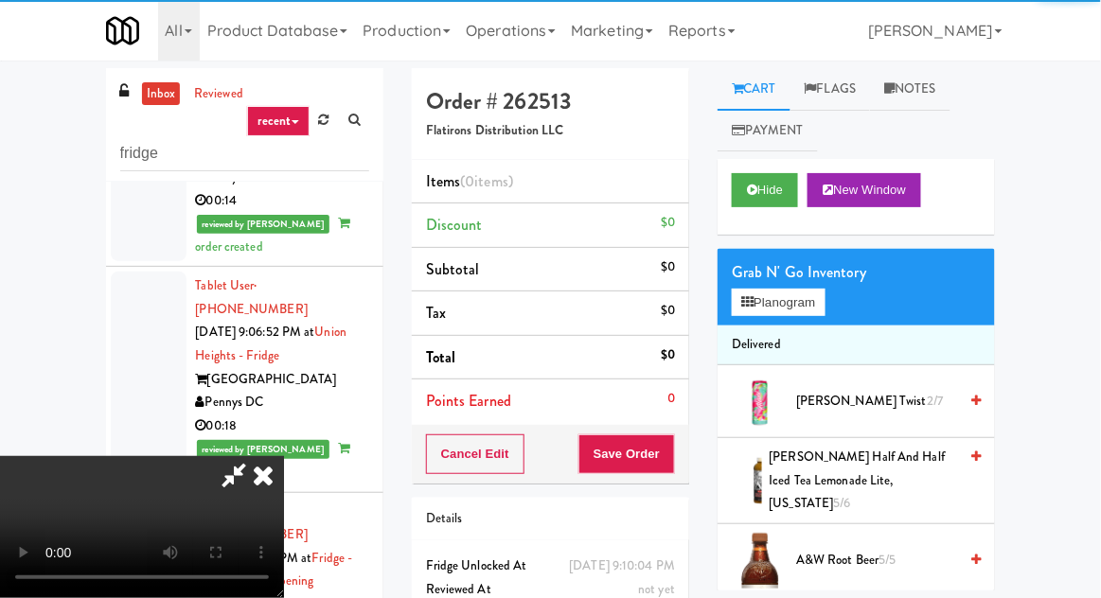
scroll to position [4797, 0]
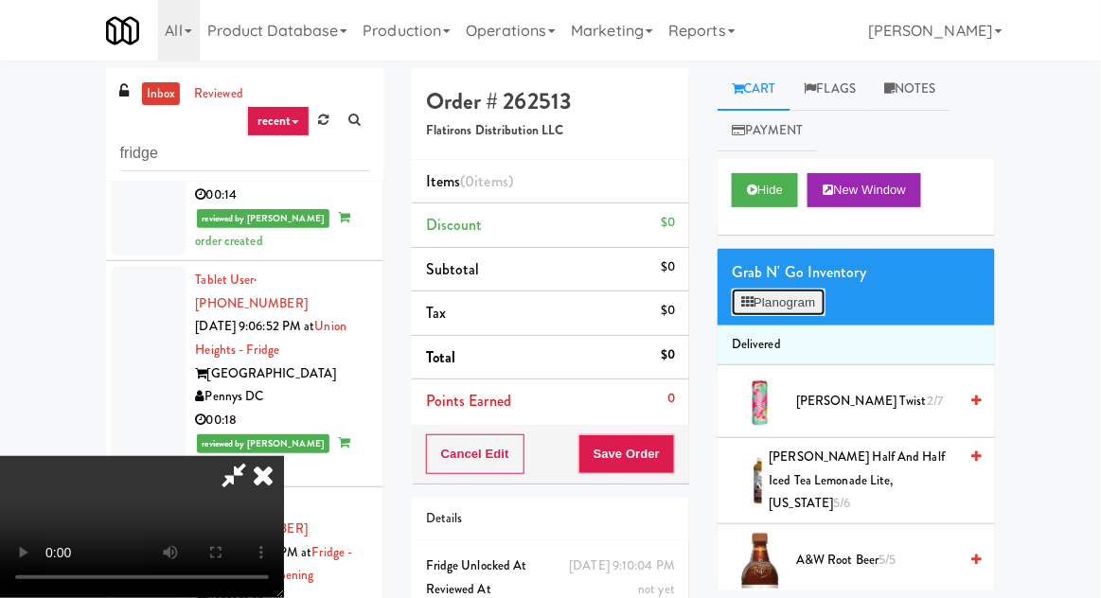
click at [815, 305] on button "Planogram" at bounding box center [778, 303] width 93 height 28
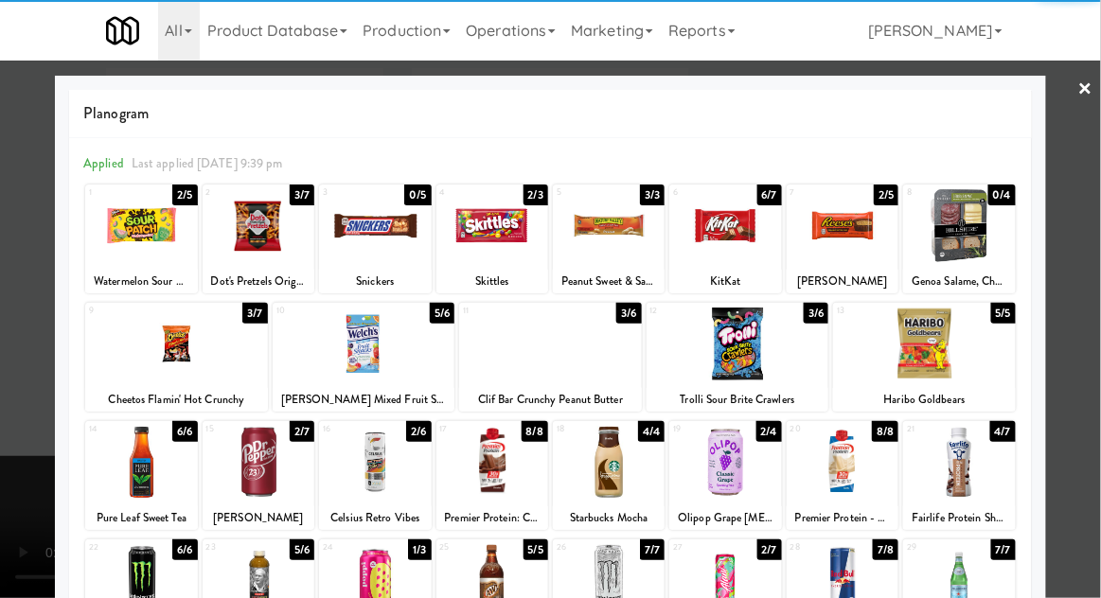
click at [478, 461] on div at bounding box center [492, 462] width 112 height 73
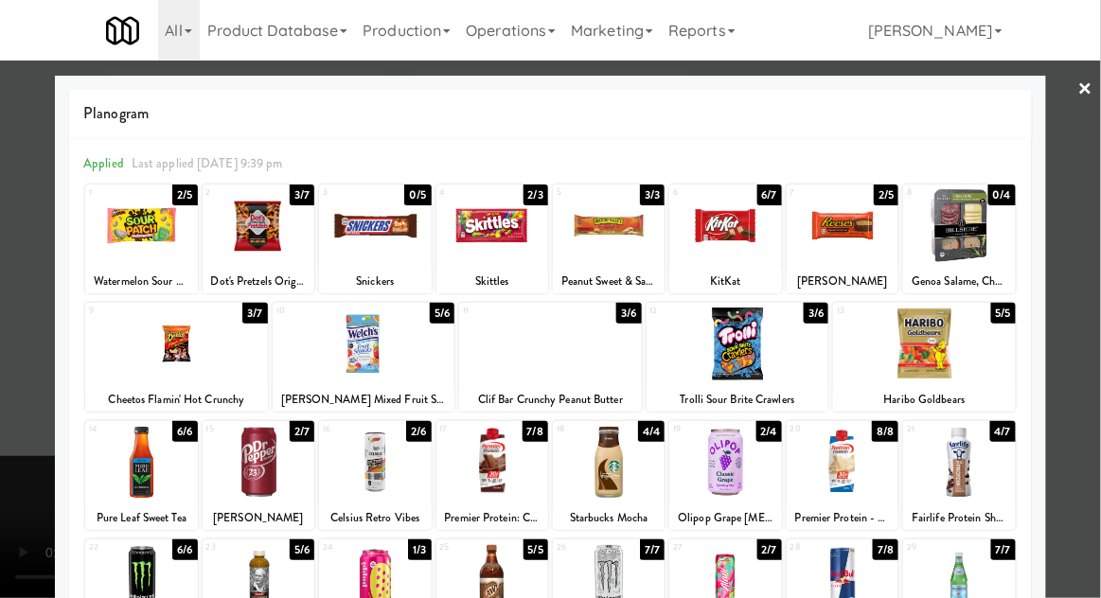
click at [22, 341] on div at bounding box center [550, 299] width 1101 height 598
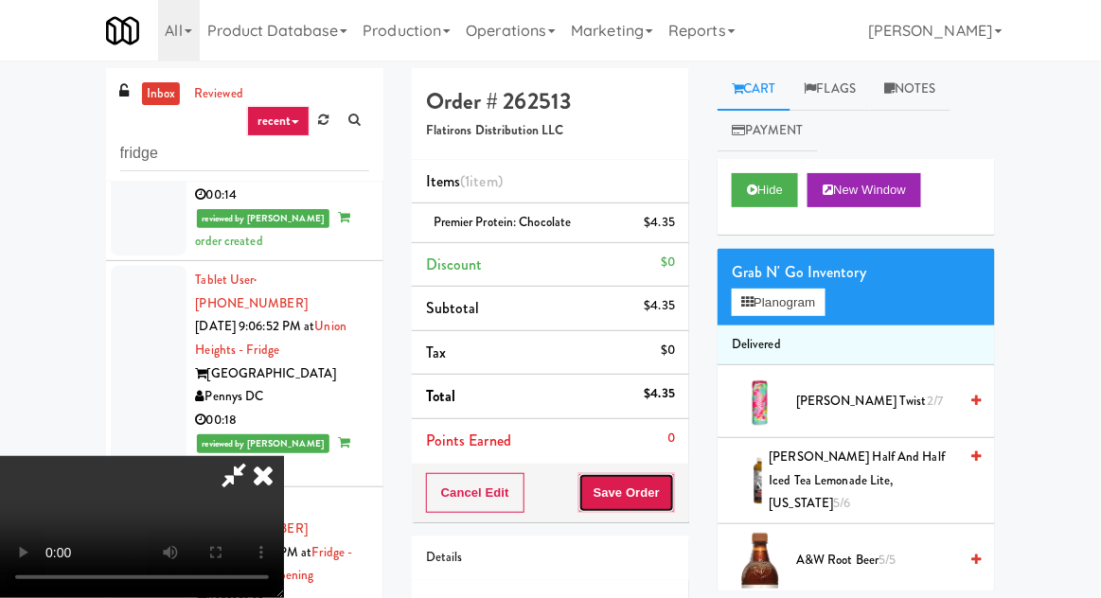
click at [674, 487] on button "Save Order" at bounding box center [626, 493] width 97 height 40
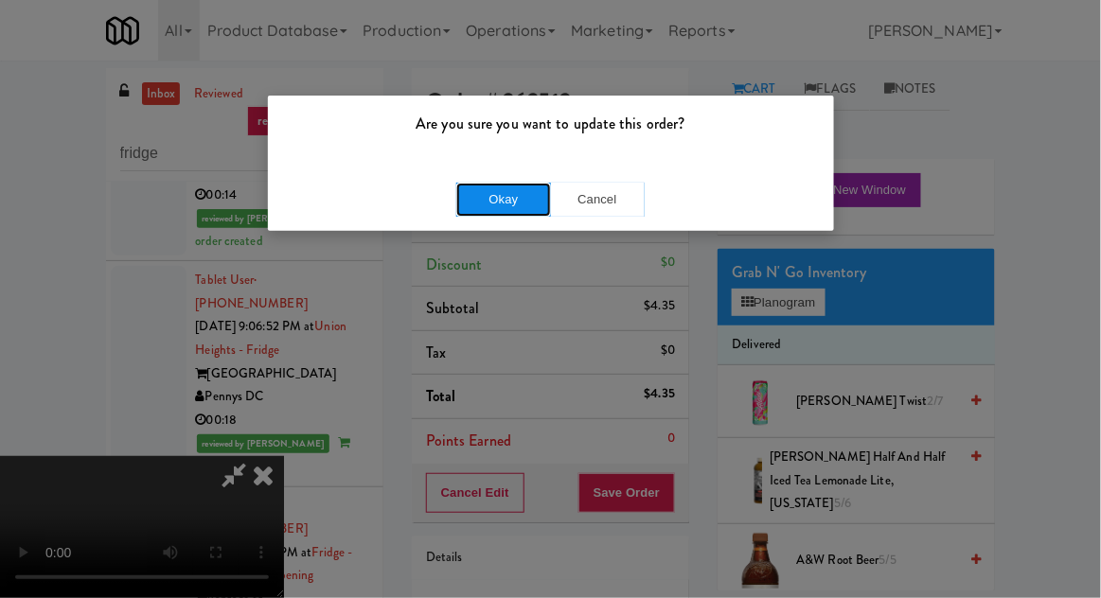
click at [485, 198] on button "Okay" at bounding box center [503, 200] width 95 height 34
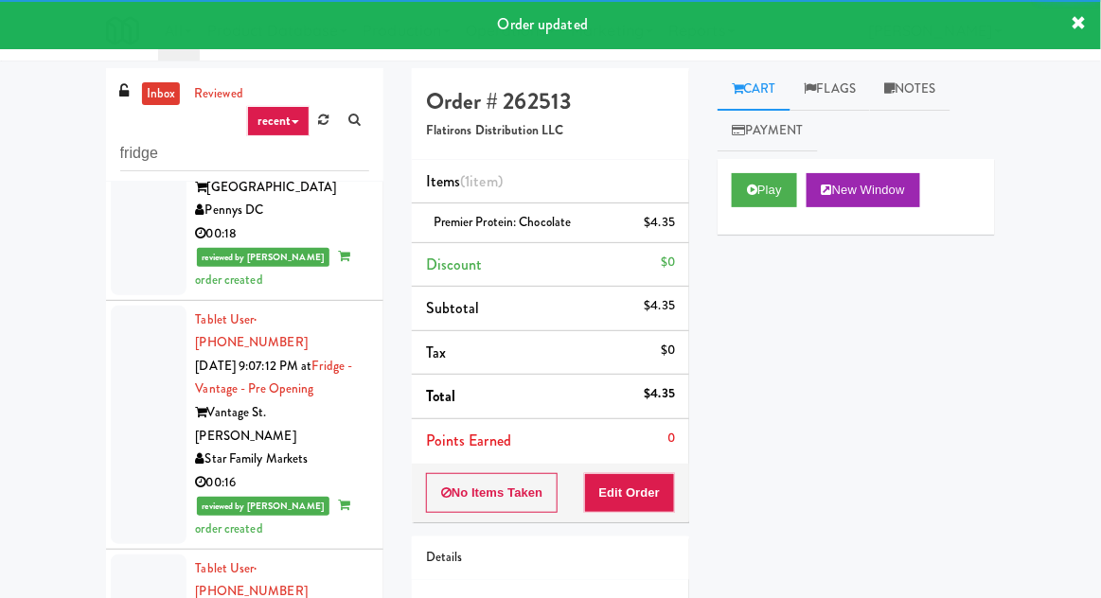
scroll to position [4977, 0]
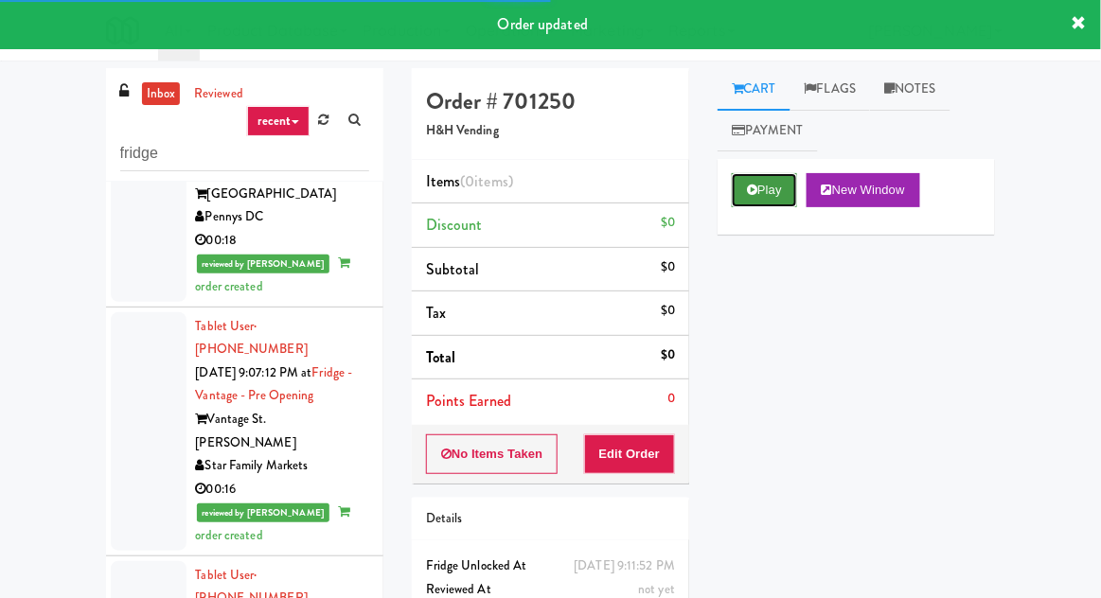
click at [747, 201] on button "Play" at bounding box center [764, 190] width 65 height 34
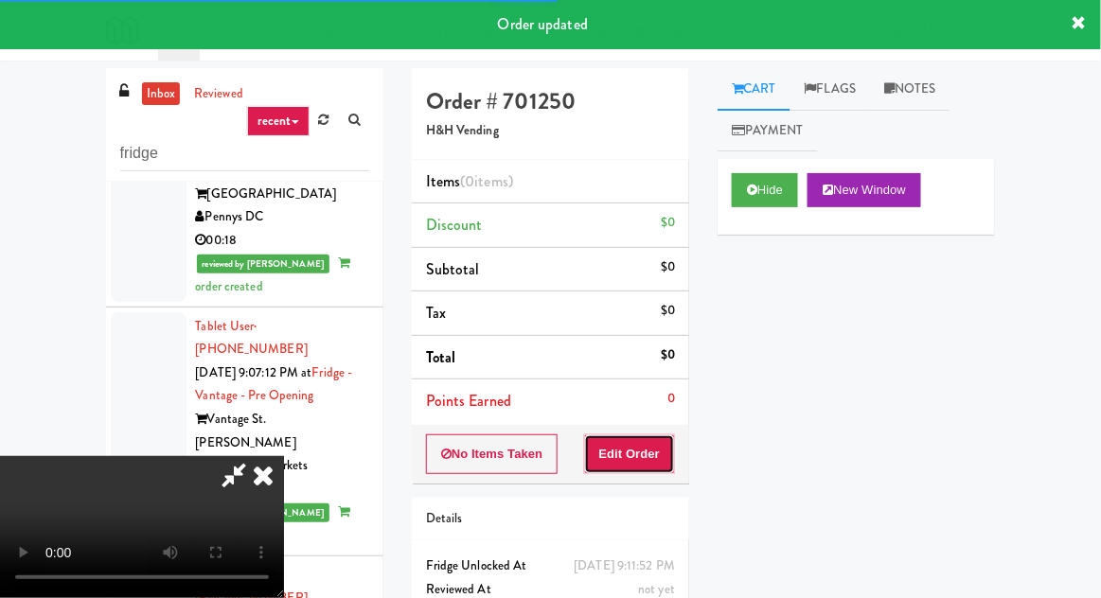
click at [653, 466] on button "Edit Order" at bounding box center [630, 454] width 92 height 40
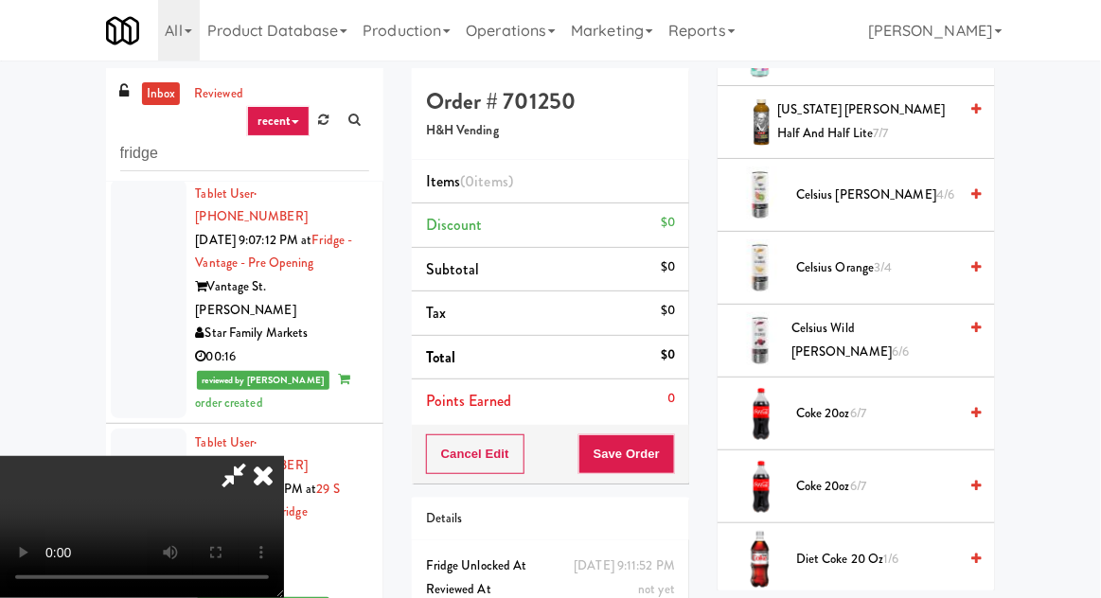
scroll to position [428, 0]
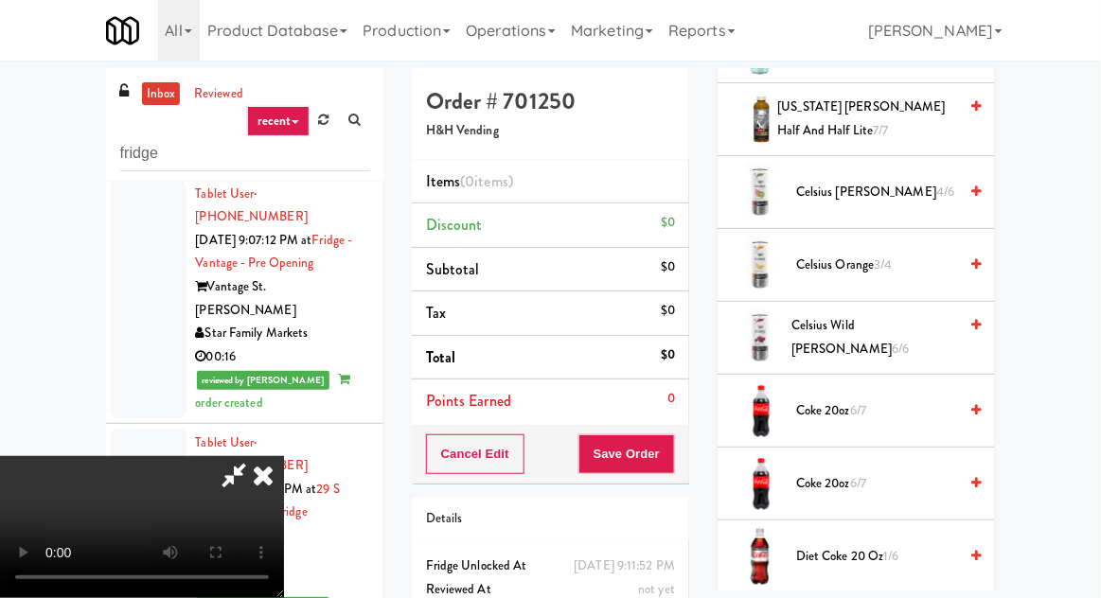
click at [900, 260] on span "Celsius Orange 3/4" at bounding box center [876, 266] width 161 height 24
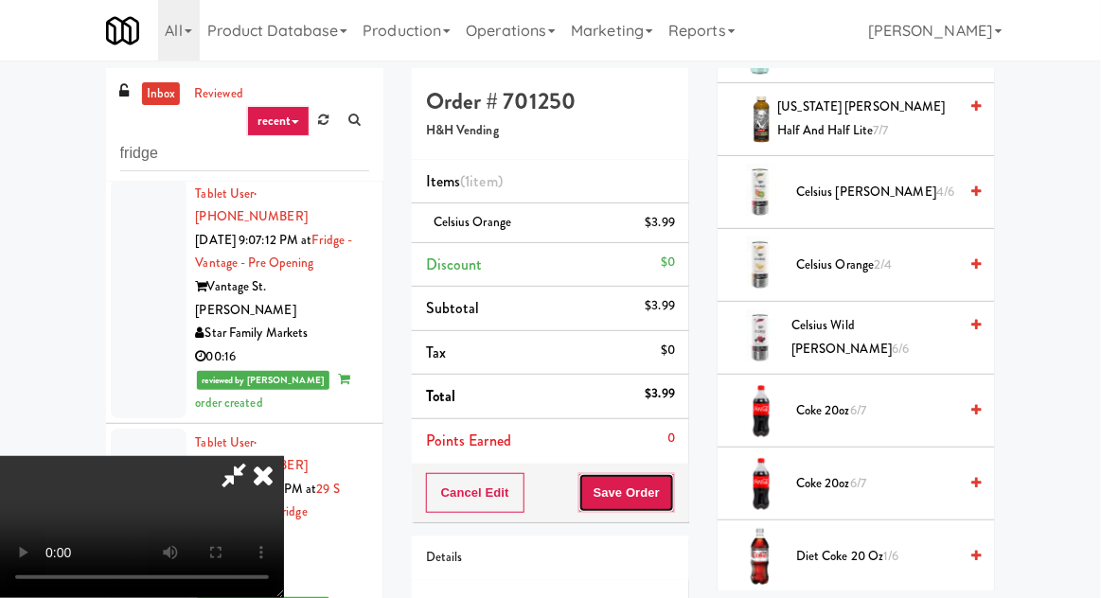
click at [671, 483] on button "Save Order" at bounding box center [626, 493] width 97 height 40
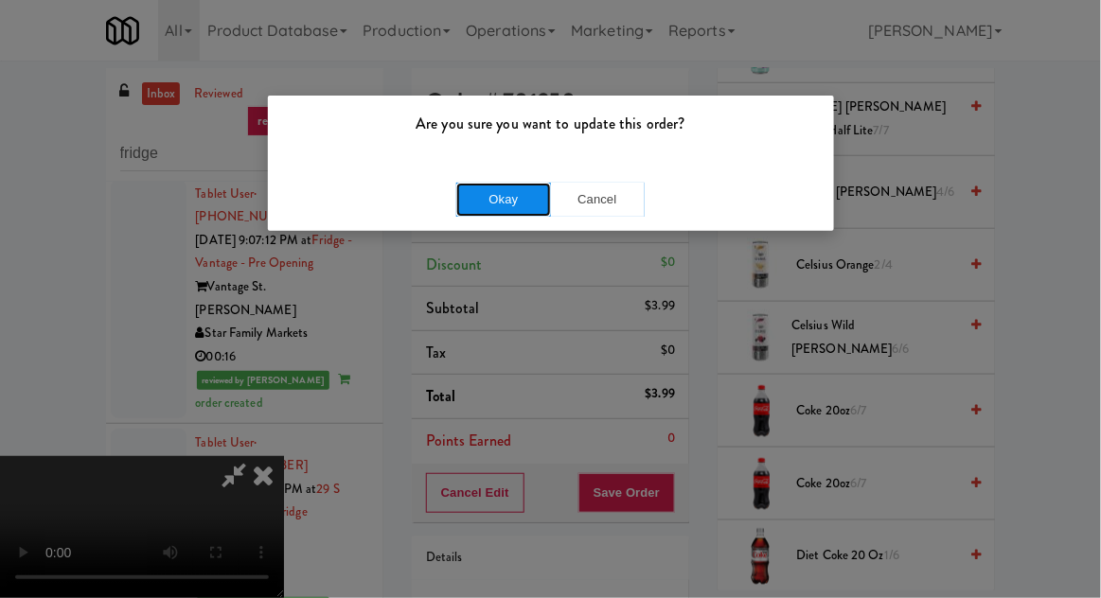
click at [477, 183] on button "Okay" at bounding box center [503, 200] width 95 height 34
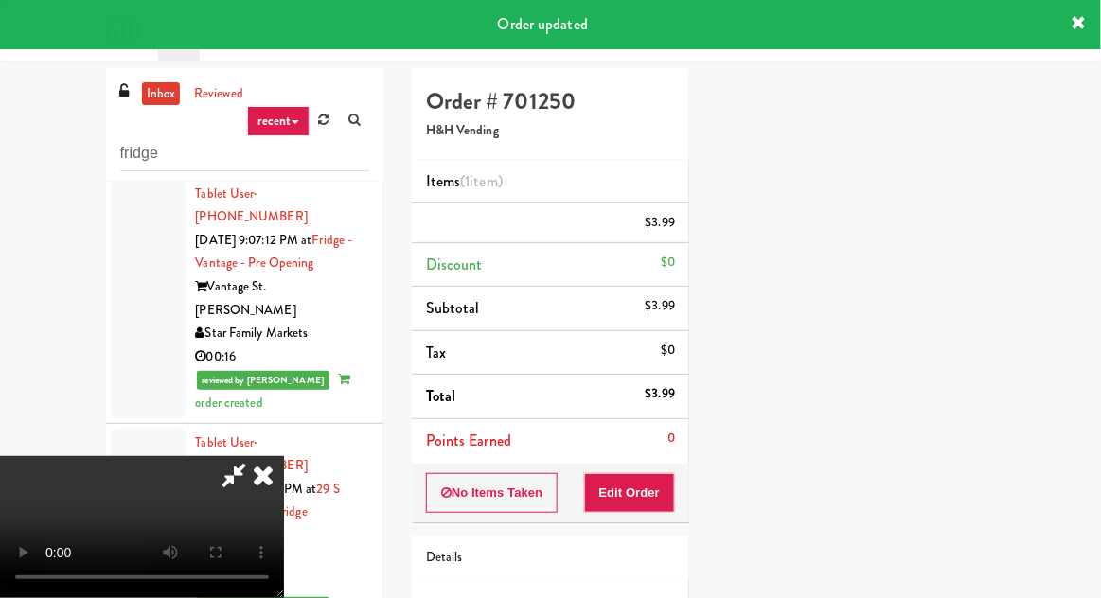
scroll to position [186, 0]
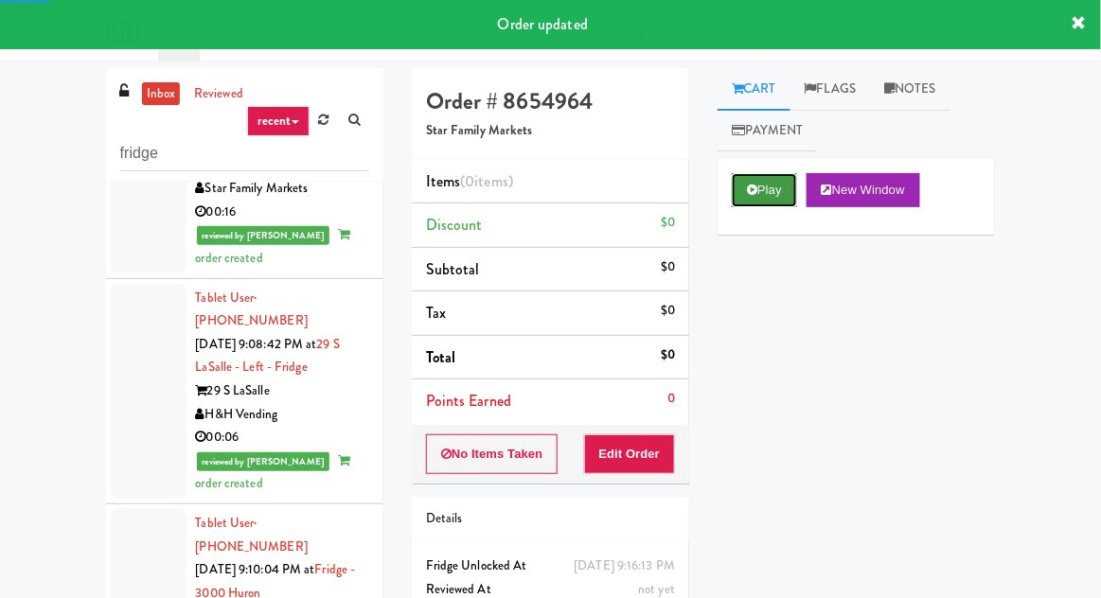
click at [748, 186] on icon at bounding box center [752, 190] width 10 height 12
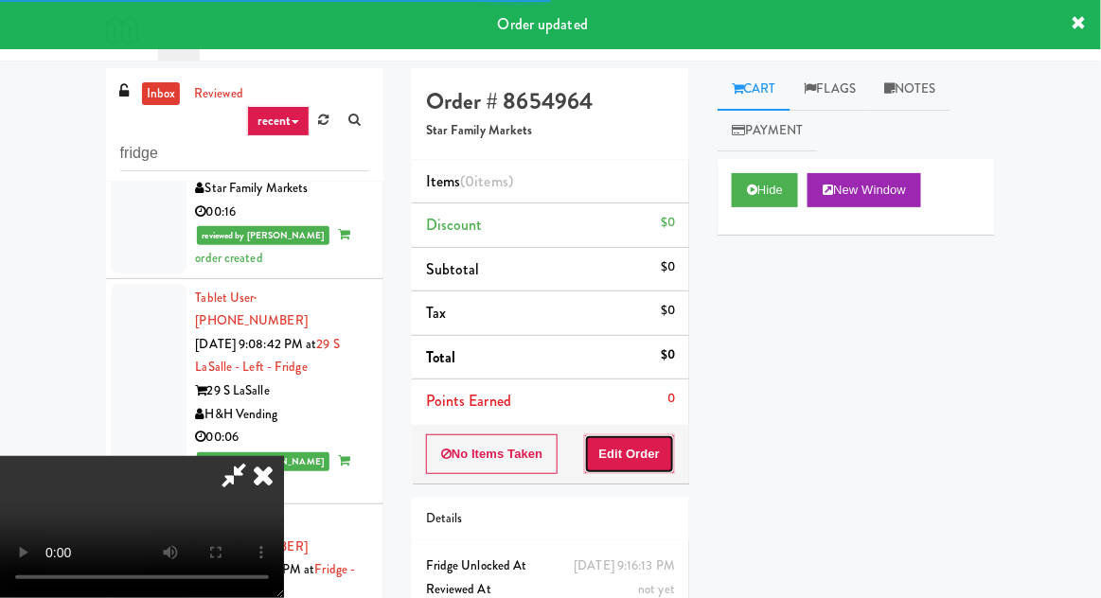
click at [647, 435] on button "Edit Order" at bounding box center [630, 454] width 92 height 40
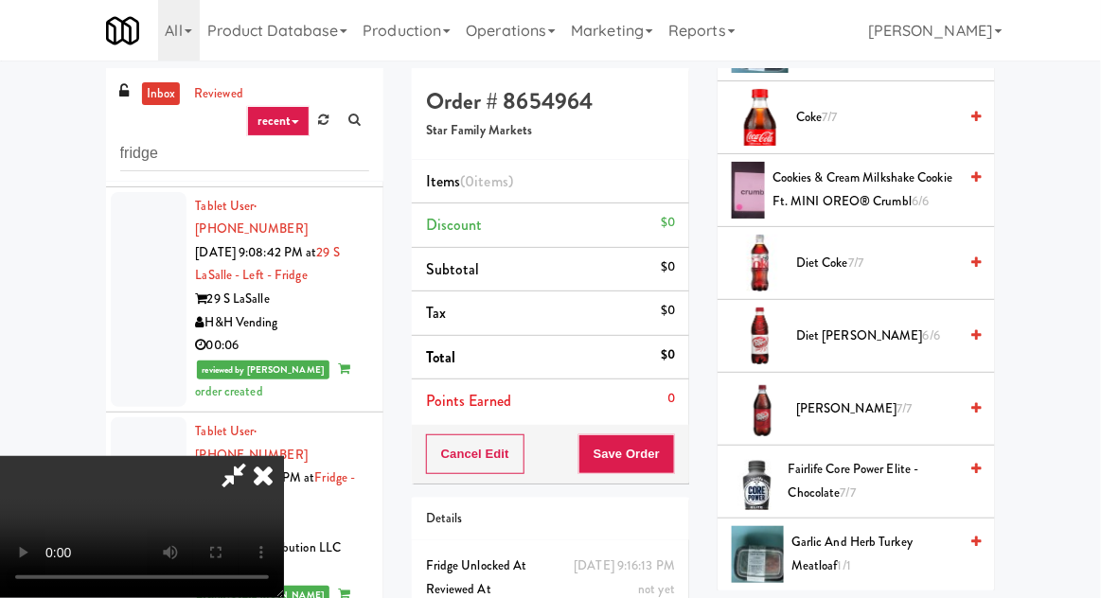
scroll to position [1015, 0]
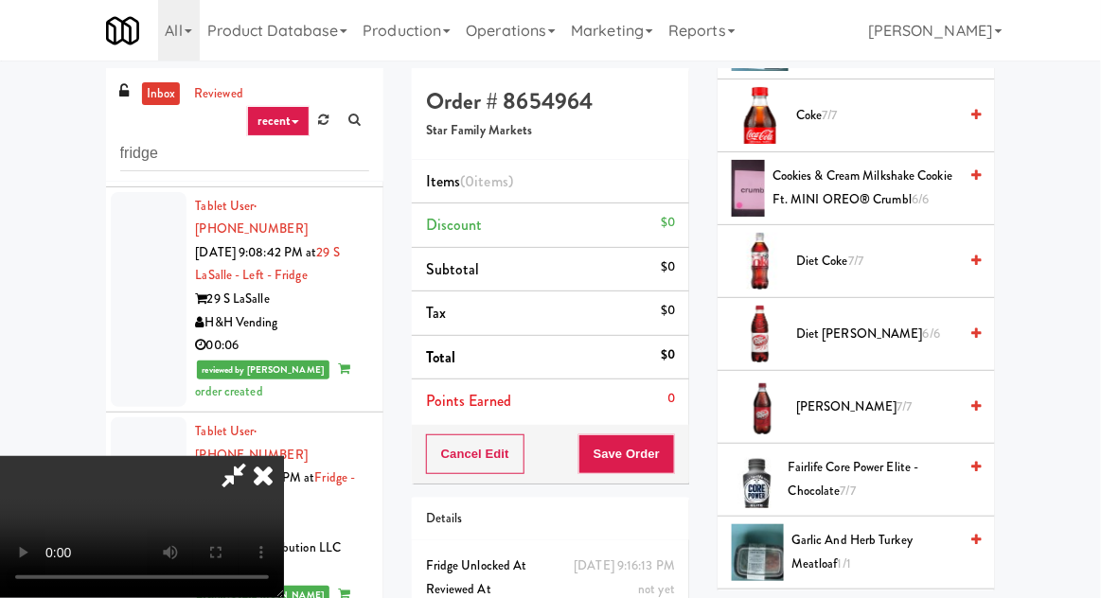
click at [902, 323] on span "Diet Dr. Pepper 6/6" at bounding box center [876, 335] width 161 height 24
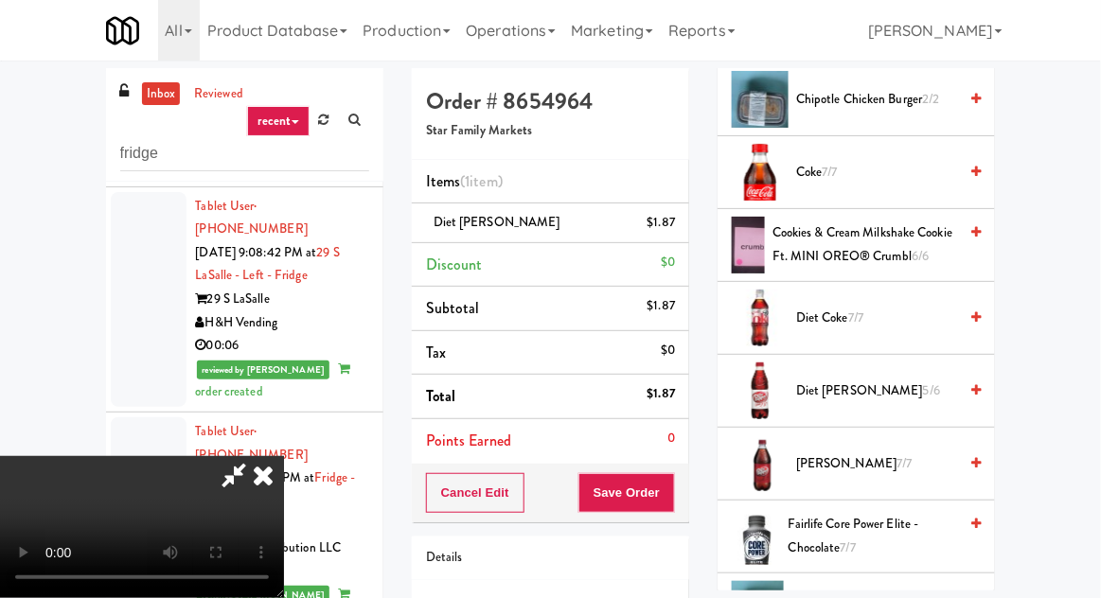
scroll to position [952, 0]
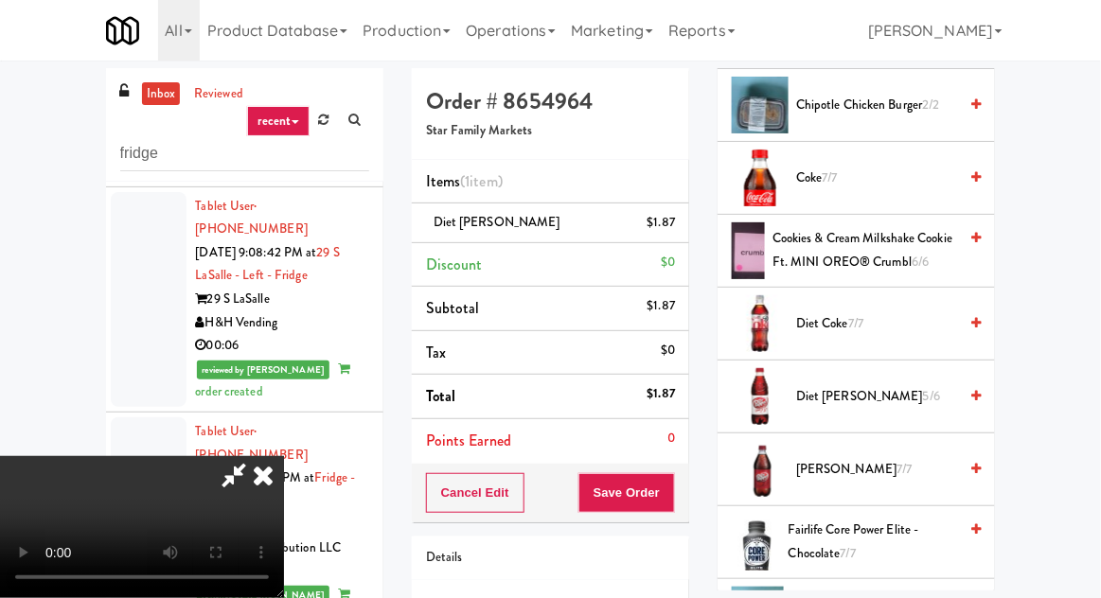
click at [892, 239] on span "Cookies & Cream Milkshake Cookie ft. MINI OREO® Crumbl 6/6" at bounding box center [864, 250] width 185 height 46
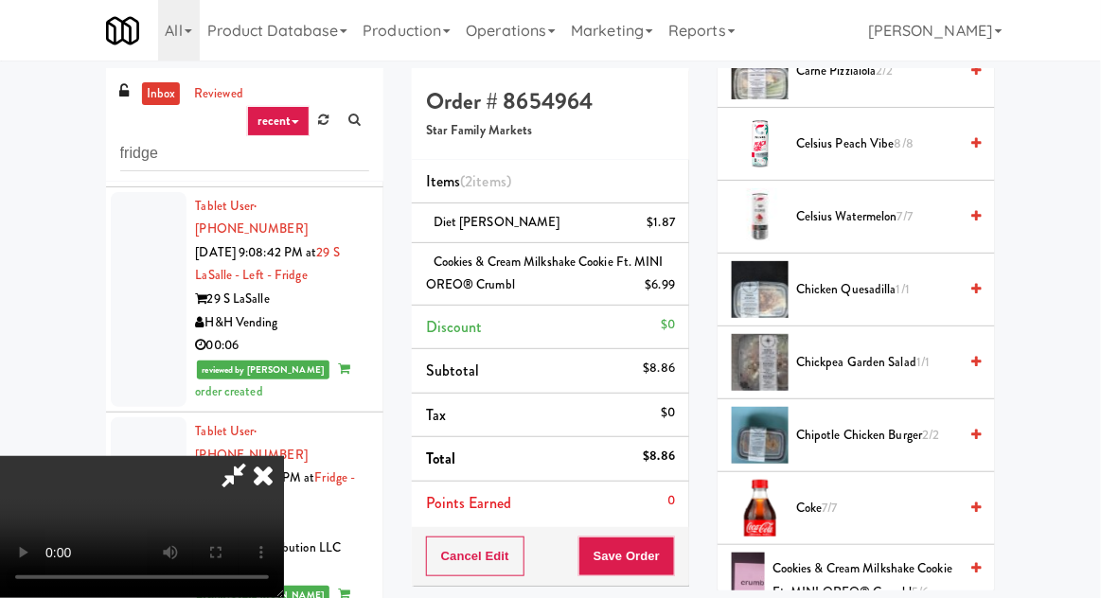
scroll to position [0, 0]
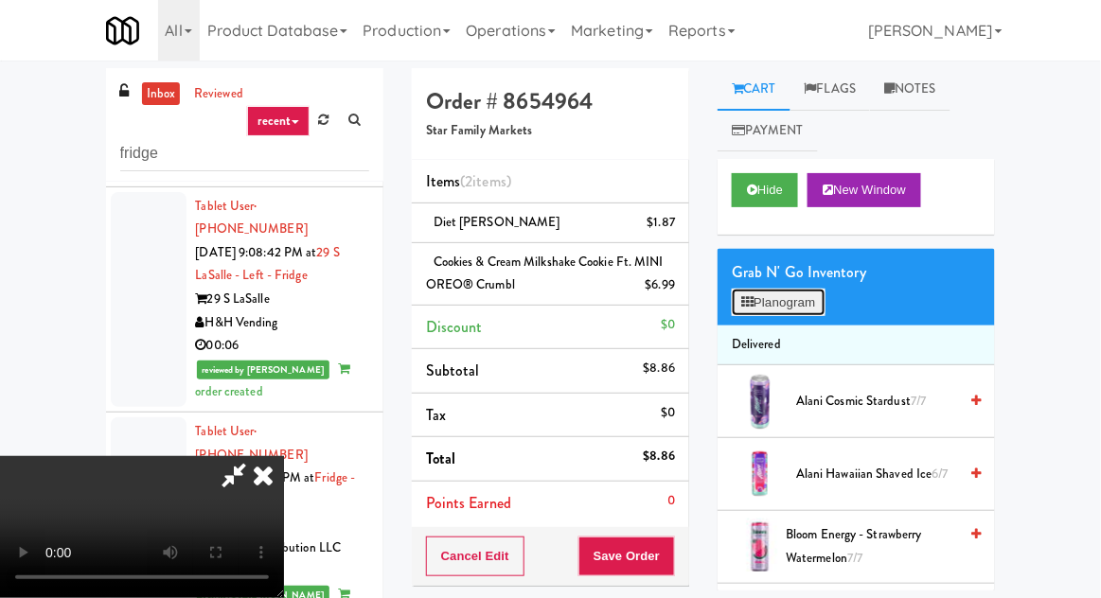
click at [817, 293] on button "Planogram" at bounding box center [778, 303] width 93 height 28
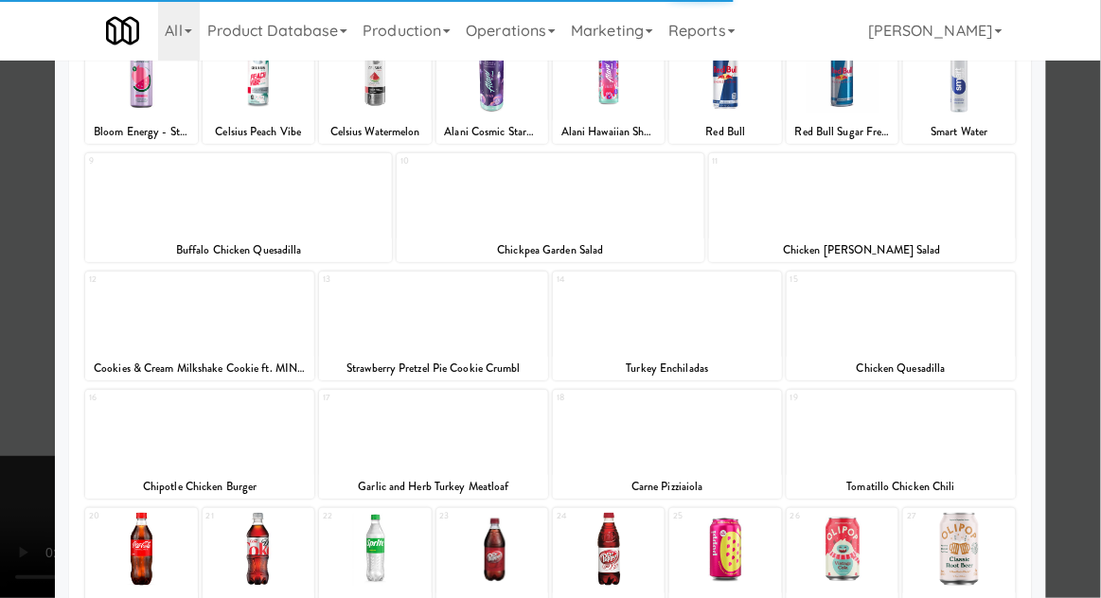
scroll to position [358, 0]
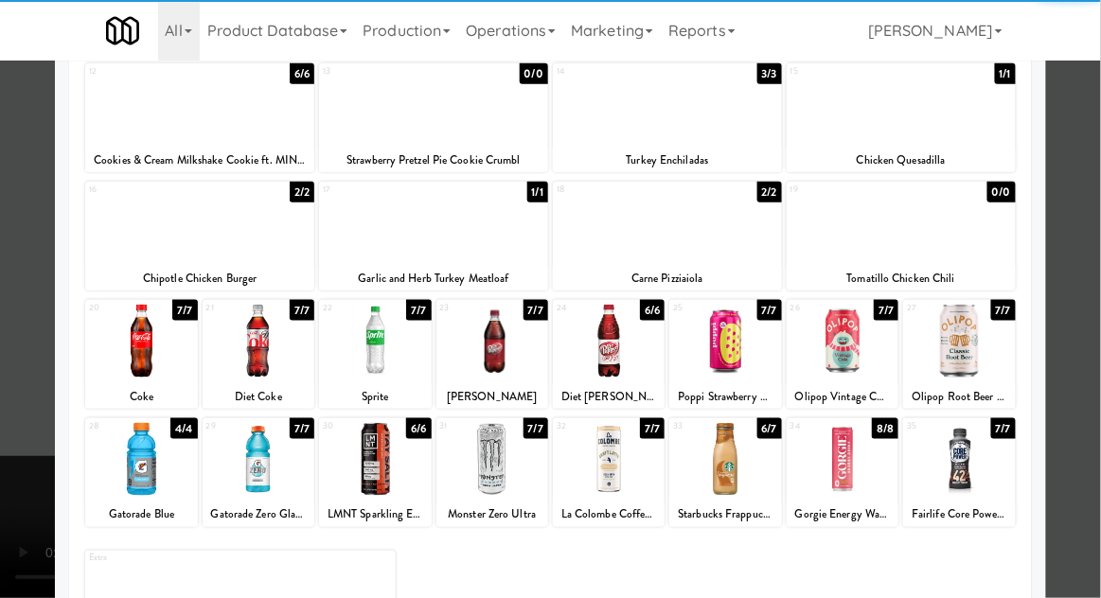
click at [5, 290] on div at bounding box center [550, 299] width 1101 height 598
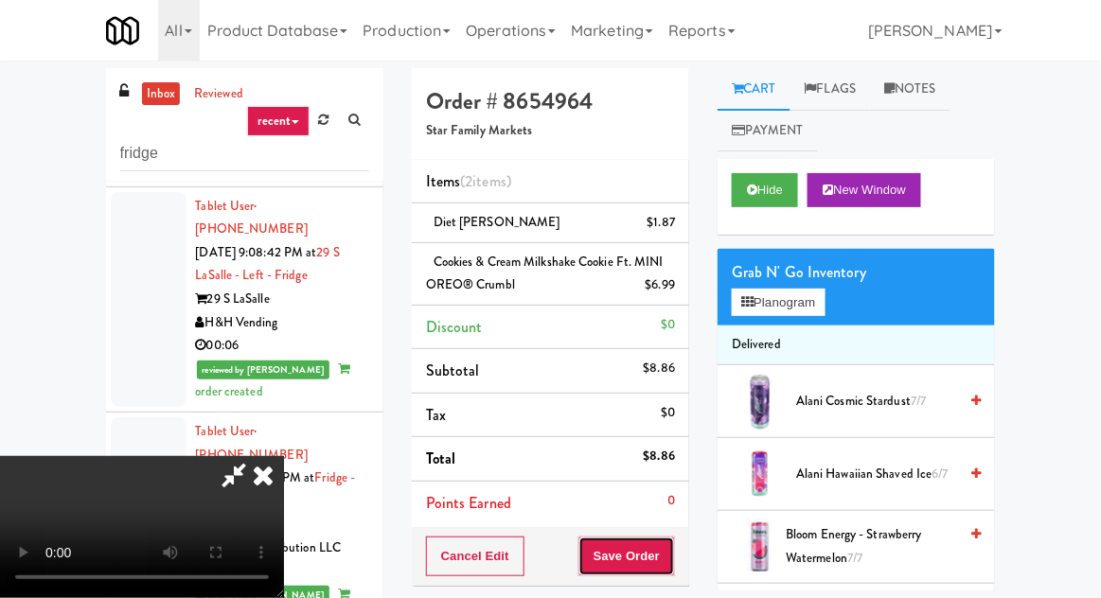
click at [672, 551] on button "Save Order" at bounding box center [626, 557] width 97 height 40
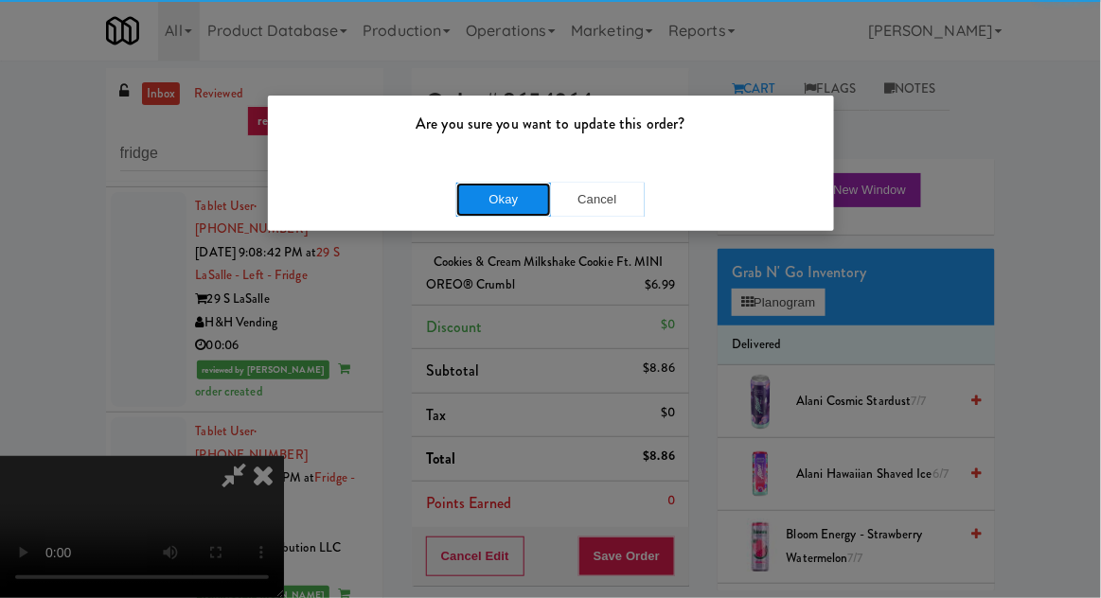
click at [473, 193] on button "Okay" at bounding box center [503, 200] width 95 height 34
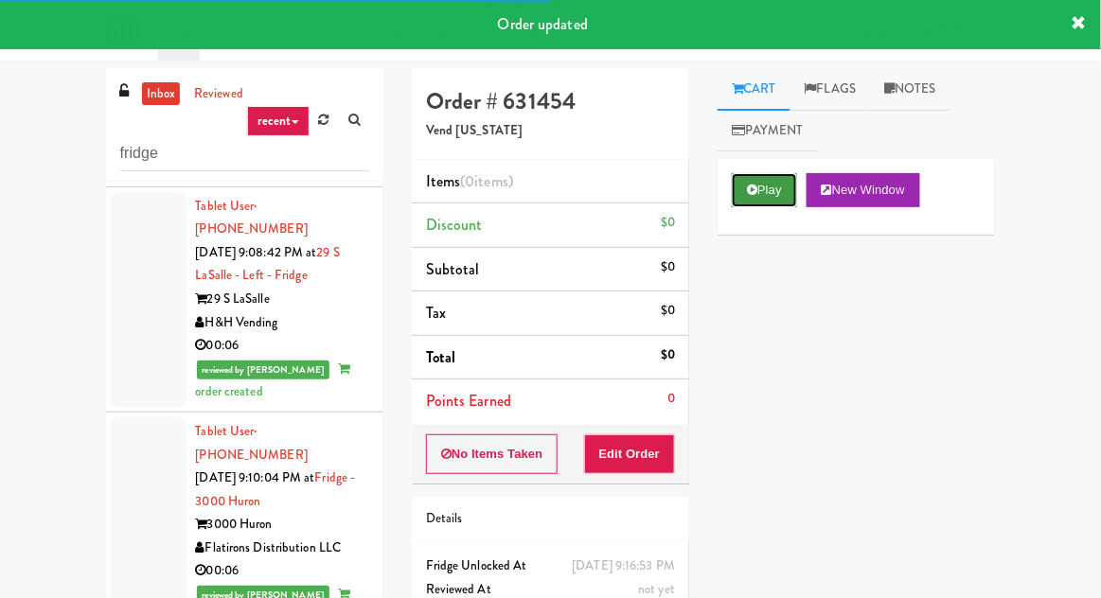
click at [762, 191] on button "Play" at bounding box center [764, 190] width 65 height 34
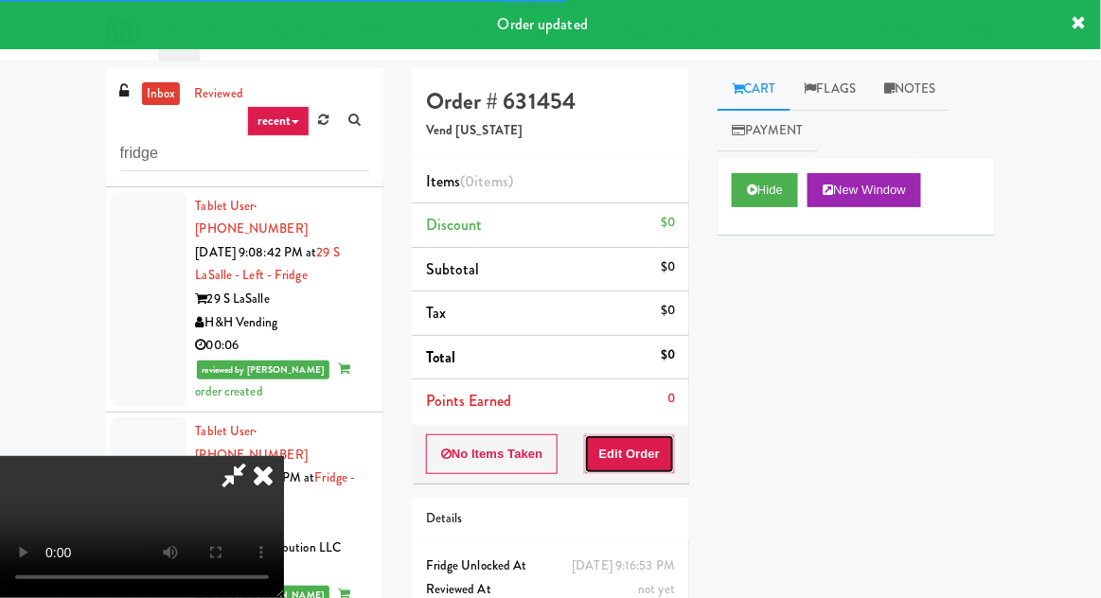
click at [632, 457] on button "Edit Order" at bounding box center [630, 454] width 92 height 40
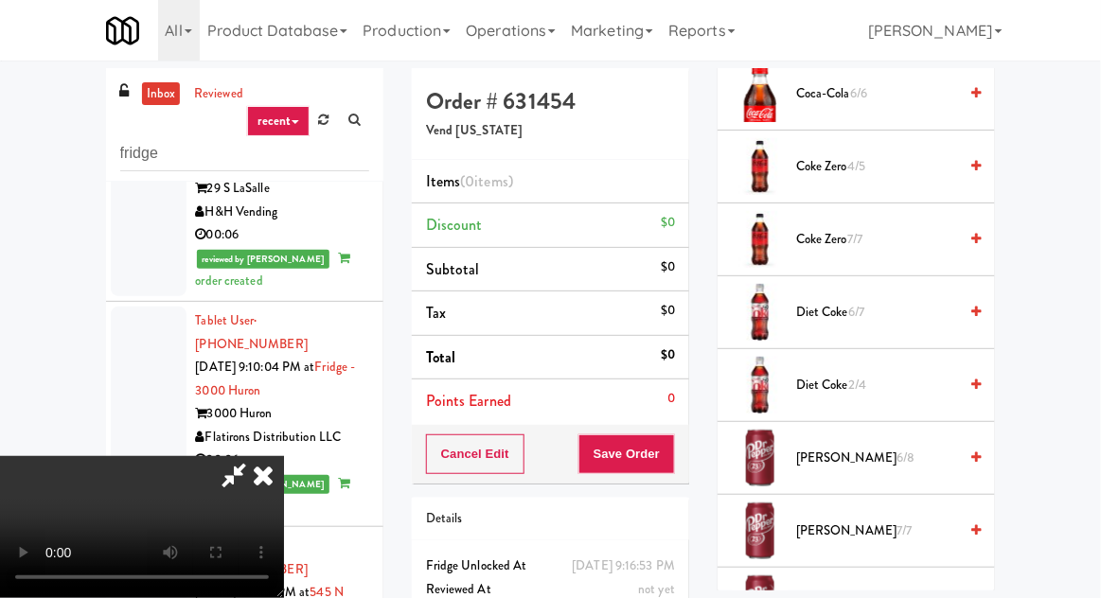
scroll to position [1183, 0]
click at [877, 301] on span "Diet Coke 6/7" at bounding box center [876, 312] width 161 height 24
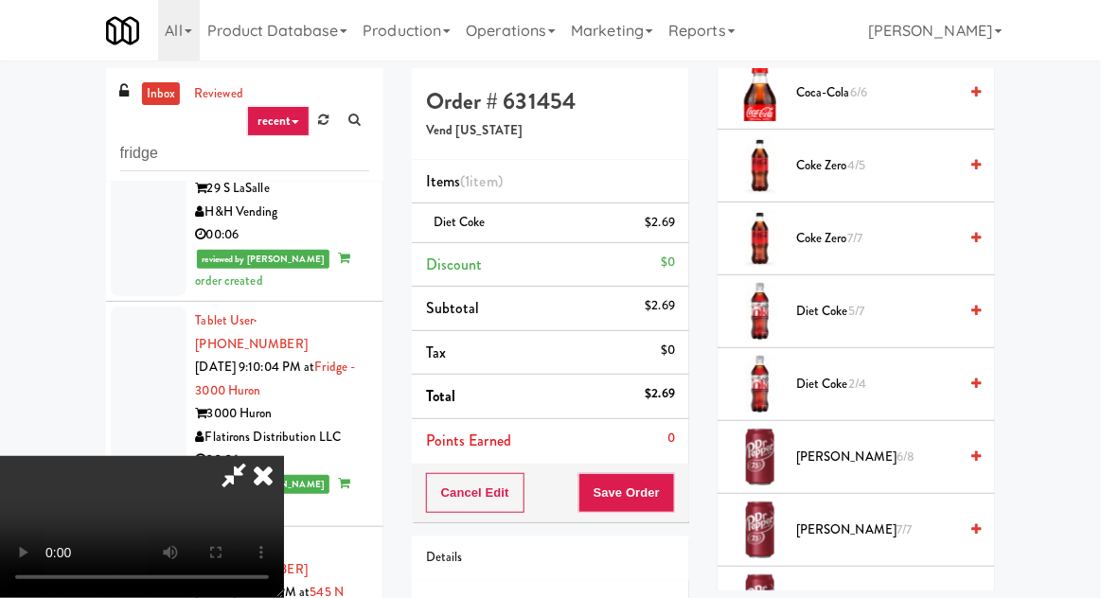
click at [886, 309] on span "Diet Coke 5/7" at bounding box center [876, 312] width 161 height 24
click at [668, 490] on button "Save Order" at bounding box center [626, 493] width 97 height 40
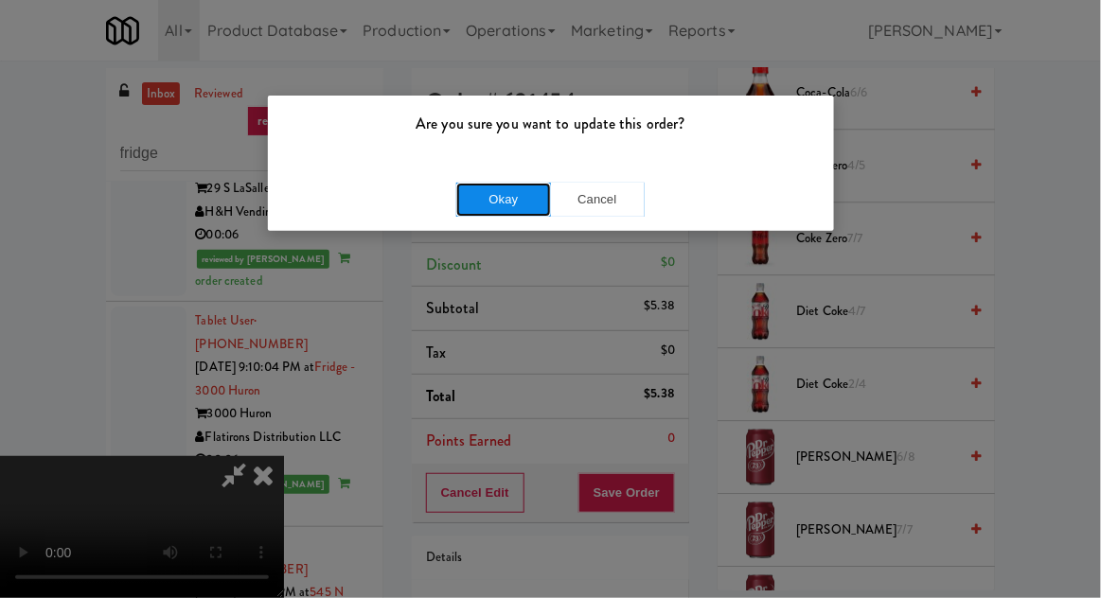
click at [479, 210] on button "Okay" at bounding box center [503, 200] width 95 height 34
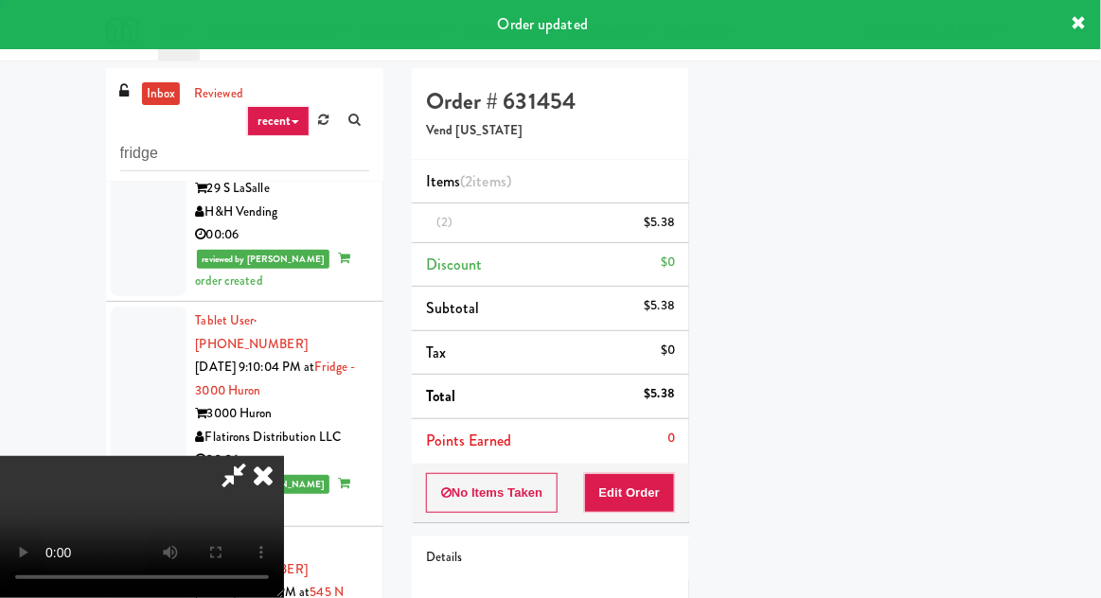
scroll to position [186, 0]
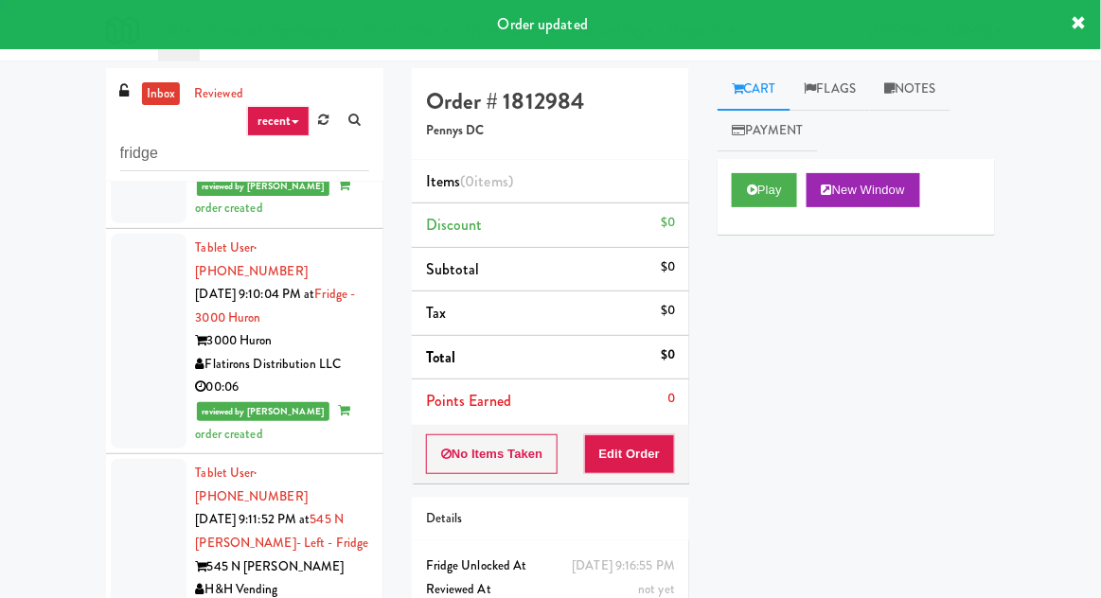
scroll to position [5604, 0]
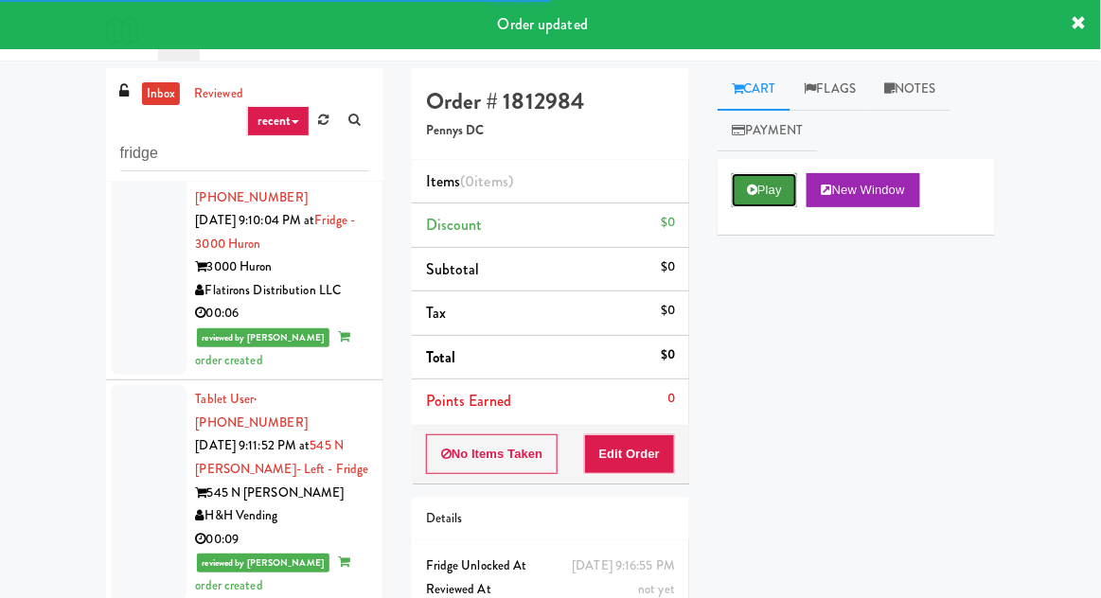
click at [783, 198] on button "Play" at bounding box center [764, 190] width 65 height 34
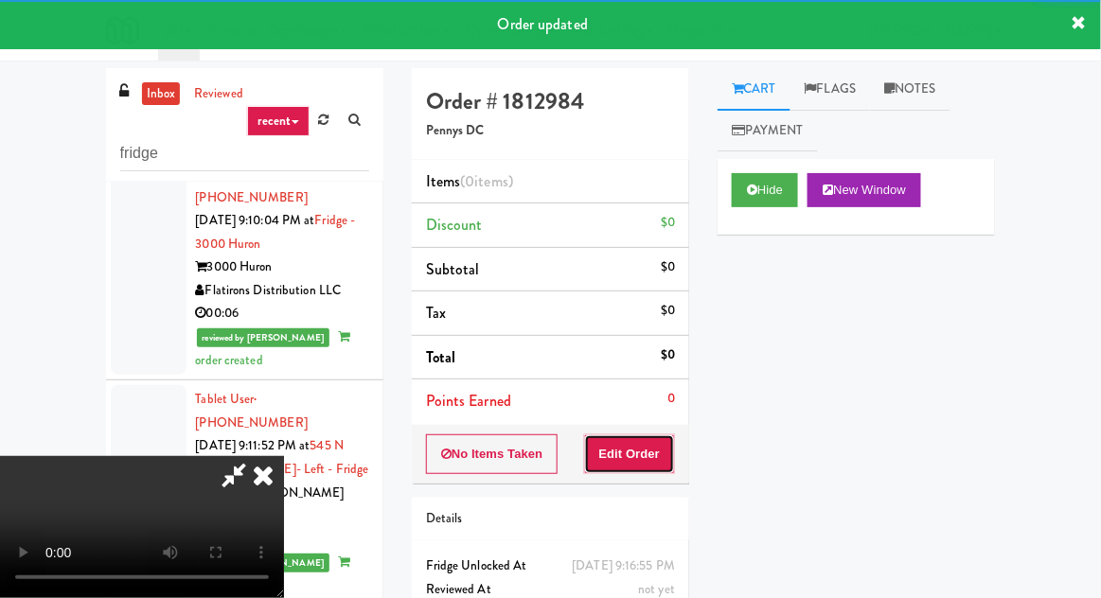
click at [661, 448] on button "Edit Order" at bounding box center [630, 454] width 92 height 40
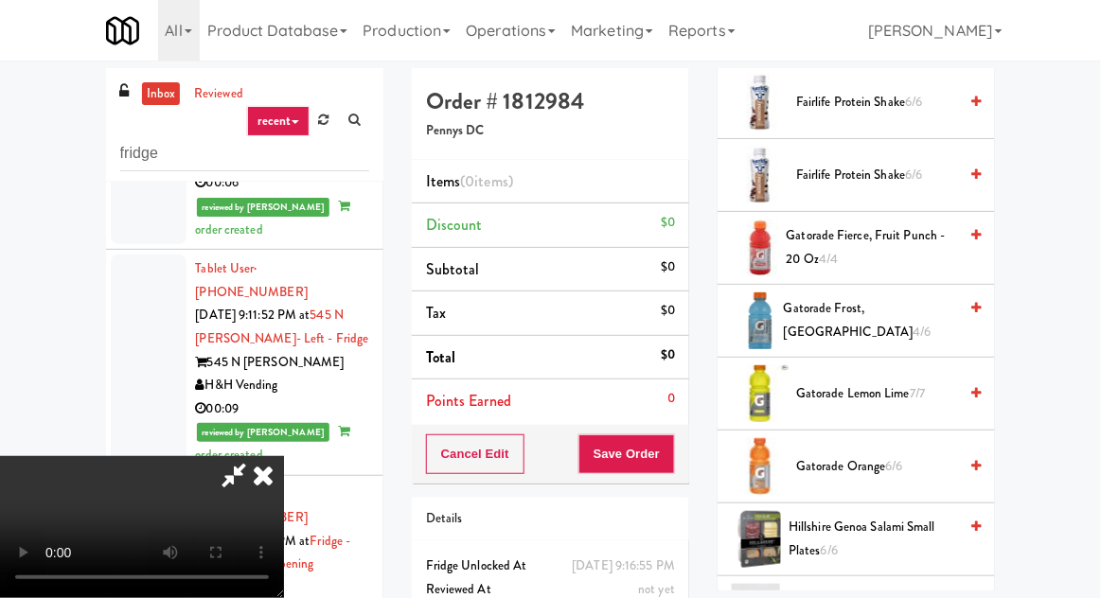
scroll to position [1246, 0]
click at [835, 313] on span "Gatorade Frost, Glacier Freeze 4/6" at bounding box center [870, 321] width 173 height 46
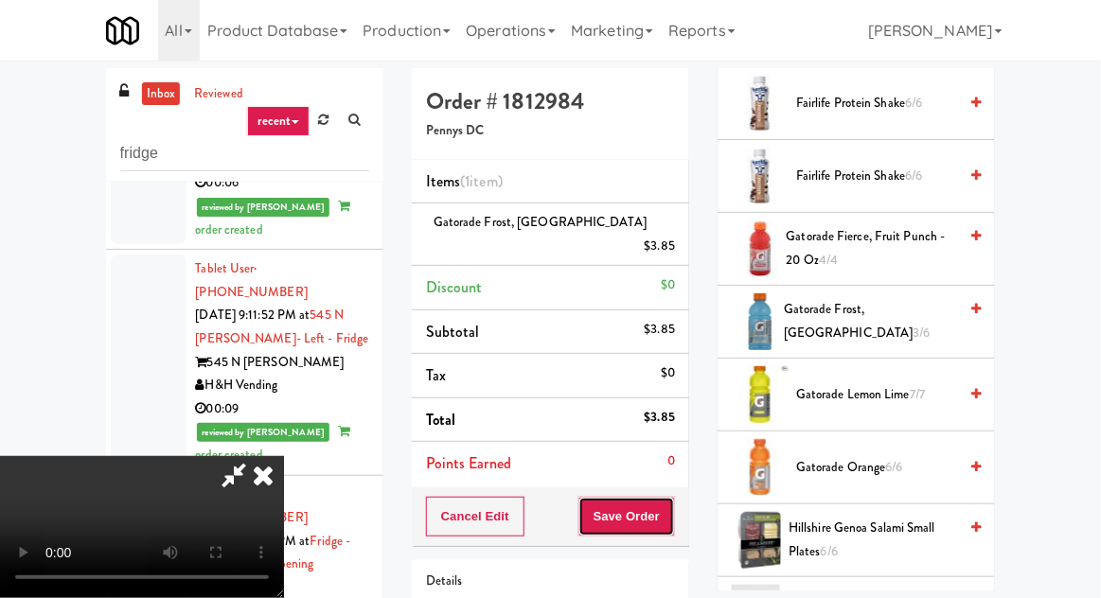
click at [667, 497] on button "Save Order" at bounding box center [626, 517] width 97 height 40
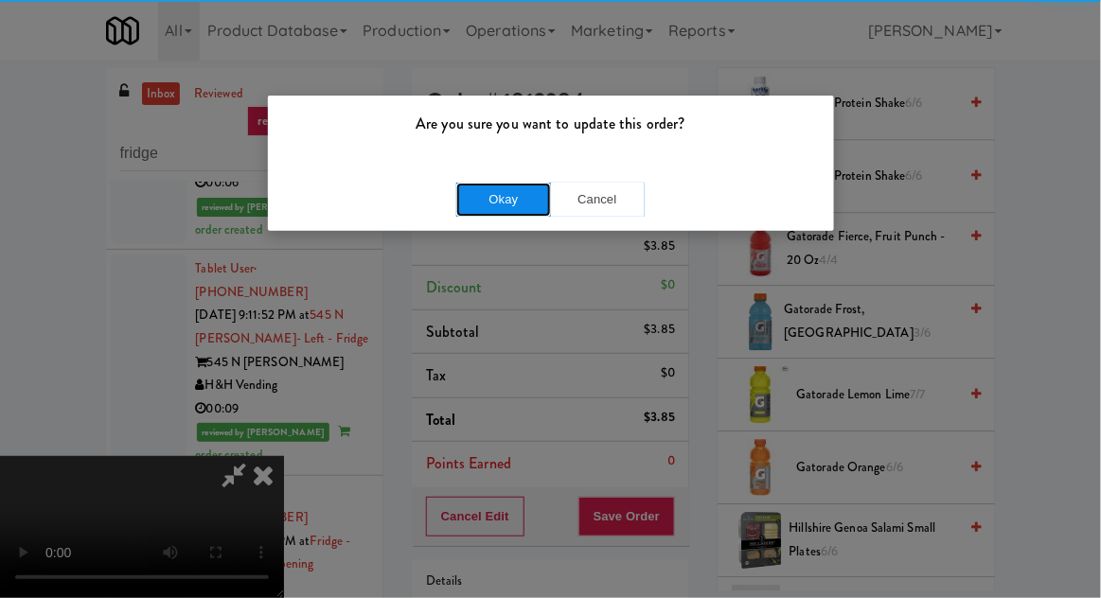
click at [460, 192] on button "Okay" at bounding box center [503, 200] width 95 height 34
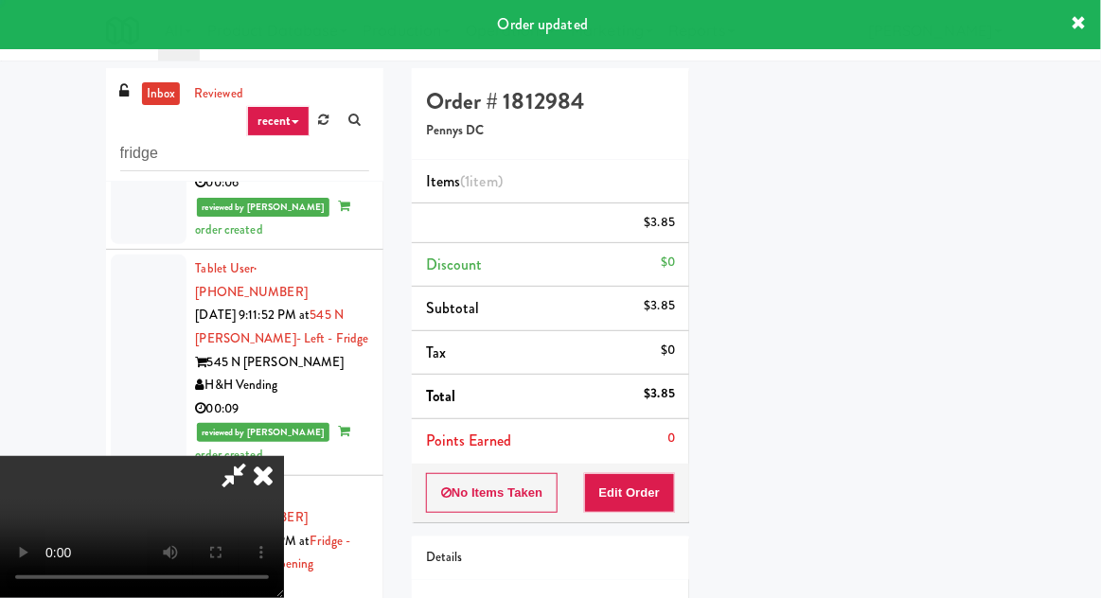
scroll to position [0, 0]
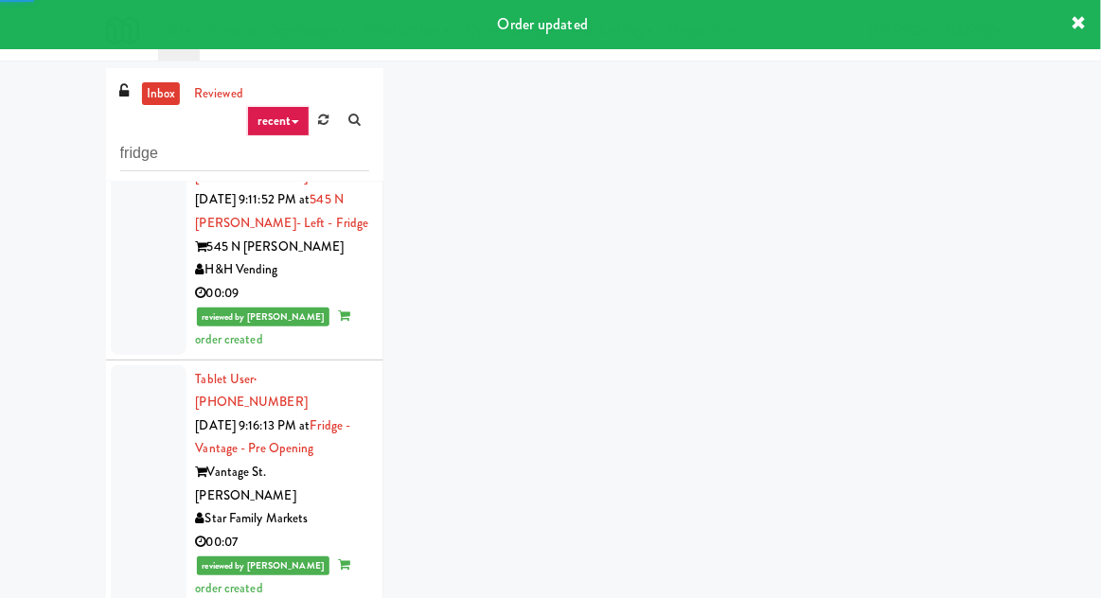
scroll to position [5852, 0]
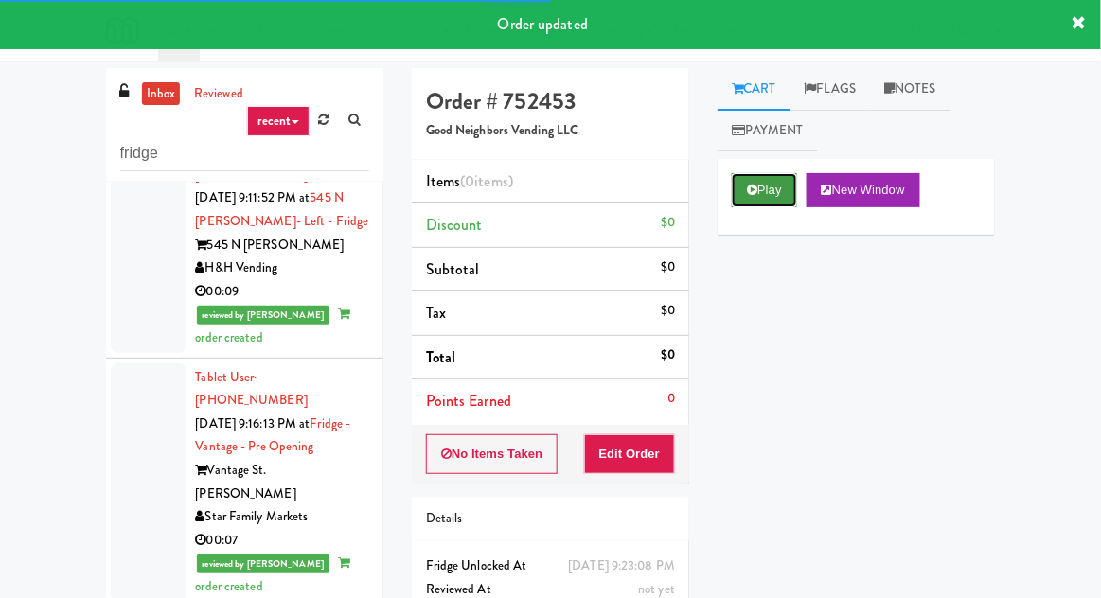
click at [762, 177] on button "Play" at bounding box center [764, 190] width 65 height 34
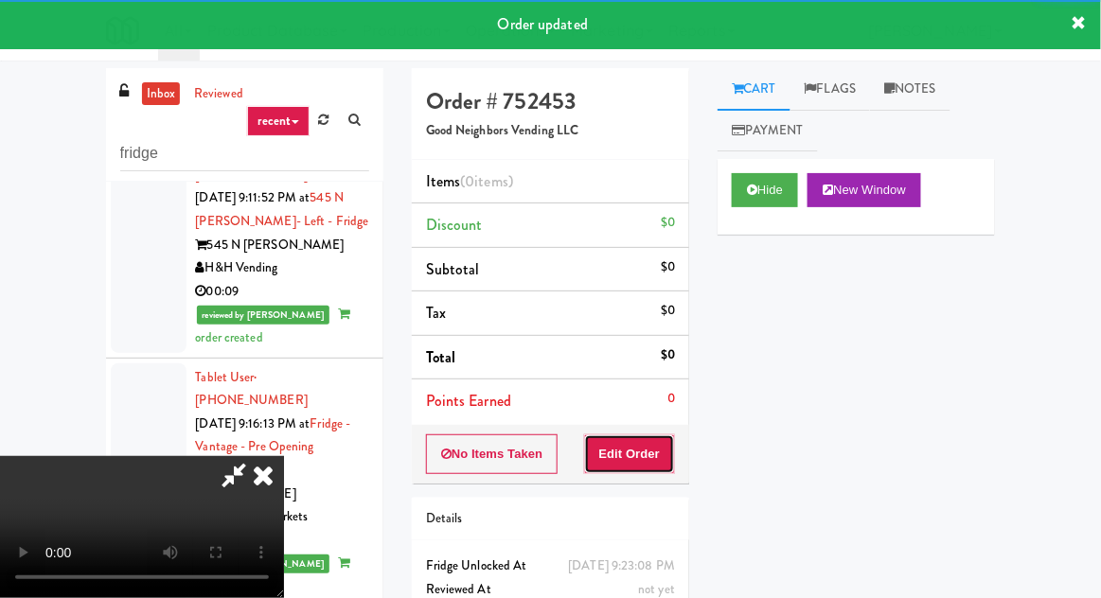
click at [636, 436] on button "Edit Order" at bounding box center [630, 454] width 92 height 40
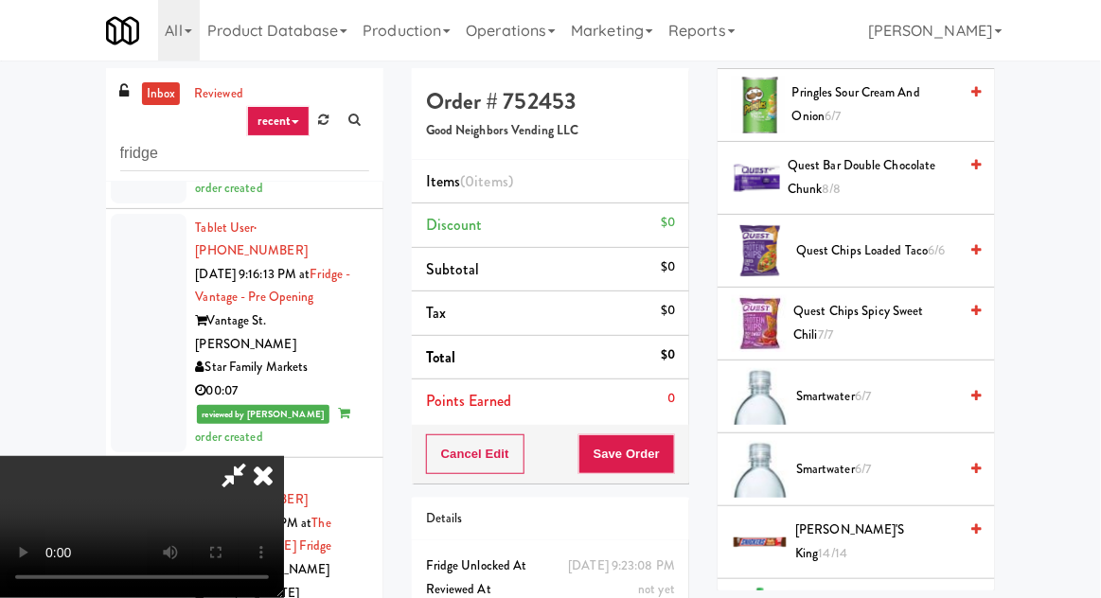
scroll to position [1905, 0]
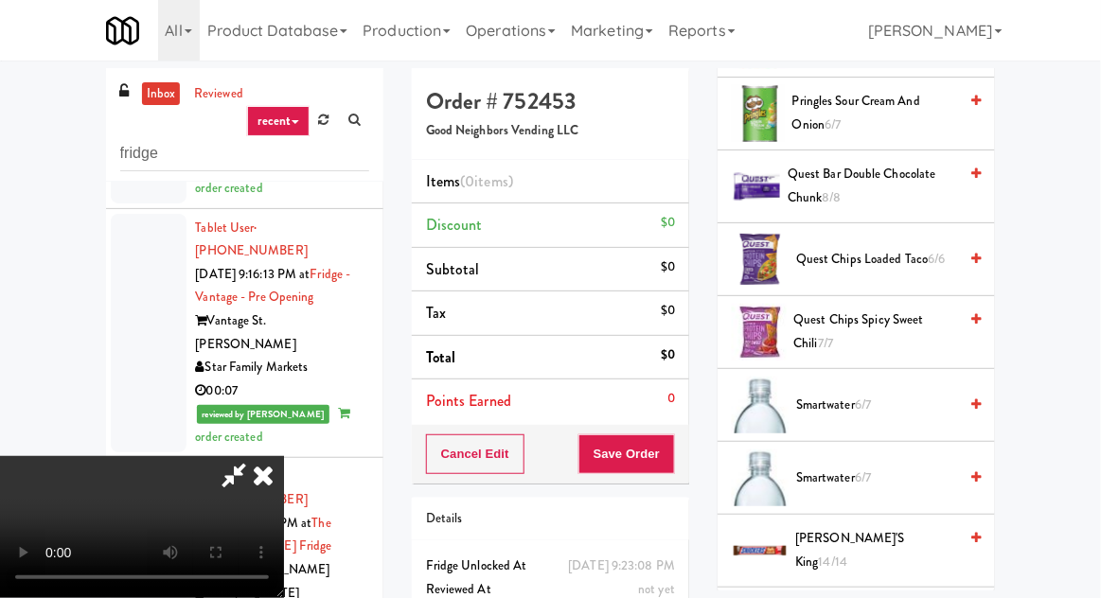
click at [888, 248] on span "Quest Chips Loaded Taco 6/6" at bounding box center [876, 260] width 161 height 24
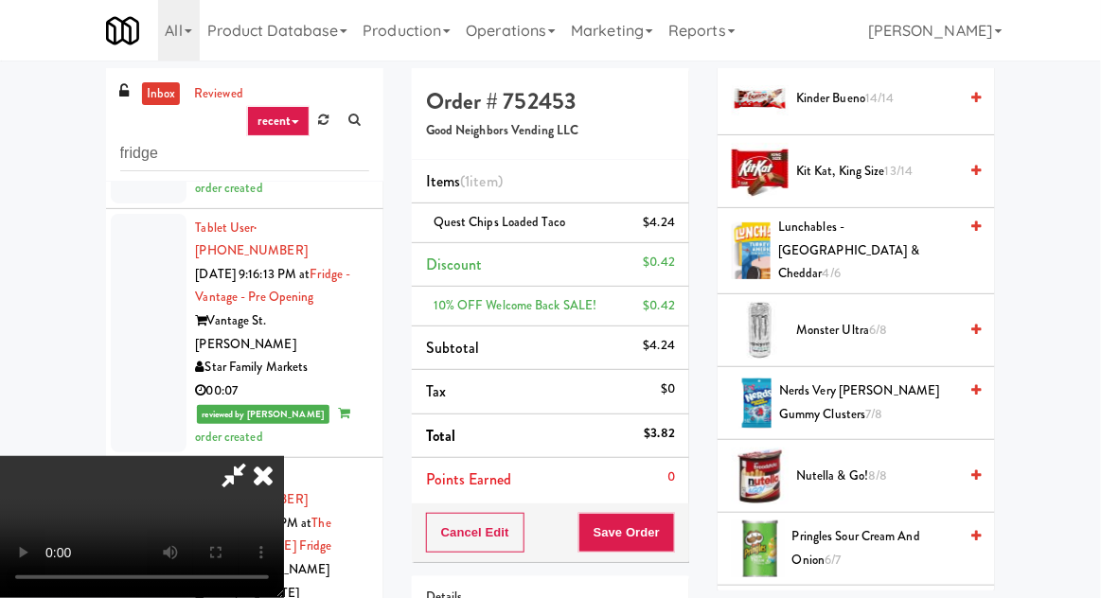
scroll to position [1467, 0]
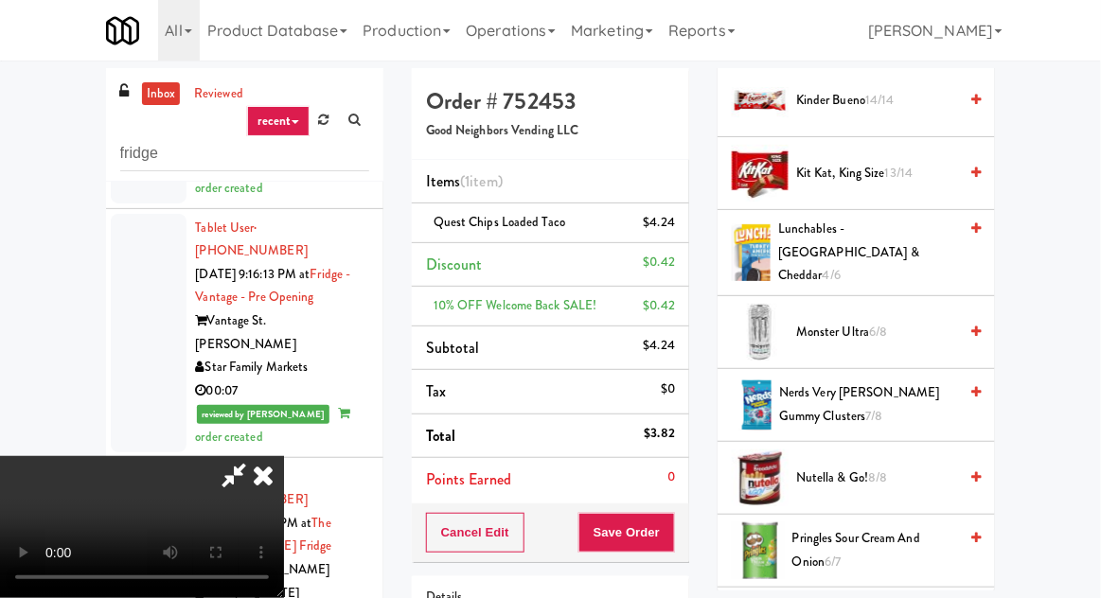
click at [902, 231] on span "Lunchables - Turkey & Cheddar 4/6" at bounding box center [867, 253] width 179 height 70
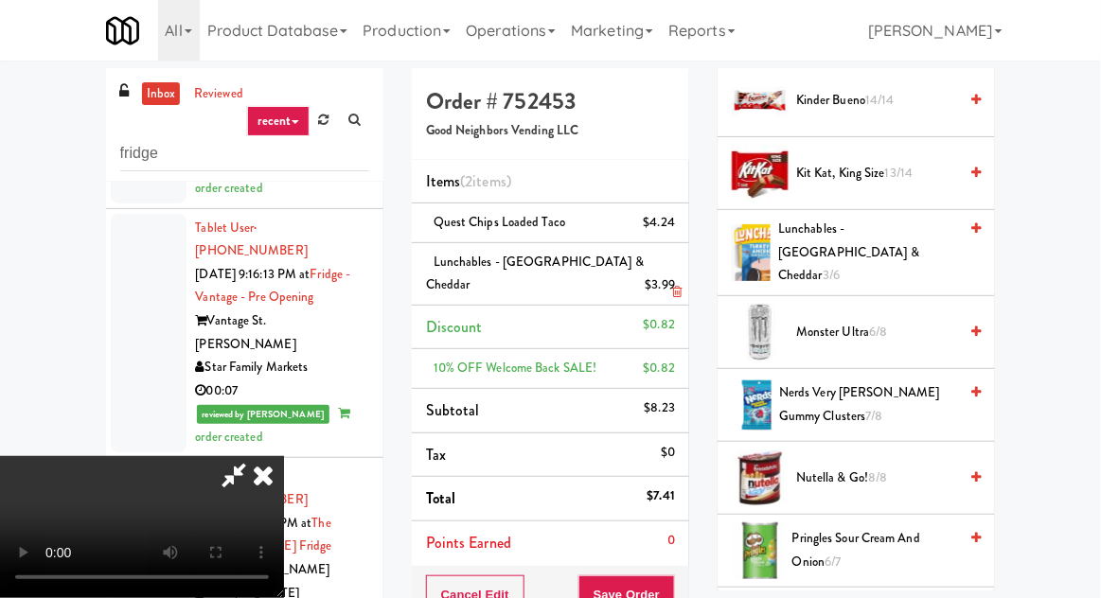
click at [679, 277] on li "Lunchables - Turkey & Cheddar $3.99" at bounding box center [550, 274] width 277 height 62
click at [681, 286] on icon at bounding box center [676, 292] width 9 height 12
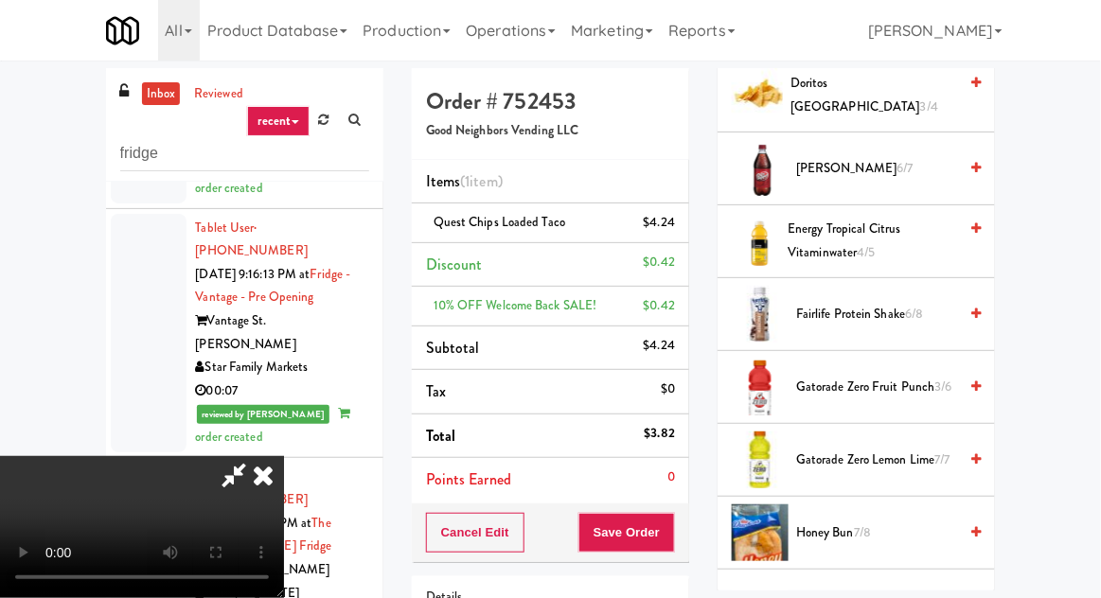
scroll to position [928, 0]
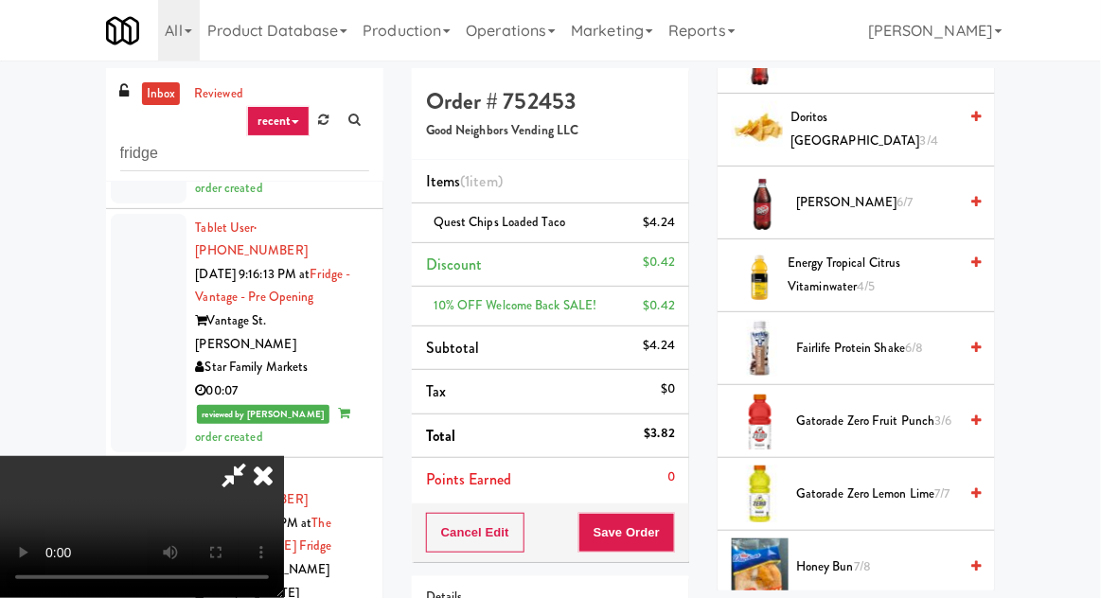
click at [860, 337] on span "Fairlife Protein Shake 6/8" at bounding box center [876, 349] width 161 height 24
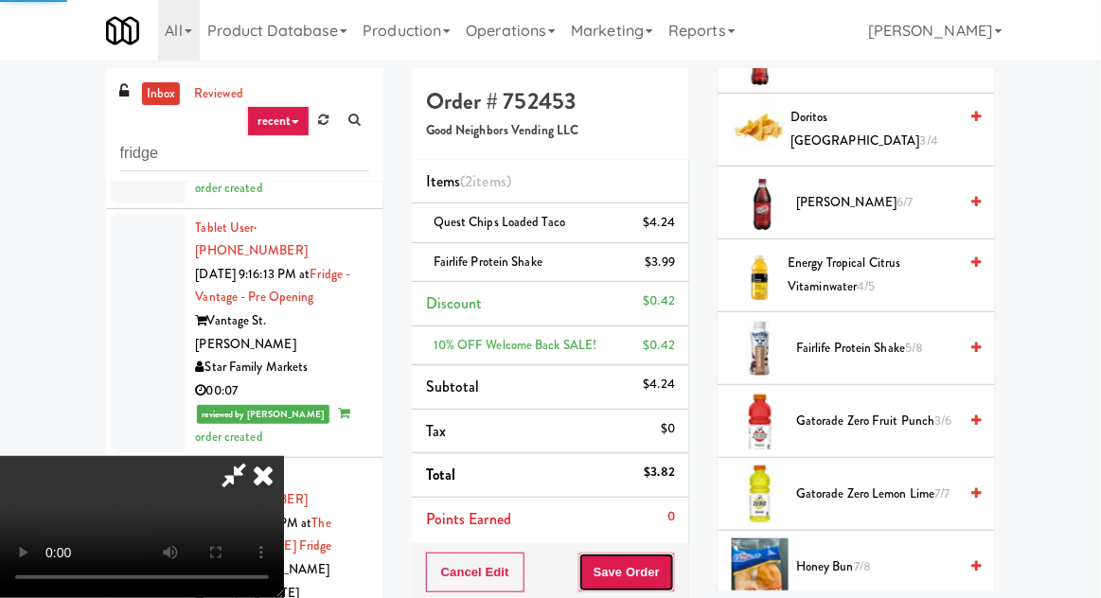
click at [672, 575] on button "Save Order" at bounding box center [626, 573] width 97 height 40
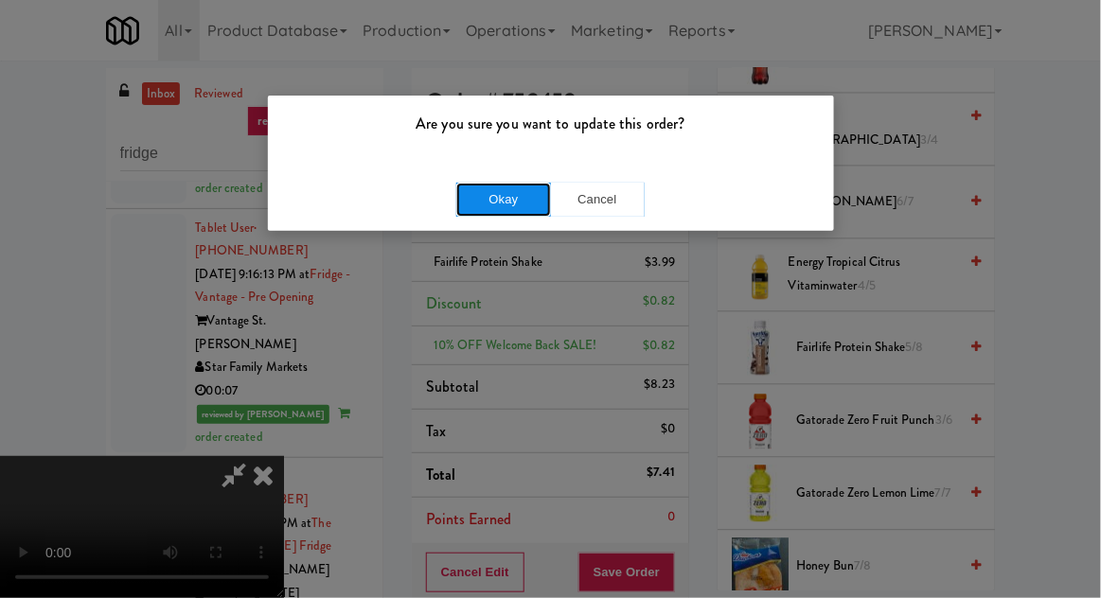
click at [493, 212] on button "Okay" at bounding box center [503, 200] width 95 height 34
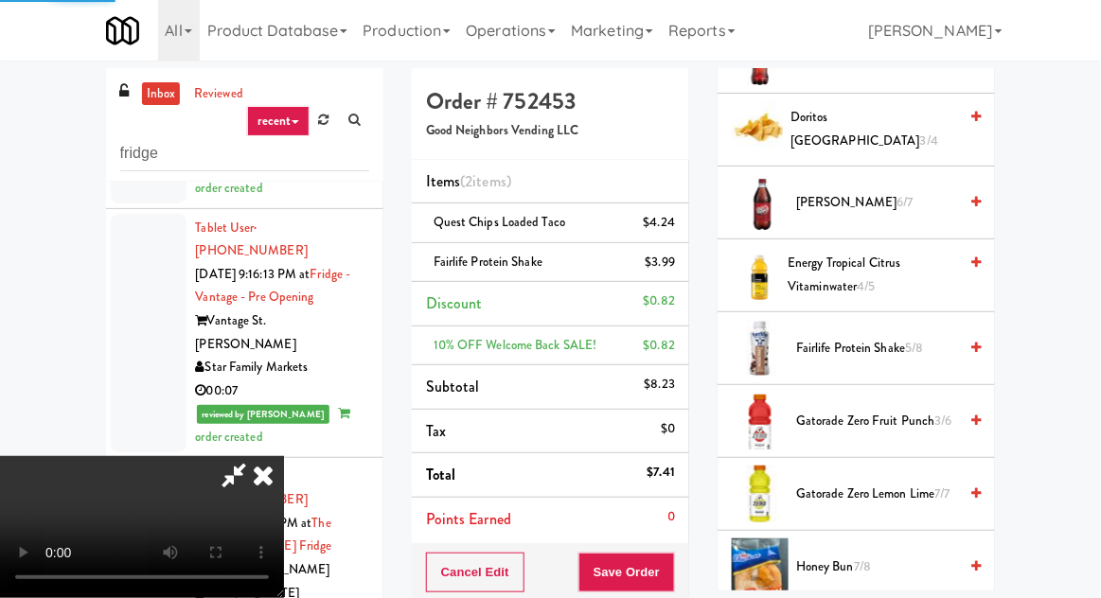
scroll to position [186, 0]
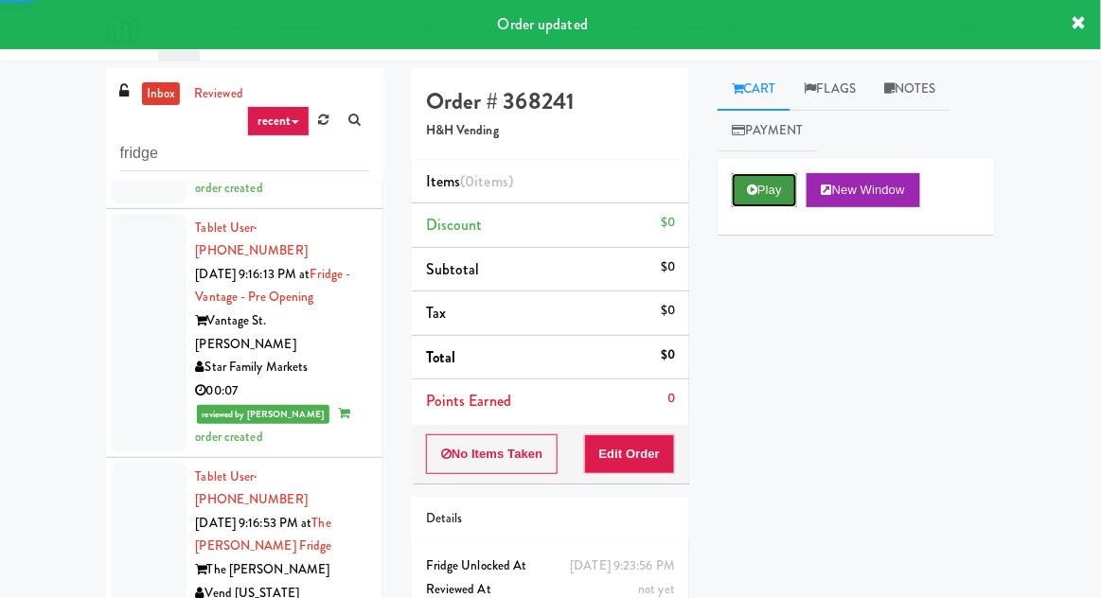
click at [785, 186] on button "Play" at bounding box center [764, 190] width 65 height 34
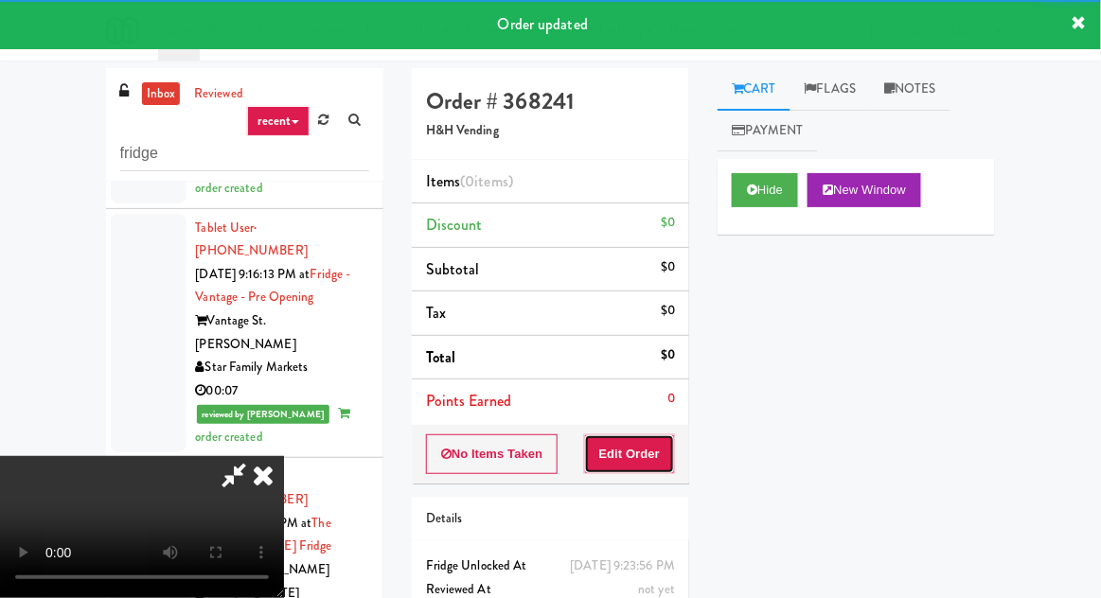
click at [648, 452] on button "Edit Order" at bounding box center [630, 454] width 92 height 40
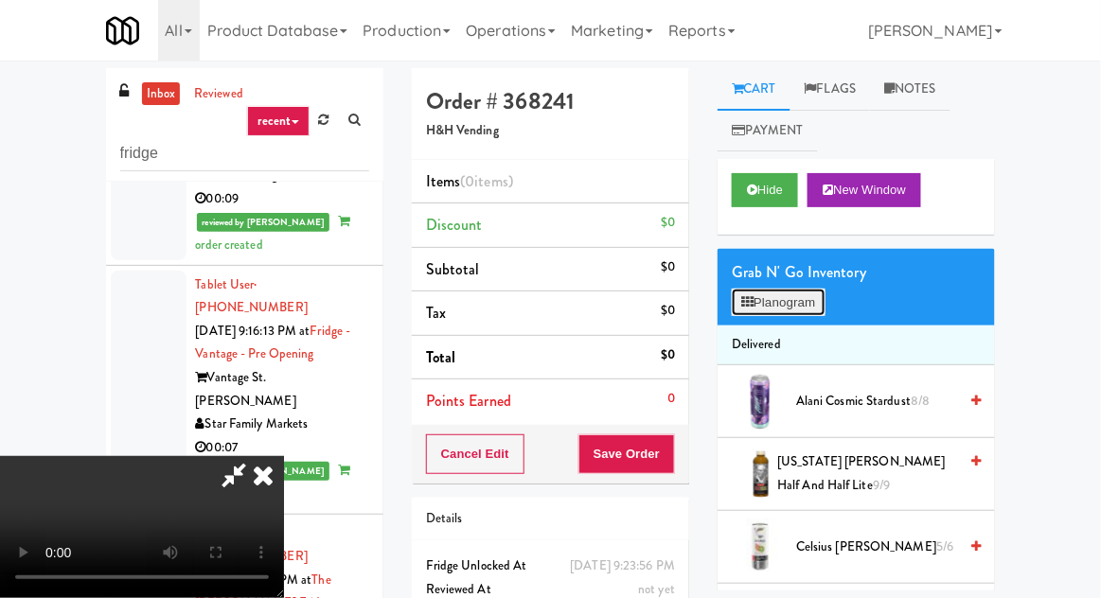
click at [806, 308] on button "Planogram" at bounding box center [778, 303] width 93 height 28
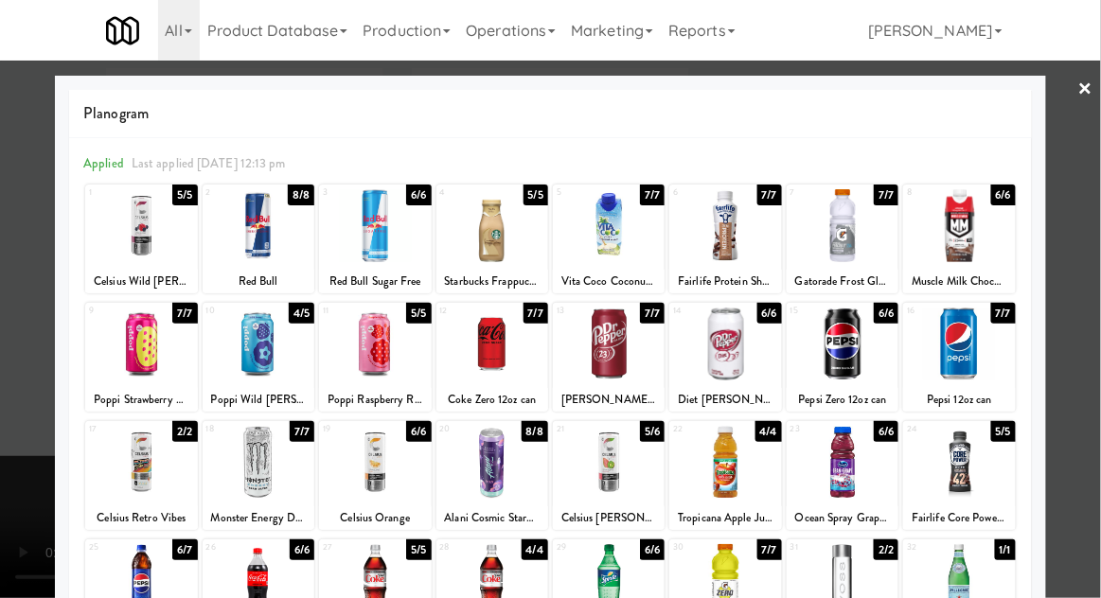
click at [368, 474] on div at bounding box center [375, 462] width 112 height 73
click at [23, 441] on div at bounding box center [550, 299] width 1101 height 598
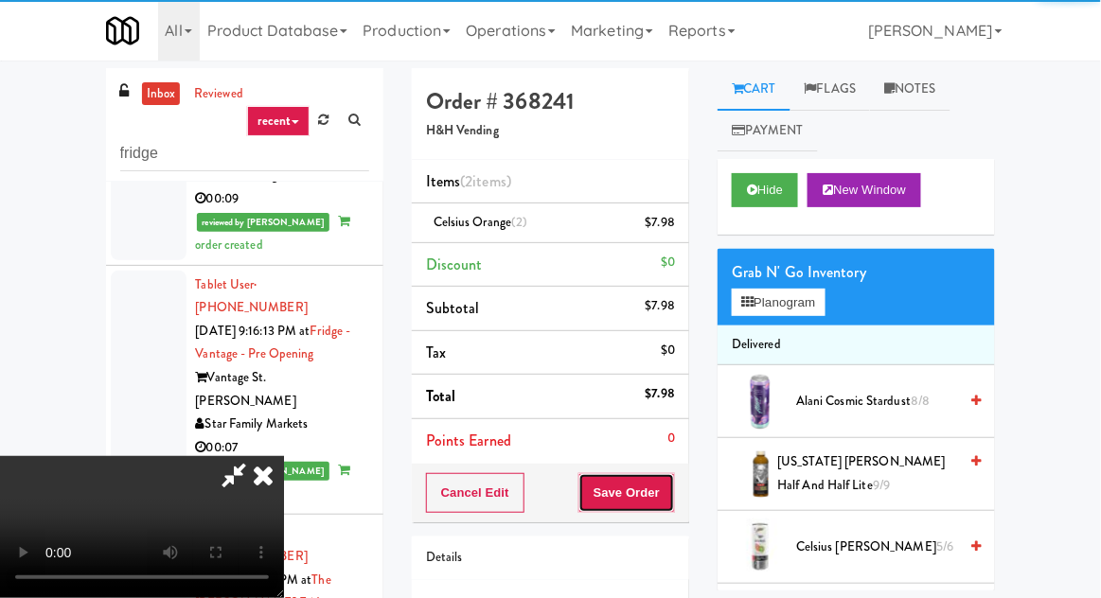
click at [672, 493] on button "Save Order" at bounding box center [626, 493] width 97 height 40
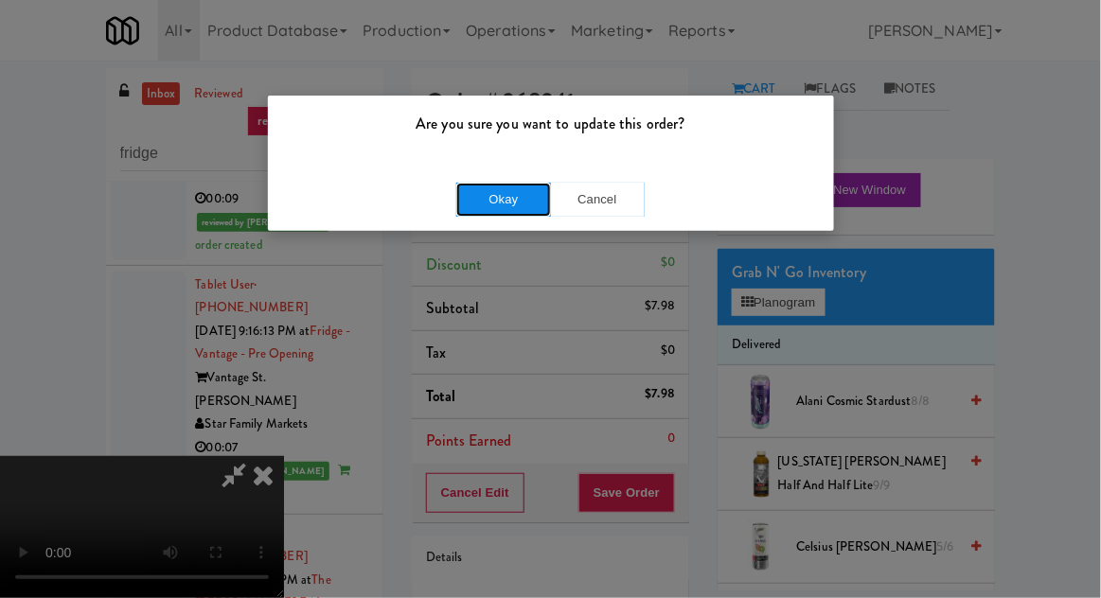
click at [488, 186] on button "Okay" at bounding box center [503, 200] width 95 height 34
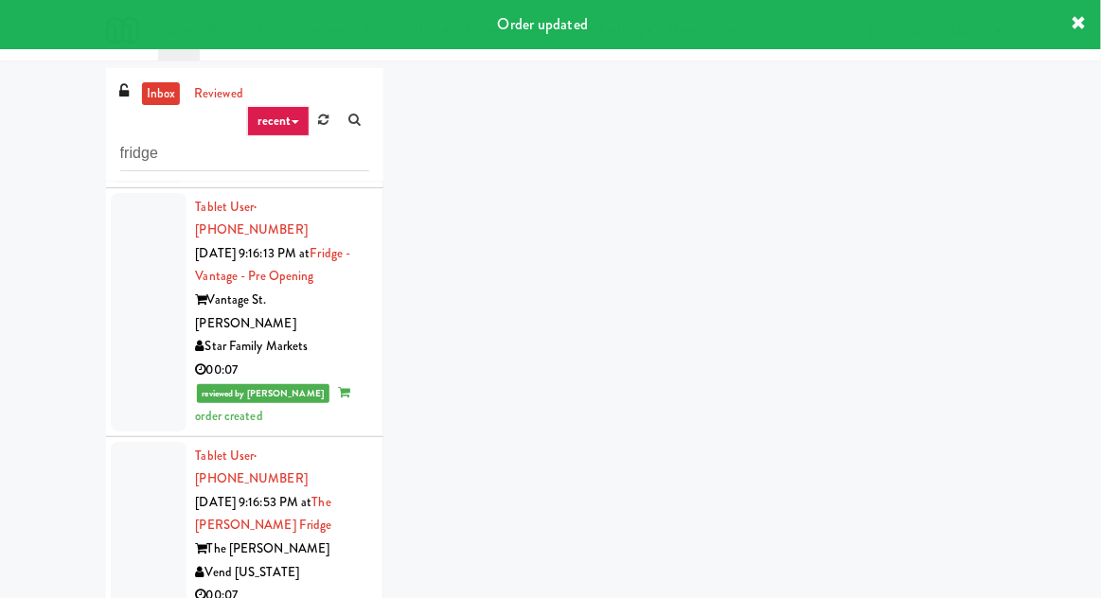
scroll to position [6104, 0]
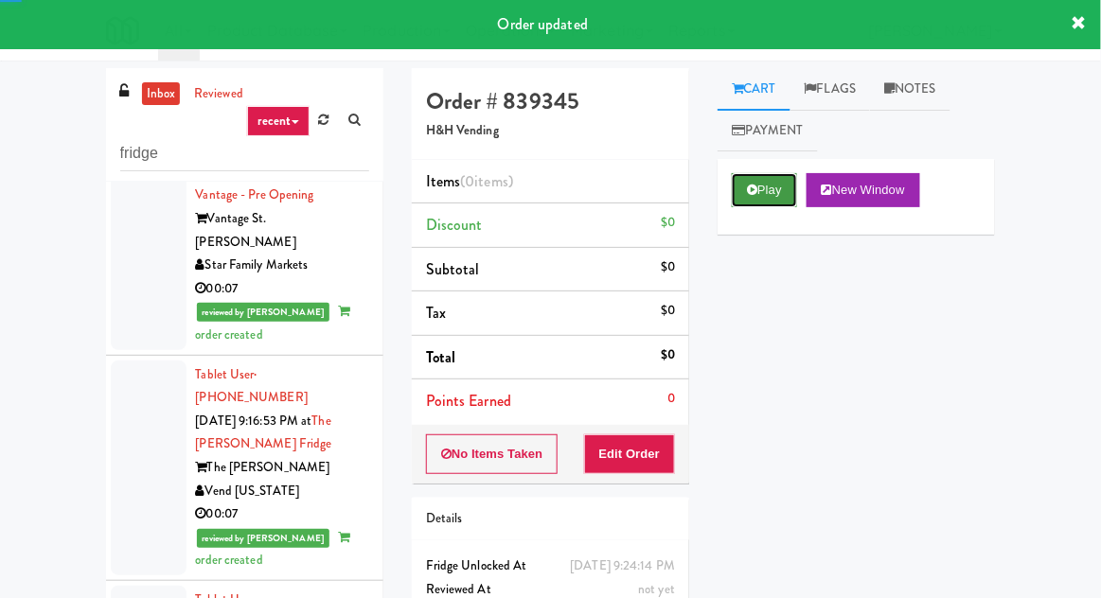
click at [773, 198] on button "Play" at bounding box center [764, 190] width 65 height 34
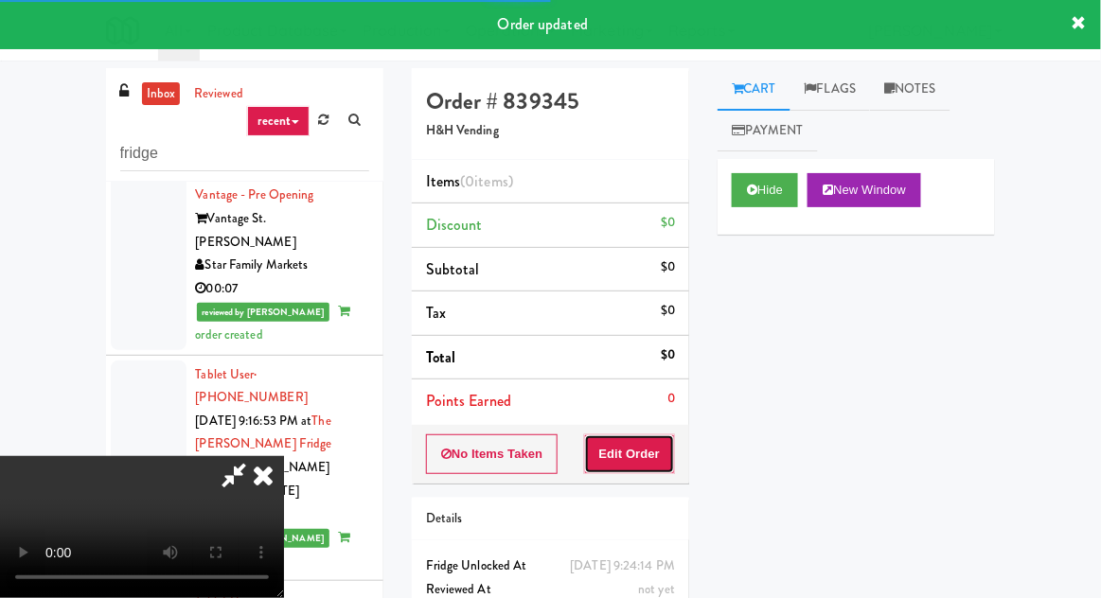
click at [660, 463] on button "Edit Order" at bounding box center [630, 454] width 92 height 40
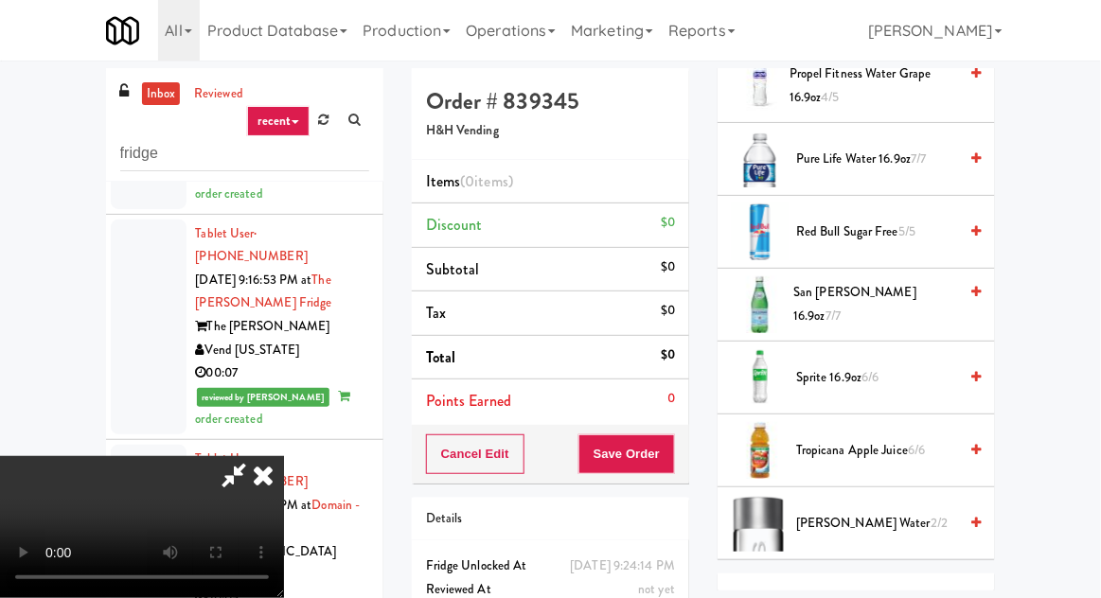
scroll to position [2506, 0]
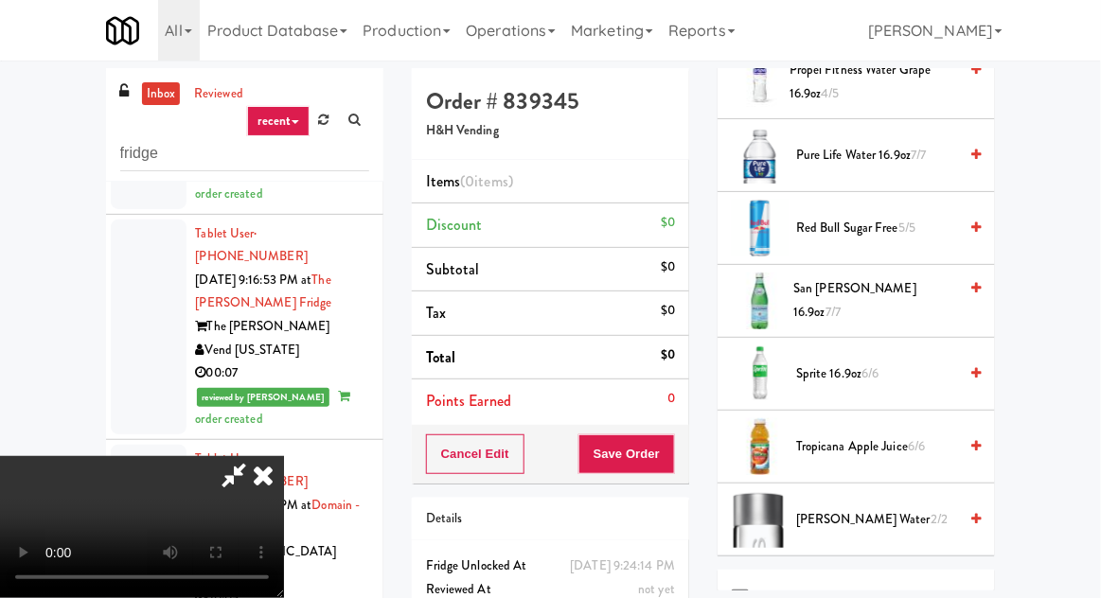
click at [884, 295] on span "San Pellegrino 16.9oz 7/7" at bounding box center [875, 300] width 164 height 46
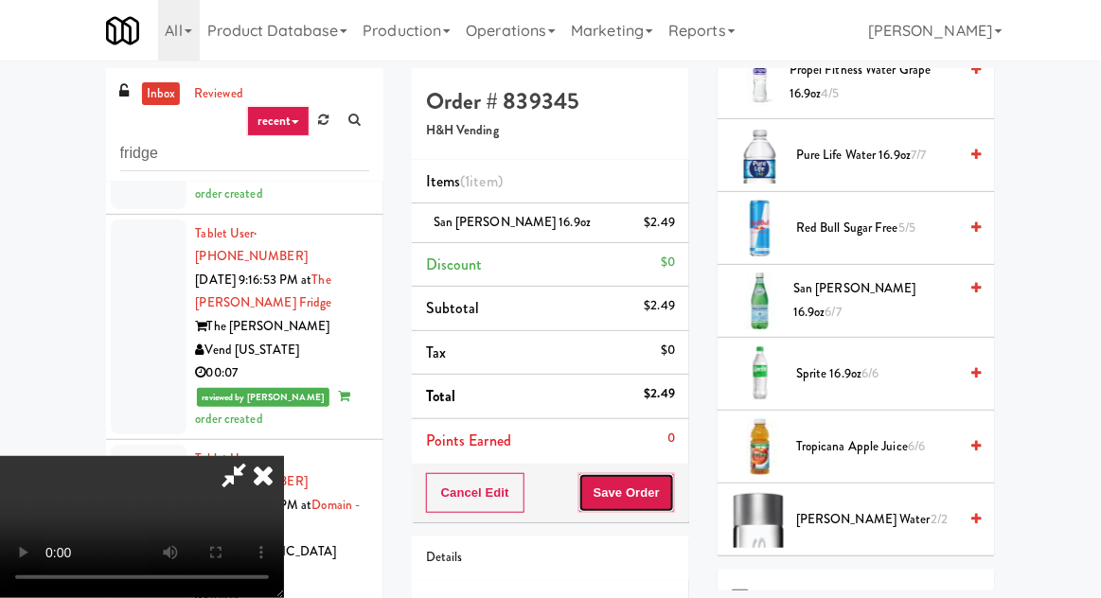
click at [670, 490] on button "Save Order" at bounding box center [626, 493] width 97 height 40
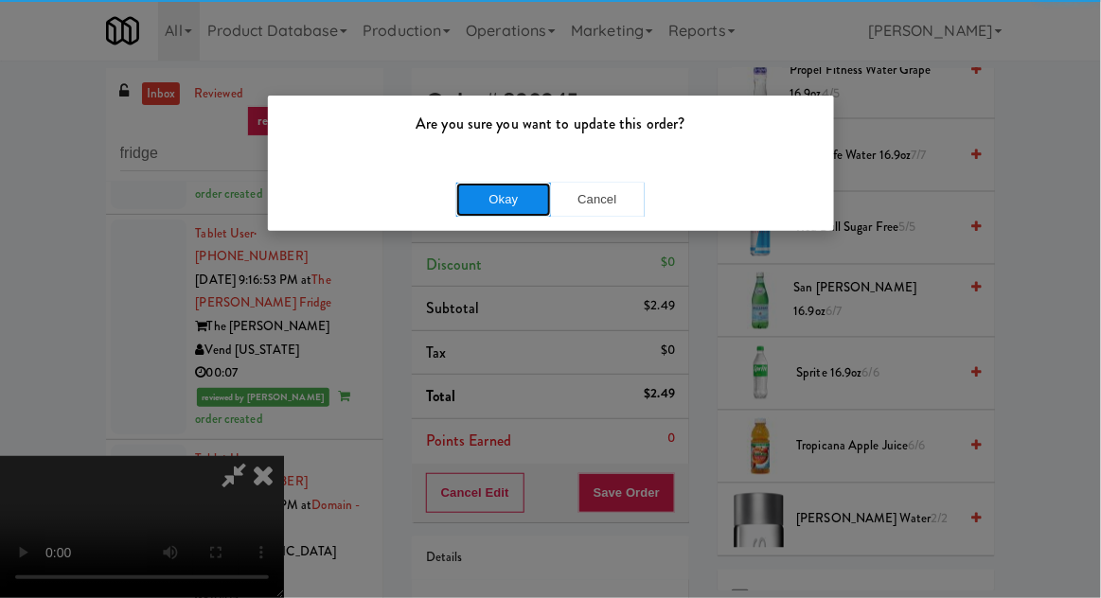
click at [477, 185] on button "Okay" at bounding box center [503, 200] width 95 height 34
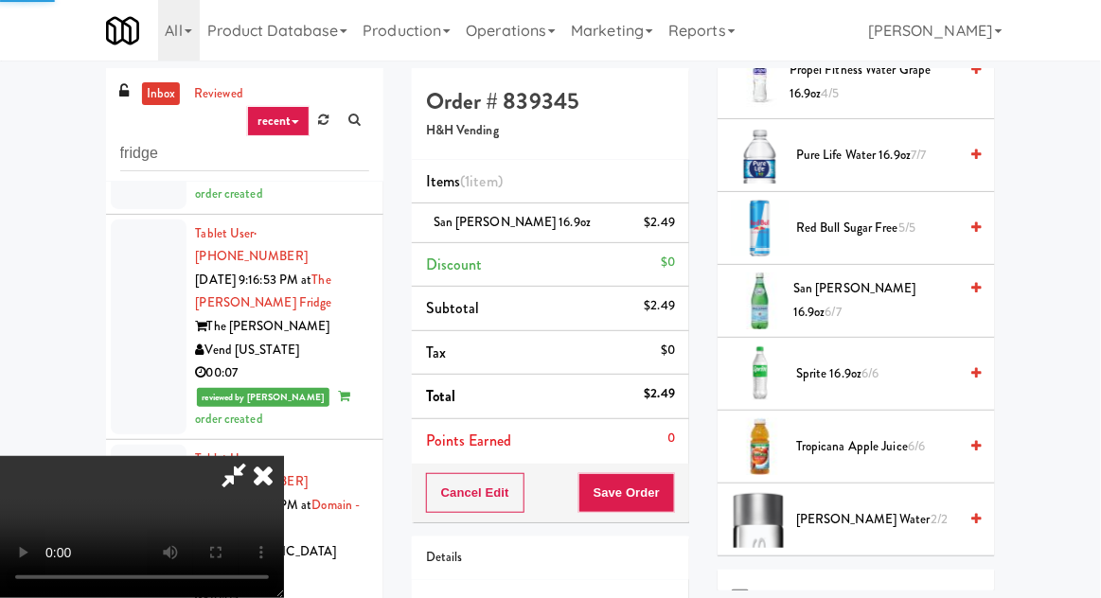
scroll to position [186, 0]
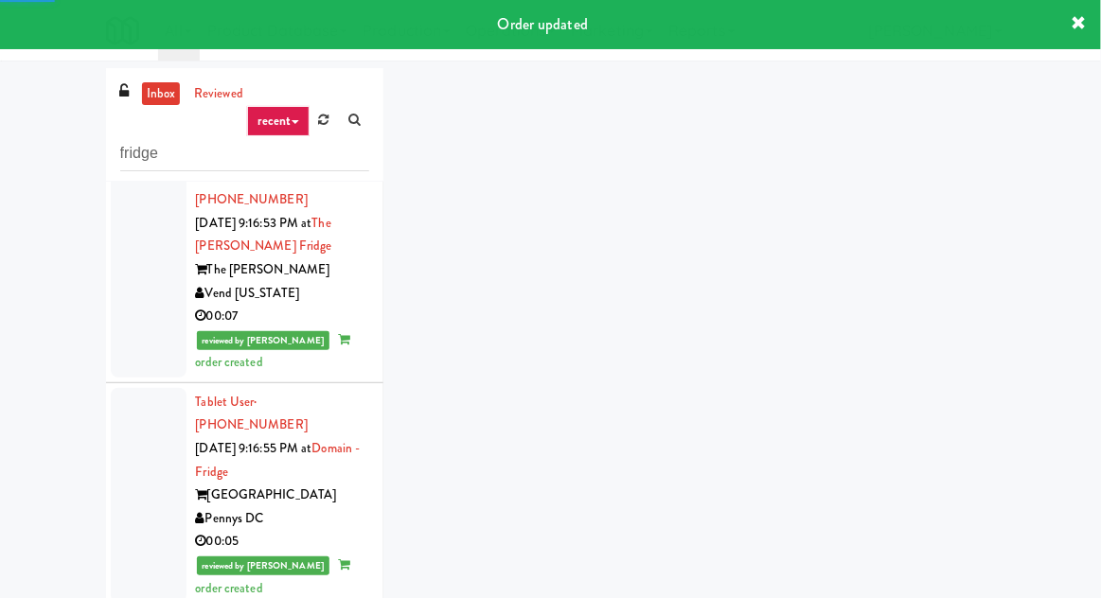
scroll to position [6405, 0]
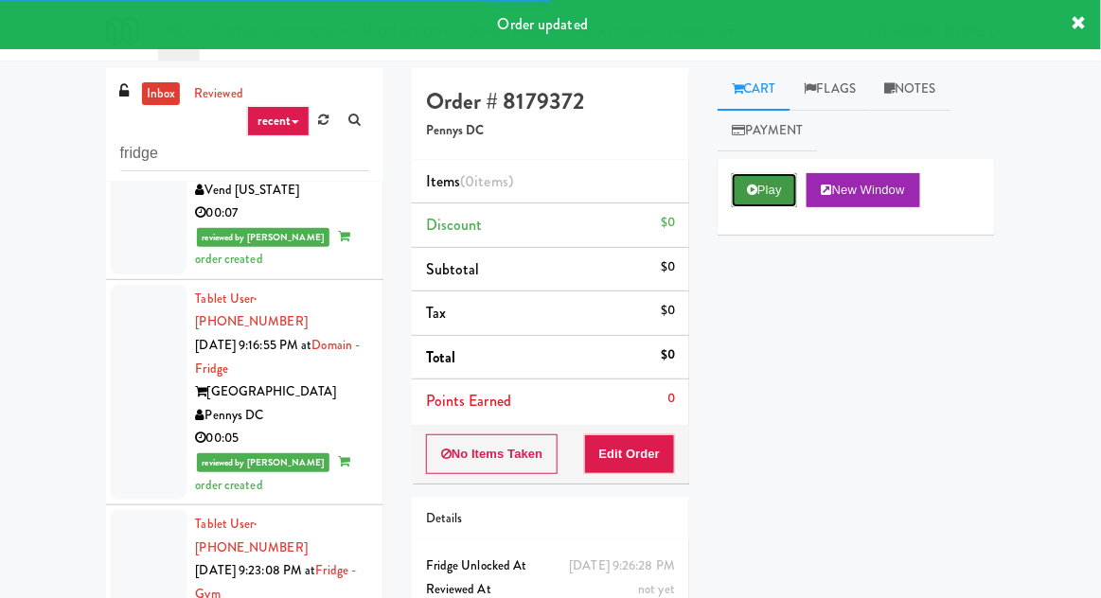
click at [769, 192] on button "Play" at bounding box center [764, 190] width 65 height 34
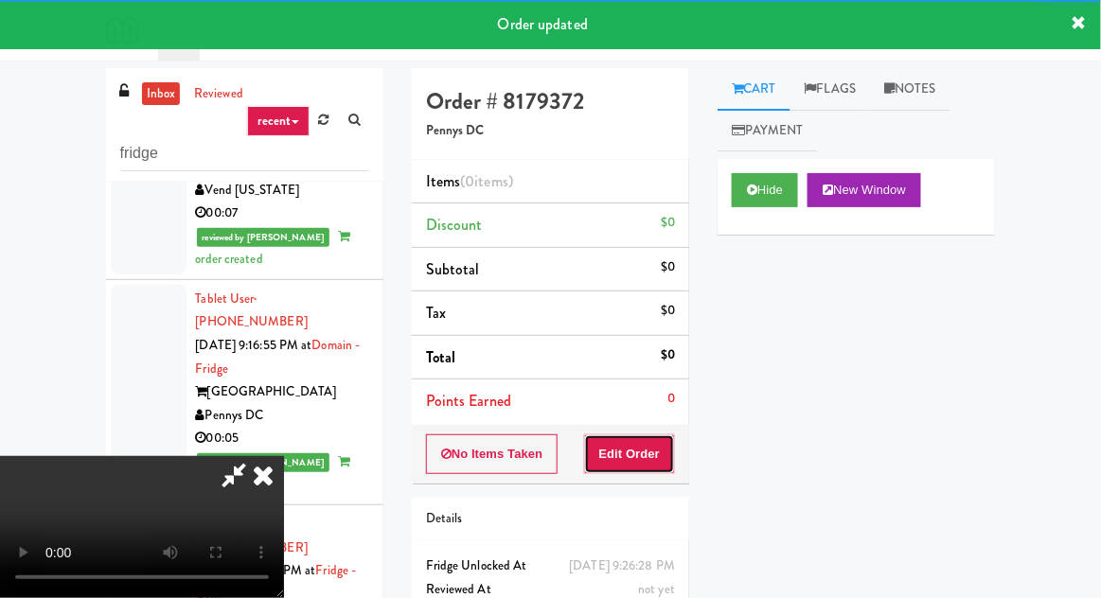
click at [648, 445] on button "Edit Order" at bounding box center [630, 454] width 92 height 40
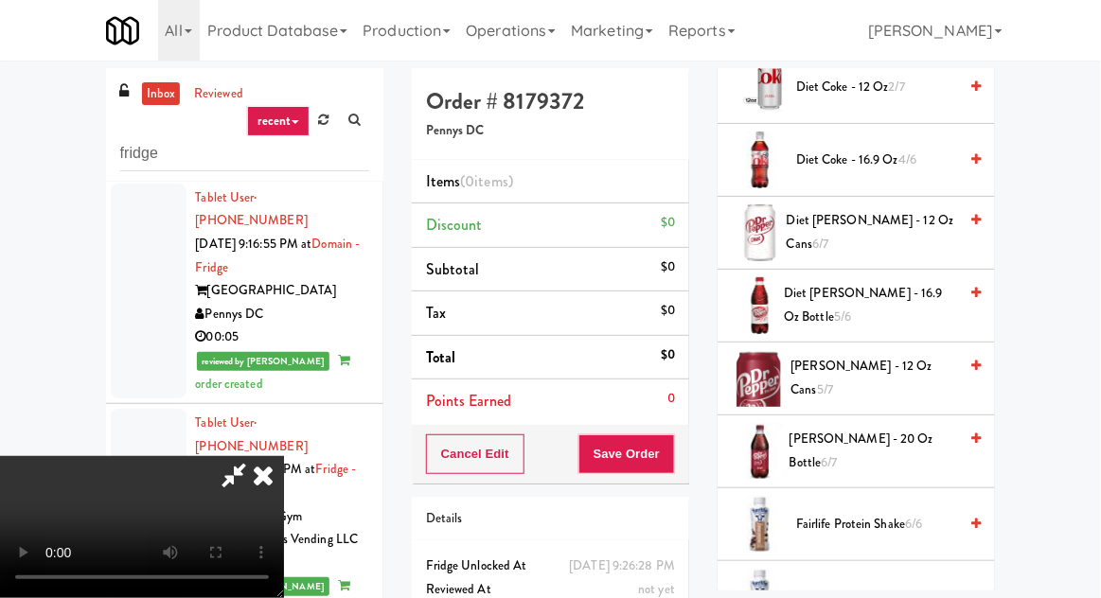
scroll to position [755, 0]
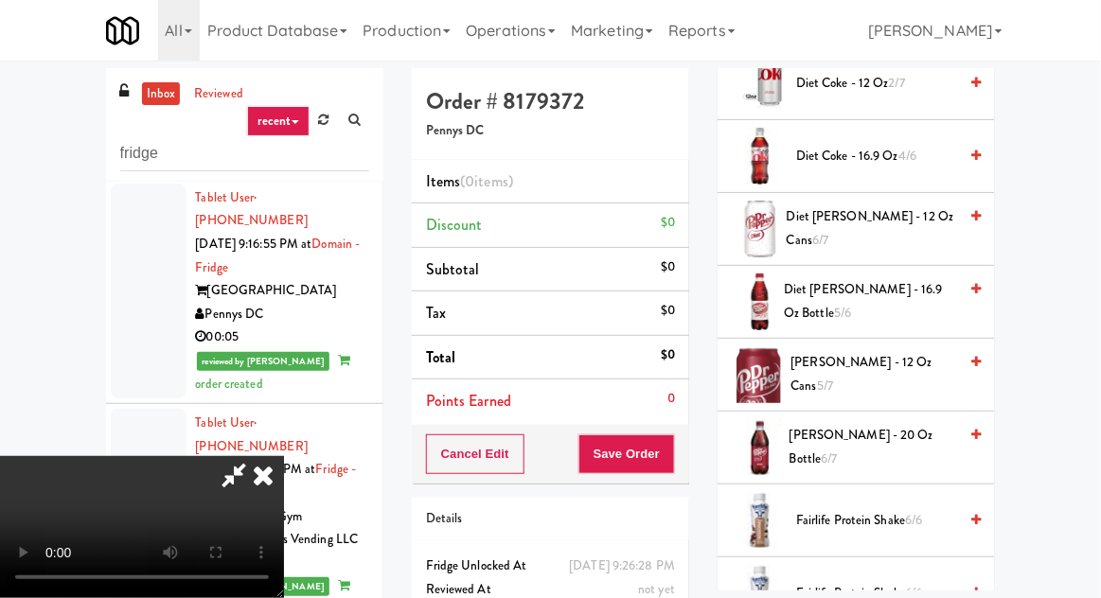
click at [838, 368] on span "Dr Pepper - 12 oz cans 5/7" at bounding box center [874, 374] width 167 height 46
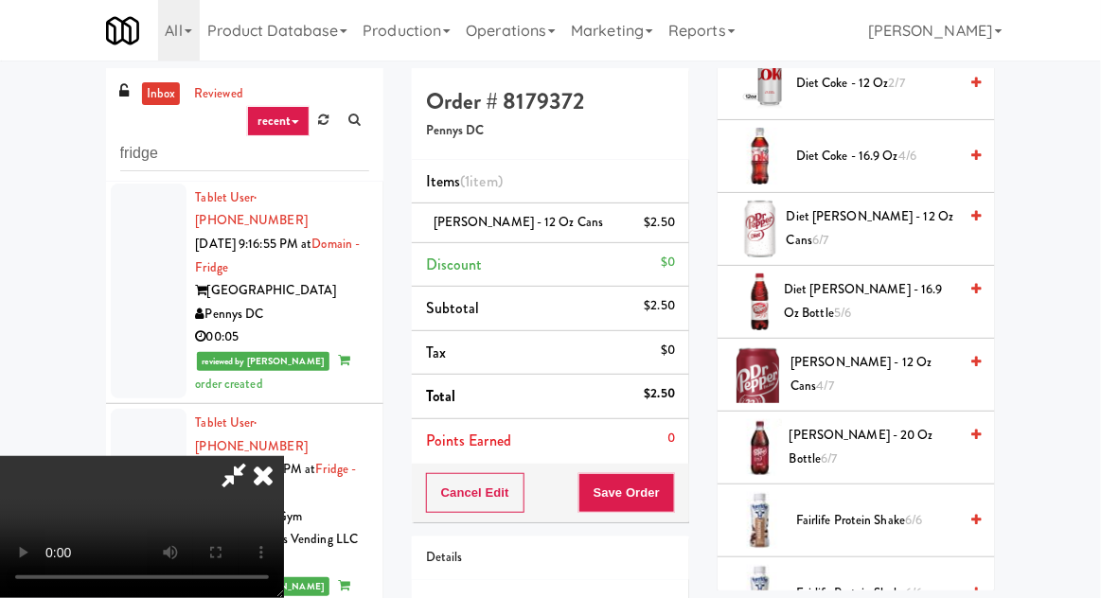
scroll to position [69, 0]
click at [675, 488] on button "Save Order" at bounding box center [626, 493] width 97 height 40
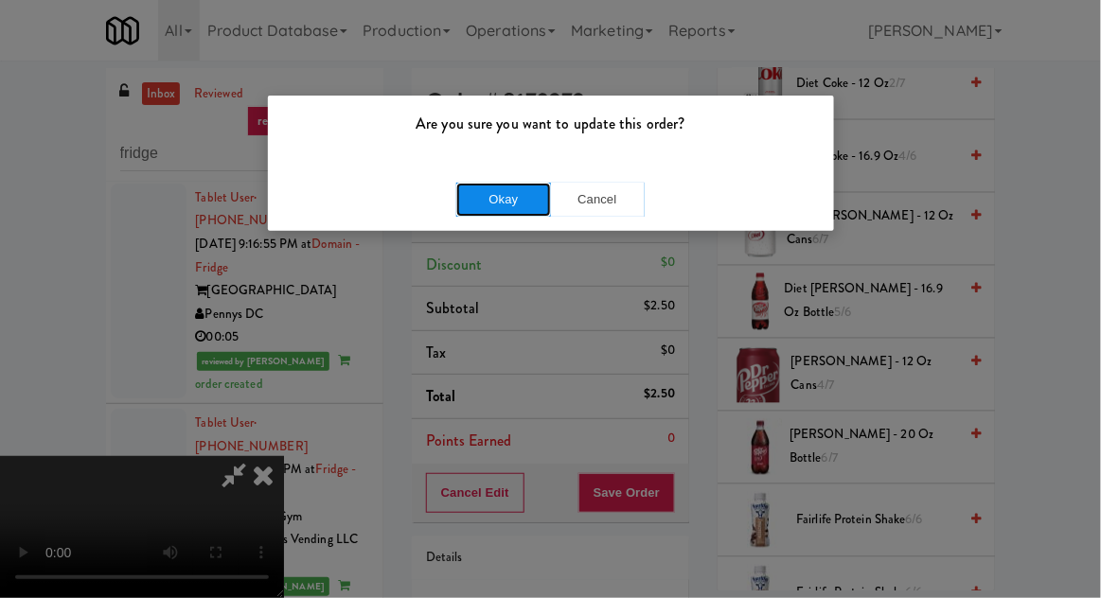
click at [525, 192] on button "Okay" at bounding box center [503, 200] width 95 height 34
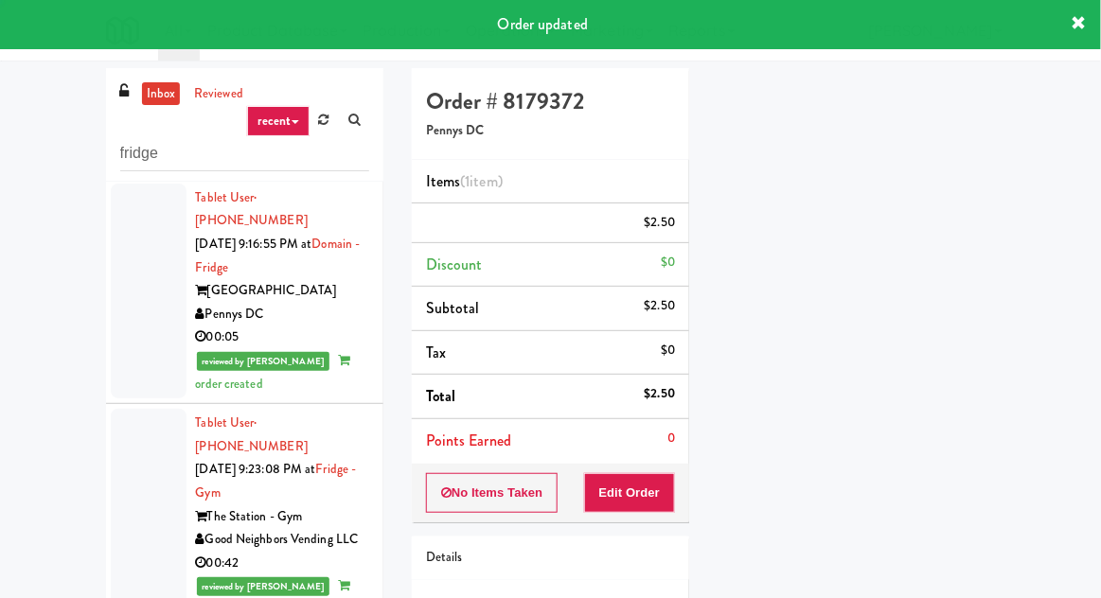
scroll to position [0, 0]
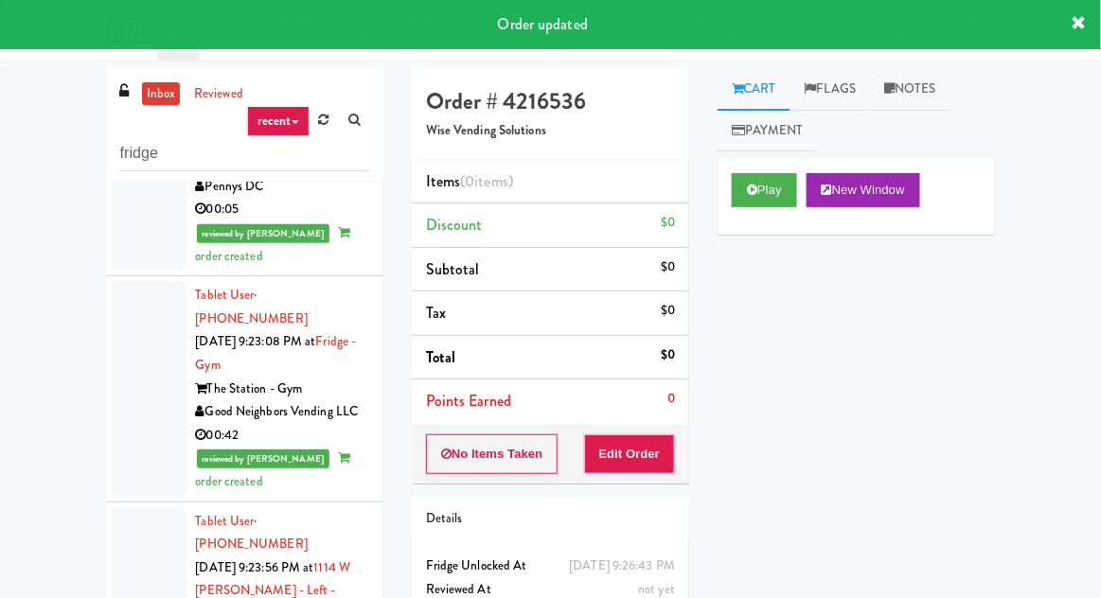
scroll to position [6638, 0]
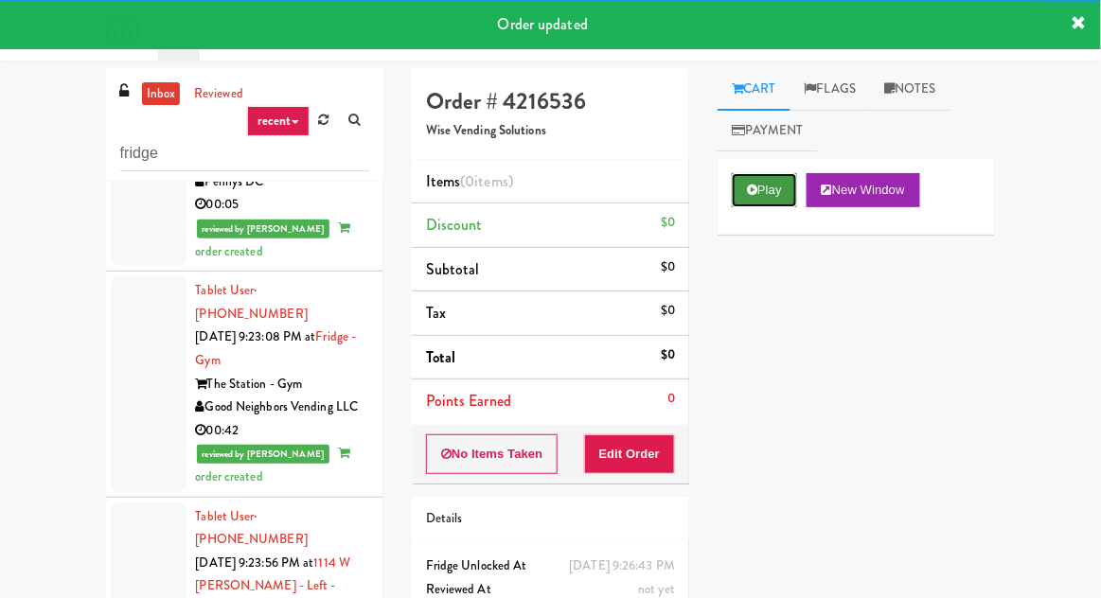
click at [773, 175] on button "Play" at bounding box center [764, 190] width 65 height 34
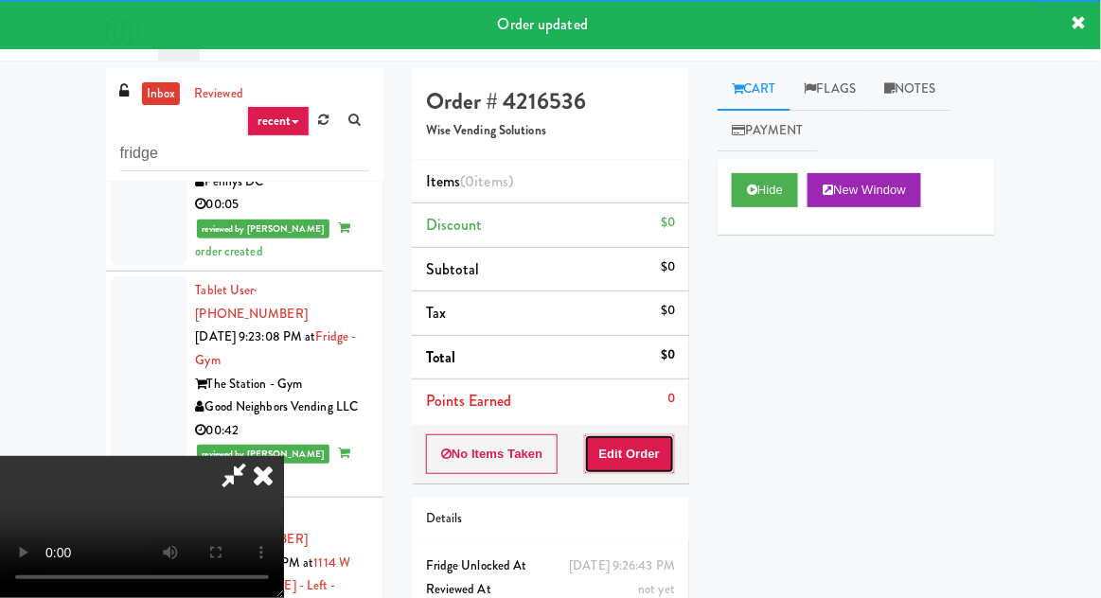
click at [640, 434] on button "Edit Order" at bounding box center [630, 454] width 92 height 40
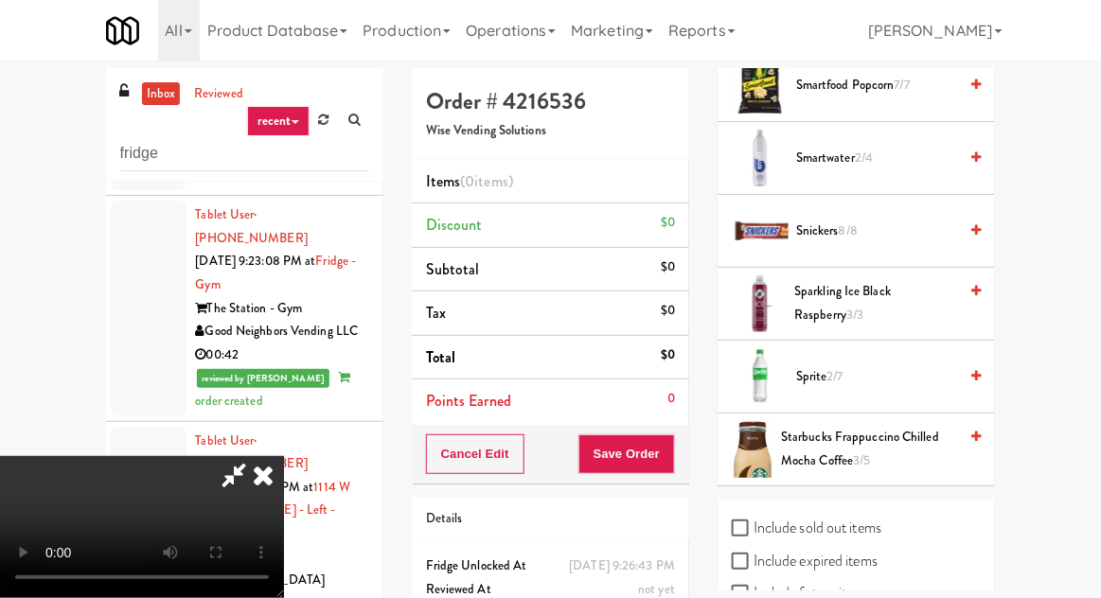
scroll to position [2009, 0]
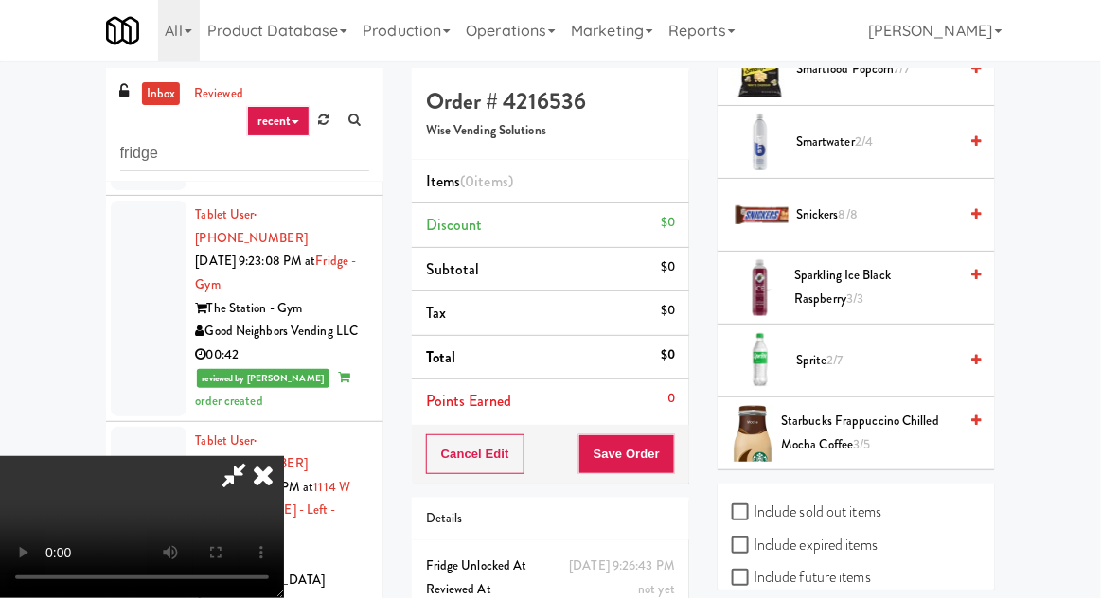
click at [881, 275] on span "Sparkling Ice Black Raspberry 3/3" at bounding box center [875, 287] width 163 height 46
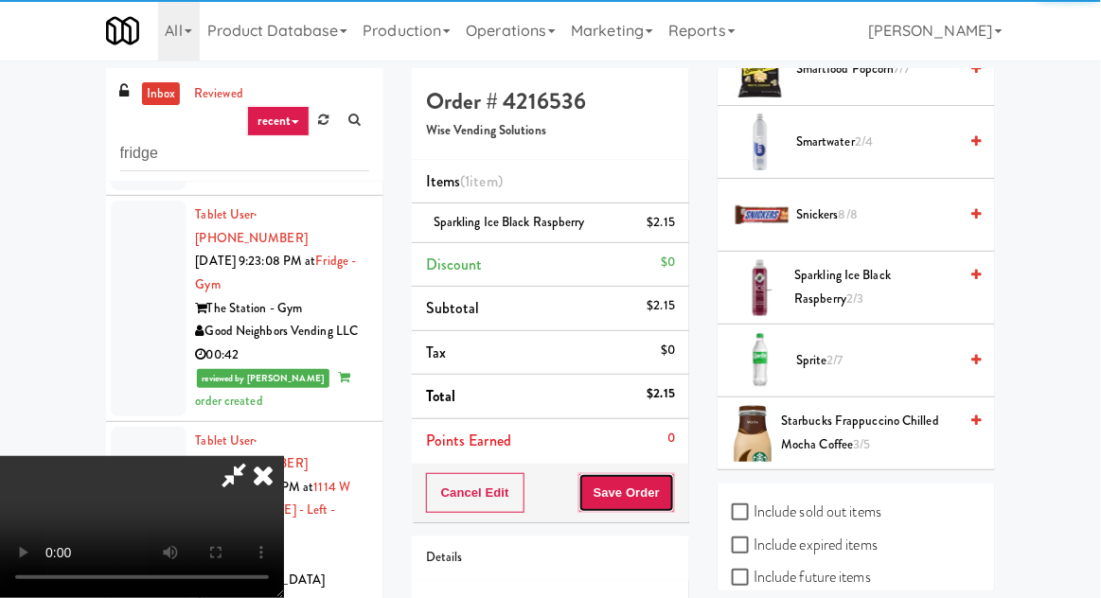
click at [670, 492] on button "Save Order" at bounding box center [626, 493] width 97 height 40
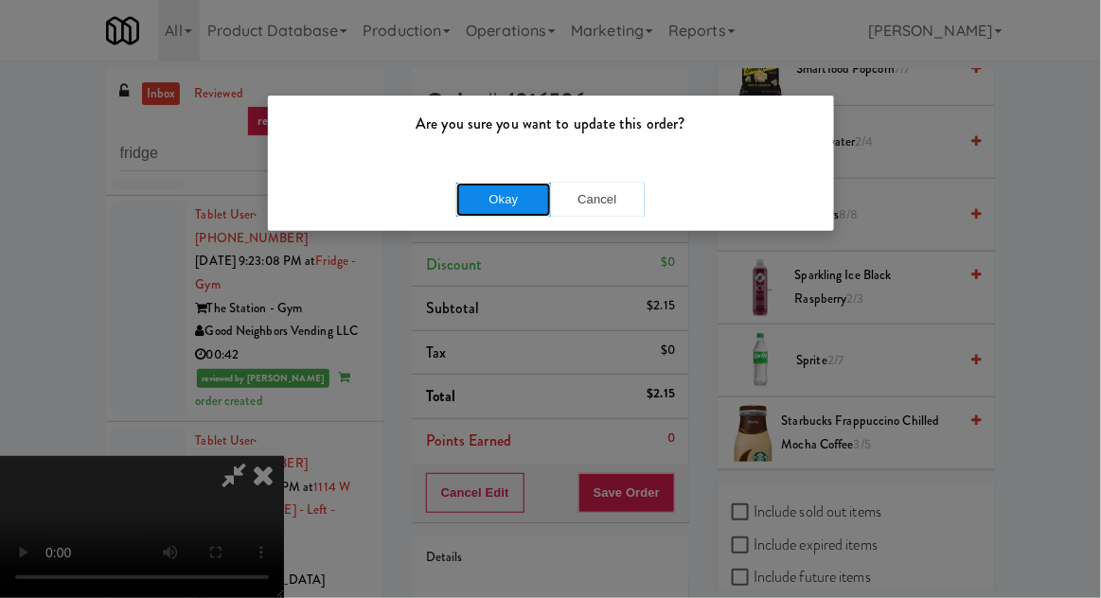
click at [469, 189] on button "Okay" at bounding box center [503, 200] width 95 height 34
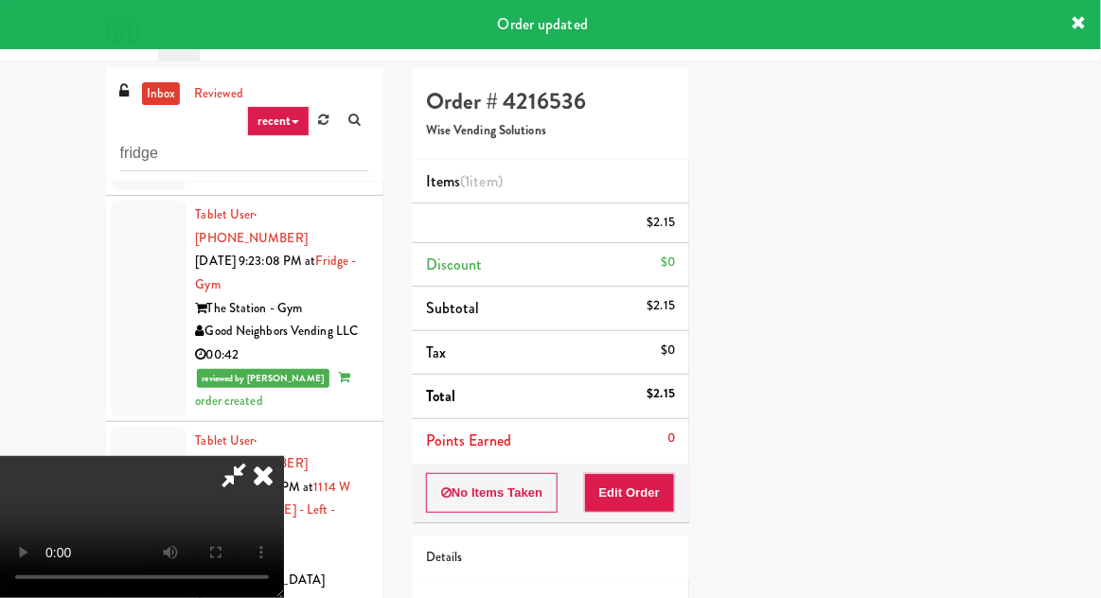
scroll to position [0, 0]
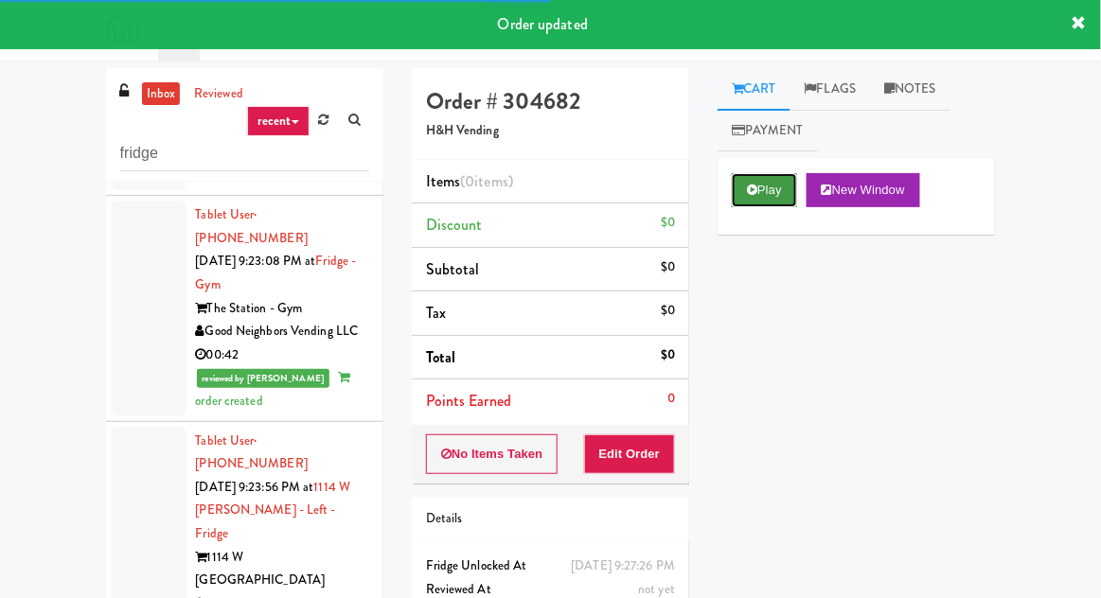
click at [759, 200] on button "Play" at bounding box center [764, 190] width 65 height 34
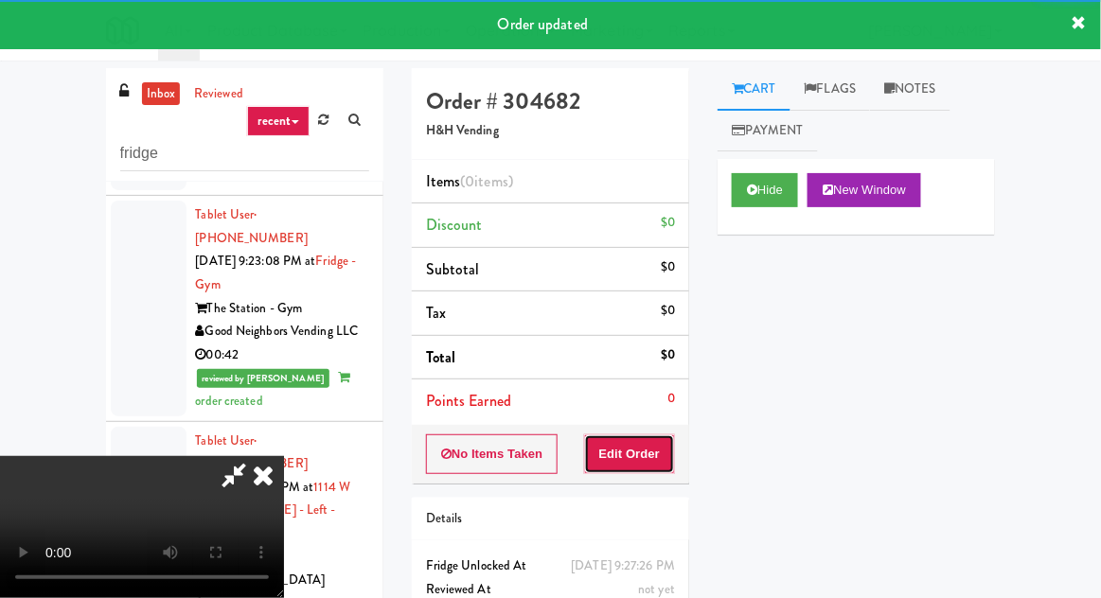
click at [652, 460] on button "Edit Order" at bounding box center [630, 454] width 92 height 40
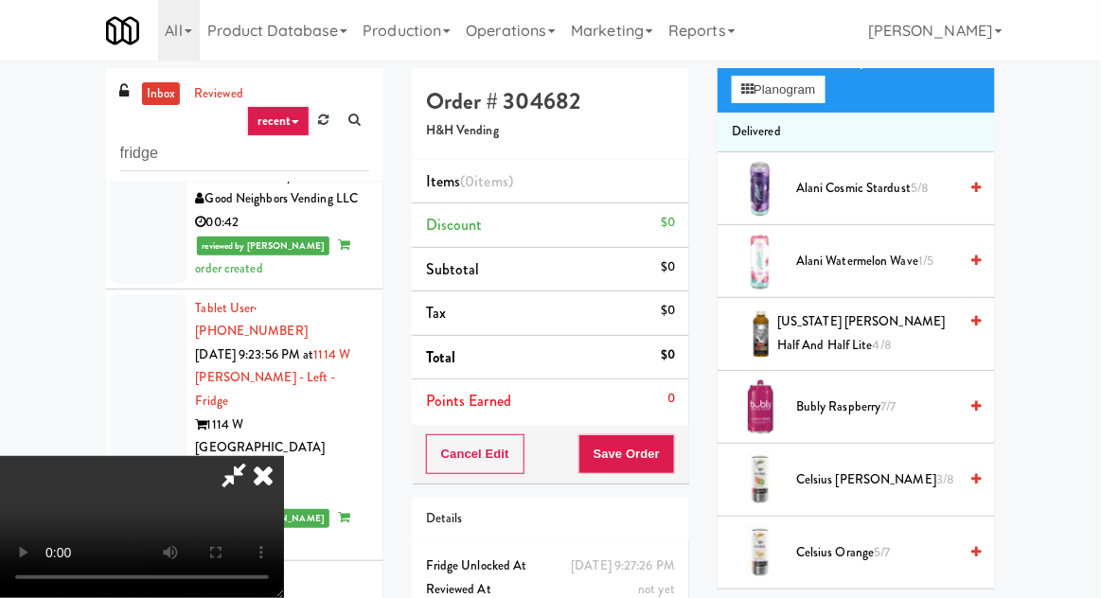
scroll to position [225, 0]
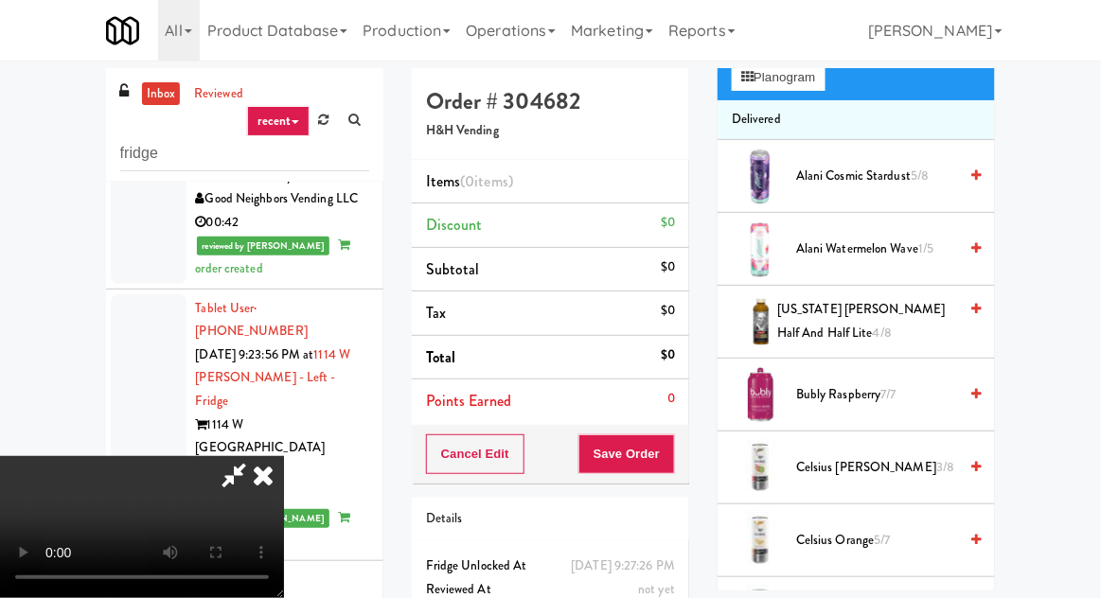
click at [862, 395] on span "Bubly Raspberry 7/7" at bounding box center [876, 395] width 161 height 24
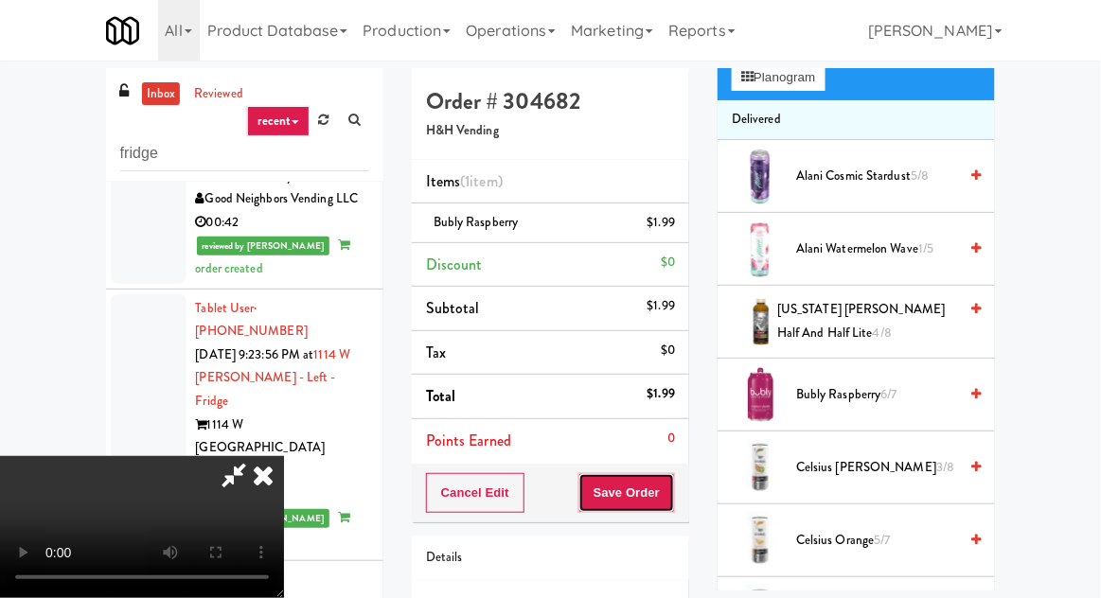
click at [672, 490] on button "Save Order" at bounding box center [626, 493] width 97 height 40
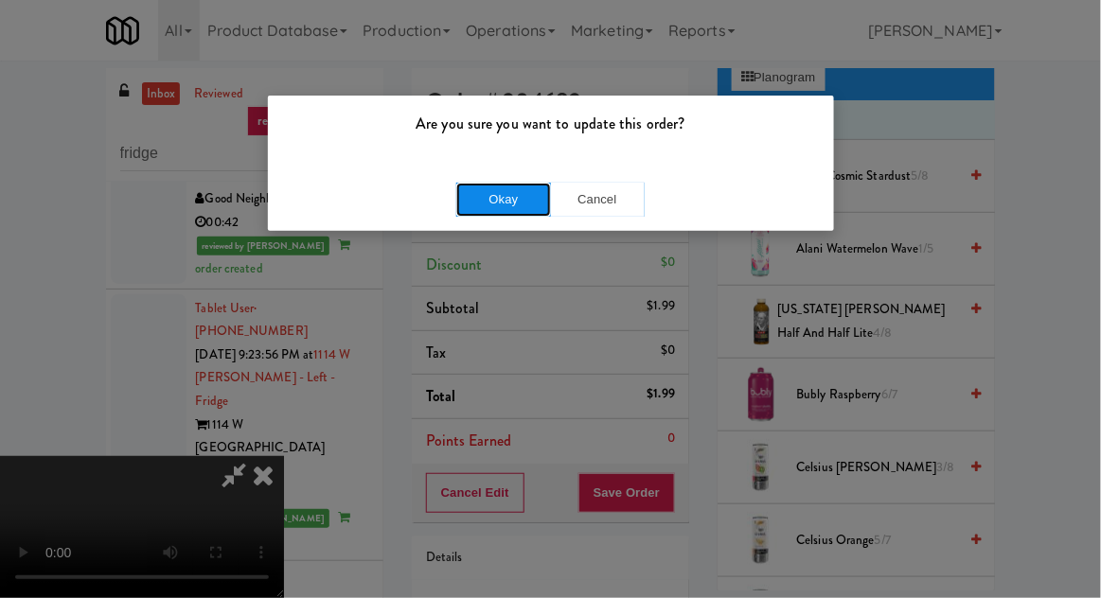
click at [473, 199] on button "Okay" at bounding box center [503, 200] width 95 height 34
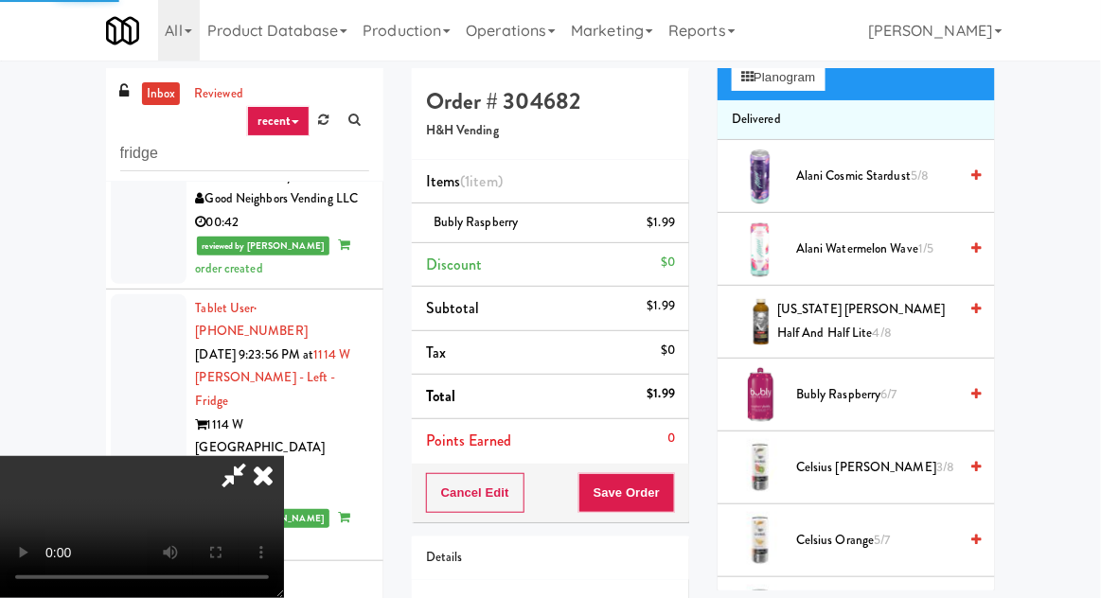
scroll to position [186, 0]
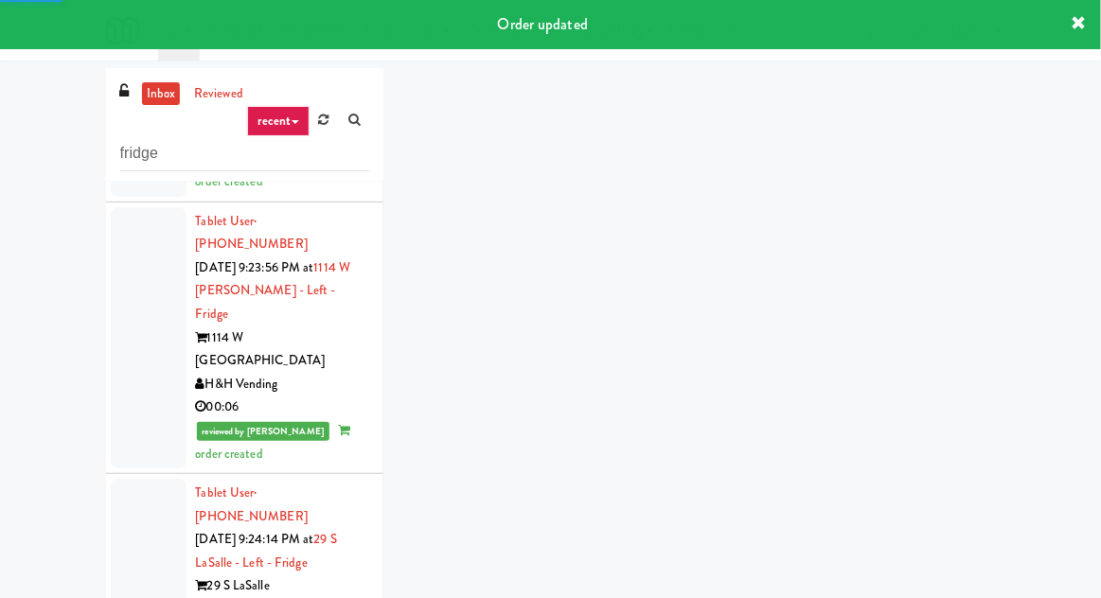
scroll to position [6984, 0]
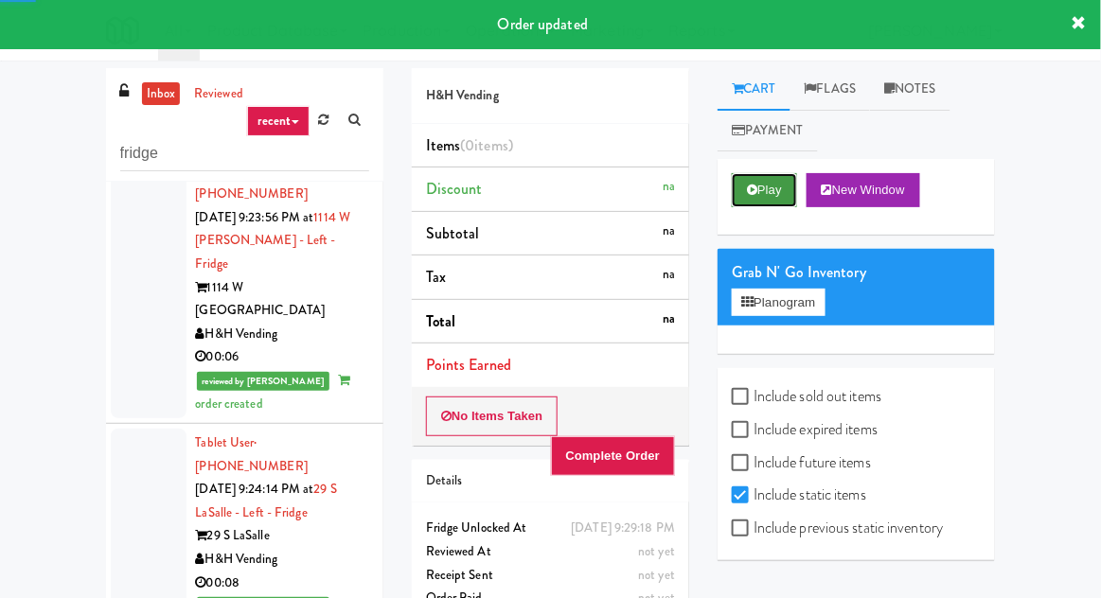
click at [766, 186] on button "Play" at bounding box center [764, 190] width 65 height 34
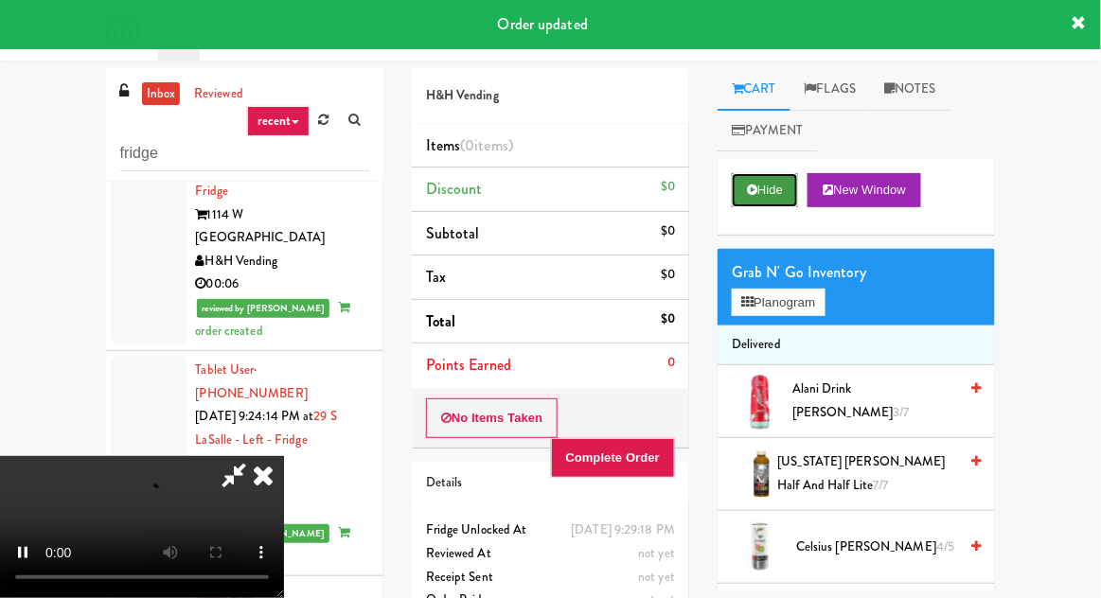
scroll to position [7063, 0]
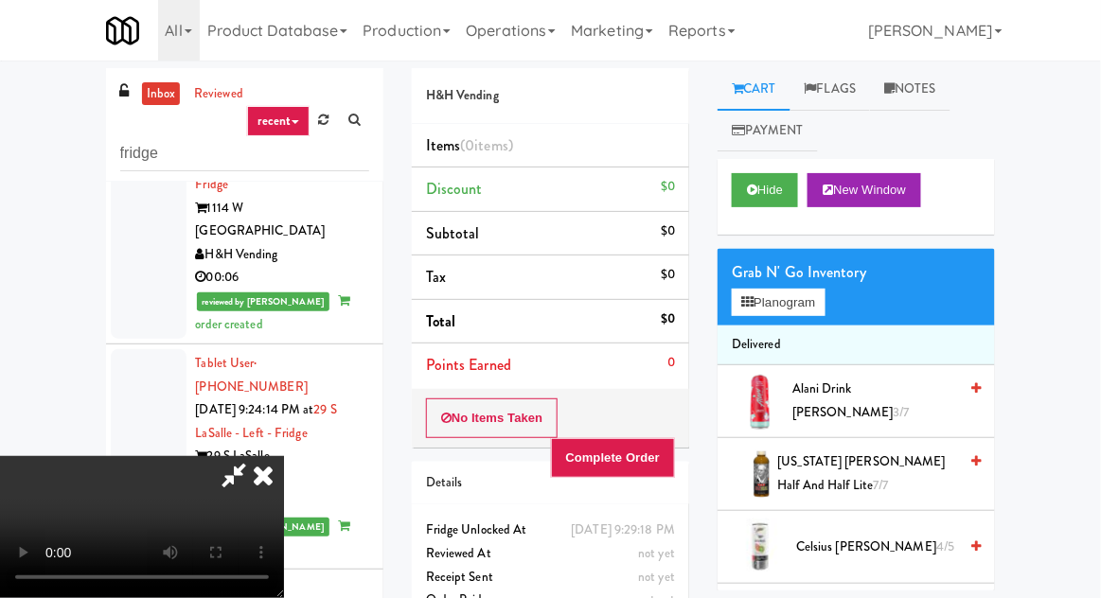
click at [284, 456] on icon at bounding box center [263, 475] width 42 height 38
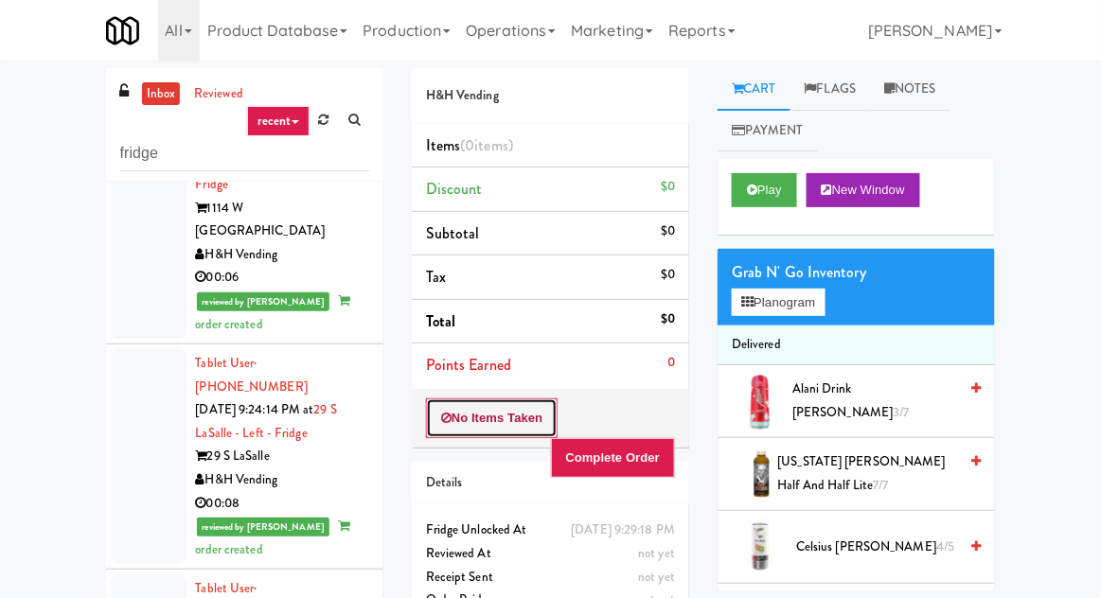
click at [468, 428] on button "No Items Taken" at bounding box center [492, 419] width 133 height 40
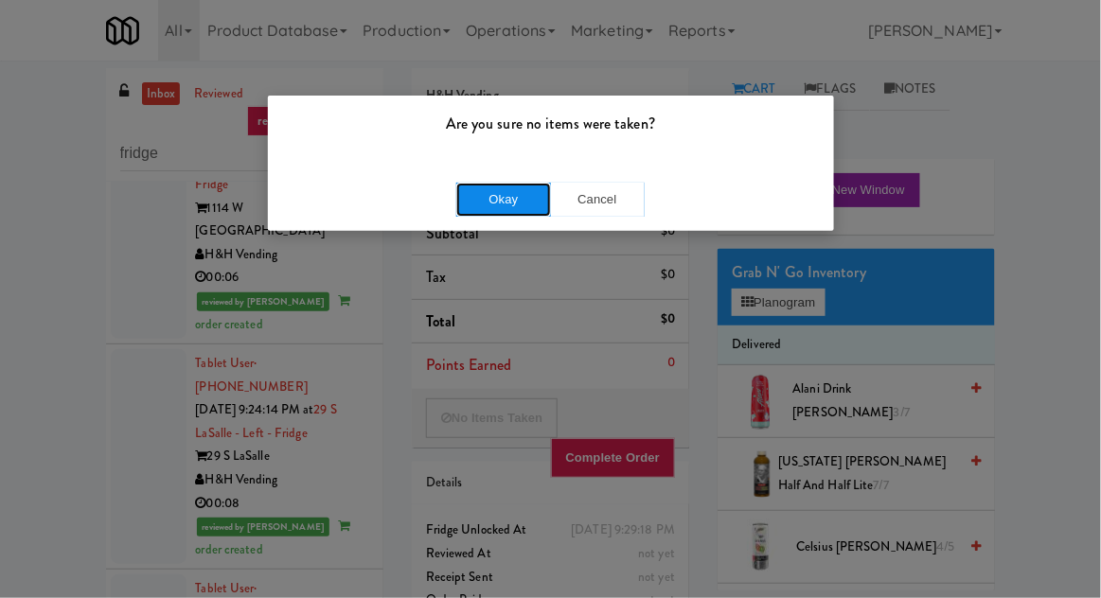
click at [504, 212] on button "Okay" at bounding box center [503, 200] width 95 height 34
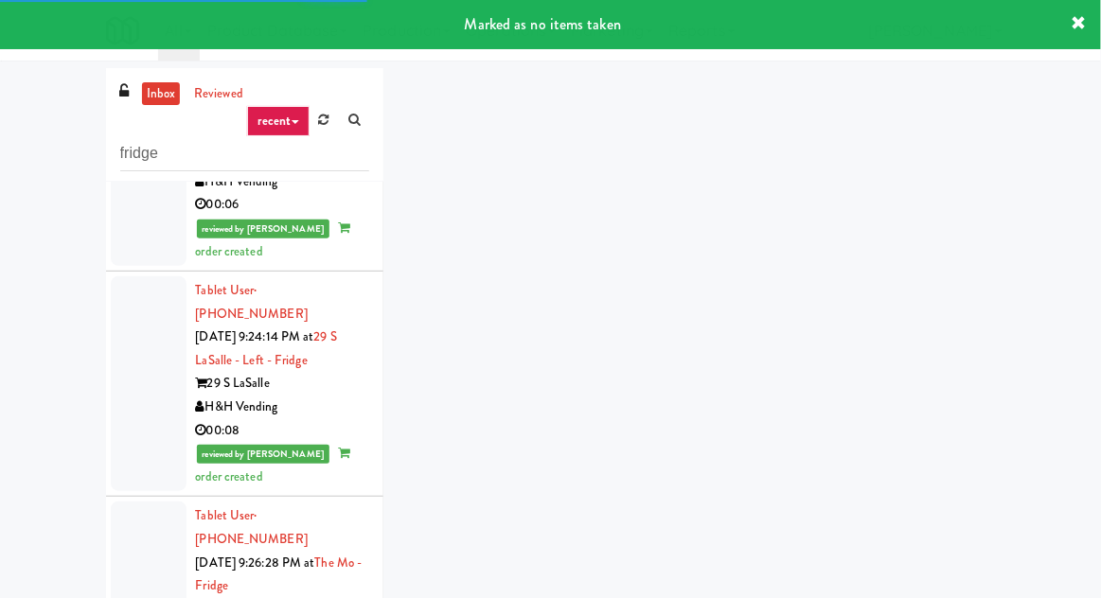
scroll to position [7167, 0]
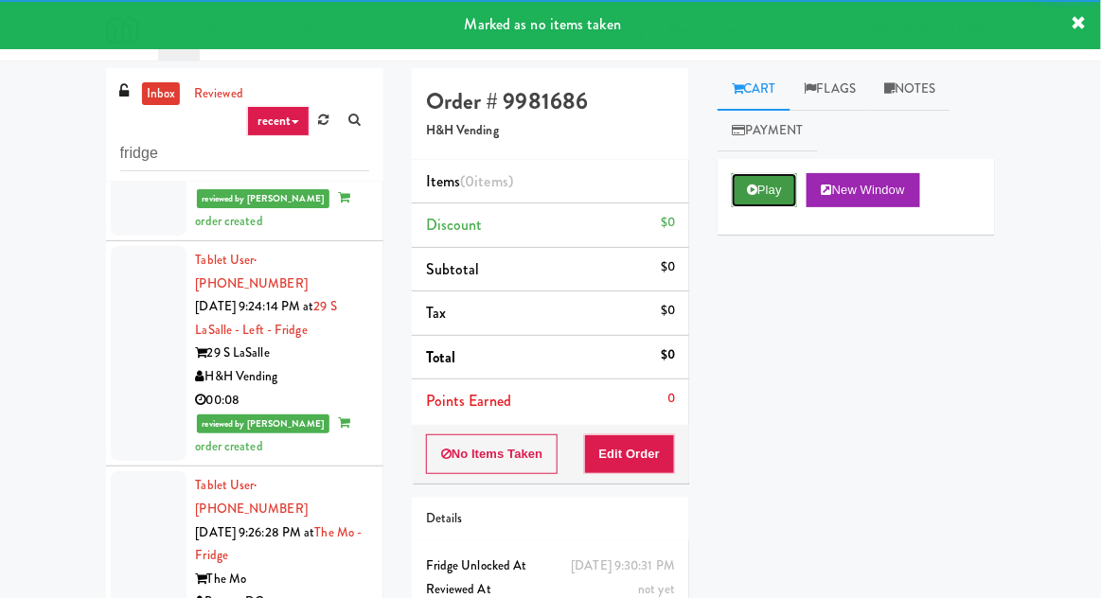
click at [780, 186] on button "Play" at bounding box center [764, 190] width 65 height 34
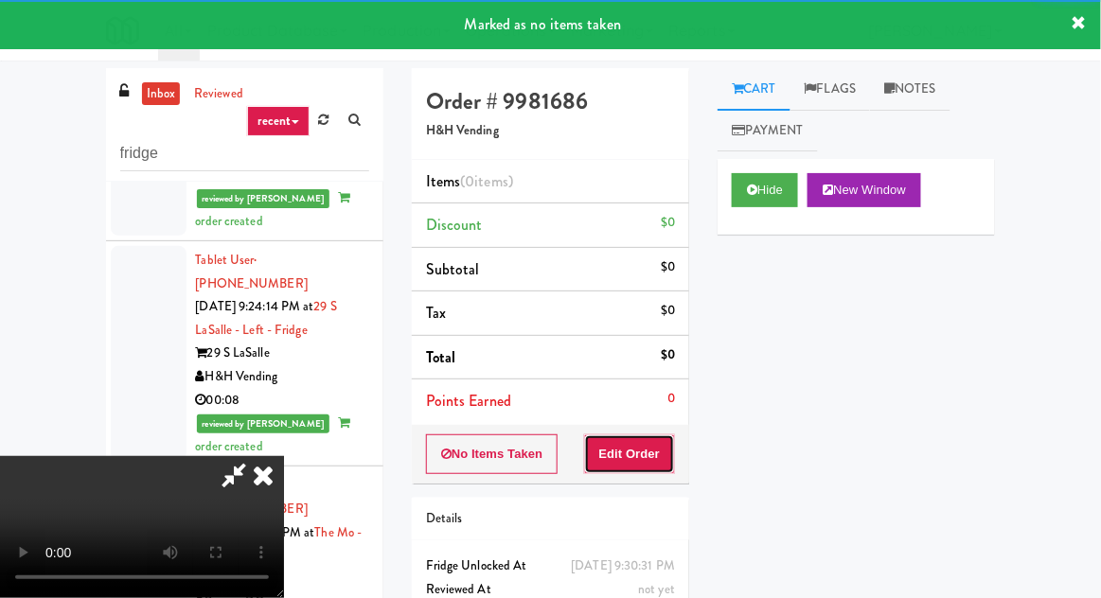
click at [651, 455] on button "Edit Order" at bounding box center [630, 454] width 92 height 40
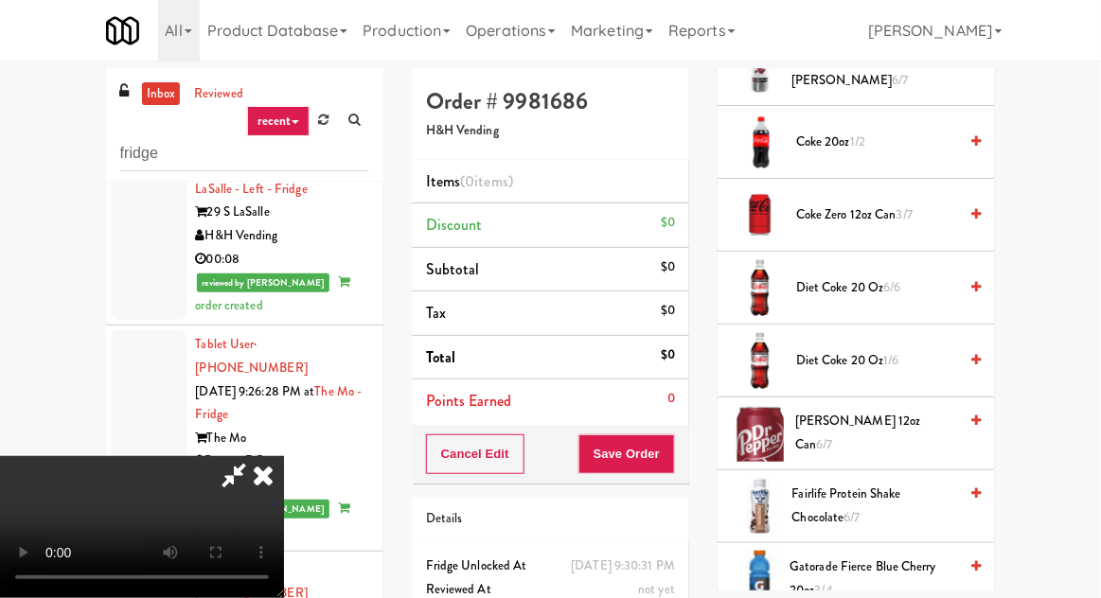
scroll to position [702, 0]
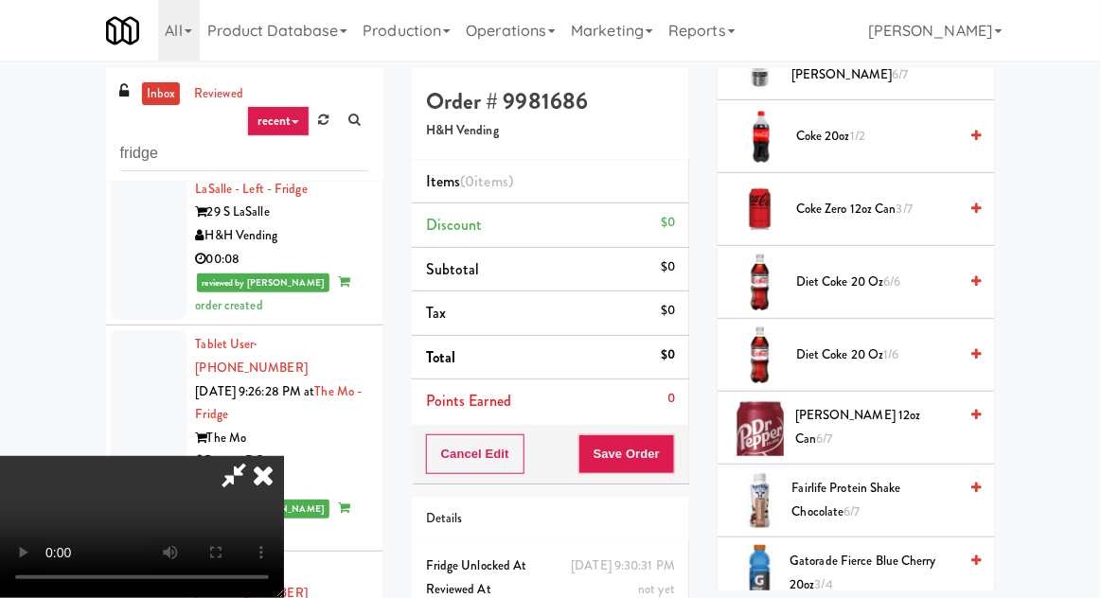
click at [853, 423] on span "Dr Pepper 12oz can 6/7" at bounding box center [876, 427] width 162 height 46
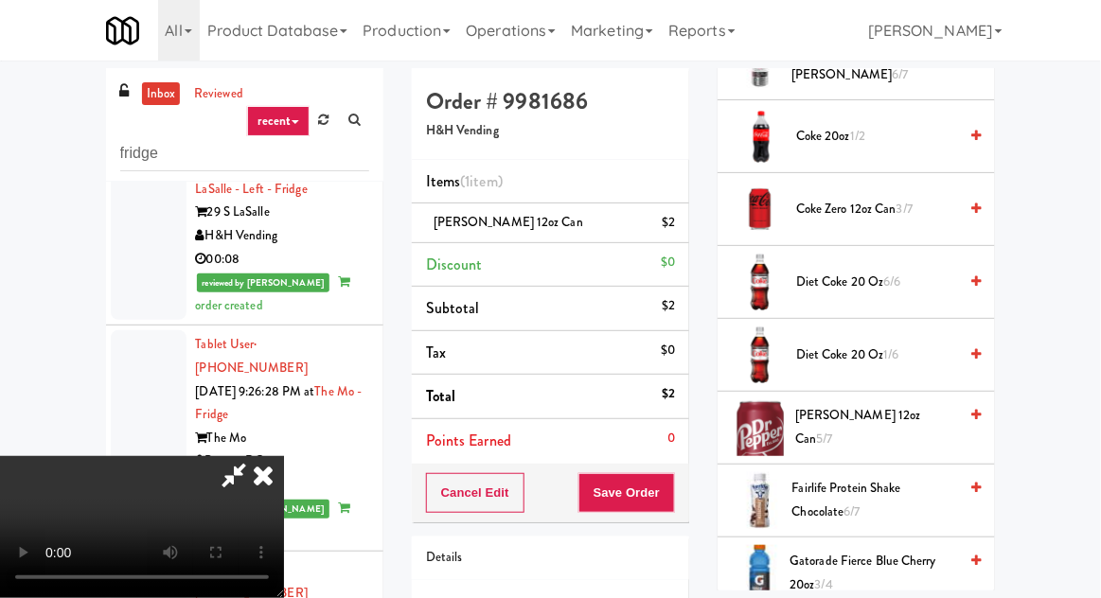
click at [853, 426] on span "Dr Pepper 12oz can 5/7" at bounding box center [876, 427] width 162 height 46
click at [872, 344] on span "Diet Coke 20 oz 1/6" at bounding box center [876, 356] width 161 height 24
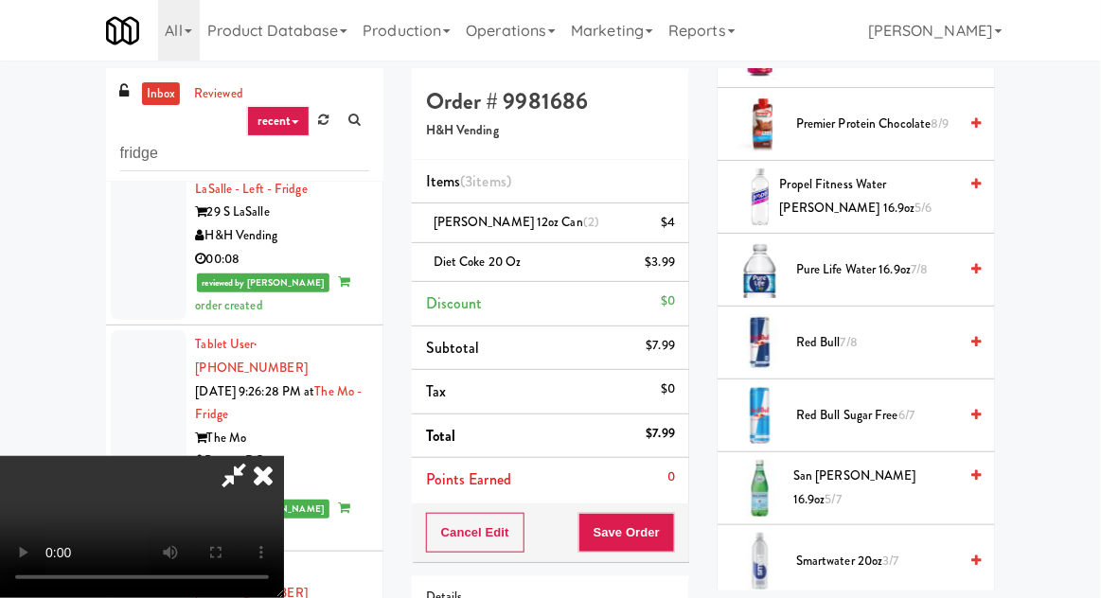
scroll to position [1811, 0]
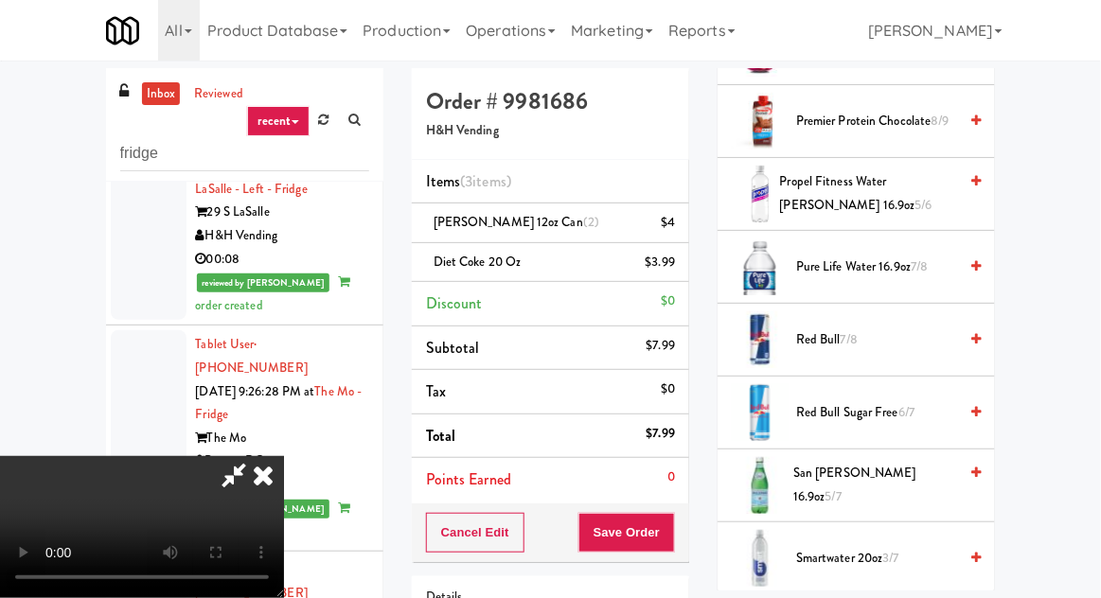
click at [893, 403] on span "Red Bull Sugar Free 6/7" at bounding box center [876, 413] width 161 height 24
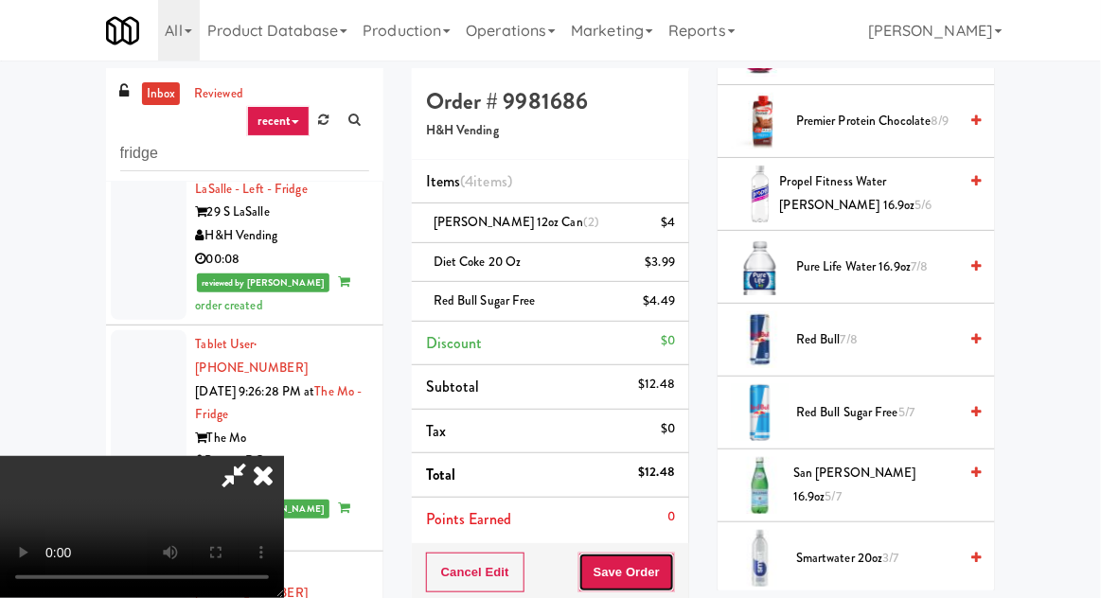
click at [664, 554] on button "Save Order" at bounding box center [626, 573] width 97 height 40
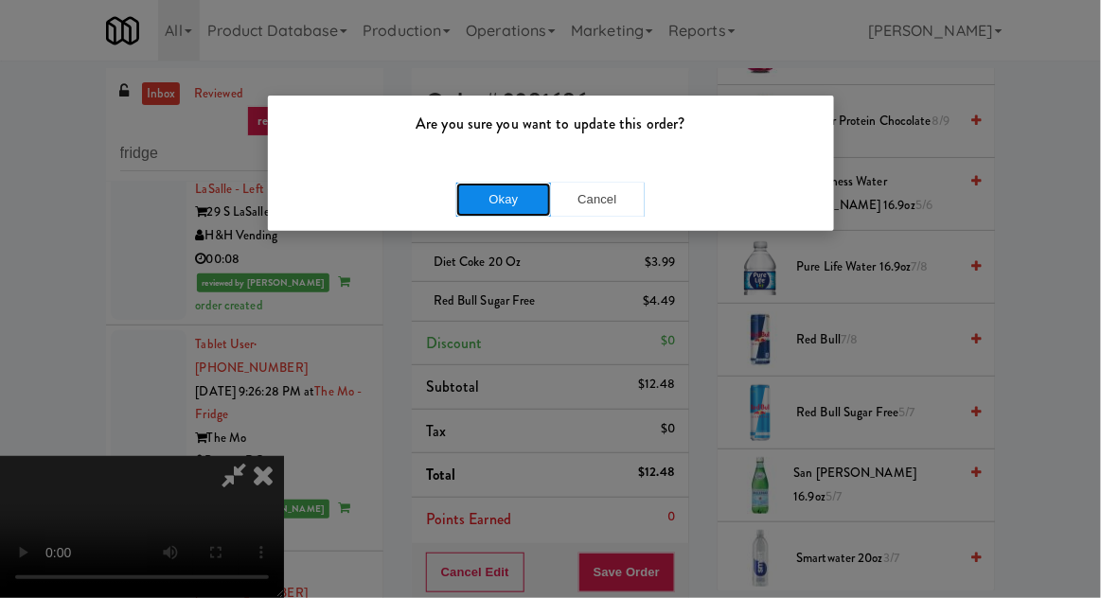
click at [505, 204] on button "Okay" at bounding box center [503, 200] width 95 height 34
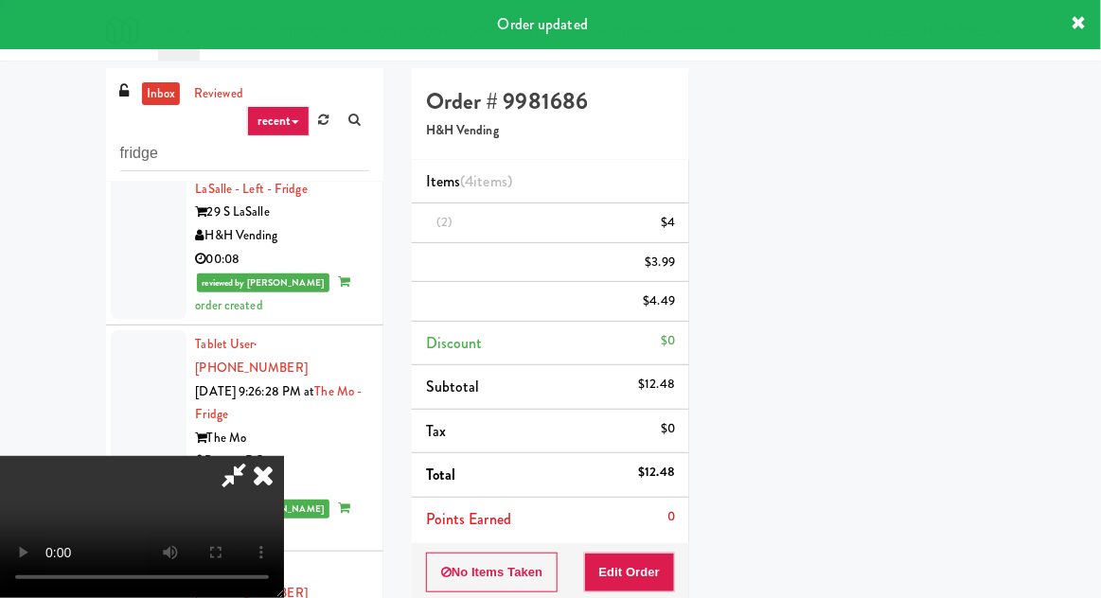
scroll to position [186, 0]
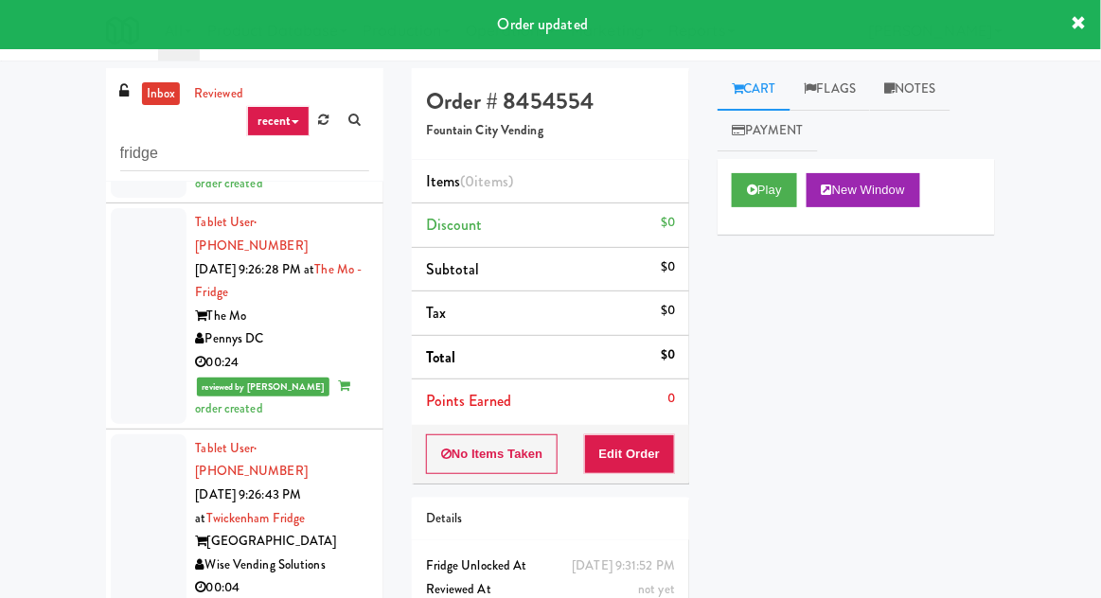
scroll to position [7448, 0]
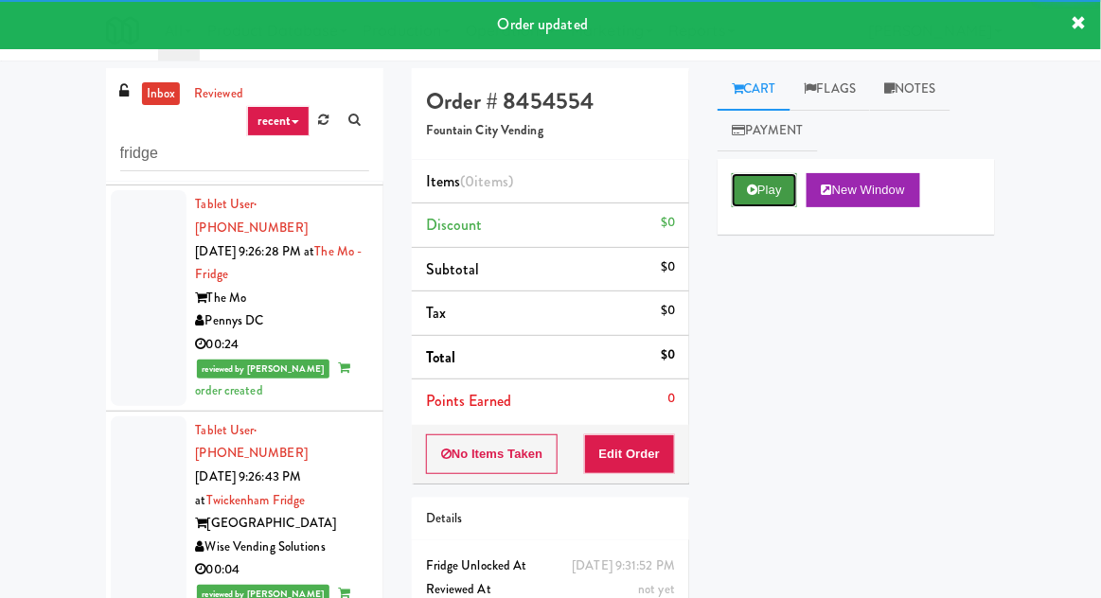
click at [761, 177] on button "Play" at bounding box center [764, 190] width 65 height 34
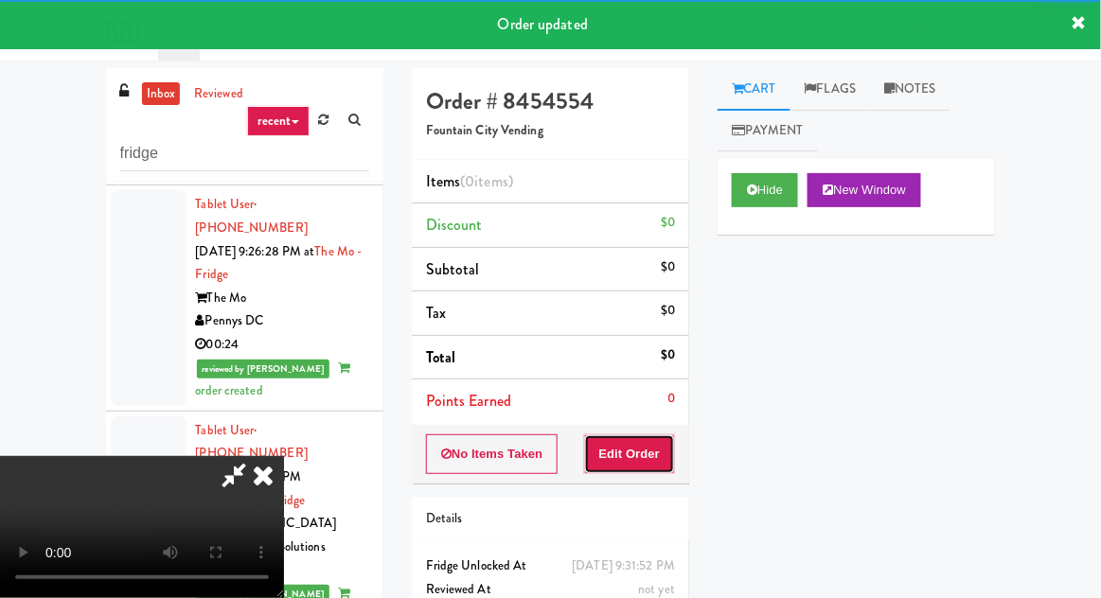
click at [646, 440] on button "Edit Order" at bounding box center [630, 454] width 92 height 40
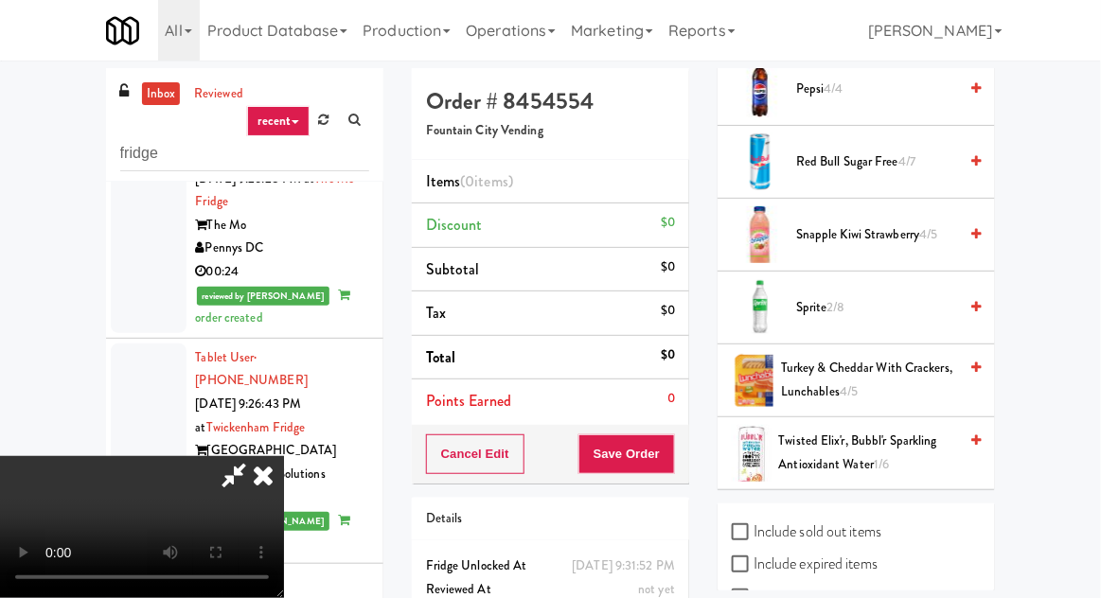
scroll to position [2154, 0]
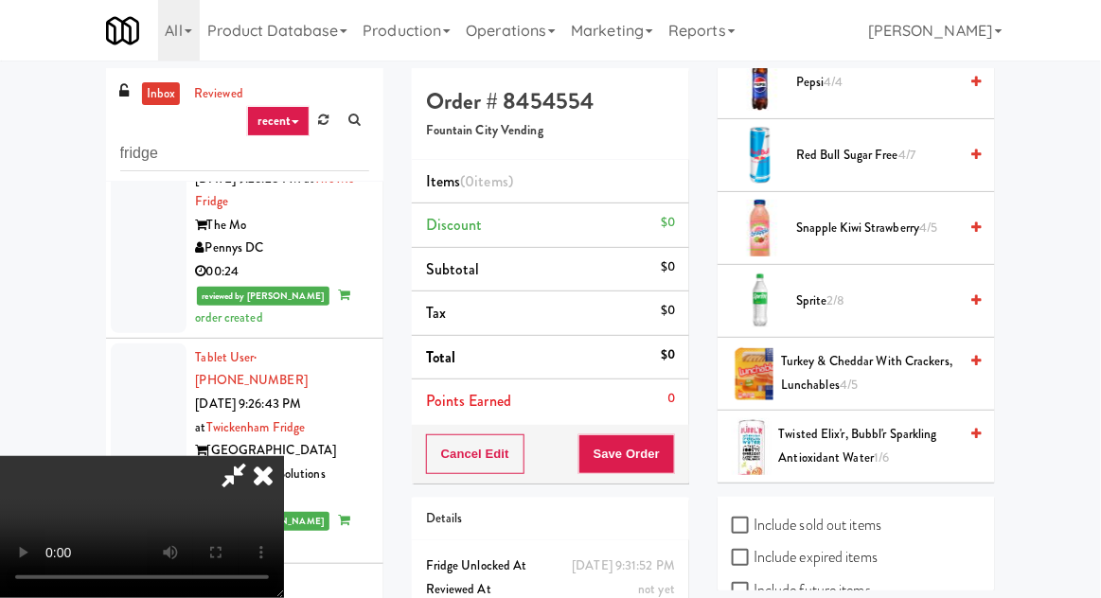
click at [839, 290] on span "Sprite 2/8" at bounding box center [876, 302] width 161 height 24
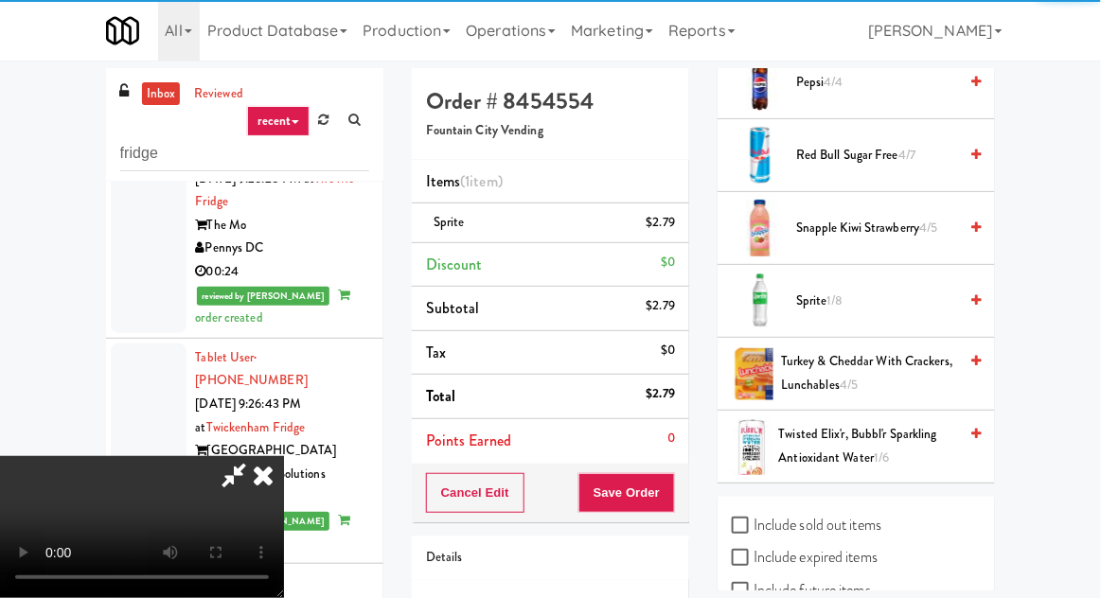
click at [840, 292] on span "1/8" at bounding box center [835, 301] width 16 height 18
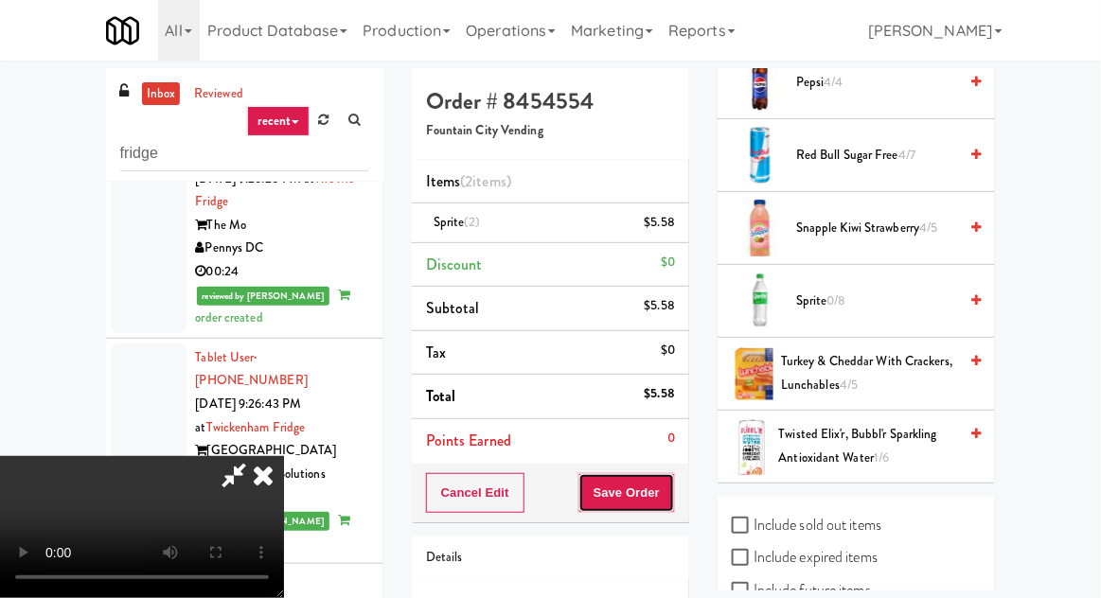
click at [665, 484] on button "Save Order" at bounding box center [626, 493] width 97 height 40
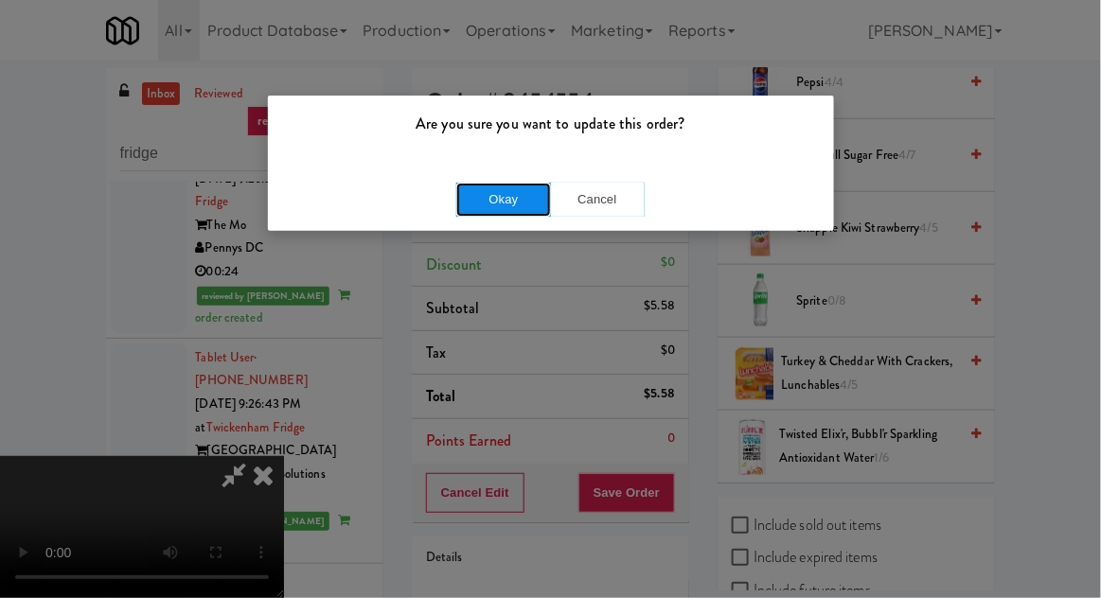
click at [481, 206] on button "Okay" at bounding box center [503, 200] width 95 height 34
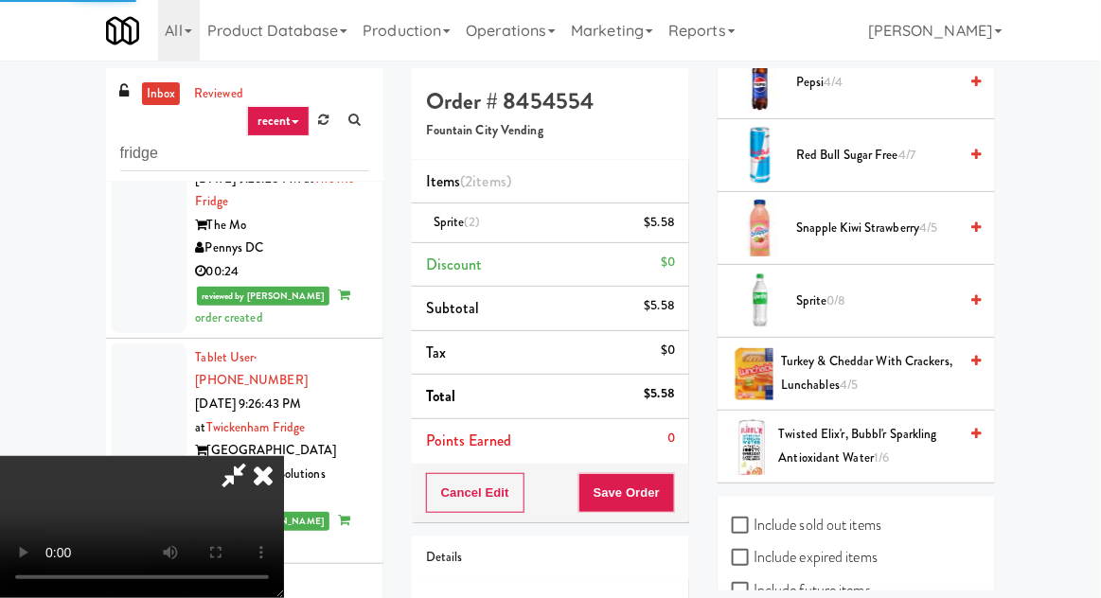
scroll to position [186, 0]
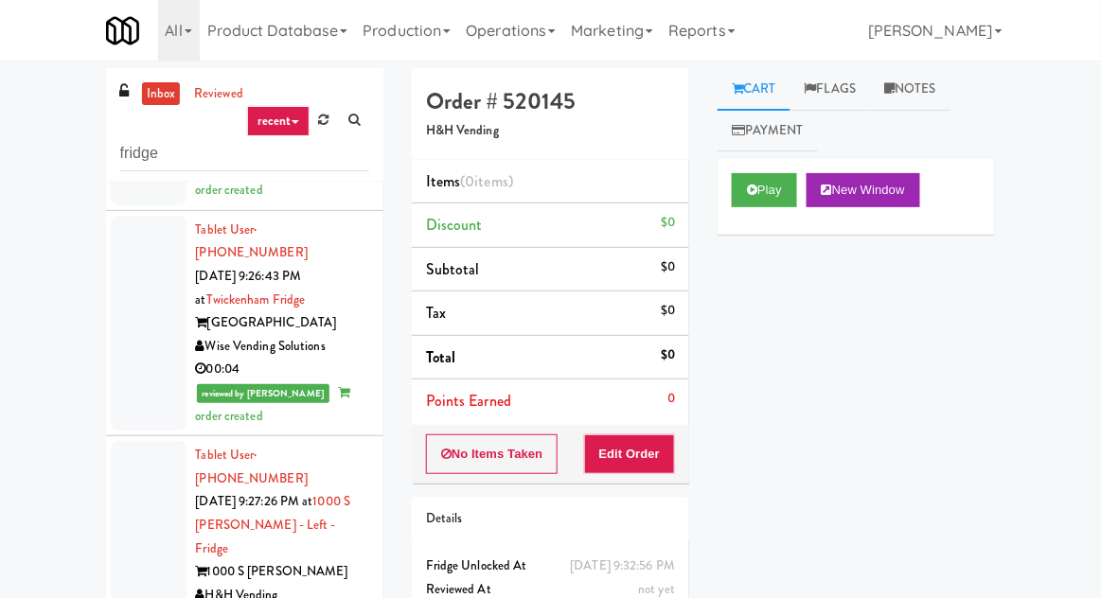
scroll to position [7652, 0]
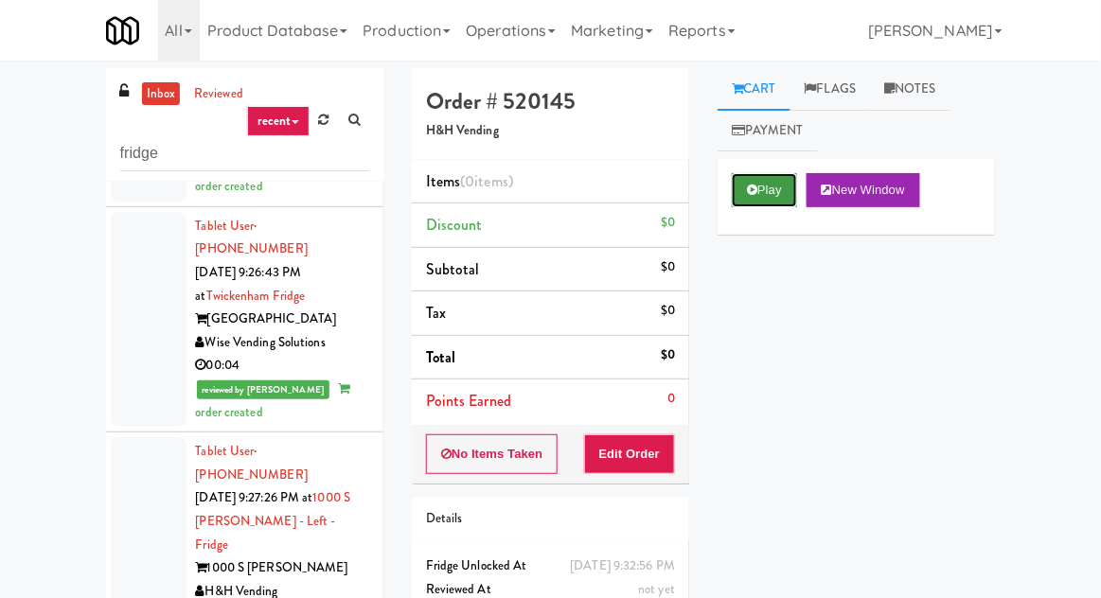
click at [778, 175] on button "Play" at bounding box center [764, 190] width 65 height 34
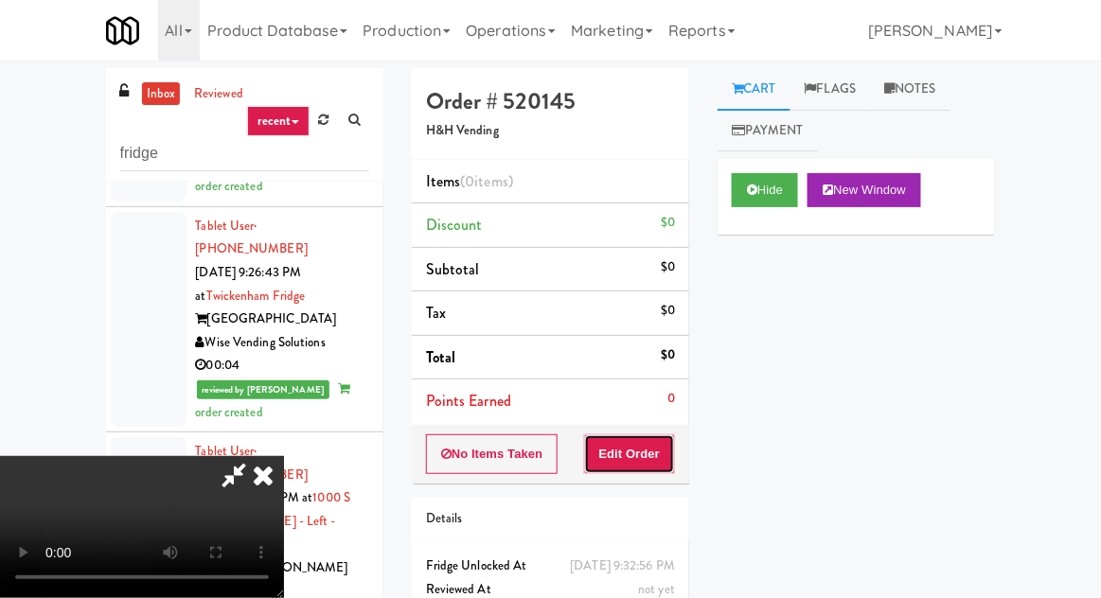
click at [644, 445] on button "Edit Order" at bounding box center [630, 454] width 92 height 40
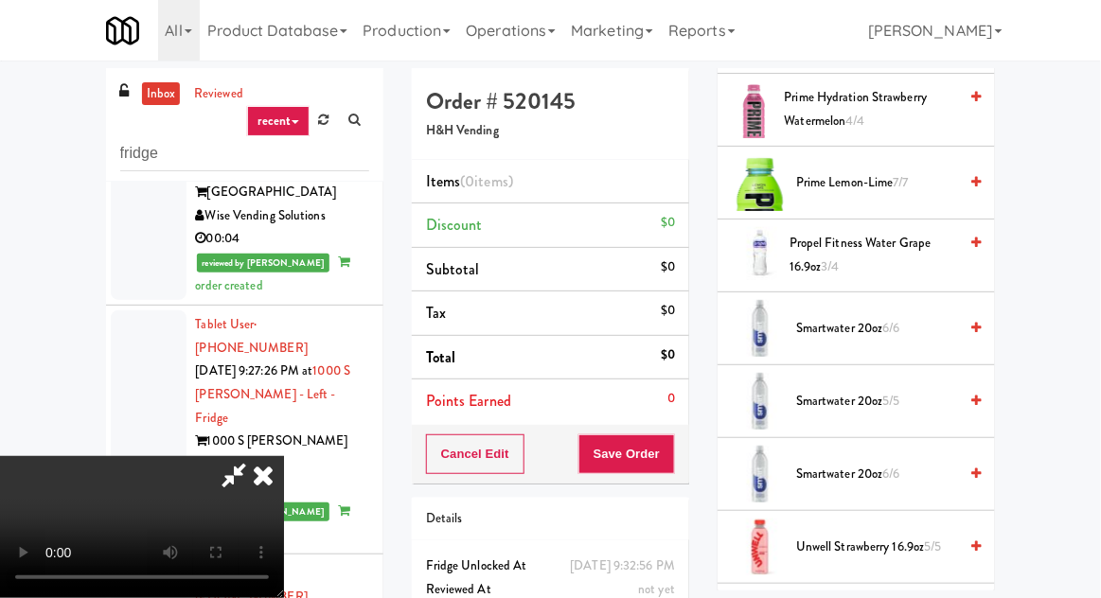
scroll to position [2420, 0]
click at [863, 315] on span "Smartwater 20oz 6/6" at bounding box center [876, 327] width 161 height 24
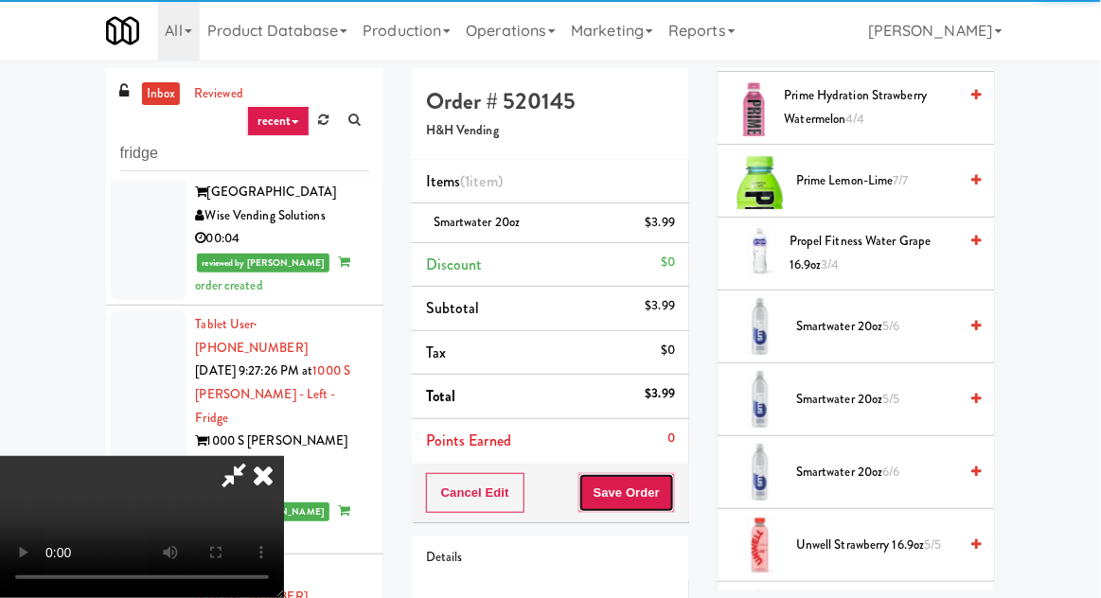
click at [672, 487] on button "Save Order" at bounding box center [626, 493] width 97 height 40
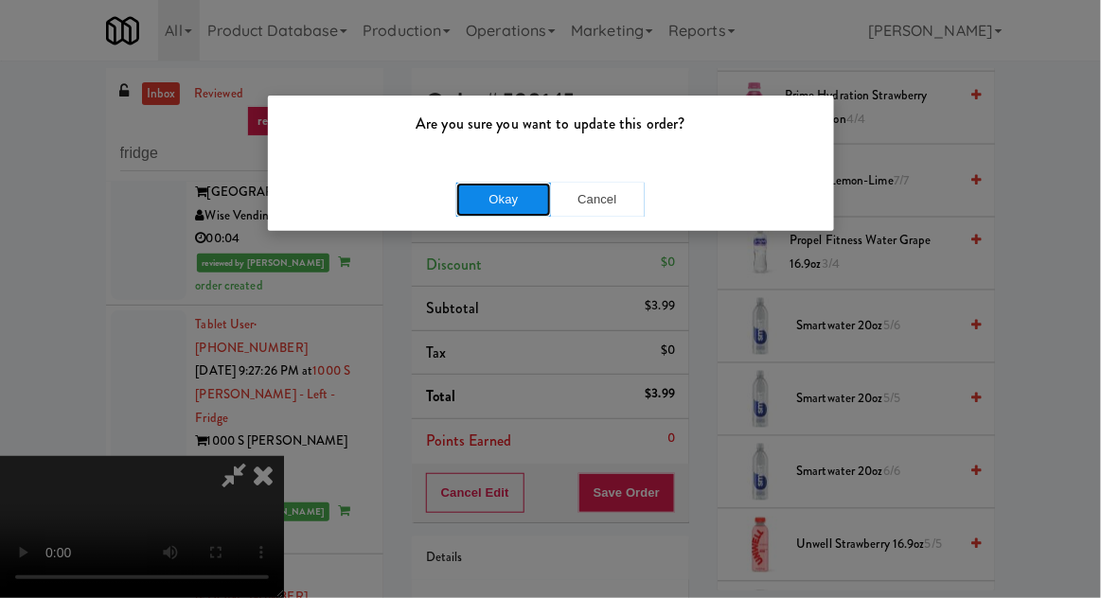
click at [483, 195] on button "Okay" at bounding box center [503, 200] width 95 height 34
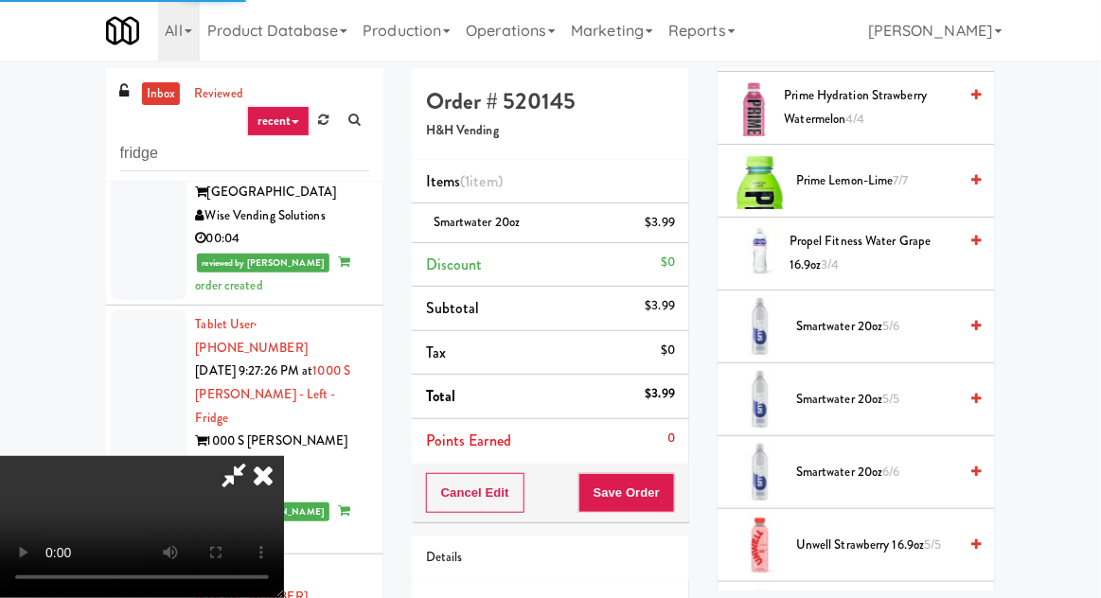
scroll to position [186, 0]
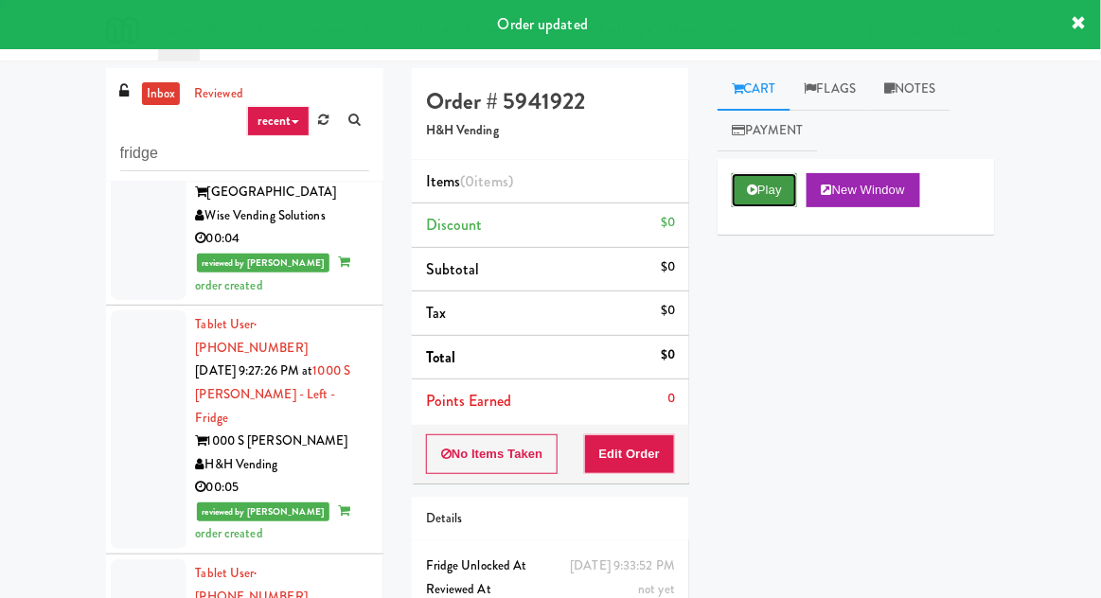
click at [748, 204] on button "Play" at bounding box center [764, 190] width 65 height 34
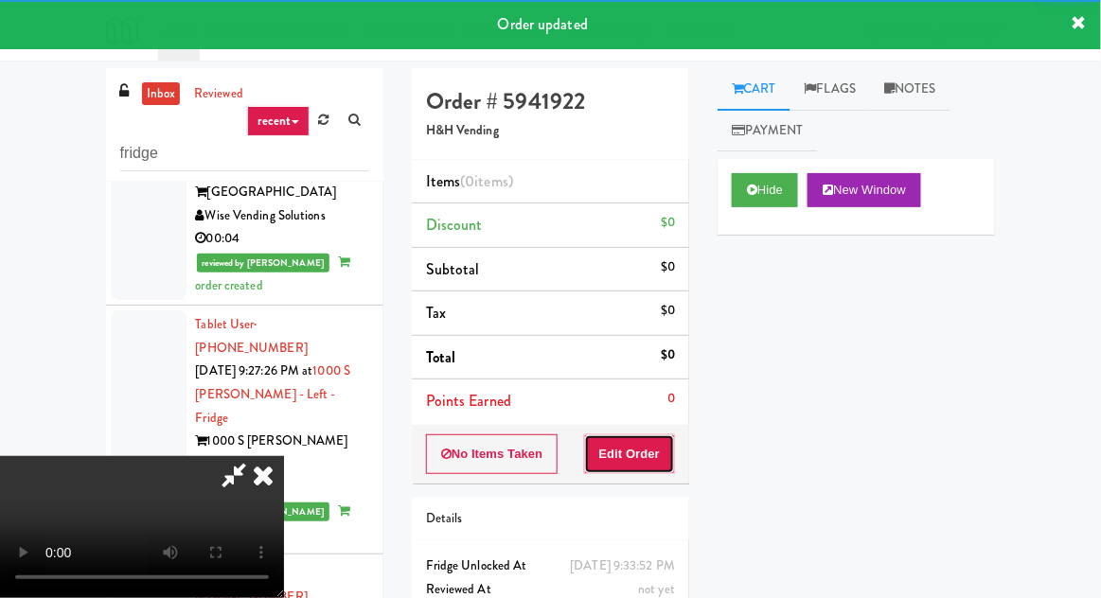
click at [634, 462] on button "Edit Order" at bounding box center [630, 454] width 92 height 40
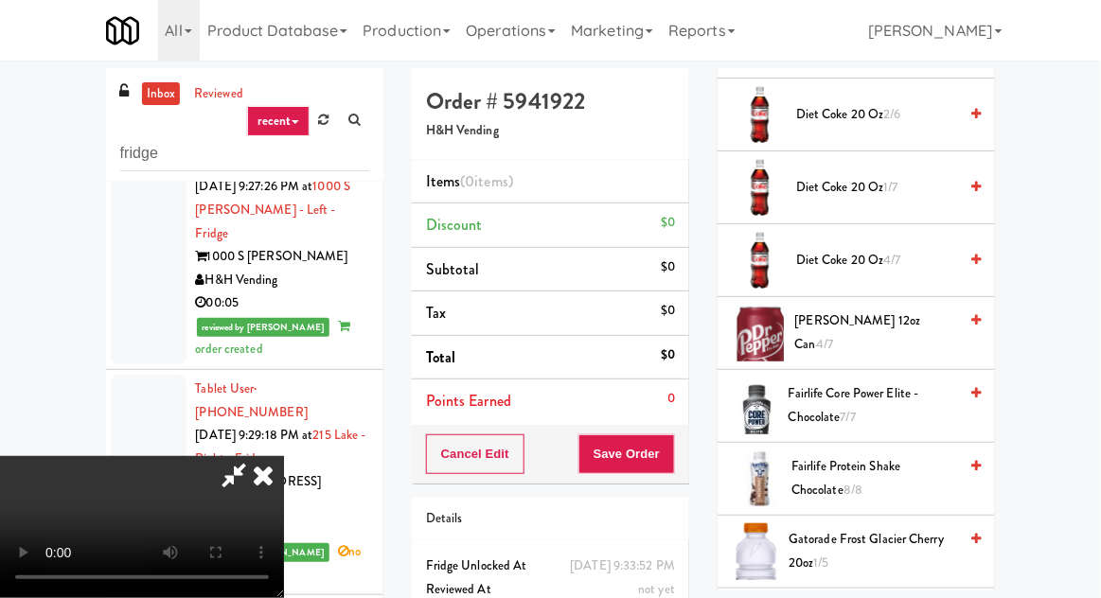
scroll to position [1012, 0]
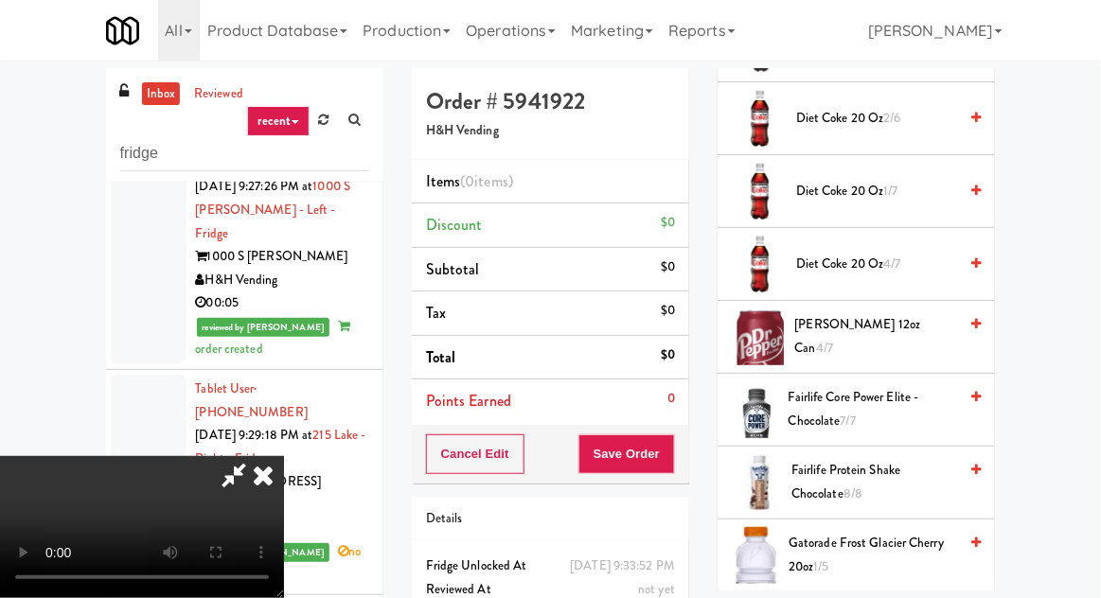
click at [859, 253] on span "Diet Coke 20 oz 4/7" at bounding box center [876, 265] width 161 height 24
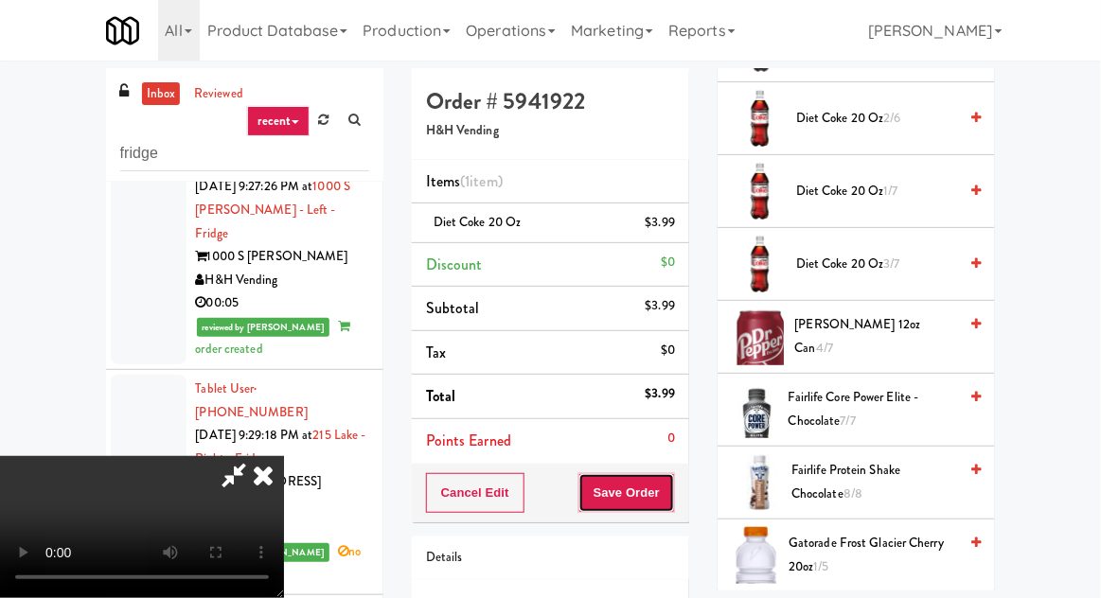
click at [670, 488] on button "Save Order" at bounding box center [626, 493] width 97 height 40
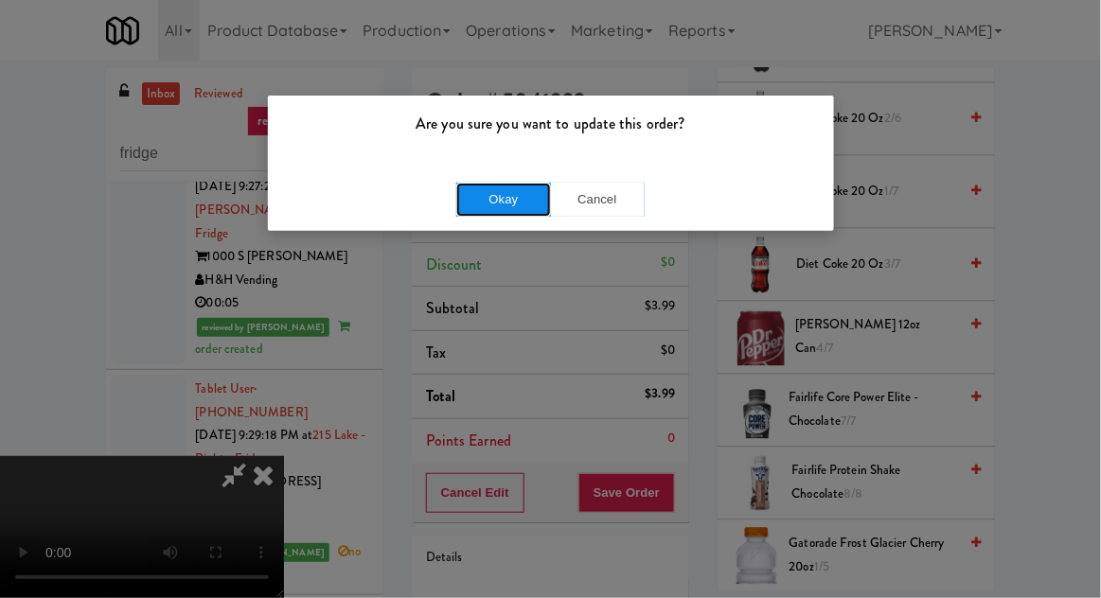
click at [472, 198] on button "Okay" at bounding box center [503, 200] width 95 height 34
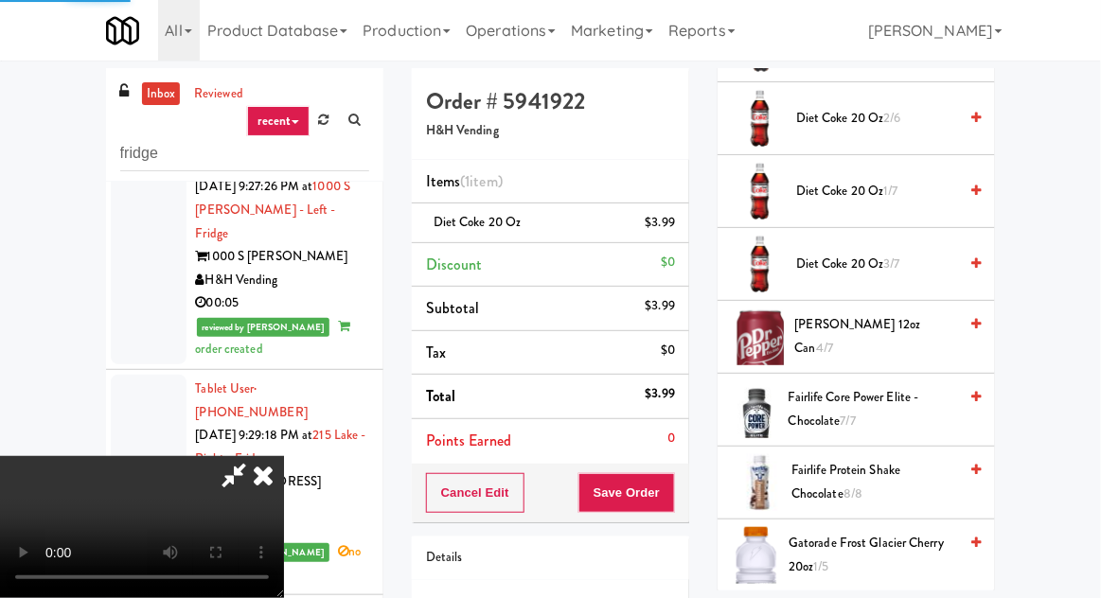
scroll to position [186, 0]
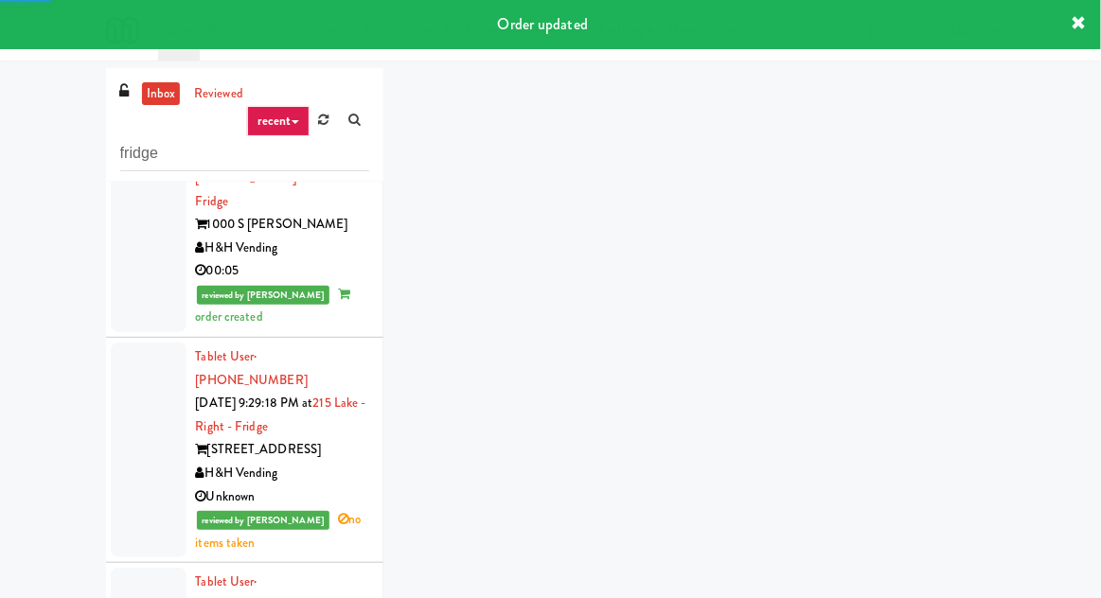
scroll to position [8010, 0]
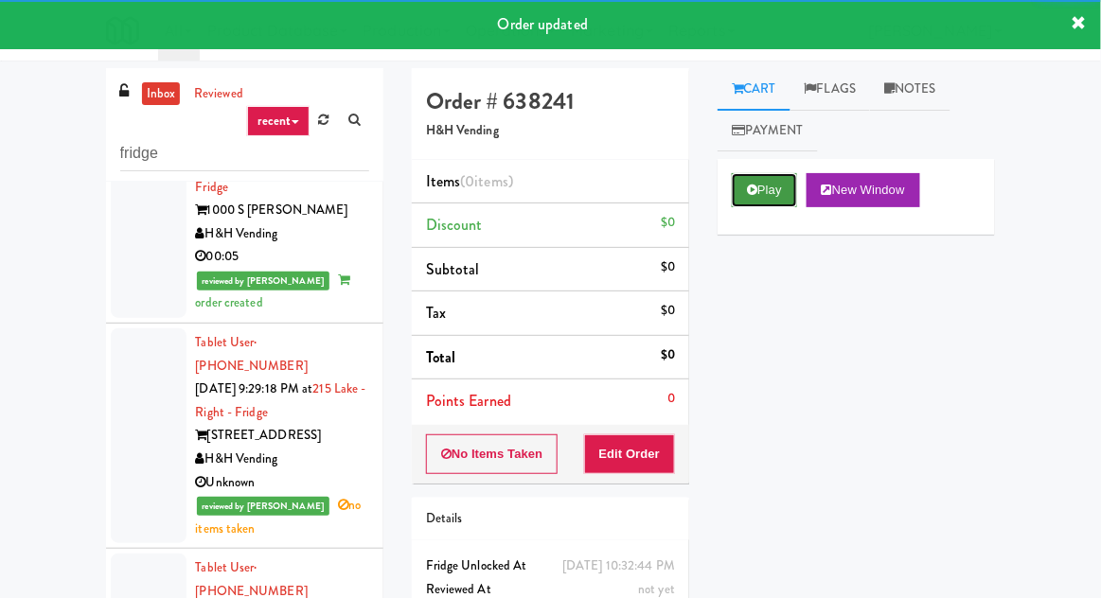
click at [756, 193] on icon at bounding box center [752, 190] width 10 height 12
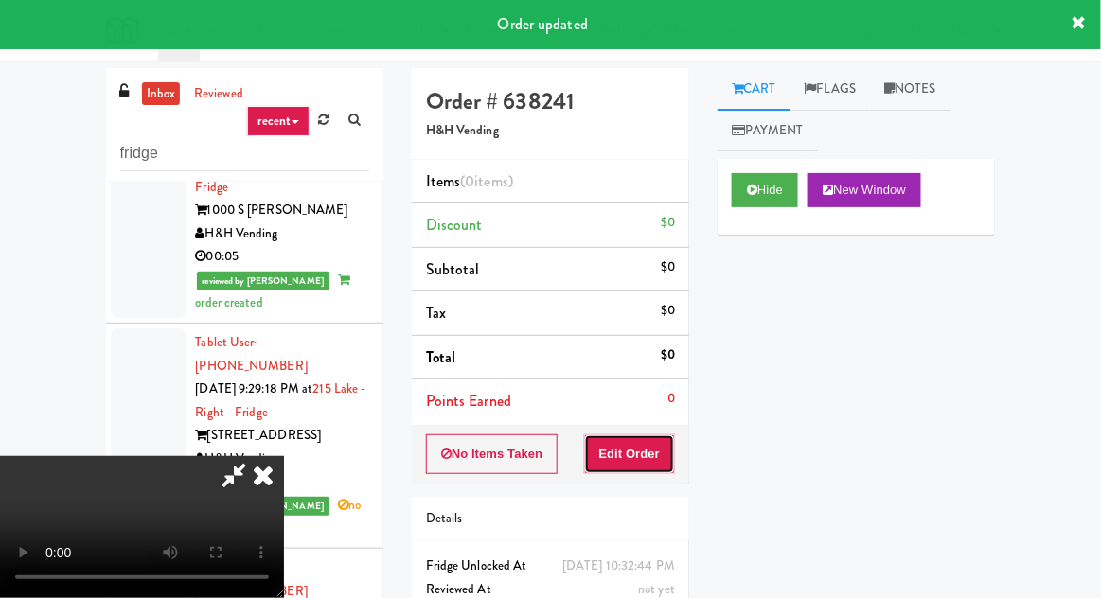
click at [637, 452] on button "Edit Order" at bounding box center [630, 454] width 92 height 40
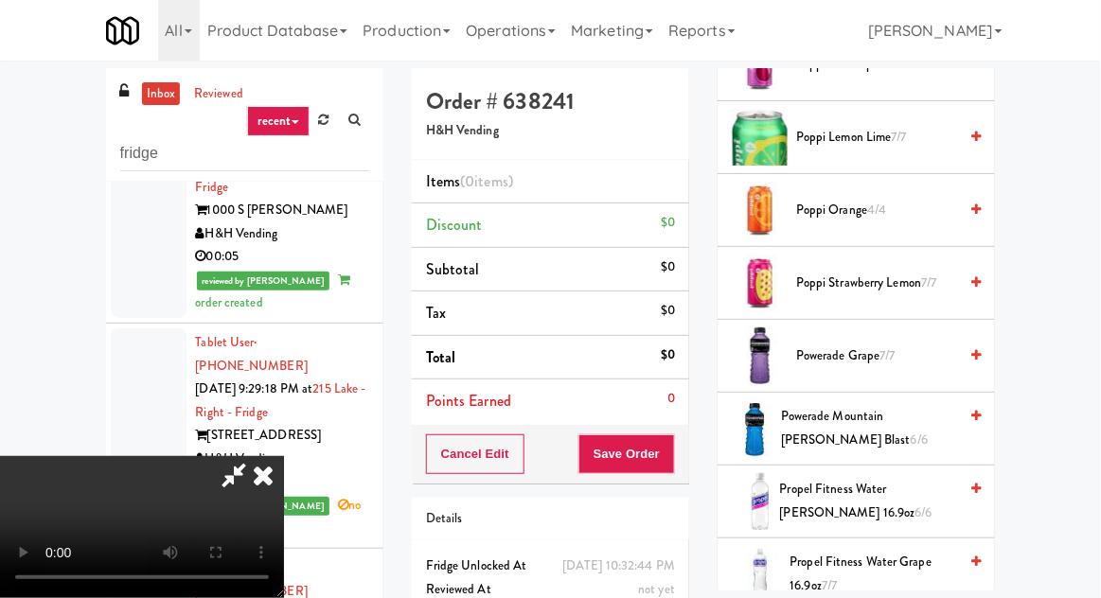
scroll to position [2023, 0]
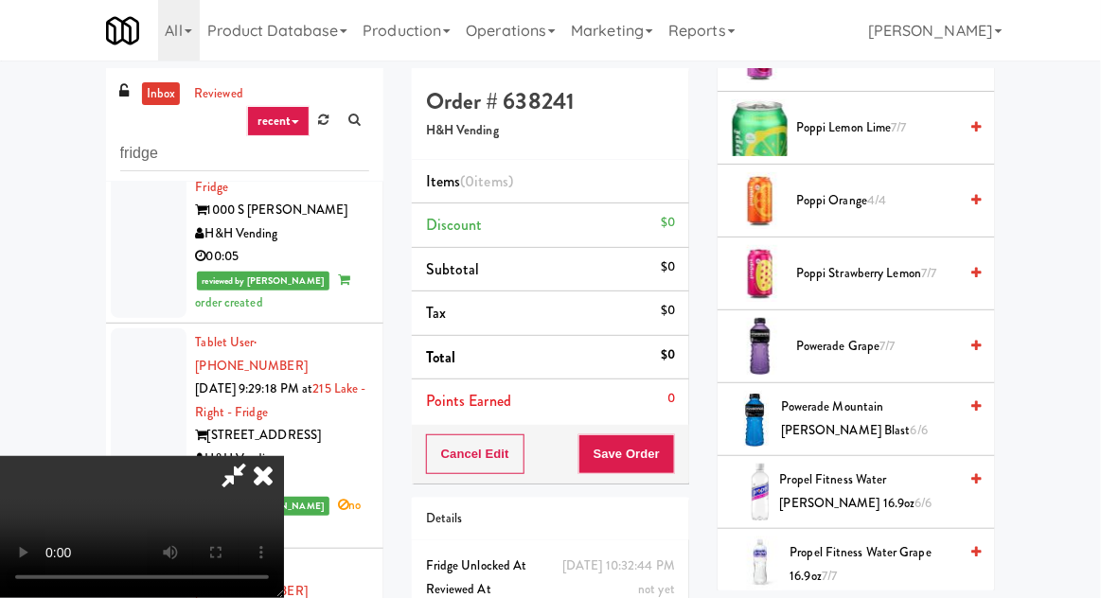
click at [838, 262] on span "Poppi Strawberry Lemon 7/7" at bounding box center [876, 274] width 161 height 24
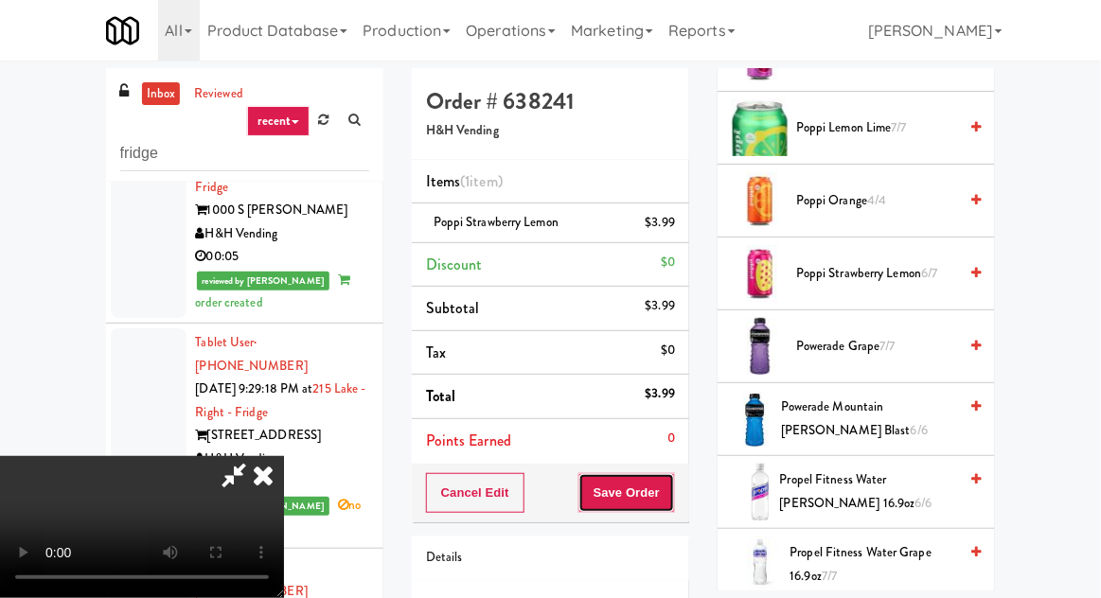
click at [674, 495] on button "Save Order" at bounding box center [626, 493] width 97 height 40
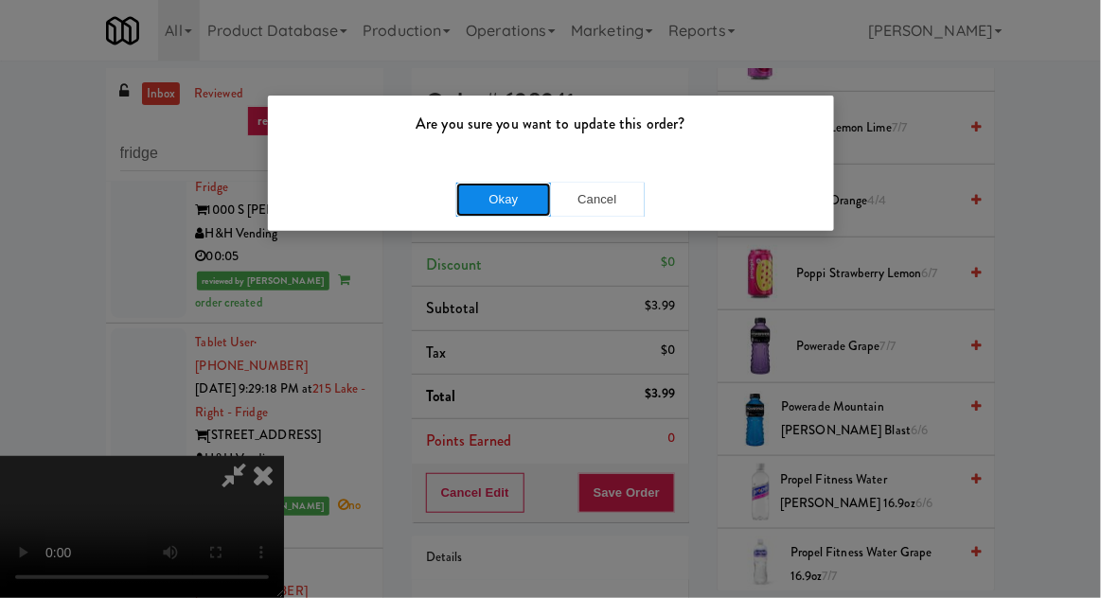
click at [513, 191] on button "Okay" at bounding box center [503, 200] width 95 height 34
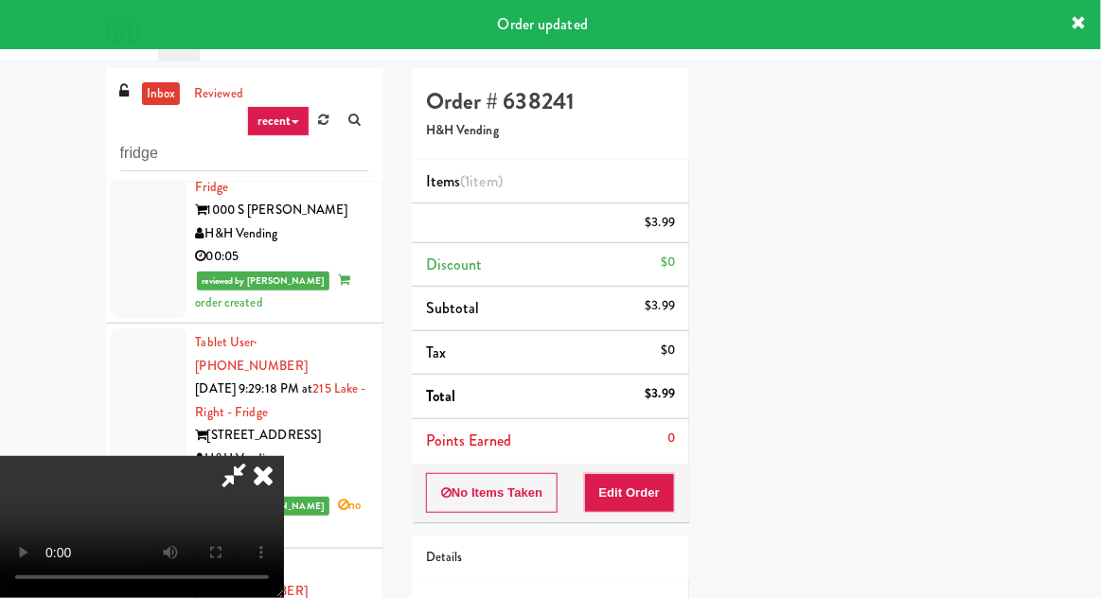
scroll to position [186, 0]
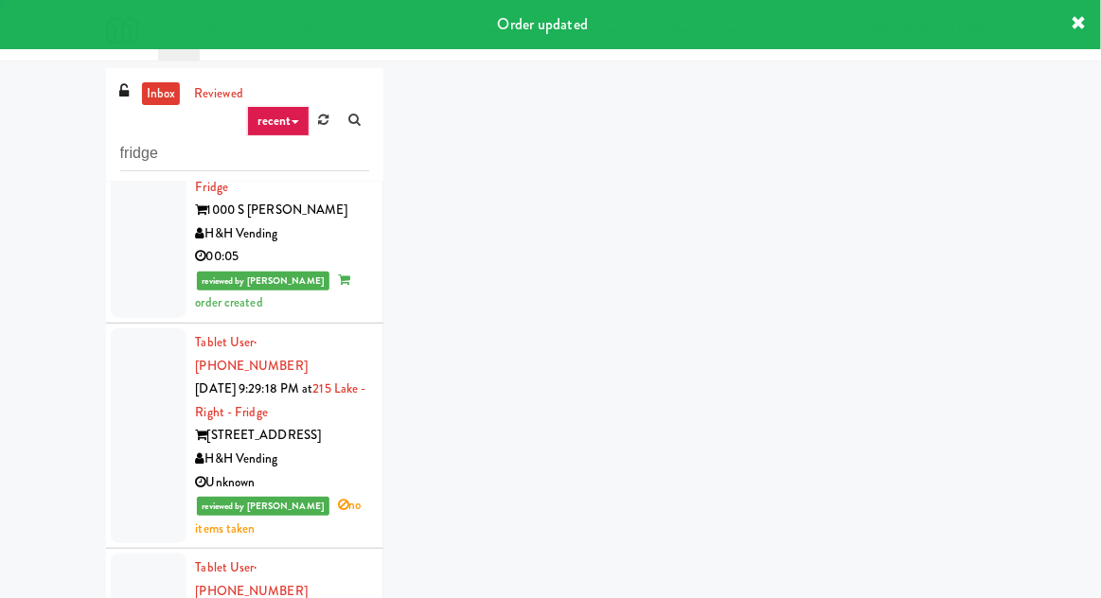
scroll to position [8056, 0]
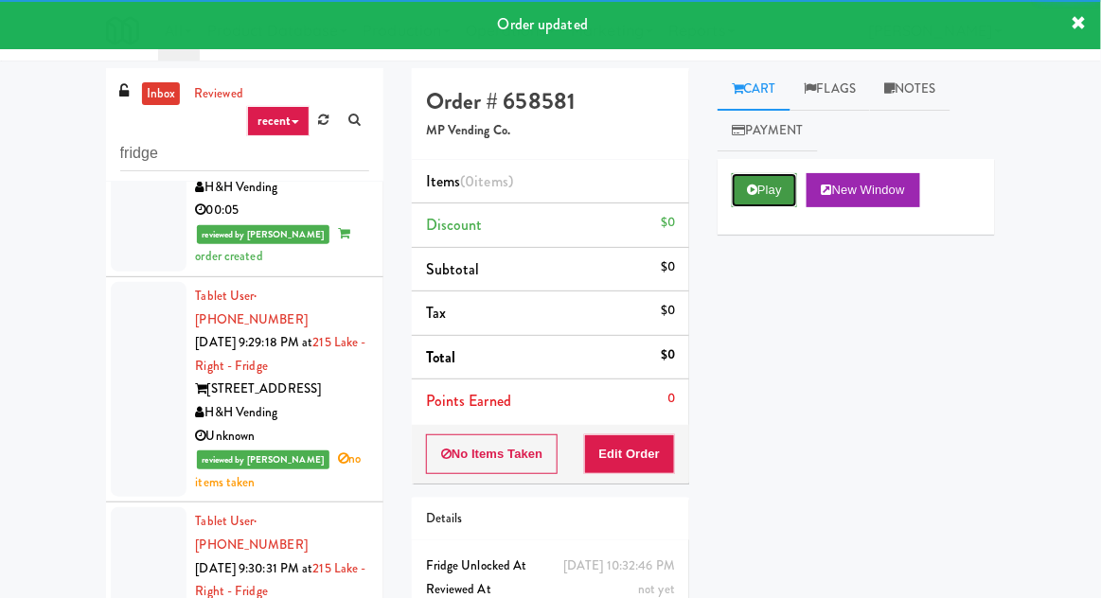
click at [759, 192] on button "Play" at bounding box center [764, 190] width 65 height 34
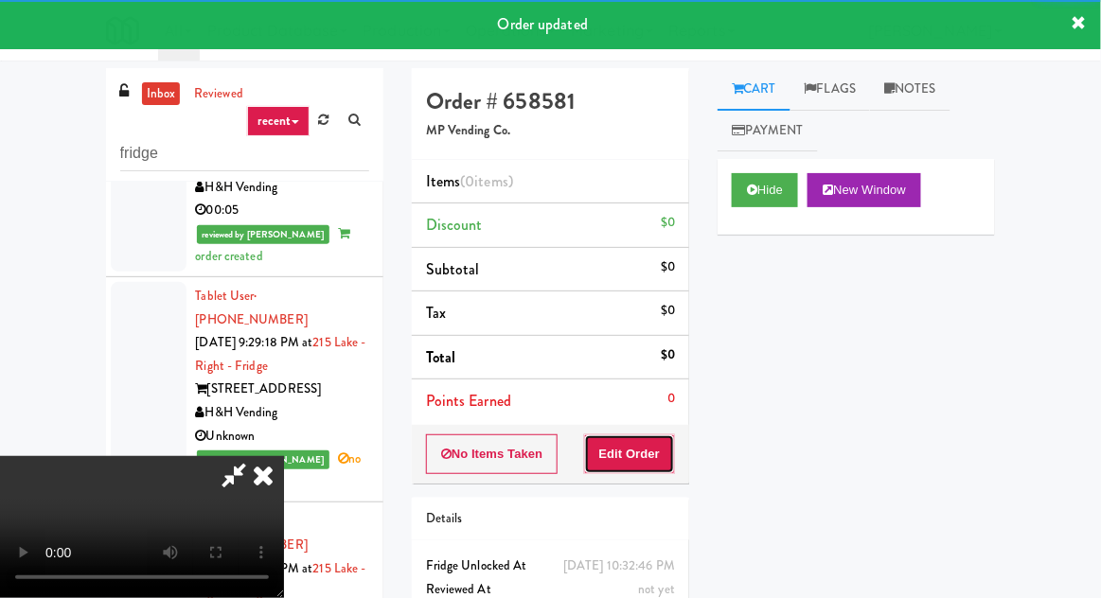
click at [650, 453] on button "Edit Order" at bounding box center [630, 454] width 92 height 40
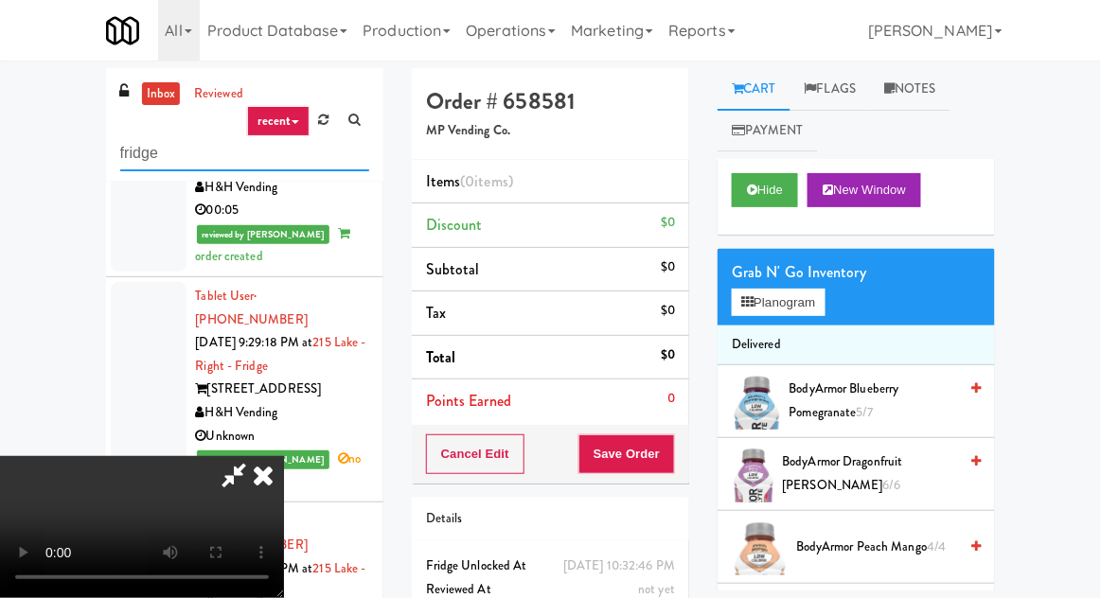
click at [193, 153] on input "fridge" at bounding box center [244, 153] width 249 height 35
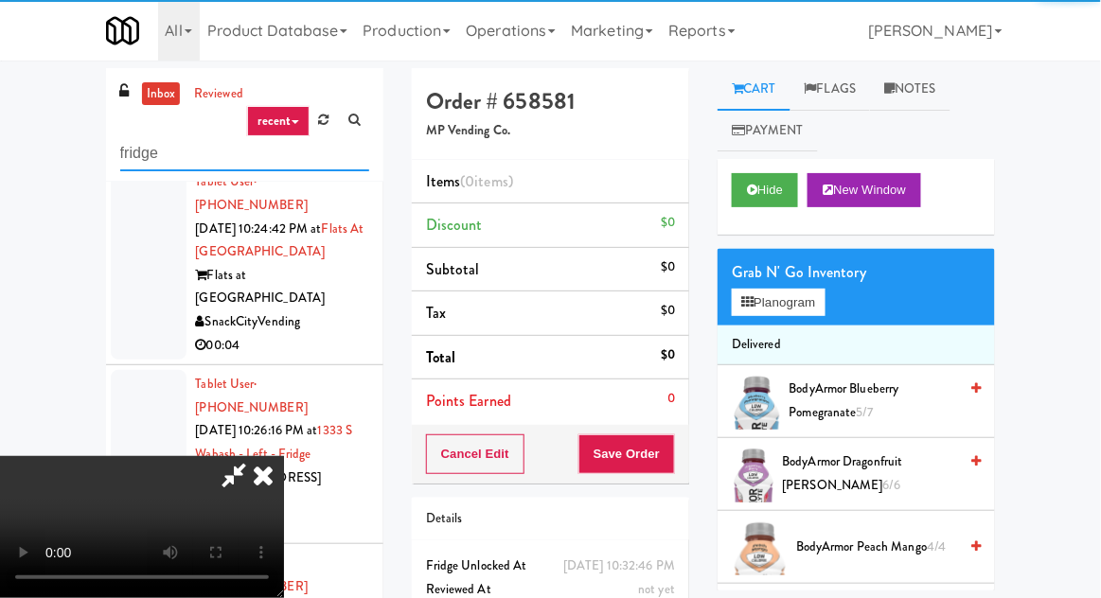
scroll to position [4663, 0]
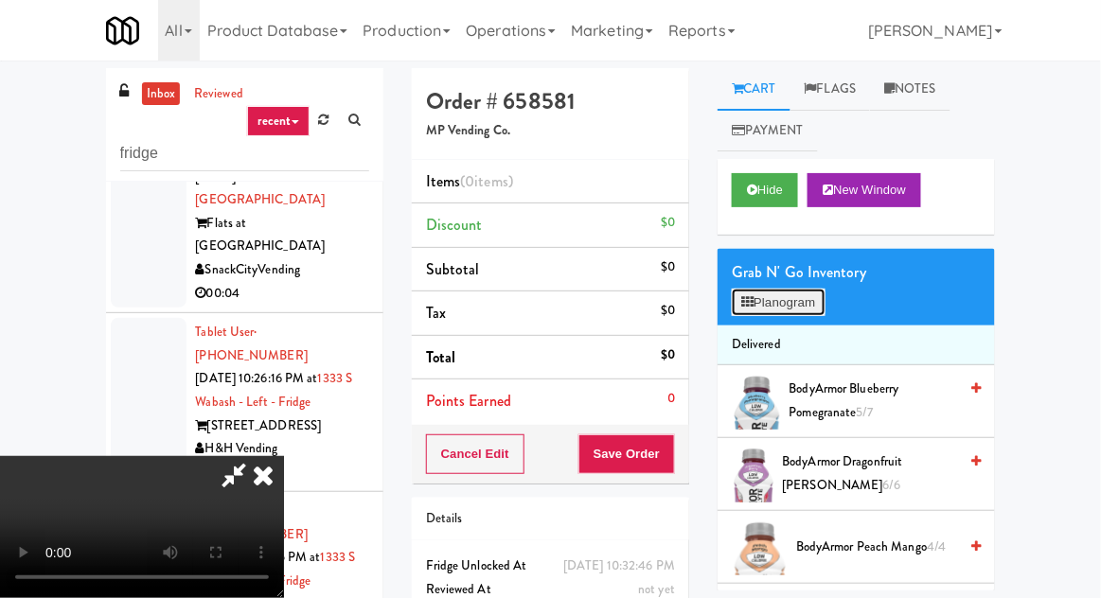
click at [787, 310] on button "Planogram" at bounding box center [778, 303] width 93 height 28
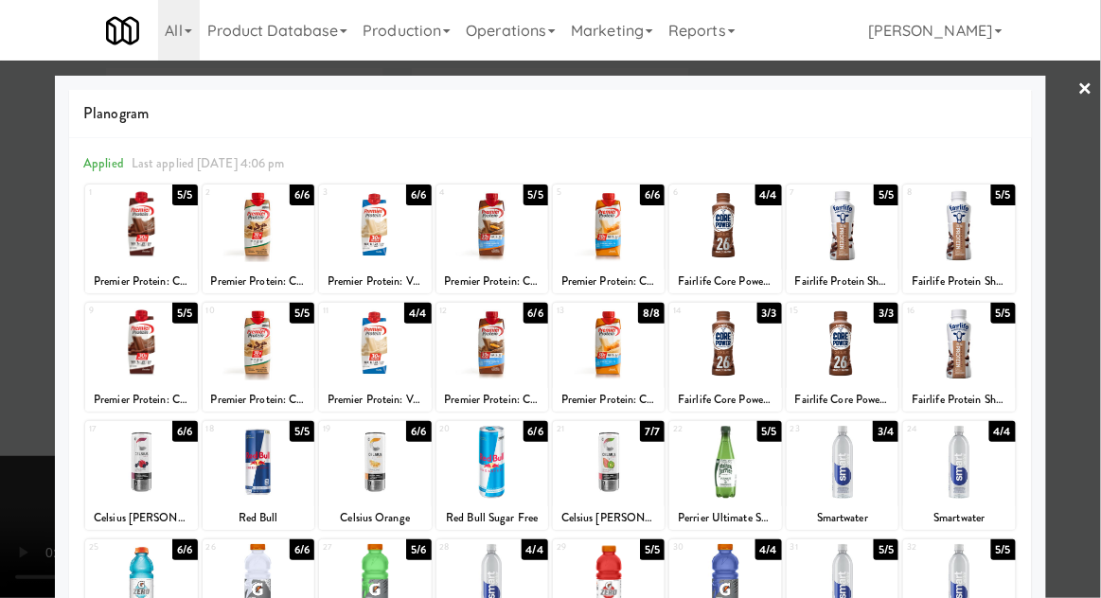
click at [635, 239] on div at bounding box center [609, 225] width 112 height 73
click at [15, 382] on div at bounding box center [550, 299] width 1101 height 598
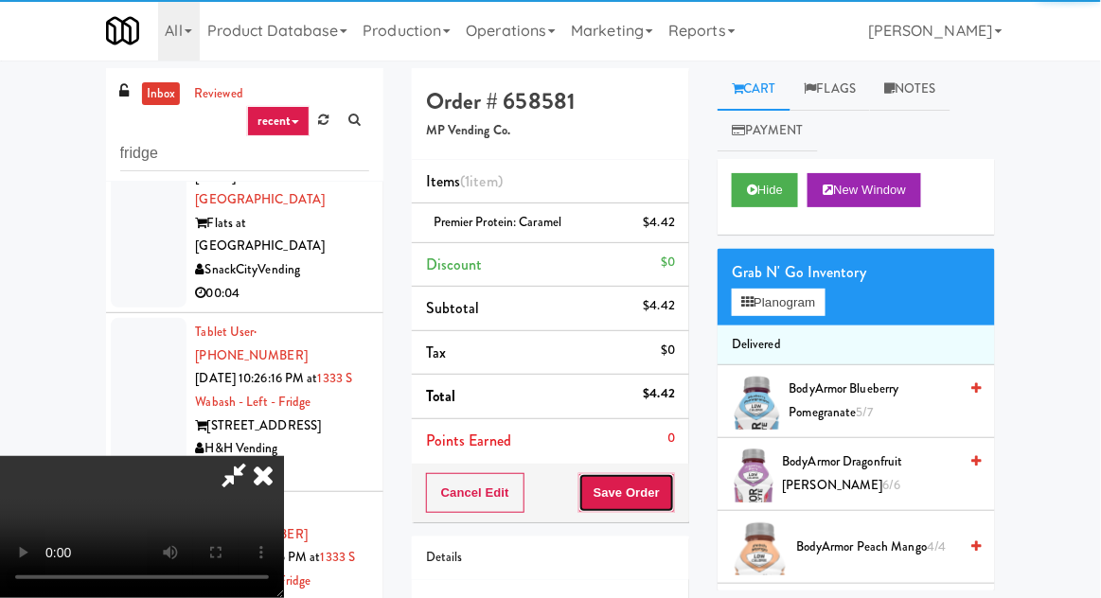
click at [667, 480] on button "Save Order" at bounding box center [626, 493] width 97 height 40
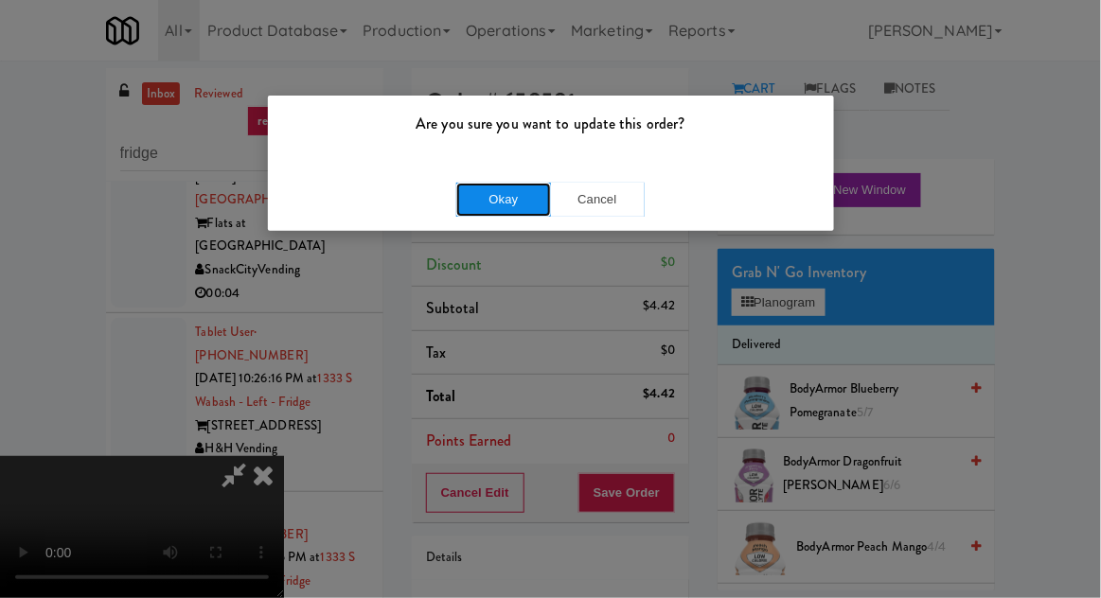
click at [466, 190] on button "Okay" at bounding box center [503, 200] width 95 height 34
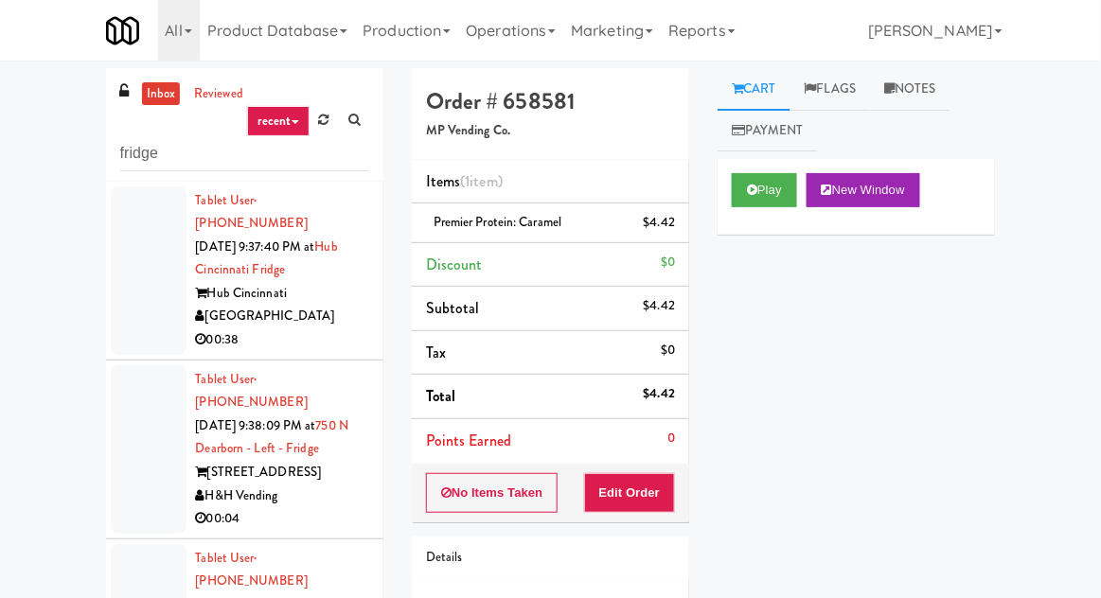
click at [122, 287] on div at bounding box center [149, 270] width 76 height 168
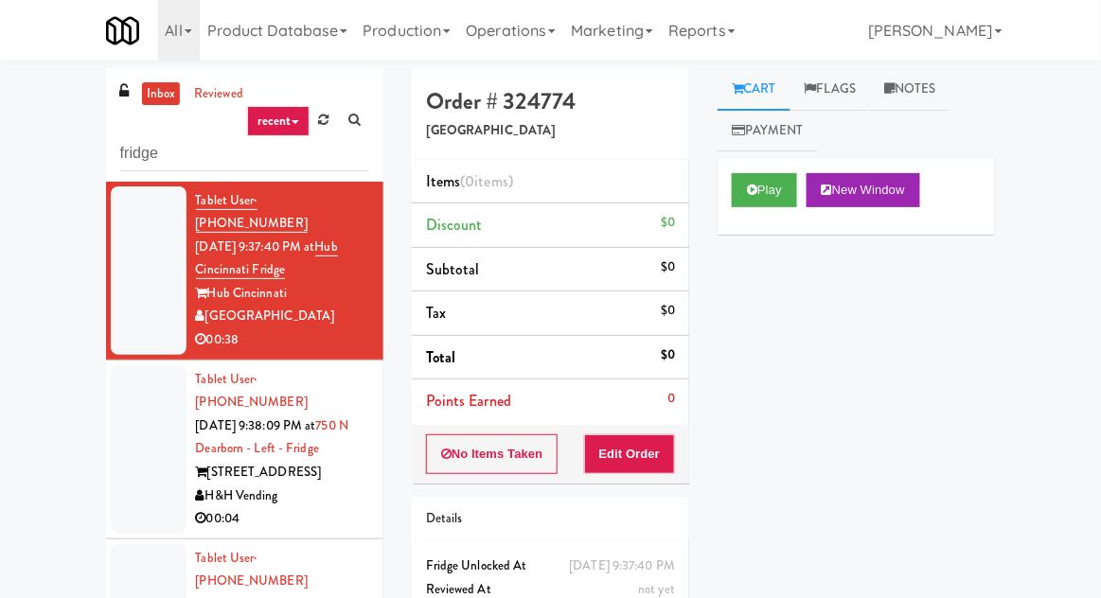
click at [104, 153] on div "inbox reviewed recent all unclear take inventory issue suspicious failed recent…" at bounding box center [245, 416] width 306 height 696
click at [115, 258] on div at bounding box center [149, 270] width 76 height 168
click at [766, 176] on button "Play" at bounding box center [764, 190] width 65 height 34
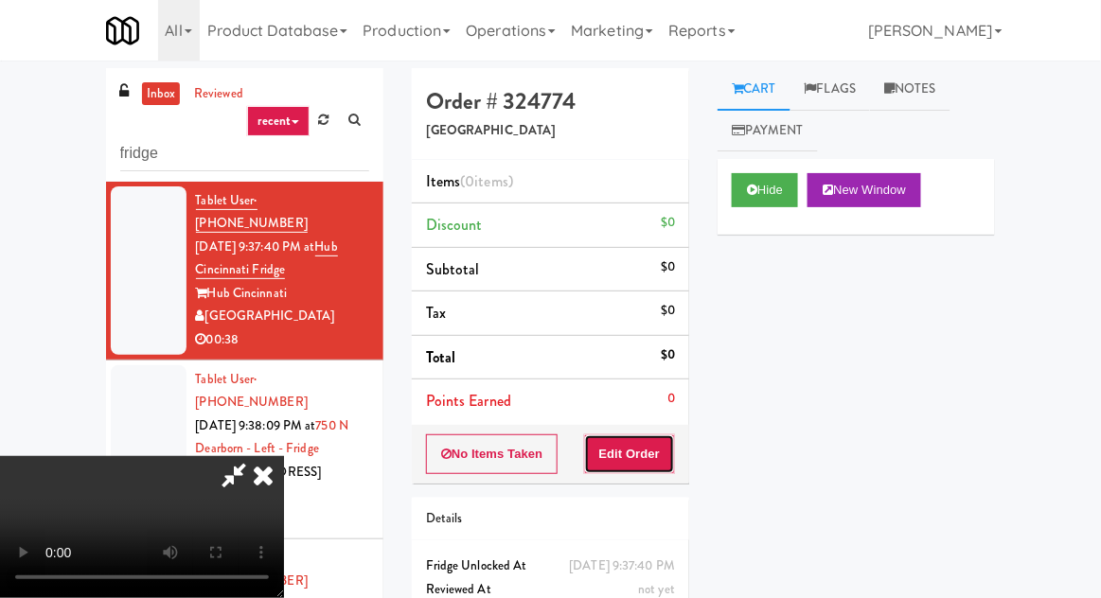
click at [656, 451] on button "Edit Order" at bounding box center [630, 454] width 92 height 40
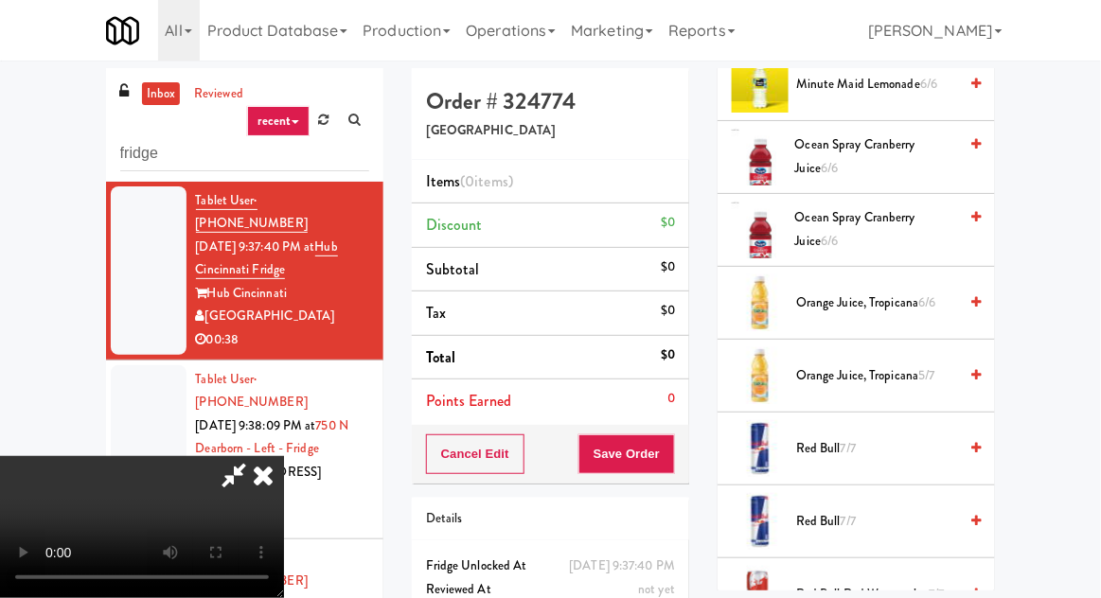
scroll to position [2062, 0]
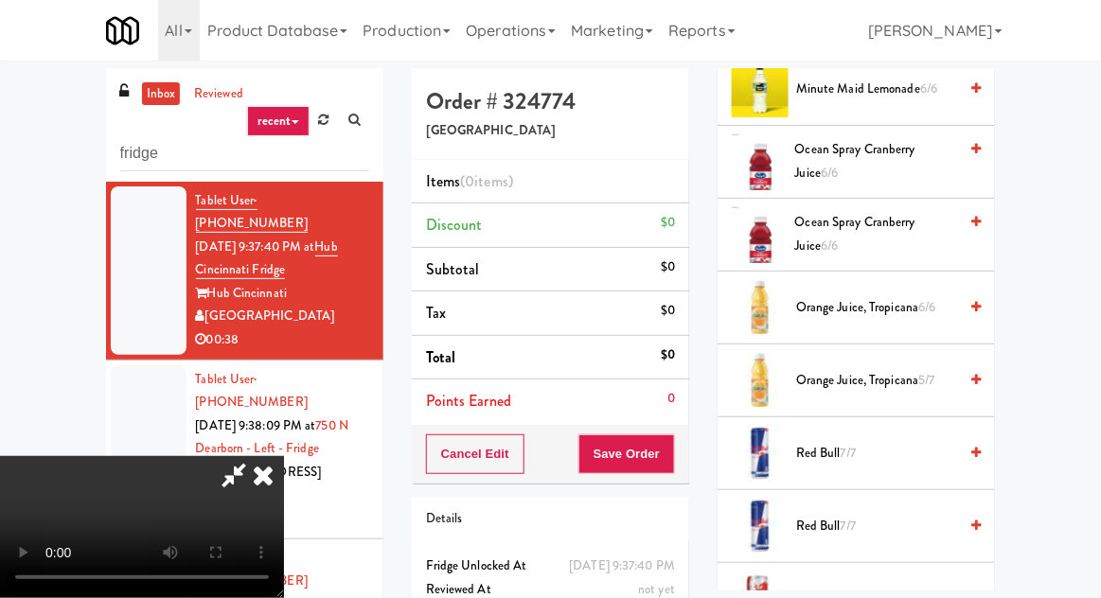
click at [933, 298] on span "6/6" at bounding box center [926, 307] width 17 height 18
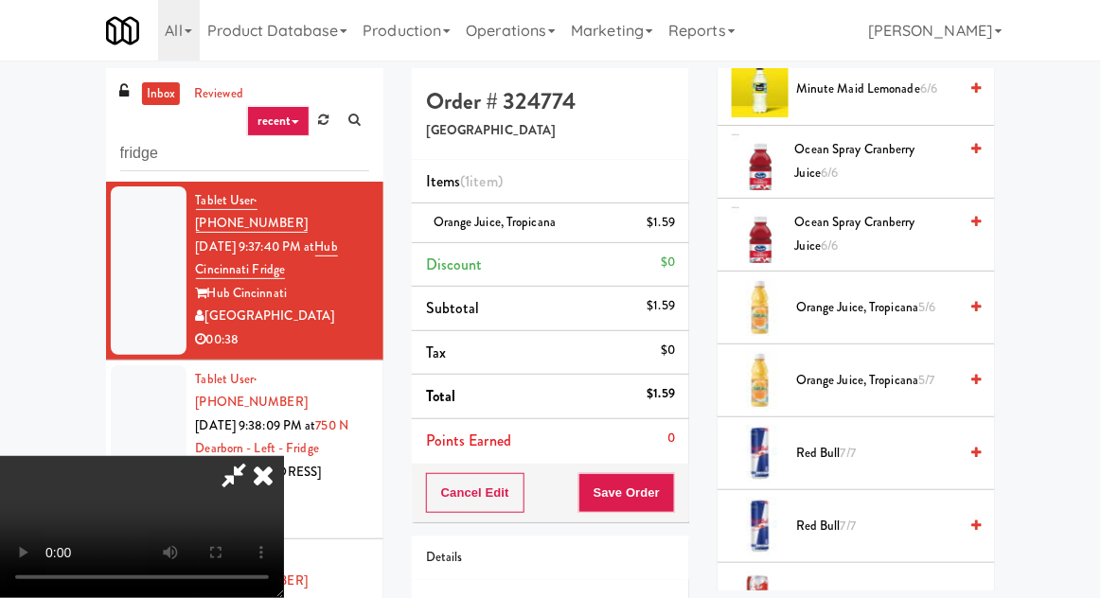
scroll to position [0, 0]
click at [670, 487] on button "Save Order" at bounding box center [626, 493] width 97 height 40
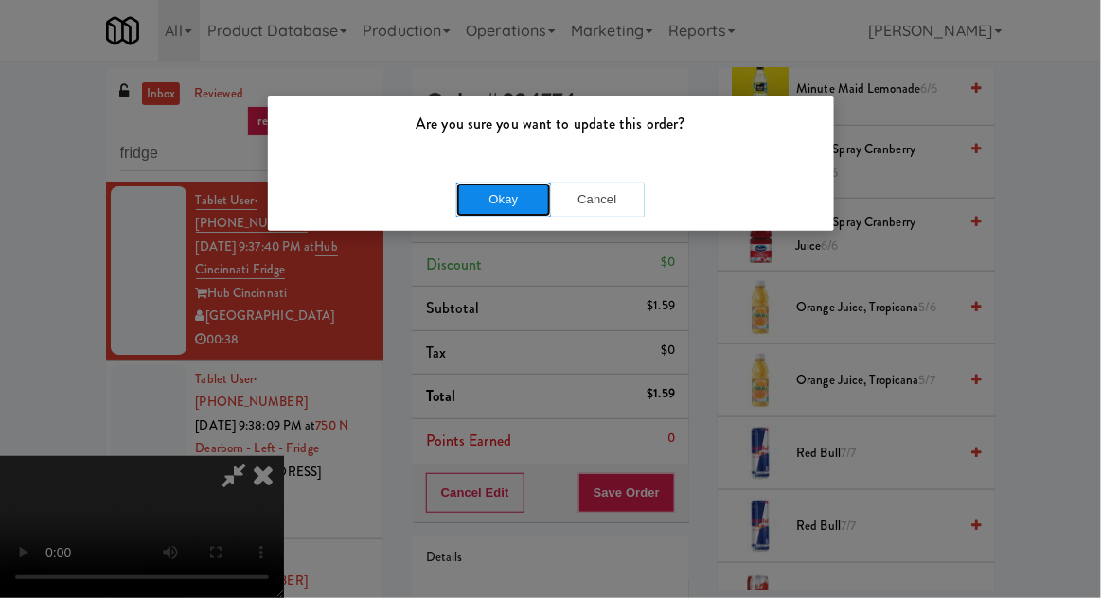
click at [466, 197] on button "Okay" at bounding box center [503, 200] width 95 height 34
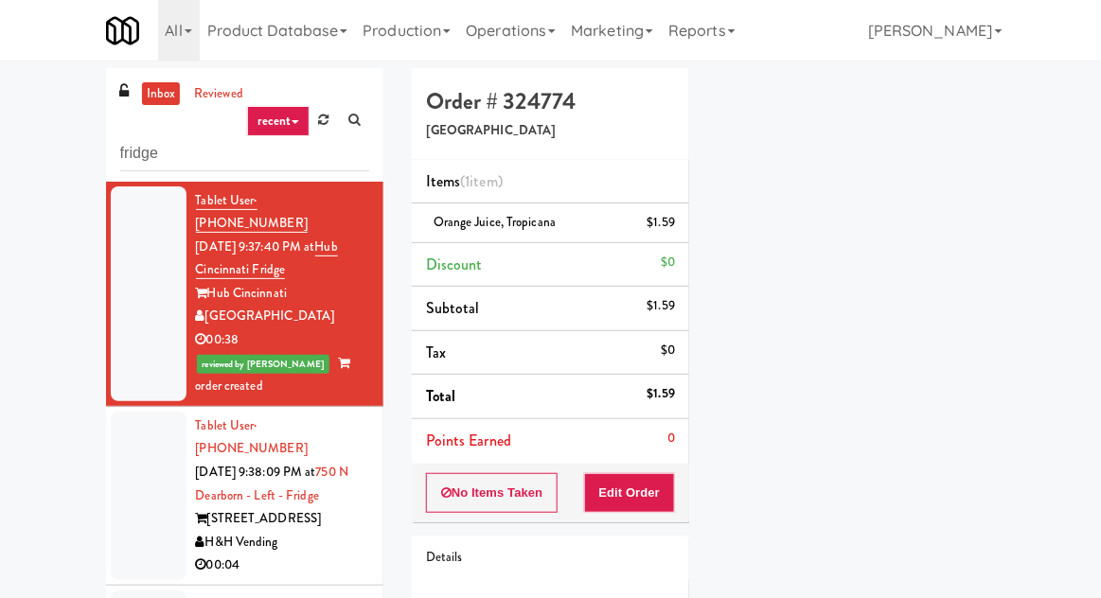
scroll to position [186, 0]
click at [130, 436] on div at bounding box center [149, 496] width 76 height 168
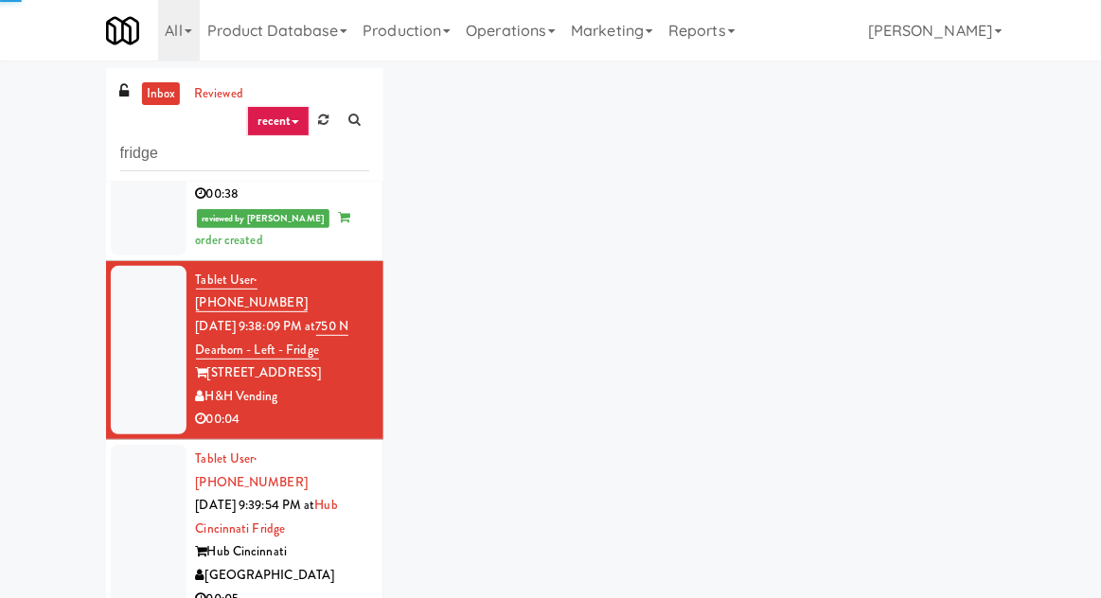
scroll to position [144, 0]
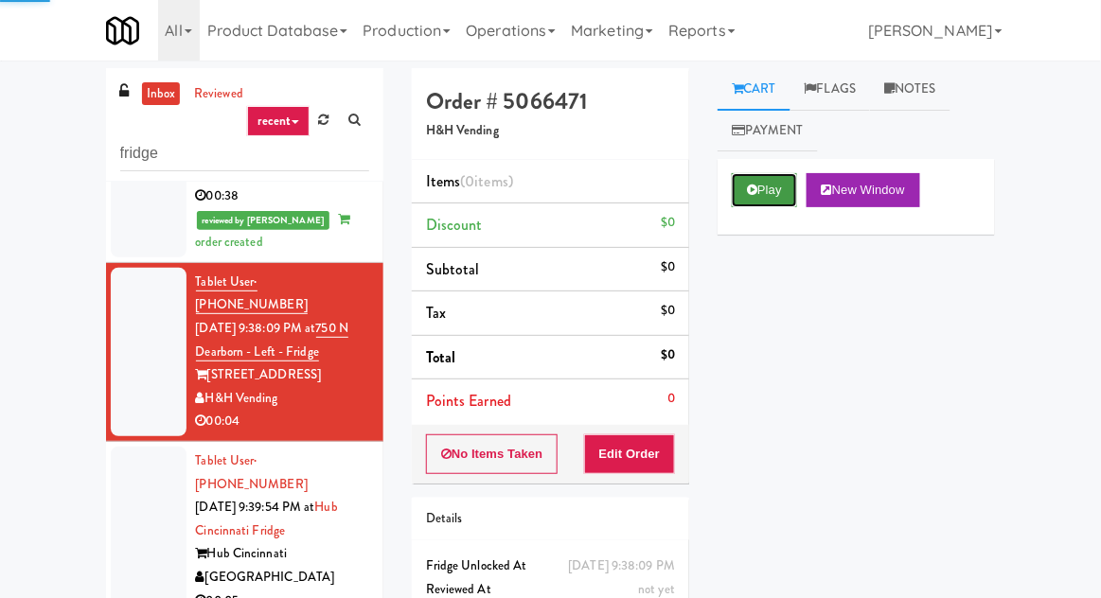
click at [743, 184] on button "Play" at bounding box center [764, 190] width 65 height 34
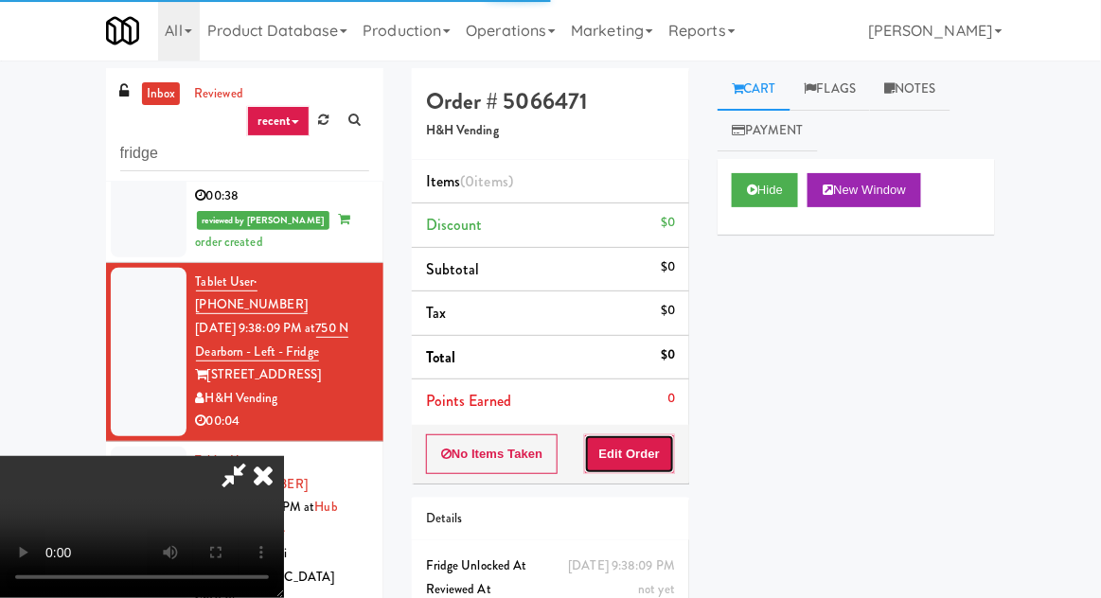
click at [645, 446] on button "Edit Order" at bounding box center [630, 454] width 92 height 40
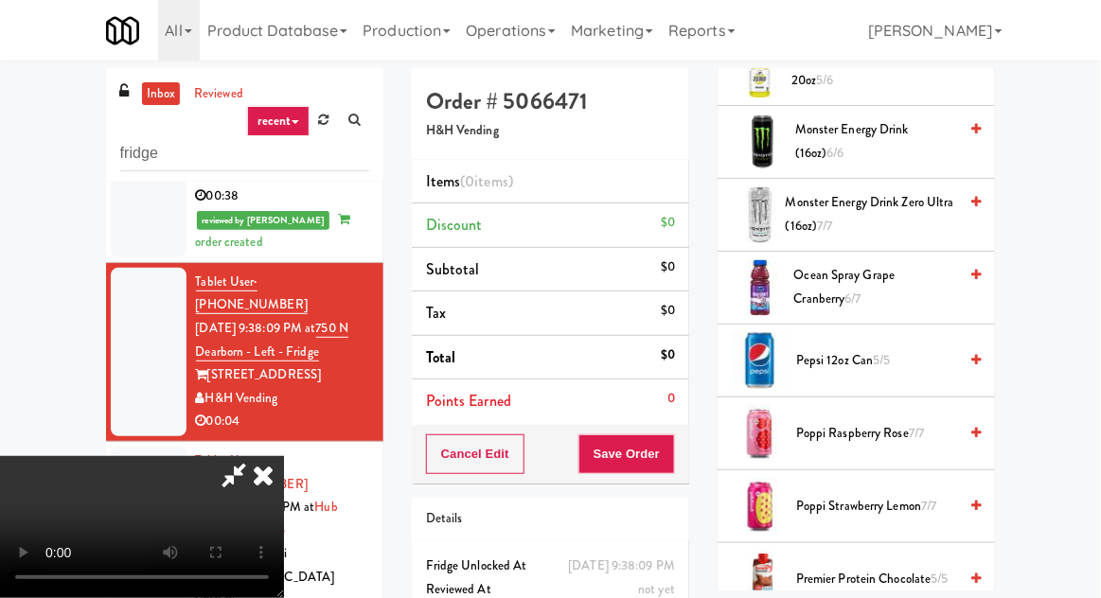
scroll to position [1948, 0]
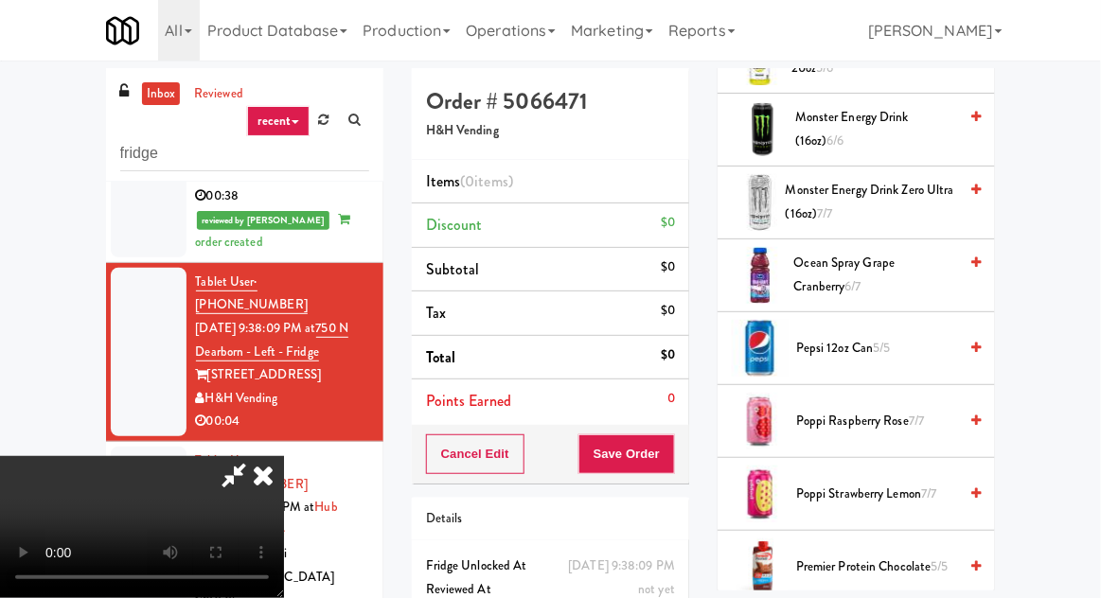
click at [943, 190] on span "Monster Energy Drink Zero Ultra (16oz) 7/7" at bounding box center [871, 202] width 171 height 46
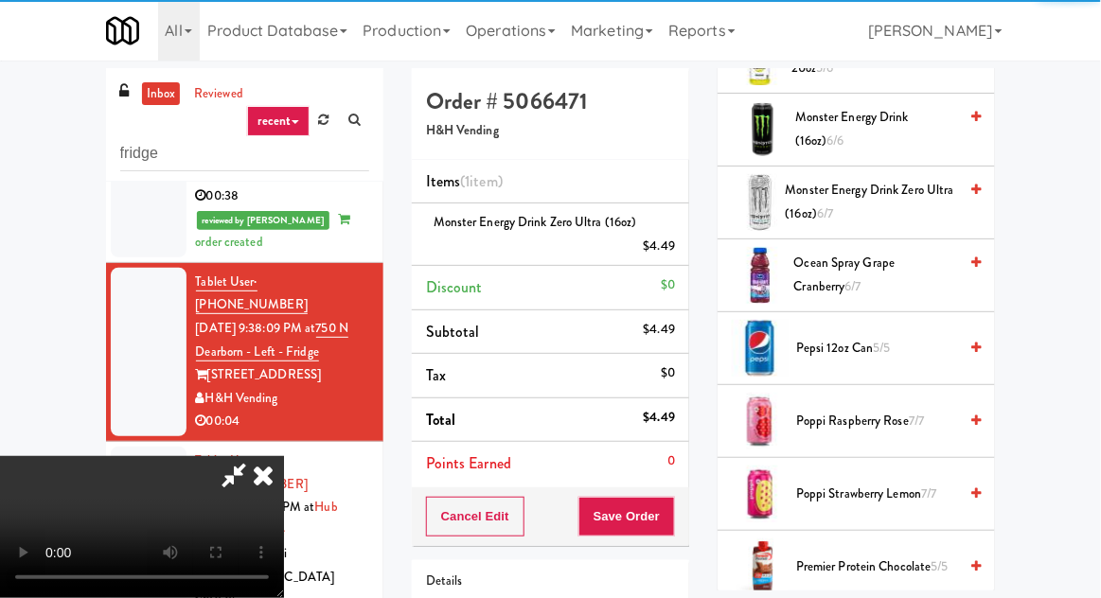
click at [687, 512] on div "Cancel Edit Save Order" at bounding box center [550, 516] width 277 height 59
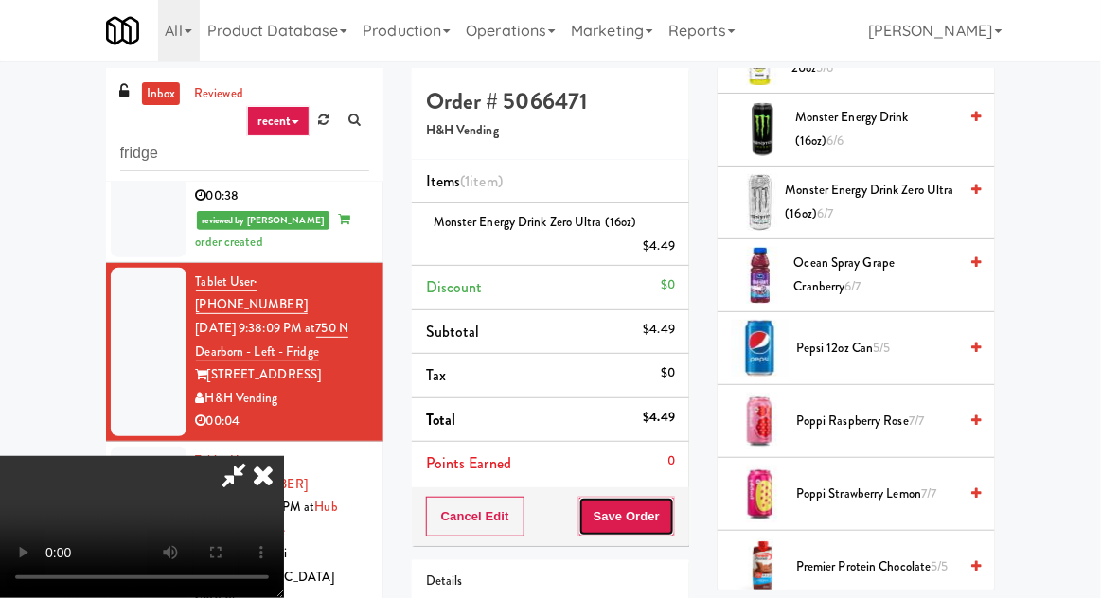
click at [666, 502] on button "Save Order" at bounding box center [626, 517] width 97 height 40
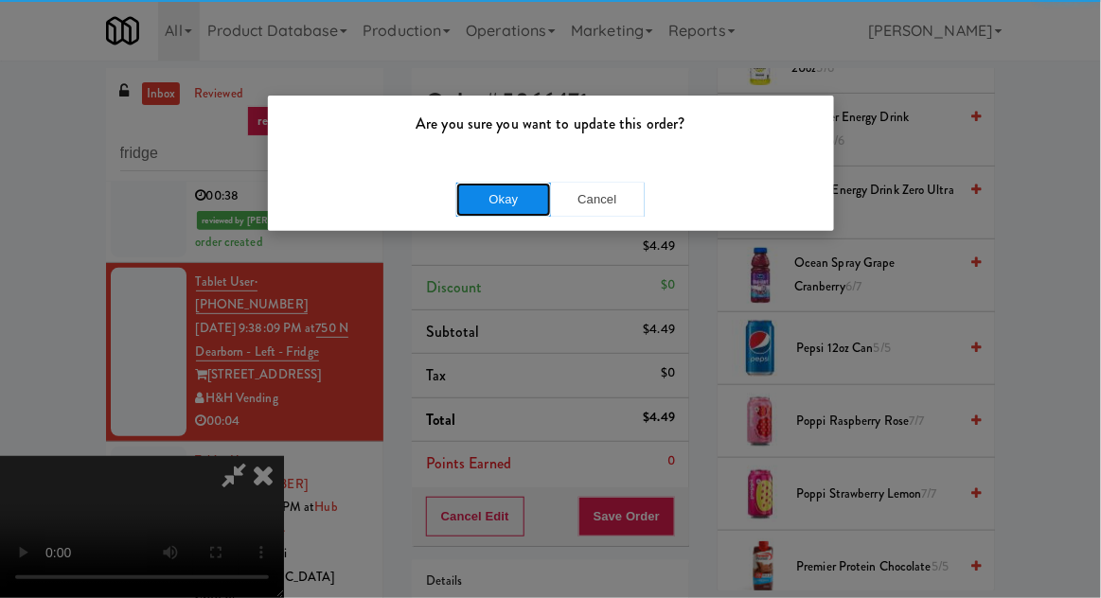
click at [470, 198] on button "Okay" at bounding box center [503, 200] width 95 height 34
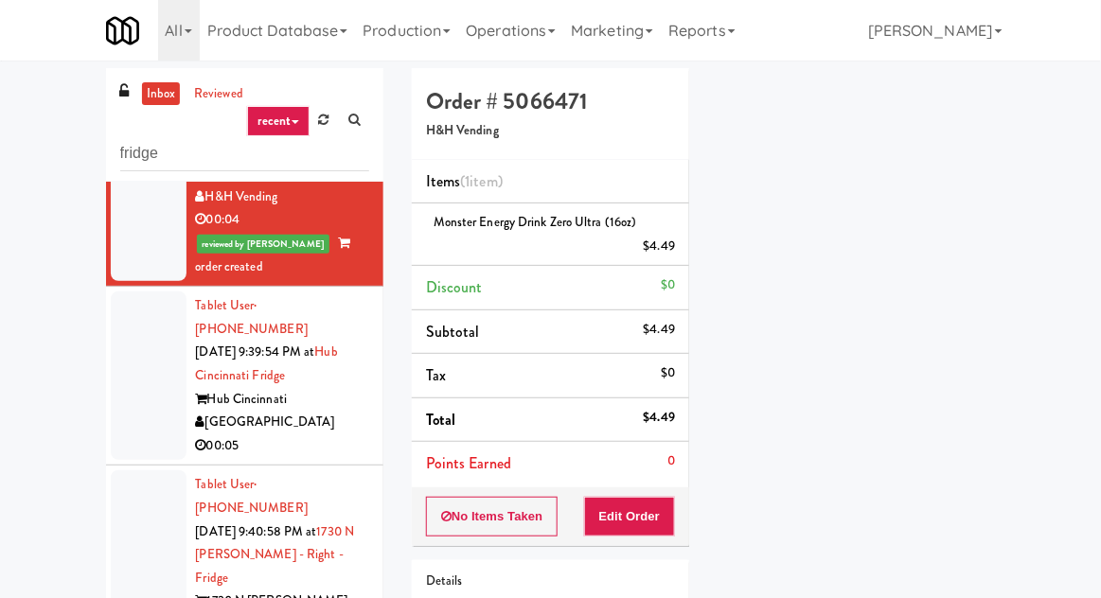
scroll to position [333, 0]
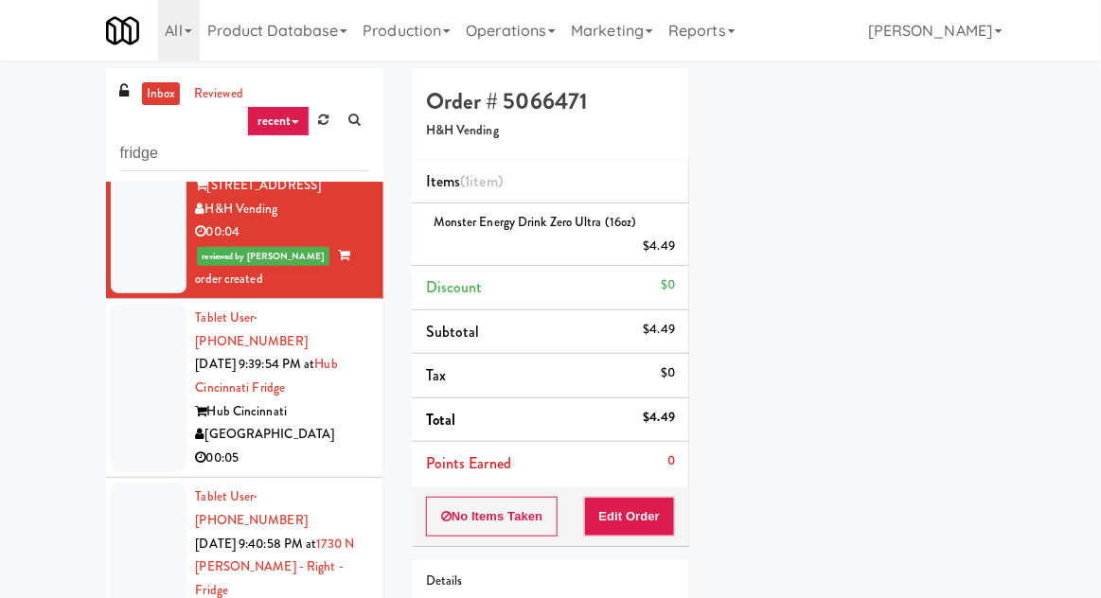
click at [130, 344] on div at bounding box center [149, 388] width 76 height 168
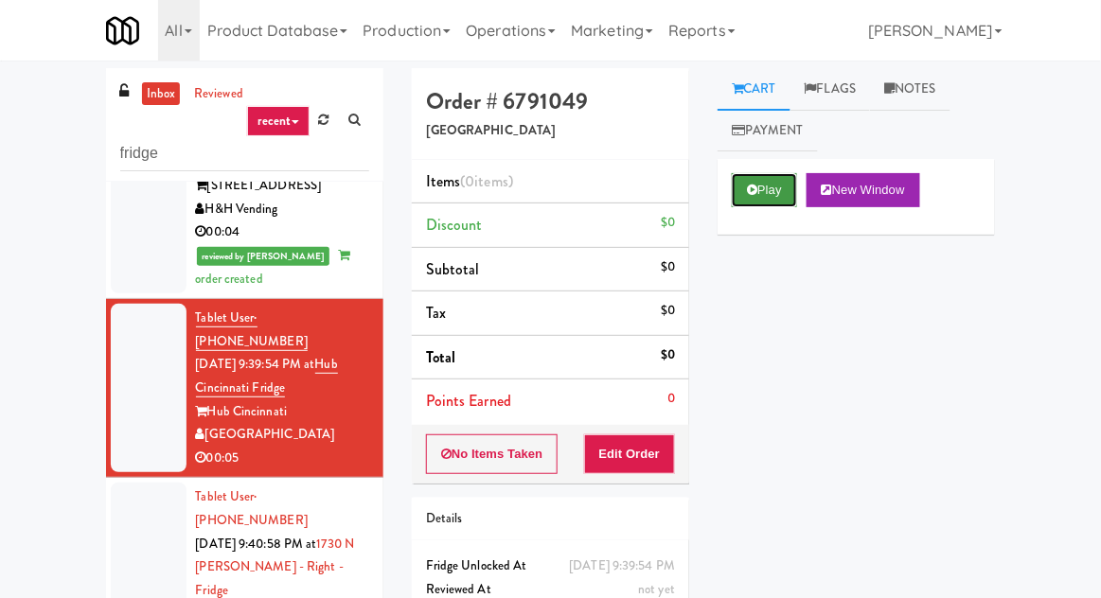
click at [785, 186] on button "Play" at bounding box center [764, 190] width 65 height 34
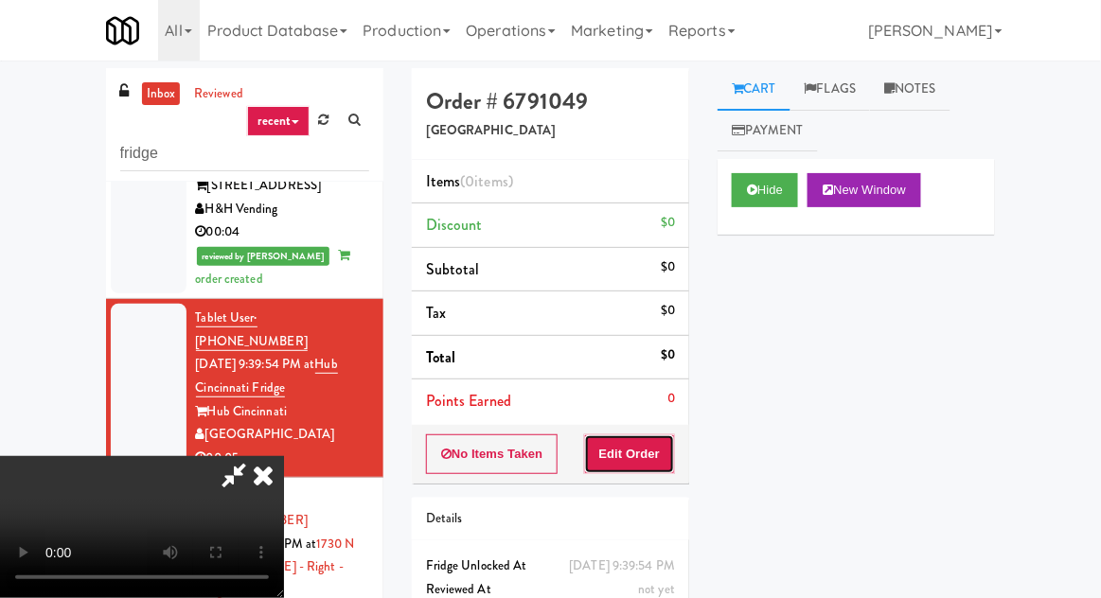
click at [635, 444] on button "Edit Order" at bounding box center [630, 454] width 92 height 40
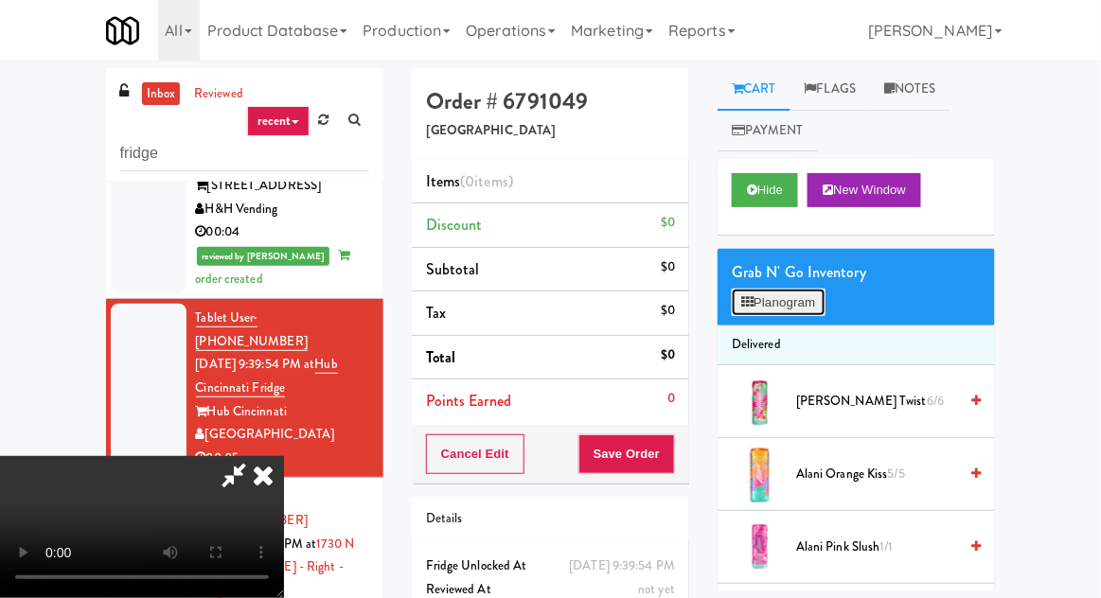
click at [806, 307] on button "Planogram" at bounding box center [778, 303] width 93 height 28
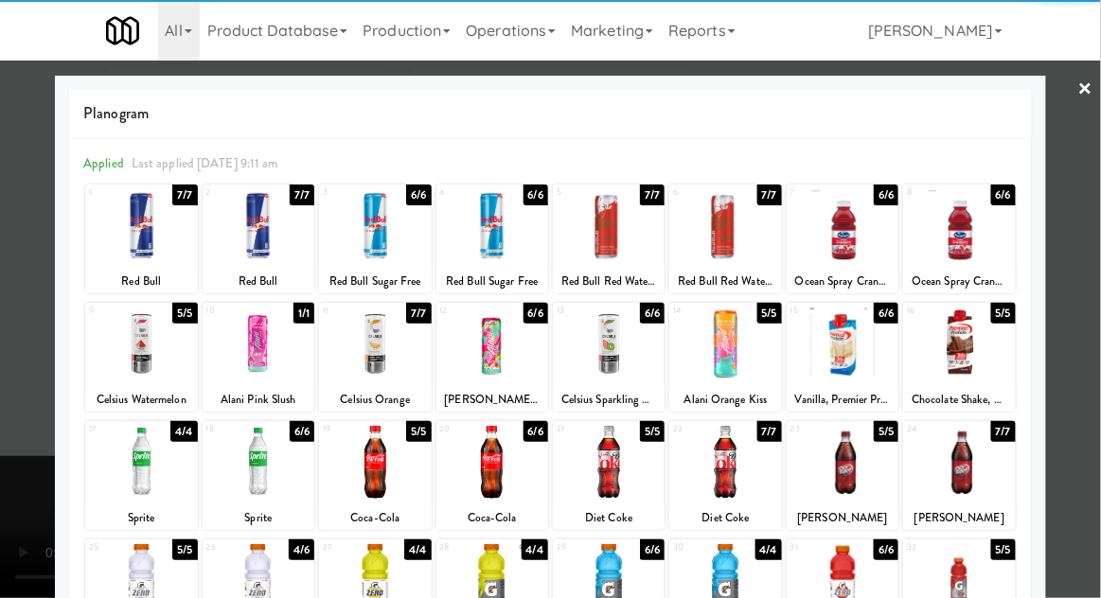
click at [251, 352] on div at bounding box center [259, 344] width 112 height 73
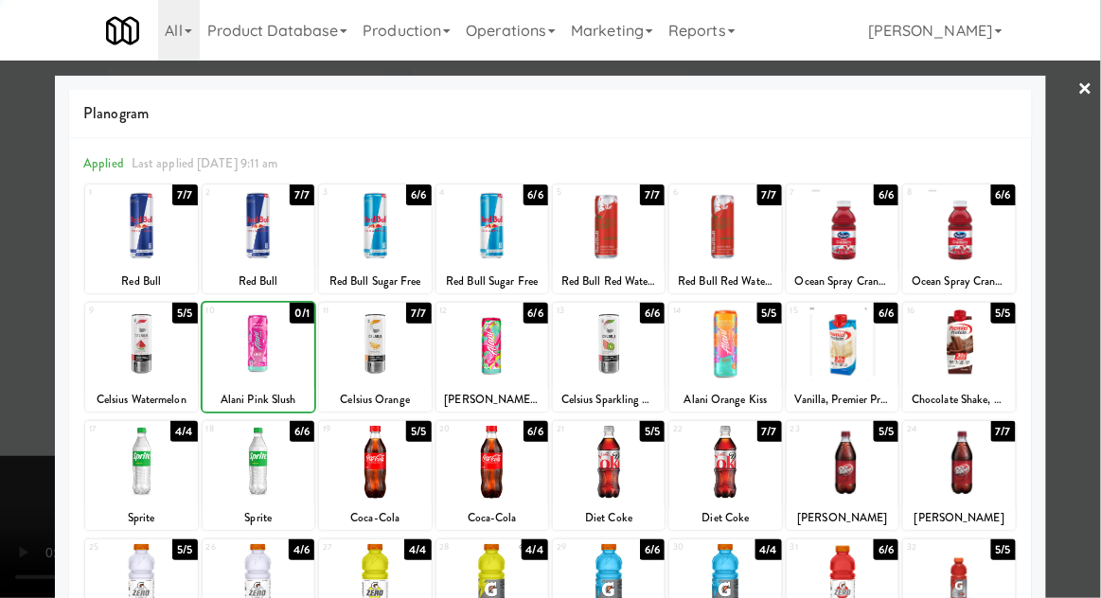
click at [12, 335] on div at bounding box center [550, 299] width 1101 height 598
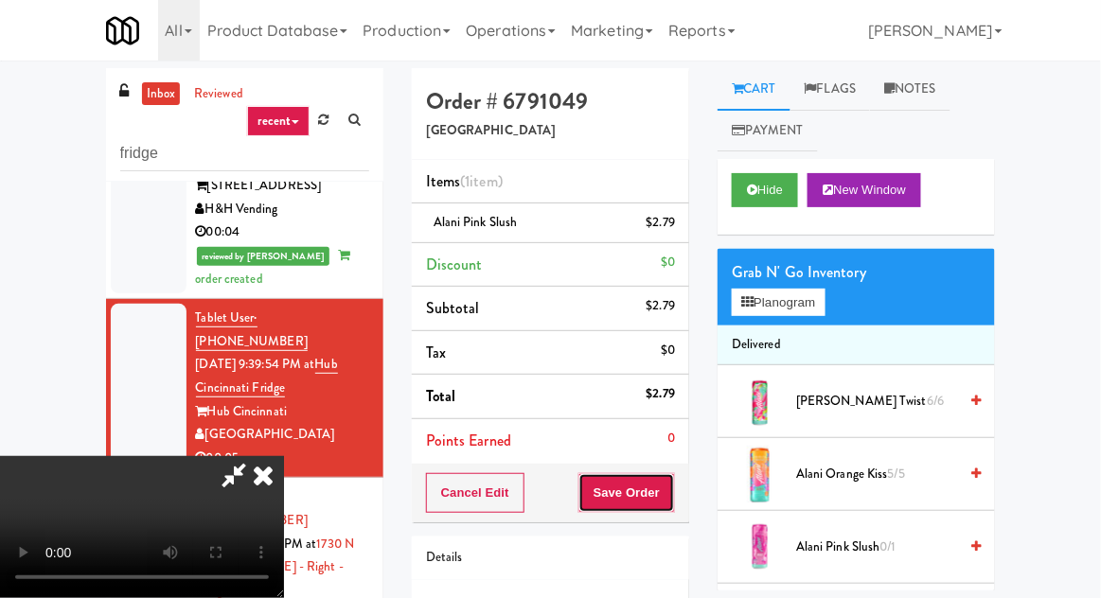
click at [674, 493] on button "Save Order" at bounding box center [626, 493] width 97 height 40
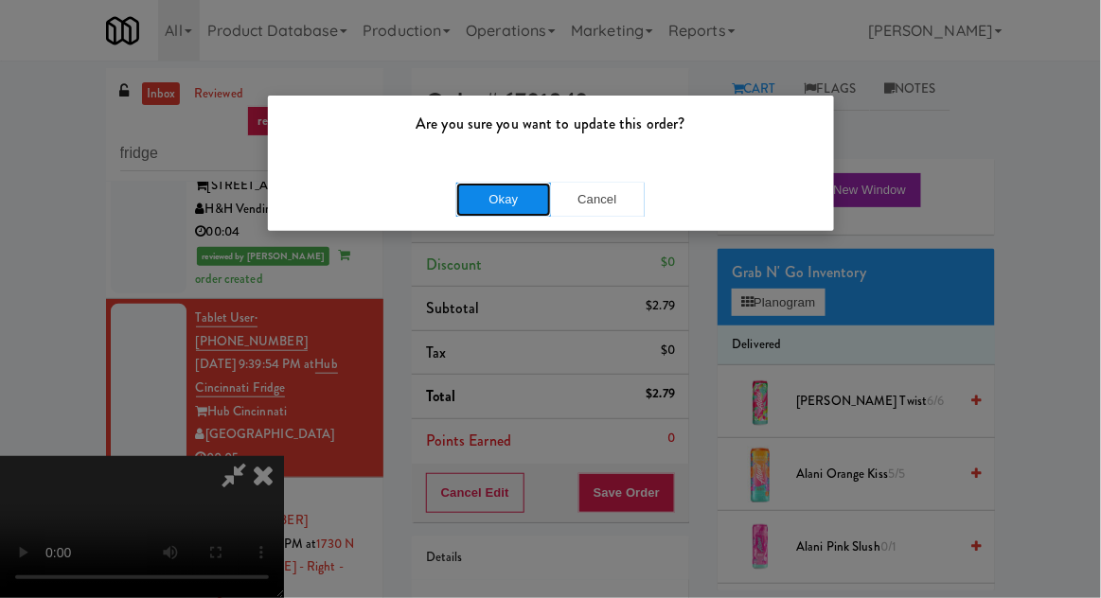
click at [458, 189] on button "Okay" at bounding box center [503, 200] width 95 height 34
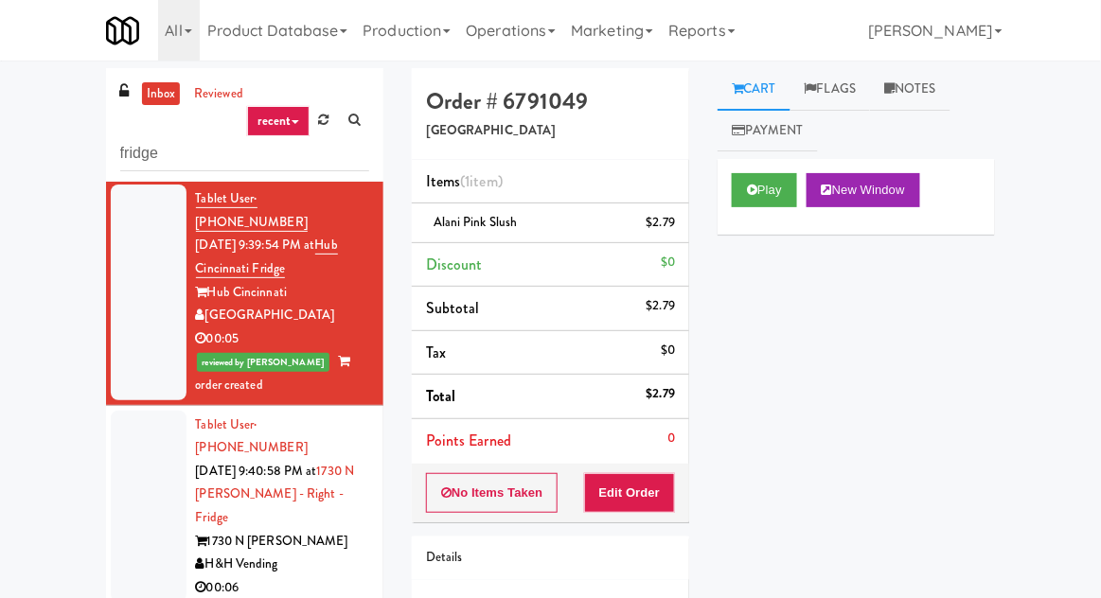
scroll to position [449, 0]
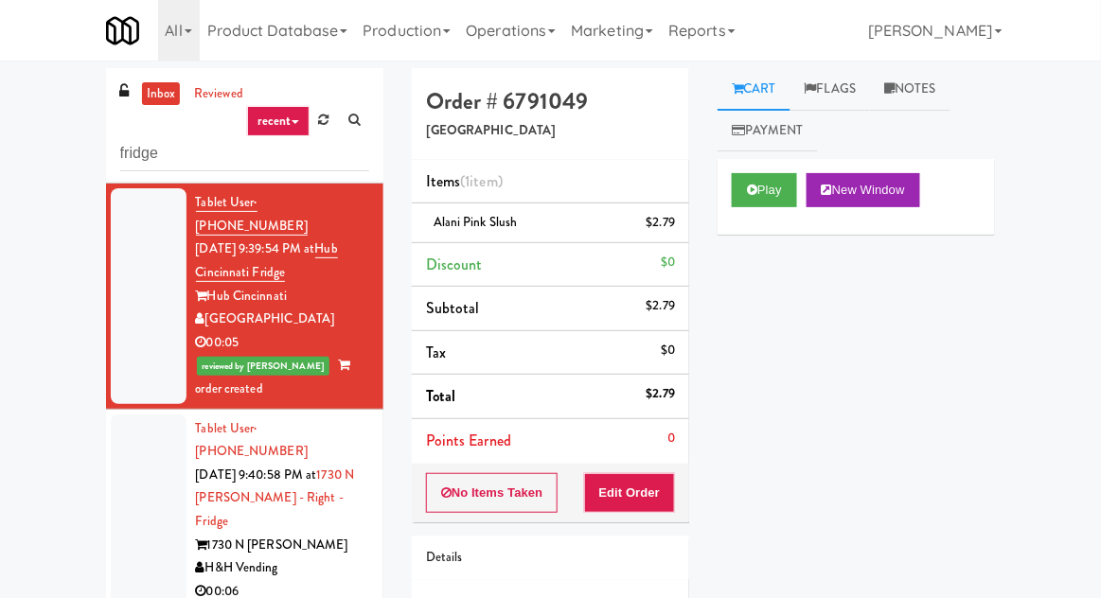
click at [138, 415] on div at bounding box center [149, 511] width 76 height 192
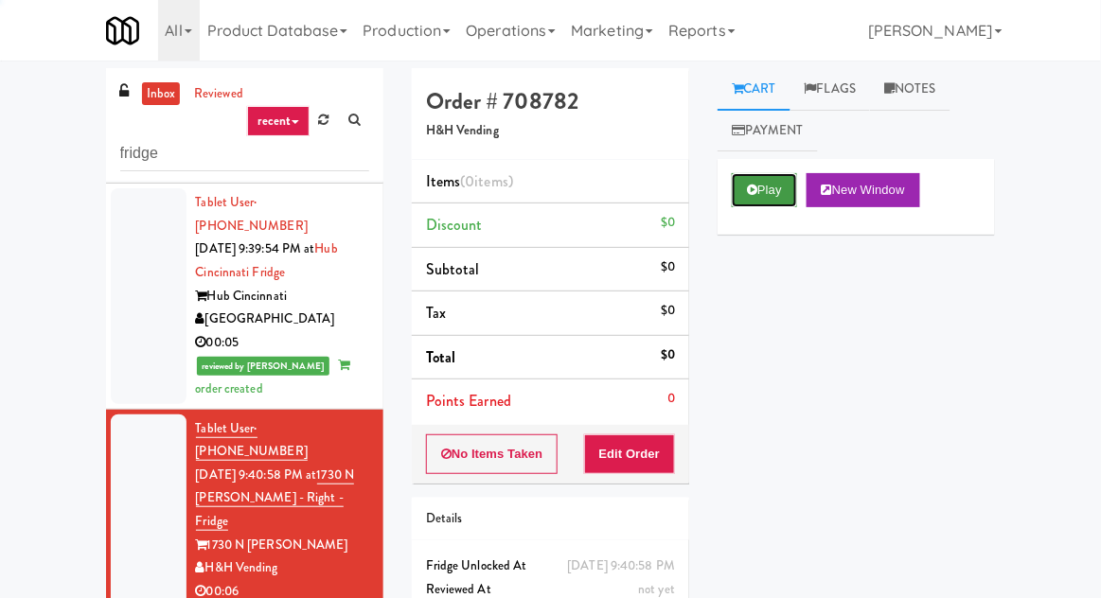
click at [775, 184] on button "Play" at bounding box center [764, 190] width 65 height 34
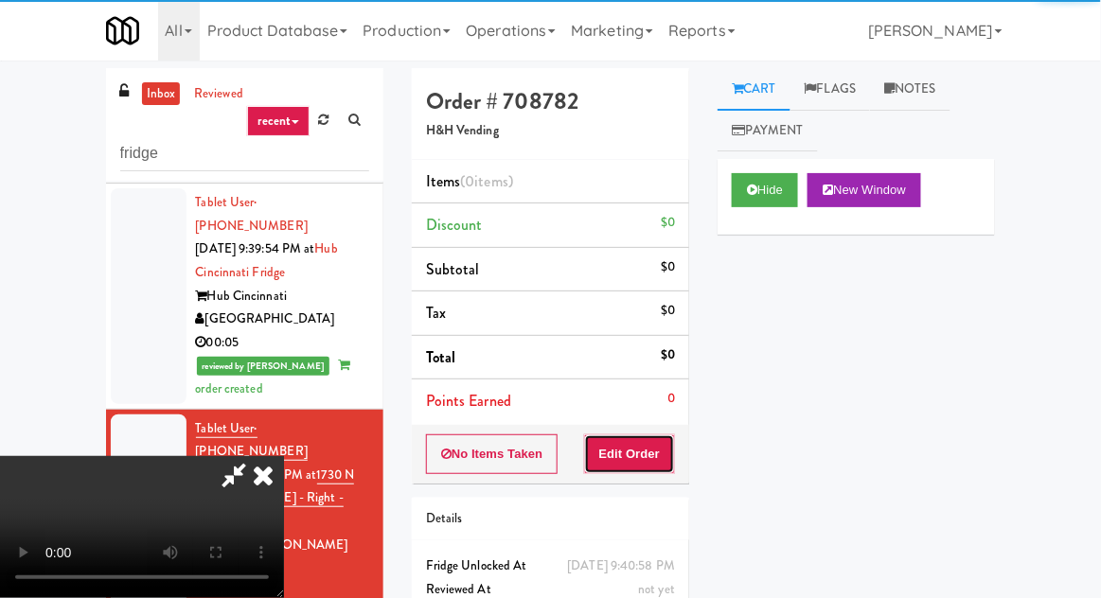
click at [664, 452] on button "Edit Order" at bounding box center [630, 454] width 92 height 40
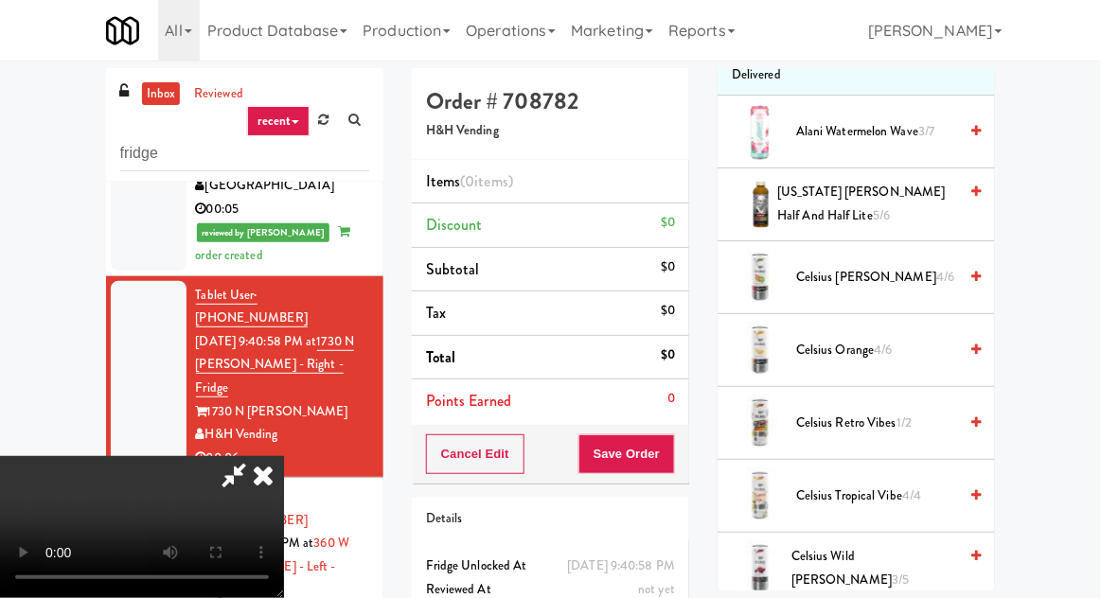
scroll to position [271, 0]
click at [883, 343] on span "4/6" at bounding box center [884, 349] width 18 height 18
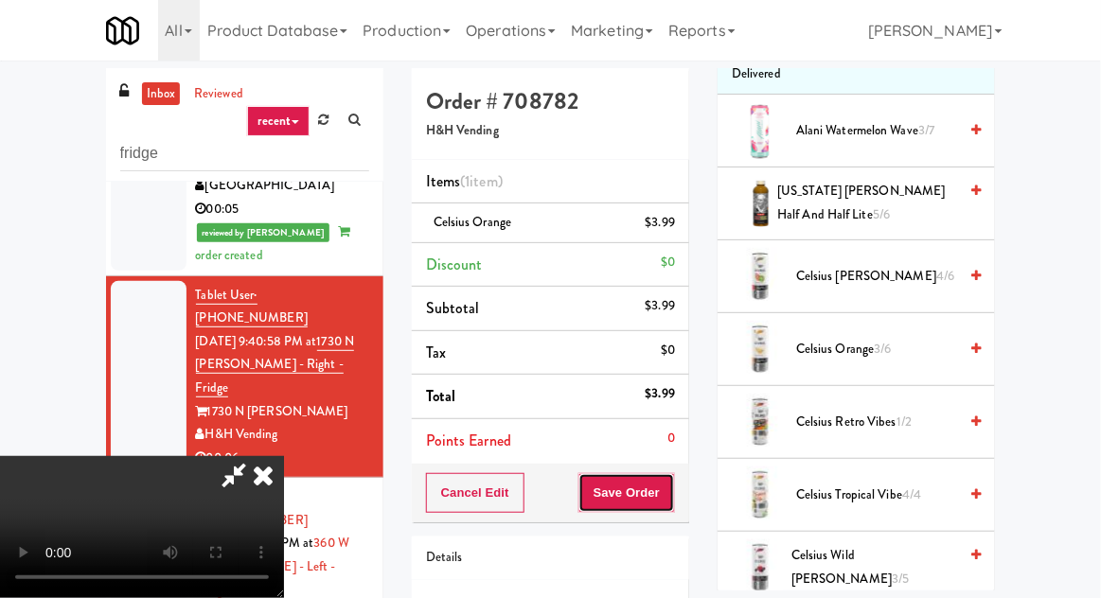
click at [672, 491] on button "Save Order" at bounding box center [626, 493] width 97 height 40
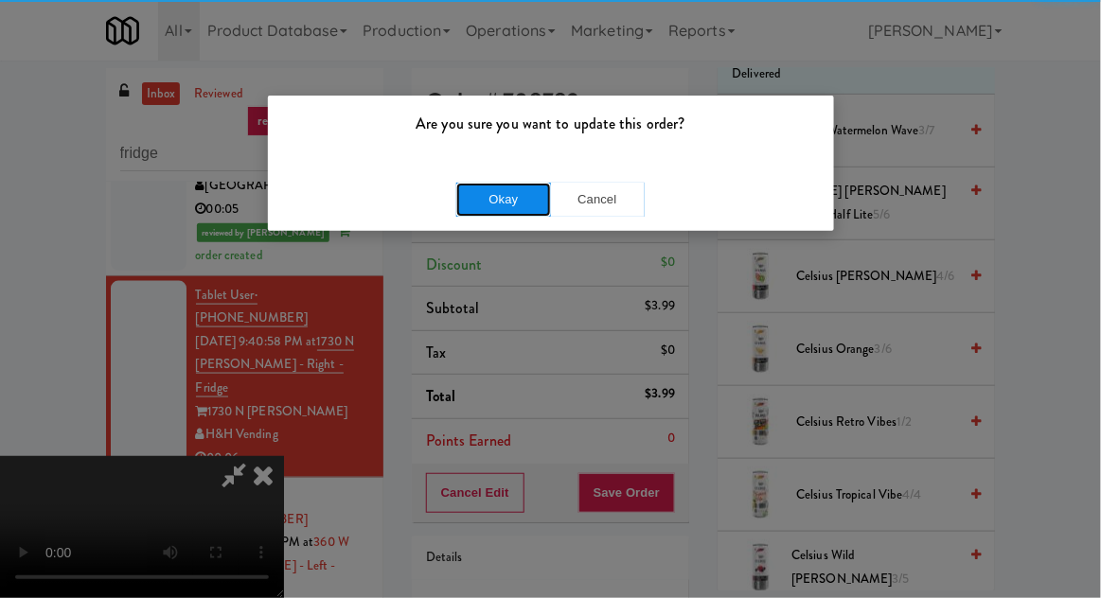
click at [479, 208] on button "Okay" at bounding box center [503, 200] width 95 height 34
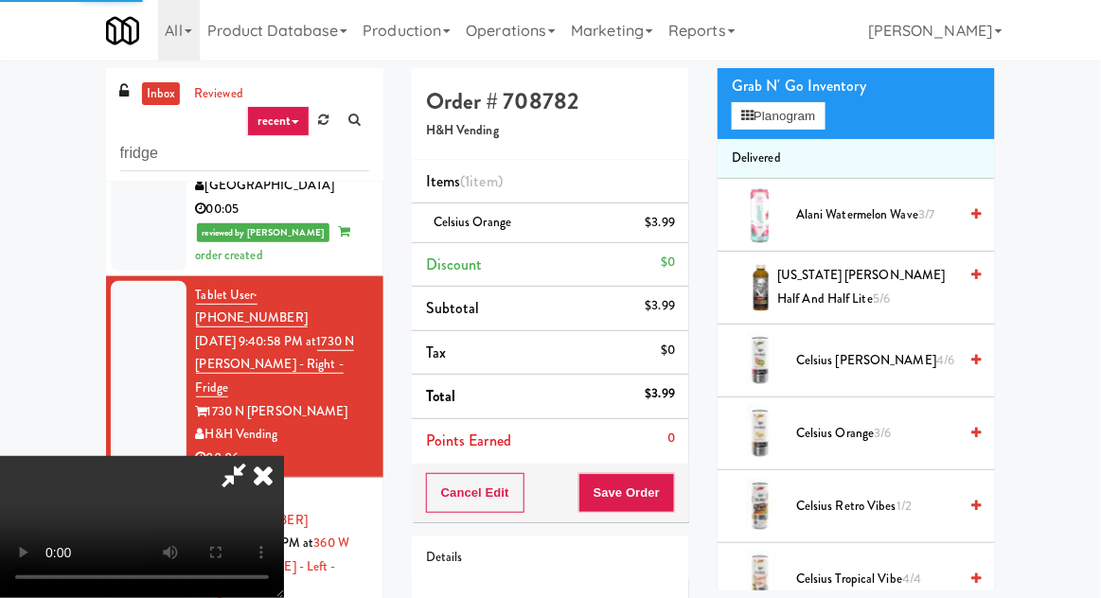
scroll to position [0, 0]
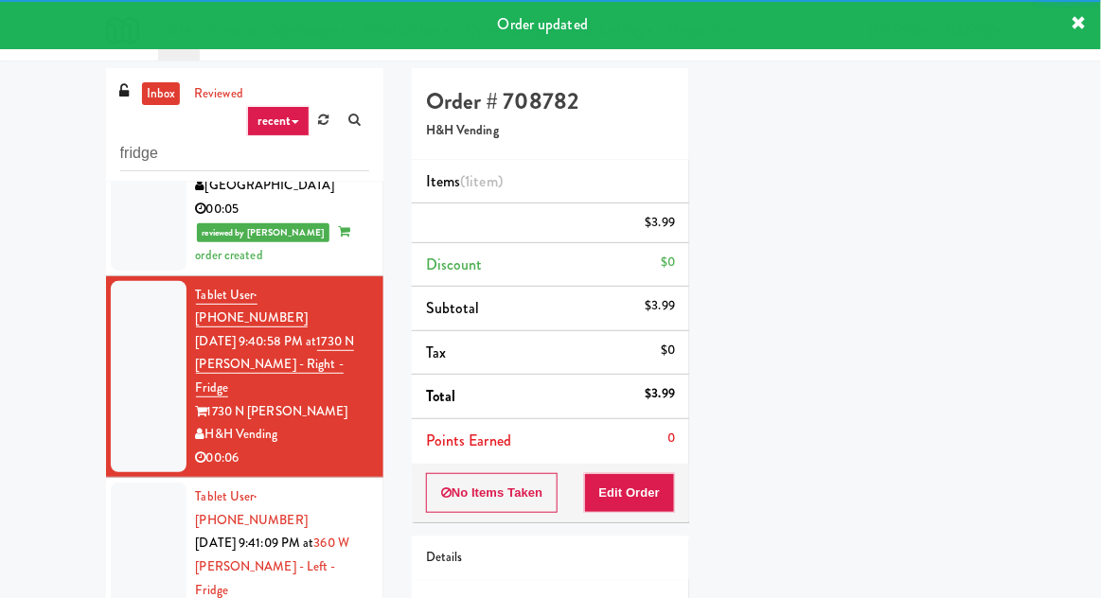
click at [114, 483] on div at bounding box center [149, 579] width 76 height 192
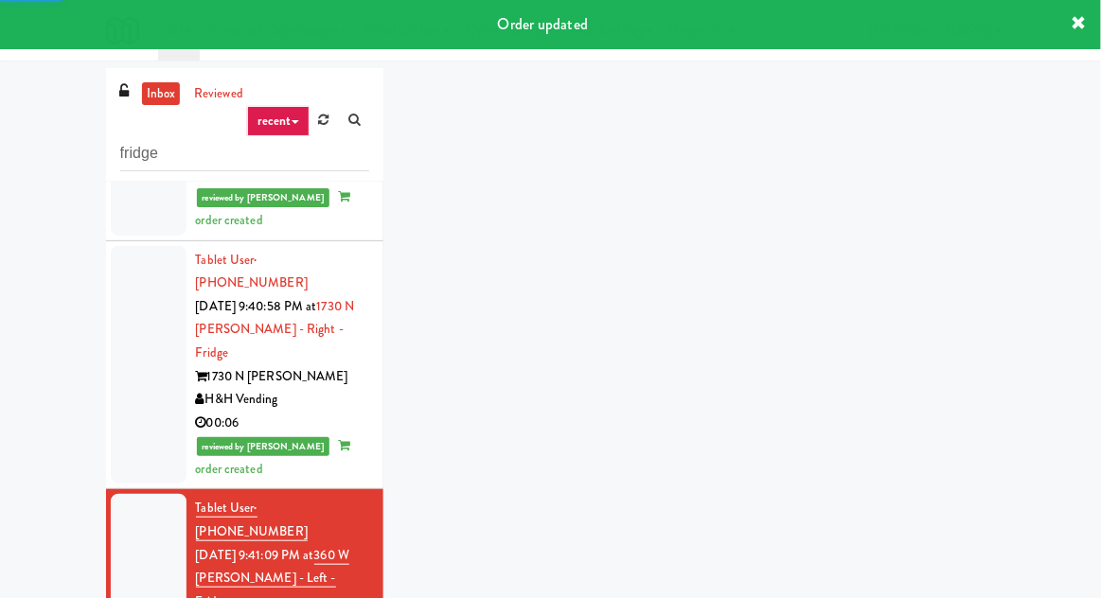
scroll to position [619, 0]
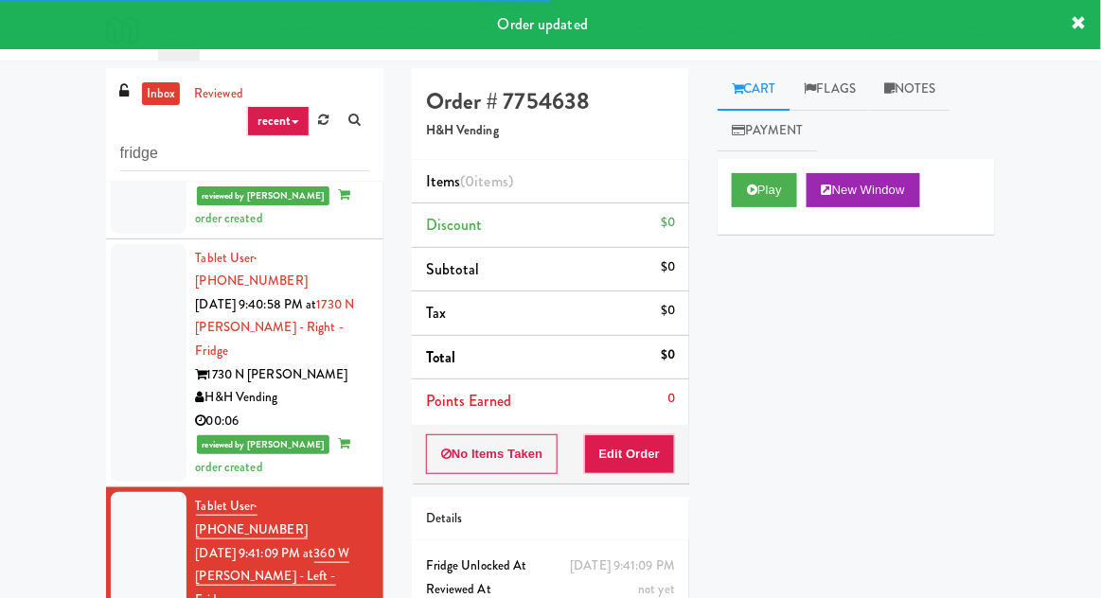
click at [131, 277] on div at bounding box center [149, 363] width 76 height 239
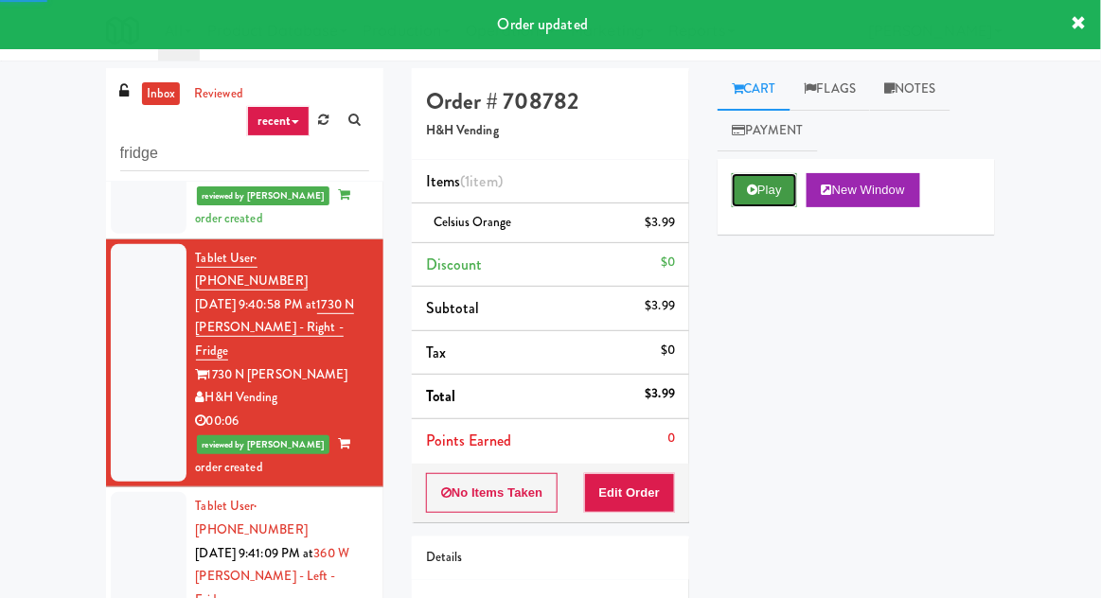
click at [765, 197] on button "Play" at bounding box center [764, 190] width 65 height 34
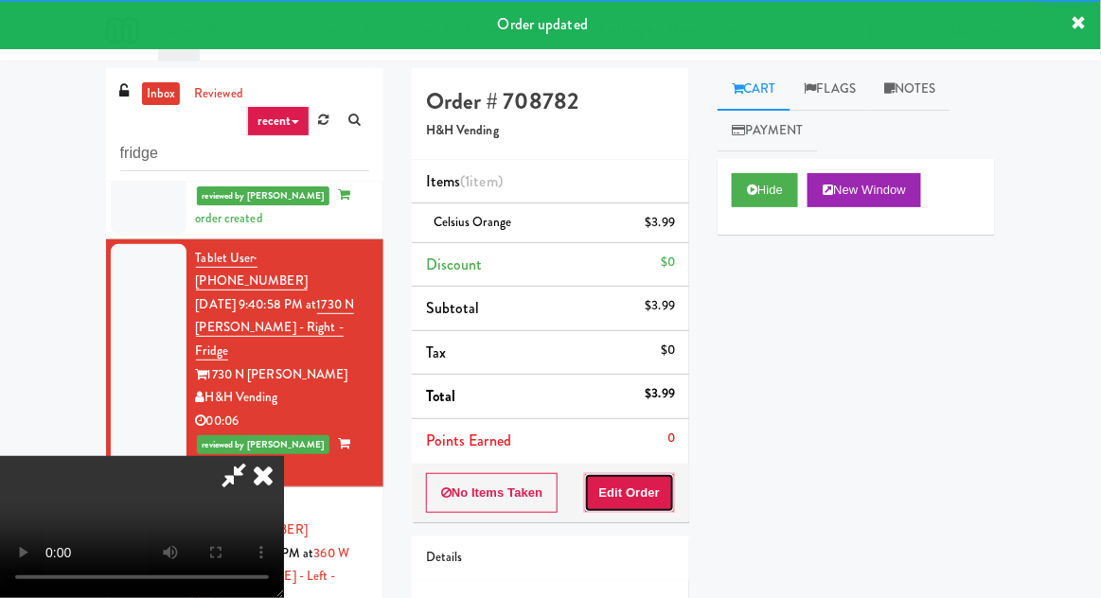
click at [652, 490] on button "Edit Order" at bounding box center [630, 493] width 92 height 40
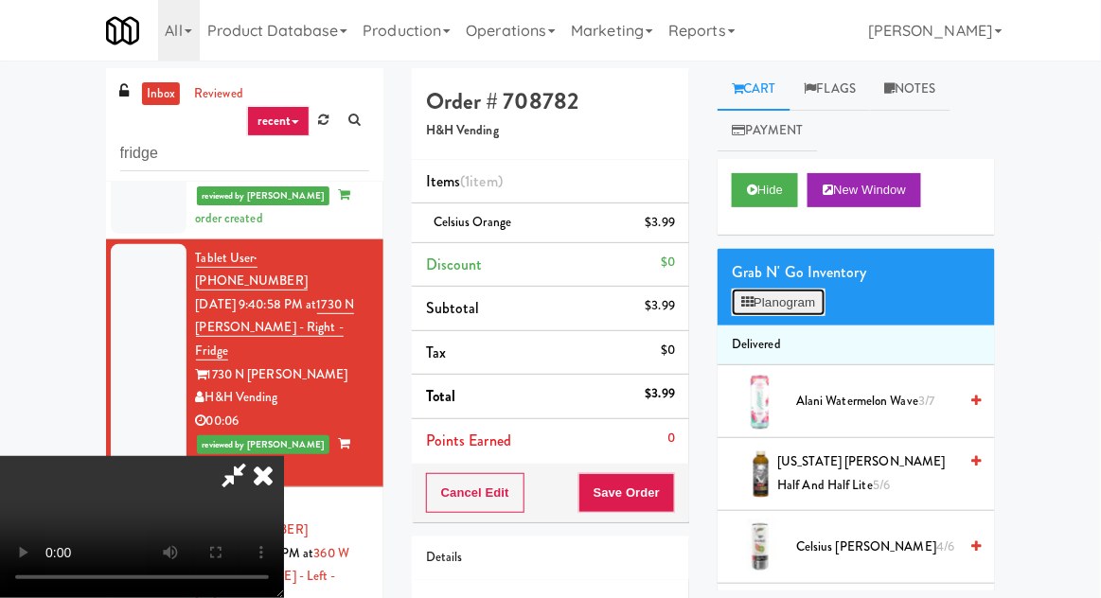
click at [798, 302] on button "Planogram" at bounding box center [778, 303] width 93 height 28
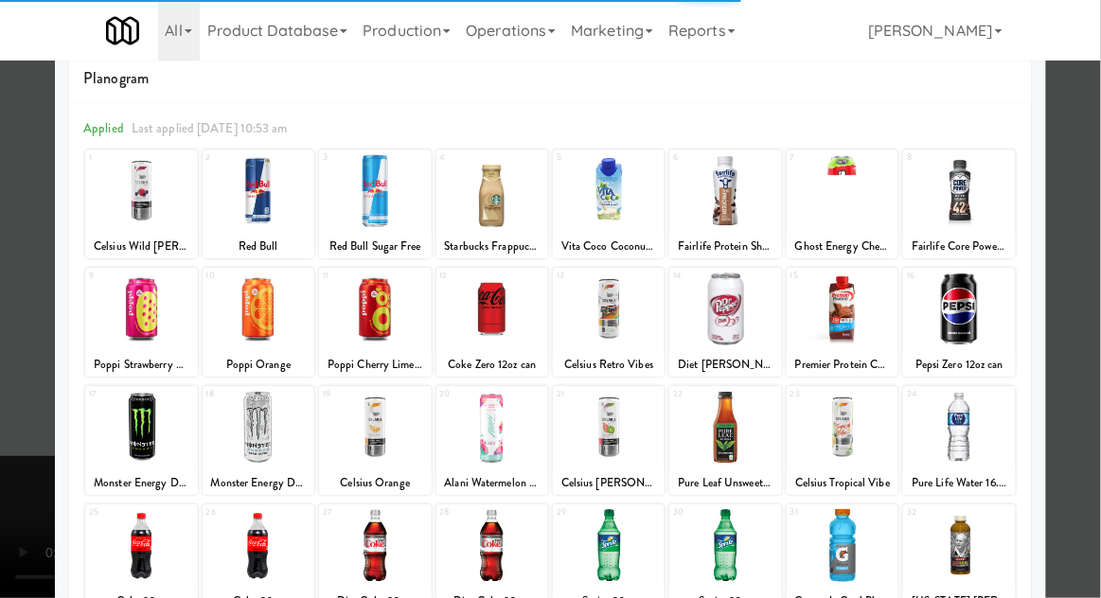
scroll to position [45, 0]
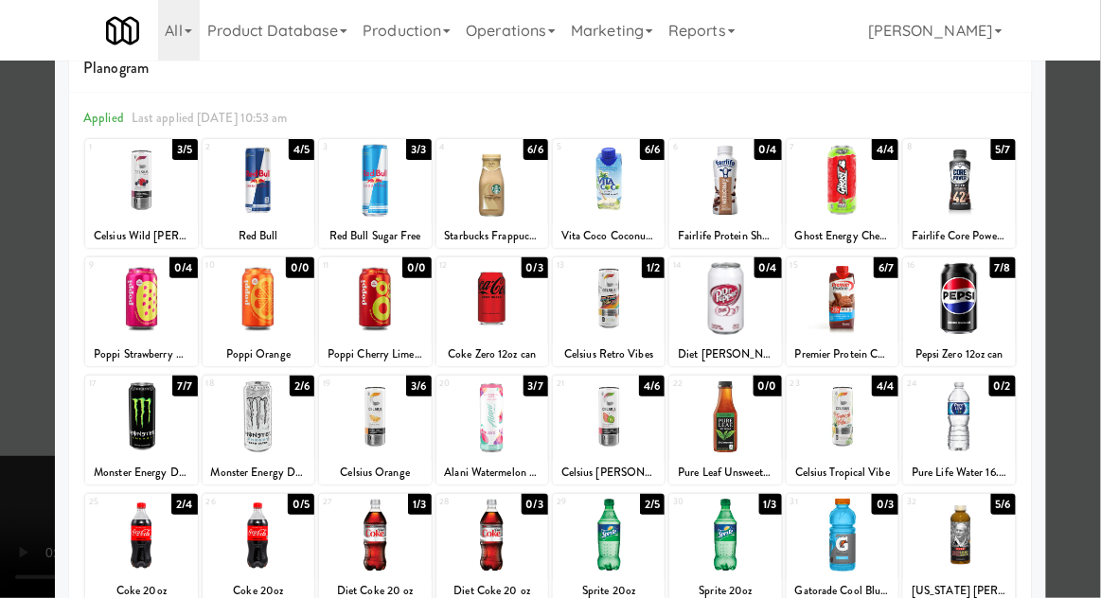
click at [25, 383] on div at bounding box center [550, 299] width 1101 height 598
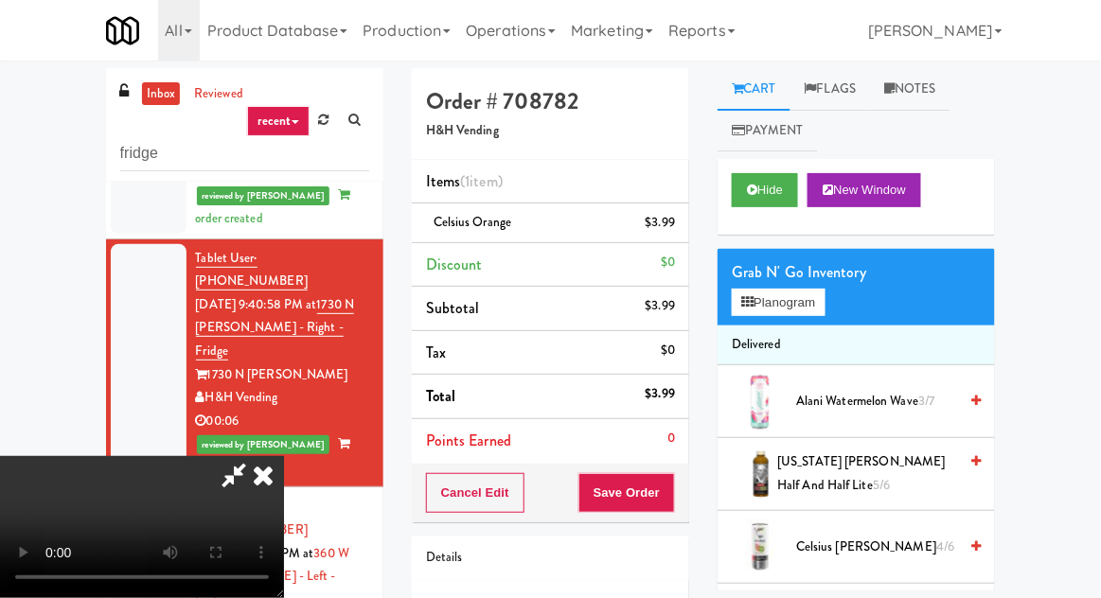
scroll to position [69, 0]
click at [687, 237] on li "Celsius Orange $3.99" at bounding box center [550, 224] width 277 height 40
click at [676, 235] on icon at bounding box center [676, 229] width 9 height 12
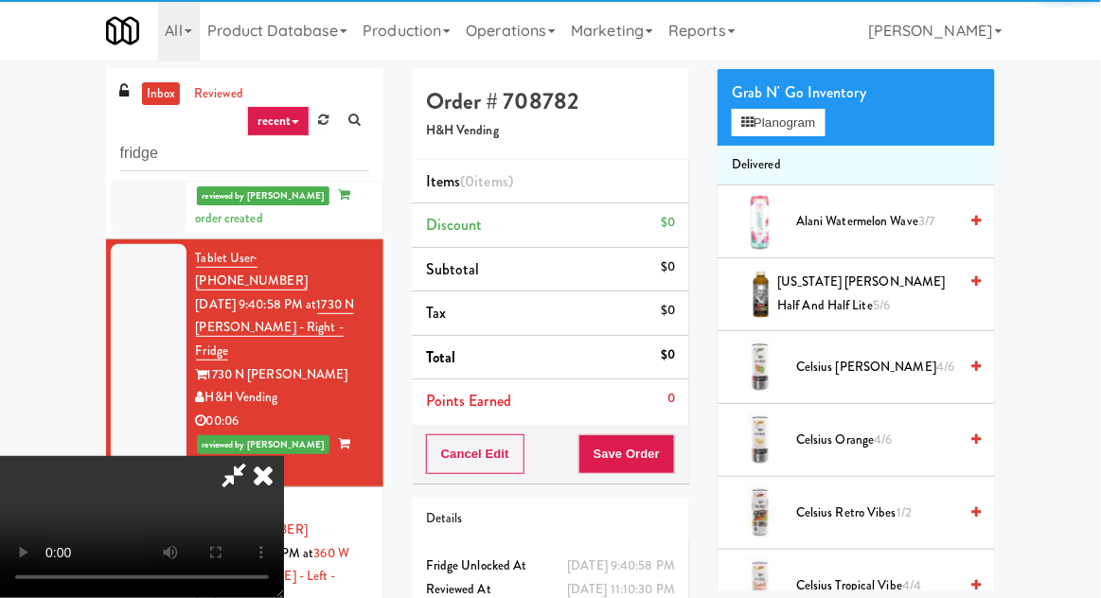
scroll to position [189, 0]
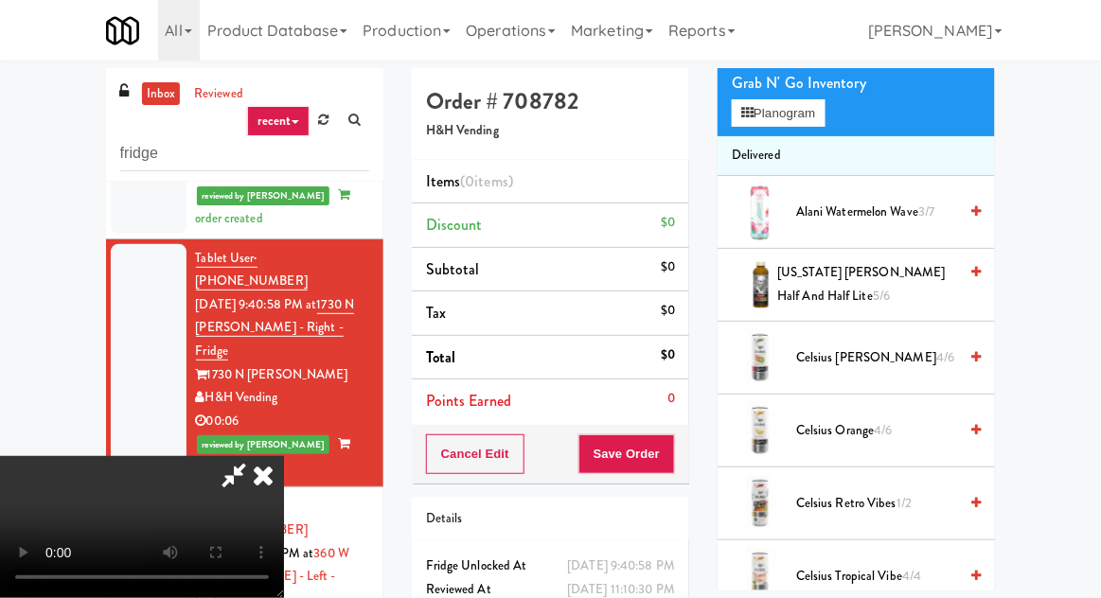
click at [936, 348] on span "4/6" at bounding box center [945, 357] width 18 height 18
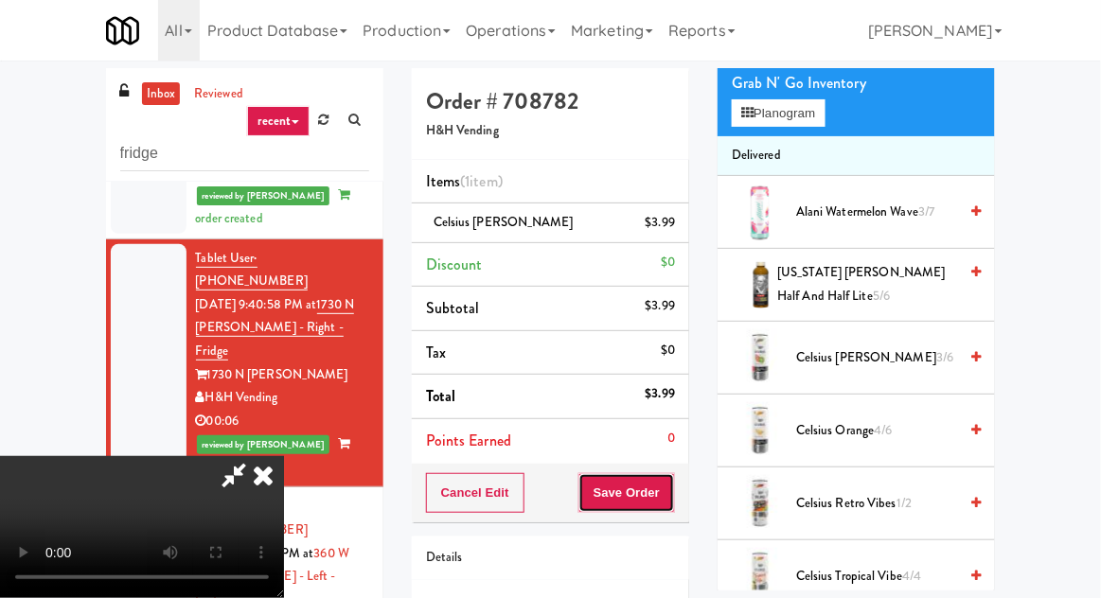
click at [671, 491] on button "Save Order" at bounding box center [626, 493] width 97 height 40
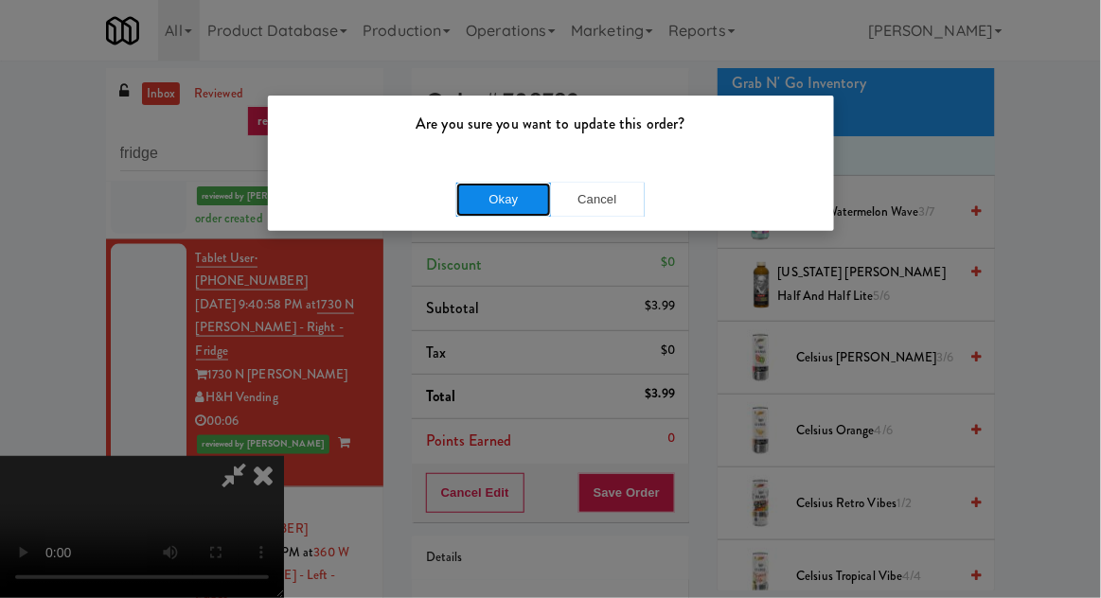
click at [470, 194] on button "Okay" at bounding box center [503, 200] width 95 height 34
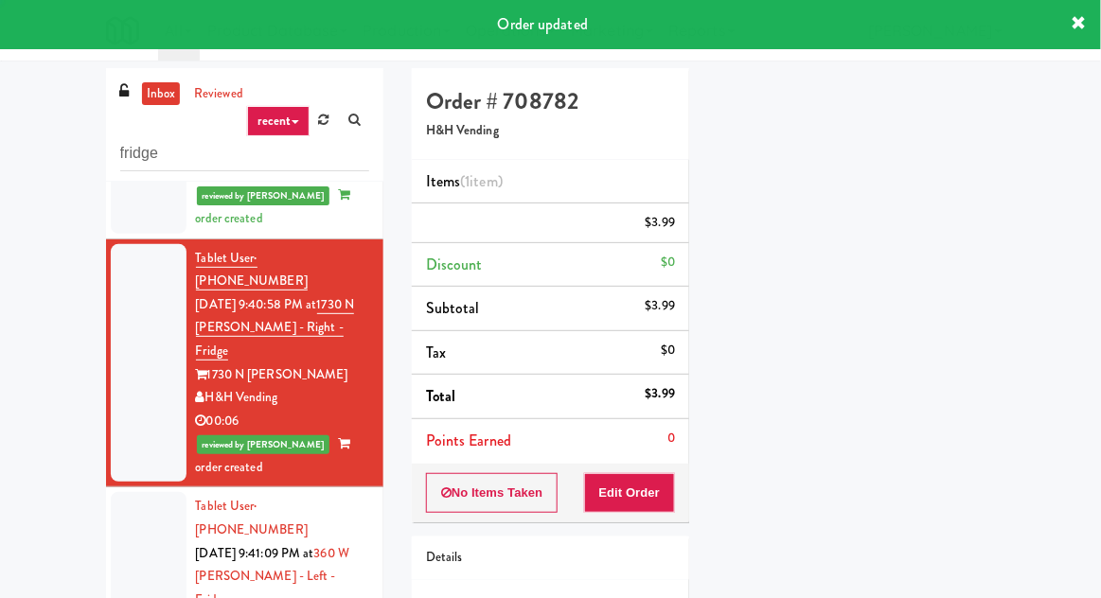
scroll to position [0, 0]
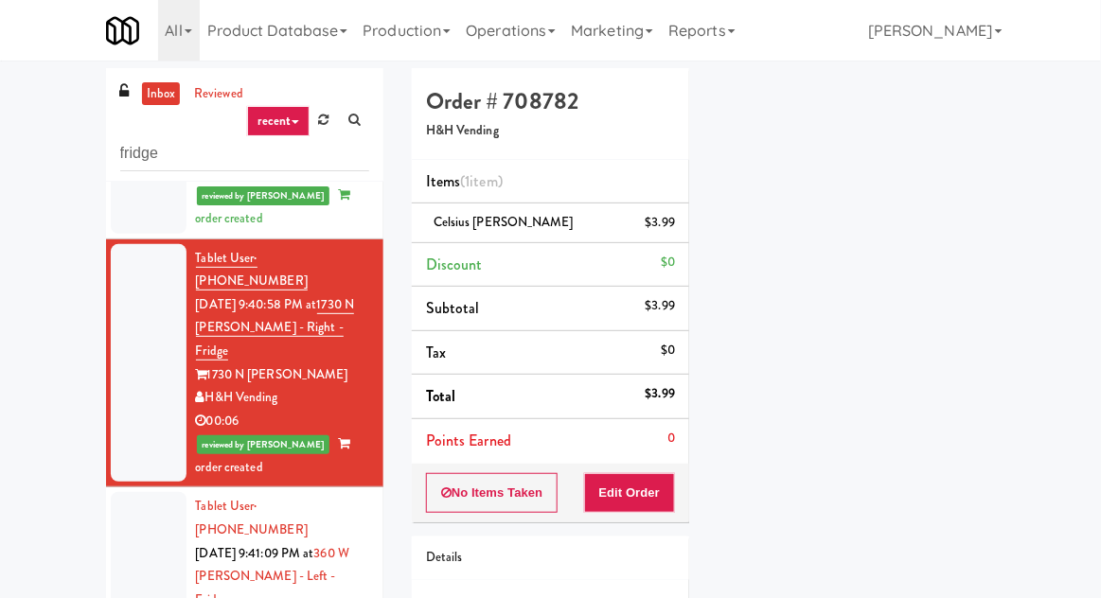
click at [140, 492] on div at bounding box center [149, 588] width 76 height 192
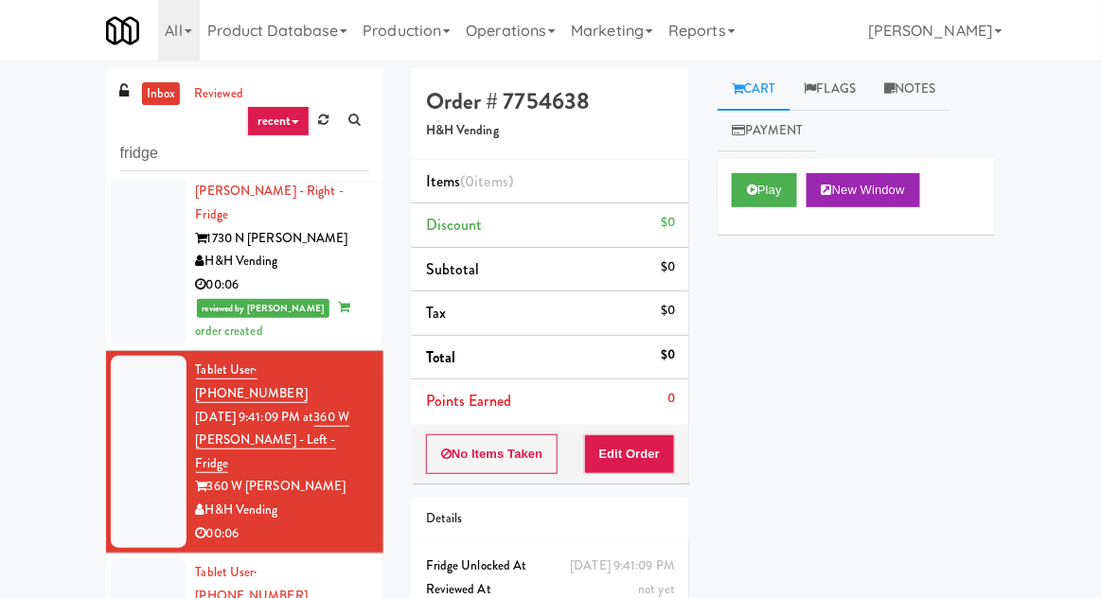
scroll to position [754, 0]
click at [752, 179] on button "Play" at bounding box center [764, 190] width 65 height 34
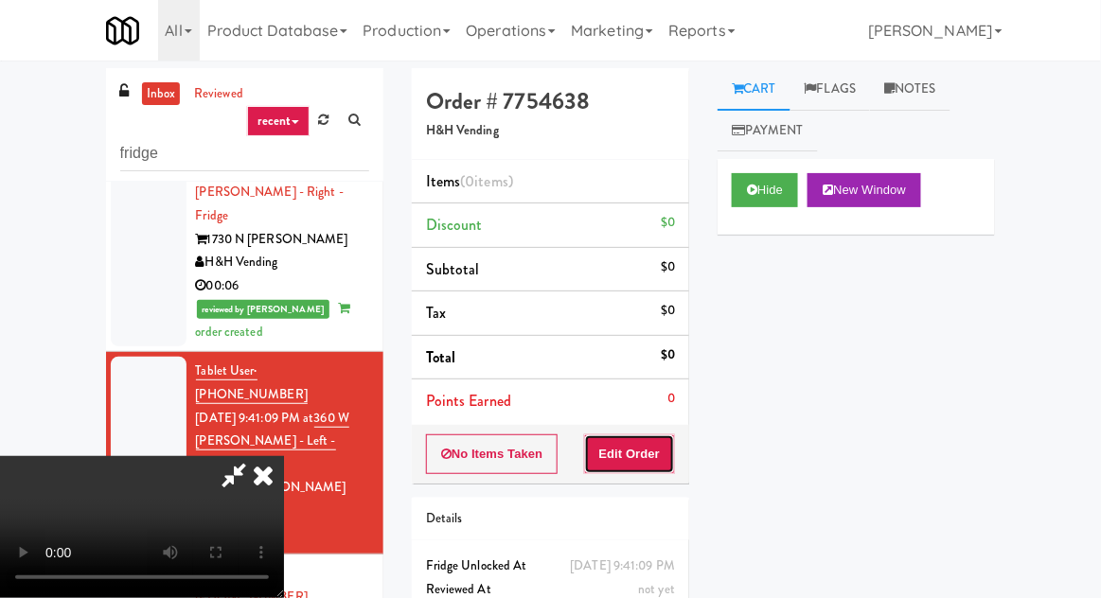
click at [645, 449] on button "Edit Order" at bounding box center [630, 454] width 92 height 40
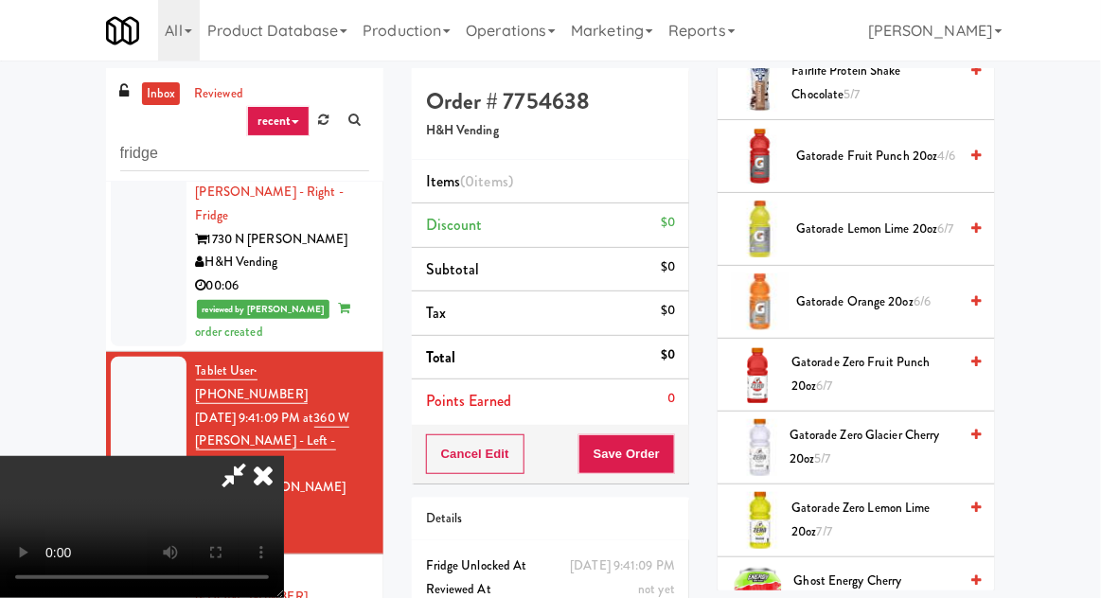
scroll to position [1131, 0]
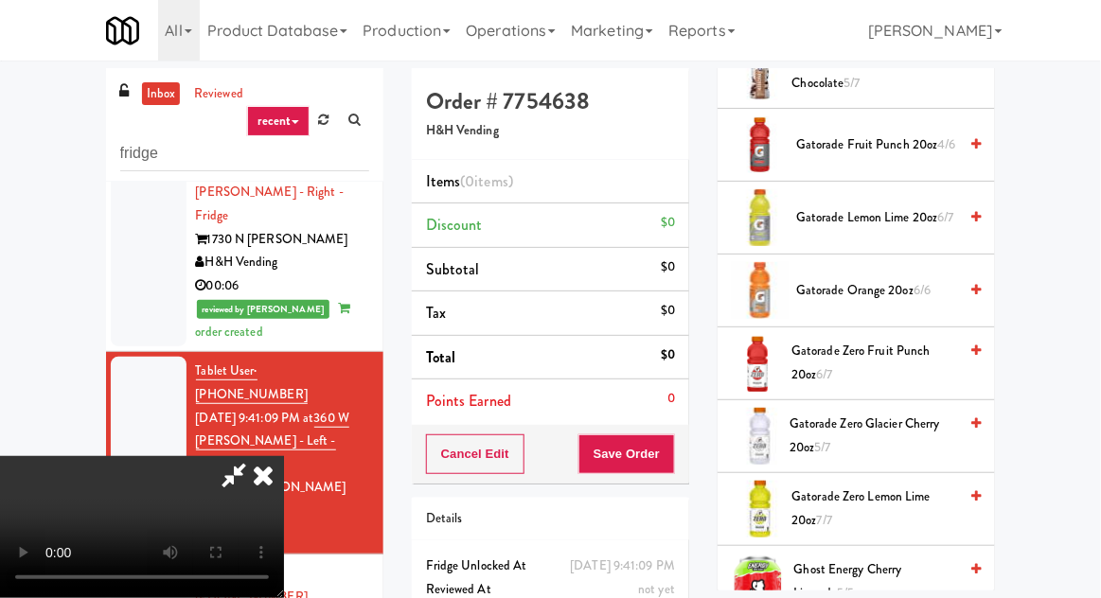
click at [806, 360] on span "Gatorade Zero Fruit Punch 20oz 6/7" at bounding box center [874, 363] width 166 height 46
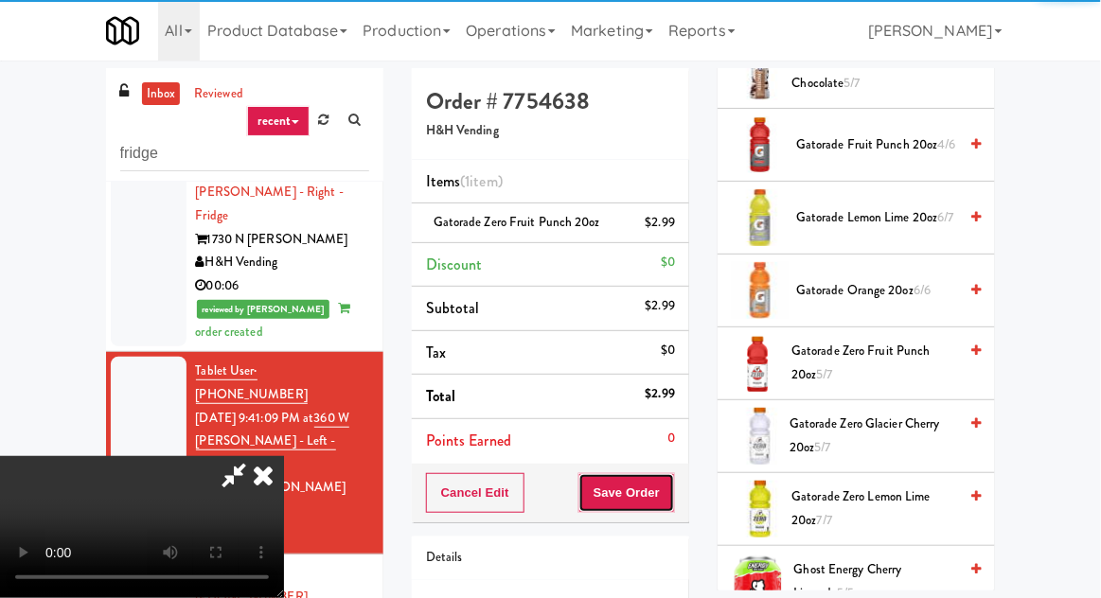
click at [663, 500] on button "Save Order" at bounding box center [626, 493] width 97 height 40
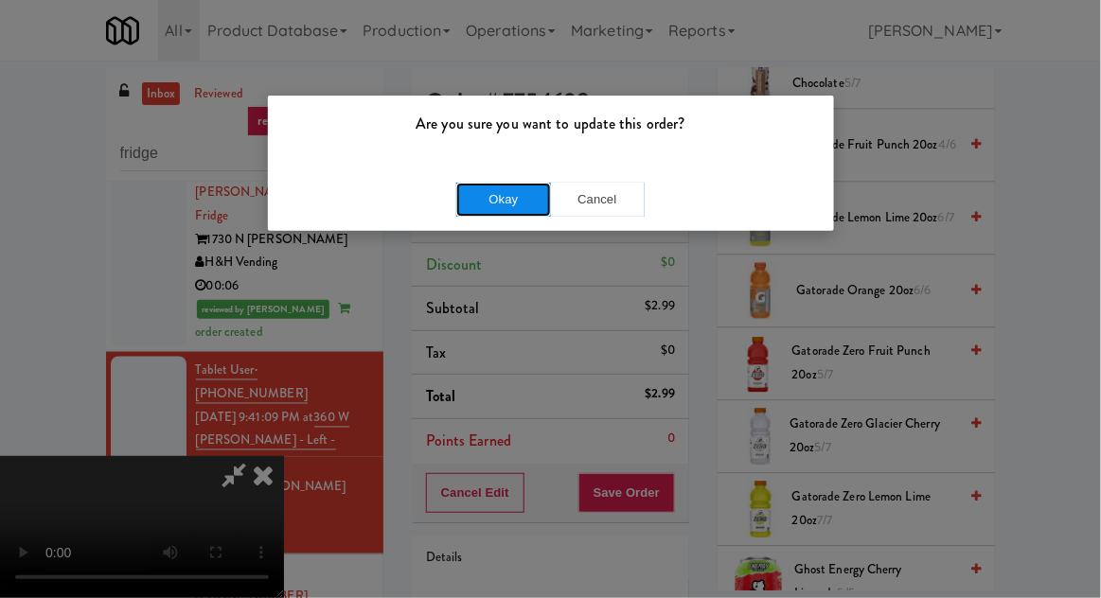
click at [488, 209] on button "Okay" at bounding box center [503, 200] width 95 height 34
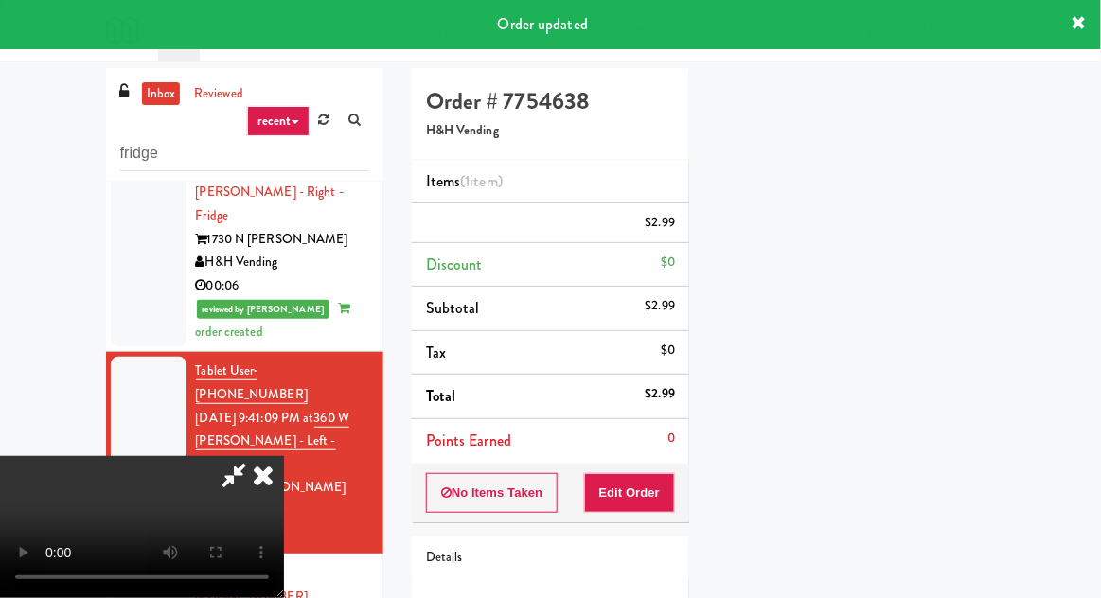
scroll to position [186, 0]
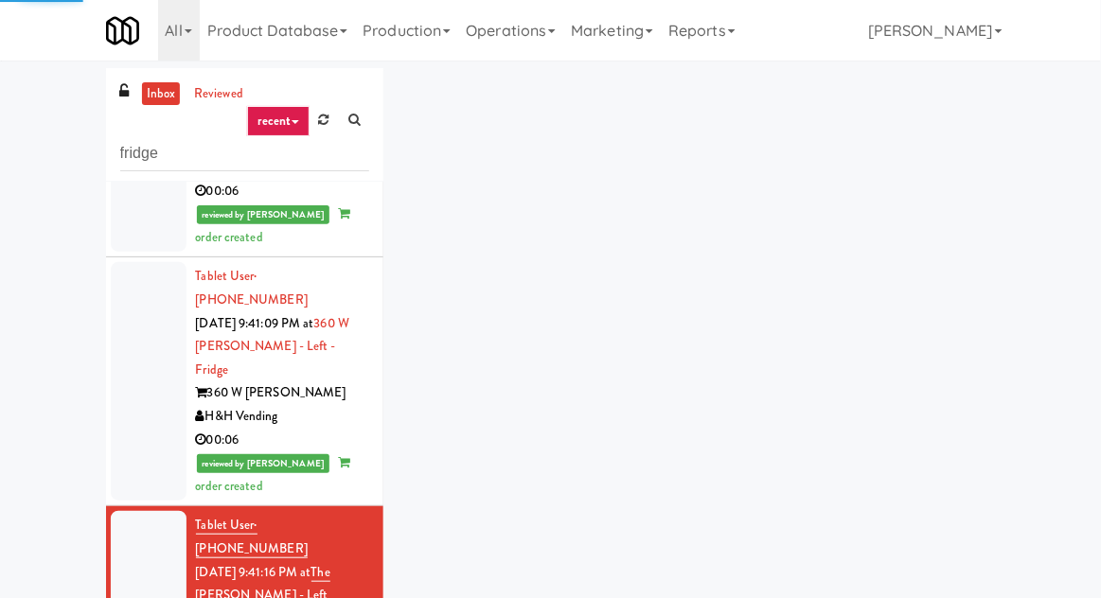
scroll to position [850, 0]
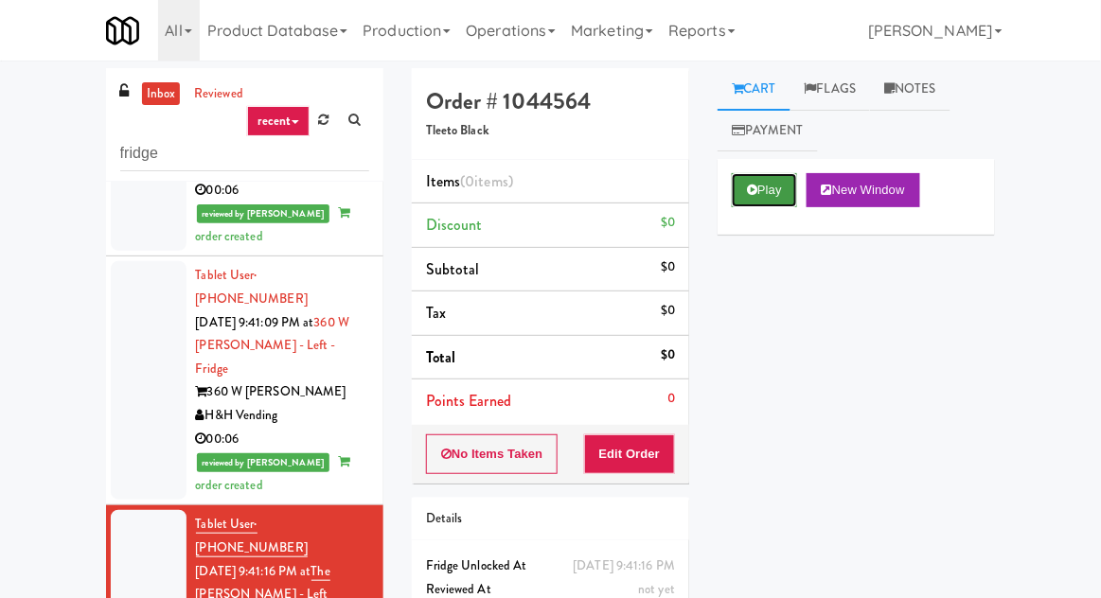
click at [765, 182] on button "Play" at bounding box center [764, 190] width 65 height 34
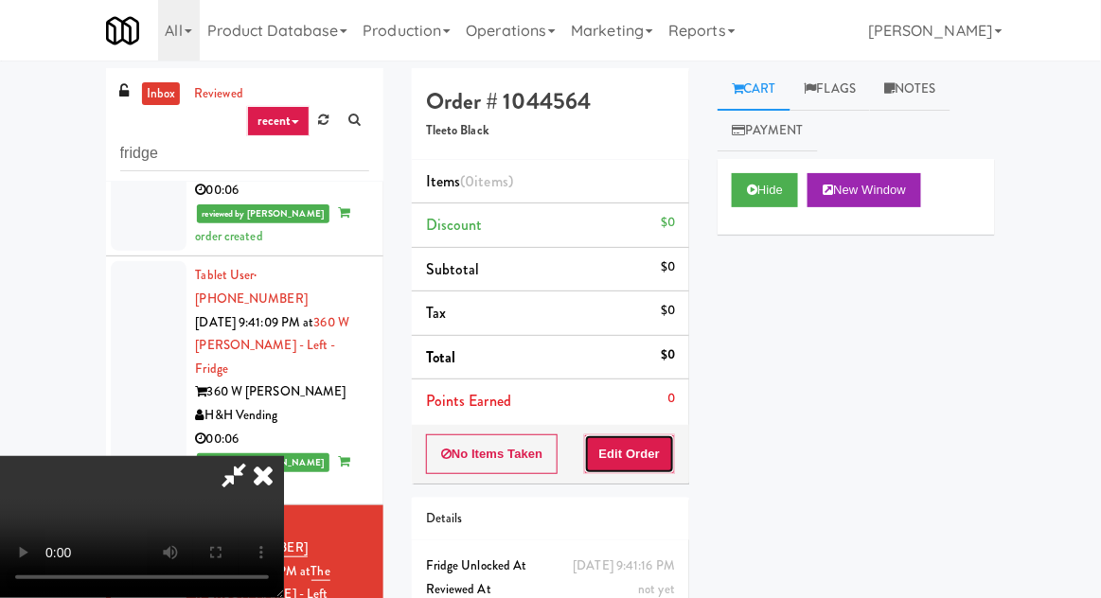
click at [623, 458] on button "Edit Order" at bounding box center [630, 454] width 92 height 40
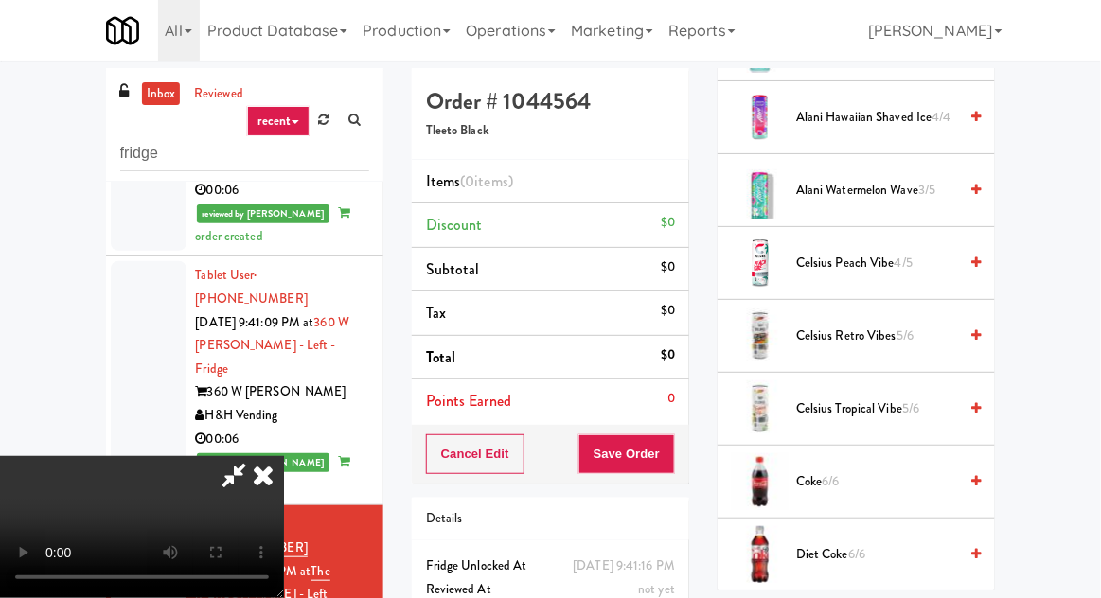
scroll to position [0, 0]
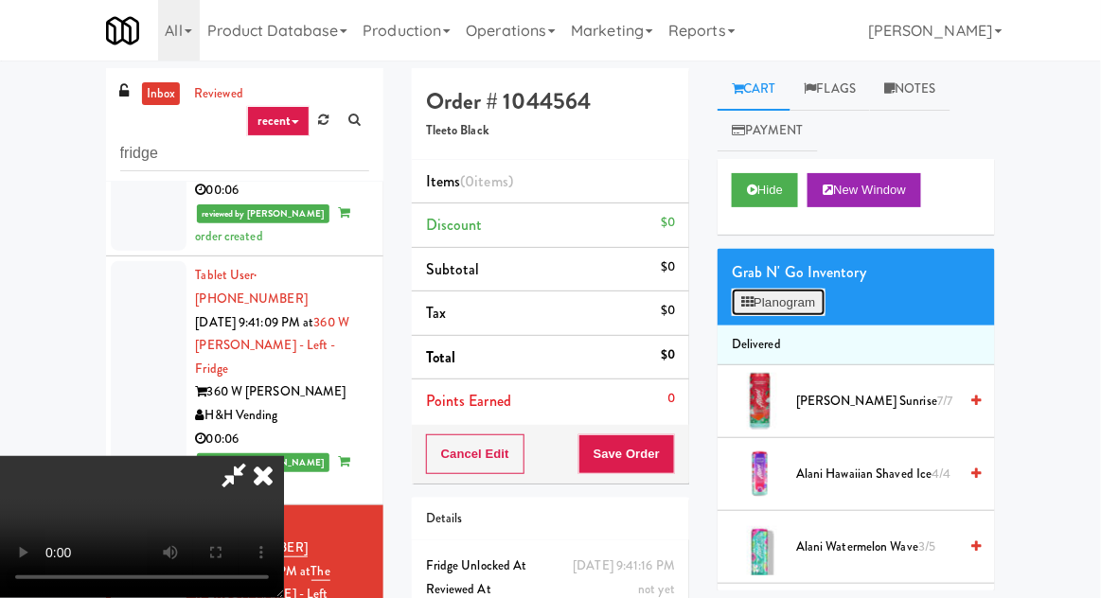
click at [767, 310] on button "Planogram" at bounding box center [778, 303] width 93 height 28
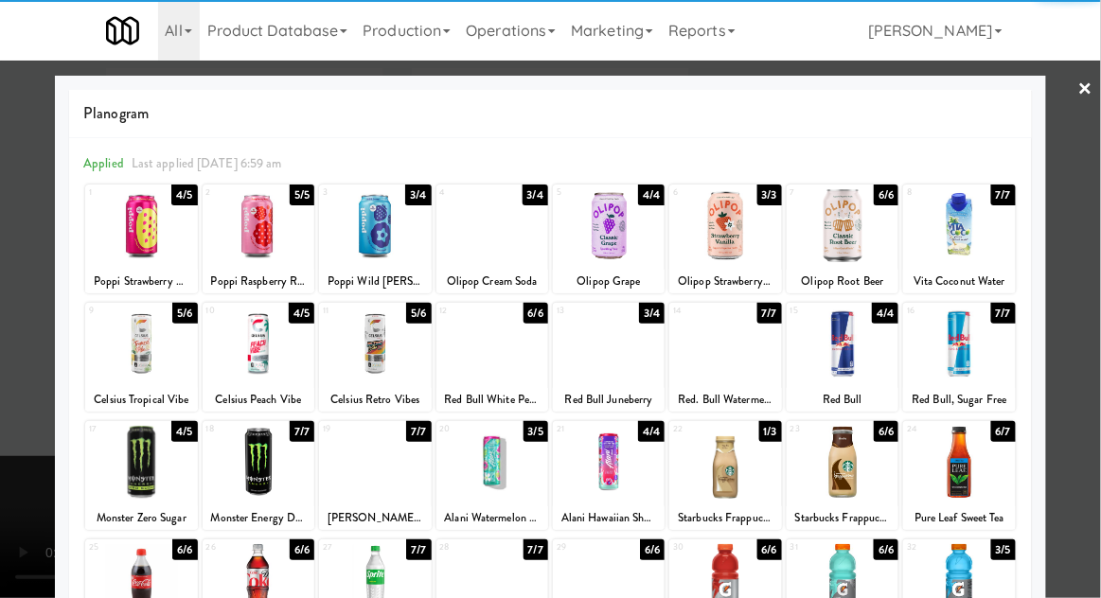
scroll to position [239, 0]
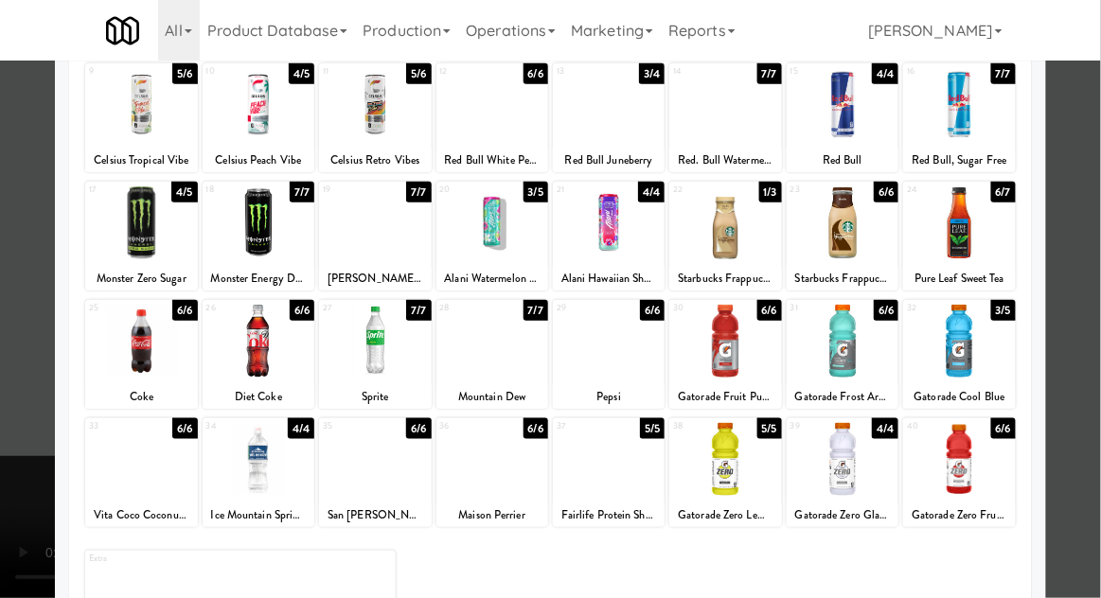
click at [842, 444] on div at bounding box center [843, 459] width 112 height 73
click at [1090, 383] on div at bounding box center [550, 299] width 1101 height 598
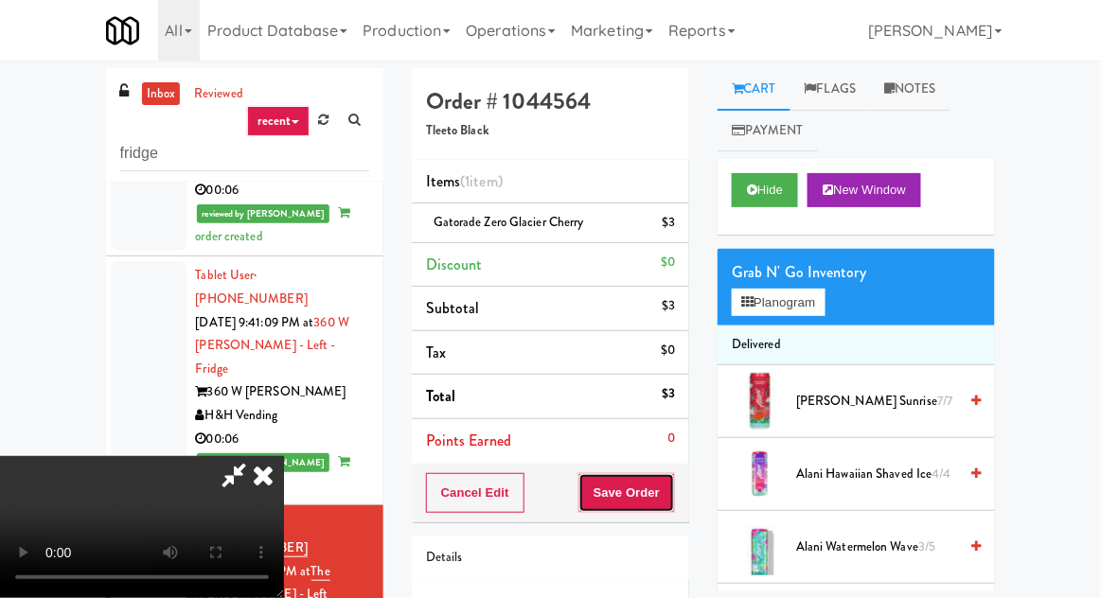
click at [672, 500] on button "Save Order" at bounding box center [626, 493] width 97 height 40
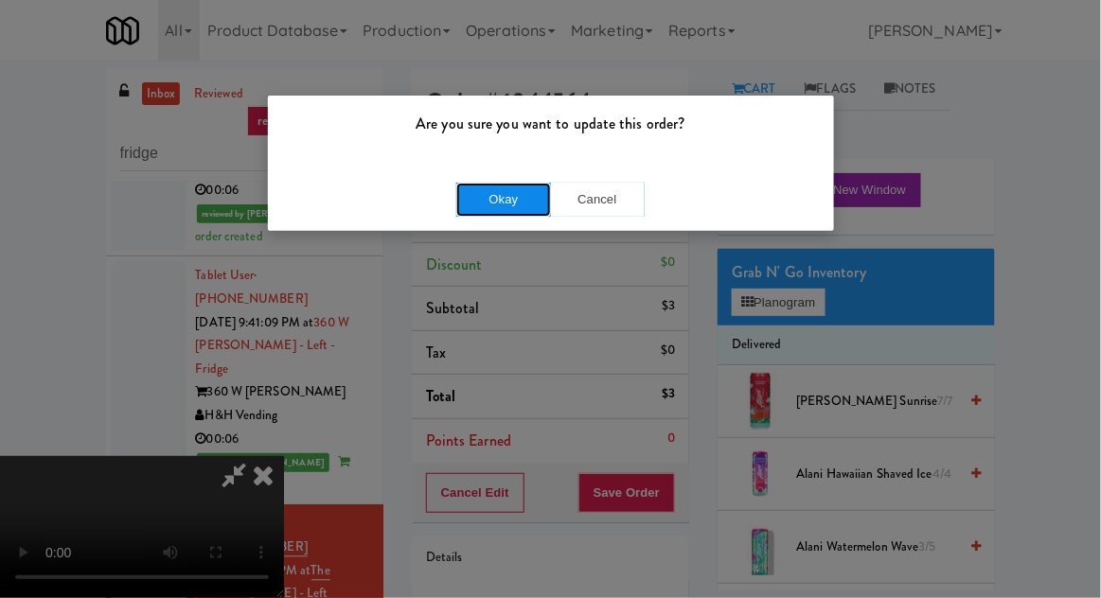
click at [497, 185] on button "Okay" at bounding box center [503, 200] width 95 height 34
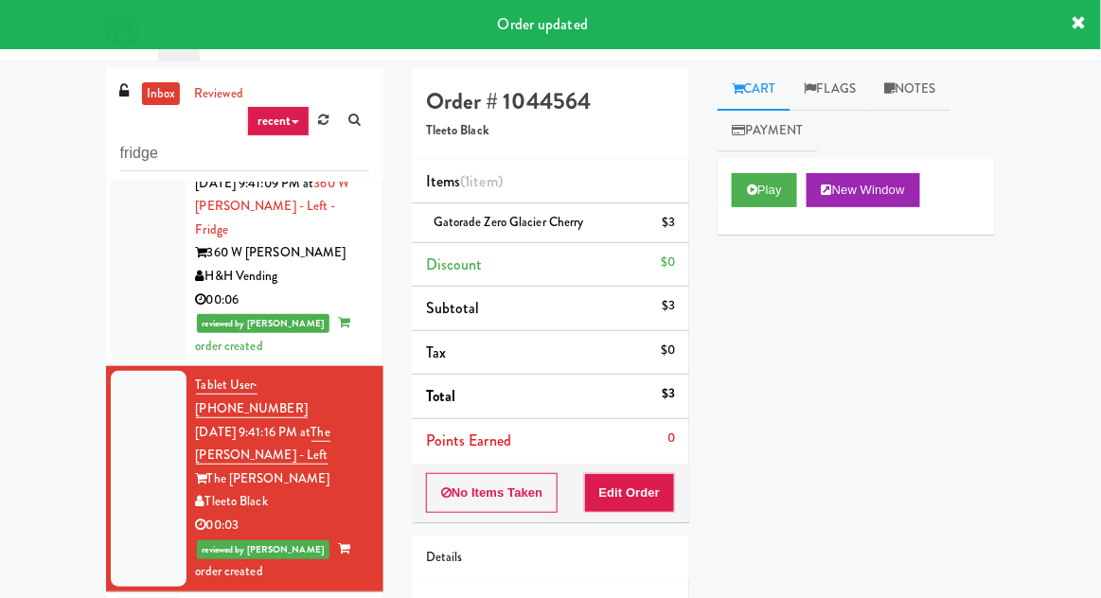
scroll to position [989, 0]
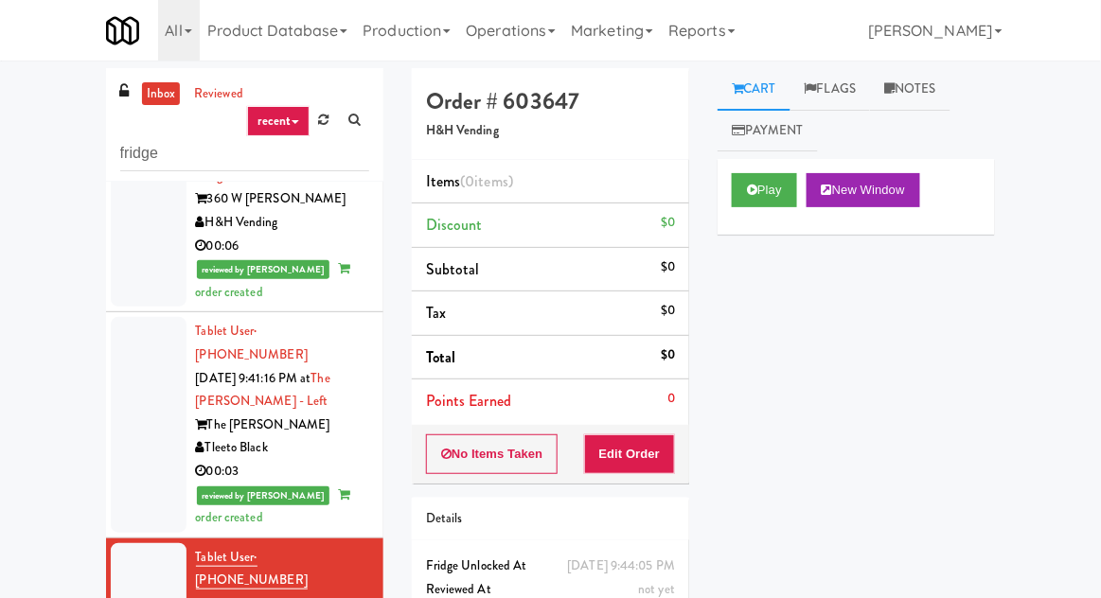
scroll to position [1084, 0]
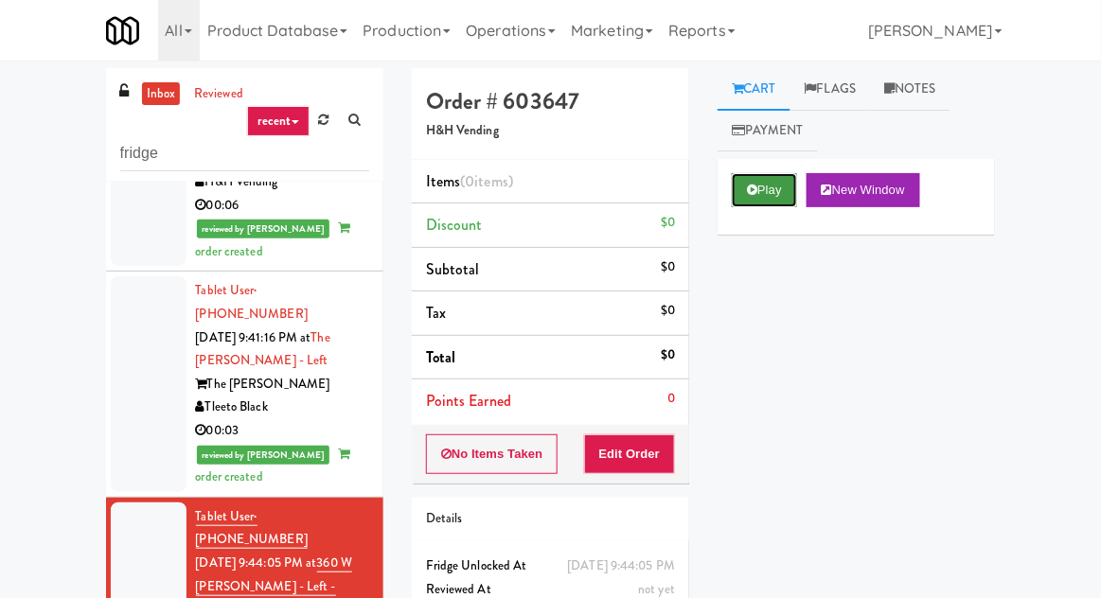
click at [736, 202] on button "Play" at bounding box center [764, 190] width 65 height 34
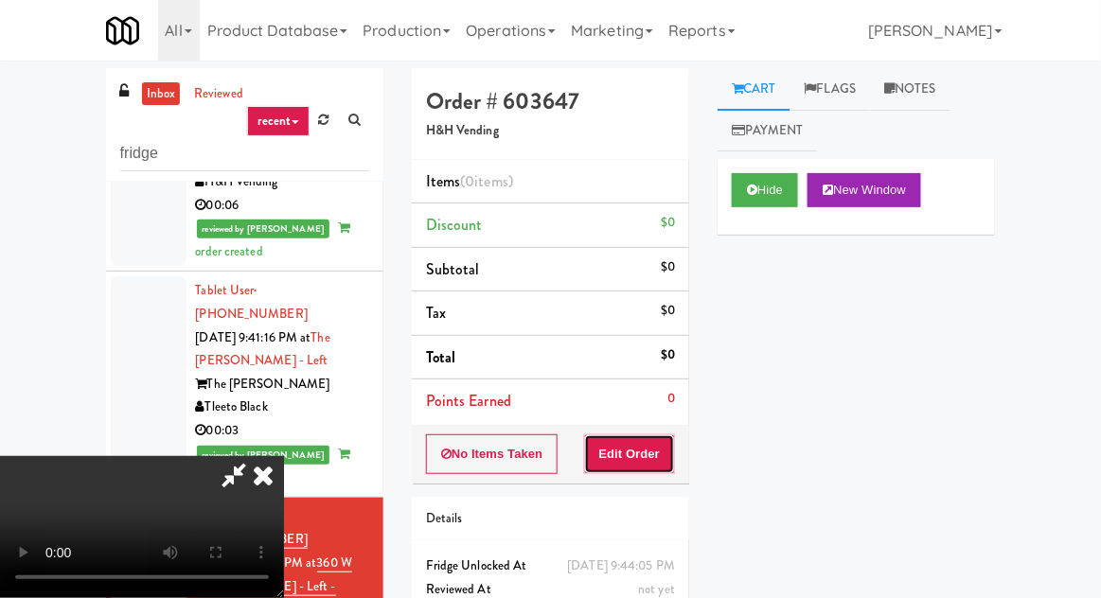
click at [623, 469] on button "Edit Order" at bounding box center [630, 454] width 92 height 40
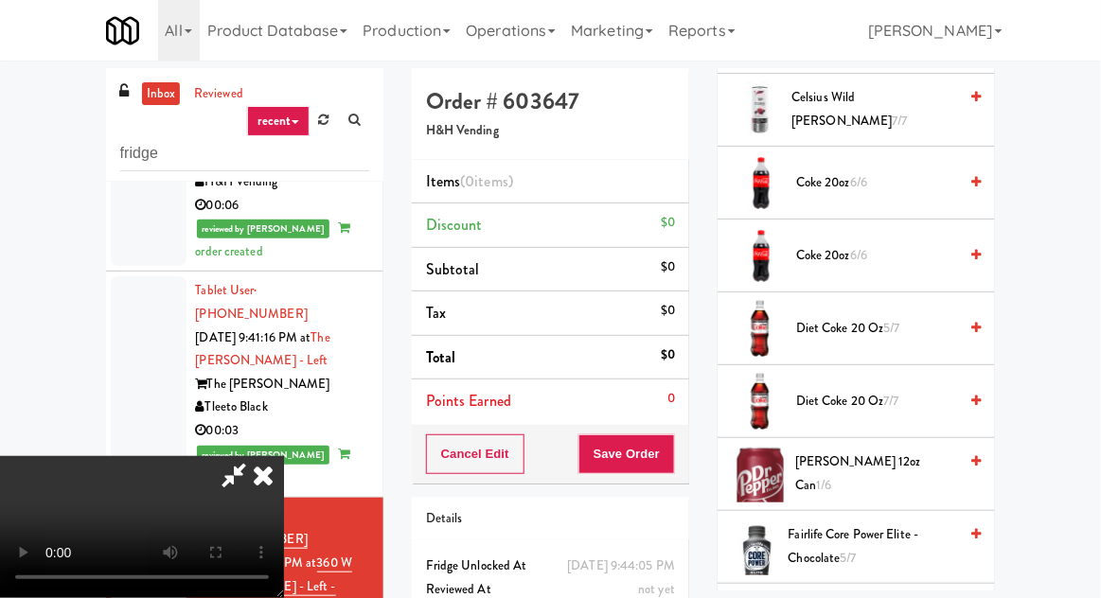
scroll to position [583, 0]
click at [811, 465] on span "Dr Pepper 12oz can 1/6" at bounding box center [876, 474] width 162 height 46
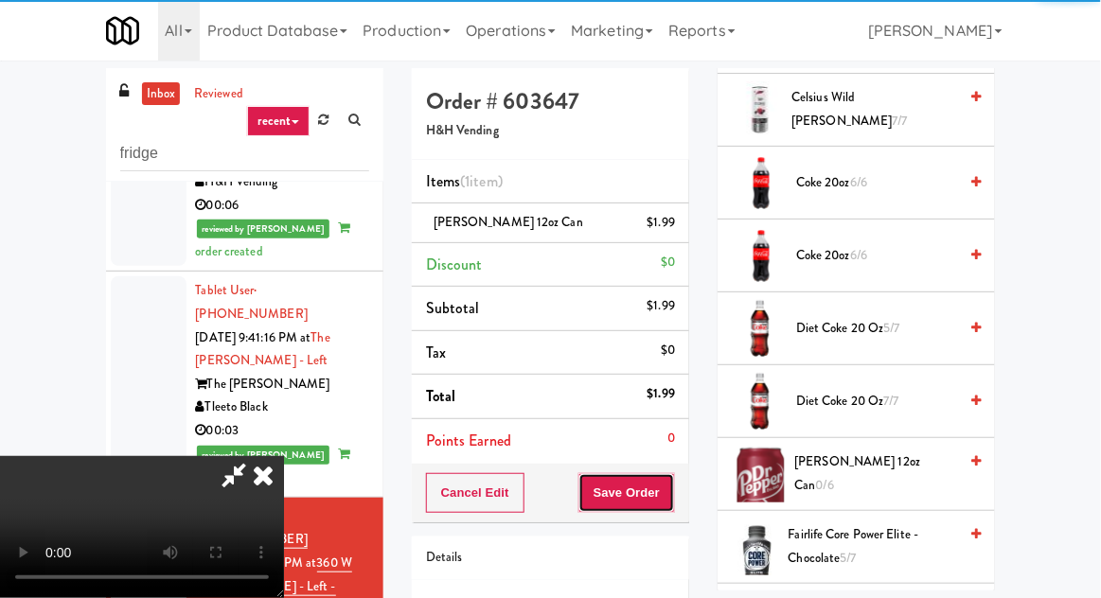
click at [667, 505] on button "Save Order" at bounding box center [626, 493] width 97 height 40
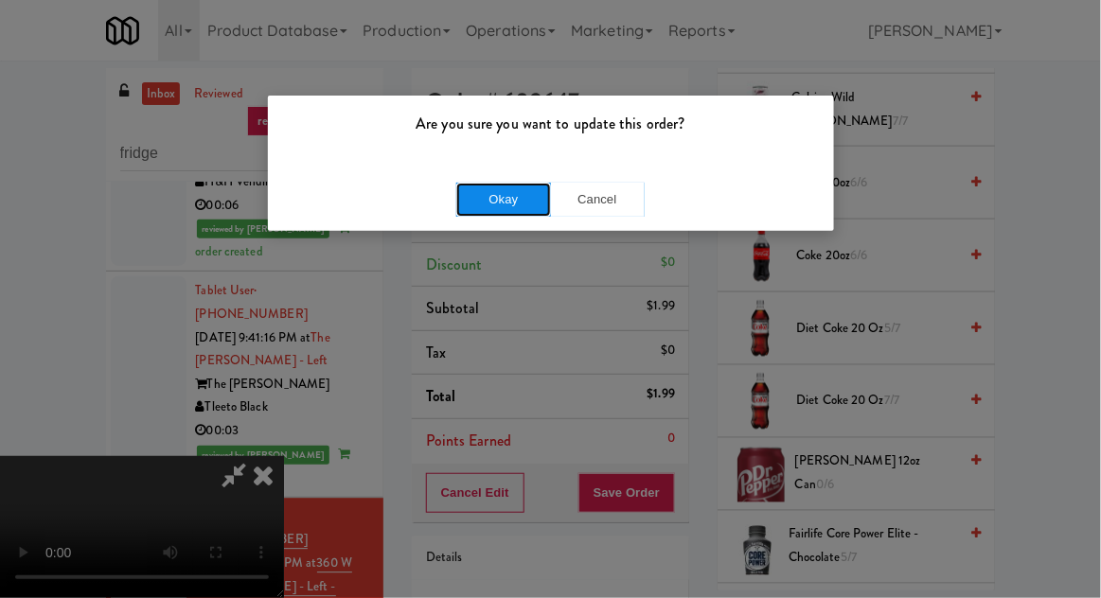
click at [484, 186] on button "Okay" at bounding box center [503, 200] width 95 height 34
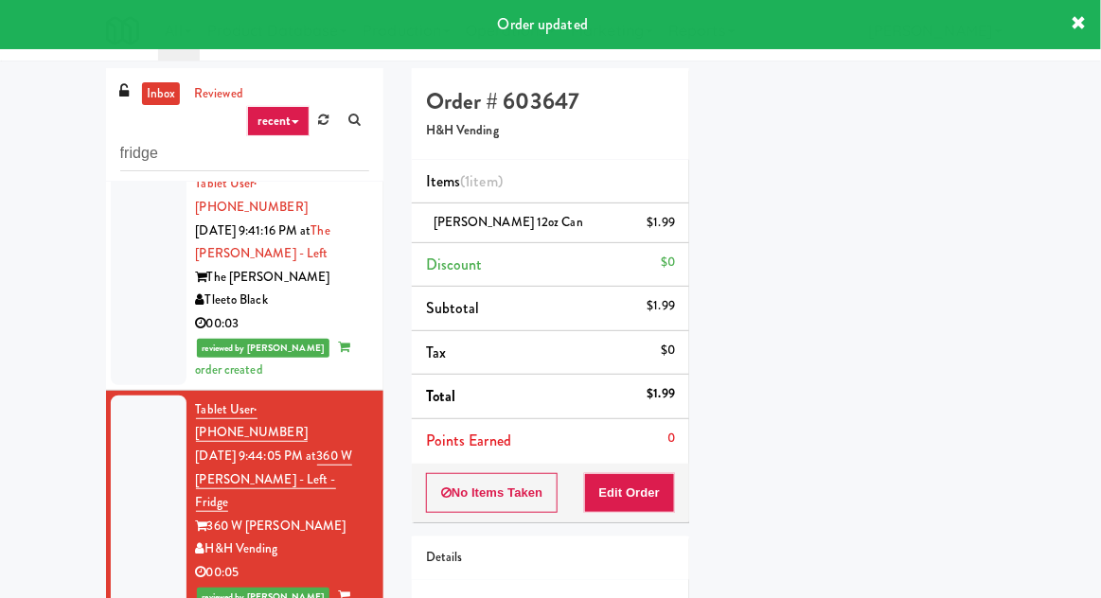
scroll to position [1192, 0]
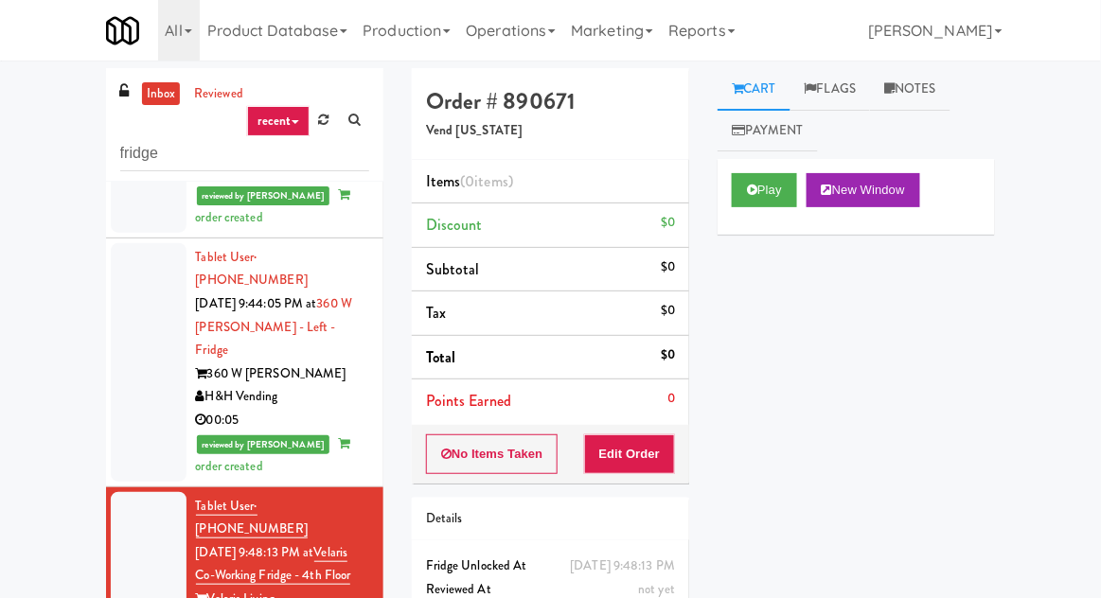
scroll to position [1344, 0]
click at [750, 195] on icon at bounding box center [752, 190] width 10 height 12
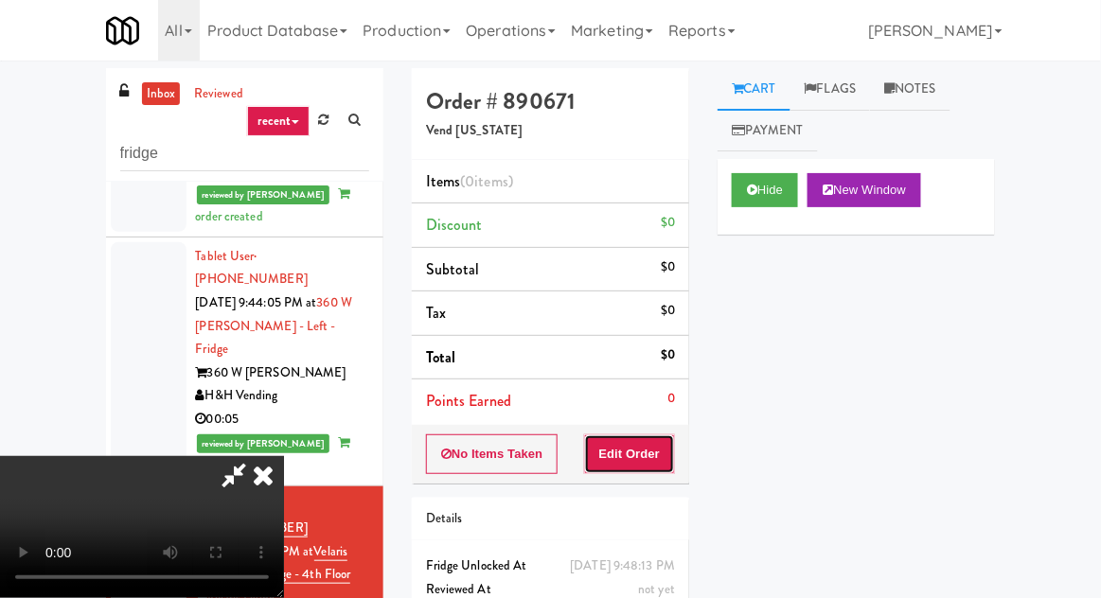
click at [648, 434] on button "Edit Order" at bounding box center [630, 454] width 92 height 40
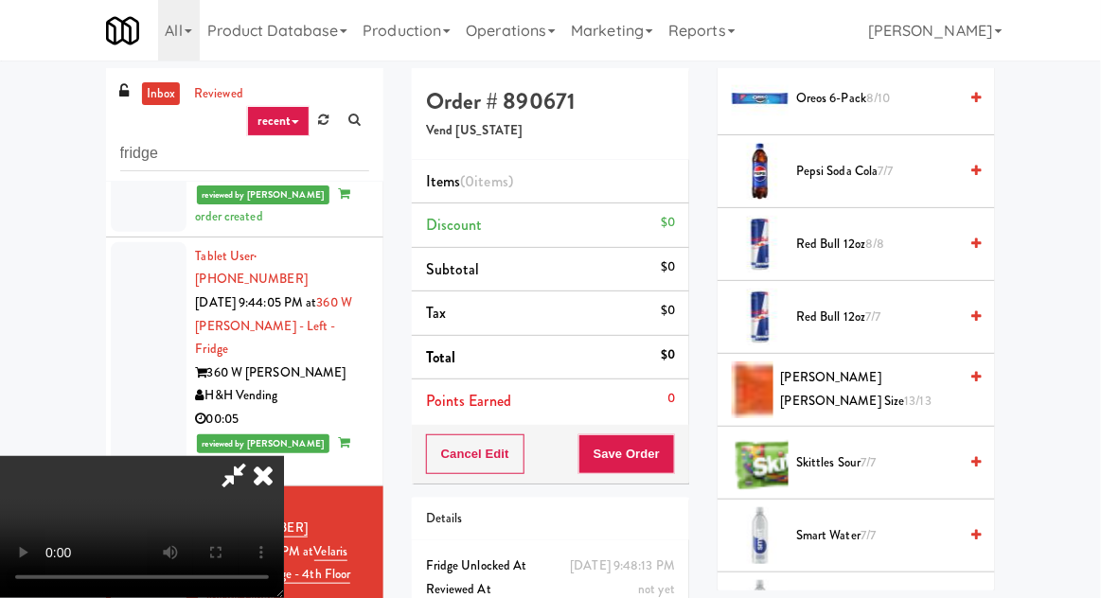
scroll to position [1696, 0]
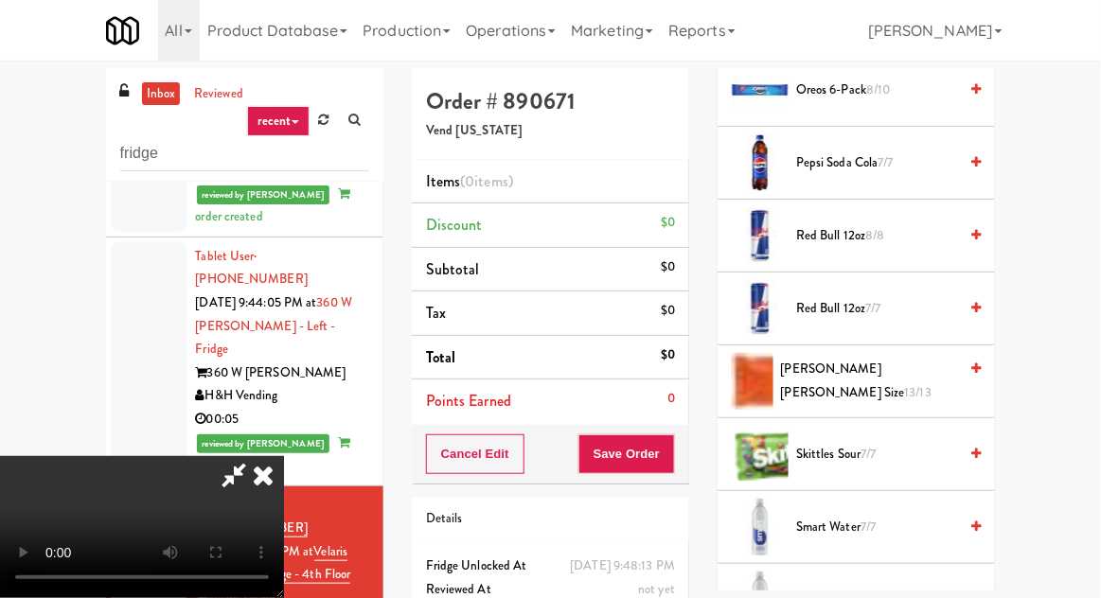
click at [812, 151] on span "Pepsi Soda Cola 7/7" at bounding box center [876, 163] width 161 height 24
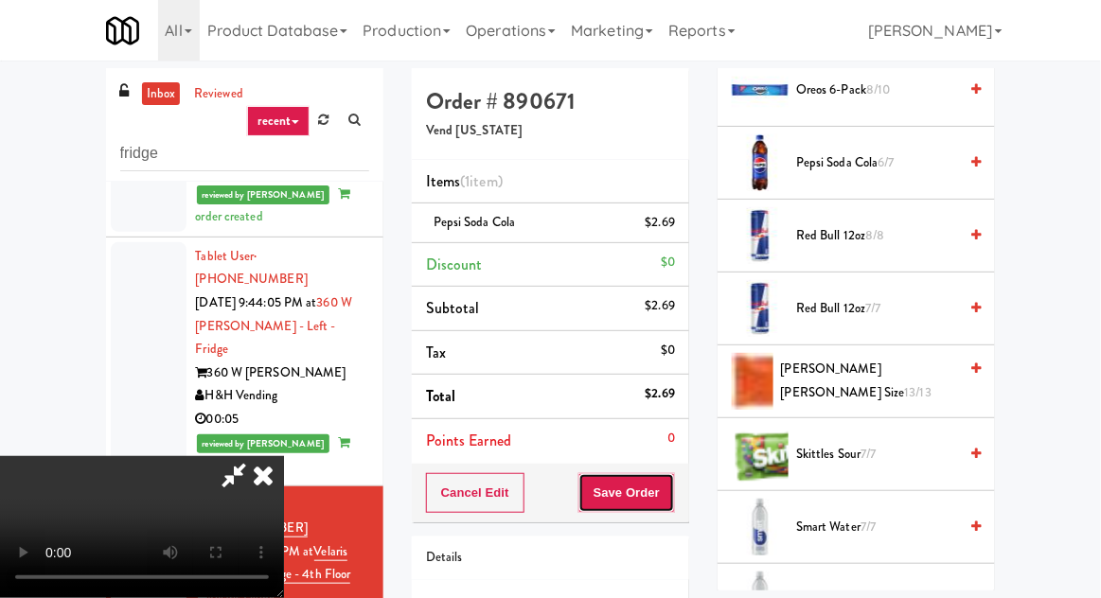
click at [672, 488] on button "Save Order" at bounding box center [626, 493] width 97 height 40
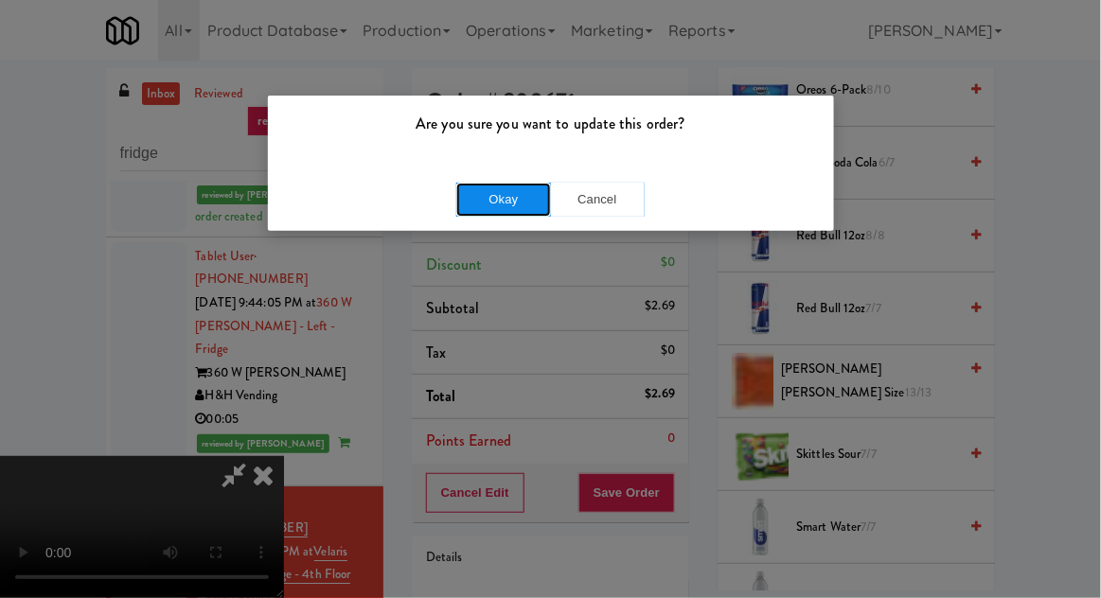
click at [472, 200] on button "Okay" at bounding box center [503, 200] width 95 height 34
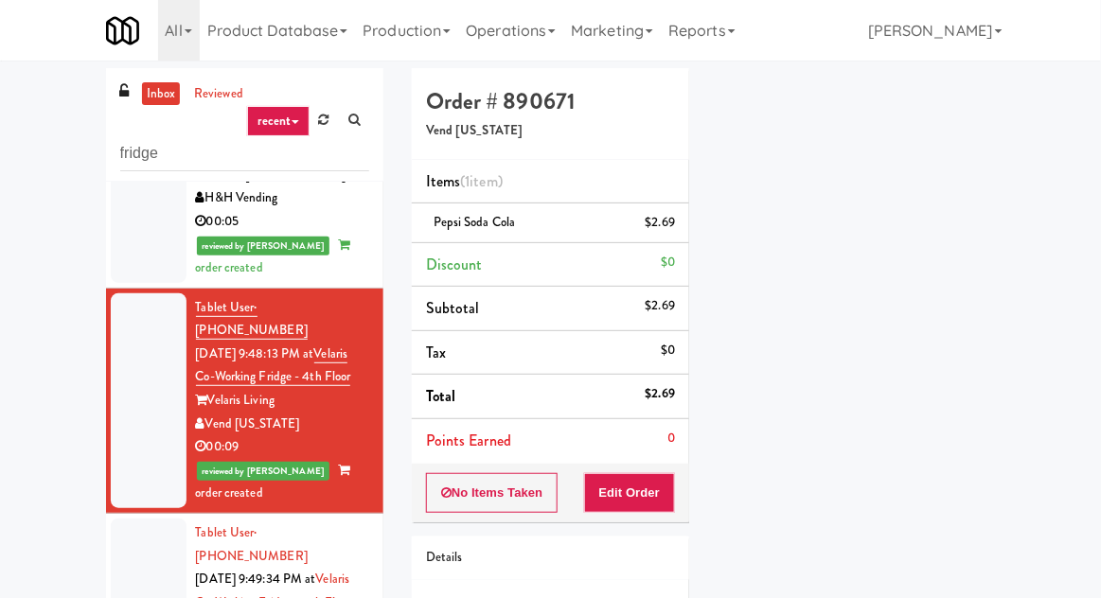
scroll to position [1542, 0]
click at [151, 519] on div at bounding box center [149, 603] width 76 height 168
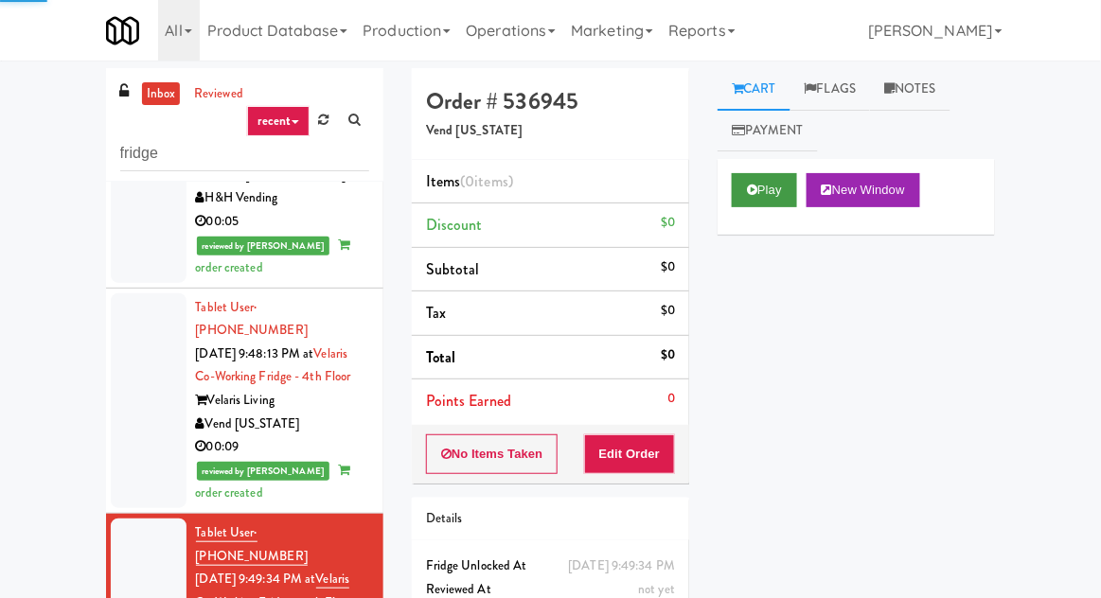
click at [769, 192] on button "Play" at bounding box center [764, 190] width 65 height 34
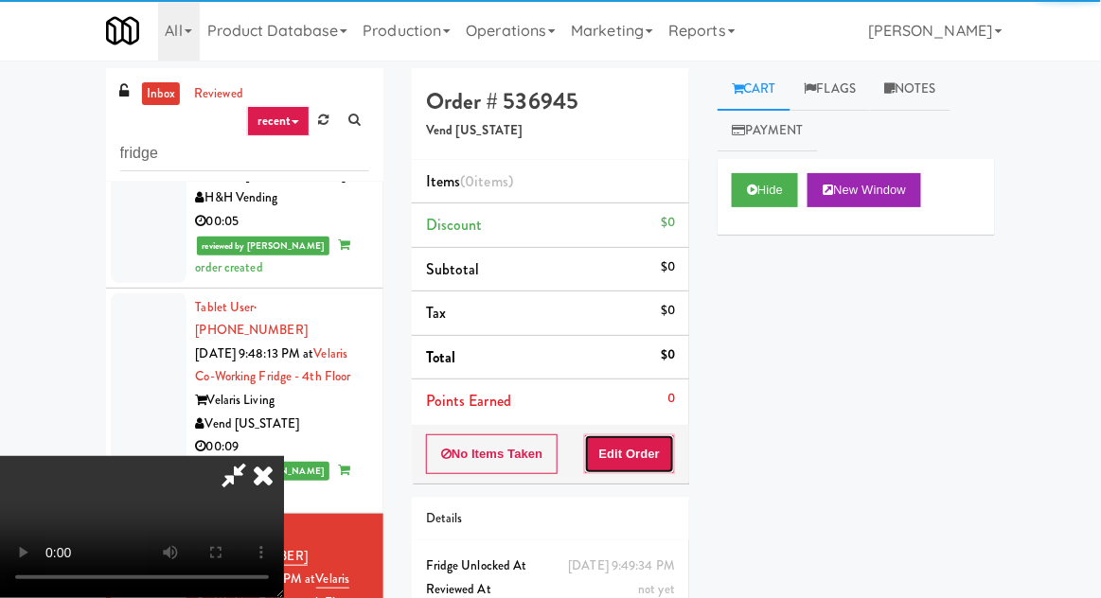
click at [659, 434] on button "Edit Order" at bounding box center [630, 454] width 92 height 40
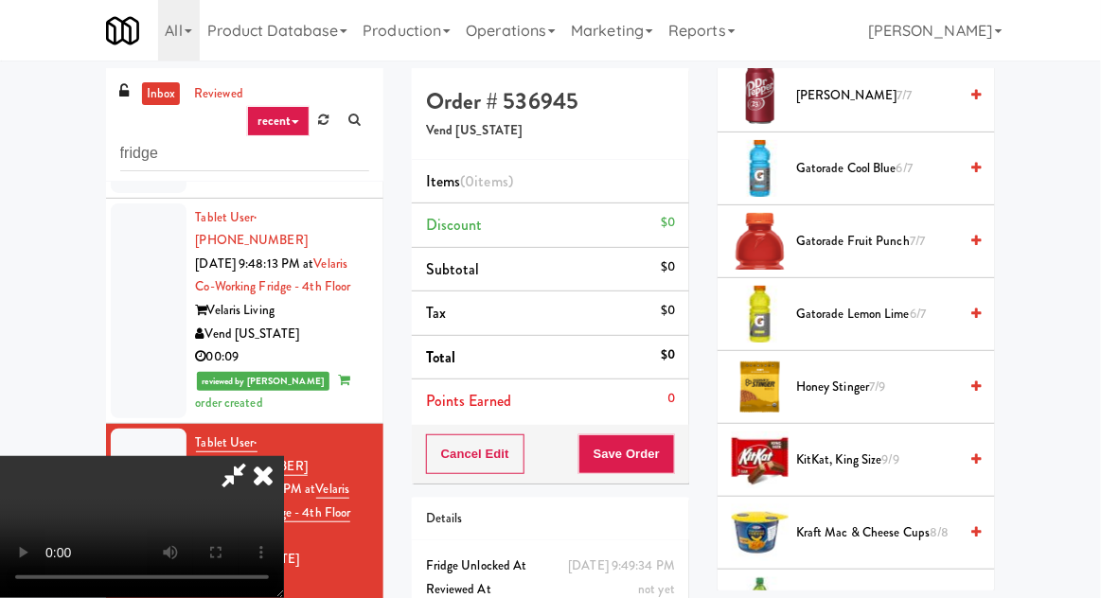
scroll to position [964, 0]
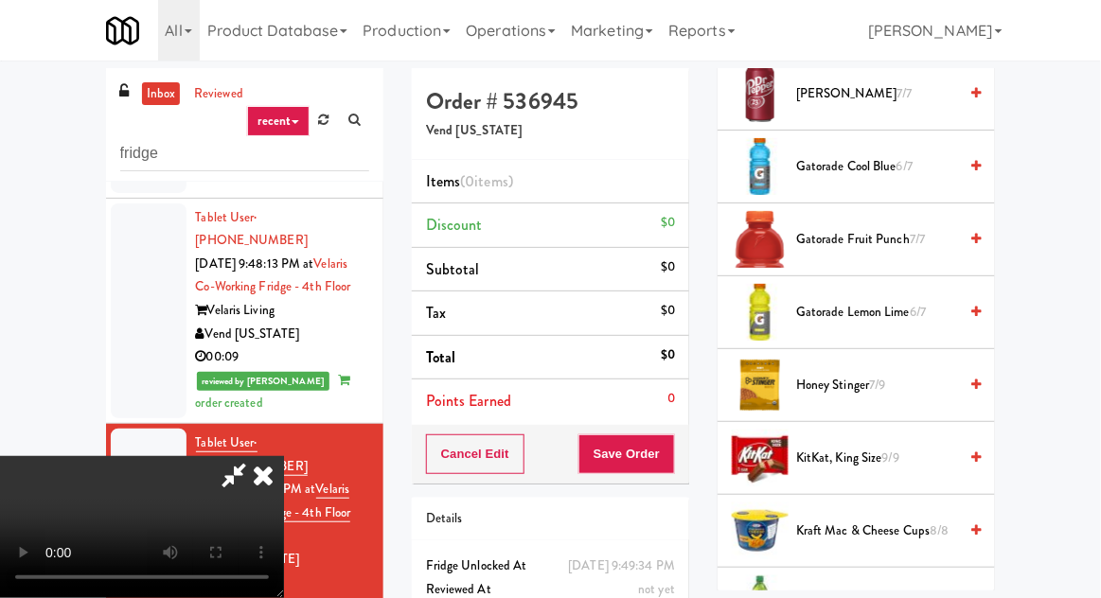
click at [950, 301] on span "Gatorade Lemon Lime 6/7" at bounding box center [876, 313] width 161 height 24
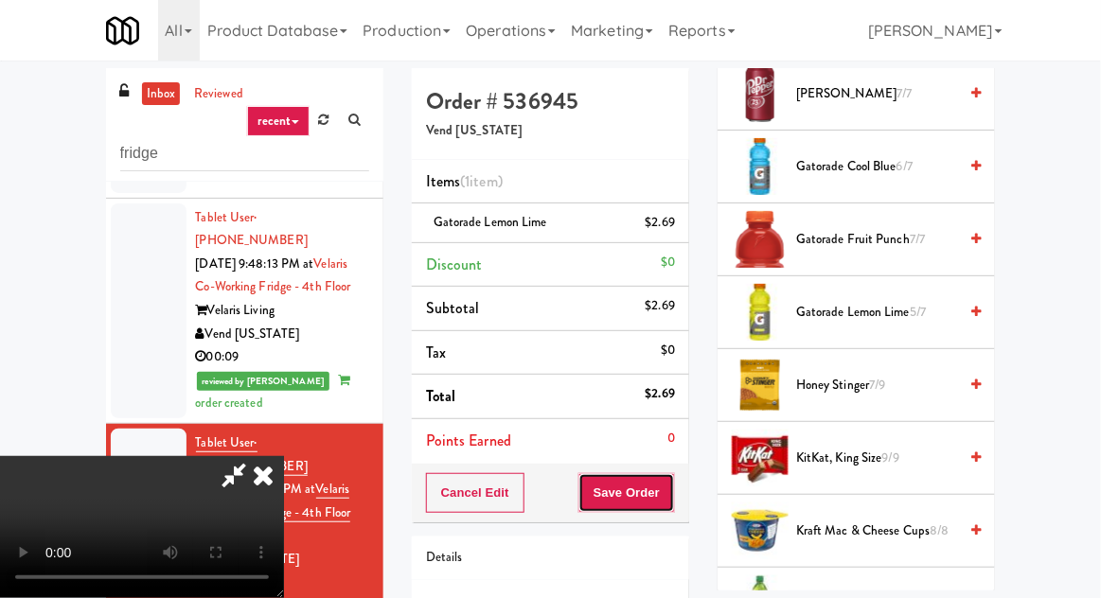
click at [672, 487] on button "Save Order" at bounding box center [626, 493] width 97 height 40
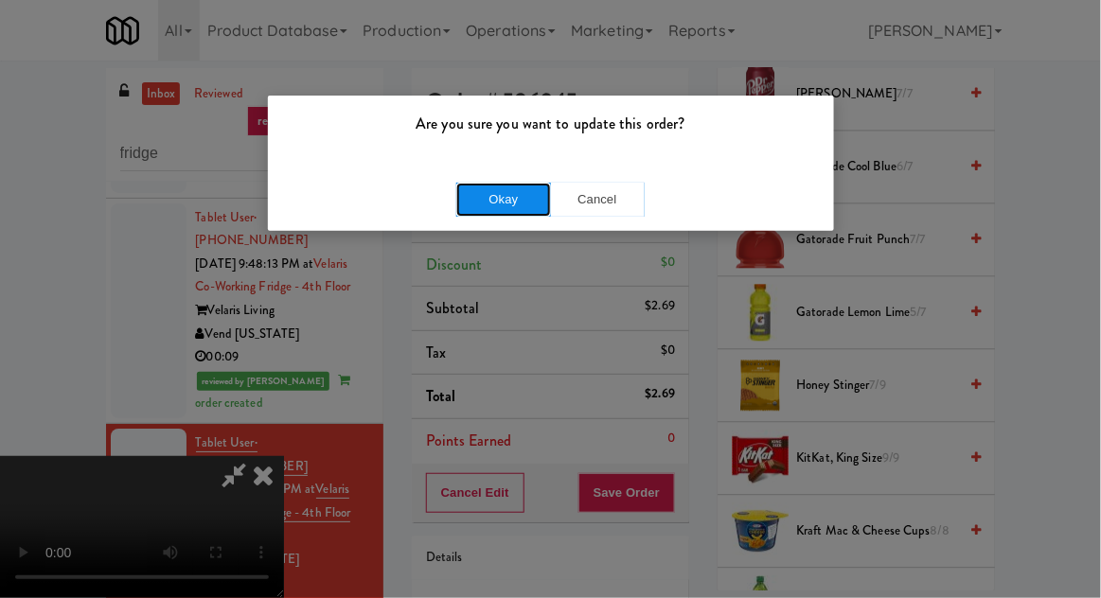
click at [490, 198] on button "Okay" at bounding box center [503, 200] width 95 height 34
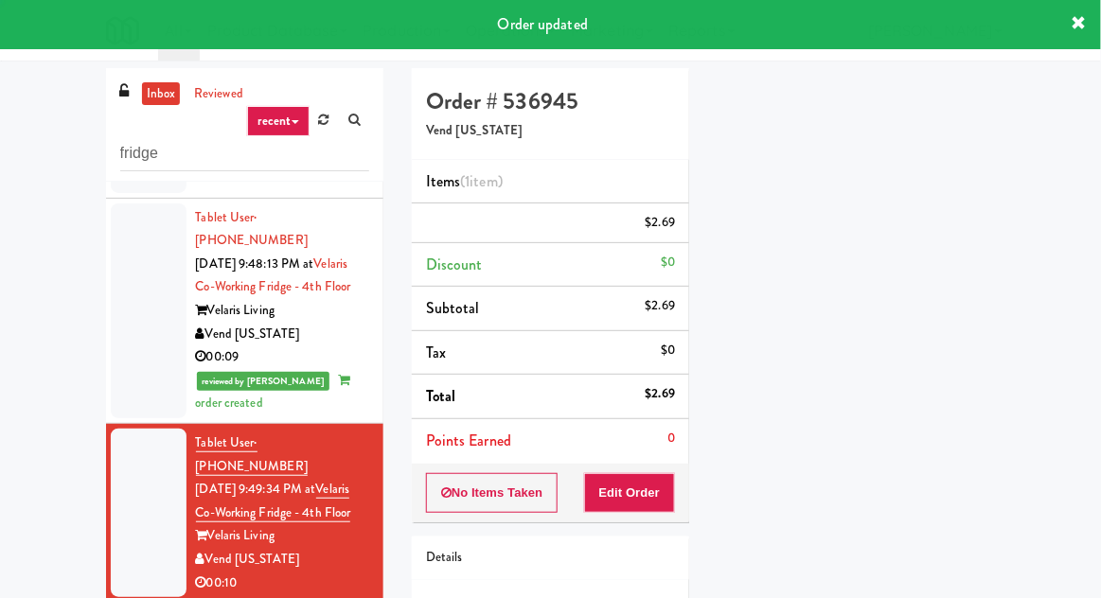
scroll to position [0, 0]
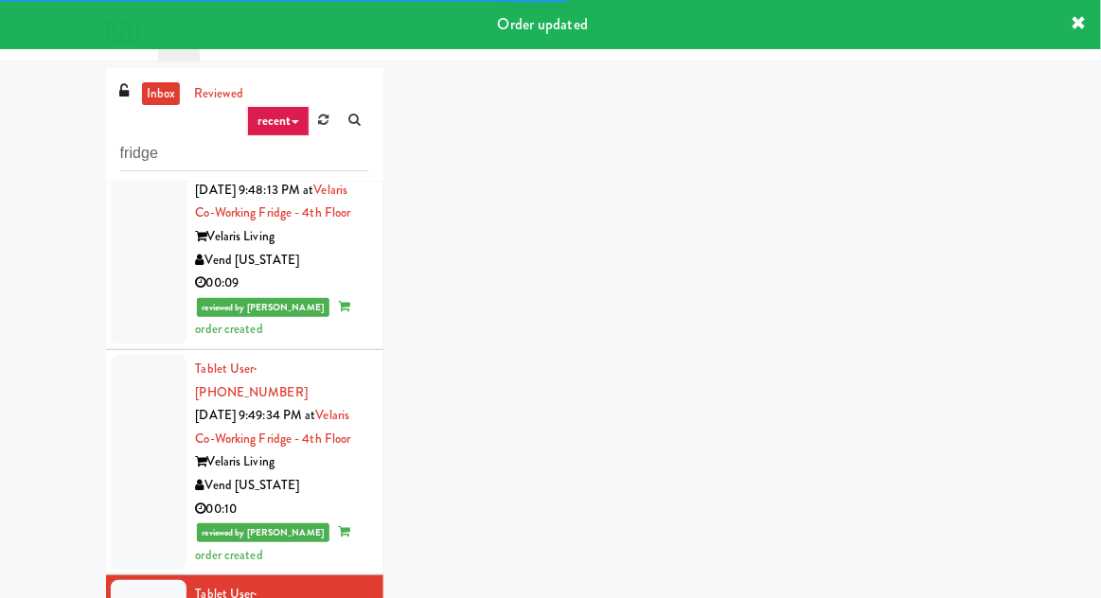
scroll to position [1751, 0]
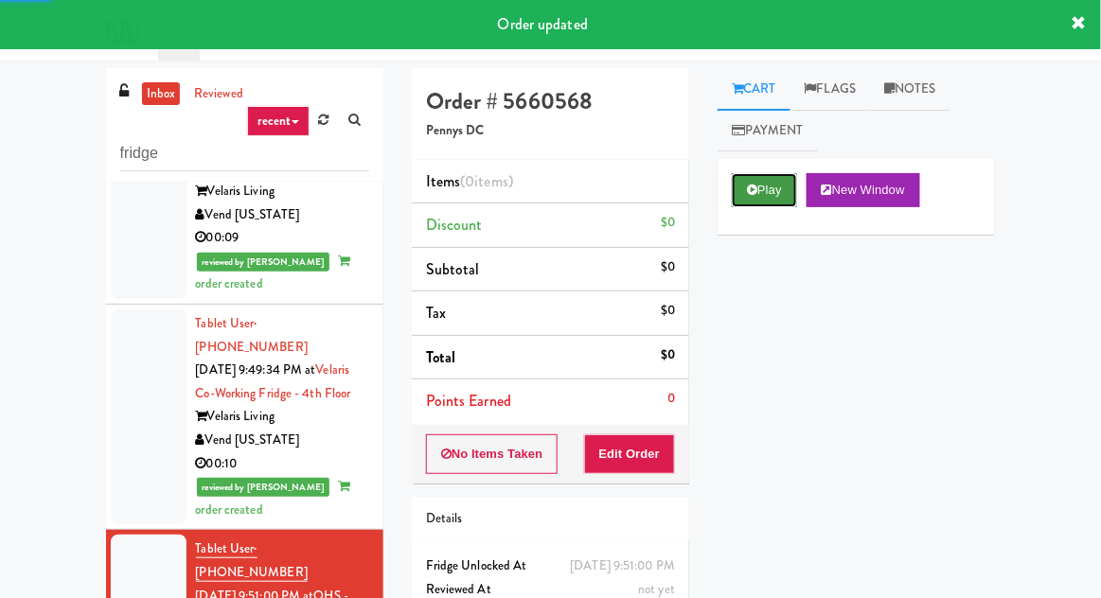
click at [762, 194] on button "Play" at bounding box center [764, 190] width 65 height 34
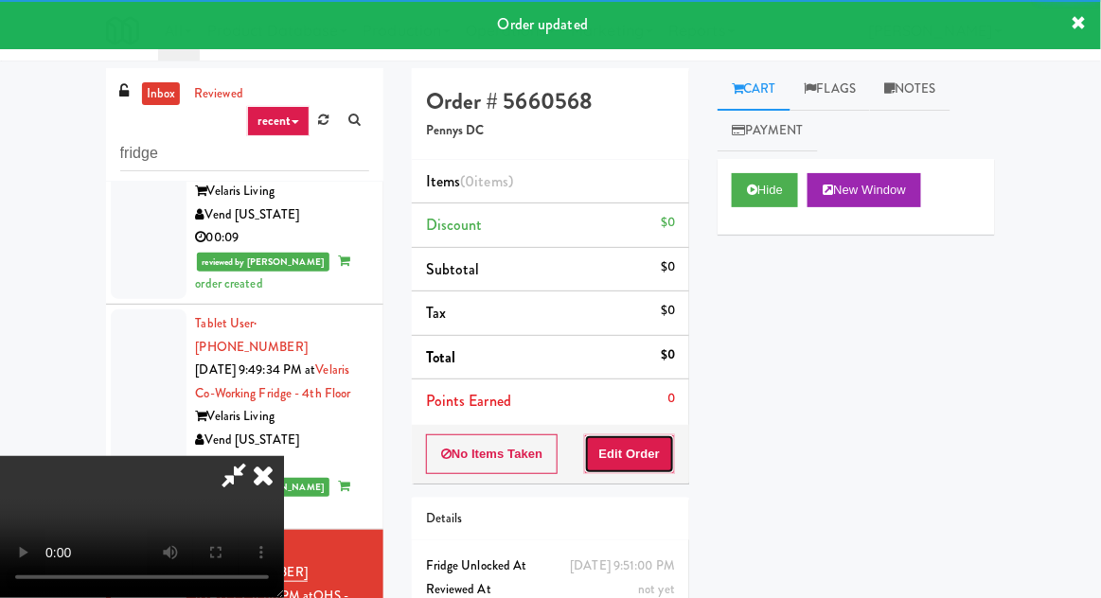
click at [657, 452] on button "Edit Order" at bounding box center [630, 454] width 92 height 40
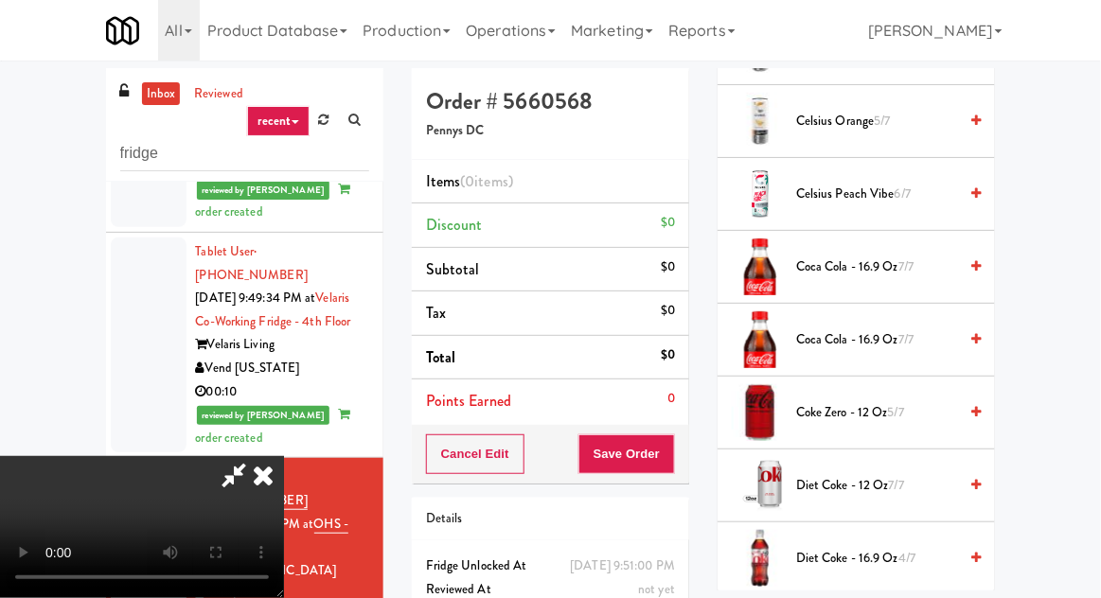
scroll to position [573, 0]
click at [899, 406] on span "5/7" at bounding box center [896, 411] width 16 height 18
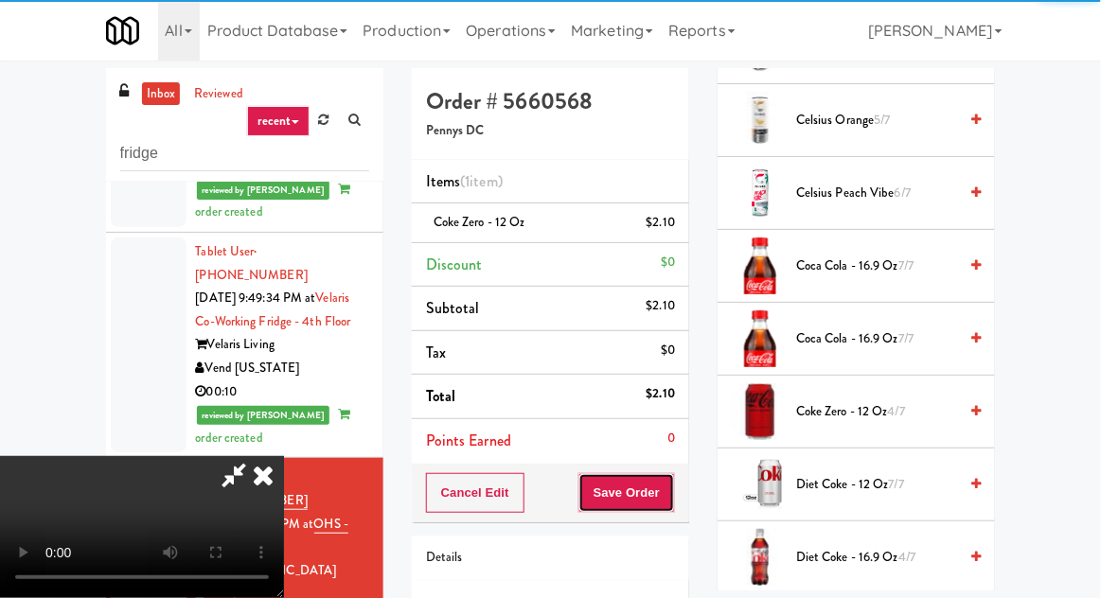
click at [674, 487] on button "Save Order" at bounding box center [626, 493] width 97 height 40
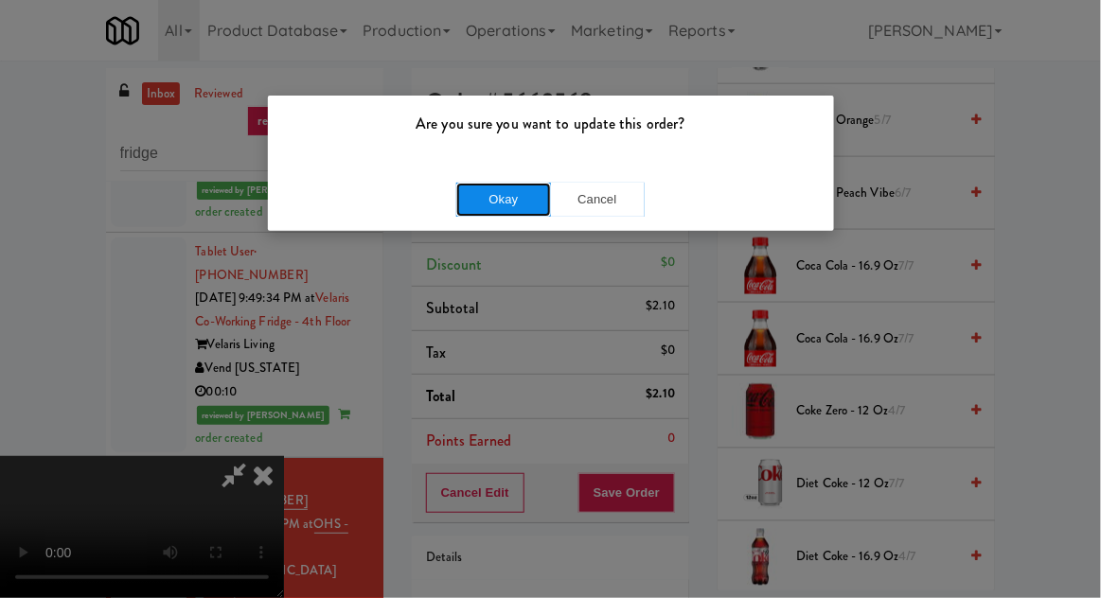
click at [475, 213] on button "Okay" at bounding box center [503, 200] width 95 height 34
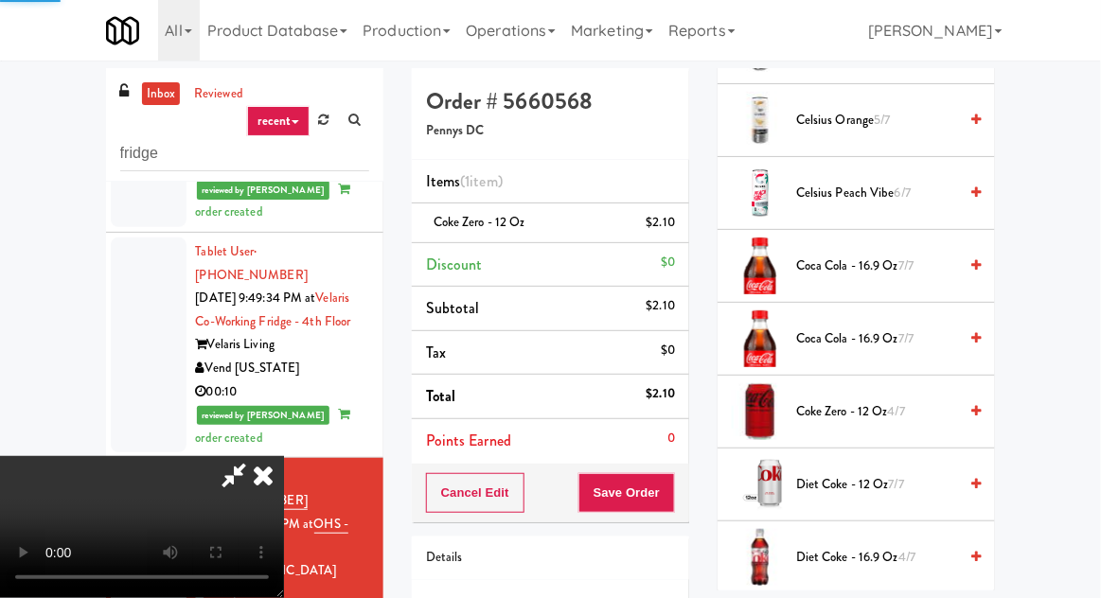
scroll to position [186, 0]
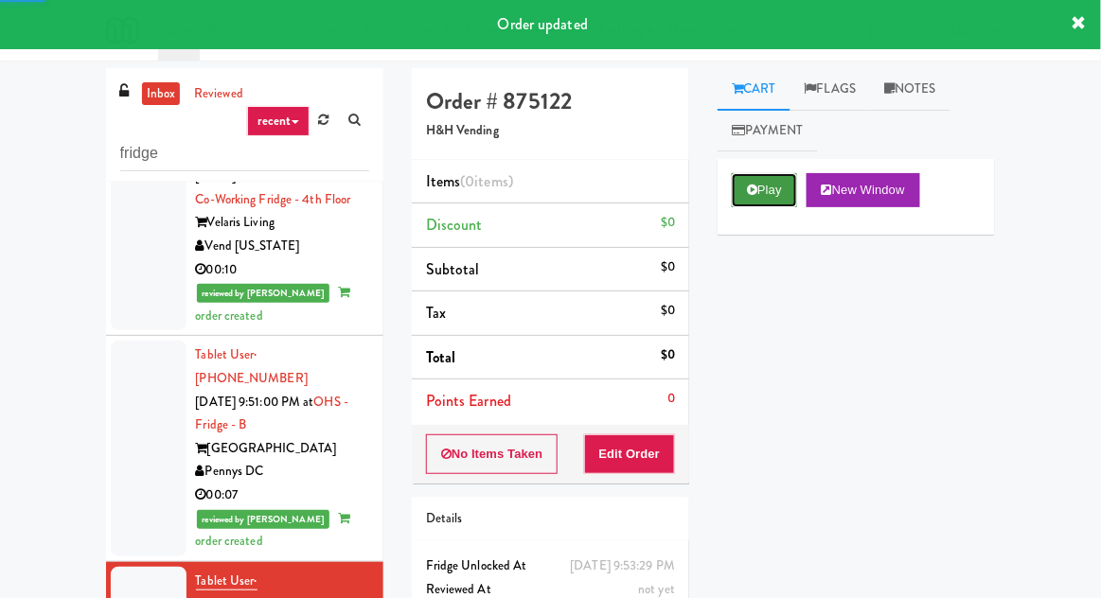
click at [759, 198] on button "Play" at bounding box center [764, 190] width 65 height 34
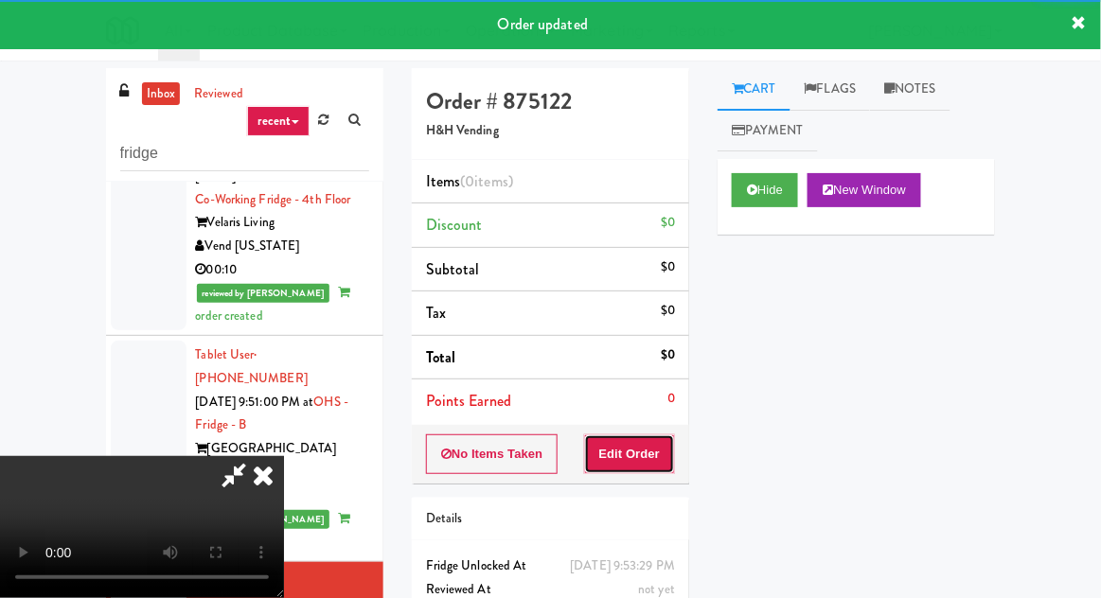
click at [646, 452] on button "Edit Order" at bounding box center [630, 454] width 92 height 40
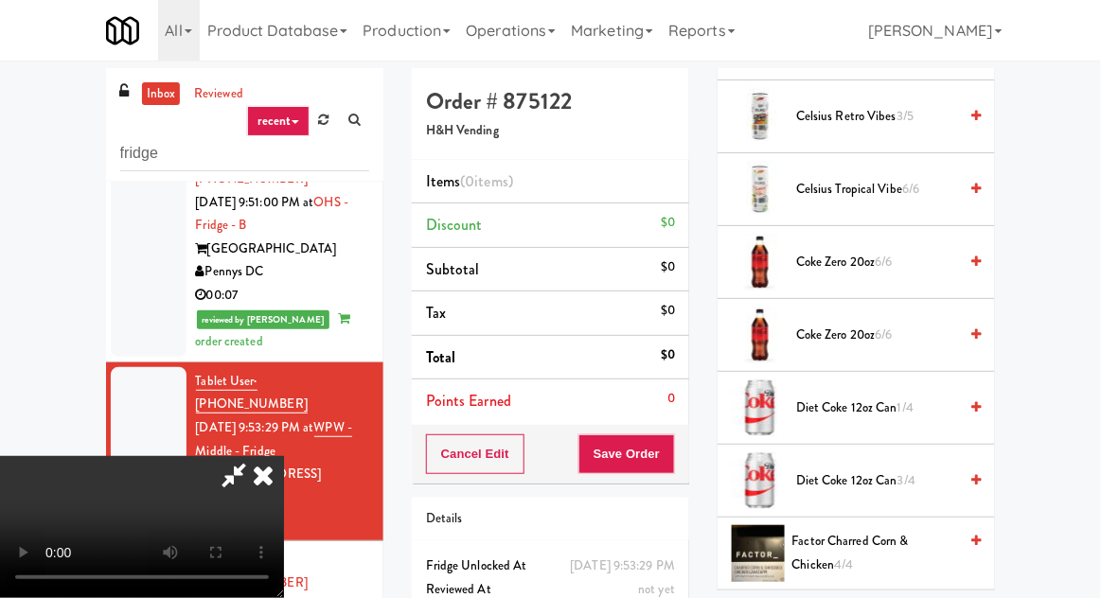
scroll to position [636, 0]
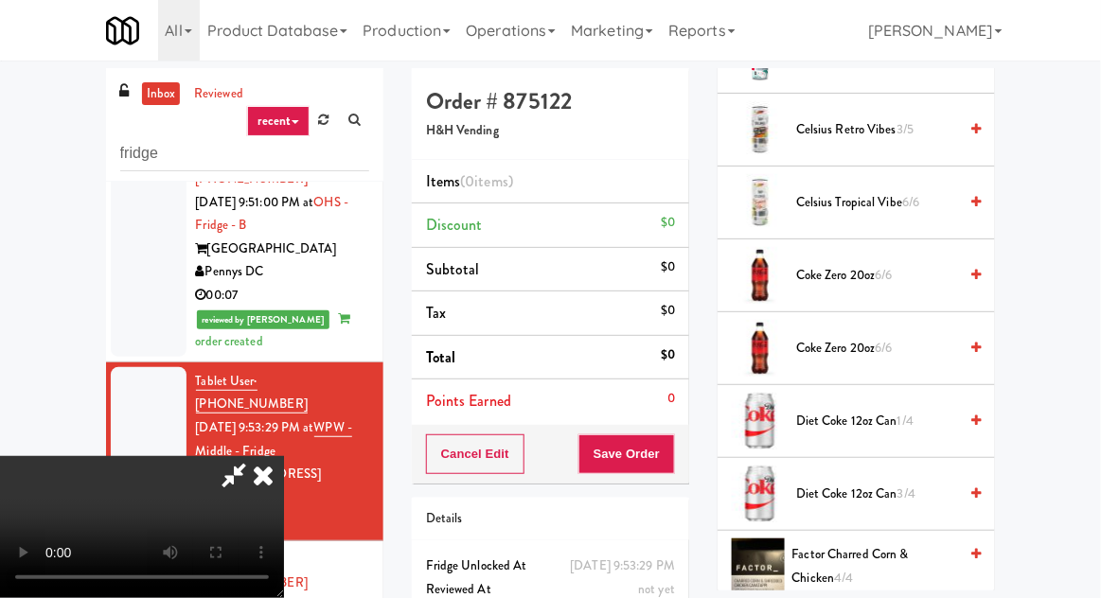
click at [941, 353] on span "Coke Zero 20oz 6/6" at bounding box center [876, 349] width 161 height 24
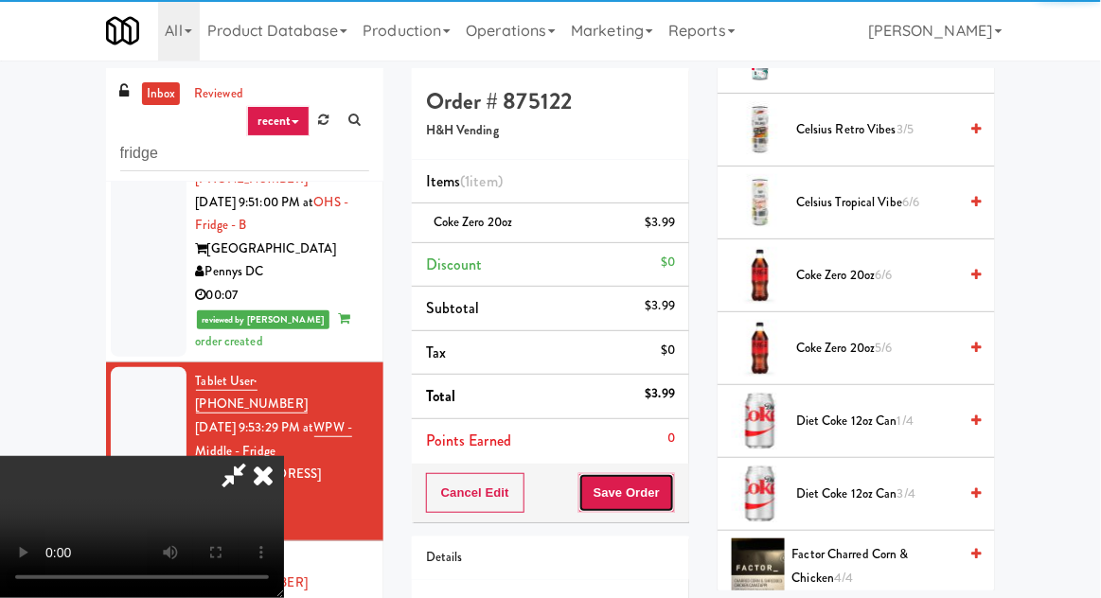
click at [672, 490] on button "Save Order" at bounding box center [626, 493] width 97 height 40
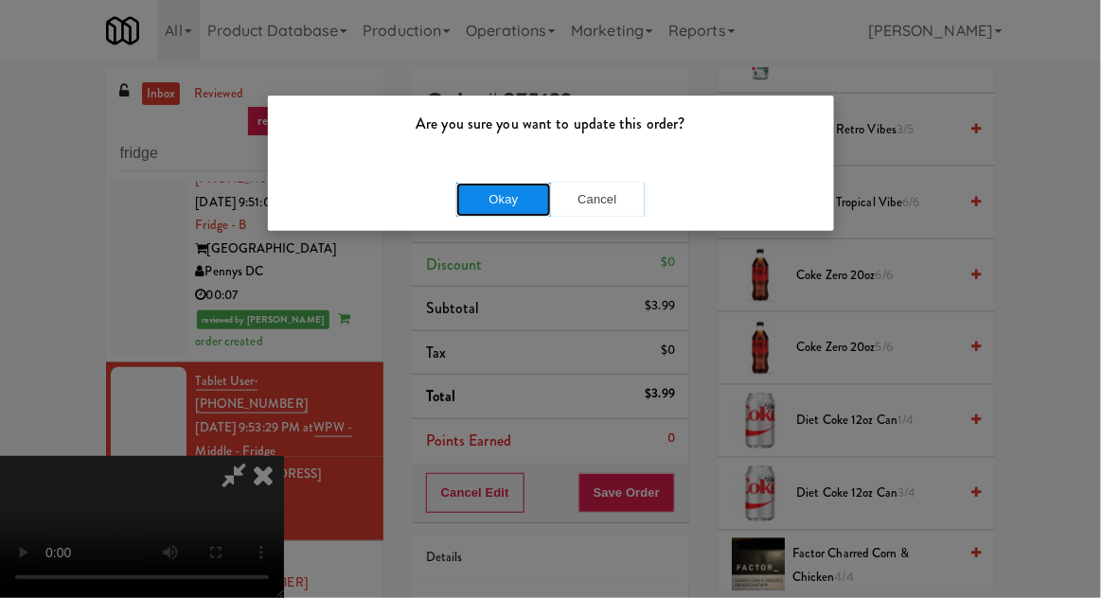
click at [494, 199] on button "Okay" at bounding box center [503, 200] width 95 height 34
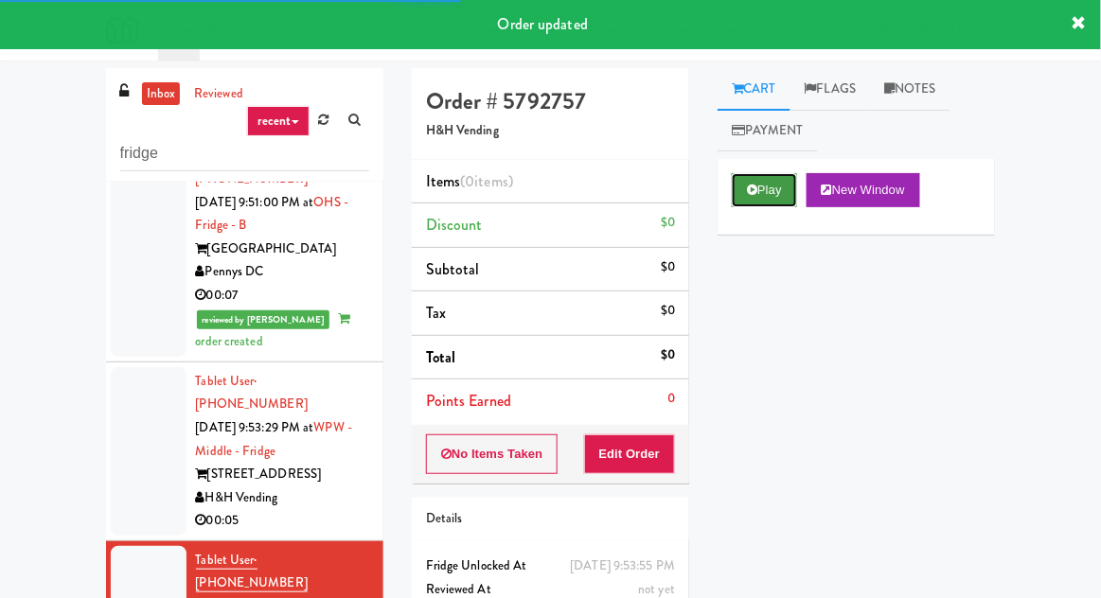
click at [754, 185] on icon at bounding box center [752, 190] width 10 height 12
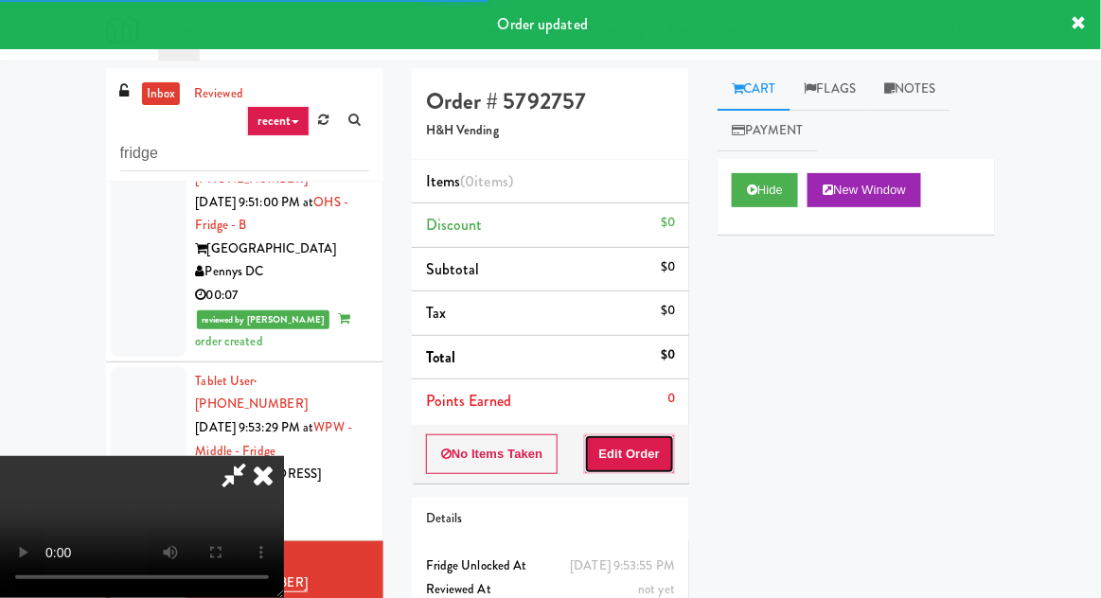
click at [623, 467] on button "Edit Order" at bounding box center [630, 454] width 92 height 40
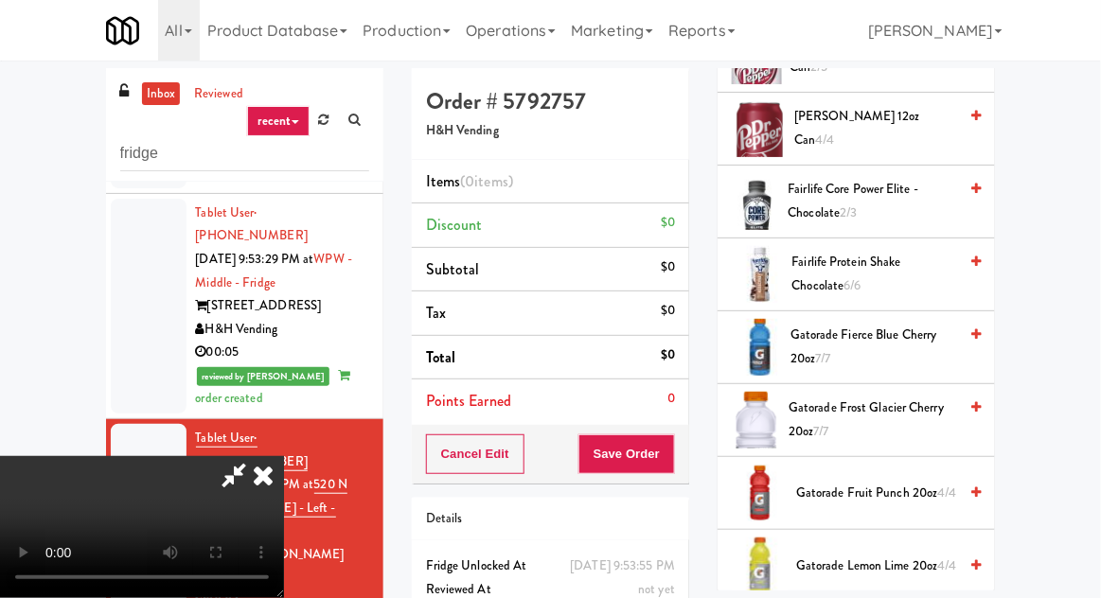
scroll to position [1293, 0]
click at [889, 406] on span "Gatorade Frost Glacier Cherry 20oz 7/7" at bounding box center [872, 420] width 168 height 46
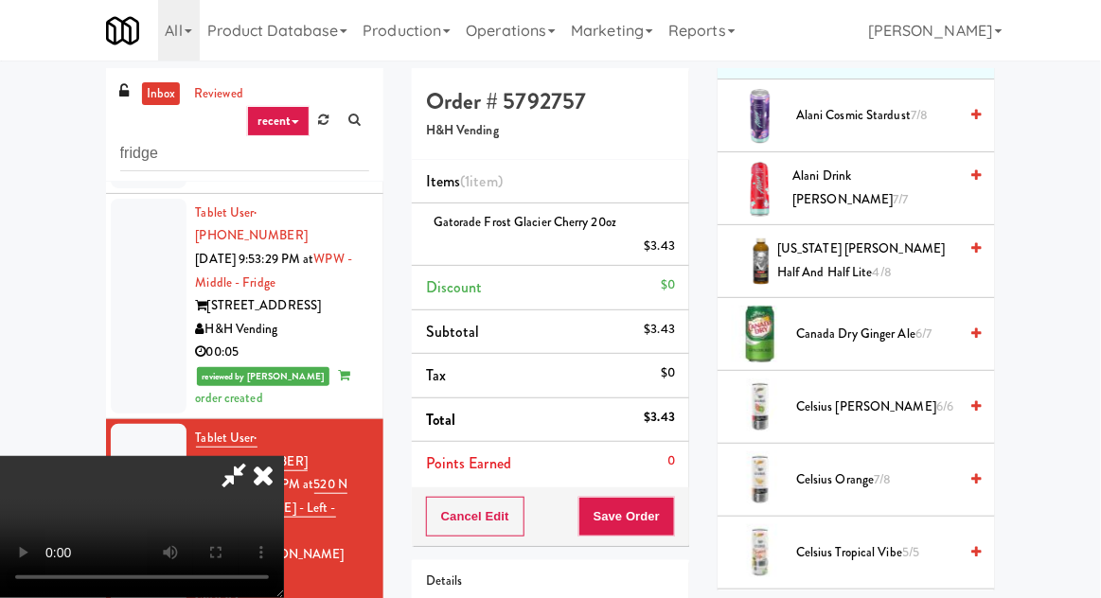
scroll to position [0, 0]
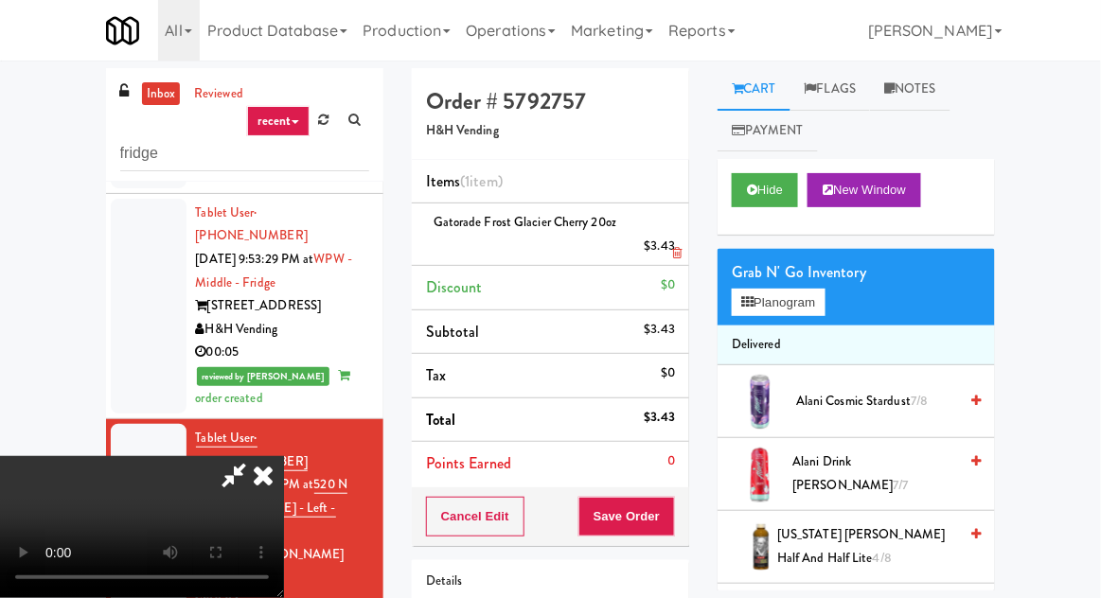
click at [676, 250] on li "Gatorade Frost Glacier Cherry 20oz $3.43" at bounding box center [550, 235] width 277 height 62
click at [679, 250] on icon at bounding box center [676, 253] width 9 height 12
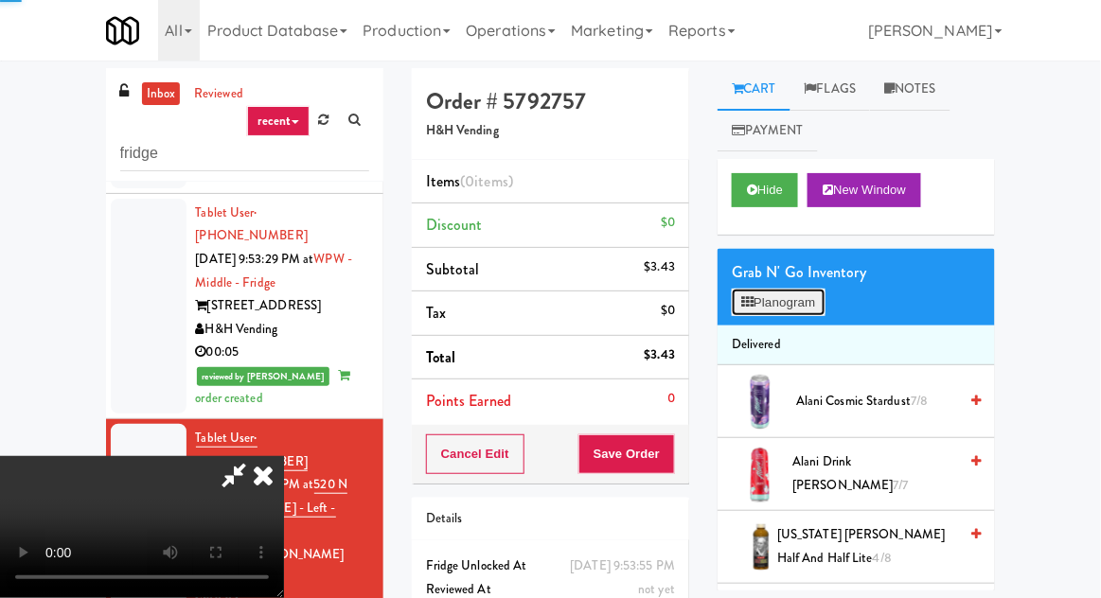
click at [799, 312] on button "Planogram" at bounding box center [778, 303] width 93 height 28
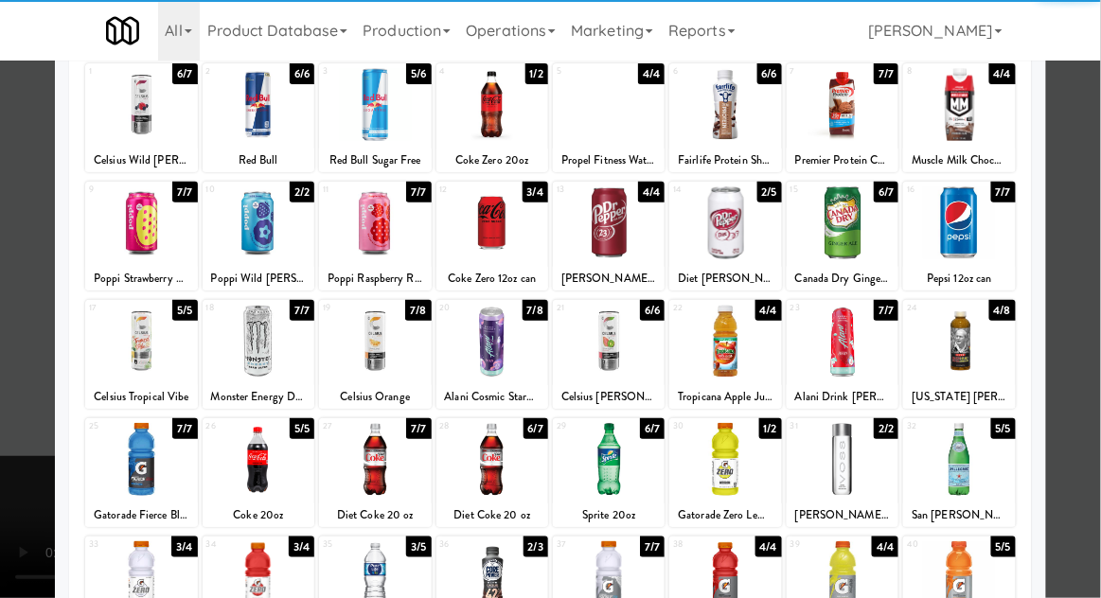
scroll to position [239, 0]
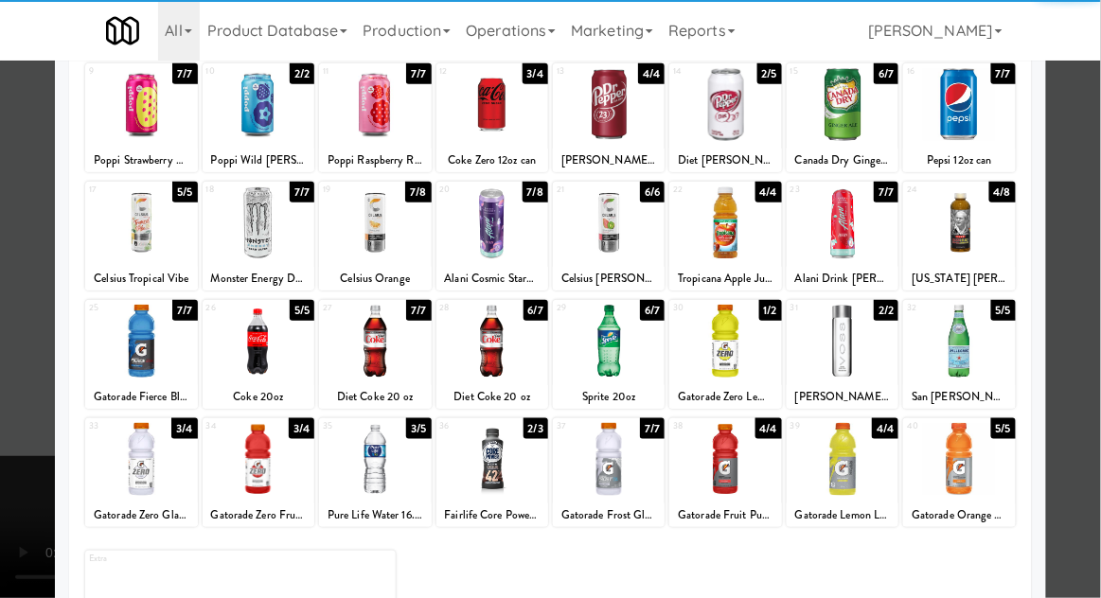
click at [137, 462] on div at bounding box center [141, 459] width 112 height 73
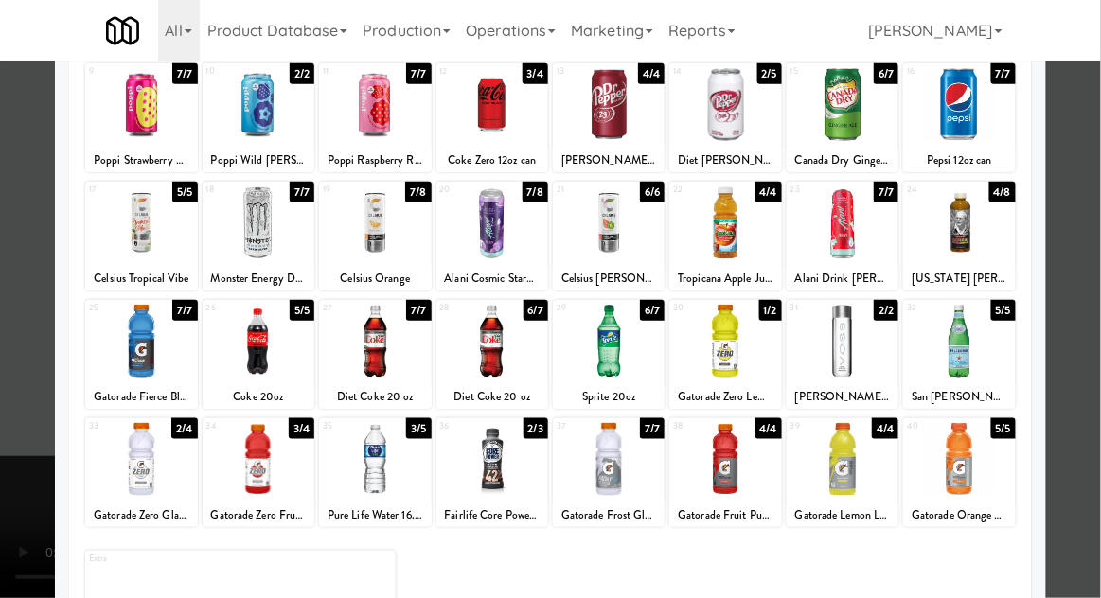
click at [19, 374] on div at bounding box center [550, 299] width 1101 height 598
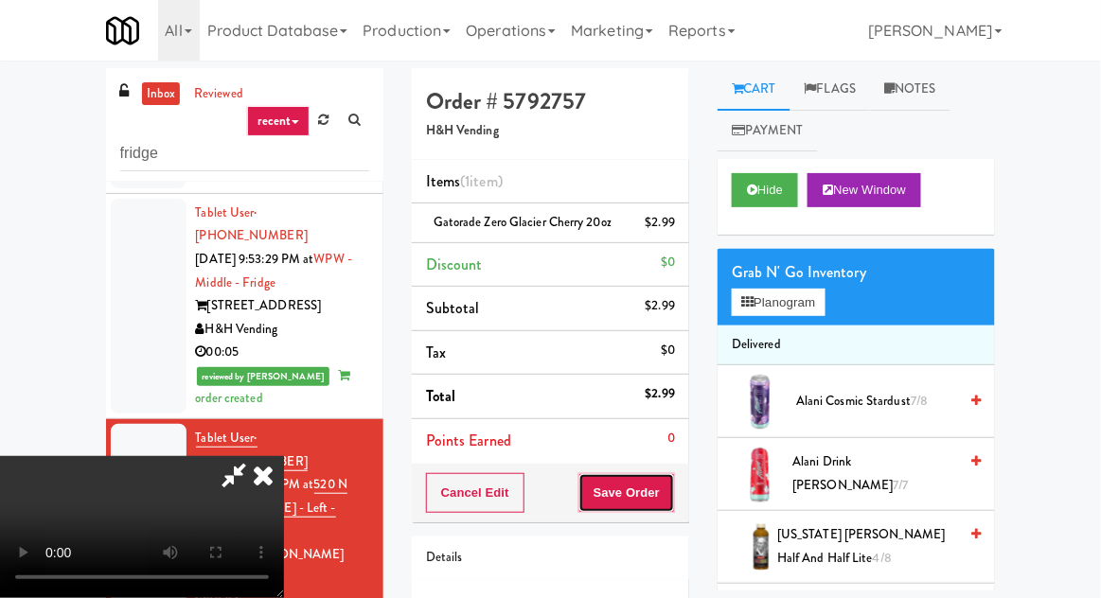
click at [673, 491] on button "Save Order" at bounding box center [626, 493] width 97 height 40
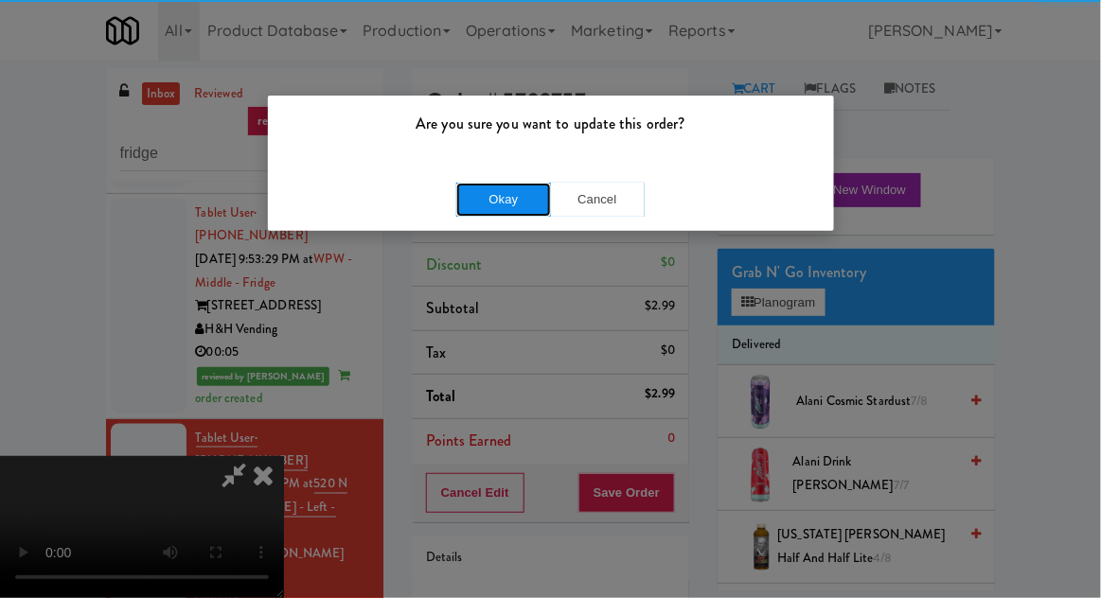
click at [479, 183] on button "Okay" at bounding box center [503, 200] width 95 height 34
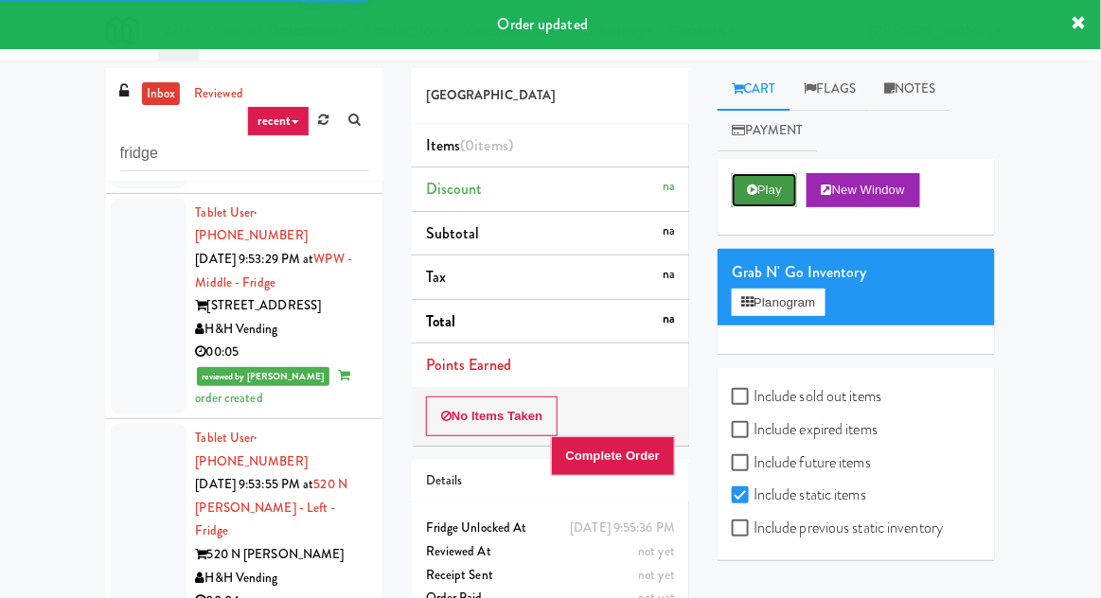
click at [769, 187] on button "Play" at bounding box center [764, 190] width 65 height 34
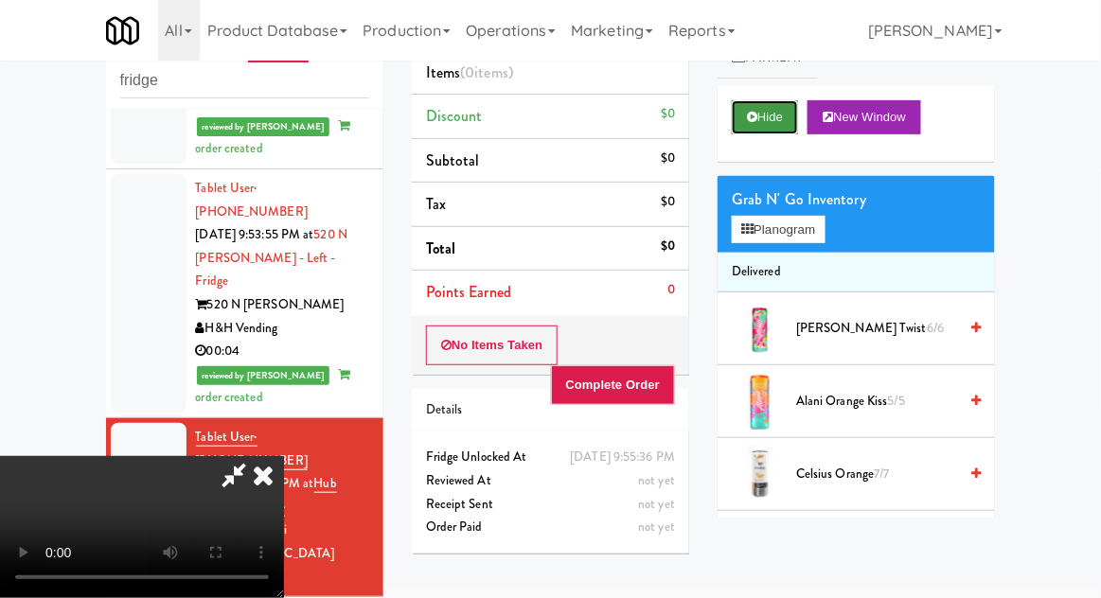
scroll to position [69, 0]
click at [780, 100] on button "Hide" at bounding box center [765, 117] width 66 height 34
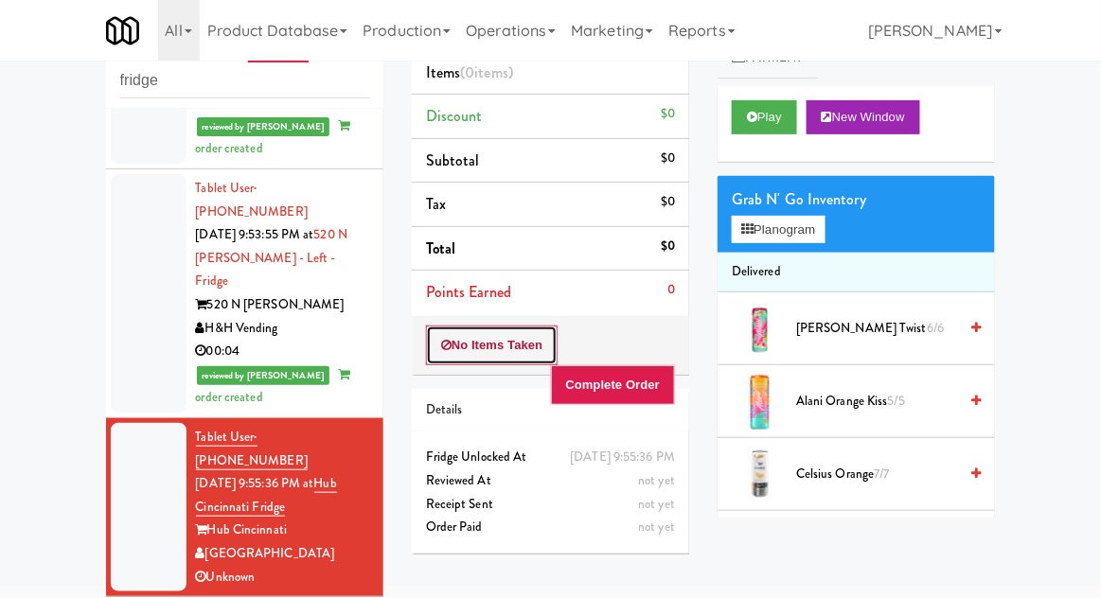
click at [447, 342] on icon at bounding box center [446, 345] width 10 height 12
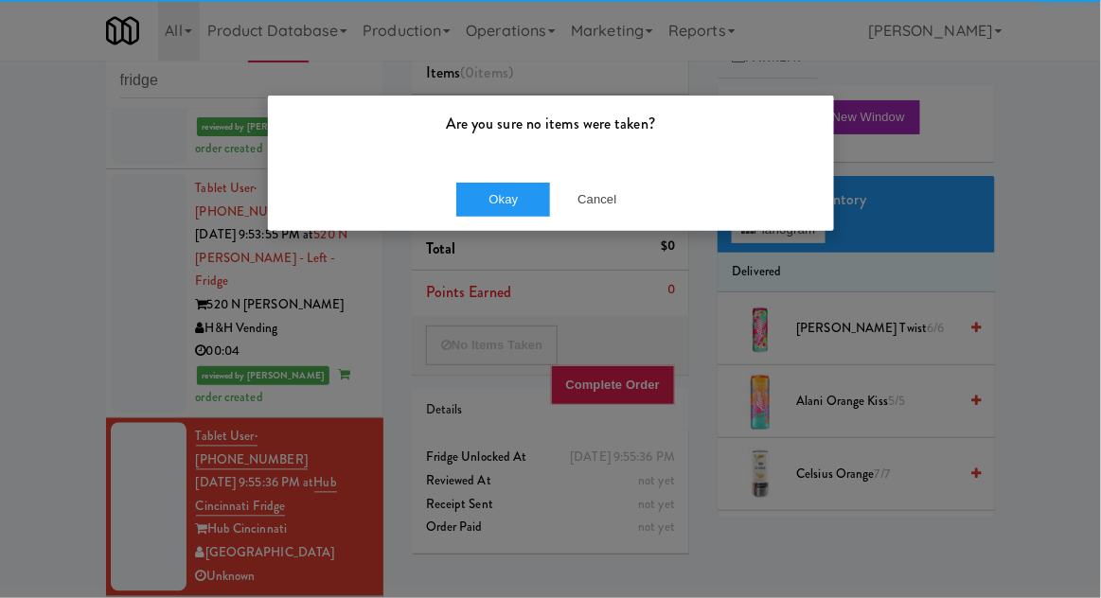
click at [441, 195] on div "Okay Cancel" at bounding box center [551, 199] width 566 height 63
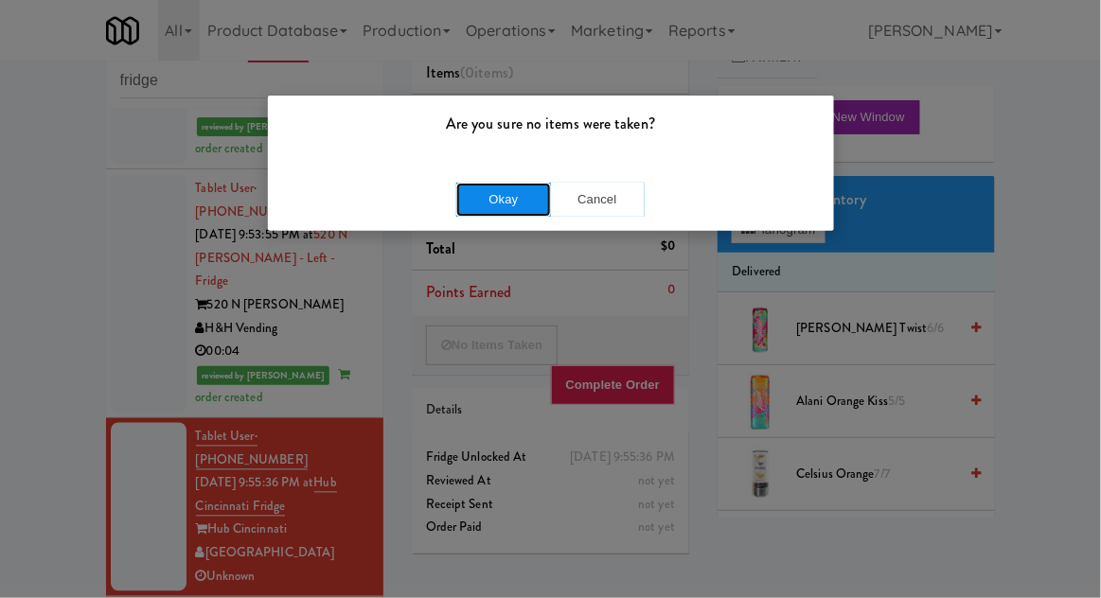
click at [474, 209] on button "Okay" at bounding box center [503, 200] width 95 height 34
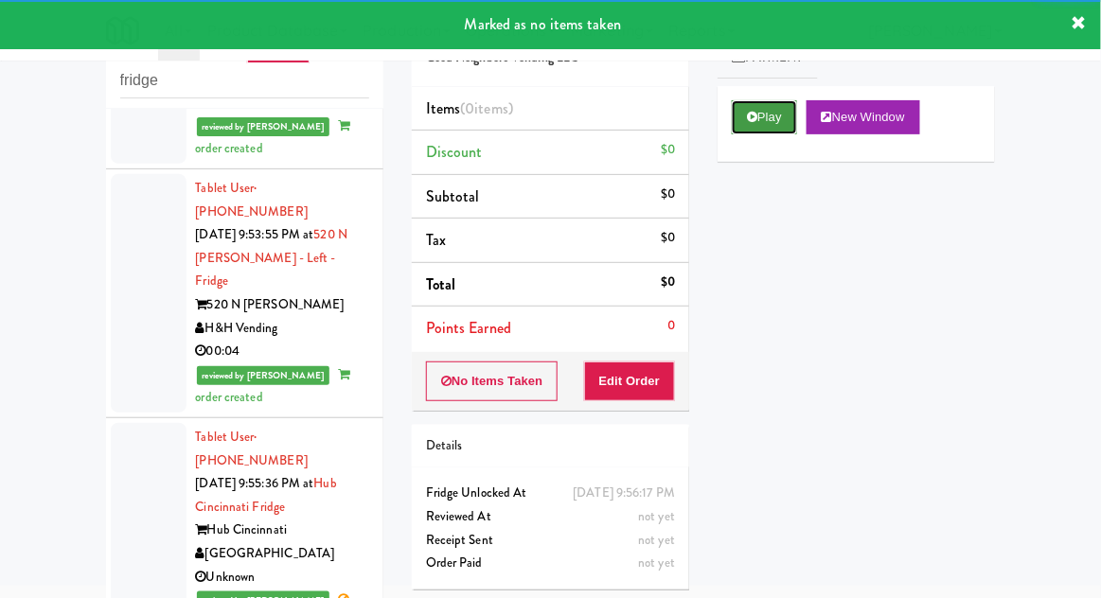
click at [767, 119] on button "Play" at bounding box center [764, 117] width 65 height 34
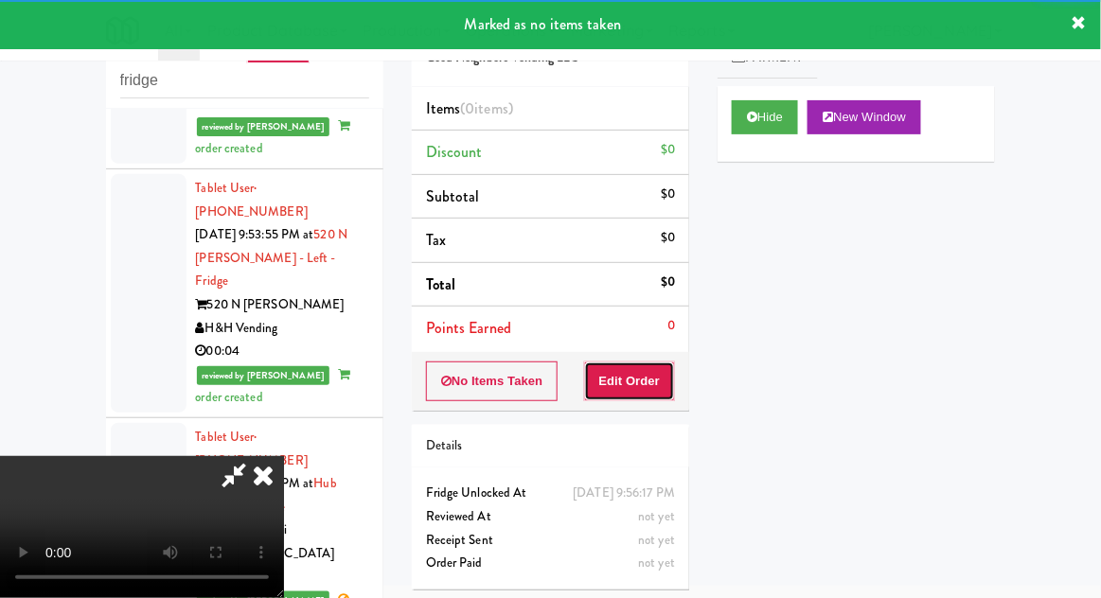
click at [640, 362] on button "Edit Order" at bounding box center [630, 382] width 92 height 40
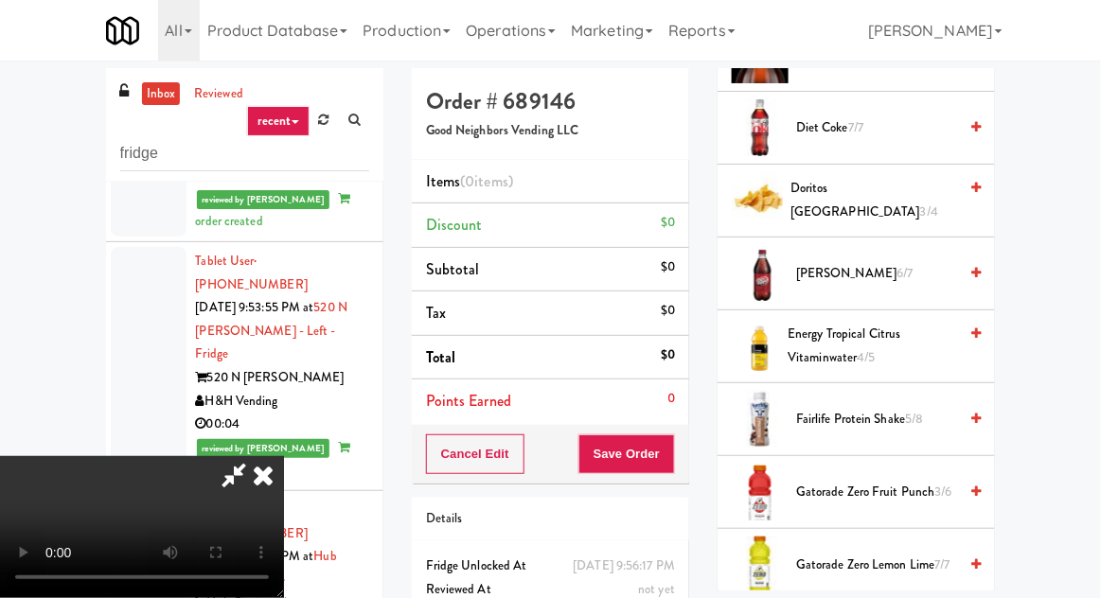
scroll to position [858, 0]
click at [860, 407] on span "Fairlife Protein Shake 5/8" at bounding box center [876, 419] width 161 height 24
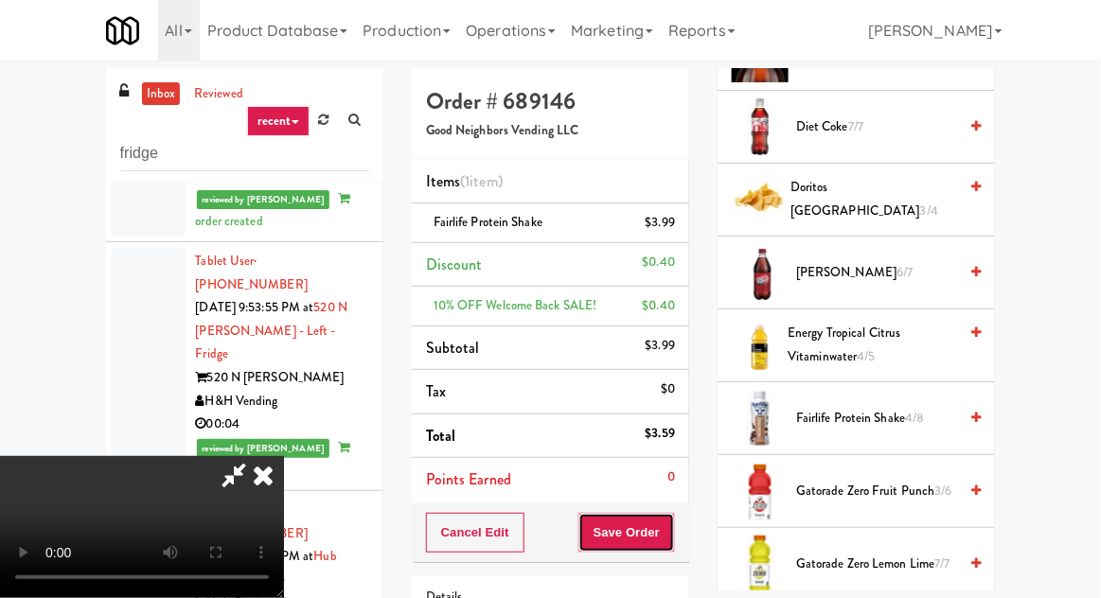
click at [671, 523] on button "Save Order" at bounding box center [626, 533] width 97 height 40
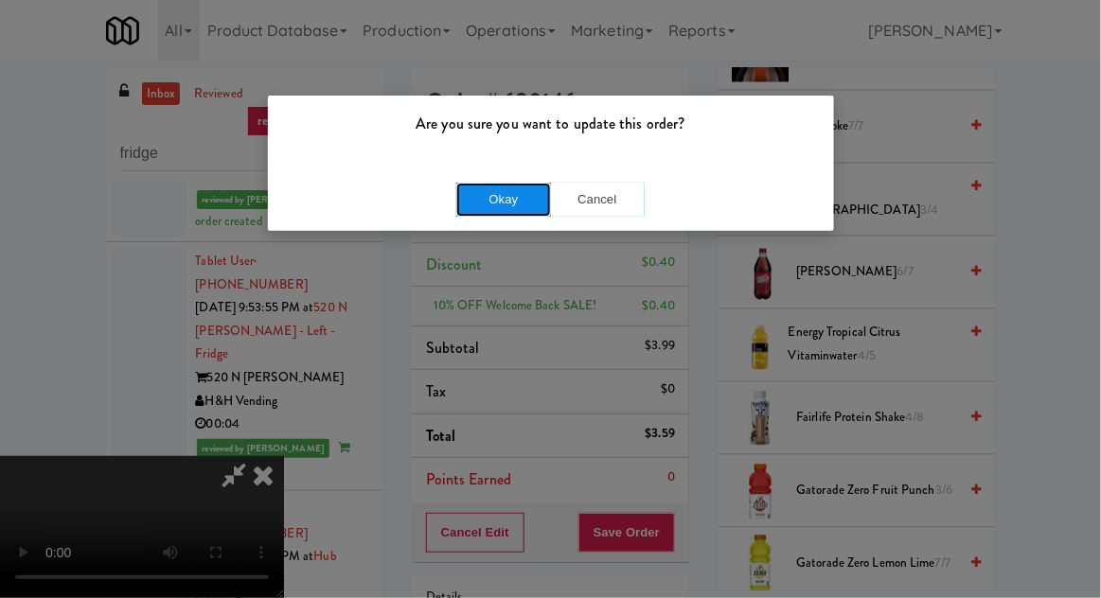
click at [476, 192] on button "Okay" at bounding box center [503, 200] width 95 height 34
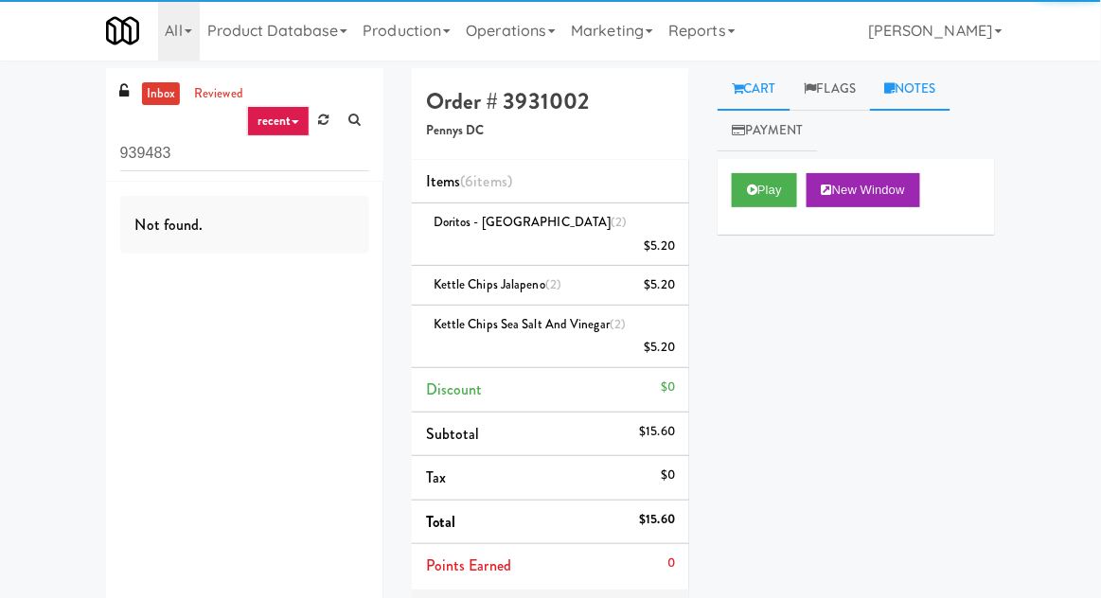
click at [948, 97] on link "Notes" at bounding box center [910, 89] width 80 height 43
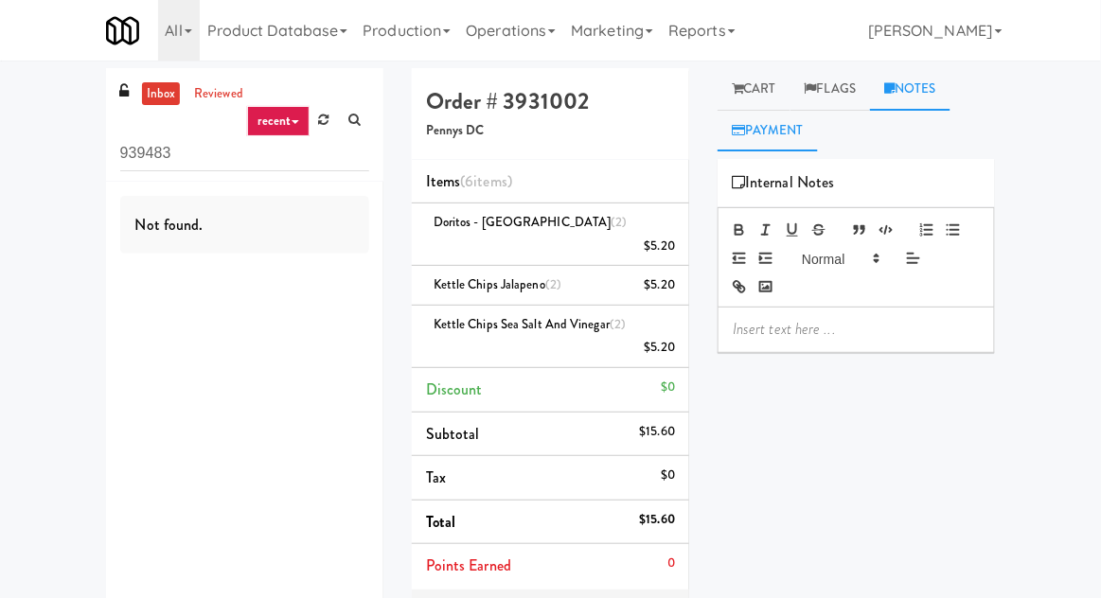
click at [787, 130] on link "Payment" at bounding box center [768, 131] width 100 height 43
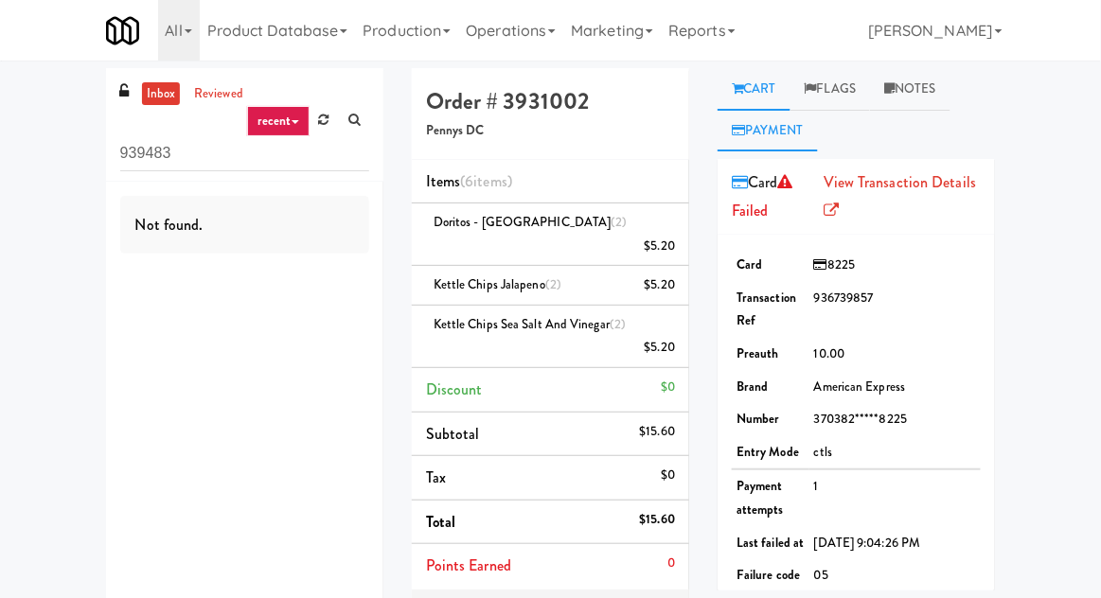
click at [764, 93] on link "Cart" at bounding box center [754, 89] width 73 height 43
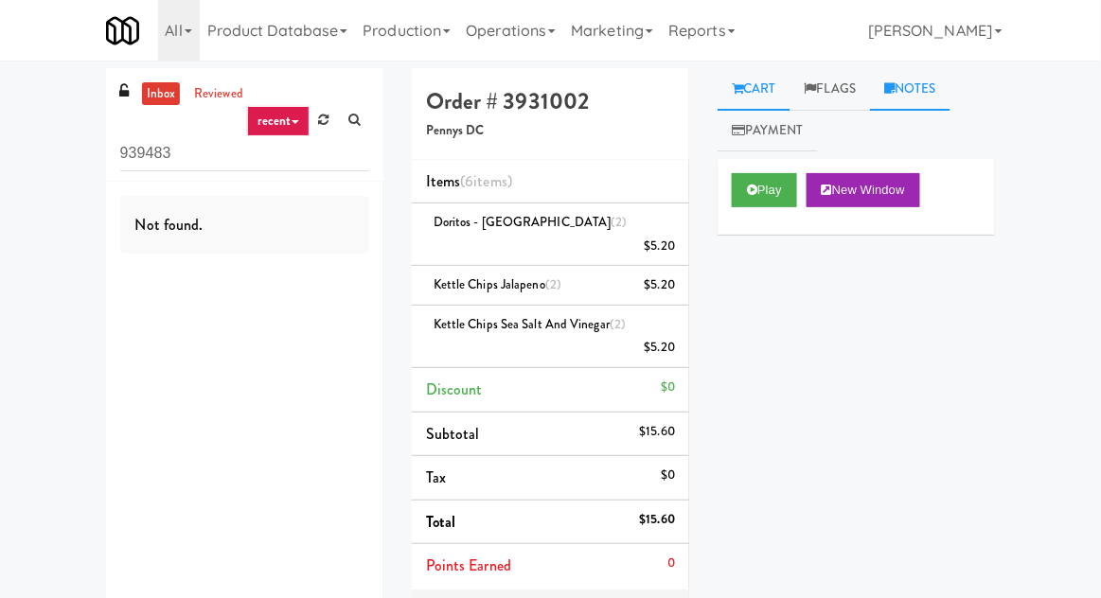
click at [927, 91] on link "Notes" at bounding box center [910, 89] width 80 height 43
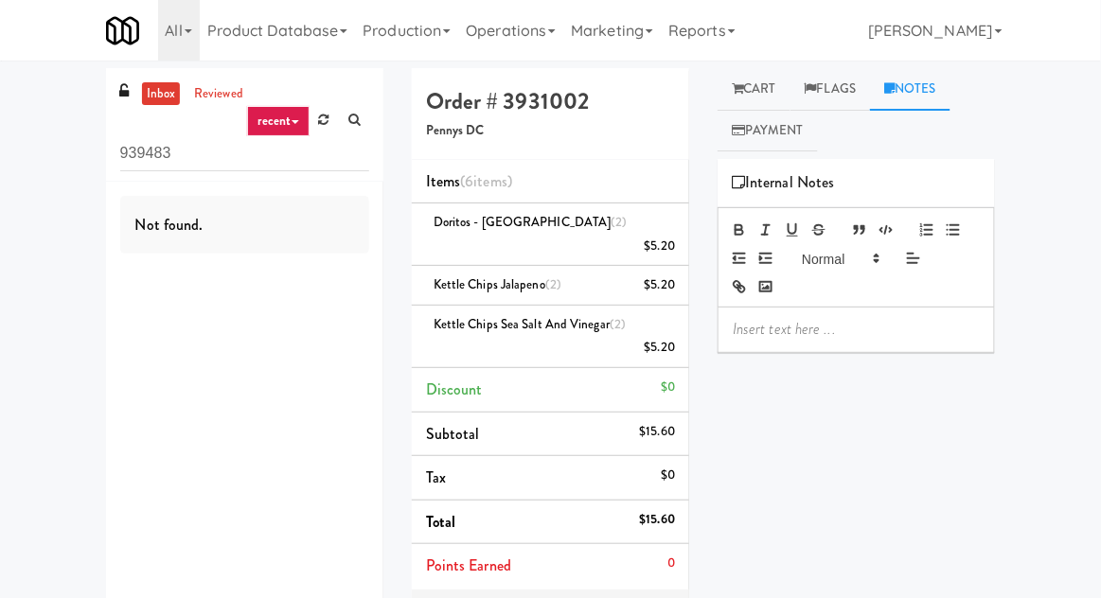
click at [817, 327] on p at bounding box center [856, 329] width 247 height 21
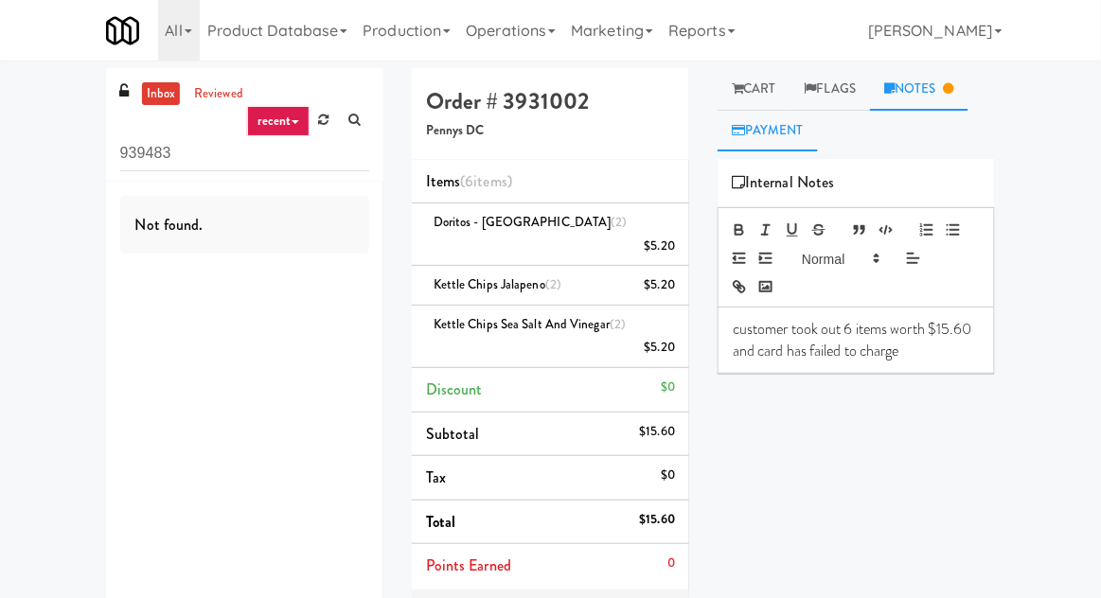
click at [788, 133] on link "Payment" at bounding box center [768, 131] width 100 height 43
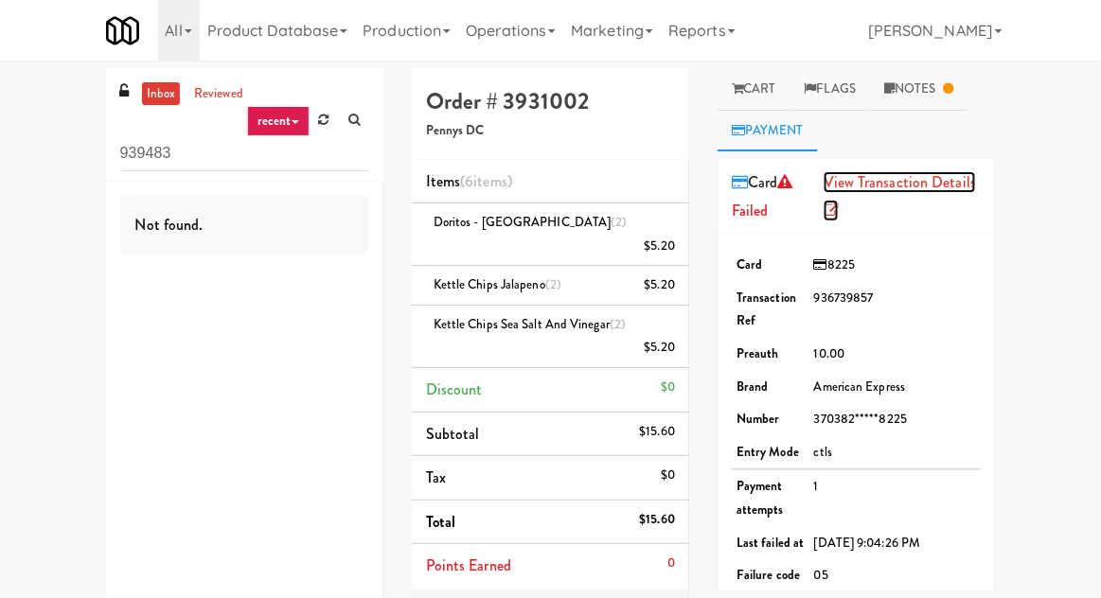
click at [926, 187] on link "View Transaction Details" at bounding box center [900, 196] width 152 height 50
click at [853, 84] on link "Flags" at bounding box center [830, 89] width 80 height 43
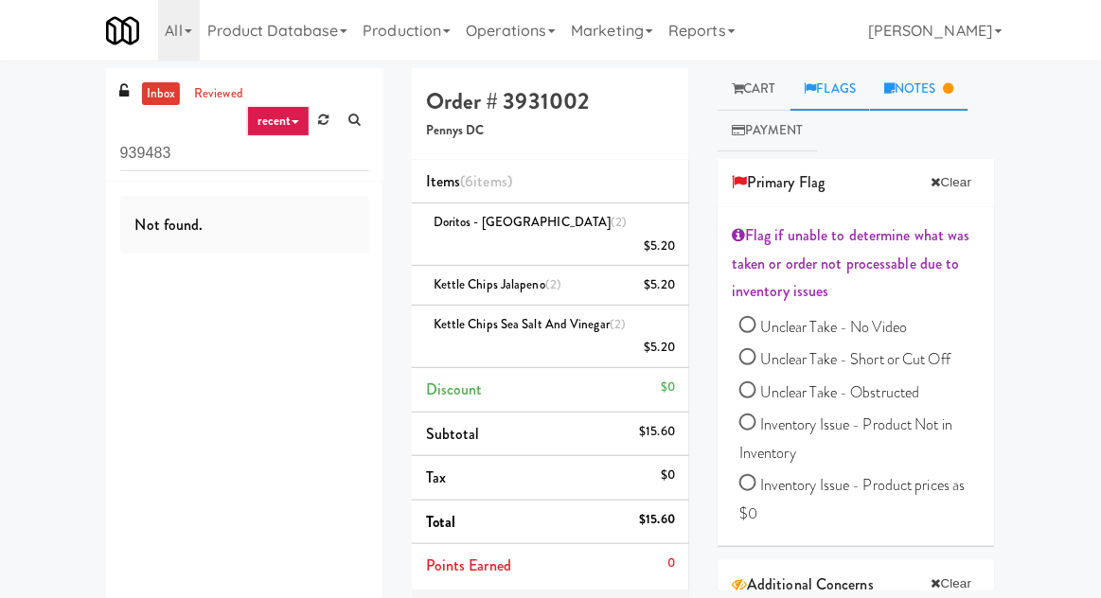
click at [933, 82] on link "Notes" at bounding box center [919, 89] width 98 height 43
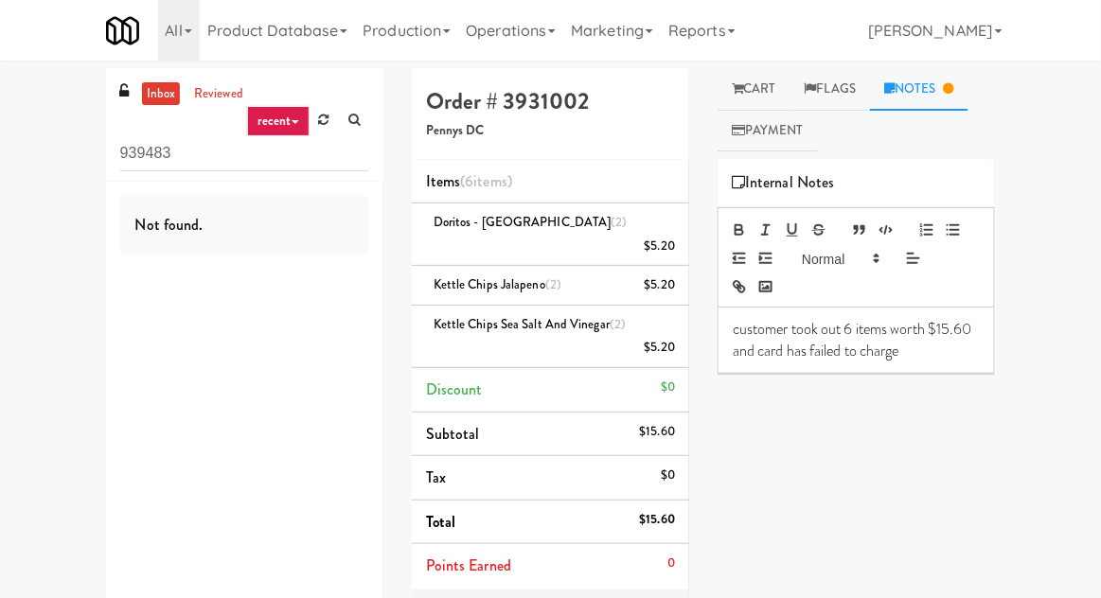
click at [929, 358] on p "customer took out 6 items worth $15.60 and card has failed to charge" at bounding box center [856, 340] width 247 height 43
click at [946, 361] on div "customer took out 6 items worth $15.60 and card has failed to charge due to """ at bounding box center [855, 340] width 275 height 65
click at [950, 345] on p "customer took out 6 items worth $15.60 and card has failed to charge due to """ at bounding box center [856, 340] width 247 height 43
click at [776, 221] on button "button" at bounding box center [766, 230] width 27 height 23
click at [768, 225] on line "button" at bounding box center [767, 225] width 6 height 0
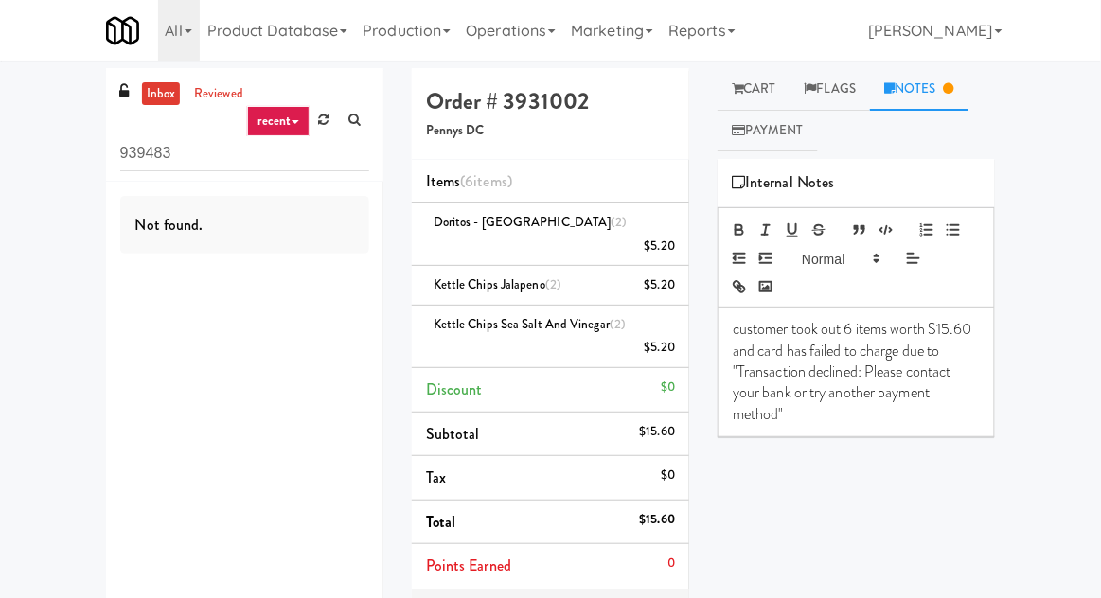
click at [750, 358] on p "customer took out 6 items worth $15.60 and card has failed to charge due to "Tr…" at bounding box center [856, 372] width 247 height 106
click at [903, 381] on p "customer took out 6 items worth $15.60 and card has failed to charge due to "Tr…" at bounding box center [856, 372] width 247 height 106
click at [873, 363] on p "customer took out 6 items worth $15.60 and card has failed to charge due to "Tr…" at bounding box center [856, 372] width 247 height 106
click at [869, 362] on p "customer took out 6 items worth $15.60 and card has failed to charge due to "Tr…" at bounding box center [856, 372] width 247 height 106
click at [747, 379] on p "customer took out 6 items worth $15.60 and card has failed to charge due to "Tr…" at bounding box center [856, 350] width 247 height 63
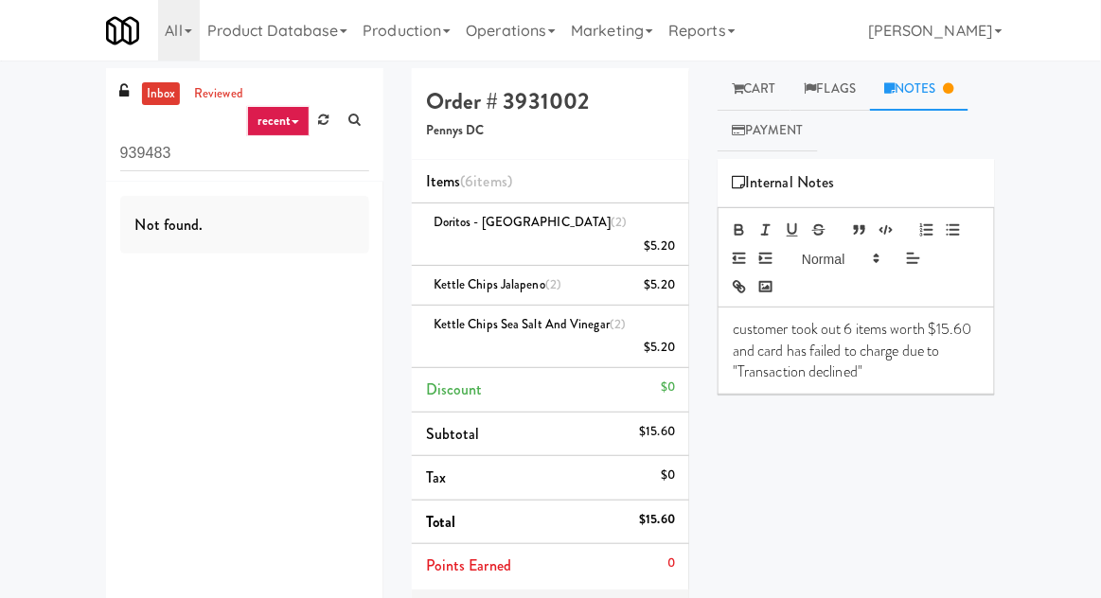
click at [747, 368] on p "customer took out 6 items worth $15.60 and card has failed to charge due to "Tr…" at bounding box center [856, 350] width 247 height 63
click at [737, 373] on p "customer took out 6 items worth $15.60 and card has failed to charge due to "Tr…" at bounding box center [856, 350] width 247 height 63
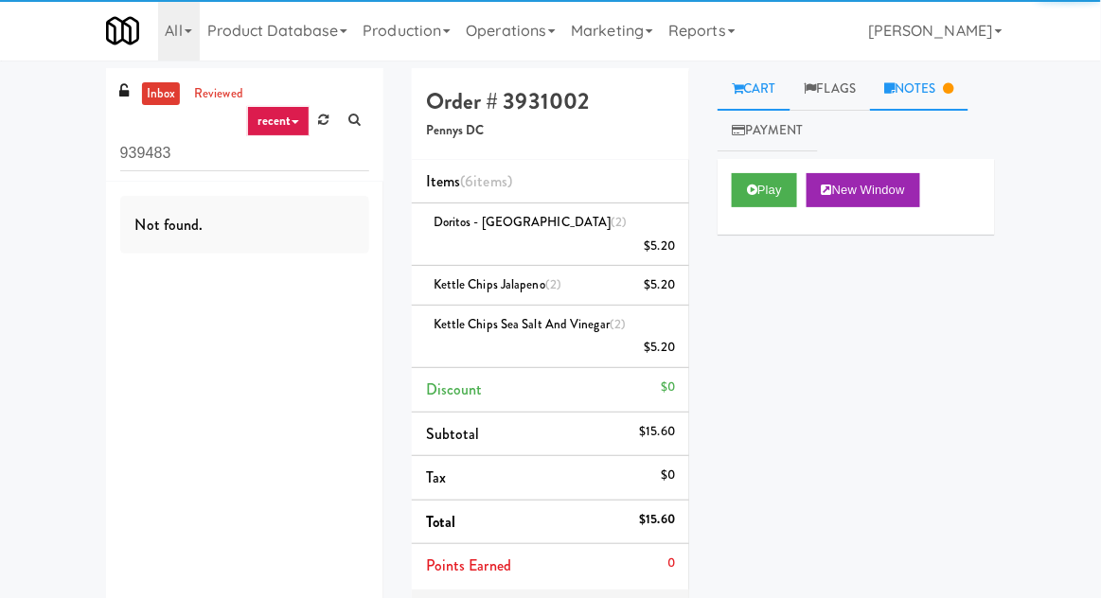
click at [897, 108] on link "Notes" at bounding box center [919, 89] width 98 height 43
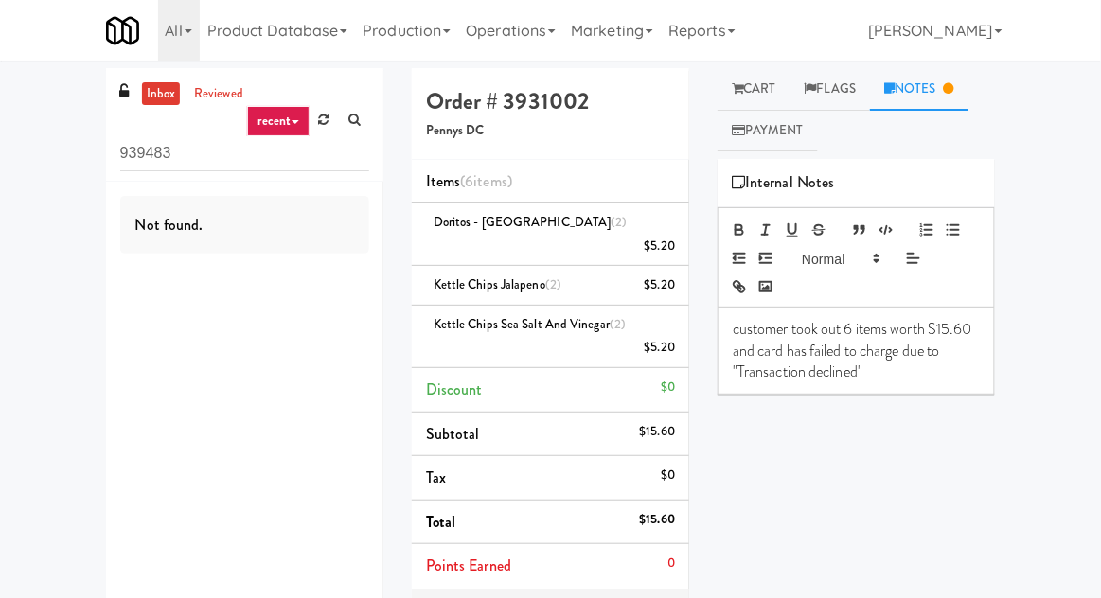
click at [826, 379] on p "customer took out 6 items worth $15.60 and card has failed to charge due to "Tr…" at bounding box center [856, 350] width 247 height 63
click at [833, 376] on p "customer took out 6 items worth $15.60 and card has failed to charge due to "Tr…" at bounding box center [856, 350] width 247 height 63
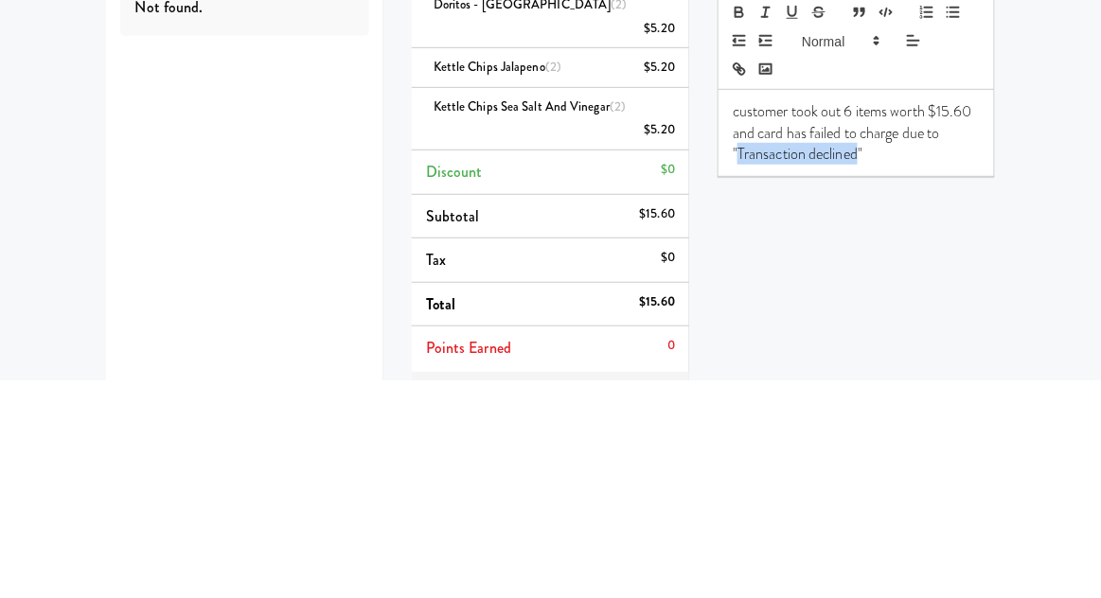
click at [753, 238] on button "button" at bounding box center [766, 230] width 27 height 23
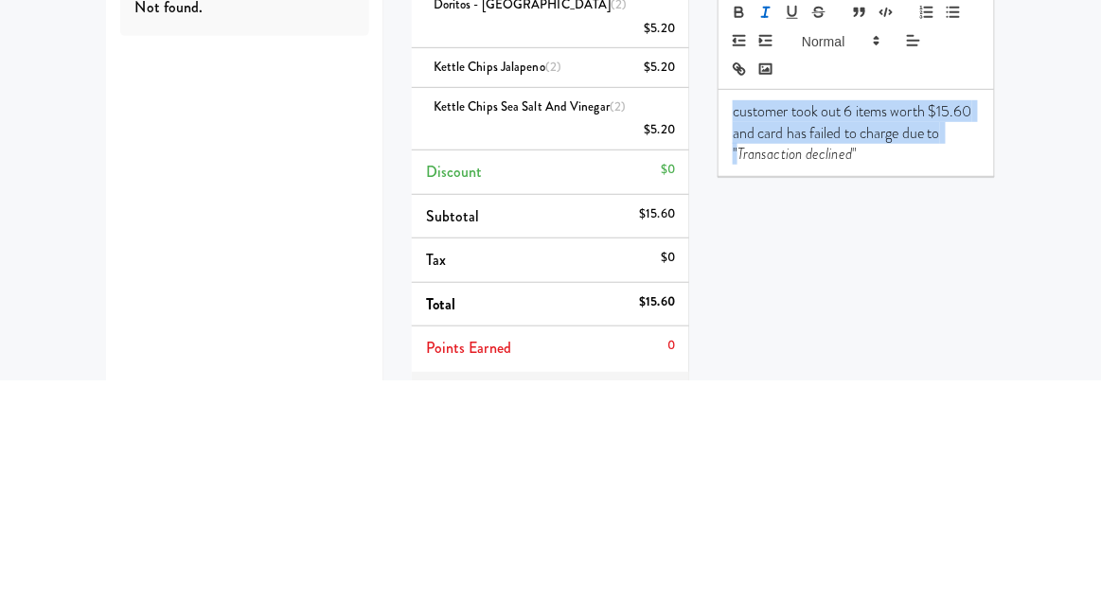
click at [940, 419] on div "Play New Window Primary Flag Clear Flag if unable to determine what was taken o…" at bounding box center [856, 514] width 277 height 710
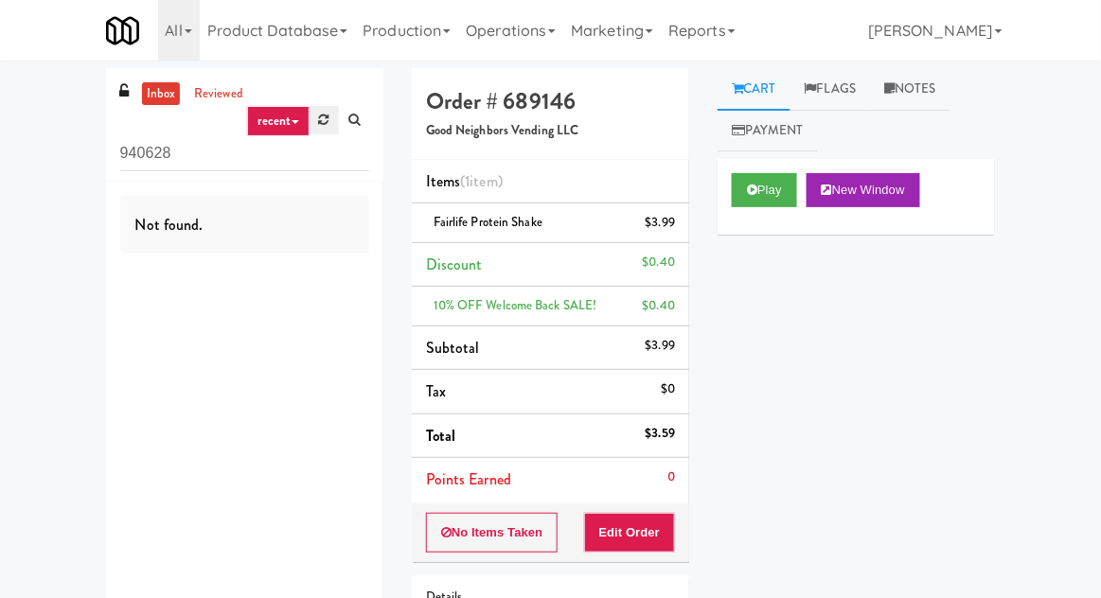
click at [322, 133] on link at bounding box center [324, 120] width 29 height 28
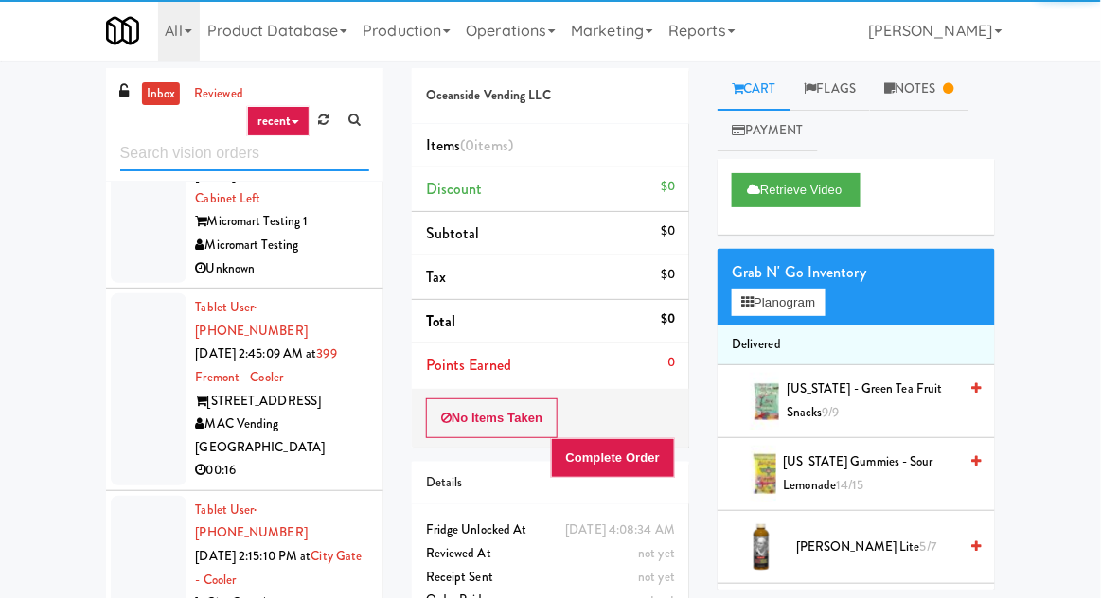
scroll to position [1046, 0]
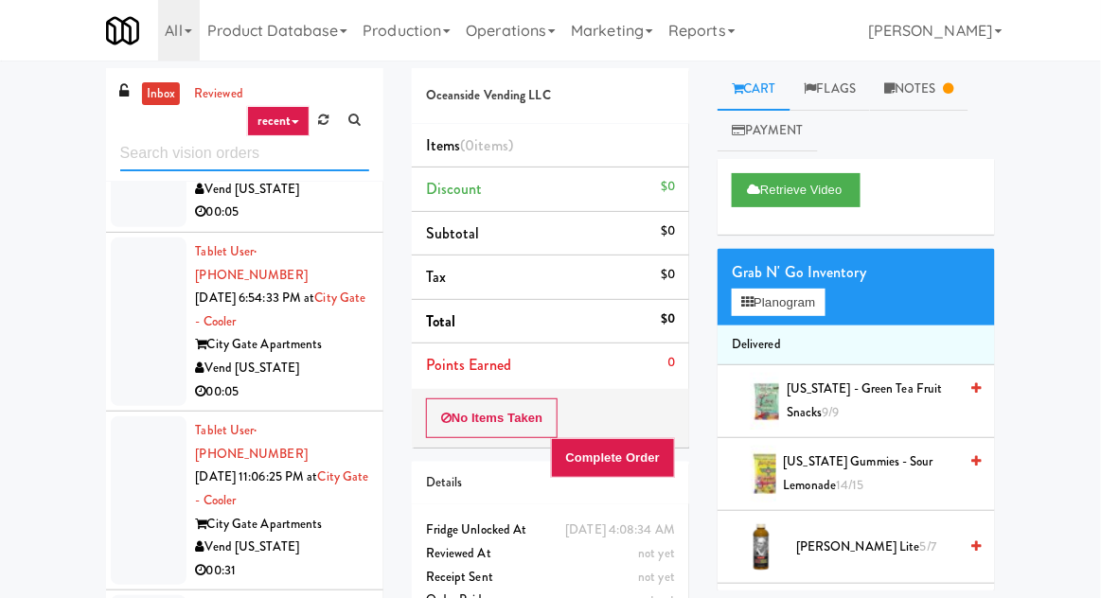
click at [133, 158] on input "text" at bounding box center [244, 153] width 249 height 35
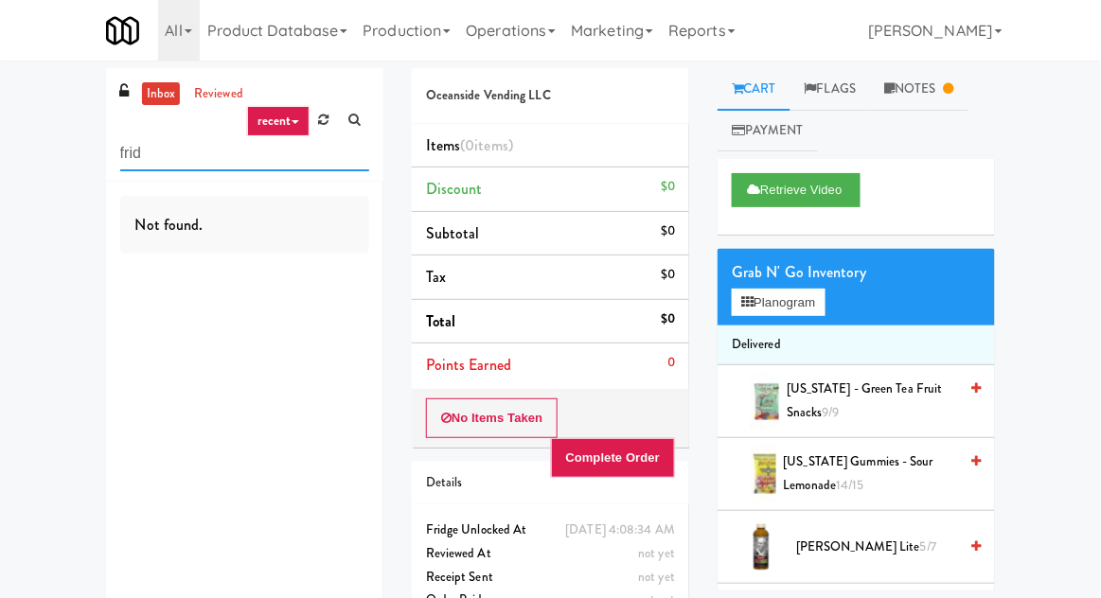
scroll to position [0, 0]
type input "f"
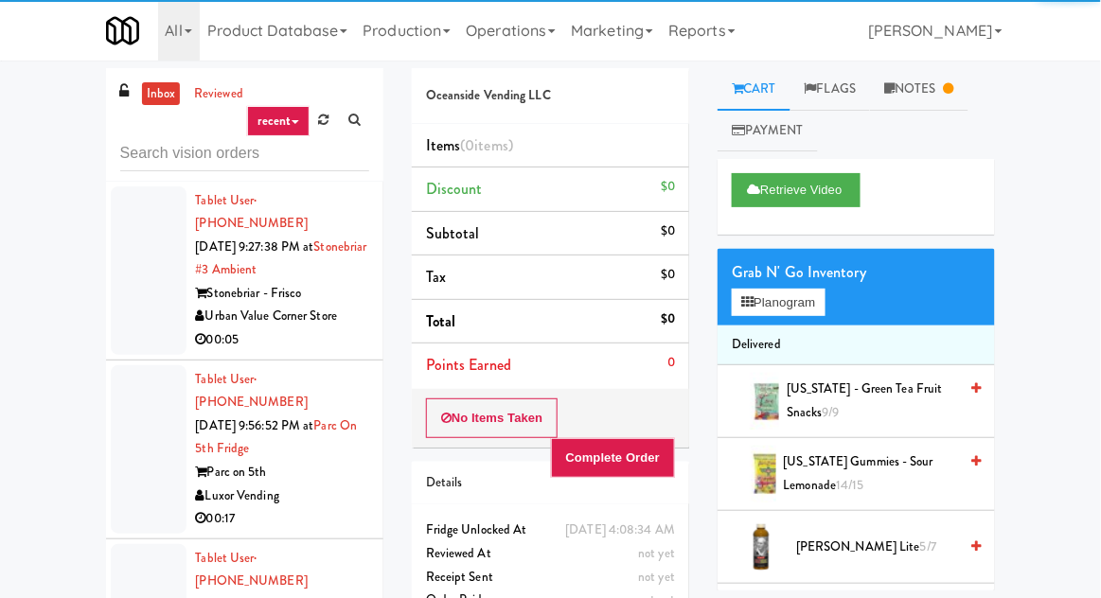
click at [60, 182] on div "inbox reviewed recent all unclear take inventory issue suspicious failed recent…" at bounding box center [550, 416] width 1101 height 696
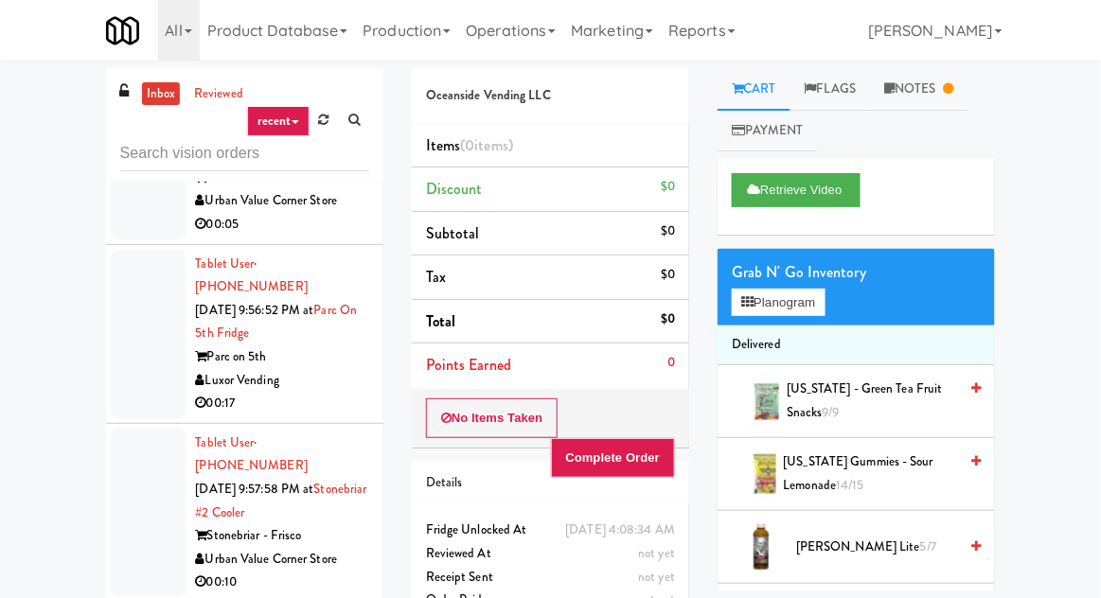
click at [145, 279] on div at bounding box center [149, 334] width 76 height 168
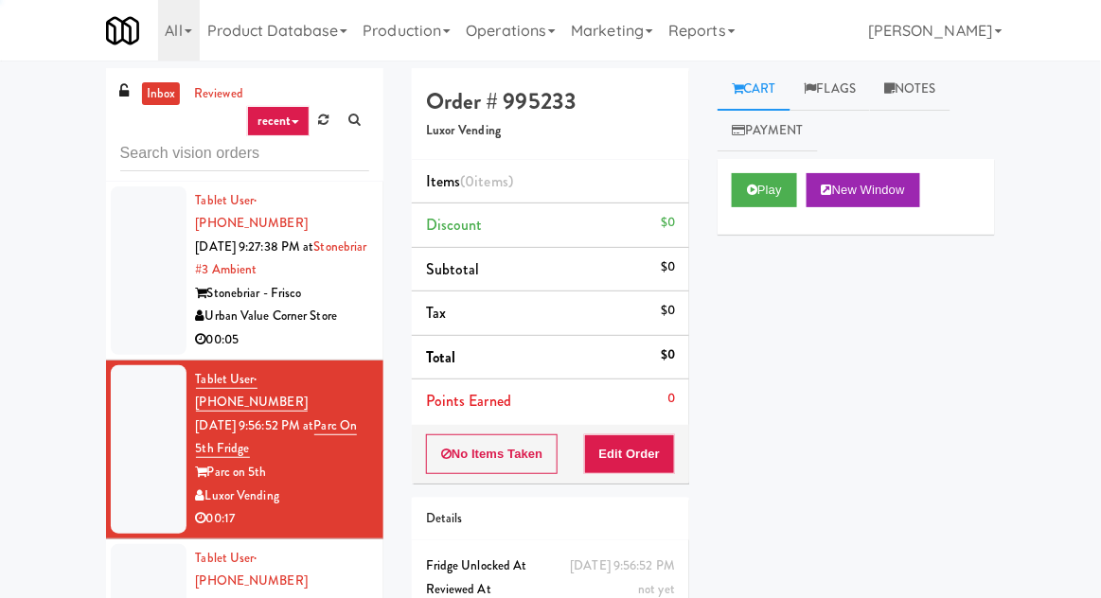
click at [142, 274] on div at bounding box center [149, 270] width 76 height 168
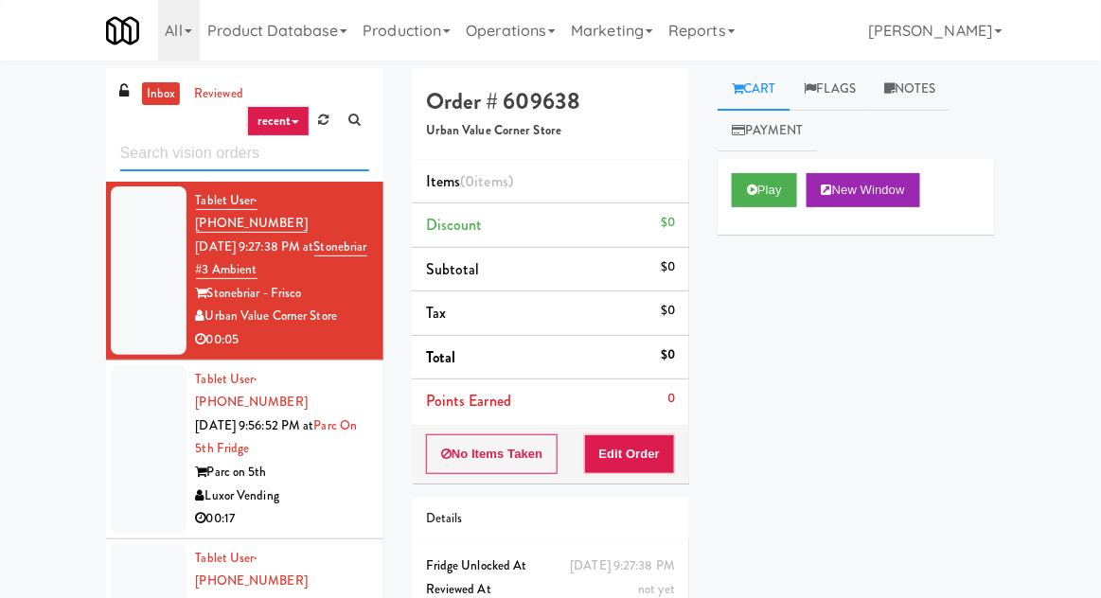
click at [141, 152] on input "text" at bounding box center [244, 153] width 249 height 35
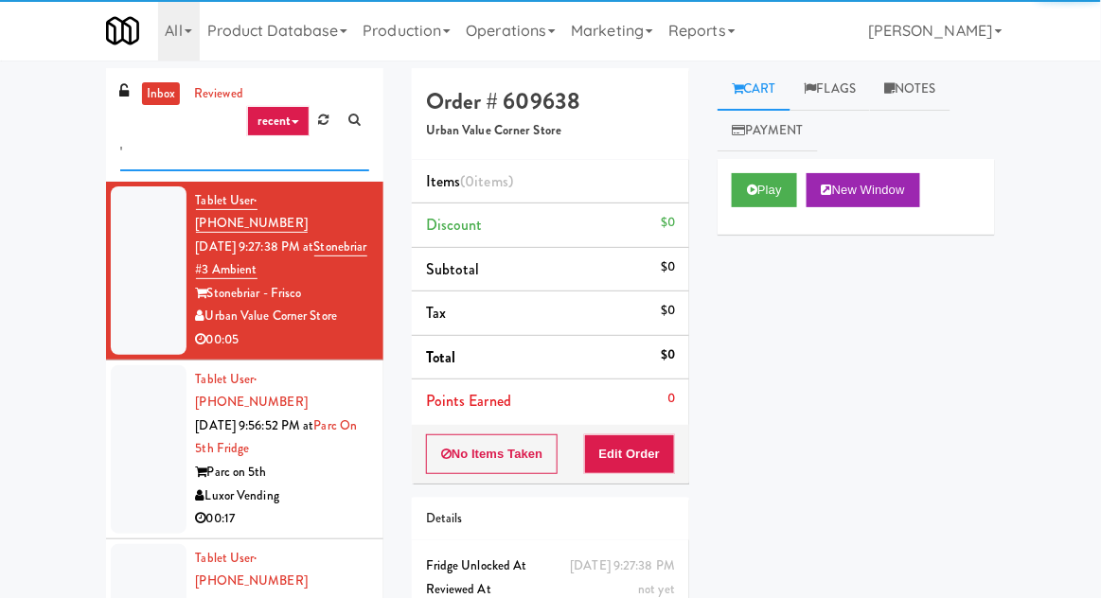
type input "'"
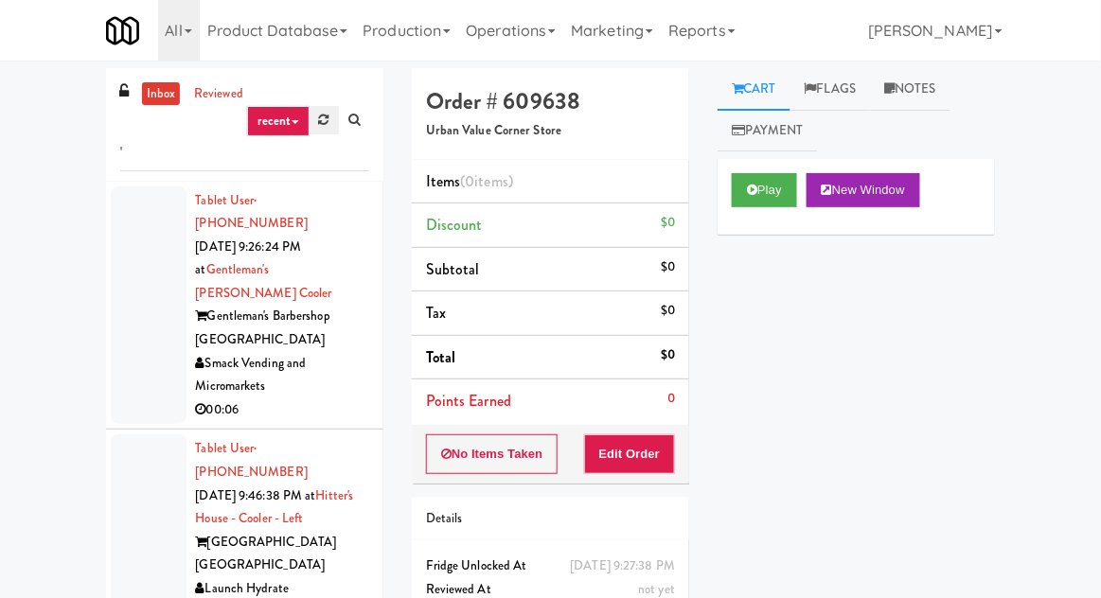
click at [321, 114] on icon at bounding box center [324, 120] width 10 height 12
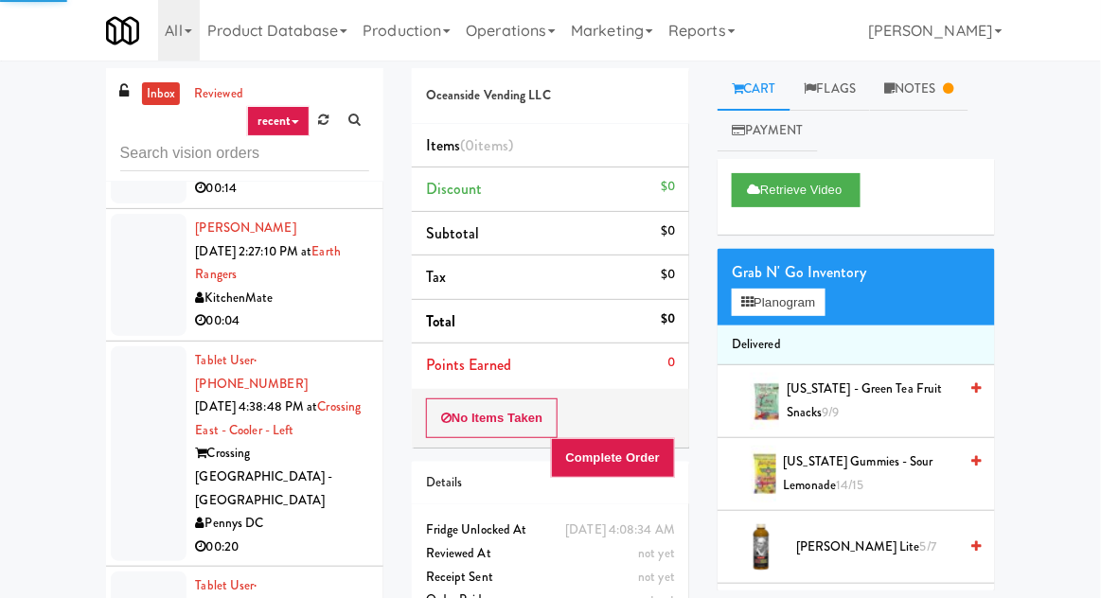
scroll to position [4256, 0]
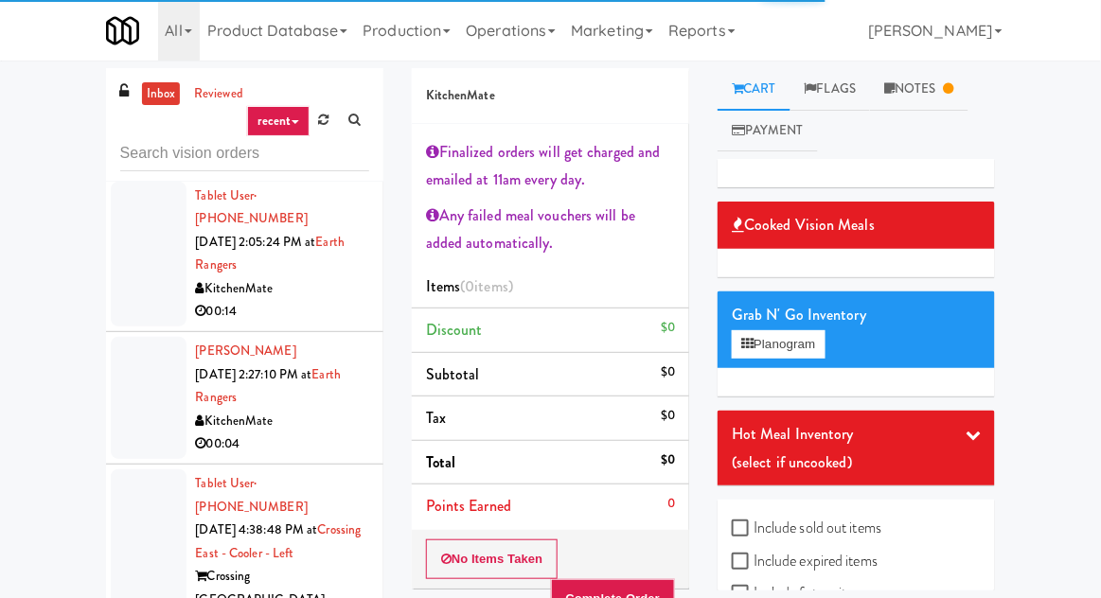
scroll to position [4133, 0]
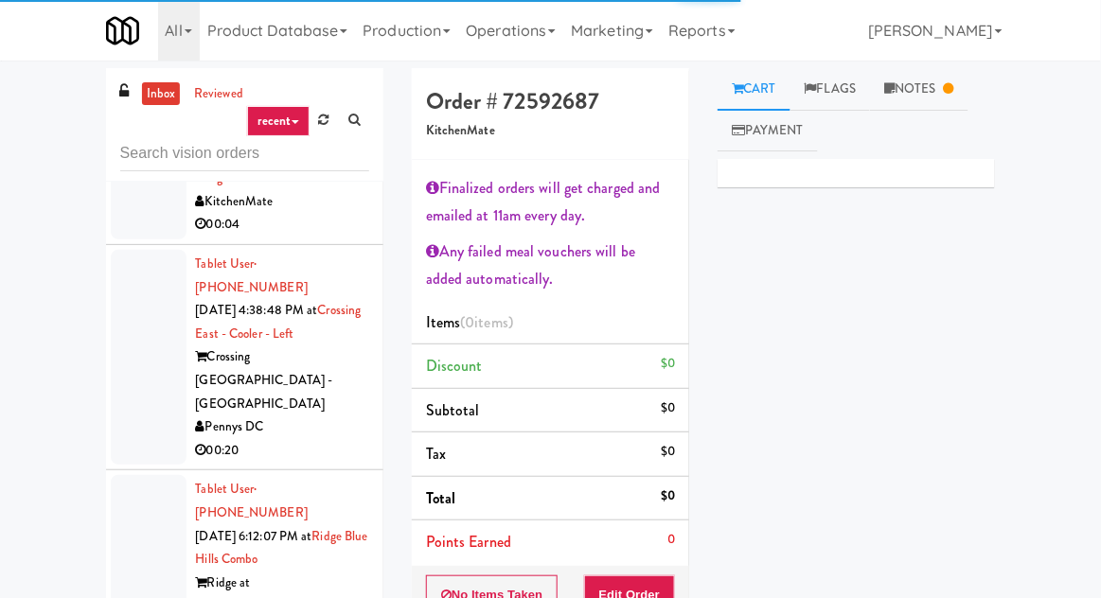
scroll to position [4353, 0]
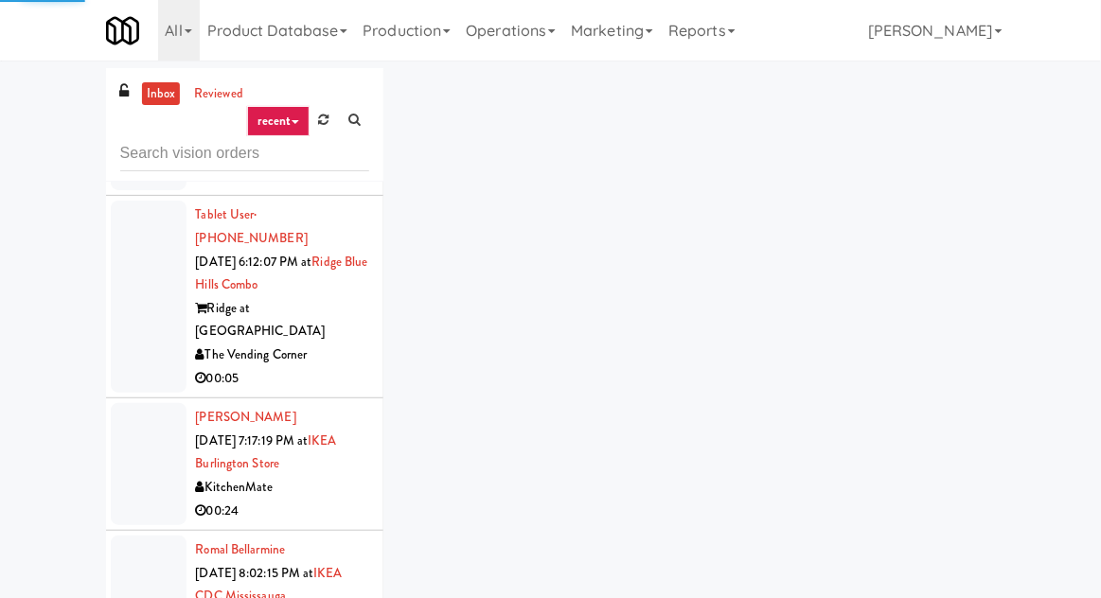
scroll to position [4626, 0]
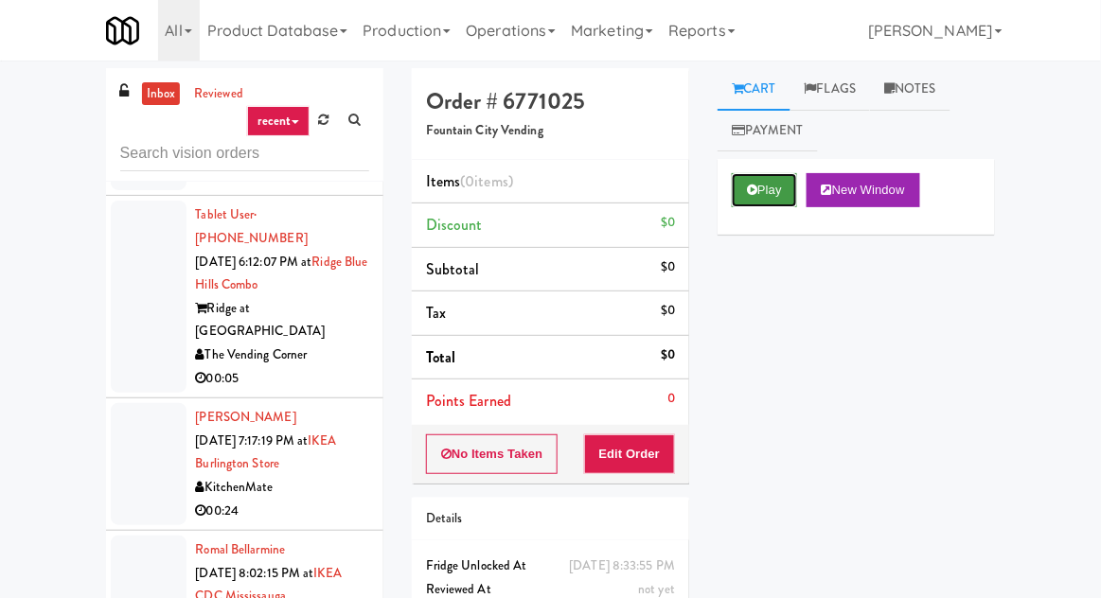
click at [754, 189] on icon at bounding box center [752, 190] width 10 height 12
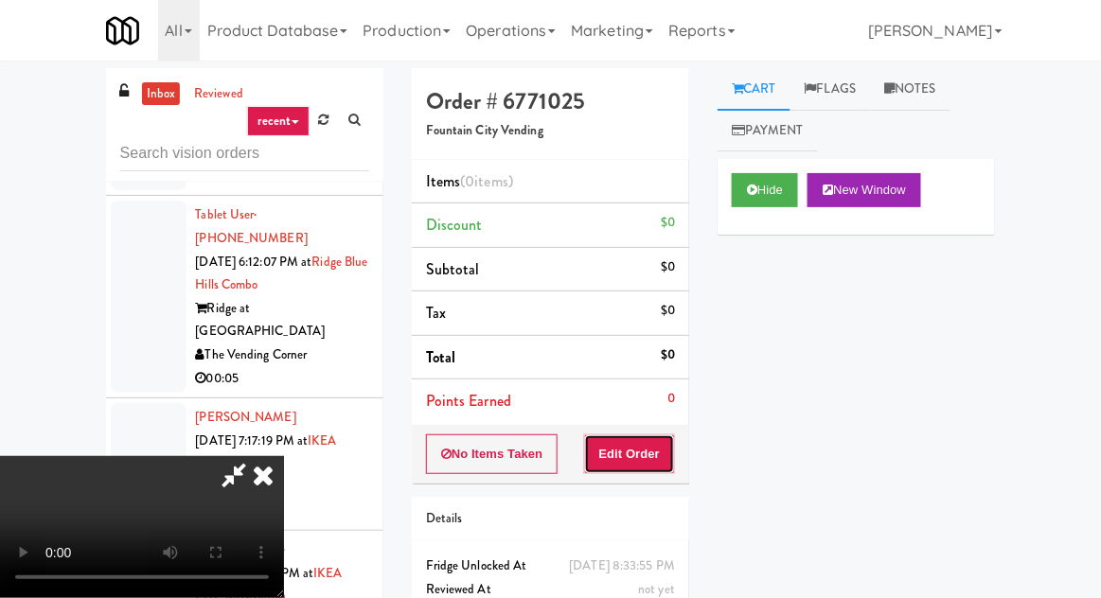
click at [629, 452] on button "Edit Order" at bounding box center [630, 454] width 92 height 40
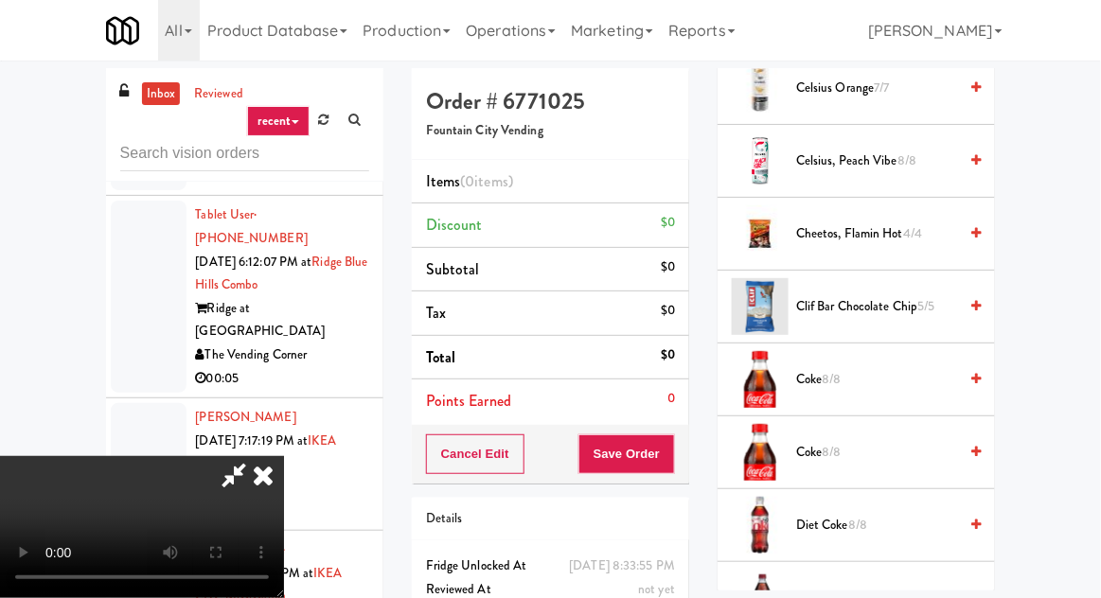
scroll to position [848, 0]
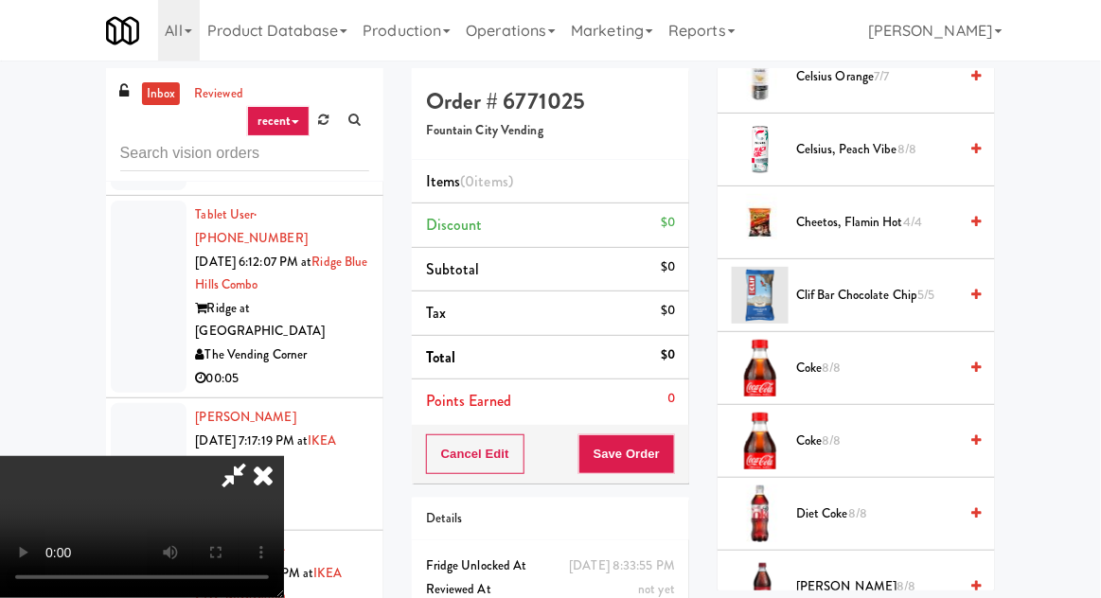
click at [895, 357] on span "Coke 8/8" at bounding box center [876, 369] width 161 height 24
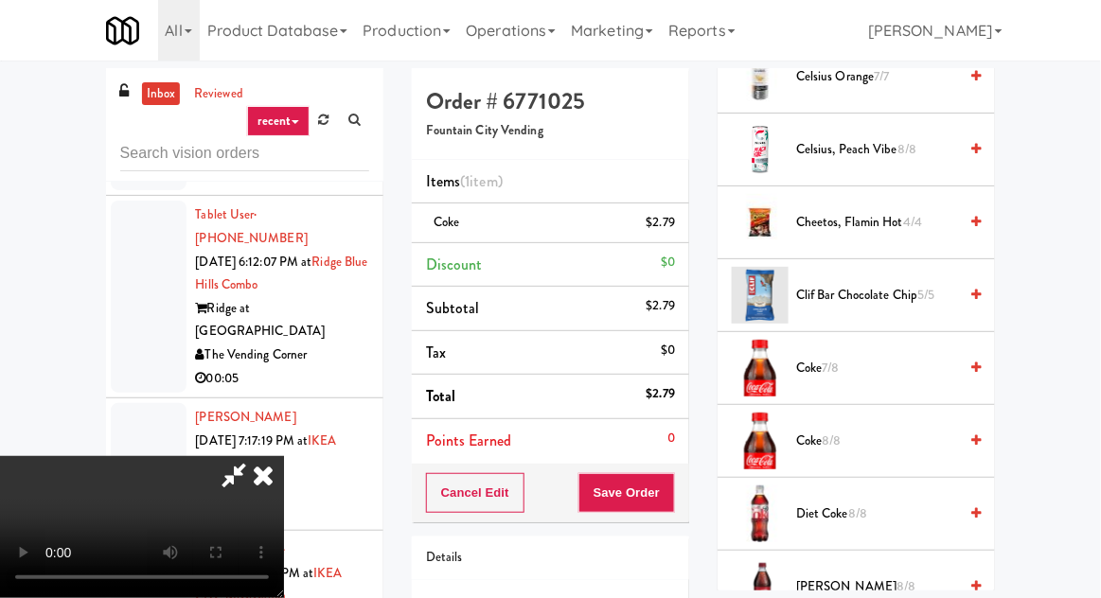
click at [901, 357] on span "Coke 7/8" at bounding box center [876, 369] width 161 height 24
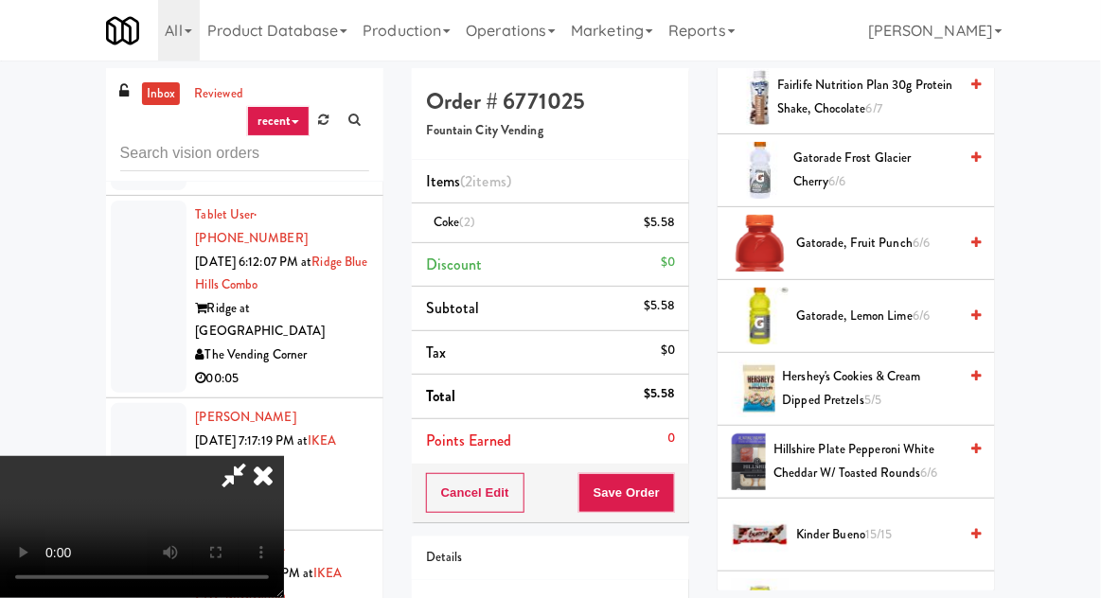
scroll to position [1638, 0]
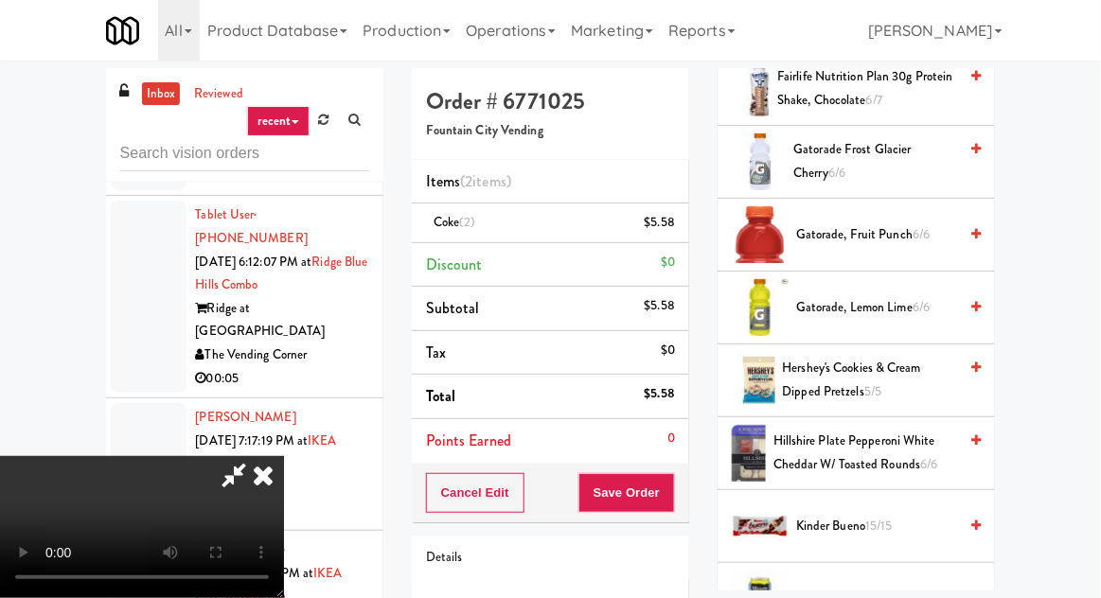
click at [890, 364] on span "Hershey's Cookies & Cream Dipped Pretzels 5/5" at bounding box center [870, 380] width 175 height 46
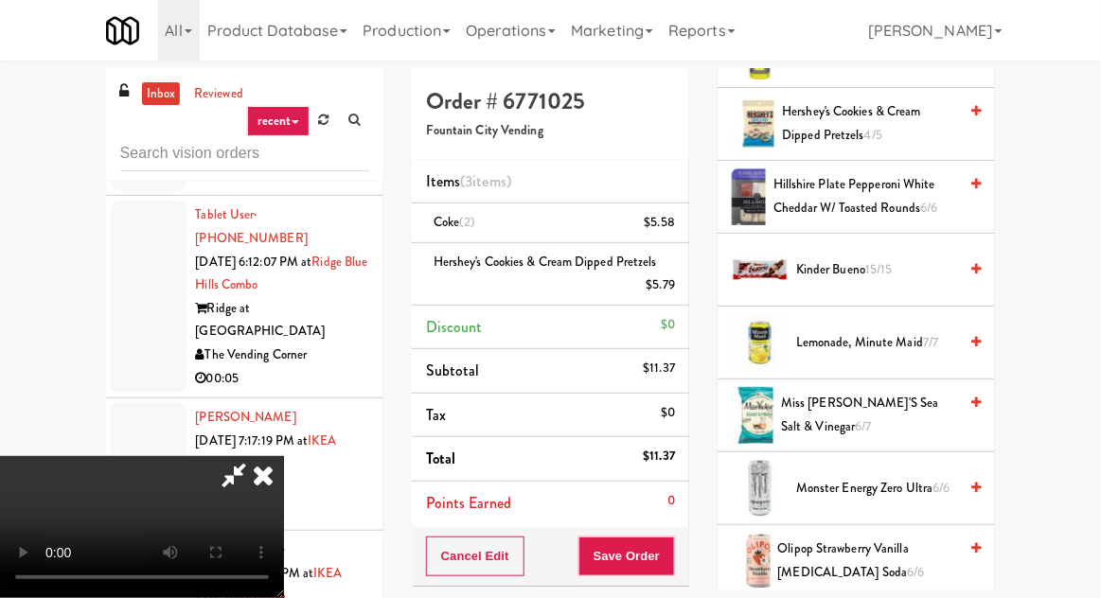
scroll to position [2590, 0]
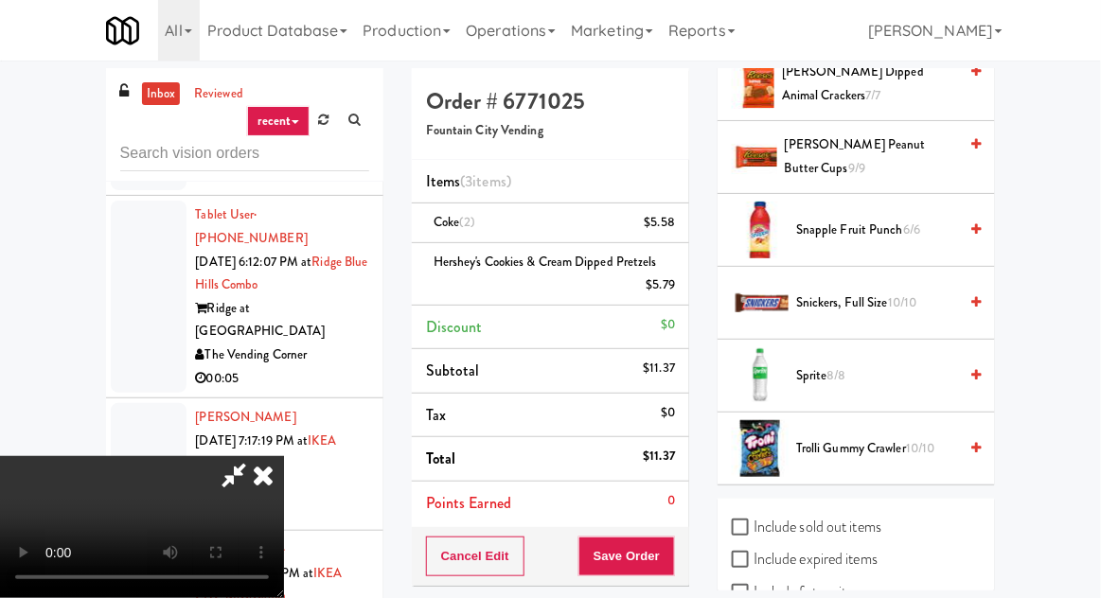
click at [886, 437] on span "Trolli Gummy Crawler 10/10" at bounding box center [876, 449] width 161 height 24
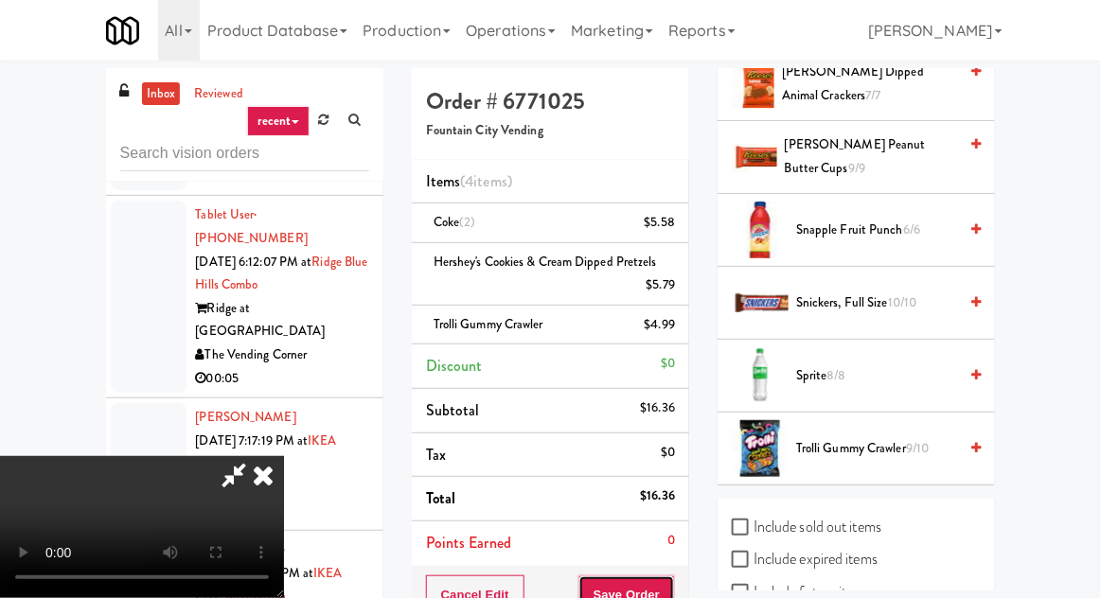
click at [671, 589] on button "Save Order" at bounding box center [626, 596] width 97 height 40
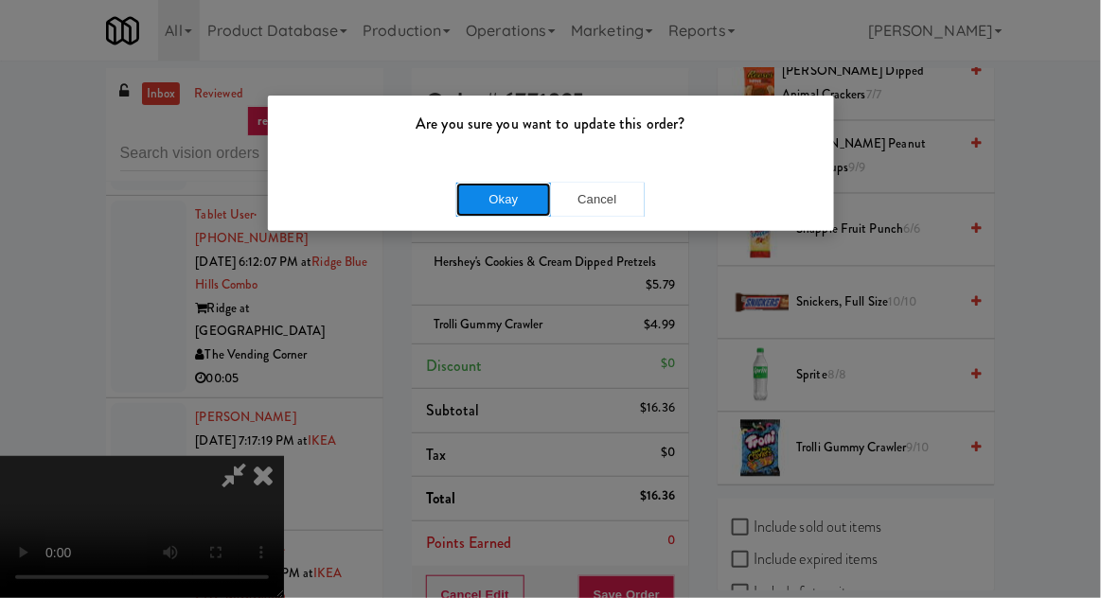
click at [485, 209] on button "Okay" at bounding box center [503, 200] width 95 height 34
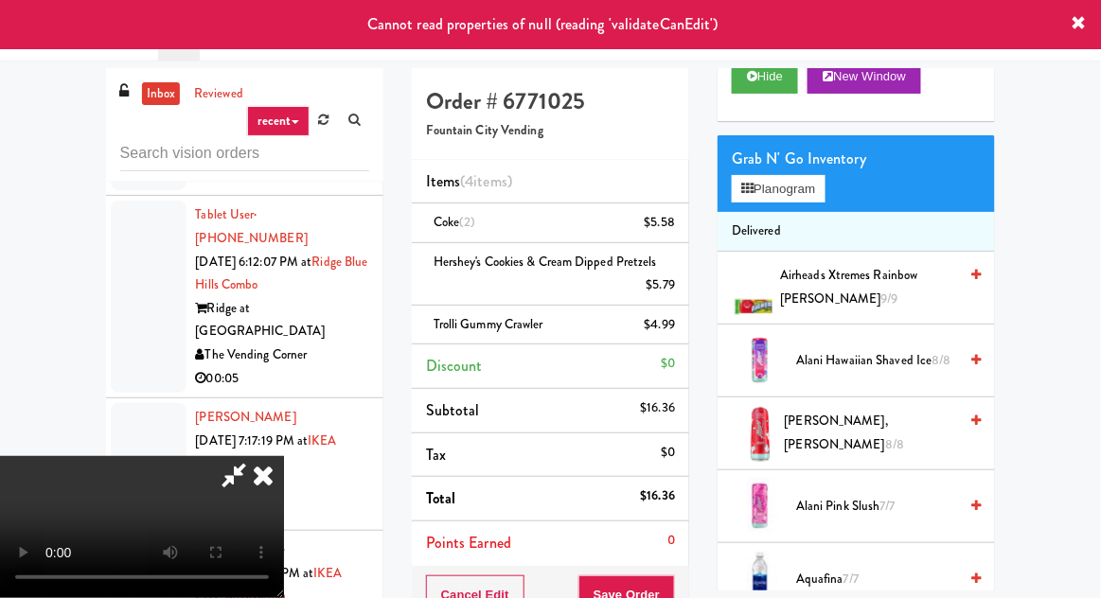
scroll to position [0, 0]
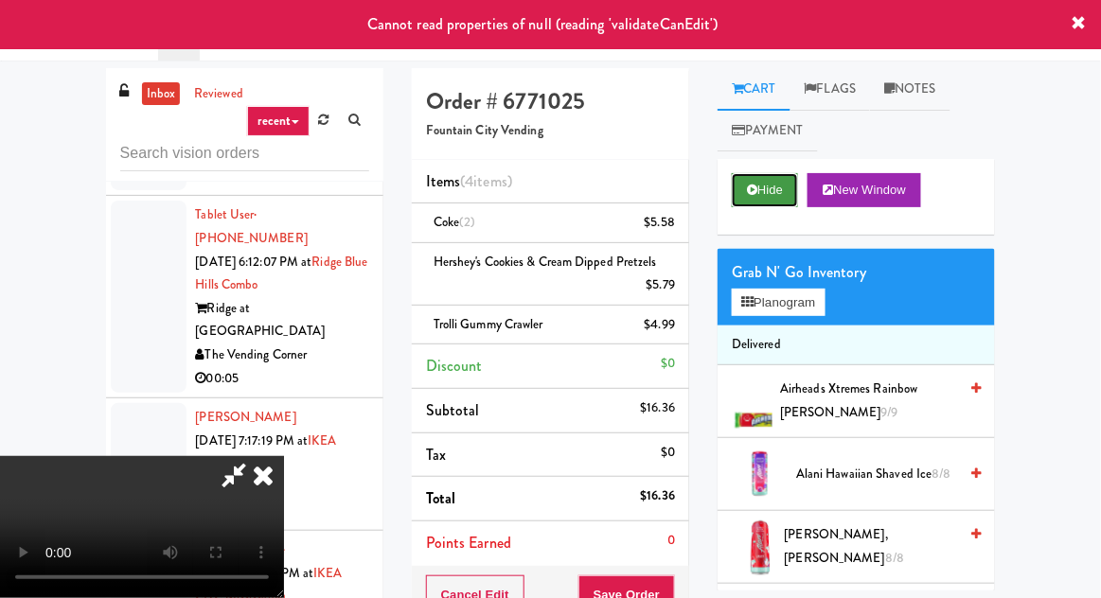
click at [777, 186] on button "Hide" at bounding box center [765, 190] width 66 height 34
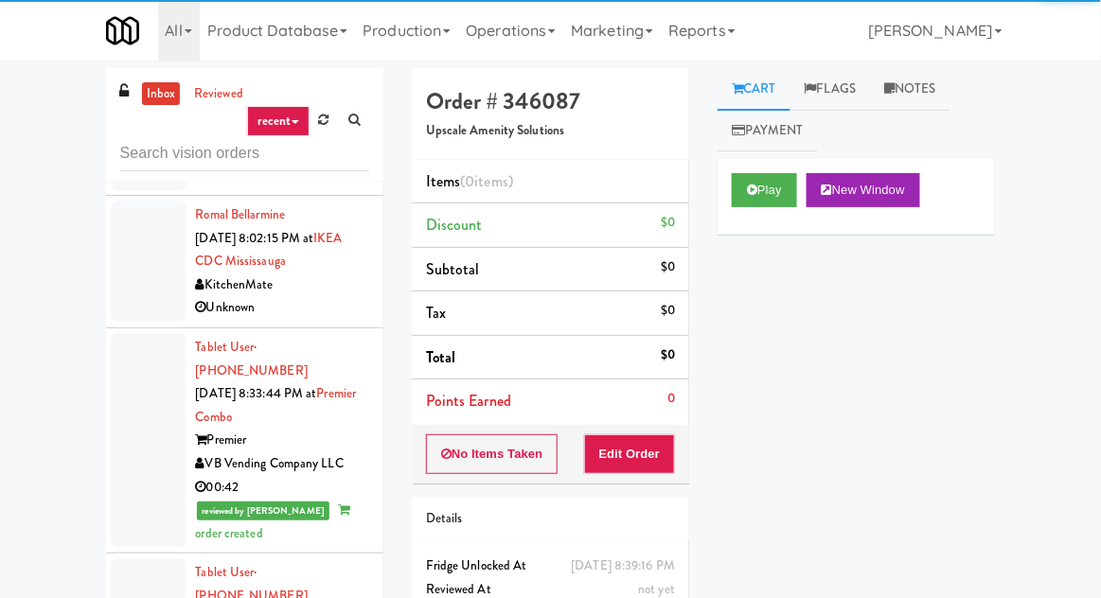
scroll to position [4985, 0]
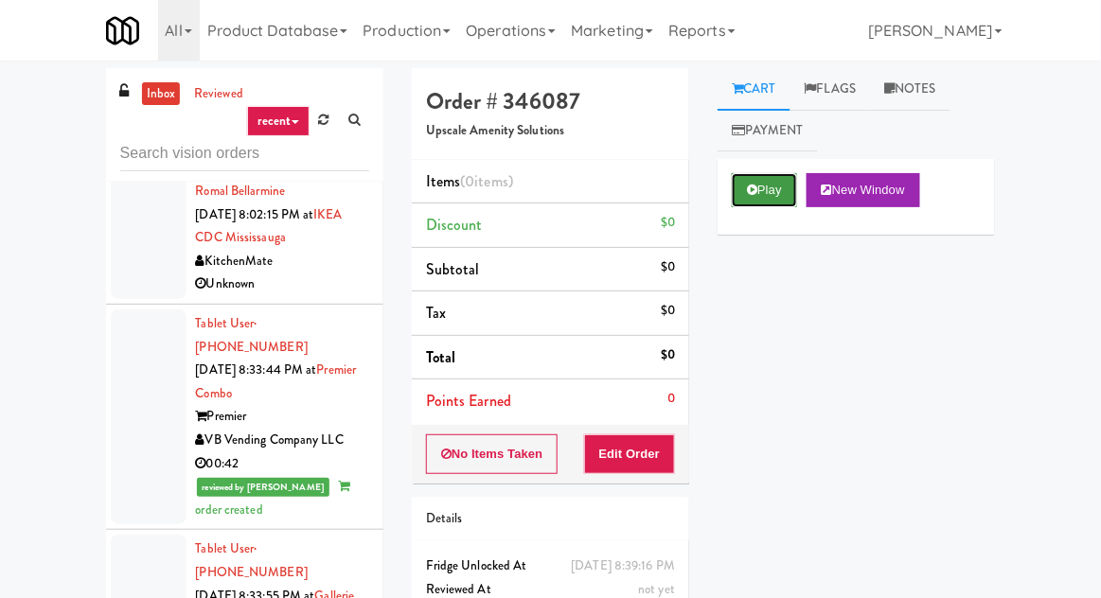
click at [770, 188] on button "Play" at bounding box center [764, 190] width 65 height 34
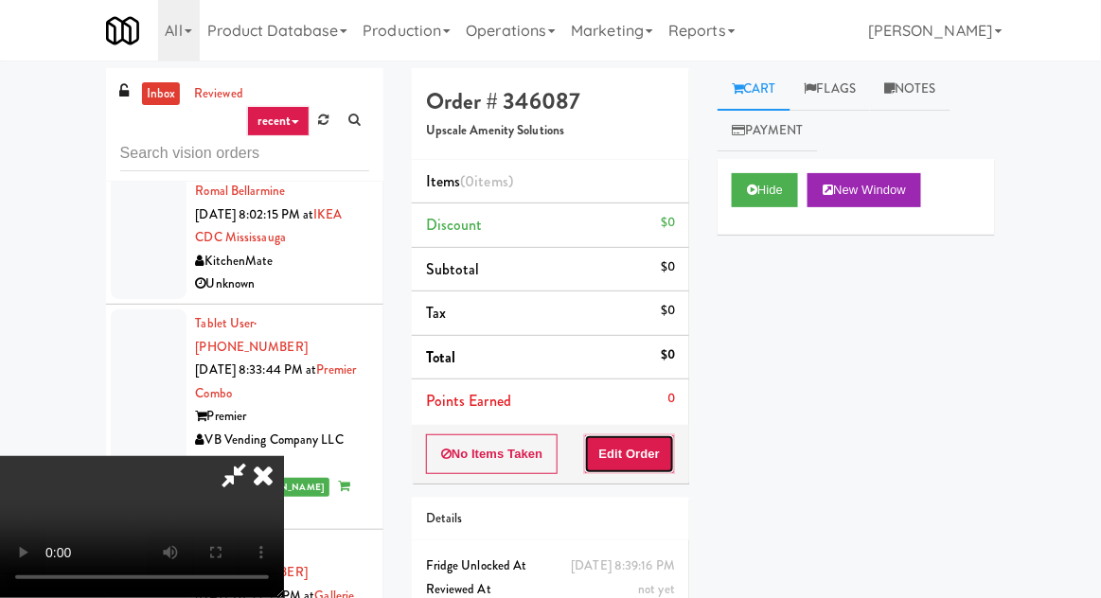
click at [649, 445] on button "Edit Order" at bounding box center [630, 454] width 92 height 40
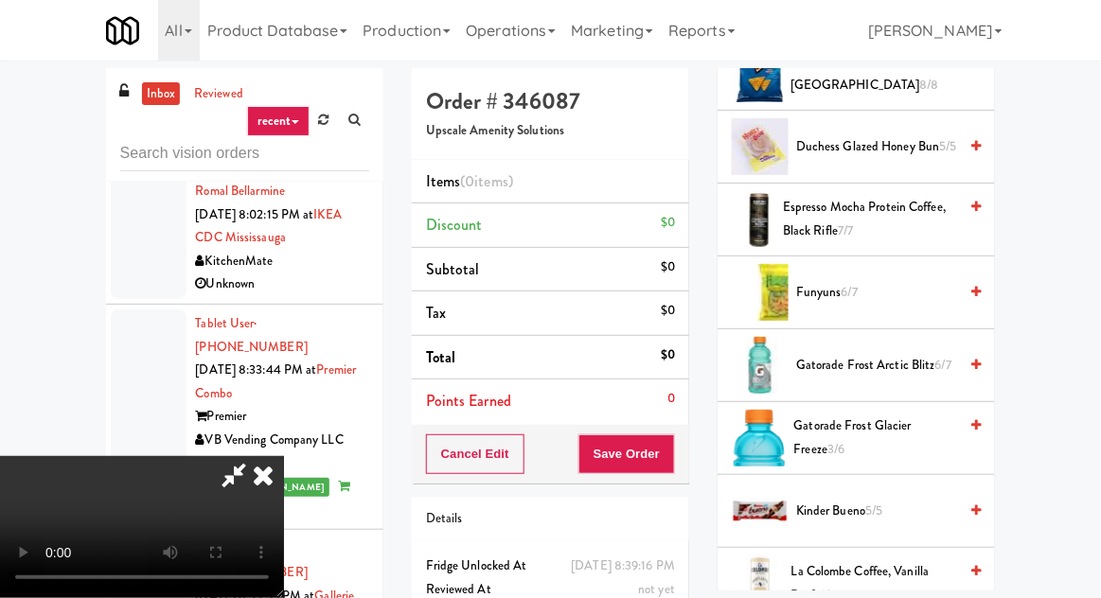
scroll to position [766, 0]
click at [855, 353] on span "Gatorade Frost Arctic Blitz 6/7" at bounding box center [876, 365] width 161 height 24
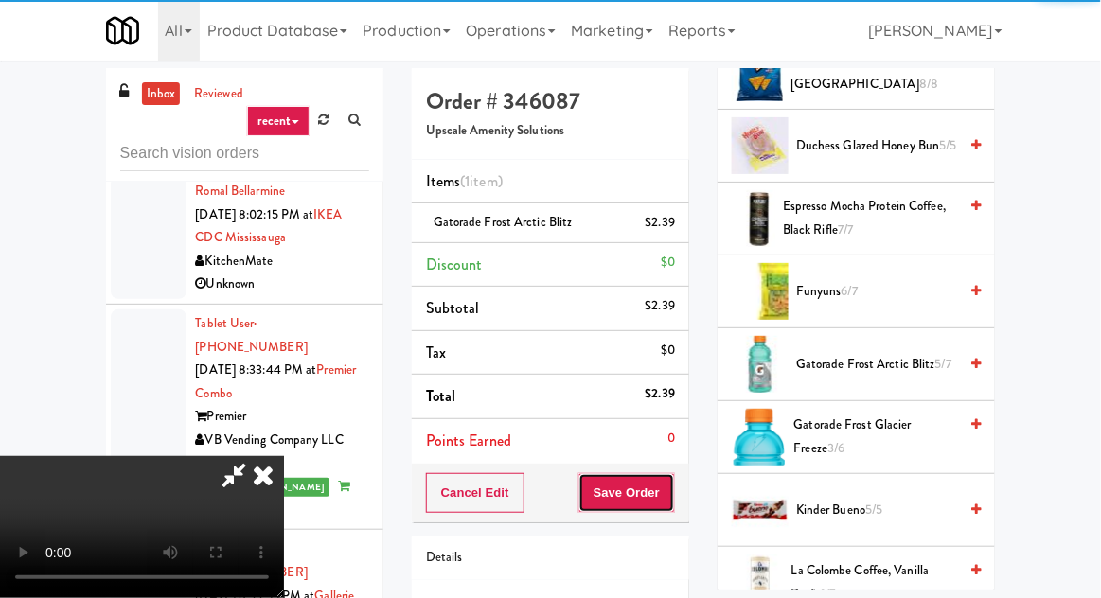
click at [671, 485] on button "Save Order" at bounding box center [626, 493] width 97 height 40
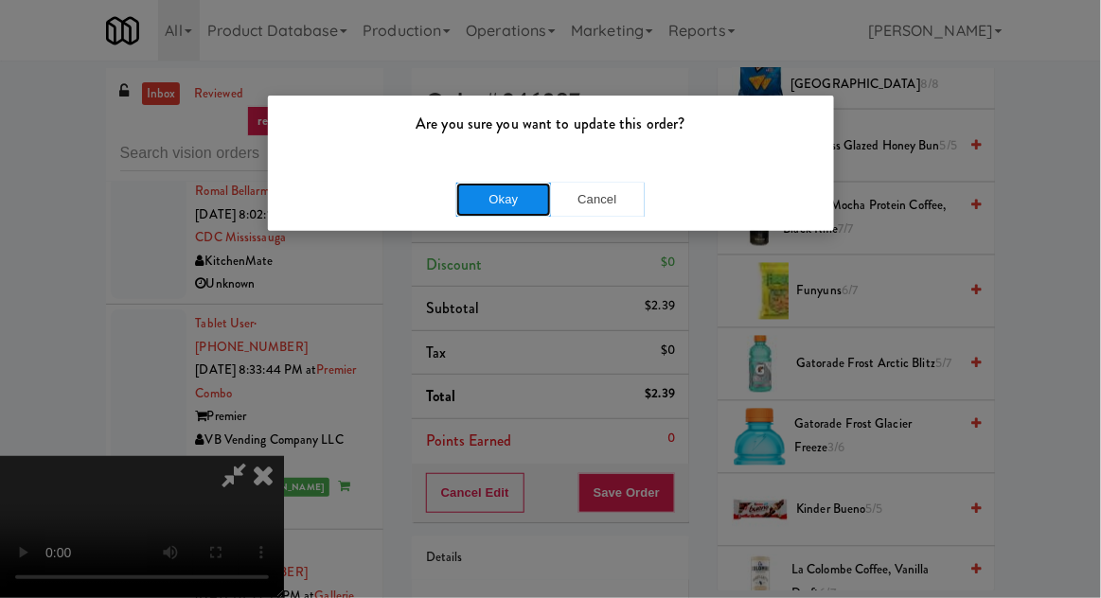
click at [508, 200] on button "Okay" at bounding box center [503, 200] width 95 height 34
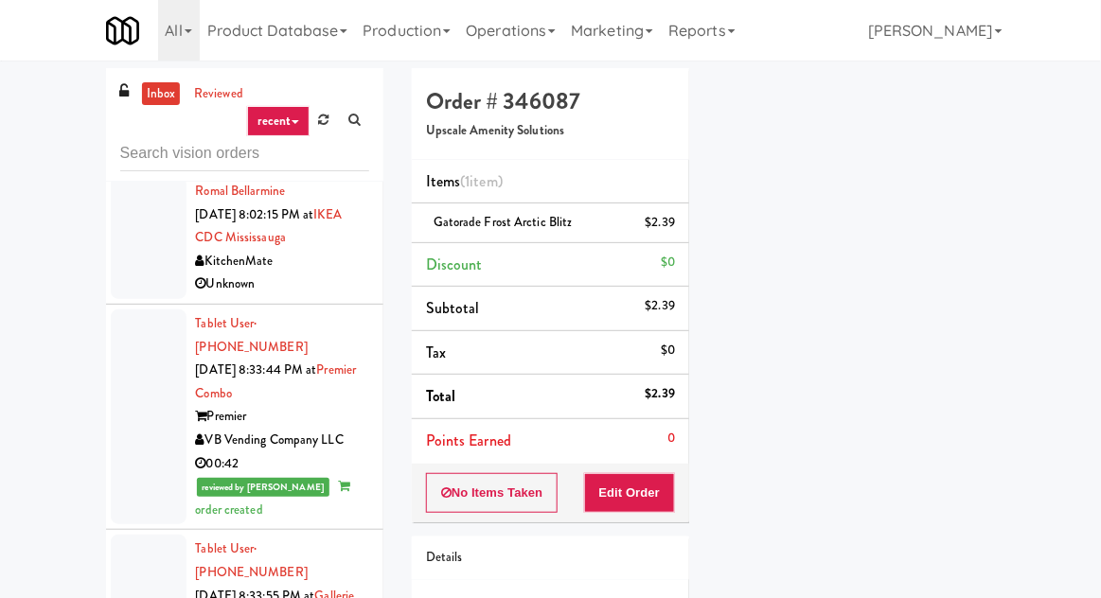
scroll to position [186, 0]
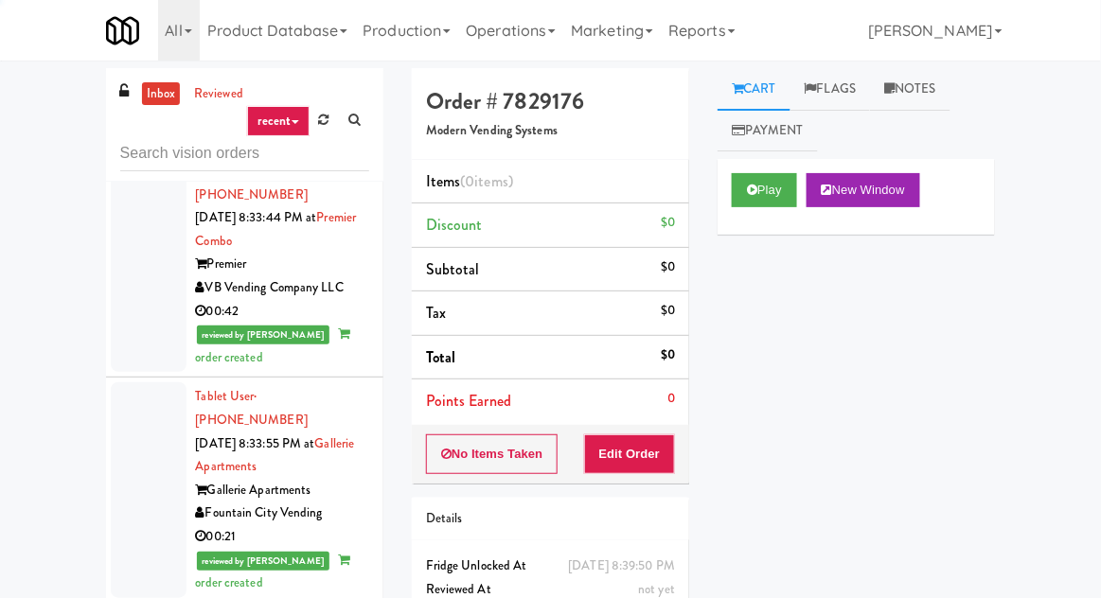
scroll to position [5137, 0]
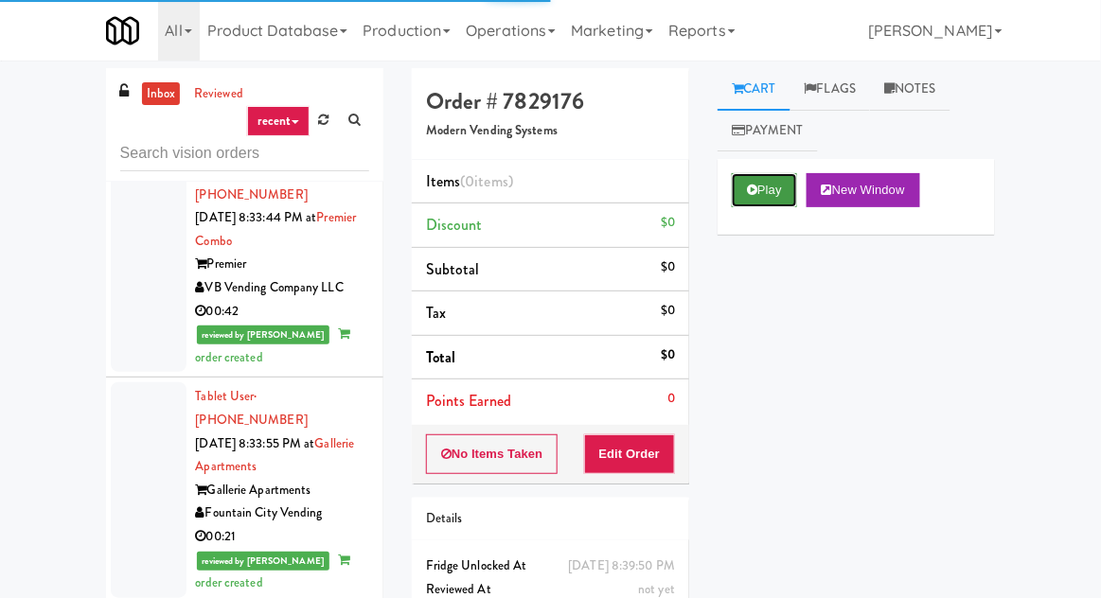
click at [764, 197] on button "Play" at bounding box center [764, 190] width 65 height 34
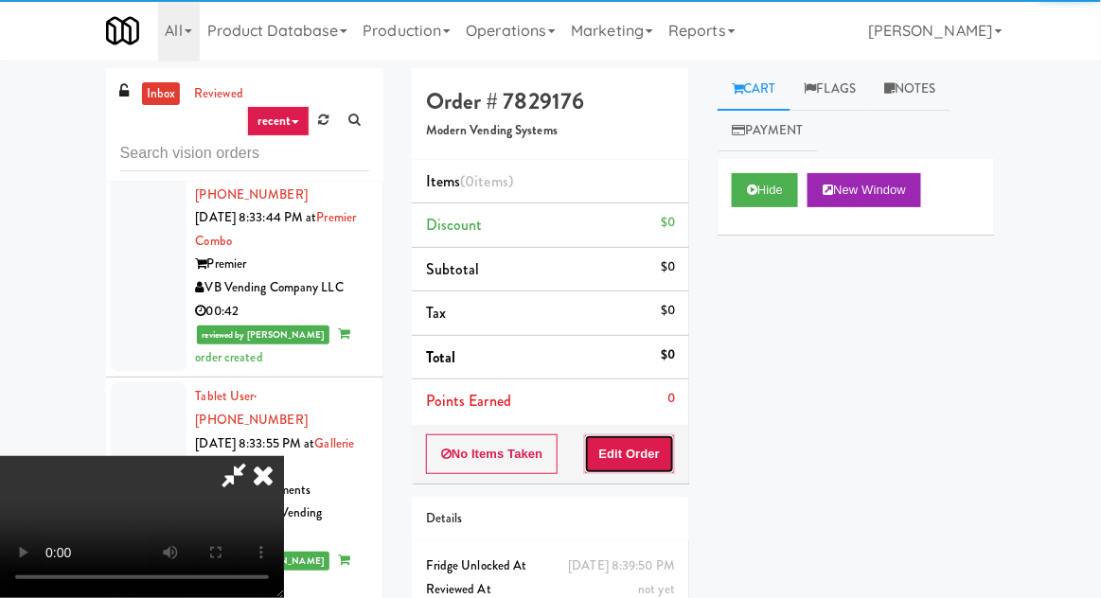
click at [633, 451] on button "Edit Order" at bounding box center [630, 454] width 92 height 40
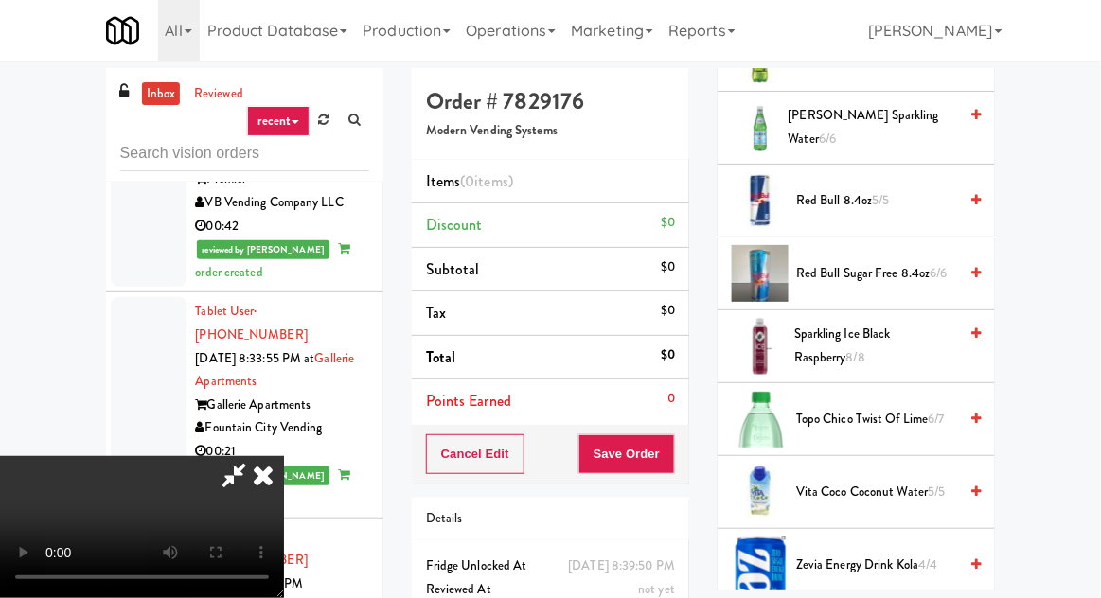
scroll to position [2679, 0]
click at [901, 327] on span "Sparkling Ice Black Raspberry 8/8" at bounding box center [875, 346] width 163 height 46
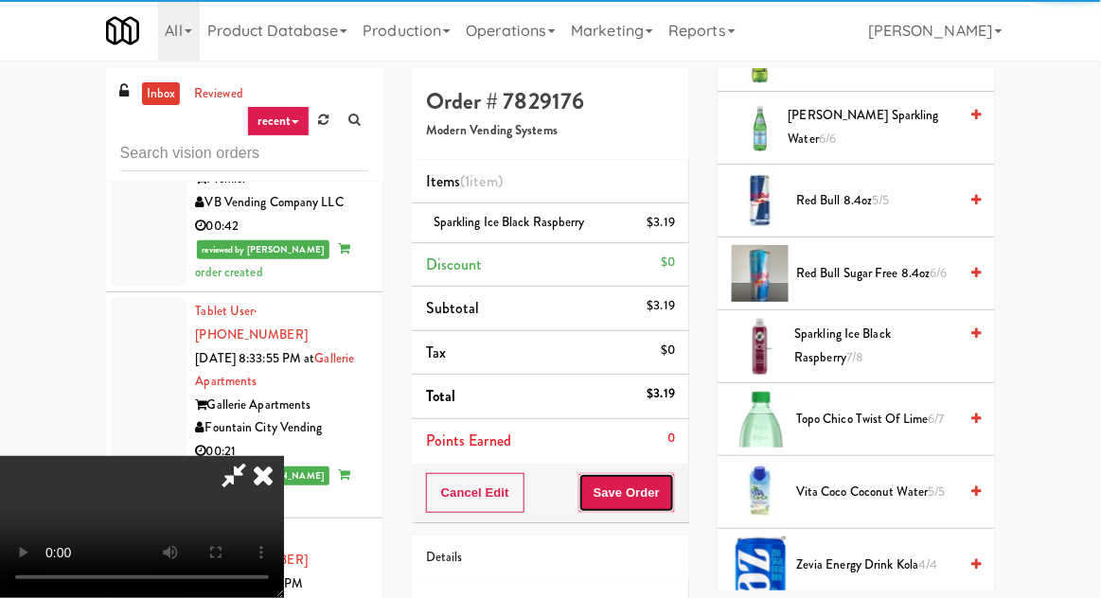
click at [675, 489] on button "Save Order" at bounding box center [626, 493] width 97 height 40
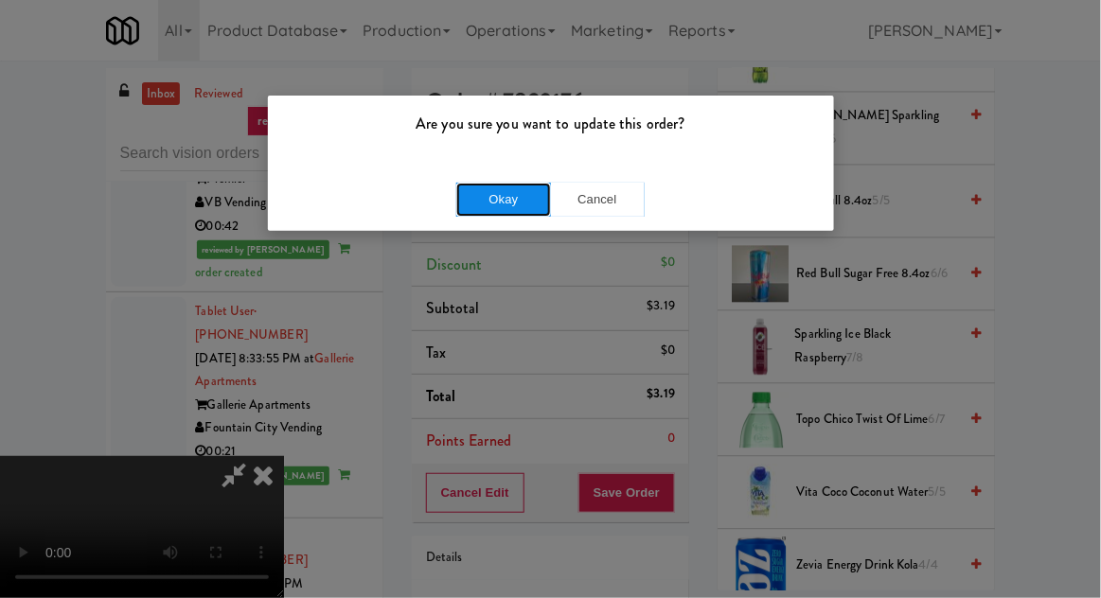
click at [478, 183] on button "Okay" at bounding box center [503, 200] width 95 height 34
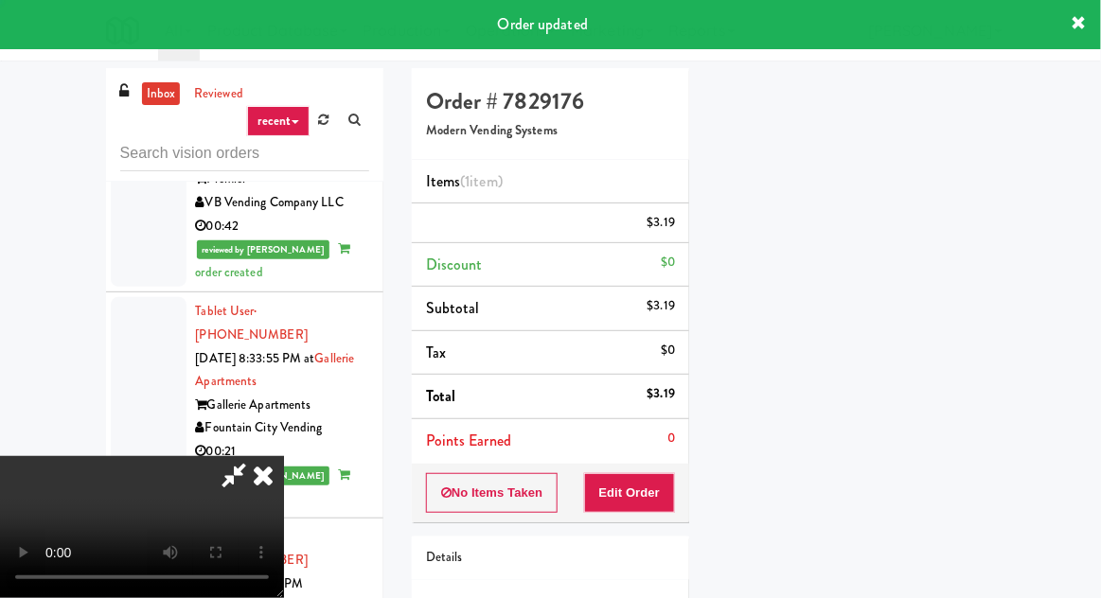
scroll to position [0, 0]
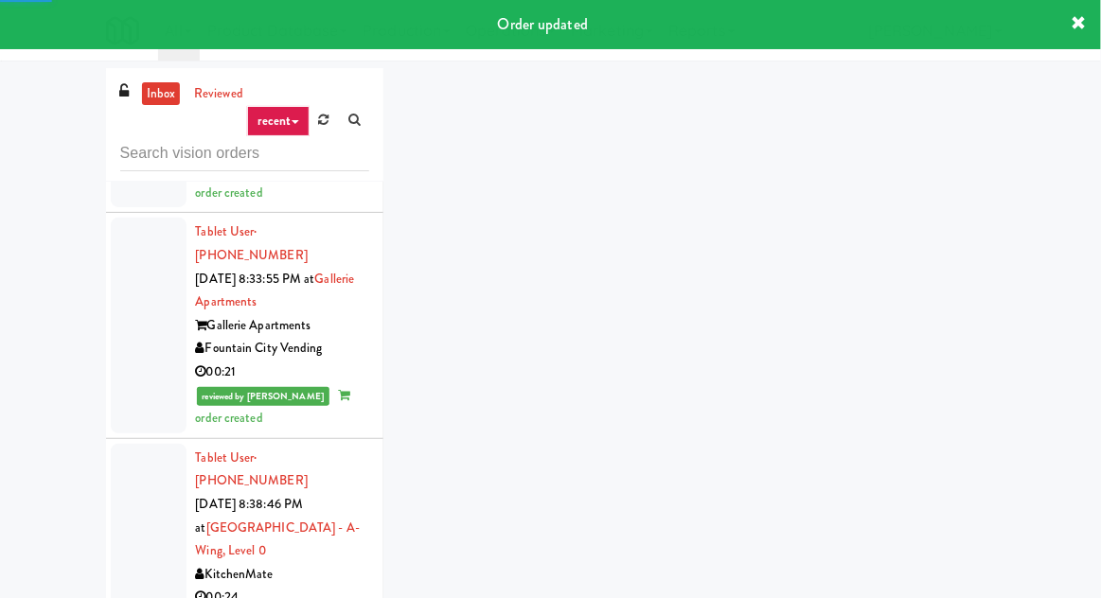
scroll to position [5333, 0]
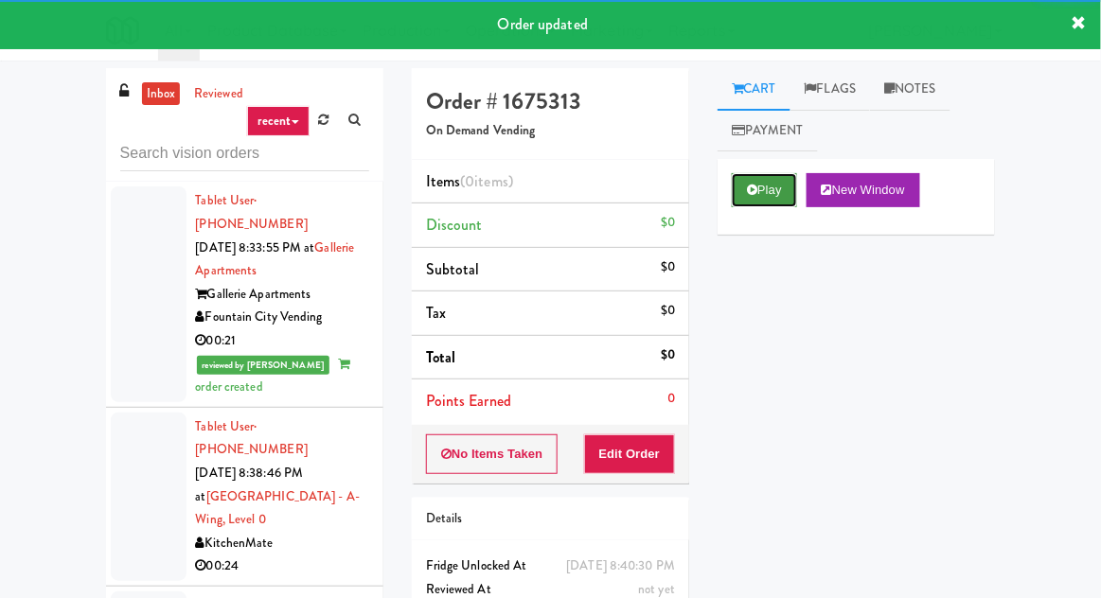
click at [768, 198] on button "Play" at bounding box center [764, 190] width 65 height 34
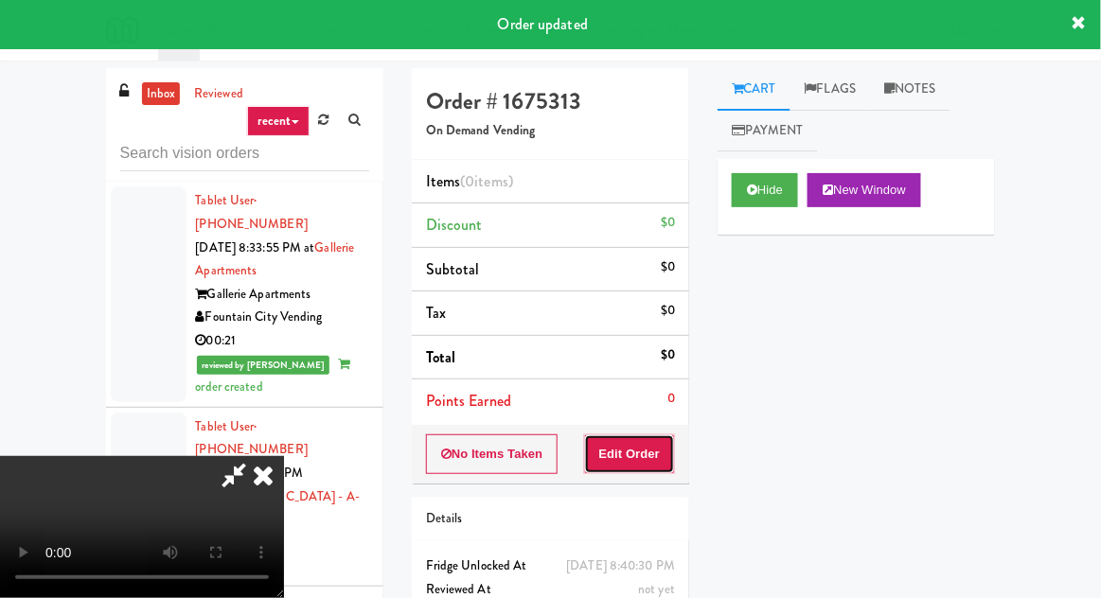
click at [647, 438] on button "Edit Order" at bounding box center [630, 454] width 92 height 40
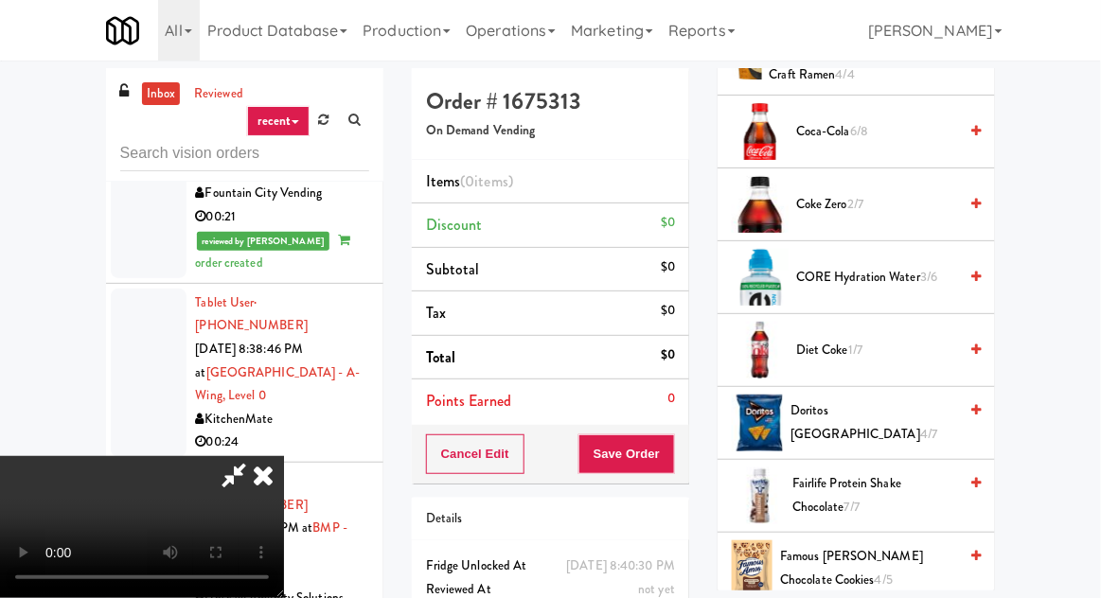
scroll to position [718, 0]
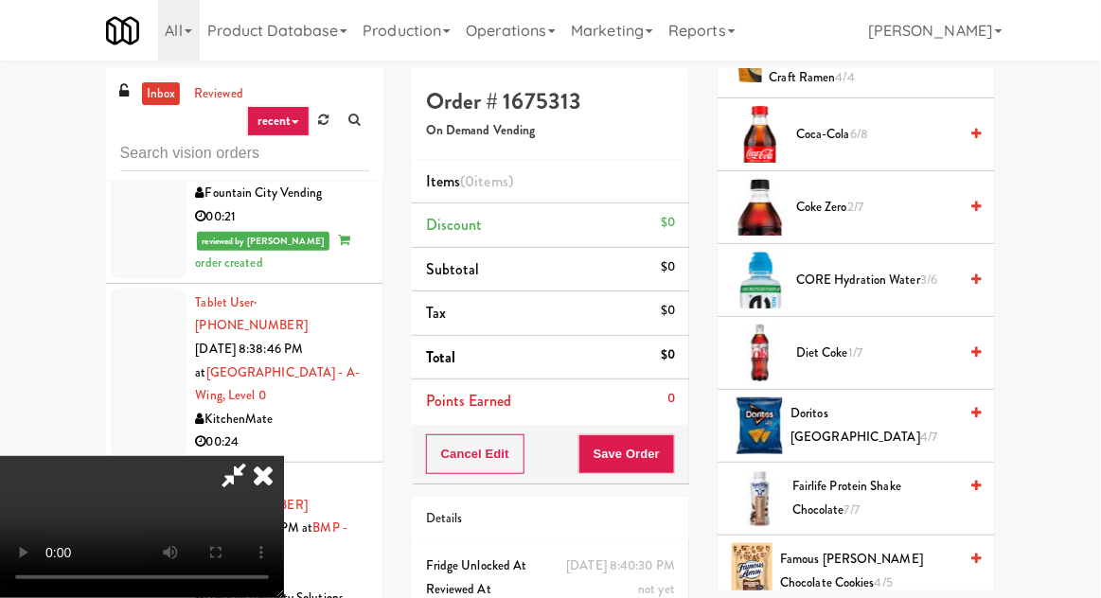
click at [858, 402] on span "Doritos Cool Ranch 4/7" at bounding box center [873, 425] width 167 height 46
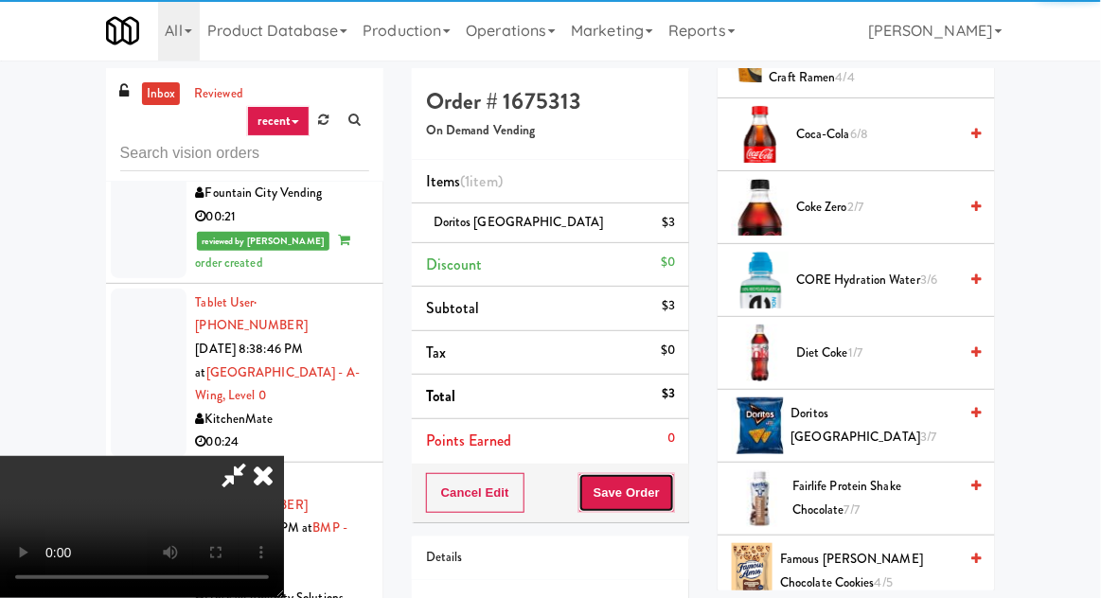
click at [675, 492] on button "Save Order" at bounding box center [626, 493] width 97 height 40
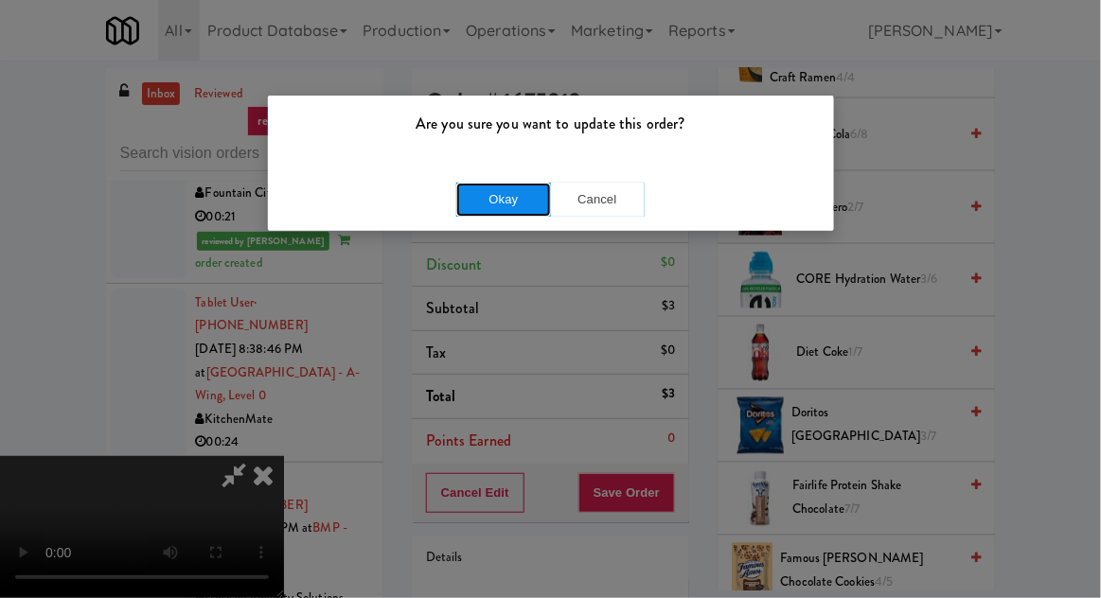
click at [481, 206] on button "Okay" at bounding box center [503, 200] width 95 height 34
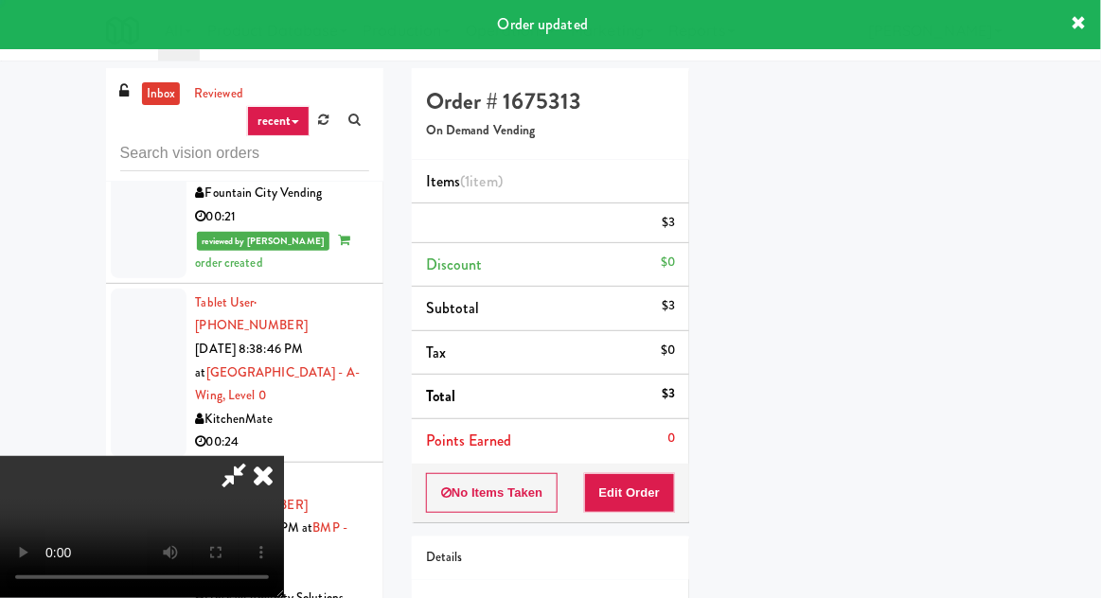
scroll to position [186, 0]
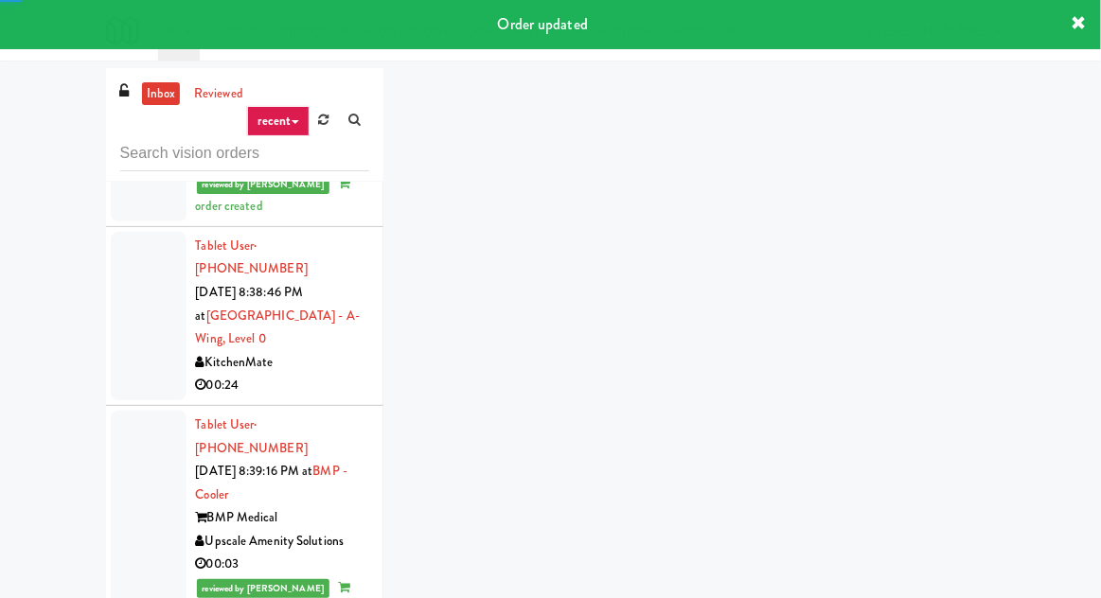
scroll to position [5535, 0]
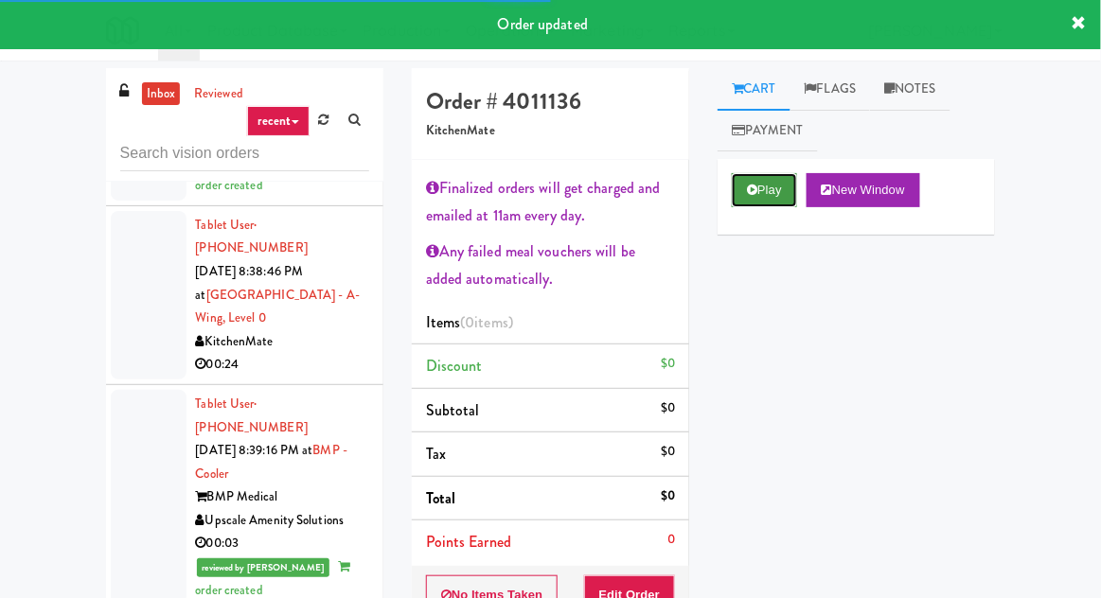
click at [776, 193] on button "Play" at bounding box center [764, 190] width 65 height 34
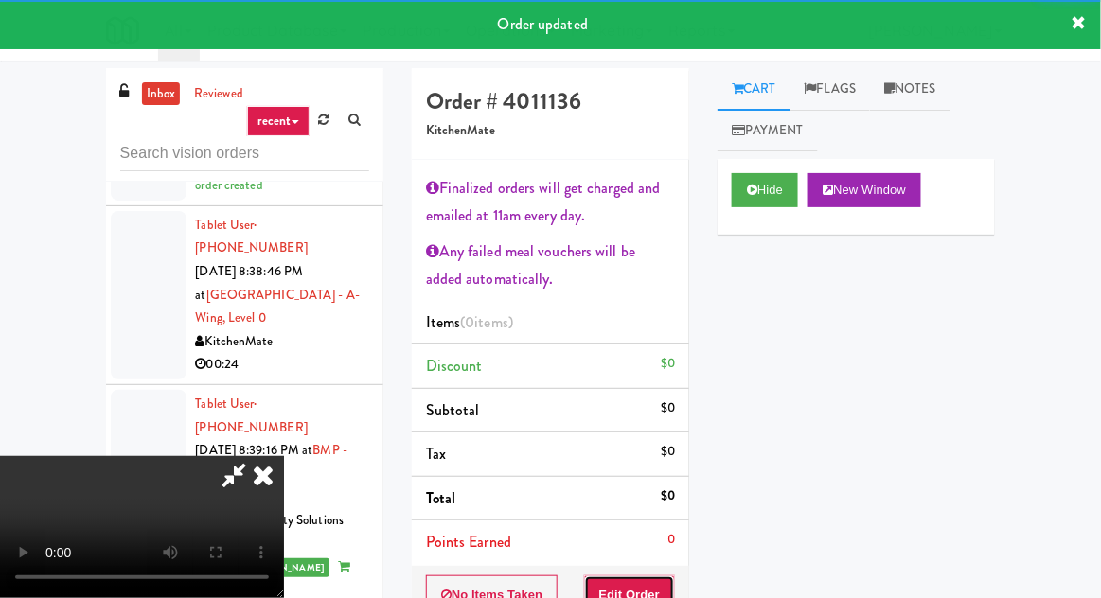
click at [646, 590] on button "Edit Order" at bounding box center [630, 596] width 92 height 40
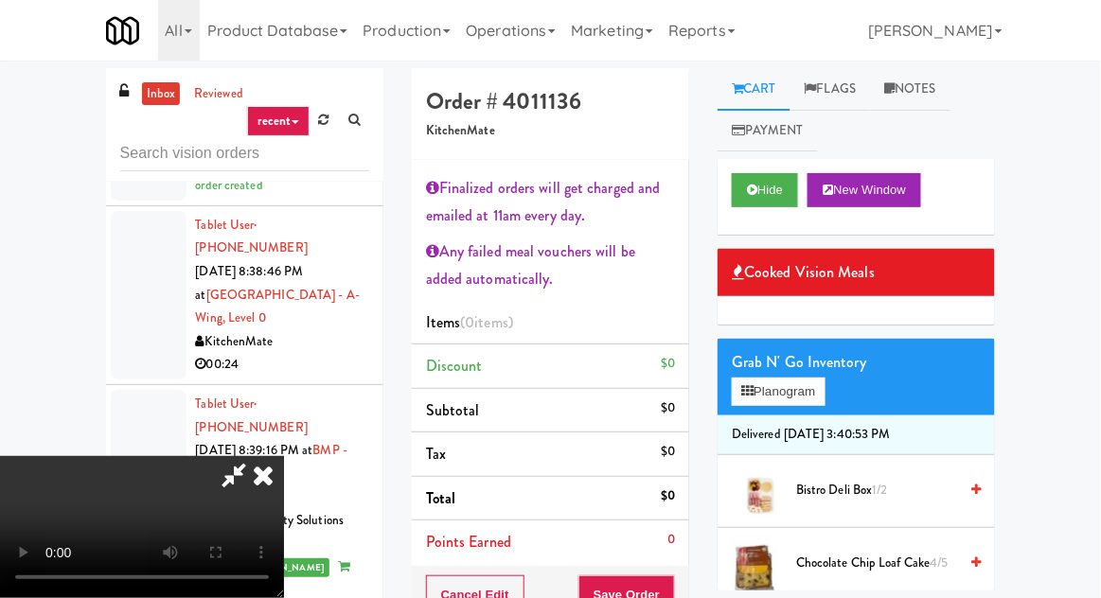
scroll to position [0, 0]
click at [798, 384] on button "Planogram" at bounding box center [778, 392] width 93 height 28
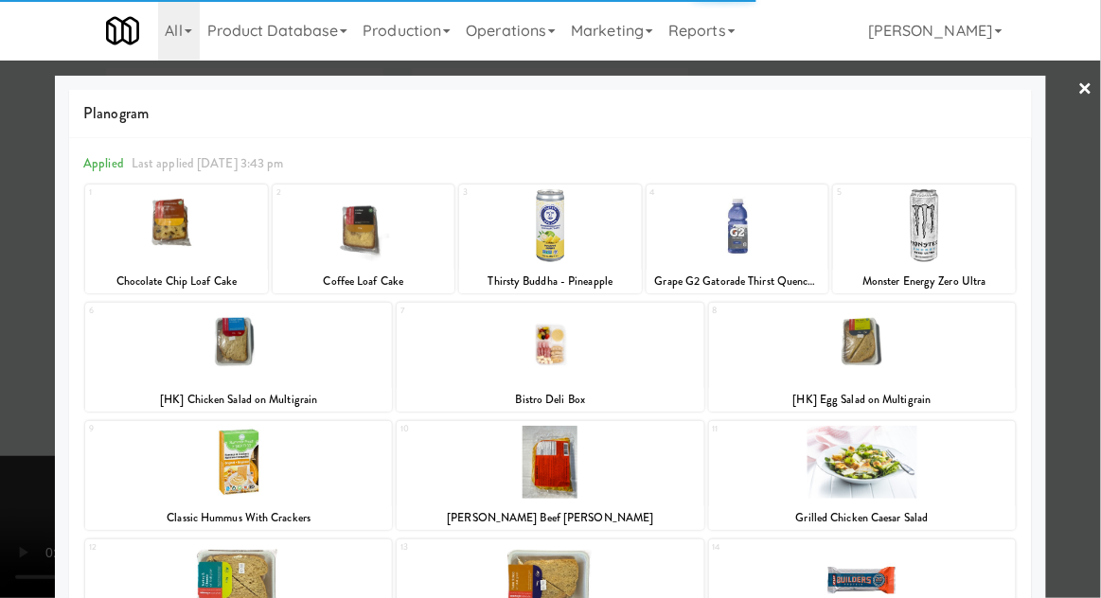
click at [526, 230] on div at bounding box center [550, 225] width 183 height 73
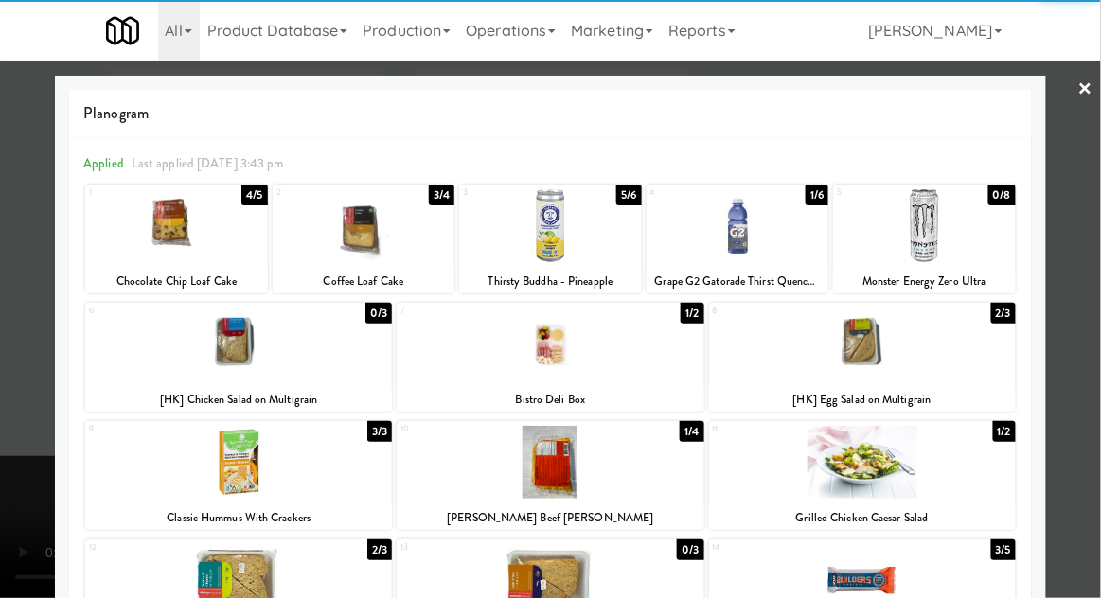
click at [7, 293] on div at bounding box center [550, 299] width 1101 height 598
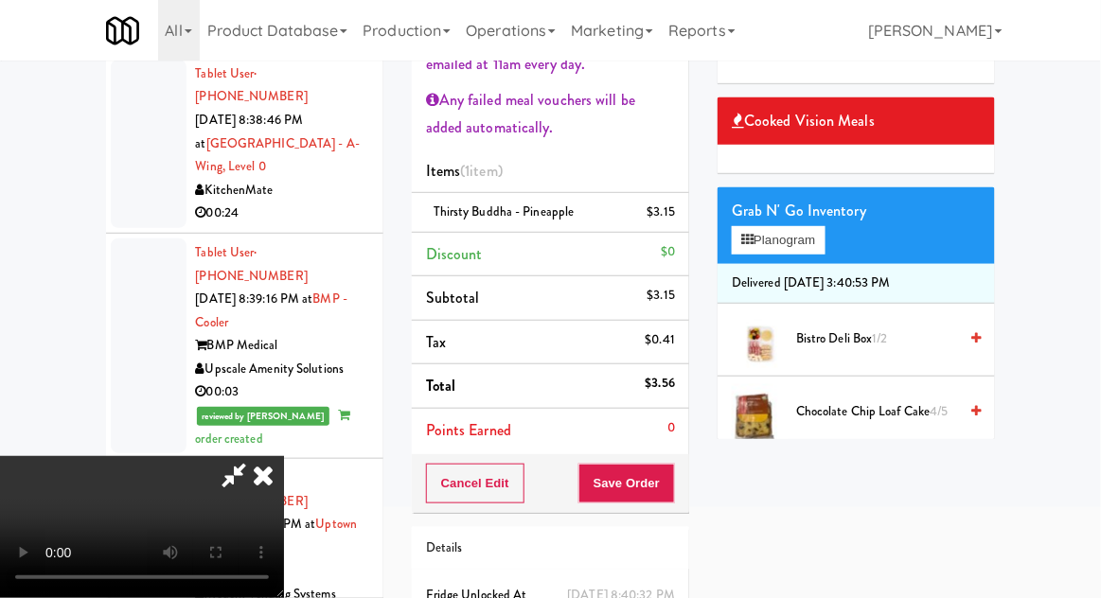
scroll to position [188, 0]
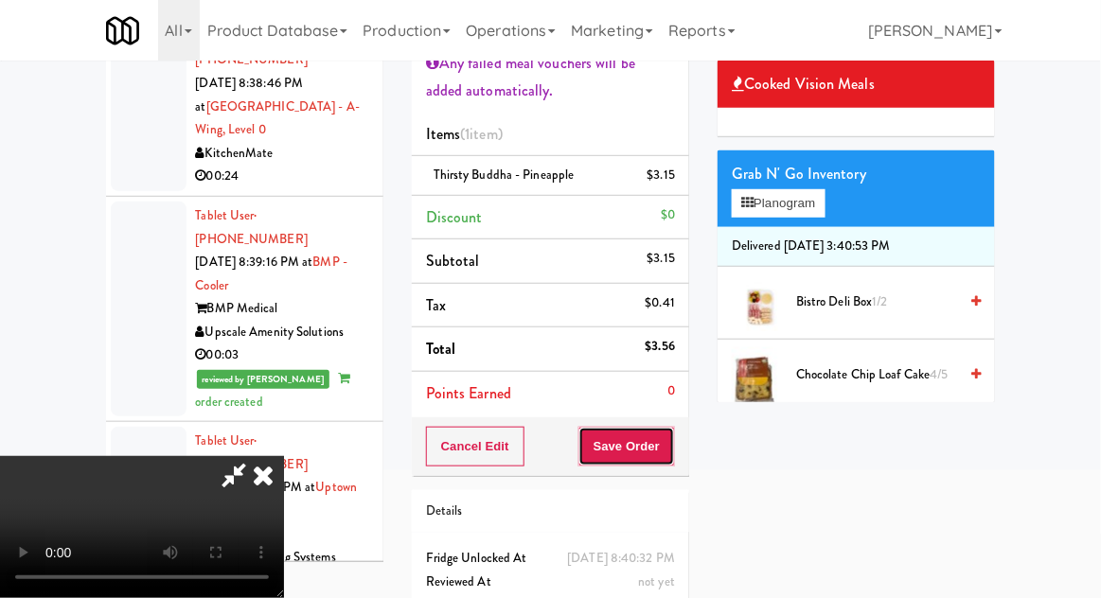
click at [674, 445] on button "Save Order" at bounding box center [626, 447] width 97 height 40
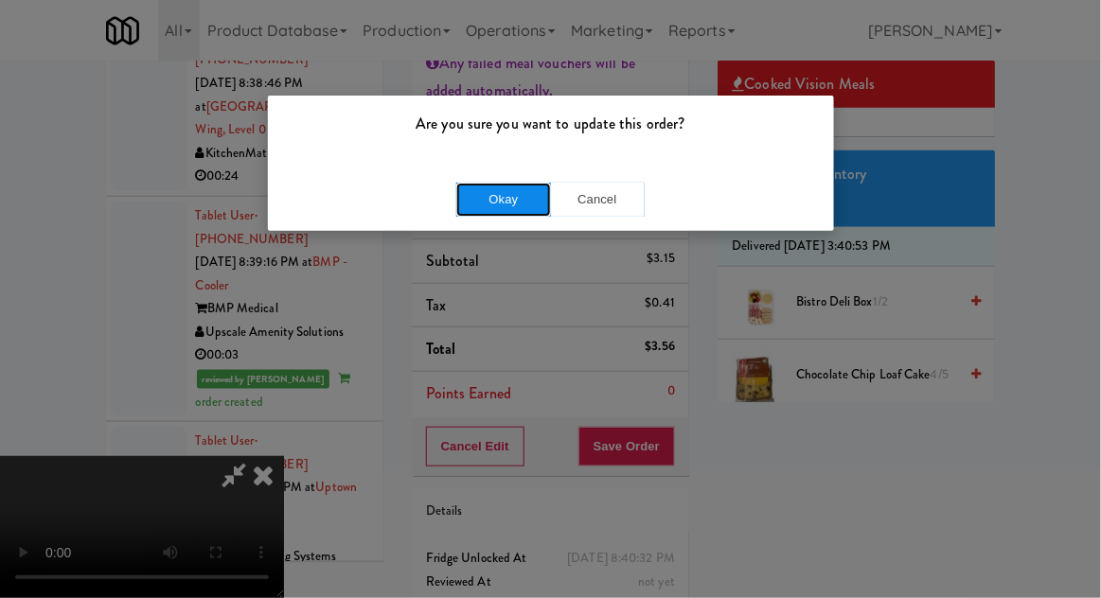
click at [525, 211] on button "Okay" at bounding box center [503, 200] width 95 height 34
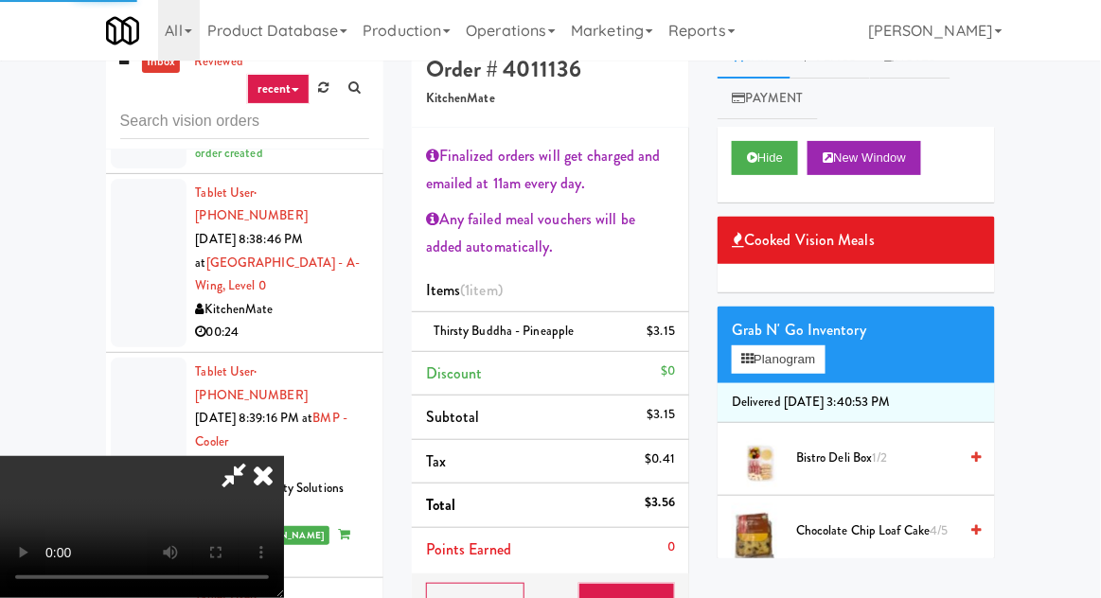
scroll to position [19, 0]
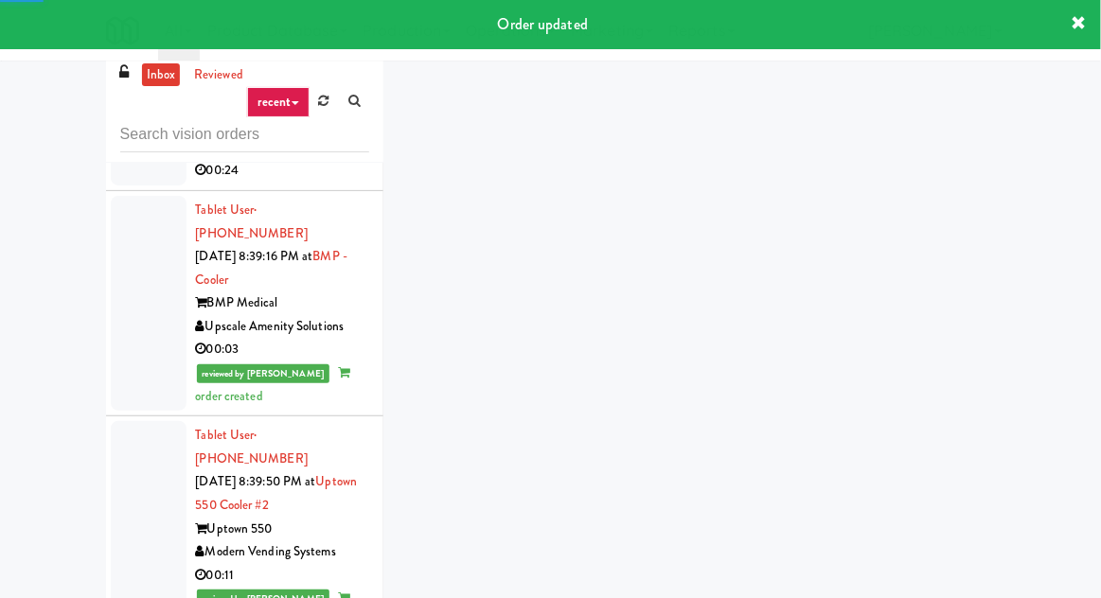
scroll to position [5720, 0]
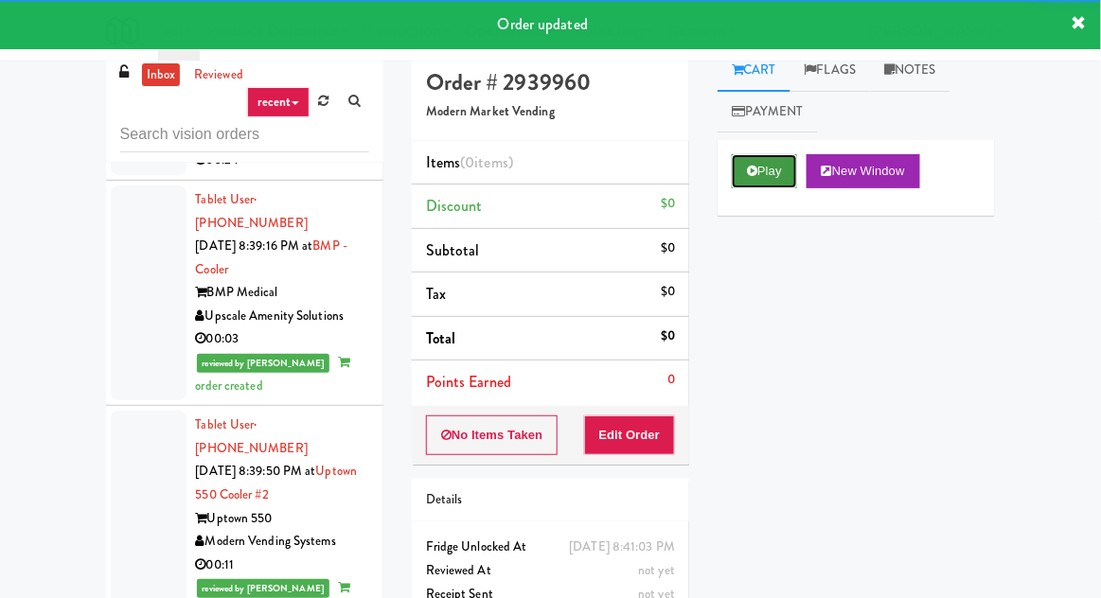
click at [755, 186] on button "Play" at bounding box center [764, 171] width 65 height 34
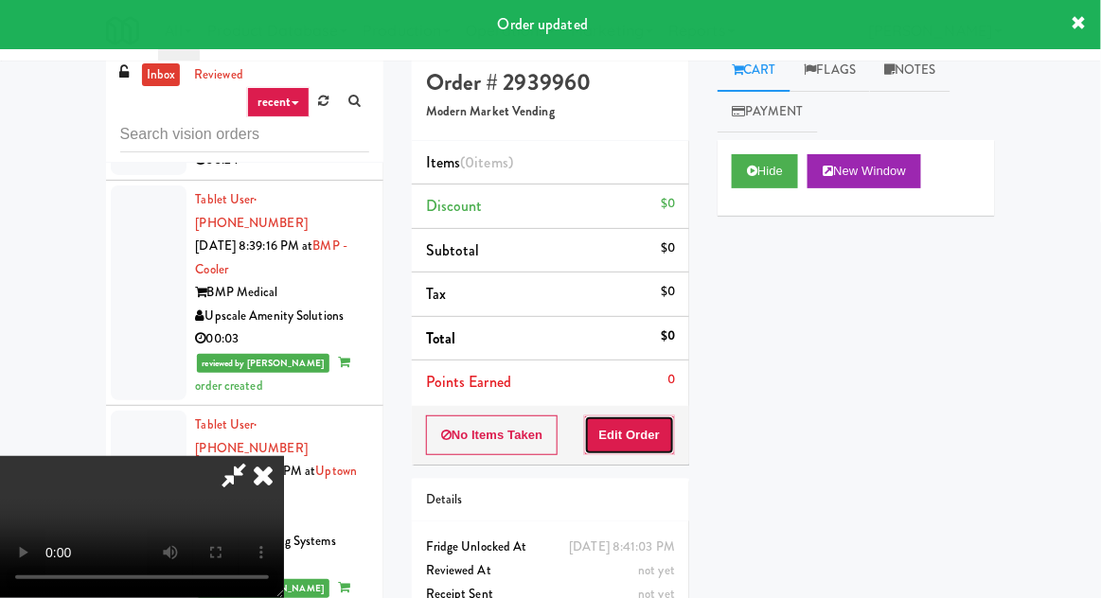
click at [630, 430] on button "Edit Order" at bounding box center [630, 436] width 92 height 40
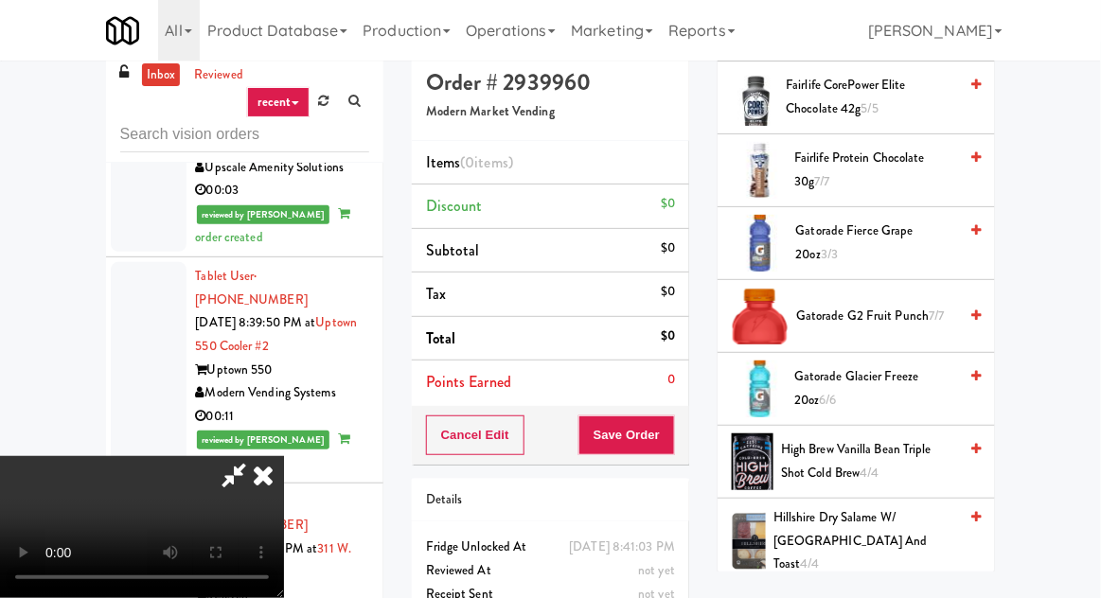
scroll to position [1245, 0]
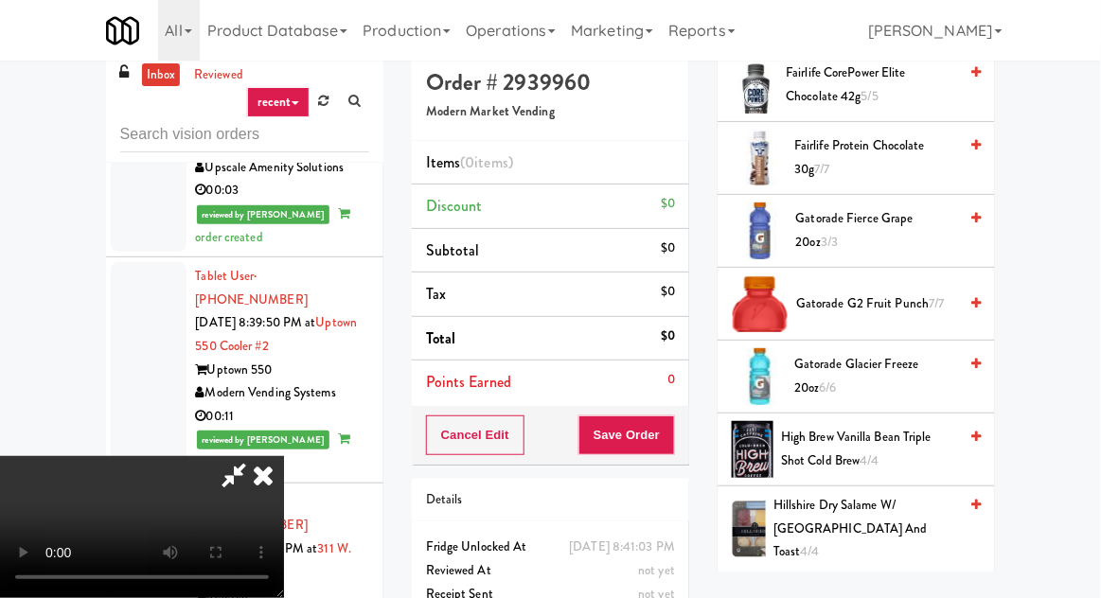
click at [908, 294] on span "Gatorade G2 Fruit Punch 7/7" at bounding box center [876, 304] width 161 height 24
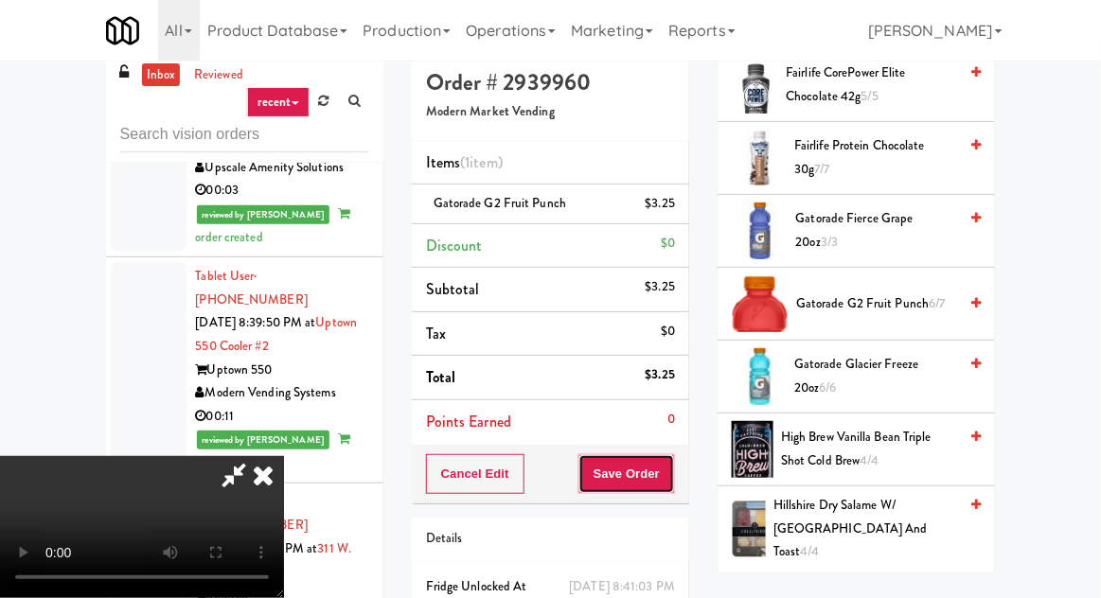
click at [671, 470] on button "Save Order" at bounding box center [626, 474] width 97 height 40
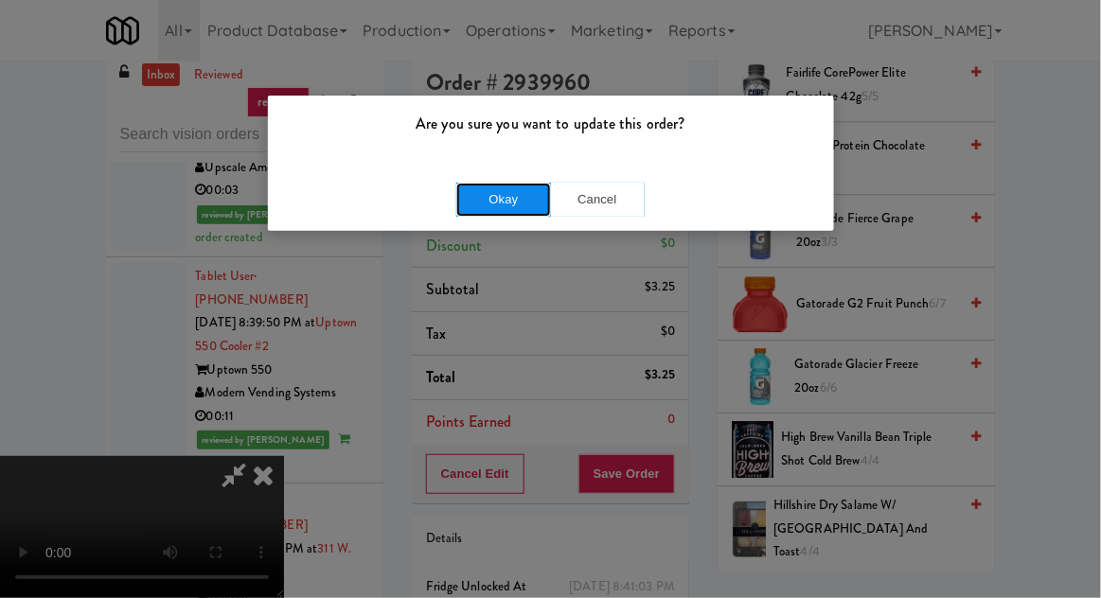
click at [493, 206] on button "Okay" at bounding box center [503, 200] width 95 height 34
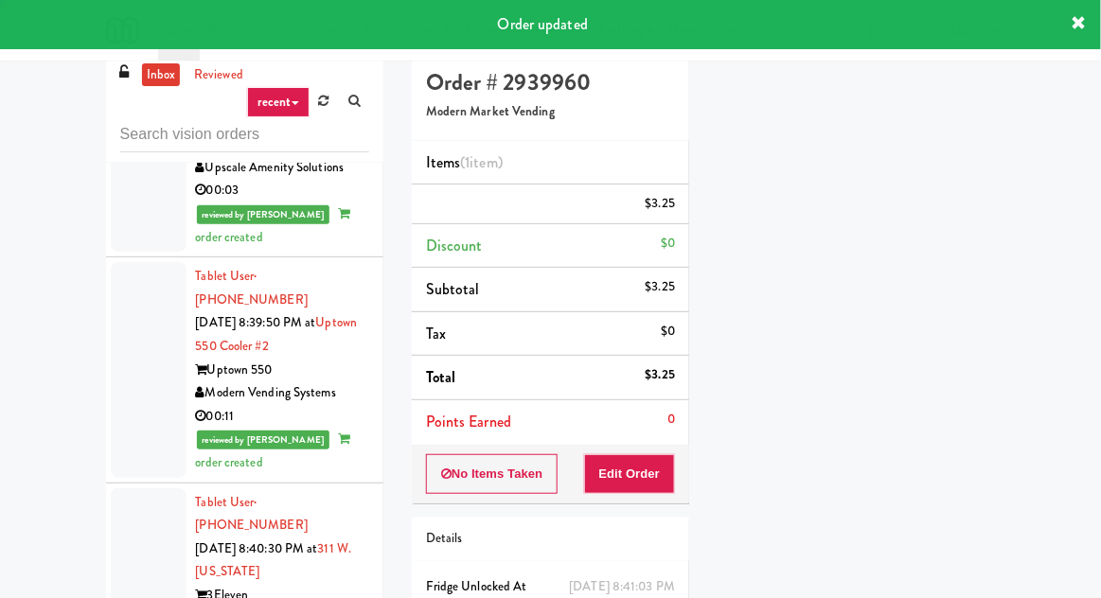
scroll to position [0, 0]
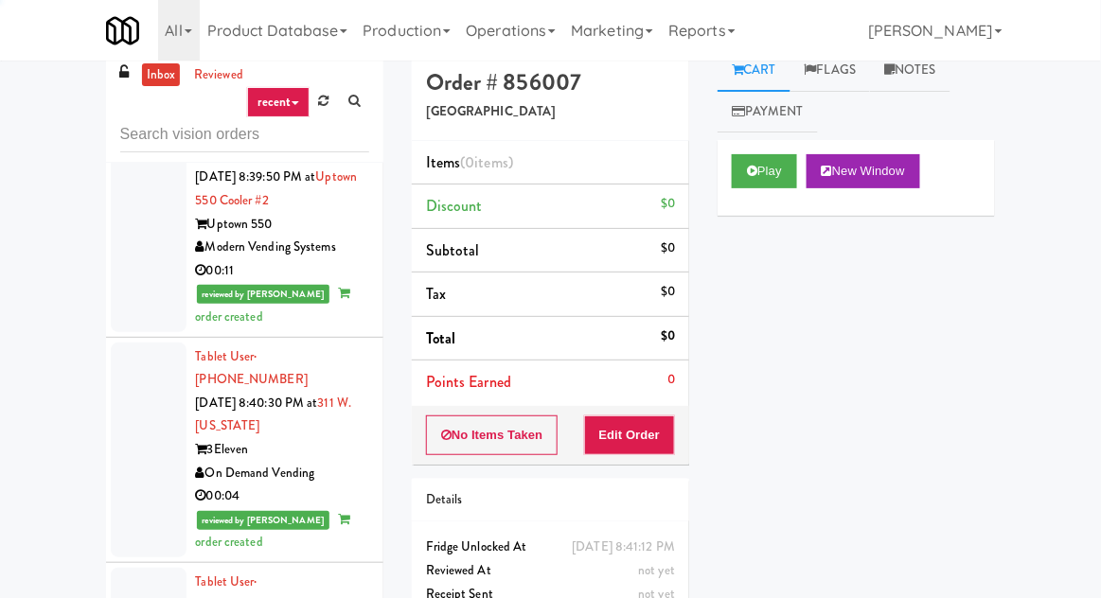
scroll to position [6015, 0]
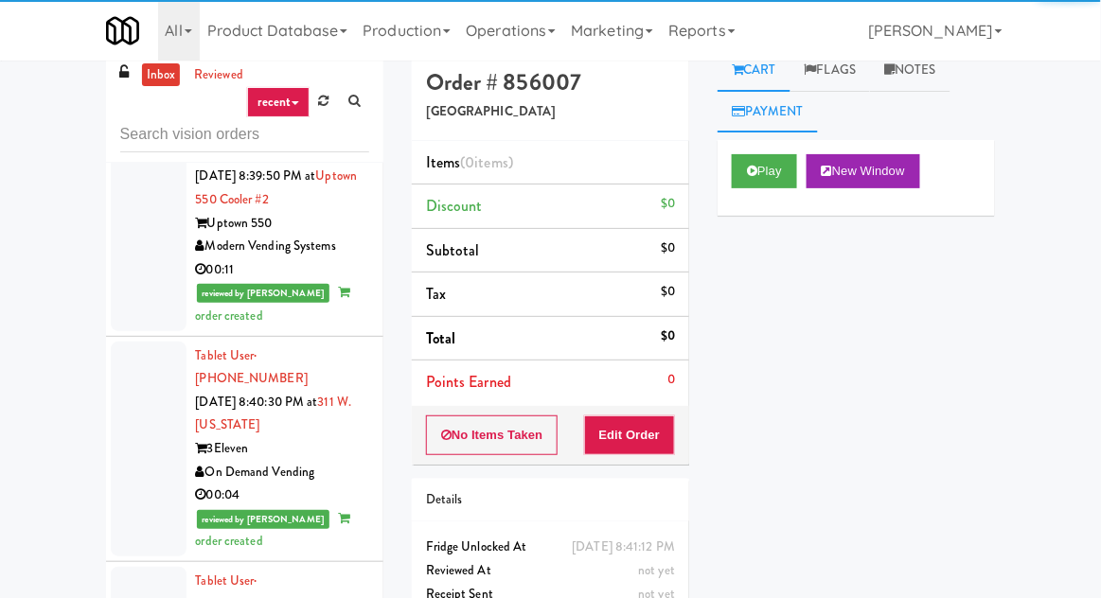
click at [782, 131] on link "Payment" at bounding box center [768, 112] width 100 height 43
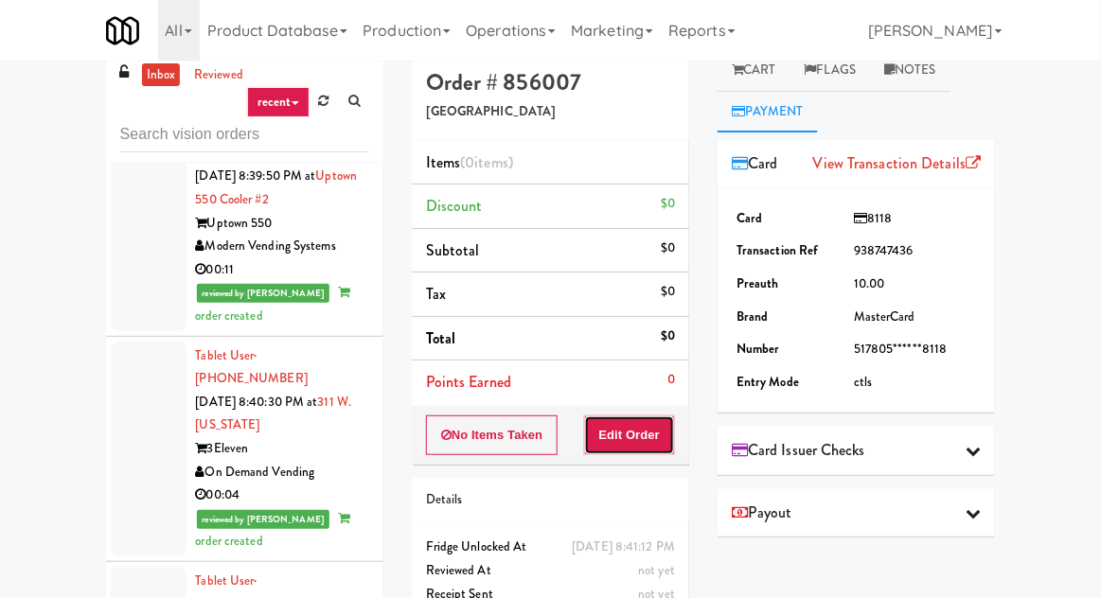
click at [635, 429] on button "Edit Order" at bounding box center [630, 436] width 92 height 40
click at [772, 72] on link "Cart" at bounding box center [754, 70] width 73 height 43
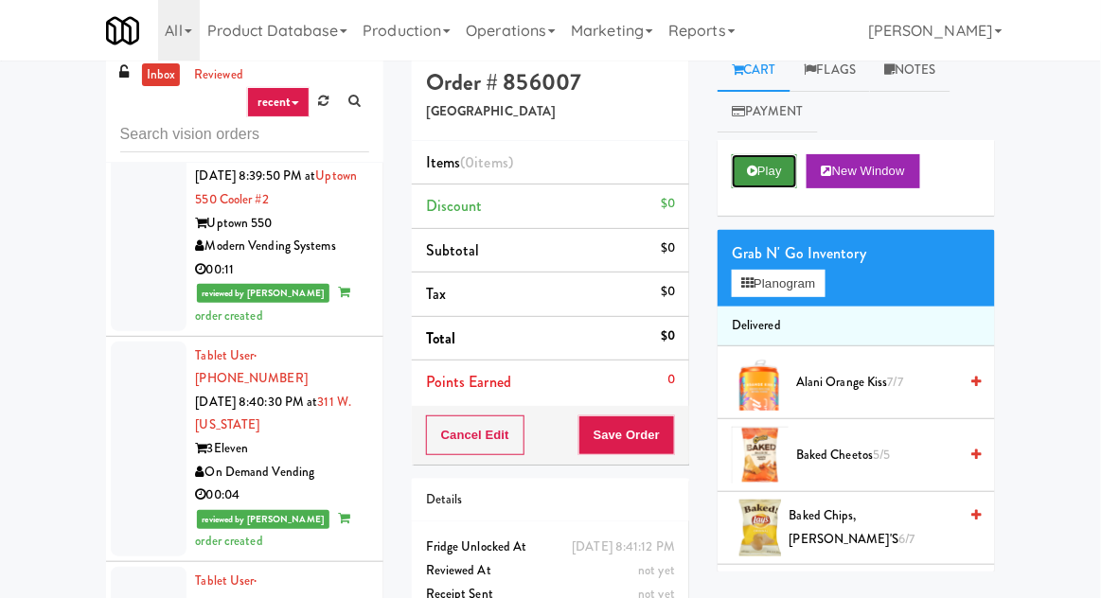
click at [777, 157] on button "Play" at bounding box center [764, 171] width 65 height 34
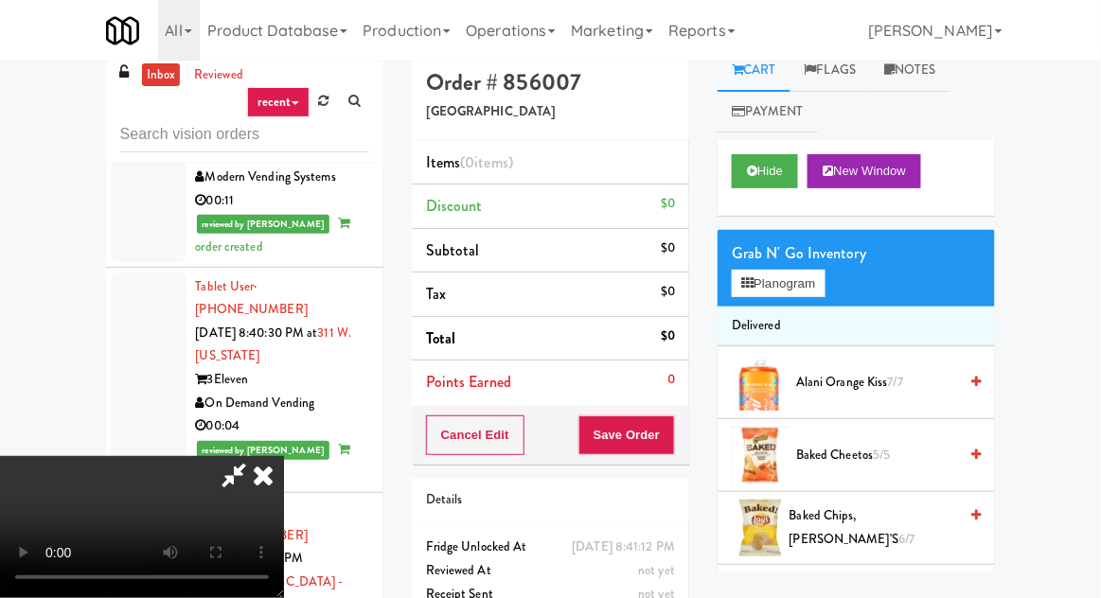
scroll to position [0, 0]
click at [802, 284] on button "Planogram" at bounding box center [778, 284] width 93 height 28
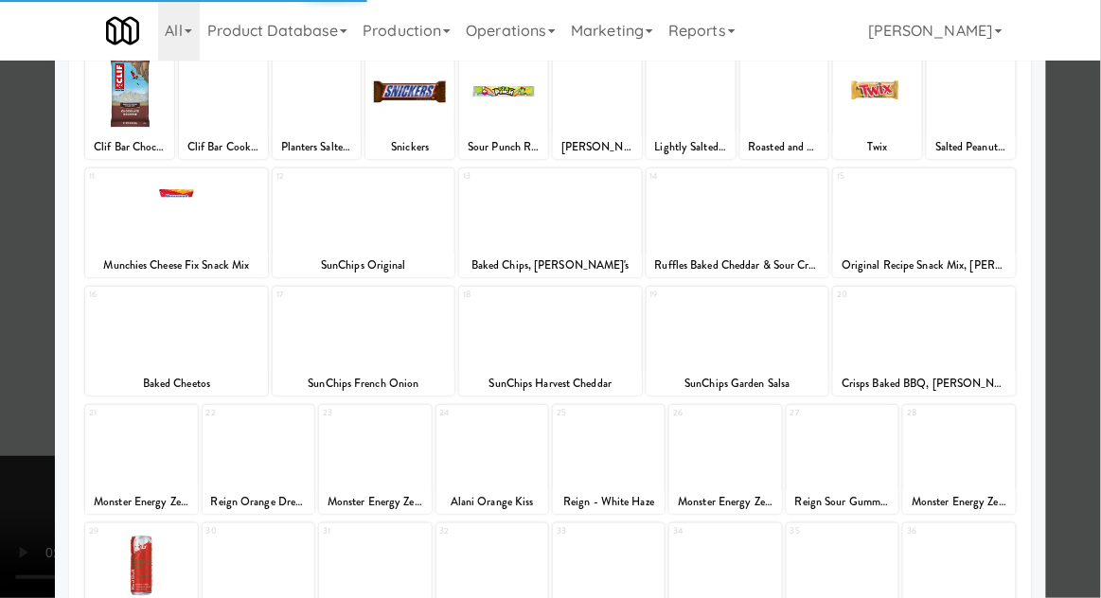
scroll to position [136, 0]
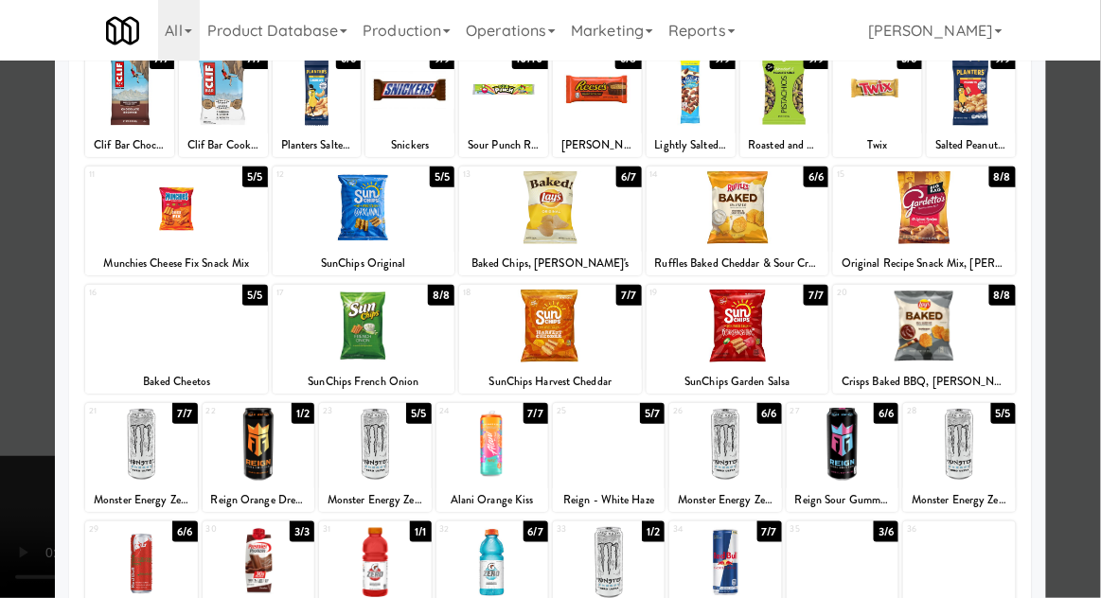
click at [627, 434] on div at bounding box center [609, 444] width 112 height 73
click at [17, 435] on div at bounding box center [550, 299] width 1101 height 598
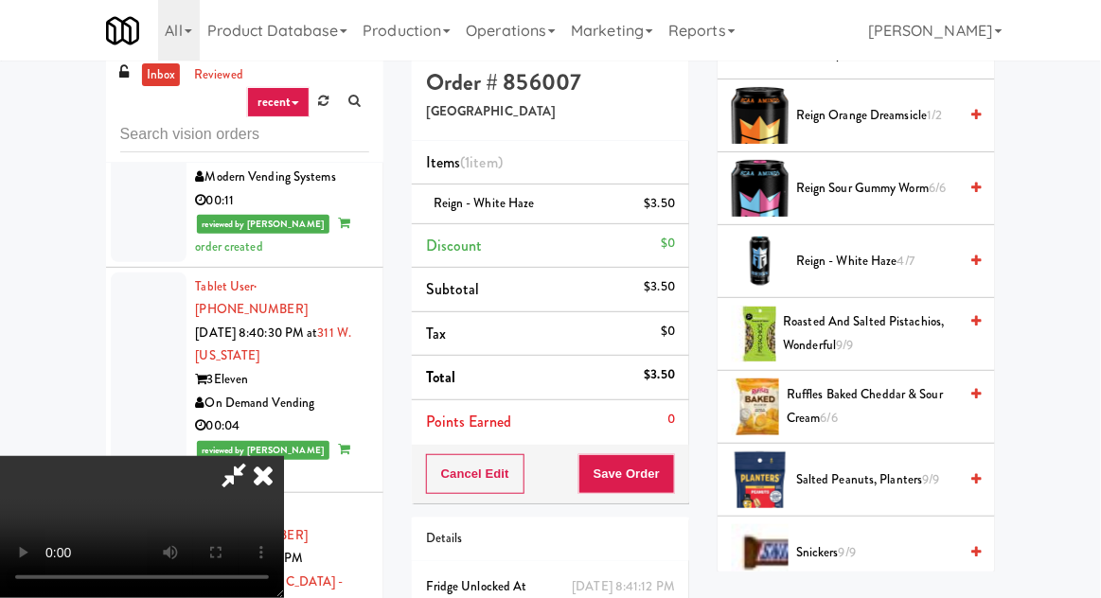
scroll to position [69, 0]
click at [668, 474] on button "Save Order" at bounding box center [626, 474] width 97 height 40
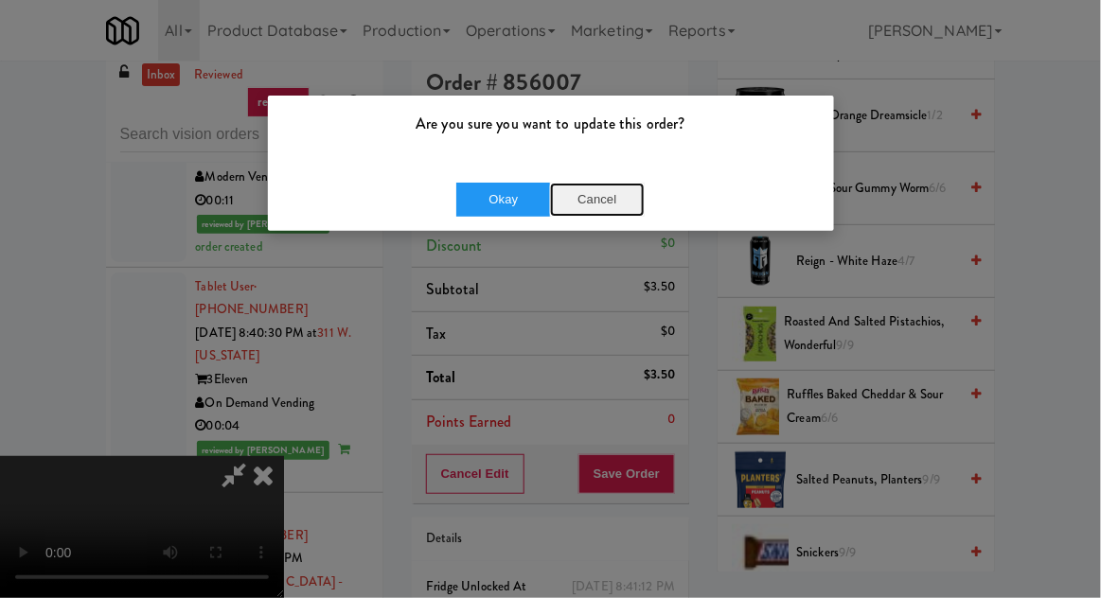
click at [582, 202] on button "Cancel" at bounding box center [597, 200] width 95 height 34
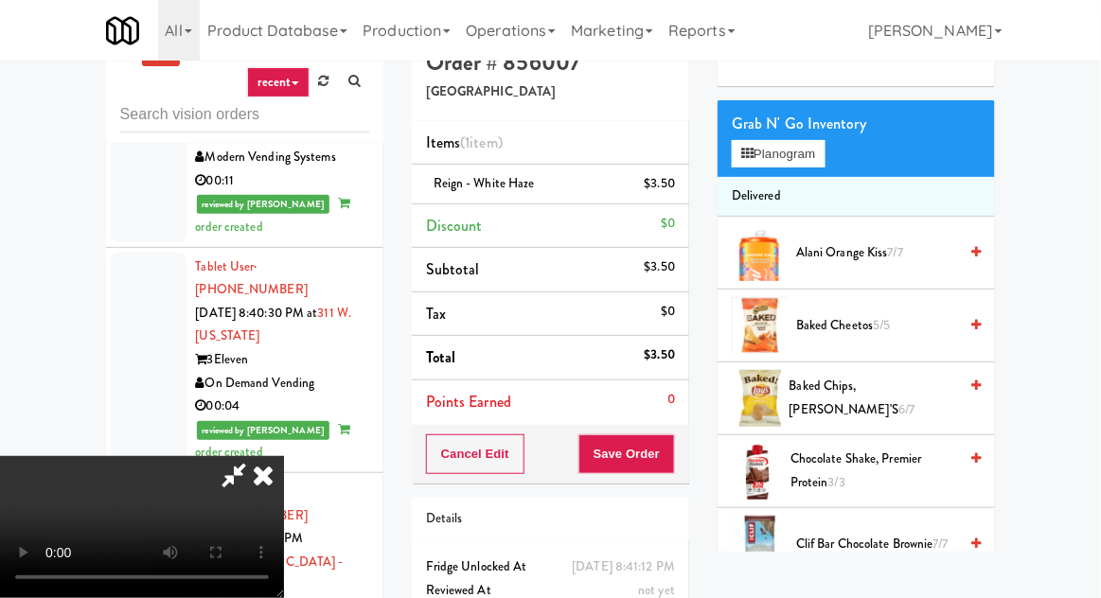
scroll to position [0, 0]
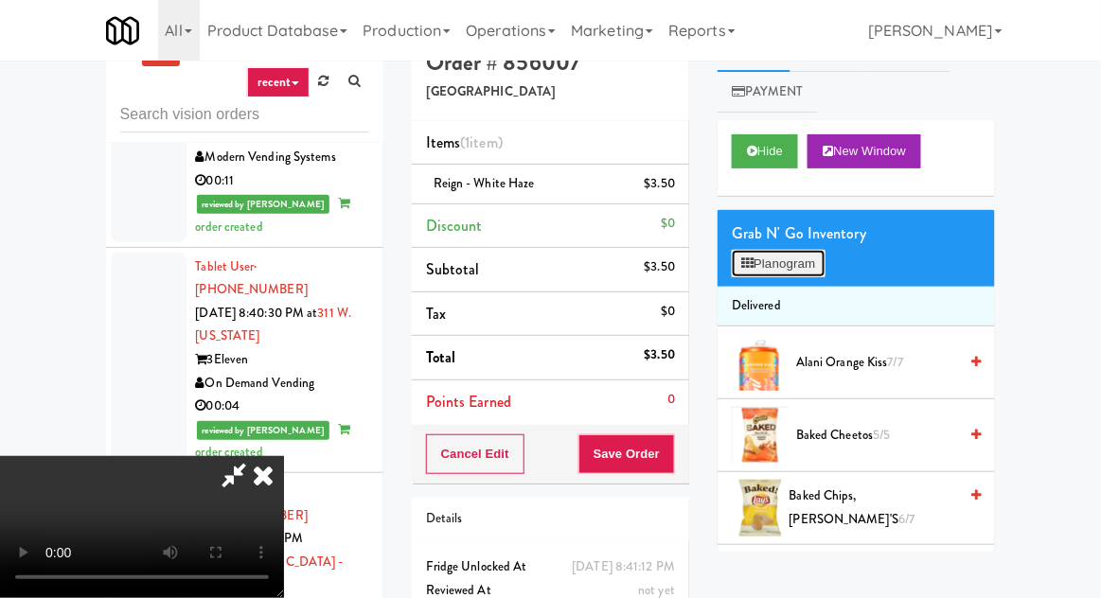
click at [805, 259] on button "Planogram" at bounding box center [778, 264] width 93 height 28
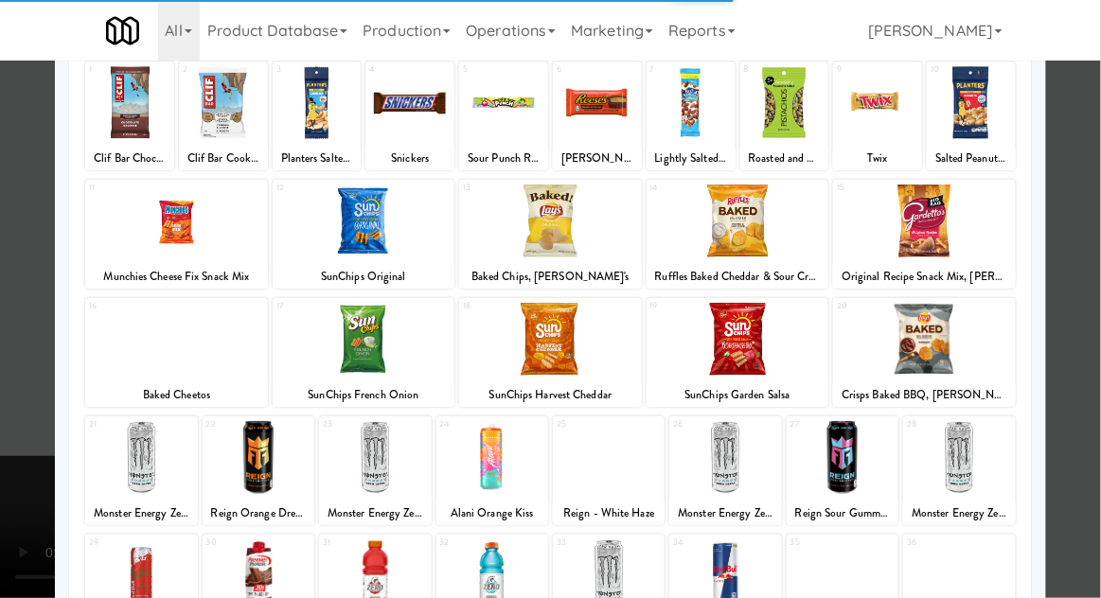
scroll to position [239, 0]
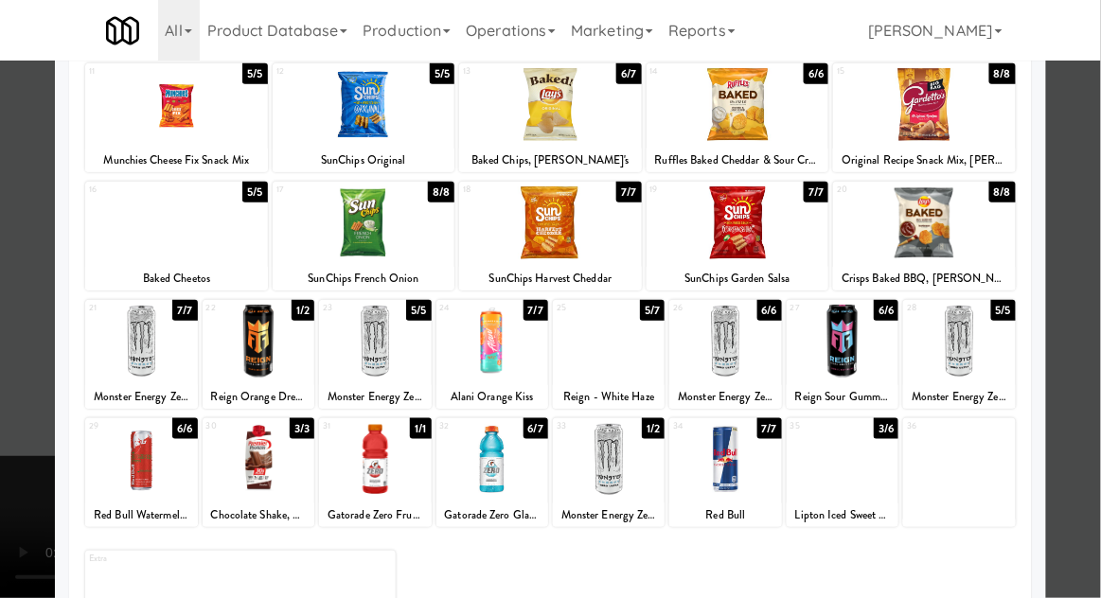
click at [8, 380] on div at bounding box center [550, 299] width 1101 height 598
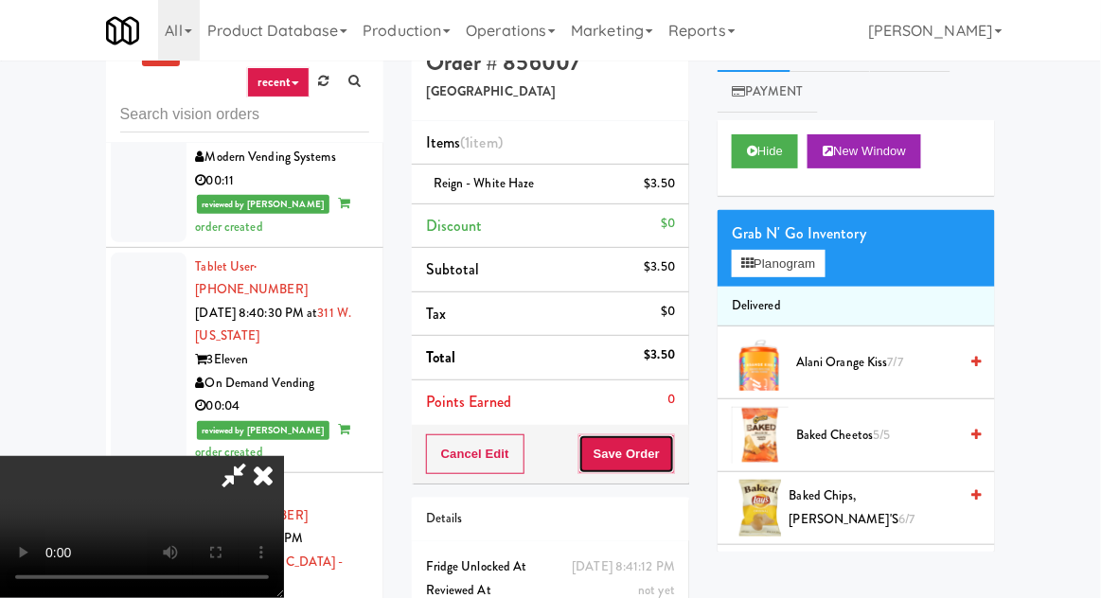
click at [670, 452] on button "Save Order" at bounding box center [626, 454] width 97 height 40
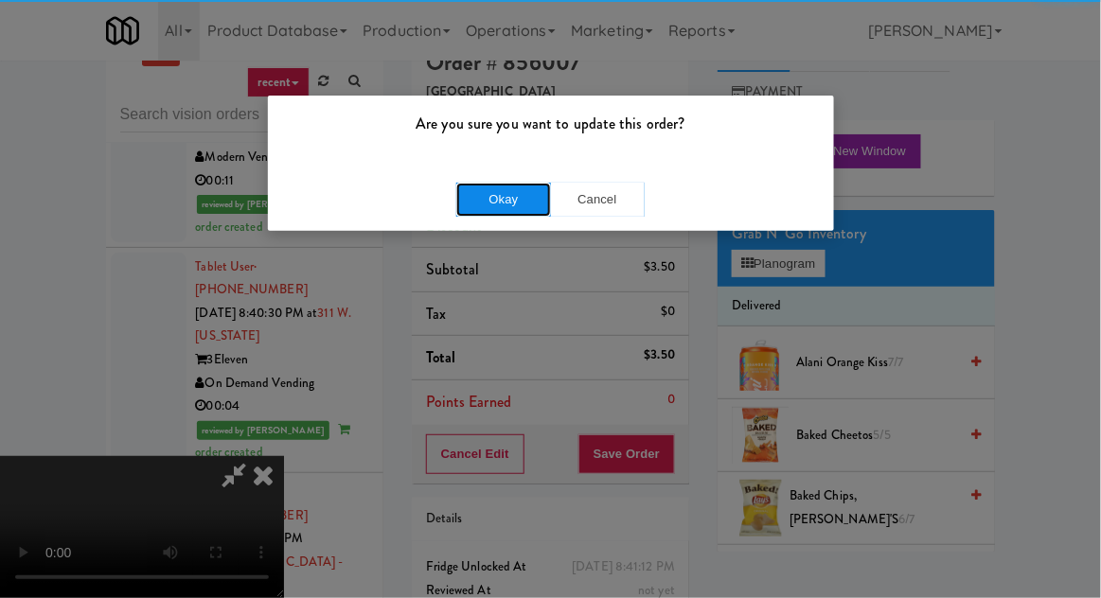
click at [467, 201] on button "Okay" at bounding box center [503, 200] width 95 height 34
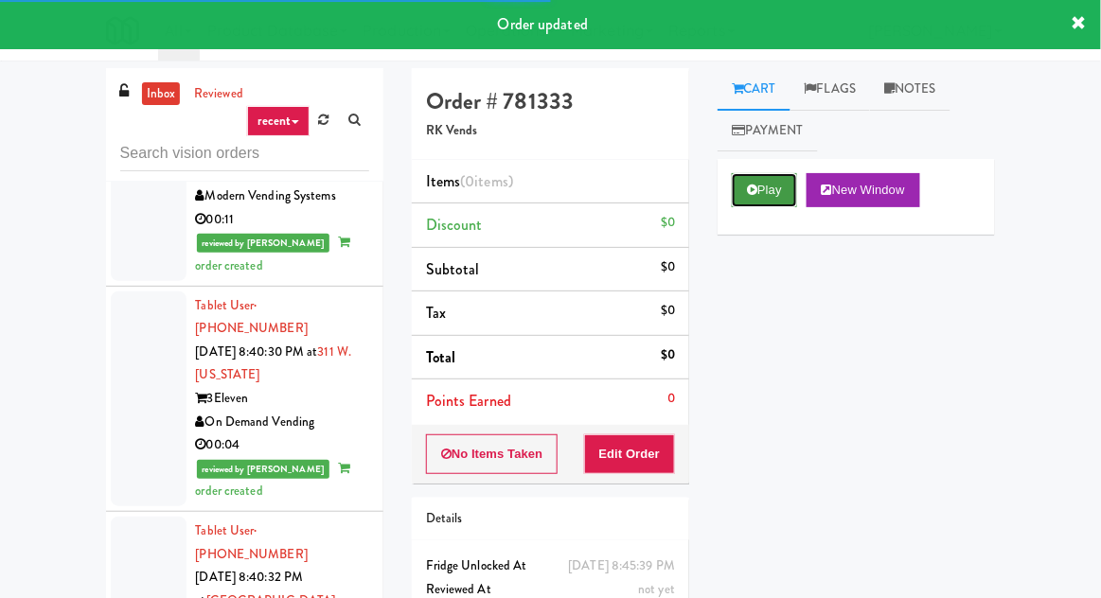
click at [771, 183] on button "Play" at bounding box center [764, 190] width 65 height 34
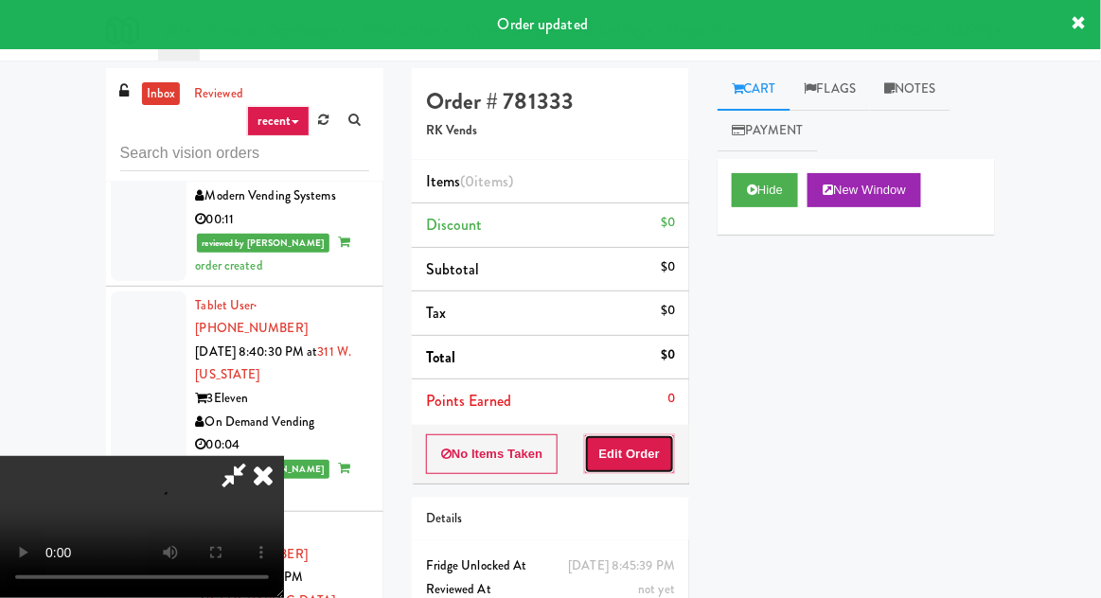
click at [646, 457] on button "Edit Order" at bounding box center [630, 454] width 92 height 40
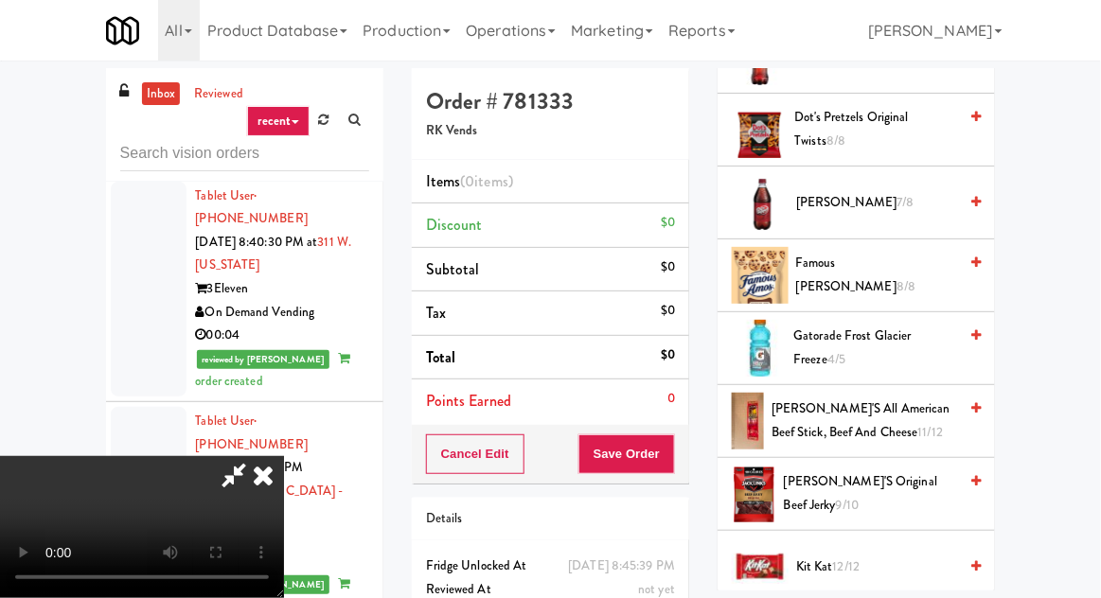
scroll to position [1021, 0]
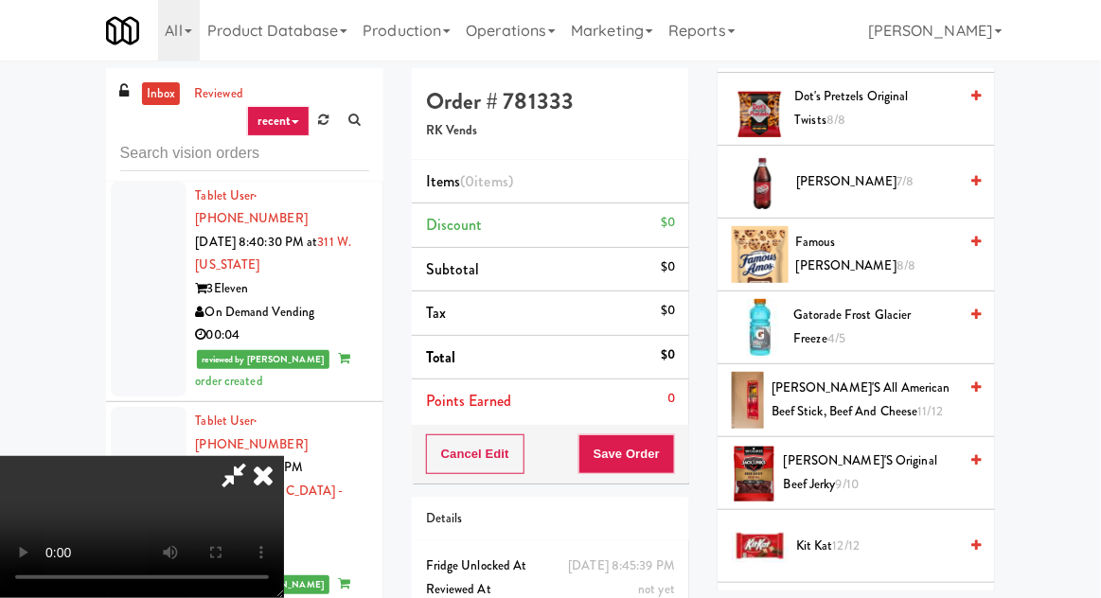
click at [850, 330] on span "Gatorade Frost Glacier Freeze 4/5" at bounding box center [876, 327] width 164 height 46
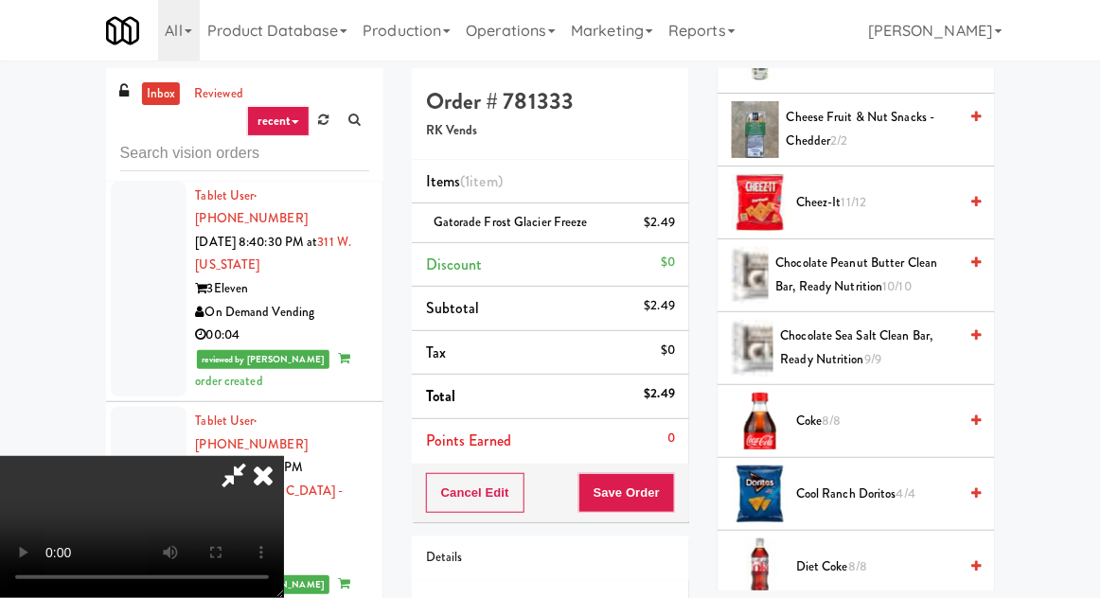
scroll to position [487, 0]
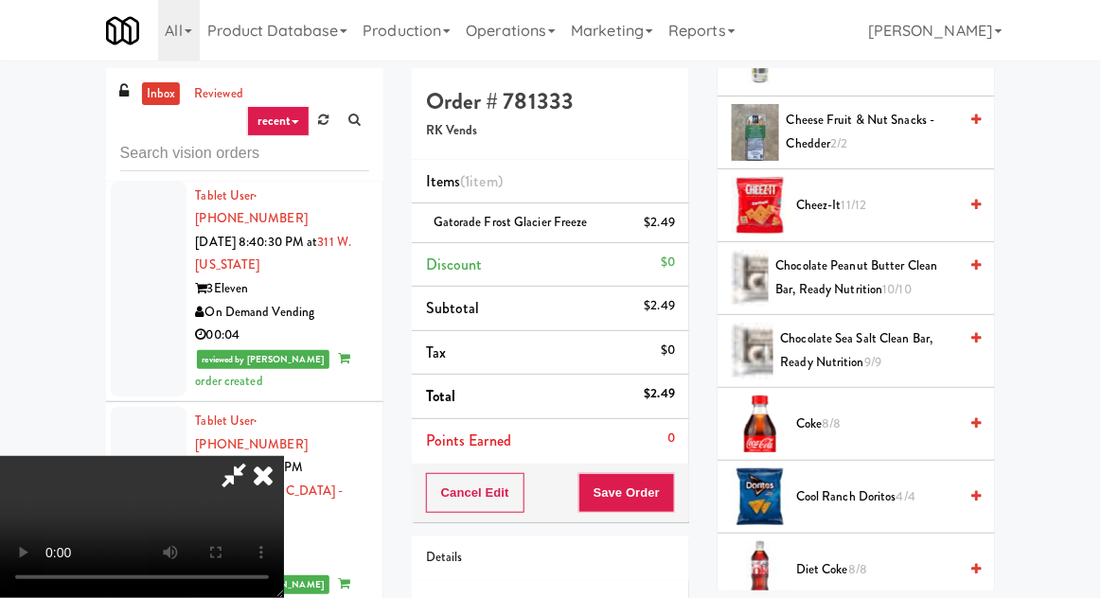
click at [894, 204] on span "Cheez-It 11/12" at bounding box center [876, 206] width 161 height 24
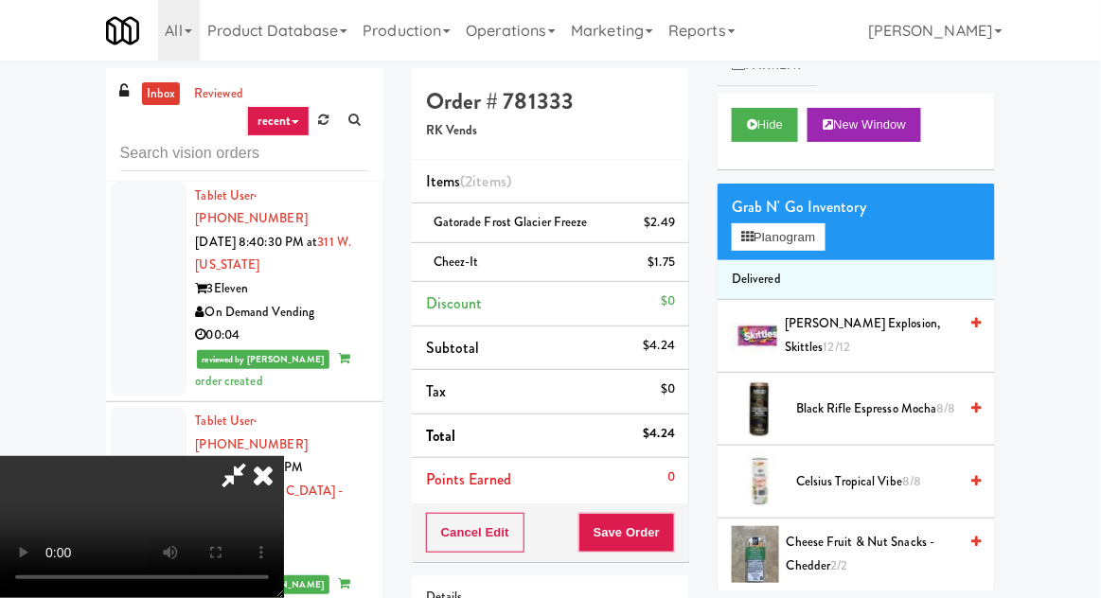
scroll to position [0, 0]
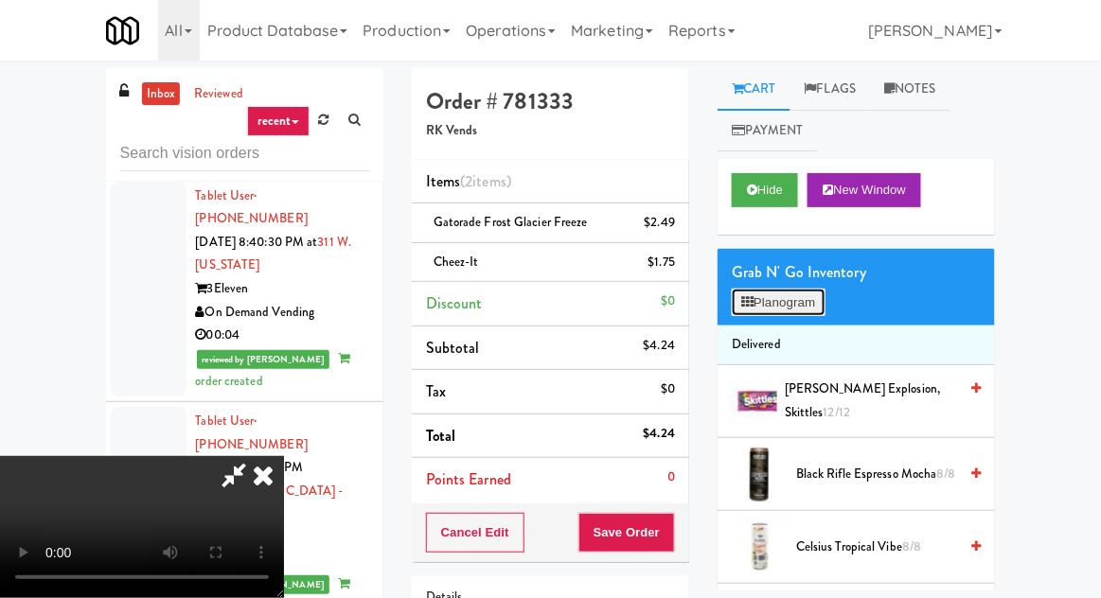
click at [801, 302] on button "Planogram" at bounding box center [778, 303] width 93 height 28
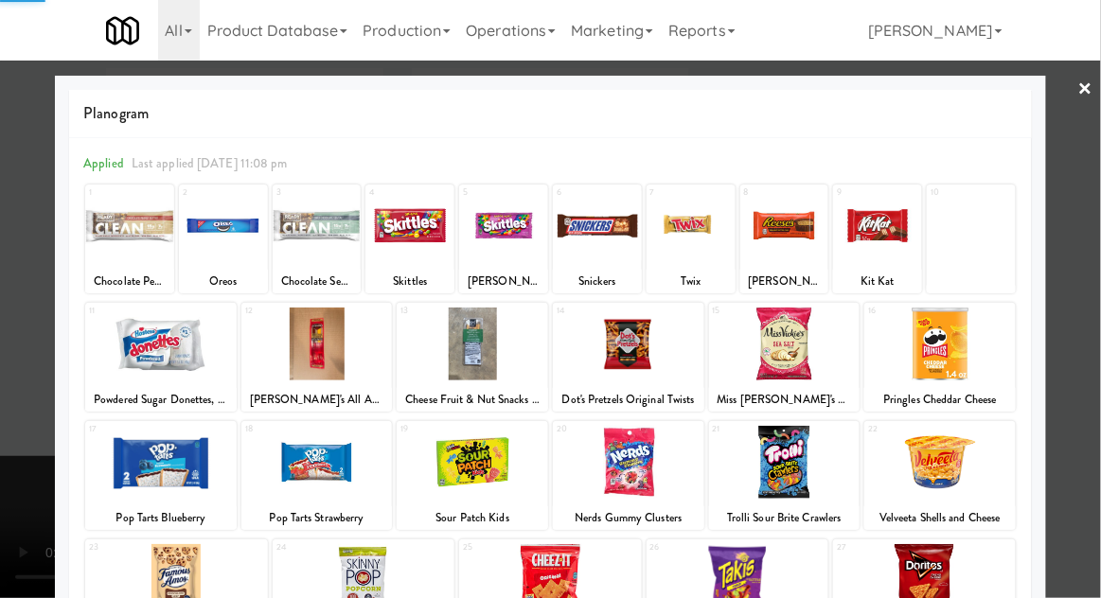
click at [1089, 335] on div at bounding box center [550, 299] width 1101 height 598
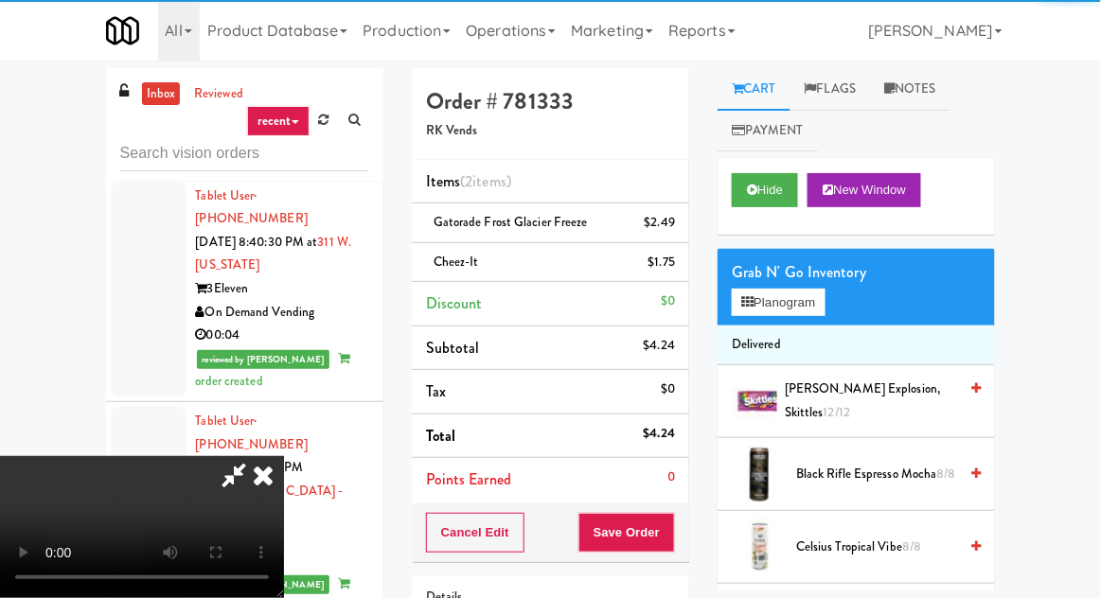
click at [876, 390] on span "Berry Explosion, Skittles 12/12" at bounding box center [871, 401] width 172 height 46
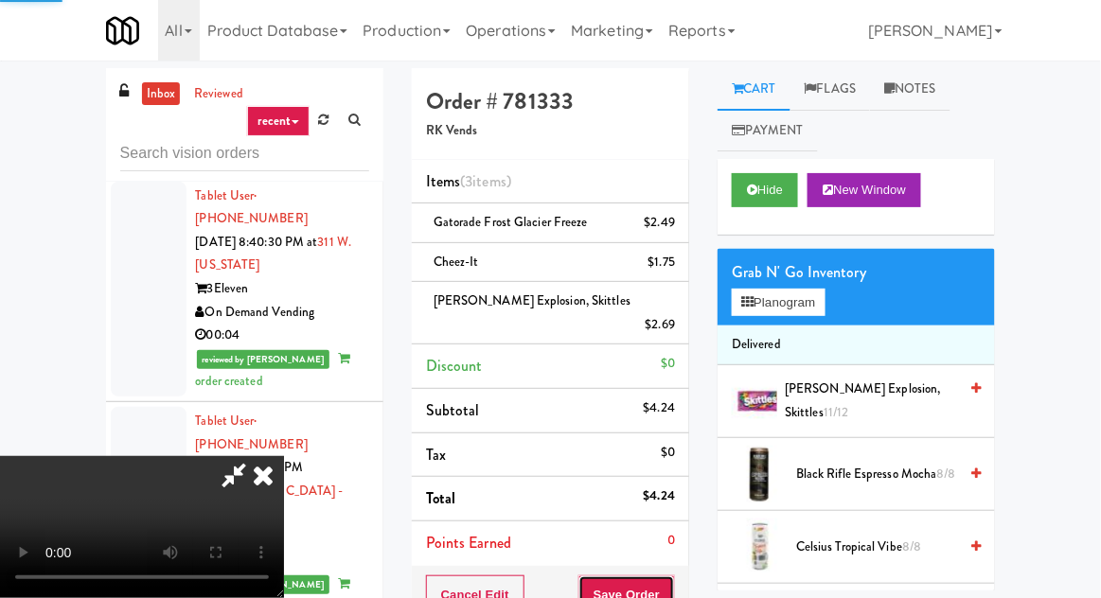
click at [670, 576] on button "Save Order" at bounding box center [626, 596] width 97 height 40
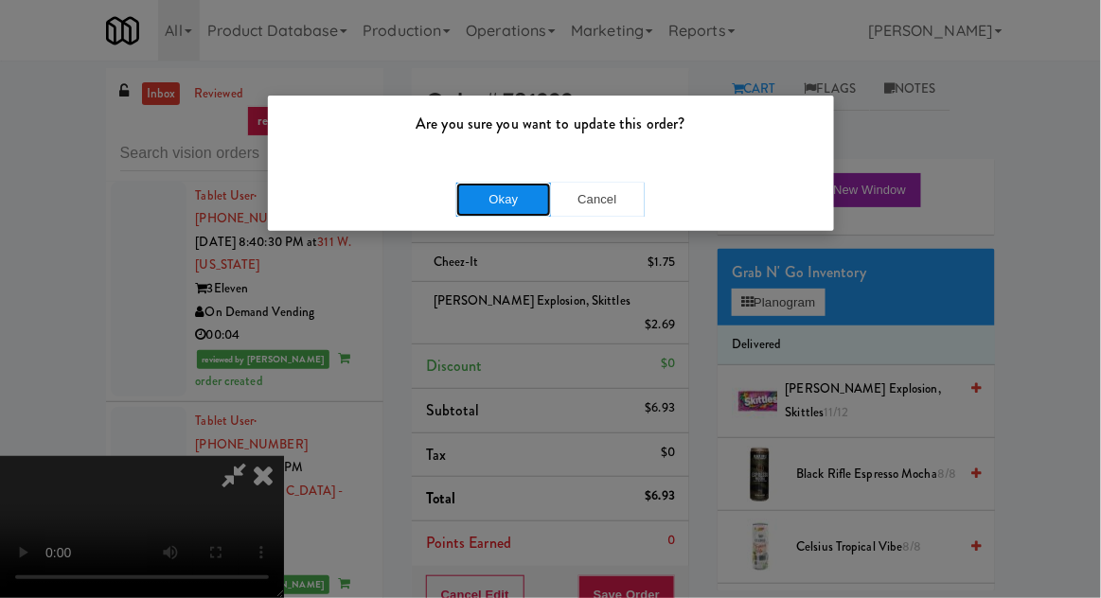
click at [492, 204] on button "Okay" at bounding box center [503, 200] width 95 height 34
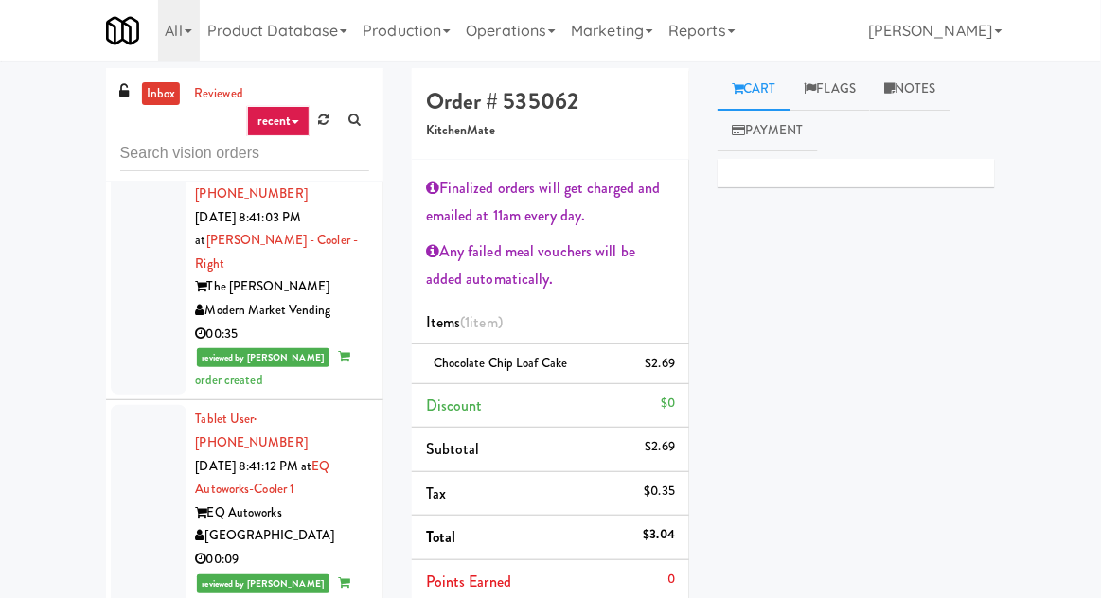
scroll to position [6716, 0]
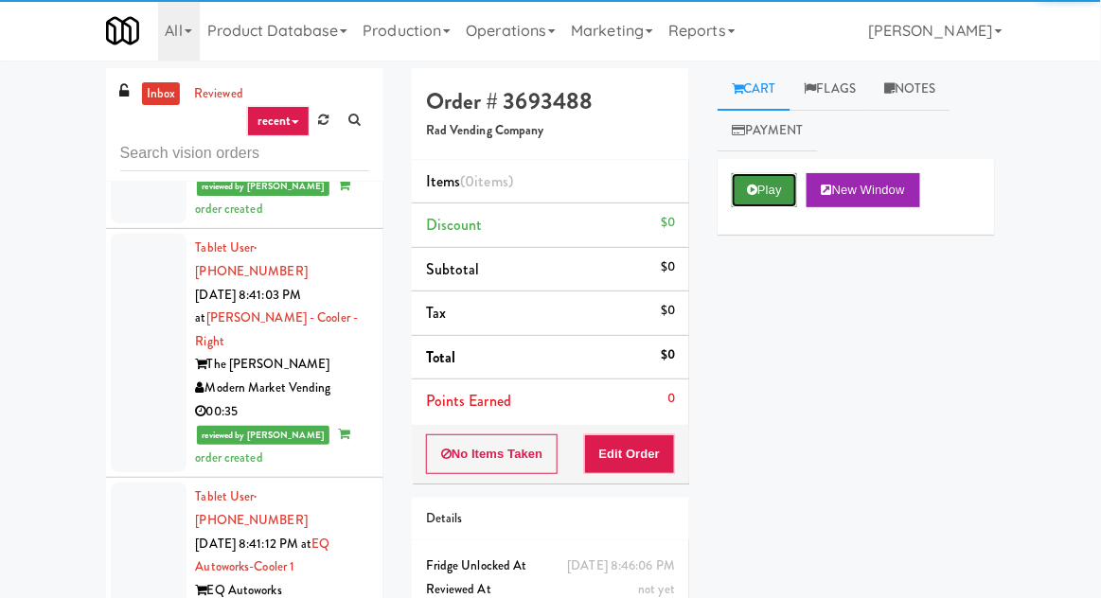
click at [766, 184] on button "Play" at bounding box center [764, 190] width 65 height 34
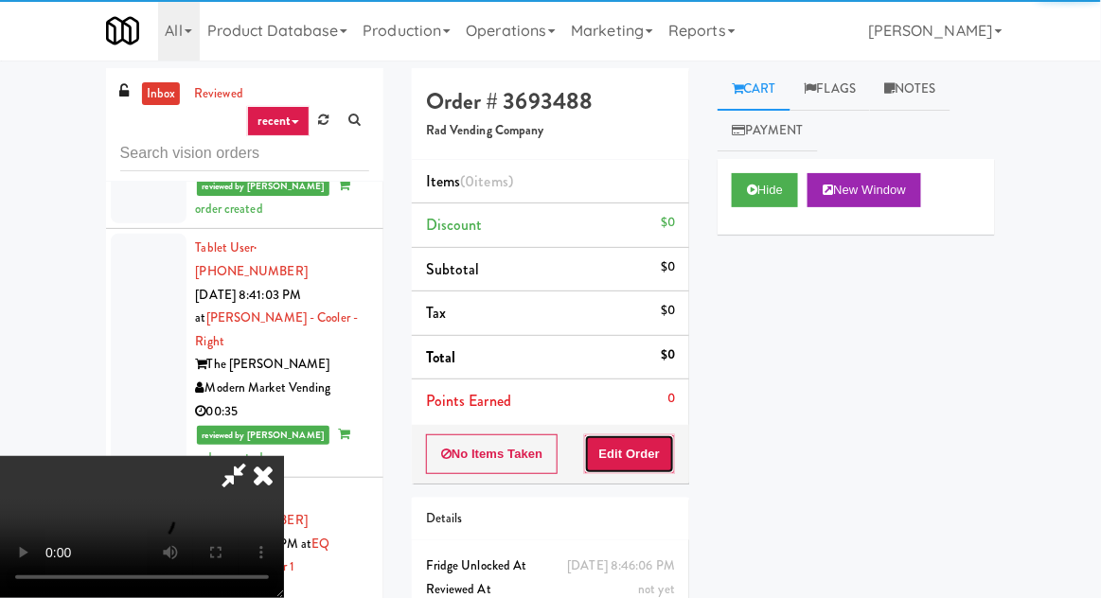
click at [650, 448] on button "Edit Order" at bounding box center [630, 454] width 92 height 40
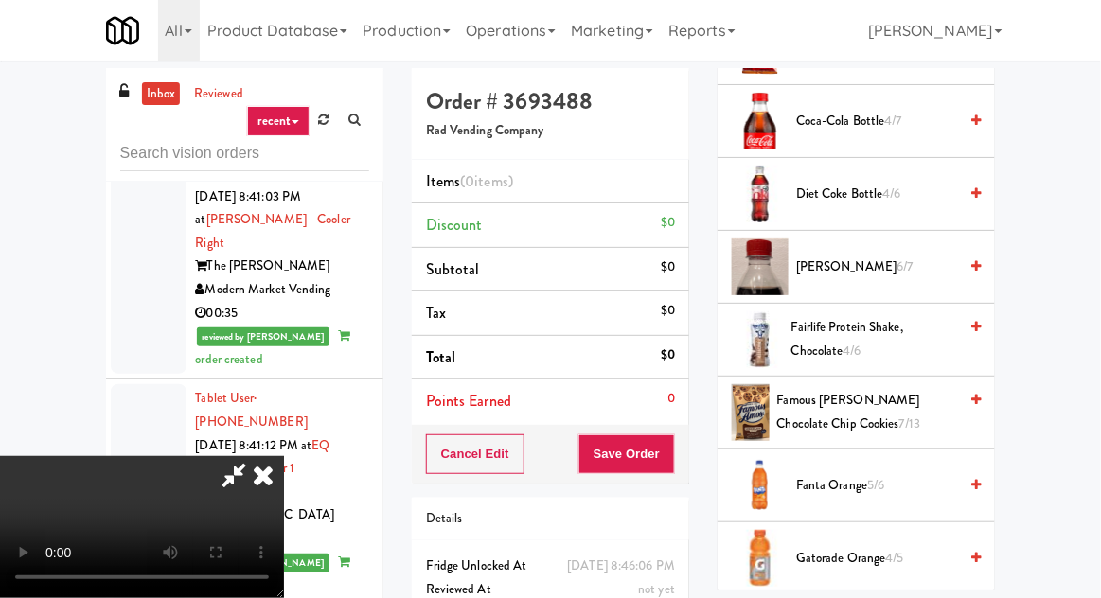
scroll to position [653, 0]
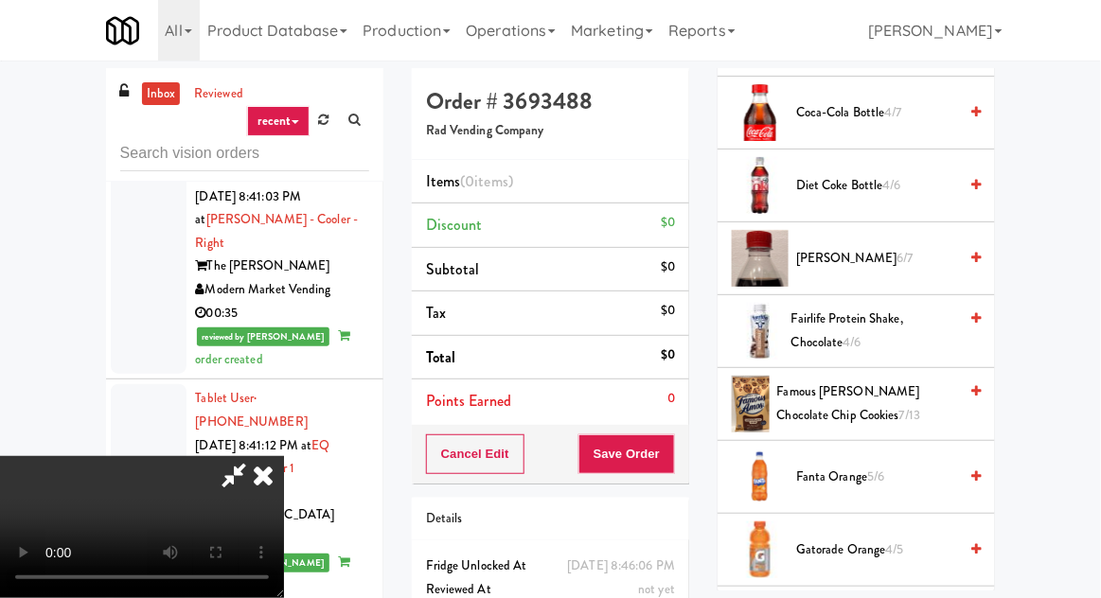
click at [899, 179] on span "4/6" at bounding box center [892, 185] width 18 height 18
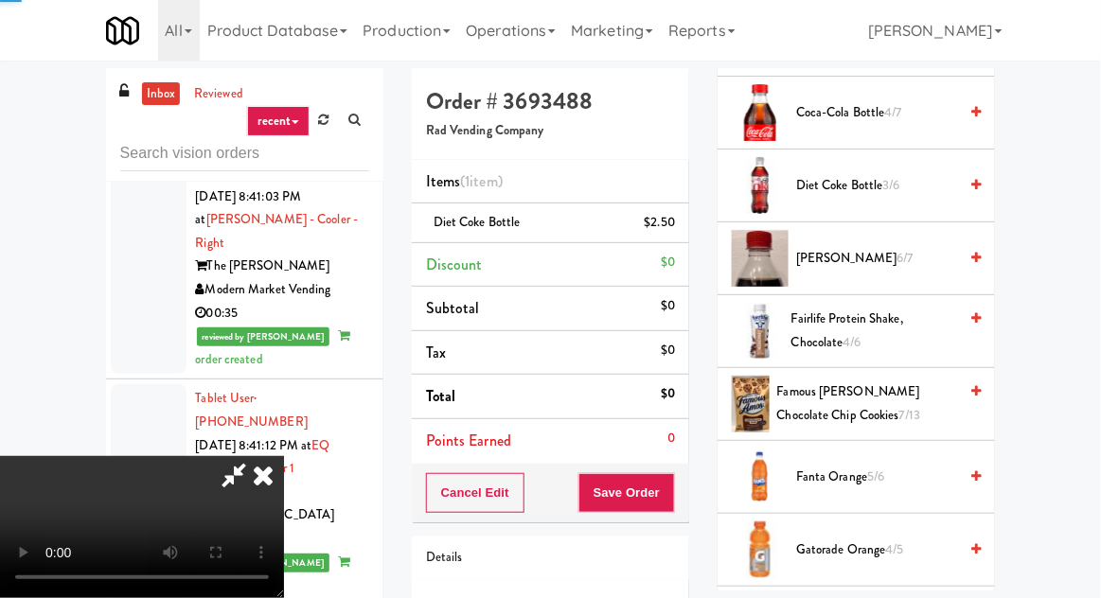
click at [906, 179] on span "Diet Coke Bottle 3/6" at bounding box center [876, 186] width 161 height 24
click at [666, 487] on button "Save Order" at bounding box center [626, 493] width 97 height 40
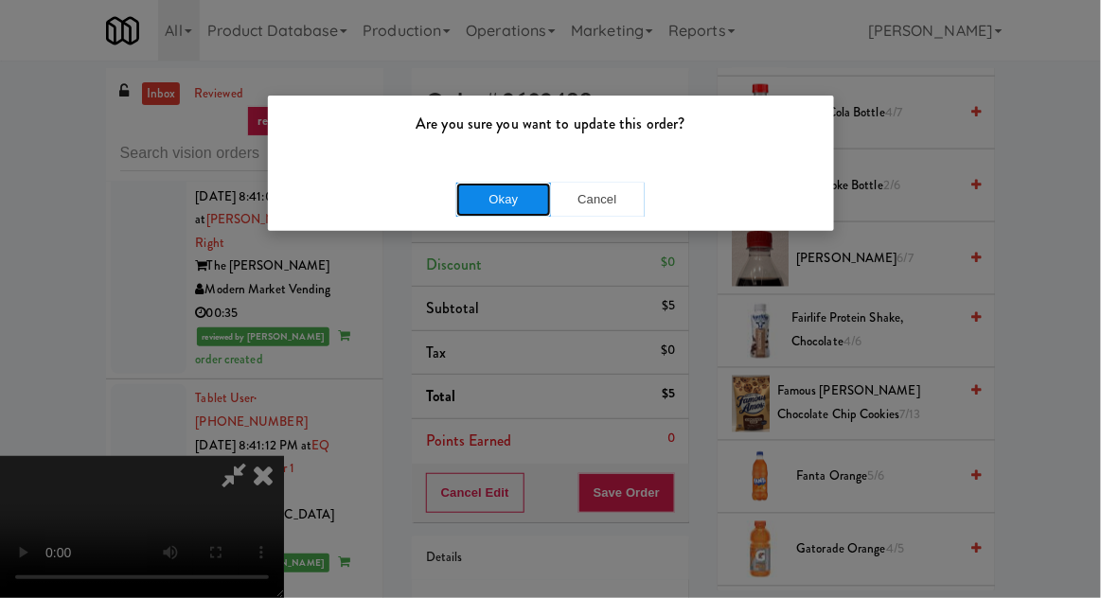
click at [472, 204] on button "Okay" at bounding box center [503, 200] width 95 height 34
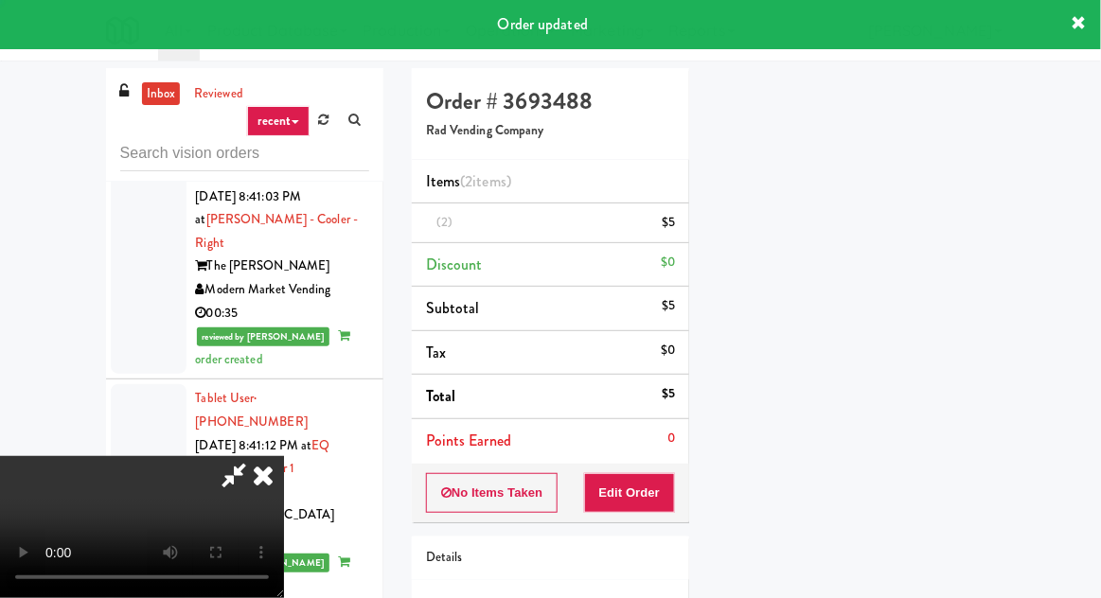
scroll to position [186, 0]
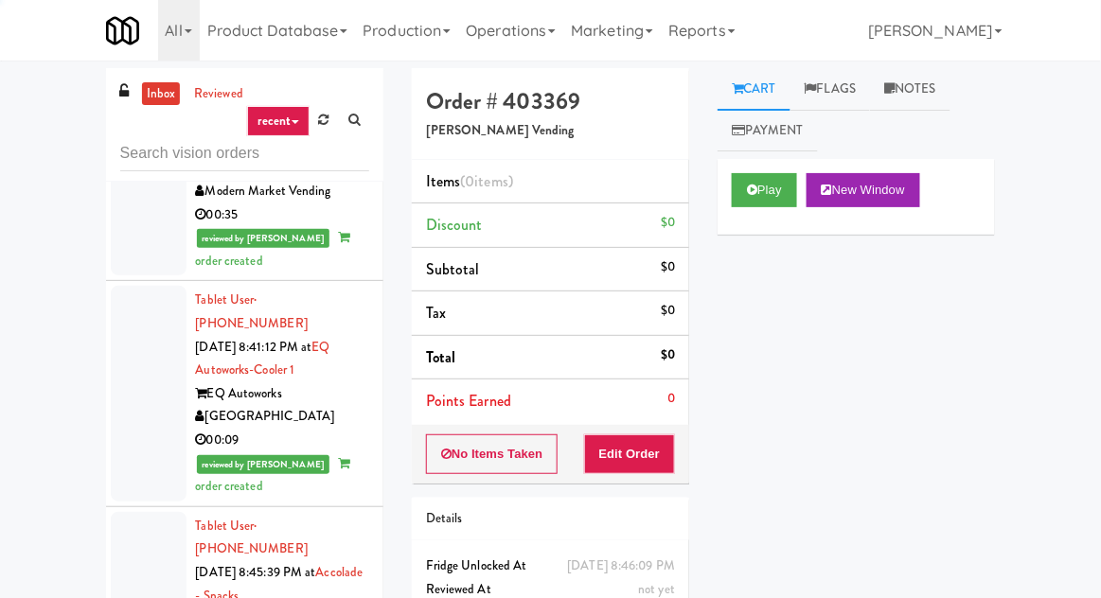
scroll to position [6832, 0]
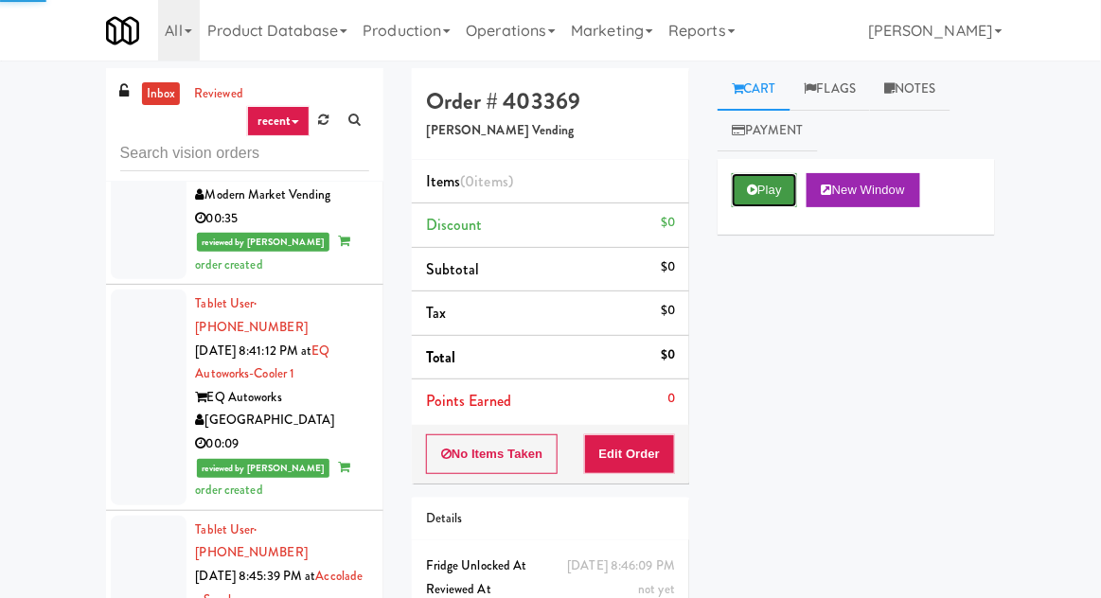
click at [785, 180] on button "Play" at bounding box center [764, 190] width 65 height 34
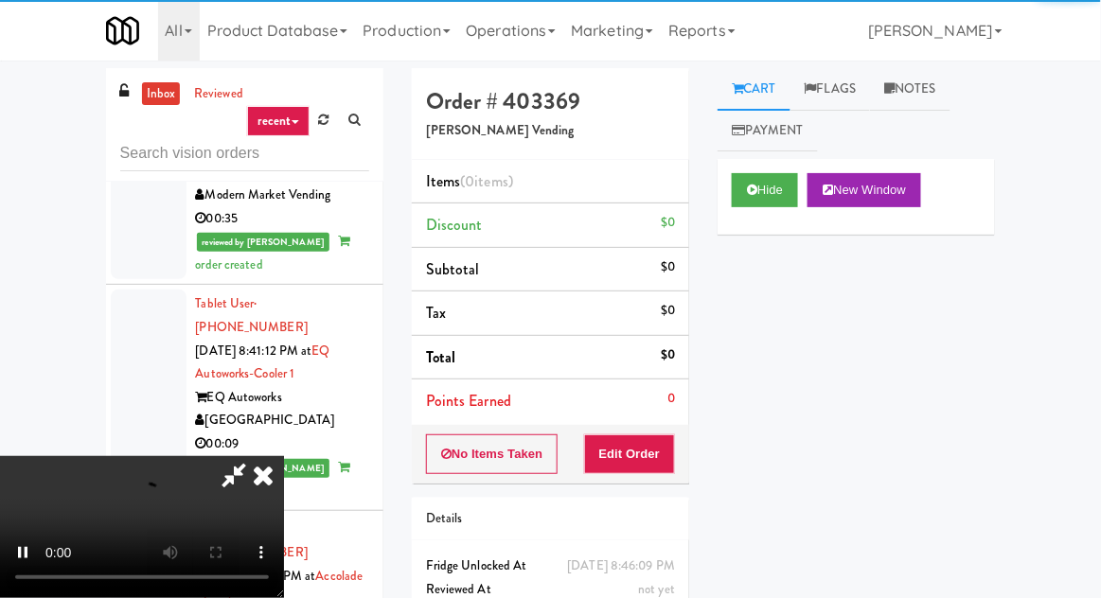
click at [653, 437] on button "Edit Order" at bounding box center [630, 454] width 92 height 40
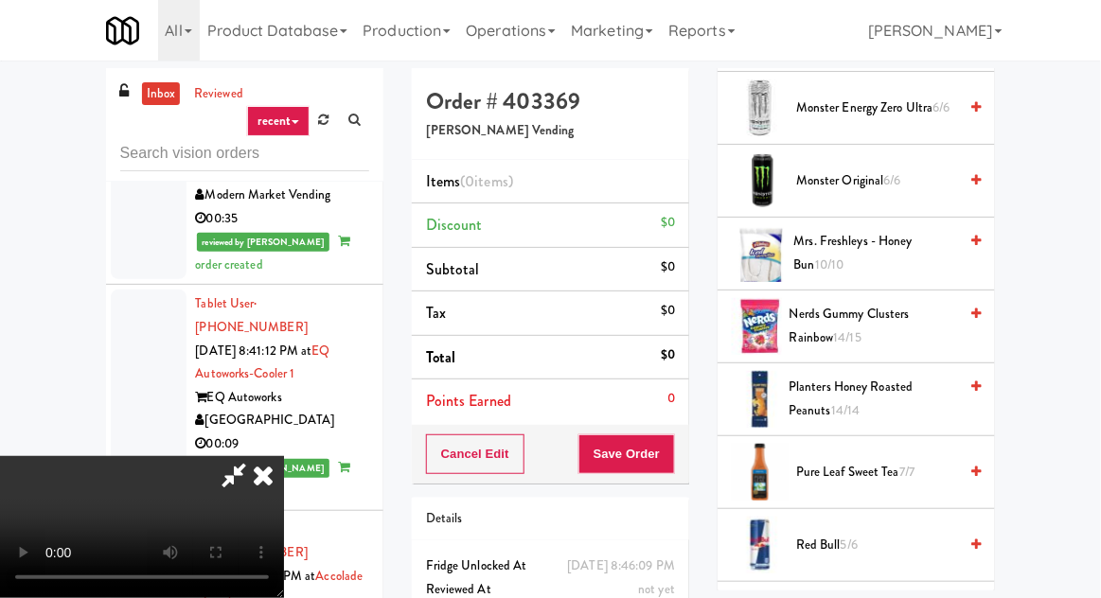
scroll to position [1395, 0]
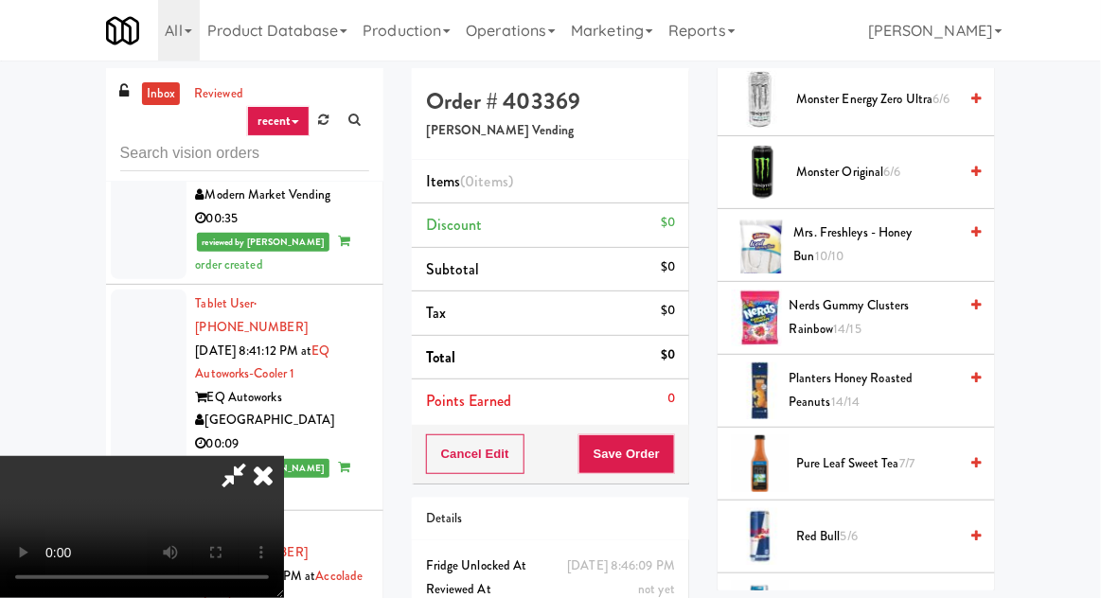
click at [844, 310] on span "Nerds Gummy Clusters Rainbow 14/15" at bounding box center [873, 317] width 168 height 46
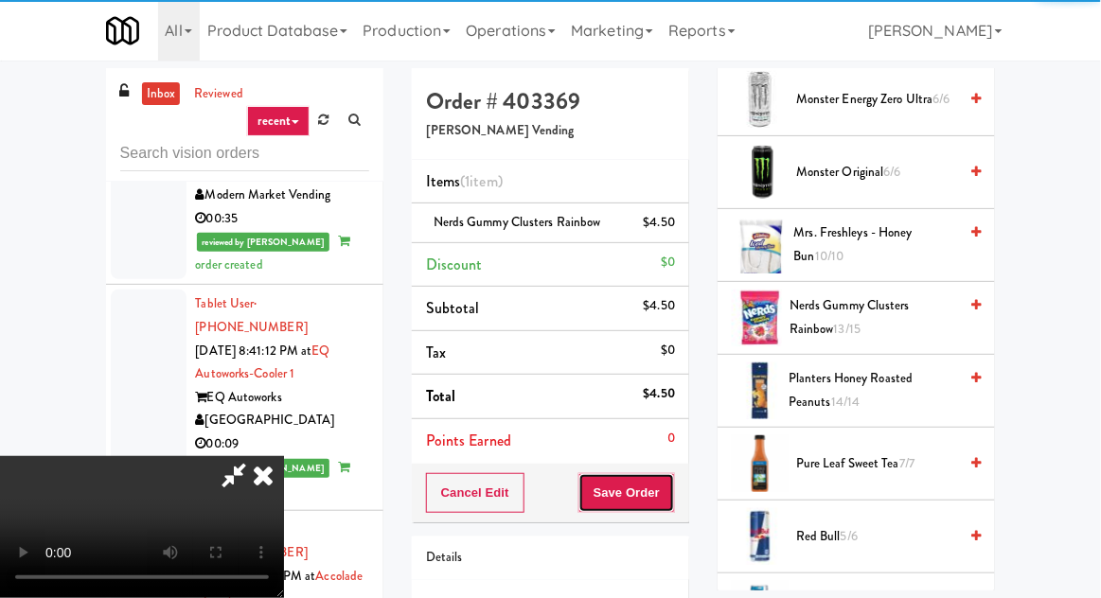
click at [670, 505] on button "Save Order" at bounding box center [626, 493] width 97 height 40
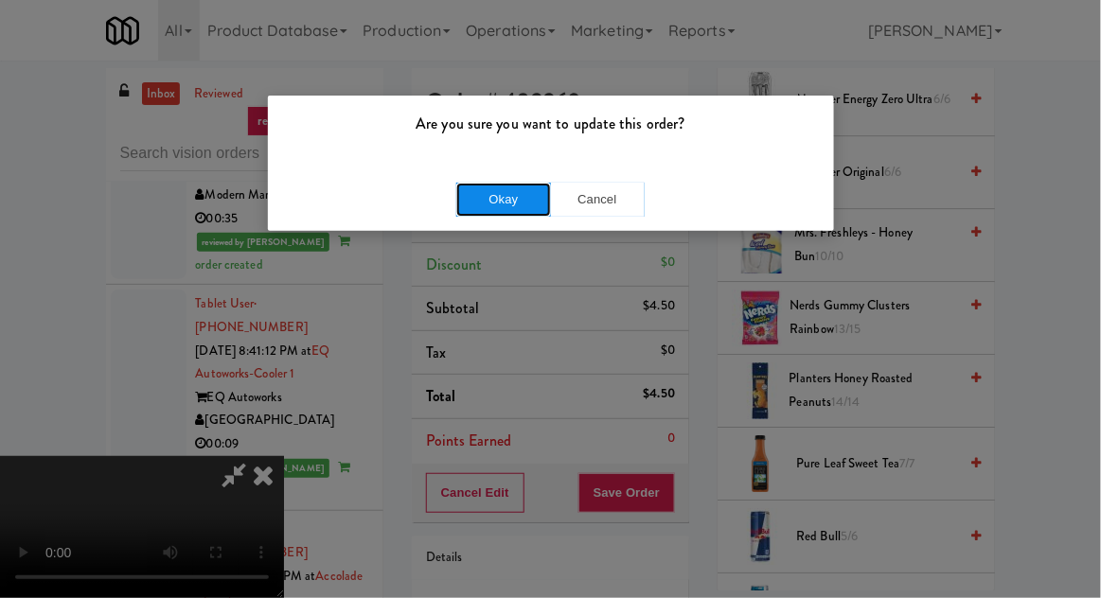
click at [479, 202] on button "Okay" at bounding box center [503, 200] width 95 height 34
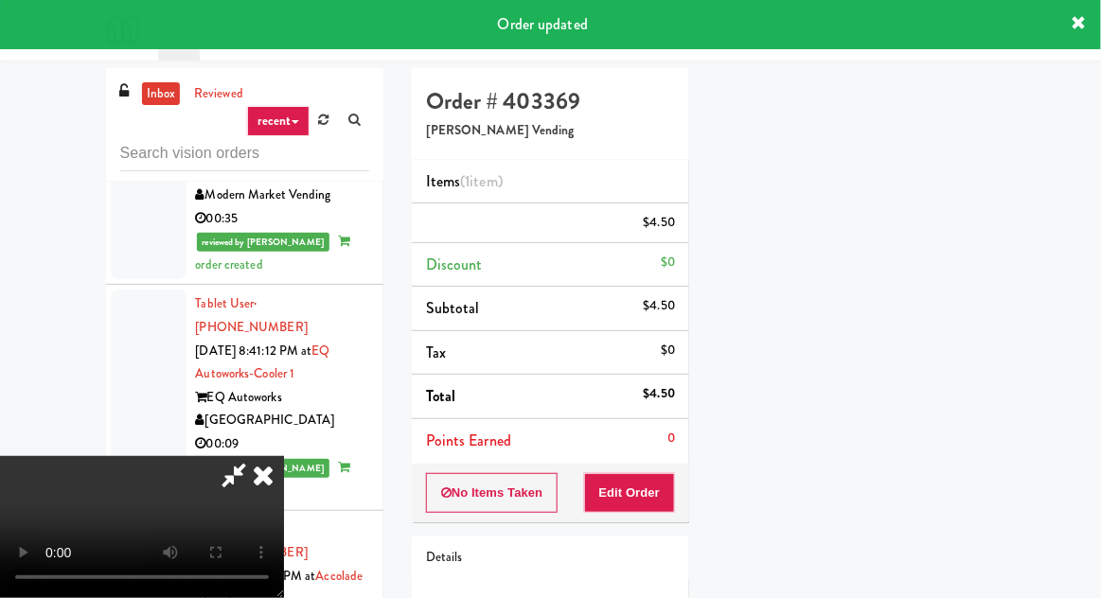
scroll to position [186, 0]
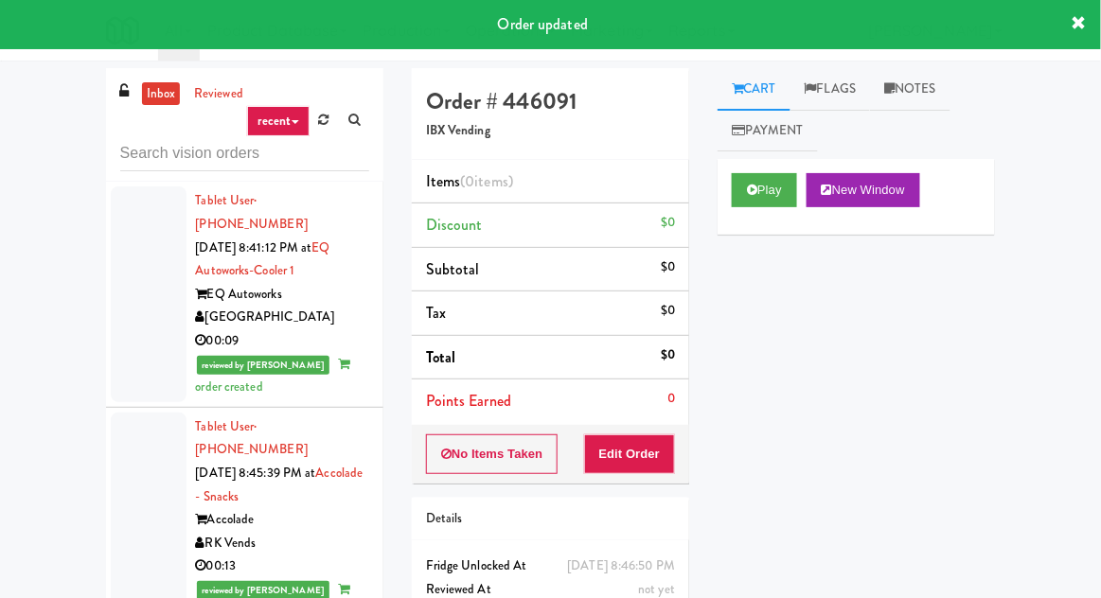
scroll to position [7052, 0]
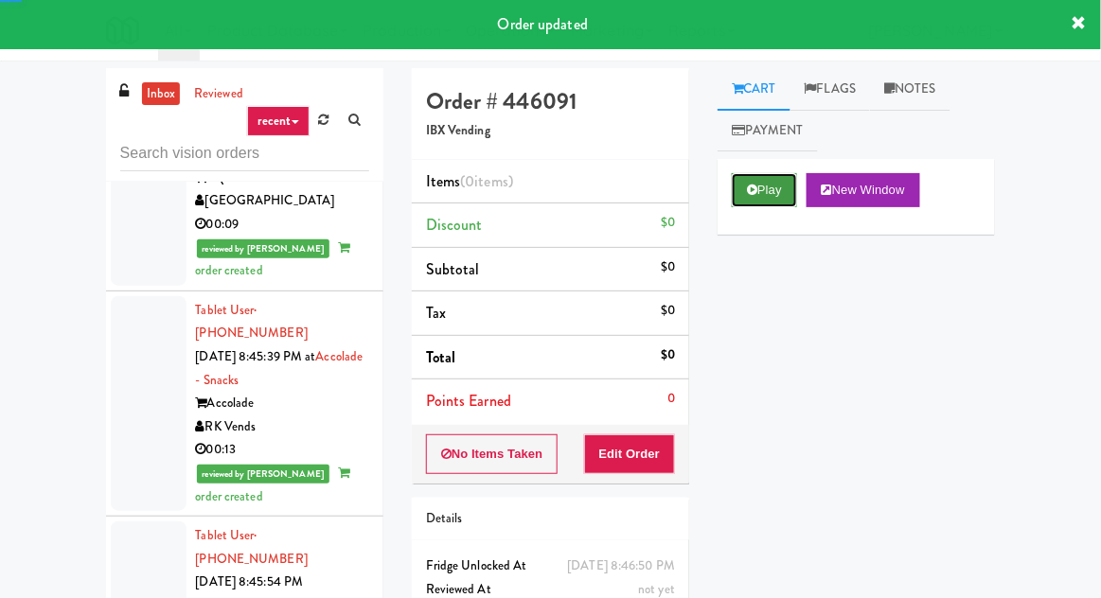
click at [772, 181] on button "Play" at bounding box center [764, 190] width 65 height 34
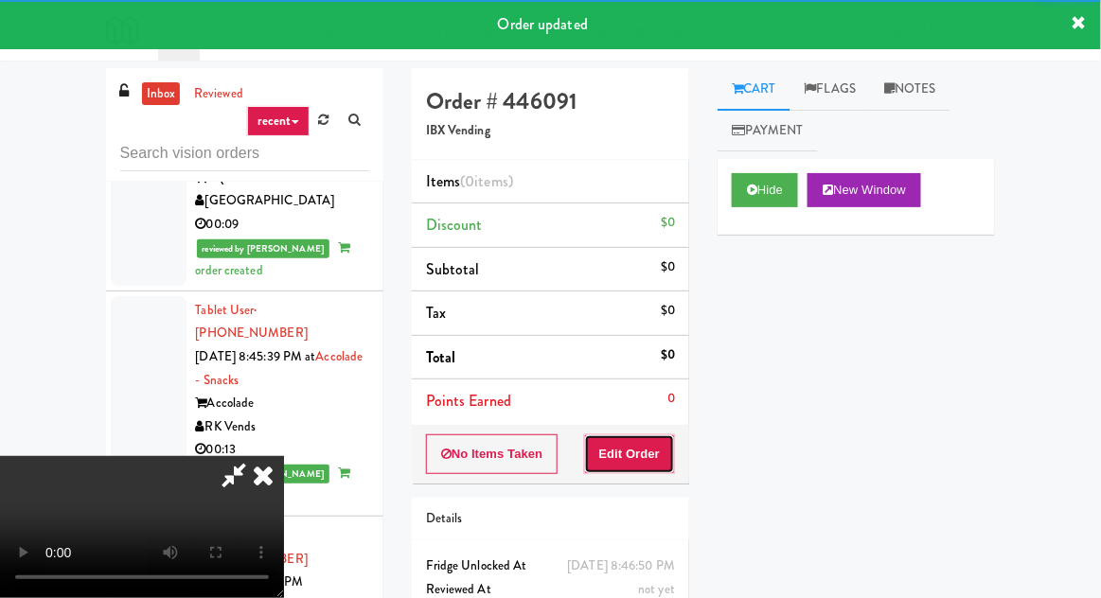
click at [656, 450] on button "Edit Order" at bounding box center [630, 454] width 92 height 40
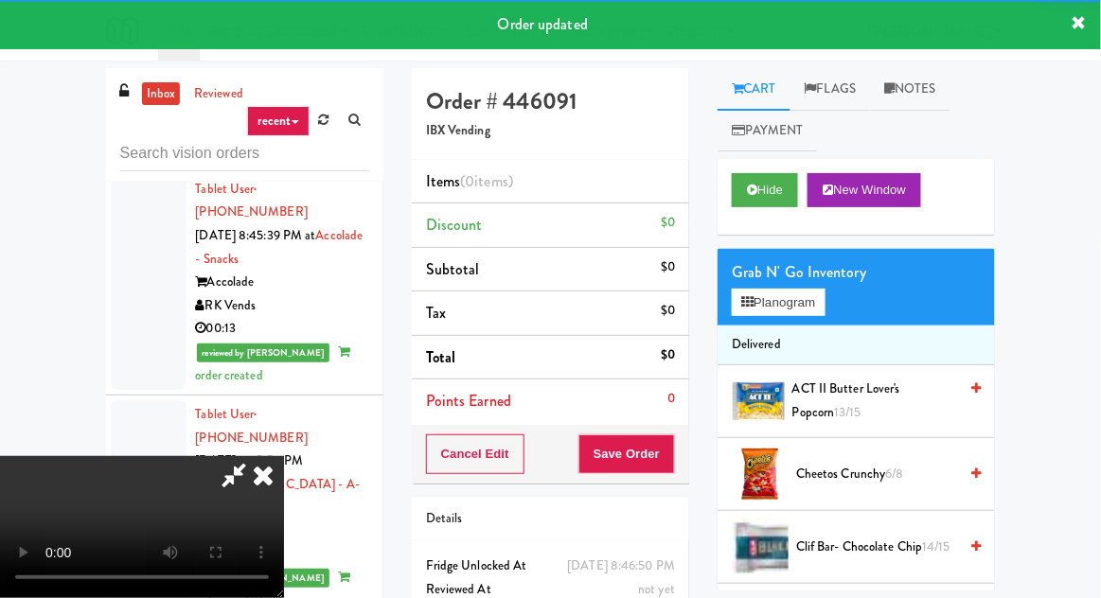
scroll to position [7168, 0]
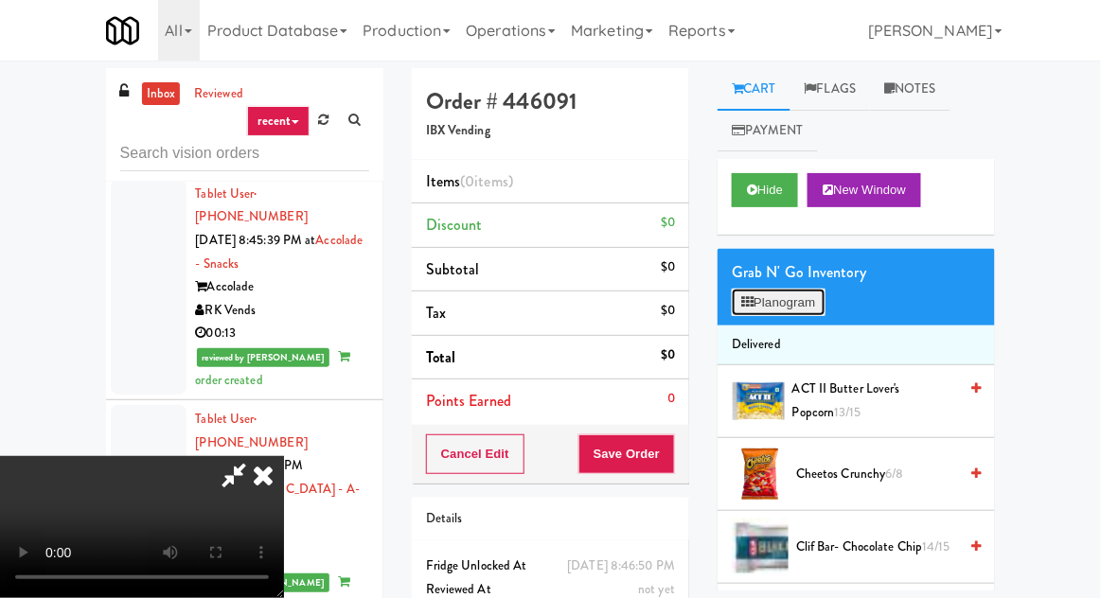
click at [789, 303] on button "Planogram" at bounding box center [778, 303] width 93 height 28
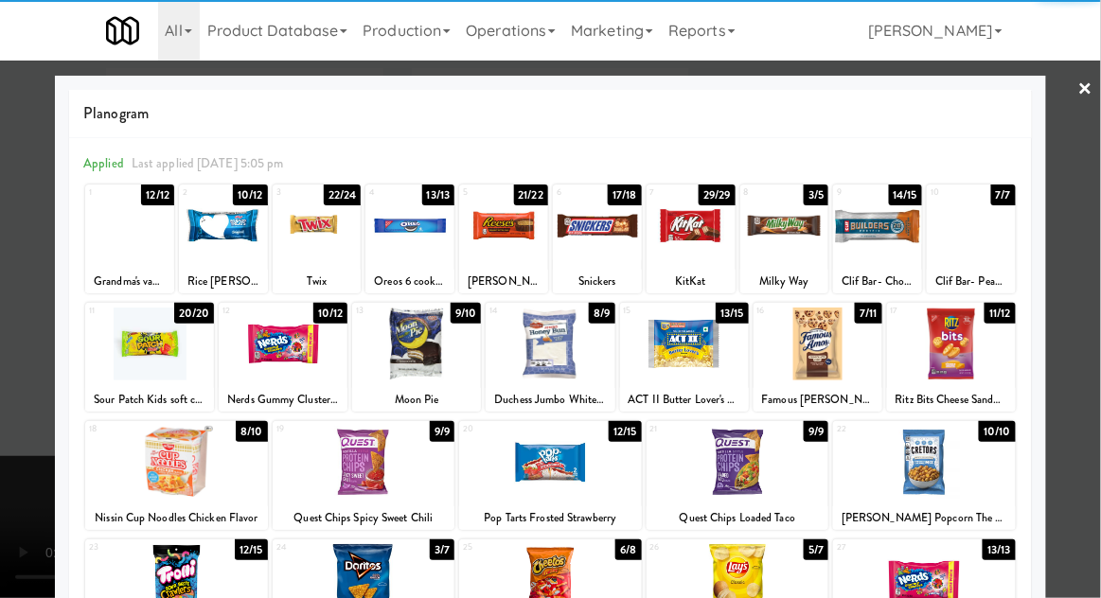
click at [954, 466] on div at bounding box center [924, 462] width 183 height 73
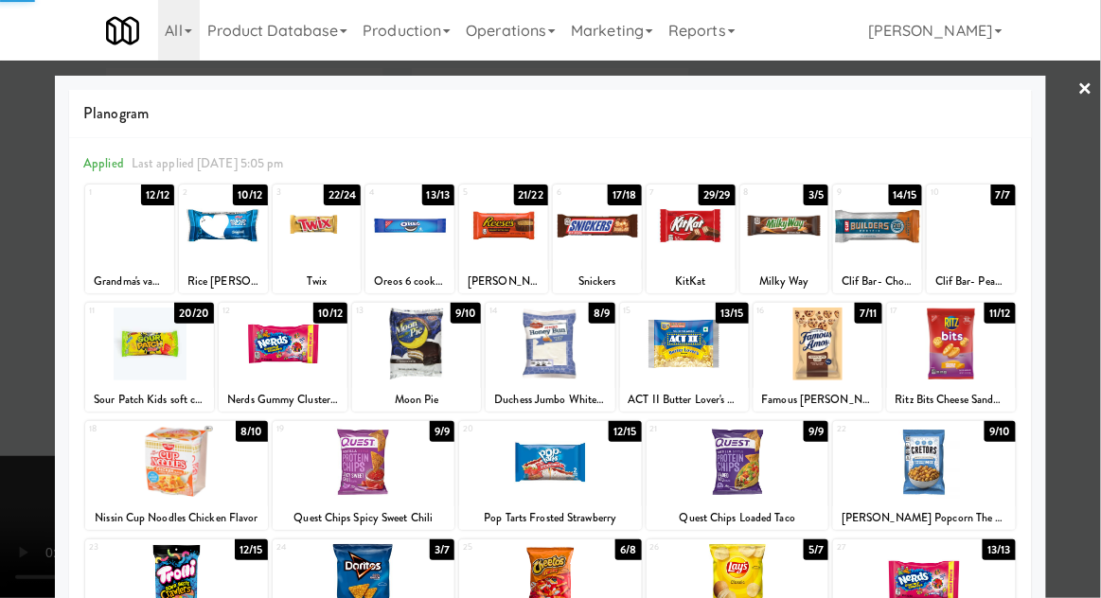
click at [8, 388] on div at bounding box center [550, 299] width 1101 height 598
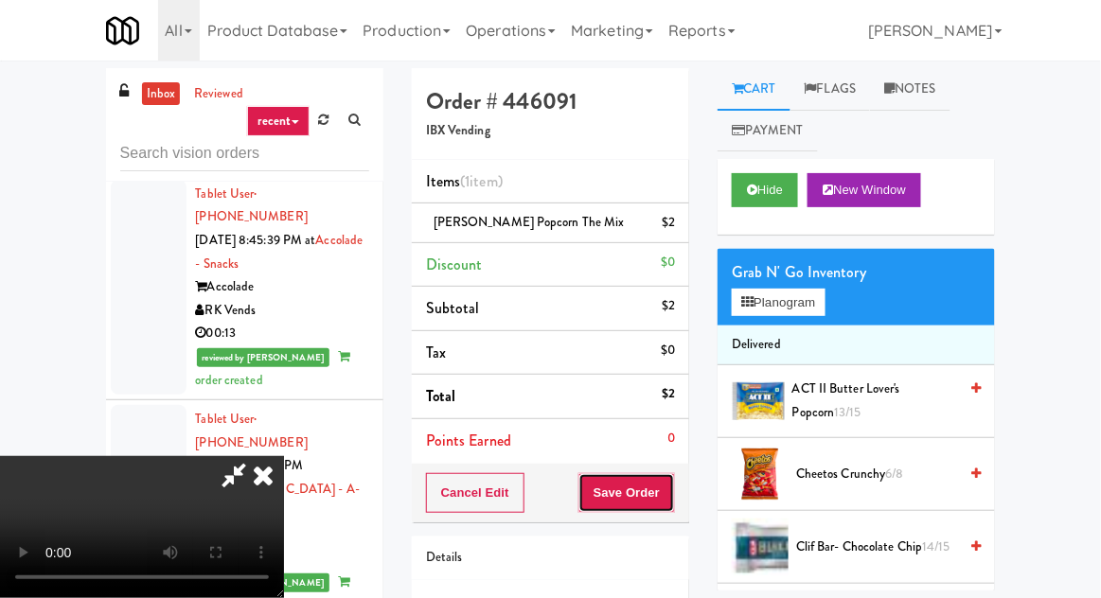
click at [675, 492] on button "Save Order" at bounding box center [626, 493] width 97 height 40
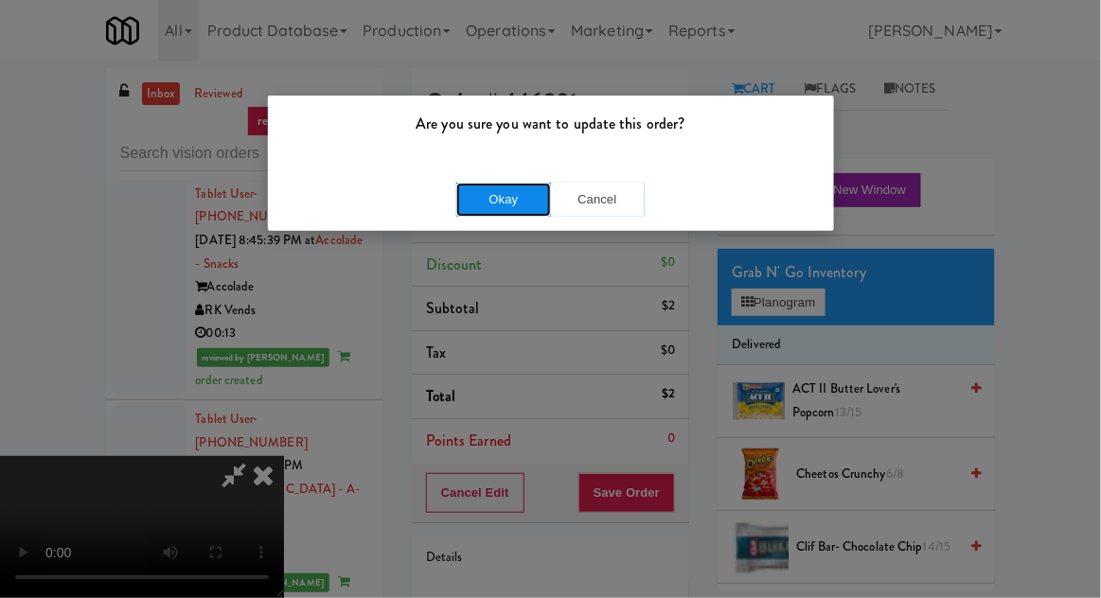
click at [465, 208] on button "Okay" at bounding box center [503, 200] width 95 height 34
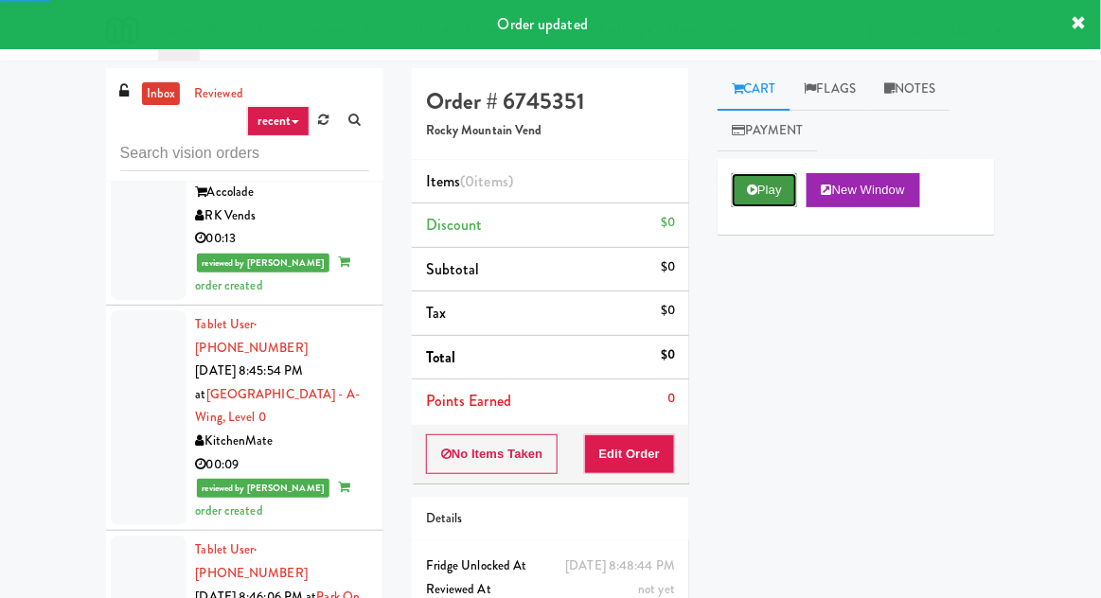
click at [771, 185] on button "Play" at bounding box center [764, 190] width 65 height 34
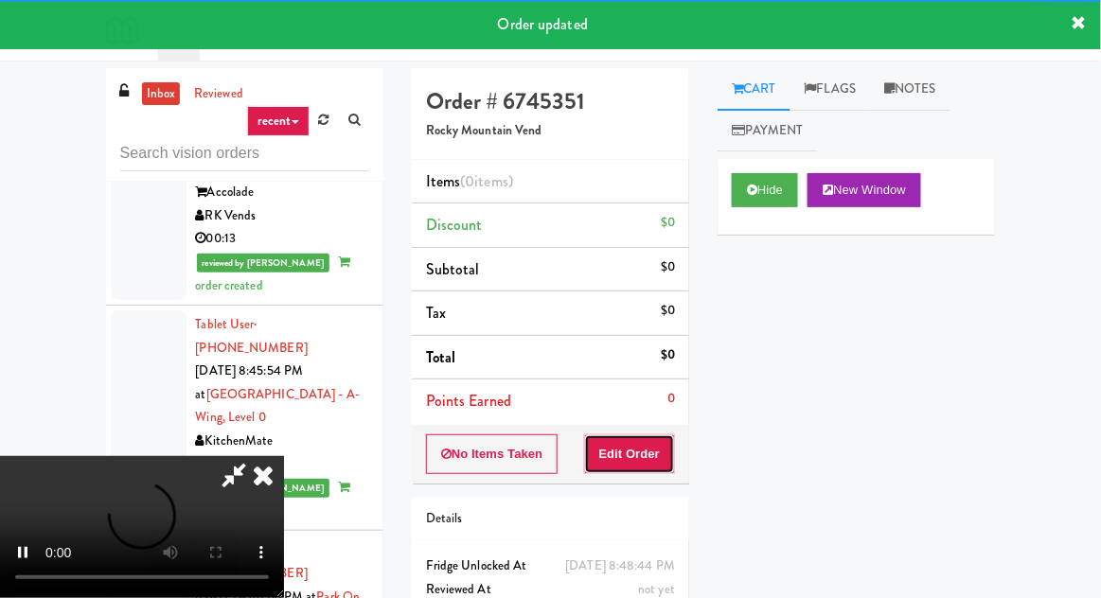
click at [650, 441] on button "Edit Order" at bounding box center [630, 454] width 92 height 40
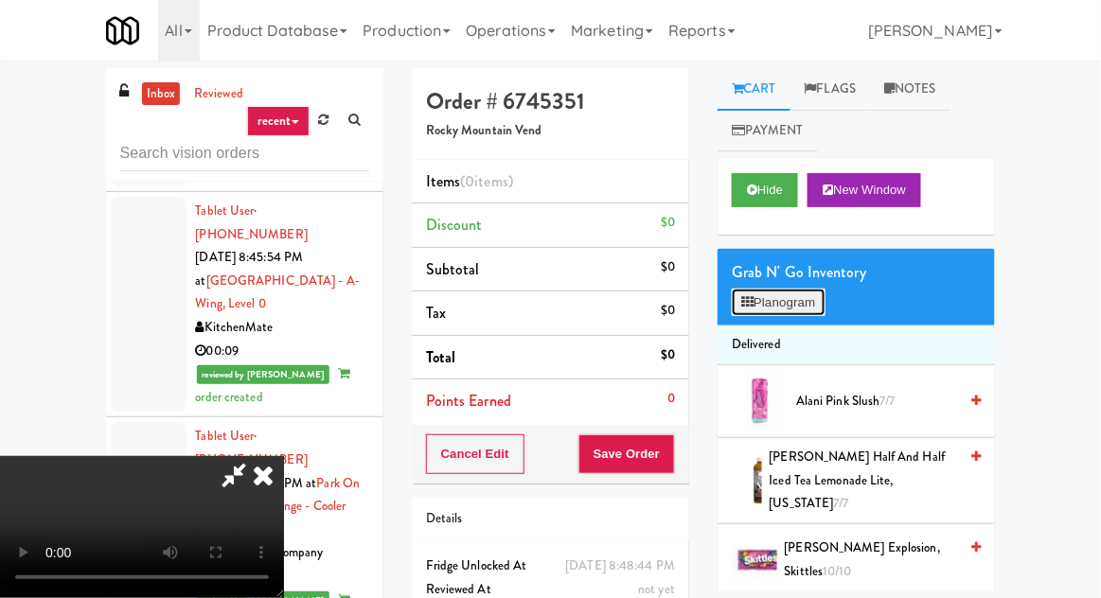
click at [787, 310] on button "Planogram" at bounding box center [778, 303] width 93 height 28
click at [0, 0] on div at bounding box center [0, 0] width 0 height 0
click at [788, 307] on button "Planogram" at bounding box center [778, 303] width 93 height 28
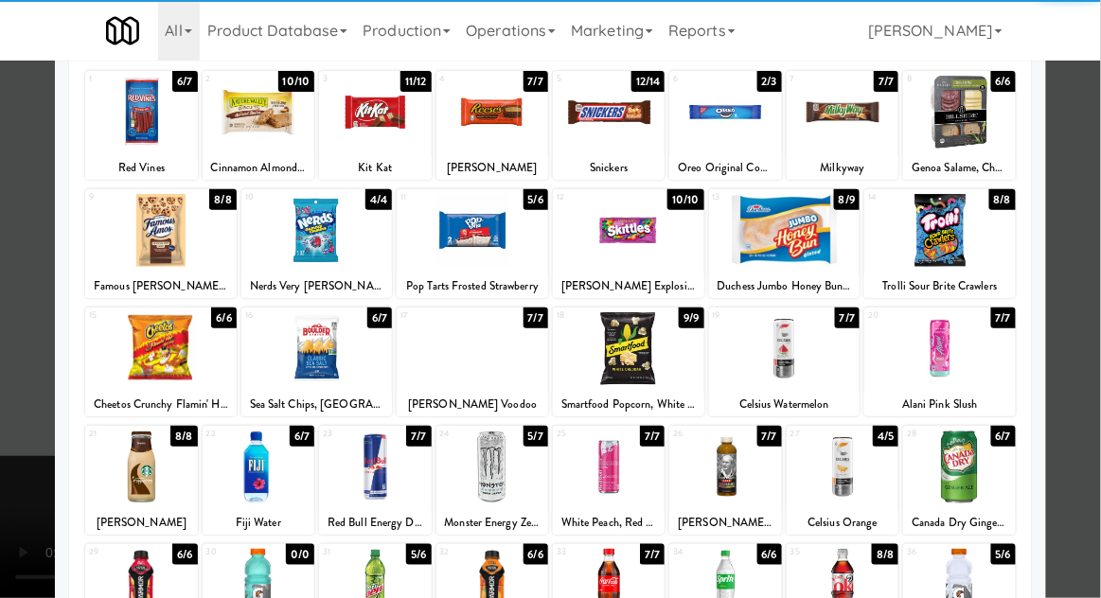
scroll to position [239, 0]
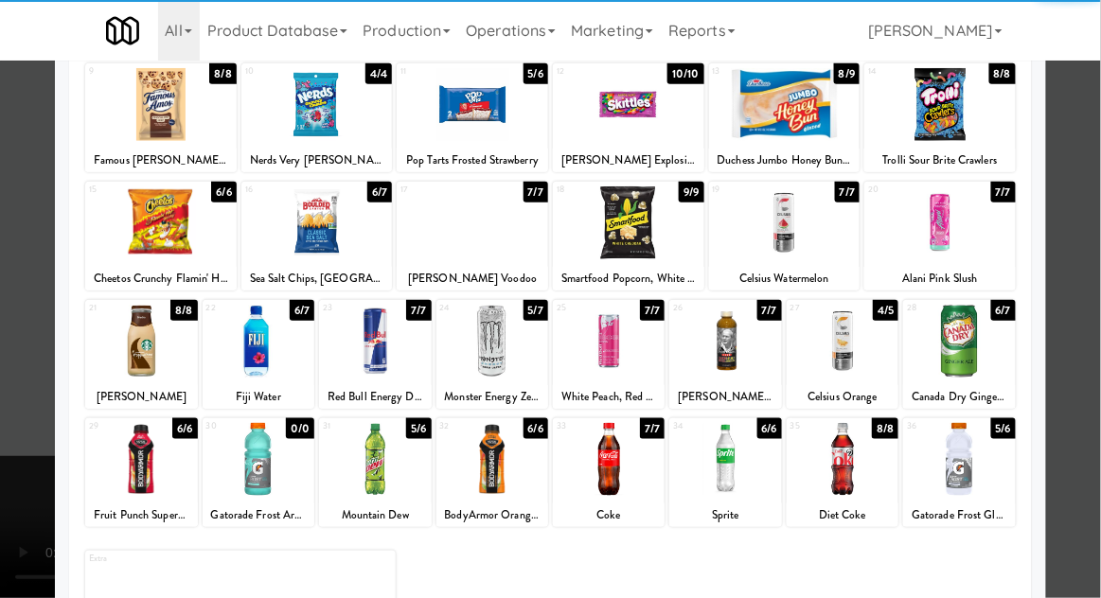
click at [265, 455] on div at bounding box center [259, 459] width 112 height 73
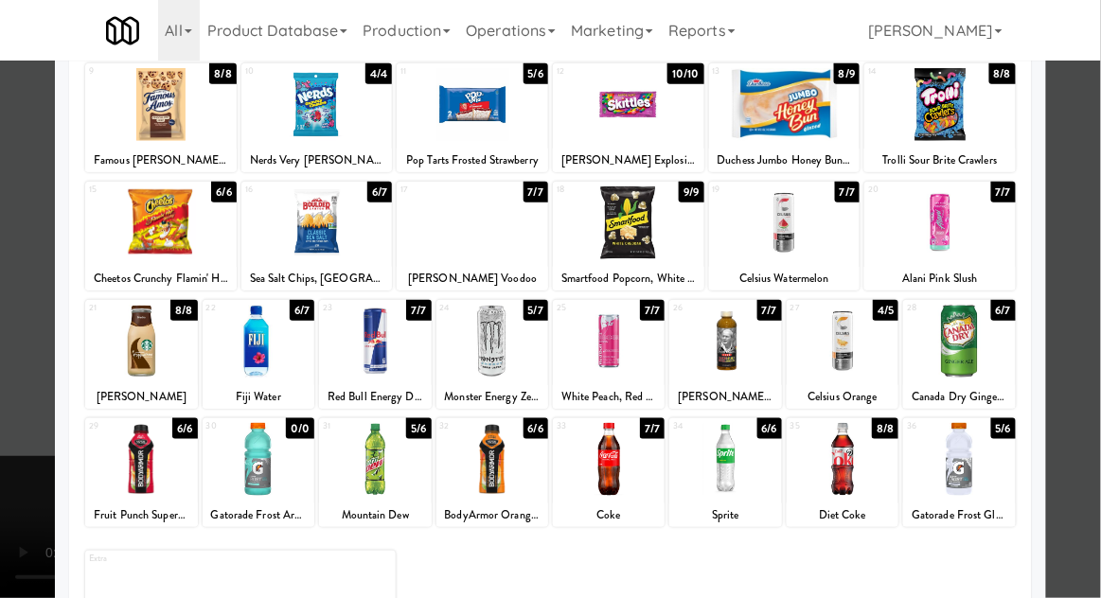
click at [37, 466] on div at bounding box center [550, 299] width 1101 height 598
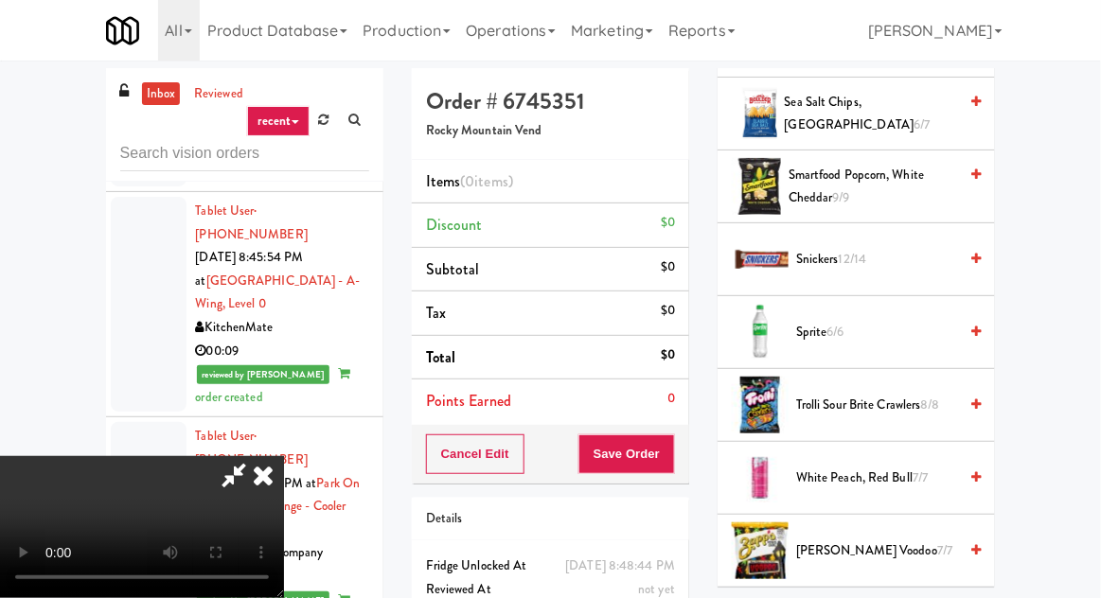
scroll to position [2457, 0]
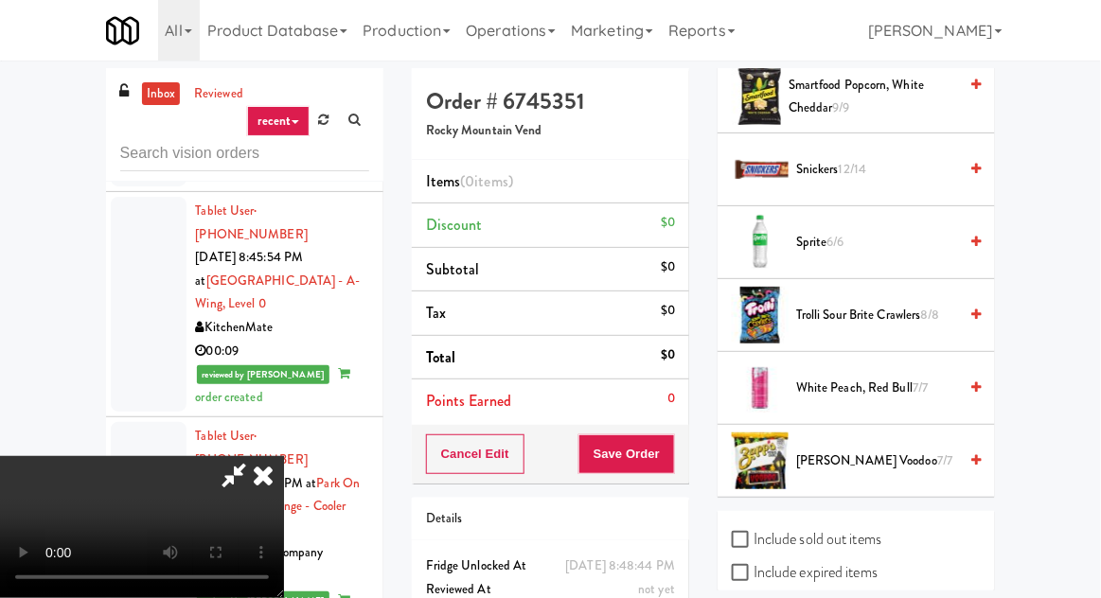
click at [822, 525] on label "Include sold out items" at bounding box center [807, 539] width 150 height 28
click at [753, 533] on input "Include sold out items" at bounding box center [743, 540] width 22 height 15
checkbox input "true"
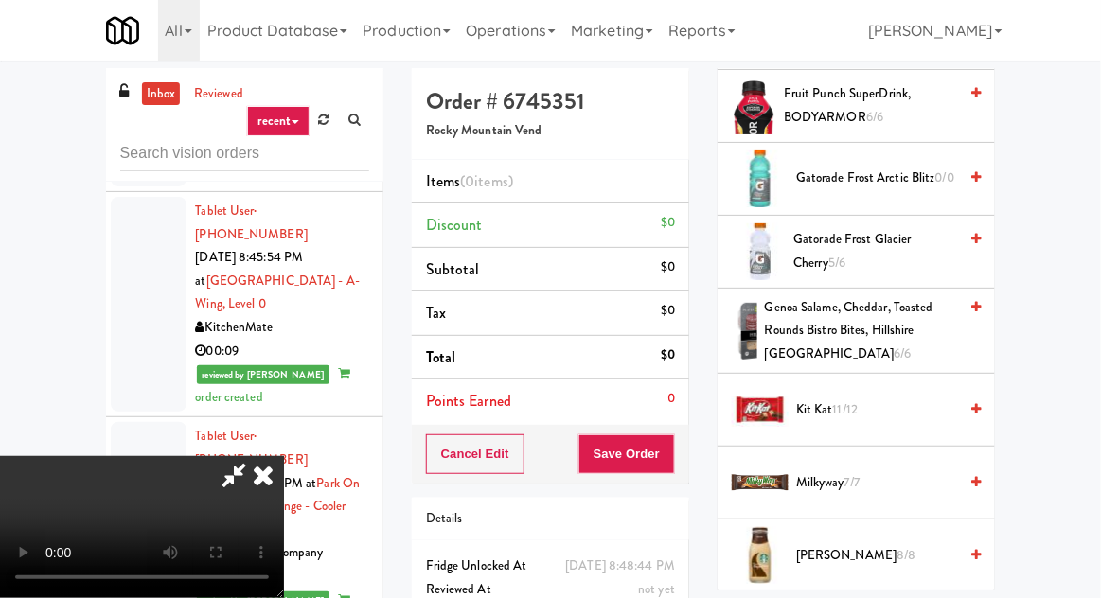
click at [877, 296] on span "Genoa Salame, Cheddar, Toasted Rounds Bistro Bites, Hillshire Snacking 6/6" at bounding box center [861, 331] width 192 height 70
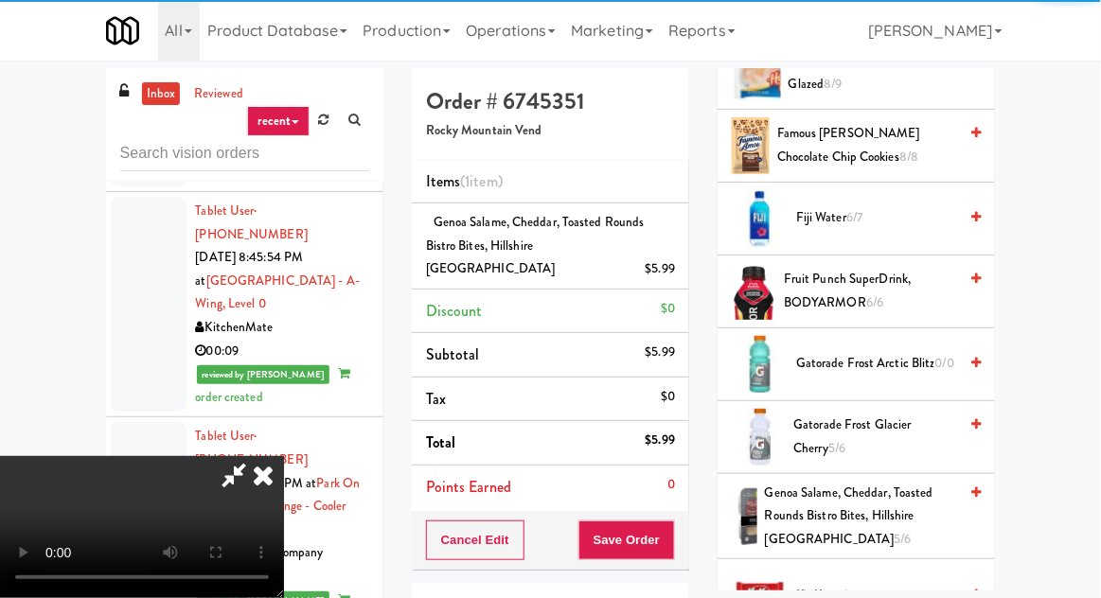
scroll to position [1155, 0]
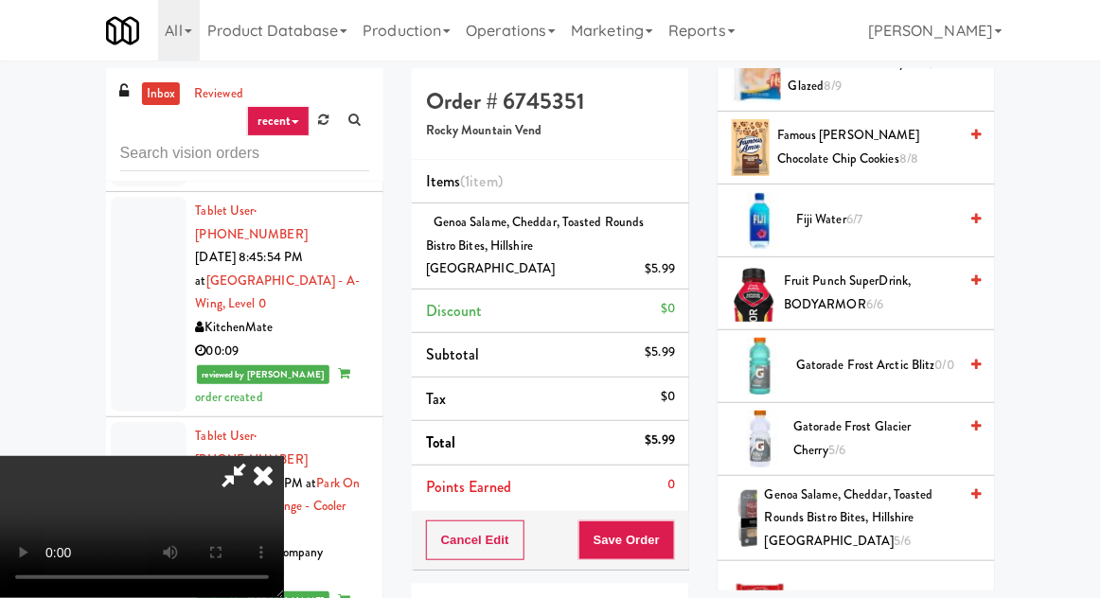
click at [883, 330] on li "Gatorade Frost Arctic Blitz 0/0" at bounding box center [856, 366] width 277 height 73
click at [859, 354] on span "Gatorade Frost Arctic Blitz 0/0" at bounding box center [876, 366] width 161 height 24
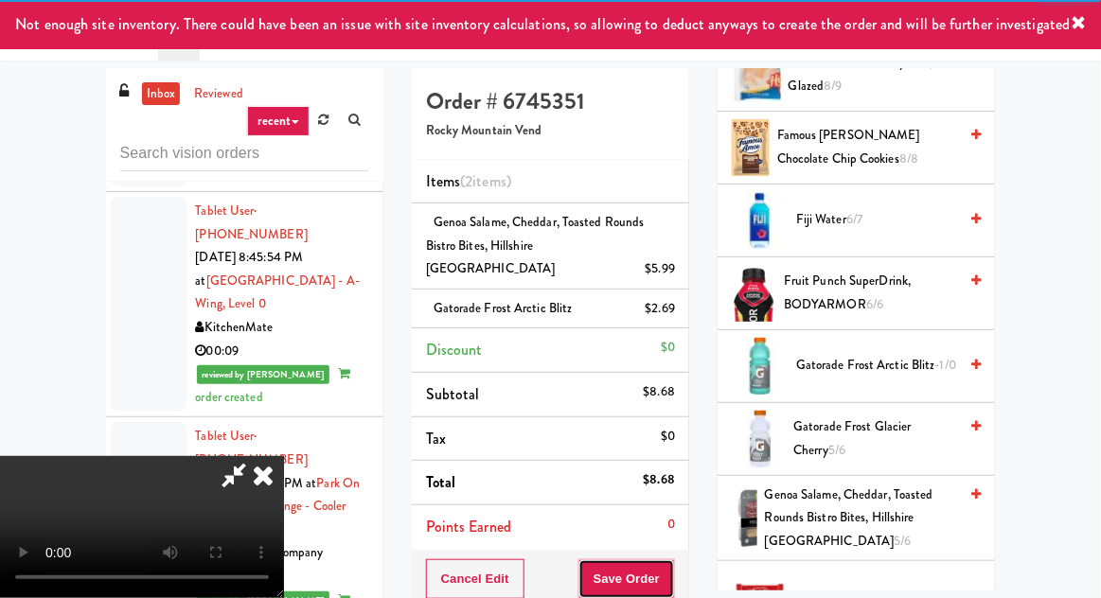
click at [672, 559] on button "Save Order" at bounding box center [626, 579] width 97 height 40
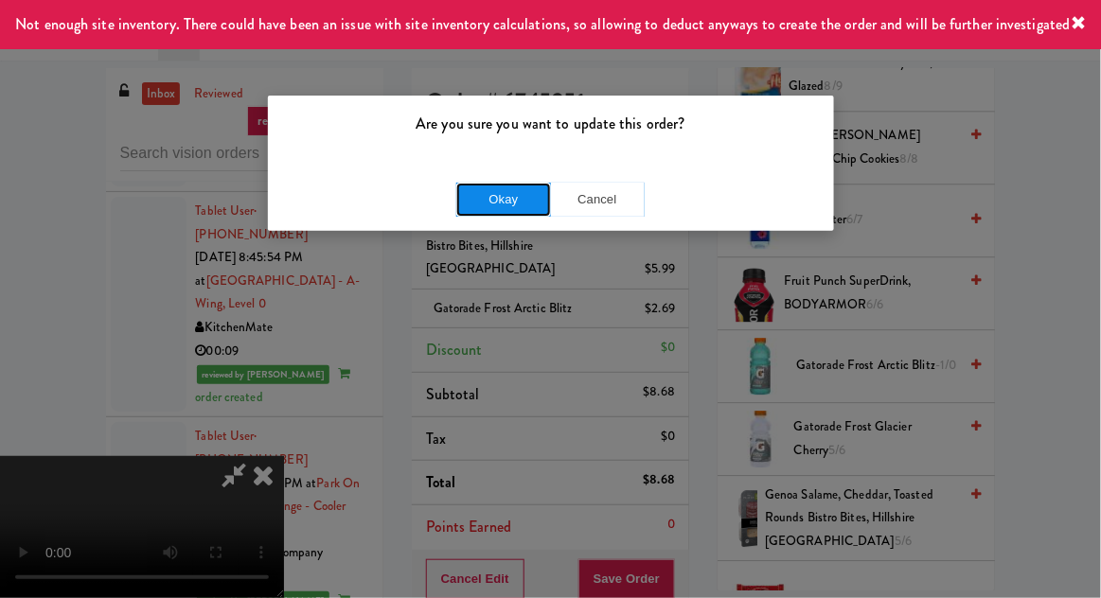
click at [474, 194] on button "Okay" at bounding box center [503, 200] width 95 height 34
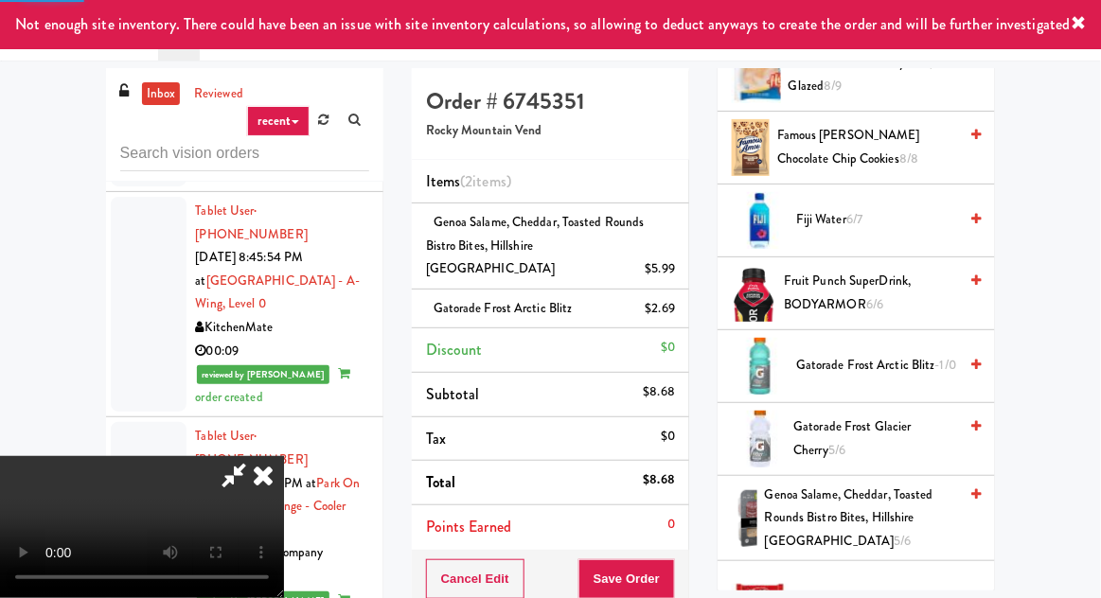
scroll to position [186, 0]
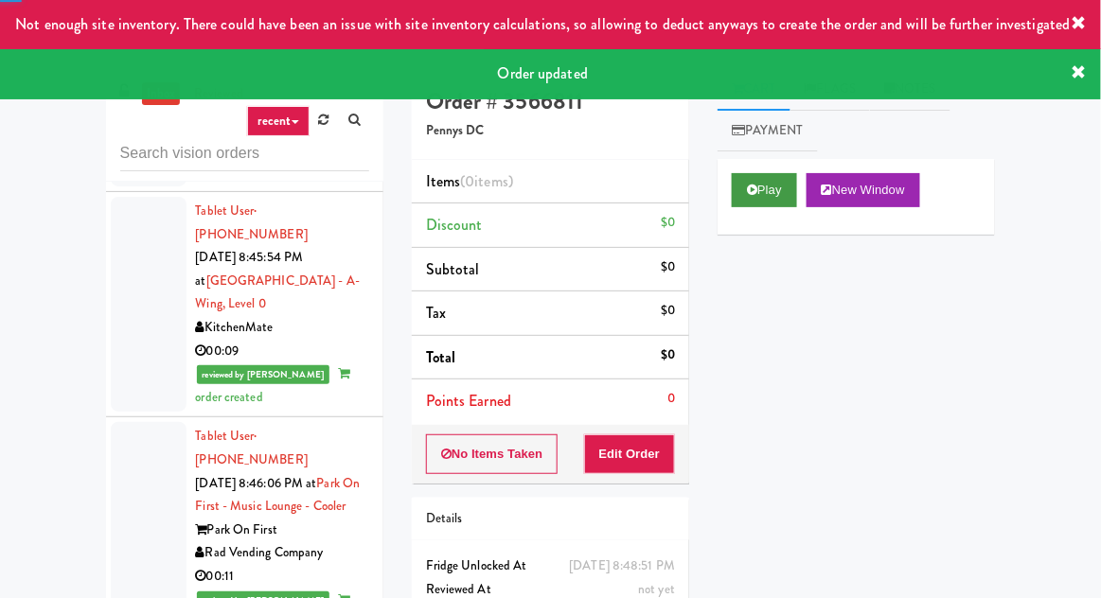
click at [771, 198] on button "Play" at bounding box center [764, 190] width 65 height 34
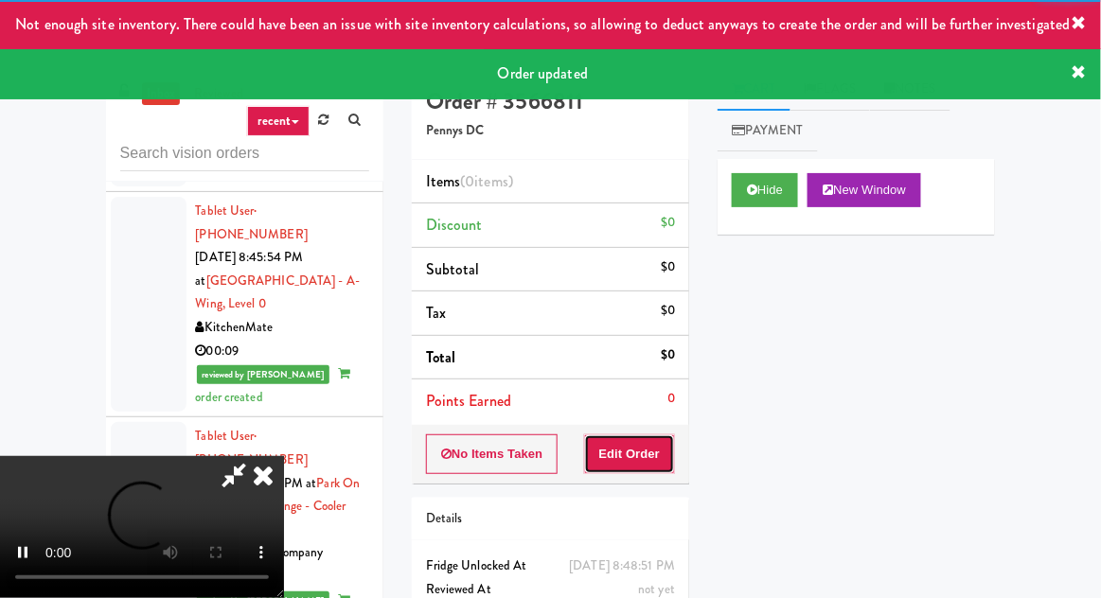
click at [649, 439] on button "Edit Order" at bounding box center [630, 454] width 92 height 40
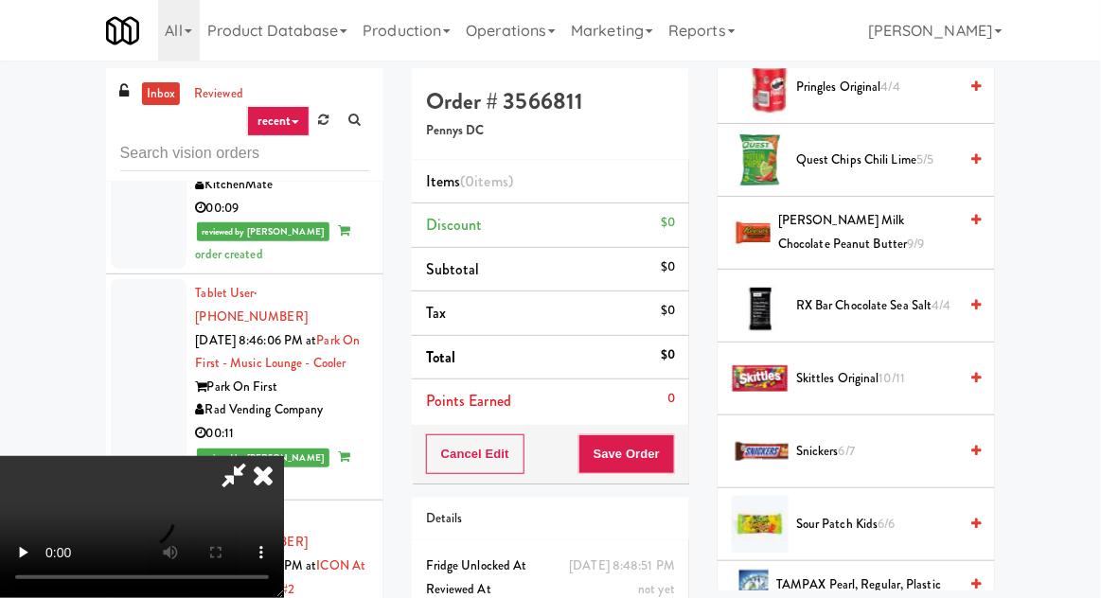
scroll to position [2154, 0]
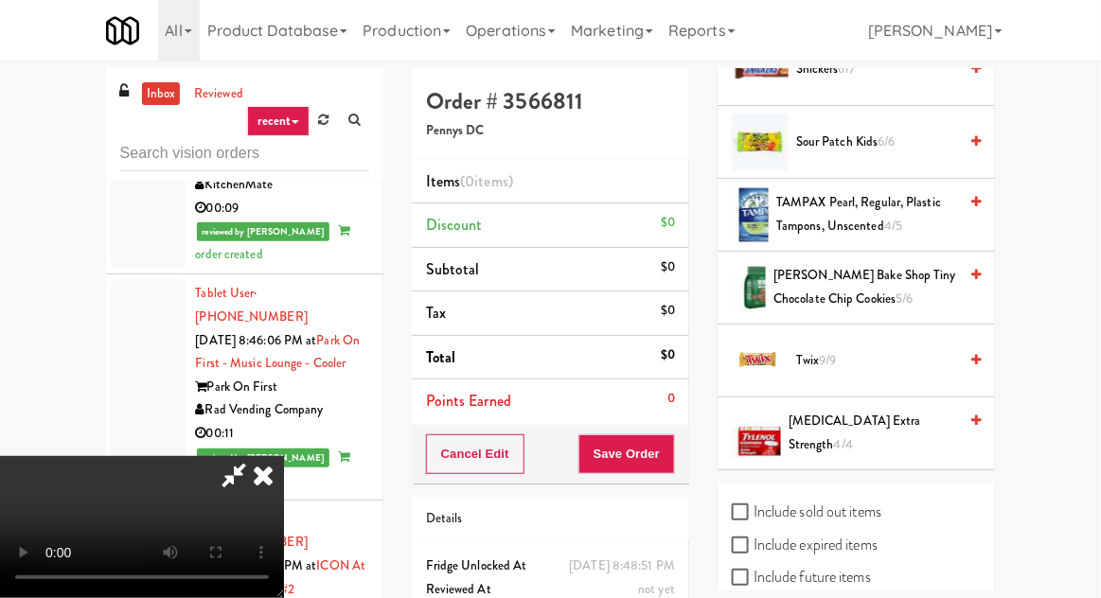
click at [835, 351] on span "9/9" at bounding box center [828, 360] width 17 height 18
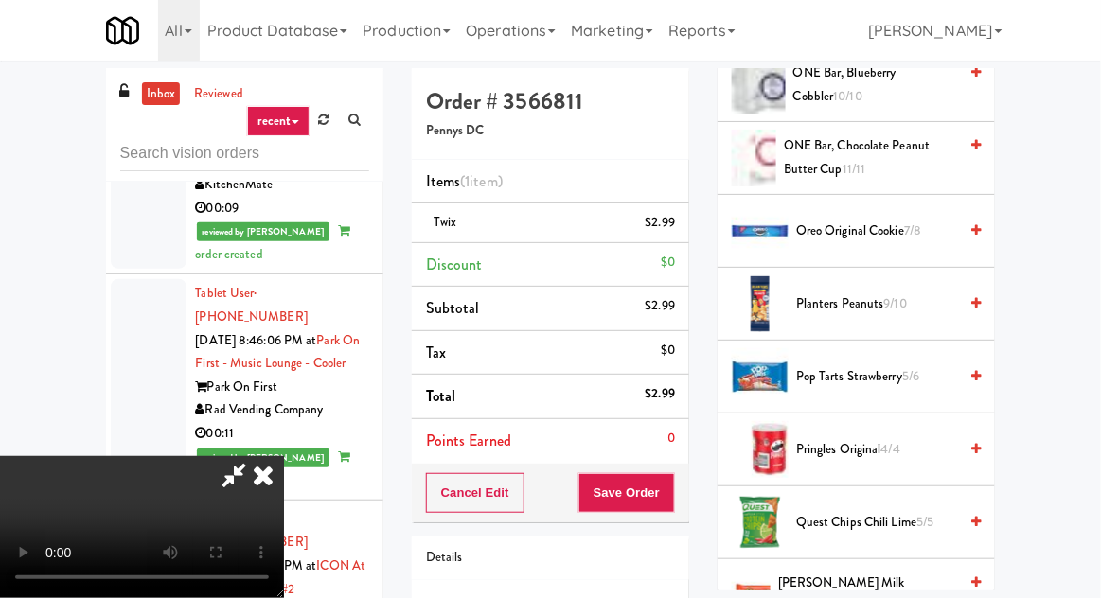
scroll to position [1386, 0]
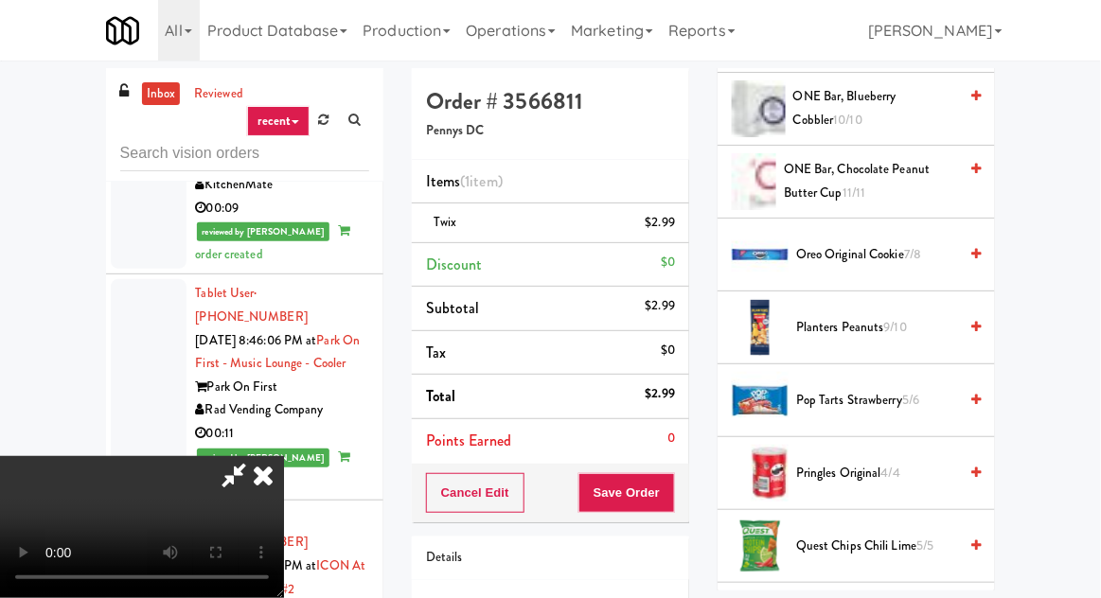
click at [895, 243] on span "Oreo Original Cookie 7/8" at bounding box center [876, 255] width 161 height 24
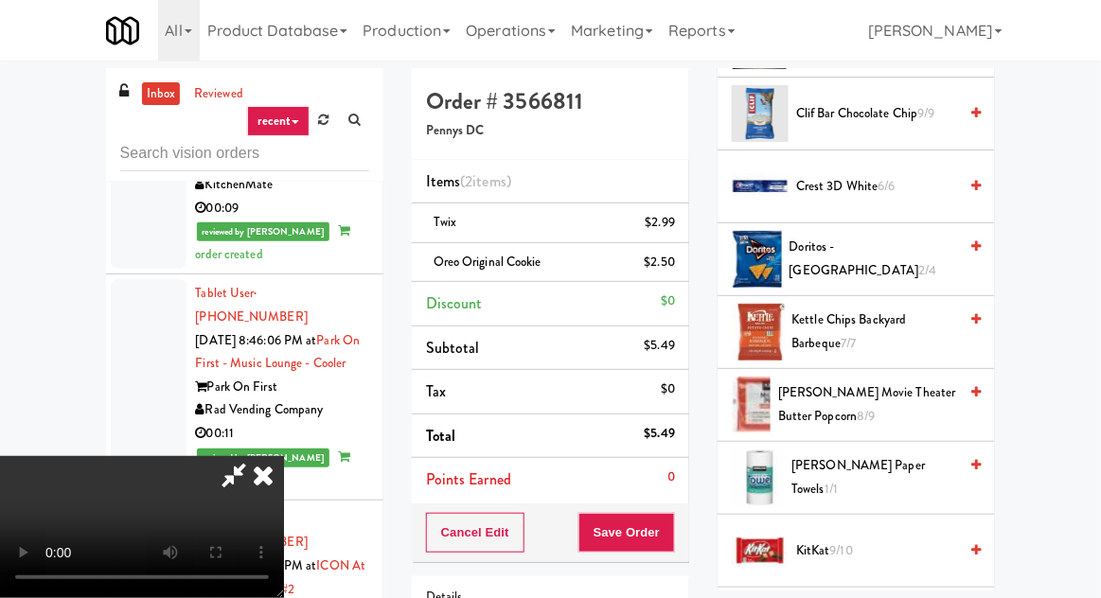
scroll to position [0, 0]
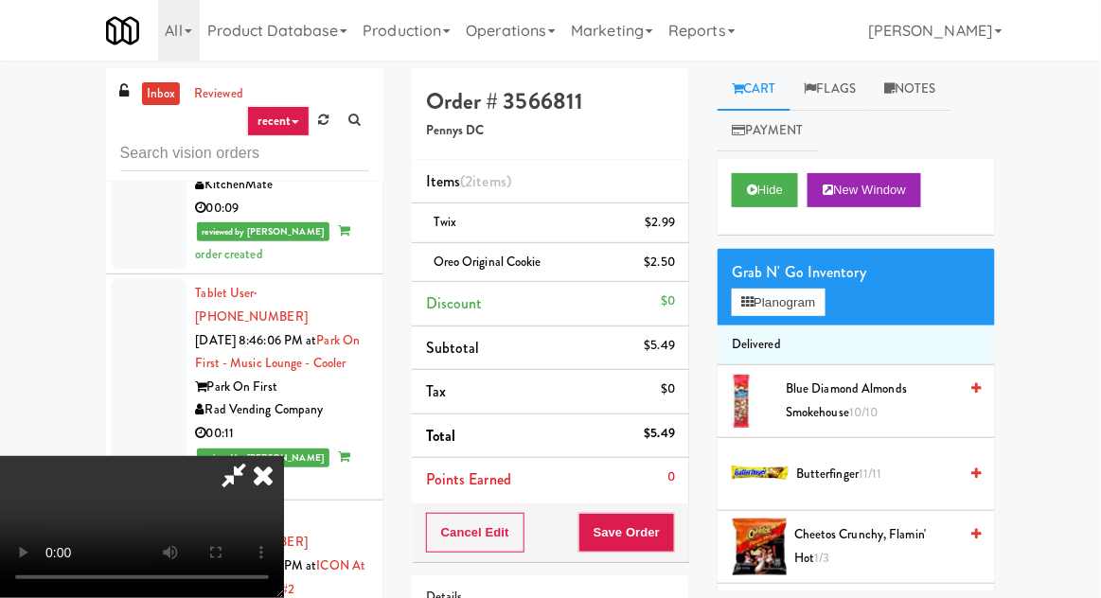
click at [872, 482] on span "11/11" at bounding box center [871, 474] width 24 height 18
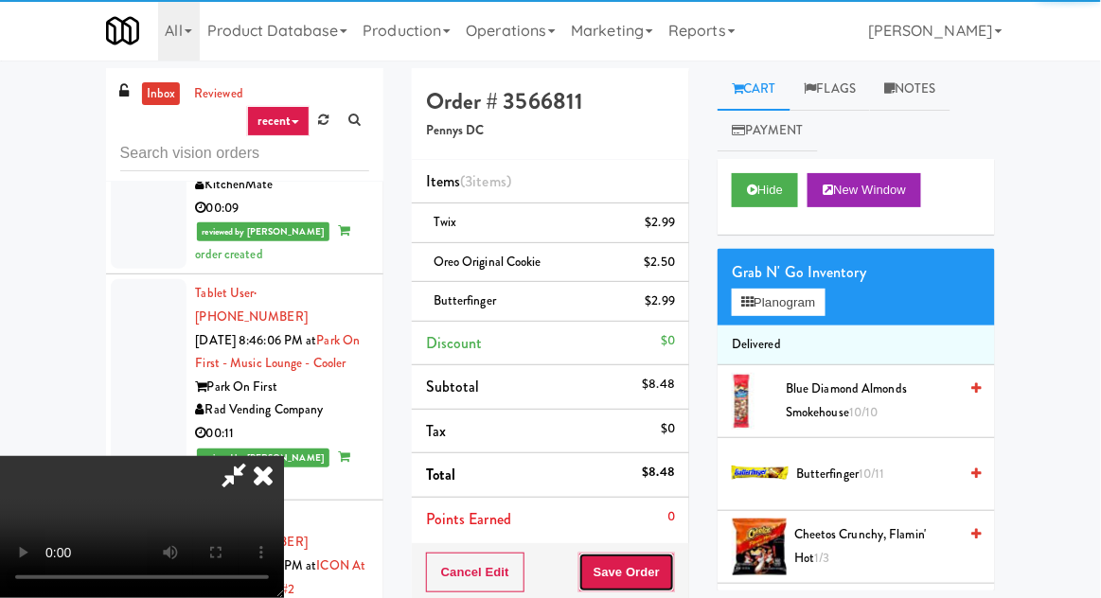
click at [674, 570] on button "Save Order" at bounding box center [626, 573] width 97 height 40
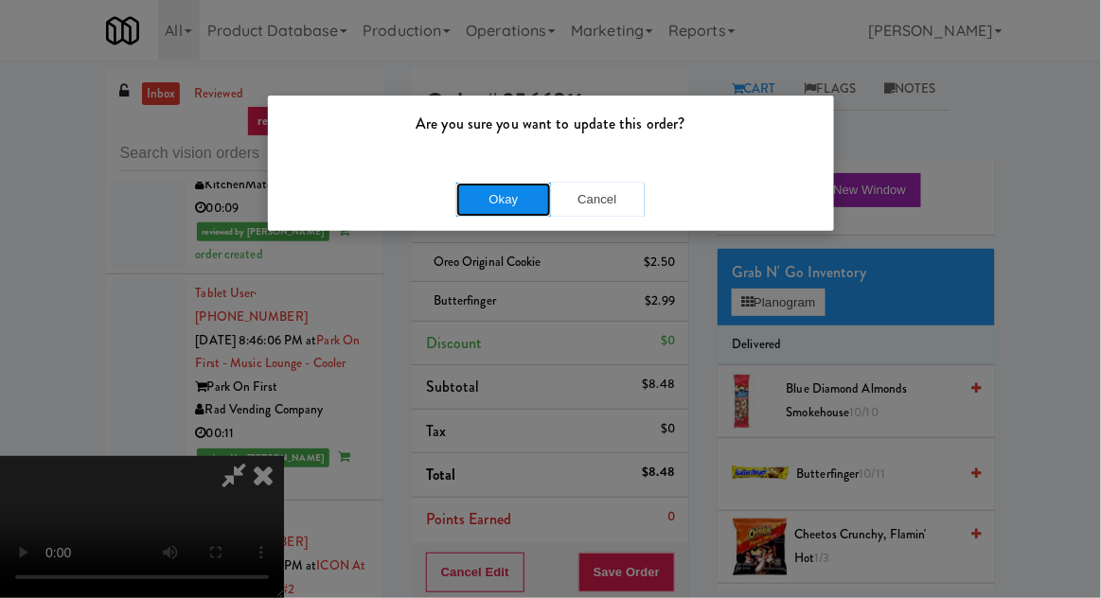
click at [459, 203] on button "Okay" at bounding box center [503, 200] width 95 height 34
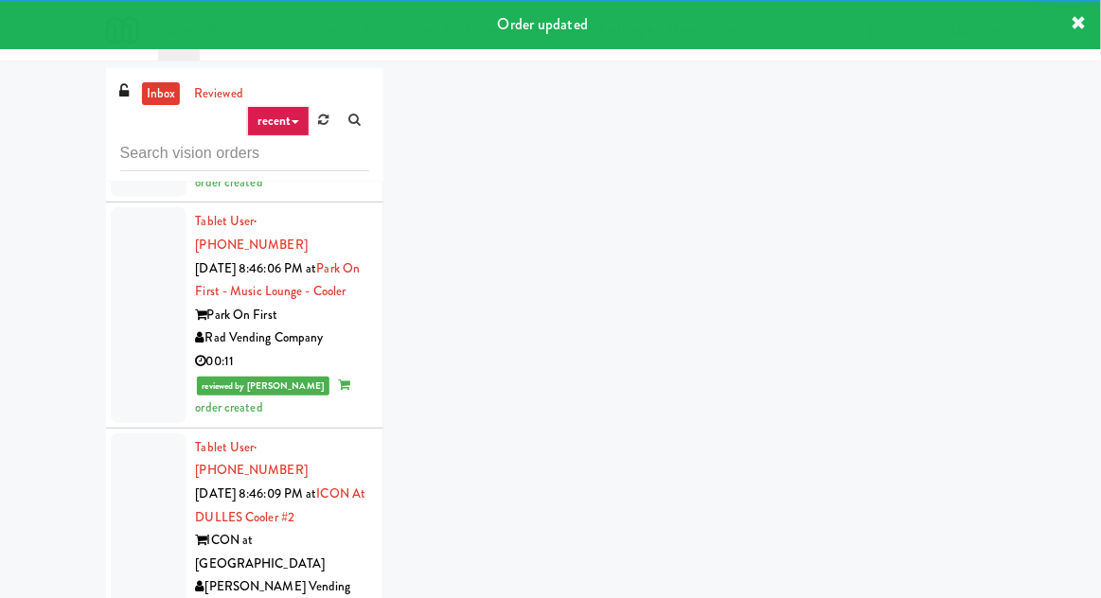
scroll to position [7631, 0]
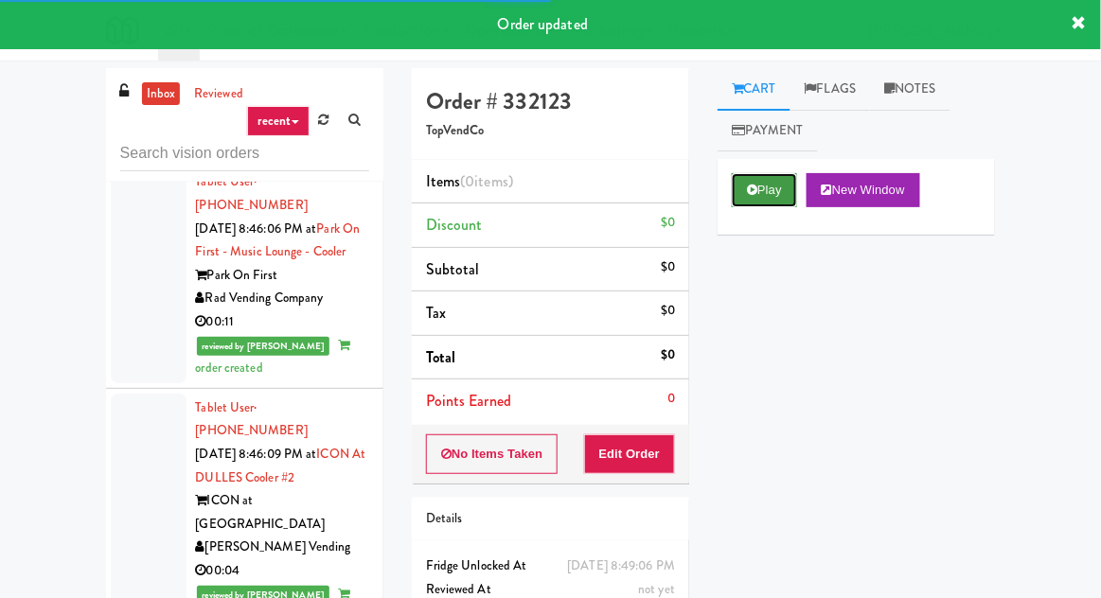
click at [773, 198] on button "Play" at bounding box center [764, 190] width 65 height 34
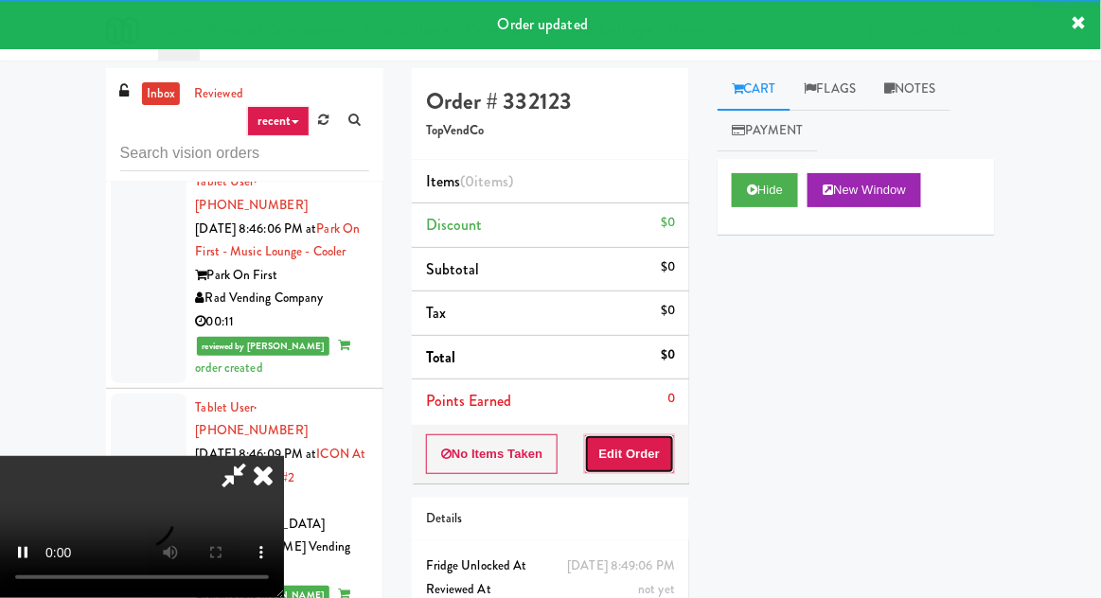
click at [650, 447] on button "Edit Order" at bounding box center [630, 454] width 92 height 40
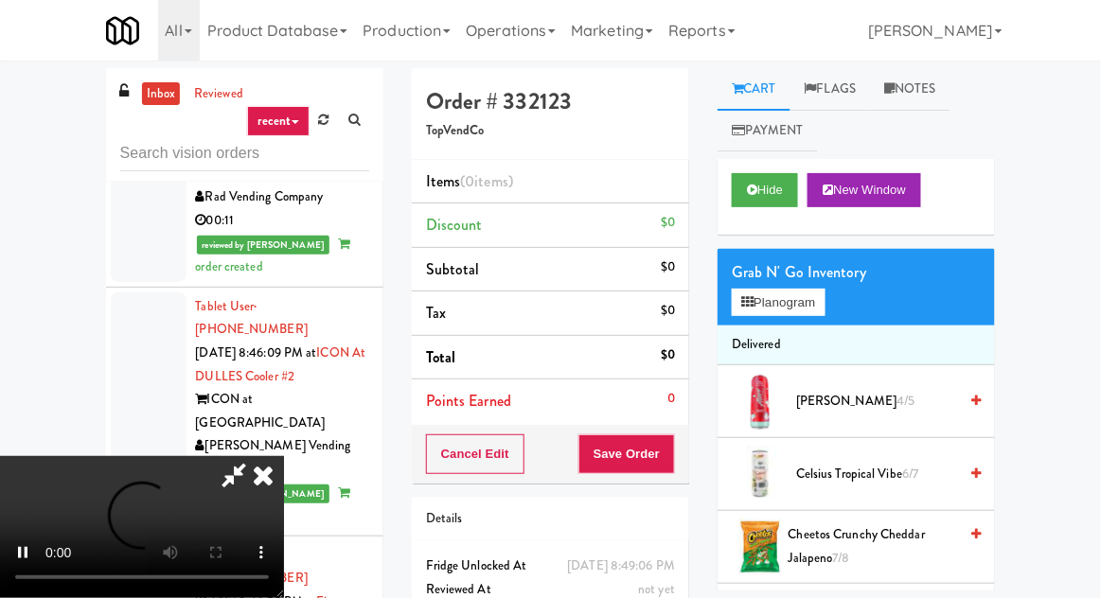
scroll to position [0, 0]
click at [778, 310] on button "Planogram" at bounding box center [778, 303] width 93 height 28
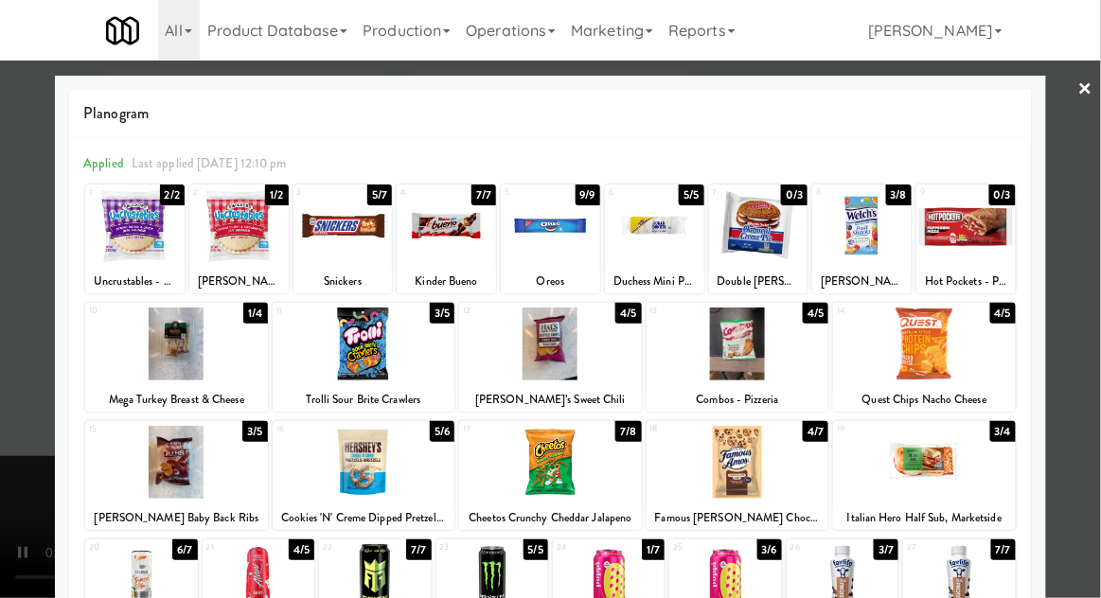
click at [946, 466] on div at bounding box center [924, 462] width 183 height 73
click at [943, 459] on div at bounding box center [924, 462] width 183 height 73
click at [32, 400] on div at bounding box center [550, 299] width 1101 height 598
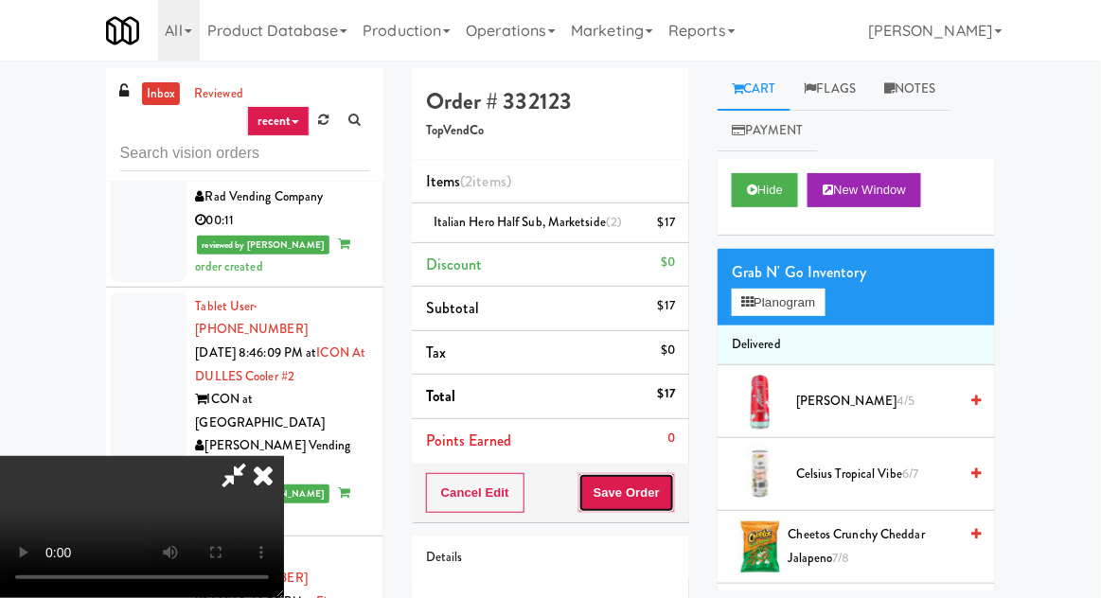
click at [670, 501] on button "Save Order" at bounding box center [626, 493] width 97 height 40
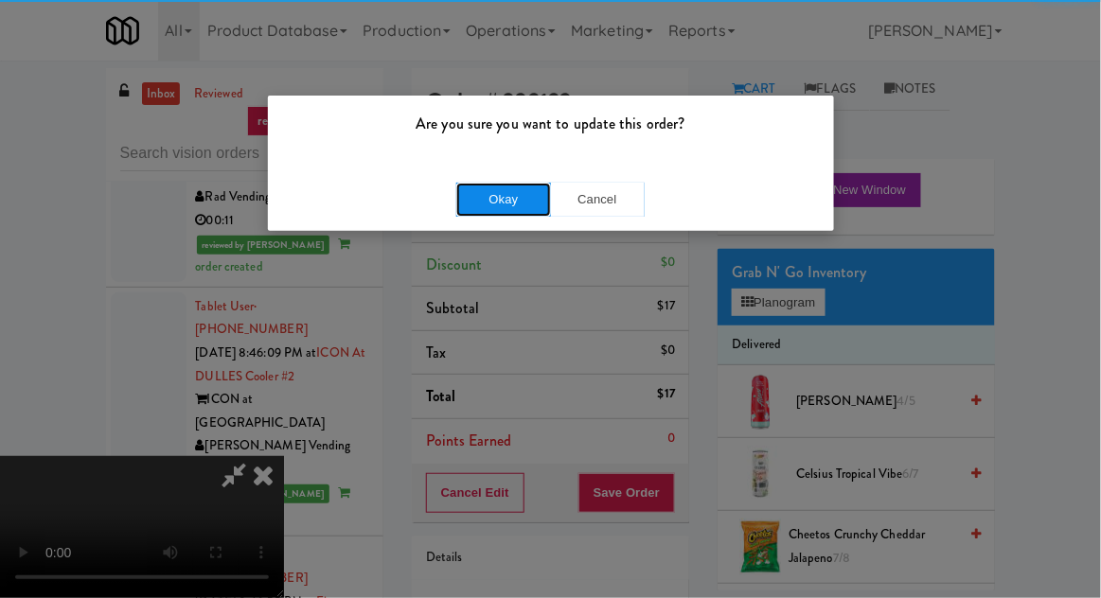
click at [479, 198] on button "Okay" at bounding box center [503, 200] width 95 height 34
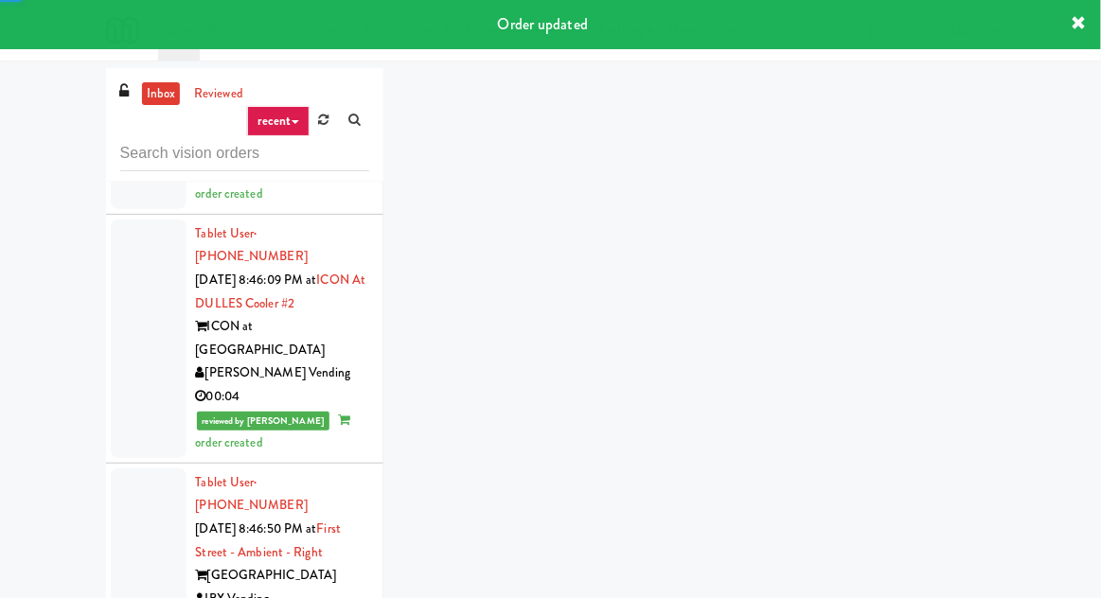
scroll to position [7862, 0]
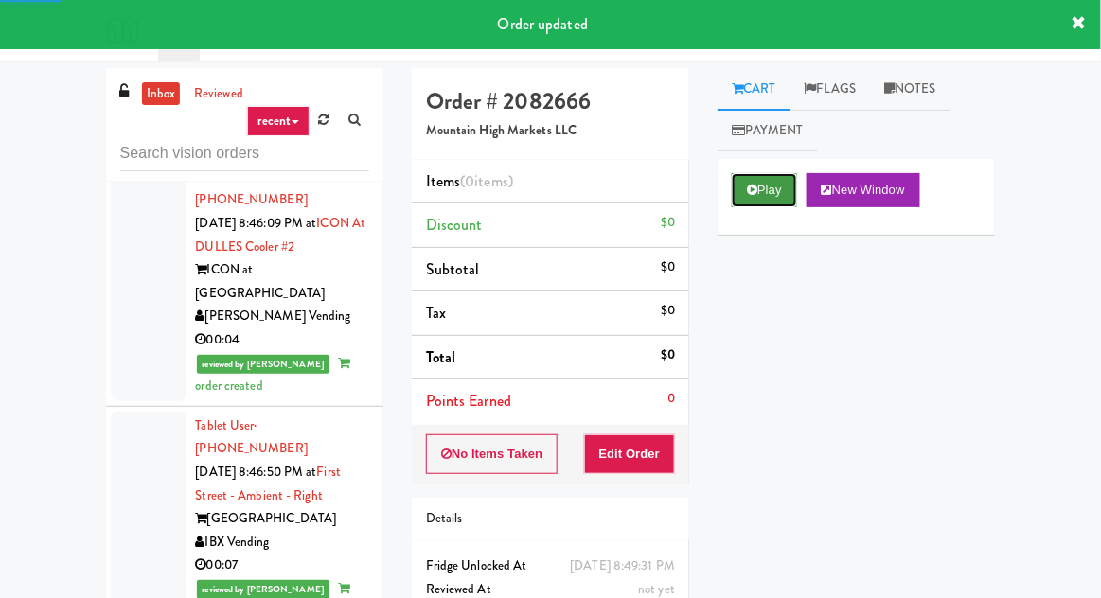
click at [756, 176] on button "Play" at bounding box center [764, 190] width 65 height 34
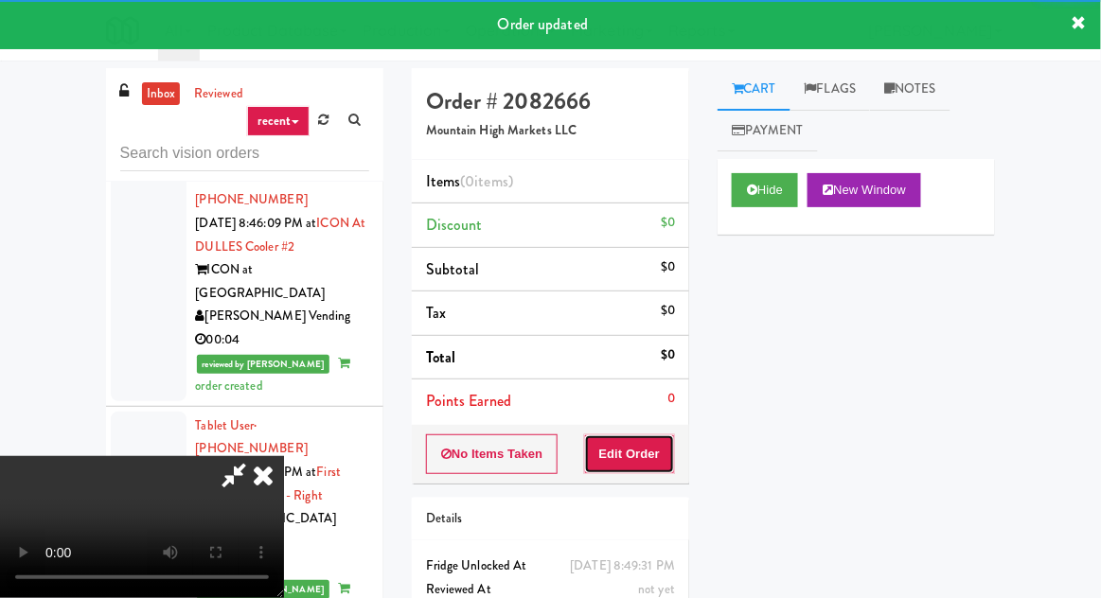
click at [632, 448] on button "Edit Order" at bounding box center [630, 454] width 92 height 40
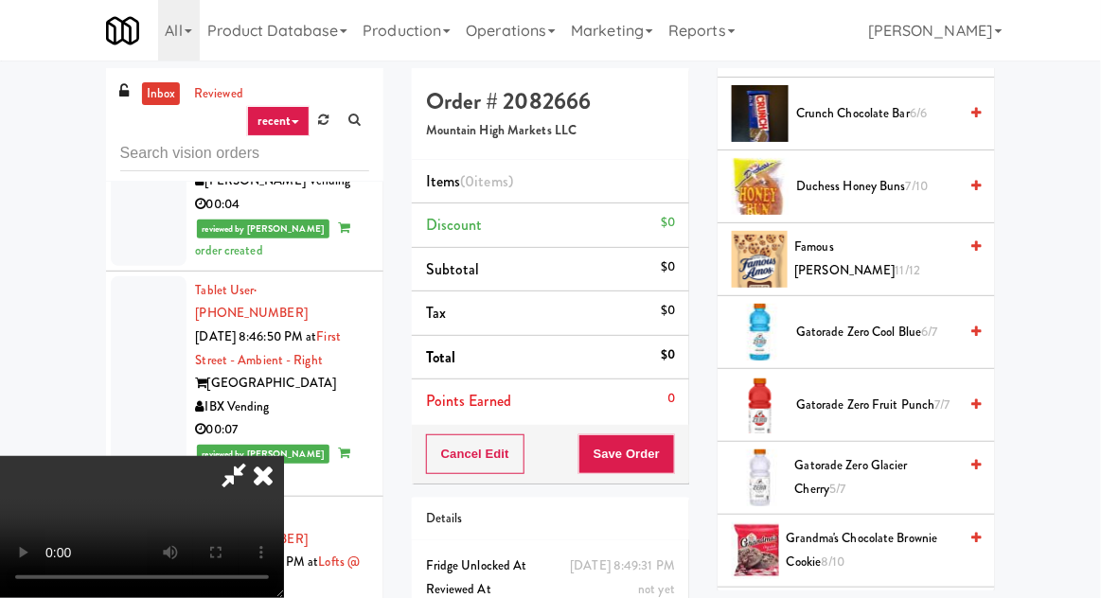
scroll to position [806, 0]
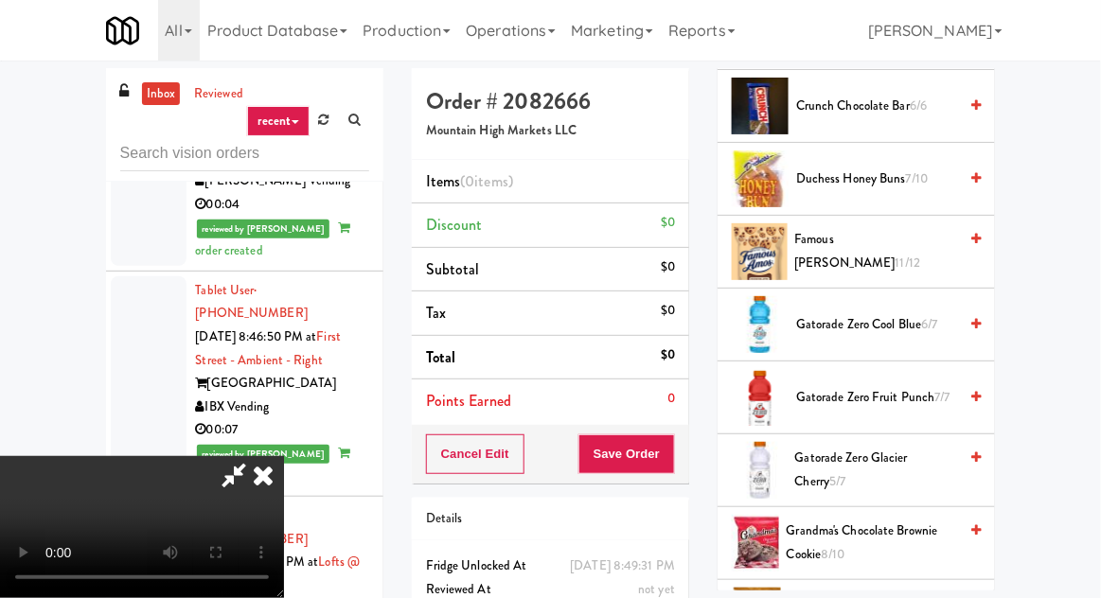
click at [917, 313] on span "Gatorade Zero Cool Blue 6/7" at bounding box center [876, 325] width 161 height 24
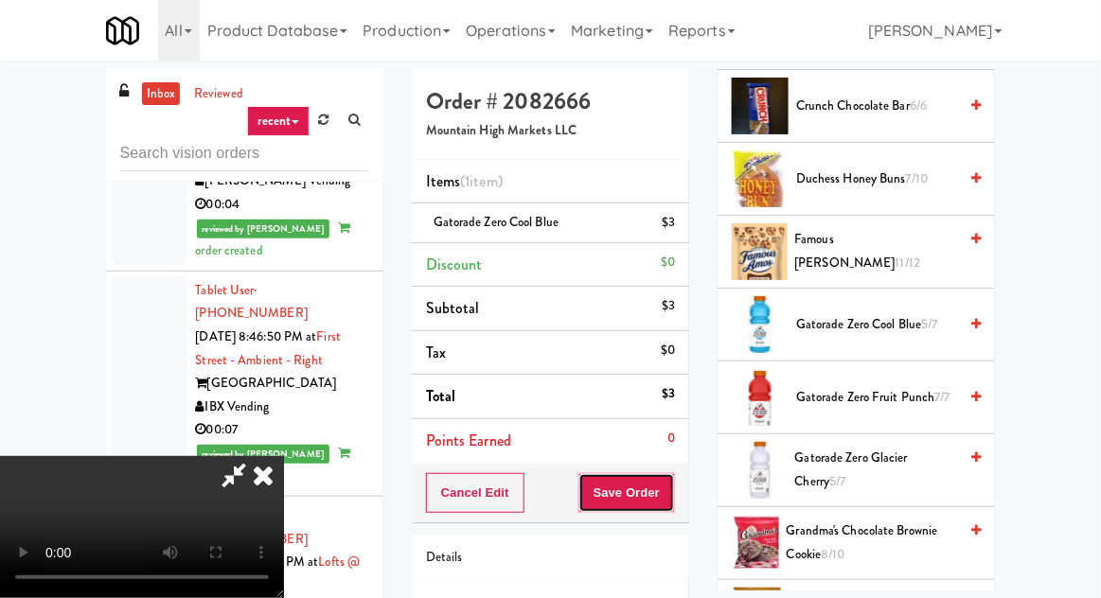
click at [667, 487] on button "Save Order" at bounding box center [626, 493] width 97 height 40
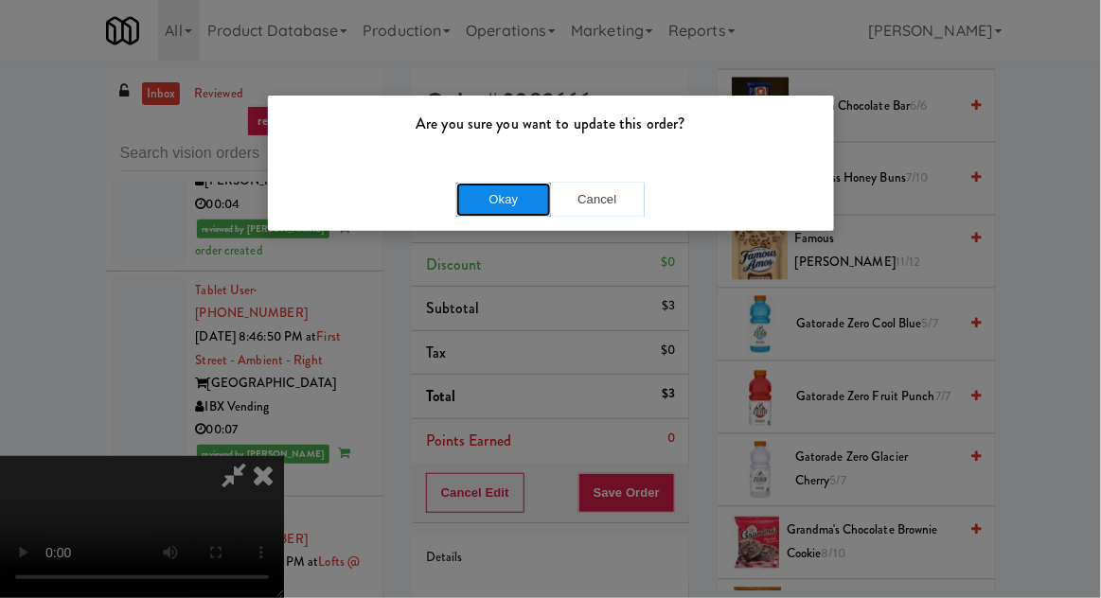
click at [474, 205] on button "Okay" at bounding box center [503, 200] width 95 height 34
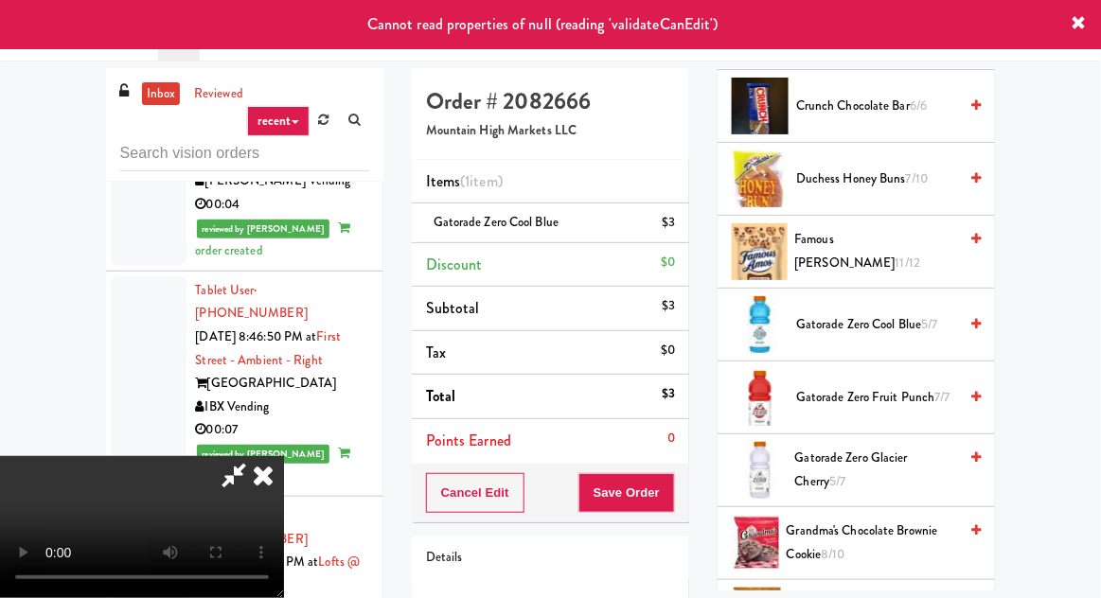
click at [284, 456] on icon at bounding box center [263, 475] width 42 height 38
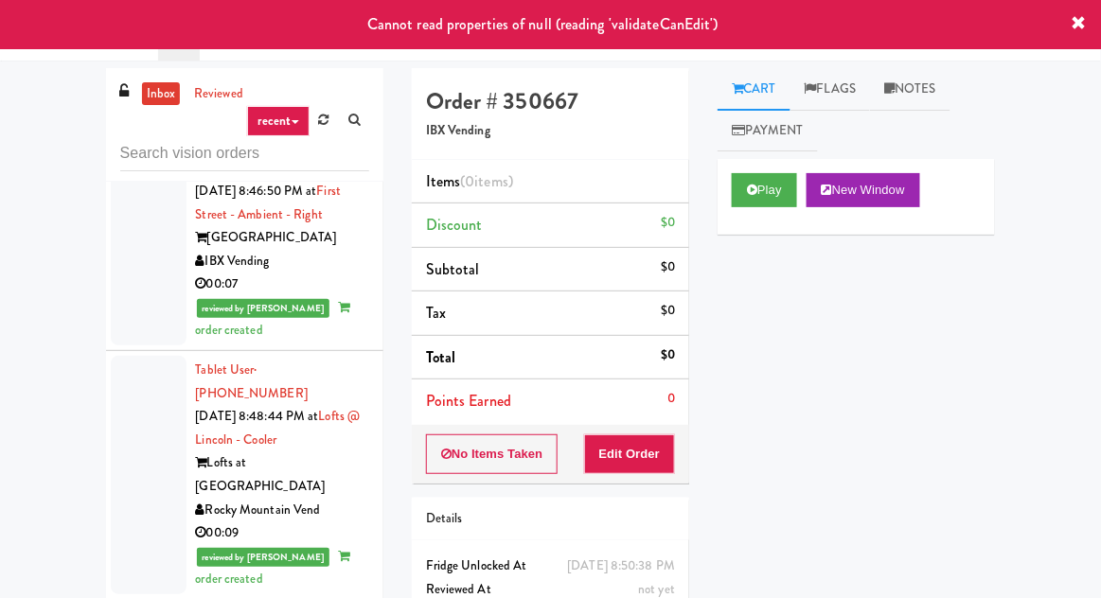
scroll to position [8144, 0]
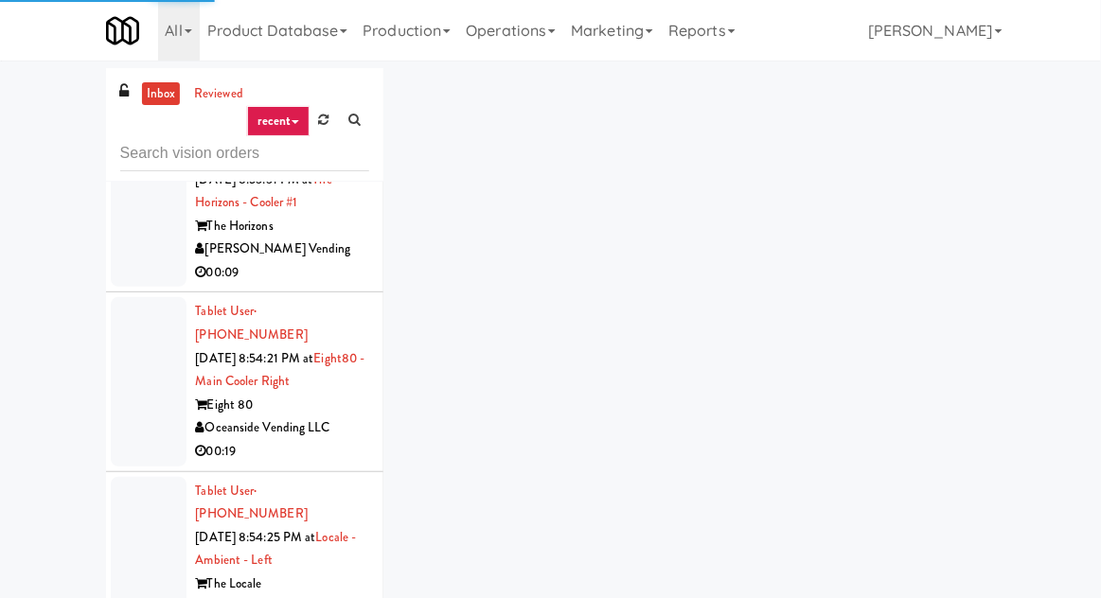
scroll to position [10607, 0]
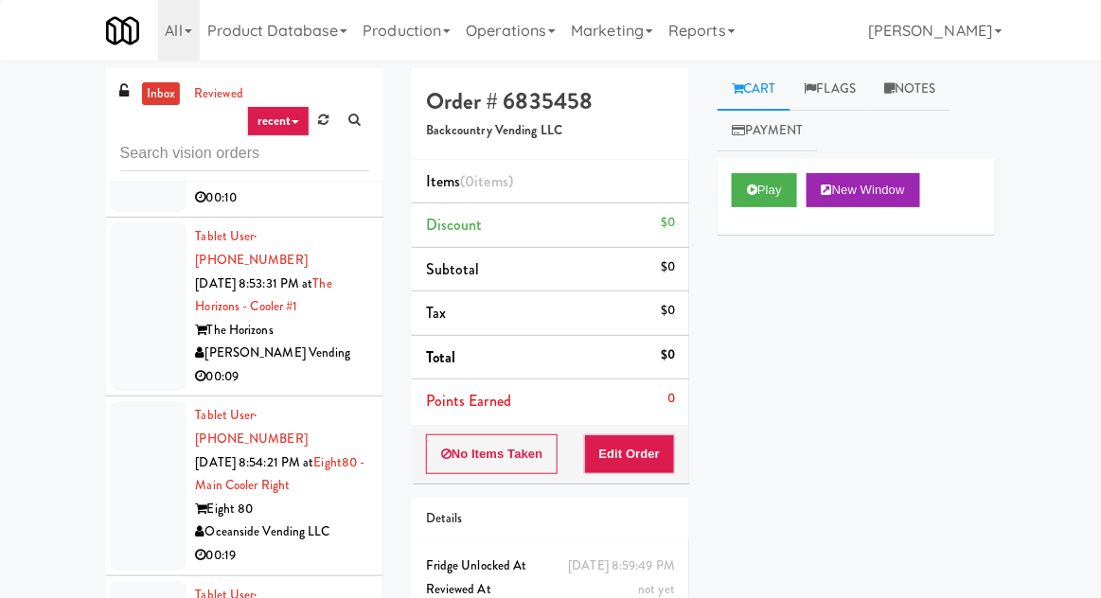
scroll to position [10453, 0]
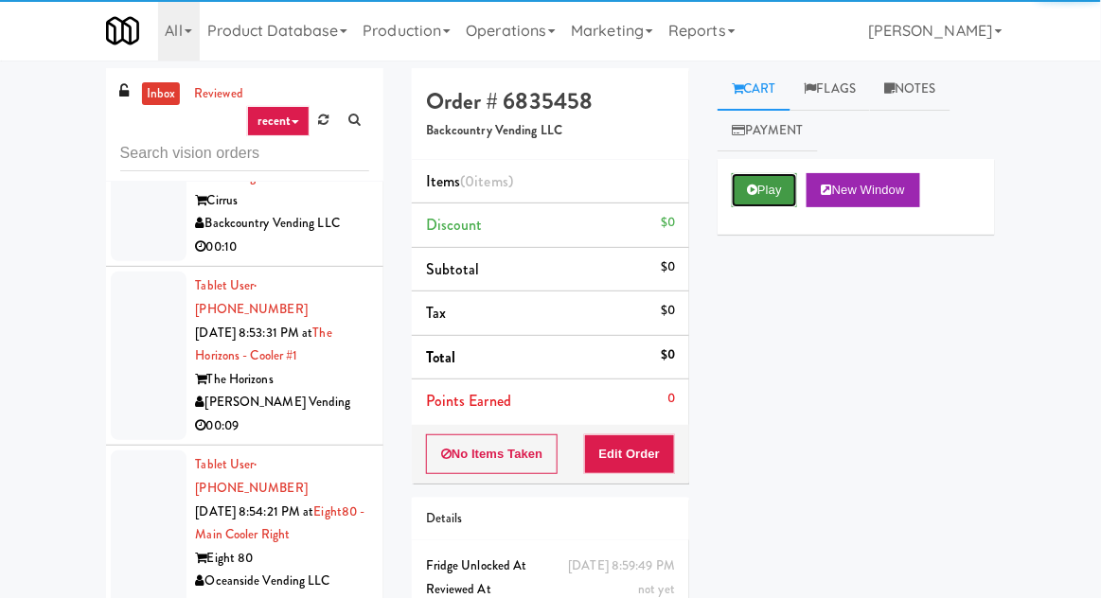
click at [749, 177] on button "Play" at bounding box center [764, 190] width 65 height 34
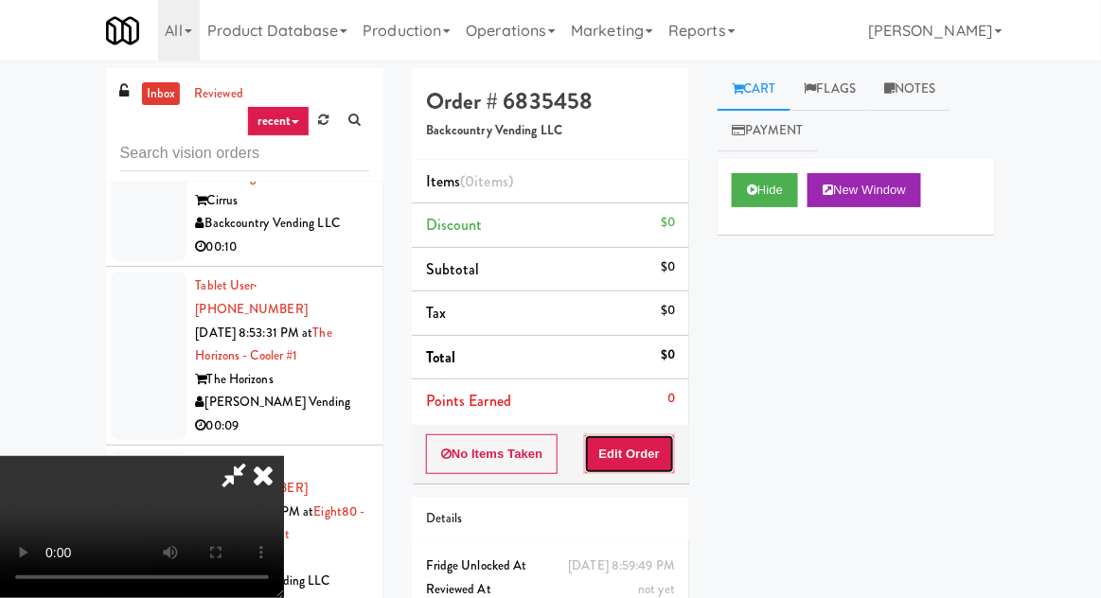
click at [629, 439] on button "Edit Order" at bounding box center [630, 454] width 92 height 40
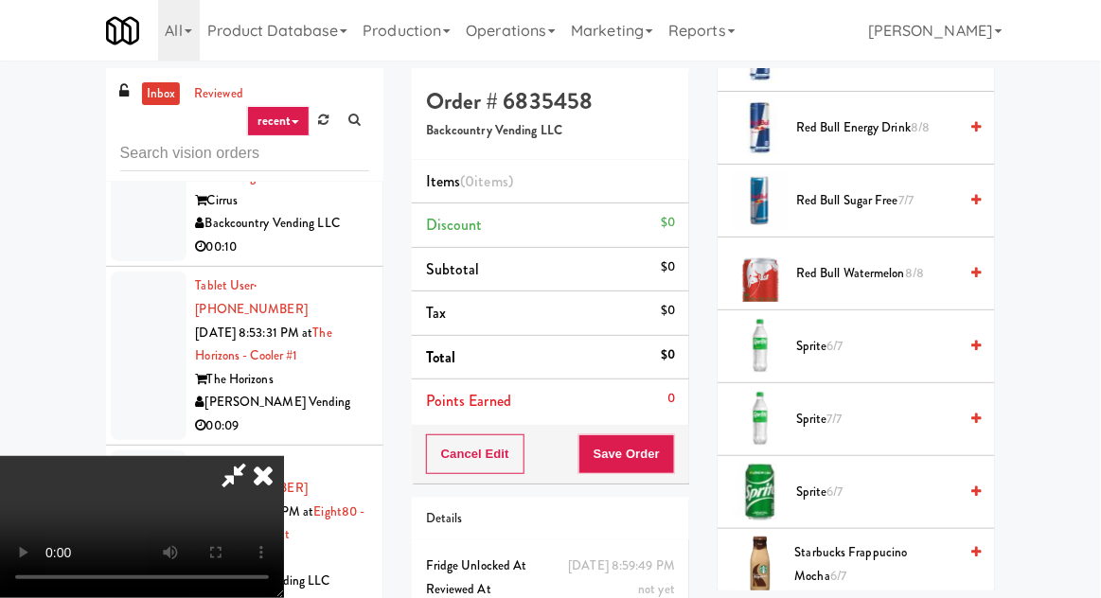
scroll to position [2539, 0]
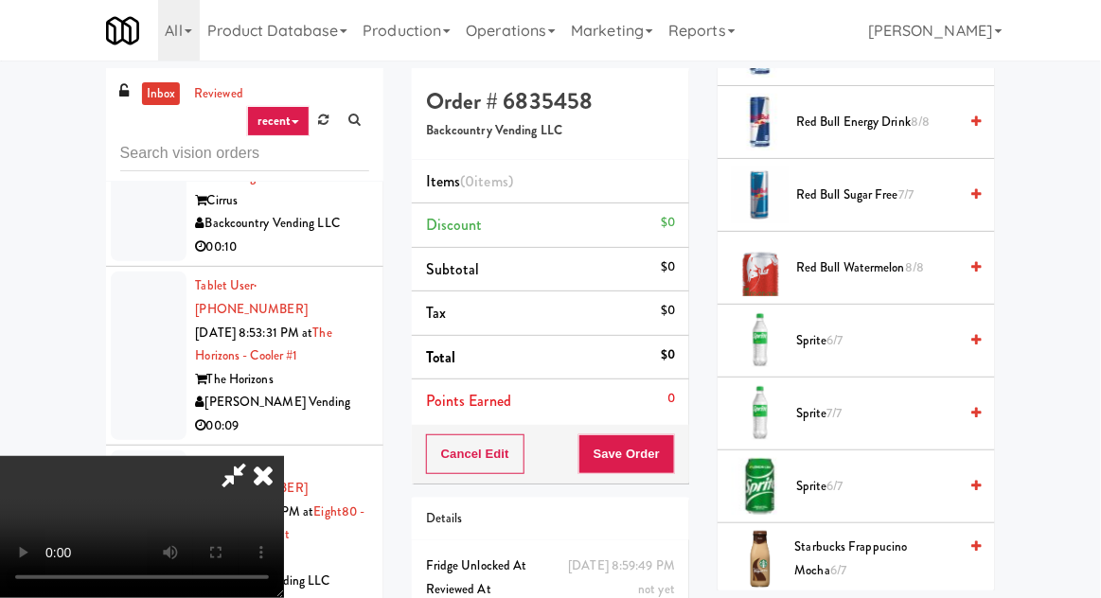
click at [918, 329] on span "Sprite 6/7" at bounding box center [876, 341] width 161 height 24
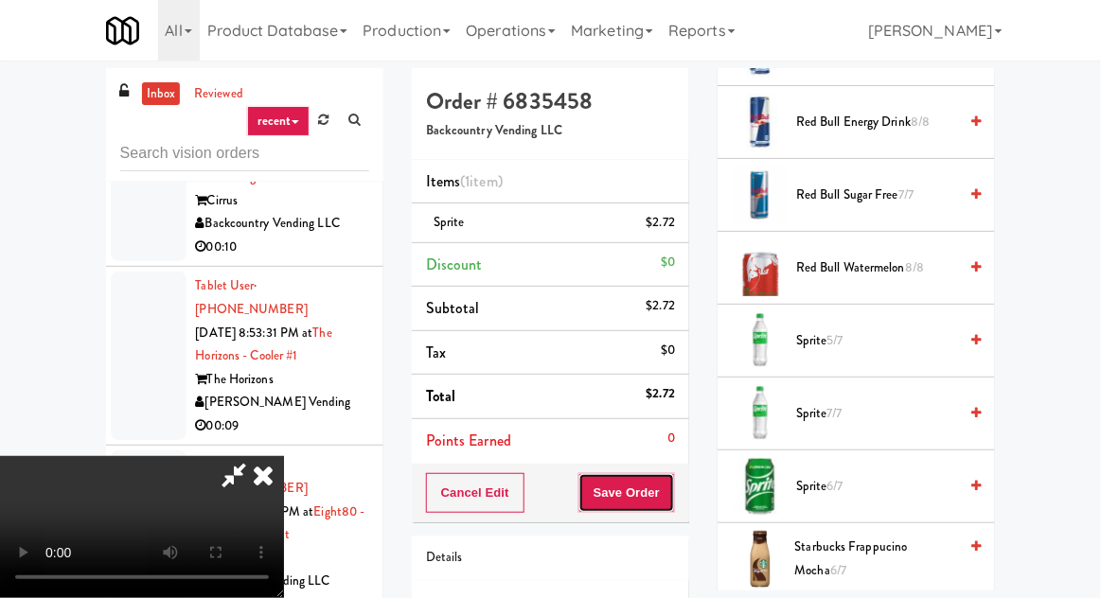
click at [671, 494] on button "Save Order" at bounding box center [626, 493] width 97 height 40
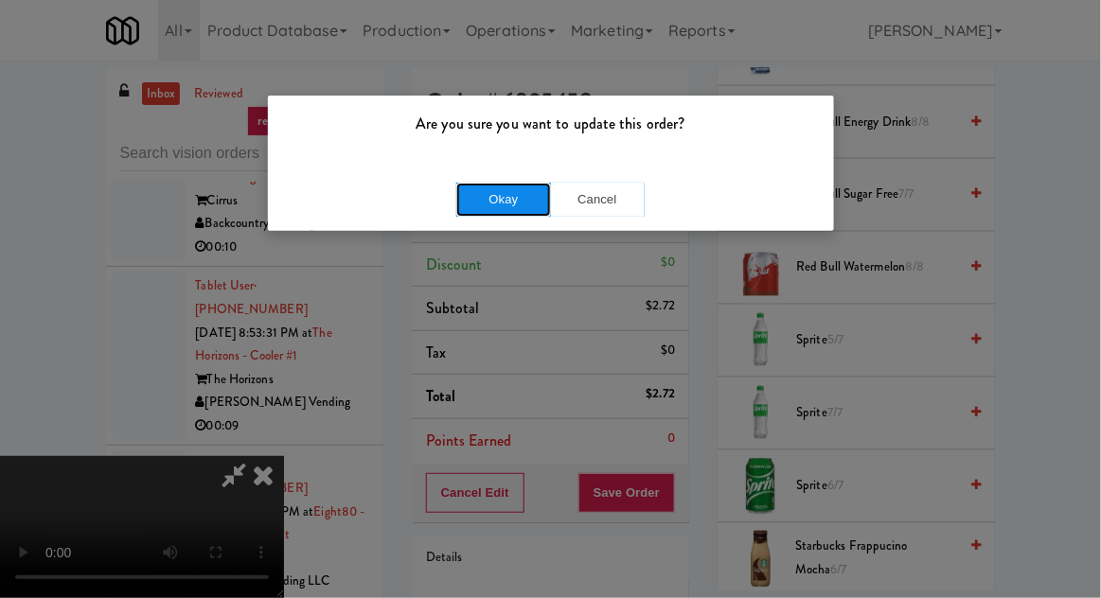
click at [506, 210] on button "Okay" at bounding box center [503, 200] width 95 height 34
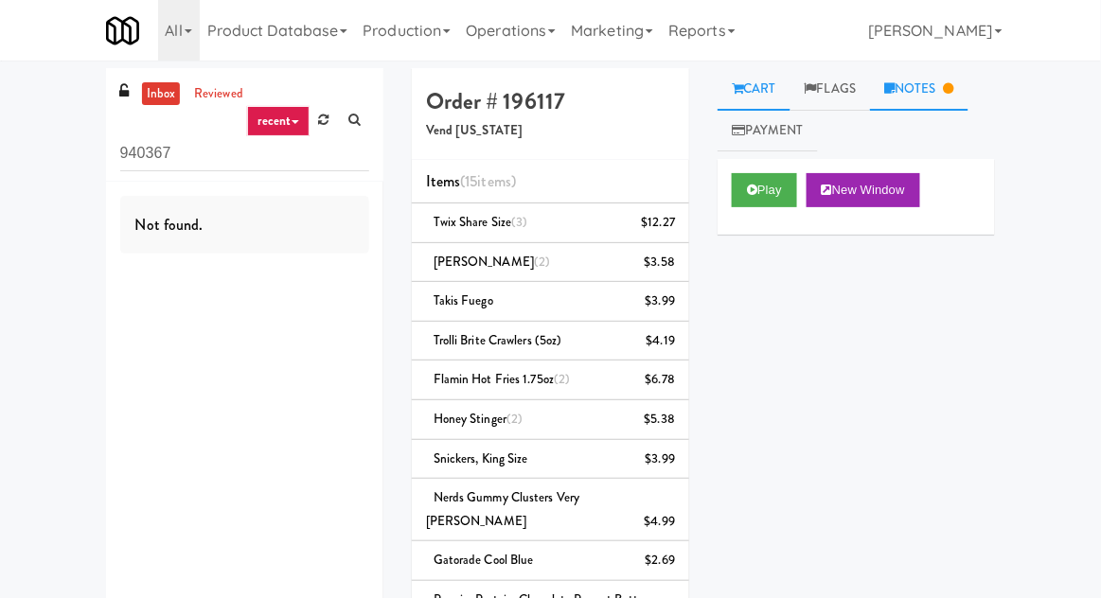
click at [952, 90] on icon at bounding box center [949, 88] width 10 height 12
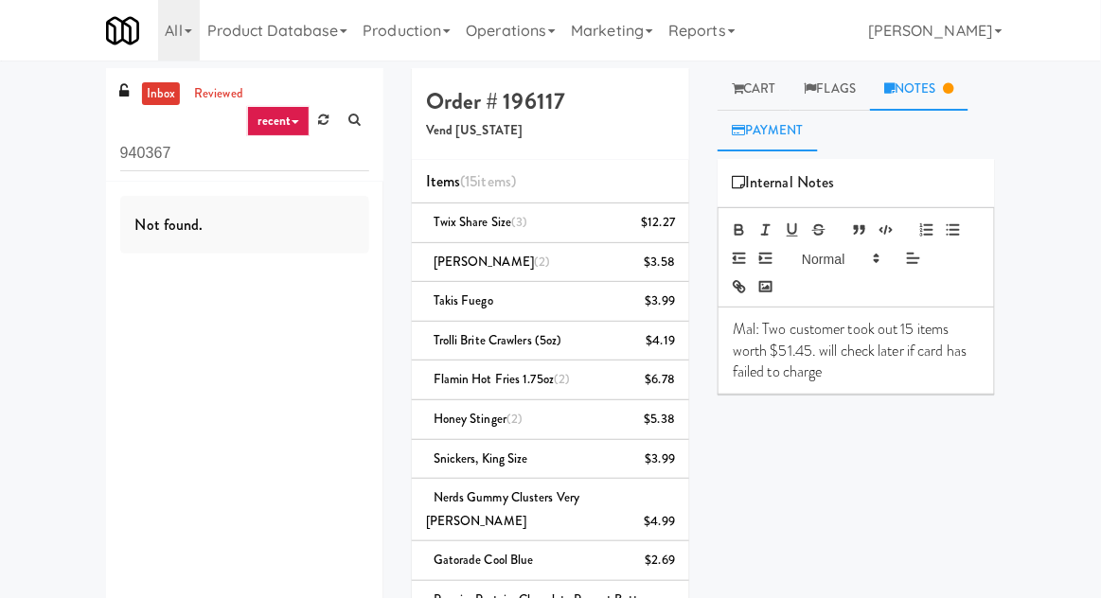
click at [789, 131] on link "Payment" at bounding box center [768, 131] width 100 height 43
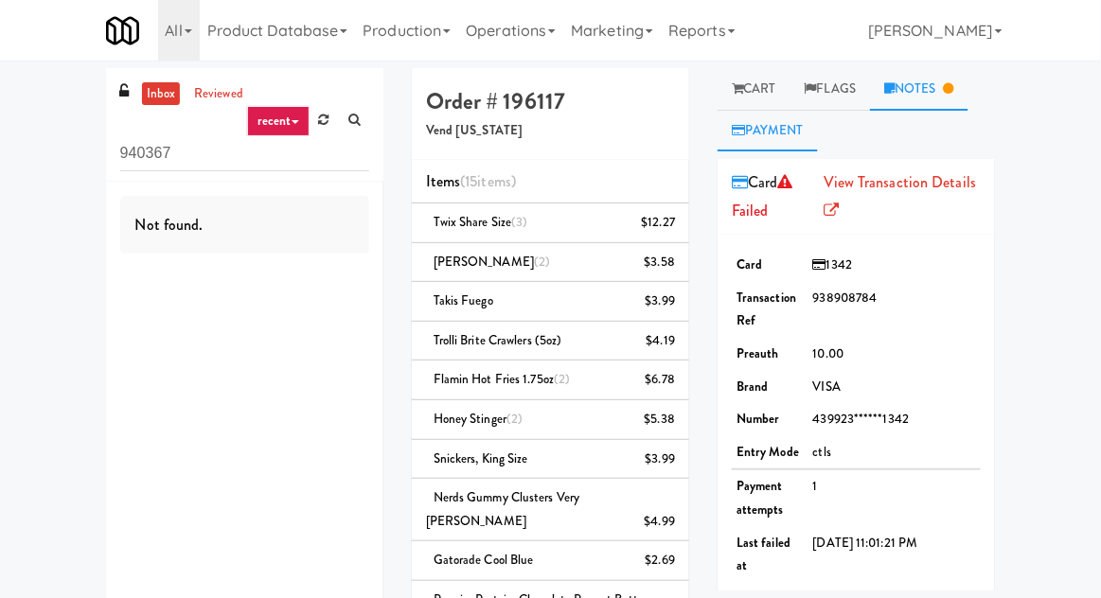
click at [932, 104] on link "Notes" at bounding box center [919, 89] width 98 height 43
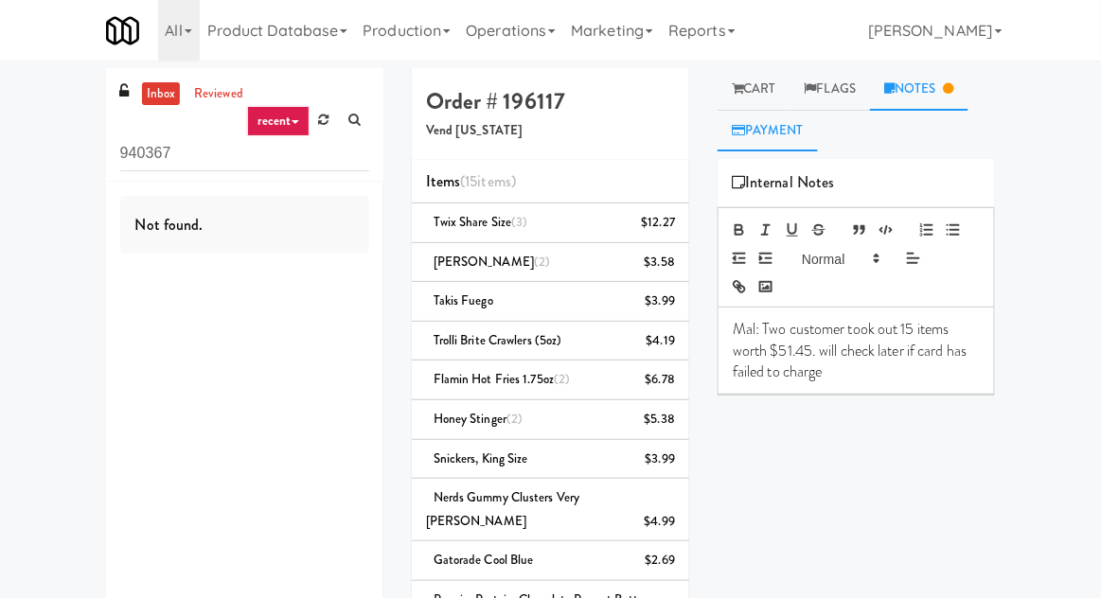
click at [784, 138] on link "Payment" at bounding box center [768, 131] width 100 height 43
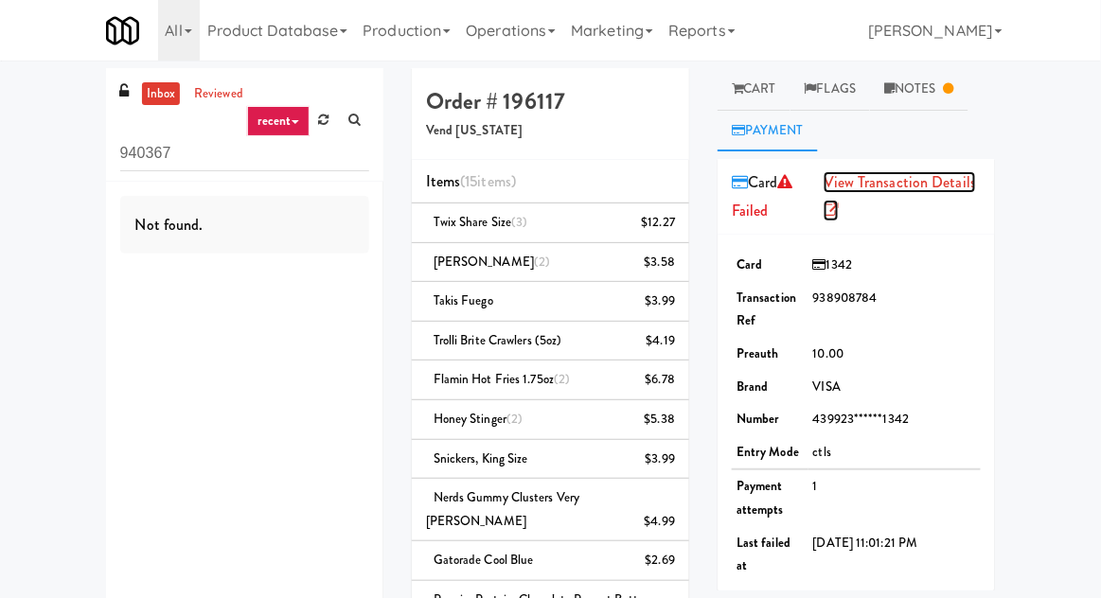
click at [948, 177] on link "View Transaction Details" at bounding box center [900, 196] width 152 height 50
click at [951, 76] on link "Notes" at bounding box center [919, 89] width 98 height 43
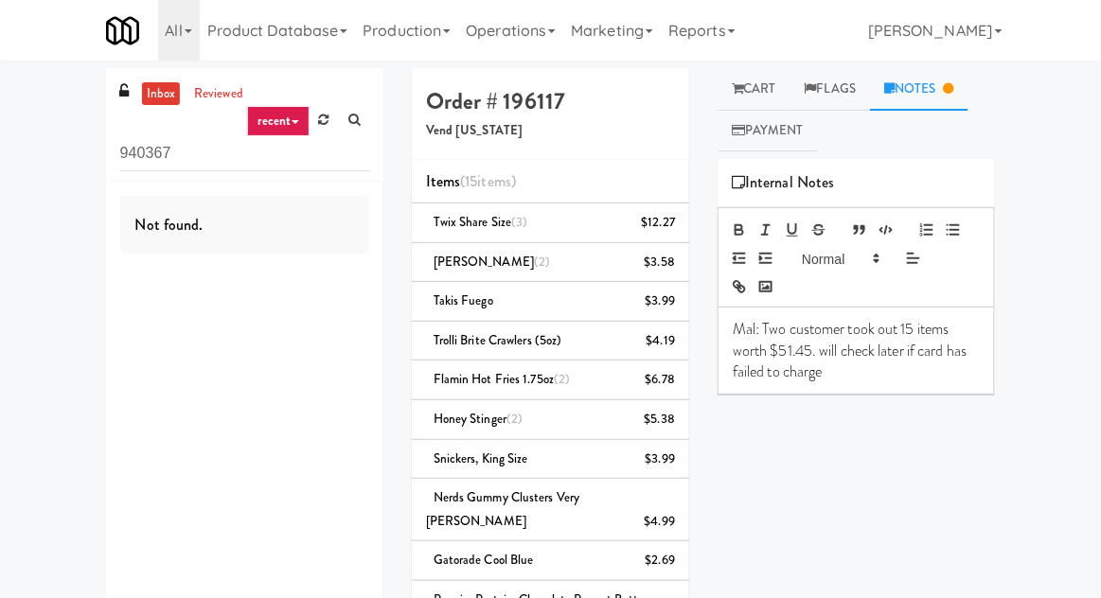
click at [888, 341] on p "Mal: Two customer took out 15 items worth $51.45. will check later if card has …" at bounding box center [856, 350] width 247 height 63
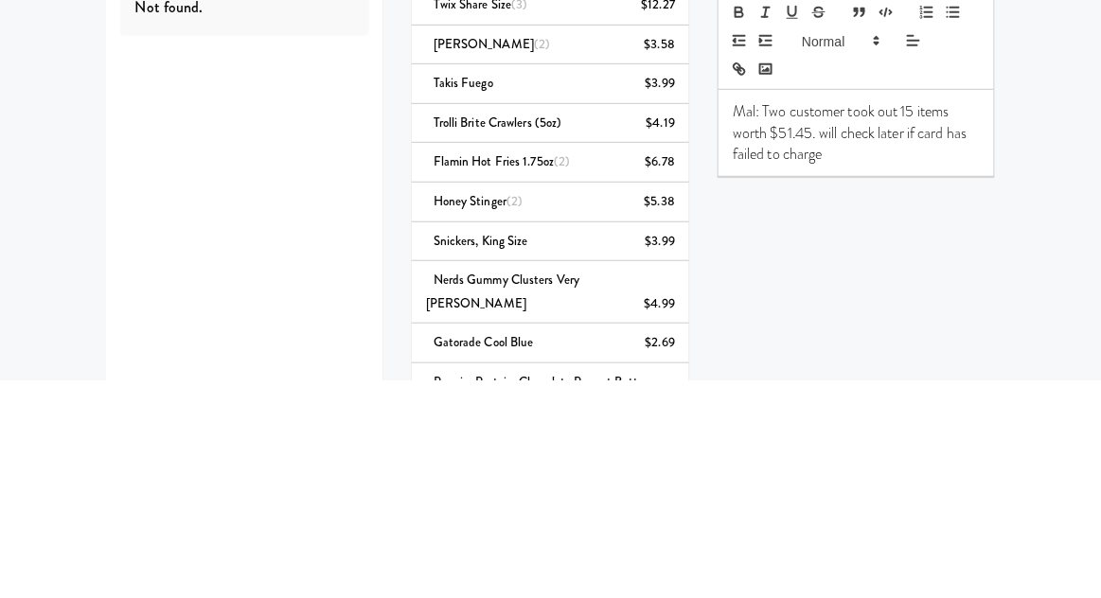
click at [920, 350] on p "Mal: Two customer took out 15 items worth $51.45. will check later if card has …" at bounding box center [856, 350] width 247 height 63
click at [926, 345] on p "Mal: Two customer took out 15 items worth $51.45. will check later if card has …" at bounding box center [856, 350] width 247 height 63
click at [978, 359] on p "Mal: Two customer took out 15 items worth $51.45. card has failed to charge" at bounding box center [856, 340] width 247 height 43
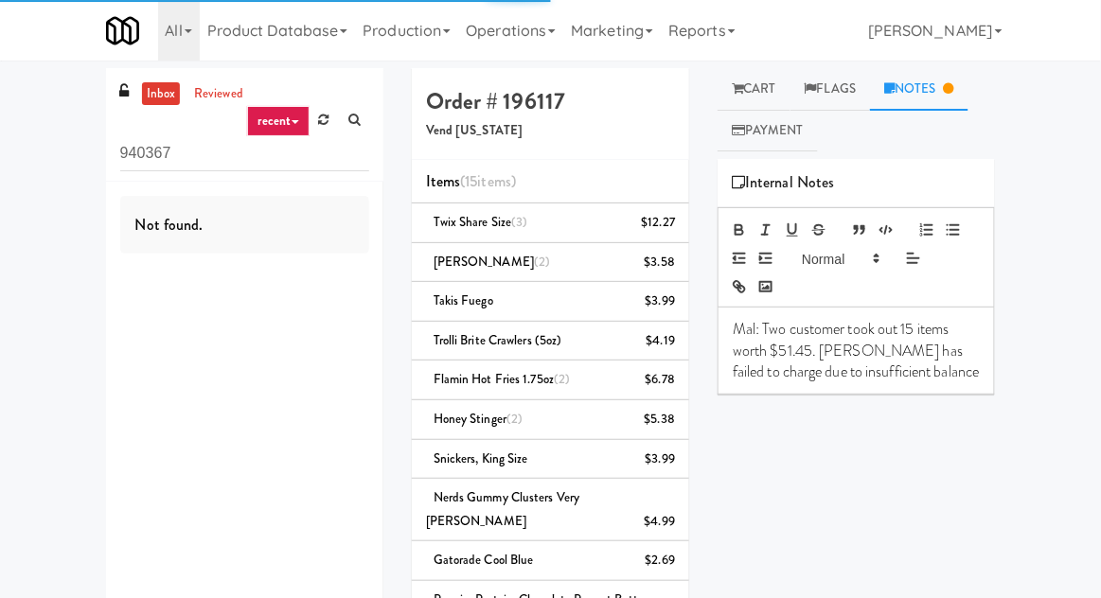
click at [844, 585] on div "Play New Window Primary Flag Clear Flag if unable to determine what was taken o…" at bounding box center [856, 514] width 277 height 710
